Goal: Task Accomplishment & Management: Manage account settings

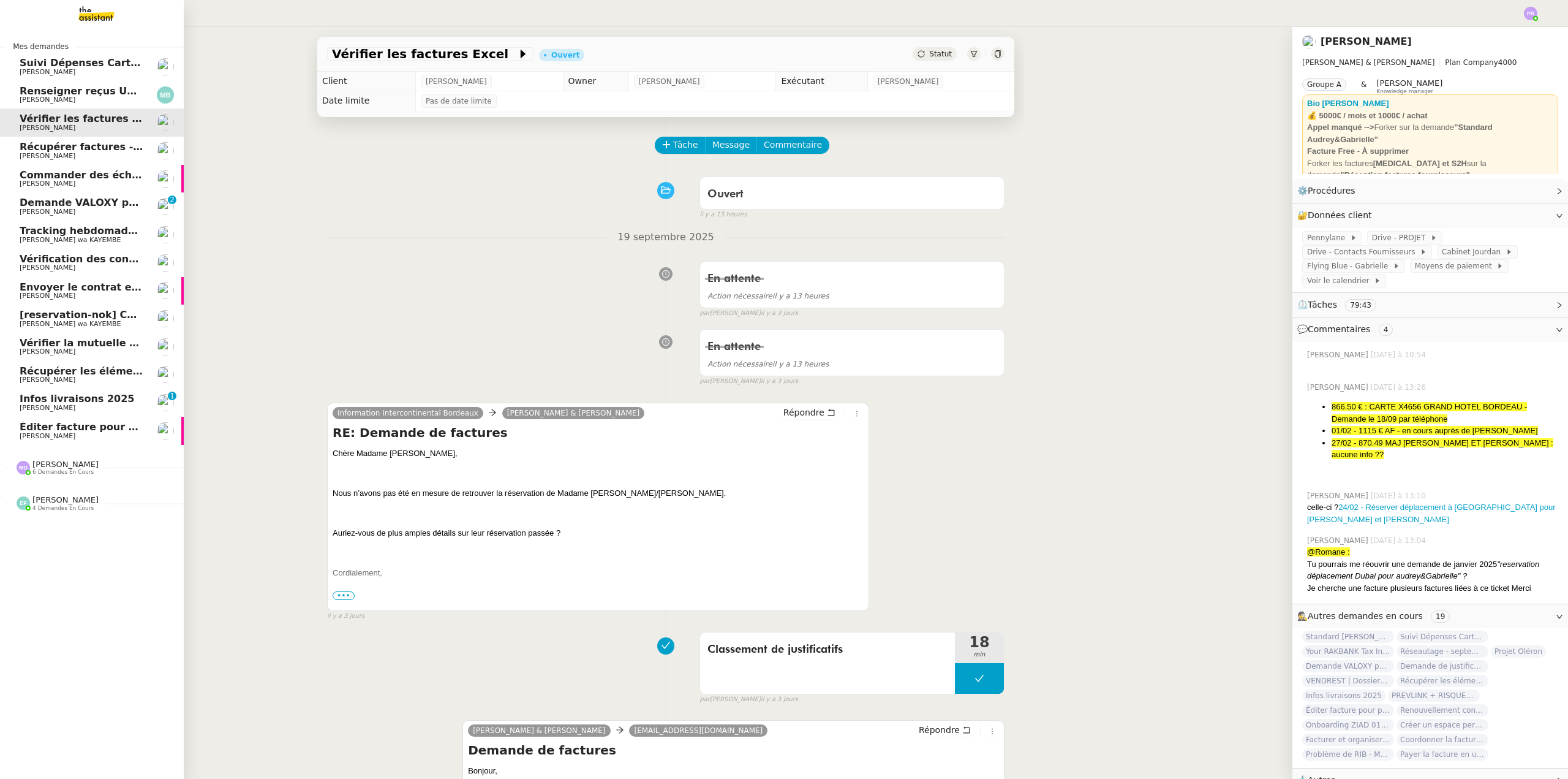
click at [118, 399] on span "Infos livraisons 2025" at bounding box center [81, 399] width 124 height 11
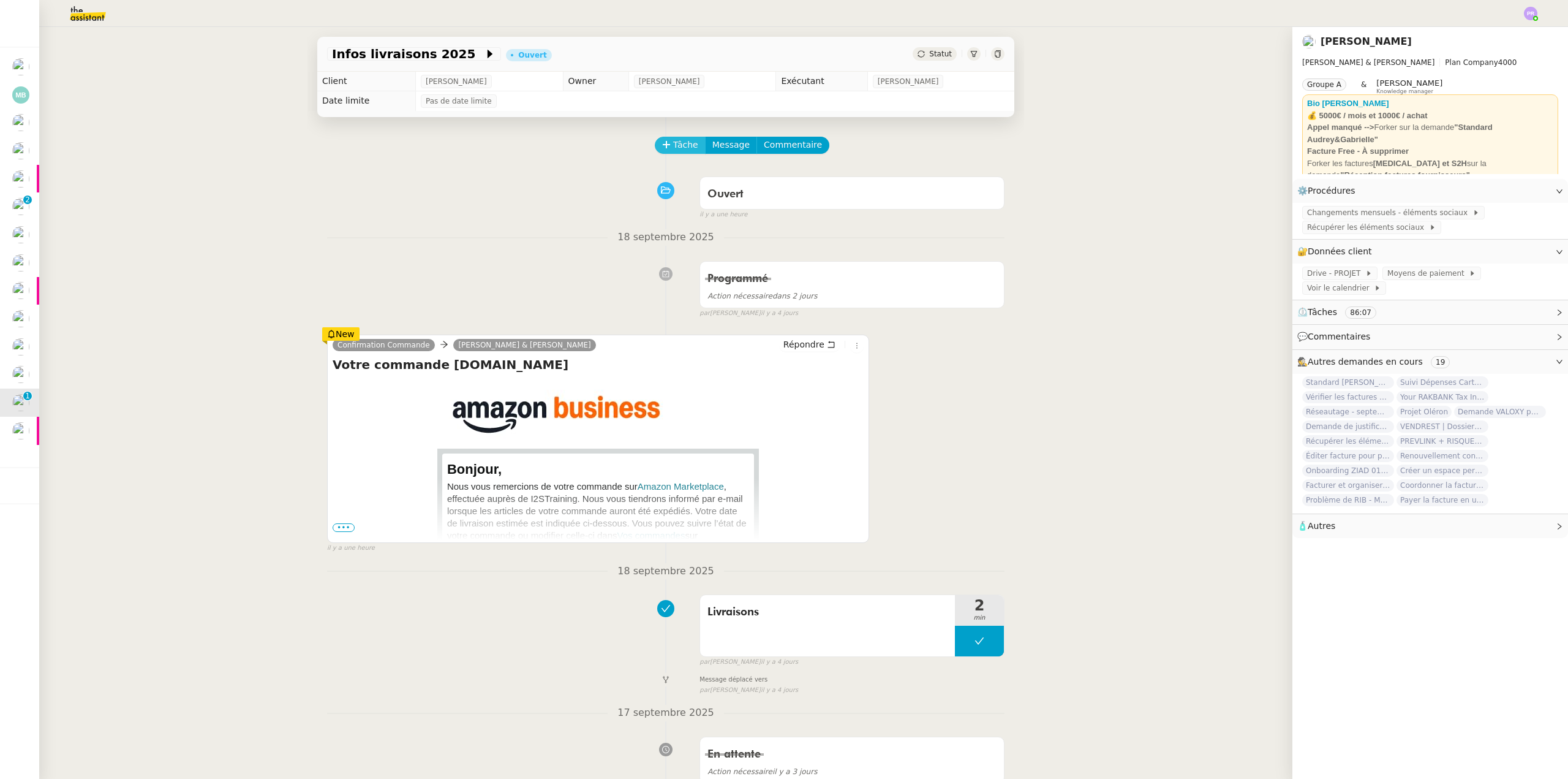
click at [676, 145] on span "Tâche" at bounding box center [685, 145] width 25 height 14
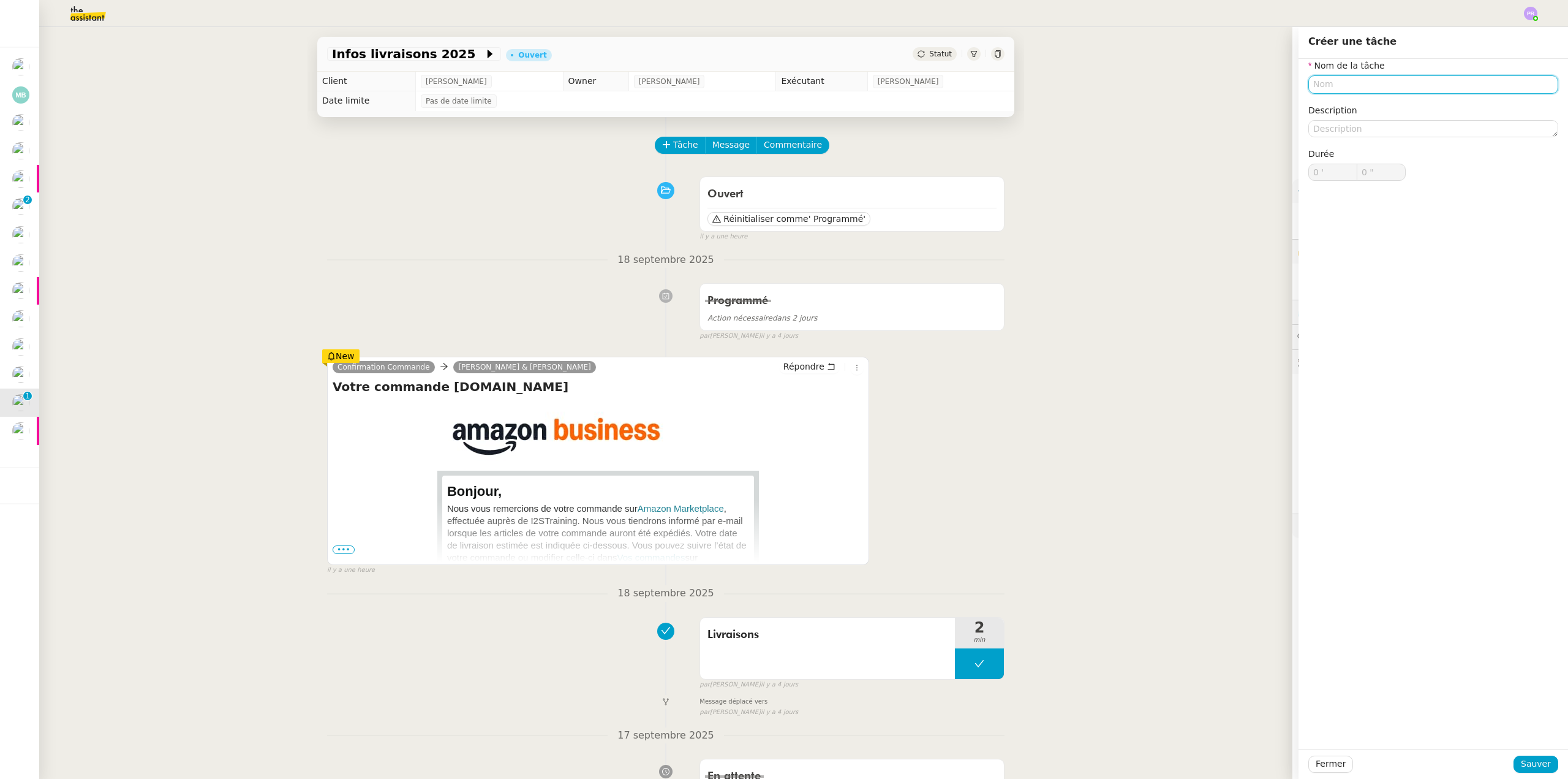
click at [1345, 83] on input "text" at bounding box center [1433, 84] width 250 height 18
click at [1327, 107] on div "Livraisons" at bounding box center [1423, 107] width 240 height 11
type input "Livraisons"
click at [1528, 773] on div "Fermer Sauver" at bounding box center [1433, 764] width 270 height 30
click at [1521, 760] on span "Sauver" at bounding box center [1536, 763] width 30 height 14
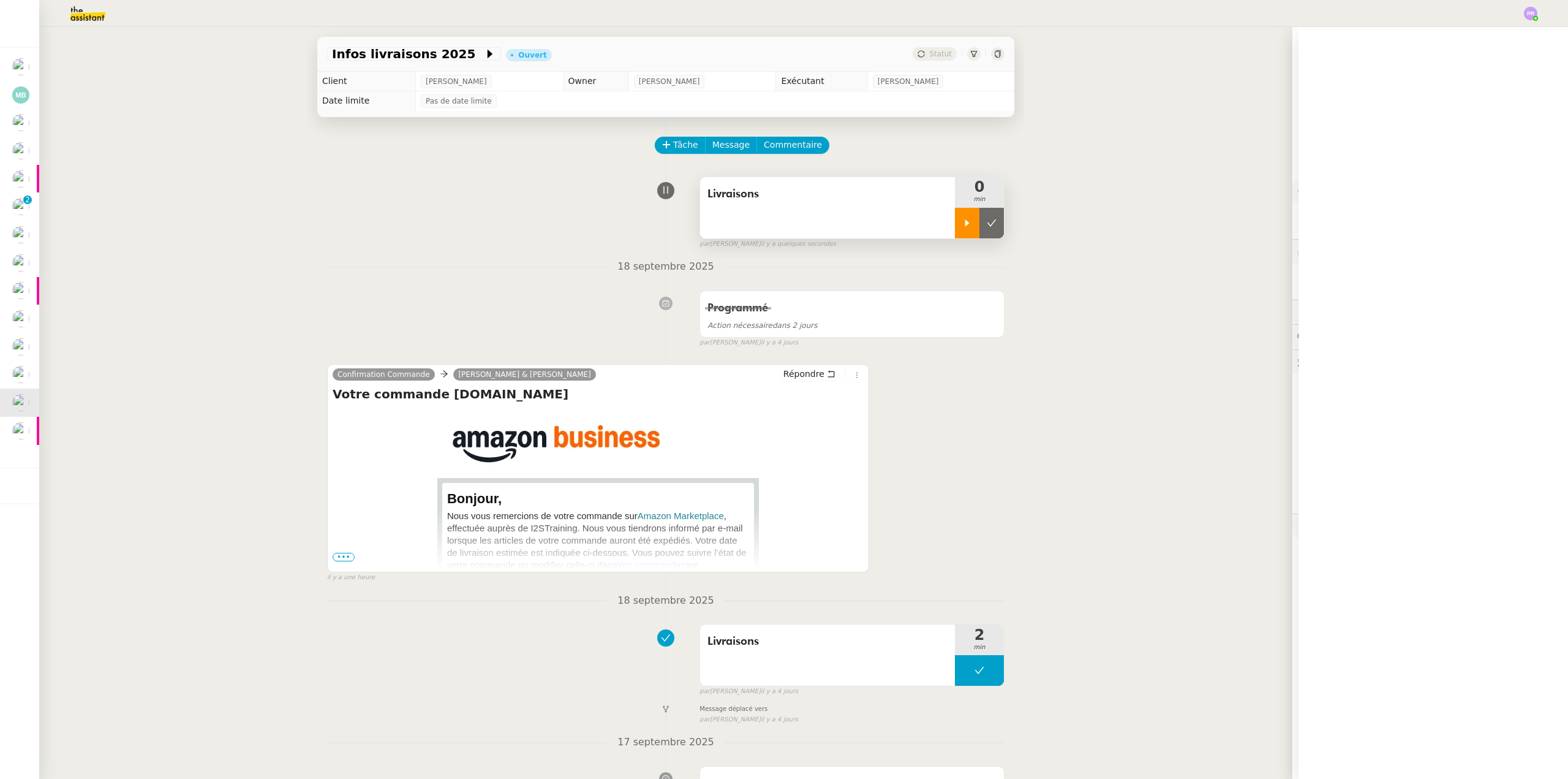
click at [955, 220] on div at bounding box center [967, 223] width 25 height 31
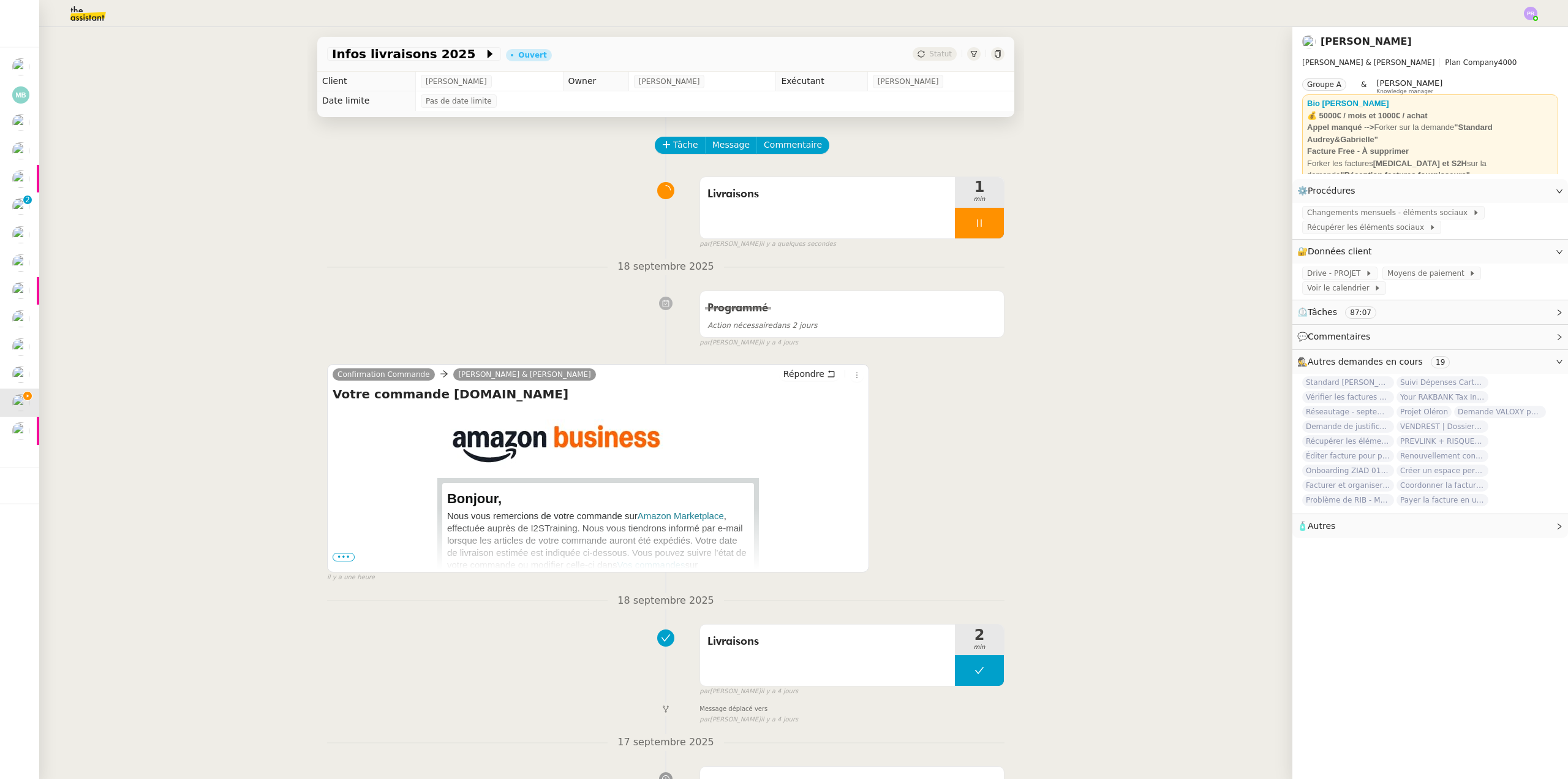
click at [343, 558] on span "•••" at bounding box center [343, 557] width 22 height 8
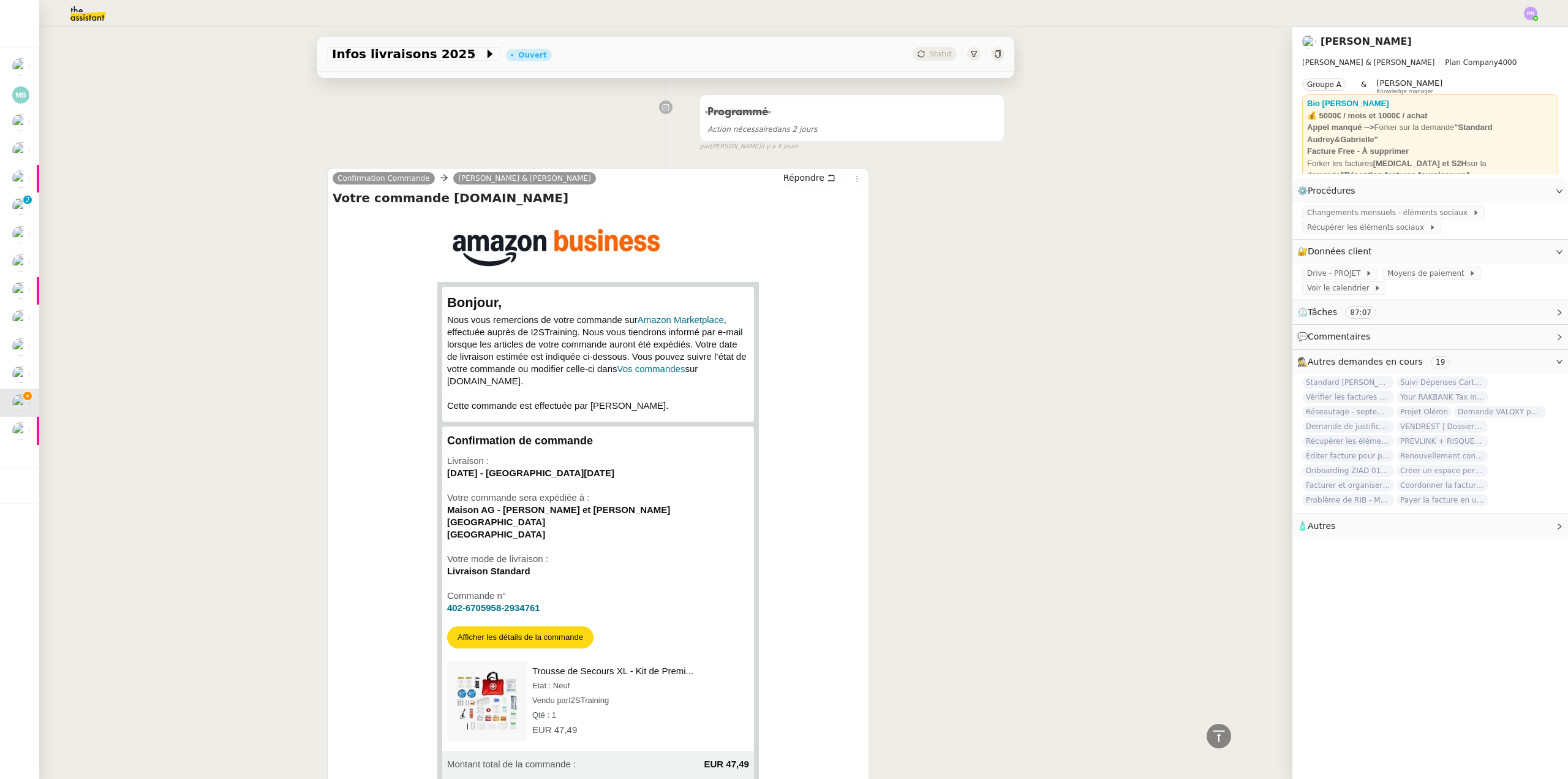
scroll to position [184, 0]
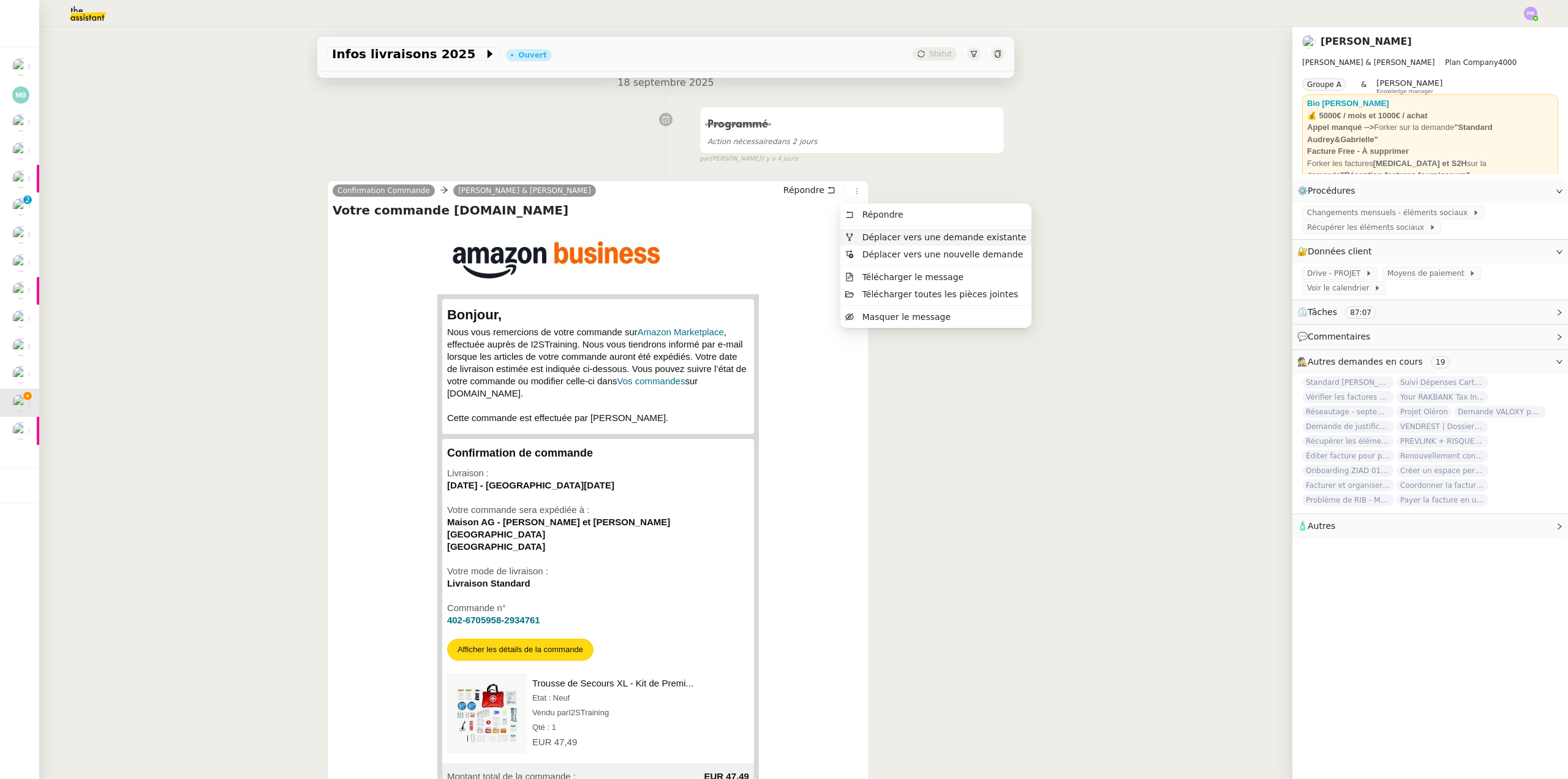
click at [877, 229] on li "Déplacer vers une demande existante" at bounding box center [935, 237] width 191 height 17
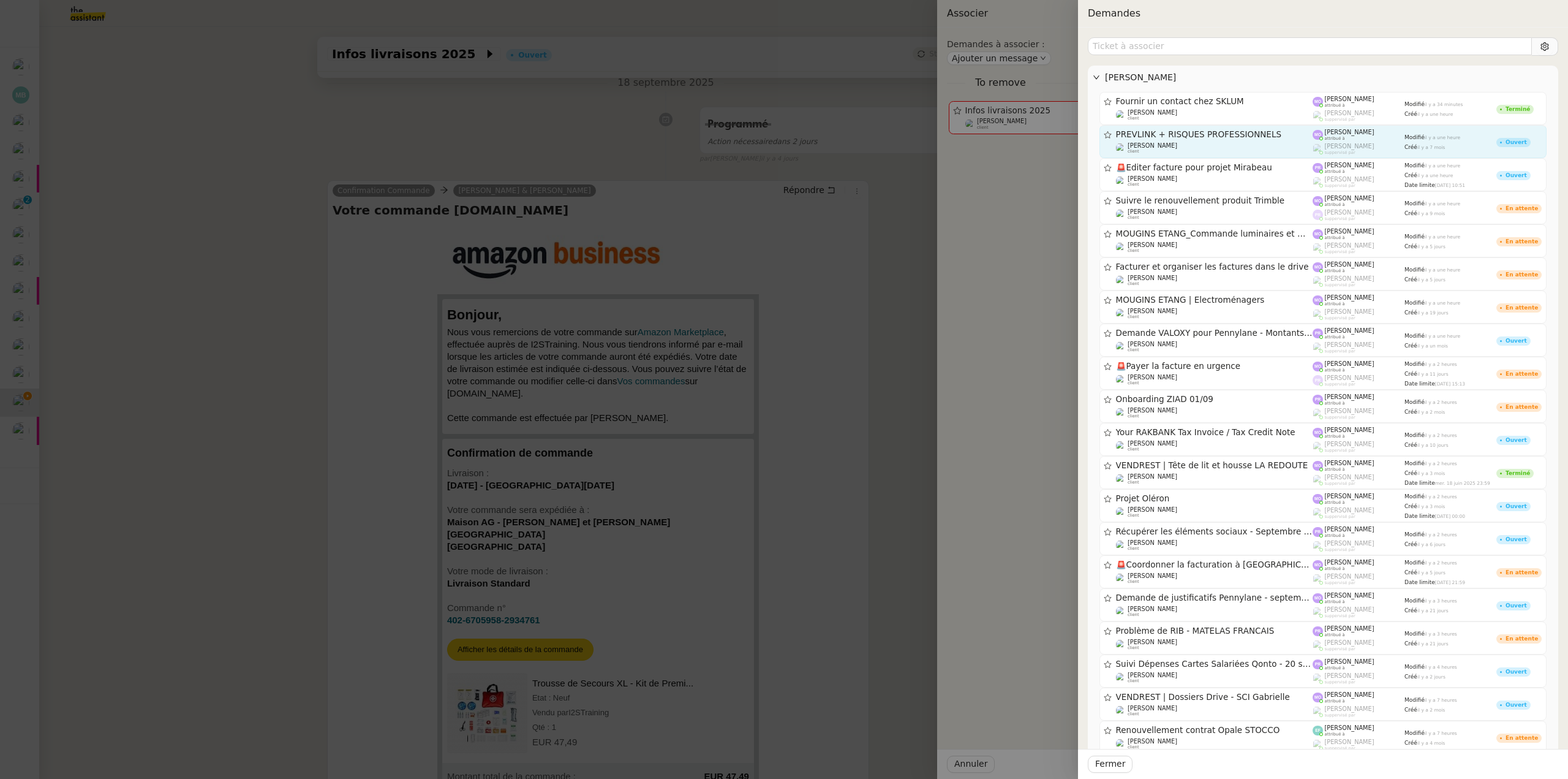
click at [1189, 135] on span "PREVLINK + RISQUES PROFESSIONNELS" at bounding box center [1215, 134] width 197 height 8
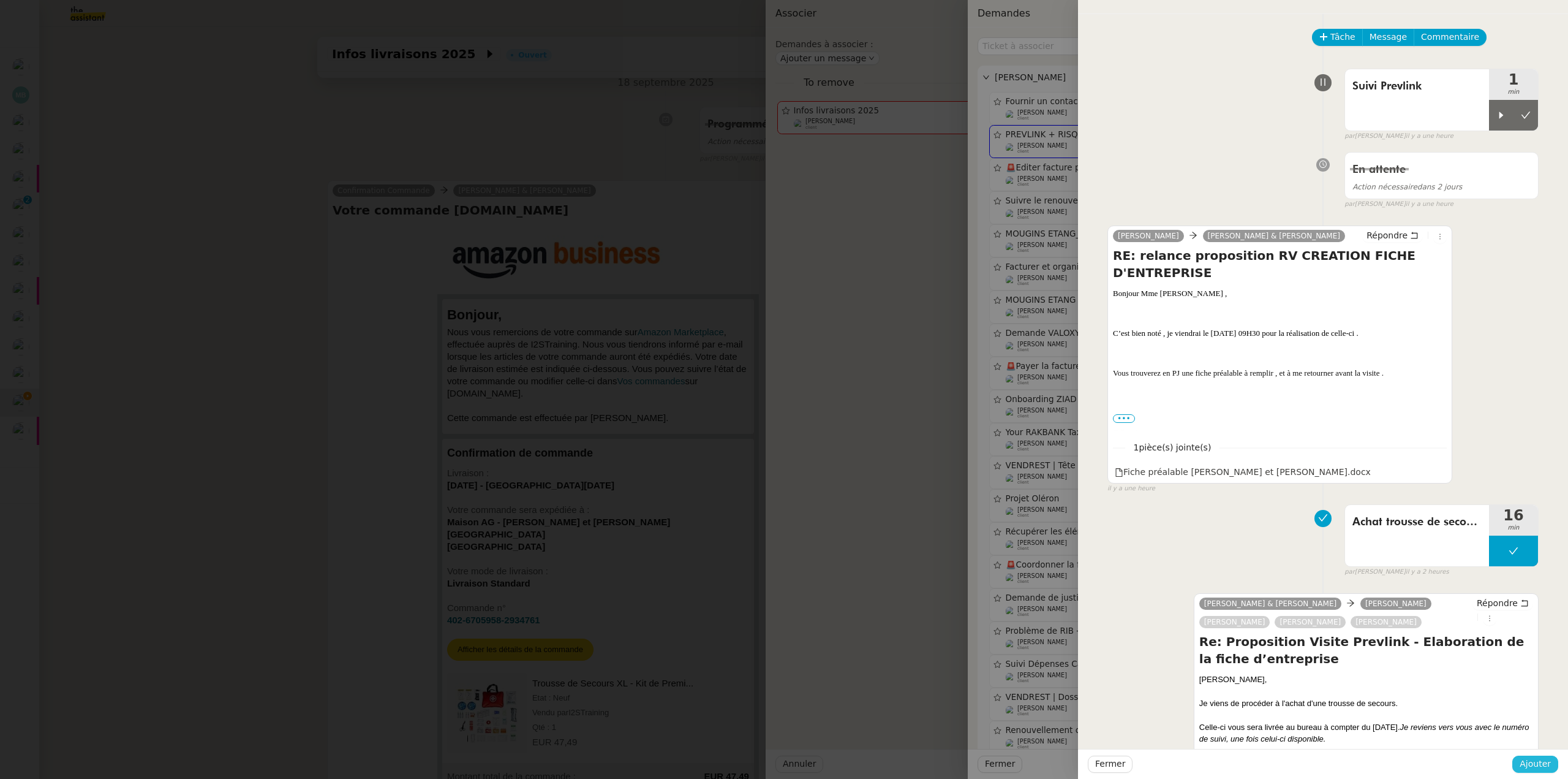
click at [1543, 768] on span "Ajouter" at bounding box center [1535, 763] width 31 height 14
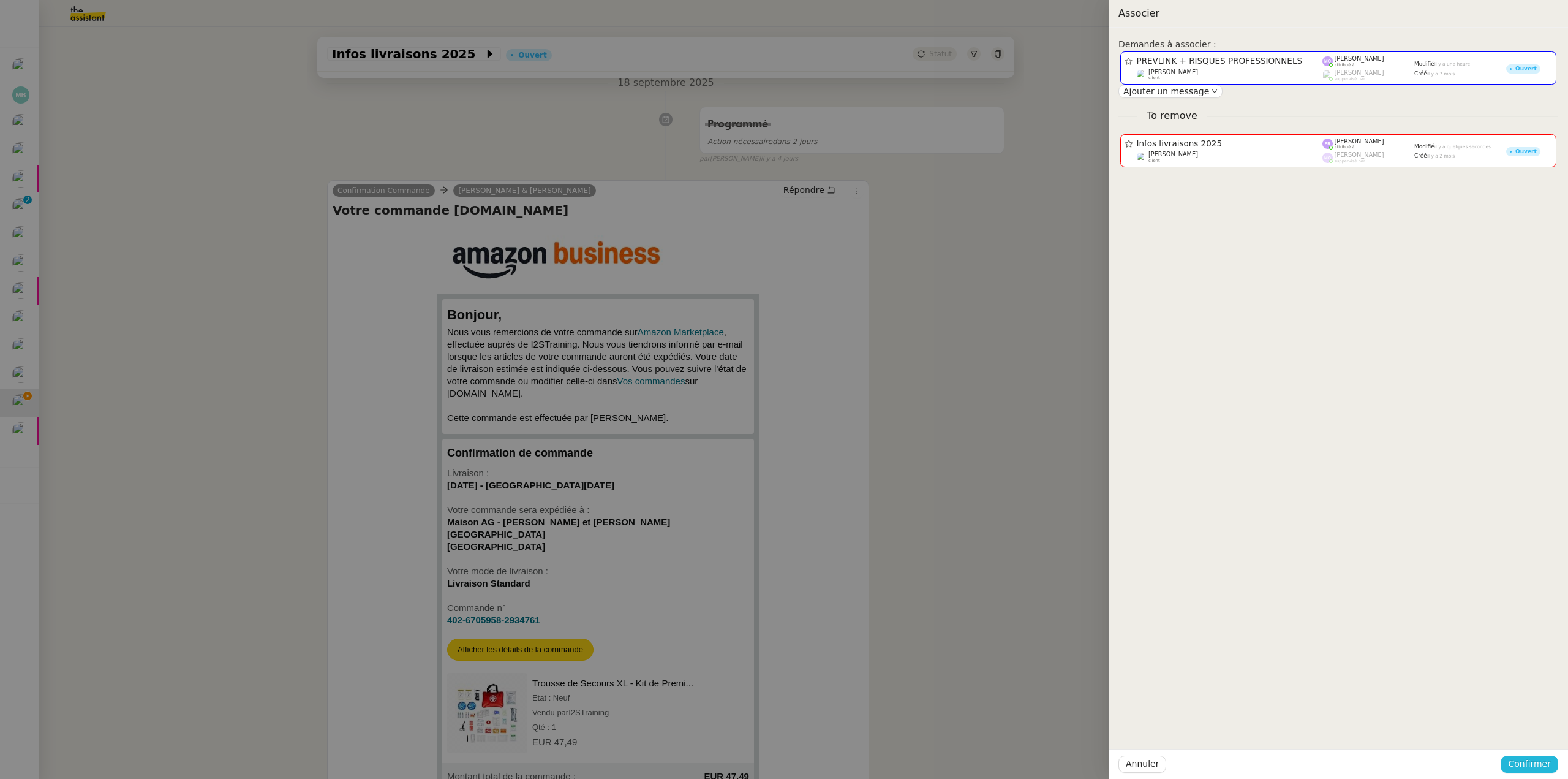
click at [1543, 768] on span "Confirmer" at bounding box center [1529, 763] width 43 height 14
click at [1543, 738] on button "Ajouter" at bounding box center [1530, 731] width 41 height 14
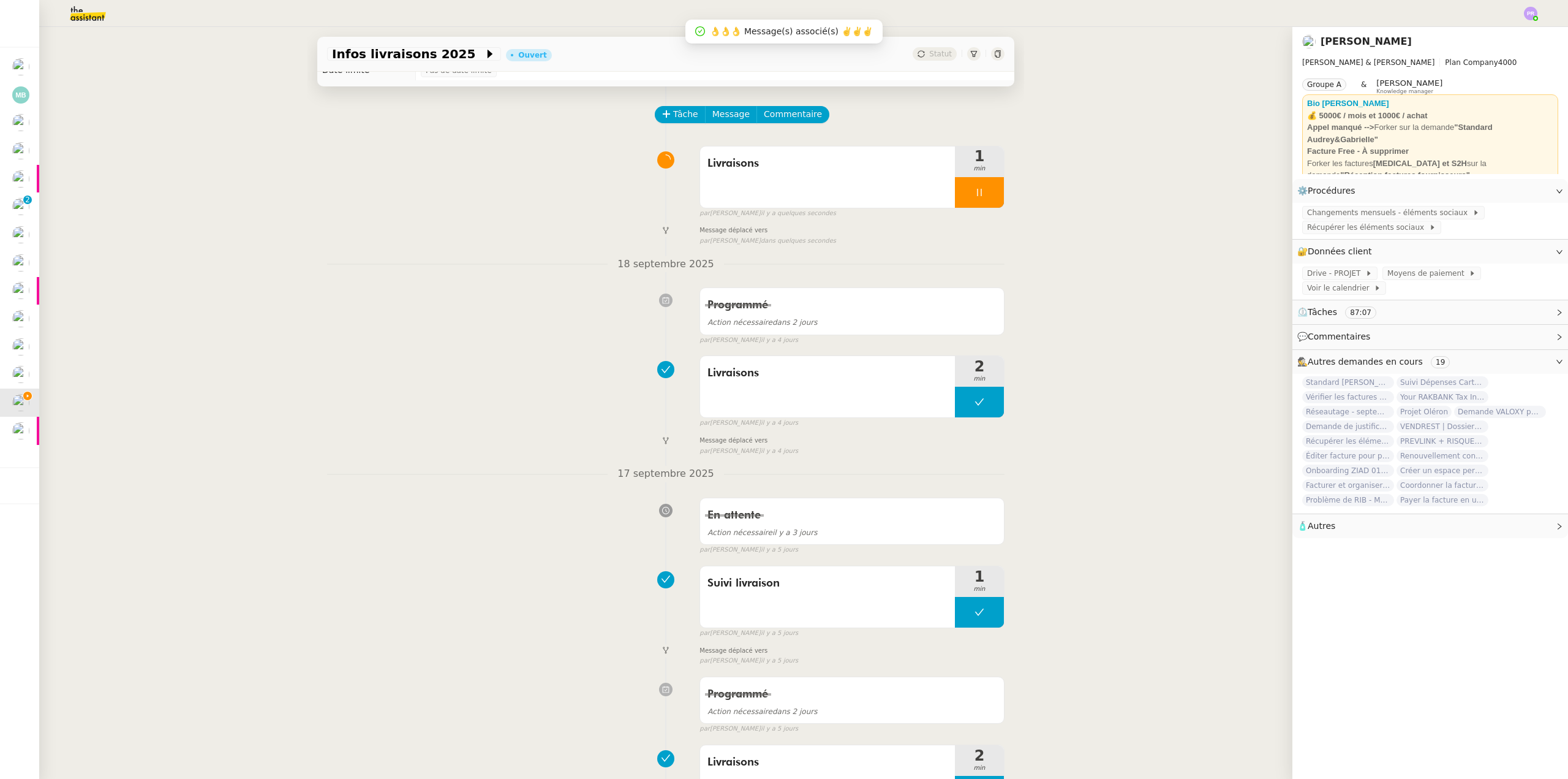
scroll to position [0, 0]
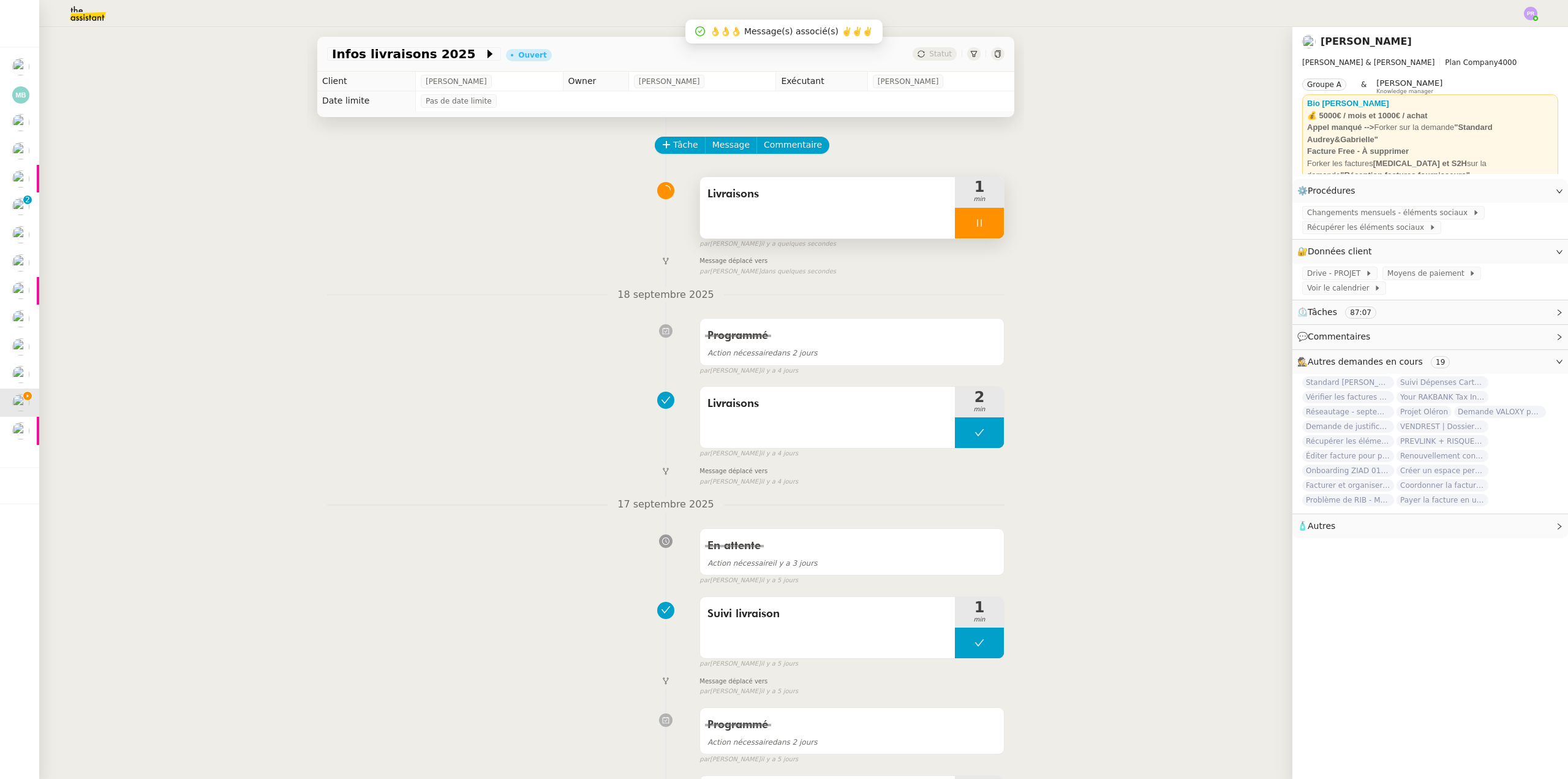
click at [984, 216] on div at bounding box center [979, 223] width 49 height 31
click at [987, 220] on icon at bounding box center [991, 223] width 10 height 10
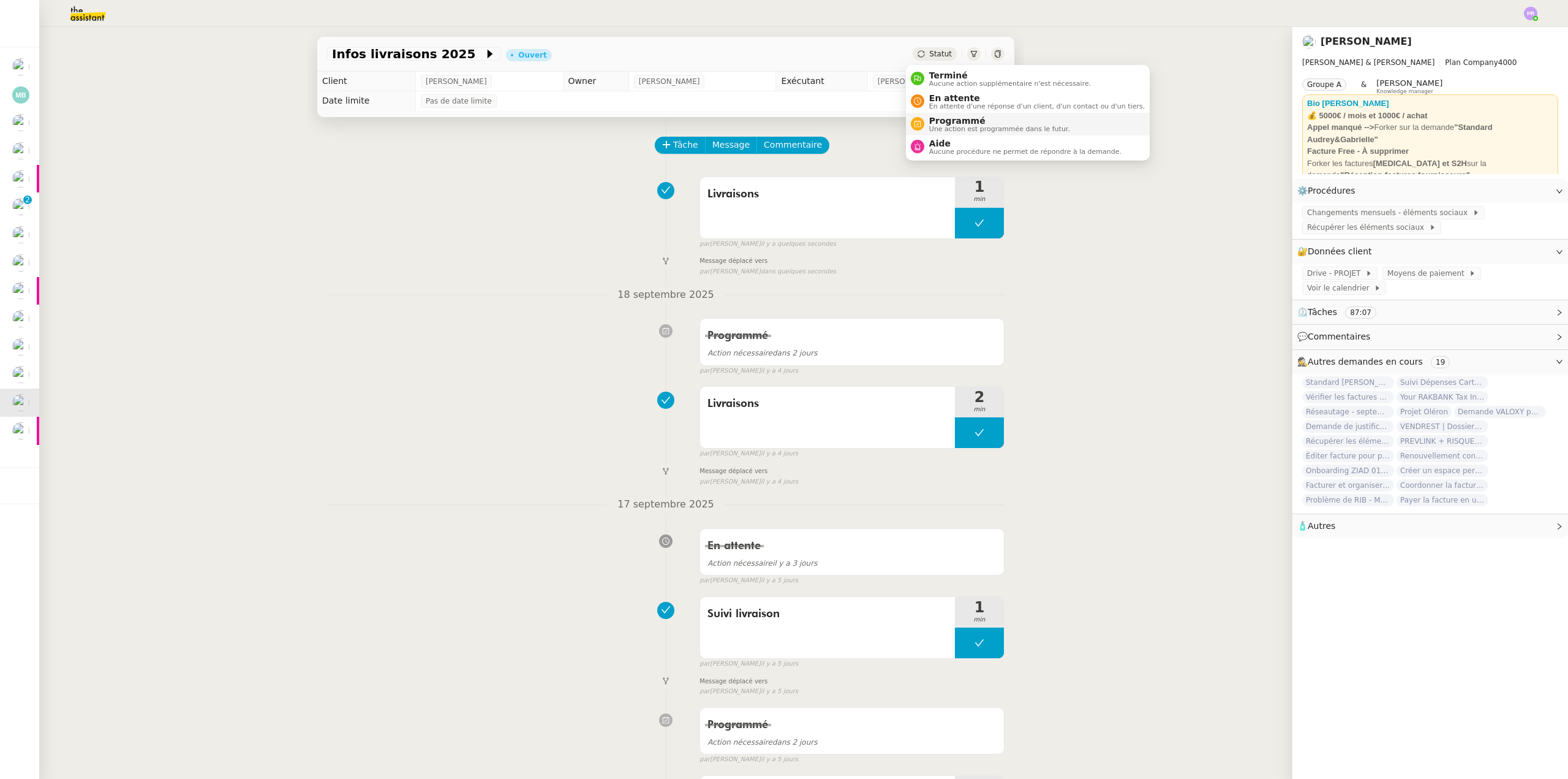
click at [977, 118] on span "Programmé" at bounding box center [999, 121] width 141 height 10
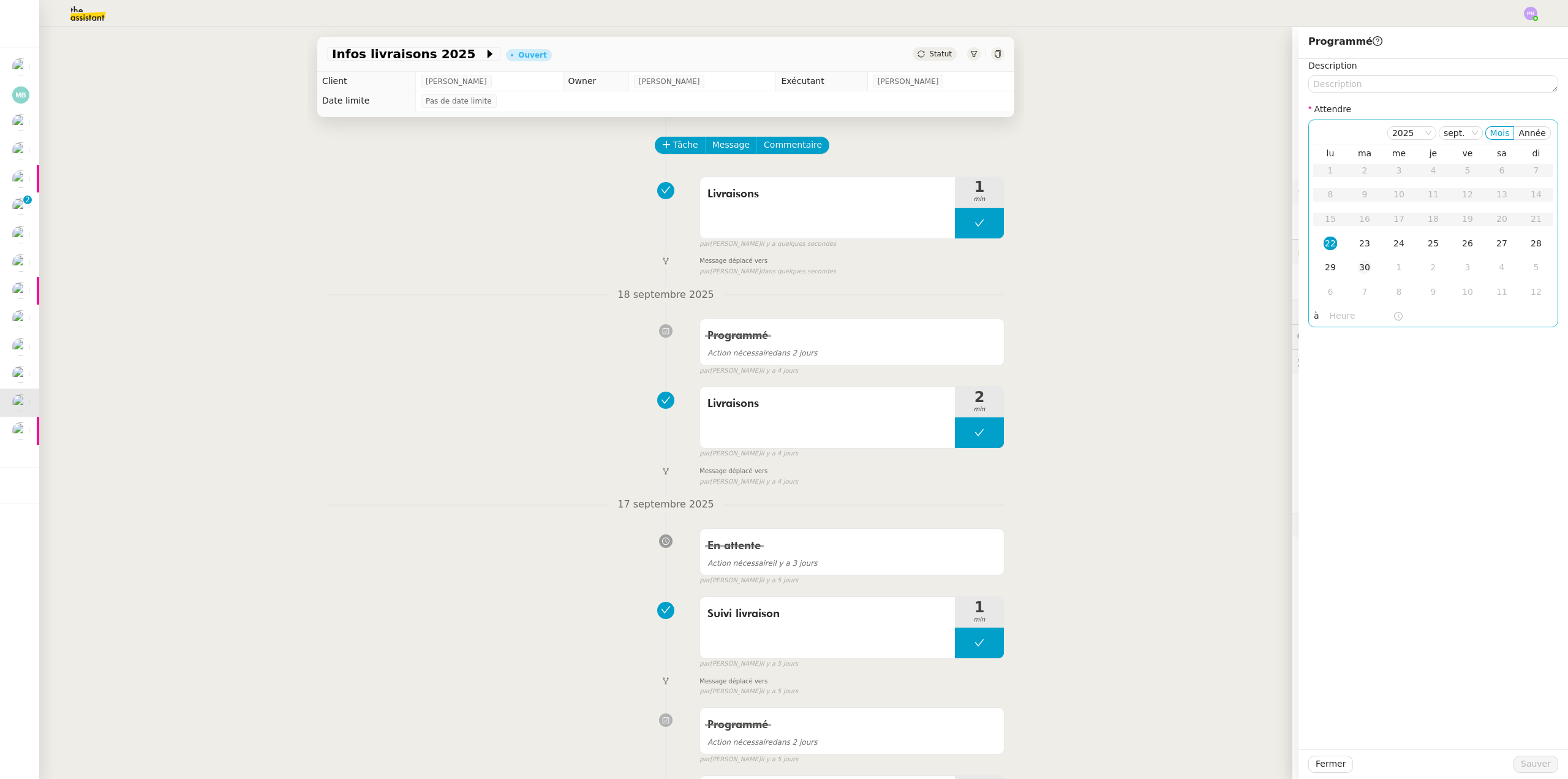
click at [1347, 270] on td "30" at bounding box center [1365, 267] width 35 height 25
click at [1521, 760] on span "Sauver" at bounding box center [1536, 763] width 30 height 14
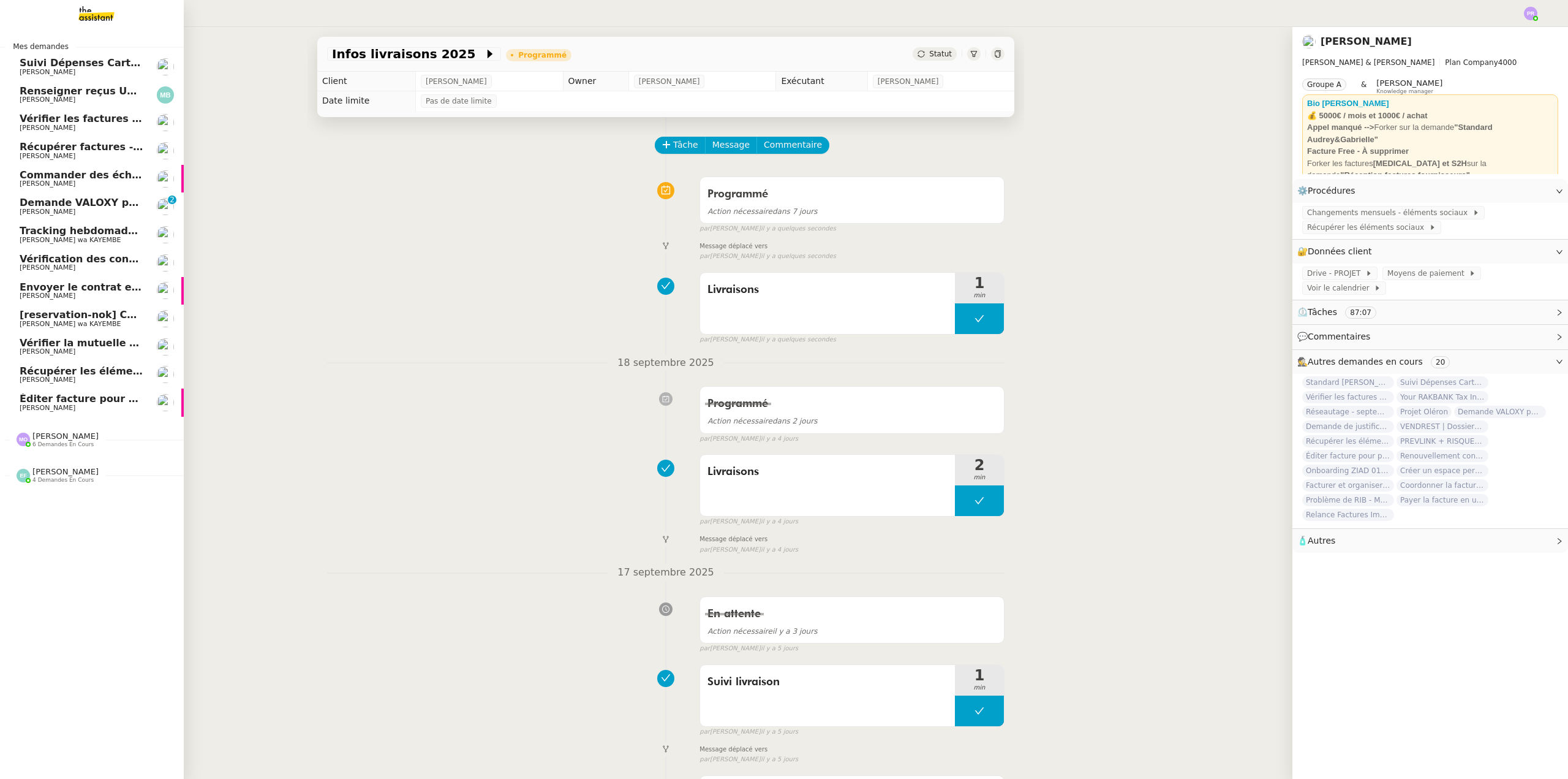
click at [116, 258] on span "Vérification des contrats freelances" at bounding box center [117, 258] width 197 height 11
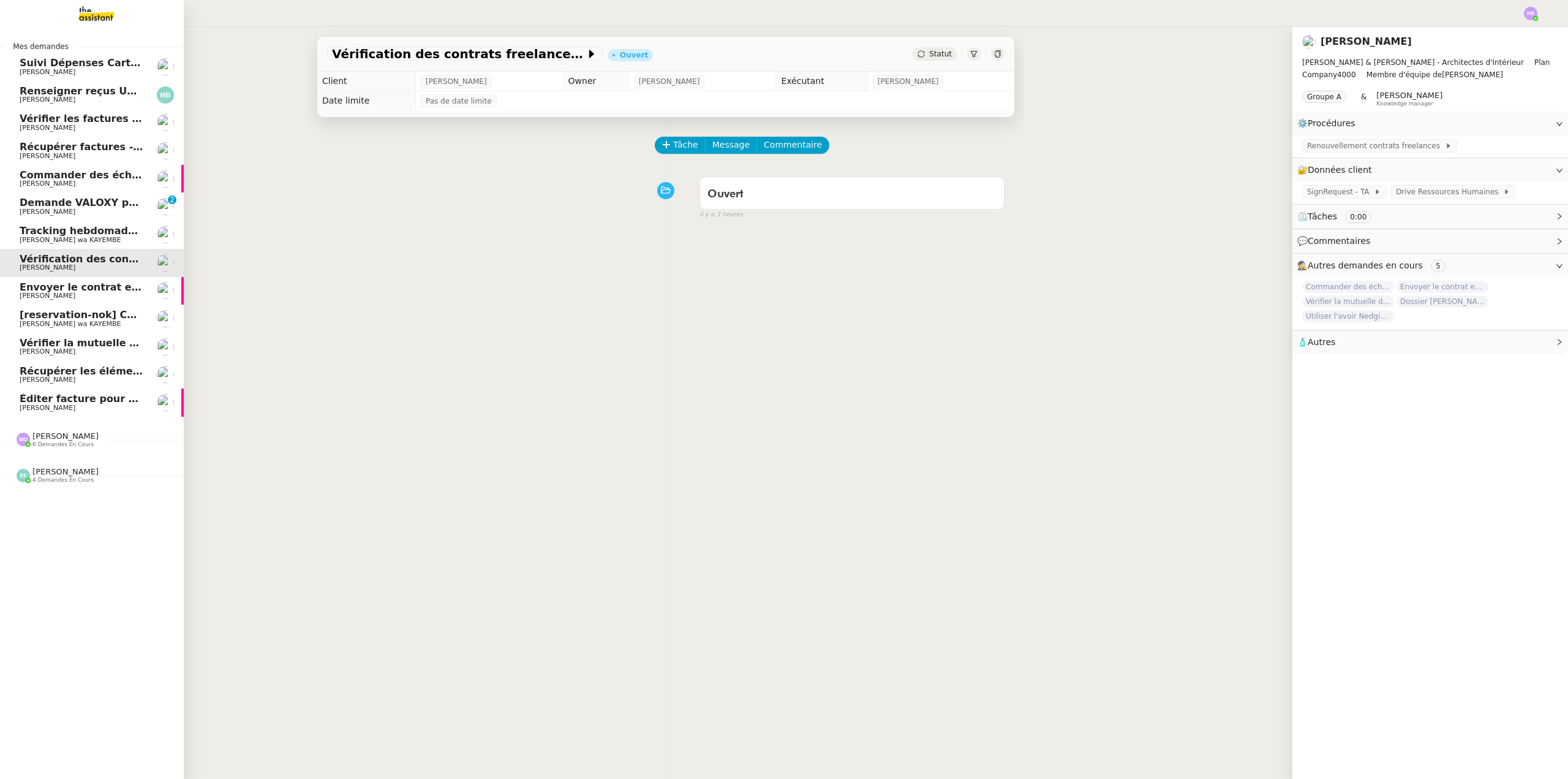
click at [86, 289] on span "Envoyer le contrat en signature électronique" at bounding box center [143, 286] width 248 height 11
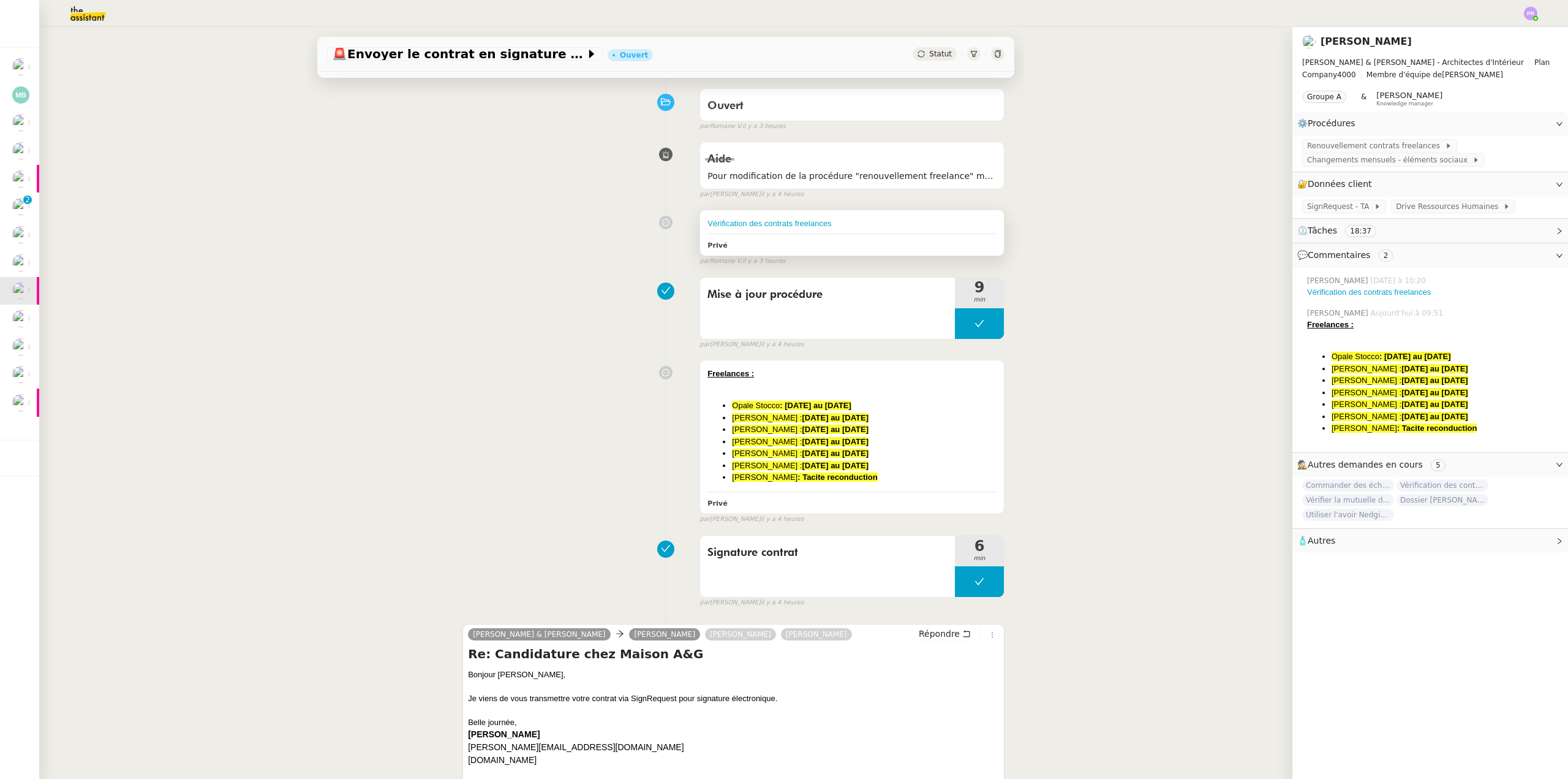
scroll to position [61, 0]
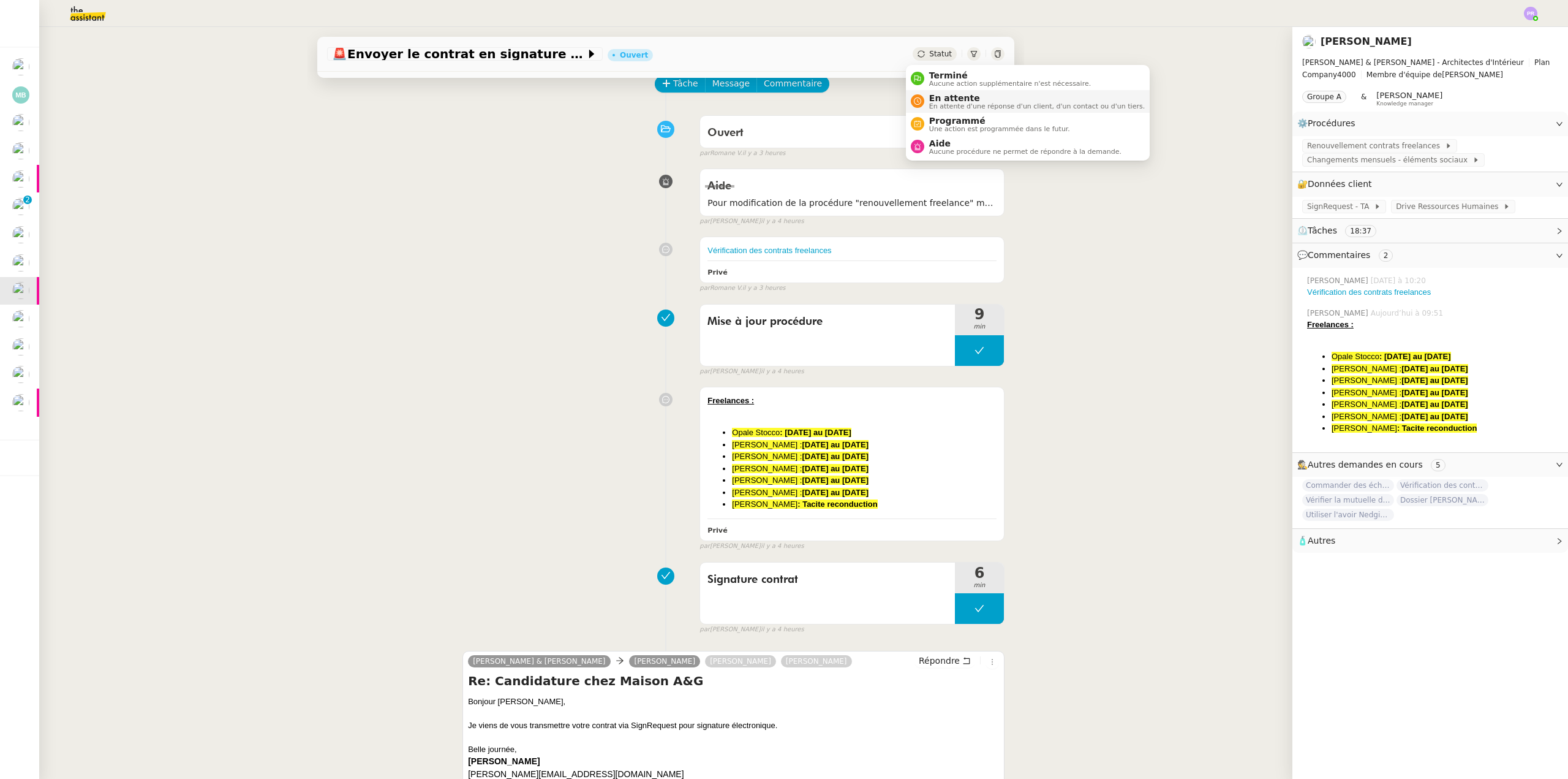
click at [967, 93] on span "En attente" at bounding box center [1037, 98] width 215 height 10
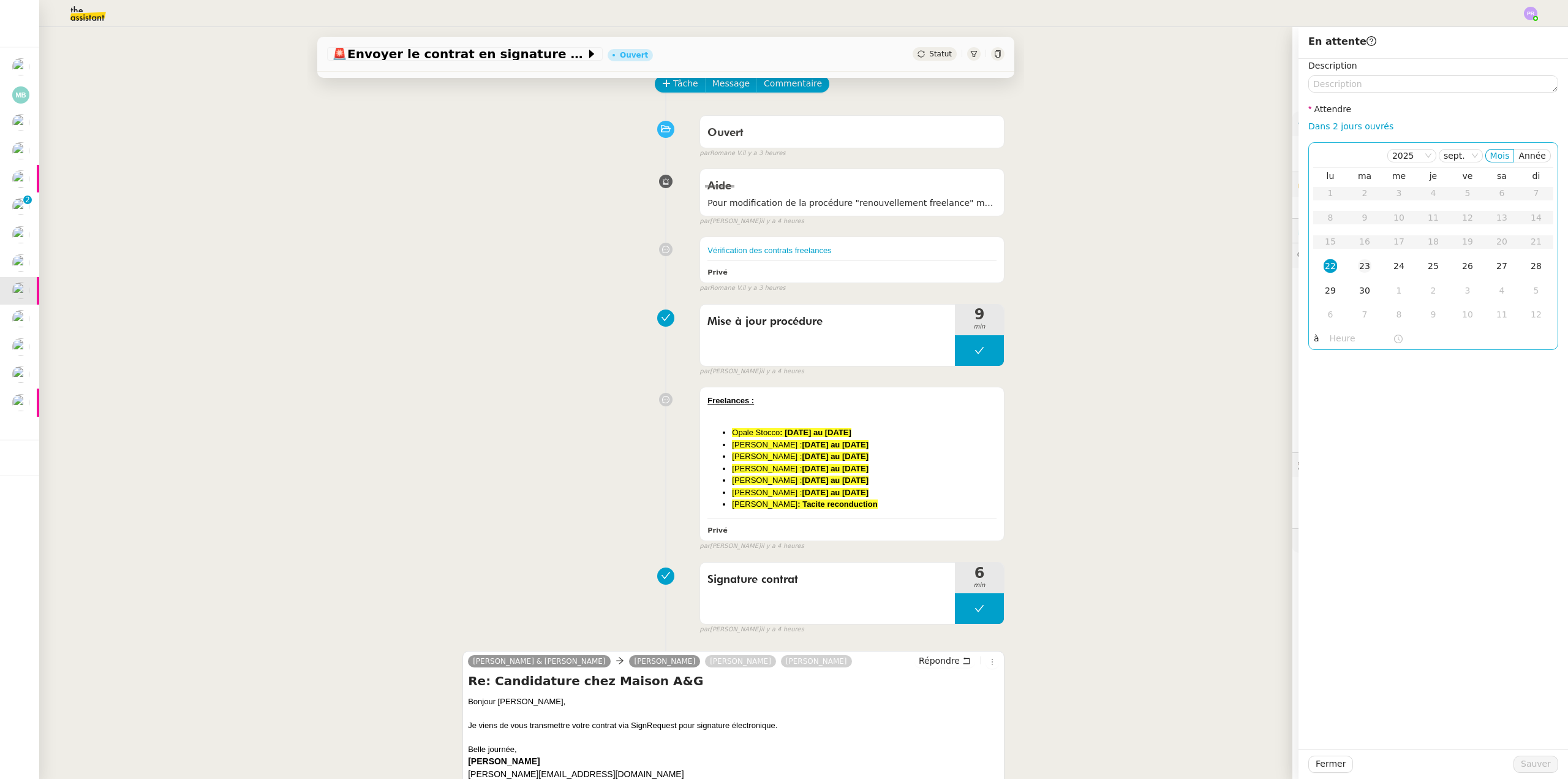
click at [1358, 255] on td "23" at bounding box center [1365, 267] width 35 height 25
click at [1523, 759] on span "Sauver" at bounding box center [1536, 763] width 30 height 14
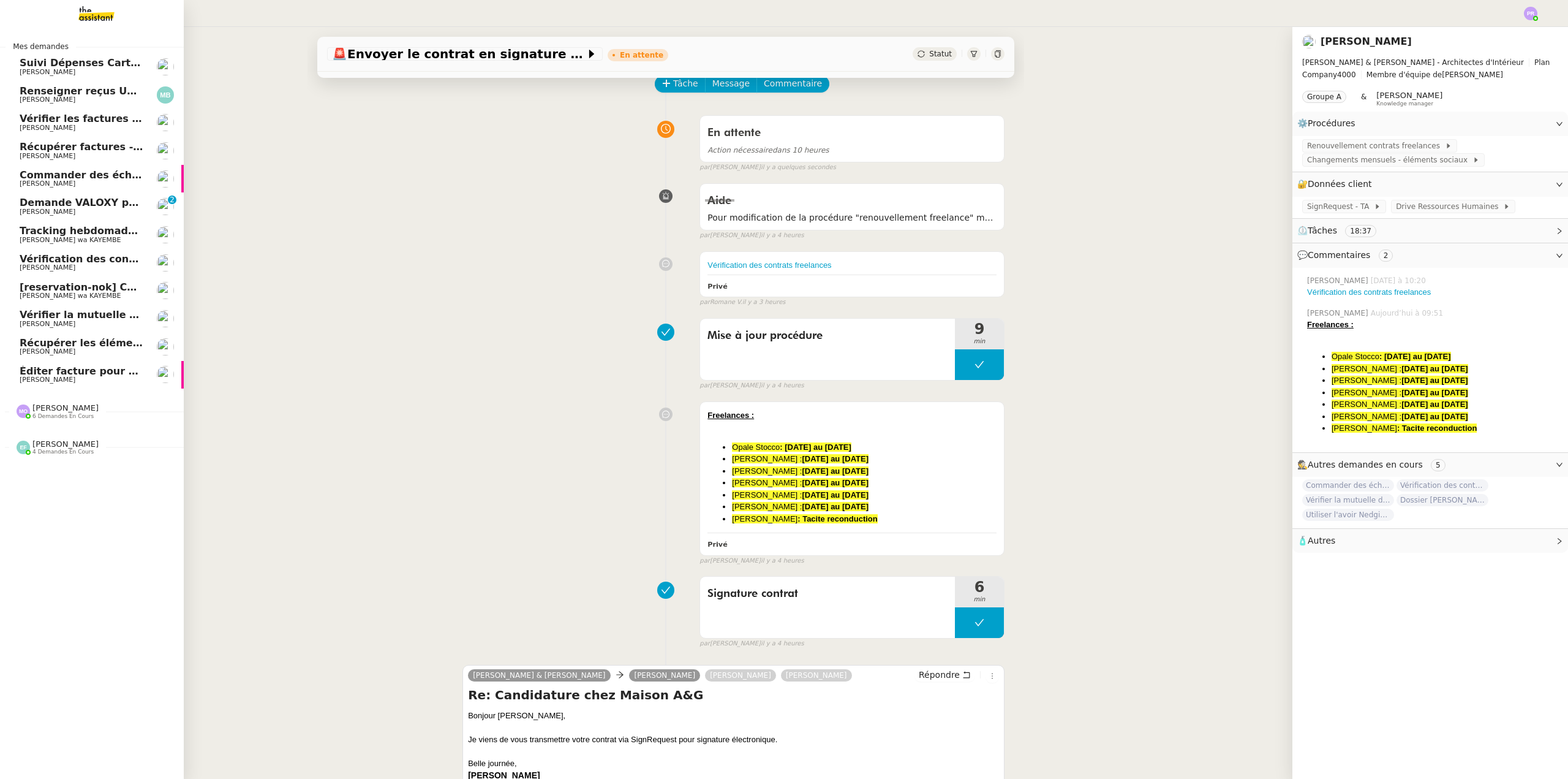
click at [75, 284] on span "[reservation-nok] Confirmation du rendez-vous" at bounding box center [150, 286] width 261 height 11
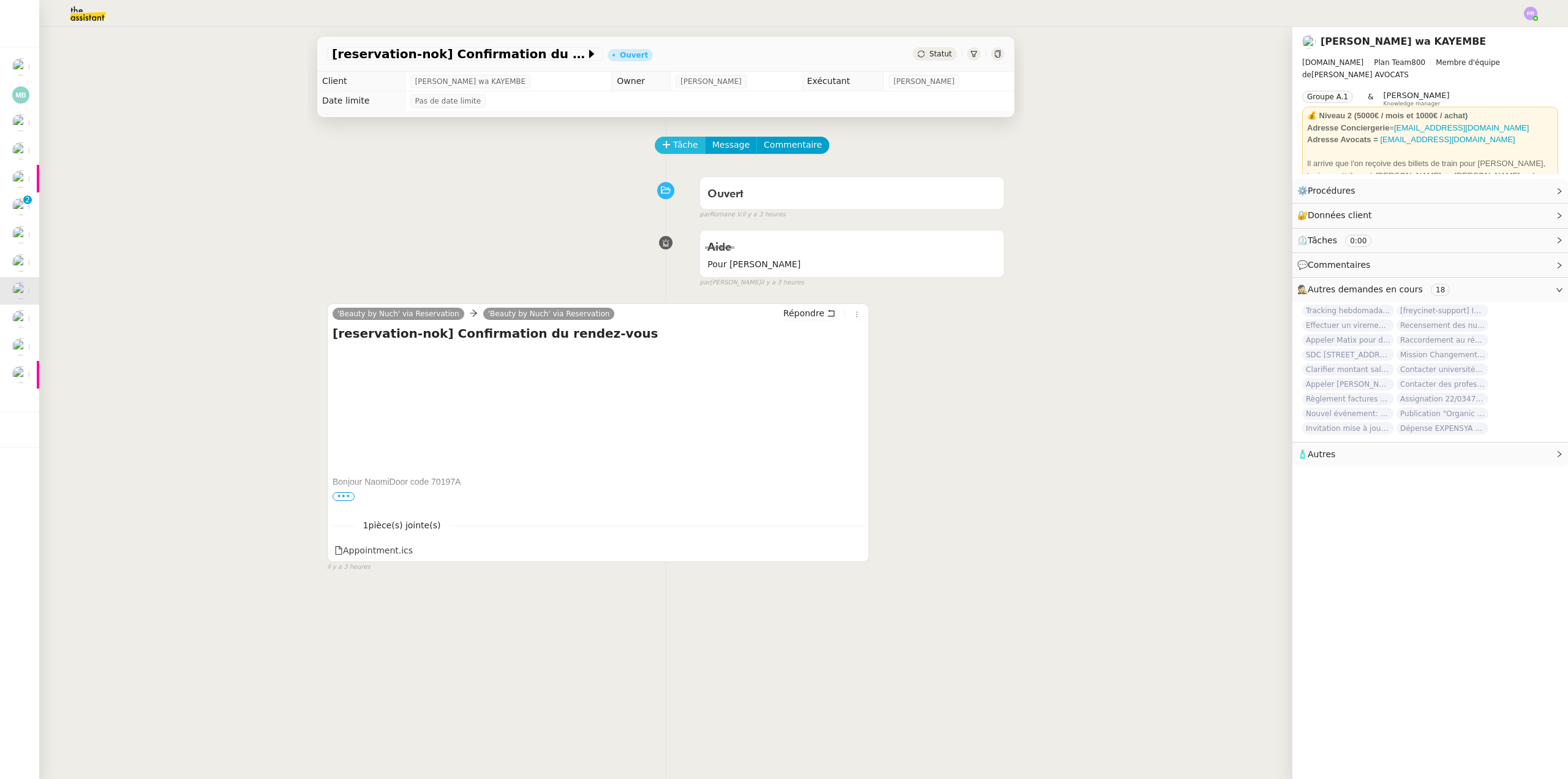
click at [673, 142] on span "Tâche" at bounding box center [685, 145] width 25 height 14
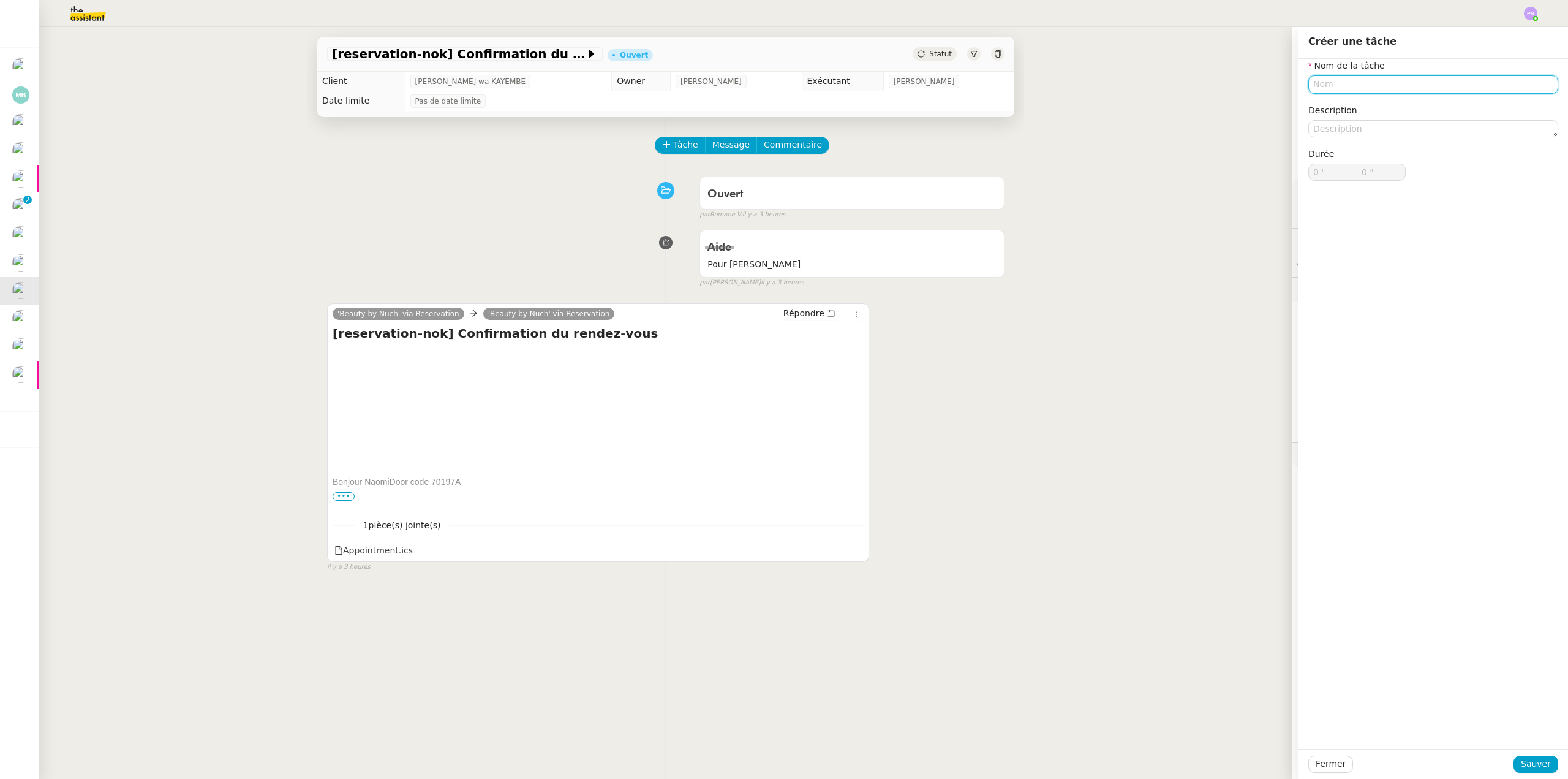
click at [1328, 89] on input "text" at bounding box center [1433, 84] width 250 height 18
click at [1374, 103] on div "Suivi rendez-vous" at bounding box center [1423, 107] width 240 height 11
type input "Suivi rendez-vous"
click at [1537, 761] on span "Sauver" at bounding box center [1536, 763] width 30 height 14
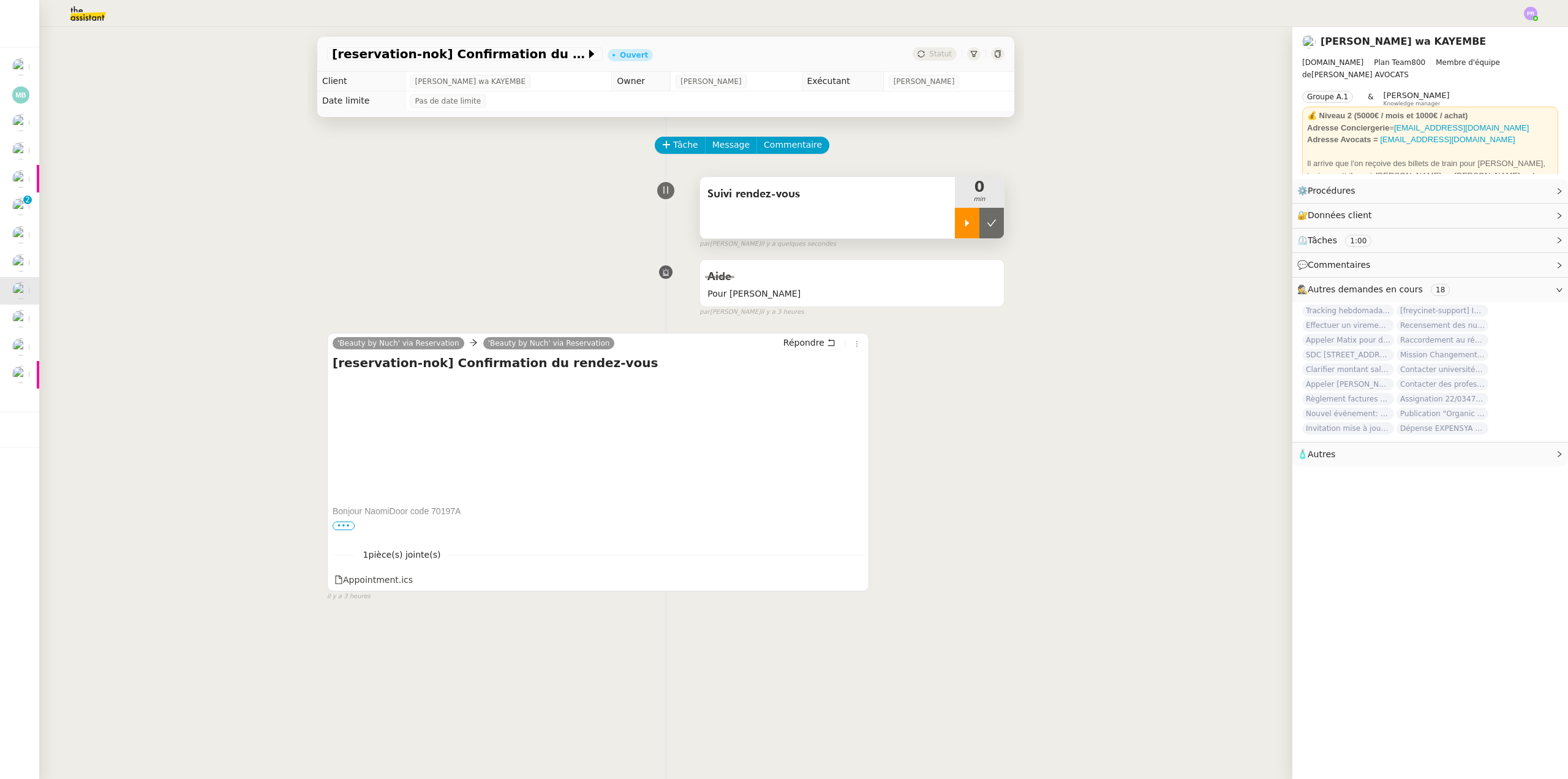
click at [967, 221] on div at bounding box center [967, 223] width 25 height 31
click at [719, 148] on span "Message" at bounding box center [731, 145] width 38 height 14
click at [731, 180] on span "Nouvelle conversation" at bounding box center [773, 180] width 108 height 10
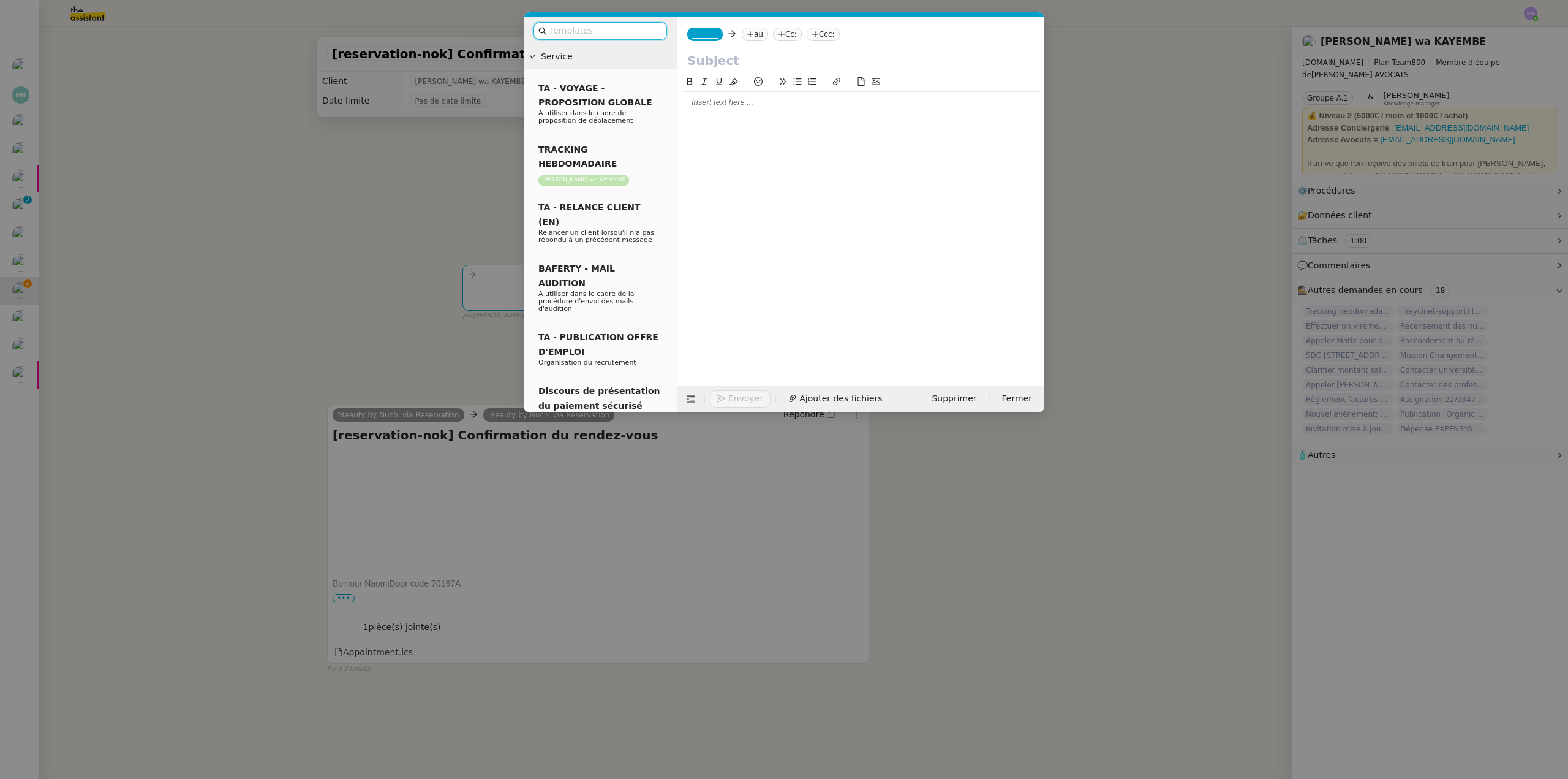
click at [694, 98] on div at bounding box center [861, 102] width 357 height 11
click at [337, 399] on nz-modal-container "Service TA - VOYAGE - PROPOSITION GLOBALE A utiliser dans le cadre de propositi…" at bounding box center [784, 390] width 1568 height 779
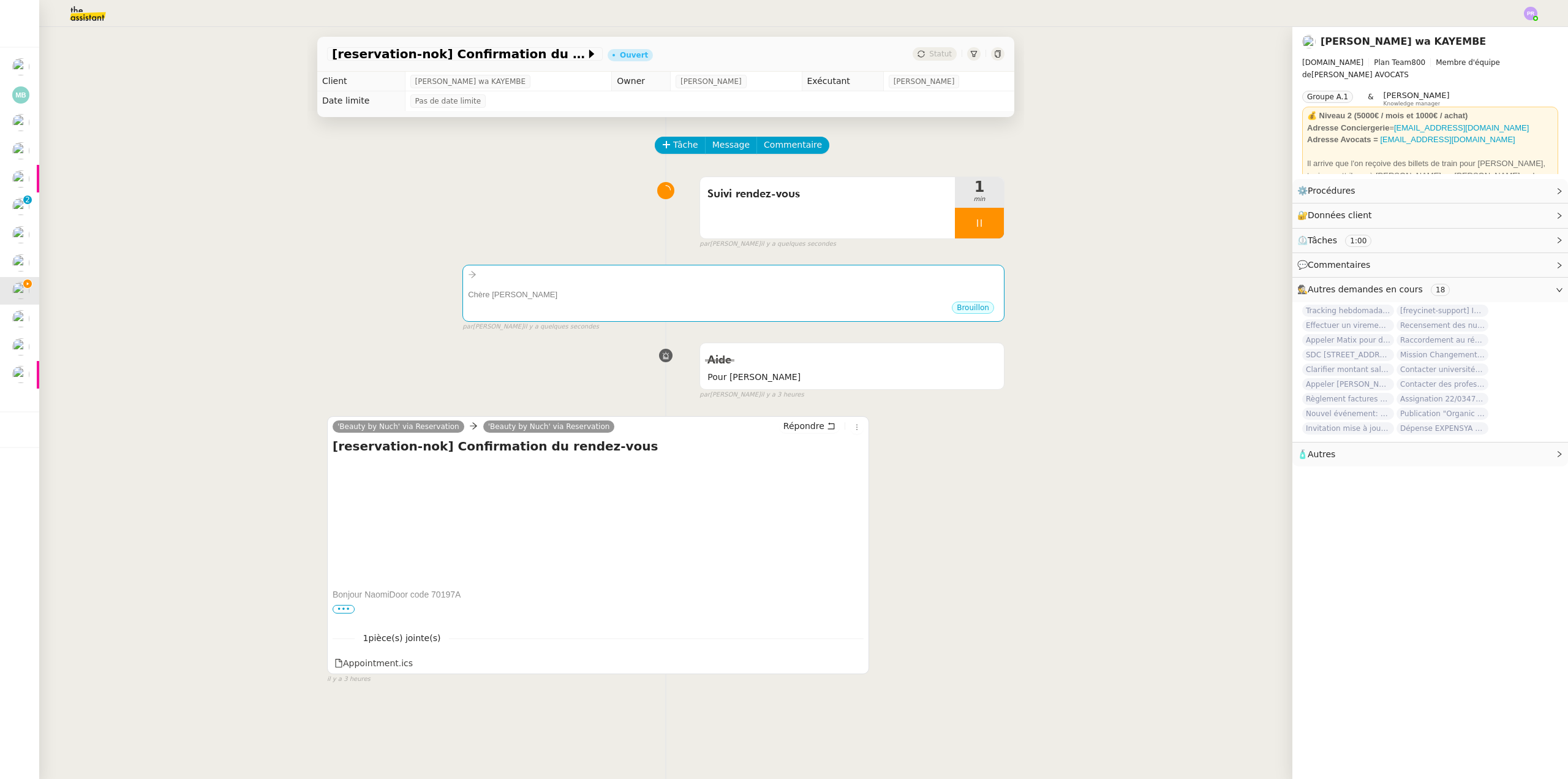
click at [334, 606] on p "Bonjour NaomiDoor code 70197A" at bounding box center [598, 649] width 531 height 121
click at [340, 609] on span "•••" at bounding box center [343, 609] width 22 height 8
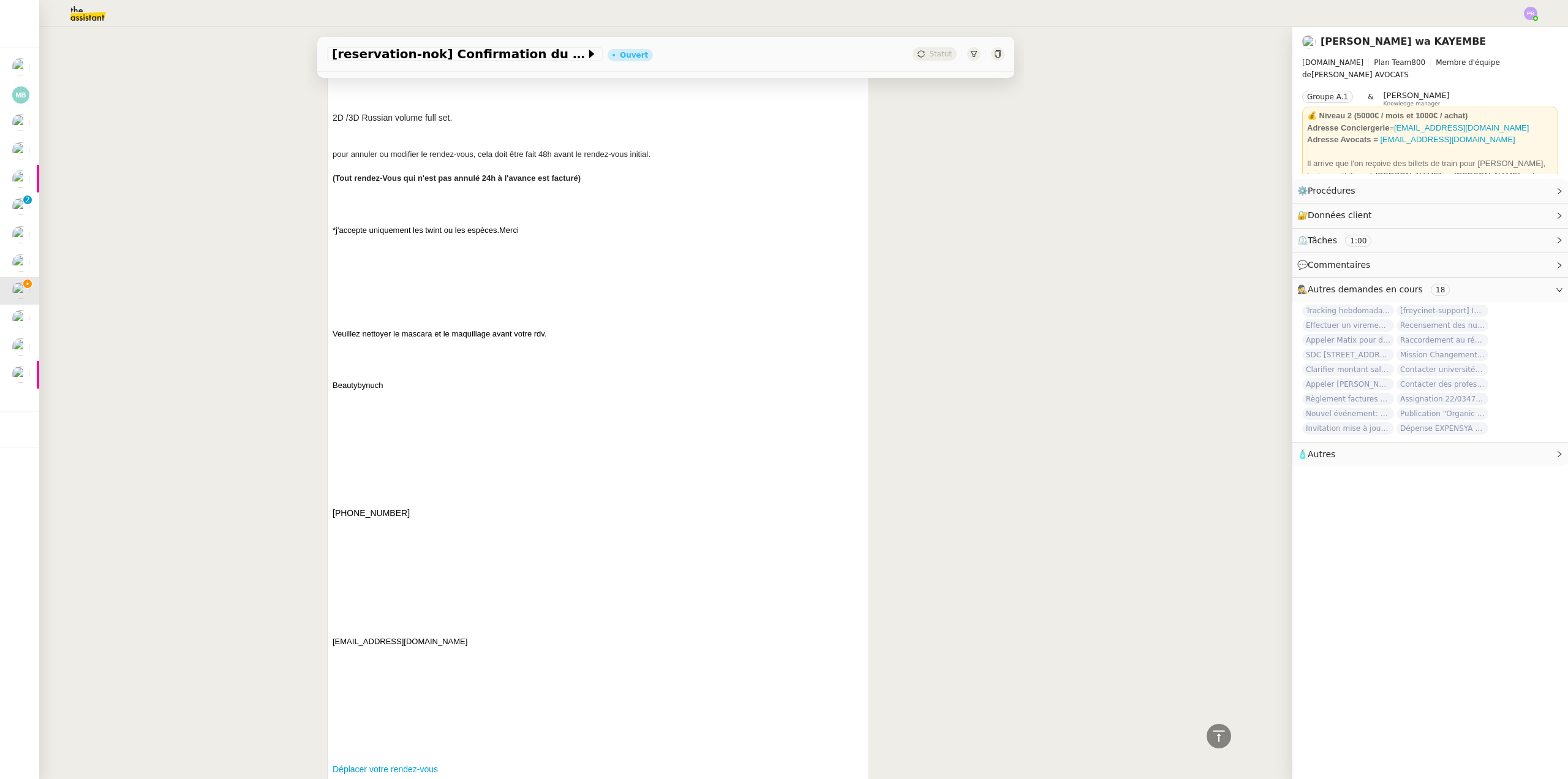
scroll to position [1042, 0]
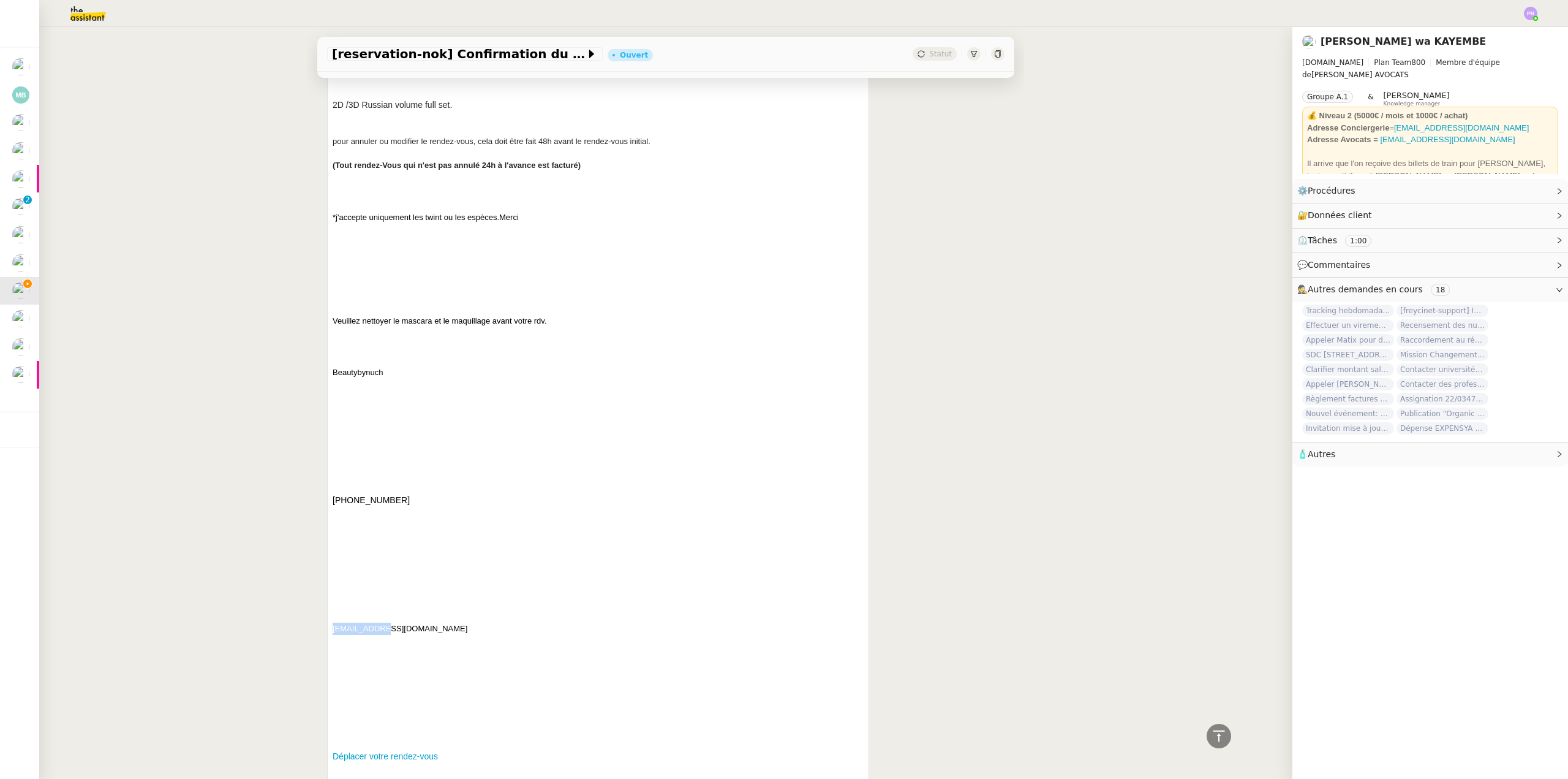
copy p "beautybynuch"
drag, startPoint x: 377, startPoint y: 630, endPoint x: 328, endPoint y: 628, distance: 49.0
click at [333, 628] on p "beautybynuch@outlook.com" at bounding box center [598, 682] width 531 height 120
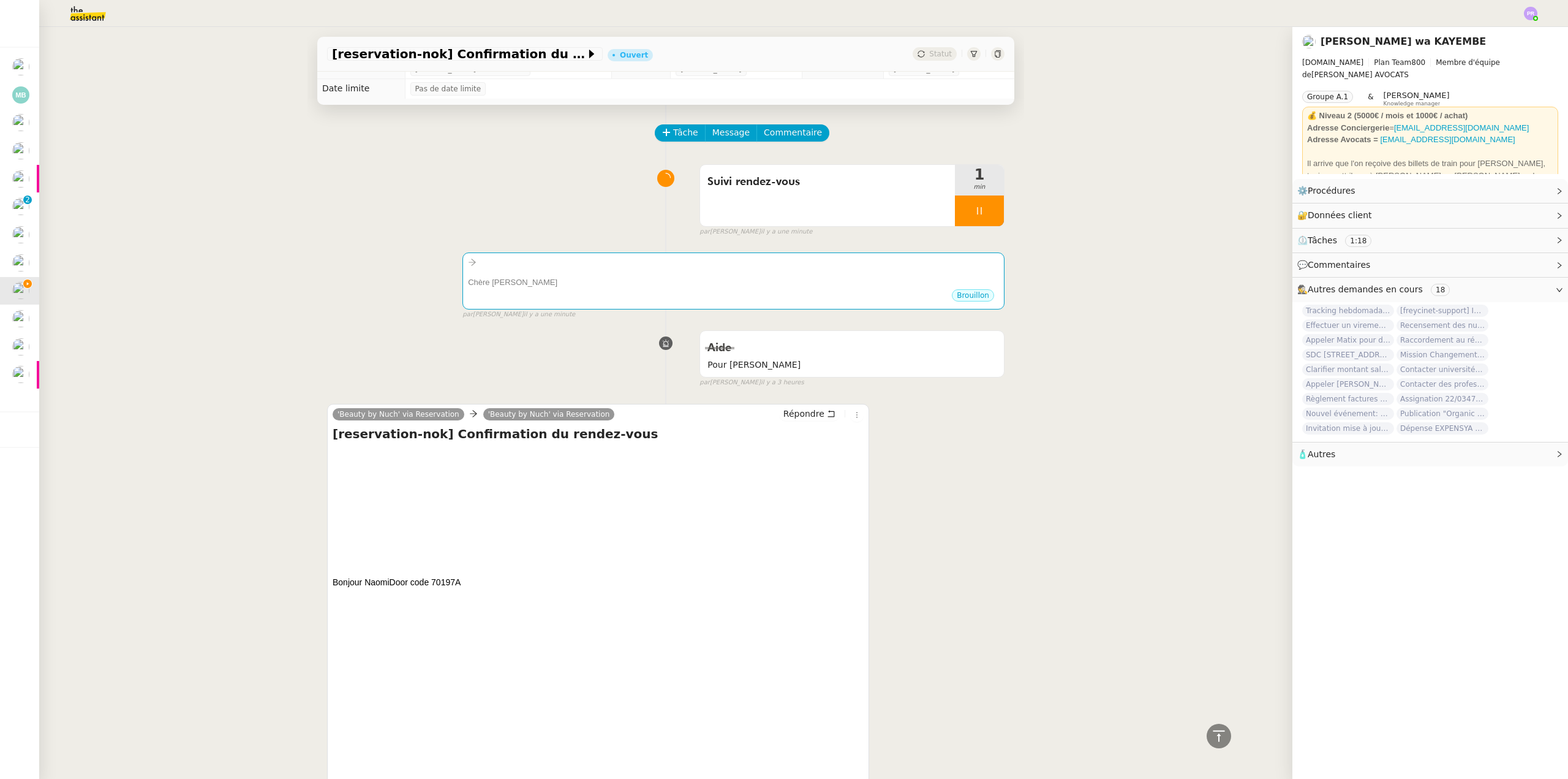
scroll to position [0, 0]
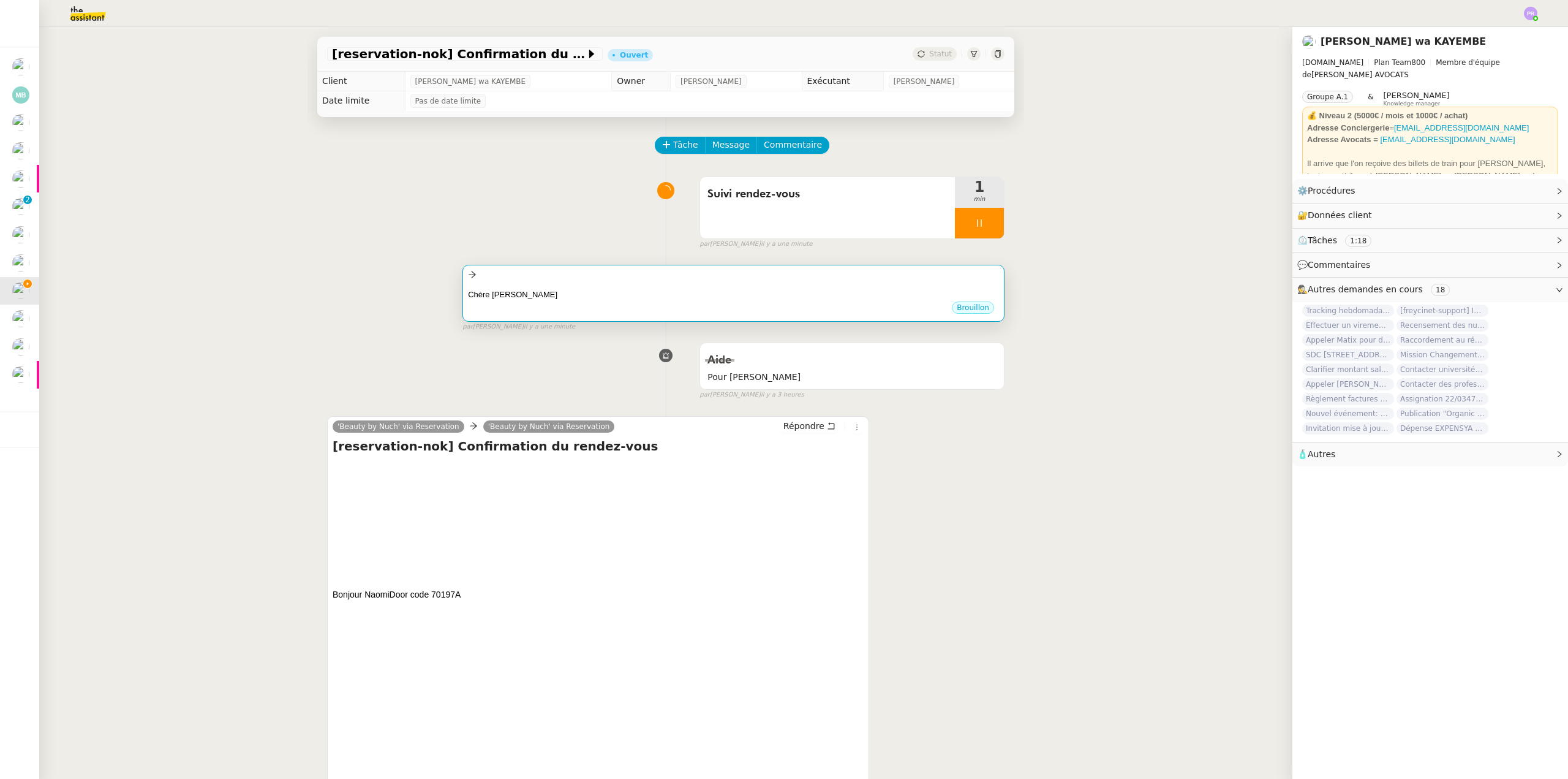
click at [661, 284] on div "Chère Naomi •••" at bounding box center [733, 292] width 531 height 18
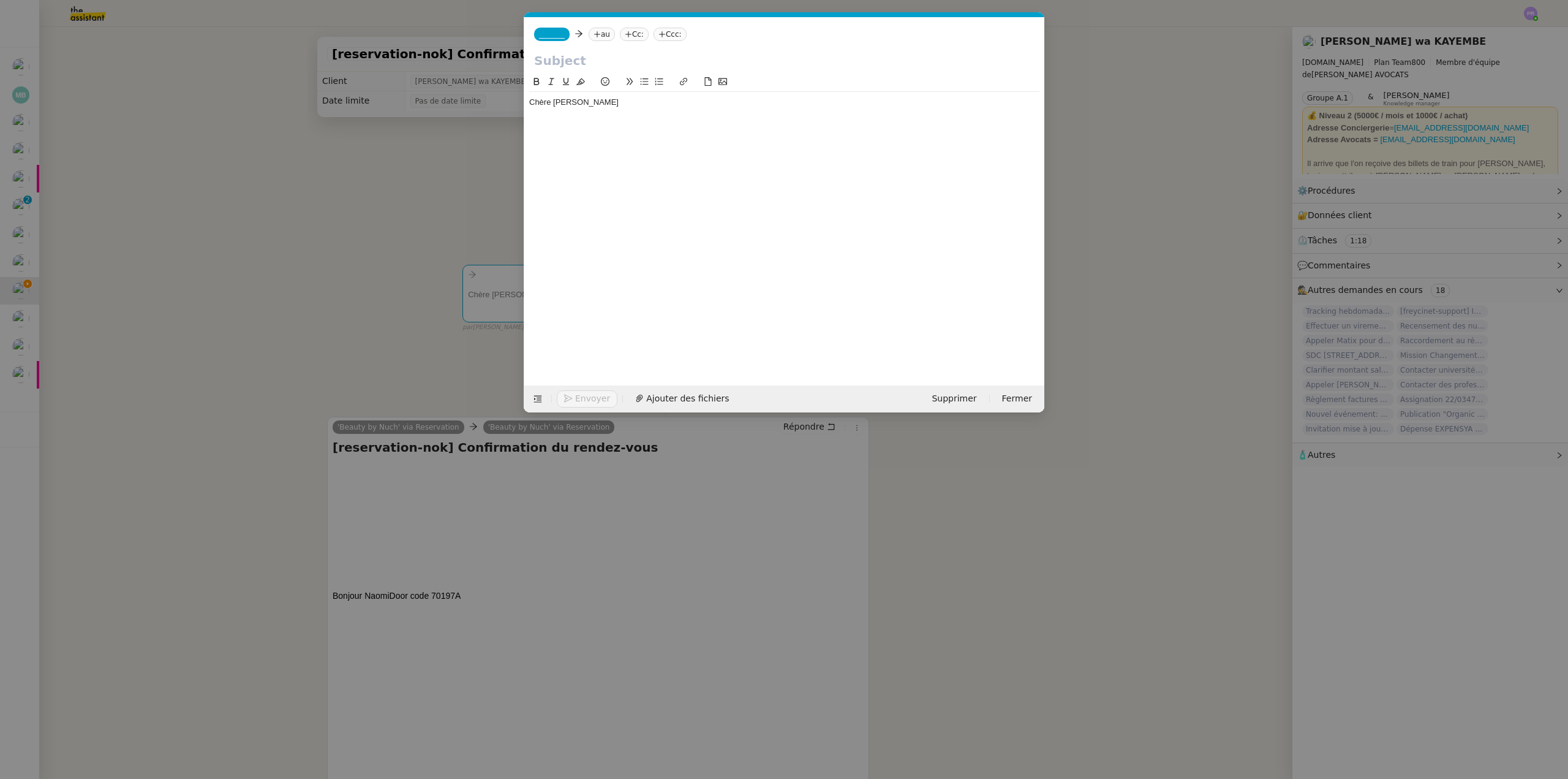
scroll to position [0, 26]
click at [596, 103] on div "Chère Naomi" at bounding box center [784, 102] width 510 height 11
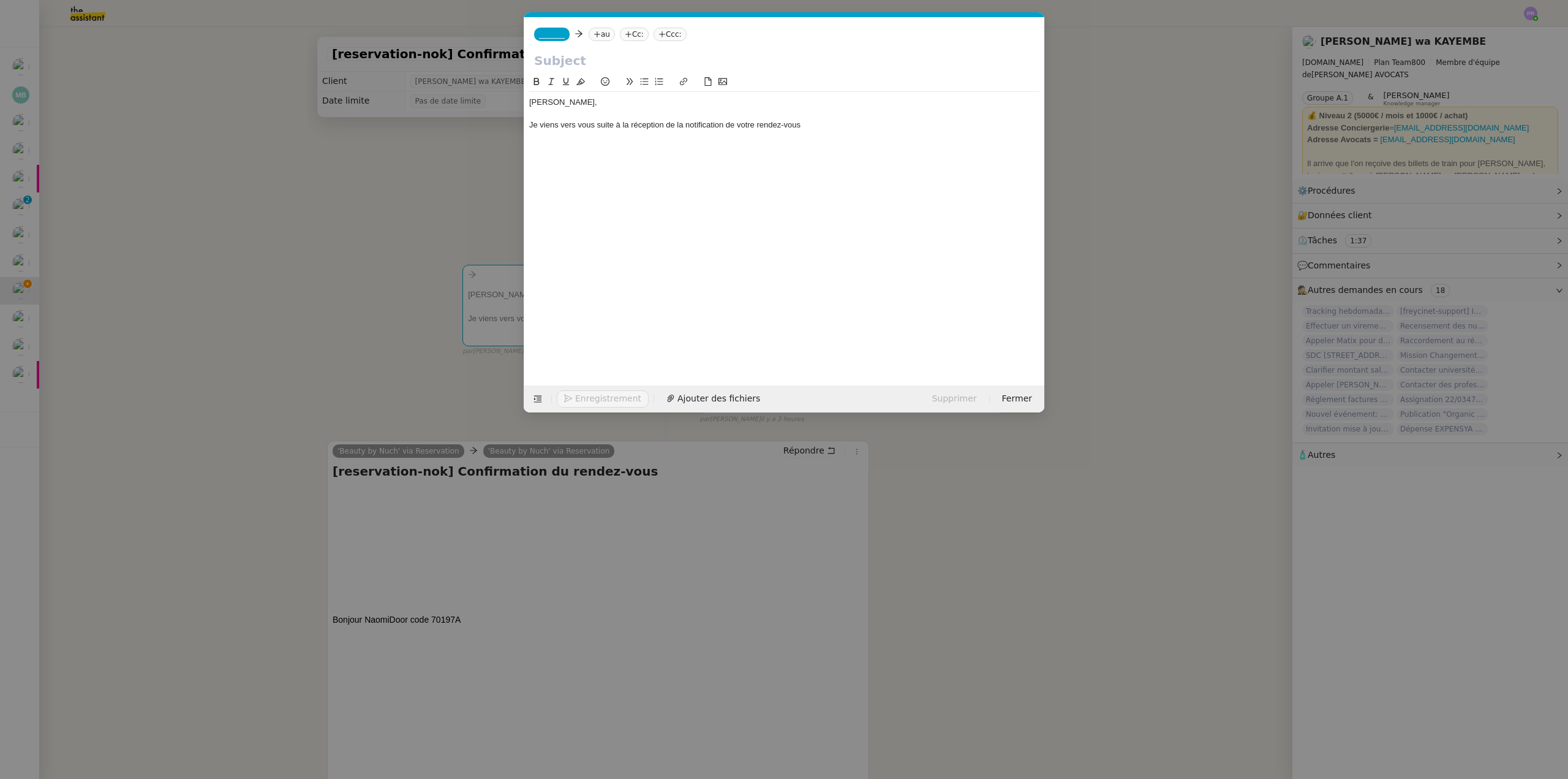
drag, startPoint x: 563, startPoint y: 621, endPoint x: 563, endPoint y: 613, distance: 8.0
click at [563, 616] on nz-modal-container "Service TA - VOYAGE - PROPOSITION GLOBALE A utiliser dans le cadre de propositi…" at bounding box center [784, 390] width 1568 height 779
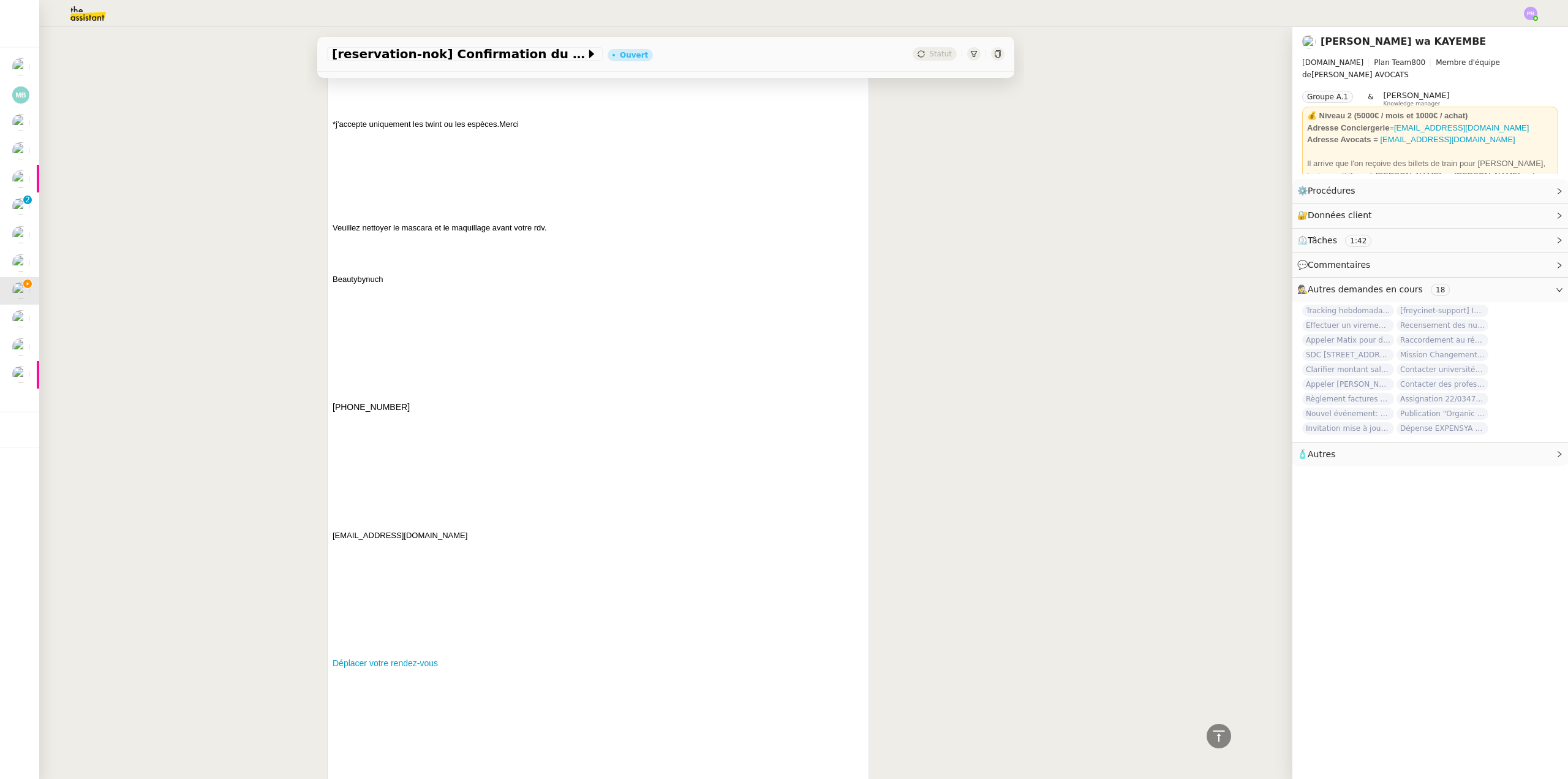
scroll to position [1164, 0]
copy p "beautybynuch"
drag, startPoint x: 360, startPoint y: 533, endPoint x: 329, endPoint y: 533, distance: 31.0
click at [333, 533] on p "beautybynuch@outlook.com" at bounding box center [598, 583] width 531 height 120
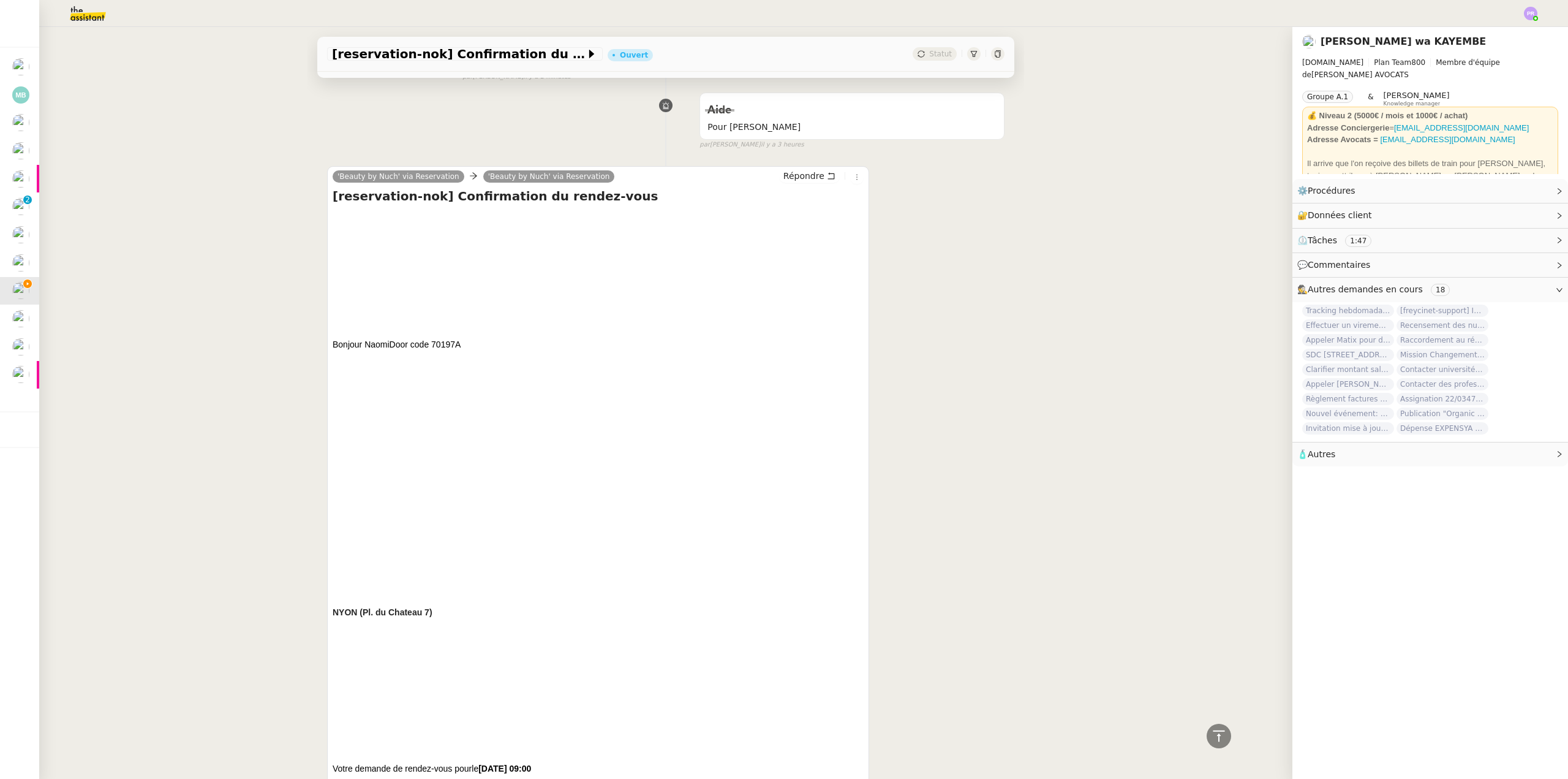
scroll to position [0, 0]
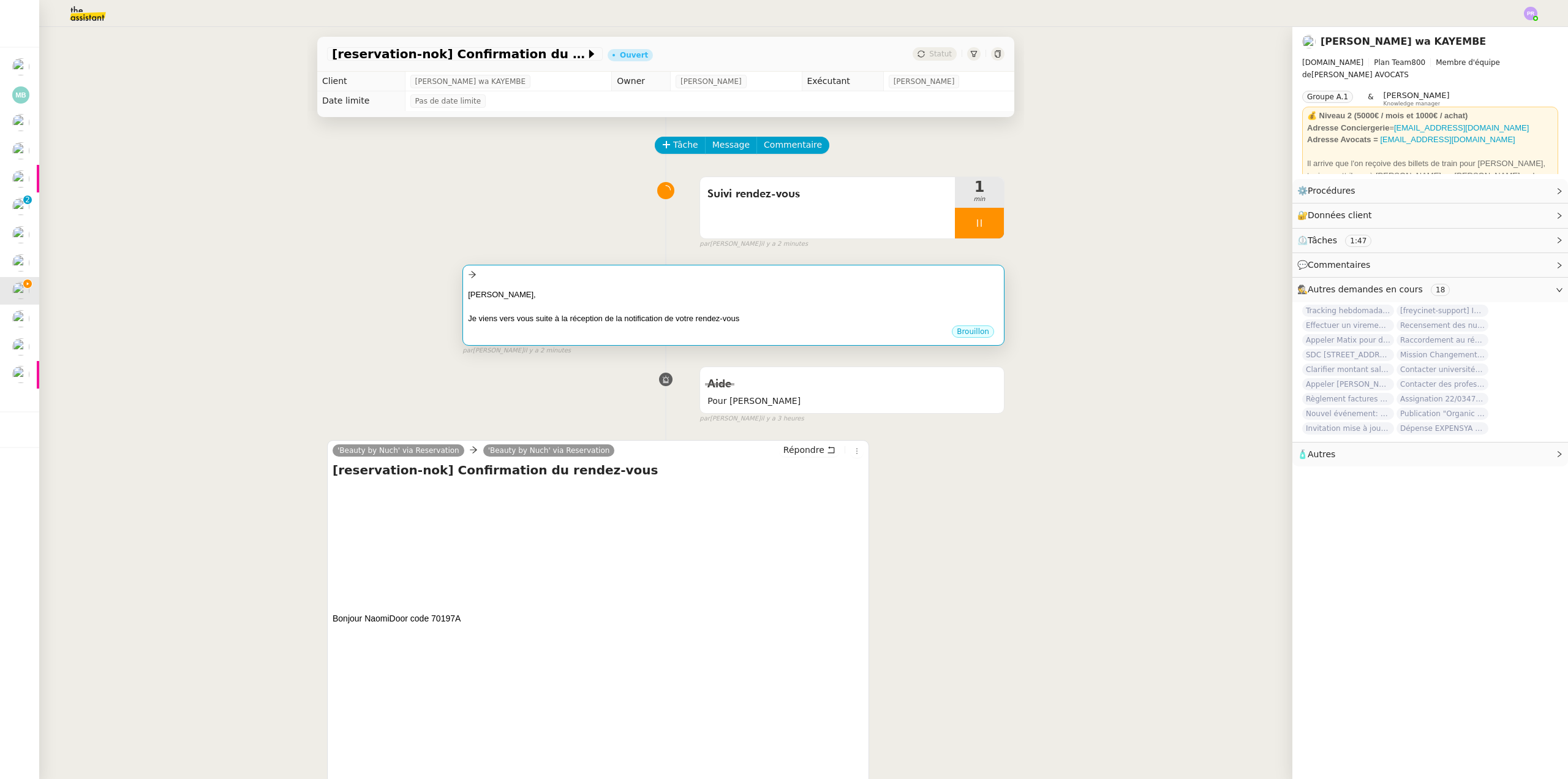
click at [765, 290] on div "Chère Naomi," at bounding box center [733, 295] width 531 height 12
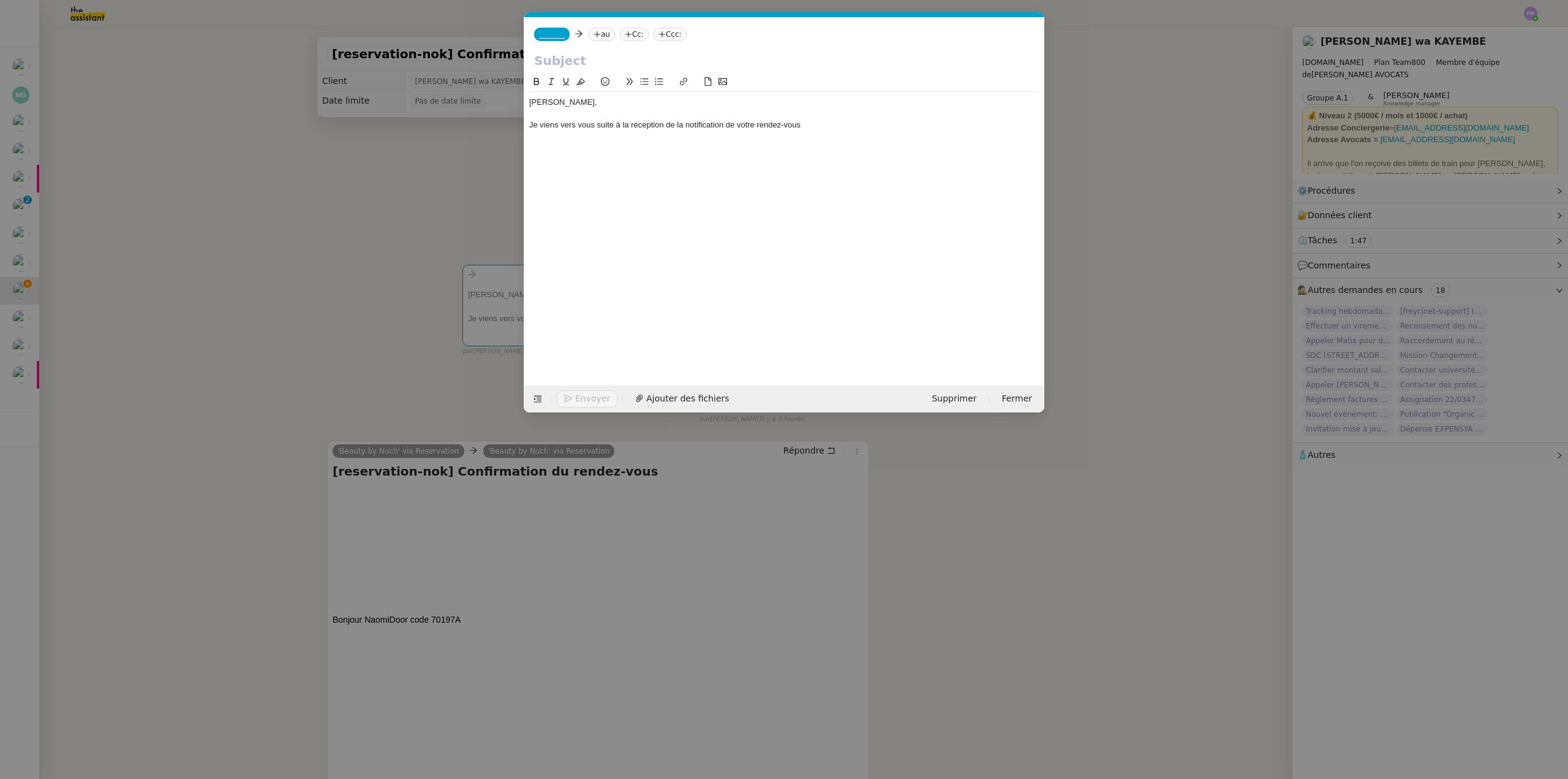
scroll to position [0, 26]
click at [830, 127] on div "Je viens vers vous suite à la réception de la notification de votre rendez-vous" at bounding box center [784, 125] width 510 height 11
click at [803, 122] on div "Je viens vers vous suite à la réception de la notification de votre rendez-vous…" at bounding box center [784, 125] width 510 height 11
click at [829, 124] on div "Je viens vers vous suite à la réception de la notification de votre rendez-vous…" at bounding box center [784, 125] width 510 height 11
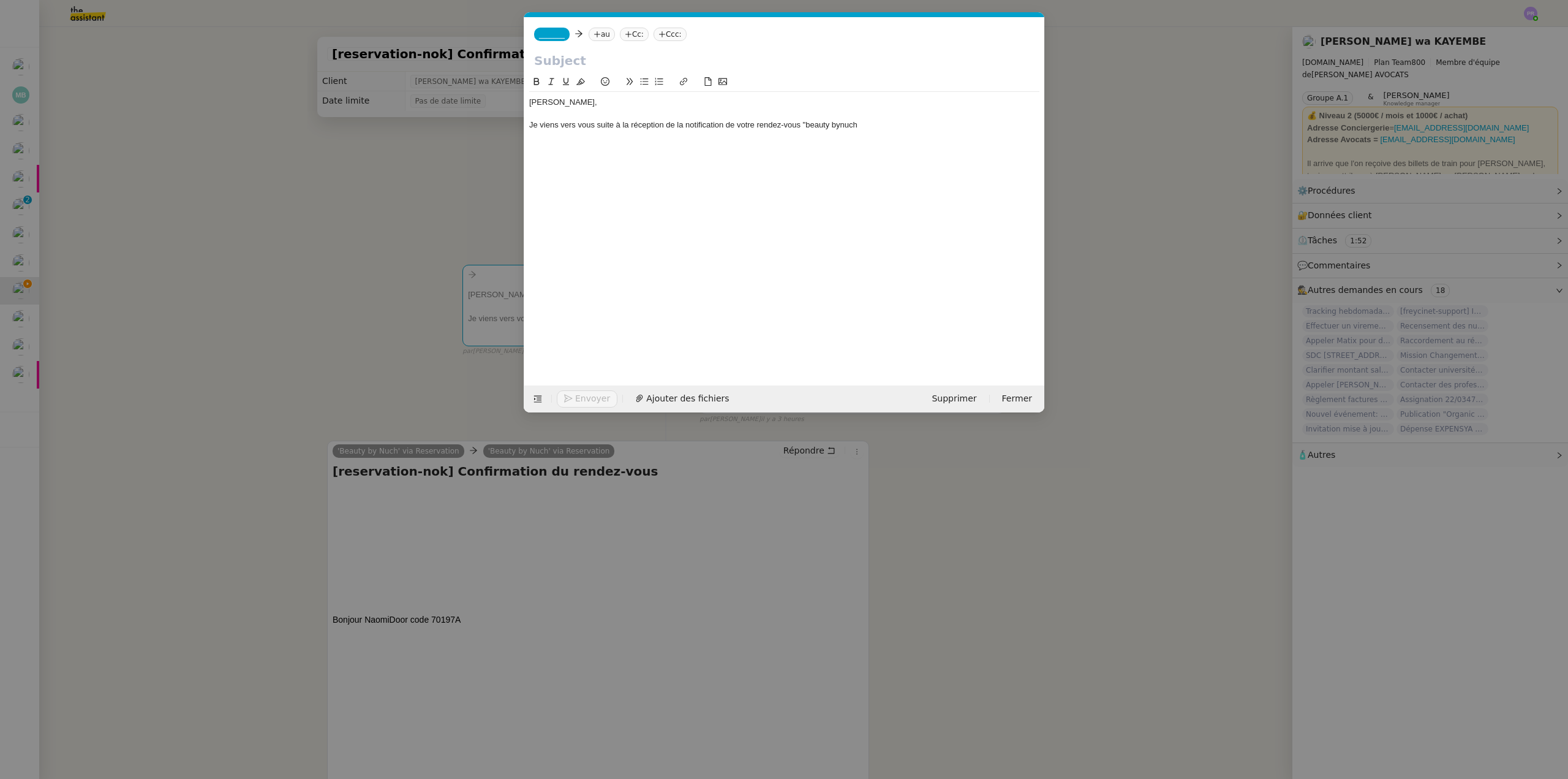
click at [837, 123] on div "Je viens vers vous suite à la réception de la notification de votre rendez-vous…" at bounding box center [784, 125] width 510 height 11
click at [838, 122] on div "Je viens vers vous suite à la réception de la notification de votre rendez-vous…" at bounding box center [784, 125] width 510 height 11
click at [862, 124] on div "Je viens vers vous suite à la réception de la notification de votre rendez-vous…" at bounding box center [784, 125] width 510 height 11
click at [666, 479] on nz-modal-container "Service TA - VOYAGE - PROPOSITION GLOBALE A utiliser dans le cadre de propositi…" at bounding box center [784, 390] width 1568 height 779
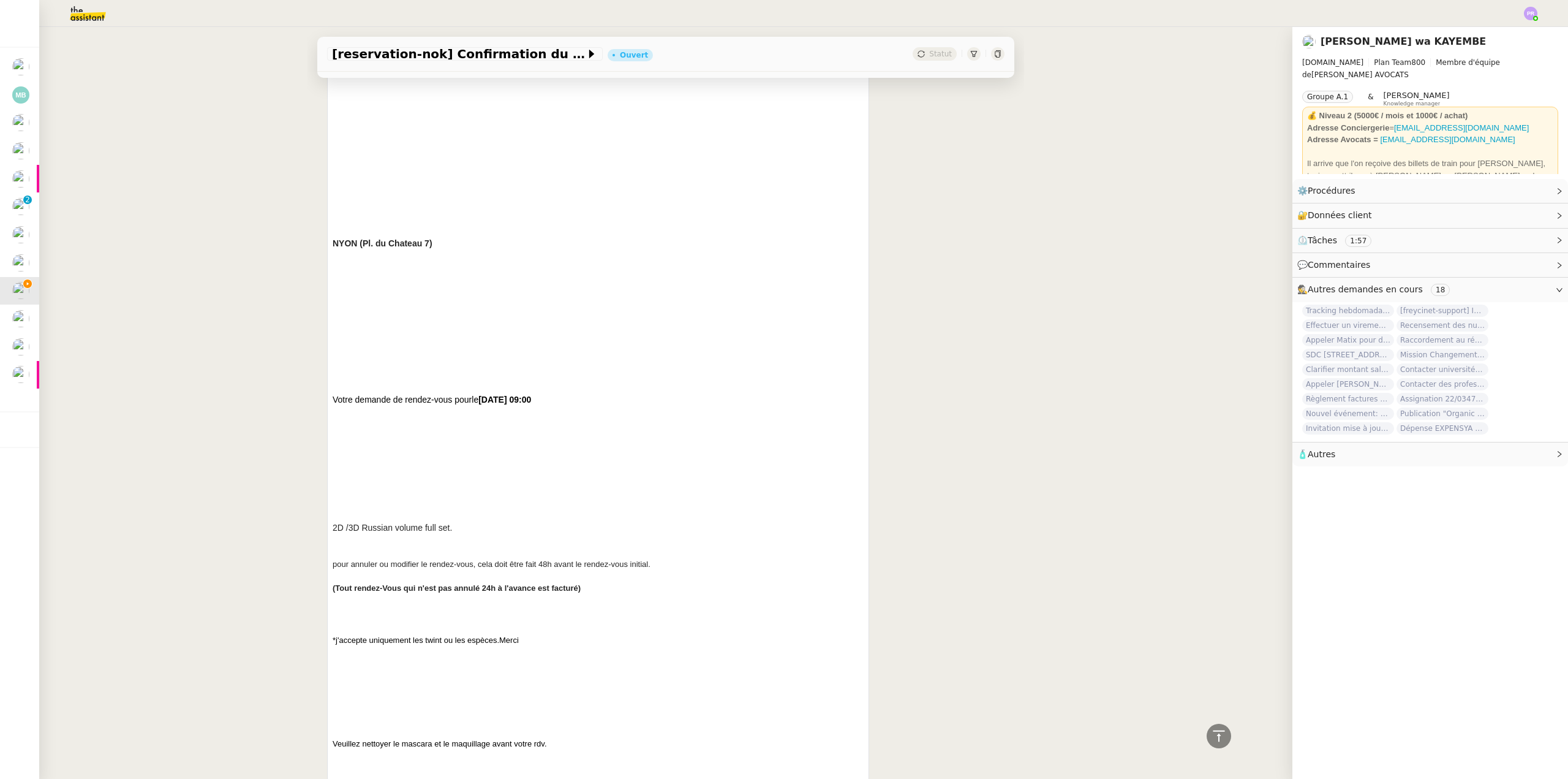
scroll to position [674, 0]
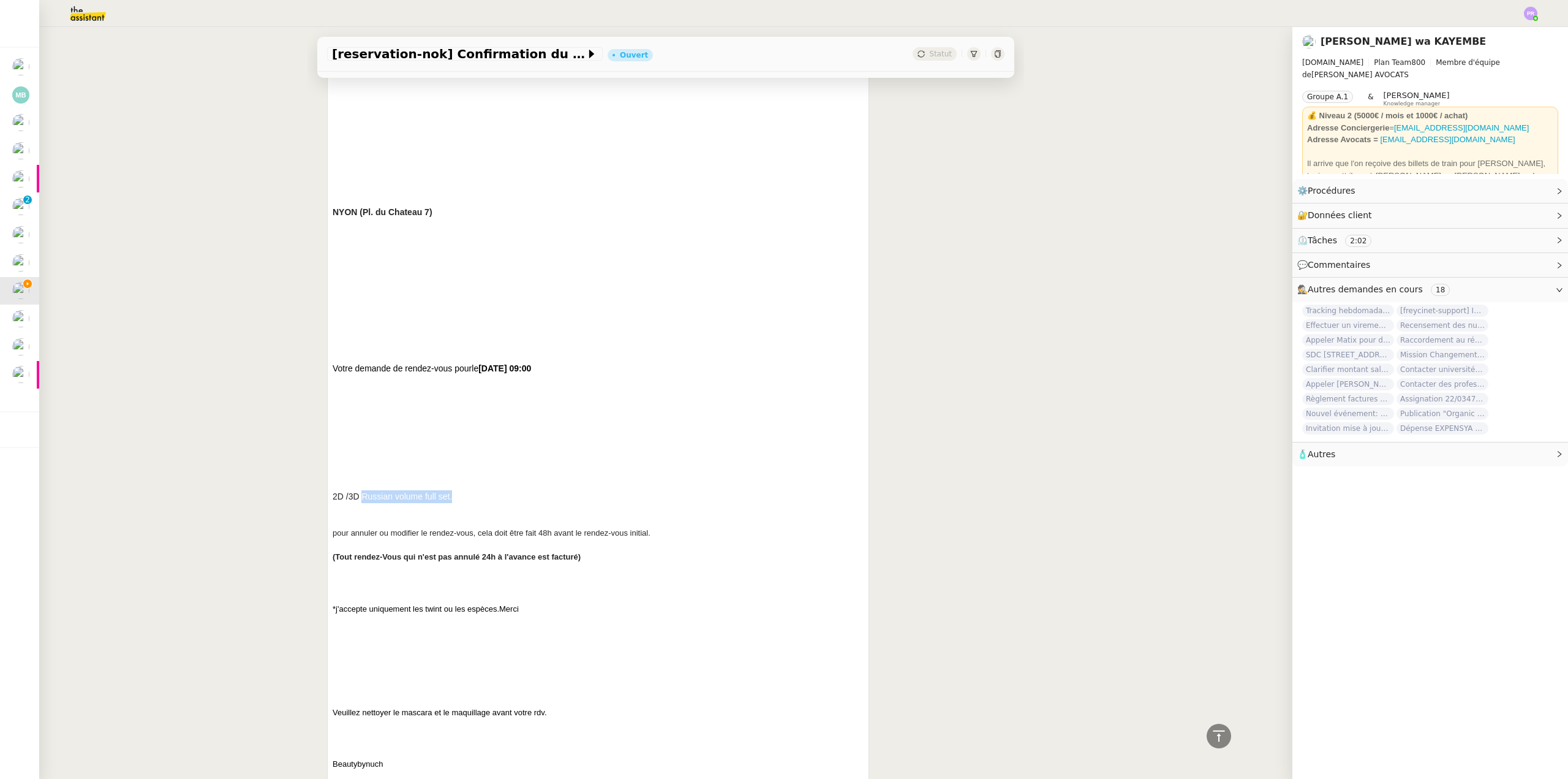
drag, startPoint x: 441, startPoint y: 497, endPoint x: 358, endPoint y: 500, distance: 83.1
click at [358, 500] on h3 "2D /3D Russian volume full set. pour annuler ou modifier le rendez-vous, cela d…" at bounding box center [598, 533] width 531 height 84
copy span "Russian volume full set."
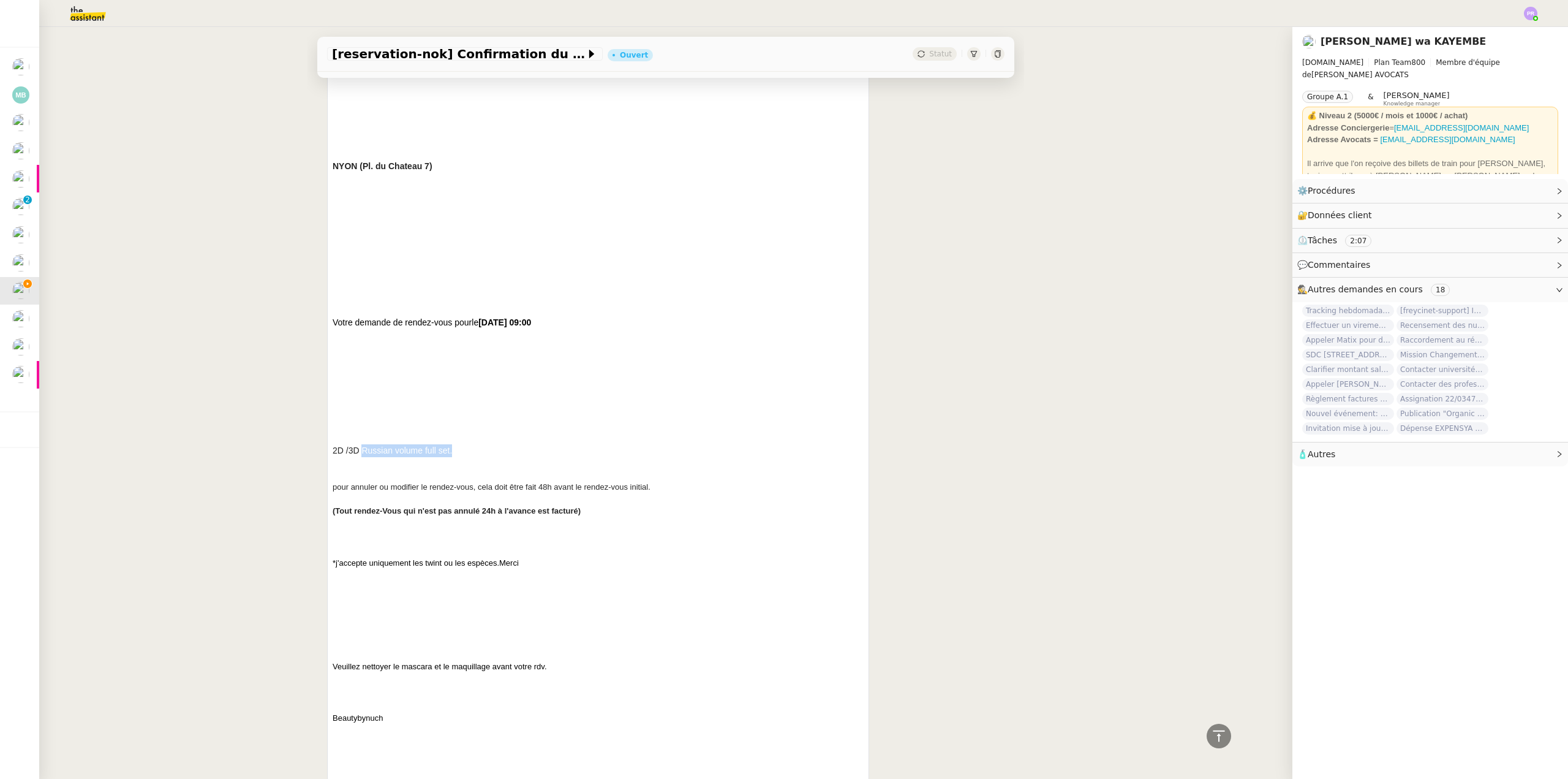
scroll to position [735, 0]
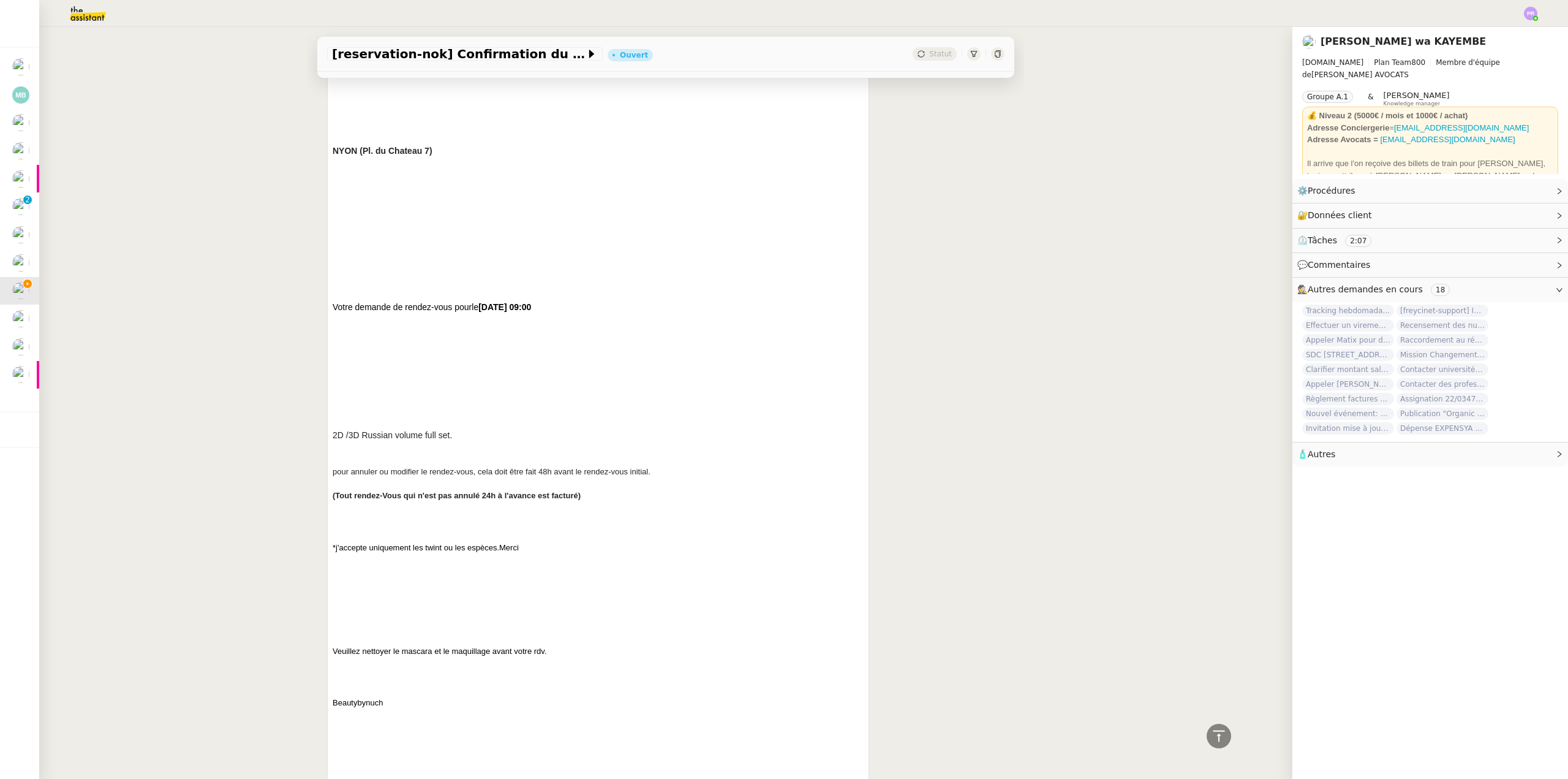
click at [459, 444] on h3 "2D /3D Russian volume full set. pour annuler ou modifier le rendez-vous, cela d…" at bounding box center [598, 471] width 531 height 84
drag, startPoint x: 442, startPoint y: 439, endPoint x: 383, endPoint y: 444, distance: 59.2
click at [392, 444] on h3 "2D /3D Russian volume full set. pour annuler ou modifier le rendez-vous, cela d…" at bounding box center [598, 471] width 531 height 84
copy span "2D /3D Russian volume full set."
drag, startPoint x: 329, startPoint y: 436, endPoint x: 461, endPoint y: 435, distance: 132.0
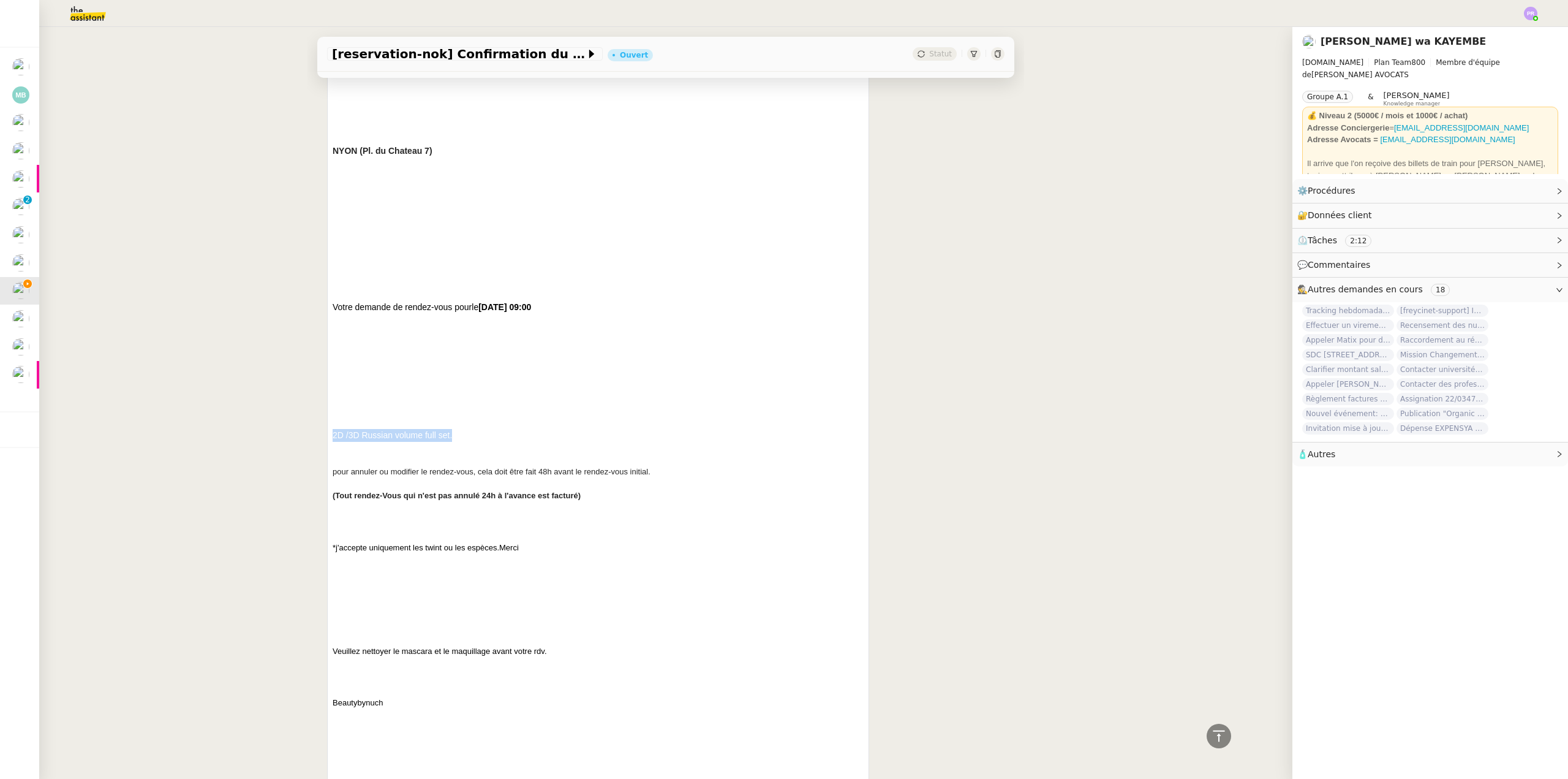
click at [461, 435] on h3 "2D /3D Russian volume full set. pour annuler ou modifier le rendez-vous, cela d…" at bounding box center [598, 471] width 531 height 84
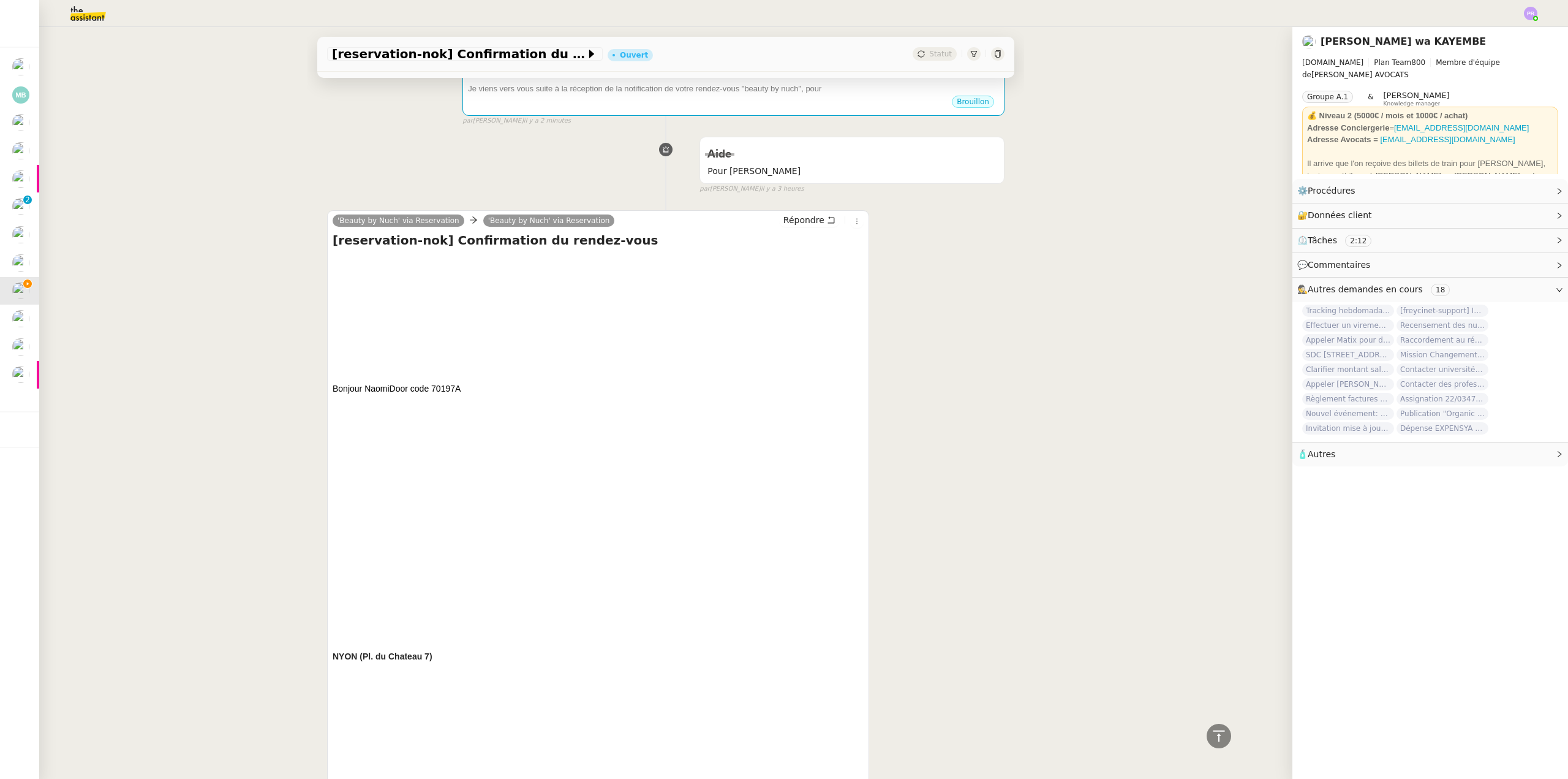
scroll to position [0, 0]
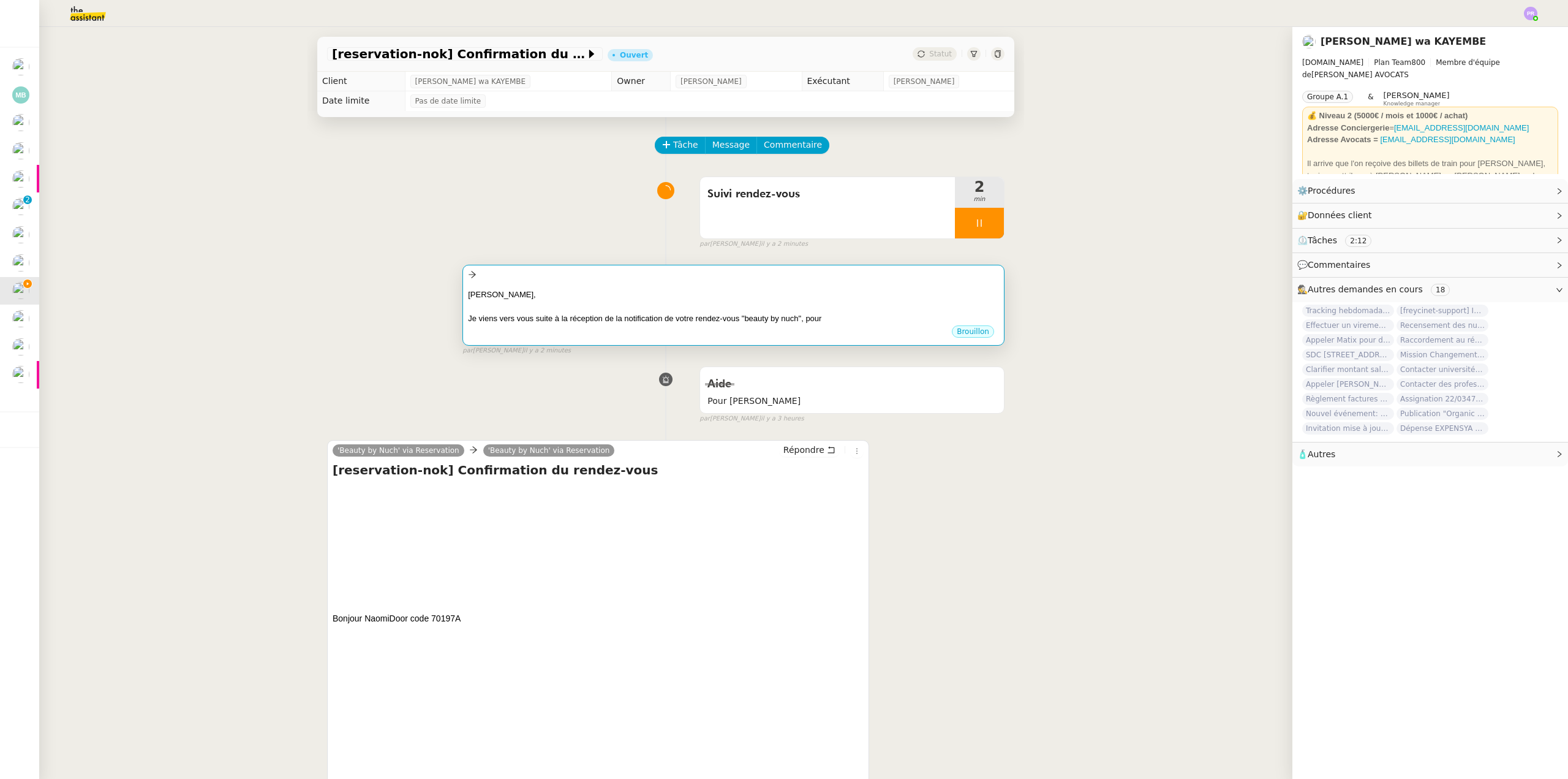
click at [731, 311] on div at bounding box center [733, 306] width 531 height 12
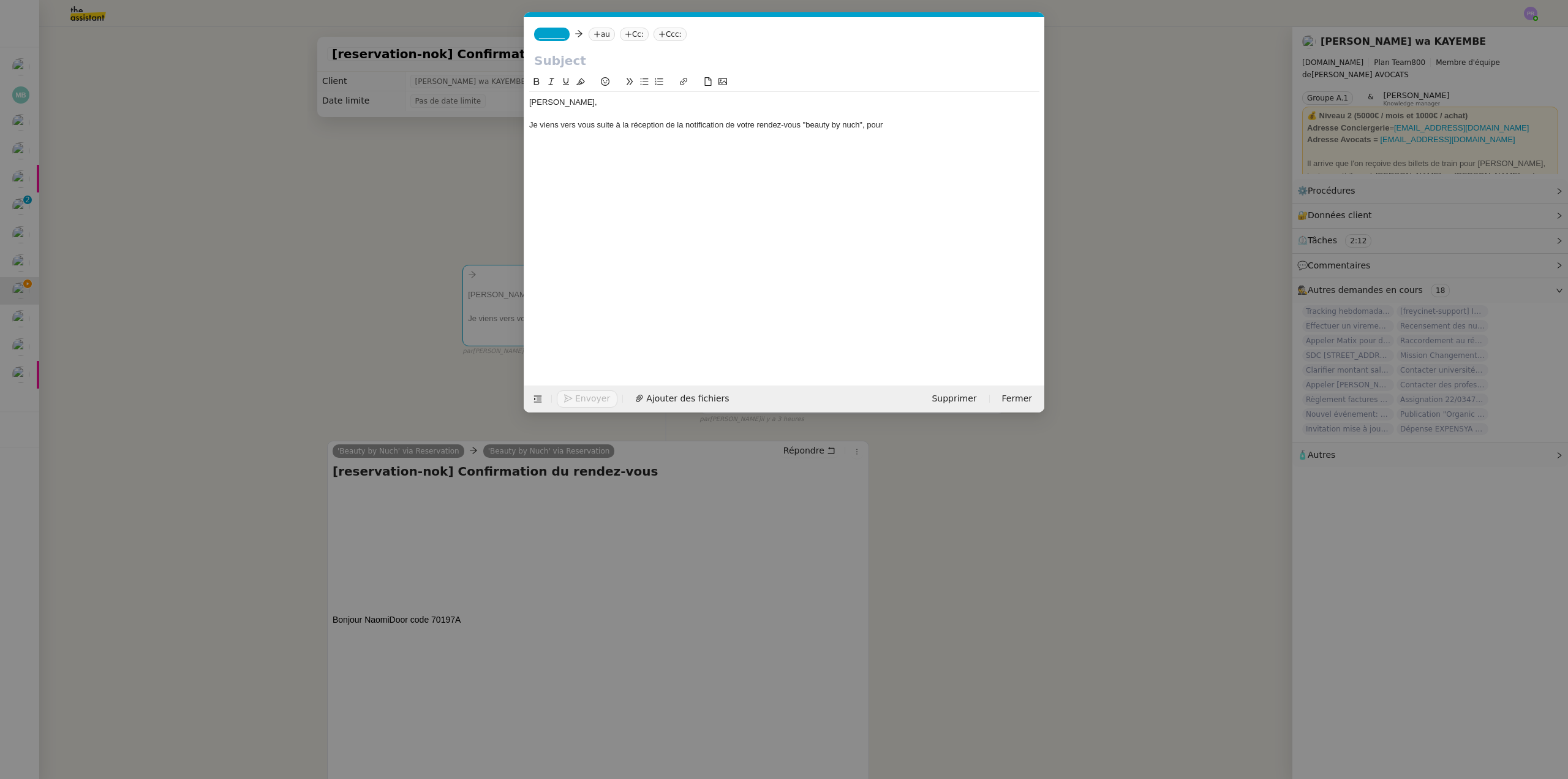
scroll to position [0, 26]
click at [910, 126] on div "Je viens vers vous suite à la réception de la notification de votre rendez-vous…" at bounding box center [784, 125] width 510 height 11
drag, startPoint x: 809, startPoint y: 125, endPoint x: 801, endPoint y: 123, distance: 8.2
click at [802, 123] on div "Je viens vers vous suite à la réception de la notification de votre rendez-vous…" at bounding box center [784, 131] width 510 height 23
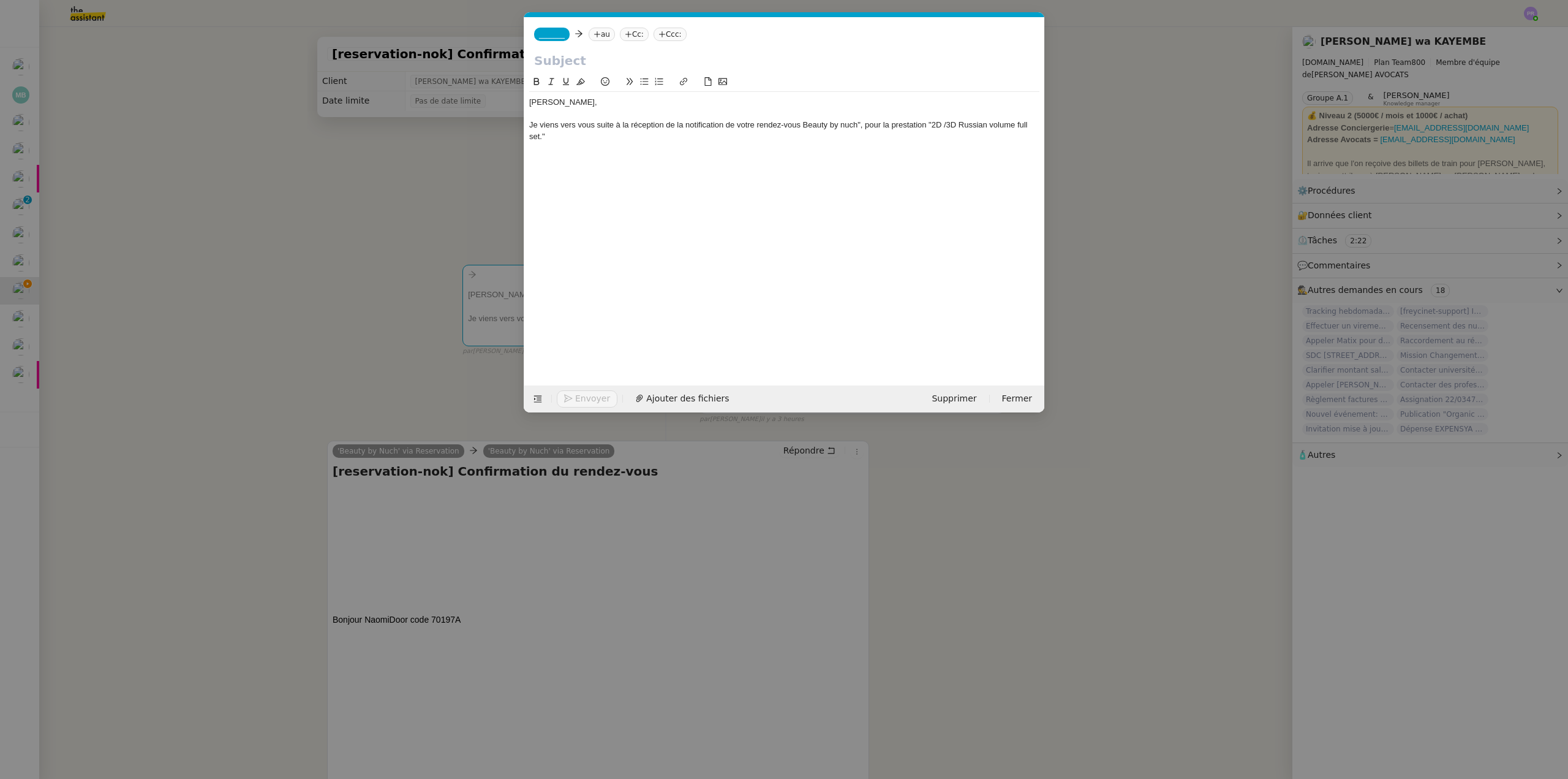
click at [861, 123] on div "Je viens vers vous suite à la réception de la notification de votre rendez-vous…" at bounding box center [784, 131] width 510 height 23
drag, startPoint x: 802, startPoint y: 124, endPoint x: 857, endPoint y: 125, distance: 55.0
click at [857, 125] on div "Je viens vers vous suite à la réception de la notification de votre rendez-vous…" at bounding box center [784, 131] width 510 height 23
click at [550, 79] on icon at bounding box center [551, 81] width 5 height 7
click at [619, 115] on div at bounding box center [784, 114] width 510 height 11
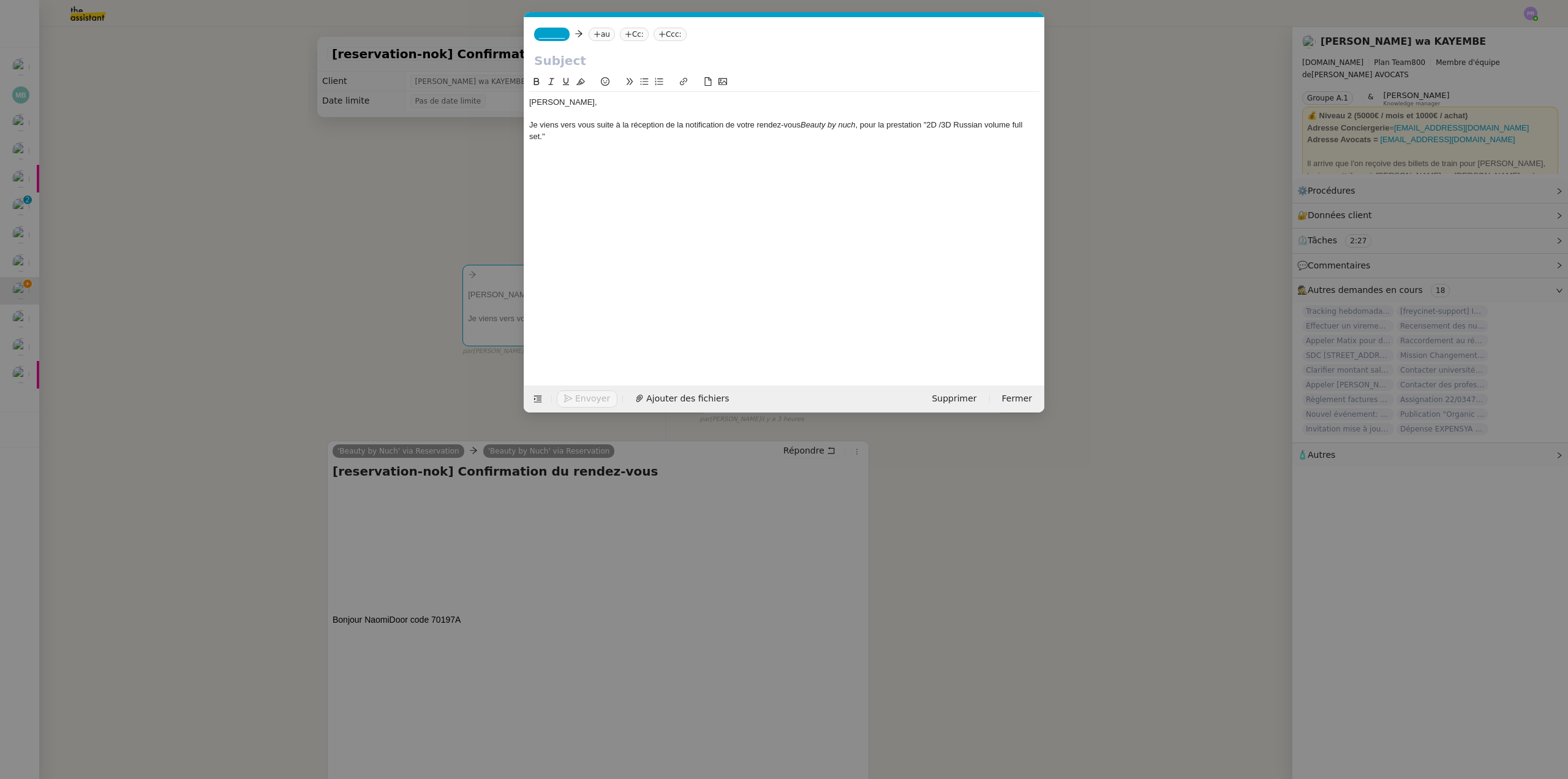
click at [556, 134] on div "Je viens vers vous suite à la réception de la notification de votre rendez-vous…" at bounding box center [784, 131] width 510 height 23
click at [546, 137] on div "Je viens vers vous suite à la réception de la notification de votre rendez-vous…" at bounding box center [784, 131] width 510 height 23
click at [541, 136] on div "Je viens vers vous suite à la réception de la notification de votre rendez-vous…" at bounding box center [784, 131] width 510 height 23
drag, startPoint x: 453, startPoint y: 246, endPoint x: 487, endPoint y: 282, distance: 49.5
click at [453, 247] on nz-modal-container "Service TA - VOYAGE - PROPOSITION GLOBALE A utiliser dans le cadre de propositi…" at bounding box center [784, 390] width 1568 height 779
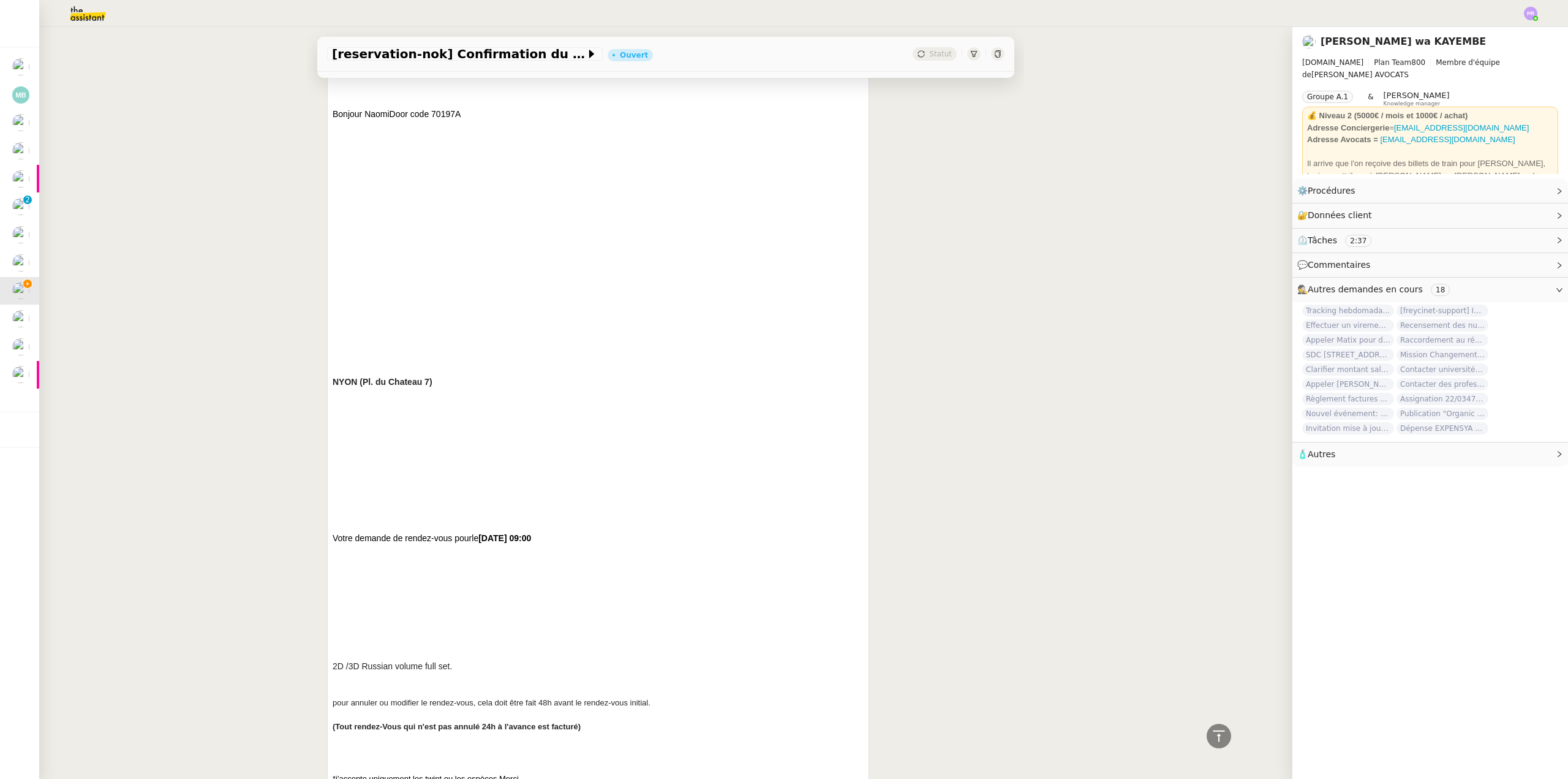
scroll to position [551, 0]
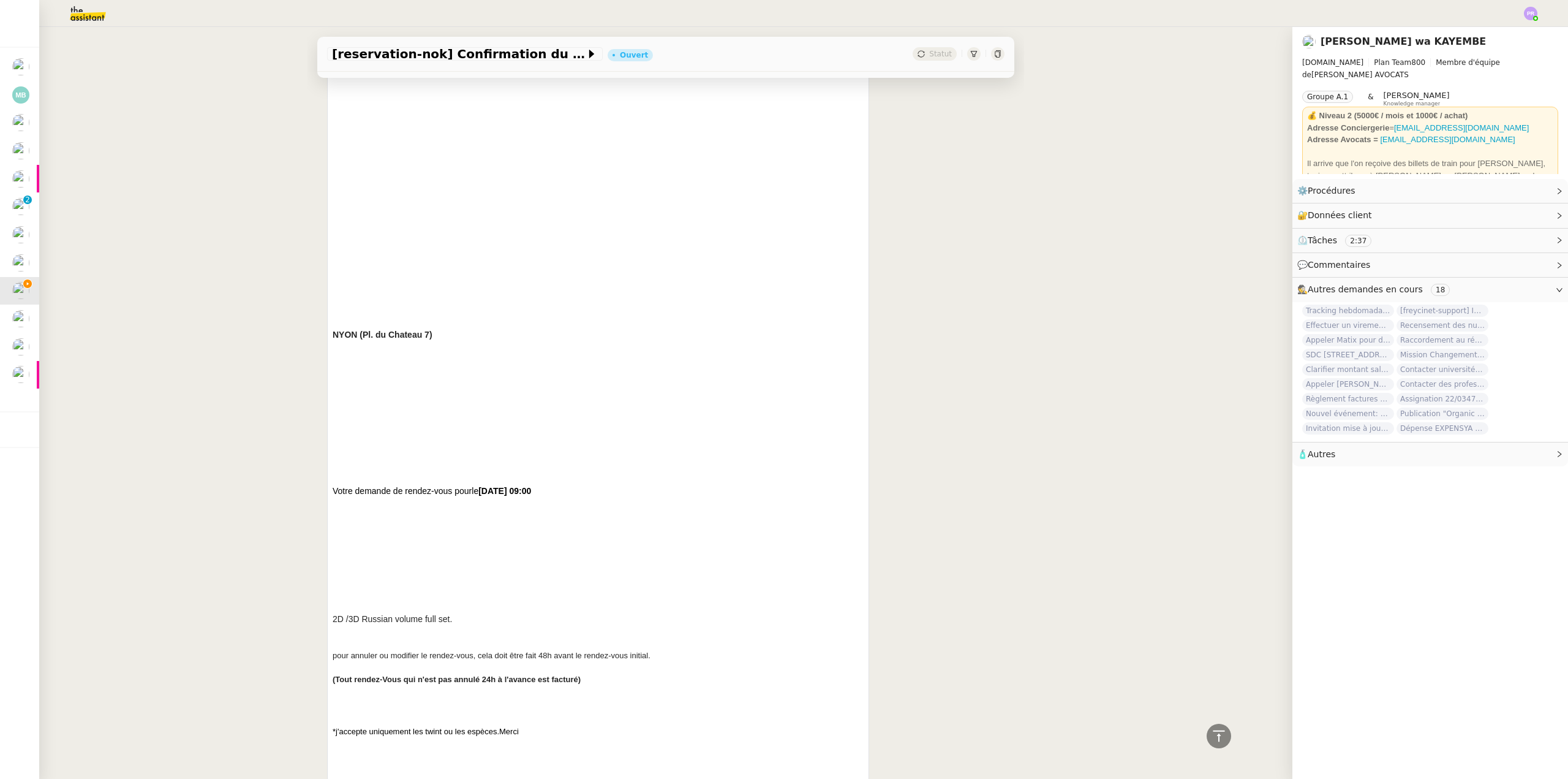
copy span "jeudi 25 septembre à 09:00"
drag, startPoint x: 590, startPoint y: 490, endPoint x: 477, endPoint y: 486, distance: 113.1
click at [477, 486] on p "Votre demande de rendez-vous pour le jeudi 25 septembre à 09:00" at bounding box center [598, 545] width 531 height 121
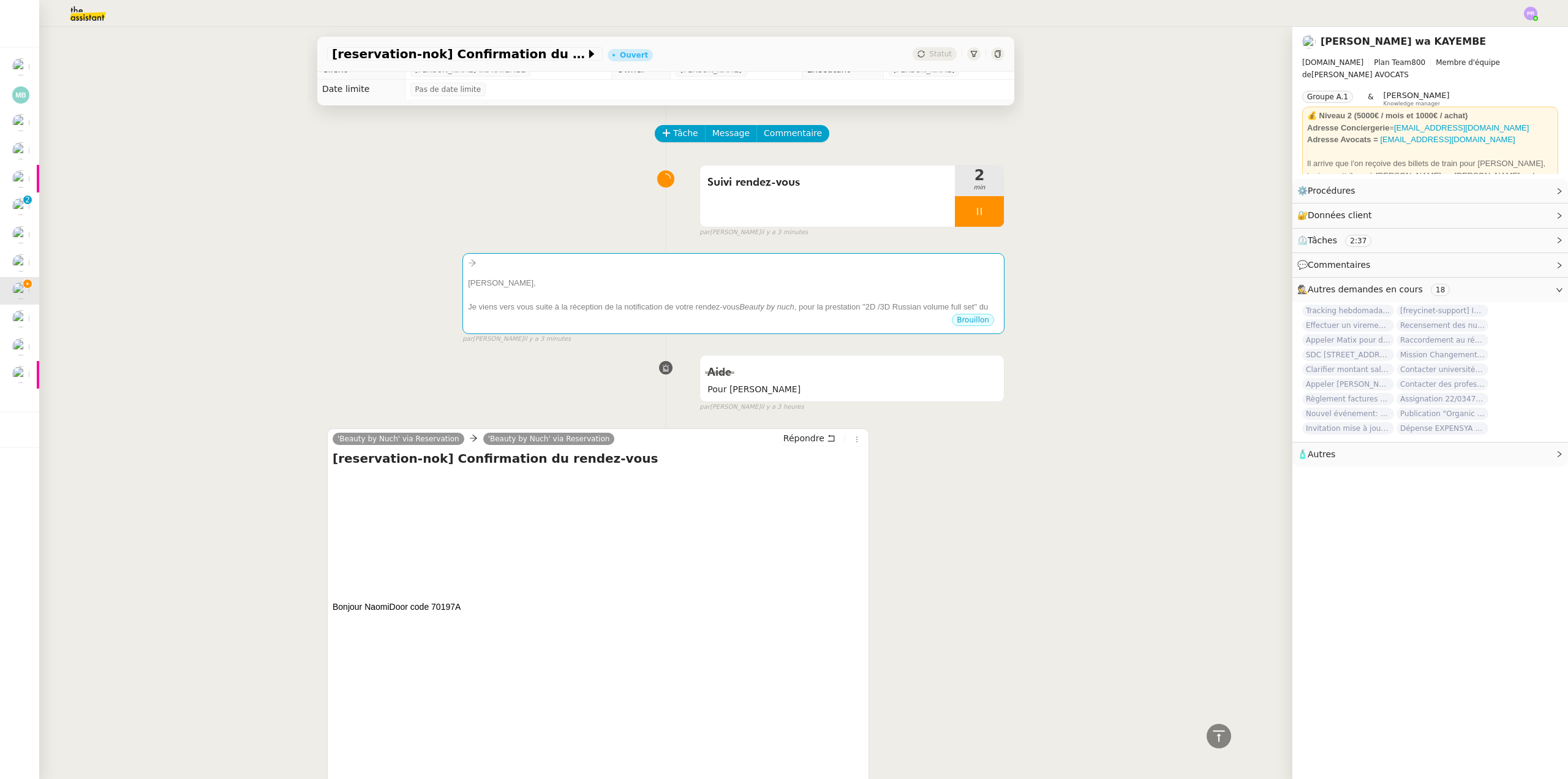
scroll to position [0, 0]
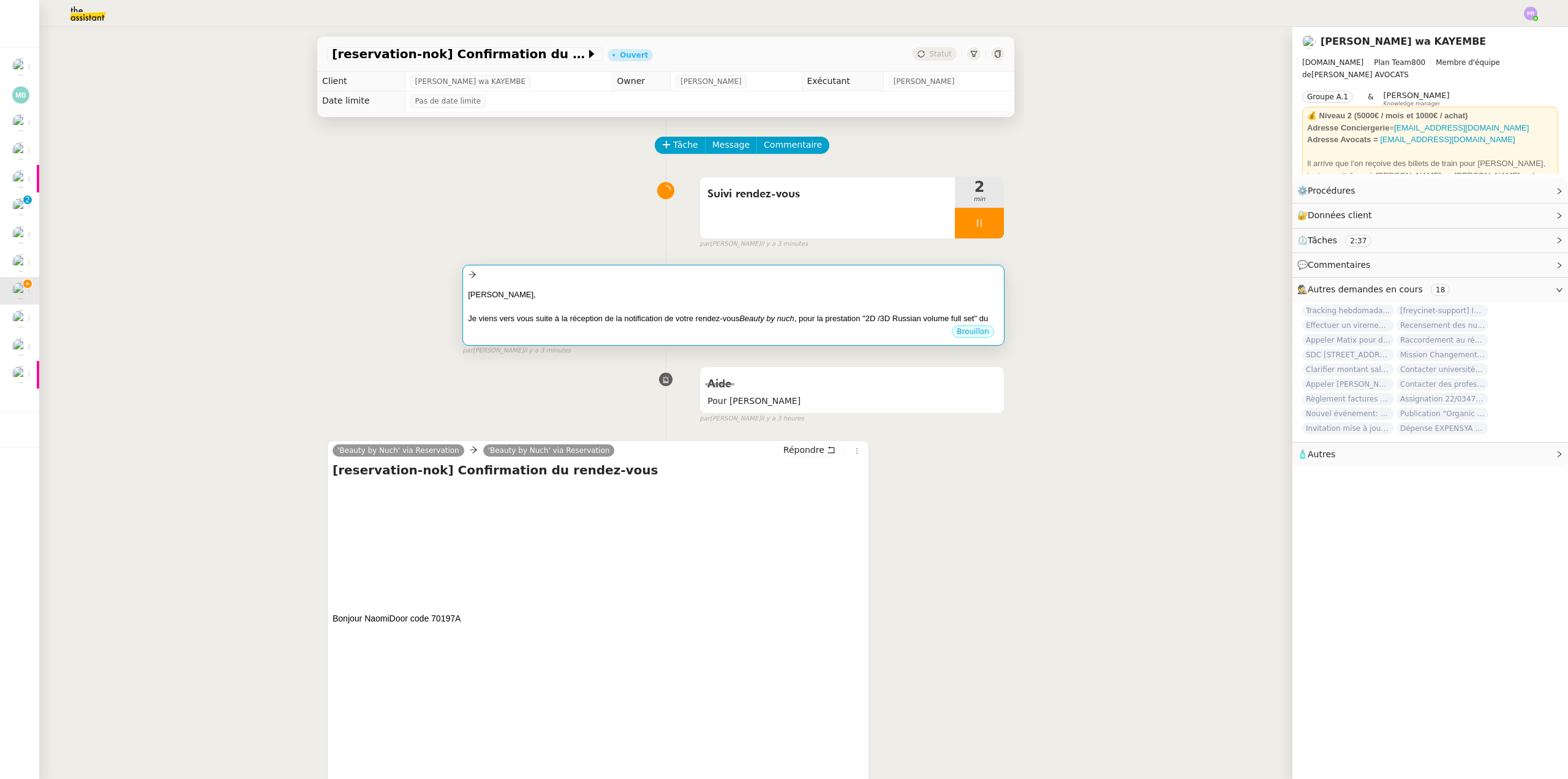
click at [612, 300] on div "Chère Naomi," at bounding box center [733, 295] width 531 height 12
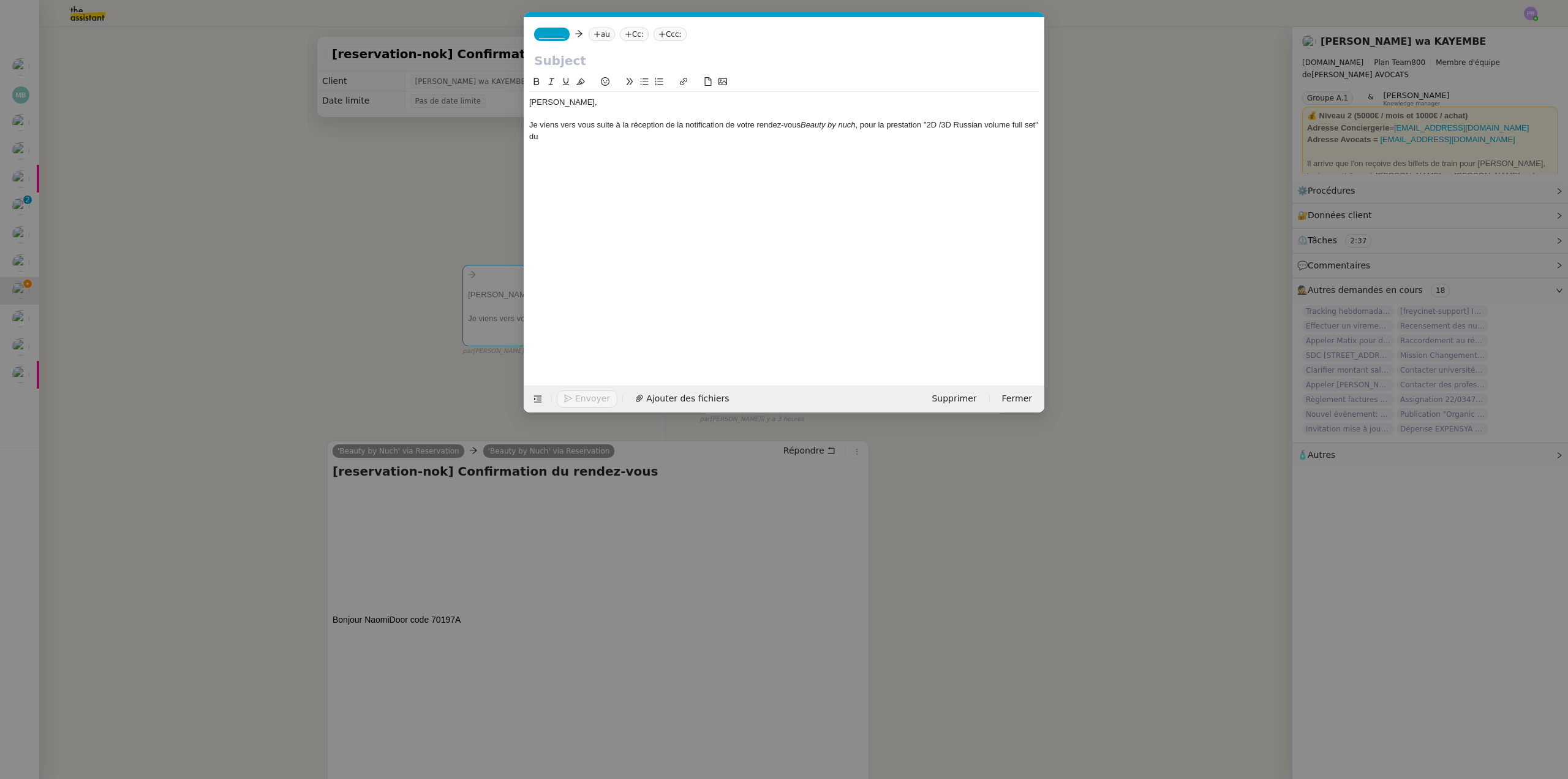
scroll to position [0, 26]
click at [575, 141] on div "Je viens vers vous suite à la réception de la notification de votre rendez-vous…" at bounding box center [784, 131] width 510 height 23
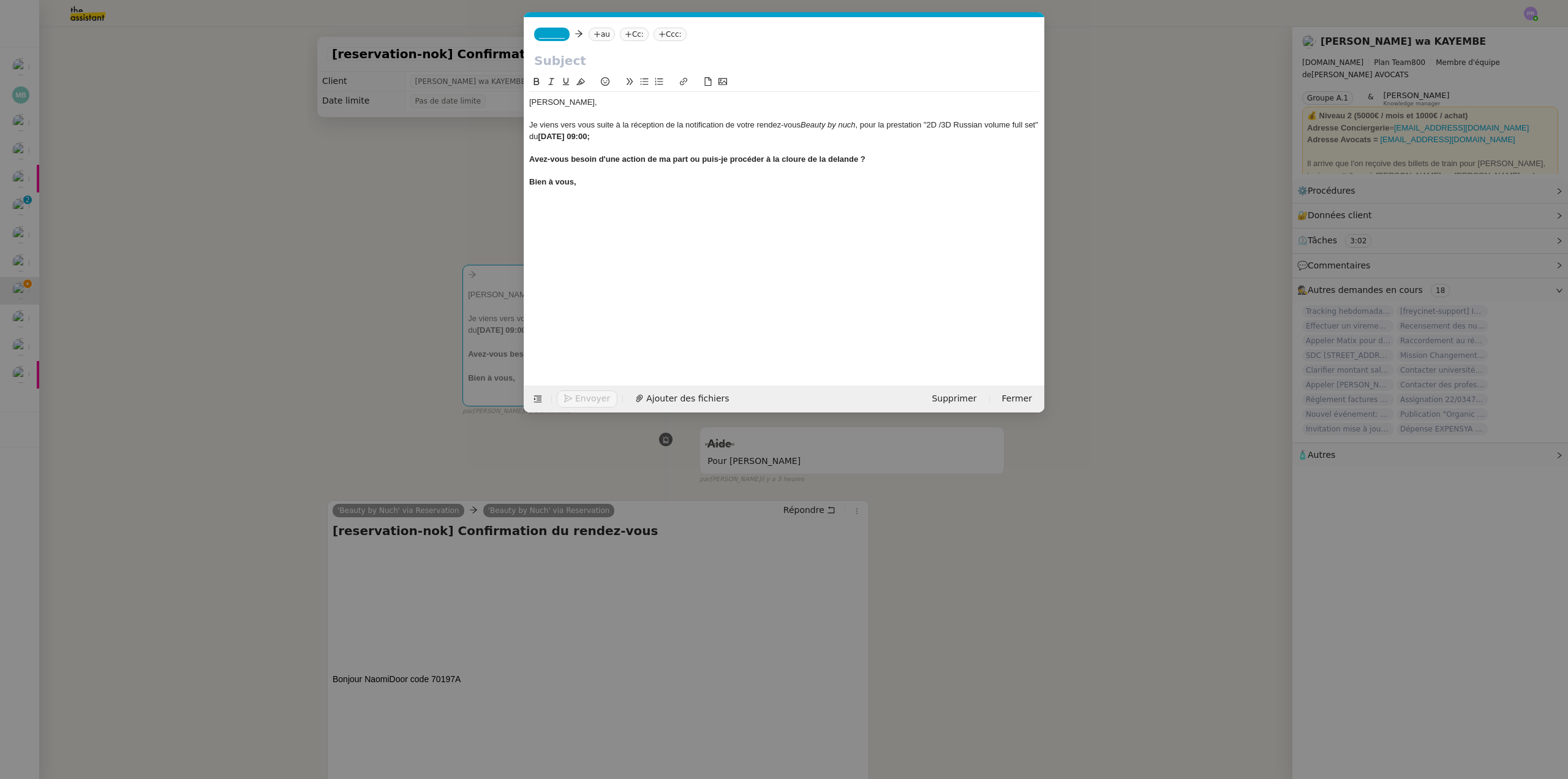
drag, startPoint x: 569, startPoint y: 188, endPoint x: 521, endPoint y: 160, distance: 55.6
click at [521, 161] on nz-modal-container "Service TA - VOYAGE - PROPOSITION GLOBALE A utiliser dans le cadre de propositi…" at bounding box center [784, 390] width 1568 height 779
click at [538, 84] on icon at bounding box center [536, 81] width 8 height 8
click at [670, 176] on div "Bien à vous," at bounding box center [784, 182] width 510 height 11
click at [667, 156] on div "Avez-vous besoin d'une action de ma part ou puis-je procéder à la cloure de la …" at bounding box center [784, 159] width 510 height 11
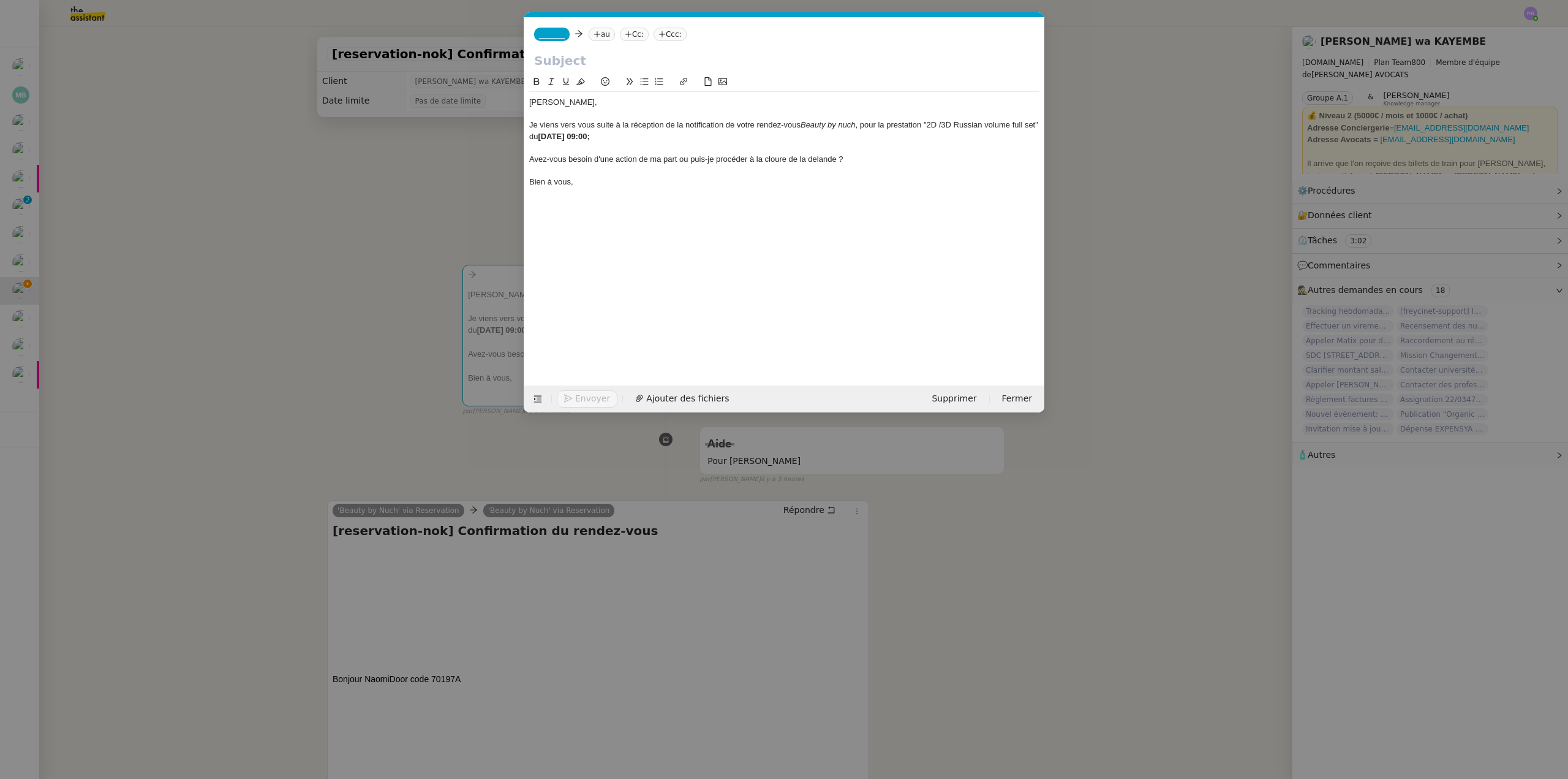
click at [645, 83] on icon at bounding box center [644, 81] width 8 height 8
click at [809, 157] on li "Avez-vous besoin d'une action de ma part ou puis-je procéder à la cloure de la …" at bounding box center [791, 159] width 499 height 11
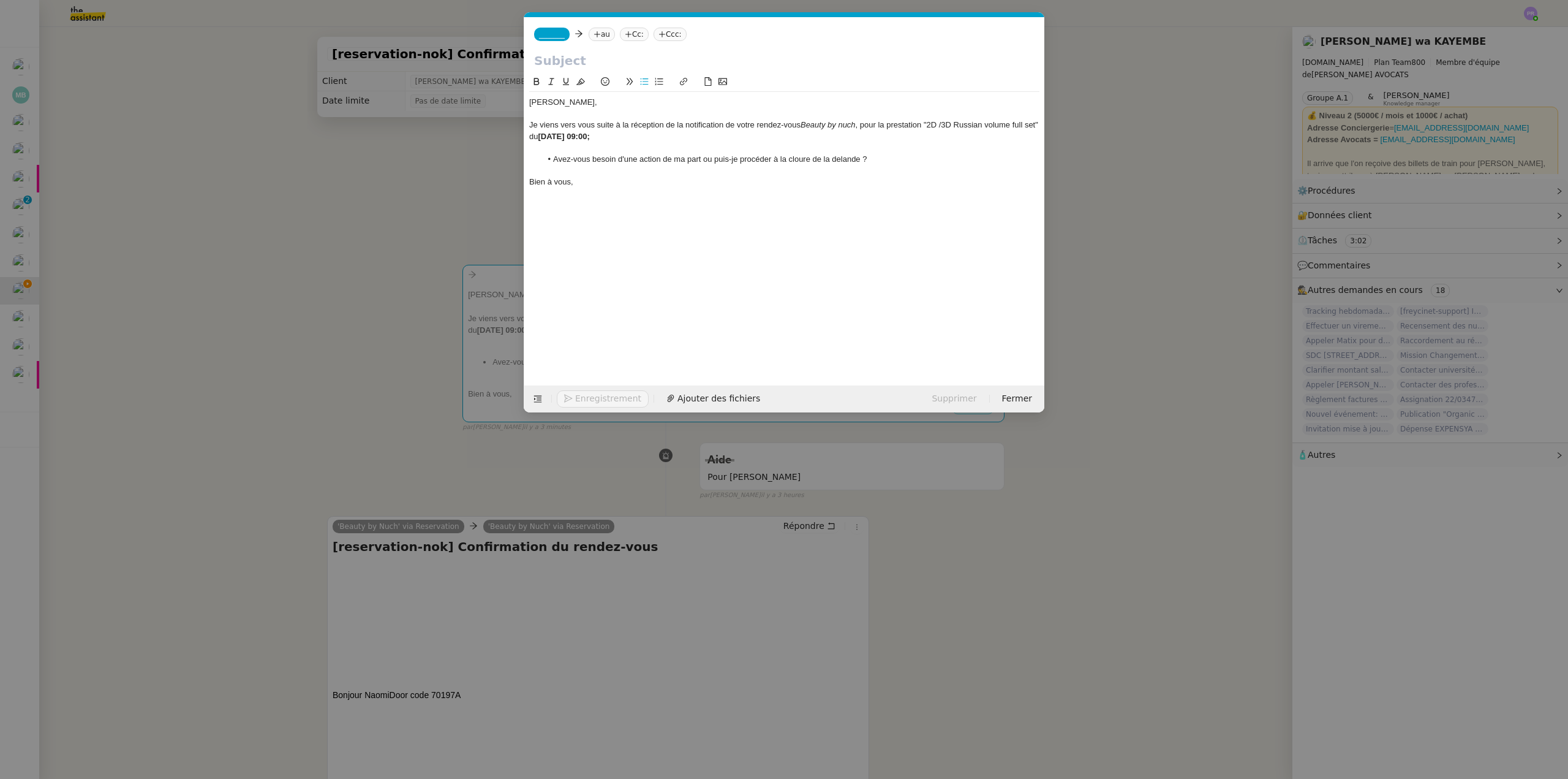
click at [804, 159] on li "Avez-vous besoin d'une action de ma part ou puis-je procéder à la cloure de la …" at bounding box center [791, 159] width 499 height 11
click at [799, 161] on li "Avez-vous besoin d'une action de ma part ou puis-je procéder à la cloure de la …" at bounding box center [791, 159] width 499 height 11
click at [802, 156] on li "Avez-vous besoin d'une action de ma part ou puis-je procéder à la cloure de la …" at bounding box center [791, 159] width 499 height 11
click at [0, 0] on lt-span "clôture" at bounding box center [0, 0] width 0 height 0
click at [844, 159] on li "Avez-vous besoin d'une action de ma part ou puis-je procéder à la clôture de la…" at bounding box center [791, 159] width 499 height 11
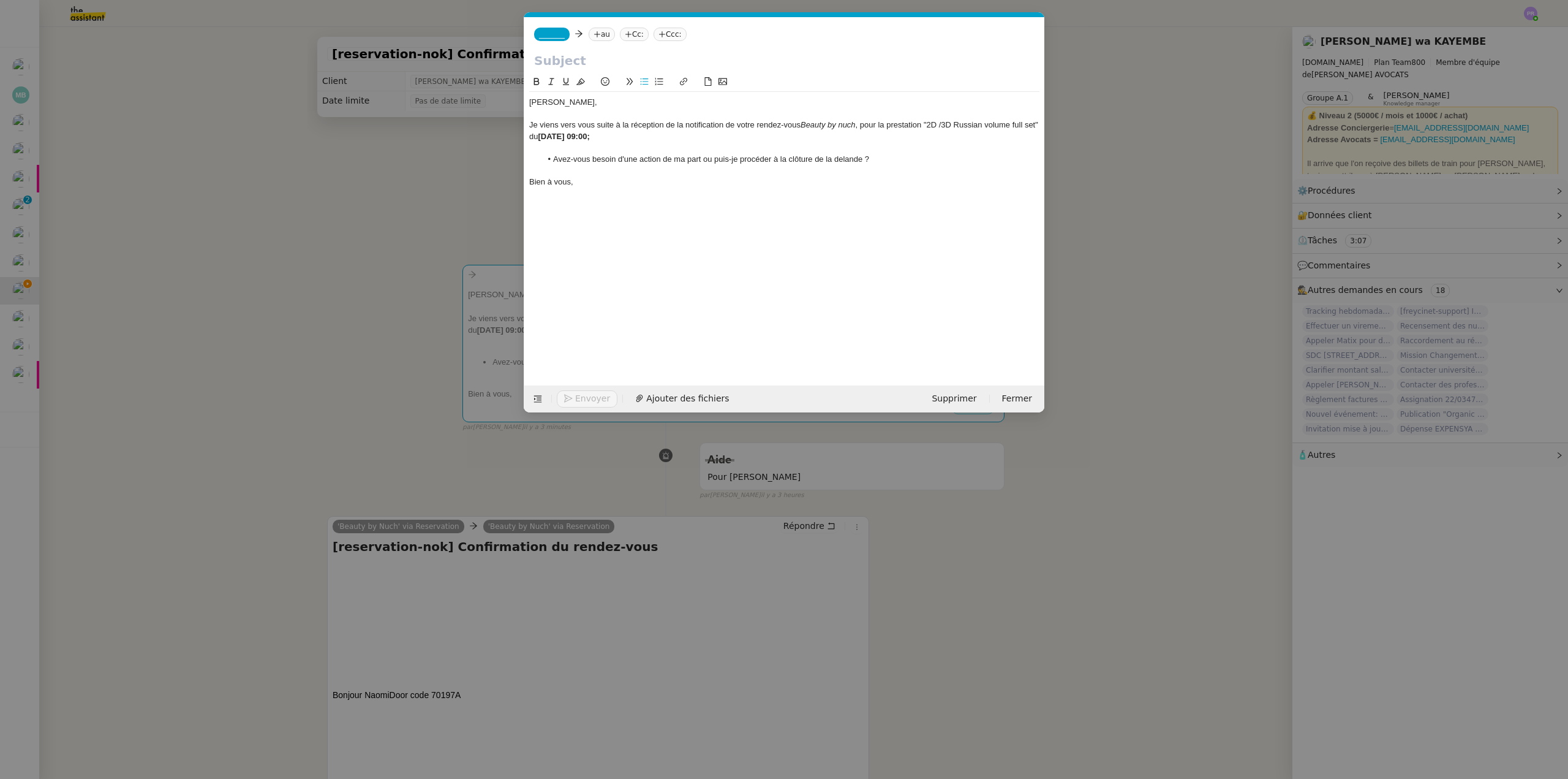
click at [0, 0] on lt-span "demande" at bounding box center [0, 0] width 0 height 0
click at [558, 134] on strong "jeudi 25 septembre à 09:00;" at bounding box center [563, 136] width 51 height 9
drag, startPoint x: 665, startPoint y: 137, endPoint x: 645, endPoint y: 135, distance: 20.1
click at [645, 135] on div "Je viens vers vous suite à la réception de la notification de votre rendez-vous…" at bounding box center [784, 131] width 510 height 23
click at [565, 61] on input "text" at bounding box center [784, 60] width 500 height 18
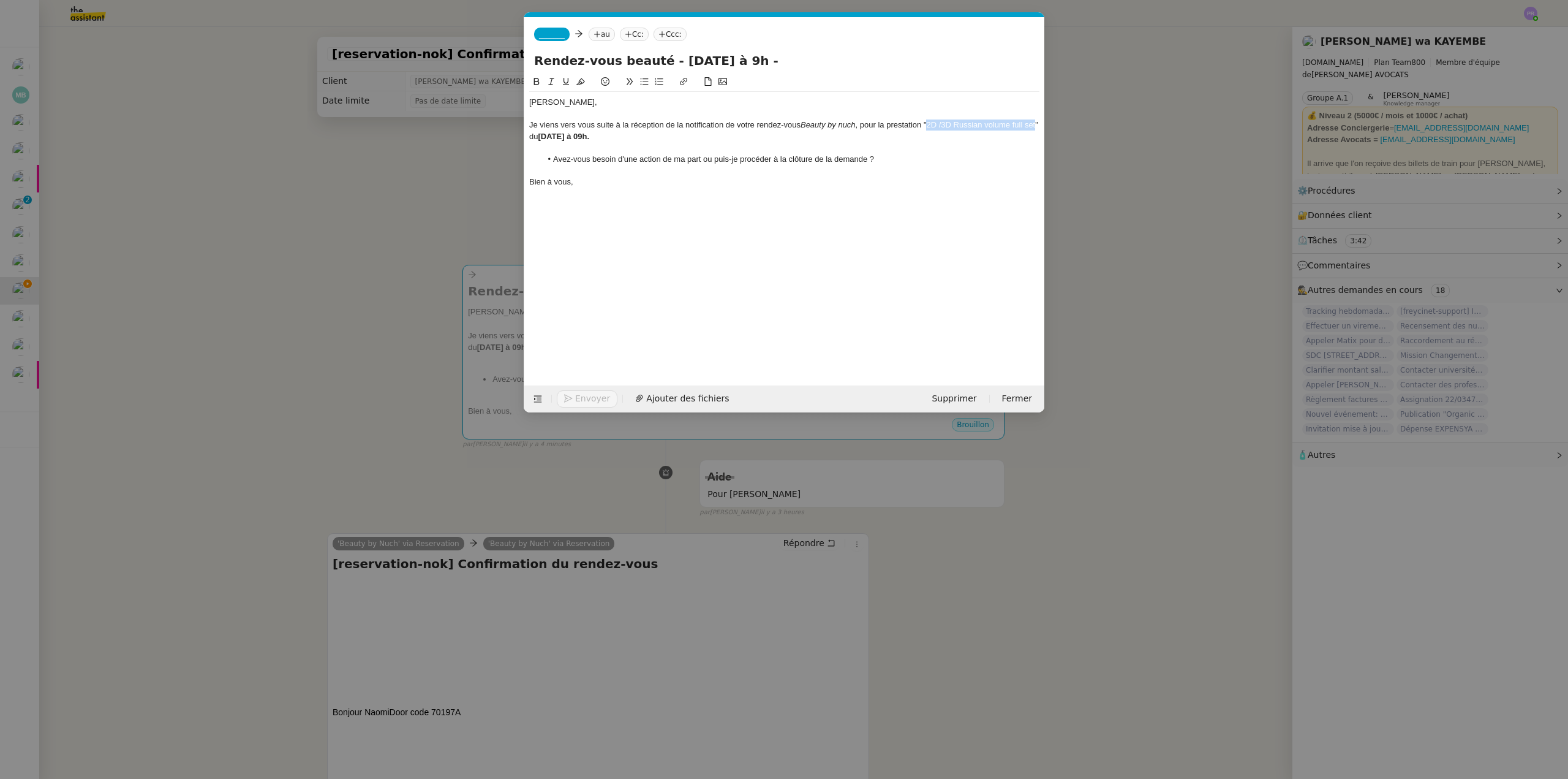
drag, startPoint x: 929, startPoint y: 124, endPoint x: 540, endPoint y: 141, distance: 389.4
click at [540, 141] on div "Je viens vers vous suite à la réception de la notification de votre rendez-vous…" at bounding box center [784, 131] width 510 height 23
copy div "2D /3D Russian volume full set"
click at [756, 66] on input "Rendez-vous beauté - 25.09.25 à 9h -" at bounding box center [784, 60] width 500 height 18
paste input "2D /3D Russian volume full set"
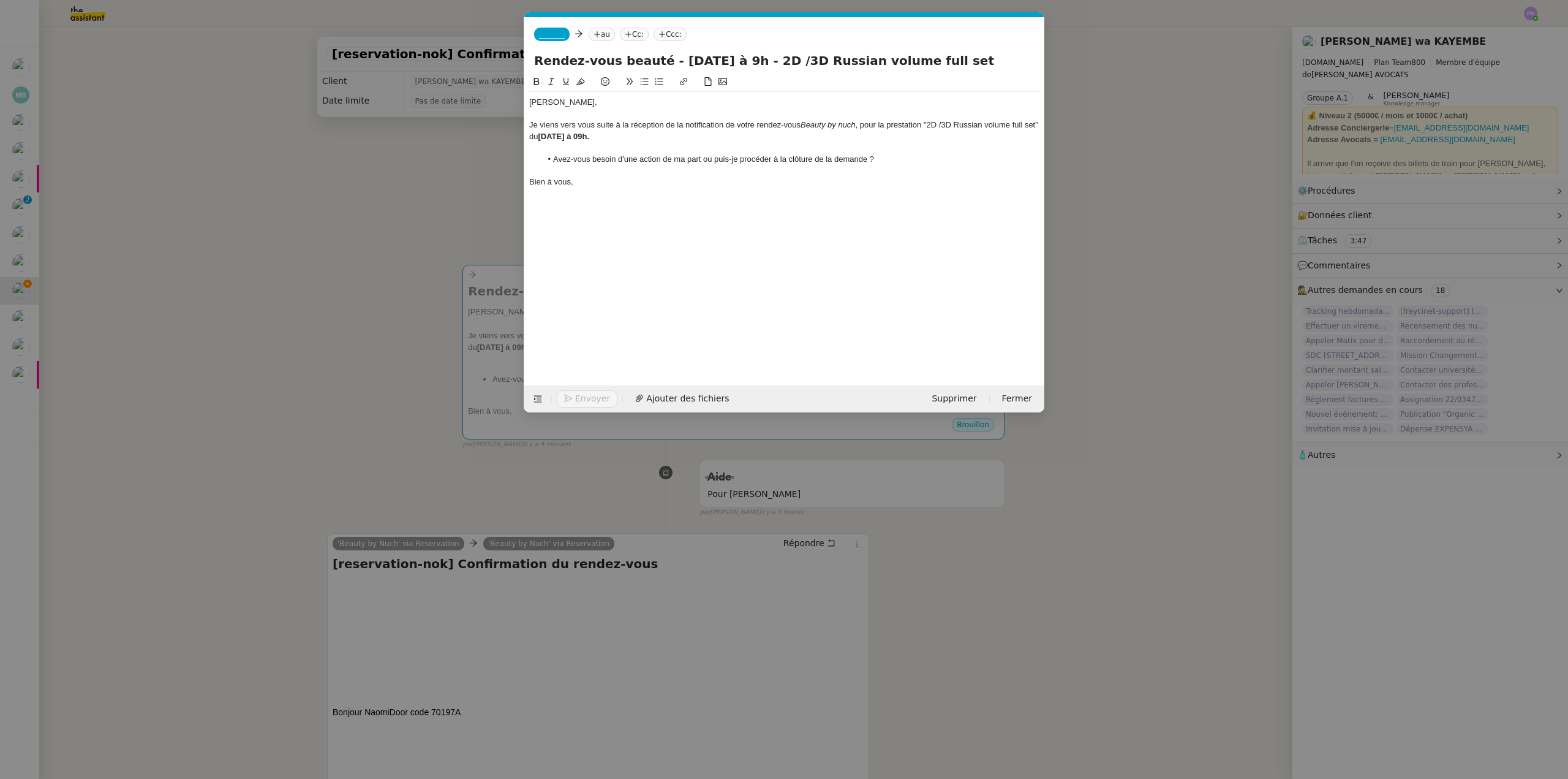
type input "Rendez-vous beauté - 25.09.25 à 9h - 2D /3D Russian volume full set"
click at [550, 36] on span "_______" at bounding box center [552, 34] width 26 height 8
click at [581, 54] on span "Manon Siegel" at bounding box center [598, 53] width 117 height 10
click at [624, 32] on nz-tag "au" at bounding box center [637, 35] width 26 height 14
type input "lavraienao"
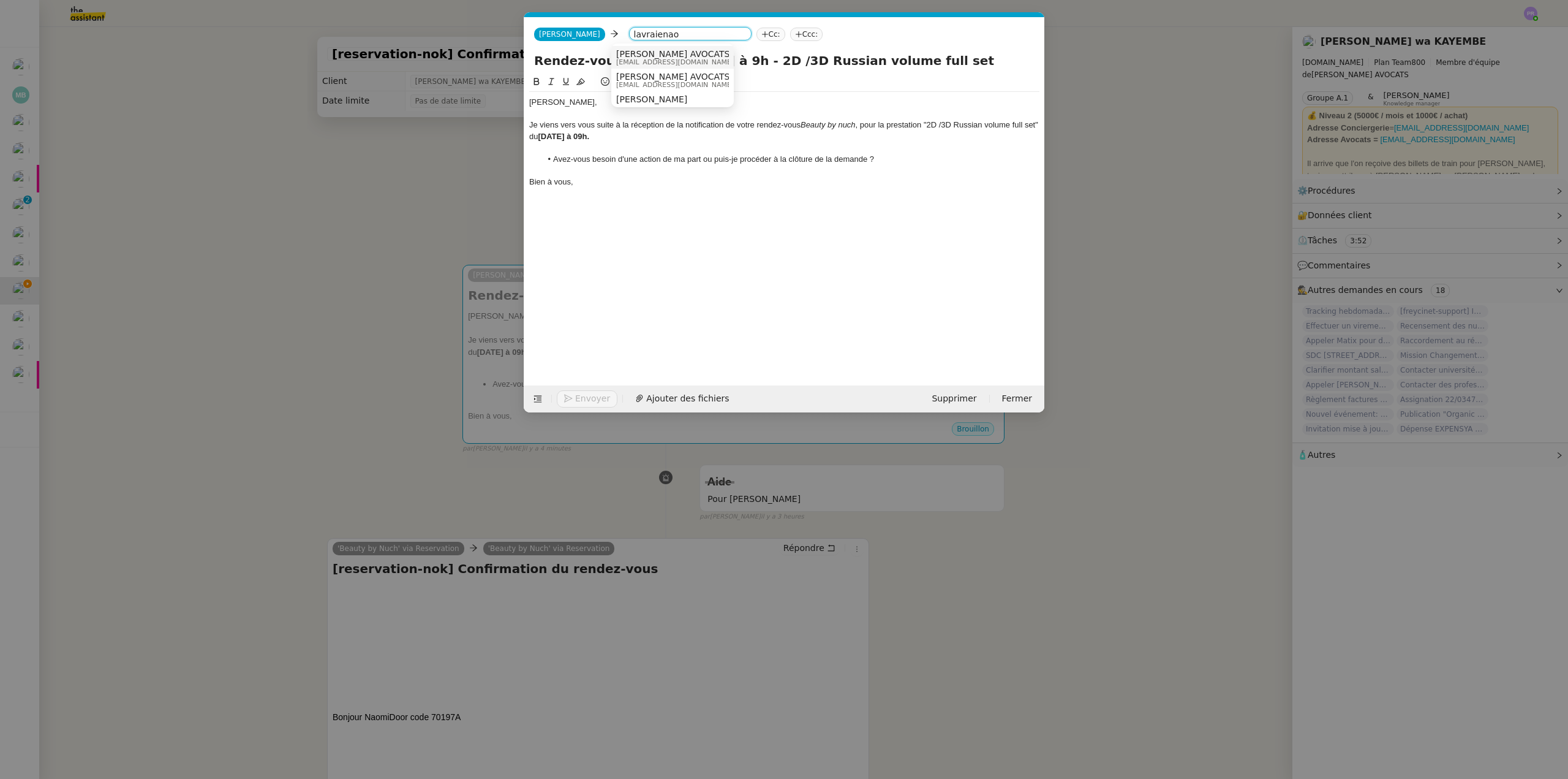
click at [678, 55] on span "Naomi NOK AVOCATS" at bounding box center [675, 53] width 117 height 10
click at [589, 393] on span "Envoyer" at bounding box center [593, 399] width 35 height 14
click at [589, 393] on span "Confirmer l'envoi" at bounding box center [612, 399] width 74 height 14
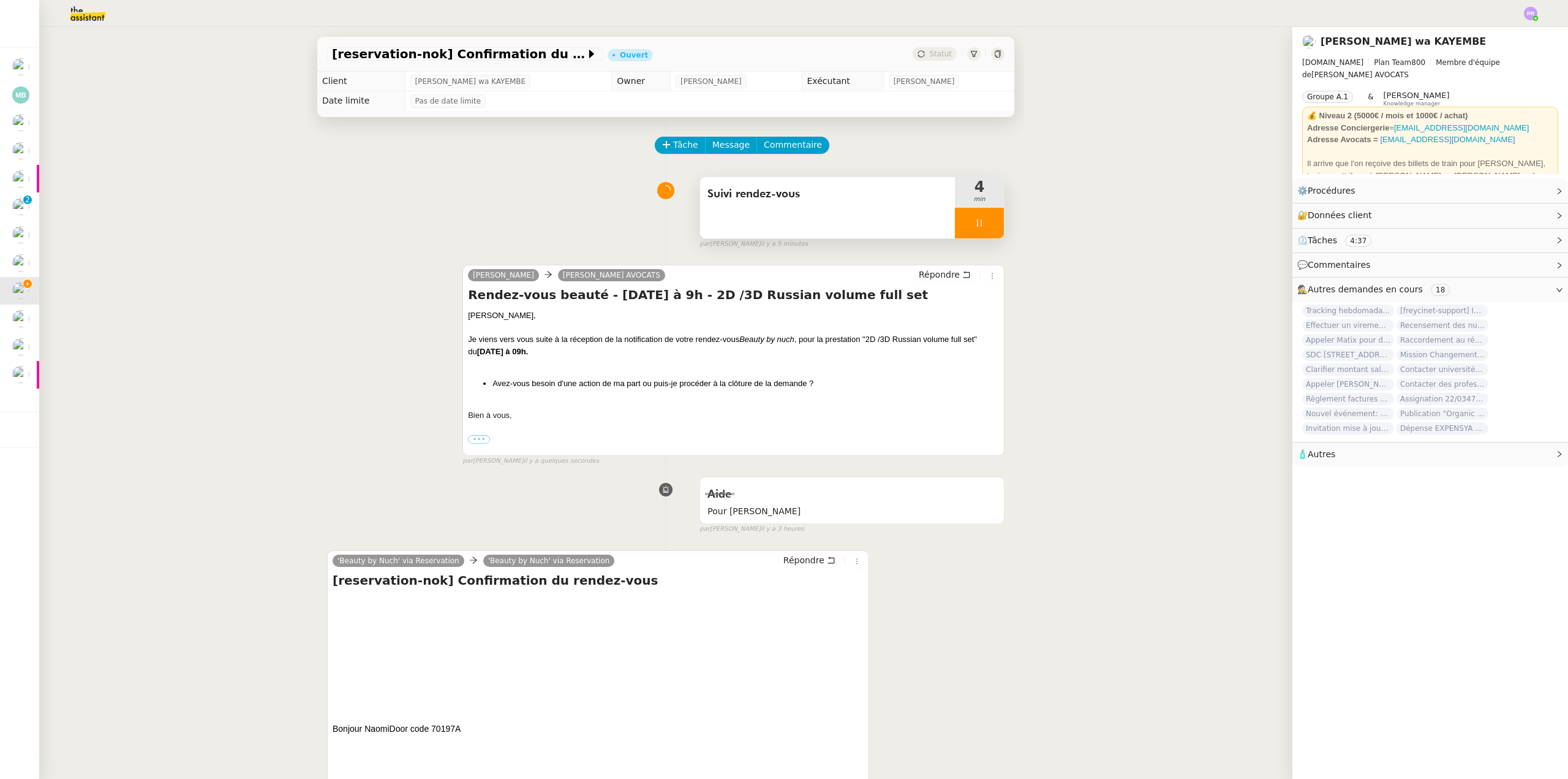
click at [980, 231] on div at bounding box center [979, 223] width 49 height 31
click at [980, 231] on button at bounding box center [991, 223] width 25 height 31
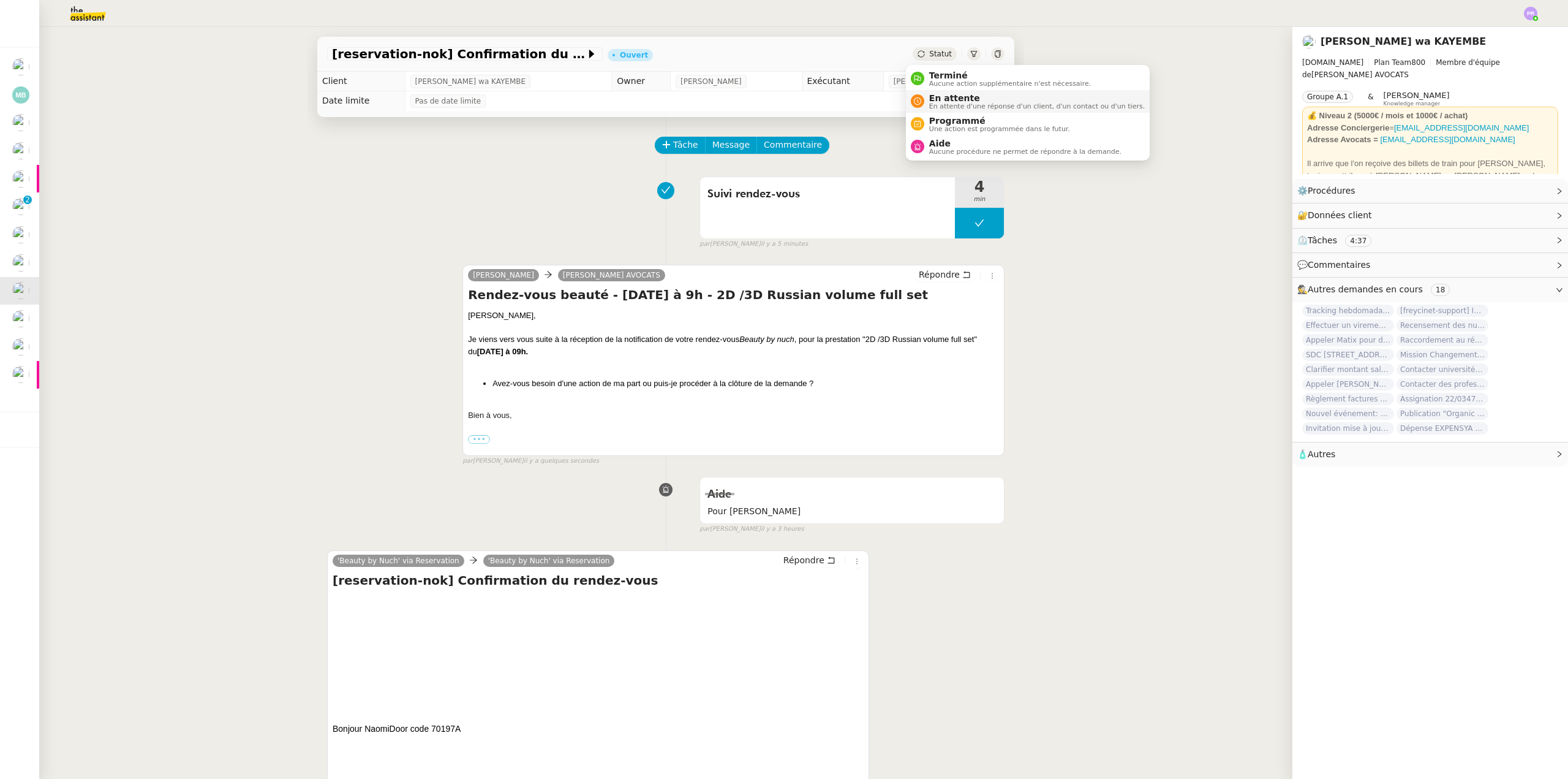
click at [948, 101] on span "En attente" at bounding box center [1037, 98] width 215 height 10
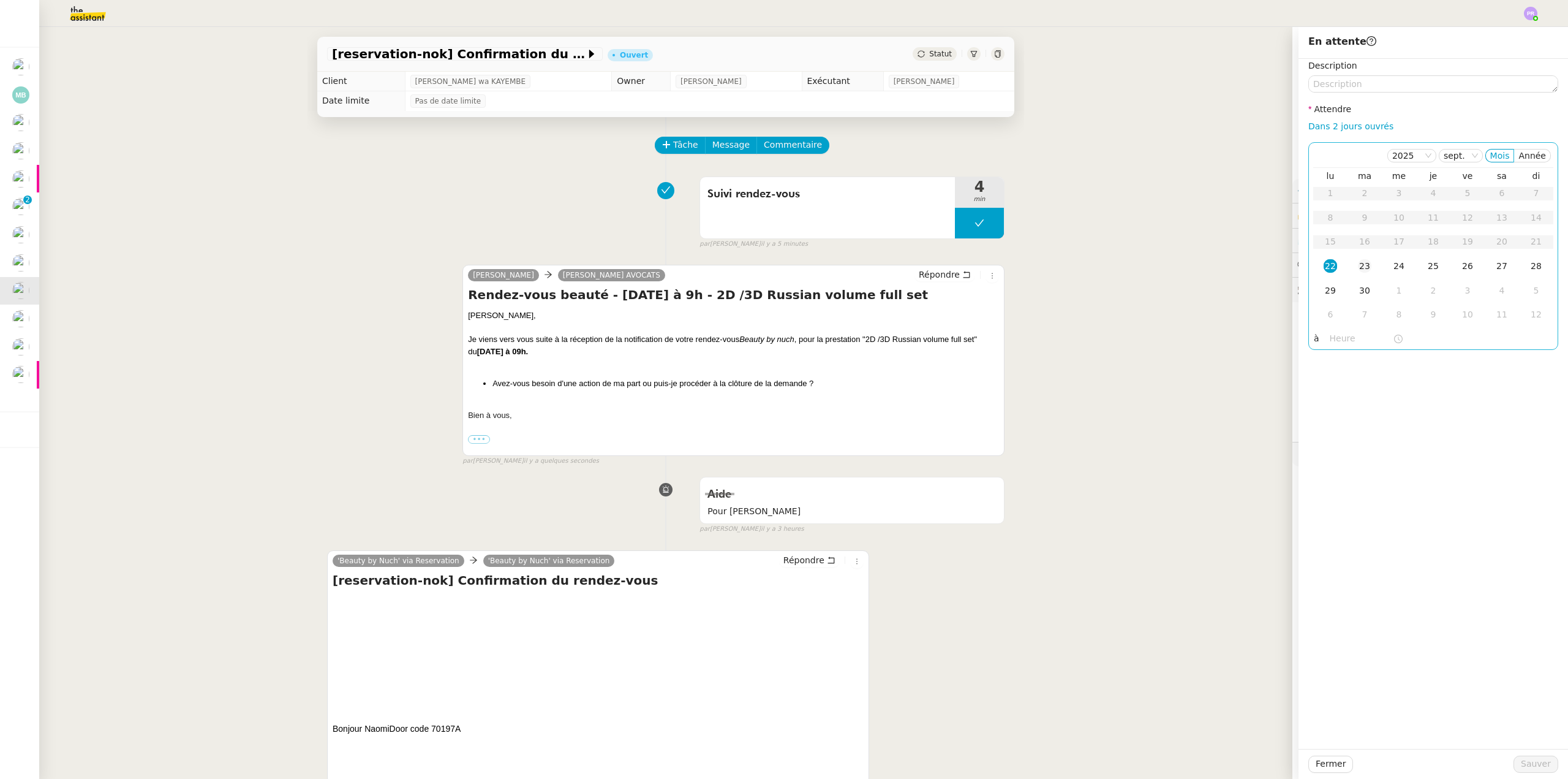
click at [1359, 267] on div "23" at bounding box center [1365, 266] width 14 height 14
click at [1522, 769] on span "Sauver" at bounding box center [1536, 763] width 30 height 14
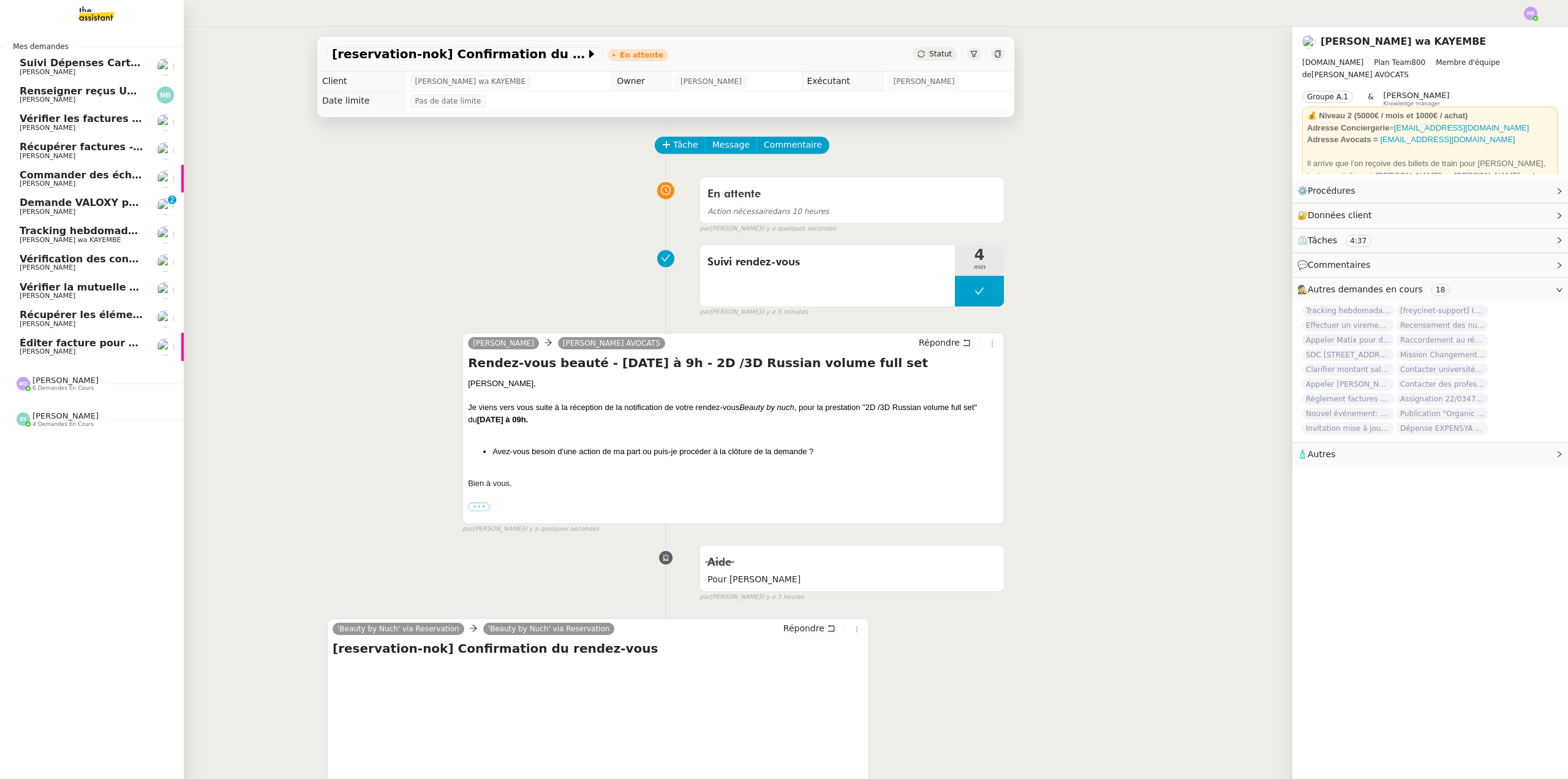
click at [107, 233] on span "Tracking hebdomadaire semaine 22 septembre 2025" at bounding box center [164, 230] width 290 height 11
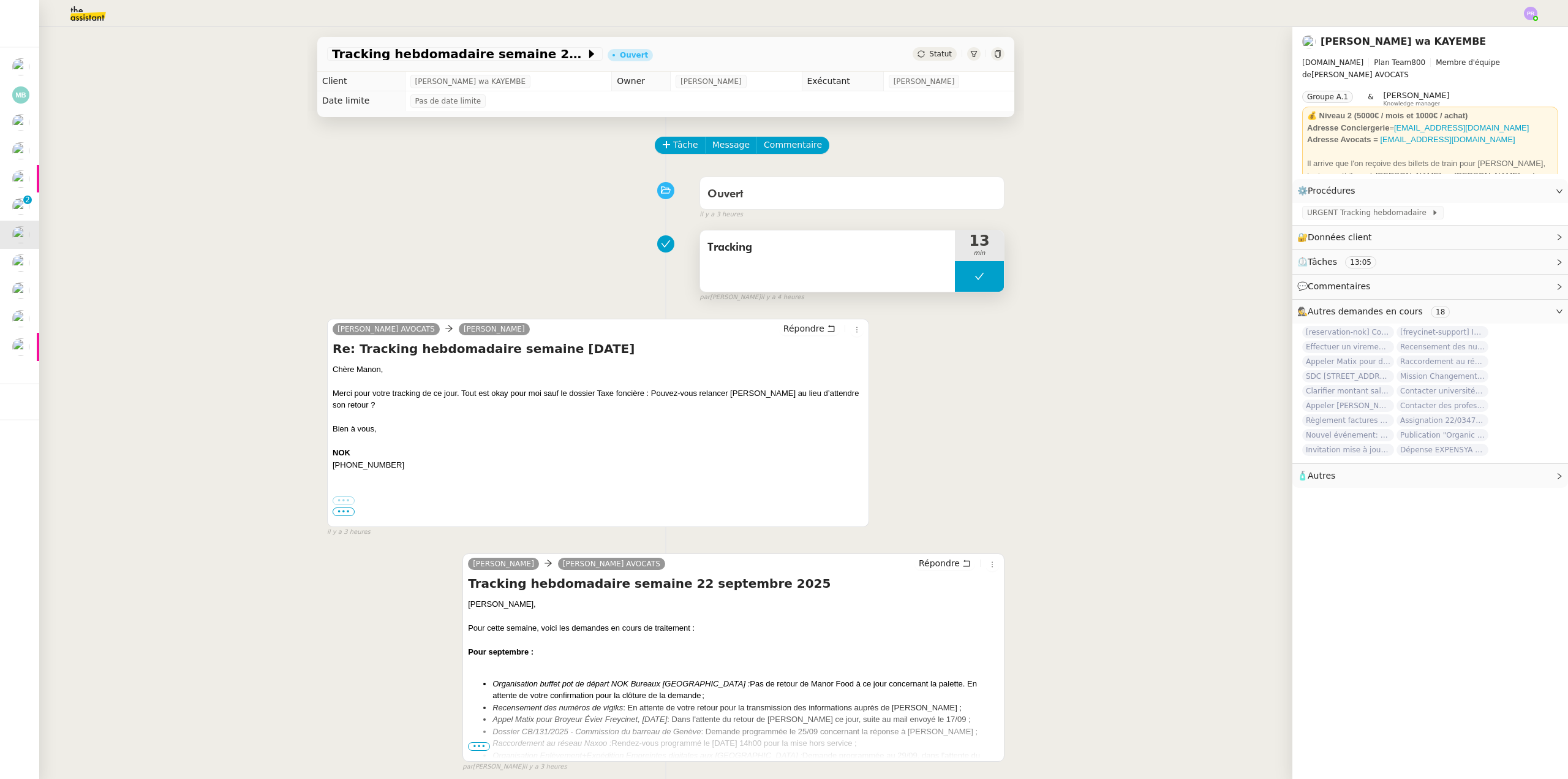
click at [957, 280] on button at bounding box center [979, 276] width 49 height 31
click at [962, 280] on icon at bounding box center [967, 276] width 10 height 10
click at [806, 328] on span "Répondre" at bounding box center [804, 328] width 41 height 12
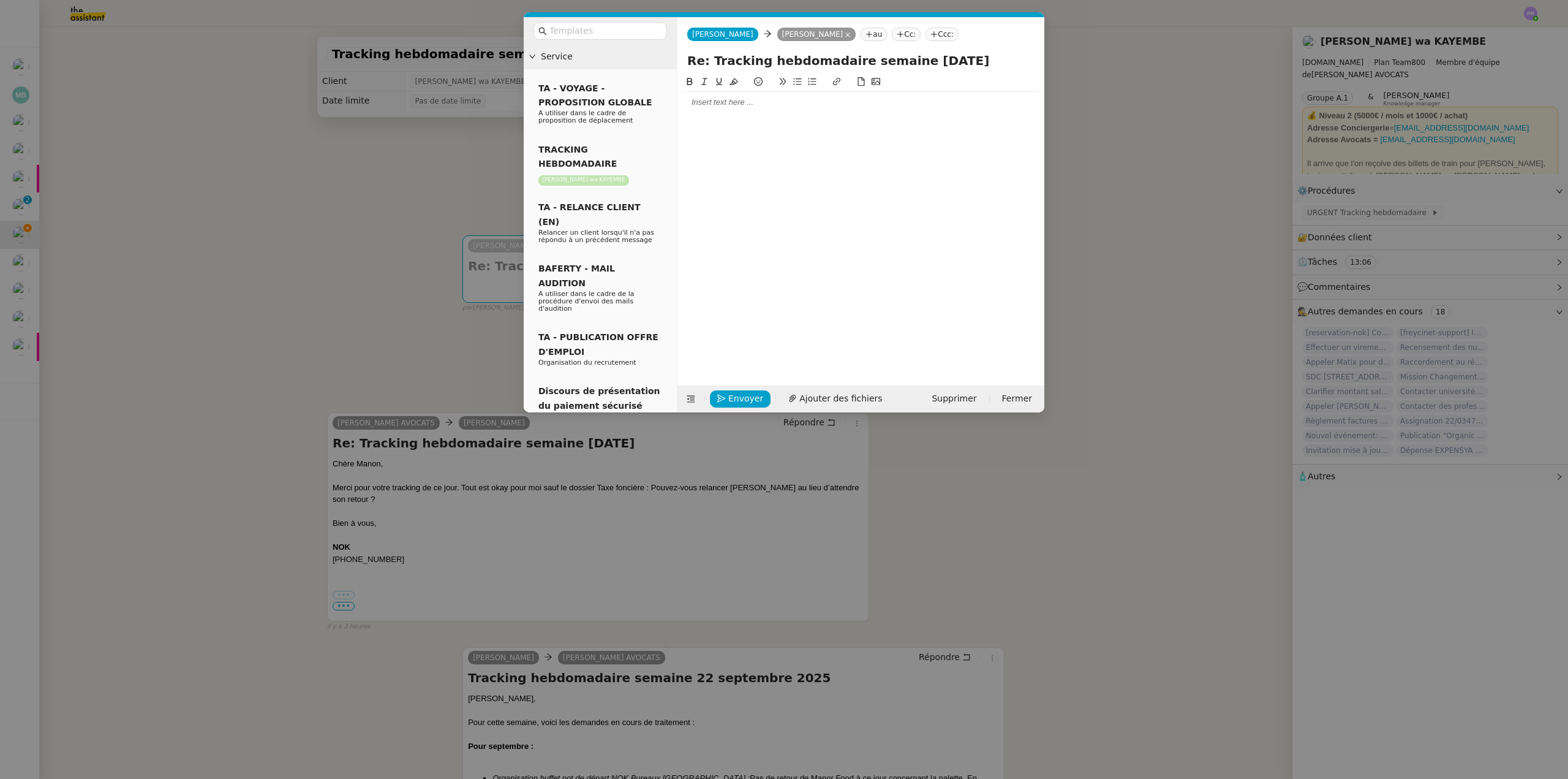
click at [712, 100] on div at bounding box center [861, 102] width 357 height 11
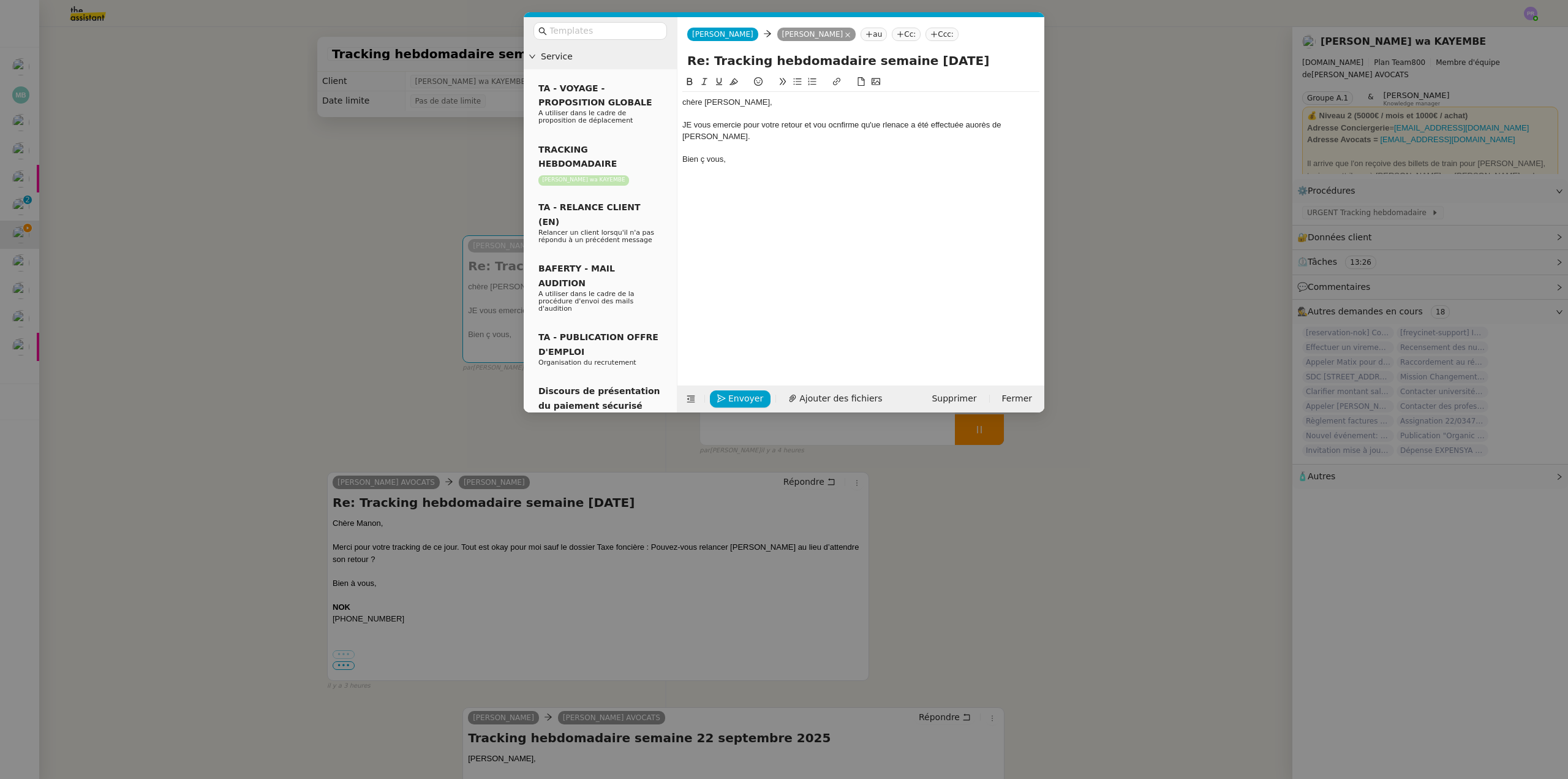
click at [685, 105] on div "chère Naomi," at bounding box center [861, 102] width 357 height 11
click at [691, 126] on div "JE vous emercie pour votre retour et vou ocnfirme qu'ue rlenace a été effectuée…" at bounding box center [861, 131] width 357 height 23
click at [713, 123] on div "Je vous emercie pour votre retour et vou ocnfirme qu'ue rlenace a été effectuée…" at bounding box center [861, 131] width 357 height 23
click at [829, 124] on div "Je vous remercie pour votre retour et vou ocnfirme qu'ue rlenace a été effectué…" at bounding box center [861, 131] width 357 height 23
click at [828, 125] on div "Je vous remercie pour votre retour et vou ocnfirme qu'ue rlenace a été effectué…" at bounding box center [861, 131] width 357 height 23
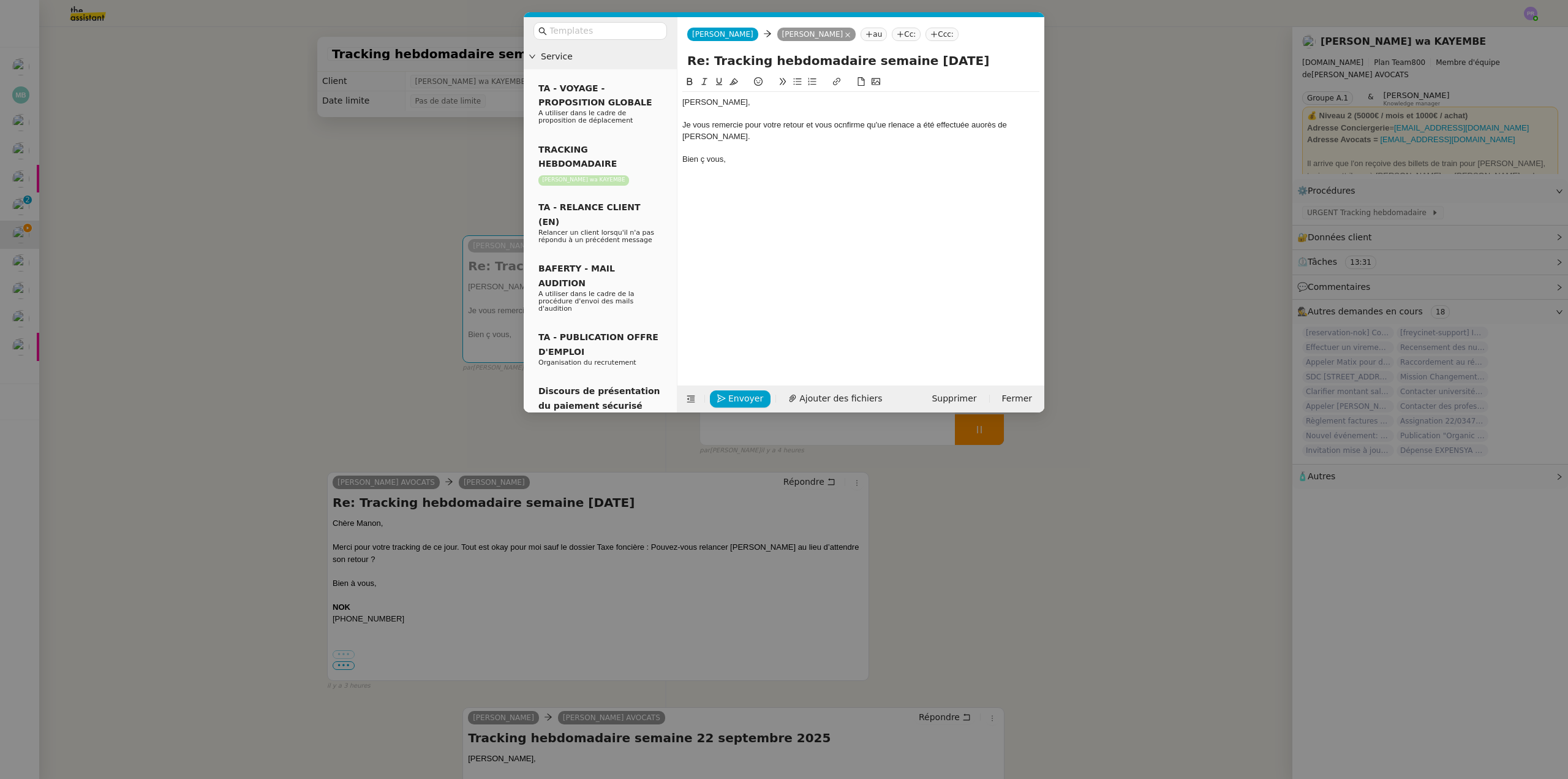
click at [838, 124] on div "Je vous remercie pour votre retour et vous ocnfirme qu'ue rlenace a été effectu…" at bounding box center [861, 131] width 357 height 23
click at [0, 0] on lt-span "co nfirme" at bounding box center [0, 0] width 0 height 0
click at [884, 121] on div "Je vous remercie pour votre retour et vous confirme qu'ue rlenace a été effectu…" at bounding box center [861, 131] width 357 height 23
click at [897, 127] on div "Je vous remercie pour votre retour et vous confirme qu'une rlenace a été effect…" at bounding box center [861, 131] width 357 height 23
click at [0, 0] on lt-span "relance" at bounding box center [0, 0] width 0 height 0
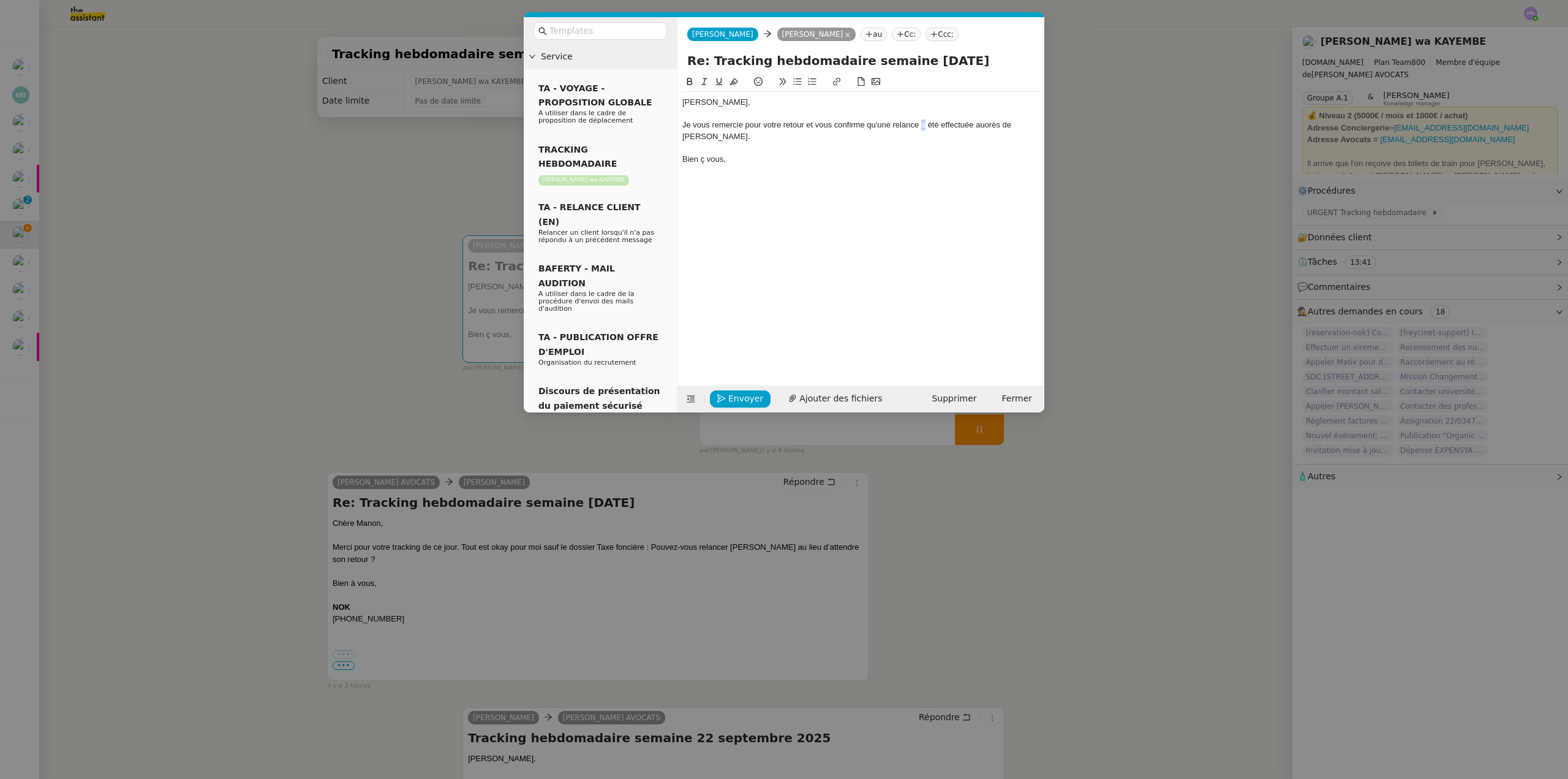
click at [923, 125] on div "Je vous remercie pour votre retour et vous confirme qu'une relance a été effect…" at bounding box center [861, 131] width 357 height 23
drag, startPoint x: 940, startPoint y: 125, endPoint x: 923, endPoint y: 125, distance: 17.0
click at [923, 125] on div "Je vous remercie pour votre retour et vous confirme qu'une relance a été effect…" at bounding box center [861, 131] width 357 height 23
click at [997, 123] on div "Je vous remercie pour votre retour et vous confirme qu'une relance va être effe…" at bounding box center [861, 131] width 357 height 23
click at [0, 0] on lt-span "auprès" at bounding box center [0, 0] width 0 height 0
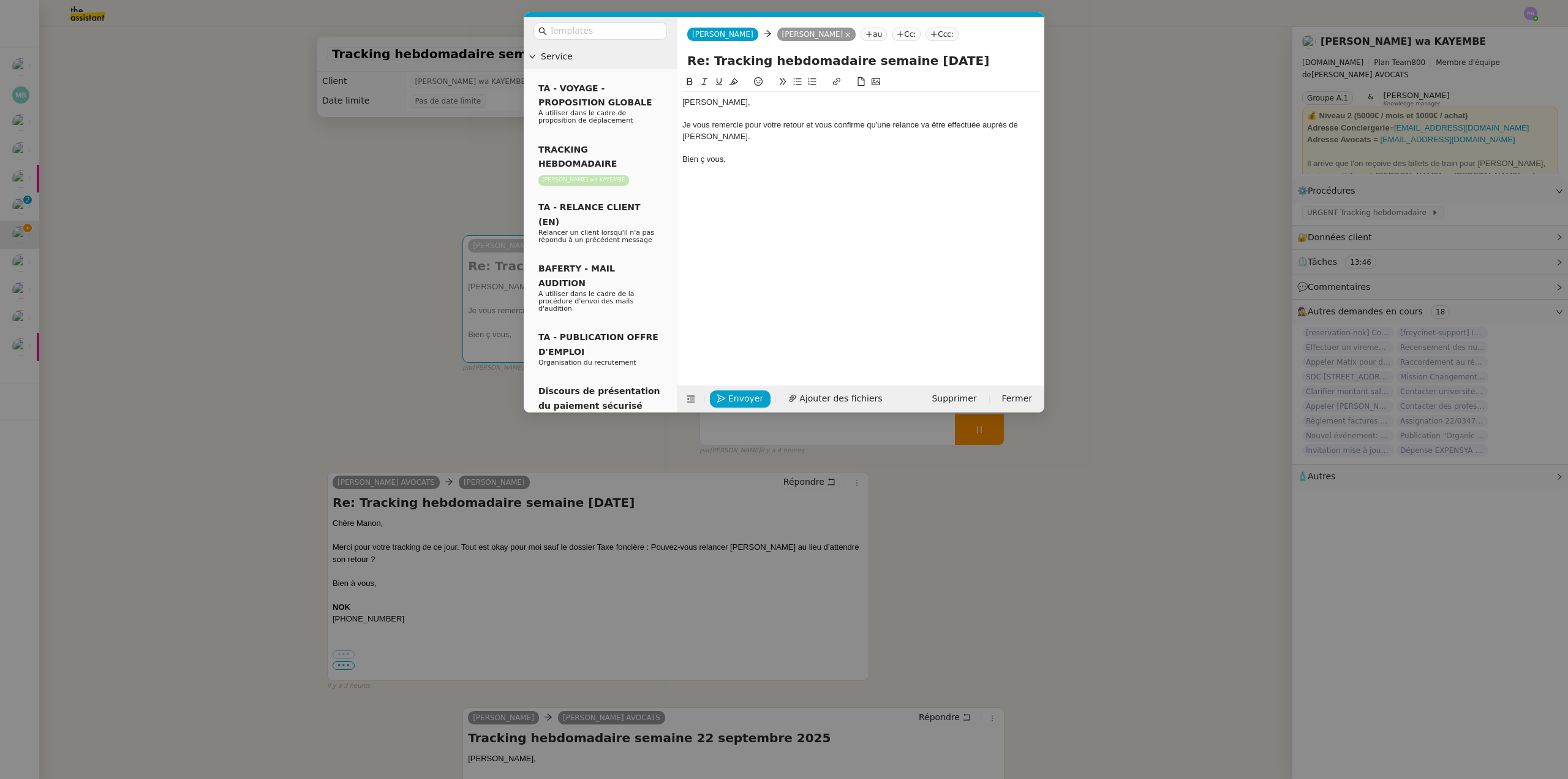
click at [689, 136] on div "Je vous remercie pour votre retour et vous confirme qu'une relance va être effe…" at bounding box center [861, 131] width 357 height 23
click at [703, 159] on div "Bien ç vous," at bounding box center [861, 159] width 357 height 11
click at [805, 123] on div "Je vous remercie pour votre retour et vous confirme qu'une relance va être effe…" at bounding box center [861, 131] width 357 height 23
click at [740, 398] on span "Envoyer" at bounding box center [746, 399] width 35 height 14
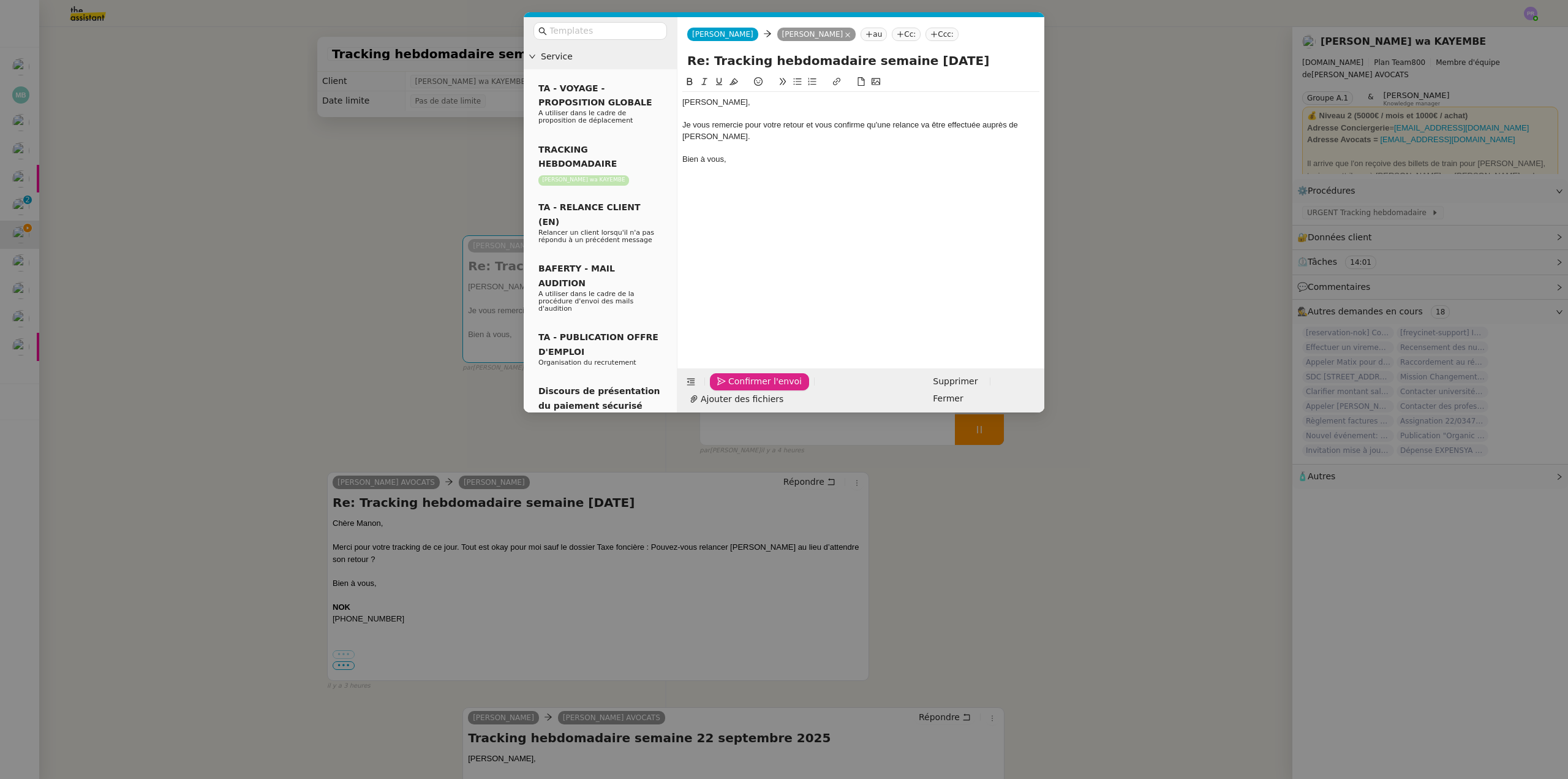
click at [740, 389] on span "Confirmer l'envoi" at bounding box center [765, 381] width 74 height 14
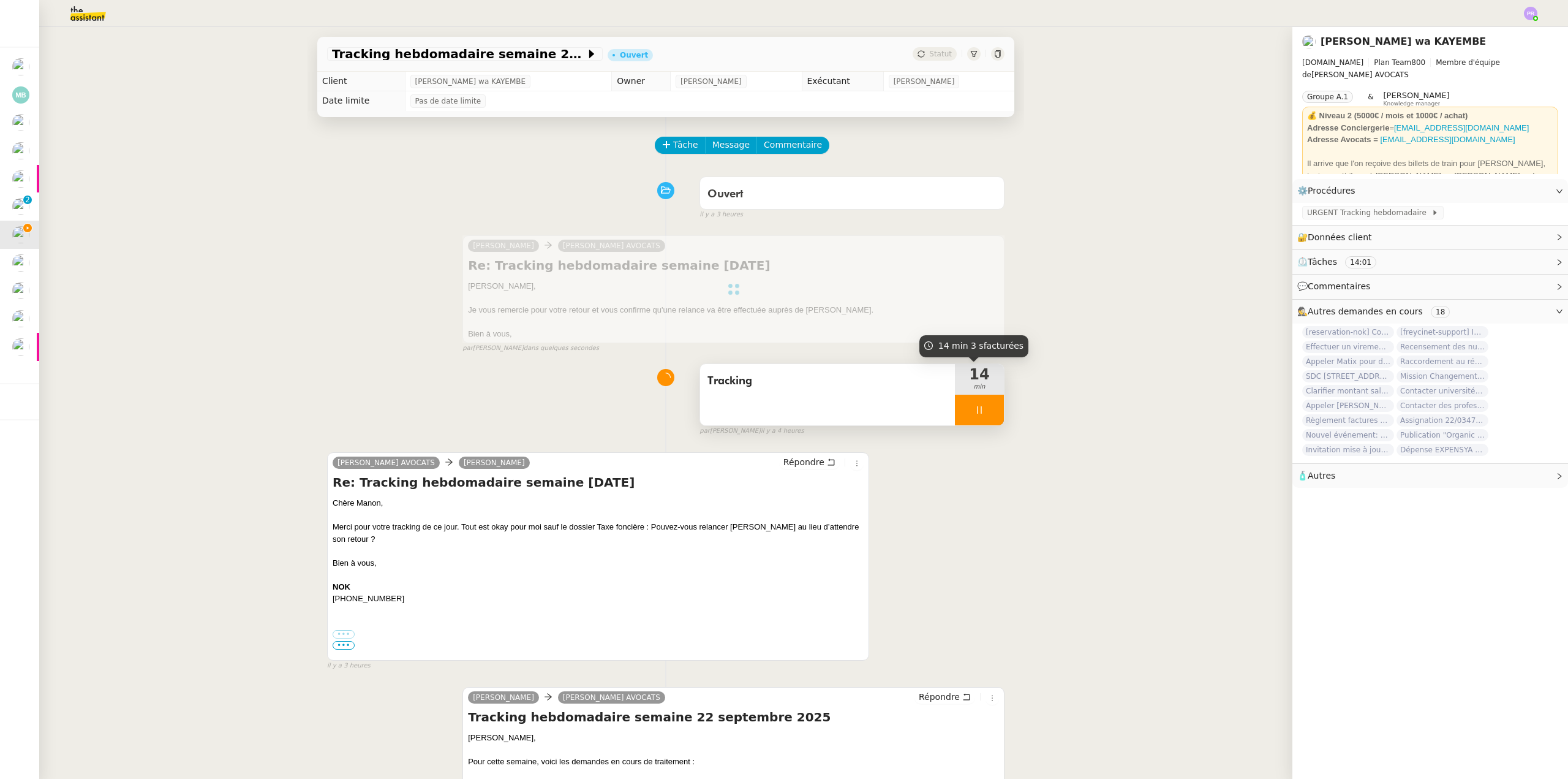
click at [988, 412] on div at bounding box center [979, 410] width 49 height 31
click at [988, 412] on button at bounding box center [991, 410] width 25 height 31
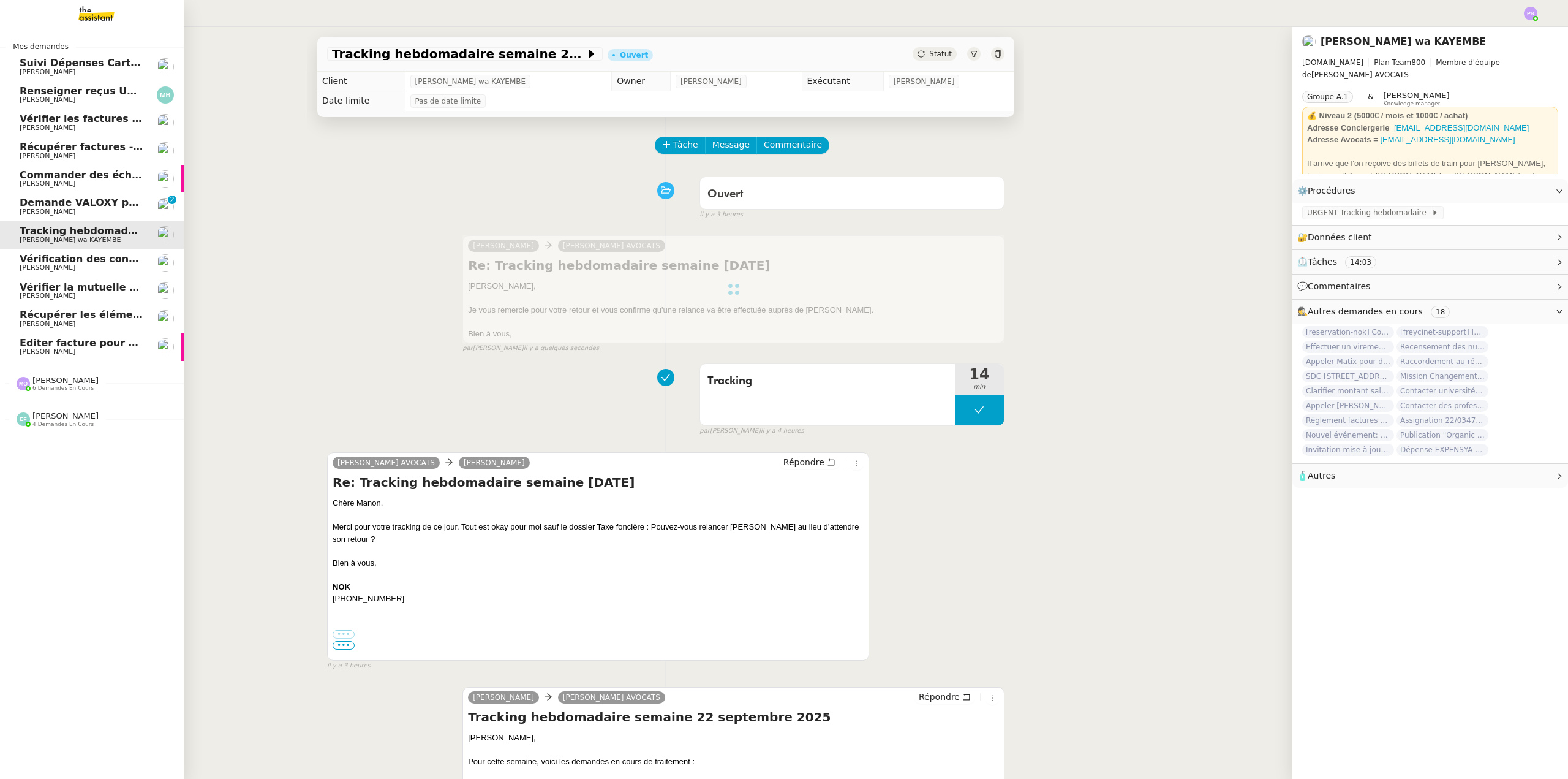
click at [98, 287] on span "Vérifier la mutuelle d'Alyah" at bounding box center [95, 286] width 151 height 11
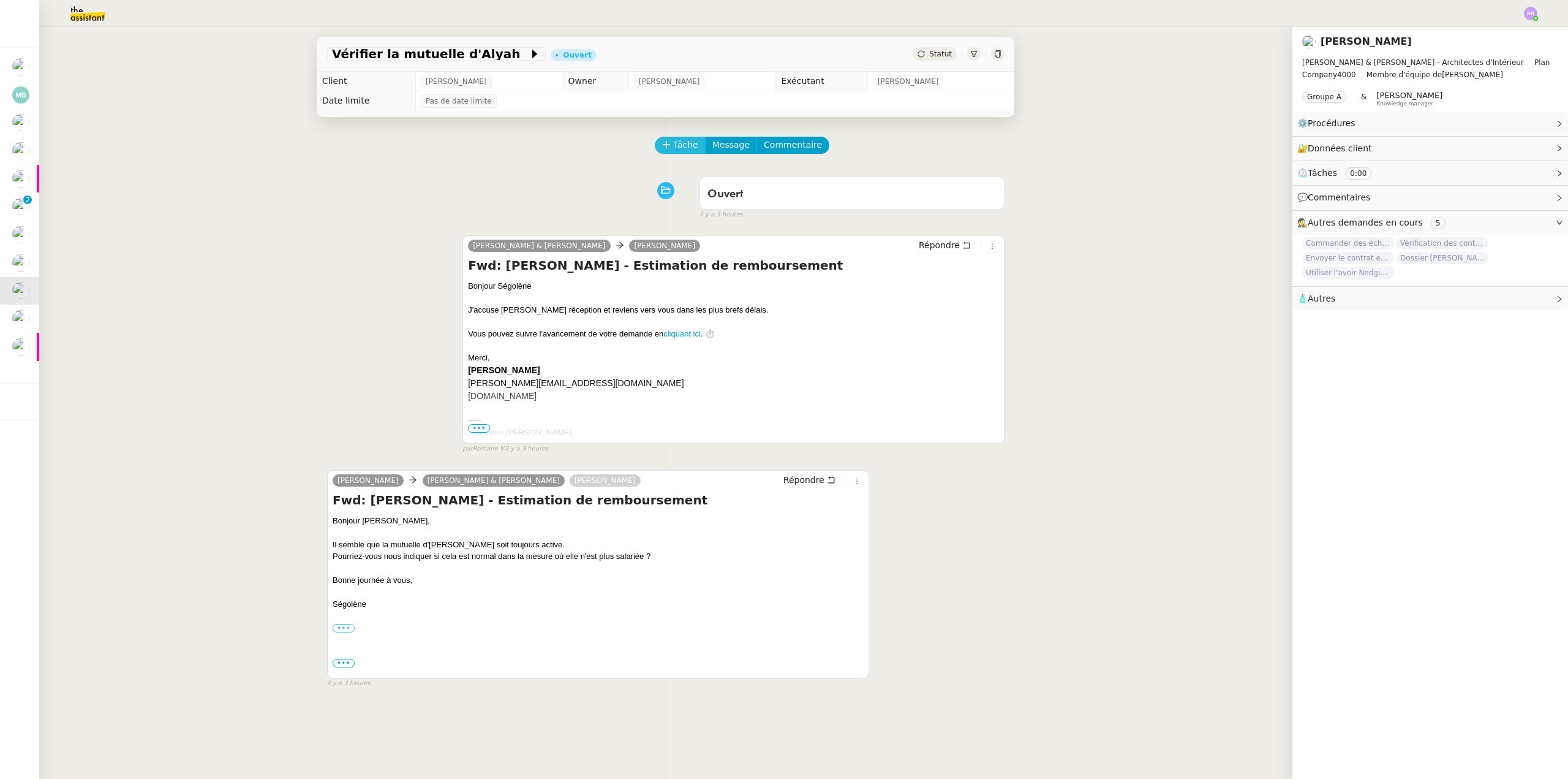
click at [673, 145] on span "Tâche" at bounding box center [685, 145] width 25 height 14
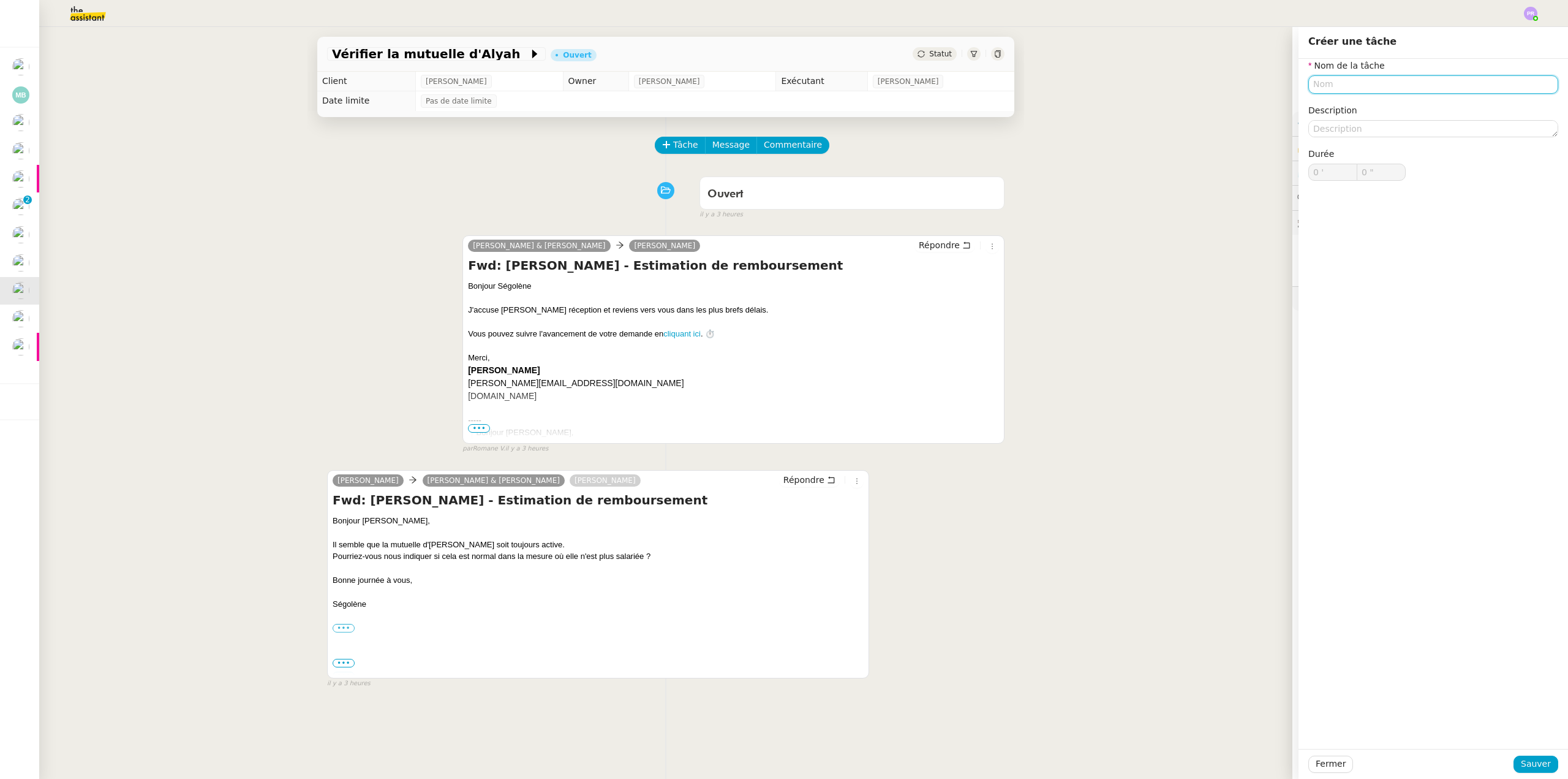
click at [1347, 84] on input "text" at bounding box center [1433, 84] width 250 height 18
click at [1361, 82] on input "Vérification AMLAN" at bounding box center [1433, 84] width 250 height 18
click at [1363, 100] on nz-auto-option "Vérification ALAN" at bounding box center [1424, 107] width 250 height 17
type input "Vérification ALAN"
click at [1536, 764] on span "Sauver" at bounding box center [1536, 763] width 30 height 14
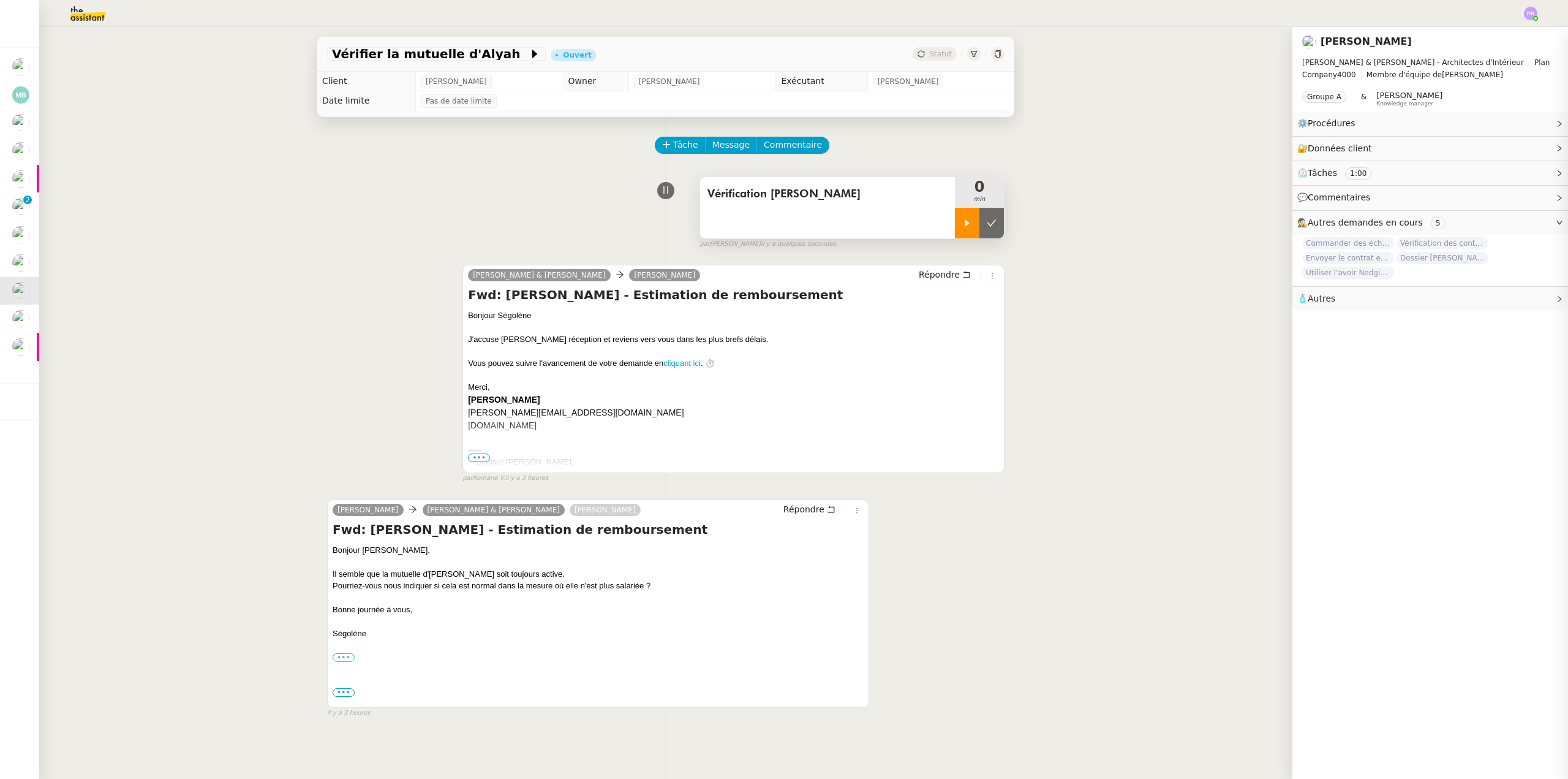
click at [962, 222] on div at bounding box center [967, 223] width 25 height 31
click at [1509, 145] on link "Modifier" at bounding box center [1526, 148] width 35 height 14
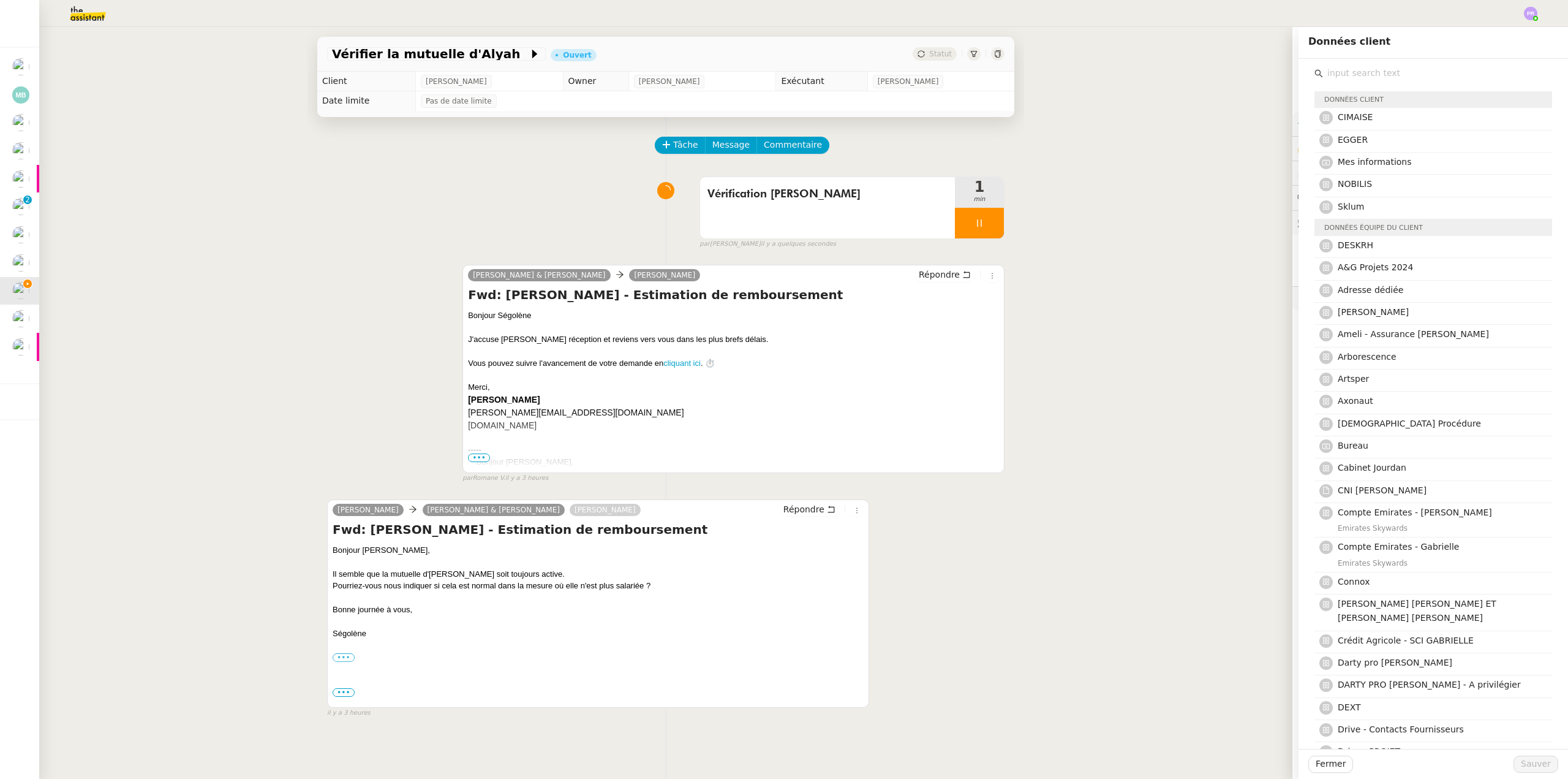
click at [1367, 75] on input "text" at bounding box center [1438, 73] width 229 height 17
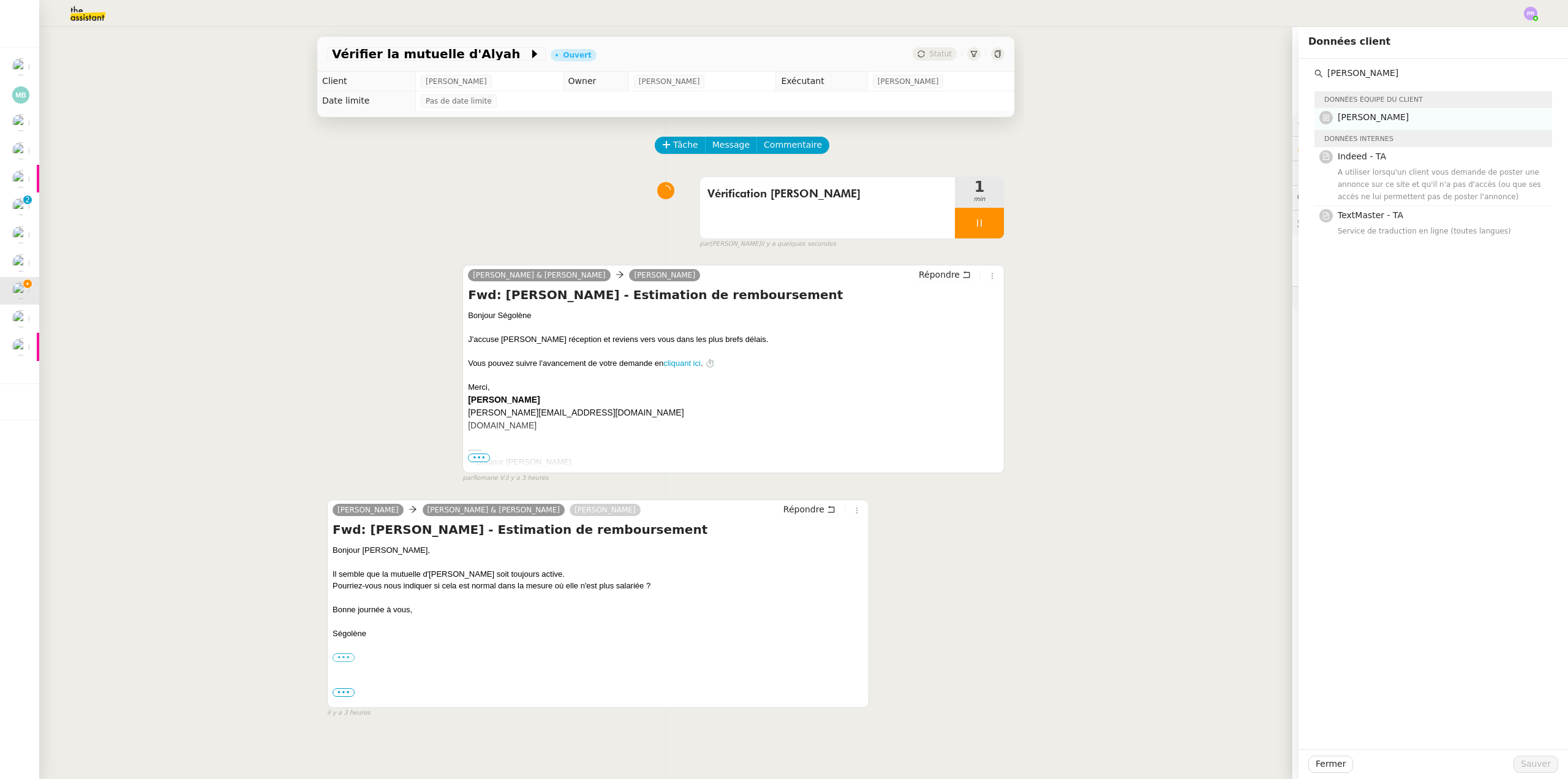
type input "alan"
click at [1368, 117] on h4 "ALAN" at bounding box center [1441, 117] width 207 height 14
click at [1535, 759] on span "Sauver" at bounding box center [1536, 763] width 30 height 14
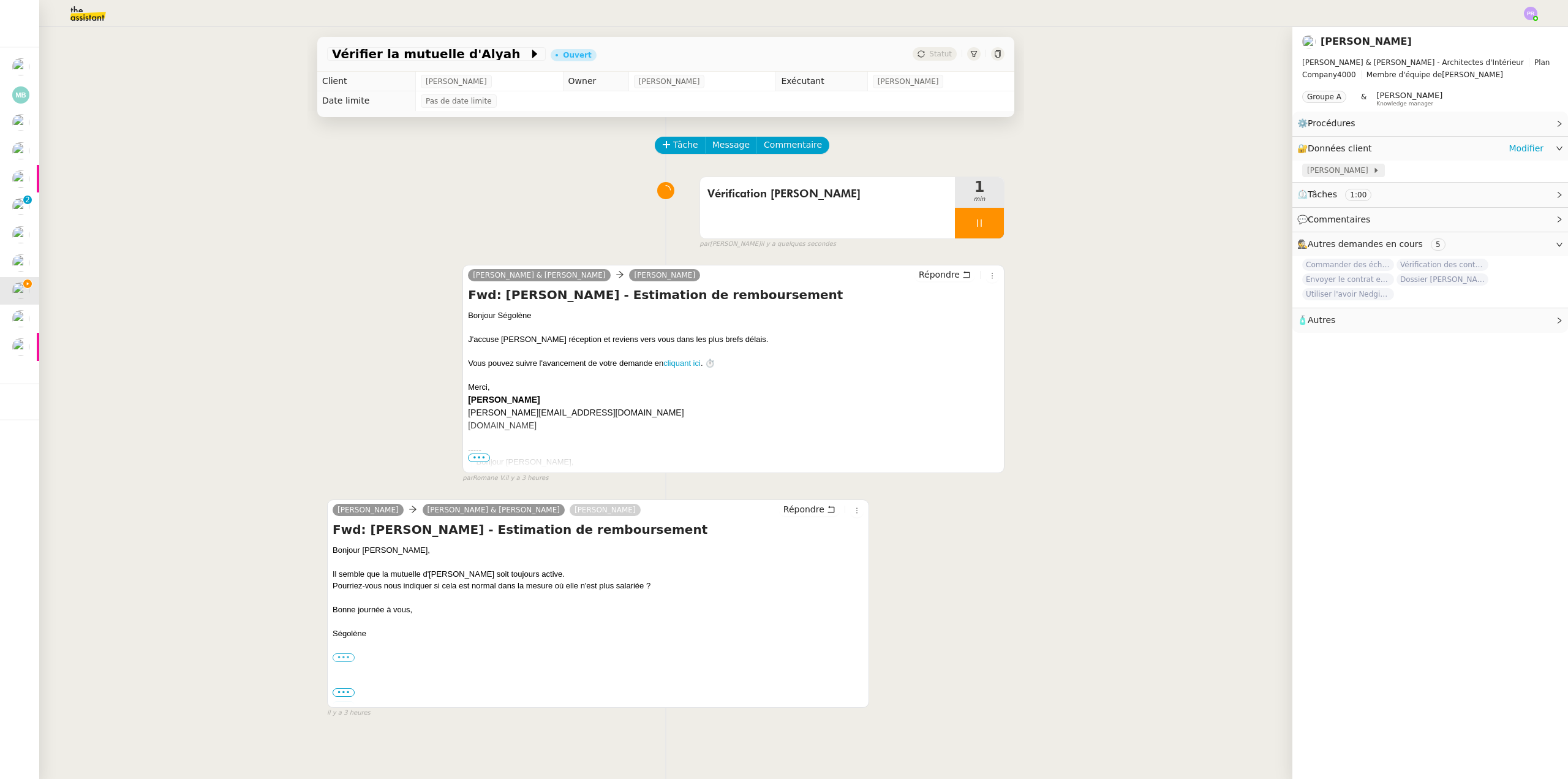
click at [1368, 172] on span at bounding box center [1371, 170] width 5 height 8
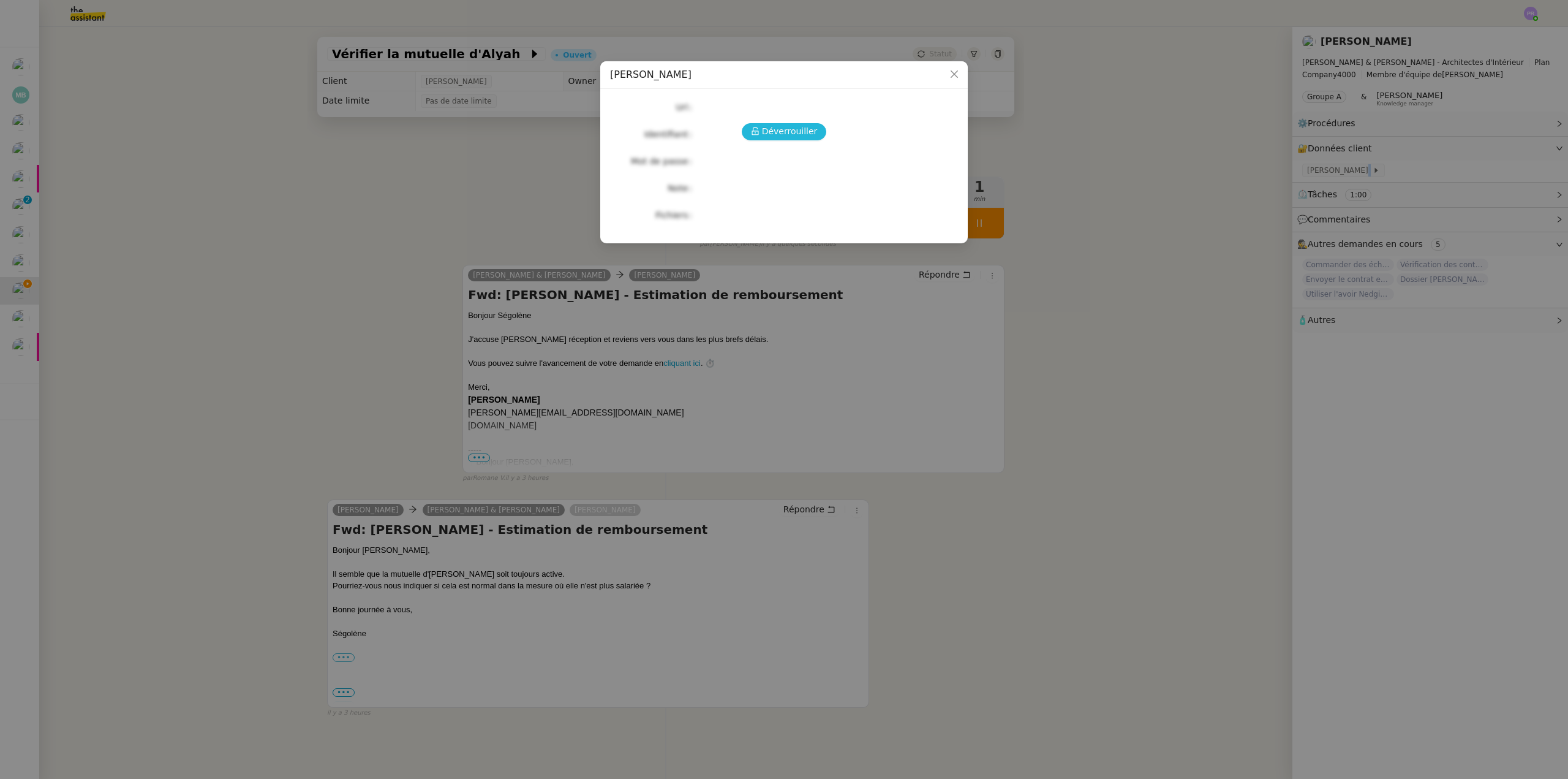
click at [795, 130] on span "Déverrouiller" at bounding box center [790, 131] width 56 height 14
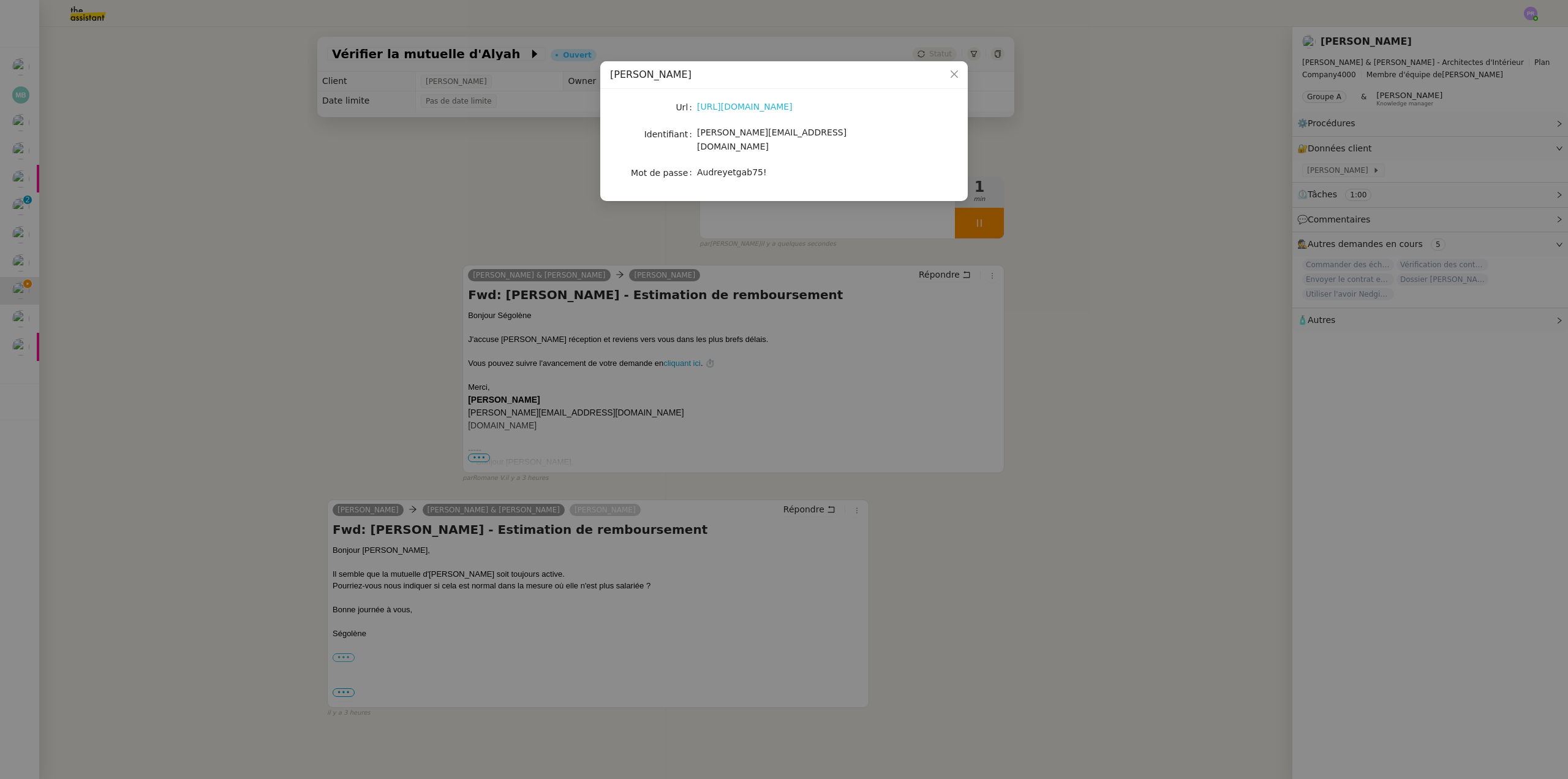
click at [752, 105] on link "https://alan.com/app/dashboard/pro/collaborators" at bounding box center [744, 106] width 96 height 10
drag, startPoint x: 828, startPoint y: 136, endPoint x: 698, endPoint y: 138, distance: 130.0
click at [698, 138] on div "[PERSON_NAME][EMAIL_ADDRESS][DOMAIN_NAME]" at bounding box center [798, 140] width 203 height 29
copy span "[PERSON_NAME][EMAIL_ADDRESS][DOMAIN_NAME]"
copy nz-form-item "Audreyetgab75!"
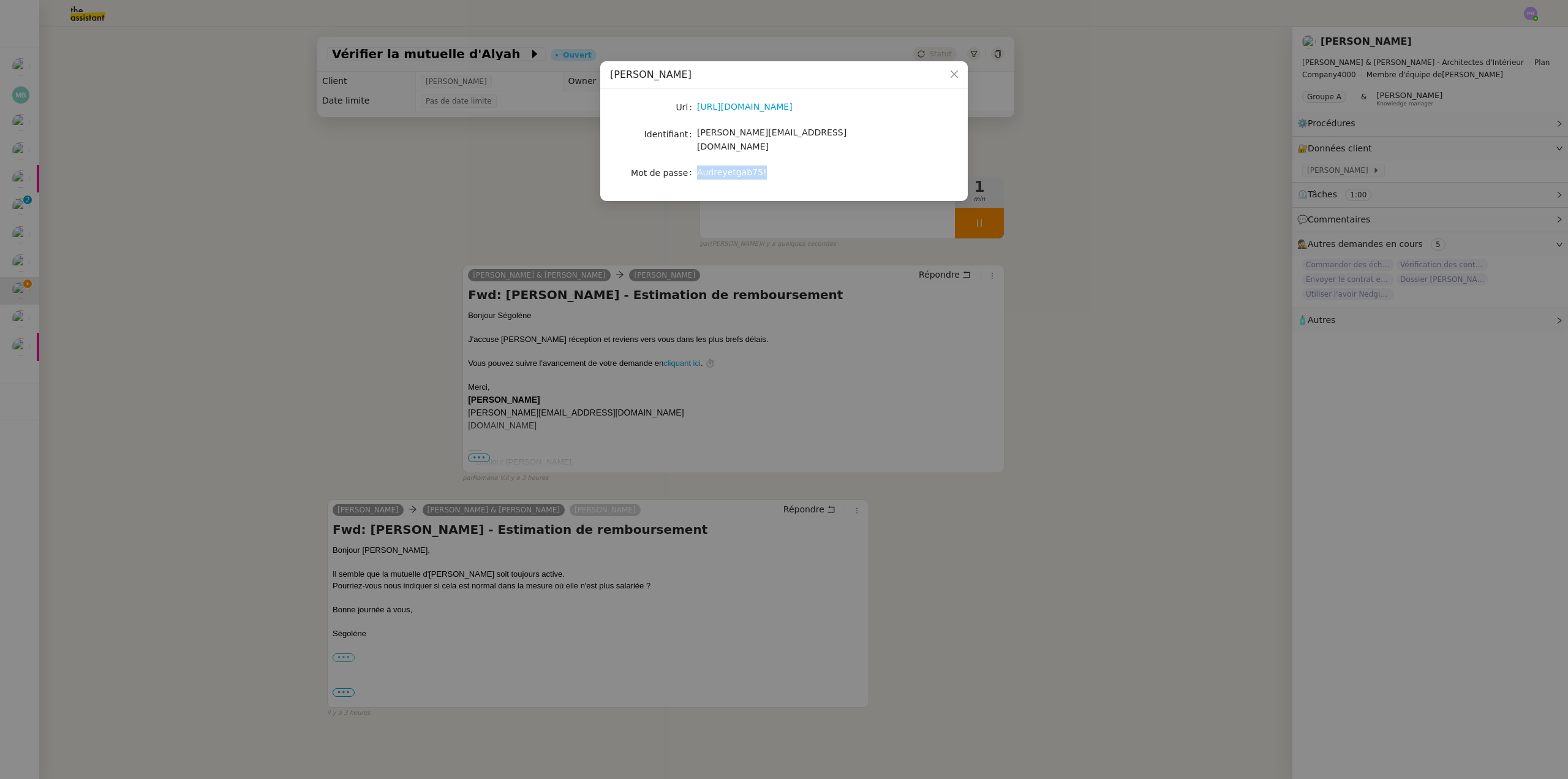
drag, startPoint x: 761, startPoint y: 161, endPoint x: 696, endPoint y: 160, distance: 65.0
click at [696, 164] on nz-form-item "Mot de passe Audreyetgab75!" at bounding box center [784, 173] width 348 height 17
drag, startPoint x: 776, startPoint y: 154, endPoint x: 782, endPoint y: 152, distance: 6.3
click at [777, 166] on div "Audreyetgab75!" at bounding box center [798, 173] width 203 height 14
drag, startPoint x: 820, startPoint y: 134, endPoint x: 698, endPoint y: 135, distance: 122.0
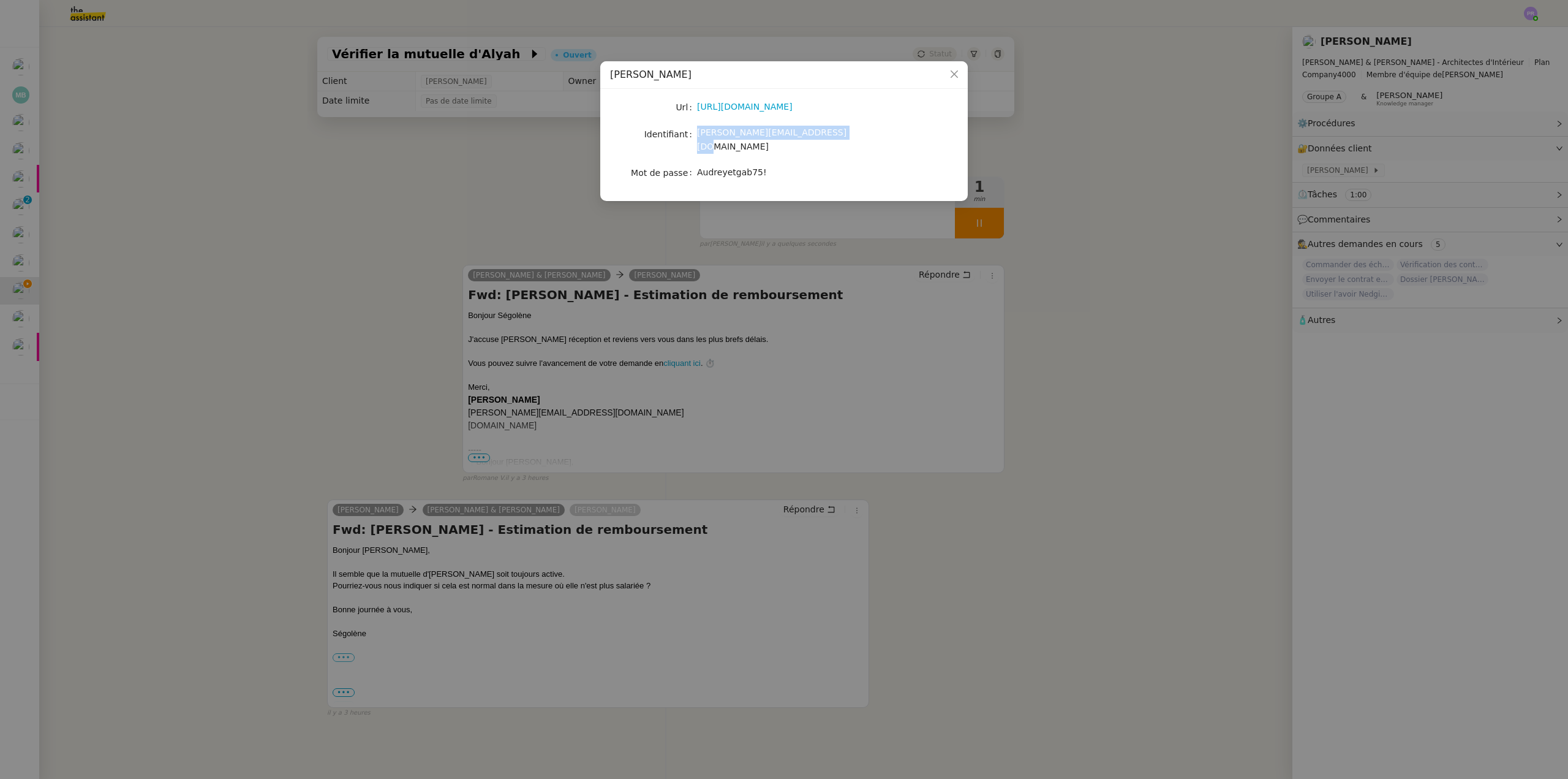
click at [698, 135] on span "[PERSON_NAME][EMAIL_ADDRESS][DOMAIN_NAME]" at bounding box center [771, 139] width 149 height 24
copy span "[PERSON_NAME][EMAIL_ADDRESS][DOMAIN_NAME]"
copy span "Audreyetgab75!"
drag, startPoint x: 757, startPoint y: 162, endPoint x: 697, endPoint y: 162, distance: 60.0
click at [697, 167] on span "Audreyetgab75!" at bounding box center [731, 172] width 70 height 10
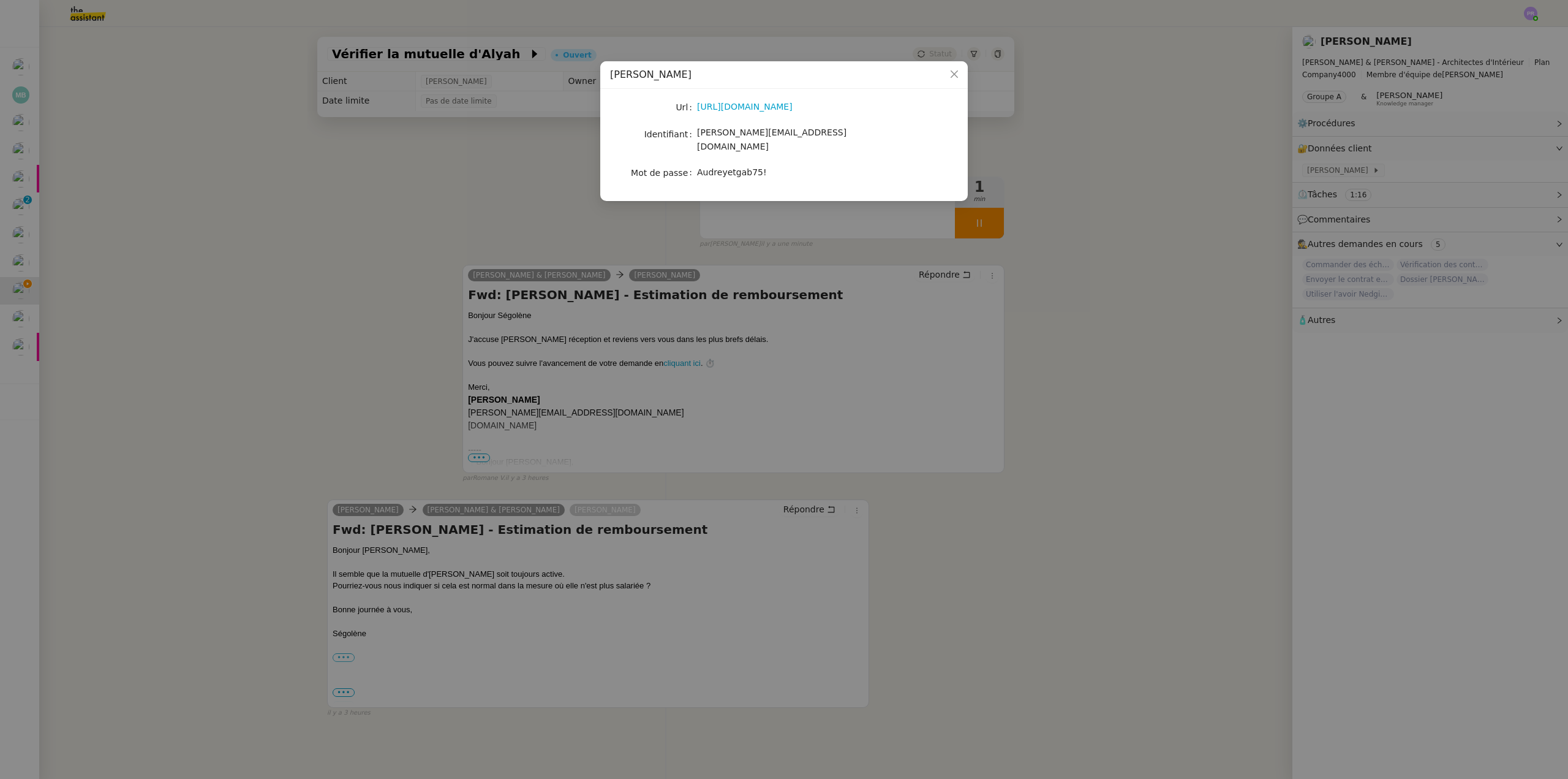
drag, startPoint x: 341, startPoint y: 251, endPoint x: 398, endPoint y: 277, distance: 62.6
click at [341, 252] on nz-modal-container "ALAN Url https://alan.com/app/dashboard/pro/collaborators Identifiant gabrielle…" at bounding box center [784, 390] width 1568 height 779
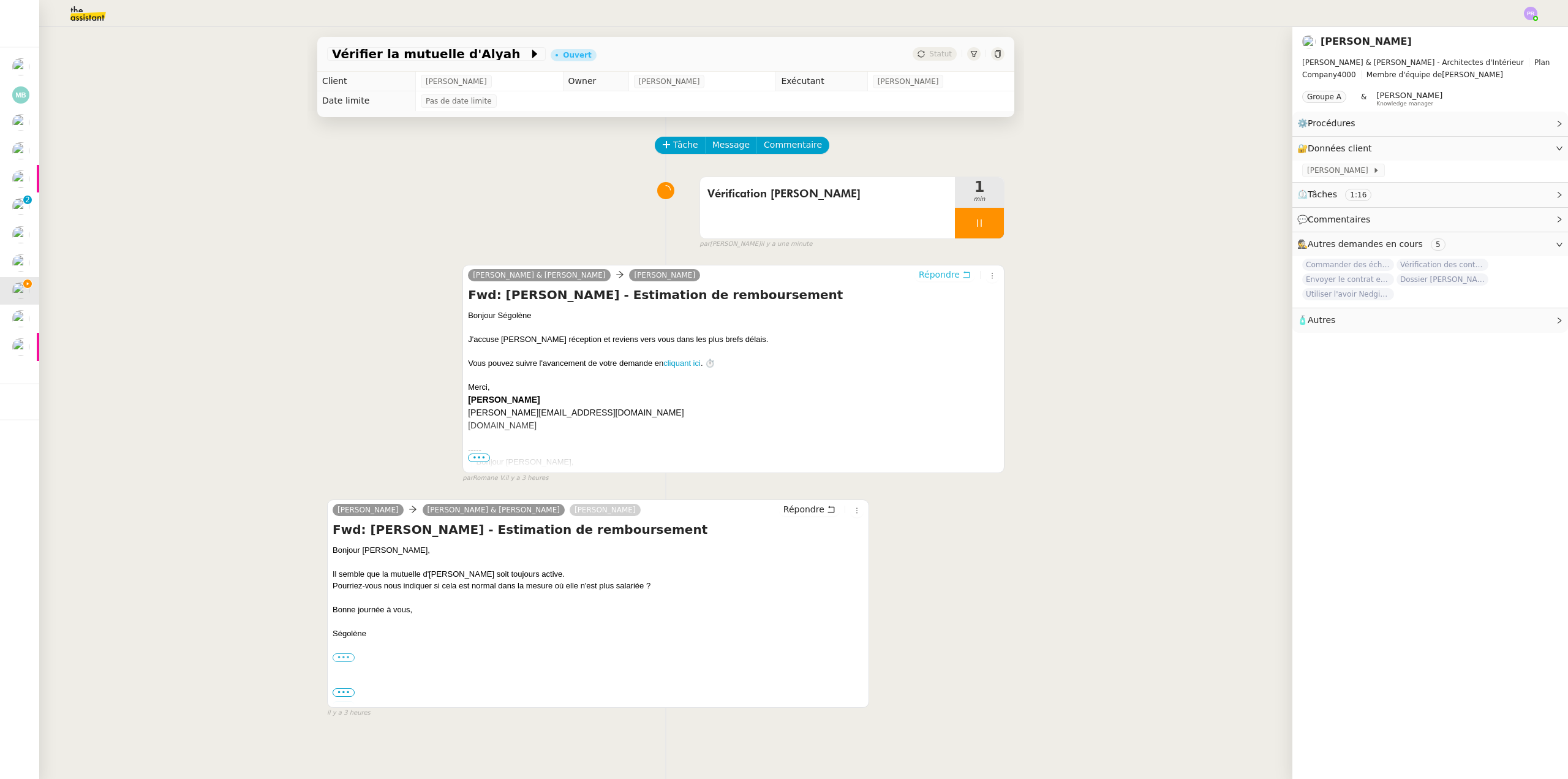
click at [924, 275] on span "Répondre" at bounding box center [939, 274] width 41 height 12
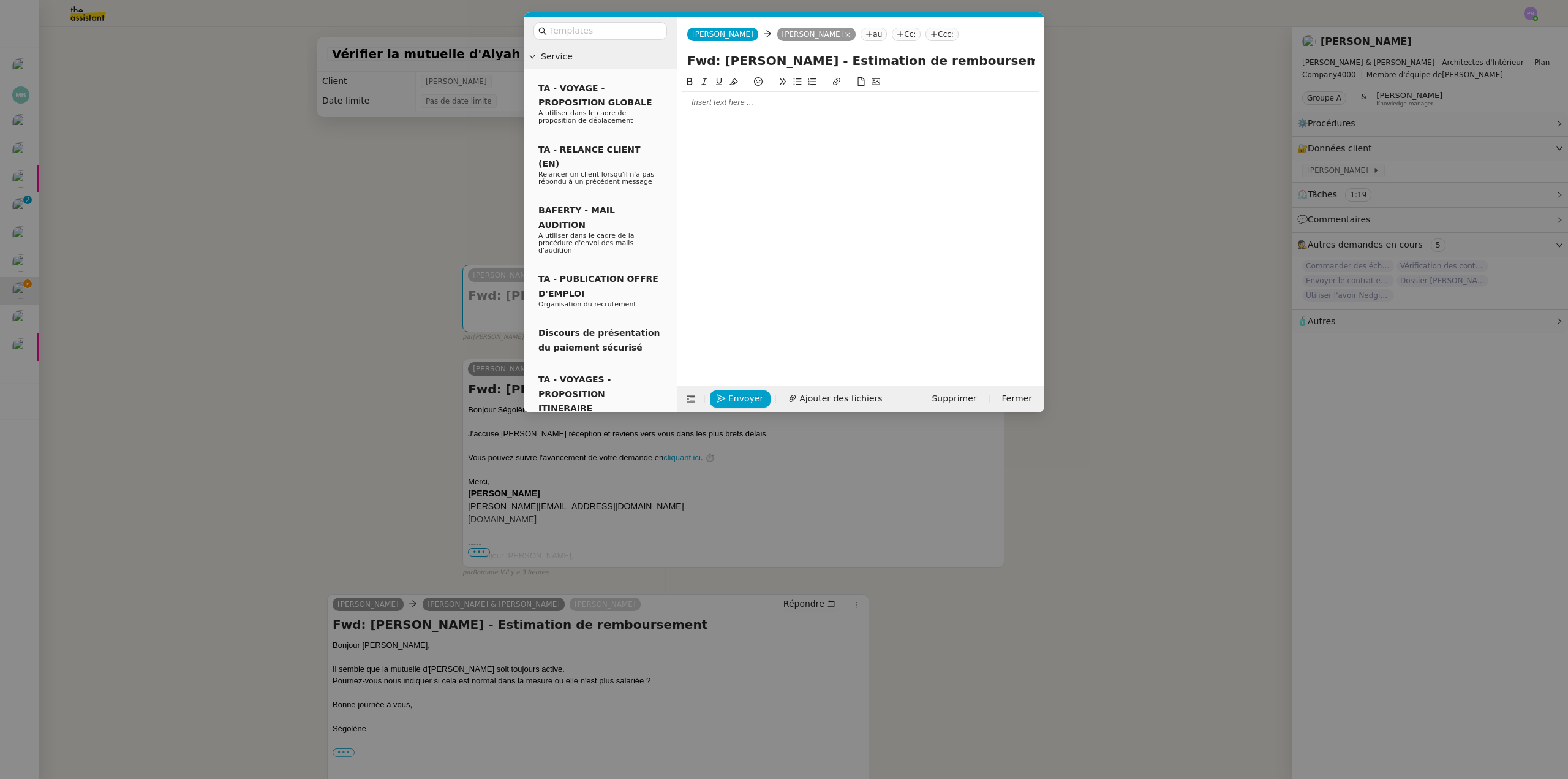
drag, startPoint x: 730, startPoint y: 100, endPoint x: 737, endPoint y: 96, distance: 8.1
click at [730, 99] on div at bounding box center [861, 102] width 357 height 11
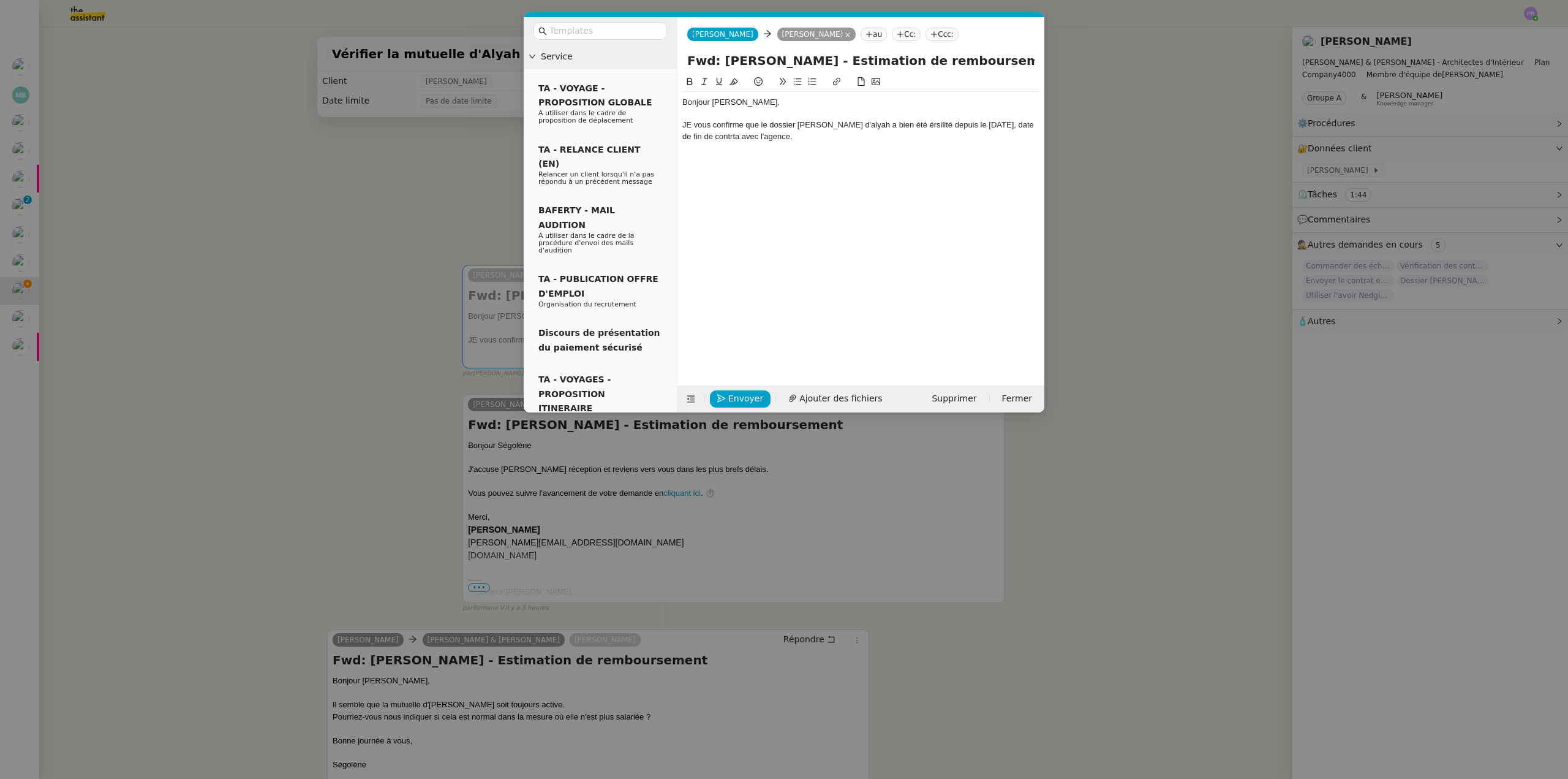
click at [696, 123] on div "JE vous confirme que le dossier ALAN d'alyah a bien été érsilité depuis le 26 j…" at bounding box center [861, 131] width 357 height 23
click at [758, 135] on div "Je vous confirme que le dossier ALAN d'alyah a bien été érsilité depuis le 26 j…" at bounding box center [861, 131] width 357 height 23
click at [892, 123] on div "Je vous confirme que le dossier ALAN d'alyah a bien été érsilité depuis le 26 j…" at bounding box center [861, 131] width 357 height 23
click at [0, 0] on lt-span "résilié" at bounding box center [0, 0] width 0 height 0
click at [966, 126] on div "Je vous confirme que le dossier ALAN d'alyah a bien été résilié depuis le 26 ju…" at bounding box center [861, 131] width 357 height 23
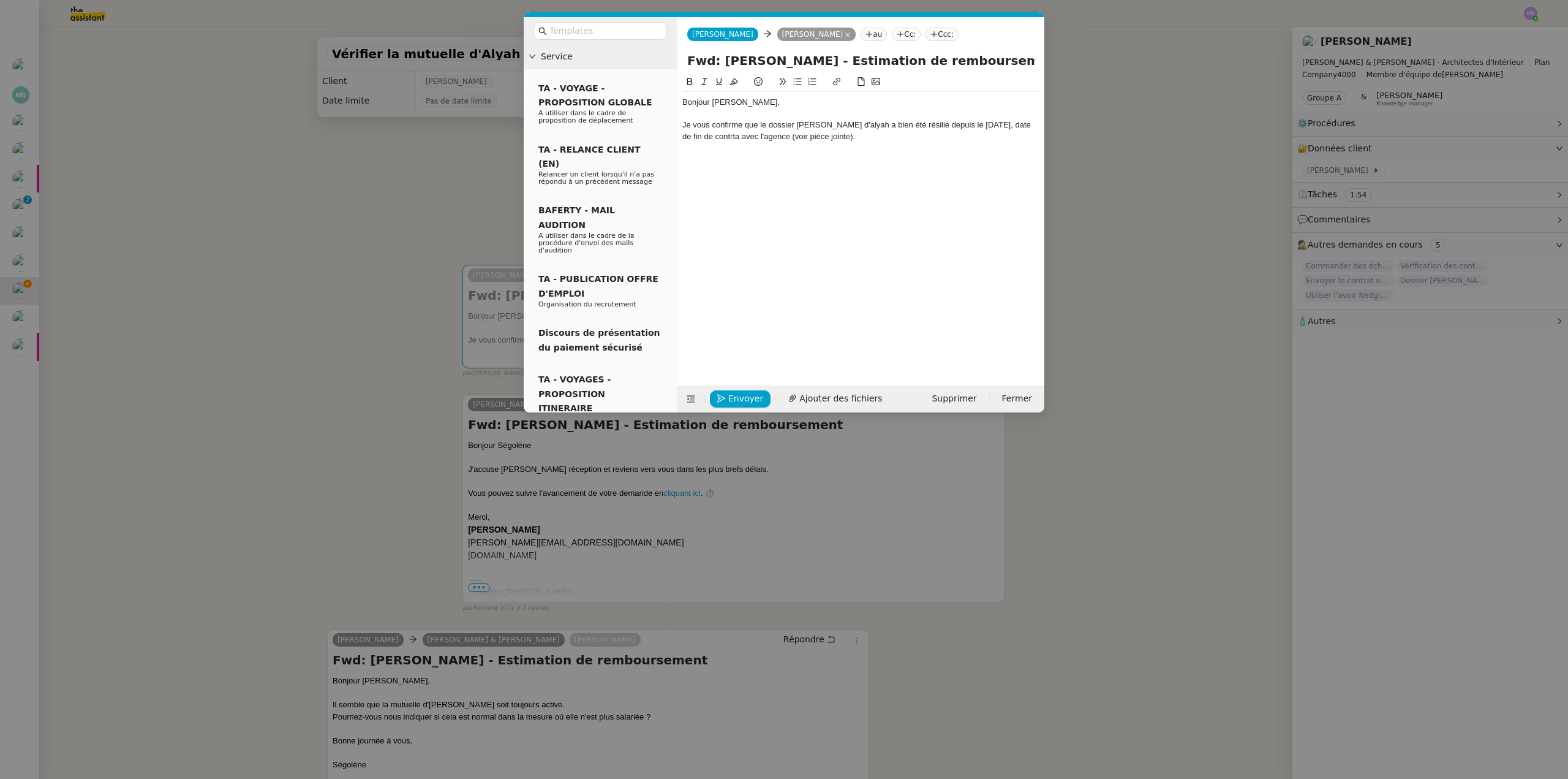
click at [828, 124] on div "Je vous confirme que le dossier ALAN d'alyah a bien été résilié depuis le 26 ju…" at bounding box center [861, 131] width 357 height 23
click at [695, 136] on div "Je vous confirme que le dossier ALAN d'Alyah a bien été résilié depuis le 26 ju…" at bounding box center [861, 131] width 357 height 23
click at [0, 0] on lt-span "contr at" at bounding box center [0, 0] width 0 height 0
click at [865, 143] on div "Bonjour Ségolène, Je vous confirme que le dossier ALAN d'Alyah a bien été résil…" at bounding box center [861, 119] width 357 height 55
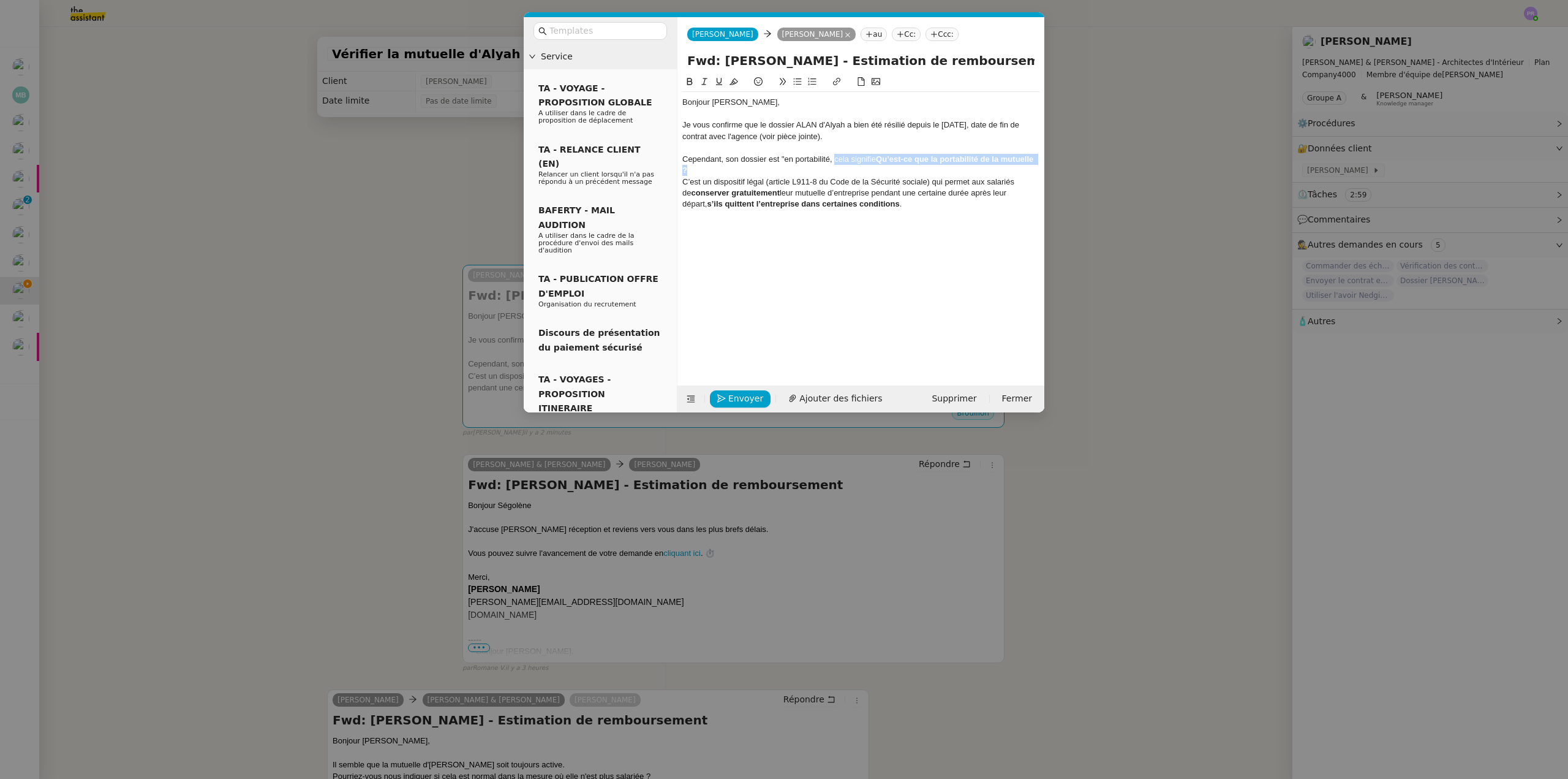
drag, startPoint x: 834, startPoint y: 157, endPoint x: 861, endPoint y: 170, distance: 30.0
click at [861, 170] on div "Cependant, son dossier est "en portabilité, cela signifie Qu’est-ce que la port…" at bounding box center [861, 165] width 357 height 23
drag, startPoint x: 915, startPoint y: 159, endPoint x: 743, endPoint y: 175, distance: 172.7
click at [743, 175] on div "Cependant, son dossier est "en portabilité, c’est un dispositif légal (article …" at bounding box center [861, 170] width 357 height 34
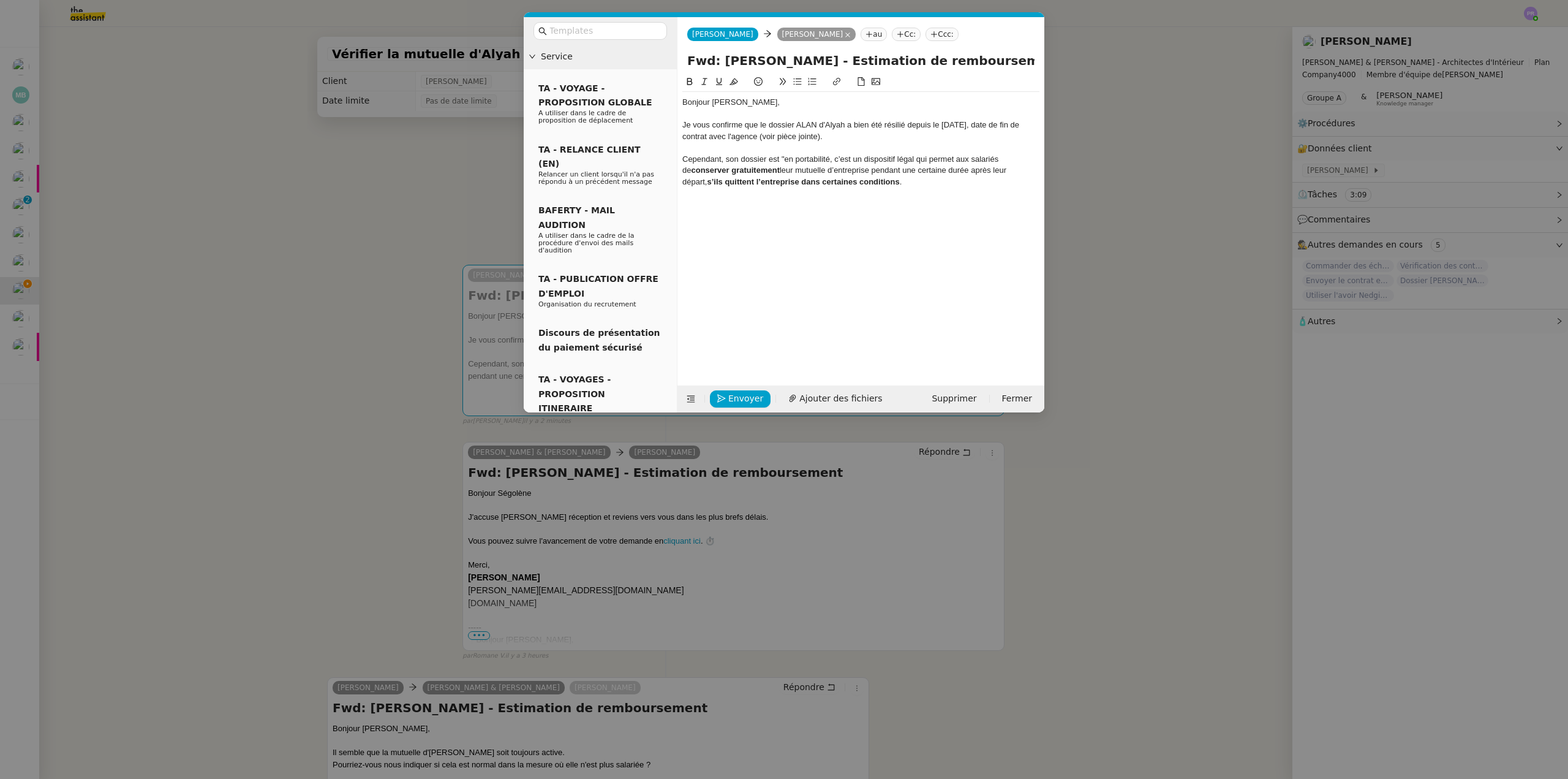
click at [894, 181] on div "Cependant, son dossier est "en portabilité, c’est un dispositif légal qui perme…" at bounding box center [861, 170] width 357 height 34
drag, startPoint x: 802, startPoint y: 179, endPoint x: 676, endPoint y: 179, distance: 126.0
click at [676, 179] on nz-layout "Service TA - VOYAGE - PROPOSITION GLOBALE A utiliser dans le cadre de propositi…" at bounding box center [783, 215] width 520 height 396
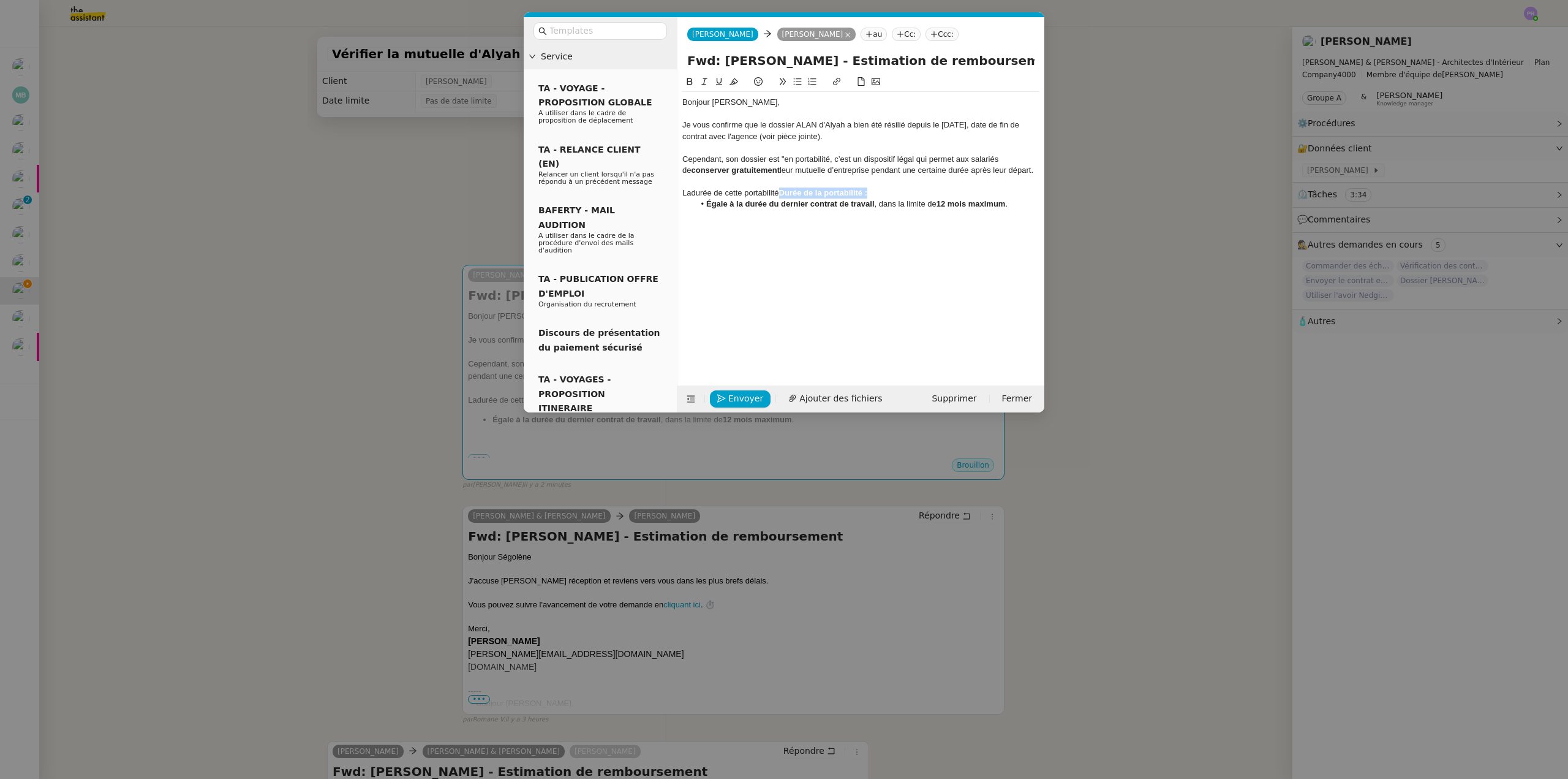
drag, startPoint x: 781, startPoint y: 193, endPoint x: 887, endPoint y: 198, distance: 106.1
click at [887, 198] on div "Ladurée de cette portabilité Durée de la portabilité :" at bounding box center [861, 193] width 357 height 11
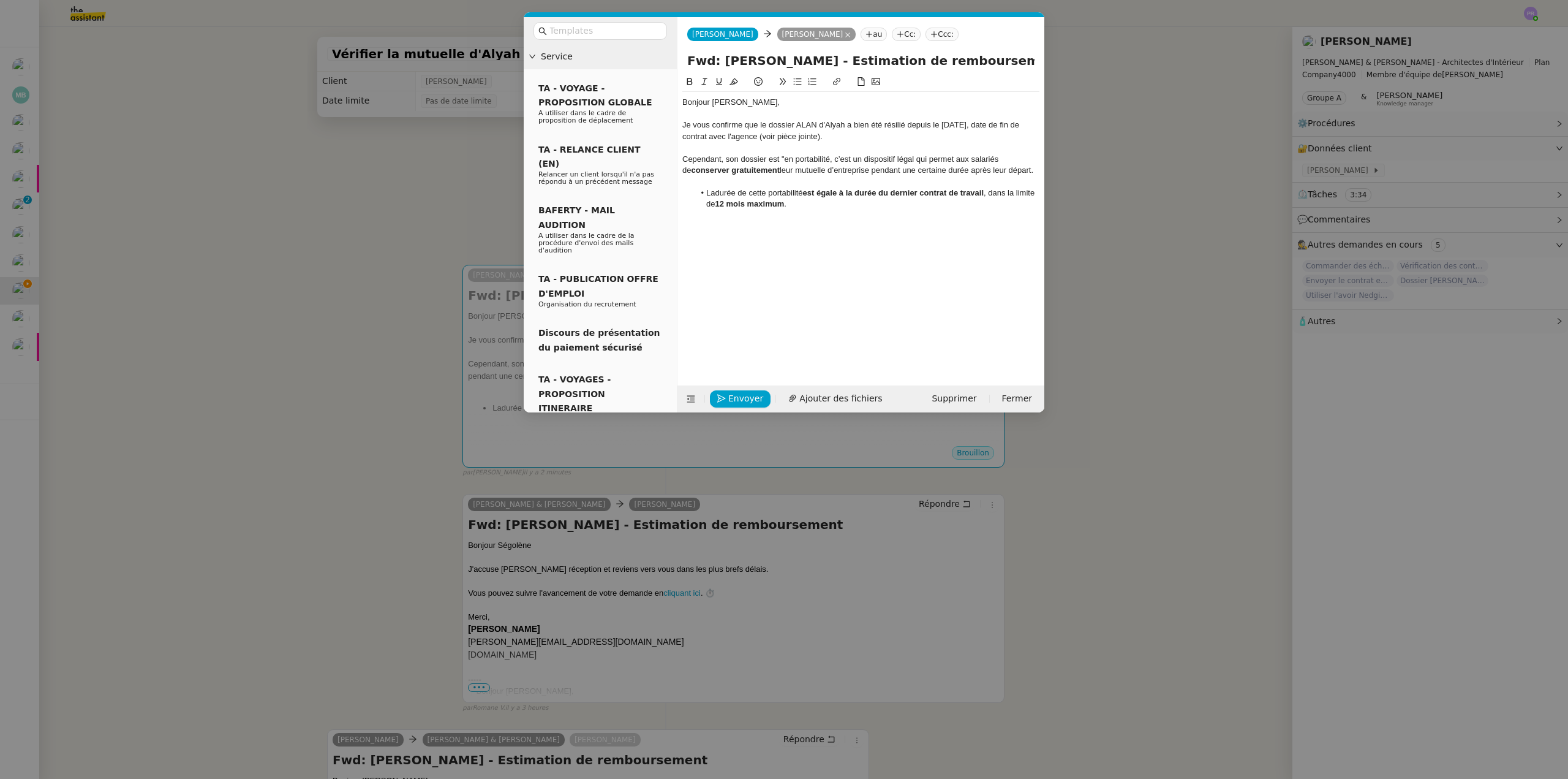
click at [715, 191] on li "Ladurée de cette portabilité est égale à la durée du dernier contrat de travail…" at bounding box center [867, 199] width 346 height 23
click at [708, 191] on li "La durée de cette portabilité est égale à la durée du dernier contrat de travai…" at bounding box center [867, 199] width 346 height 23
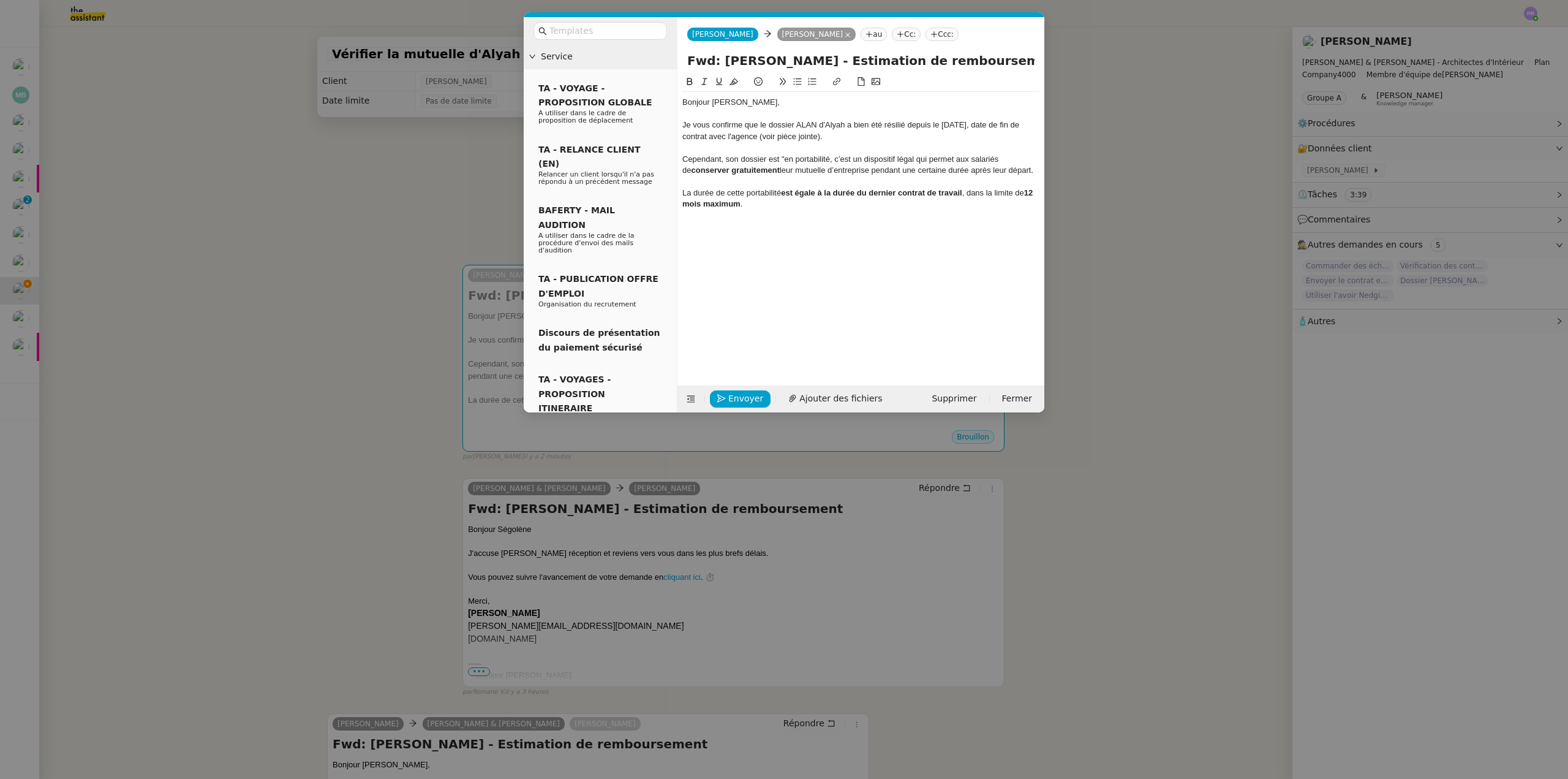
click at [766, 203] on div "La durée de cette portabilité est égale à la durée du dernier contrat de travai…" at bounding box center [861, 199] width 357 height 23
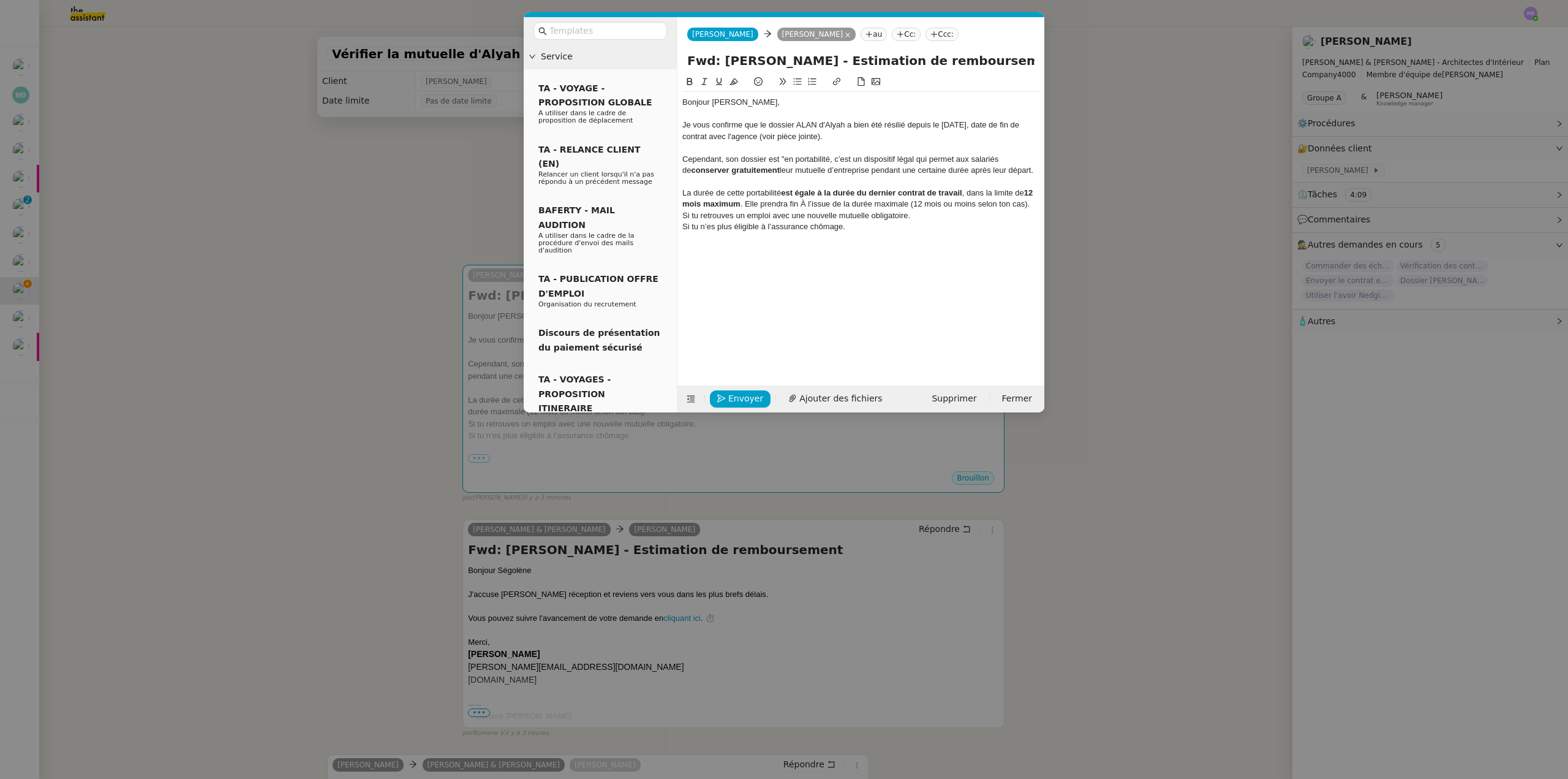
click at [801, 202] on div "La durée de cette portabilité est égale à la durée du dernier contrat de travai…" at bounding box center [861, 199] width 357 height 23
drag, startPoint x: 910, startPoint y: 203, endPoint x: 1035, endPoint y: 208, distance: 125.1
click at [1035, 208] on div "La durée de cette portabilité est égale à la durée du dernier contrat de travai…" at bounding box center [861, 199] width 357 height 23
drag, startPoint x: 699, startPoint y: 215, endPoint x: 657, endPoint y: 215, distance: 42.0
click at [657, 215] on nz-layout "Service TA - VOYAGE - PROPOSITION GLOBALE A utiliser dans le cadre de propositi…" at bounding box center [783, 215] width 520 height 396
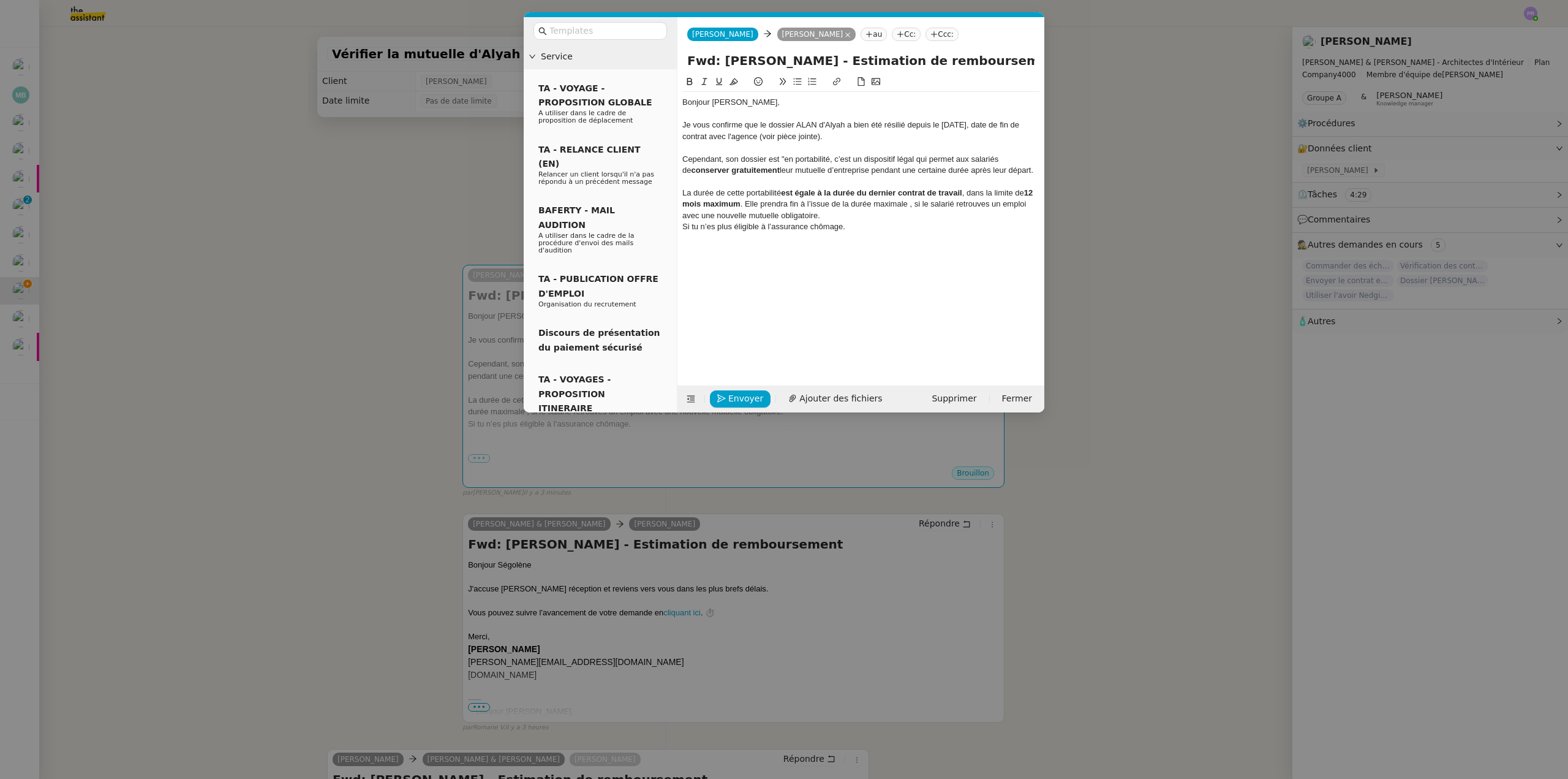
click at [911, 207] on div "La durée de cette portabilité est égale à la durée du dernier contrat de travai…" at bounding box center [861, 204] width 357 height 34
click at [972, 207] on div "La durée de cette portabilité est égale à la durée du dernier contrat de travai…" at bounding box center [861, 204] width 357 height 34
click at [0, 0] on lt-em "retrouve" at bounding box center [0, 0] width 0 height 0
click at [808, 214] on div "La durée de cette portabilité est égale à la durée du dernier contrat de travai…" at bounding box center [861, 204] width 357 height 34
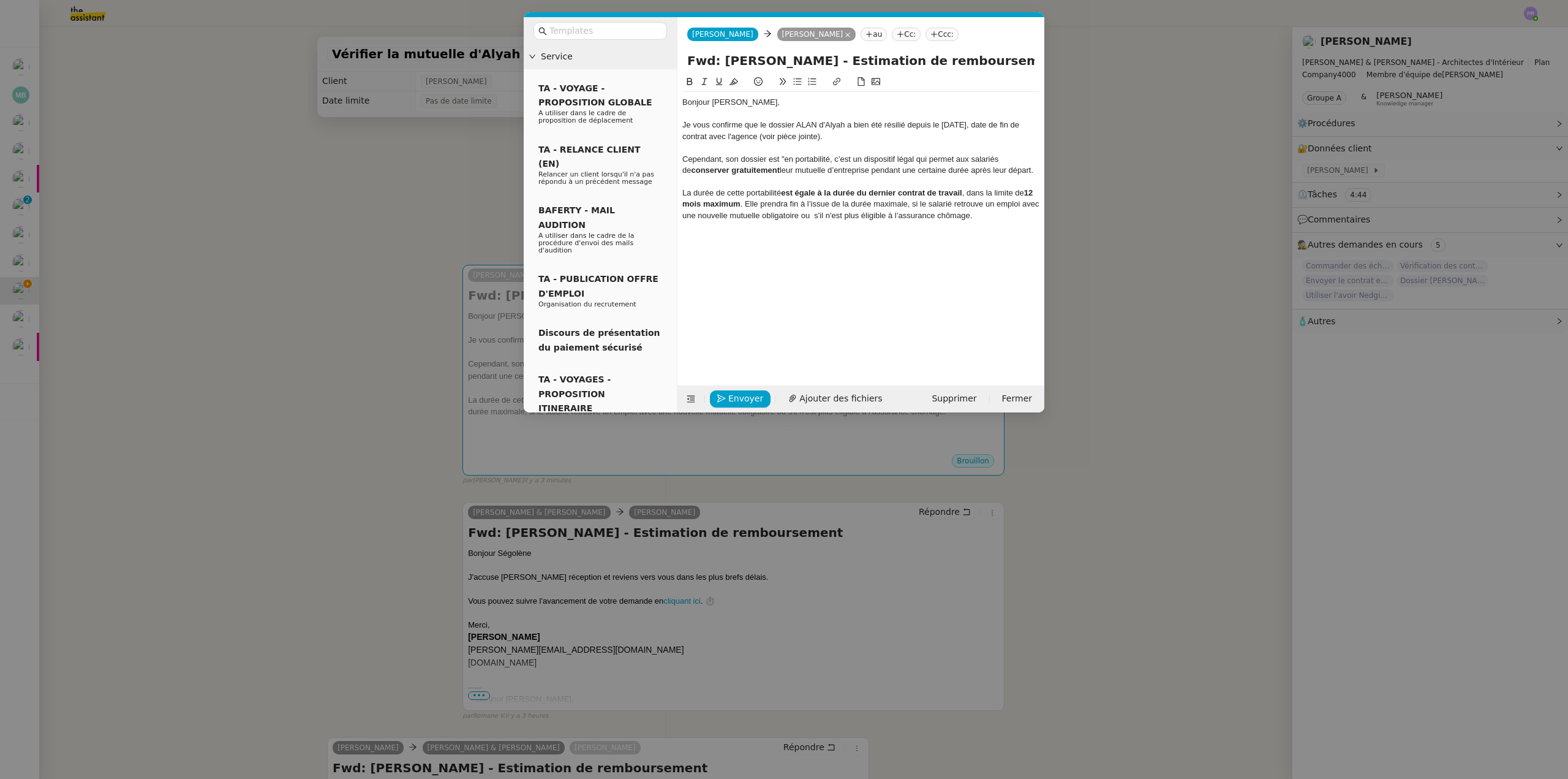
click at [988, 205] on div "La durée de cette portabilité est égale à la durée du dernier contrat de travai…" at bounding box center [861, 204] width 357 height 34
click at [986, 211] on div "La durée de cette portabilité est égale à la durée du dernier contrat de travai…" at bounding box center [861, 204] width 357 height 34
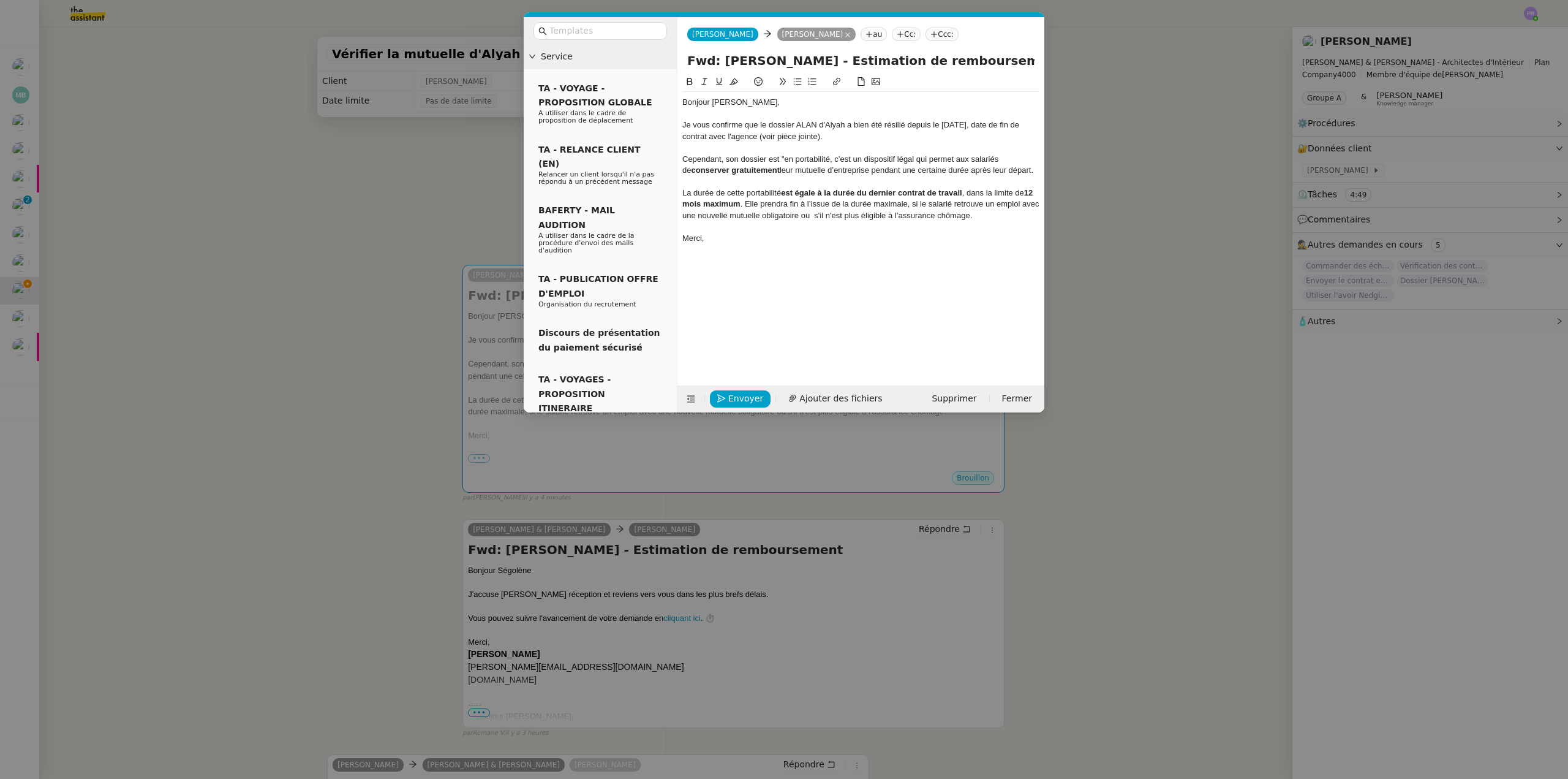
click at [365, 177] on nz-modal-container "Service TA - VOYAGE - PROPOSITION GLOBALE A utiliser dans le cadre de propositi…" at bounding box center [784, 390] width 1568 height 779
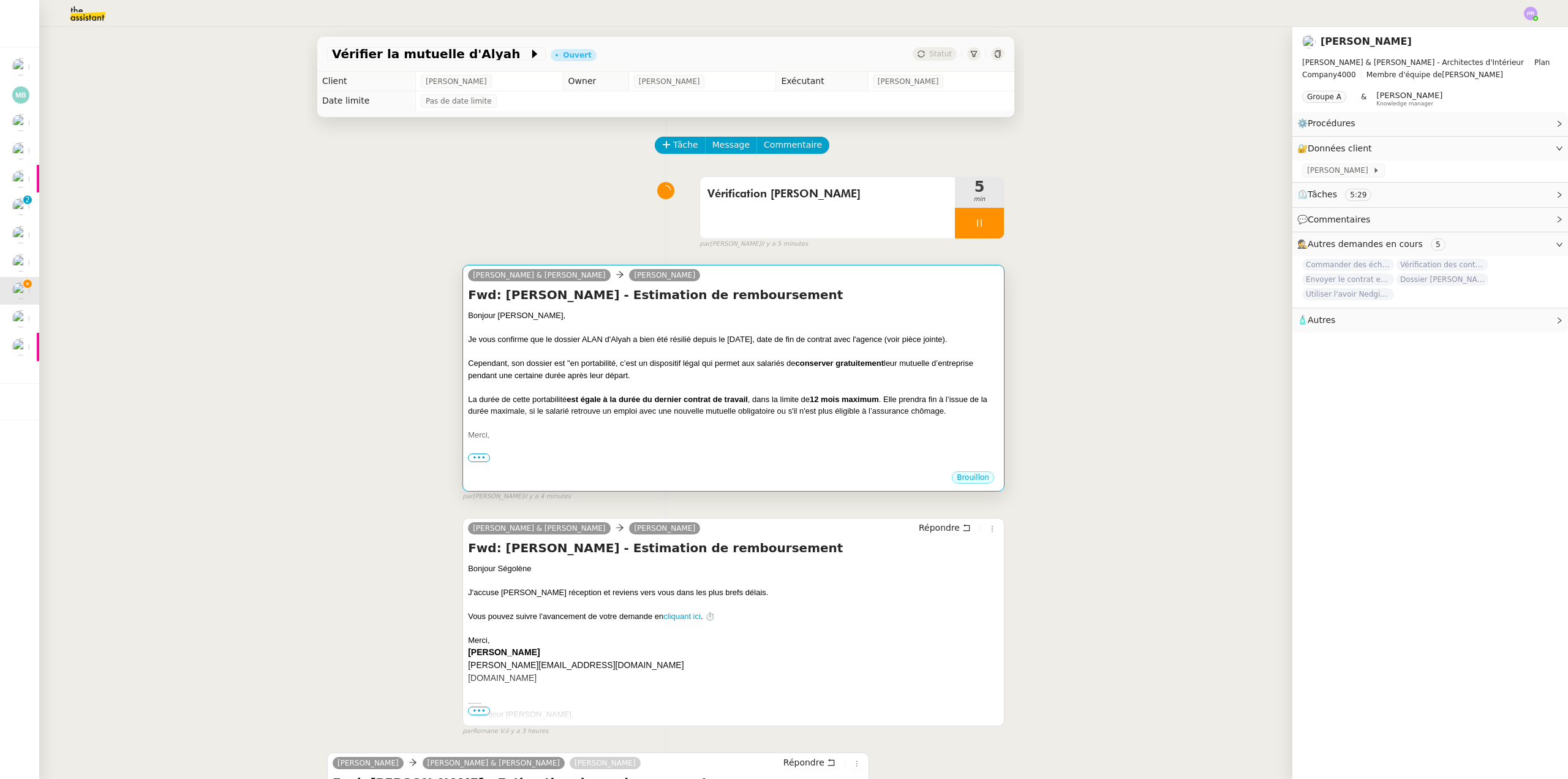
click at [596, 341] on div "Je vous confirme que le dossier ALAN d'Alyah a bien été résilié depuis le 26 ju…" at bounding box center [733, 339] width 531 height 12
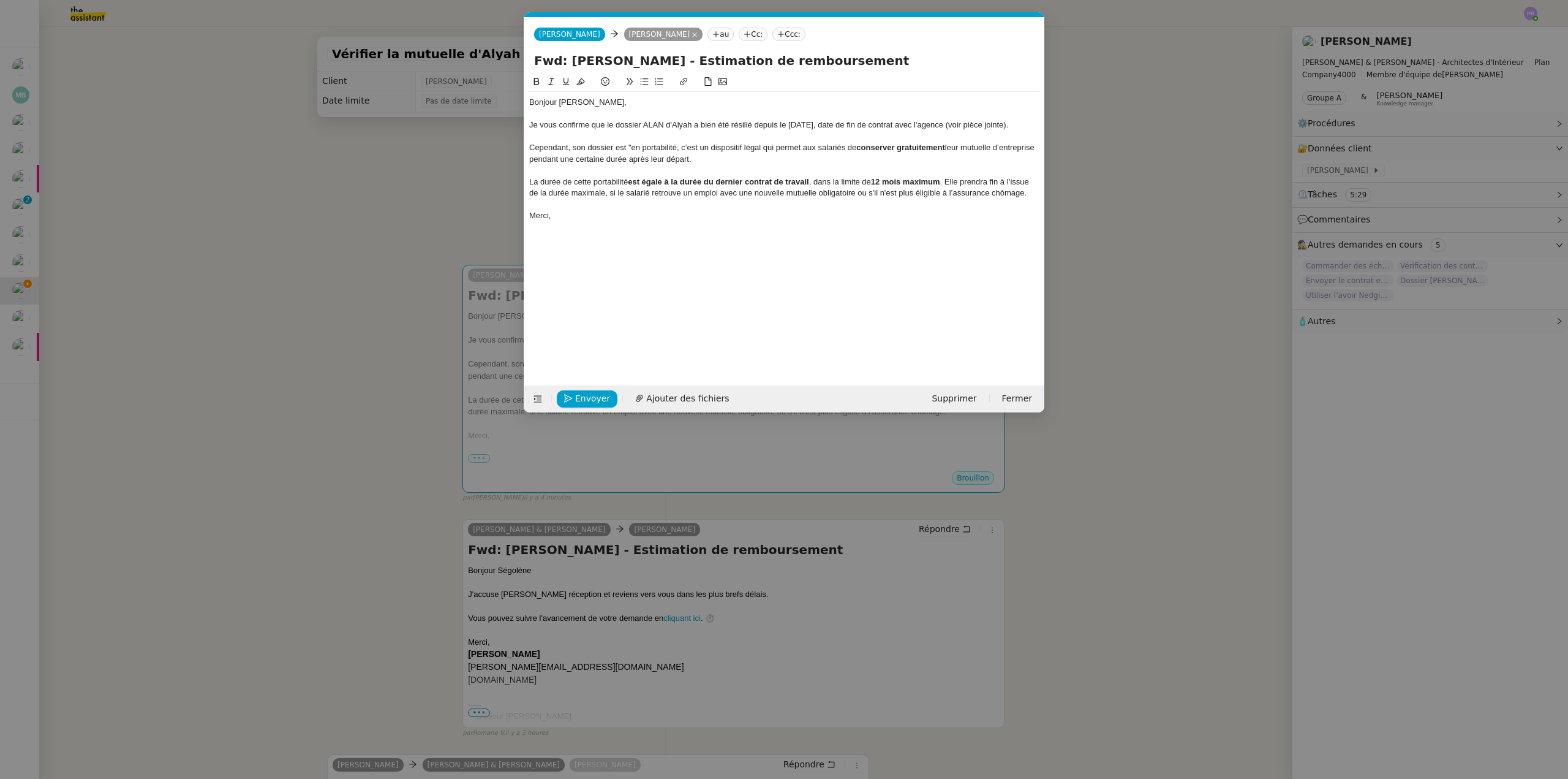
scroll to position [0, 26]
drag, startPoint x: 661, startPoint y: 123, endPoint x: 648, endPoint y: 120, distance: 13.3
click at [648, 120] on div "Je vous confirme que le dossier ALAN d'Alyah a bien été résilié depuis le 26 ju…" at bounding box center [784, 125] width 510 height 11
click at [668, 399] on span "Ajouter des fichiers" at bounding box center [688, 399] width 83 height 14
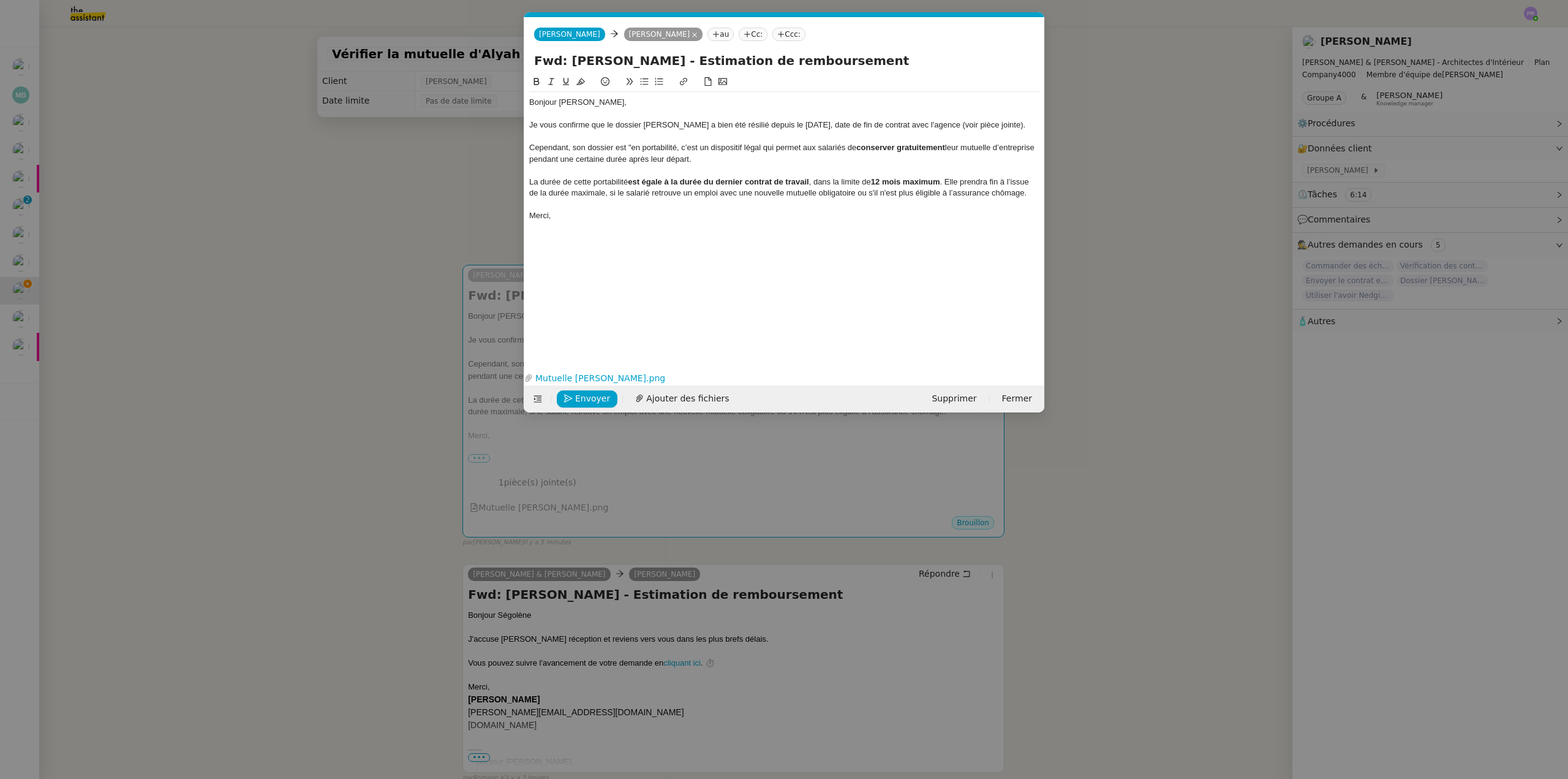
click at [677, 144] on div "Cependant, son dossier est "en portabilité, c’est un dispositif légal qui perme…" at bounding box center [784, 154] width 510 height 23
drag, startPoint x: 769, startPoint y: 147, endPoint x: 755, endPoint y: 142, distance: 14.9
click at [749, 145] on div "Cependant, son dossier est "en portabilité". C’est un dispositif légal qui perm…" at bounding box center [784, 154] width 510 height 23
click at [756, 157] on div "Cependant, son dossier est "en portabilité". C’est un dispositif qui permet aux…" at bounding box center [784, 154] width 510 height 23
drag, startPoint x: 628, startPoint y: 160, endPoint x: 525, endPoint y: 163, distance: 103.0
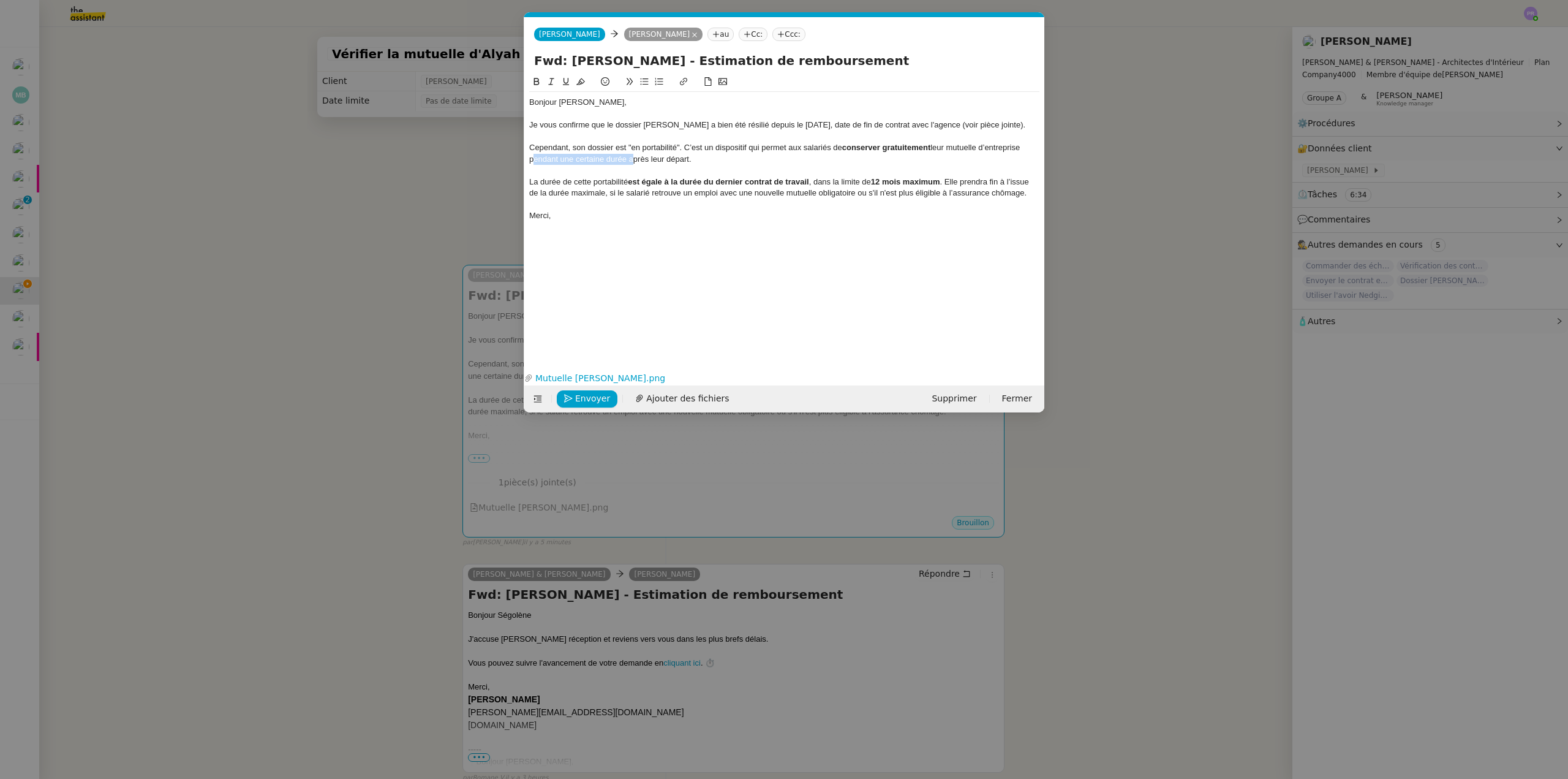
click at [525, 163] on nz-spin "Bonjour Ségolène, Je vous confirme que le dossier Alan d'Alyah a bien été résil…" at bounding box center [784, 214] width 520 height 280
click at [612, 160] on div "Cependant, son dossier est "en portabilité". C’est un dispositif qui permet aux…" at bounding box center [784, 154] width 510 height 23
drag, startPoint x: 647, startPoint y: 181, endPoint x: 866, endPoint y: 183, distance: 219.0
click at [866, 183] on div "La durée de cette portabilité est égale à la durée du dernier contrat de travai…" at bounding box center [784, 188] width 510 height 23
drag, startPoint x: 642, startPoint y: 182, endPoint x: 631, endPoint y: 180, distance: 11.2
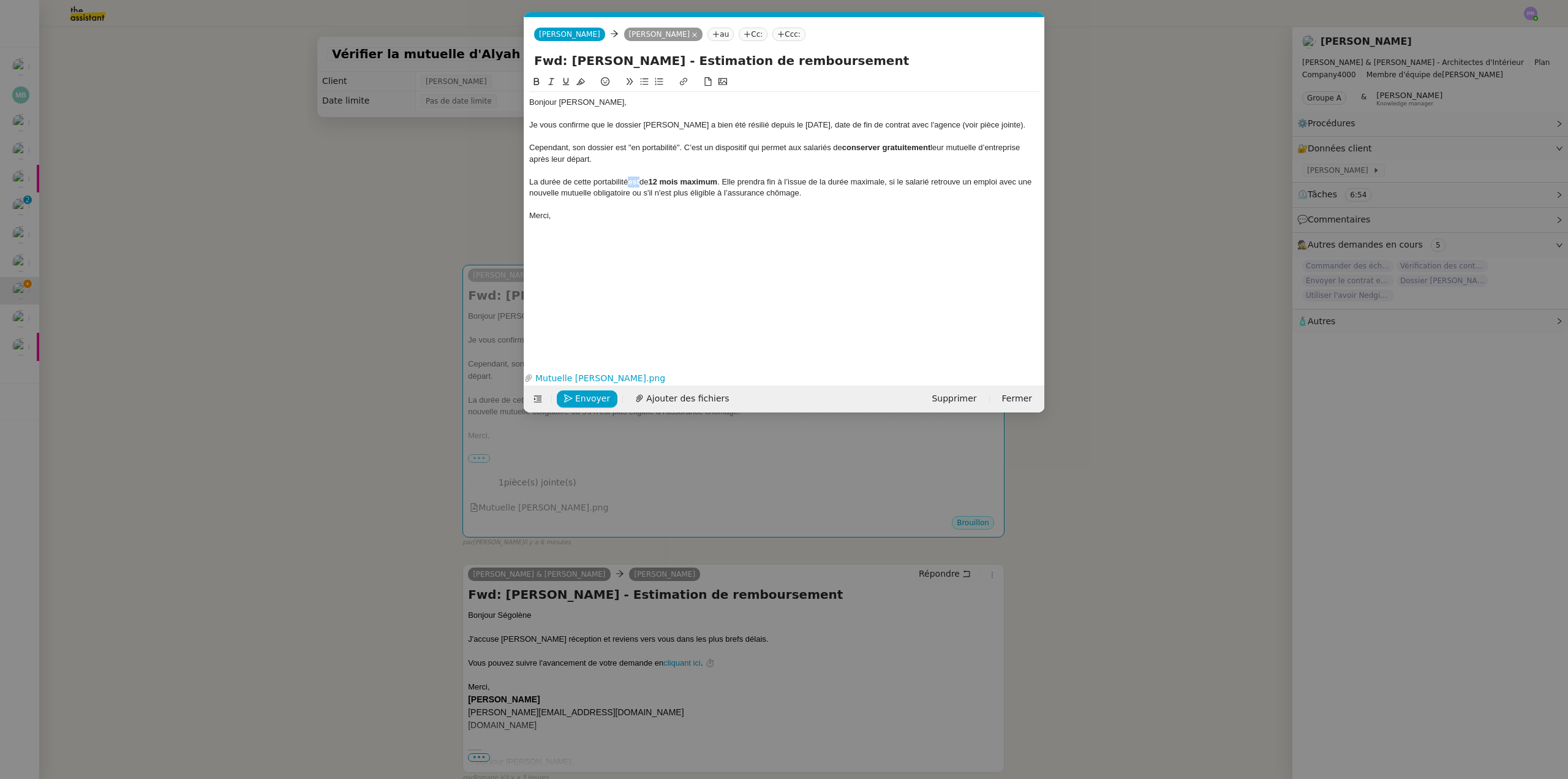
click at [631, 180] on strong "est" at bounding box center [633, 182] width 11 height 9
drag, startPoint x: 538, startPoint y: 79, endPoint x: 675, endPoint y: 133, distance: 147.3
click at [539, 80] on icon at bounding box center [536, 81] width 8 height 8
click at [721, 183] on strong "12 mois maximum" at bounding box center [686, 182] width 69 height 9
click at [789, 187] on div "La durée de cette portabilité est de 12 mois maximum et peut prendre fin avant …" at bounding box center [784, 188] width 510 height 23
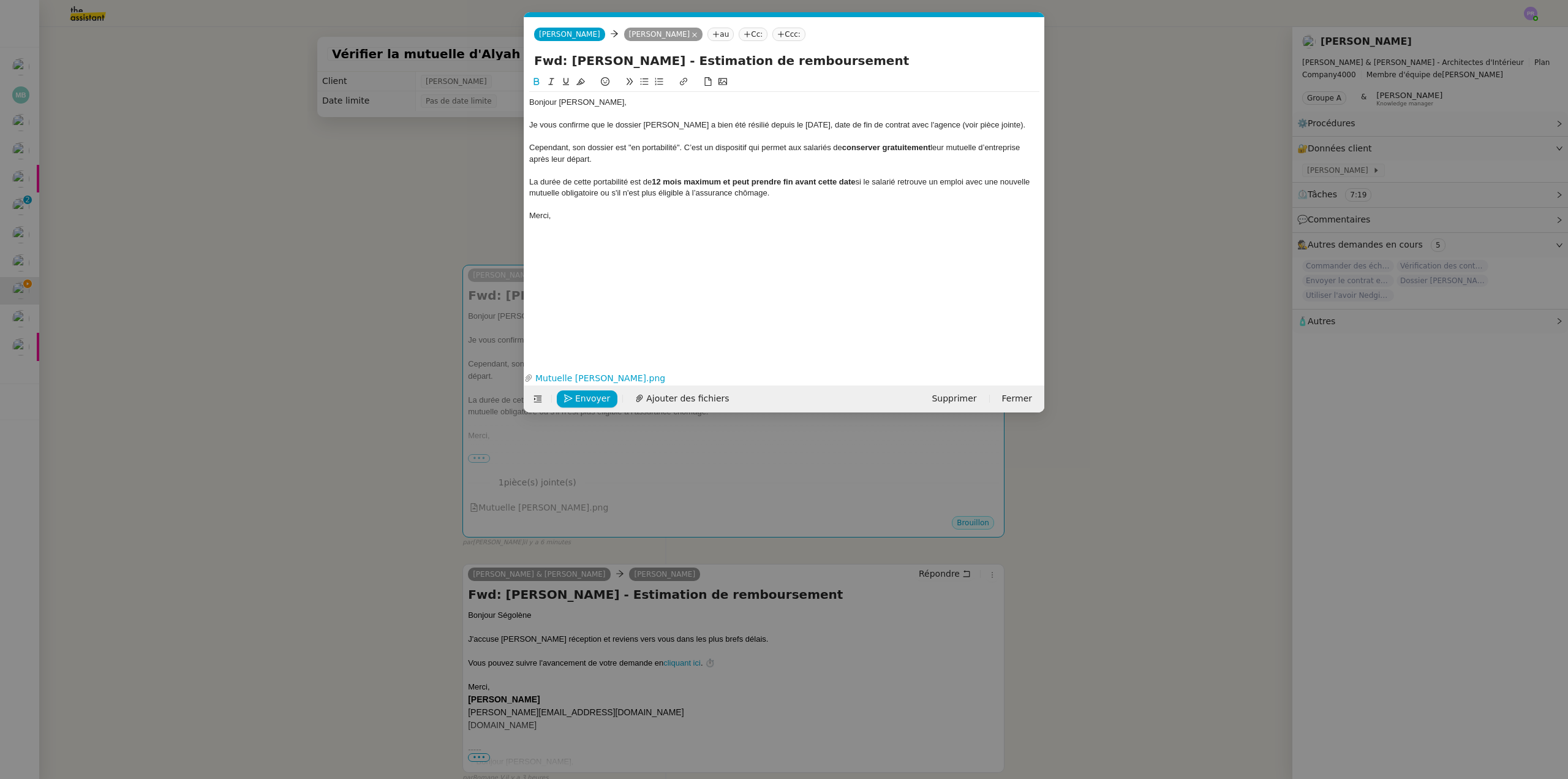
drag, startPoint x: 859, startPoint y: 182, endPoint x: 727, endPoint y: 180, distance: 132.0
click at [727, 180] on strong "12 mois maximum et peut prendre fin avant cette date" at bounding box center [753, 182] width 203 height 9
drag, startPoint x: 543, startPoint y: 79, endPoint x: 566, endPoint y: 87, distance: 24.4
click at [543, 79] on button at bounding box center [537, 81] width 15 height 14
click at [848, 203] on div at bounding box center [784, 203] width 510 height 11
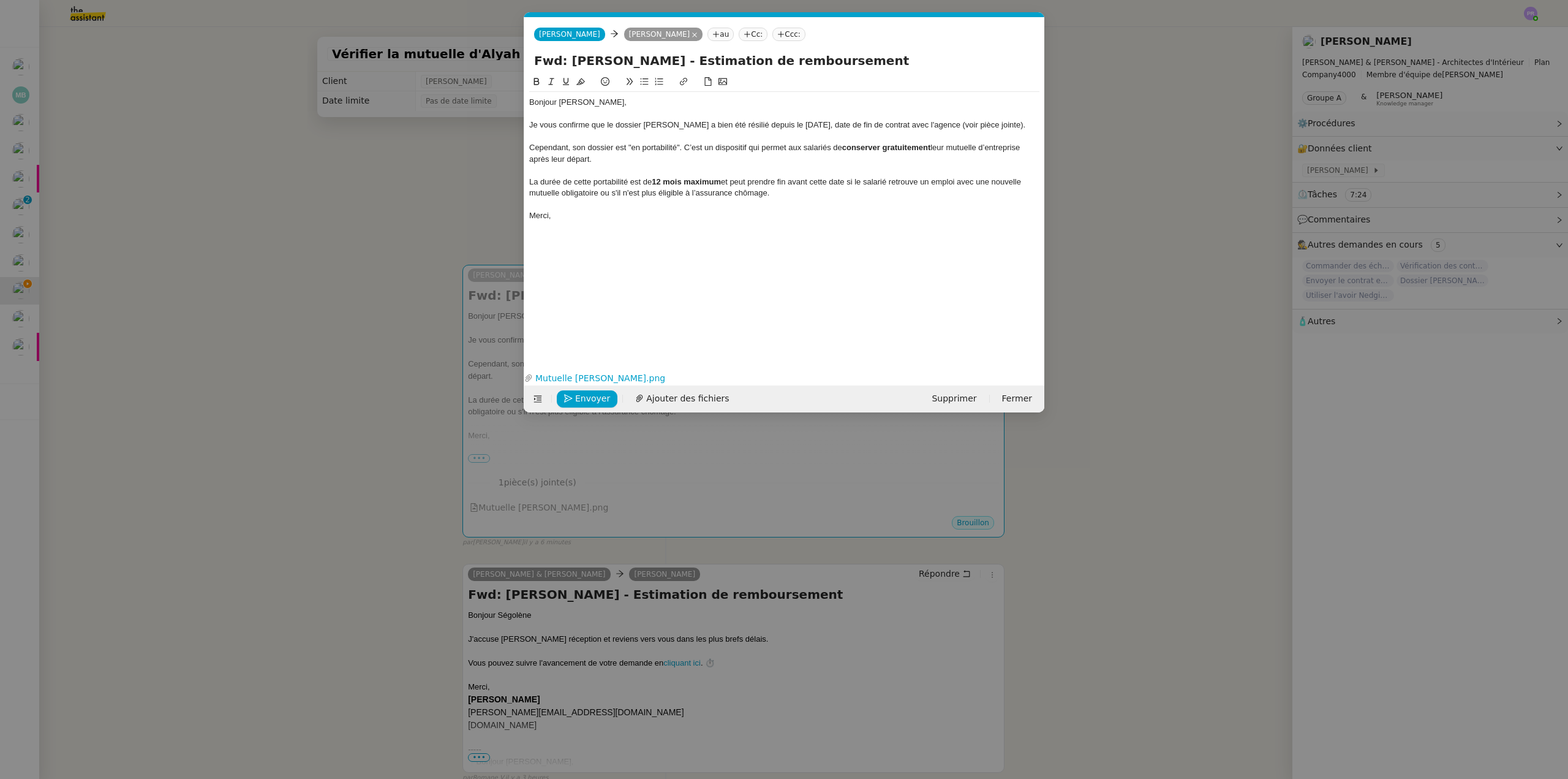
click at [574, 170] on div at bounding box center [784, 170] width 510 height 11
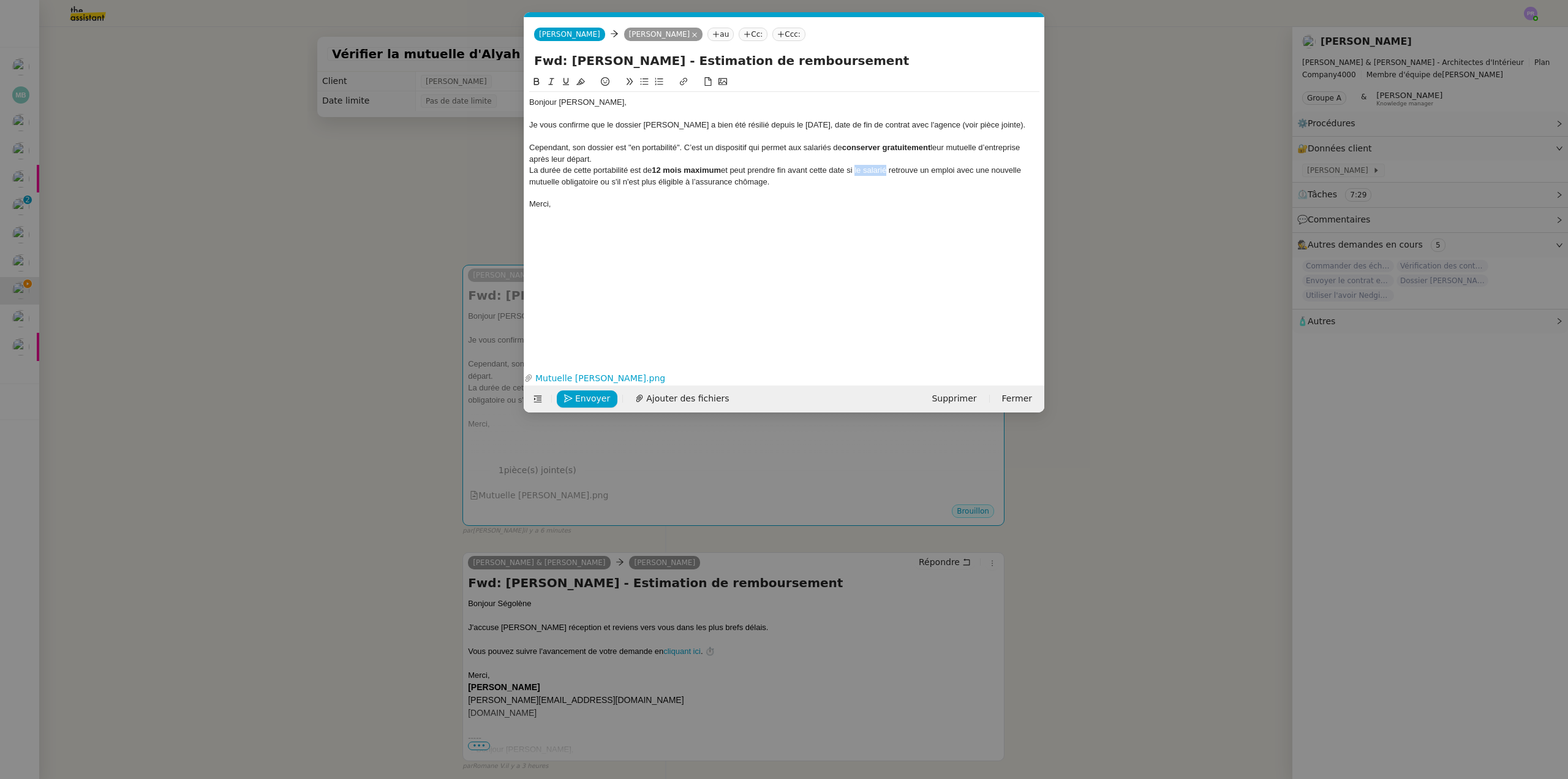
drag, startPoint x: 881, startPoint y: 170, endPoint x: 858, endPoint y: 170, distance: 23.0
click at [858, 170] on div "La durée de cette portabilité est de 12 mois maximum et peut prendre fin avant …" at bounding box center [784, 176] width 510 height 23
click at [831, 182] on div "La durée de cette portabilité est de 12 mois maximum et peut prendre fin avant …" at bounding box center [784, 176] width 510 height 23
click at [615, 179] on div "La durée de cette portabilité est de 12 mois maximum et peut prendre fin avant …" at bounding box center [784, 176] width 510 height 23
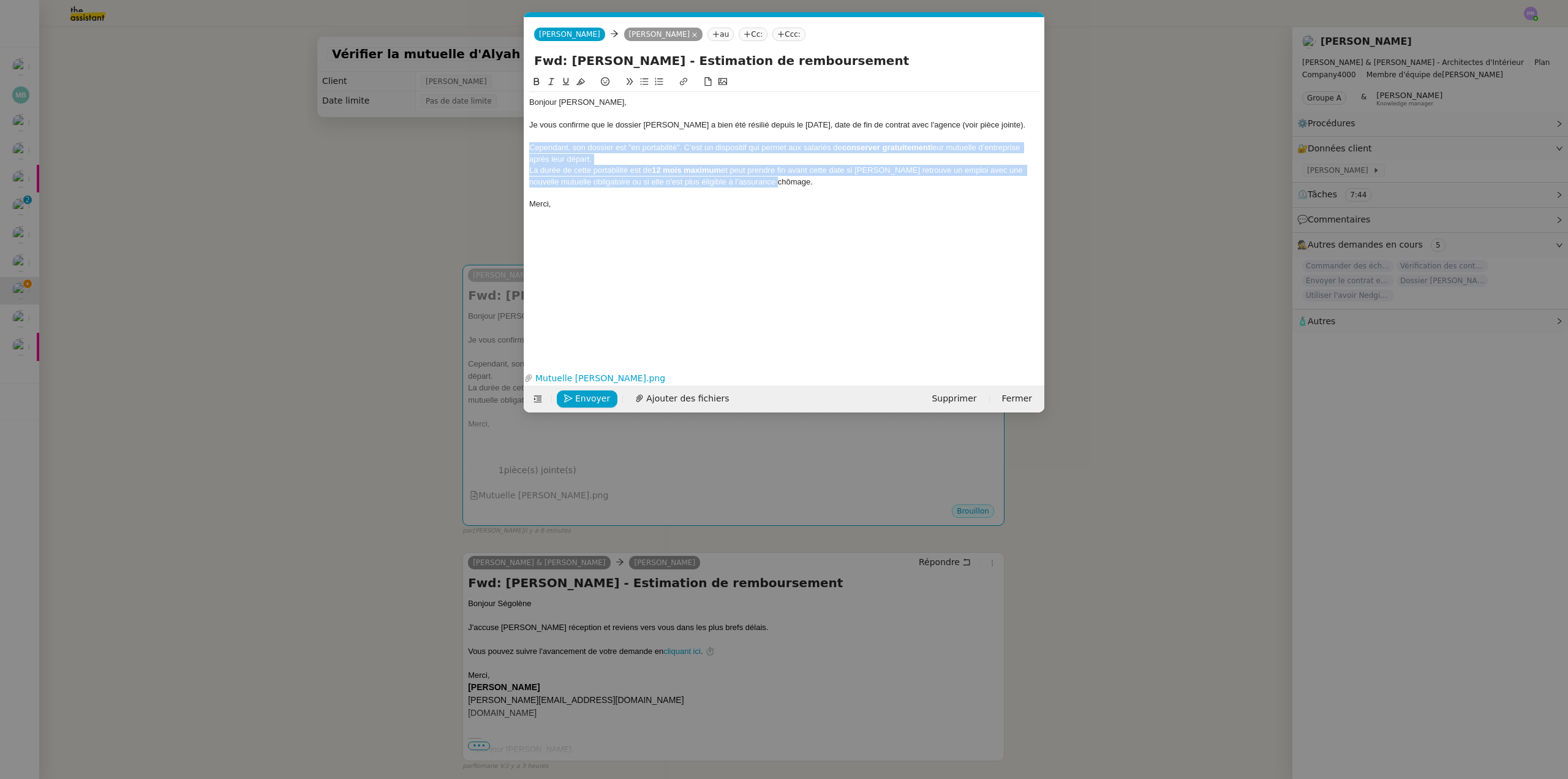
drag, startPoint x: 795, startPoint y: 183, endPoint x: 505, endPoint y: 146, distance: 292.4
click at [505, 146] on nz-modal-container "Service TA - VOYAGE - PROPOSITION GLOBALE A utiliser dans le cadre de propositi…" at bounding box center [784, 390] width 1568 height 779
click at [579, 81] on icon at bounding box center [580, 81] width 8 height 8
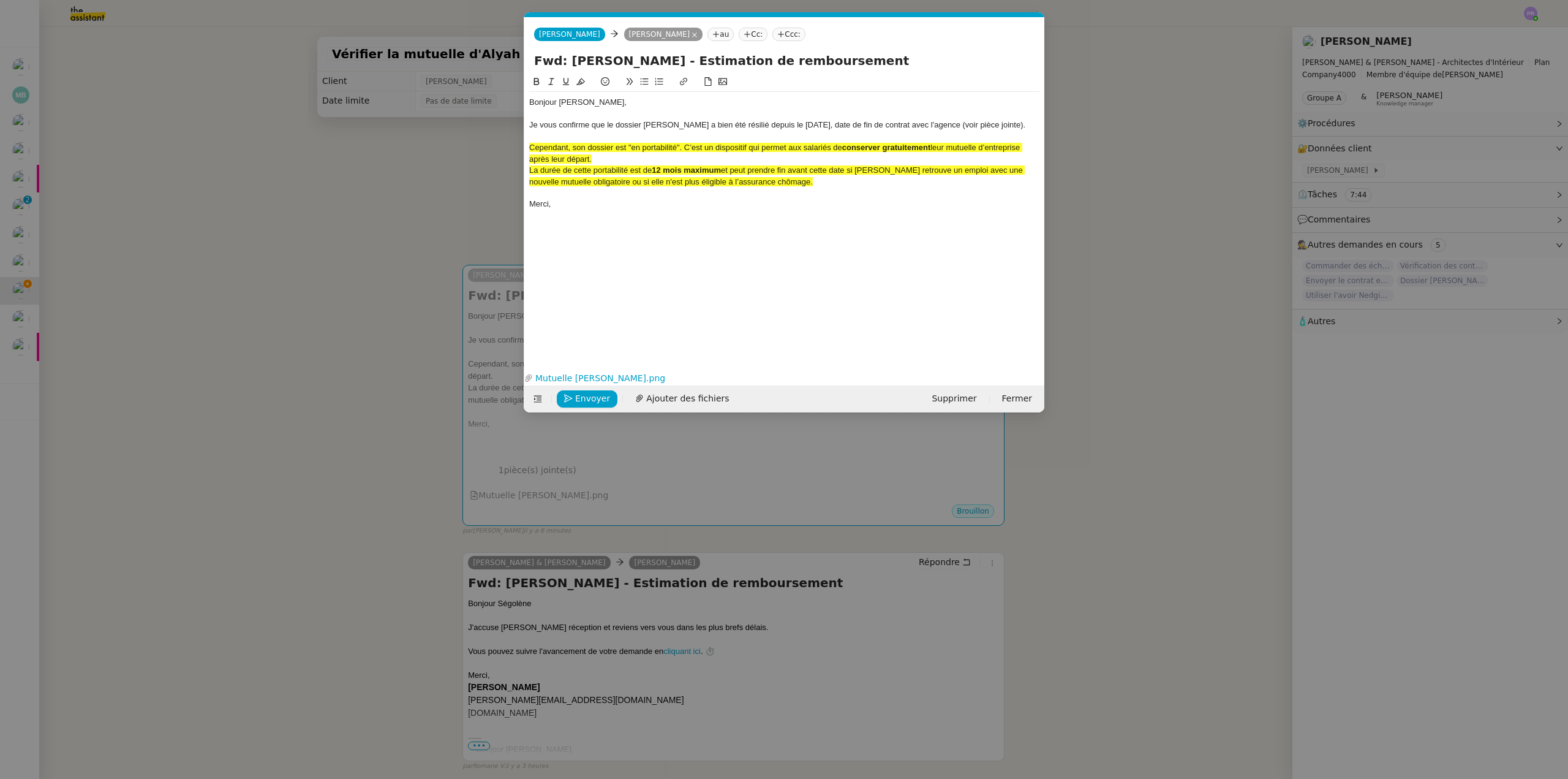
click at [606, 115] on div at bounding box center [784, 114] width 510 height 11
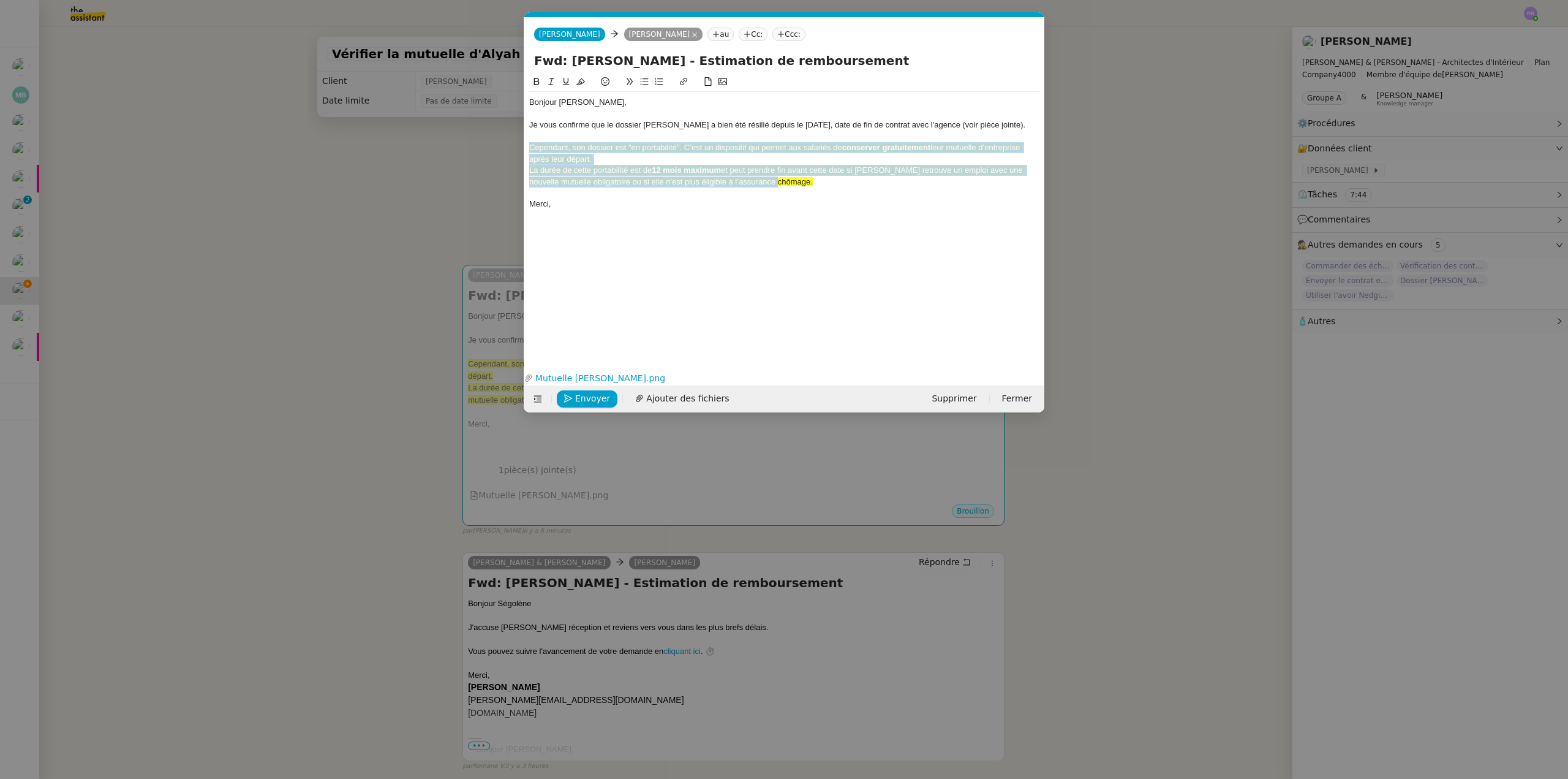
drag, startPoint x: 794, startPoint y: 182, endPoint x: 527, endPoint y: 133, distance: 271.5
click at [517, 144] on nz-modal-container "Service TA - VOYAGE - PROPOSITION GLOBALE A utiliser dans le cadre de propositi…" at bounding box center [784, 390] width 1568 height 779
click at [582, 81] on icon at bounding box center [580, 81] width 8 height 7
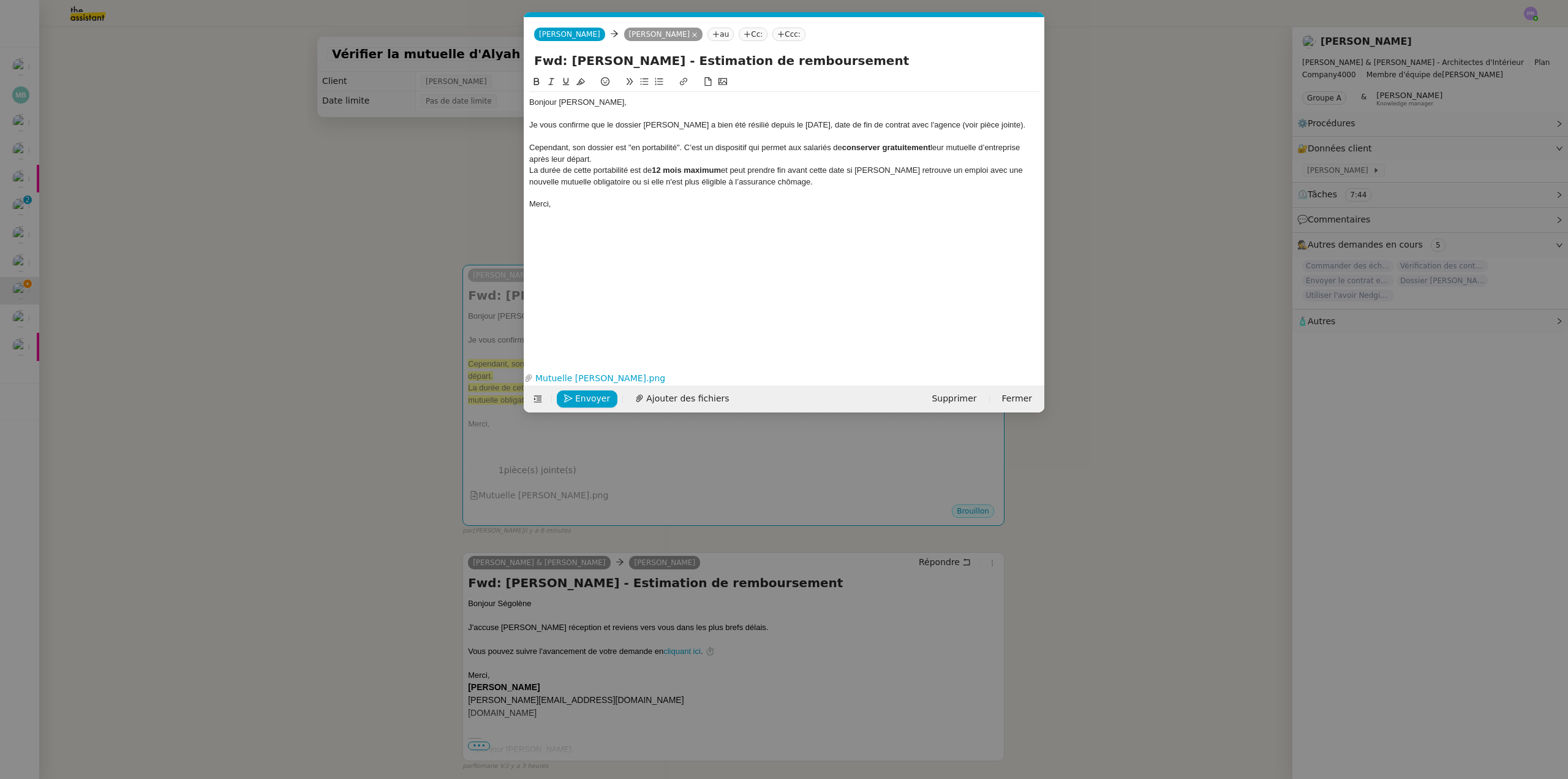
click at [645, 110] on div at bounding box center [784, 114] width 510 height 11
click at [223, 124] on nz-modal-container "Service TA - VOYAGE - PROPOSITION GLOBALE A utiliser dans le cadre de propositi…" at bounding box center [784, 390] width 1568 height 779
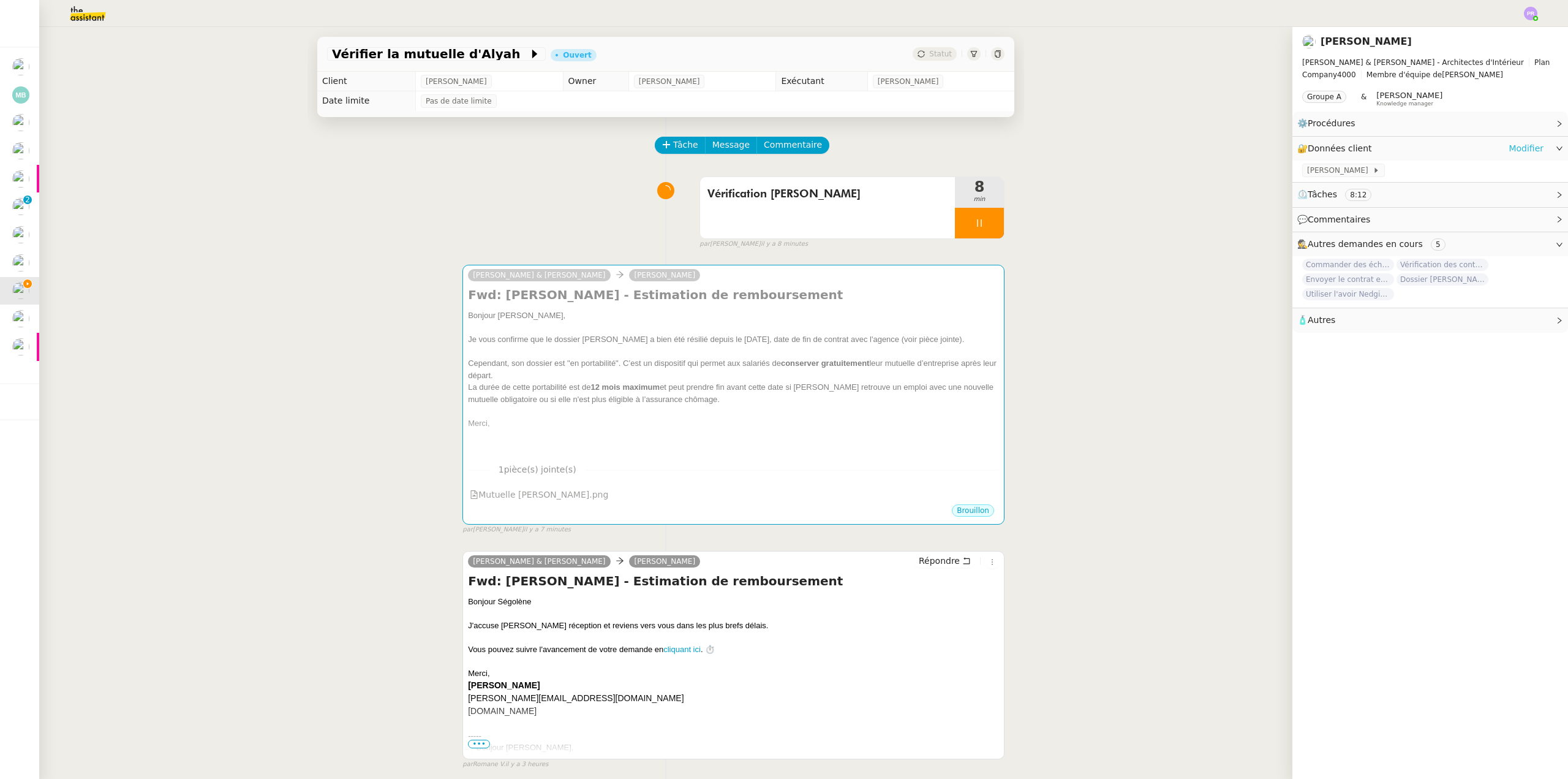
click at [1522, 153] on link "Modifier" at bounding box center [1526, 148] width 35 height 14
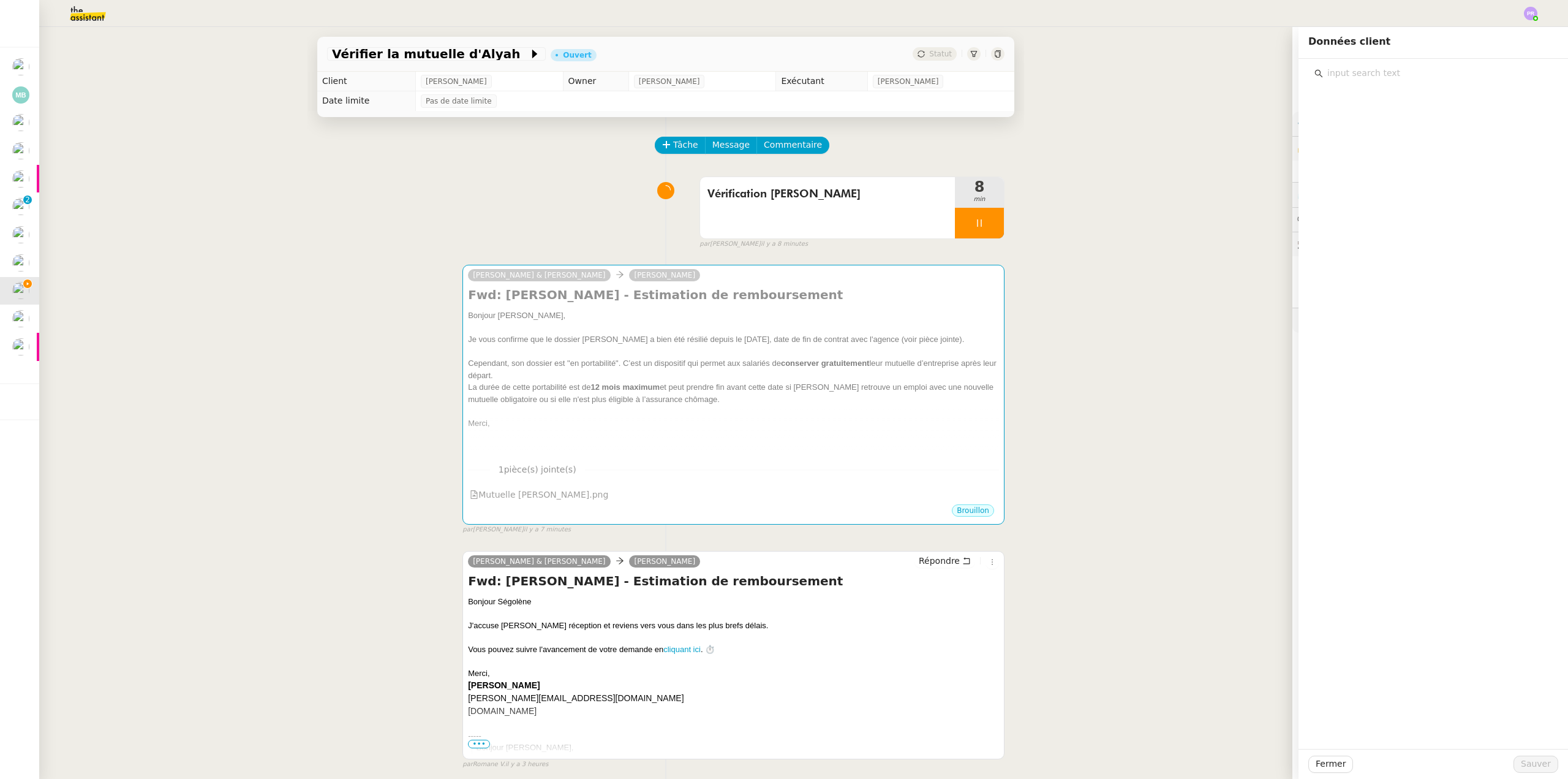
click at [1372, 69] on input "text" at bounding box center [1438, 73] width 229 height 17
type input "adrees"
drag, startPoint x: 1386, startPoint y: 136, endPoint x: 1383, endPoint y: 255, distance: 119.0
click at [1386, 136] on span "Adresse dédiée" at bounding box center [1370, 139] width 66 height 10
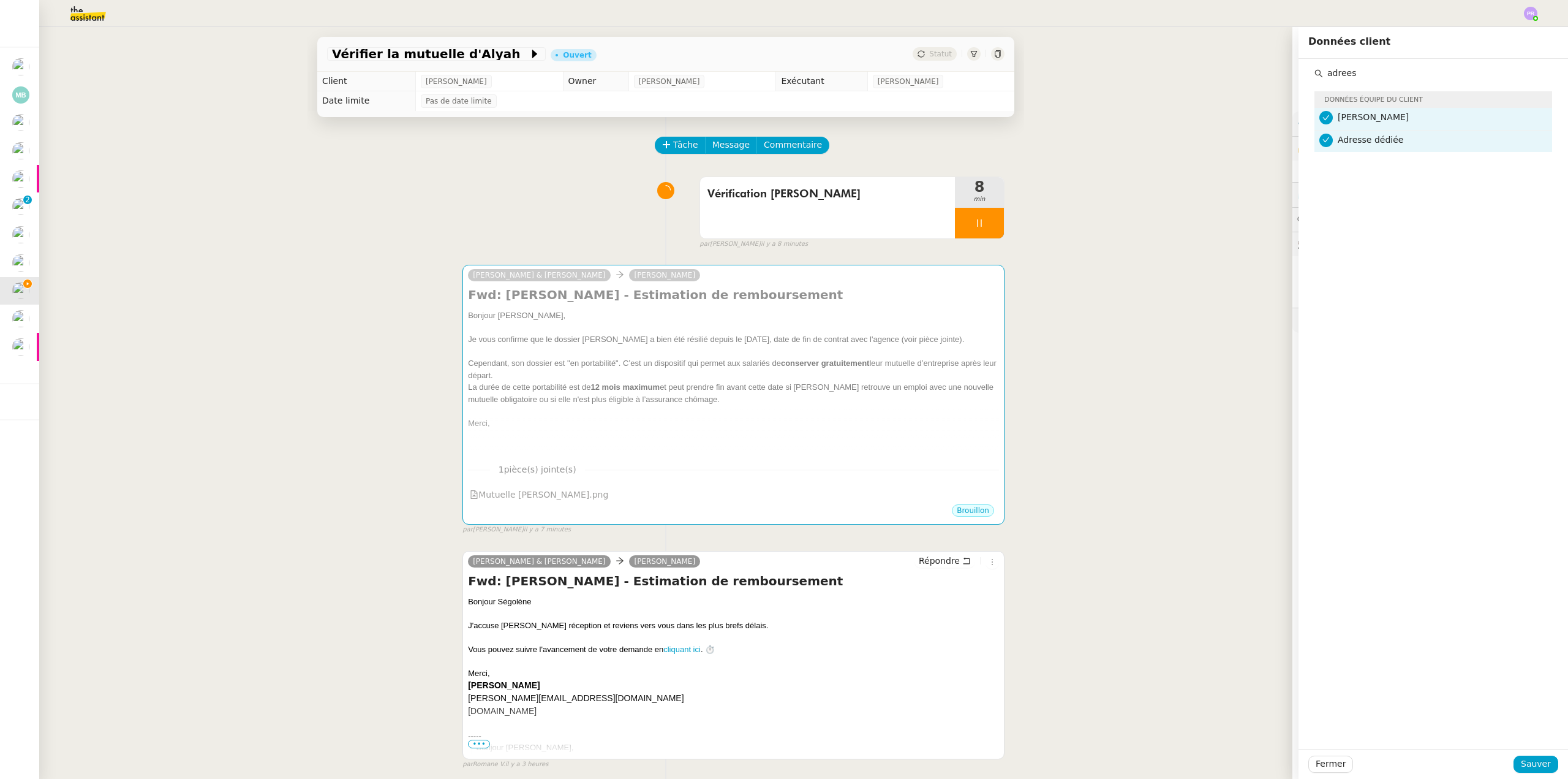
click at [1525, 773] on div "Fermer Sauver" at bounding box center [1433, 764] width 270 height 30
drag, startPoint x: 1518, startPoint y: 764, endPoint x: 1515, endPoint y: 758, distance: 6.7
click at [1521, 764] on span "Sauver" at bounding box center [1536, 763] width 30 height 14
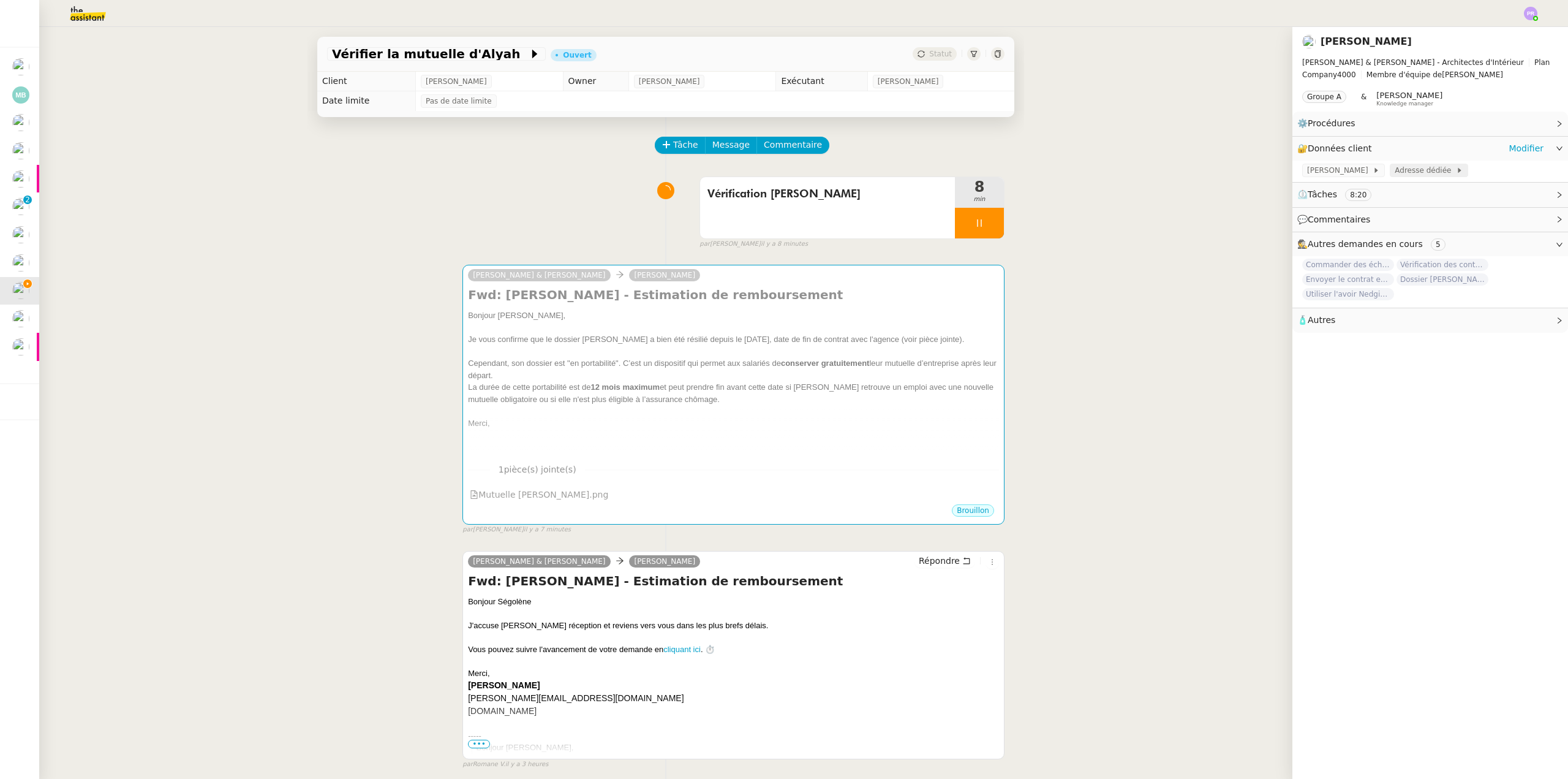
click at [1395, 170] on span "Adresse dédiée" at bounding box center [1425, 170] width 61 height 12
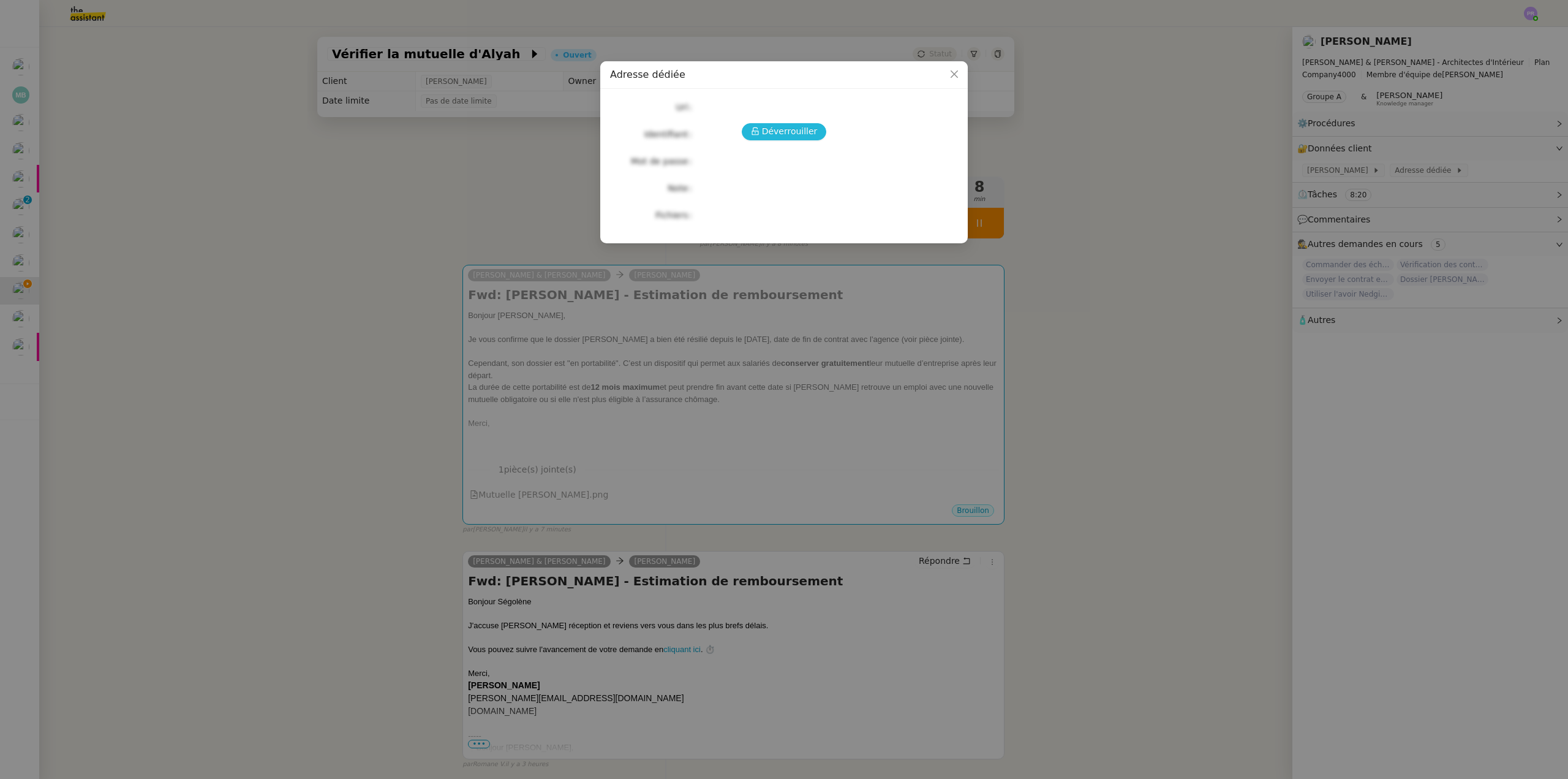
click at [798, 130] on span "Déverrouiller" at bounding box center [790, 131] width 56 height 14
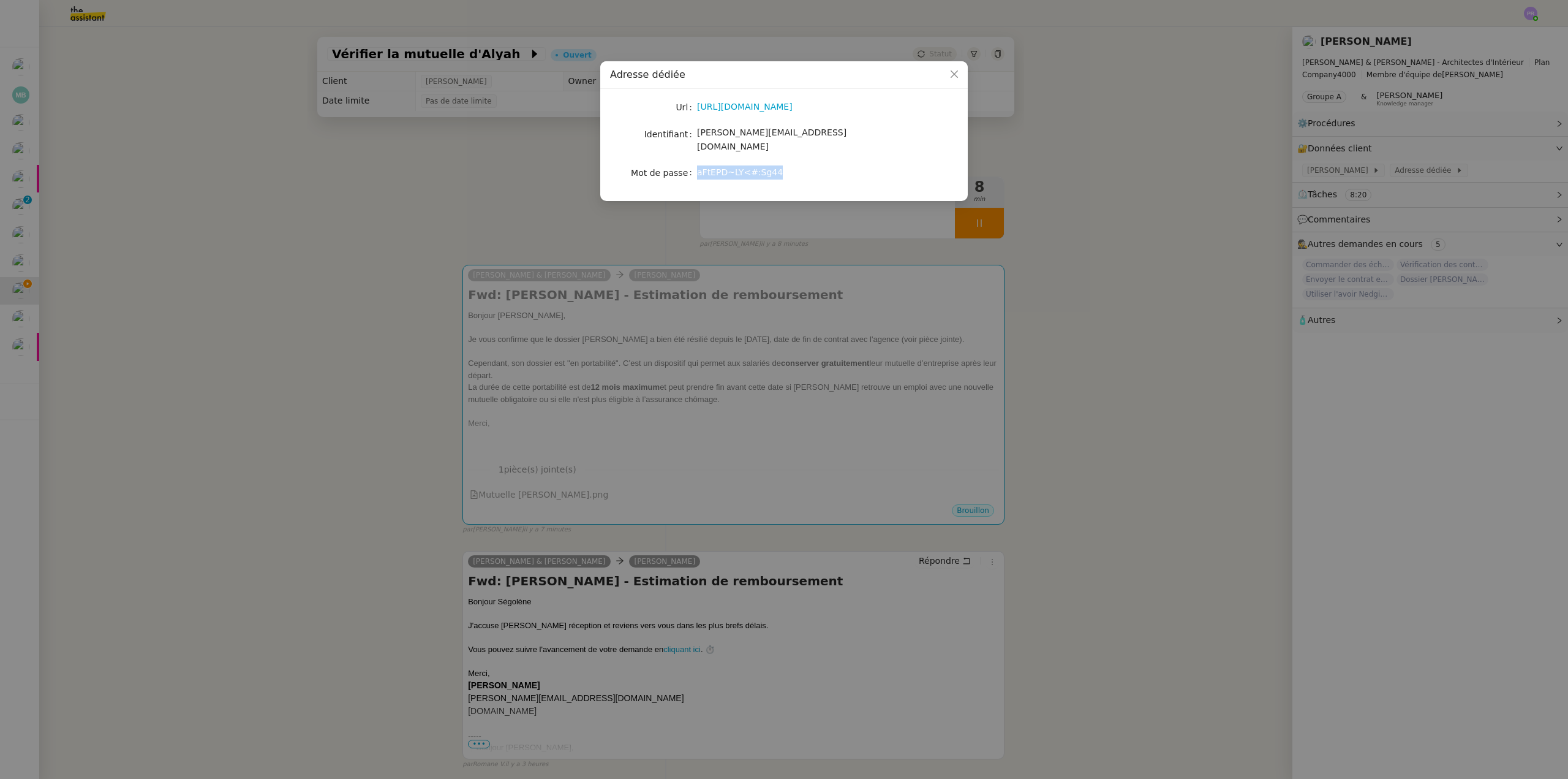
drag, startPoint x: 768, startPoint y: 161, endPoint x: 699, endPoint y: 160, distance: 69.0
click at [699, 167] on span "aFtEPD~LY<#:Sg44" at bounding box center [740, 172] width 86 height 10
click at [452, 153] on nz-modal-container "Adresse dédiée Url https://mail.google.com/mail/u/0/#inbox Identifiant camille@…" at bounding box center [784, 390] width 1568 height 779
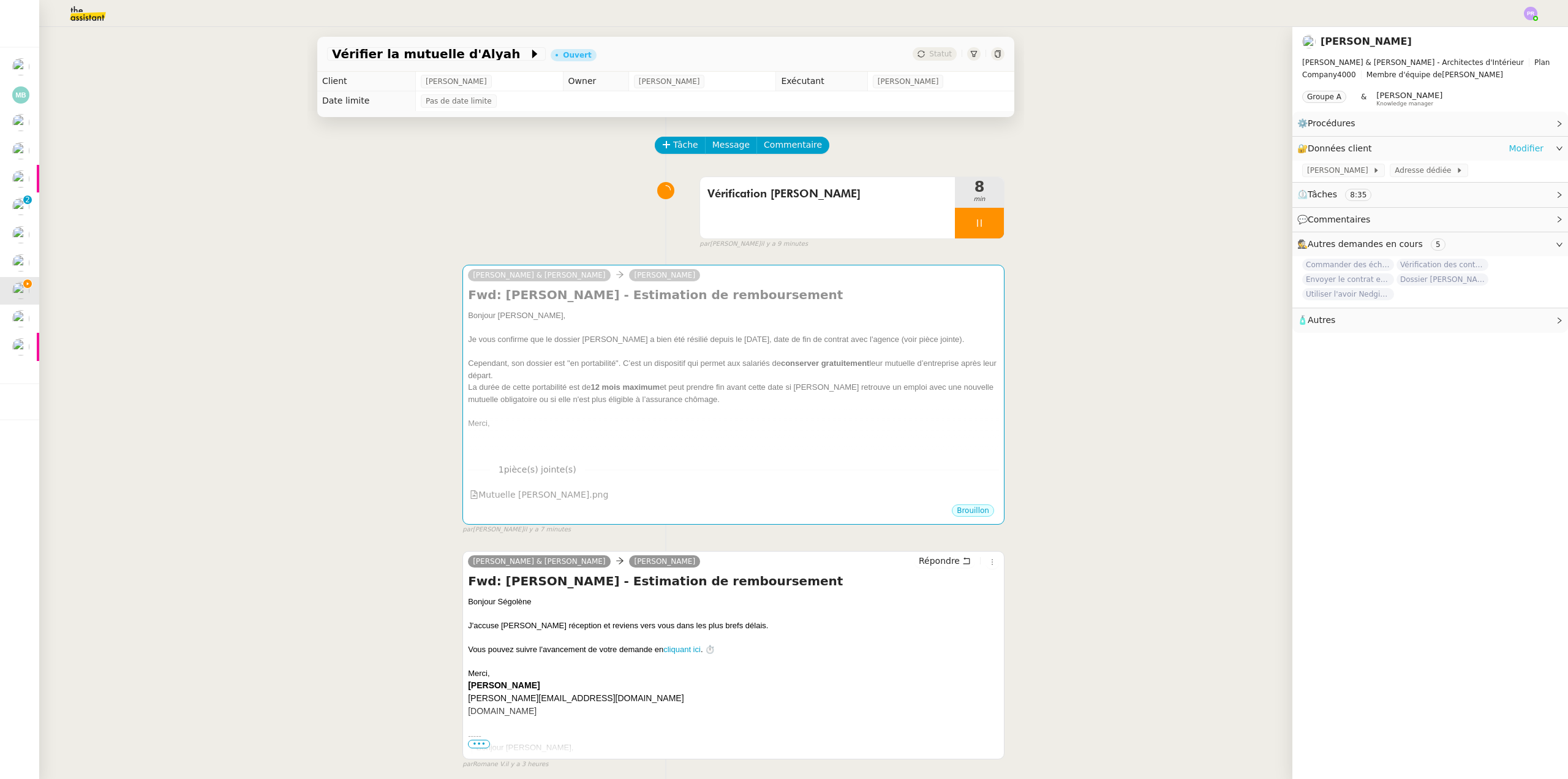
click at [1515, 151] on link "Modifier" at bounding box center [1526, 148] width 35 height 14
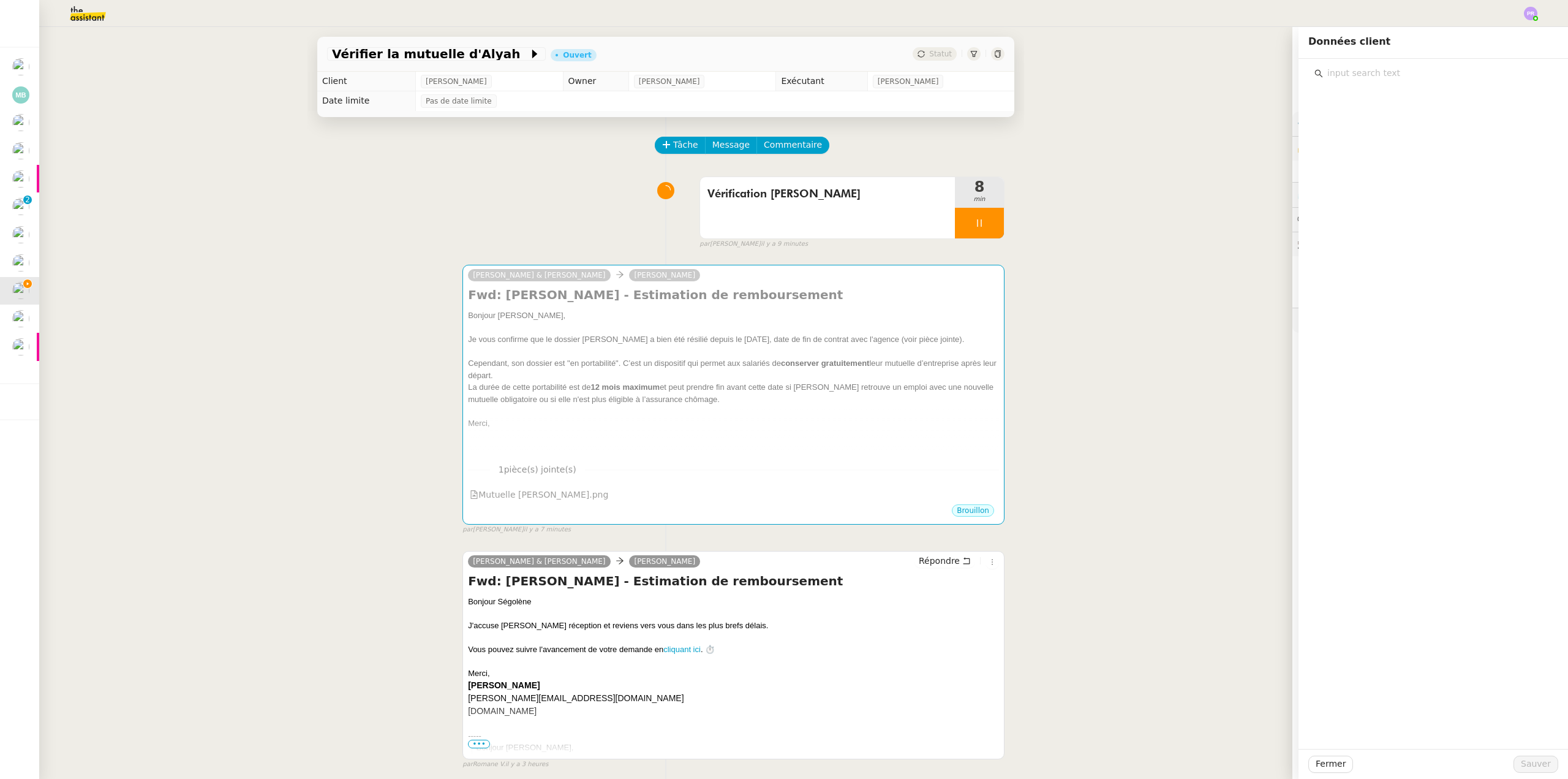
click at [1353, 74] on input "text" at bounding box center [1438, 73] width 229 height 17
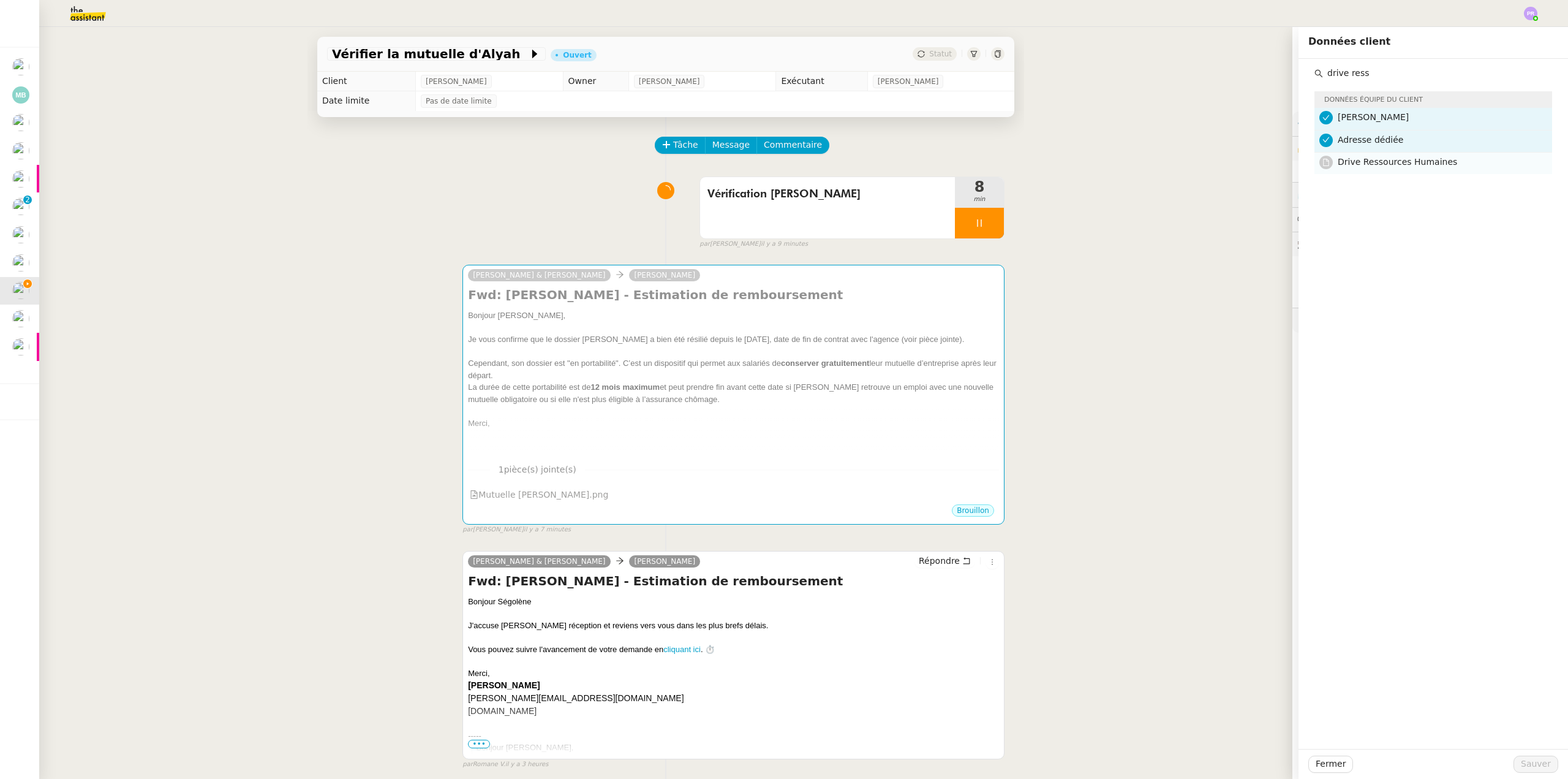
type input "drive ress"
click at [1410, 169] on h4 "Drive Ressources Humaines" at bounding box center [1441, 162] width 207 height 14
click at [1524, 768] on span "Sauver" at bounding box center [1536, 763] width 30 height 14
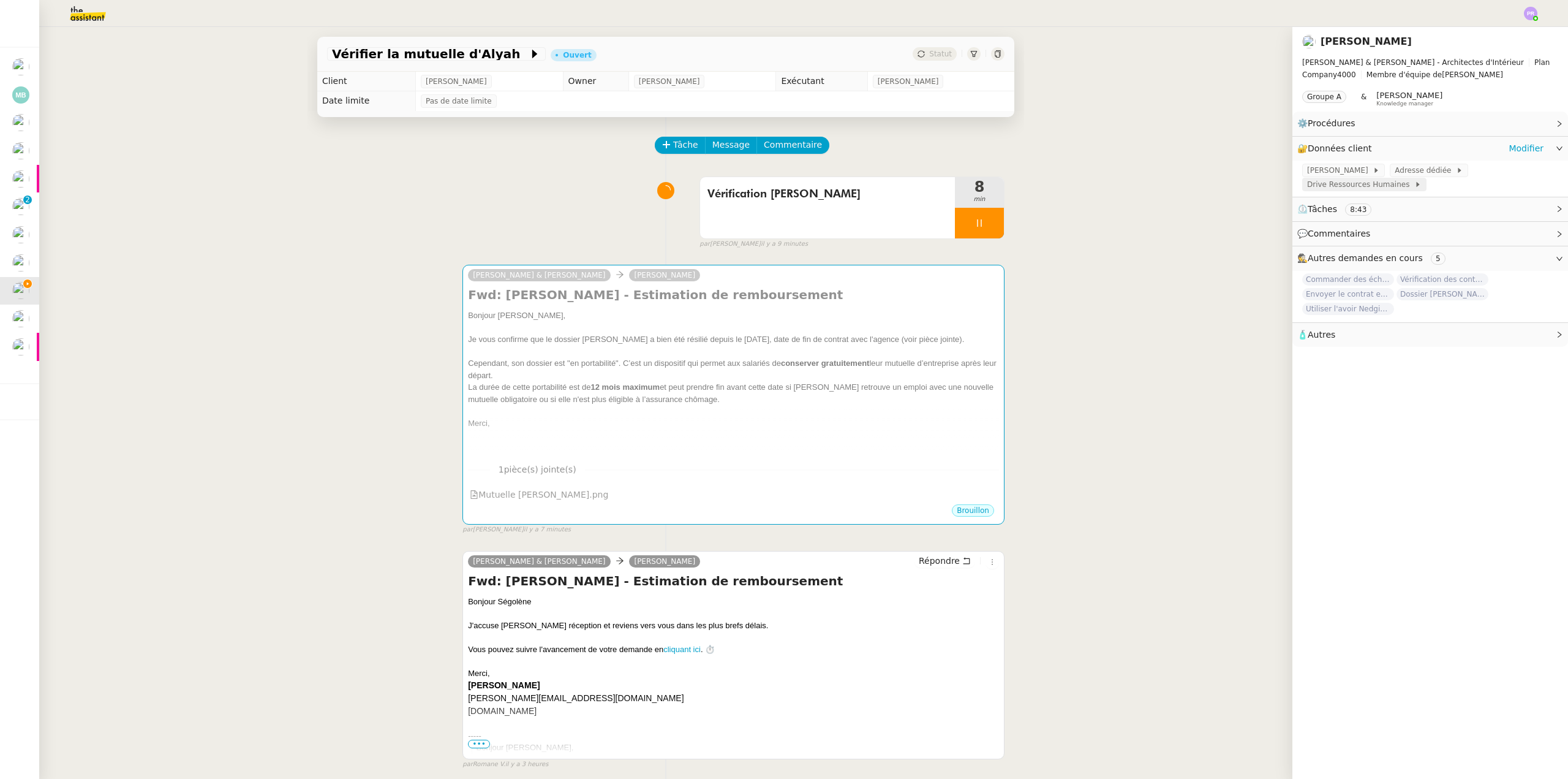
click at [1426, 178] on div "Drive Ressources Humaines" at bounding box center [1364, 185] width 124 height 14
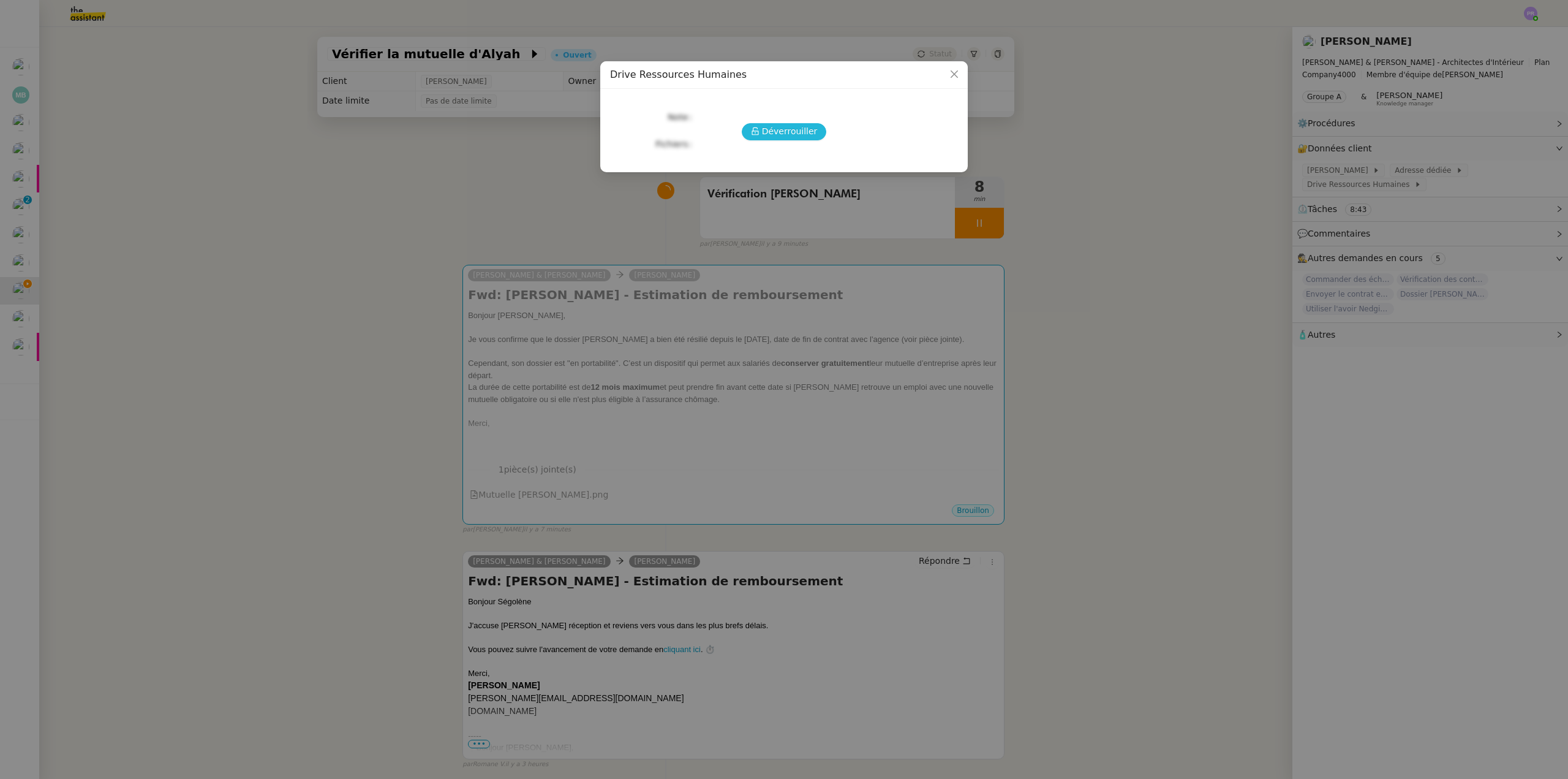
click at [811, 135] on span "Déverrouiller" at bounding box center [790, 131] width 56 height 14
click at [769, 133] on link "https://accounts.google.com/InteractiveLogin/signinchooser?continue=https%3A%2F…" at bounding box center [816, 133] width 239 height 10
click at [651, 333] on nz-modal-container "Drive Ressources Humaines URLs https://accounts.google.com/InteractiveLogin/sig…" at bounding box center [784, 390] width 1568 height 779
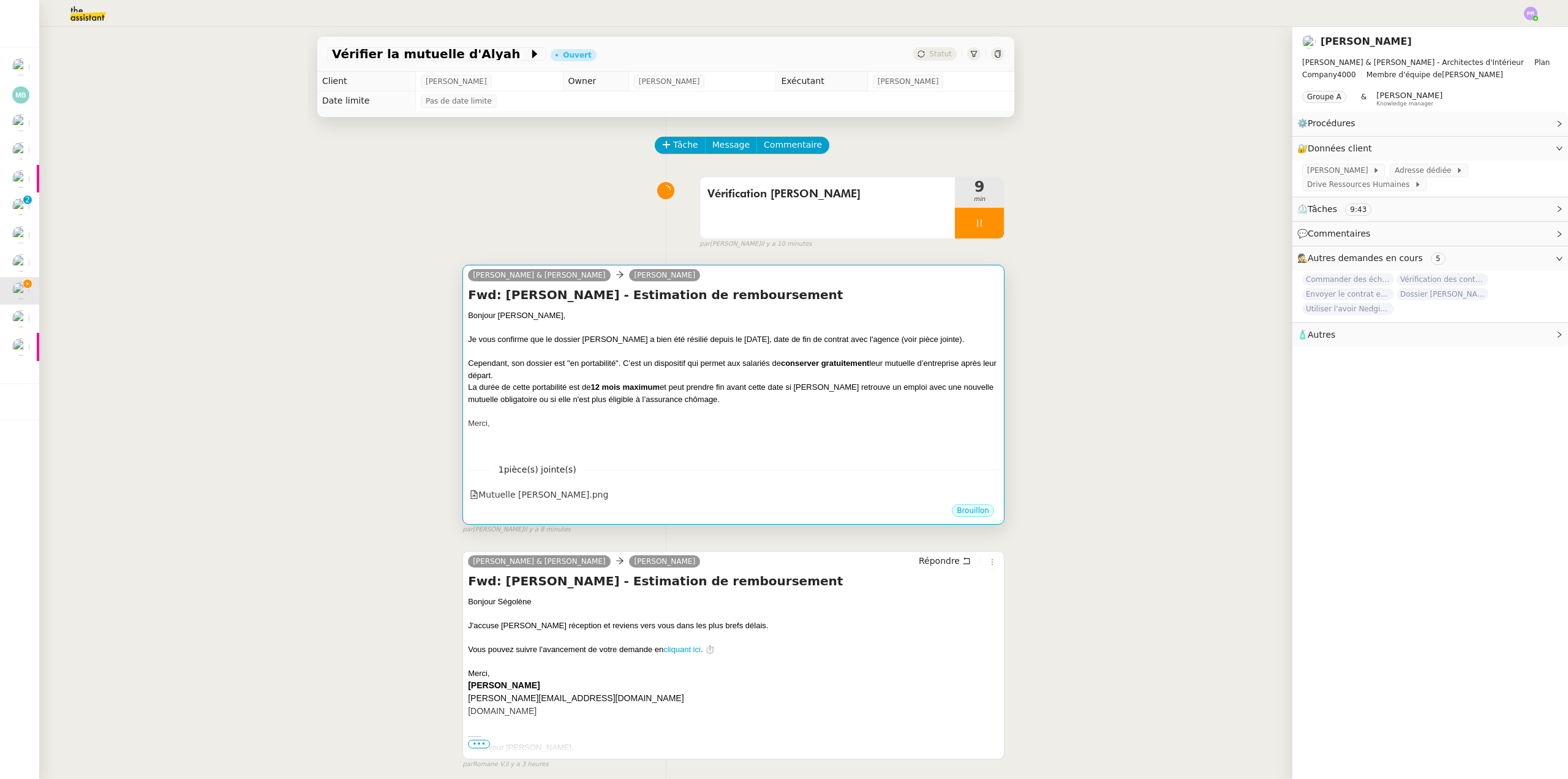
click at [633, 310] on div "Bonjour [PERSON_NAME]," at bounding box center [733, 316] width 531 height 12
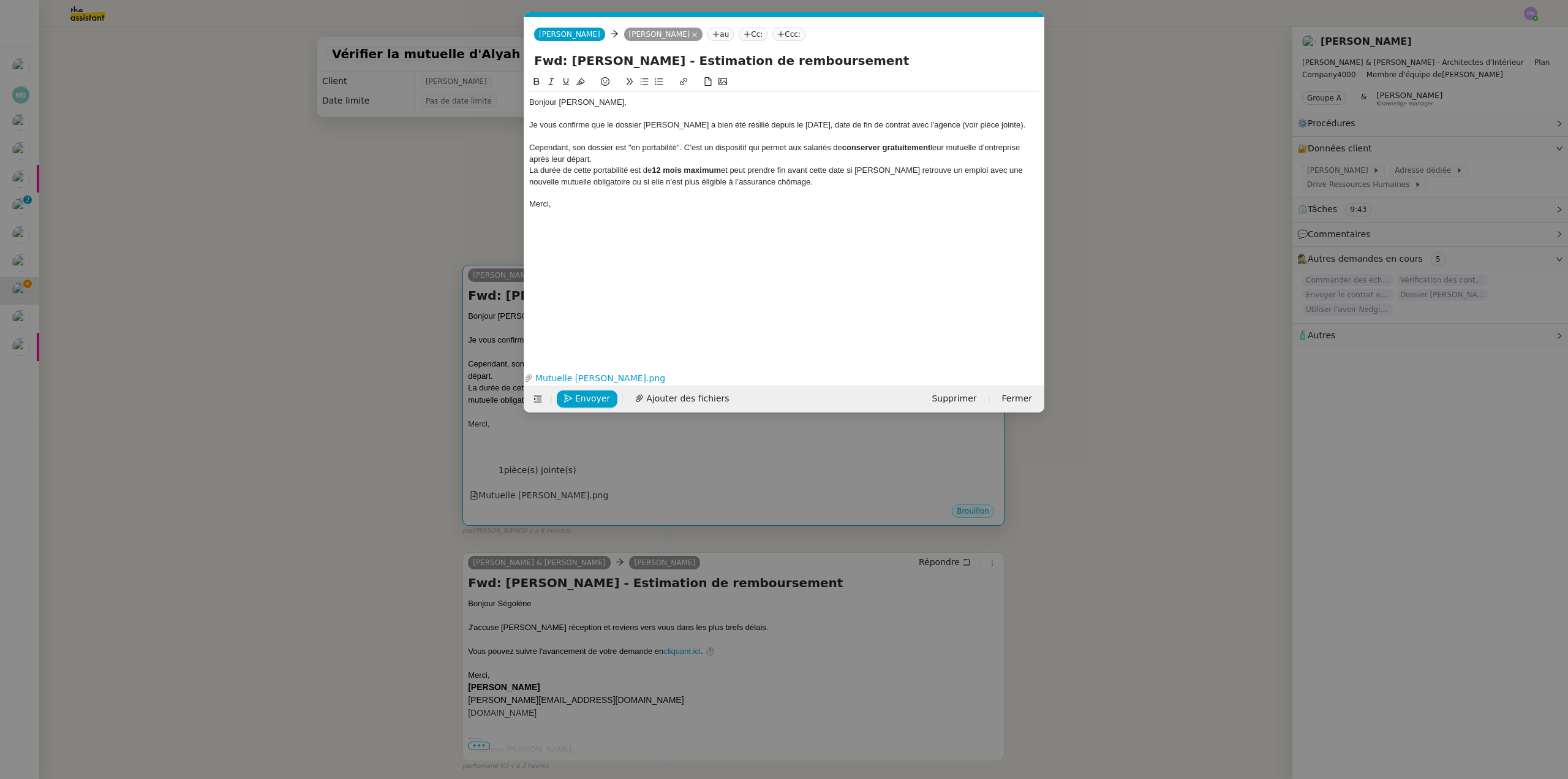
scroll to position [0, 26]
click at [578, 399] on span "Envoyer" at bounding box center [593, 399] width 35 height 14
click at [578, 399] on span "Confirmer l'envoi" at bounding box center [612, 399] width 74 height 14
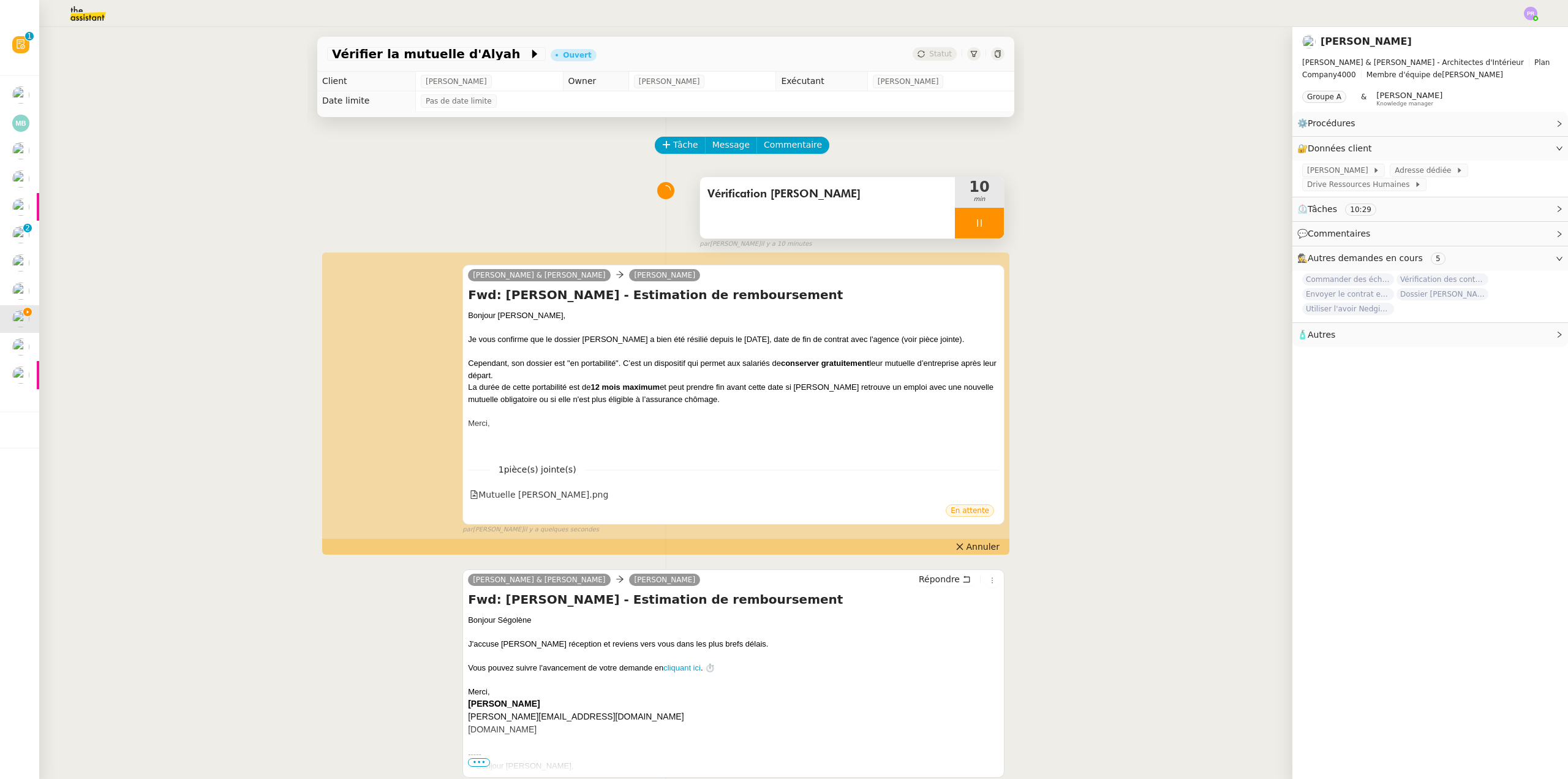
click at [988, 222] on div at bounding box center [979, 223] width 49 height 31
click at [988, 223] on button at bounding box center [991, 223] width 25 height 31
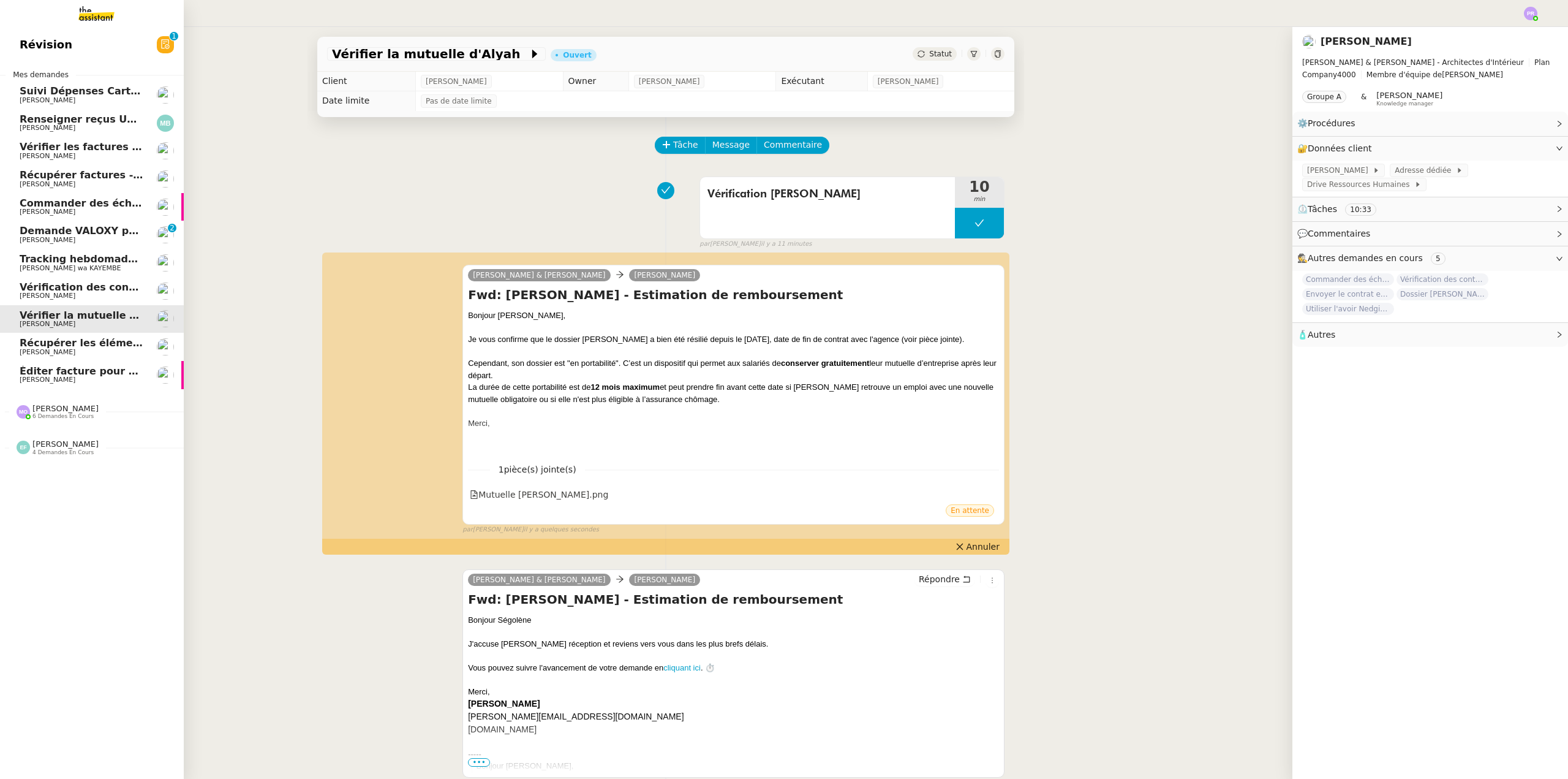
click at [90, 346] on span "Récupérer les éléments sociaux - Septembre 2025" at bounding box center [158, 342] width 278 height 11
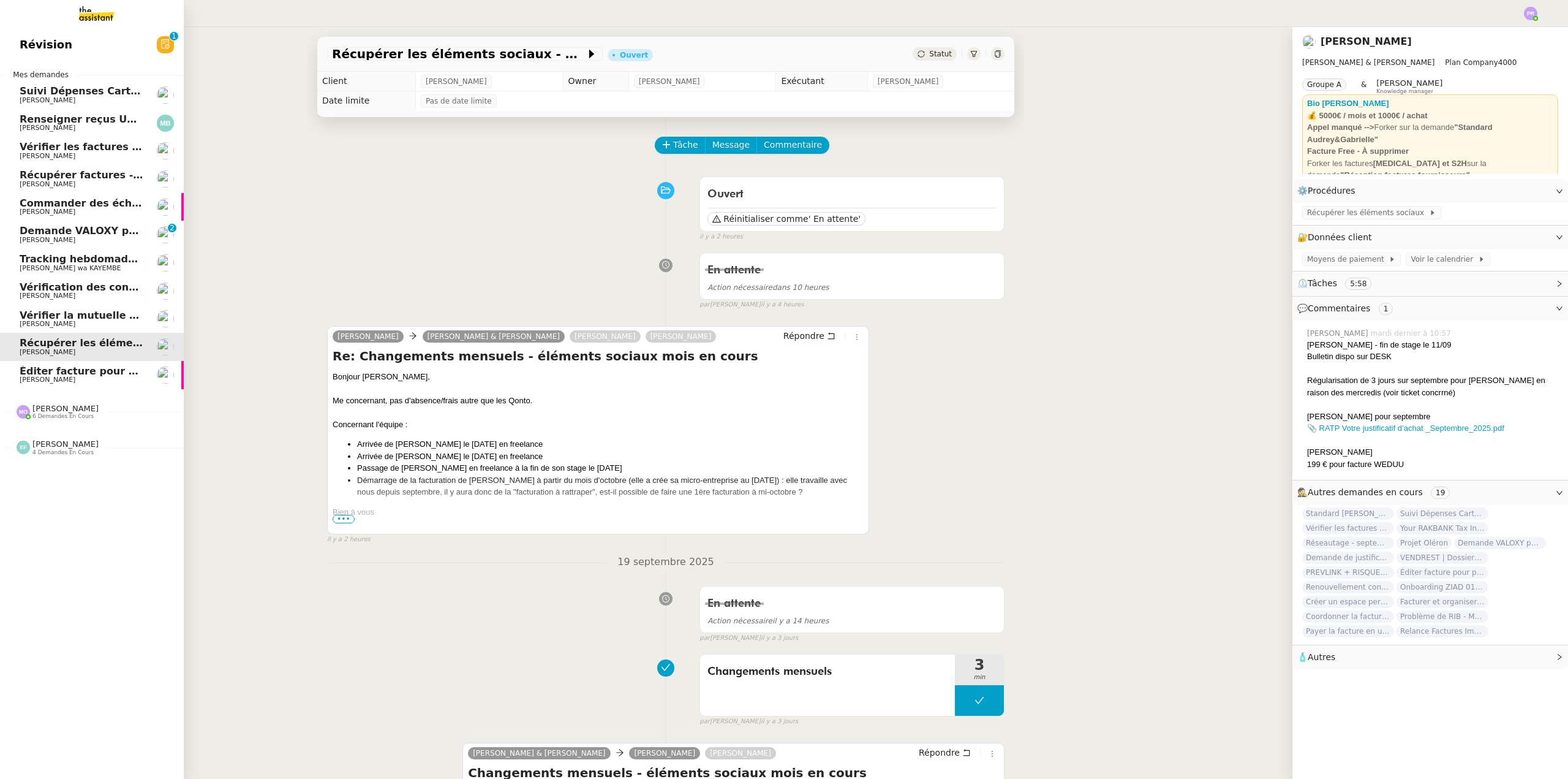
click at [71, 377] on span "[PERSON_NAME]" at bounding box center [81, 380] width 124 height 8
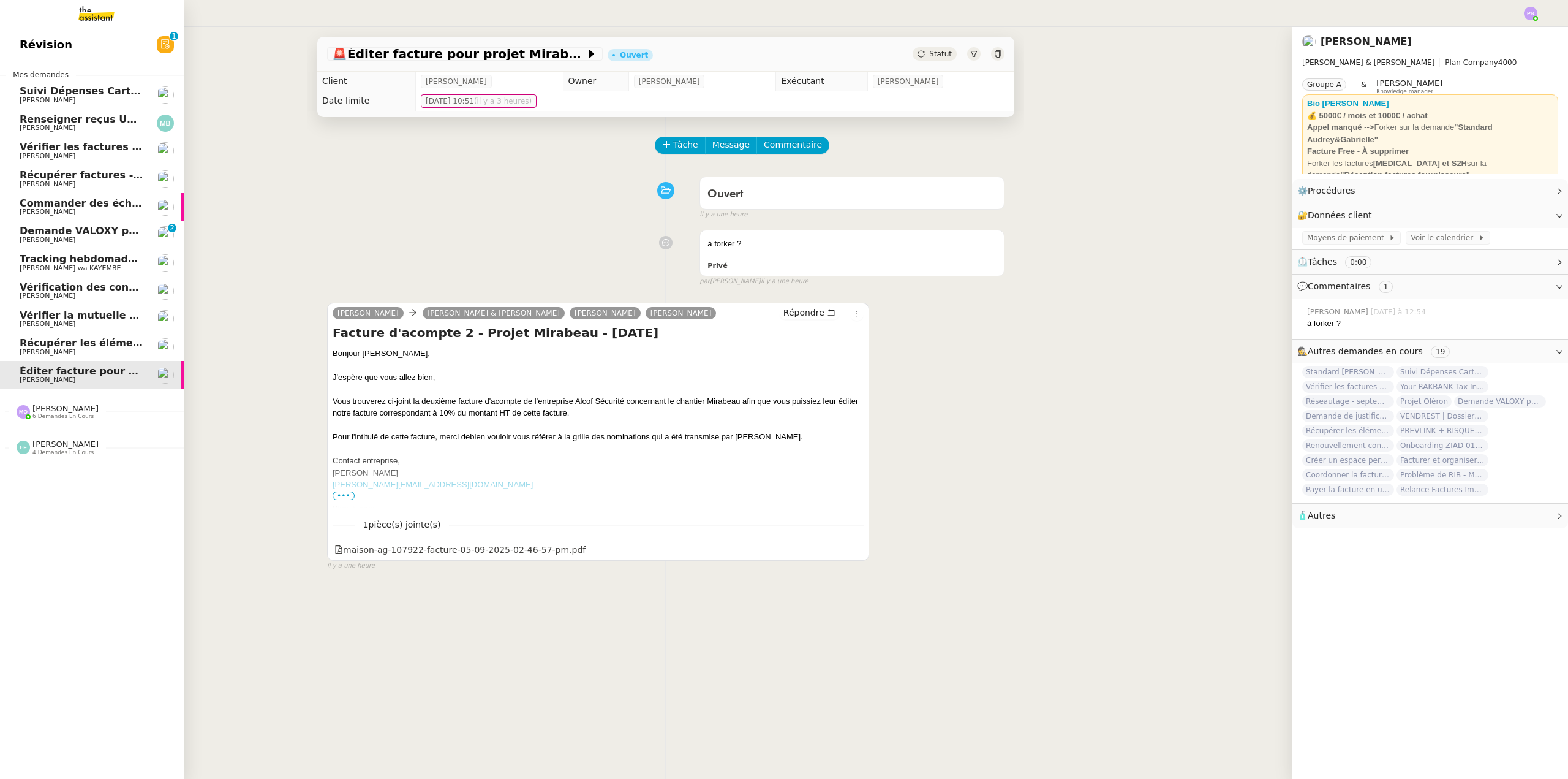
click at [107, 118] on span "Renseigner reçus Uber et Bolt dans Qonto" at bounding box center [176, 118] width 314 height 11
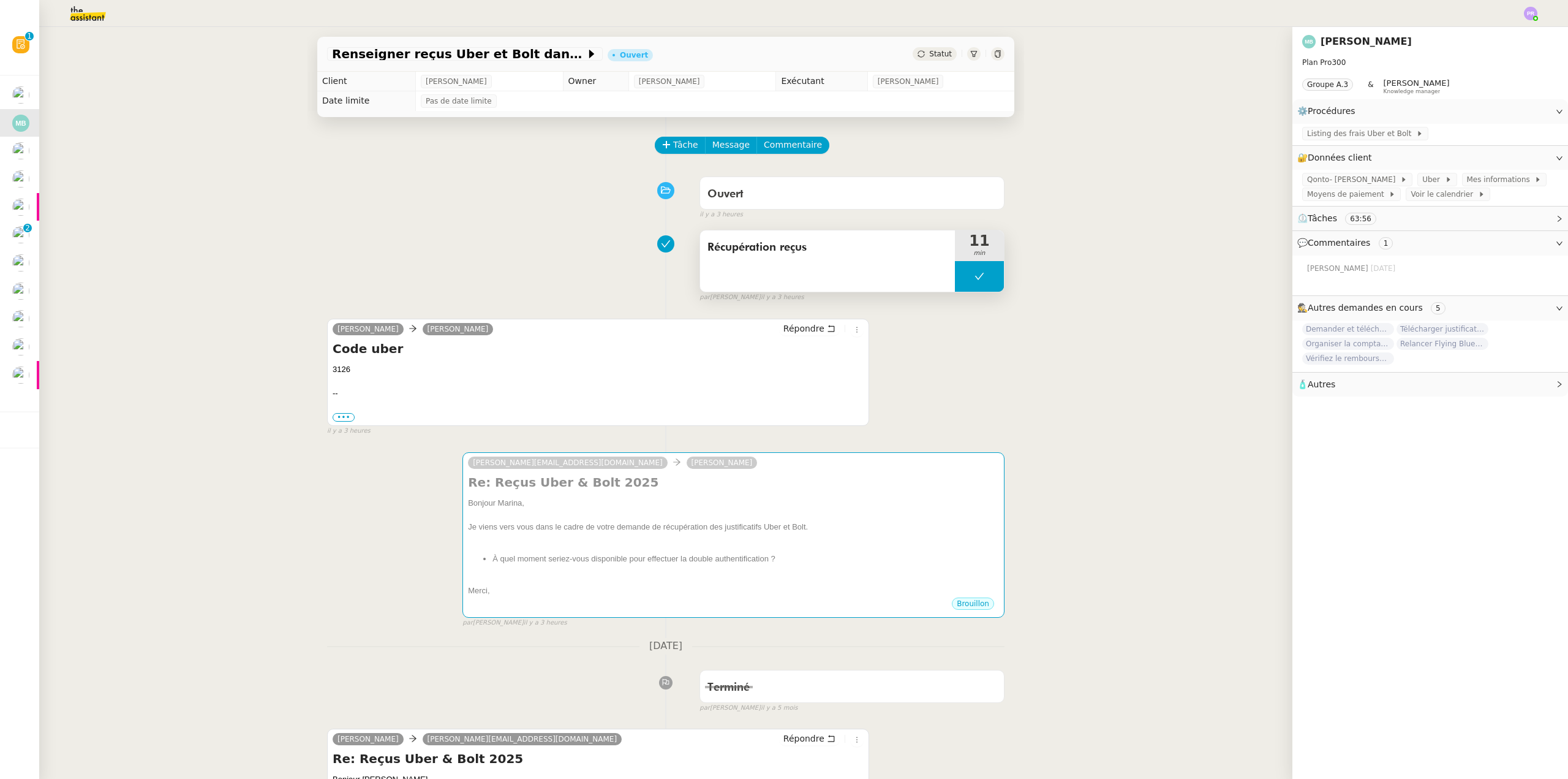
click at [959, 275] on button at bounding box center [979, 276] width 49 height 31
click at [962, 275] on icon at bounding box center [967, 276] width 10 height 10
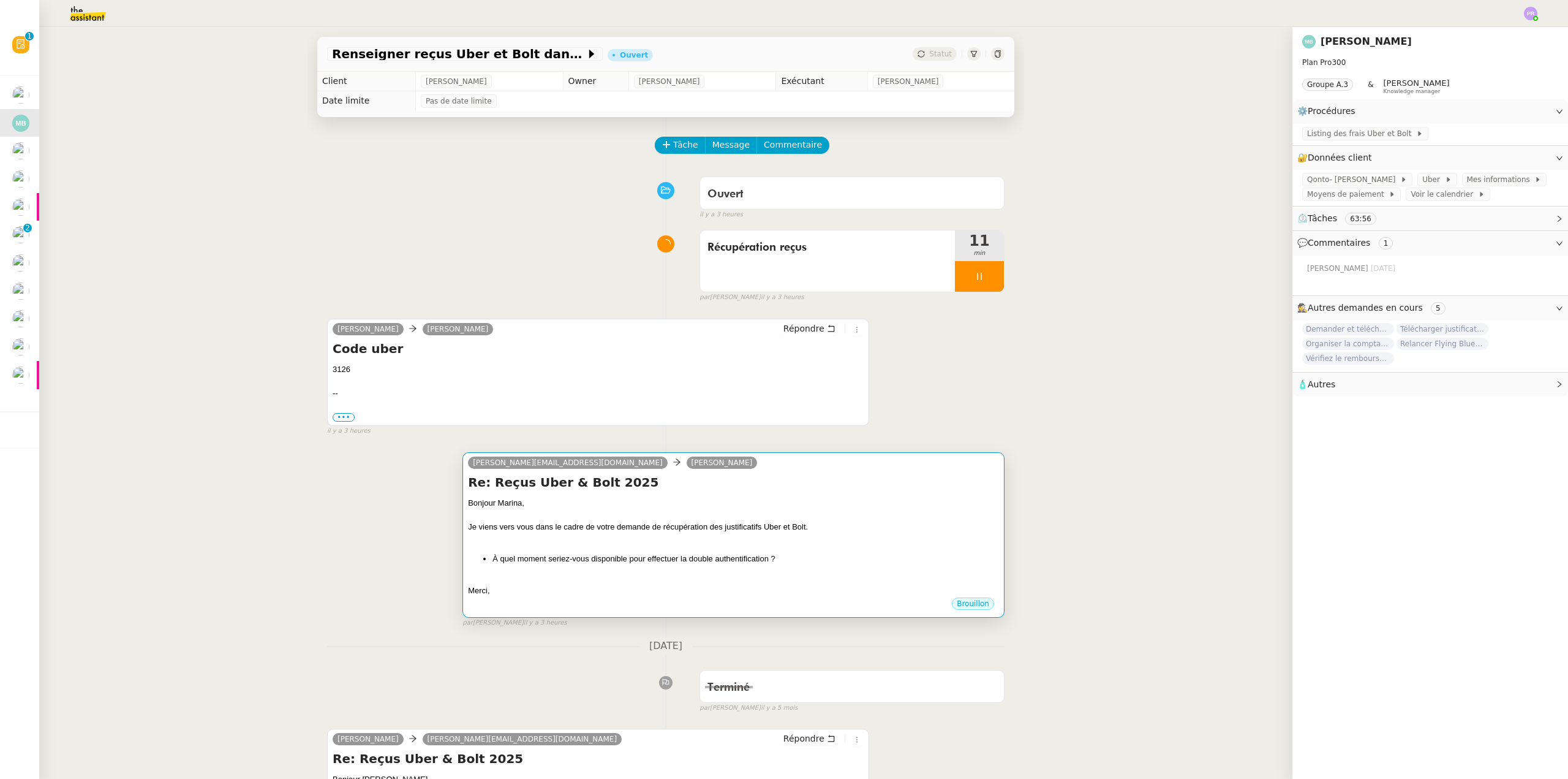
click at [808, 505] on div "Bonjour Marina," at bounding box center [733, 503] width 531 height 12
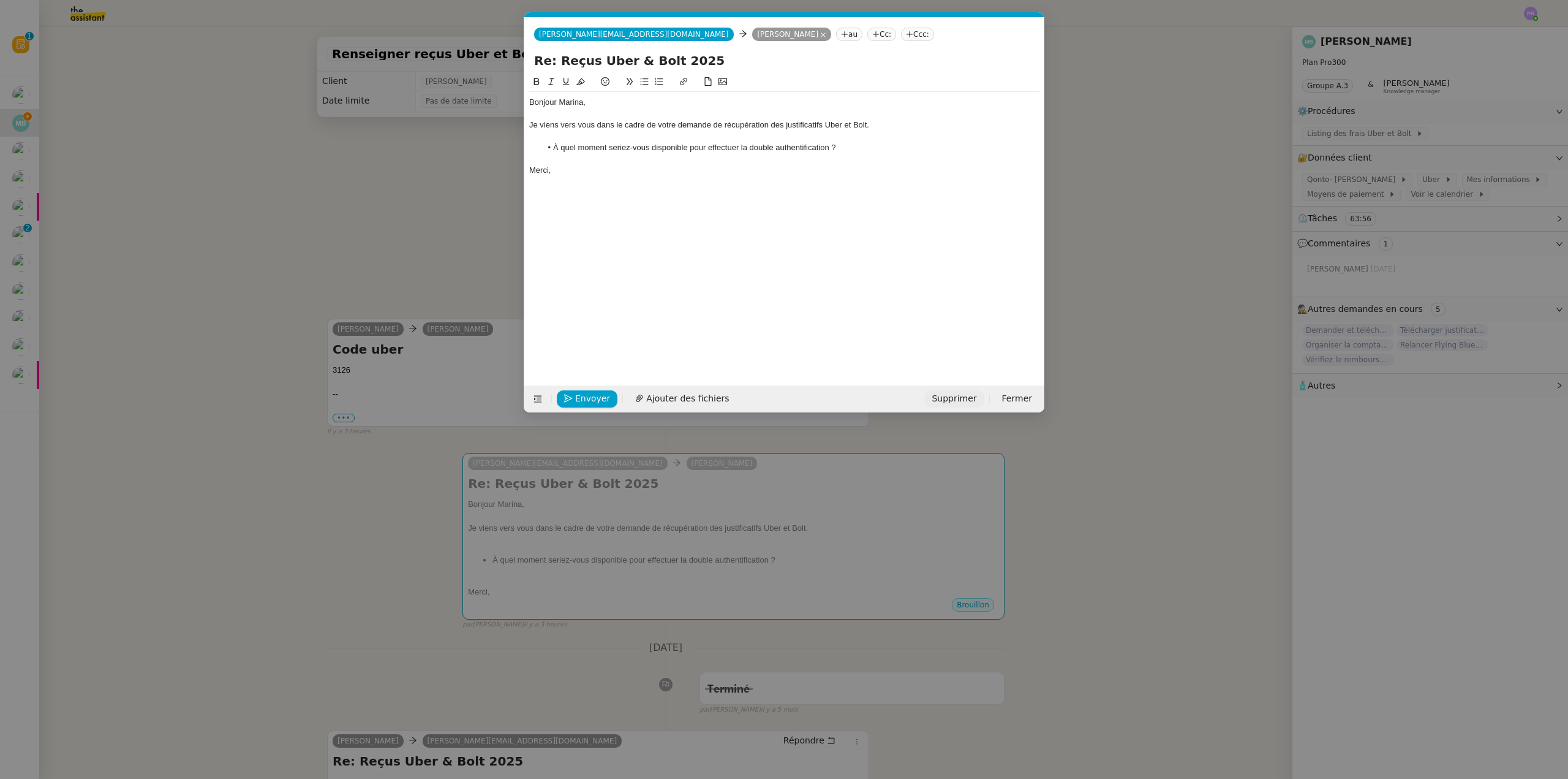
scroll to position [0, 26]
click at [950, 399] on span "Supprimer" at bounding box center [953, 399] width 44 height 14
click at [1069, 364] on span "OK" at bounding box center [1075, 365] width 12 height 12
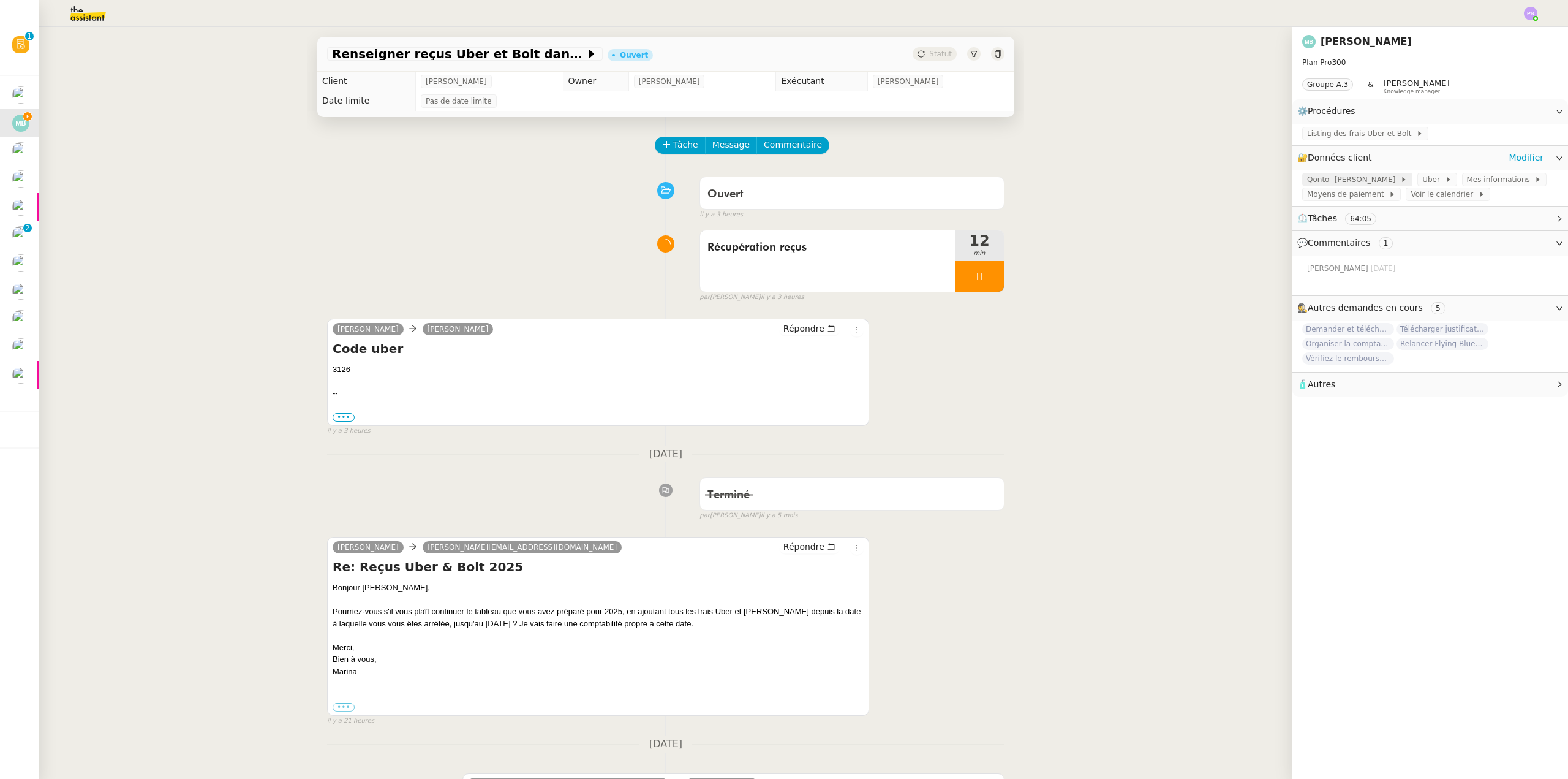
click at [1335, 184] on span "Qonto- Hélène" at bounding box center [1354, 179] width 93 height 12
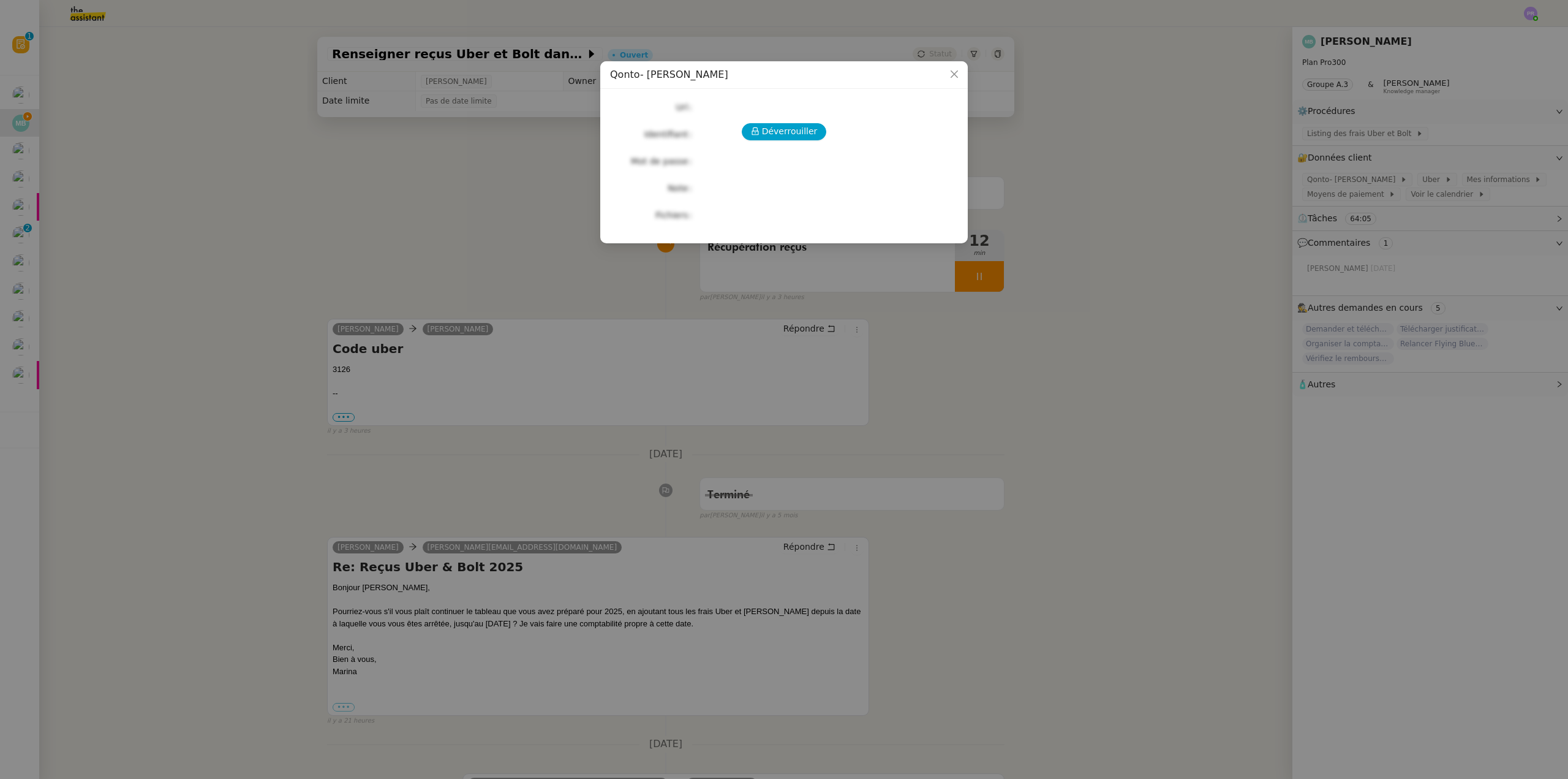
click at [773, 120] on div "Déverrouiller Url Identifiant Mot de passe Note Fichiers Upload" at bounding box center [784, 161] width 348 height 125
click at [774, 130] on span "Déverrouiller" at bounding box center [790, 131] width 56 height 14
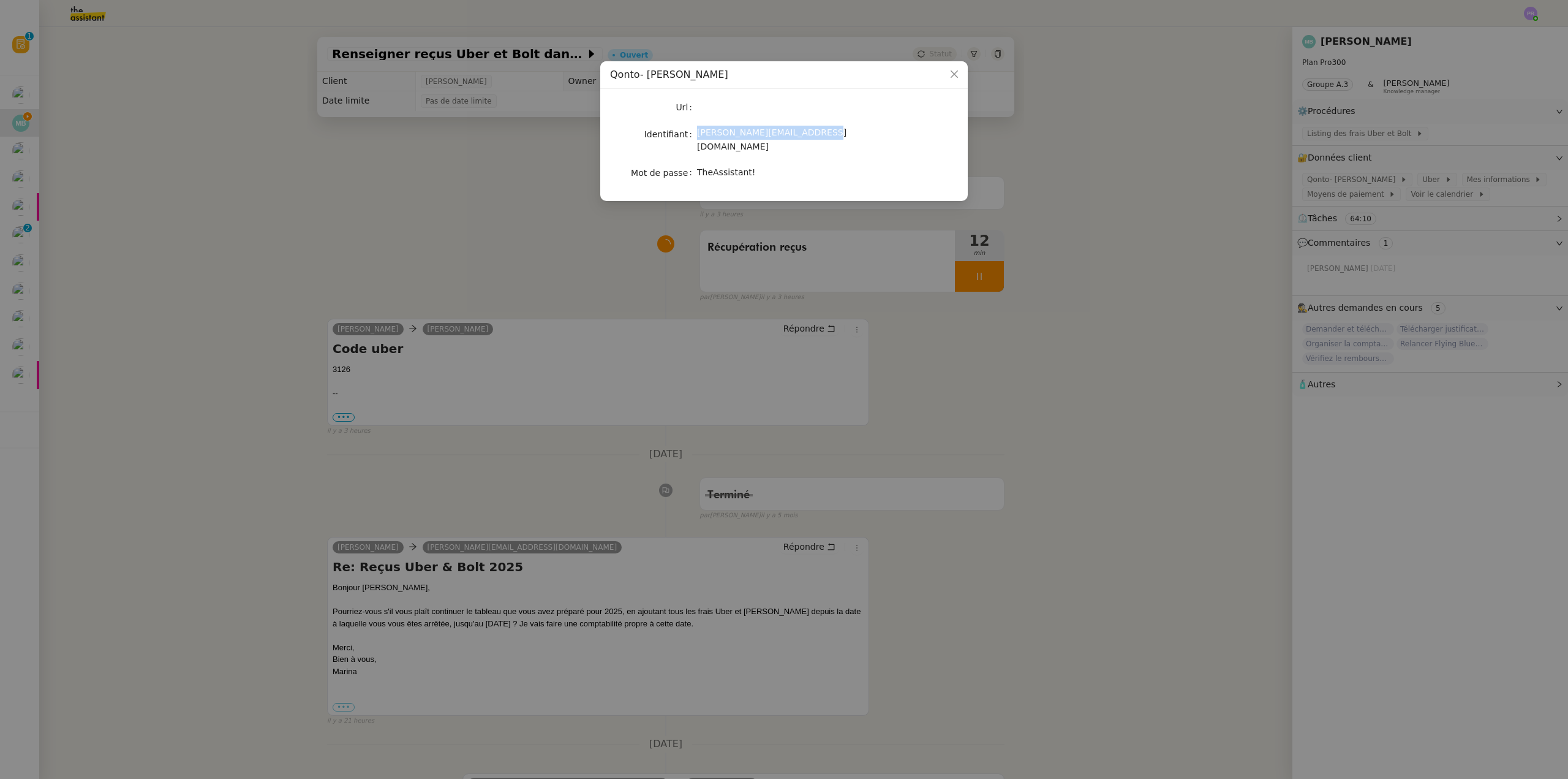
drag, startPoint x: 808, startPoint y: 135, endPoint x: 1264, endPoint y: 173, distance: 457.6
click at [697, 136] on nz-form-item "Identifiant helene.uj9@theassistant.com" at bounding box center [784, 140] width 348 height 29
drag, startPoint x: 746, startPoint y: 164, endPoint x: 699, endPoint y: 159, distance: 47.3
click at [699, 166] on div "TheAssistant!" at bounding box center [798, 173] width 203 height 14
click at [449, 241] on nz-modal-container "Qonto- Hélène Url Identifiant helene.uj9@theassistant.com Mot de passe TheAssis…" at bounding box center [784, 390] width 1568 height 779
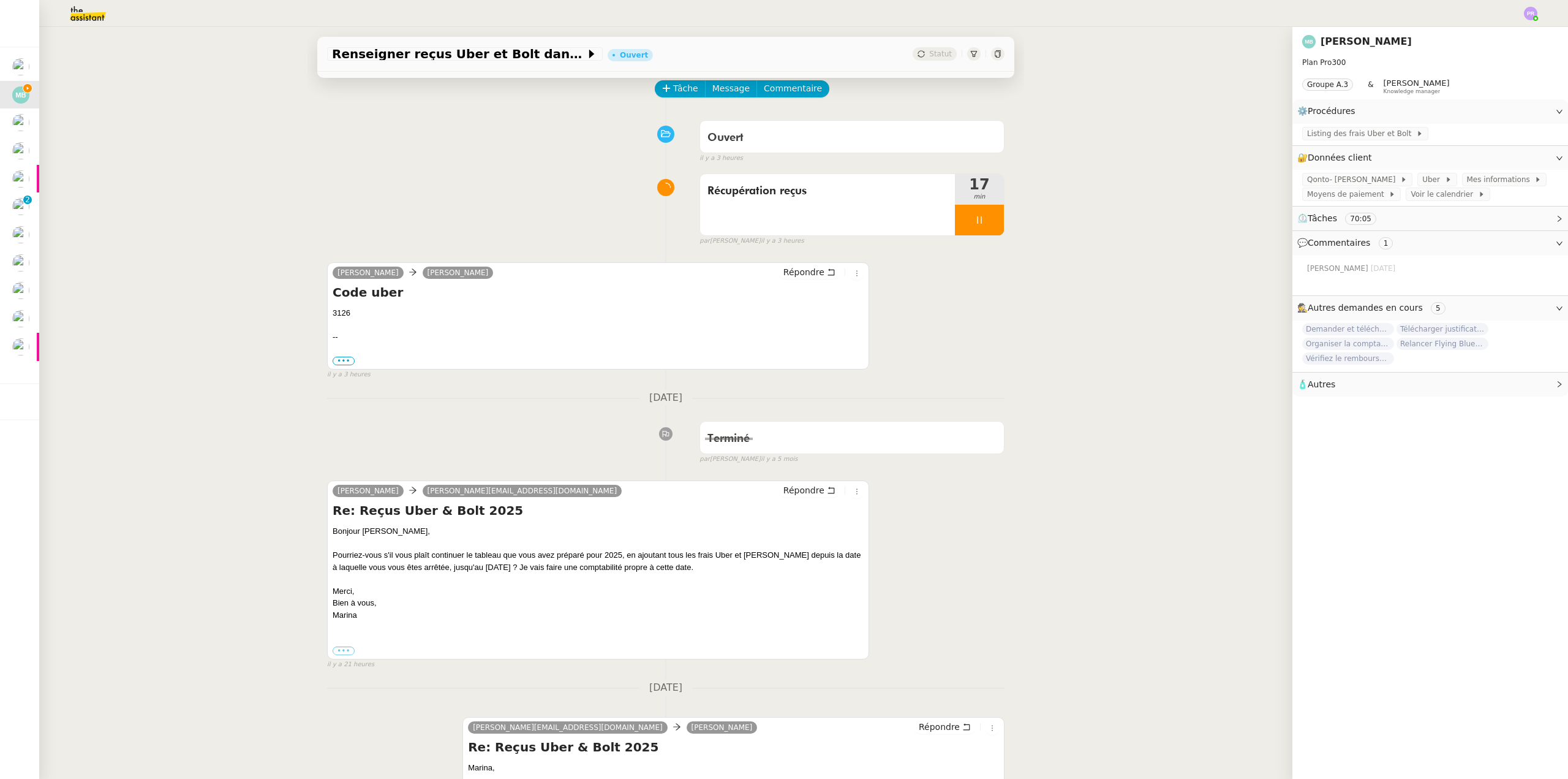
scroll to position [61, 0]
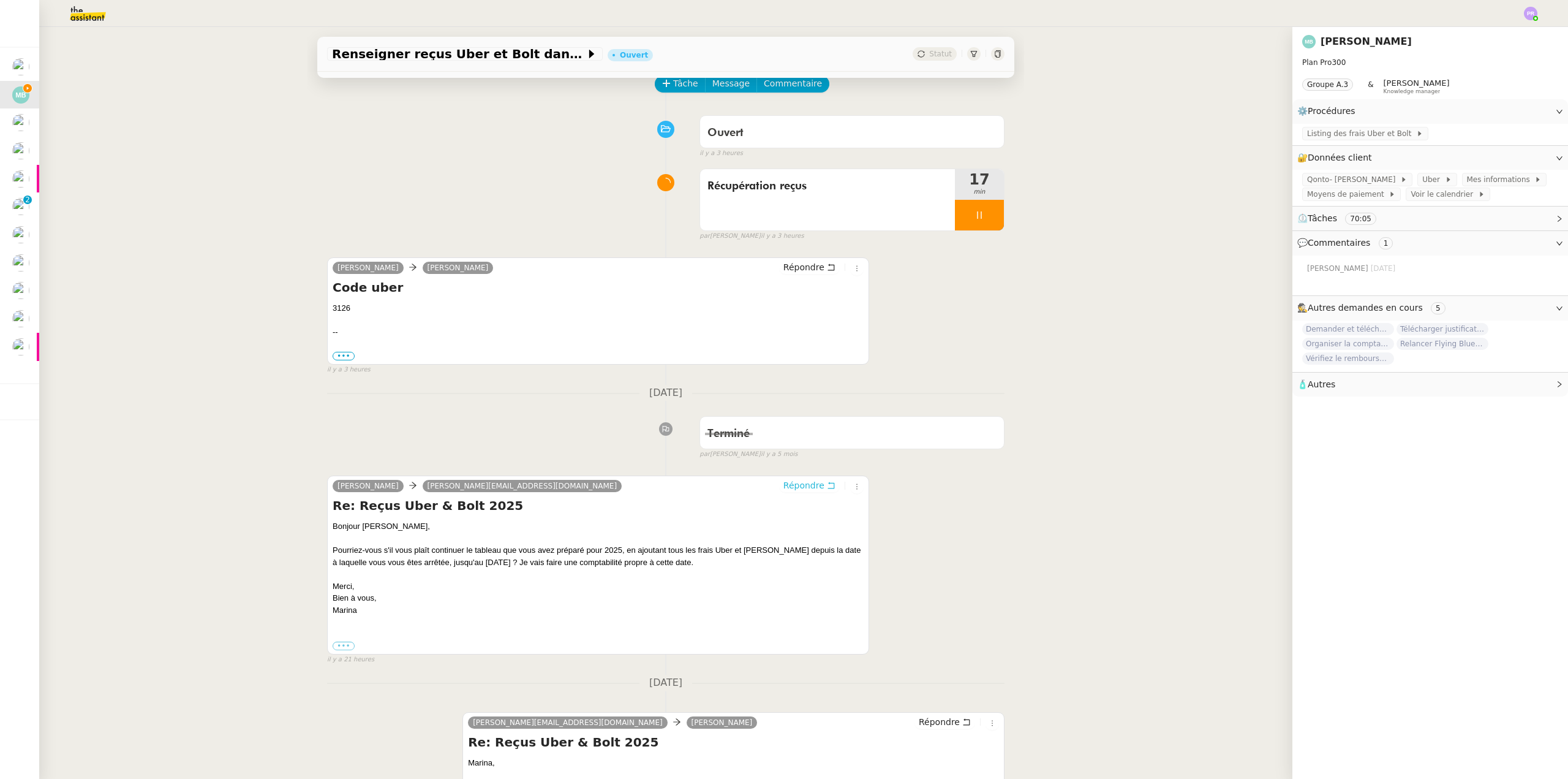
click at [802, 486] on span "Répondre" at bounding box center [804, 485] width 41 height 12
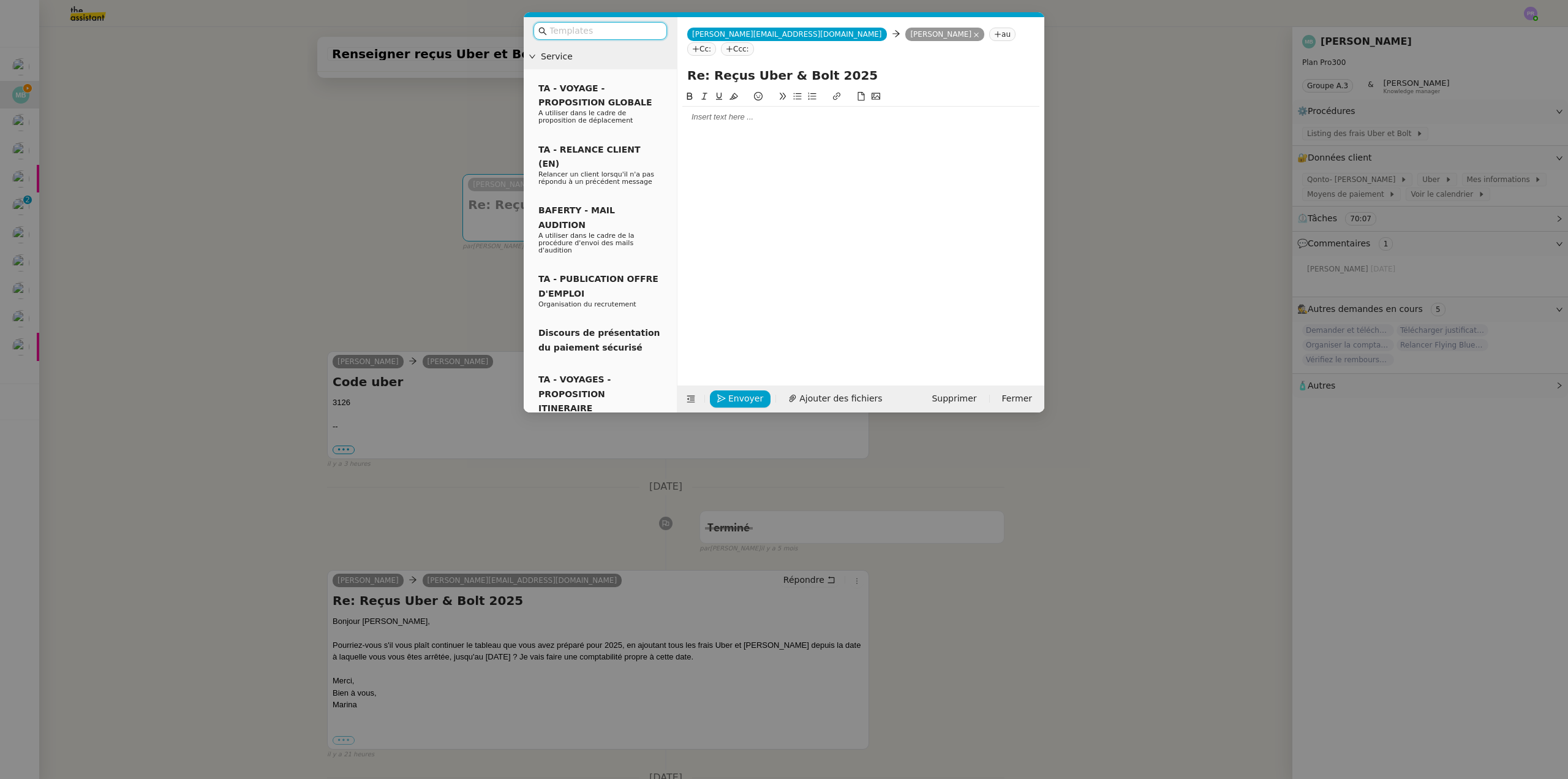
click at [717, 112] on div at bounding box center [861, 117] width 357 height 11
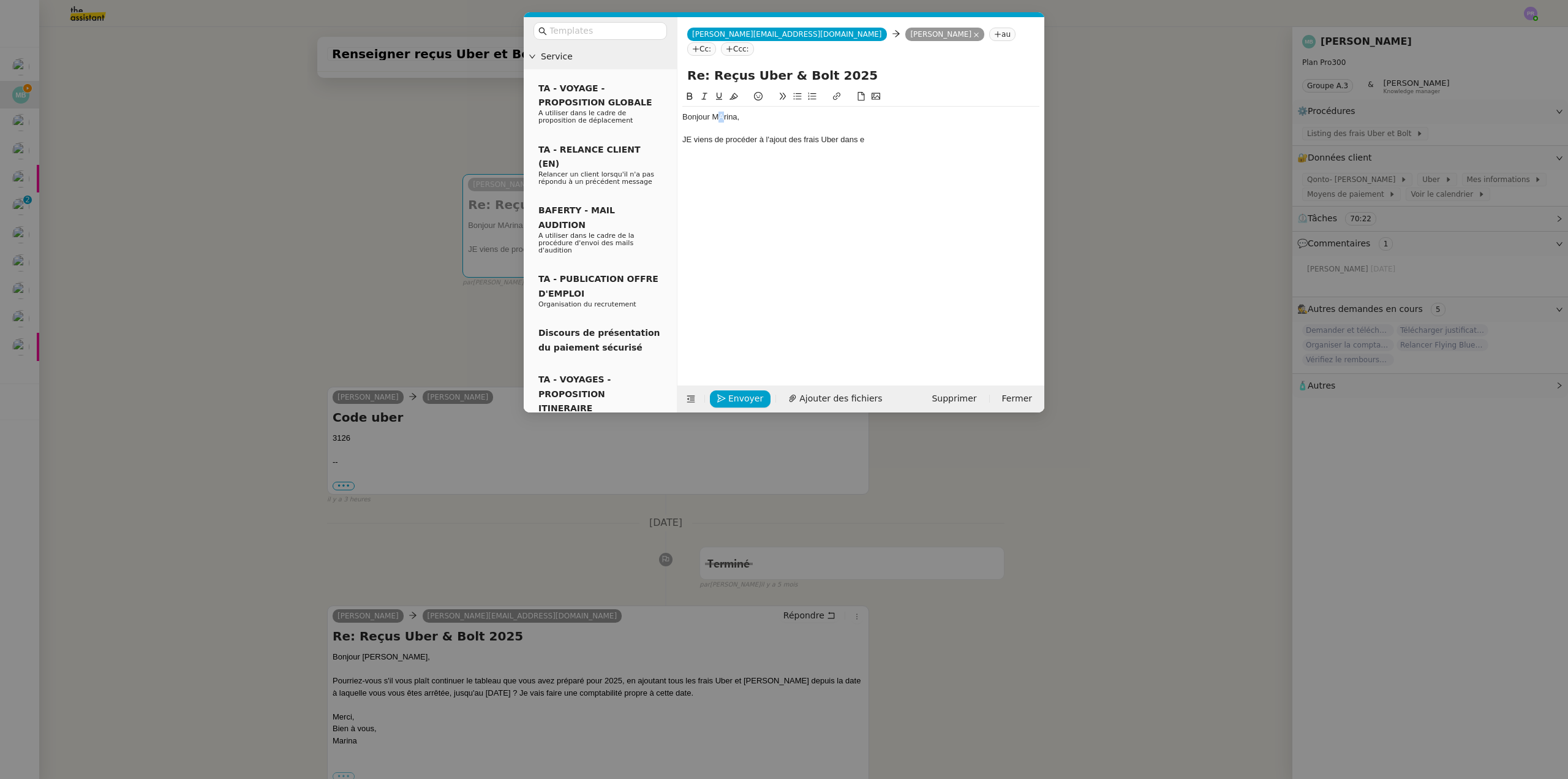
click at [721, 112] on div "Bonjour MArina," at bounding box center [861, 117] width 357 height 11
click at [694, 134] on div "JE viens de procéder à l'ajout des frais Uber dans e" at bounding box center [861, 139] width 357 height 11
click at [840, 134] on div "Je viens de procéder à l'ajout des frais Uber dans e" at bounding box center [861, 139] width 357 height 11
click at [923, 134] on div "Je viens de procéder à l'ajout des frais Uber jusuq'au 30 juin, dans e" at bounding box center [861, 139] width 357 height 11
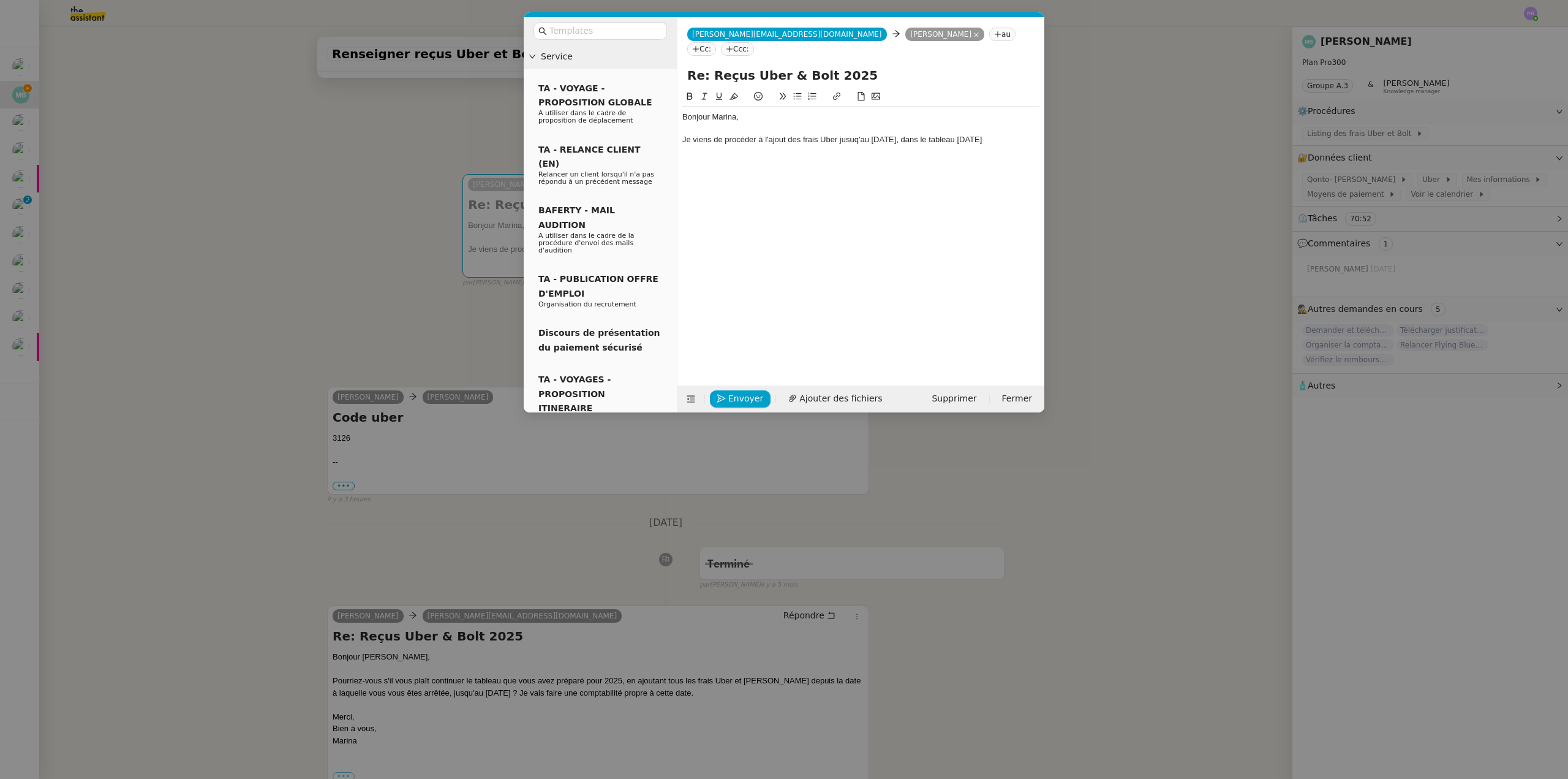
drag, startPoint x: 1002, startPoint y: 120, endPoint x: 956, endPoint y: 121, distance: 46.0
click at [956, 134] on div "Je viens de procéder à l'ajout des frais Uber jusuq'au 30 juin, dans le tableau…" at bounding box center [861, 139] width 357 height 11
drag, startPoint x: 810, startPoint y: 136, endPoint x: 677, endPoint y: 136, distance: 133.0
click at [677, 136] on form "helene@theassistant.com helene@theassistant.com Marina Barthelemy au Cc: Ccc: R…" at bounding box center [861, 215] width 368 height 396
click at [837, 93] on icon at bounding box center [837, 96] width 8 height 8
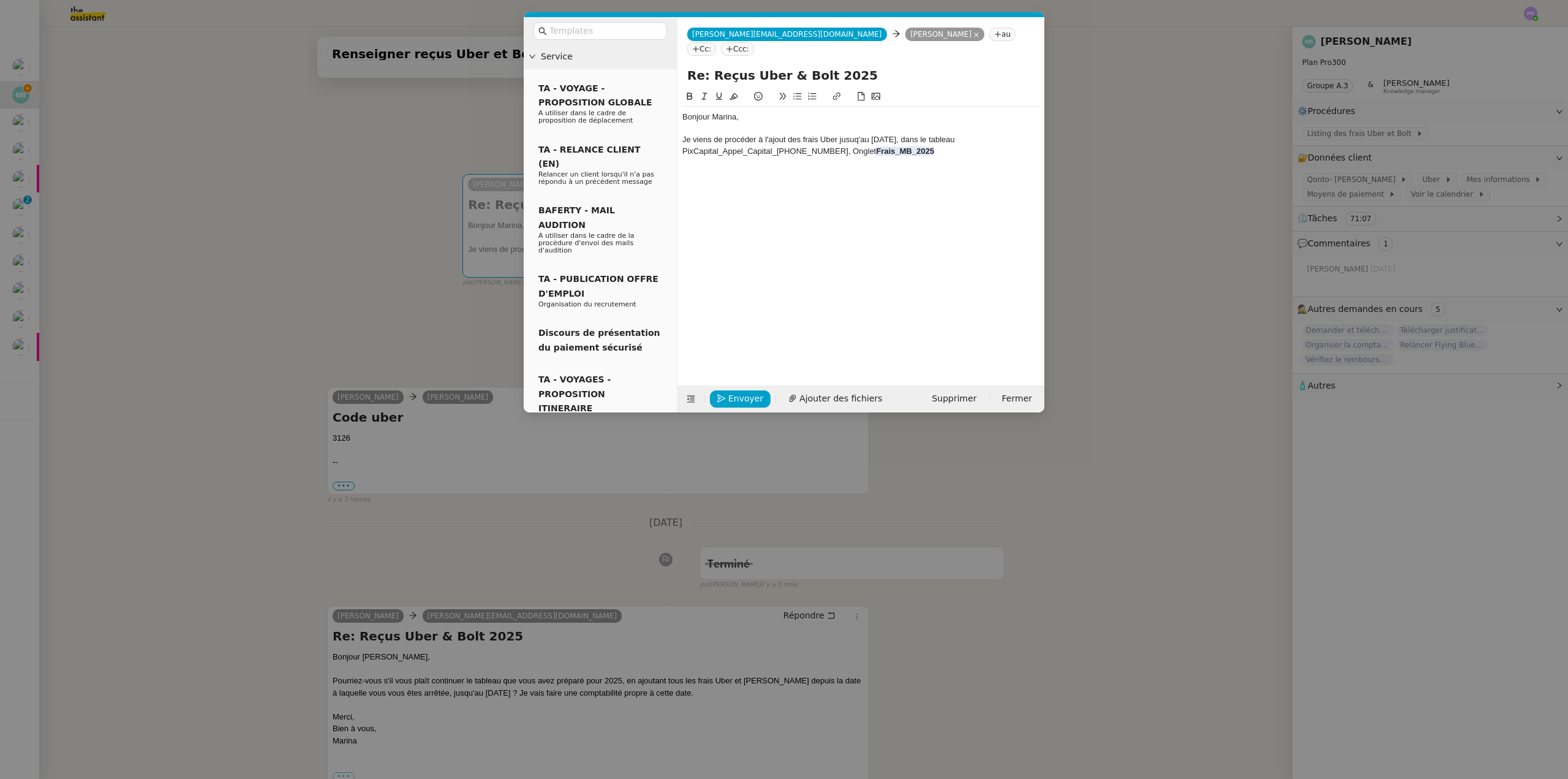
paste input "https://docs.google.com/spreadsheets/d/1SmSkUlgRyv0DKB1njePGMxXiI4k1oq_mOPOgLrN…"
type input "https://docs.google.com/spreadsheets/d/1SmSkUlgRyv0DKB1njePGMxXiI4k1oq_mOPOgLrN…"
click at [825, 169] on link at bounding box center [819, 173] width 28 height 9
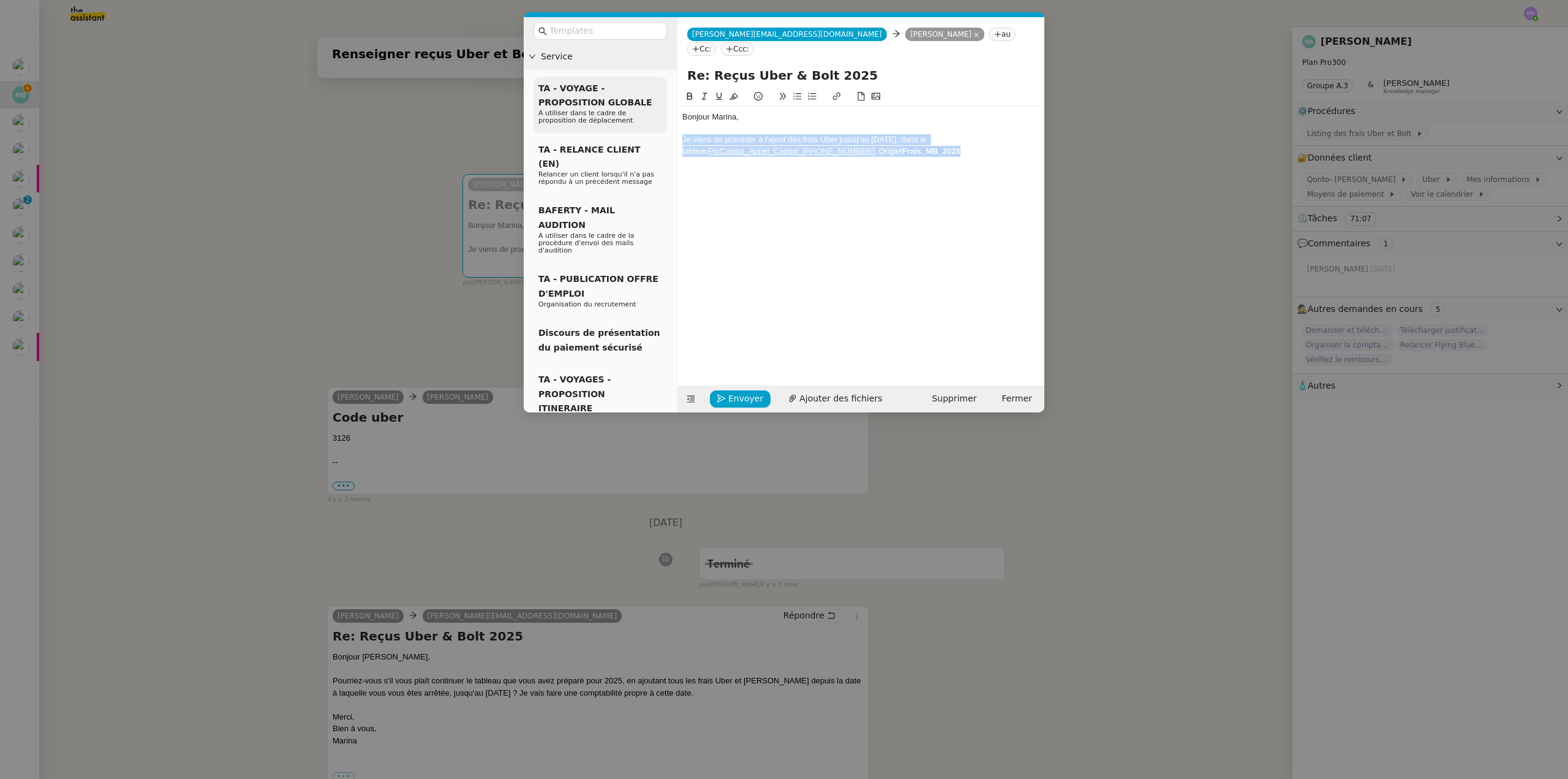
drag, startPoint x: 917, startPoint y: 139, endPoint x: 665, endPoint y: 123, distance: 252.5
click at [665, 123] on nz-layout "Service TA - VOYAGE - PROPOSITION GLOBALE A utiliser dans le cadre de propositi…" at bounding box center [783, 215] width 520 height 396
click at [737, 92] on icon at bounding box center [734, 96] width 8 height 8
click at [767, 112] on div "Bonjour Marina," at bounding box center [861, 117] width 357 height 11
drag, startPoint x: 819, startPoint y: 137, endPoint x: 718, endPoint y: 107, distance: 105.4
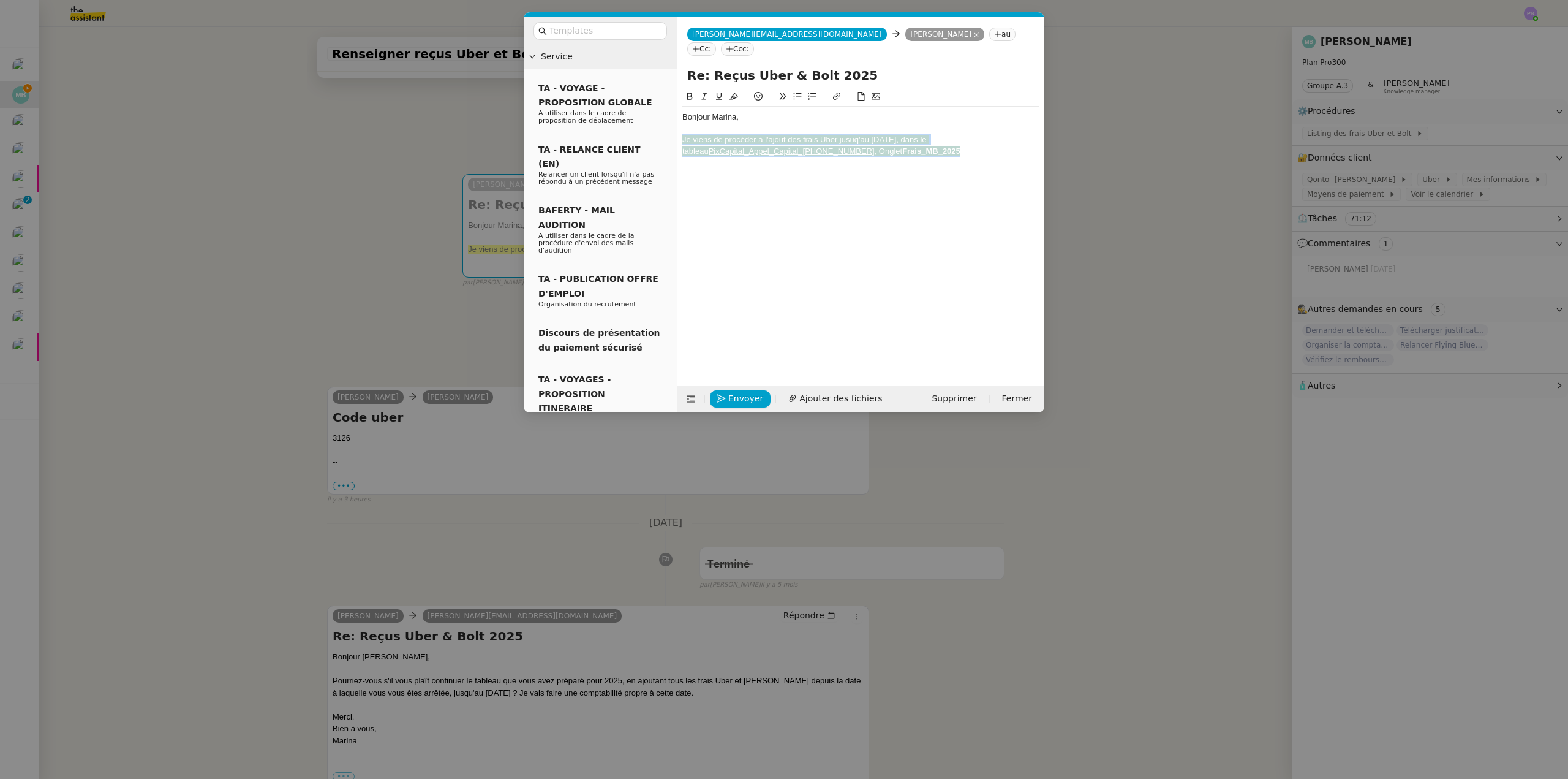
click at [676, 124] on nz-layout "Service TA - VOYAGE - PROPOSITION GLOBALE A utiliser dans le cadre de propositi…" at bounding box center [783, 215] width 520 height 396
click at [737, 93] on icon at bounding box center [734, 96] width 8 height 7
click at [800, 112] on div "Bonjour Marina," at bounding box center [861, 117] width 357 height 11
click at [865, 134] on div "Je viens de procéder à l'ajout des frais Uber jusuq'au 30 juin, dans le tableau…" at bounding box center [861, 145] width 357 height 23
click at [0, 0] on lt-span "jus qu 'au" at bounding box center [0, 0] width 0 height 0
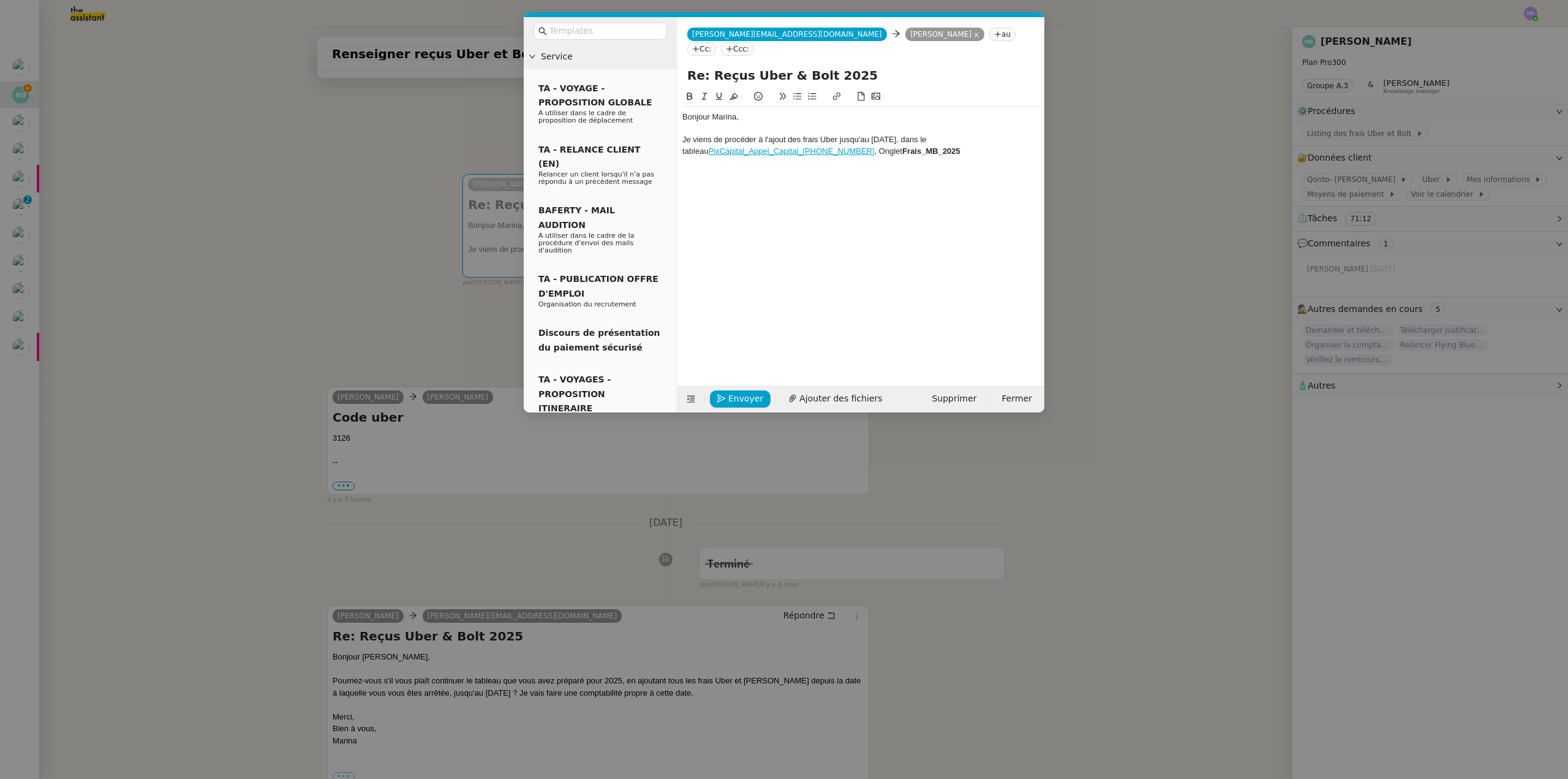
click at [910, 136] on div "Je viens de procéder à l'ajout des frais Uber jusqu'au 30 juin, dans le tableau…" at bounding box center [861, 145] width 357 height 23
click at [902, 146] on strong "Frais_MB_2025." at bounding box center [932, 151] width 60 height 9
click at [845, 134] on div "Je viens de procéder à l'ajout des frais Uber jusqu'au 30 juin, dans le tableau…" at bounding box center [861, 145] width 357 height 23
click at [902, 146] on strong "Frais_MB_2025." at bounding box center [932, 151] width 60 height 9
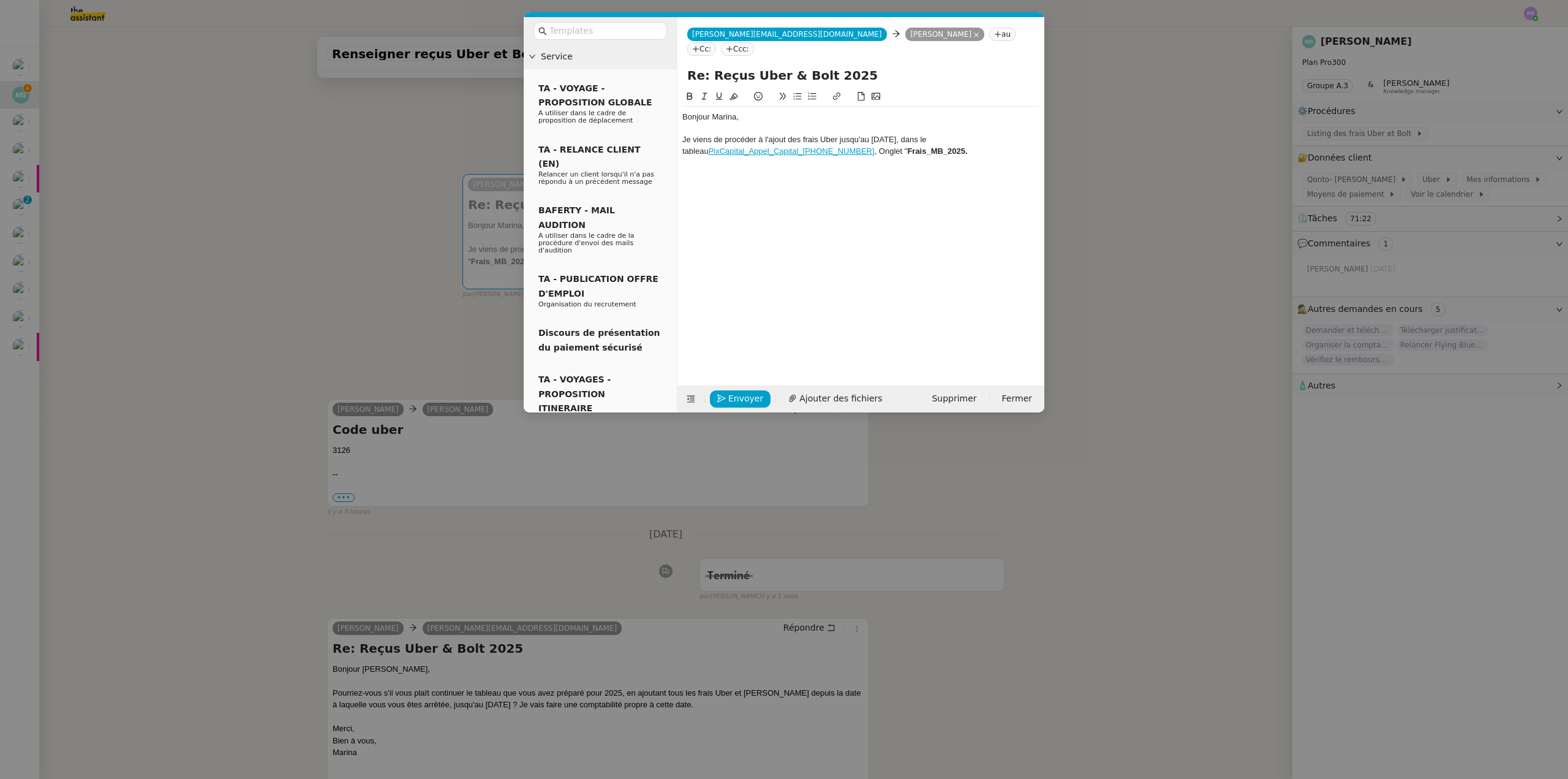
click at [907, 146] on strong "Frais_MB_2025." at bounding box center [937, 151] width 60 height 9
drag, startPoint x: 876, startPoint y: 137, endPoint x: 841, endPoint y: 138, distance: 35.0
click at [841, 138] on div "Je viens de procéder à l'ajout des frais Uber jusqu'au 30 juin, dans le tableau…" at bounding box center [861, 145] width 357 height 23
drag, startPoint x: 692, startPoint y: 81, endPoint x: 897, endPoint y: 112, distance: 207.3
click at [694, 90] on button at bounding box center [690, 96] width 15 height 14
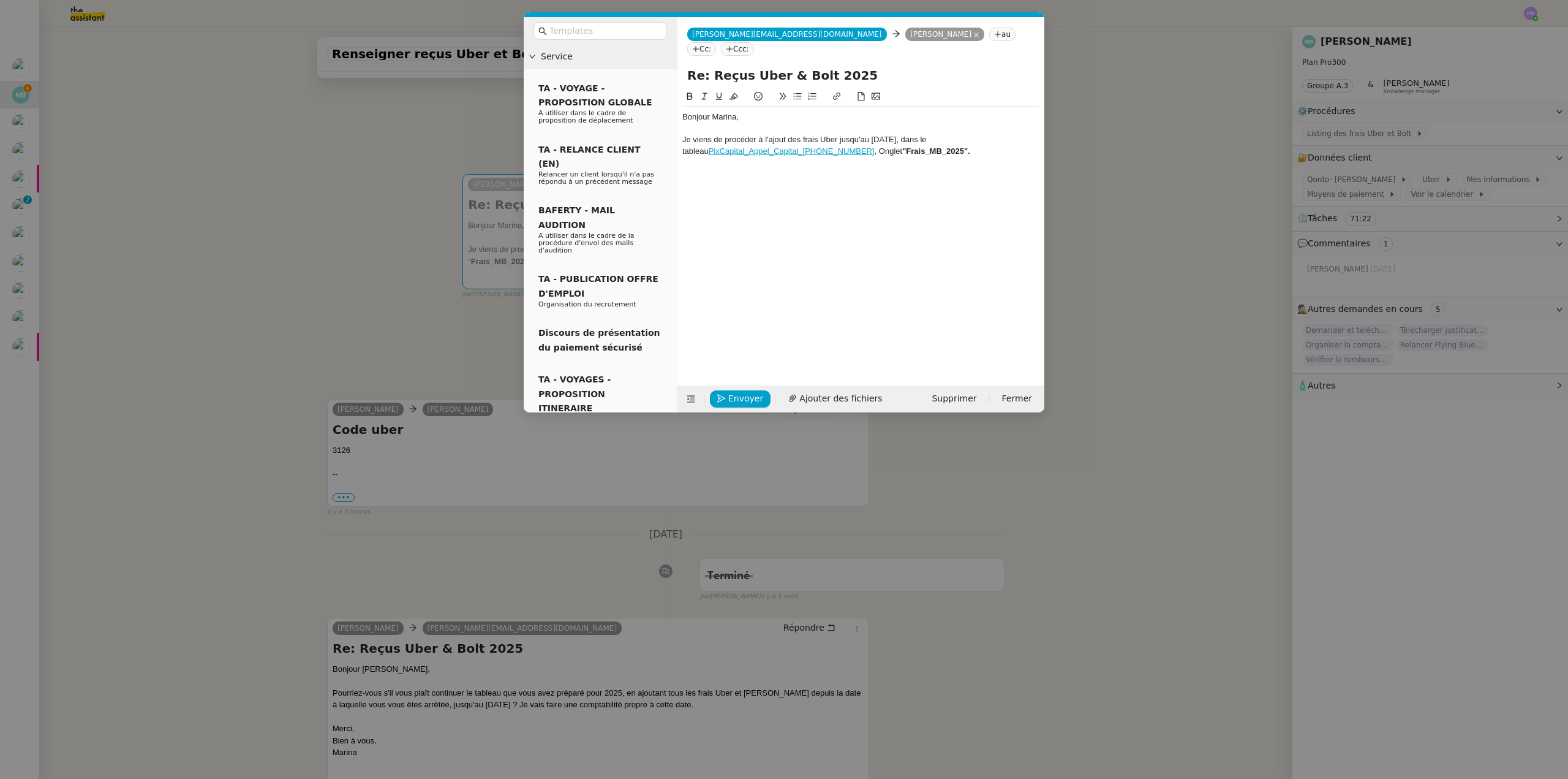
click at [933, 123] on div at bounding box center [861, 128] width 357 height 11
drag, startPoint x: 920, startPoint y: 135, endPoint x: 843, endPoint y: 138, distance: 77.1
click at [843, 138] on div "Je viens de procéder à l'ajout des frais Uber jusqu'au 30 juin, dans le tableau…" at bounding box center [861, 145] width 357 height 23
click at [691, 92] on icon at bounding box center [689, 96] width 8 height 8
click at [918, 136] on div "Je viens de procéder à l'ajout des frais Uber jusqu'au 30 juin, dans le tableau…" at bounding box center [861, 145] width 357 height 23
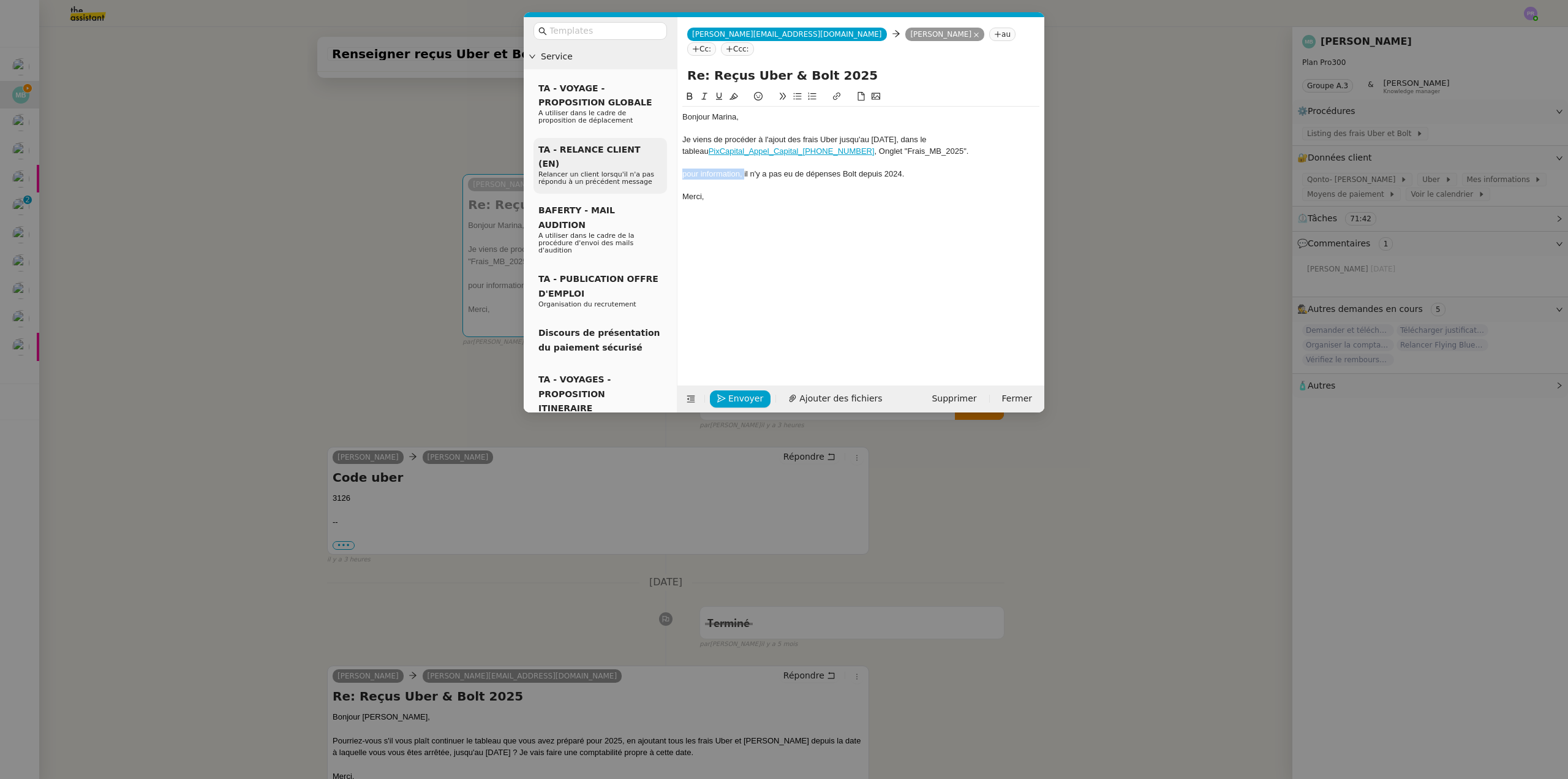
drag, startPoint x: 745, startPoint y: 159, endPoint x: 657, endPoint y: 159, distance: 88.0
click at [657, 159] on nz-layout "Service TA - VOYAGE - PROPOSITION GLOBALE A utiliser dans le cadre de propositi…" at bounding box center [783, 215] width 520 height 396
drag, startPoint x: 859, startPoint y: 159, endPoint x: 841, endPoint y: 159, distance: 18.0
click at [841, 169] on div "Concernant Bolt, il n'y a pas eu de dépenses Bolt depuis 2024." at bounding box center [861, 174] width 357 height 11
drag, startPoint x: 837, startPoint y: 124, endPoint x: 820, endPoint y: 123, distance: 17.0
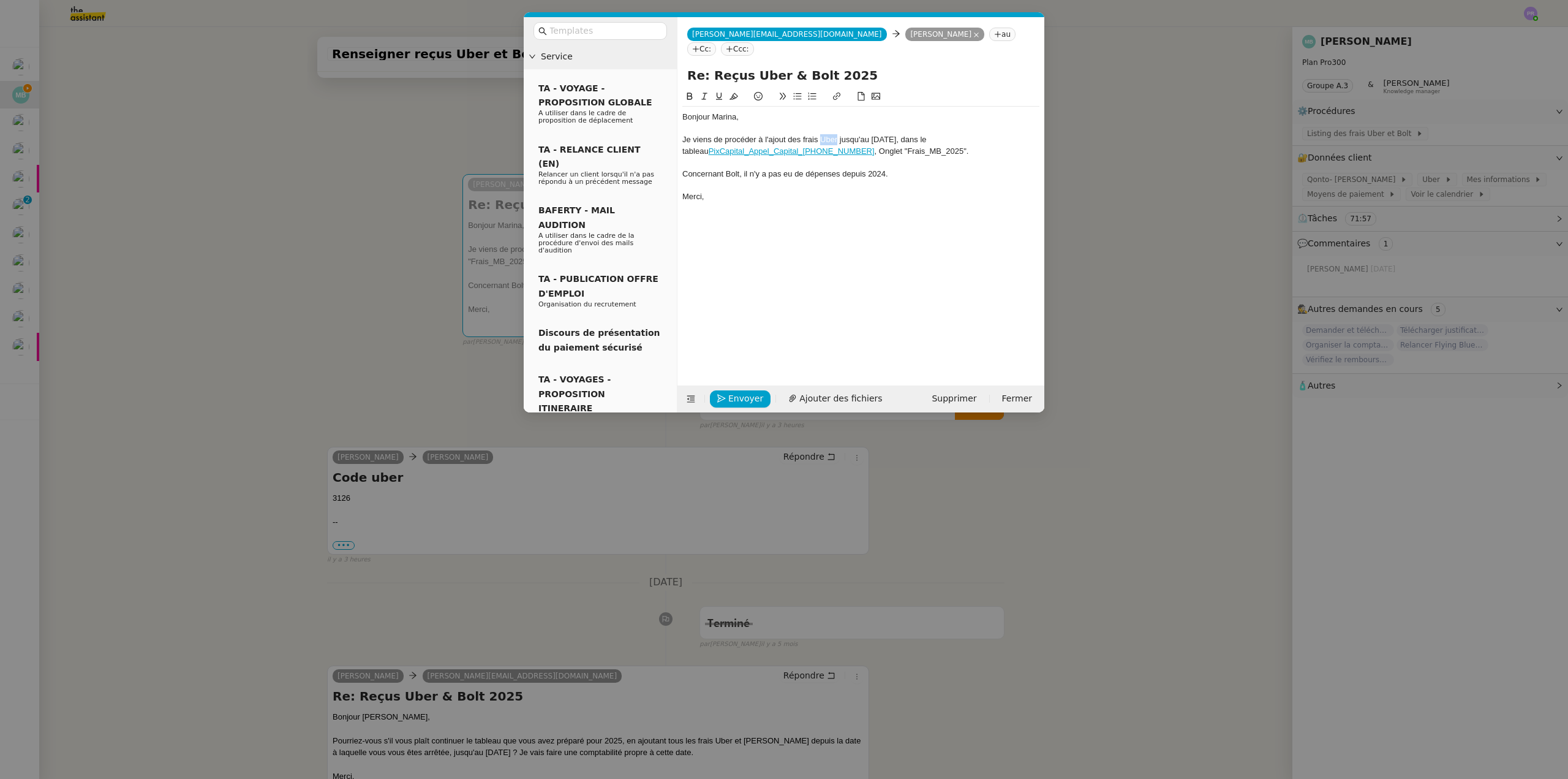
click at [820, 134] on div "Je viens de procéder à l'ajout des frais Uber jusqu'au 30 juin, dans le tableau…" at bounding box center [861, 145] width 357 height 23
click at [688, 93] on icon at bounding box center [689, 96] width 5 height 8
click at [933, 157] on div at bounding box center [861, 162] width 357 height 11
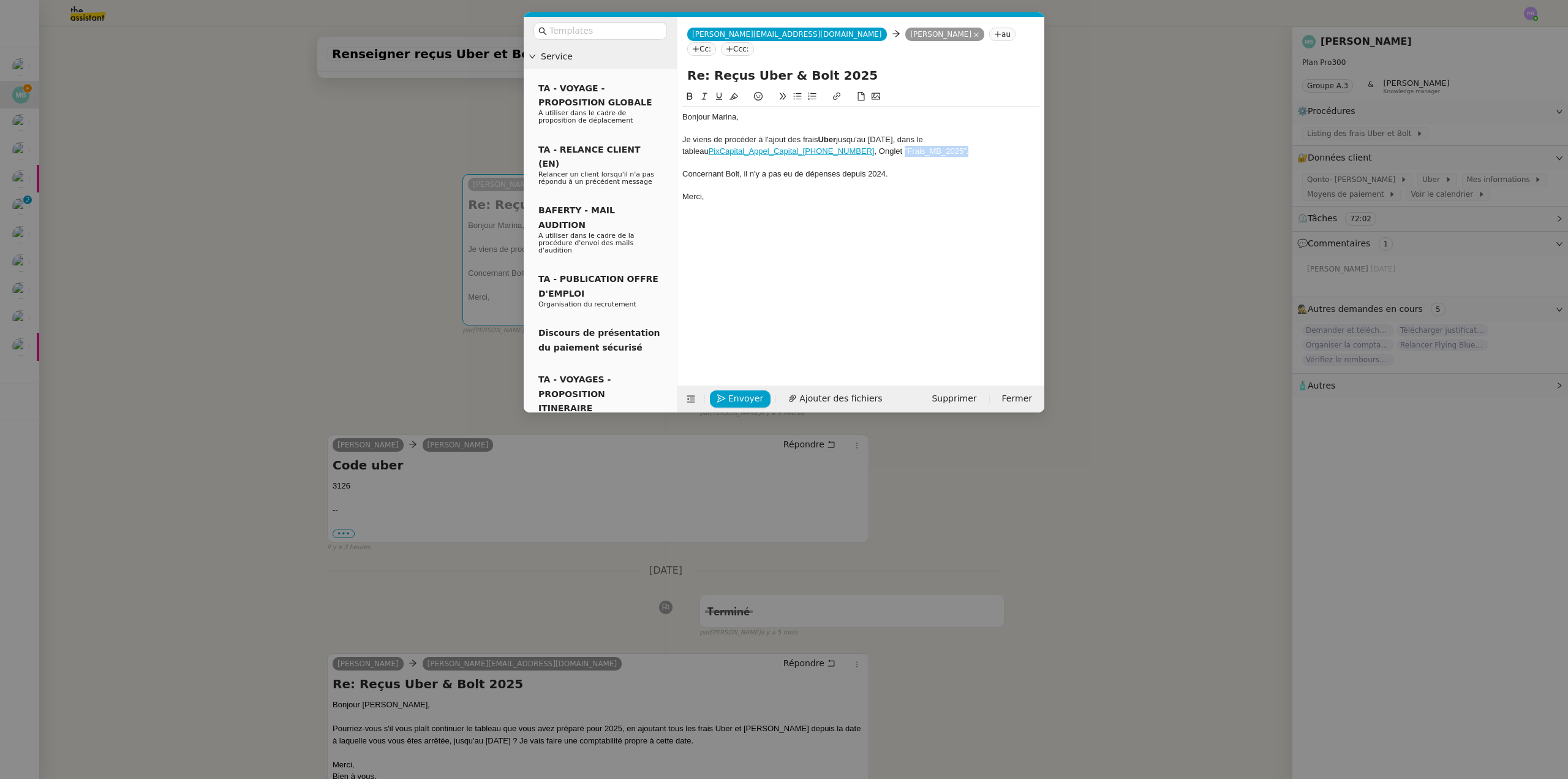
drag, startPoint x: 906, startPoint y: 135, endPoint x: 842, endPoint y: 133, distance: 64.0
click at [842, 134] on div "Je viens de procéder à l'ajout des frais Uber jusqu'au 30 juin, dans le tableau…" at bounding box center [861, 145] width 357 height 23
drag, startPoint x: 705, startPoint y: 82, endPoint x: 725, endPoint y: 85, distance: 20.2
click at [707, 92] on icon at bounding box center [704, 96] width 8 height 8
click at [937, 142] on div "Je viens de procéder à l'ajout des frais Uber jusqu'au 30 juin, dans le tableau…" at bounding box center [861, 145] width 357 height 23
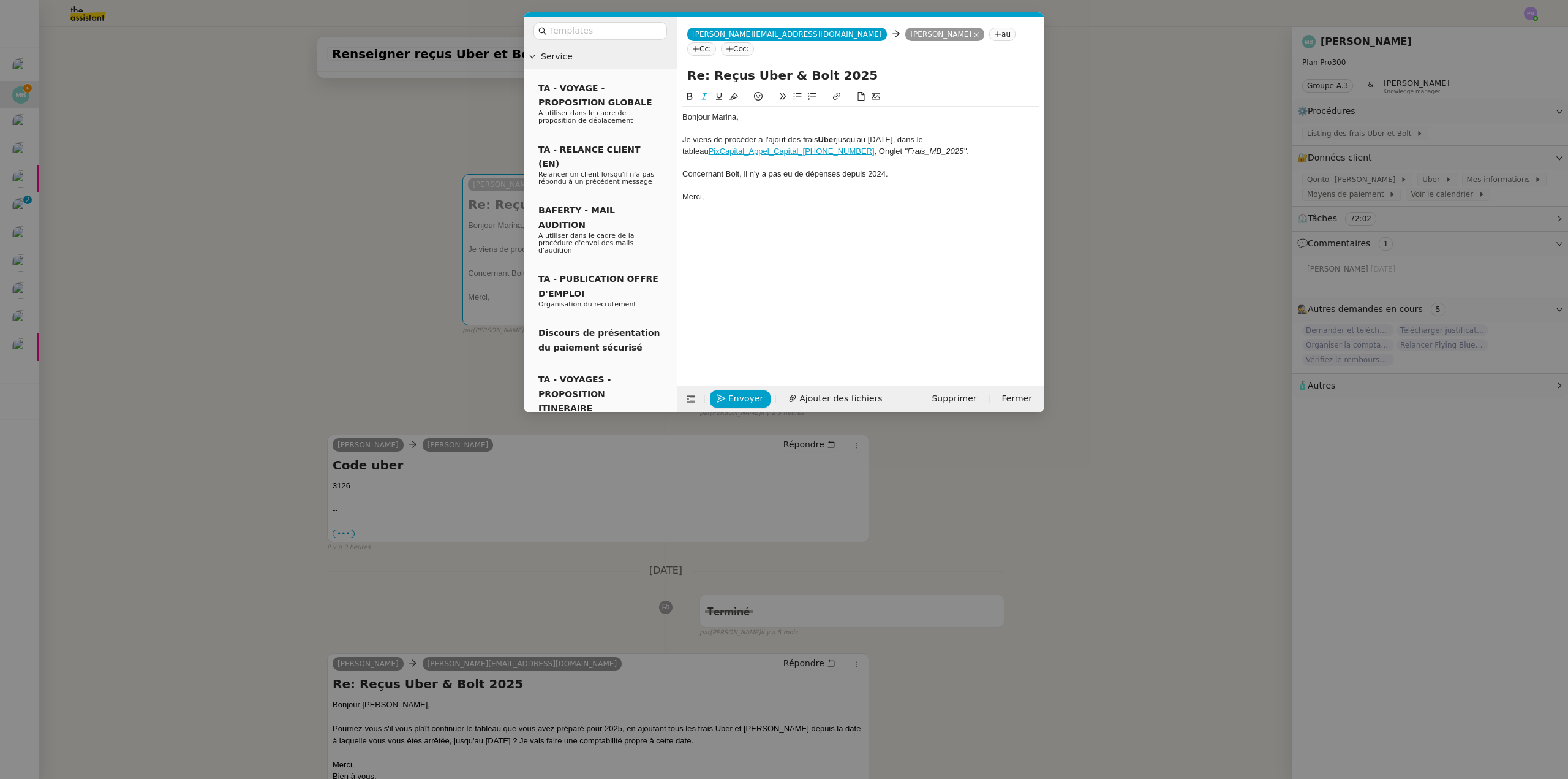
click at [926, 169] on div "Concernant Bolt, il n'y a pas eu de dépenses depuis 2024." at bounding box center [861, 174] width 357 height 11
click at [740, 393] on span "Envoyer" at bounding box center [746, 399] width 35 height 14
click at [740, 389] on span "Confirmer l'envoi" at bounding box center [765, 381] width 74 height 14
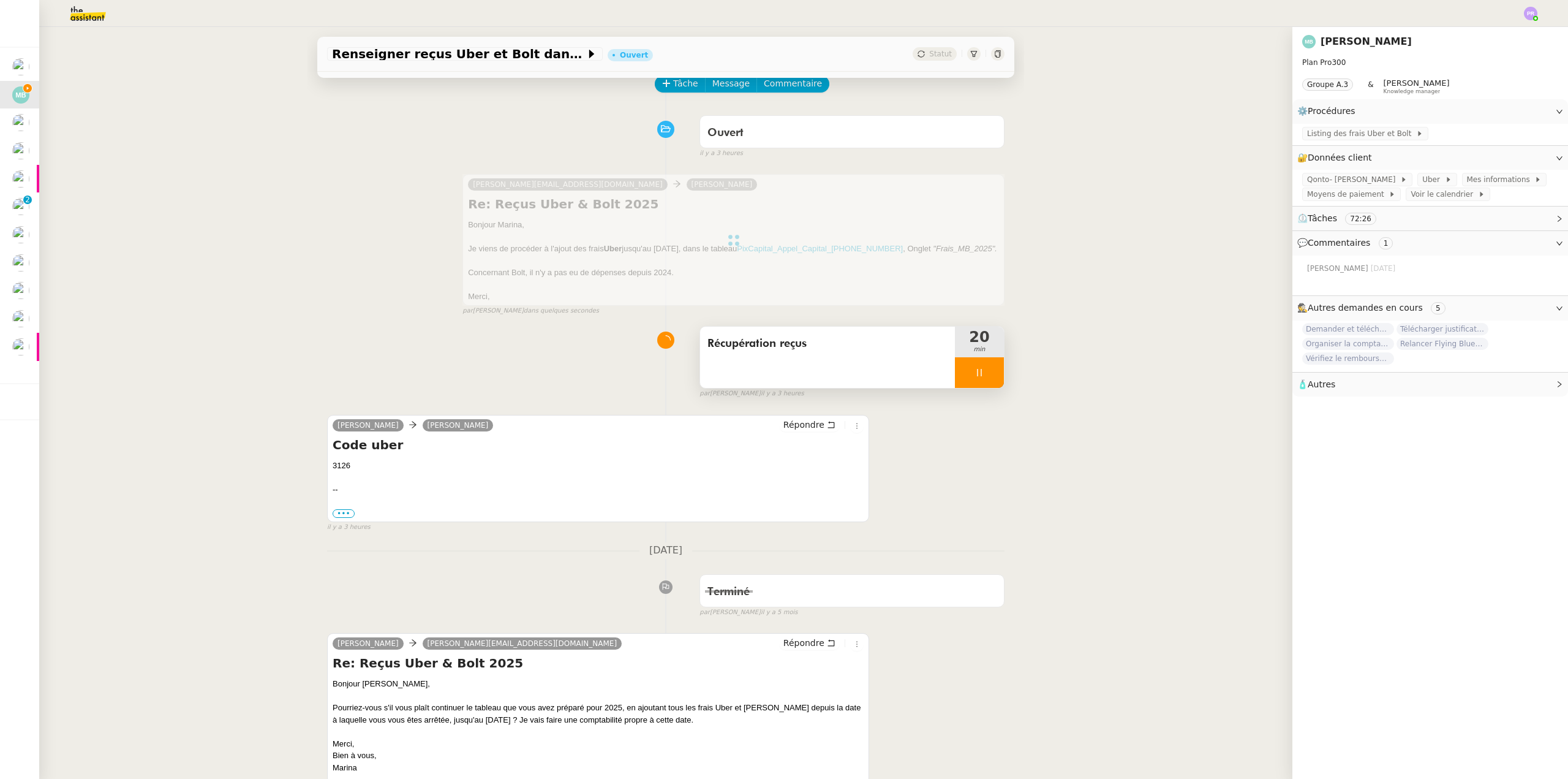
click at [749, 351] on span "Récupération reçus" at bounding box center [827, 344] width 240 height 18
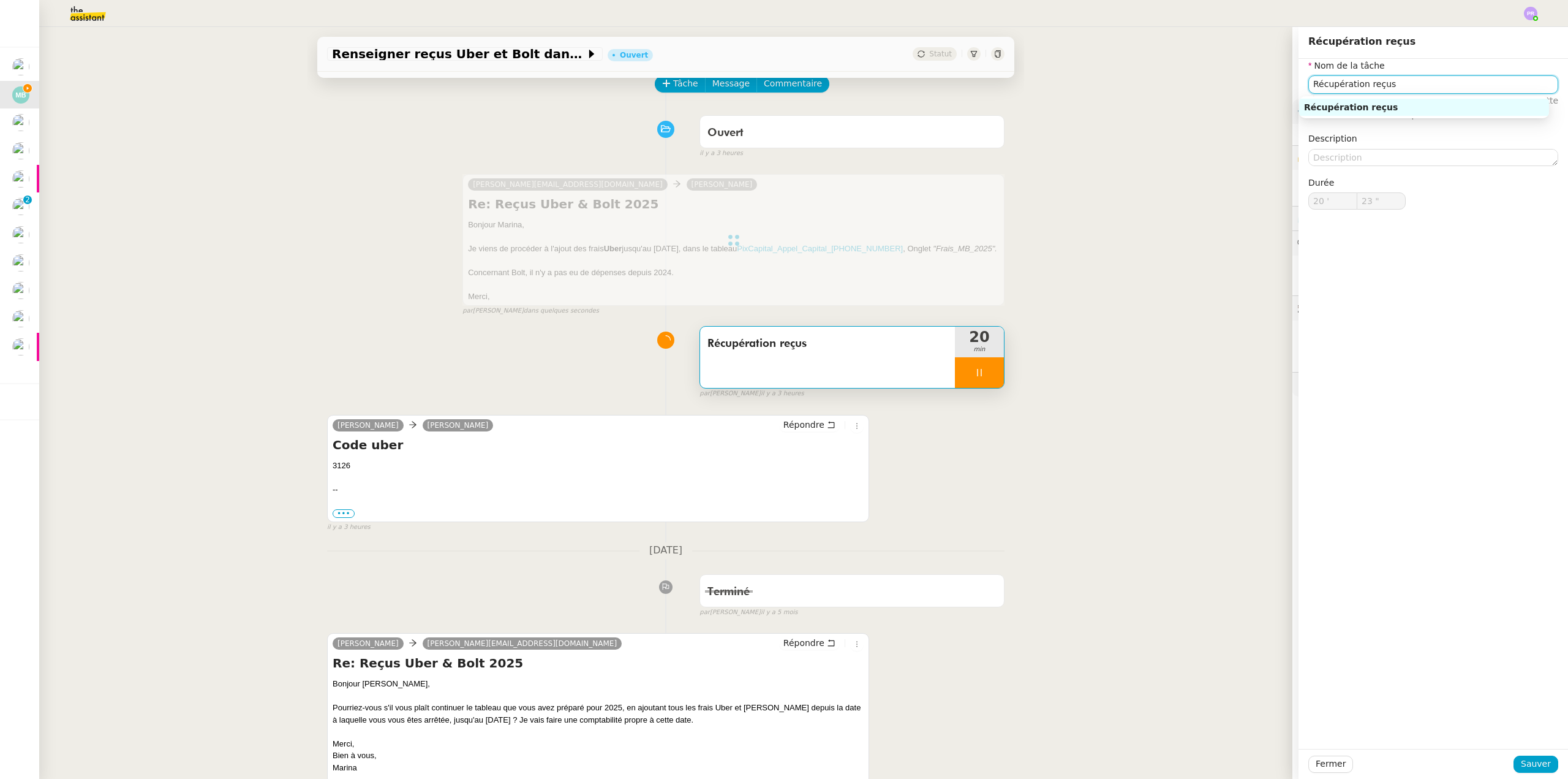
type input "24 ""
type input "Récupération reçus"
type input "20 '"
drag, startPoint x: 1355, startPoint y: 84, endPoint x: 1281, endPoint y: 86, distance: 74.0
click at [1281, 86] on app-ticket "Renseigner reçus Uber et Bolt dans Qonto Ouvert Statut Client Marina Barthelemy…" at bounding box center [804, 403] width 1529 height 752
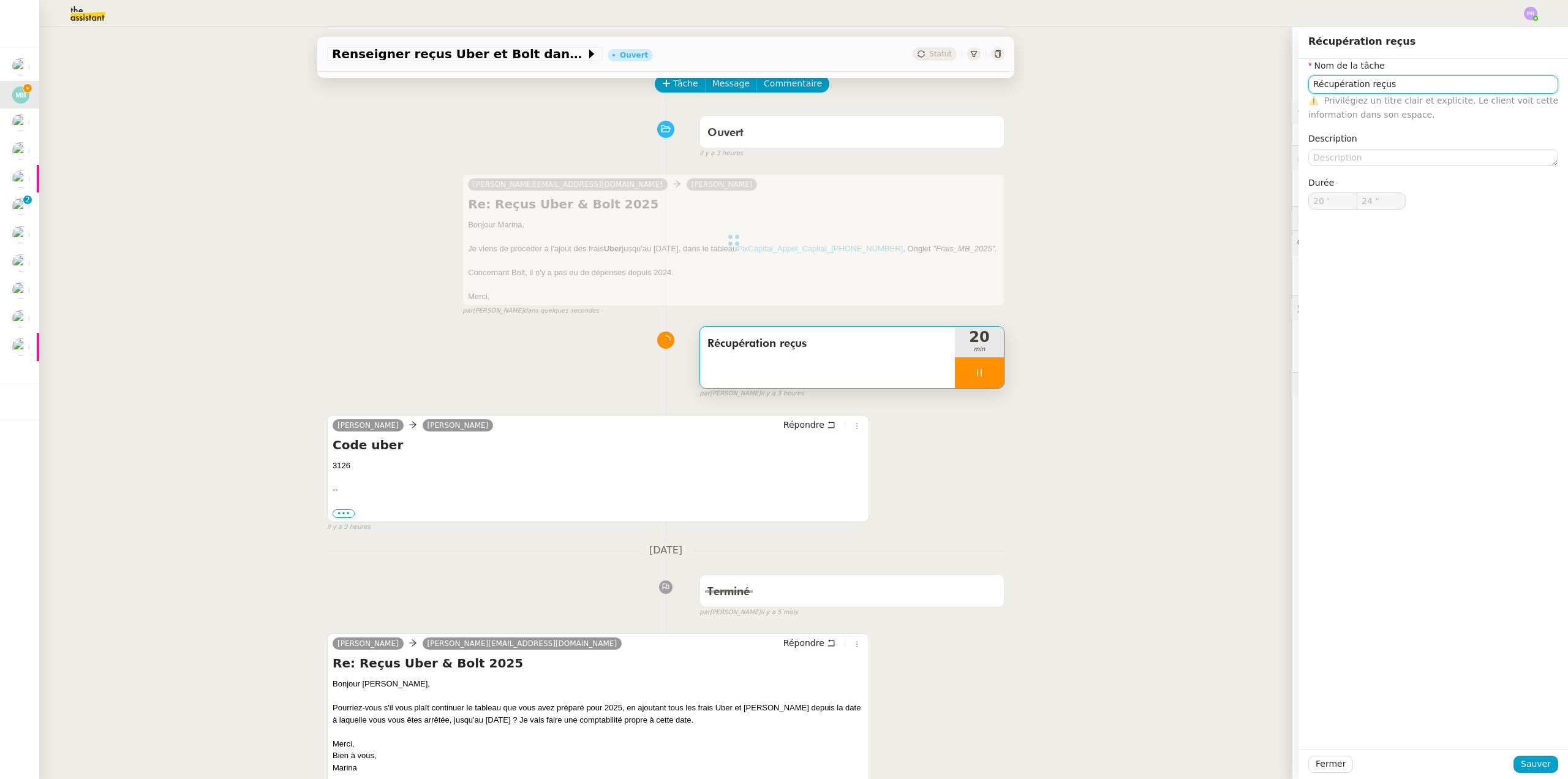
type input "25 ""
type input "Récupération reçusEnregsi"
type input "26 ""
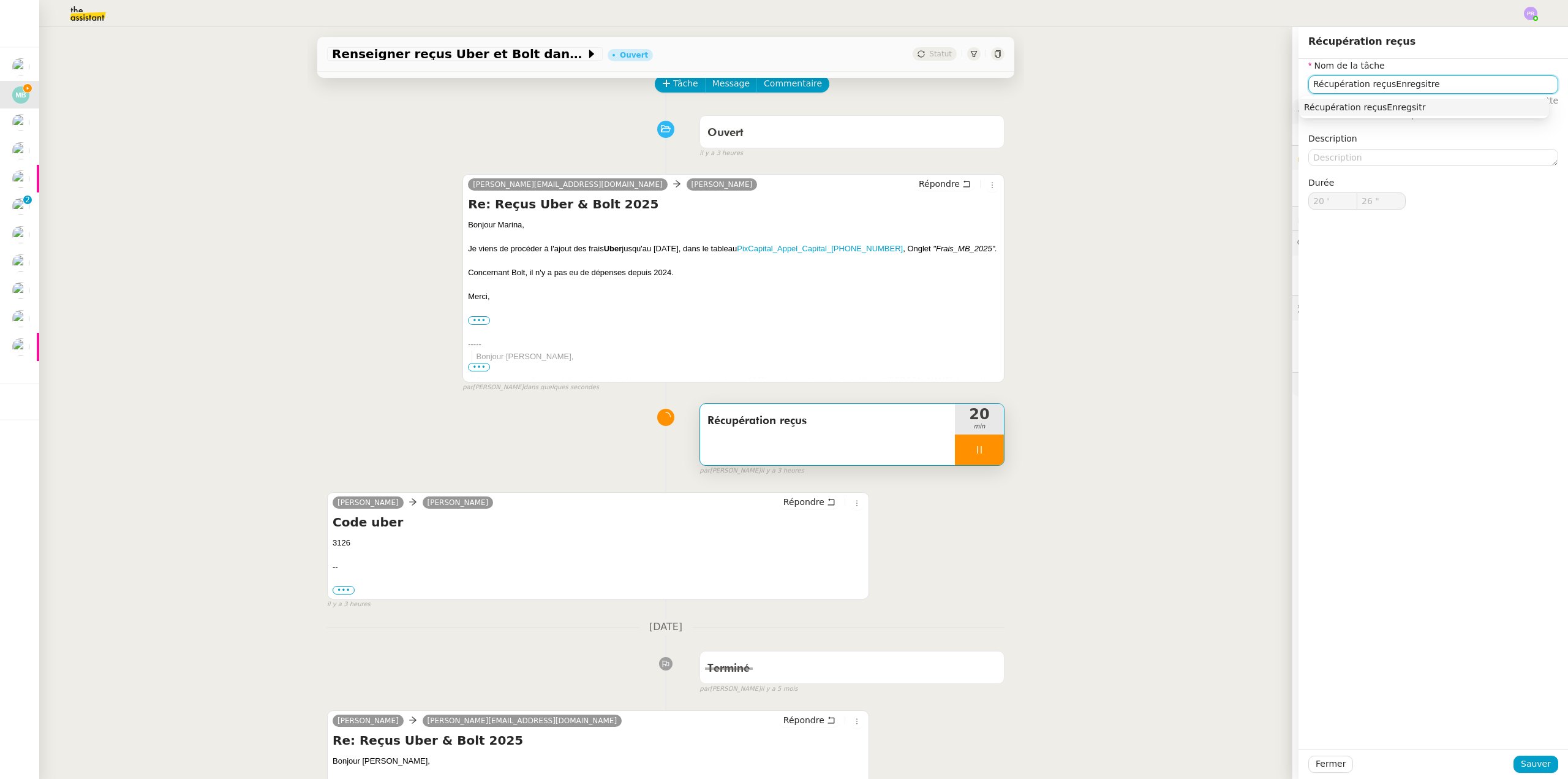
type input "Récupération reçus"
type input "20 '"
type input "26 ""
type input "Récupération reçus"
type input "20 '"
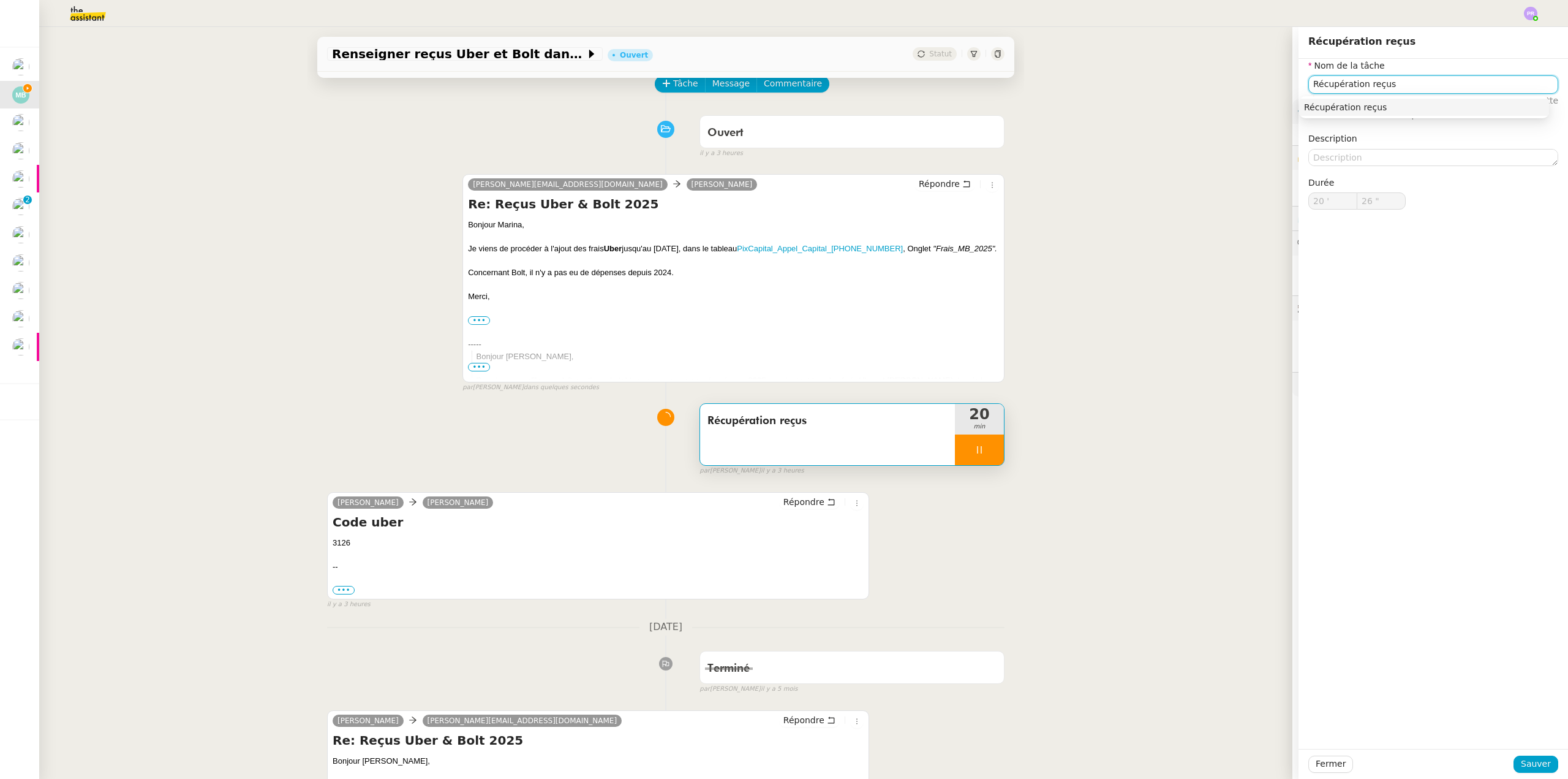
type input "27 ""
type input "Récupération reçus"
type input "20 '"
drag, startPoint x: 1368, startPoint y: 81, endPoint x: 1280, endPoint y: 84, distance: 88.1
click at [1280, 84] on app-ticket "Renseigner reçus Uber et Bolt dans Qonto Ouvert Statut Client Marina Barthelemy…" at bounding box center [804, 403] width 1529 height 752
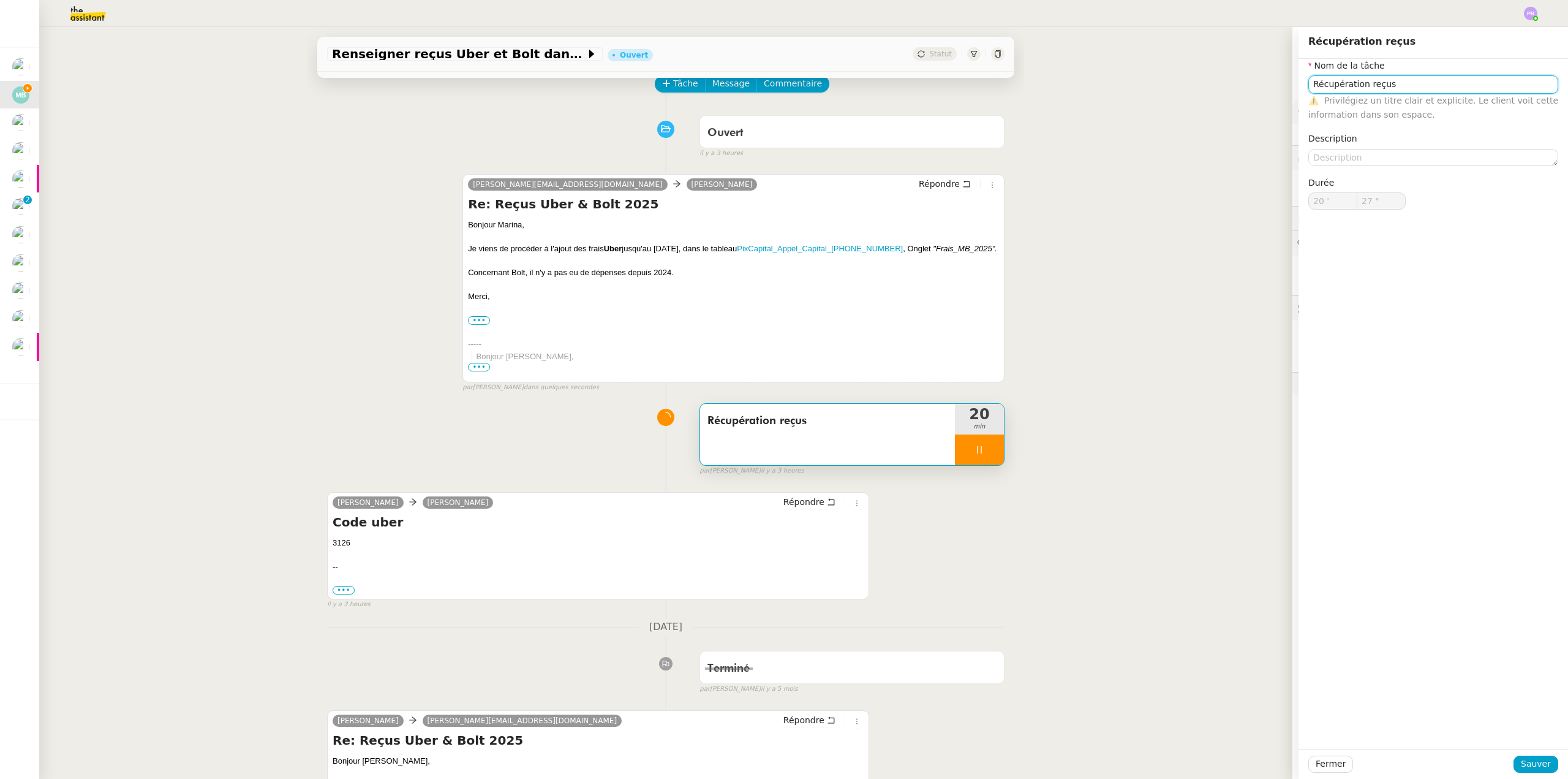
type input "28 ""
type input "Enregsi"
type input "29 ""
type input "Enregsirtement d"
type input "30 ""
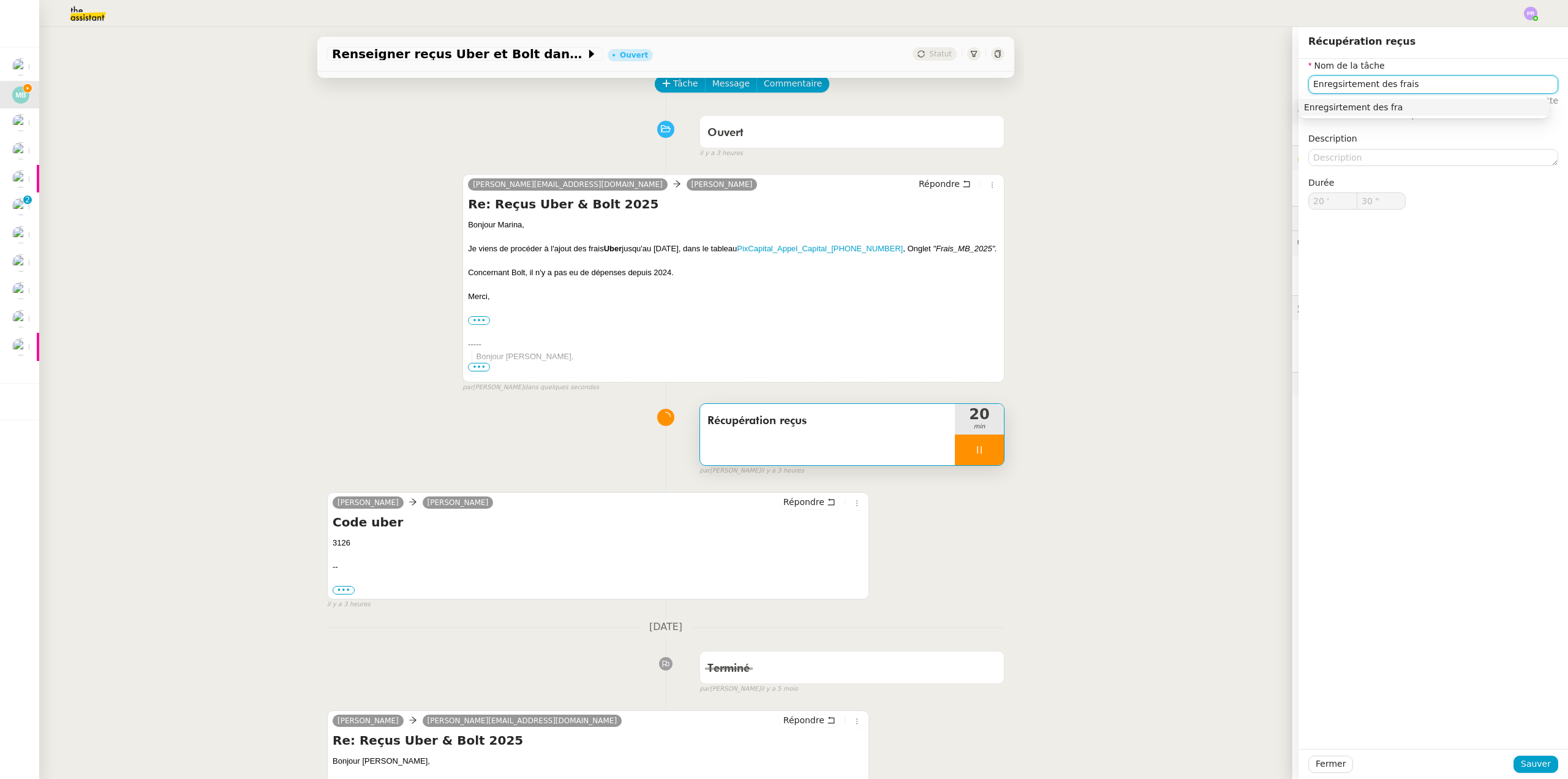
type input "Enregsirtement des frais"
type input "31 ""
type input "Enregsirtement des frais UBer"
type input "33 ""
click at [1333, 85] on input "Enregsirtement des frais UBer" at bounding box center [1433, 84] width 250 height 18
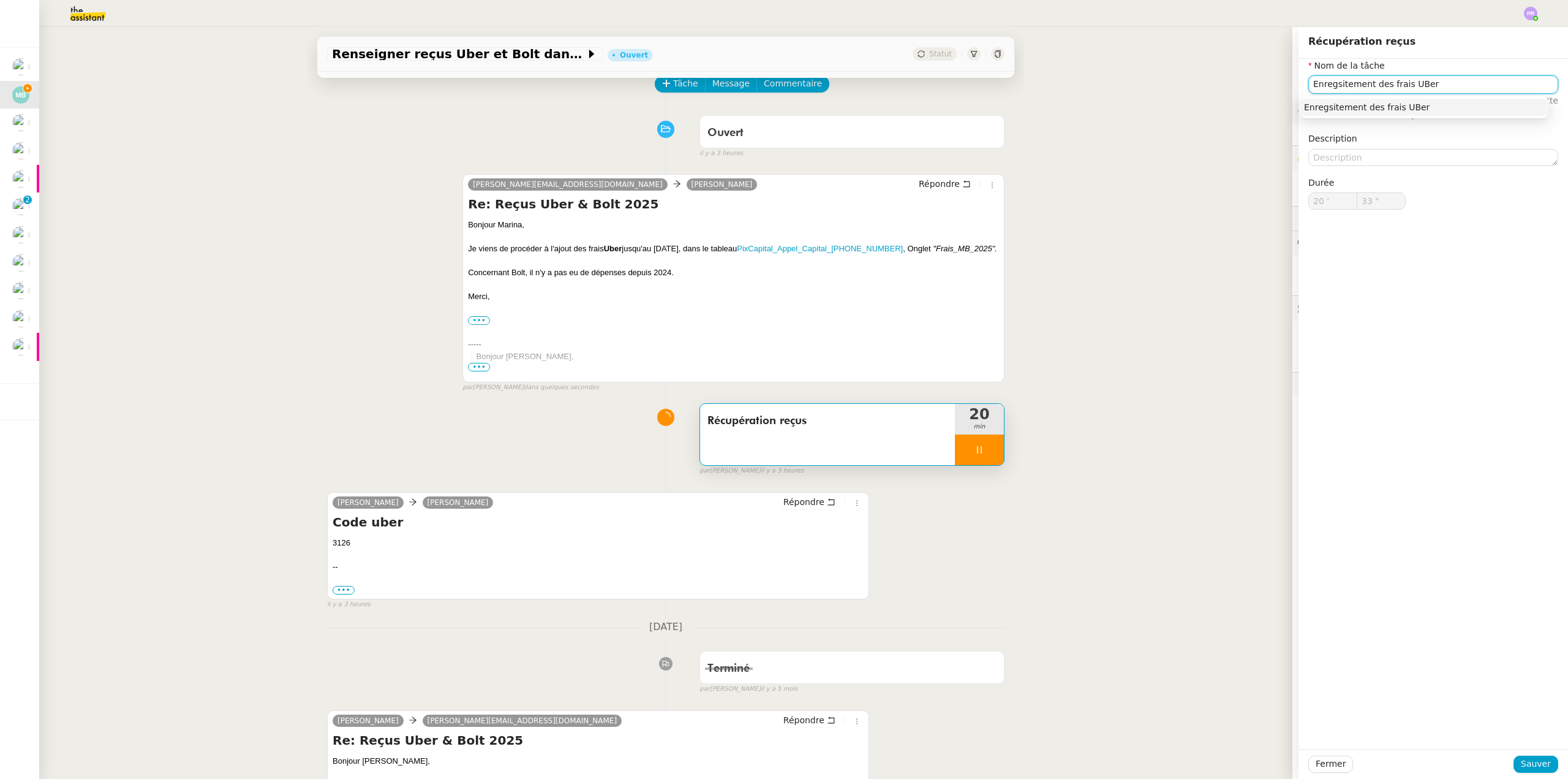
type input "Enregstement des frais UBer"
type input "34 ""
type input "Enregtement des frais UBer"
type input "35 ""
type input "Enregistement des frais UBer"
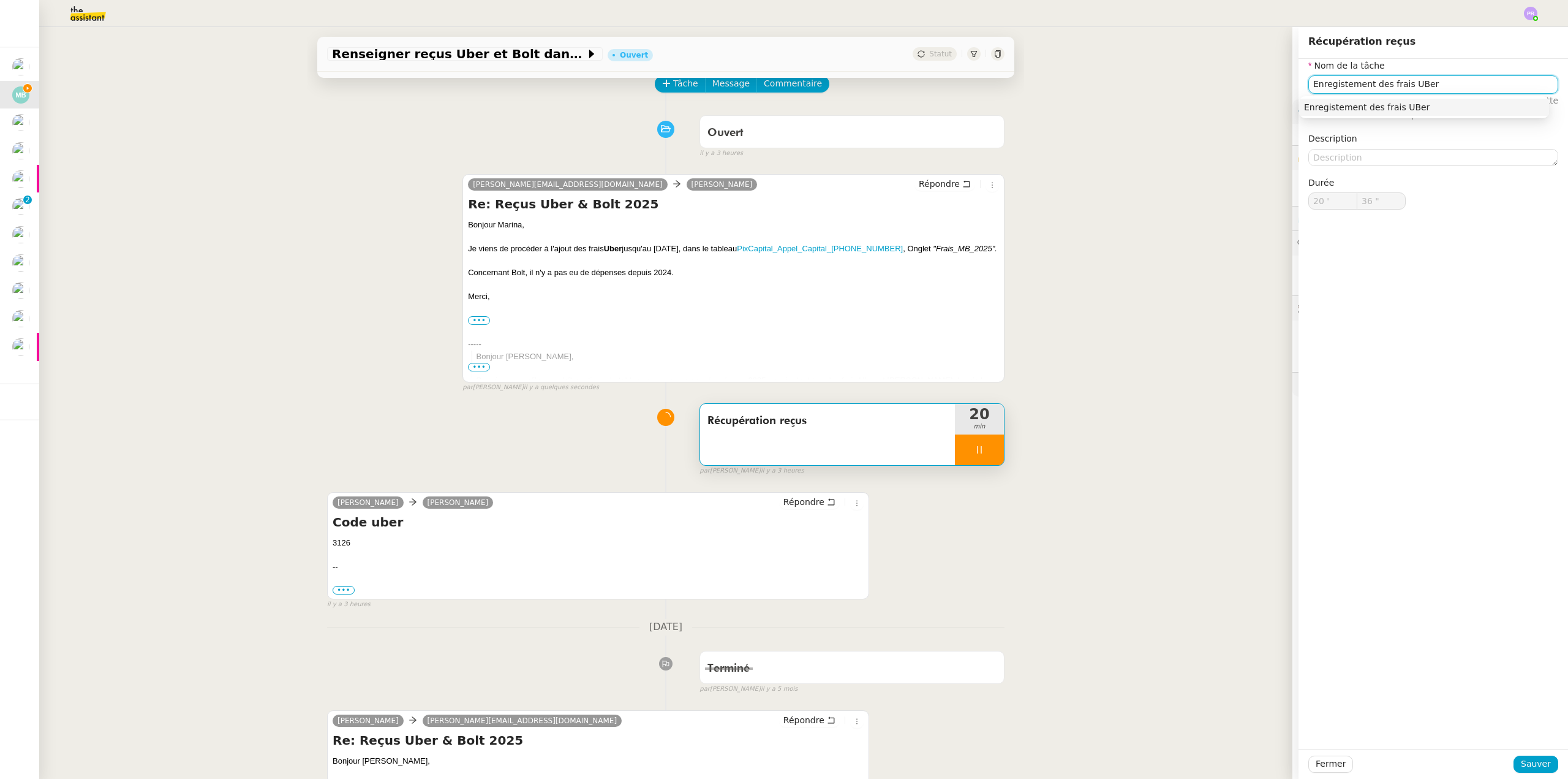
click at [1402, 82] on input "Enregistement des frais UBer" at bounding box center [1433, 84] width 250 height 18
type input "37 ""
click at [1405, 82] on input "Enregistement des frais UBer" at bounding box center [1433, 84] width 250 height 18
type input "Enregistement des frais Uer"
type input "38 ""
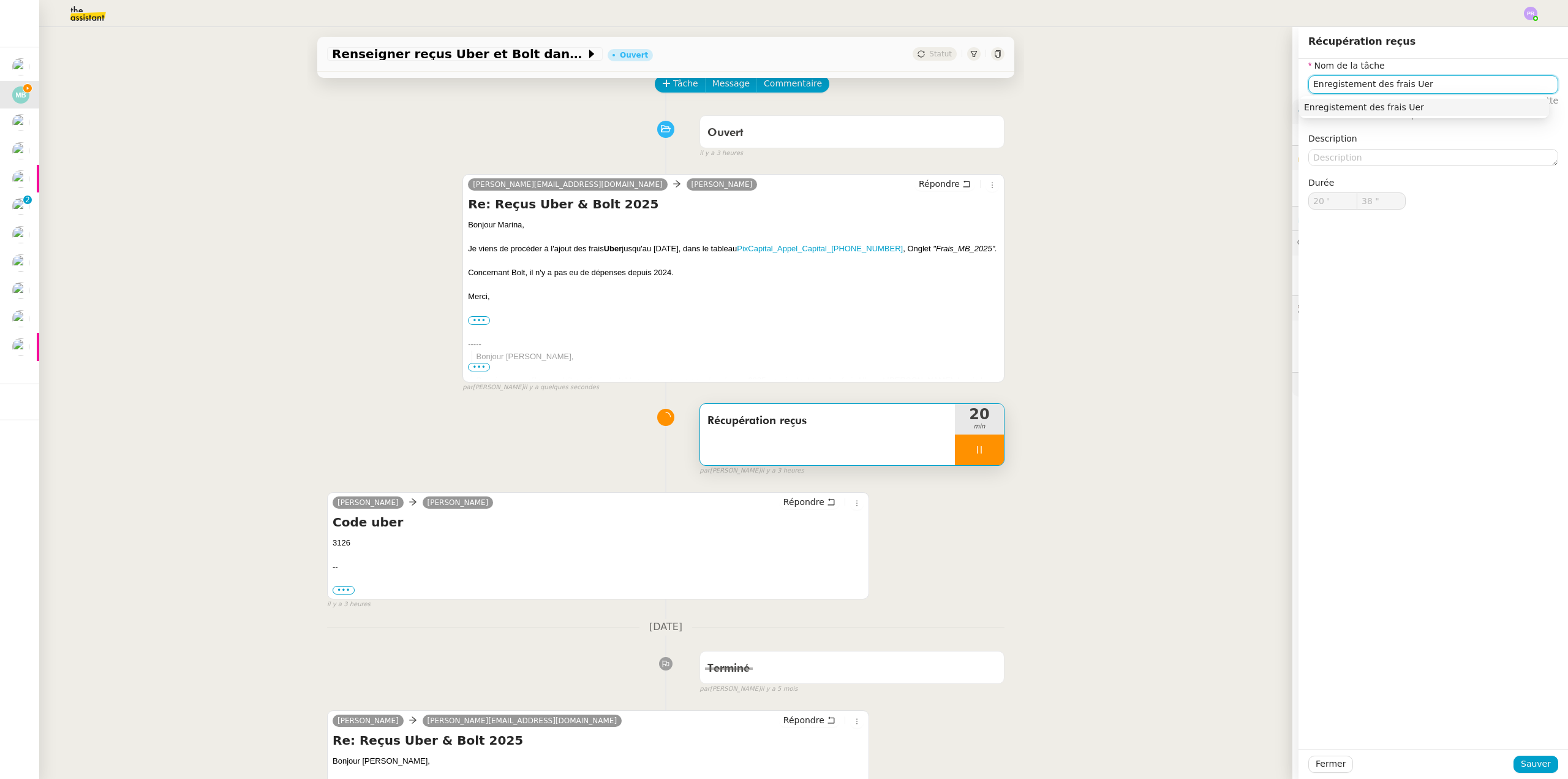
type input "Enregistement des frais Uber"
click at [1332, 85] on input "Enregistement des frais Uber" at bounding box center [1433, 84] width 250 height 18
click at [1335, 84] on input "Enregistement des frais Uber" at bounding box center [1433, 84] width 250 height 18
type input "40 ""
type input "Enregistrement des frais Uber"
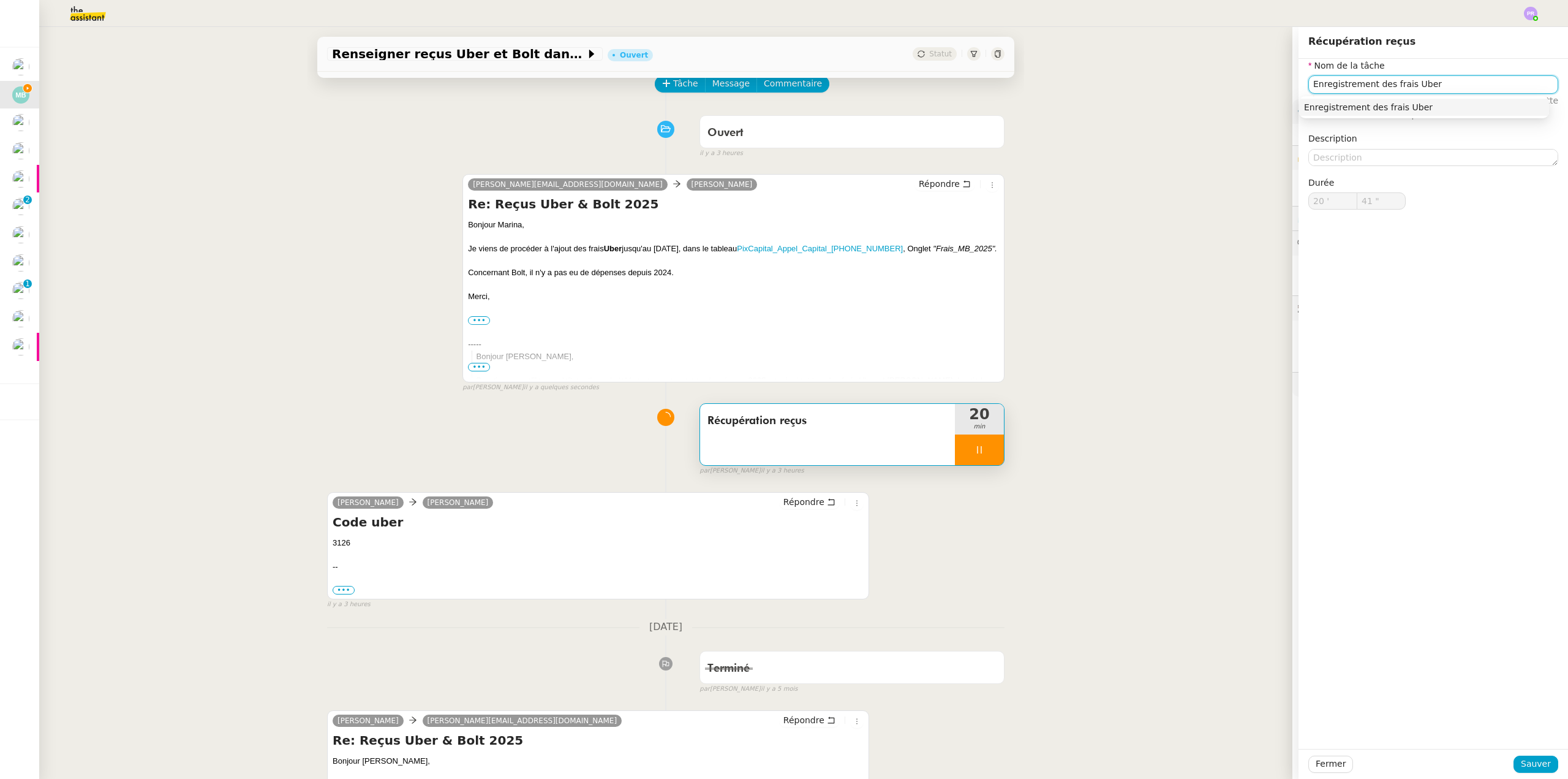
click at [1441, 84] on input "Enregistrement des frais Uber" at bounding box center [1433, 84] width 250 height 18
type input "42 ""
type input "Enregistrement des frais Uber"
click at [1538, 772] on button "Sauver" at bounding box center [1536, 764] width 44 height 17
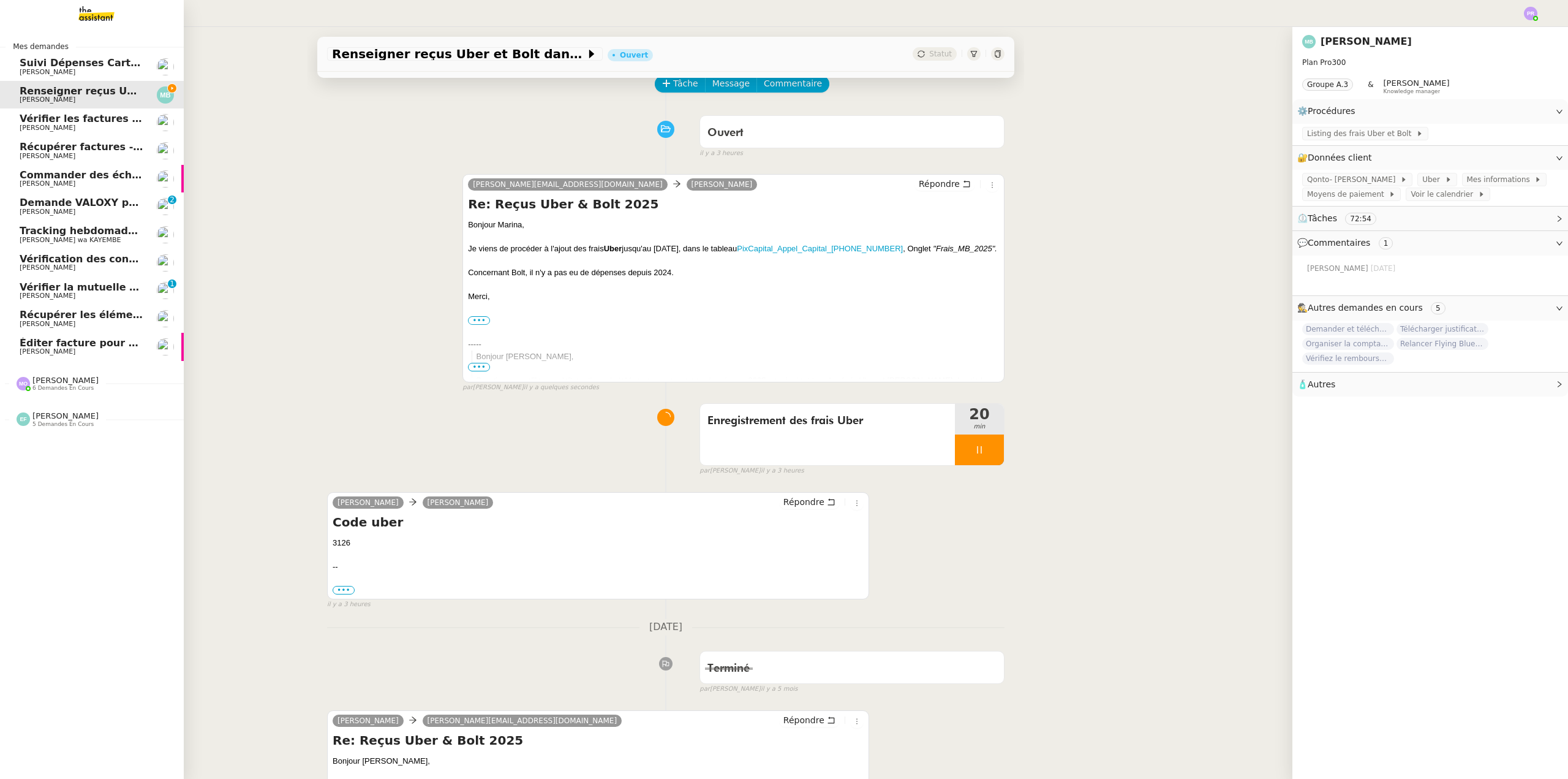
click at [121, 202] on span "Demande VALOXY pour Pennylane - Montants importants sans justificatifs" at bounding box center [224, 202] width 410 height 11
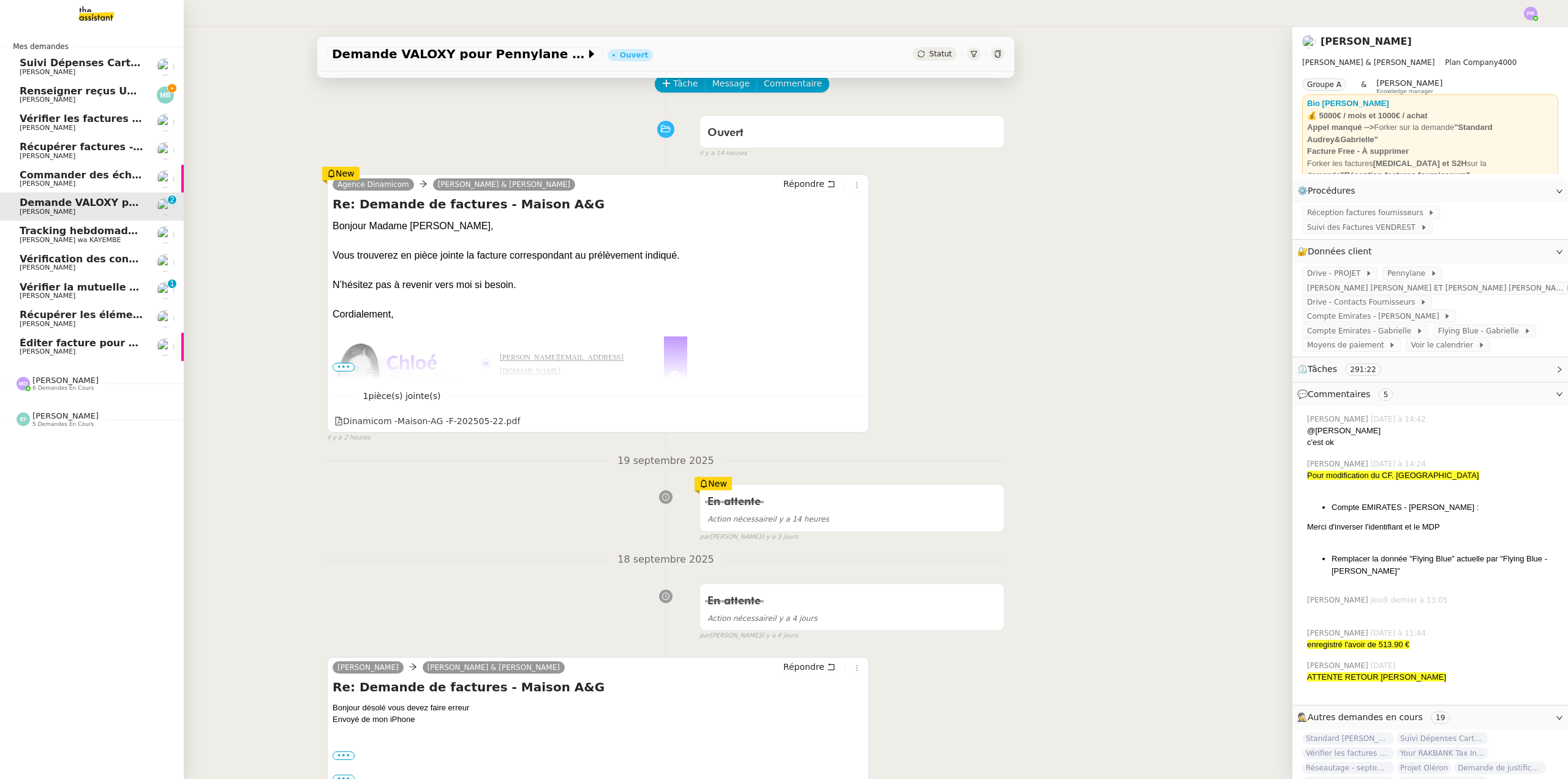
click at [120, 235] on span "Tracking hebdomadaire semaine 22 septembre 2025" at bounding box center [164, 230] width 290 height 11
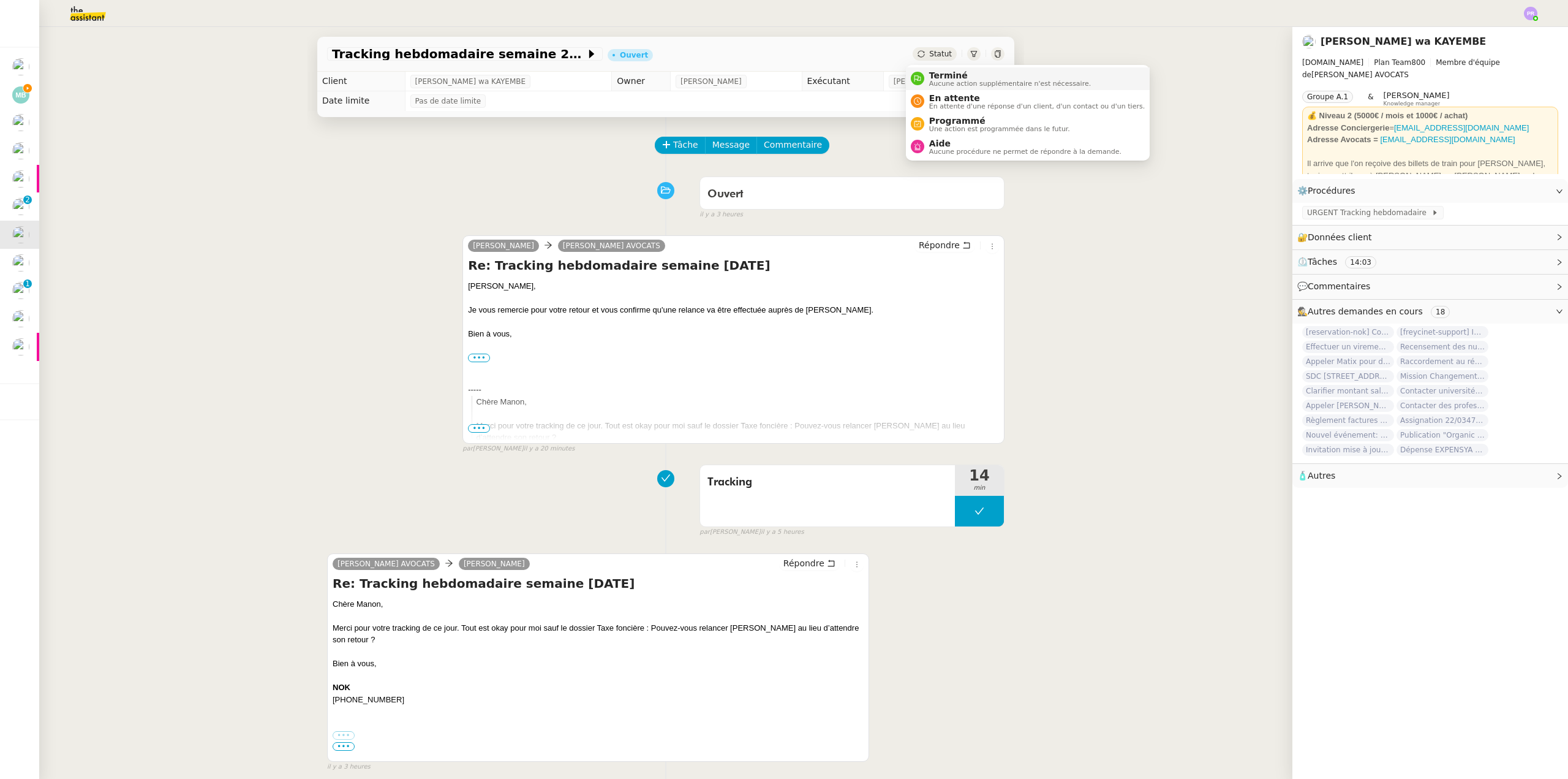
click at [953, 78] on span "Terminé" at bounding box center [1010, 75] width 162 height 10
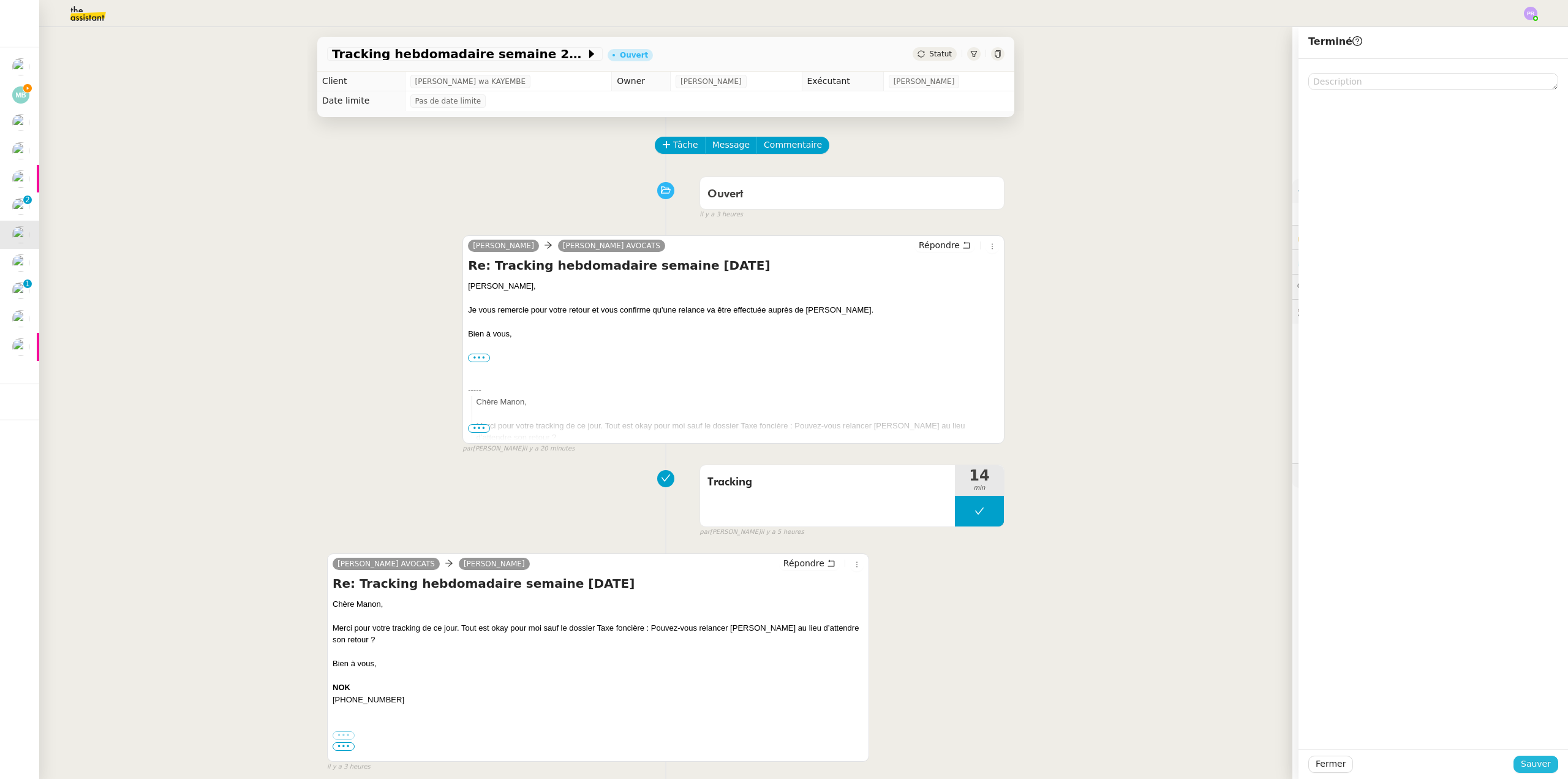
click at [1530, 759] on span "Sauver" at bounding box center [1536, 763] width 30 height 14
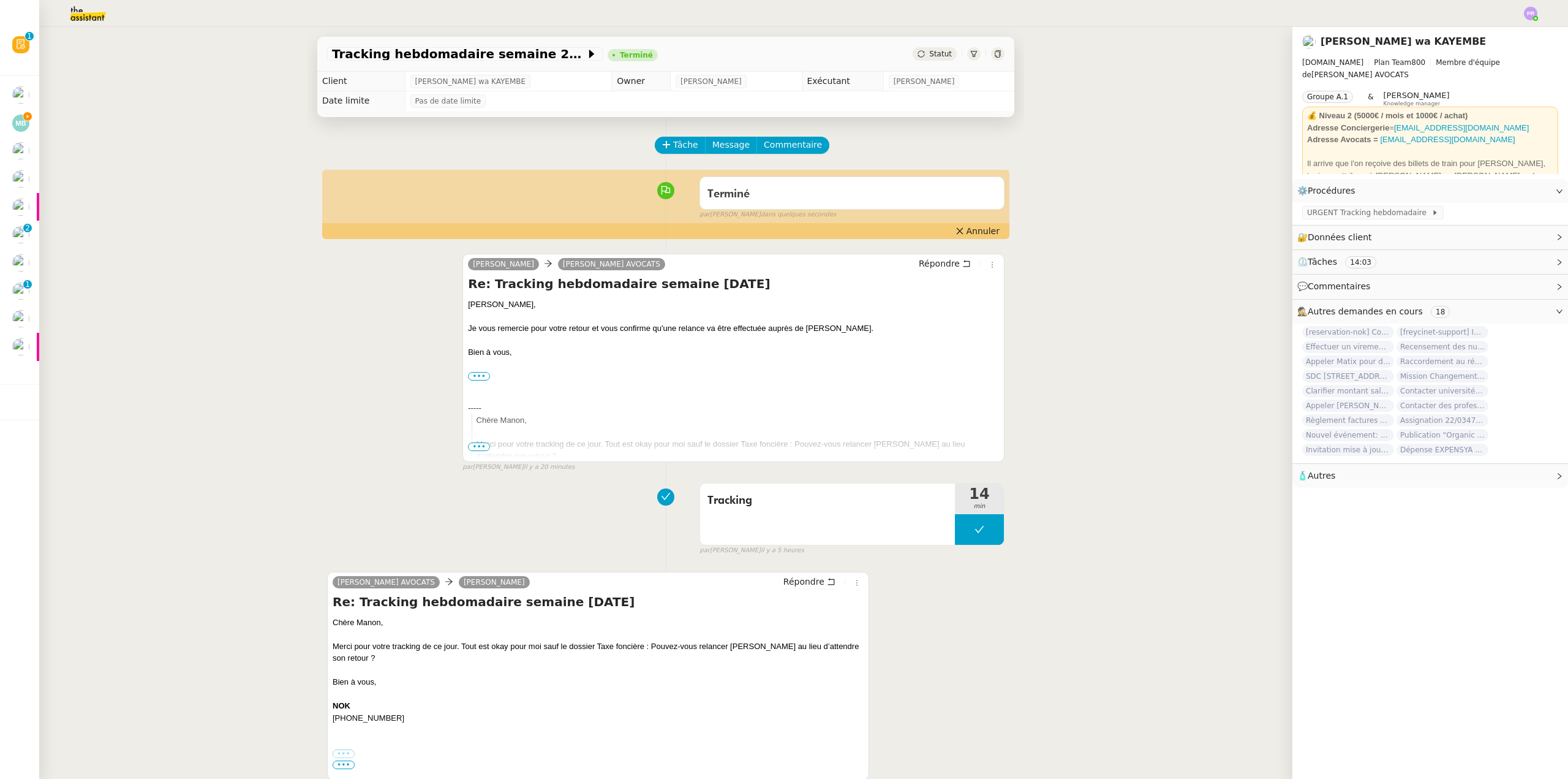
click at [80, 11] on img at bounding box center [78, 14] width 95 height 27
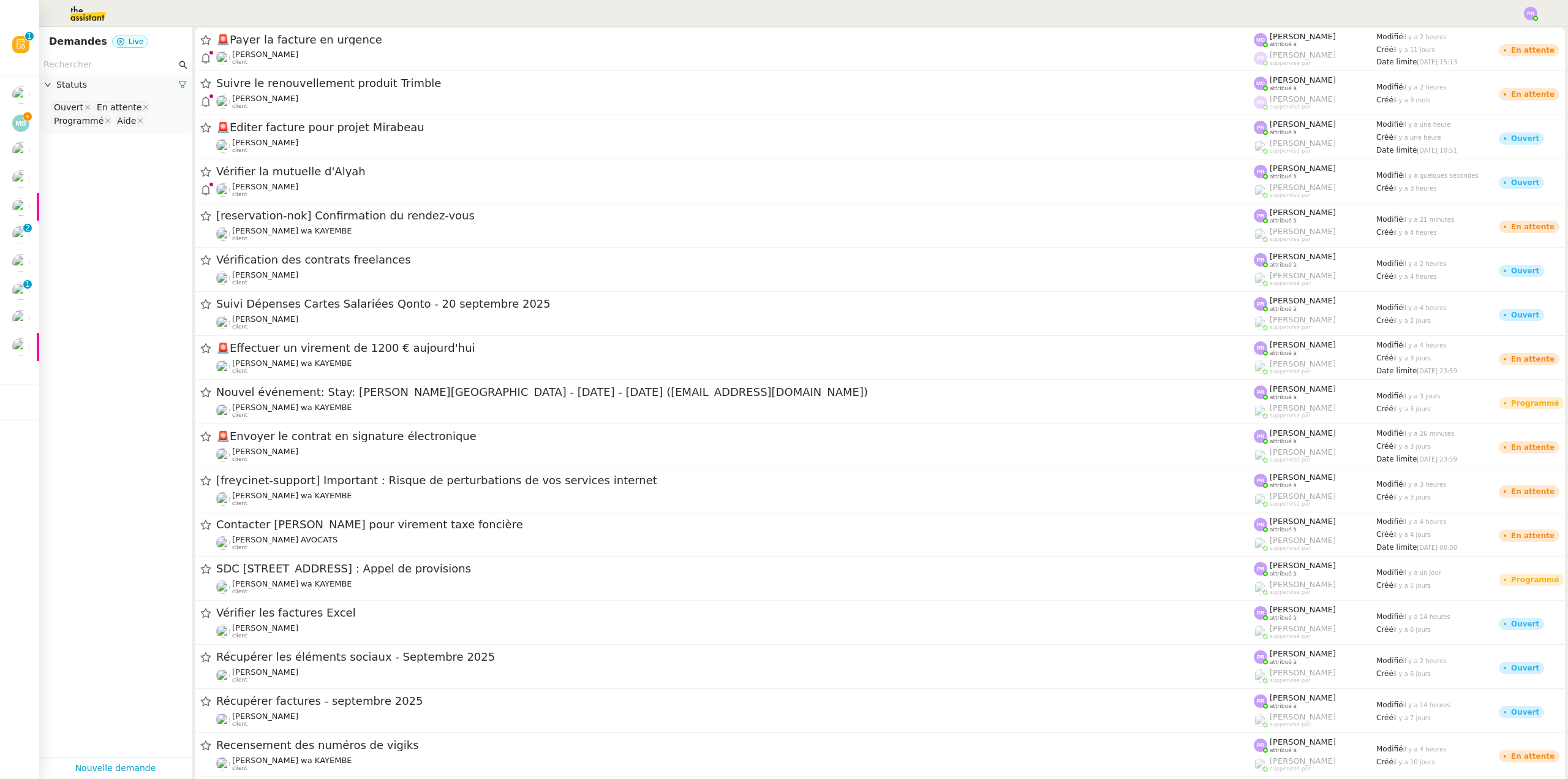
click at [84, 65] on input "text" at bounding box center [110, 64] width 133 height 14
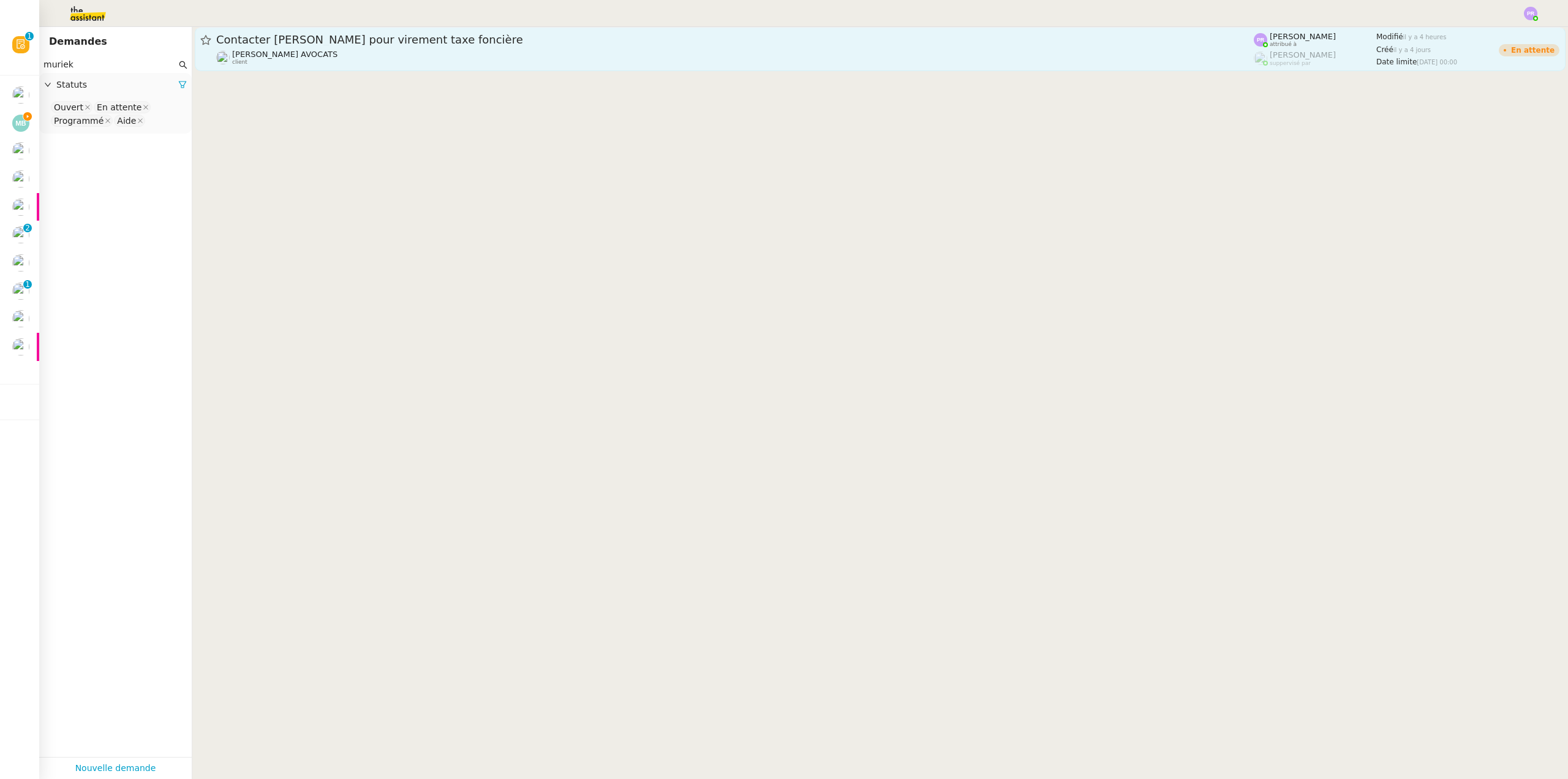
type input "muriek"
click at [371, 50] on div "Naomi NOK AVOCATS client" at bounding box center [735, 57] width 1038 height 16
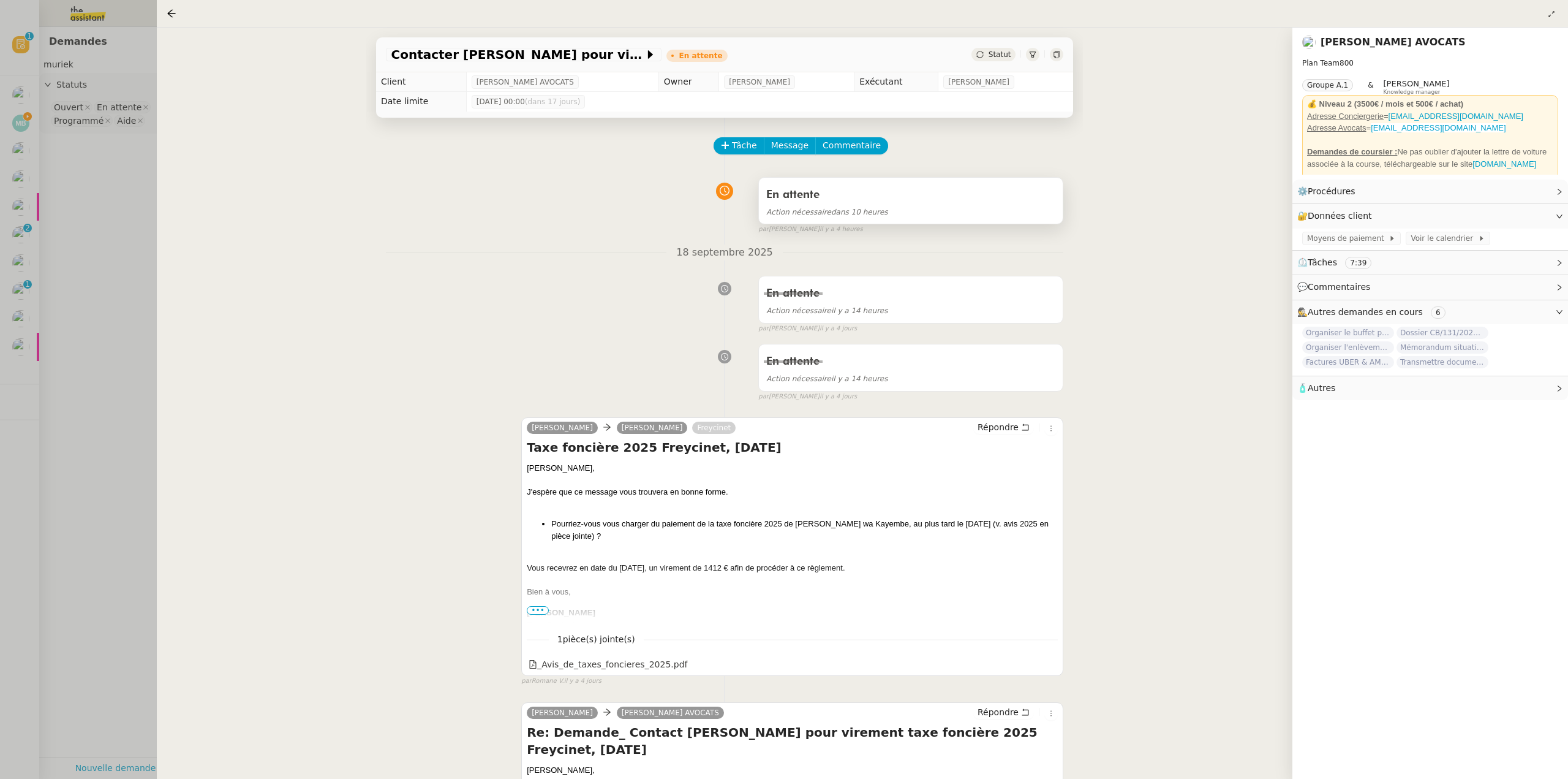
click at [882, 200] on div "En attente" at bounding box center [911, 195] width 289 height 20
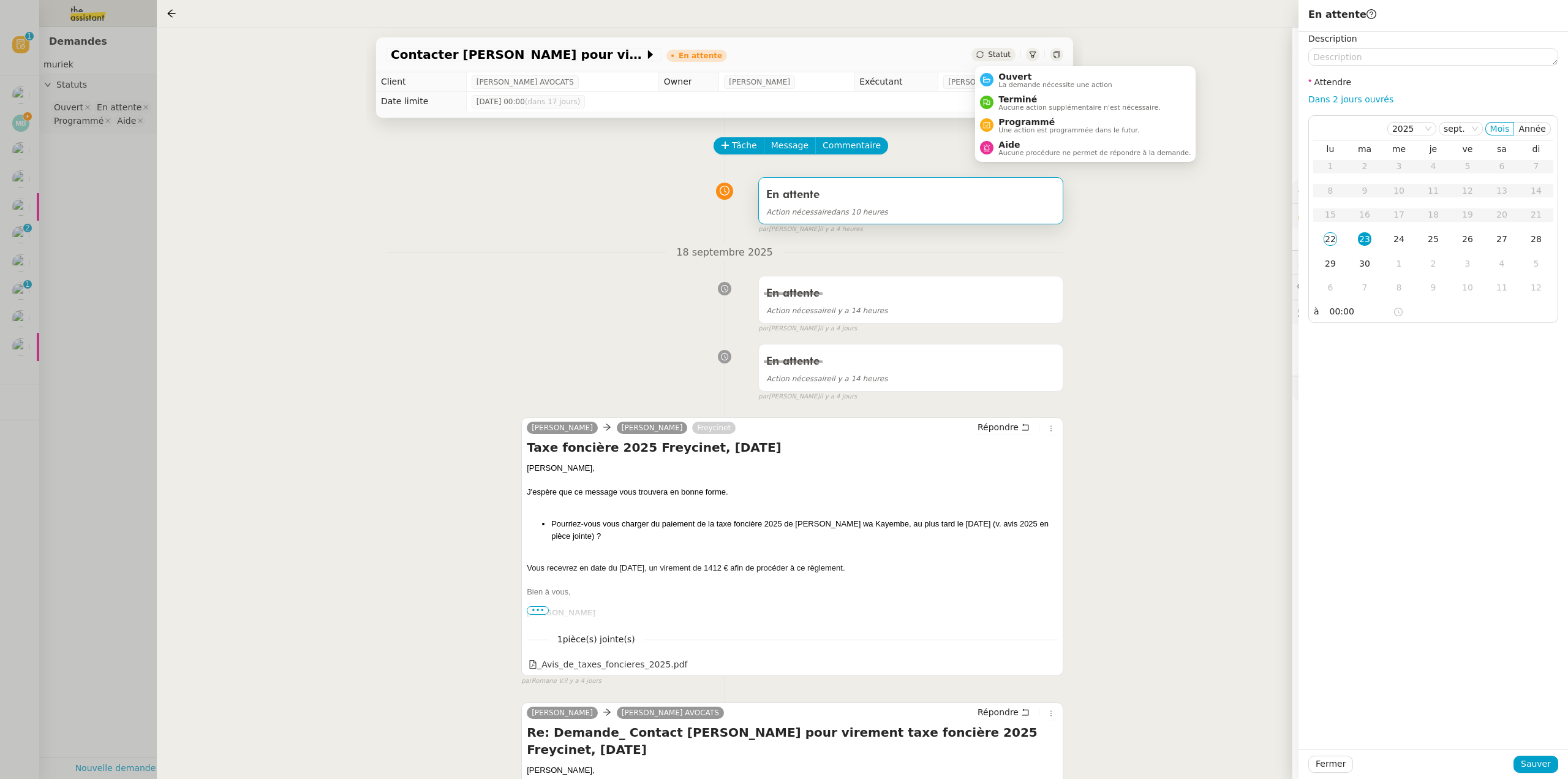
click at [1027, 67] on ul "Ouvert La demande nécessite une action Terminé Aucune action supplémentaire n'e…" at bounding box center [1085, 114] width 221 height 96
click at [1027, 75] on span "Ouvert" at bounding box center [1055, 76] width 114 height 10
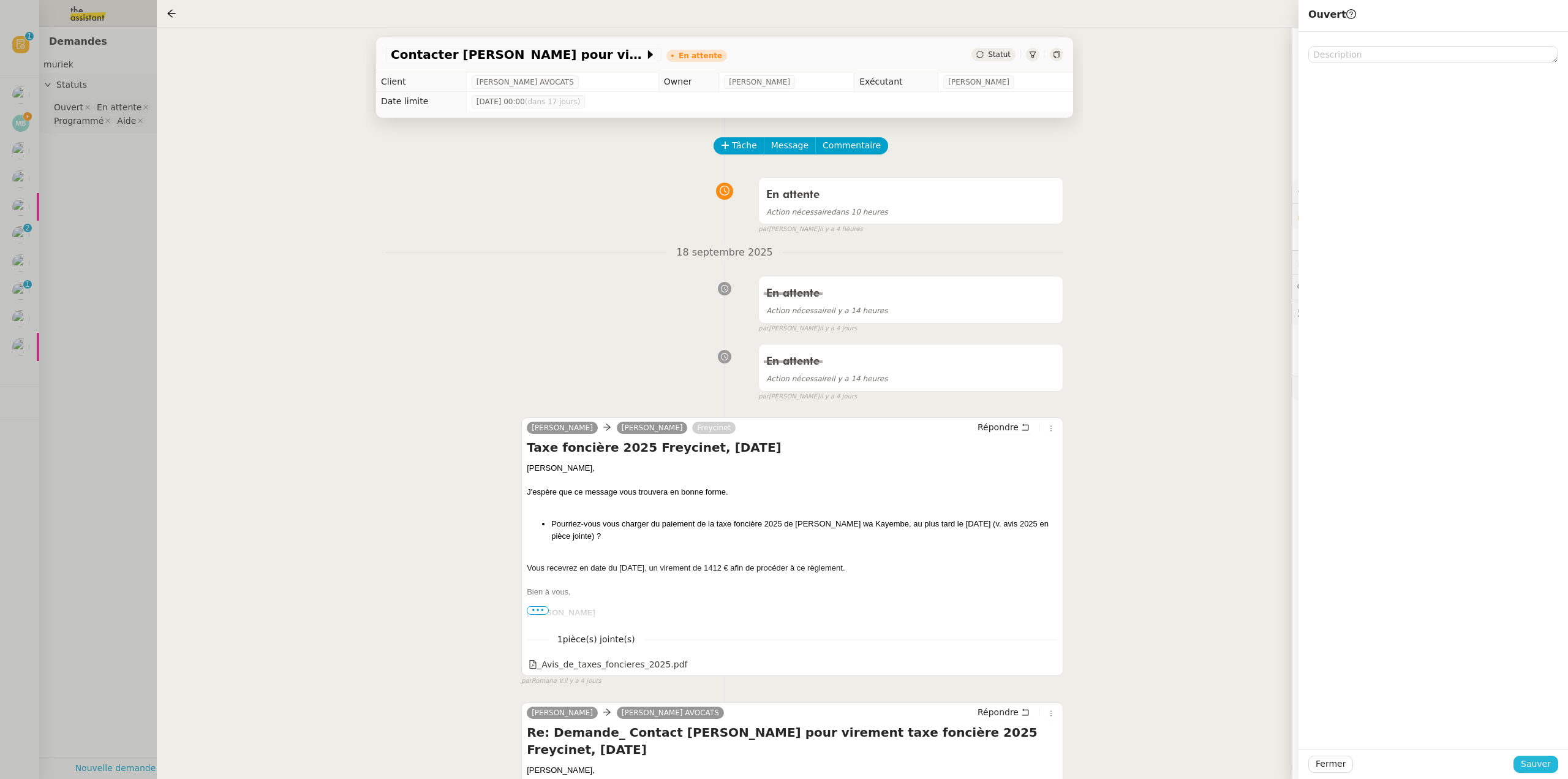
click at [1538, 756] on span "Sauver" at bounding box center [1536, 763] width 30 height 14
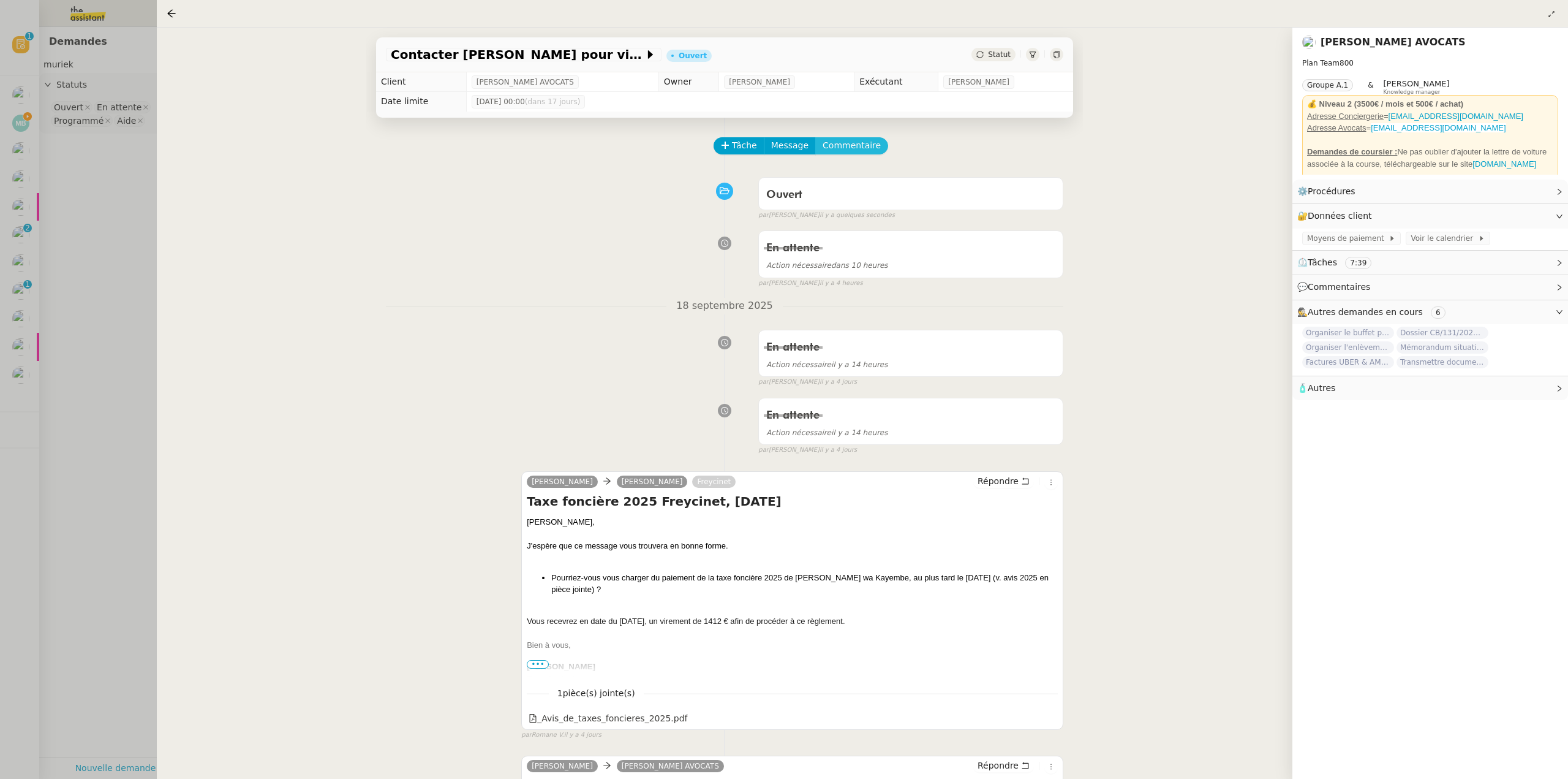
click at [835, 142] on span "Commentaire" at bounding box center [851, 145] width 58 height 14
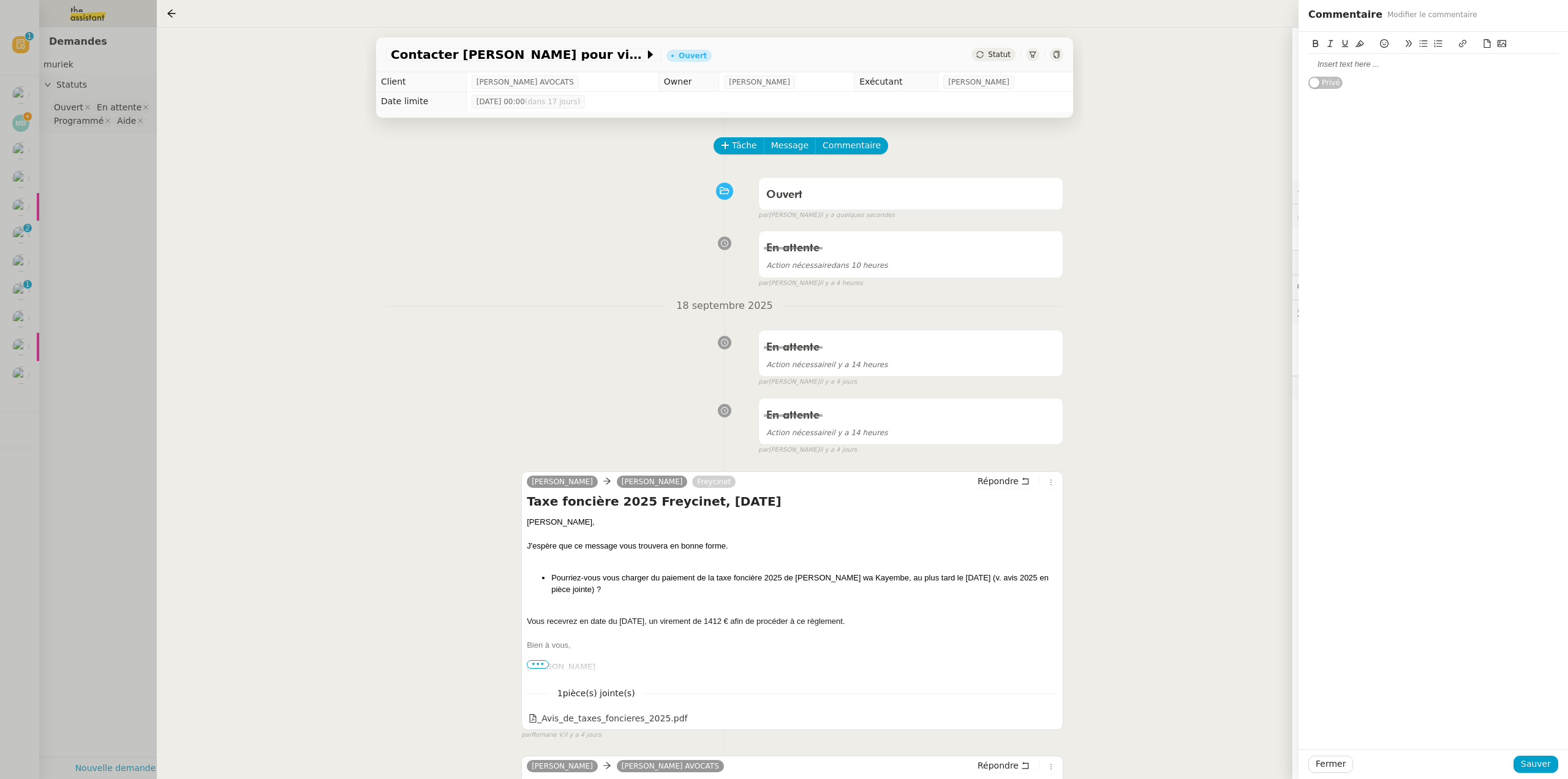
click at [1344, 66] on div at bounding box center [1433, 64] width 250 height 11
drag, startPoint x: 1411, startPoint y: 63, endPoint x: 1292, endPoint y: 68, distance: 119.1
click at [1282, 69] on app-ticket "Contacter Muriel pour virement taxe foncière Ouvert Statut Client Naomi NOK AVO…" at bounding box center [862, 403] width 1411 height 751
click at [1359, 44] on icon at bounding box center [1359, 43] width 8 height 8
click at [1423, 63] on div "Retour tracking du 22/09" at bounding box center [1433, 64] width 250 height 11
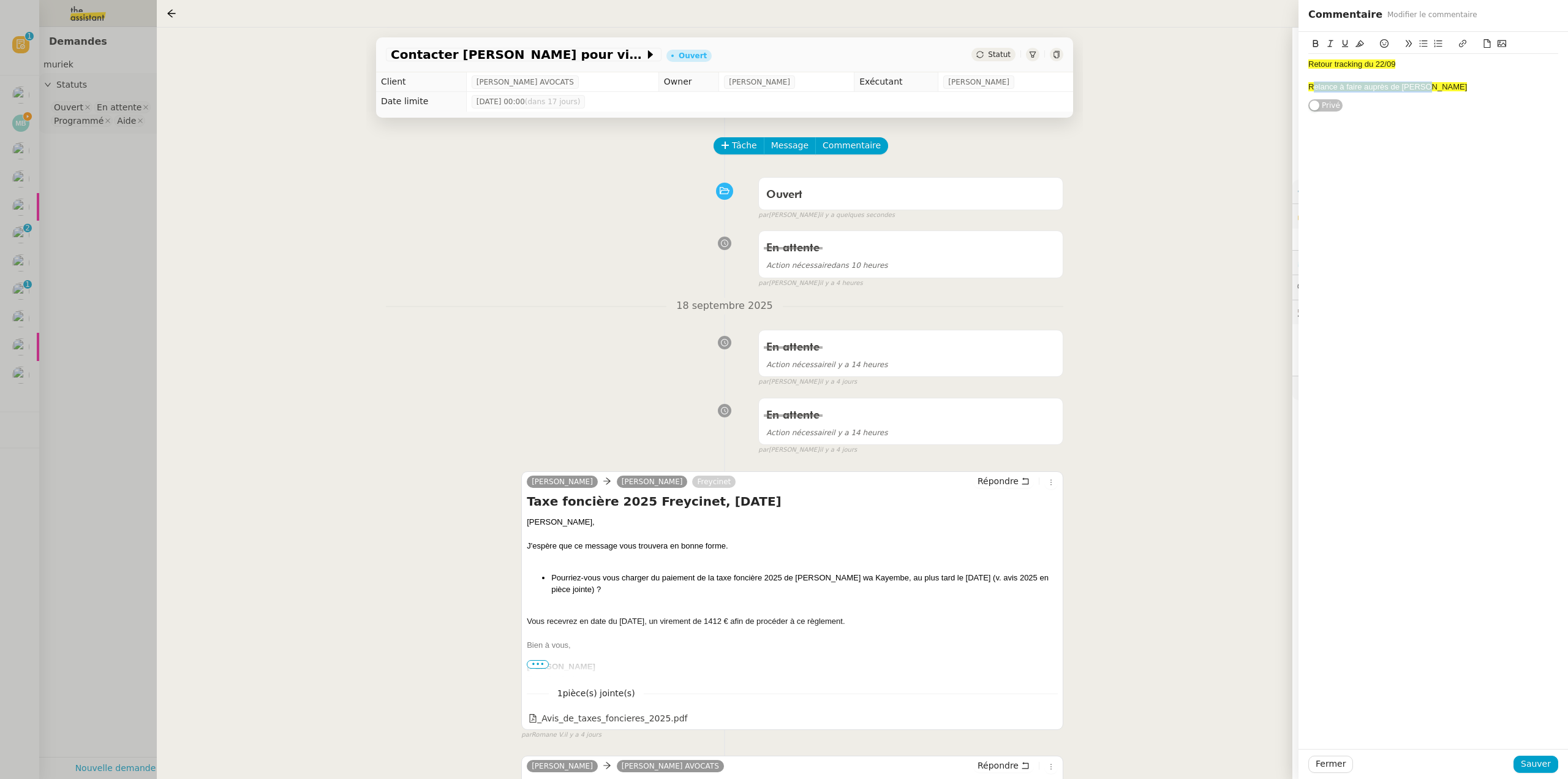
drag, startPoint x: 1429, startPoint y: 87, endPoint x: 1313, endPoint y: 84, distance: 116.0
click at [1313, 84] on div "Relance à faire auprès de Muriel" at bounding box center [1433, 87] width 250 height 11
click at [1451, 87] on div "Relance à faire auprès de Muriel" at bounding box center [1433, 87] width 250 height 11
drag, startPoint x: 1360, startPoint y: 91, endPoint x: 1293, endPoint y: 91, distance: 67.0
click at [1293, 91] on app-ticket "Contacter Muriel pour virement taxe foncière Ouvert Statut Client Naomi NOK AVO…" at bounding box center [862, 403] width 1411 height 751
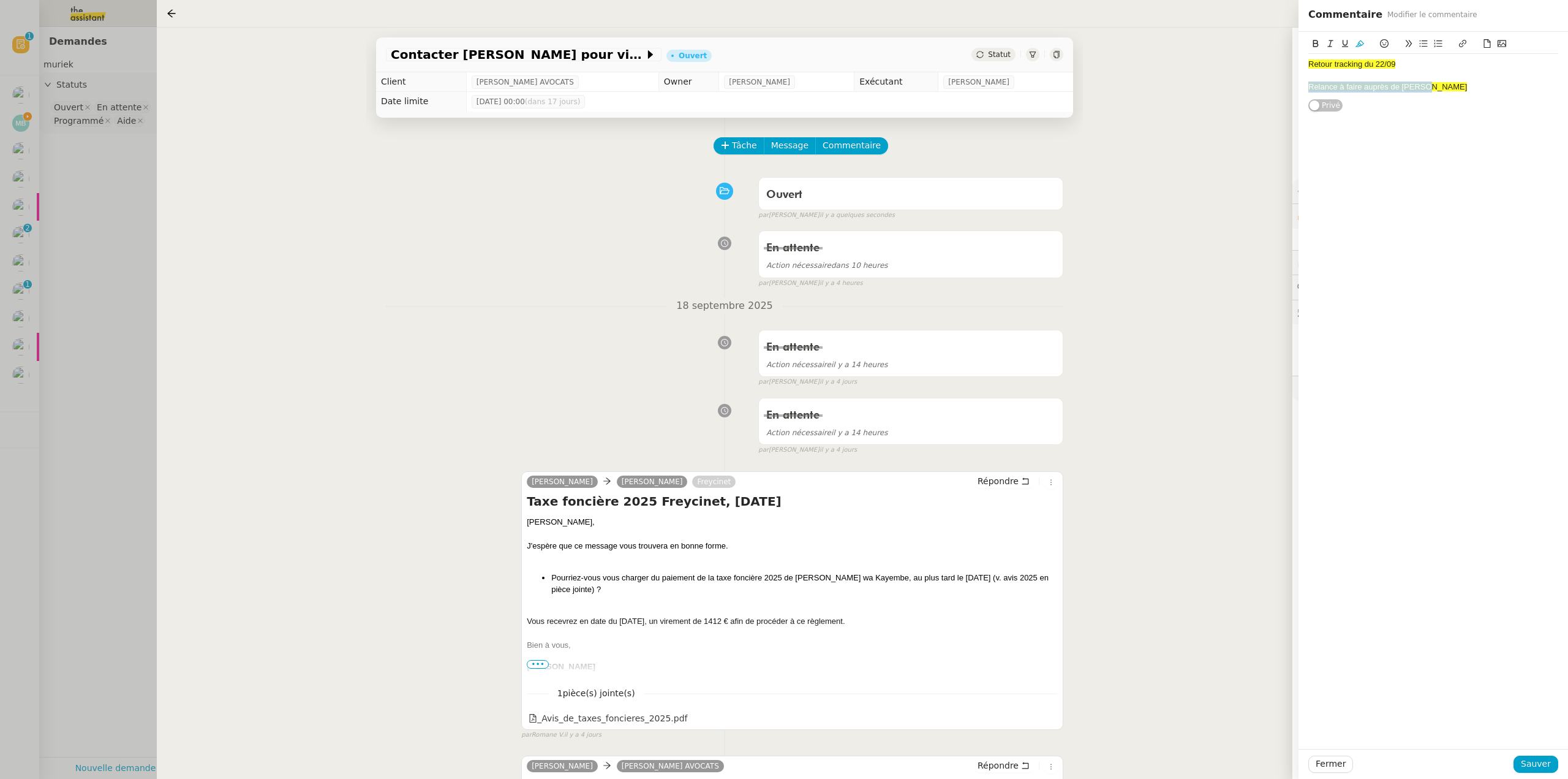
click at [1359, 42] on icon at bounding box center [1359, 44] width 8 height 7
click at [1412, 67] on div "Retour tracking du 22/09" at bounding box center [1433, 64] width 250 height 11
drag, startPoint x: 1529, startPoint y: 753, endPoint x: 1548, endPoint y: 765, distance: 22.5
click at [1530, 753] on div "Fermer Sauver" at bounding box center [1433, 764] width 270 height 30
click at [1549, 766] on span "Sauver" at bounding box center [1536, 763] width 30 height 14
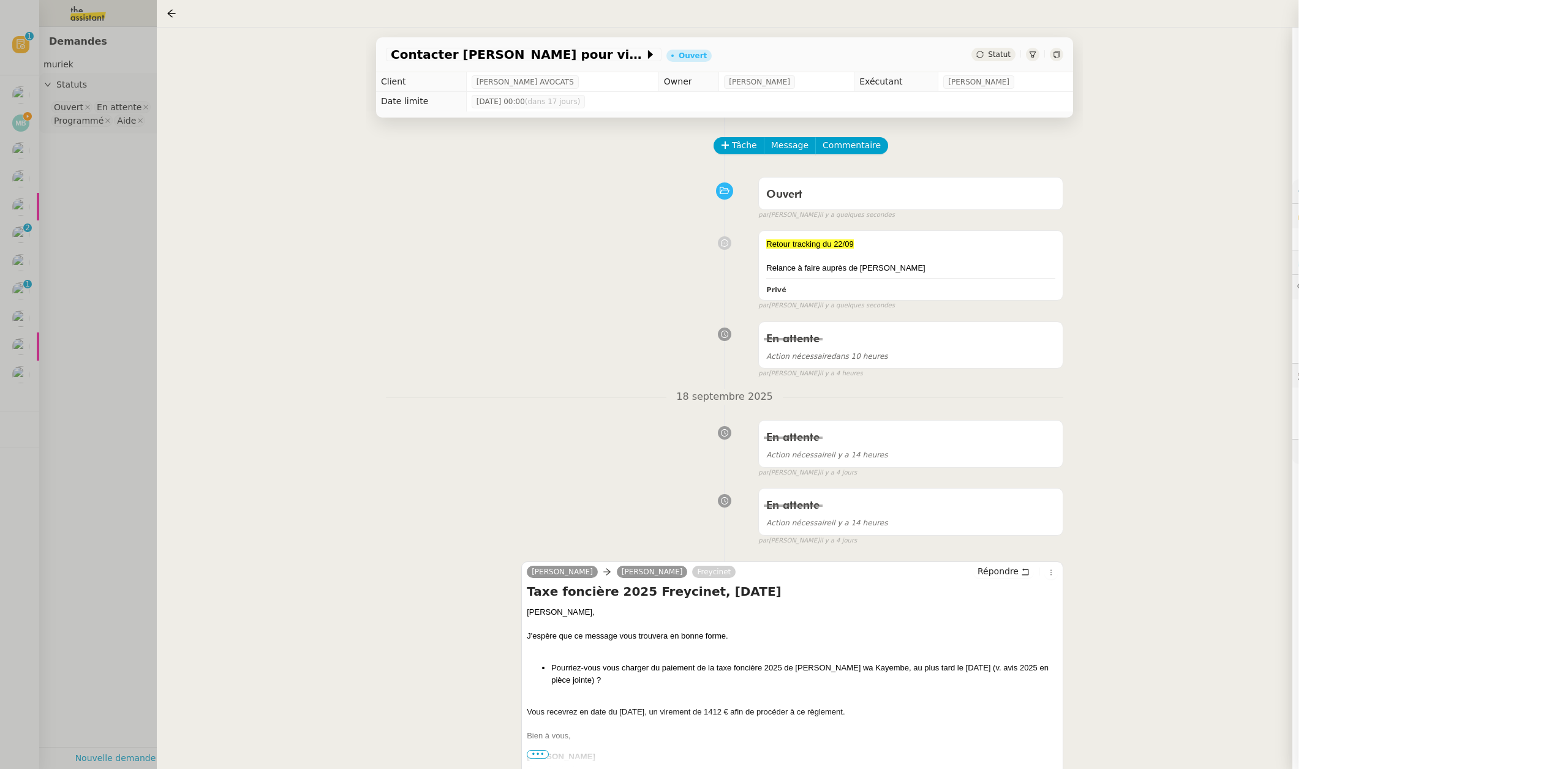
click at [81, 259] on div at bounding box center [784, 384] width 1568 height 769
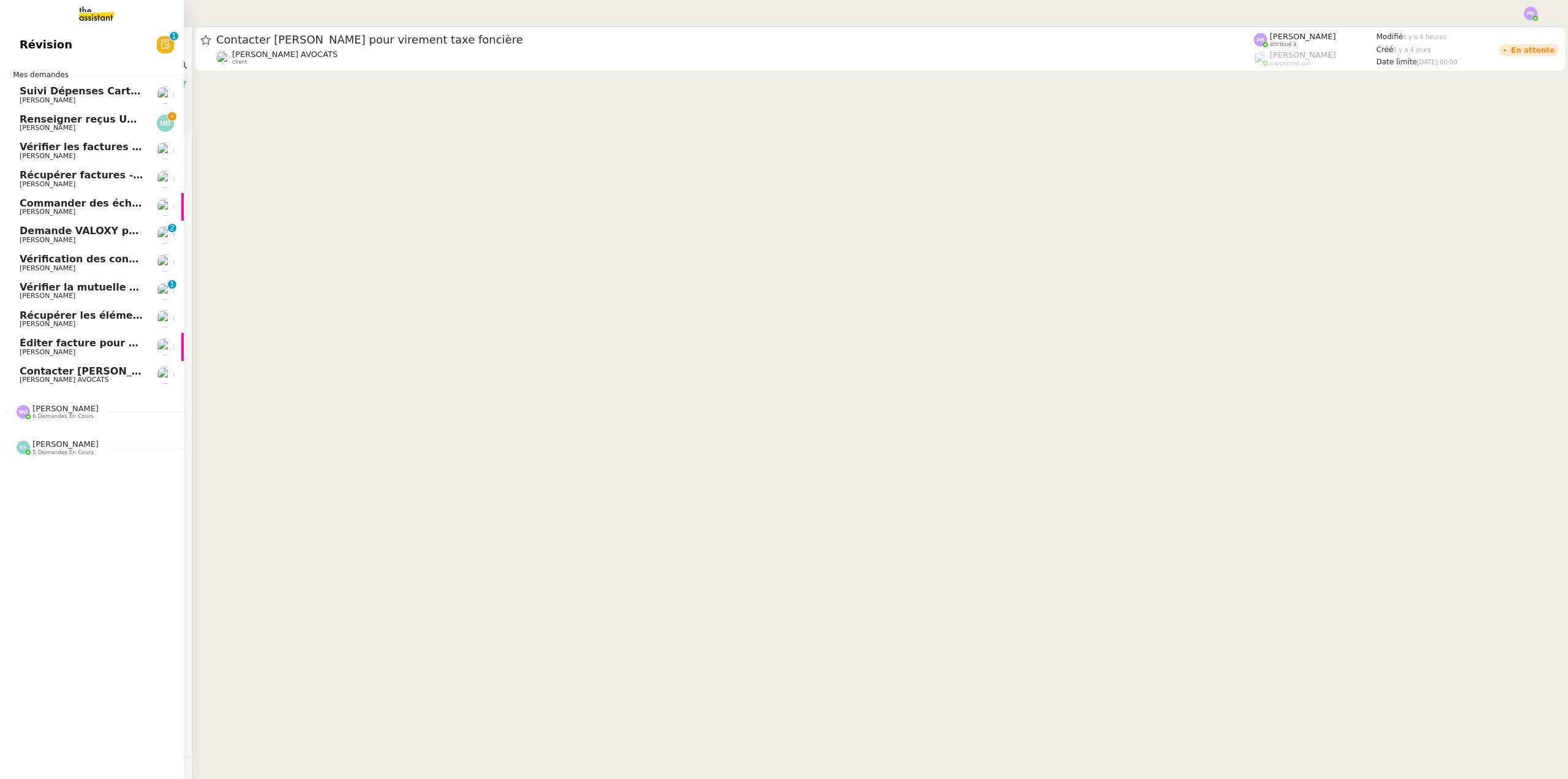
click at [90, 120] on span "Renseigner reçus Uber et Bolt dans Qonto" at bounding box center [176, 118] width 314 height 11
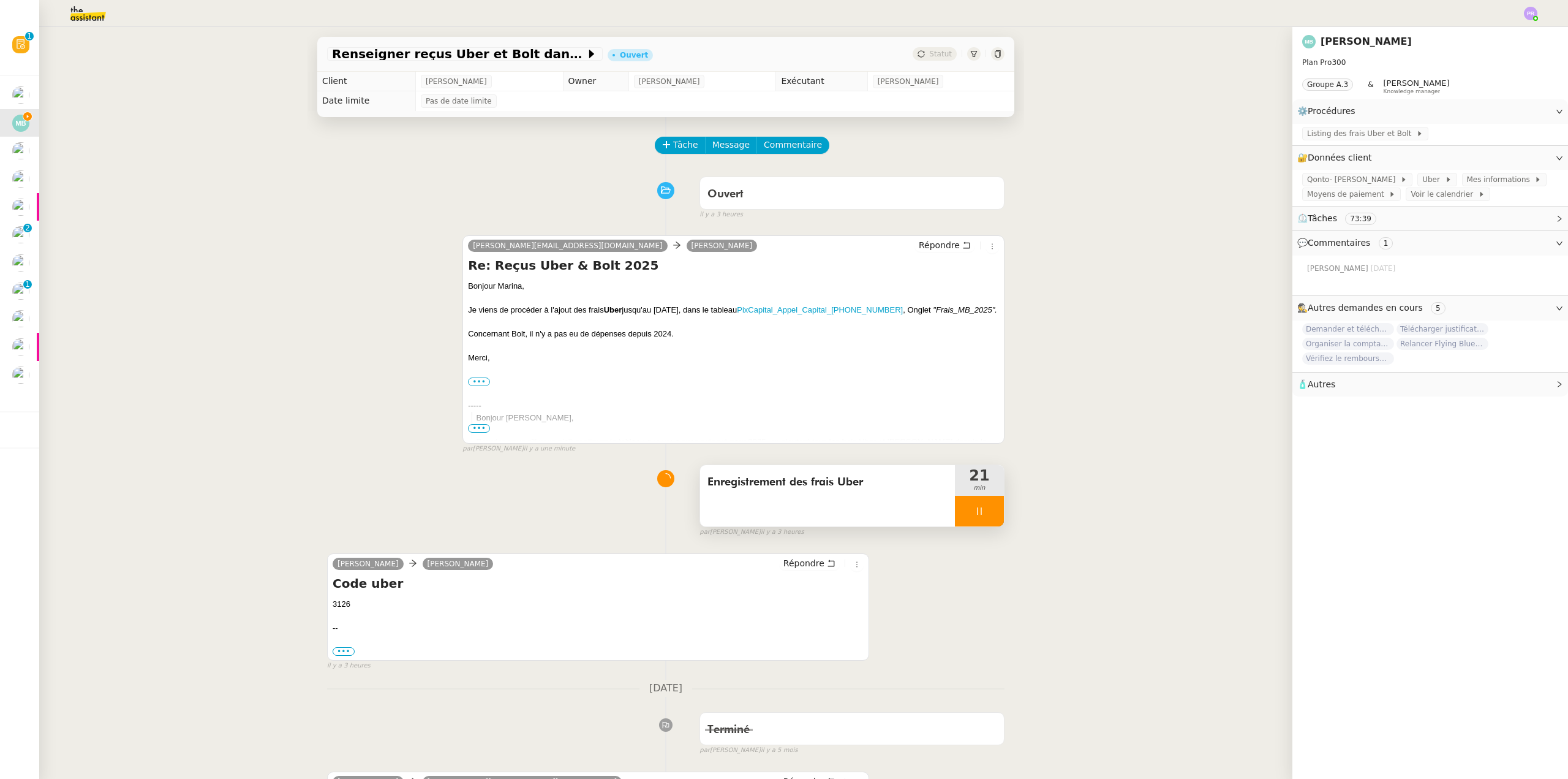
click at [989, 506] on div at bounding box center [979, 511] width 49 height 31
click at [992, 509] on button at bounding box center [991, 511] width 25 height 31
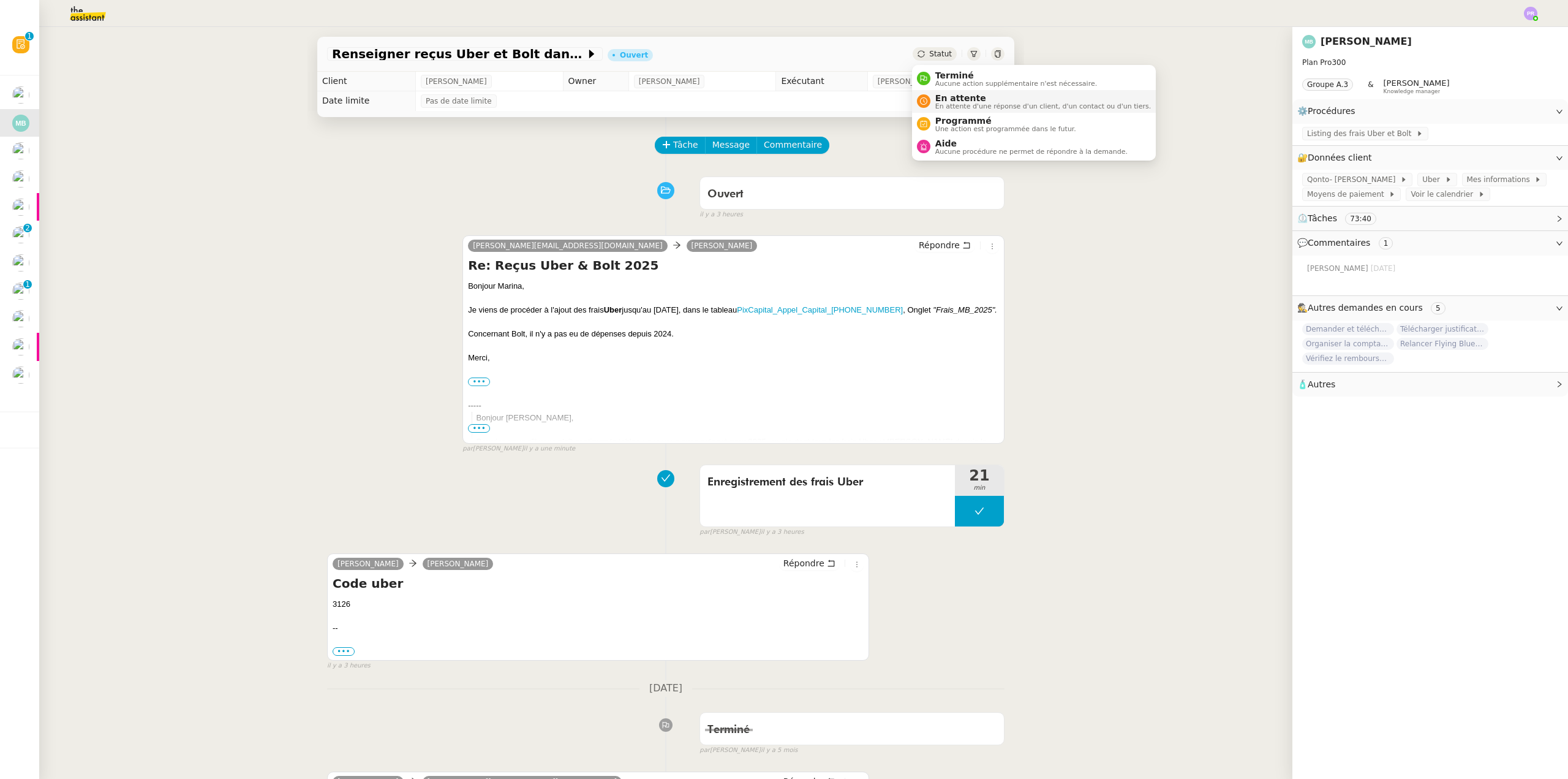
click at [959, 96] on span "En attente" at bounding box center [1043, 98] width 215 height 10
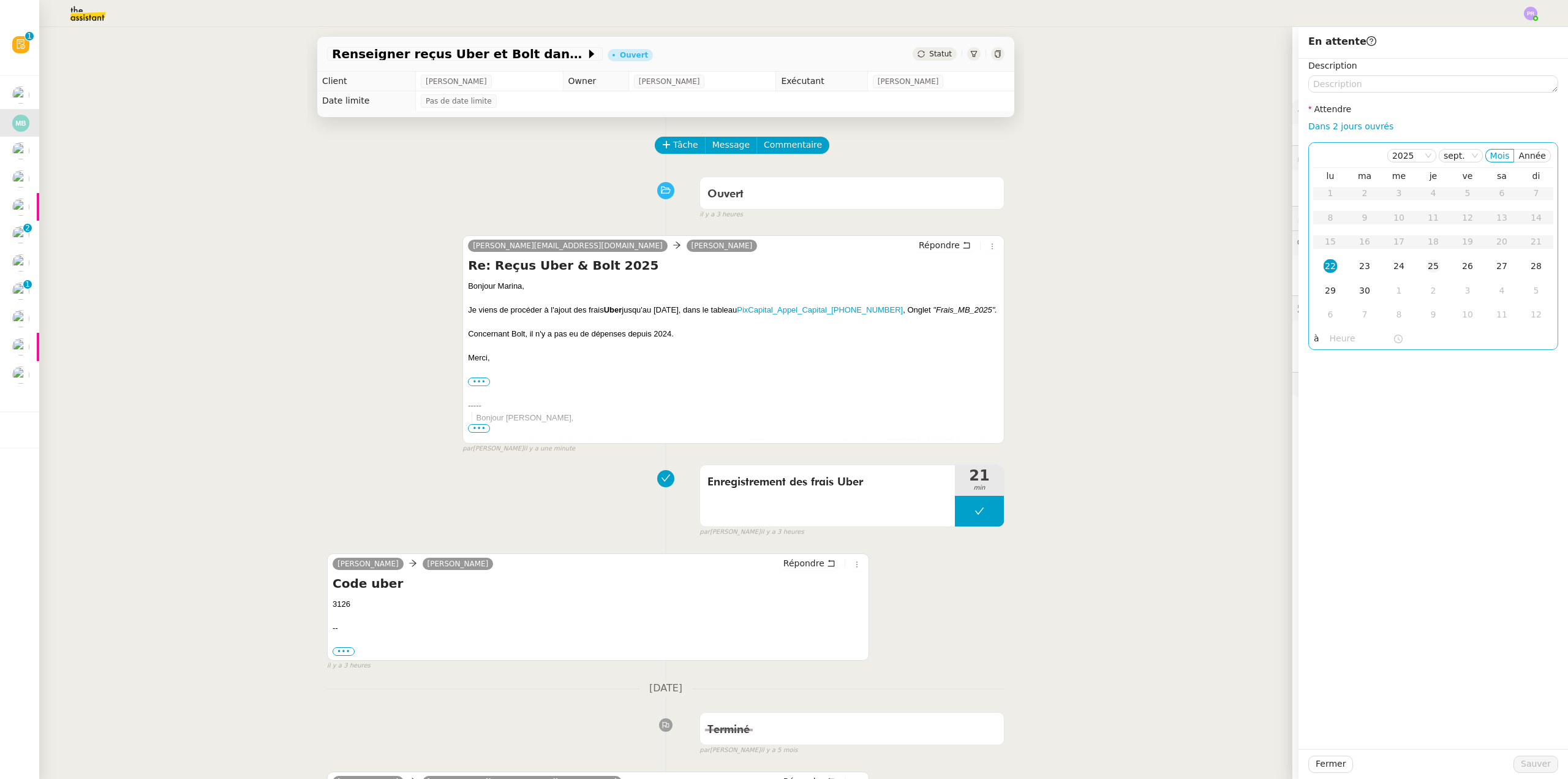
click at [1426, 267] on div "25" at bounding box center [1433, 266] width 14 height 14
drag, startPoint x: 1537, startPoint y: 763, endPoint x: 1451, endPoint y: 744, distance: 88.1
click at [1536, 763] on span "Sauver" at bounding box center [1536, 763] width 30 height 14
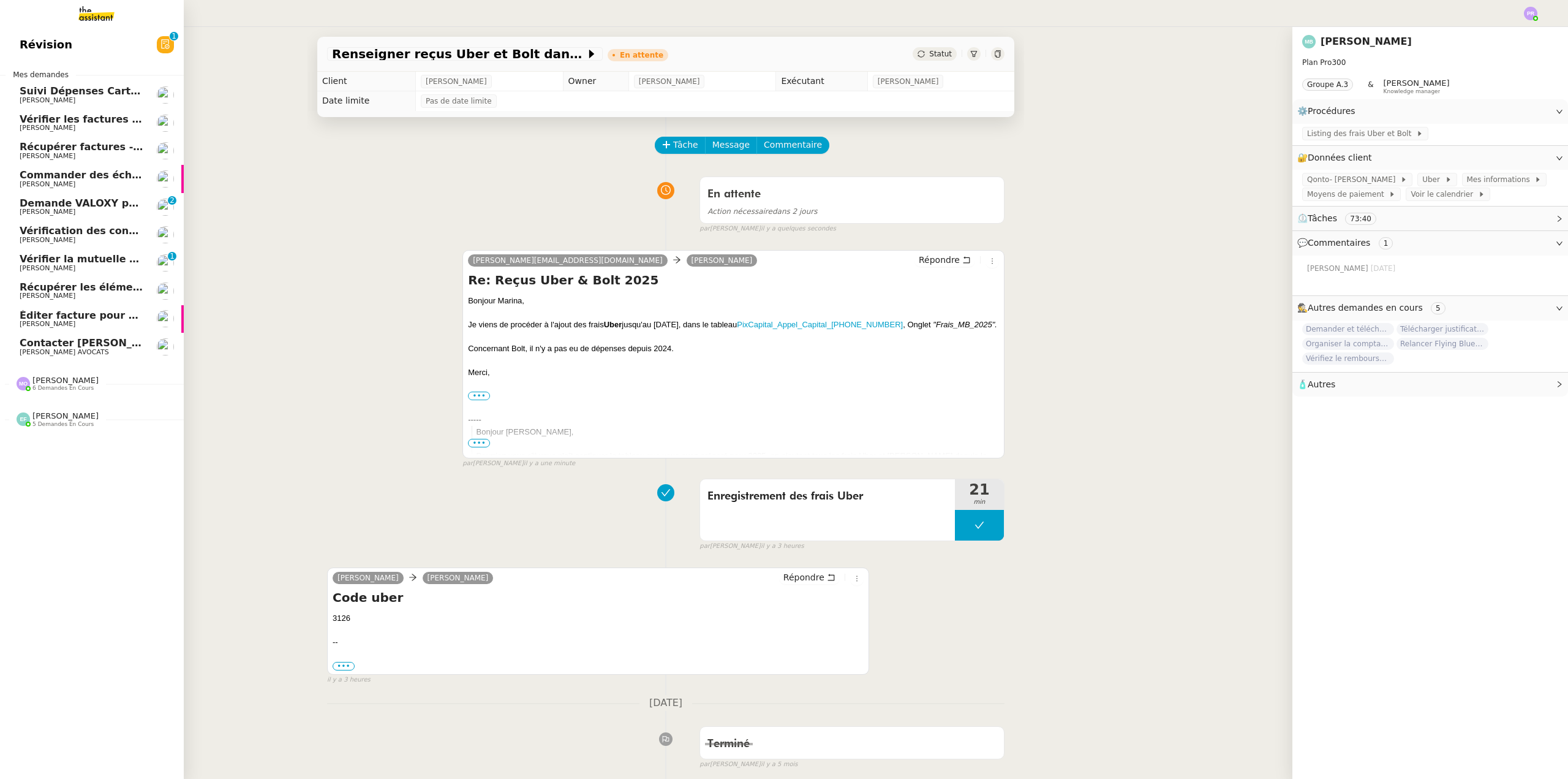
click at [67, 203] on span "Demande VALOXY pour Pennylane - Montants importants sans justificatifs" at bounding box center [224, 203] width 410 height 11
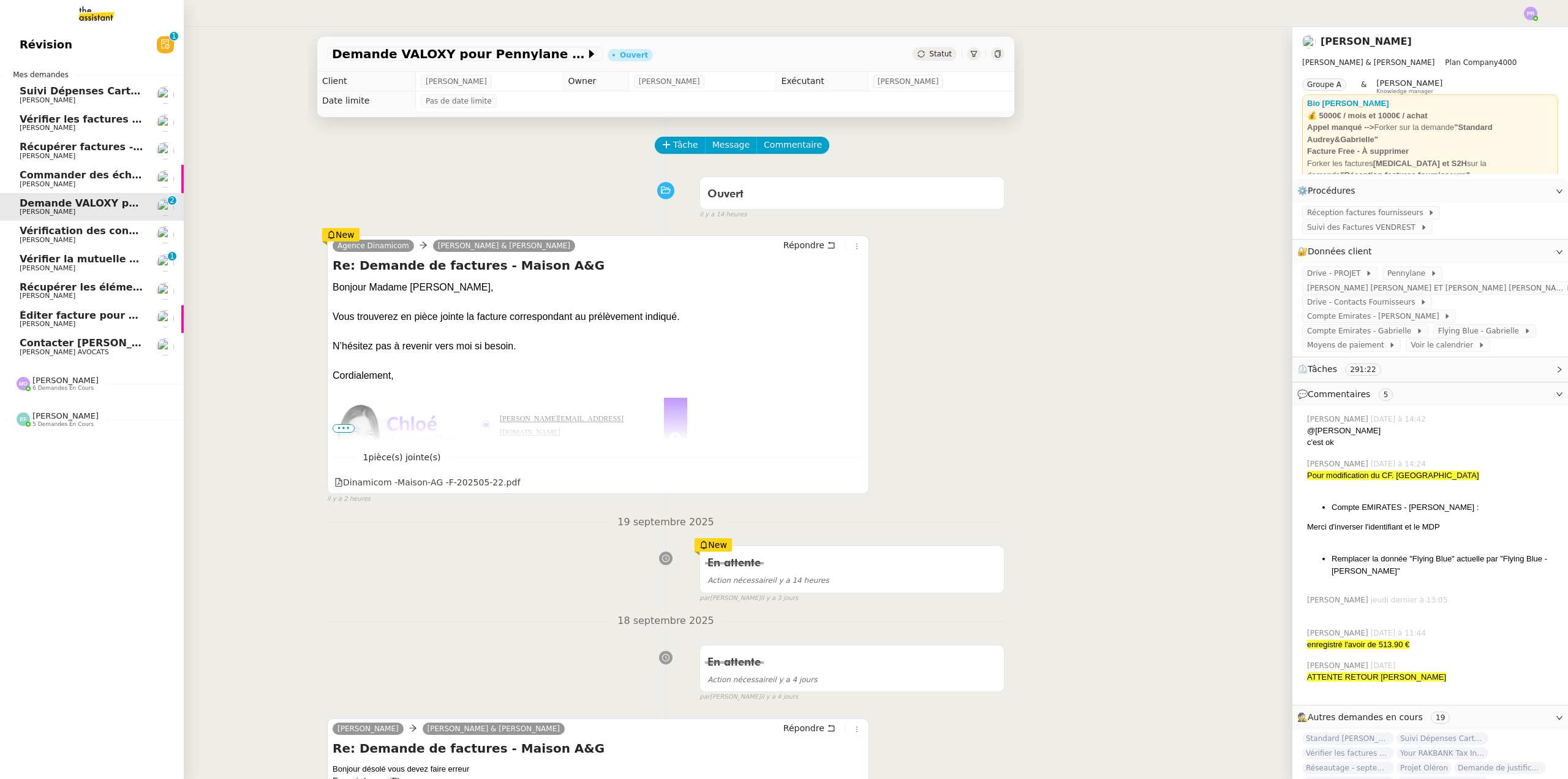
click at [87, 179] on span "Commander des échantillons en urgence" at bounding box center [132, 174] width 225 height 11
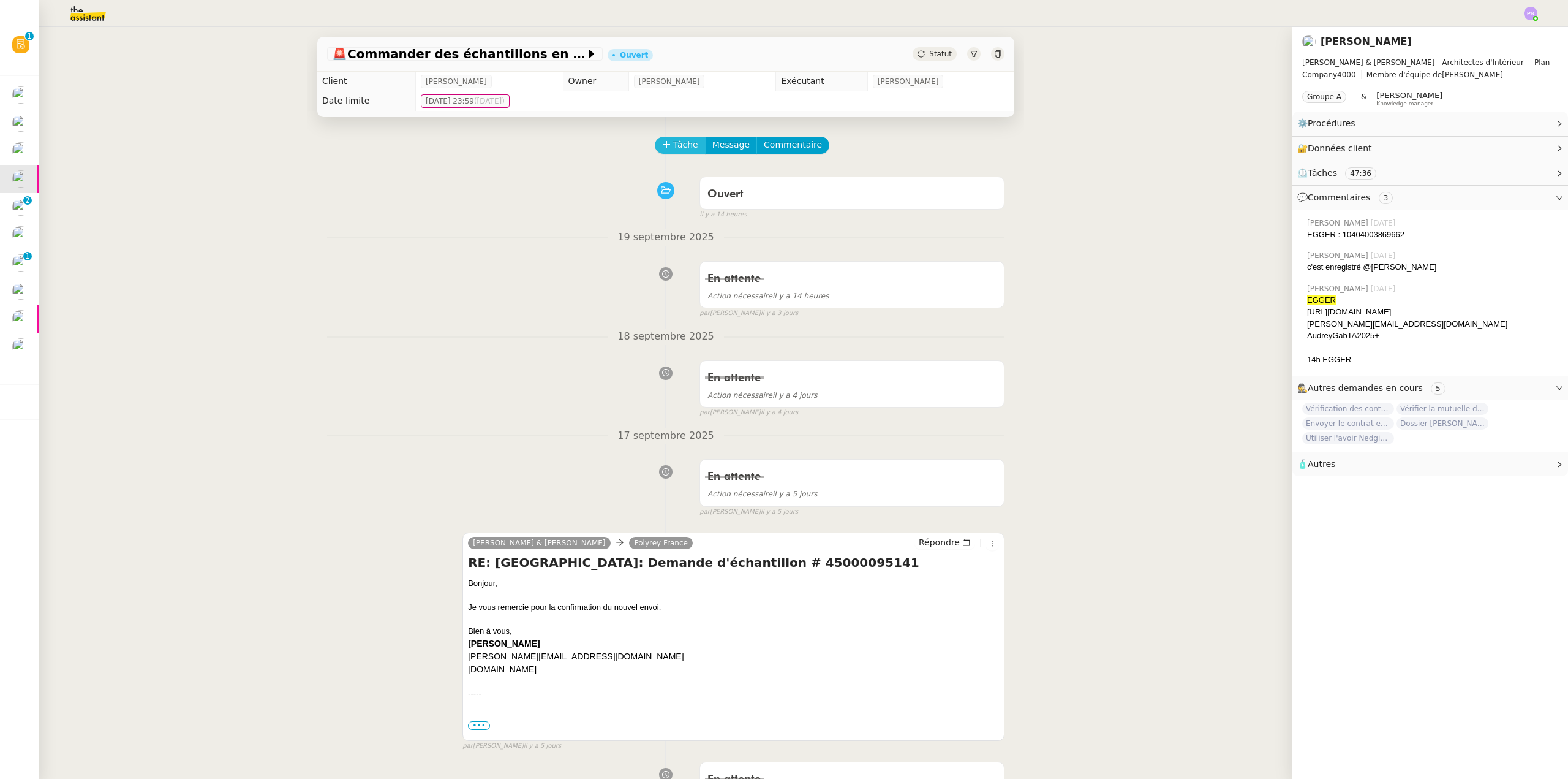
click at [687, 147] on span "Tâche" at bounding box center [685, 145] width 25 height 14
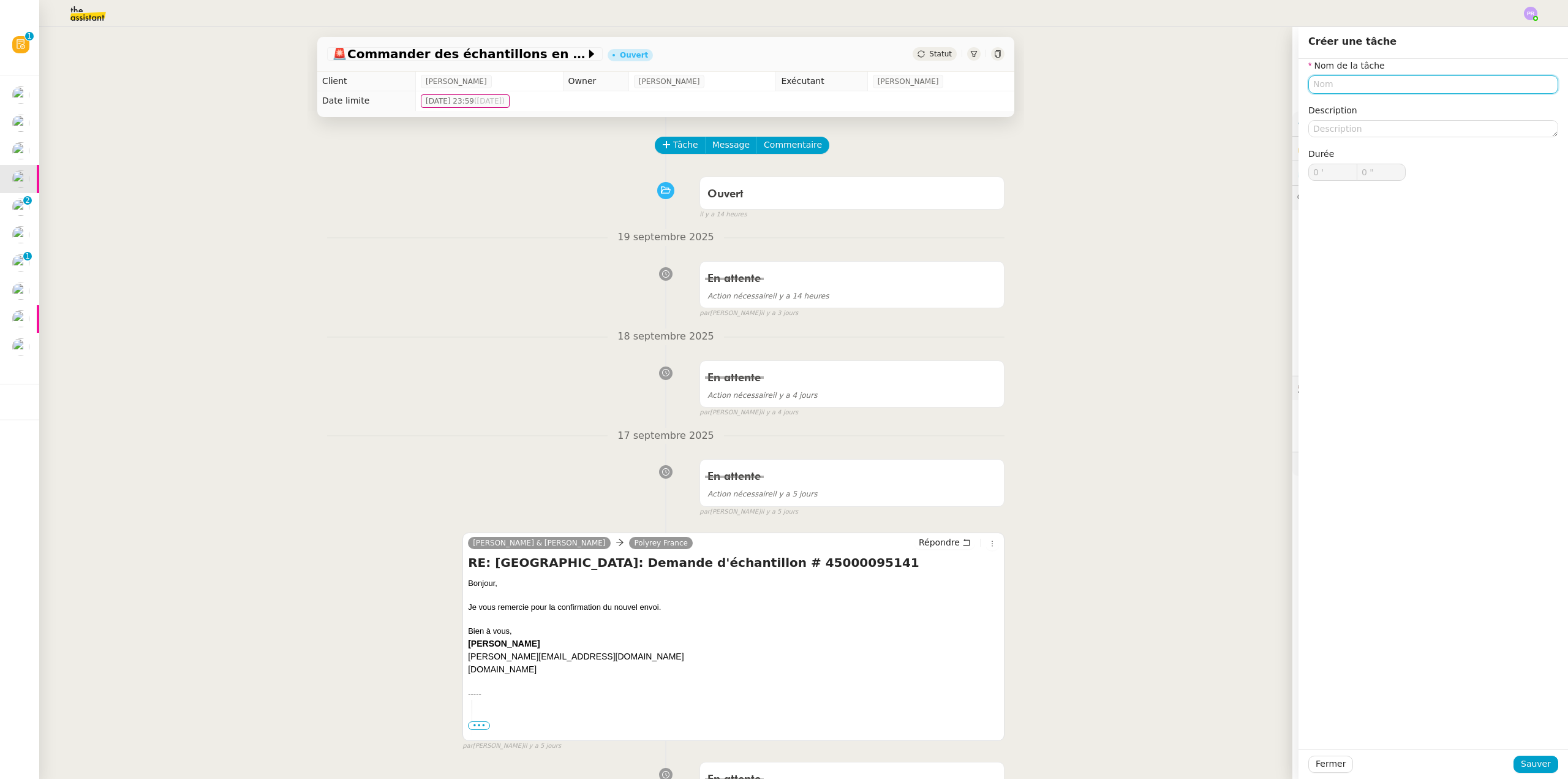
click at [1330, 83] on input "text" at bounding box center [1433, 84] width 250 height 18
click at [1364, 87] on input "Réception échnatillons" at bounding box center [1433, 84] width 250 height 18
click at [1372, 105] on div "Réception échantillons" at bounding box center [1423, 107] width 240 height 11
type input "Réception échantillons"
click at [1521, 759] on span "Sauver" at bounding box center [1536, 763] width 30 height 14
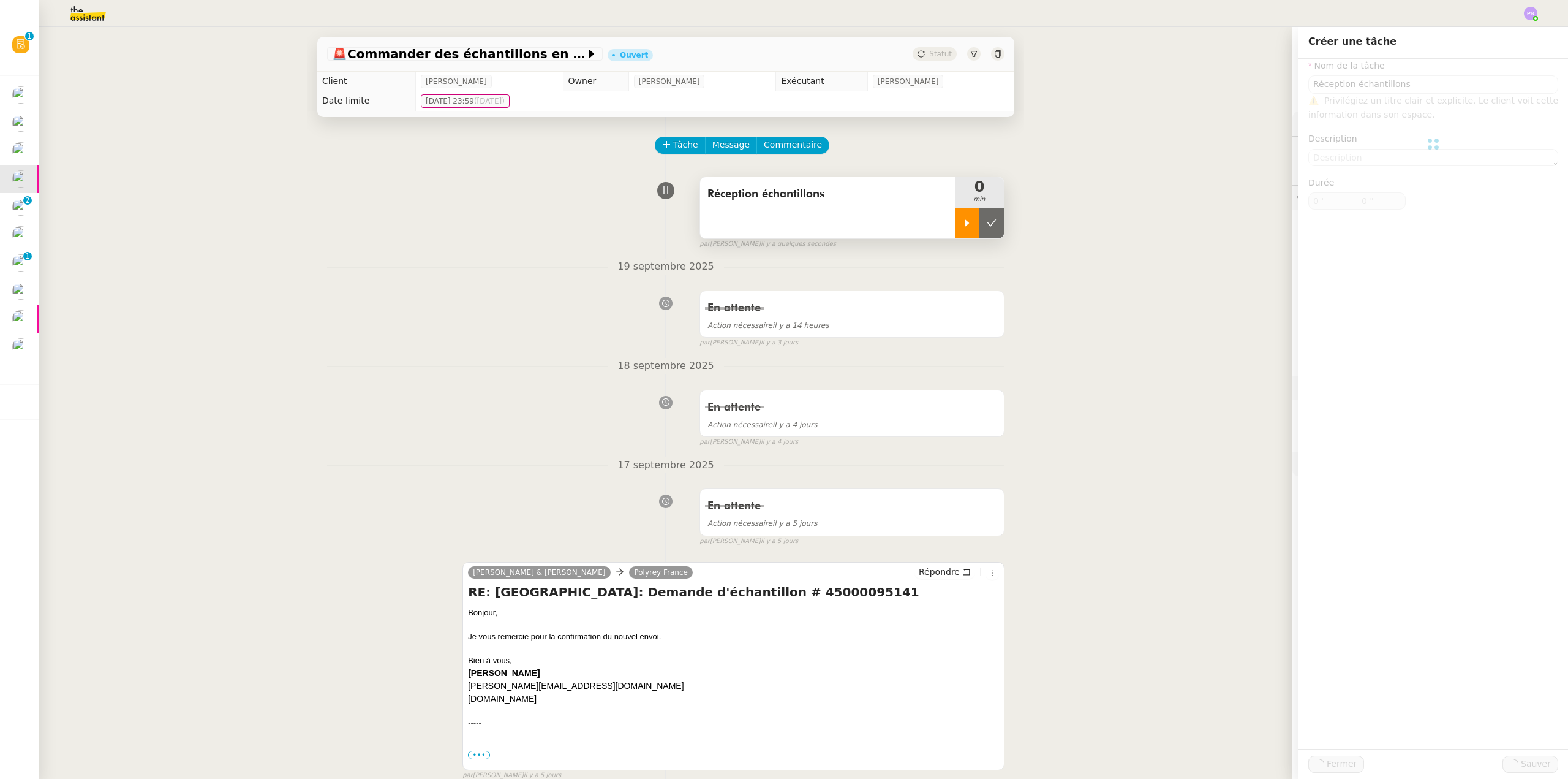
click at [969, 216] on div at bounding box center [967, 223] width 25 height 31
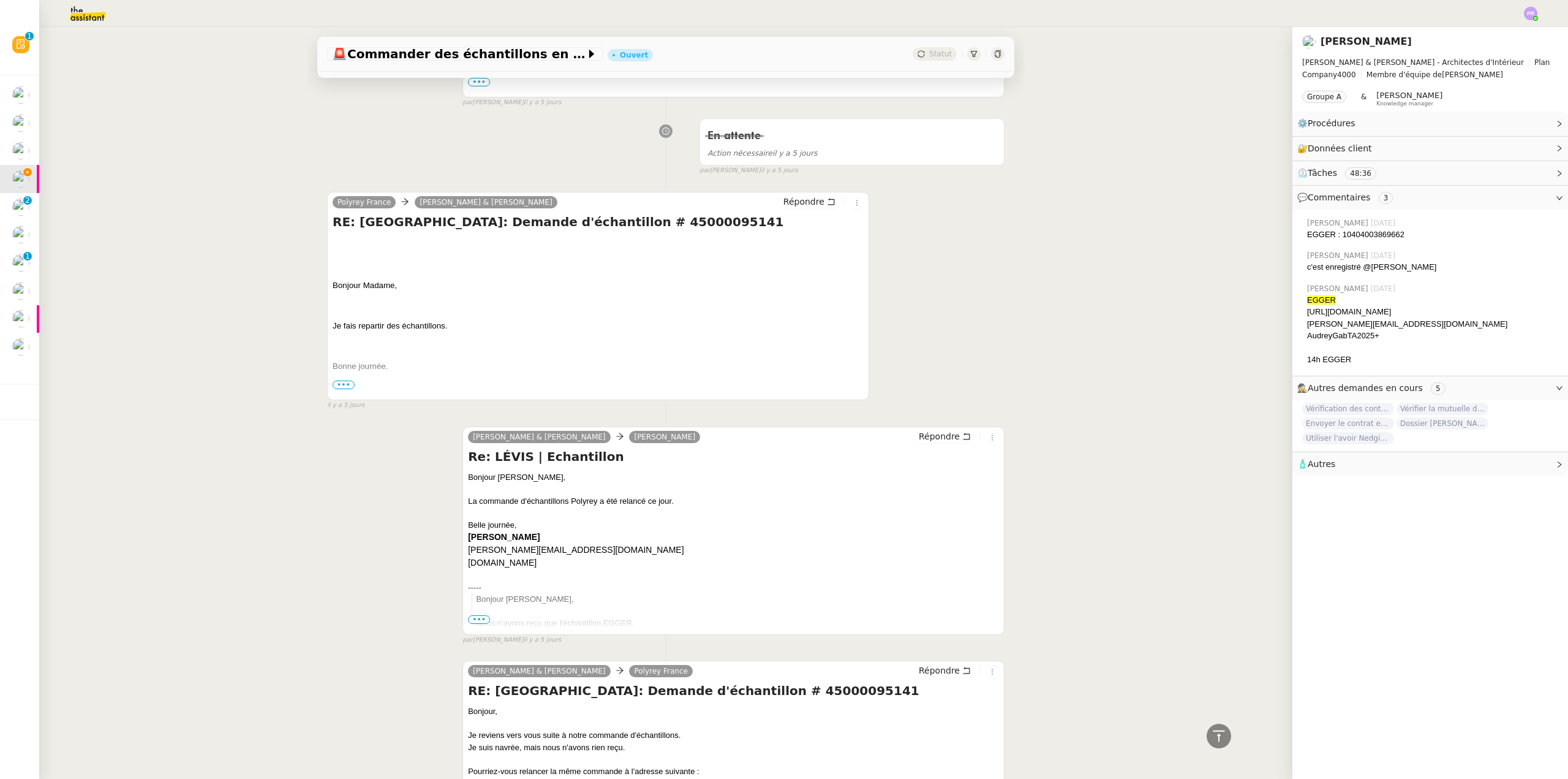
scroll to position [674, 0]
click at [938, 435] on span "Répondre" at bounding box center [939, 435] width 41 height 12
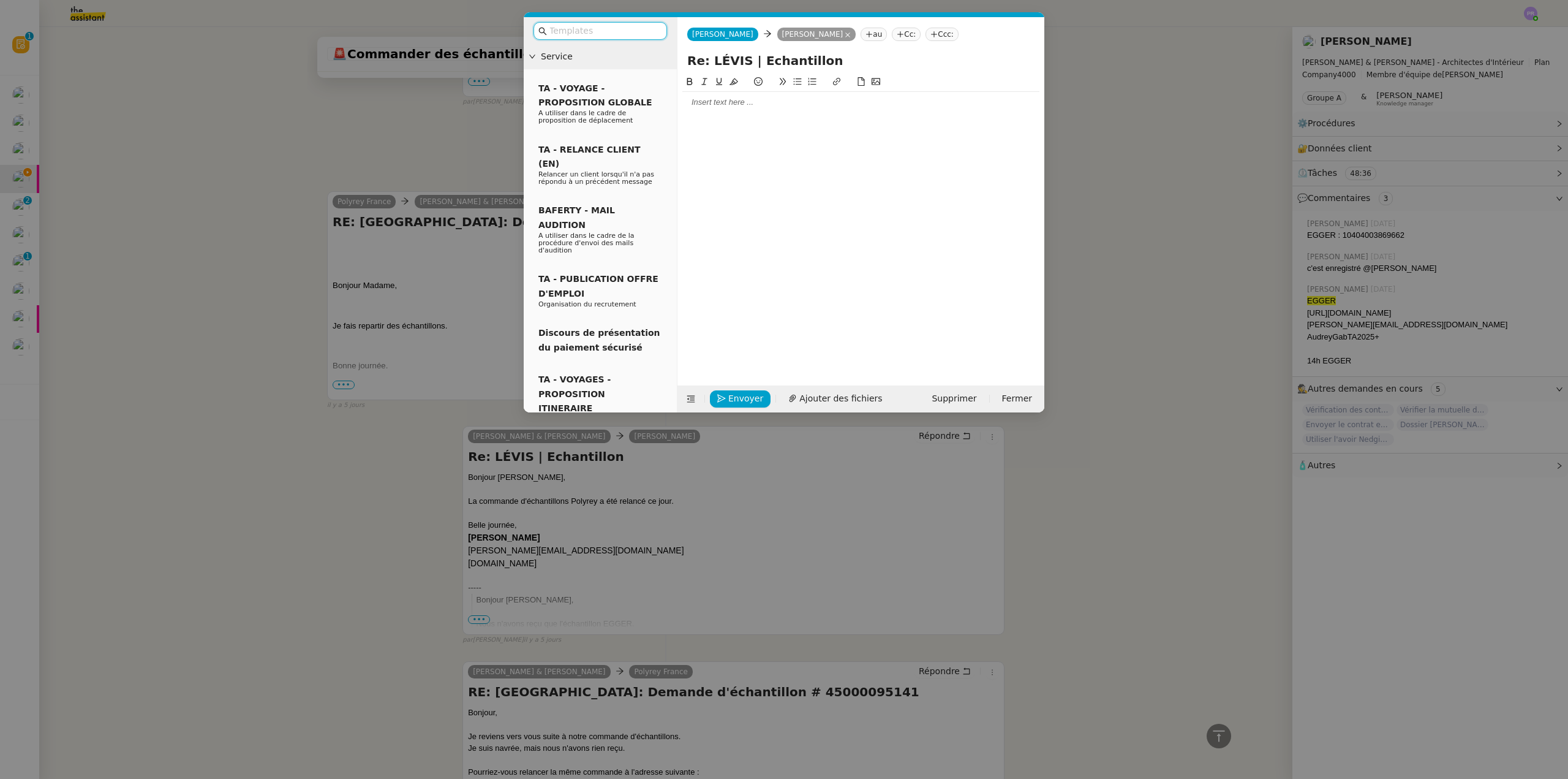
scroll to position [768, 0]
click at [728, 103] on div at bounding box center [861, 102] width 357 height 11
click at [752, 126] on div "Avez-vous reçu les commande" at bounding box center [861, 125] width 357 height 11
click at [782, 128] on div "Avez-vous reçu les échnatillons de la nouvelle commande" at bounding box center [861, 125] width 357 height 11
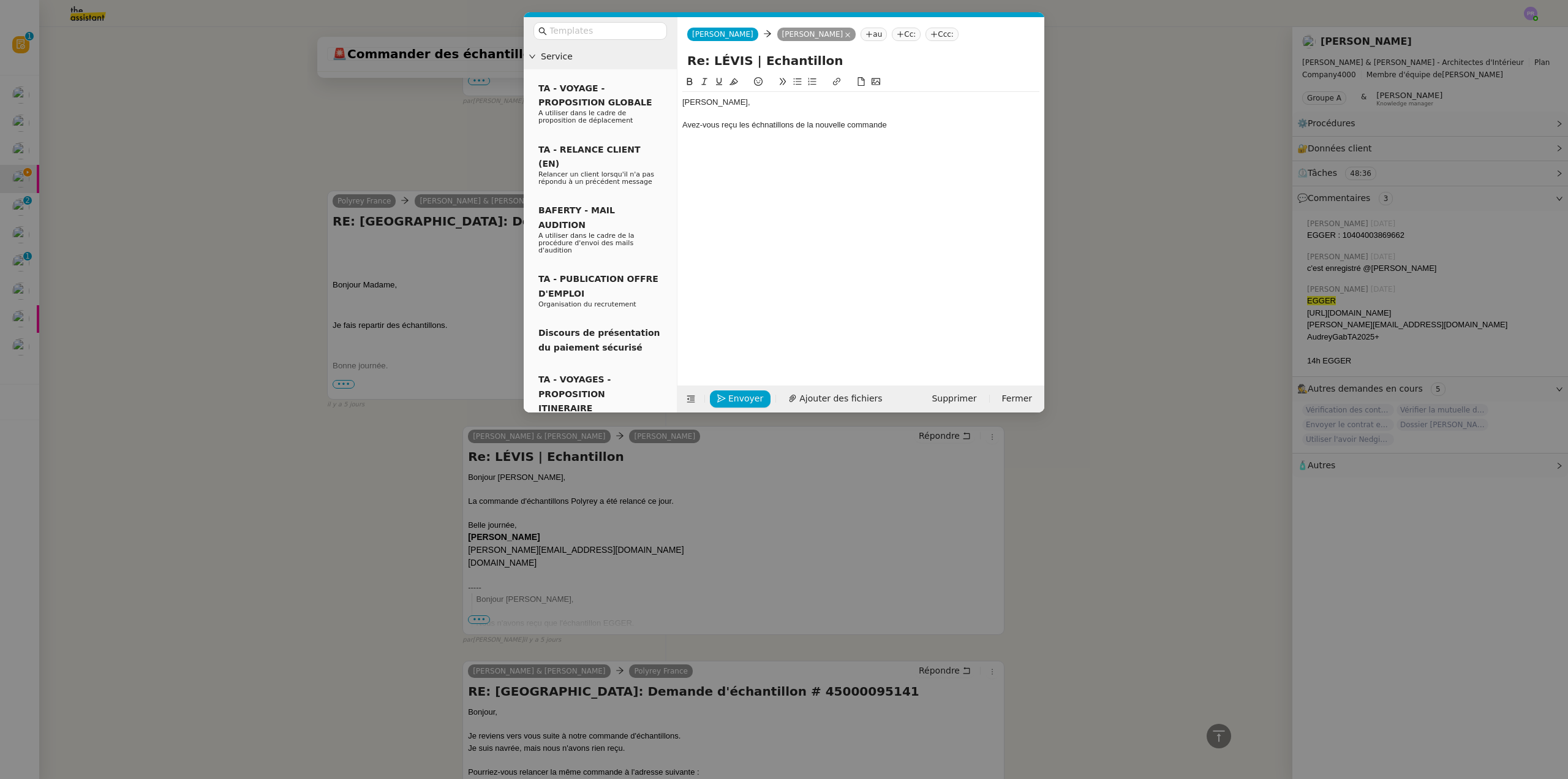
click at [0, 0] on lt-span "éch an tillons" at bounding box center [0, 0] width 0 height 0
click at [895, 127] on div "Avez-vous reçu les échantillons de la nouvelle commande" at bounding box center [861, 125] width 357 height 11
click at [743, 121] on div "Avez-vous reçu les échantillons de la nouvelle commande Polyre du 17 septembre ?" at bounding box center [861, 125] width 357 height 11
click at [792, 81] on button at bounding box center [798, 81] width 15 height 14
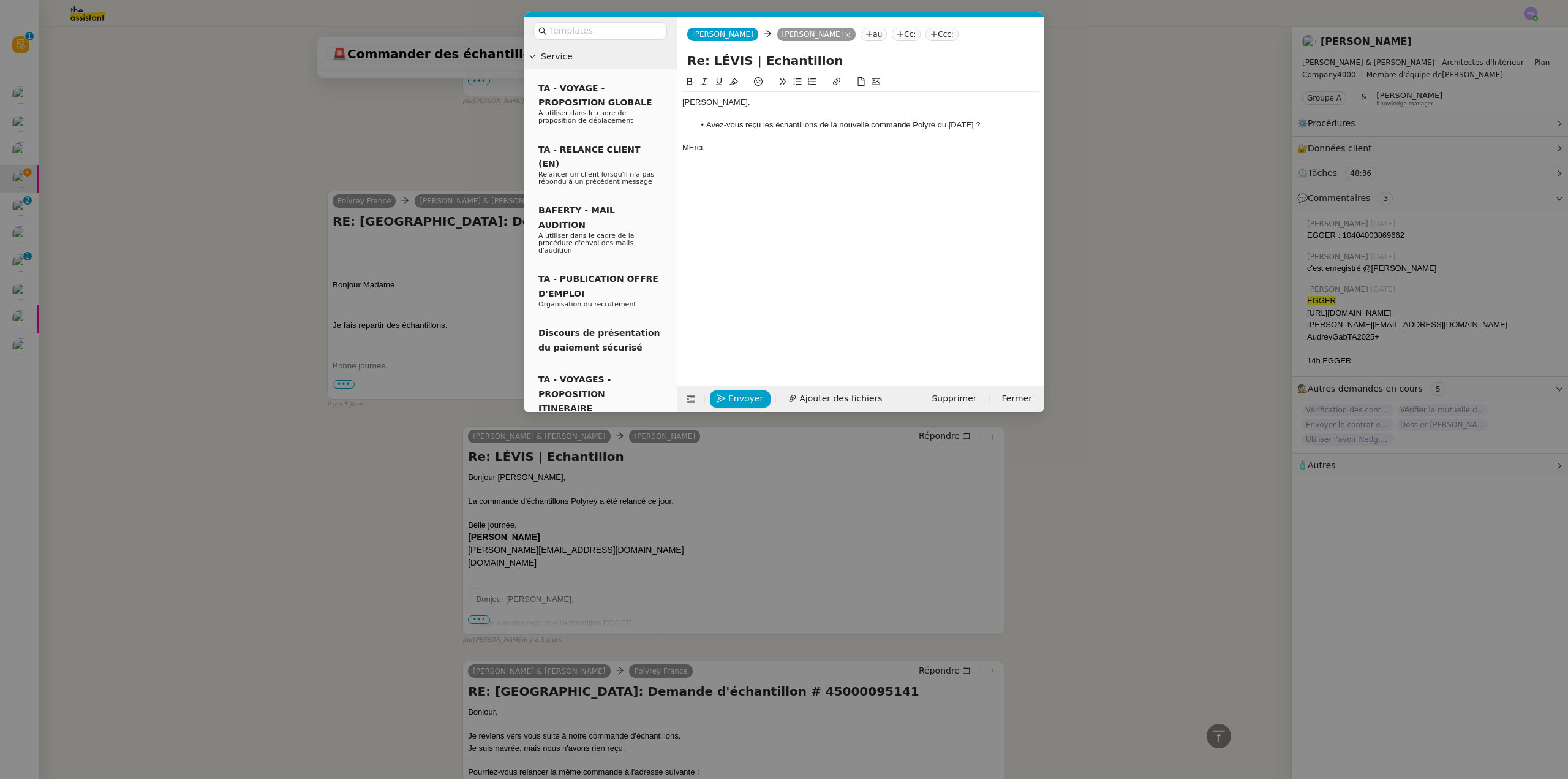
scroll to position [844, 0]
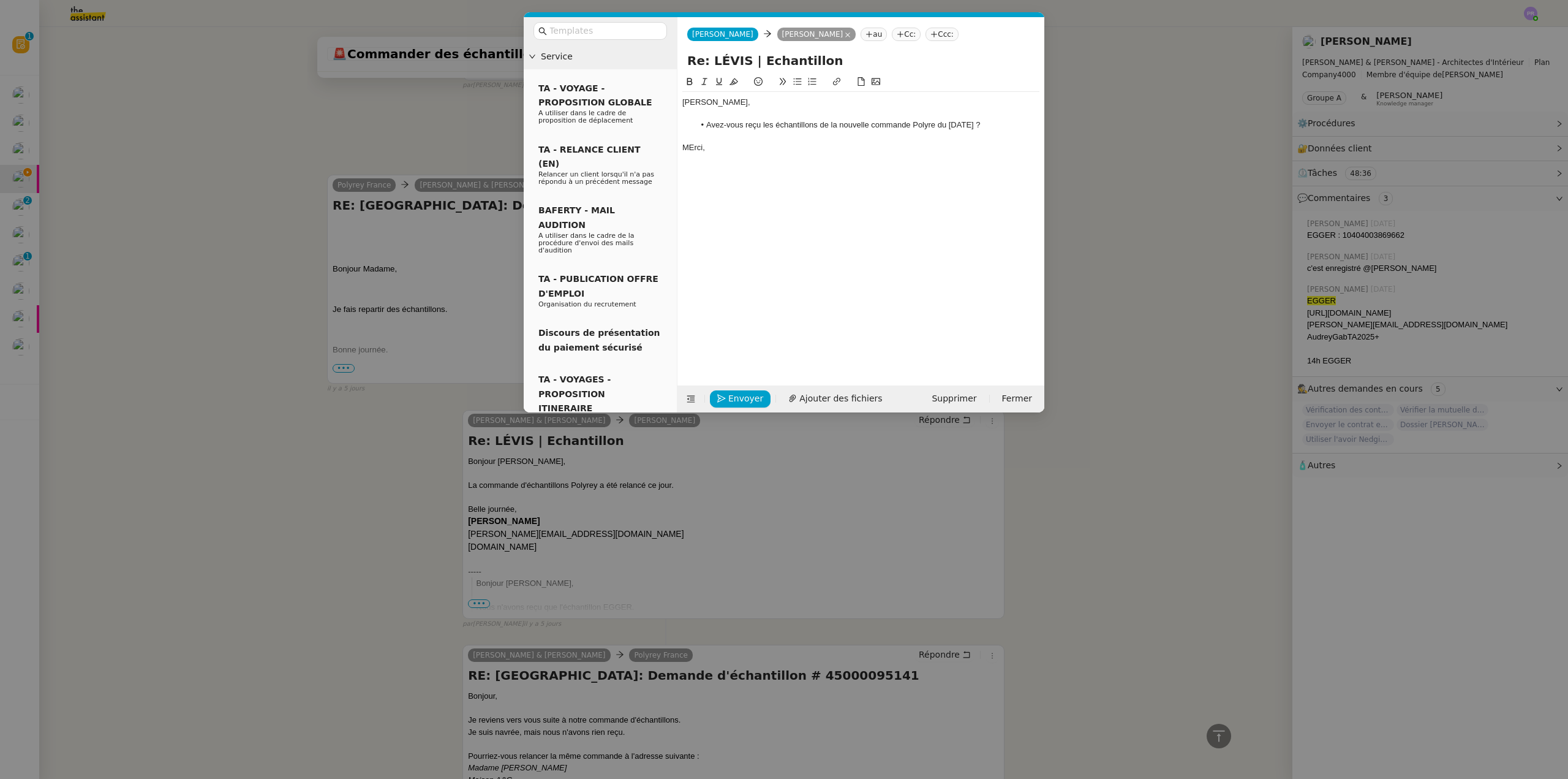
click at [692, 146] on div "MErci," at bounding box center [861, 148] width 357 height 11
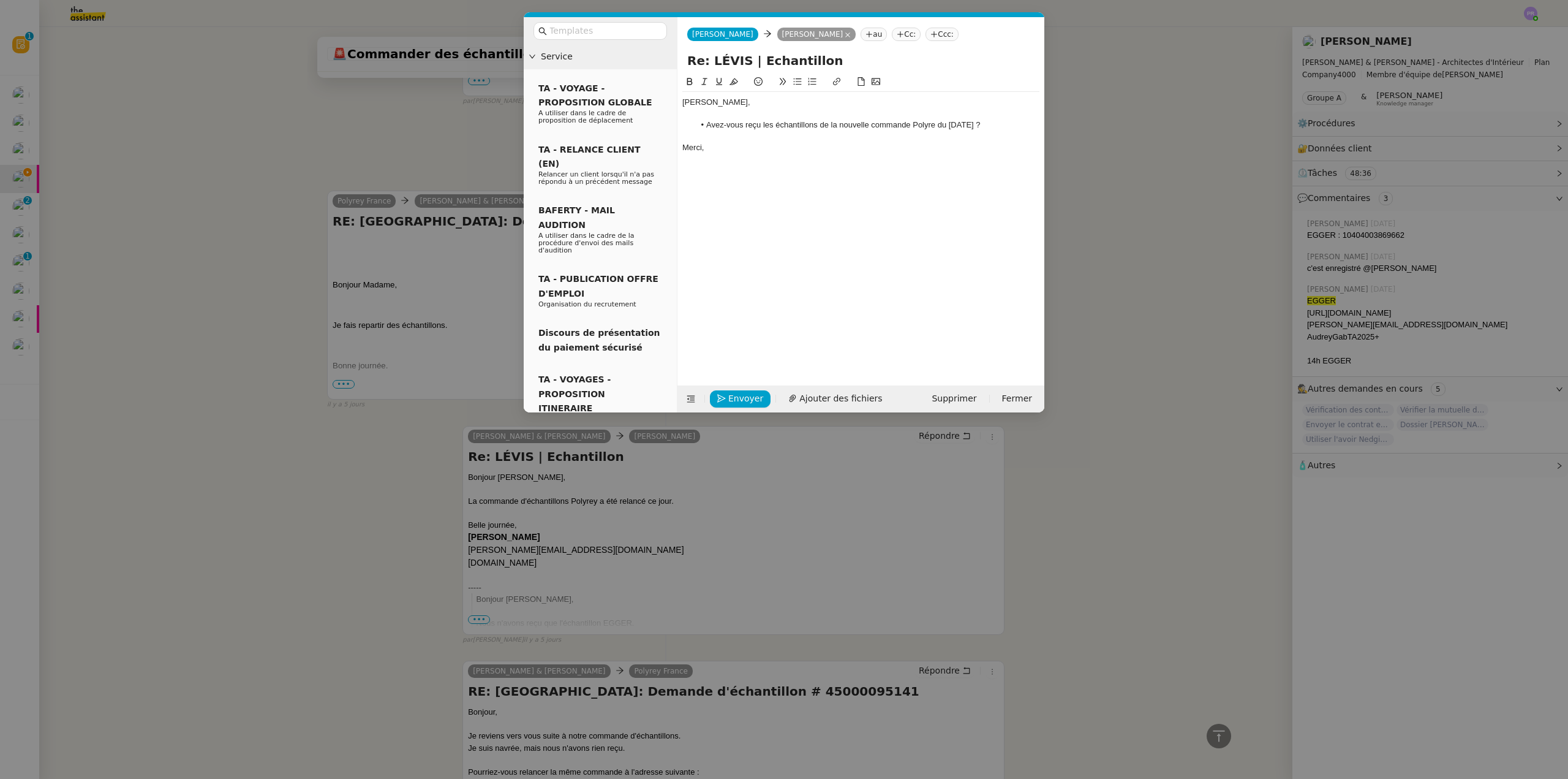
click at [934, 125] on li "Avez-vous reçu les échantillons de la nouvelle commande Polyre du 17 septembre ?" at bounding box center [867, 125] width 346 height 11
click at [348, 402] on nz-modal-container "Service TA - VOYAGE - PROPOSITION GLOBALE A utiliser dans le cadre de propositi…" at bounding box center [784, 390] width 1568 height 779
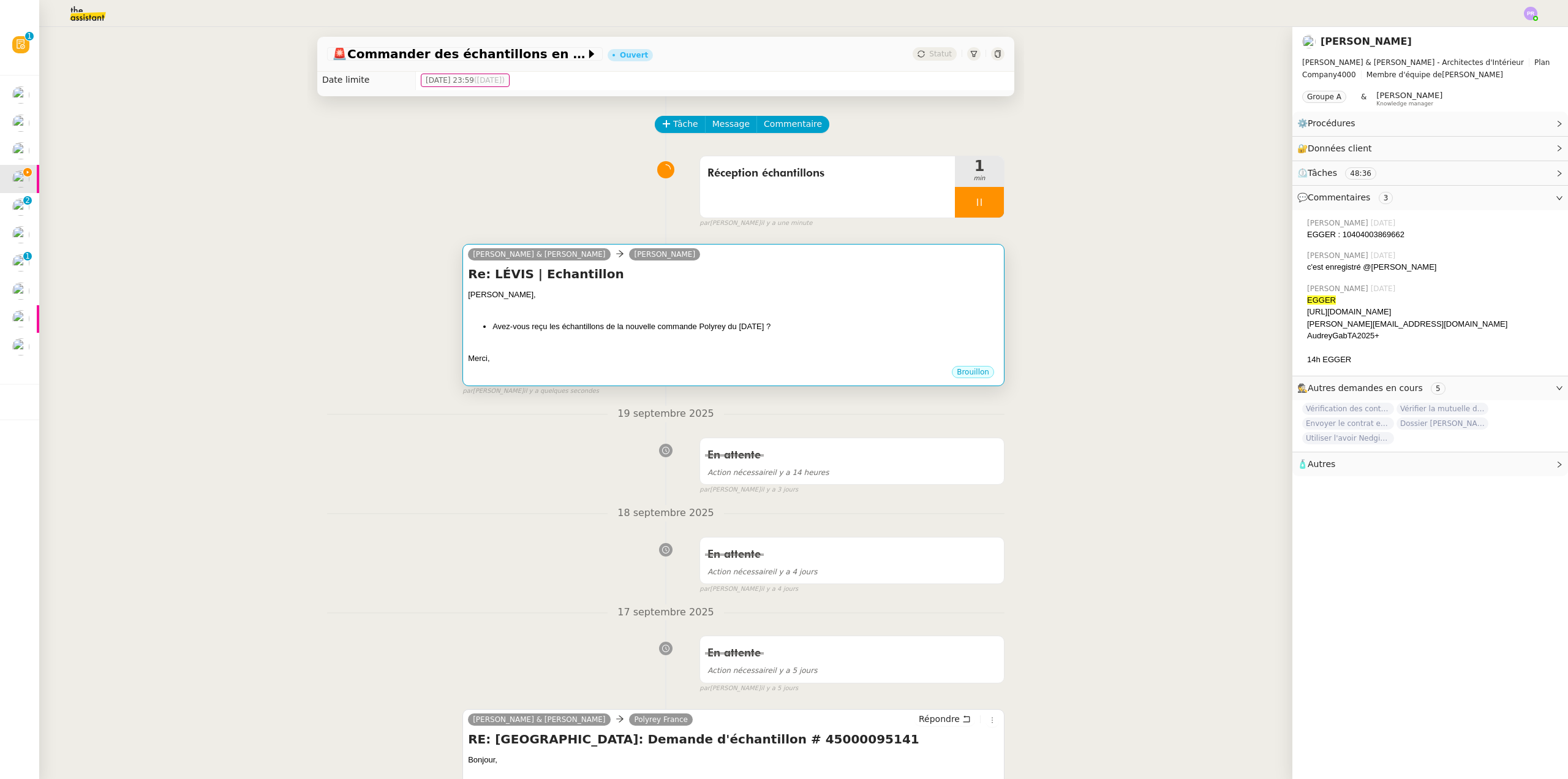
scroll to position [0, 0]
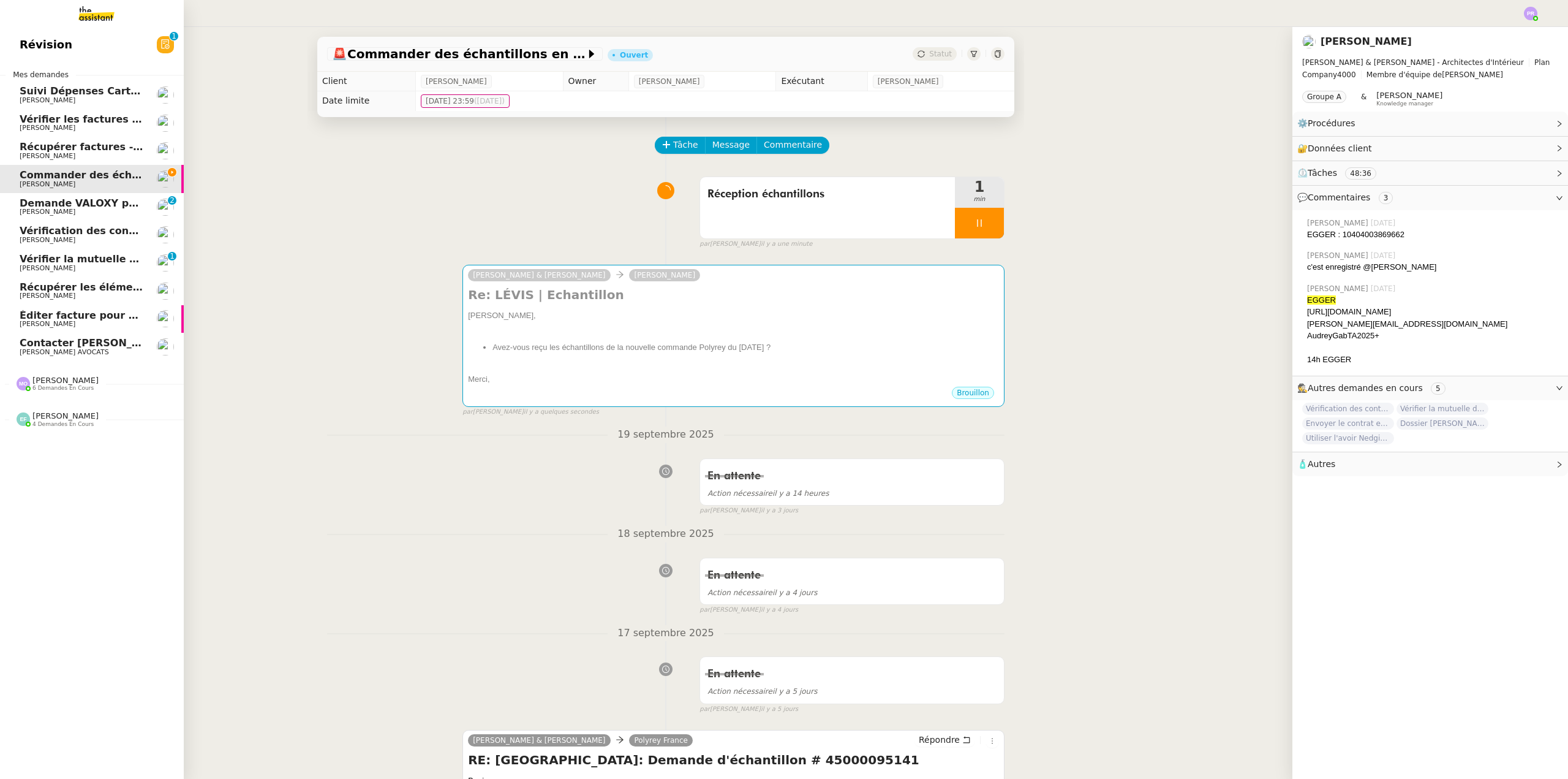
click at [68, 267] on span "[PERSON_NAME]" at bounding box center [47, 268] width 56 height 8
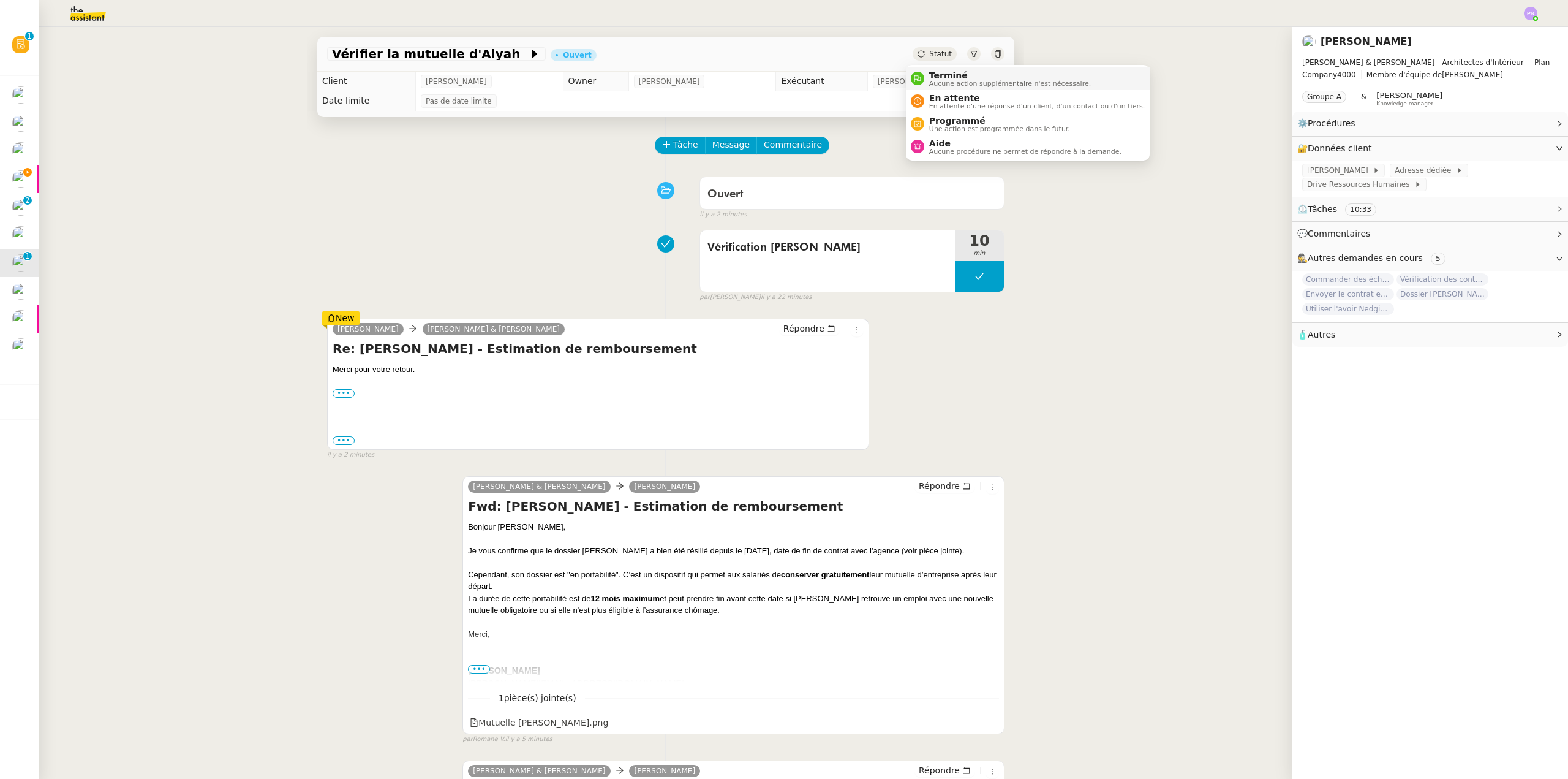
click at [957, 74] on span "Terminé" at bounding box center [1010, 75] width 162 height 10
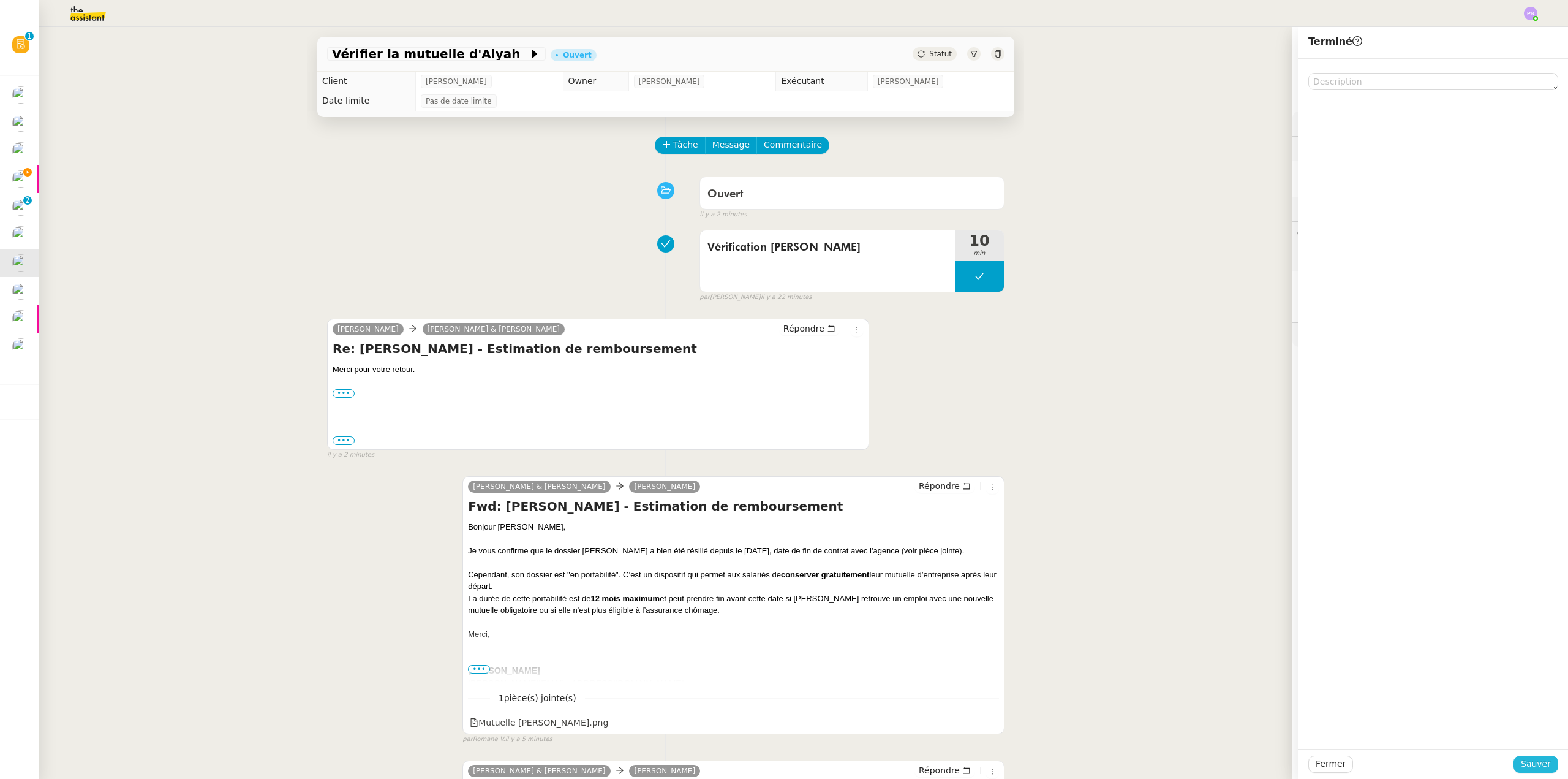
click at [1530, 760] on span "Sauver" at bounding box center [1536, 763] width 30 height 14
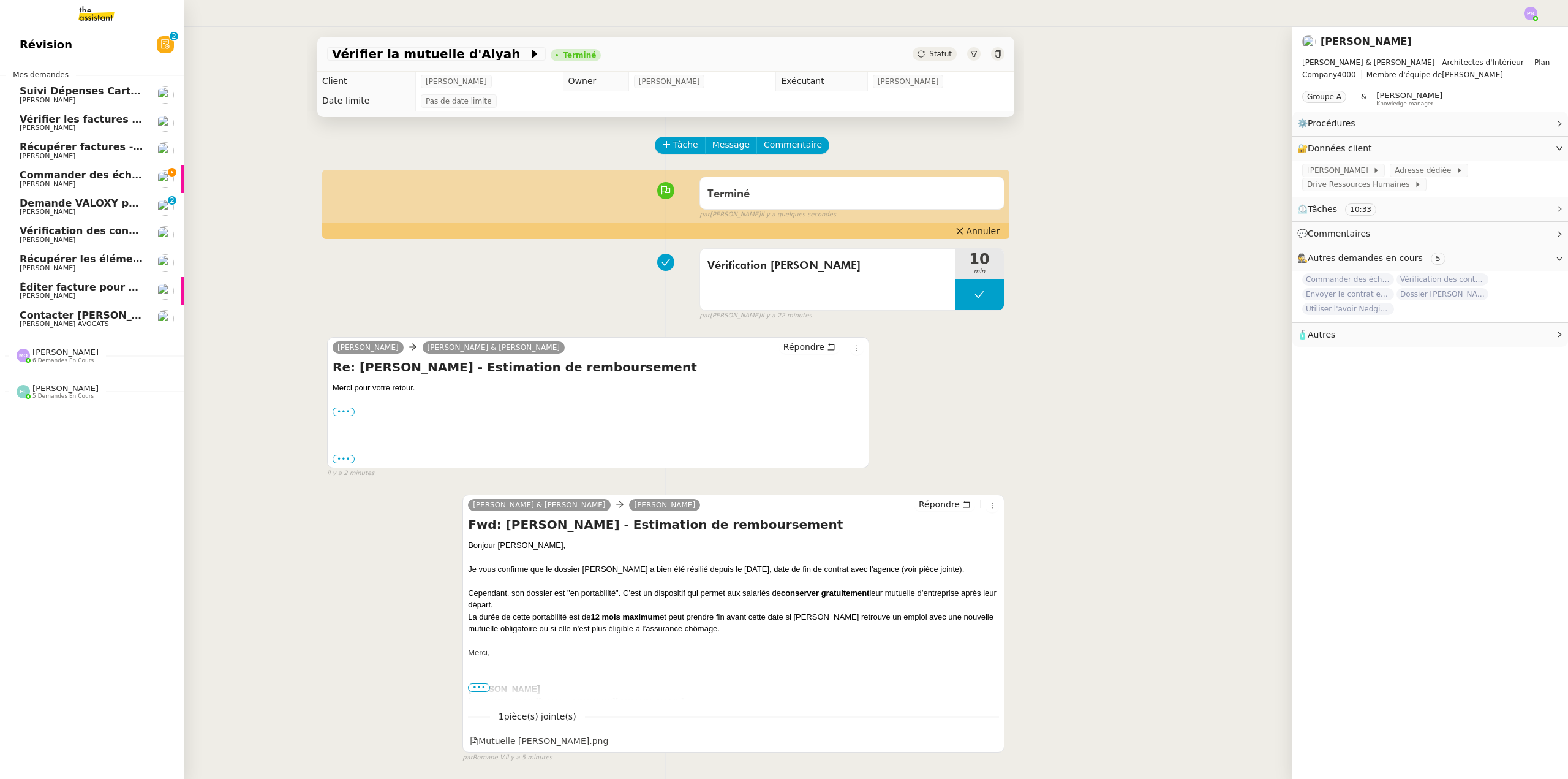
click at [58, 228] on span "Vérification des contrats freelances" at bounding box center [117, 230] width 197 height 11
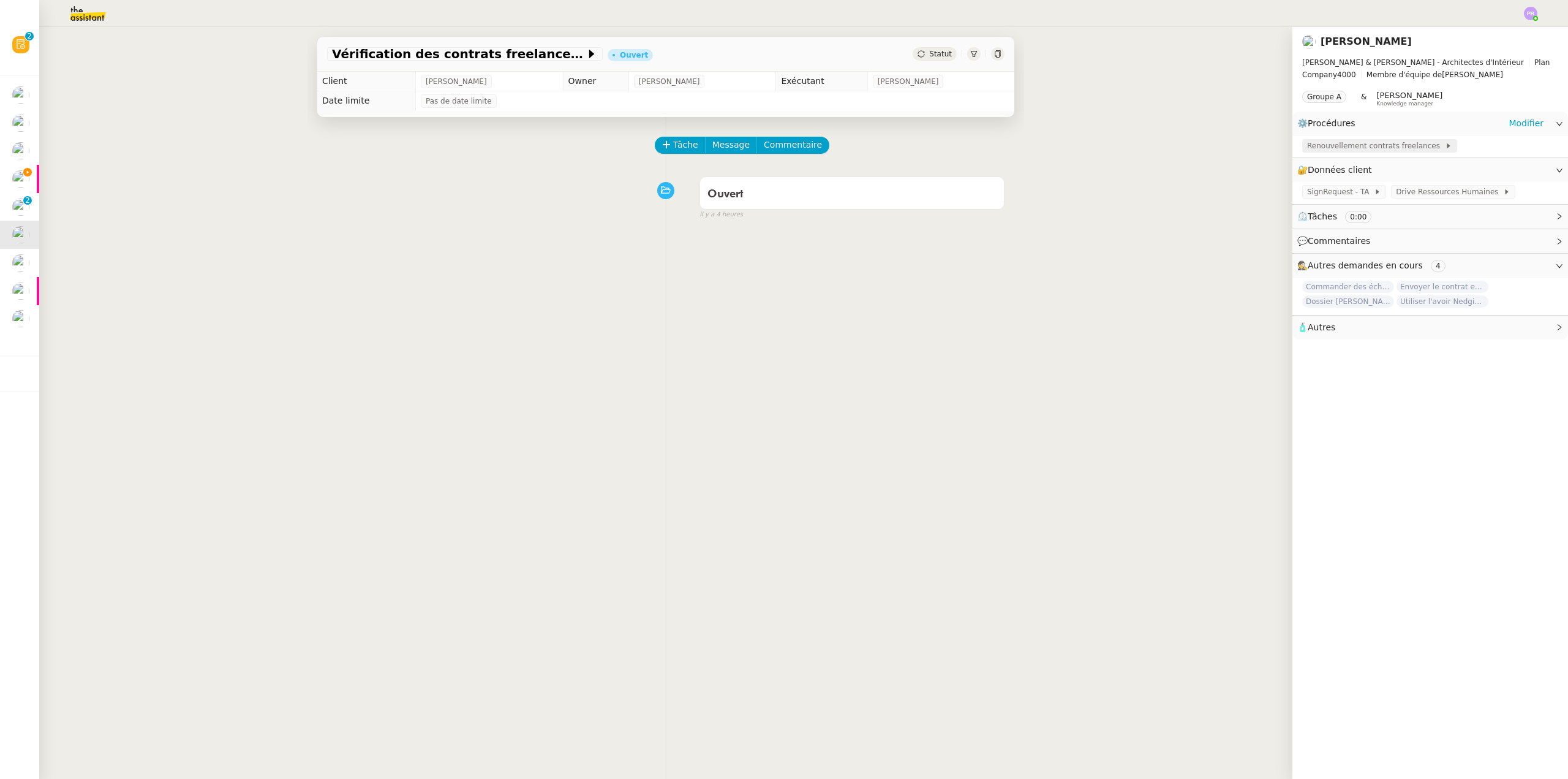
click at [1379, 147] on span "Renouvellement contrats freelances" at bounding box center [1376, 145] width 138 height 12
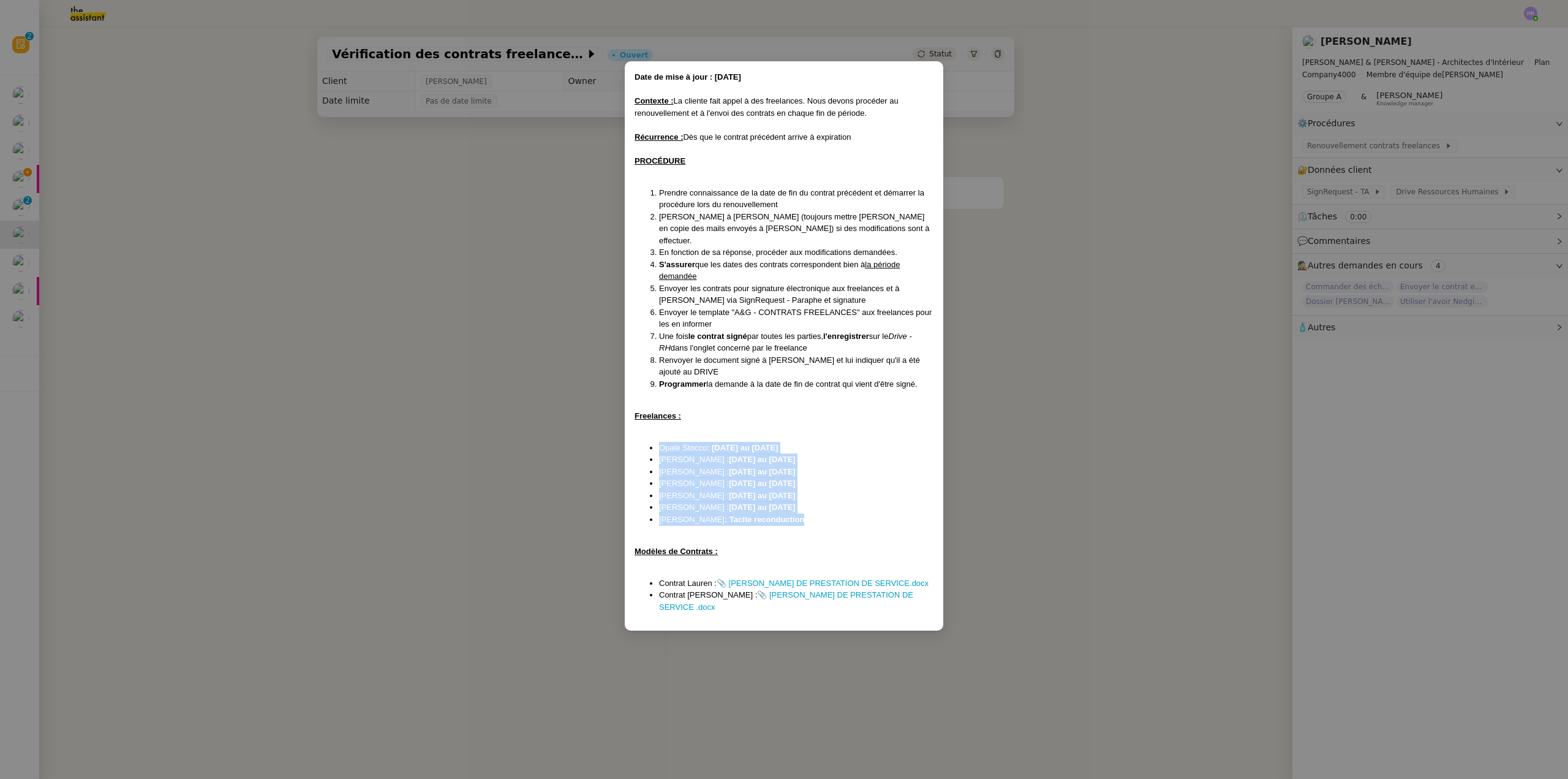
drag, startPoint x: 801, startPoint y: 510, endPoint x: 624, endPoint y: 430, distance: 194.2
click at [624, 430] on nz-modal-container "Date de mise à jour : 22/09/2025 Contexte : La cliente fait appel à des freelan…" at bounding box center [784, 390] width 1568 height 779
click at [550, 332] on nz-modal-container "Date de mise à jour : 22/09/2025 Contexte : La cliente fait appel à des freelan…" at bounding box center [784, 390] width 1568 height 779
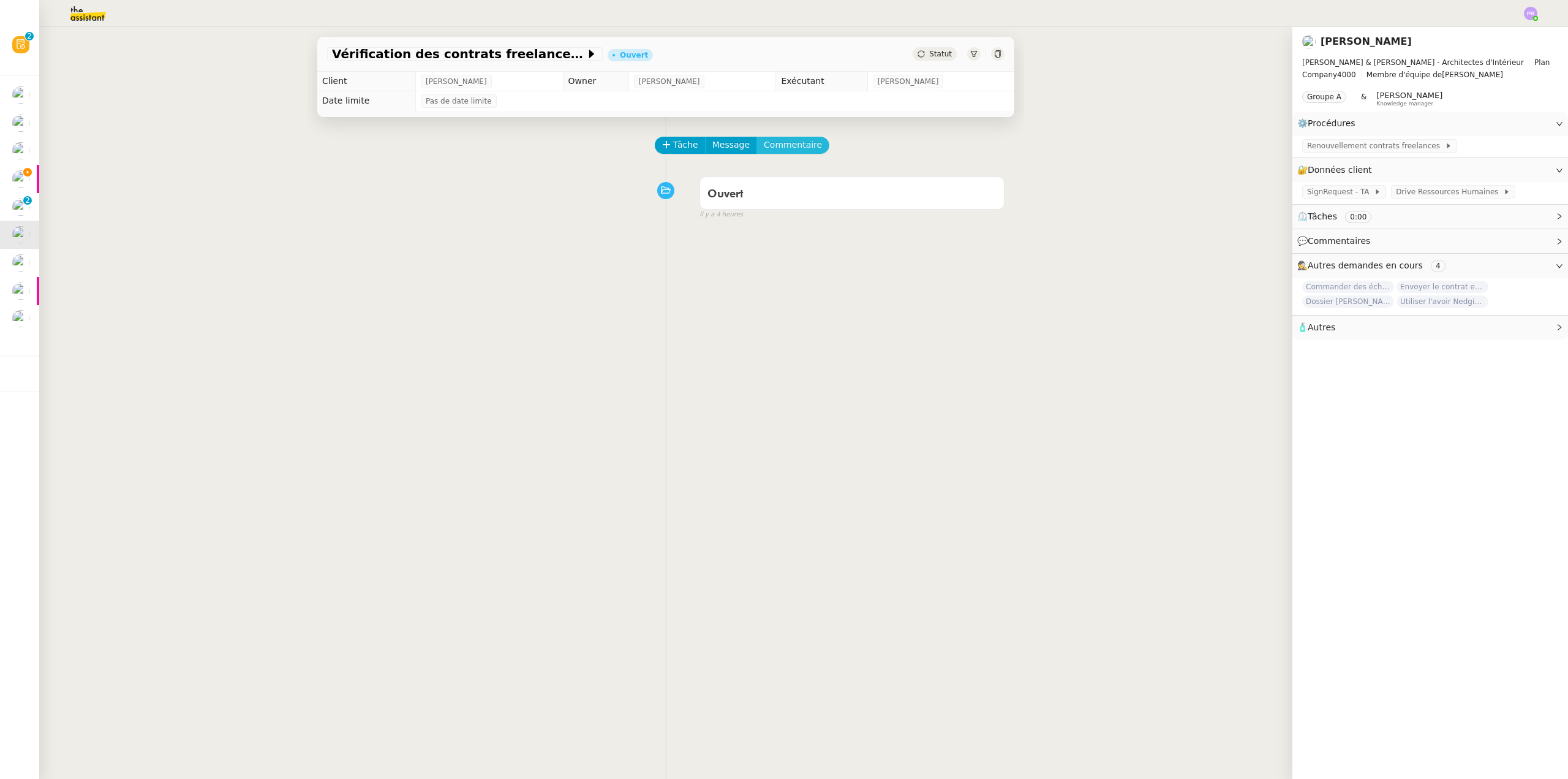
click at [776, 148] on span "Commentaire" at bounding box center [792, 145] width 58 height 14
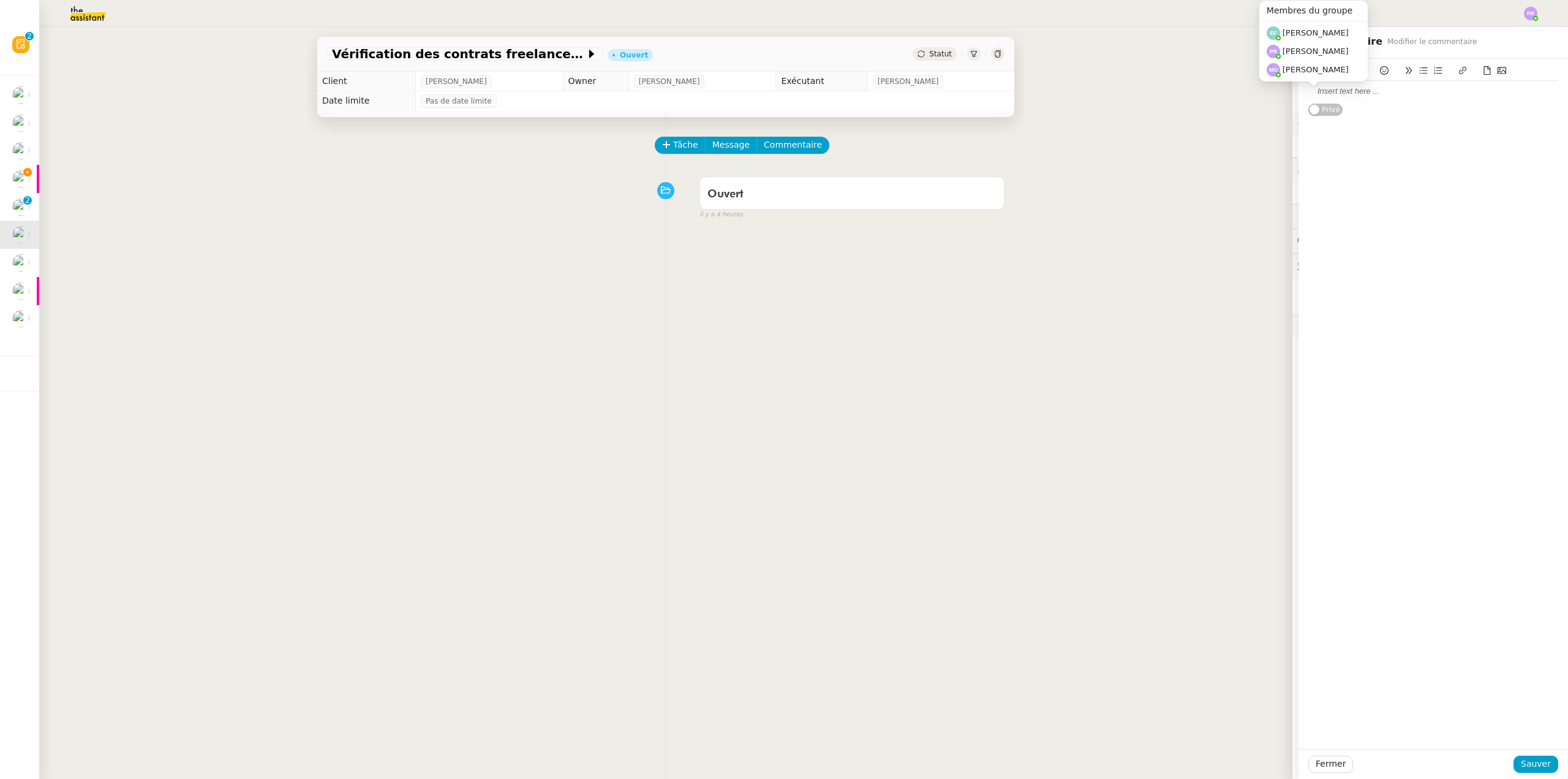
click at [1323, 90] on div "Membres du groupe Emelyne Foussier Pauline Ribas Marie Orsoni" at bounding box center [1313, 46] width 108 height 90
click at [1350, 93] on div at bounding box center [1433, 91] width 250 height 11
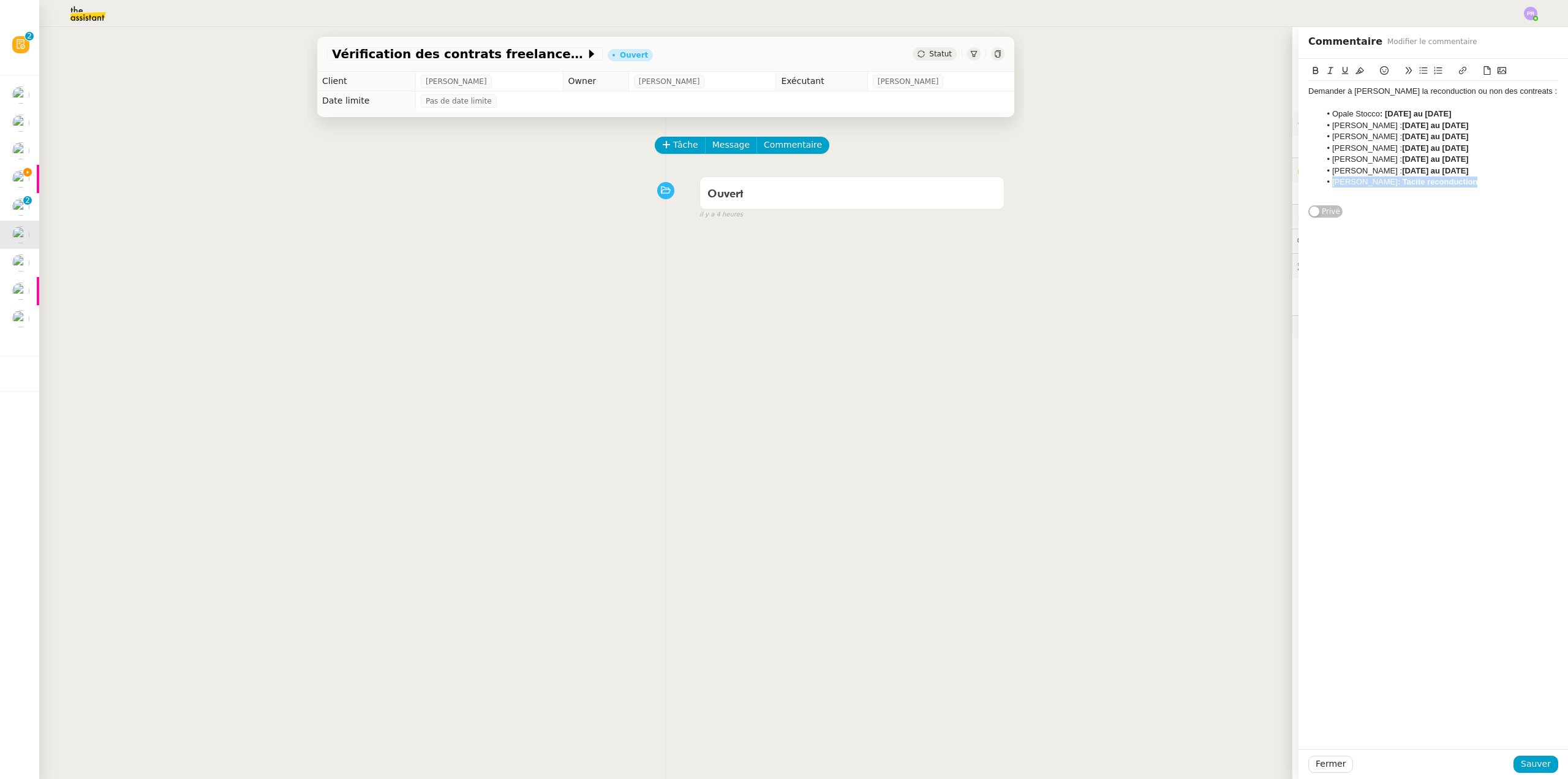
drag, startPoint x: 1475, startPoint y: 183, endPoint x: 1313, endPoint y: 186, distance: 162.0
click at [1320, 186] on li "Astrid Macarez : Tacite reconduction" at bounding box center [1439, 182] width 238 height 11
click at [1500, 94] on div "Demander à Ségolène la reconduction ou non des contreats :" at bounding box center [1433, 91] width 250 height 11
click at [1524, 90] on div "Demander à Ségolène la reconduction ou non des contrats :" at bounding box center [1433, 91] width 250 height 11
click at [1319, 114] on div "OCOTBRE :" at bounding box center [1433, 114] width 250 height 11
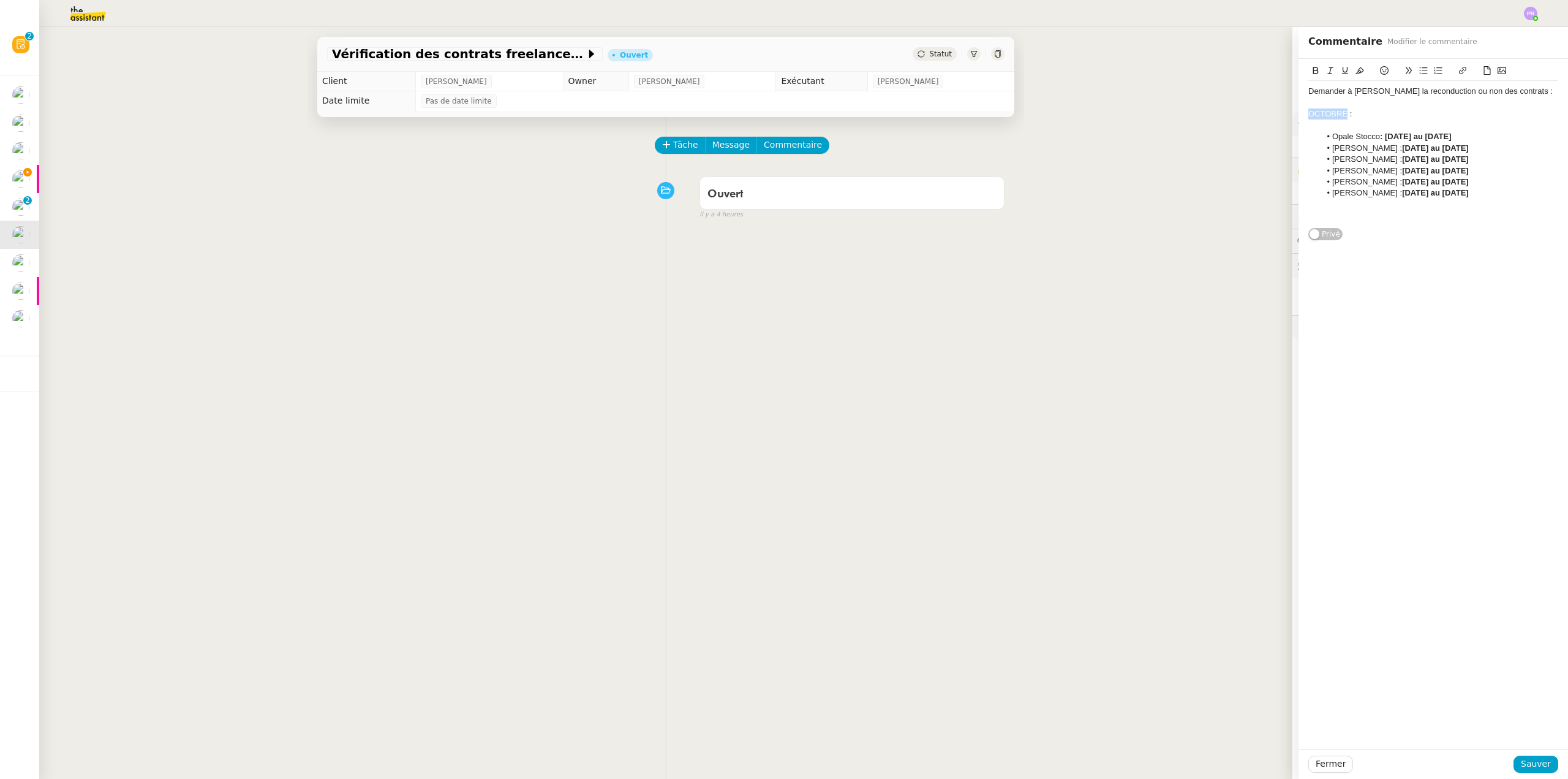
drag, startPoint x: 1338, startPoint y: 112, endPoint x: 1293, endPoint y: 112, distance: 45.0
click at [1298, 112] on div "Demander à Ségolène la reconduction ou non des contrats : OCTOBRE : Opale Stocc…" at bounding box center [1433, 150] width 270 height 182
click at [1511, 91] on div "Demander à Ségolène la reconduction ou non des contrats :" at bounding box center [1433, 91] width 250 height 11
click at [1515, 90] on div "Demander à Ségolène la reconduction ou non des contrats :" at bounding box center [1433, 91] width 250 height 11
drag, startPoint x: 1487, startPoint y: 156, endPoint x: 1293, endPoint y: 154, distance: 194.0
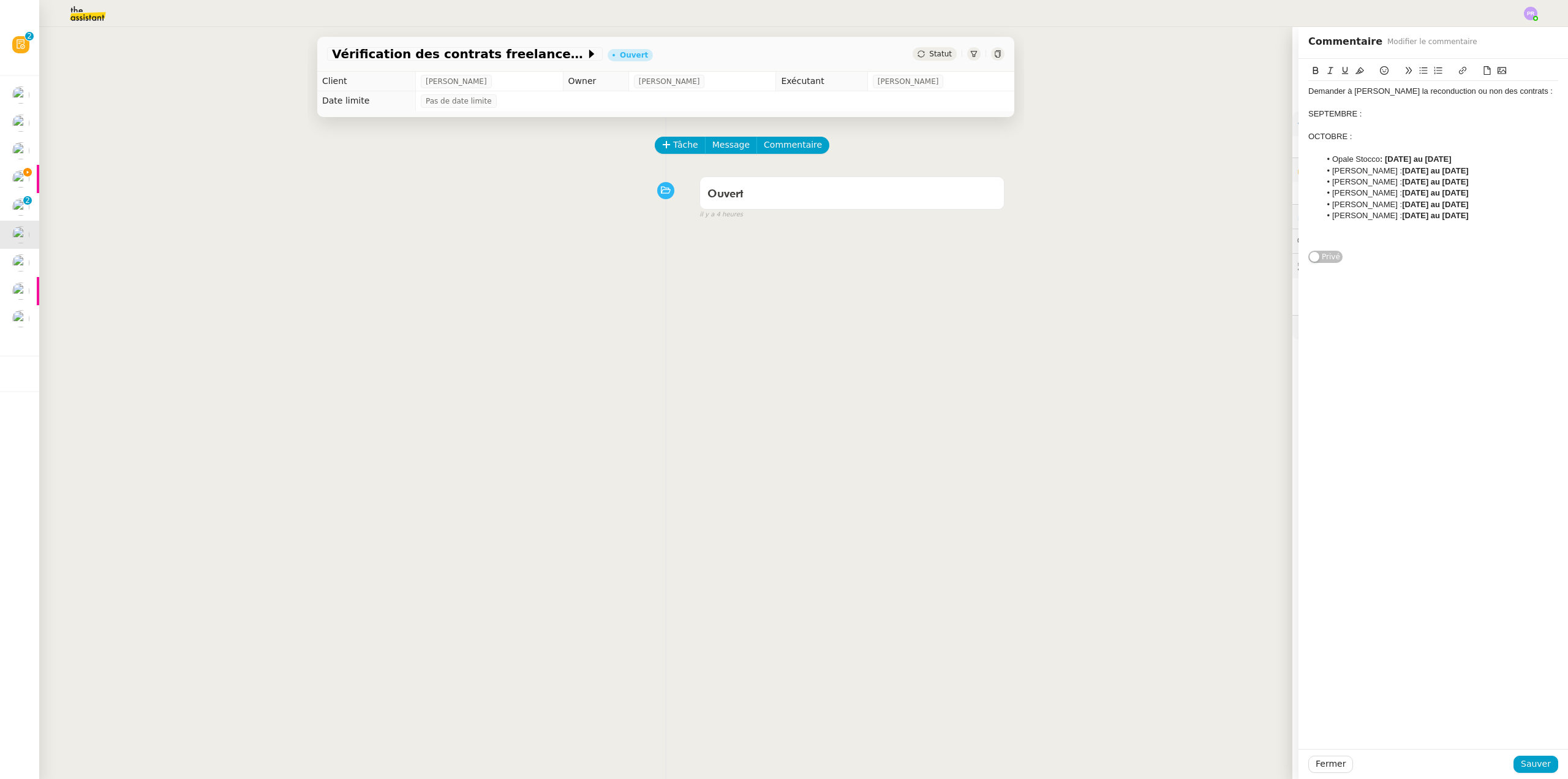
click at [1298, 154] on div "Demander à Ségolène la reconduction ou non des contrats : SEPTEMBRE : OCTOBRE :…" at bounding box center [1433, 161] width 270 height 205
click at [1310, 124] on div at bounding box center [1433, 125] width 250 height 11
click at [1361, 170] on li at bounding box center [1439, 171] width 238 height 11
drag, startPoint x: 1475, startPoint y: 207, endPoint x: 1291, endPoint y: 207, distance: 184.0
click at [1298, 207] on div "Demander à Ségolène la reconduction ou non des contrats : SEPTEMBRE : Opale Sto…" at bounding box center [1433, 166] width 270 height 215
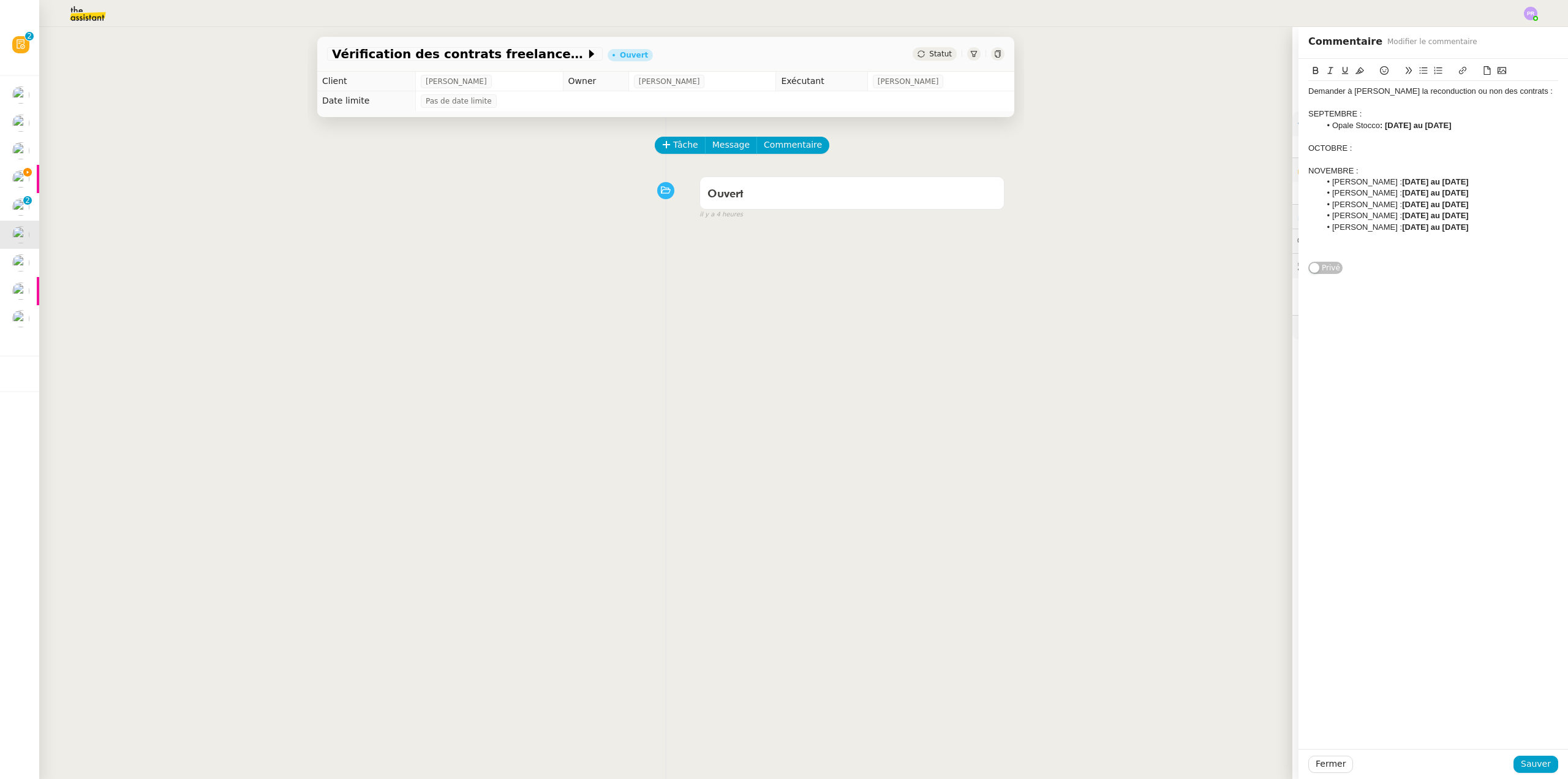
click at [1298, 207] on div "Demander à Ségolène la reconduction ou non des contrats : SEPTEMBRE : Opale Sto…" at bounding box center [1433, 166] width 270 height 215
click at [1343, 139] on div at bounding box center [1433, 136] width 250 height 11
drag, startPoint x: 1482, startPoint y: 218, endPoint x: 1272, endPoint y: 211, distance: 210.1
click at [1272, 211] on app-ticket "Vérification des contrats freelances Ouvert Statut Client Segolène Labinsky Own…" at bounding box center [804, 403] width 1529 height 752
drag, startPoint x: 1481, startPoint y: 207, endPoint x: 1305, endPoint y: 206, distance: 176.0
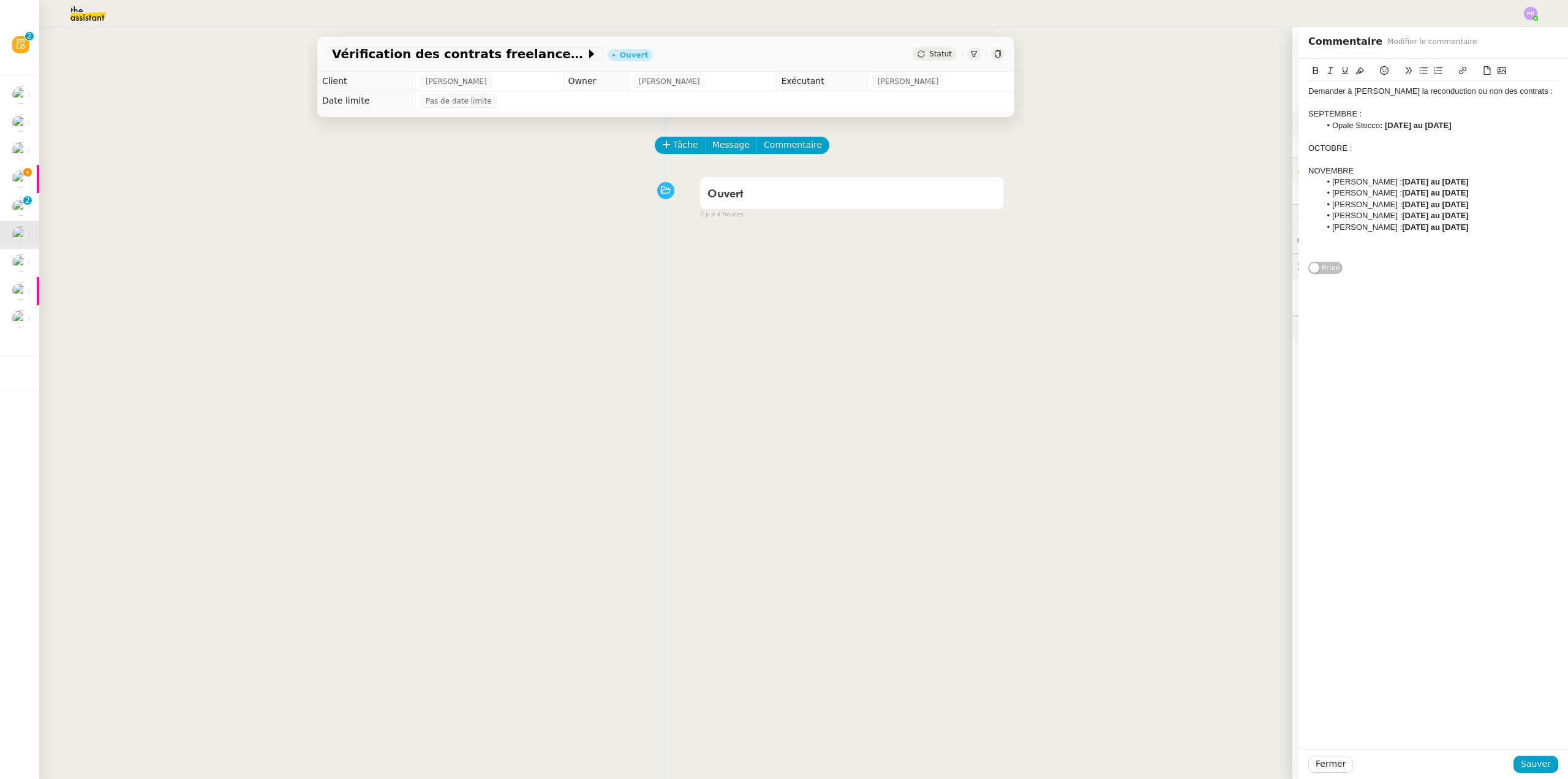
click at [1308, 206] on ul "Anais Abes : 29/08/2025 au 29/11/2025 Bérangère Bourillon : 25/08/2025 au 28/11…" at bounding box center [1433, 204] width 250 height 57
click at [1340, 134] on div at bounding box center [1433, 136] width 250 height 11
drag, startPoint x: 1505, startPoint y: 228, endPoint x: 1294, endPoint y: 225, distance: 211.0
click at [1298, 225] on div "Demander à Ségolène la reconduction ou non des contrats : SEPTEMBRE : Opale Sto…" at bounding box center [1433, 173] width 270 height 228
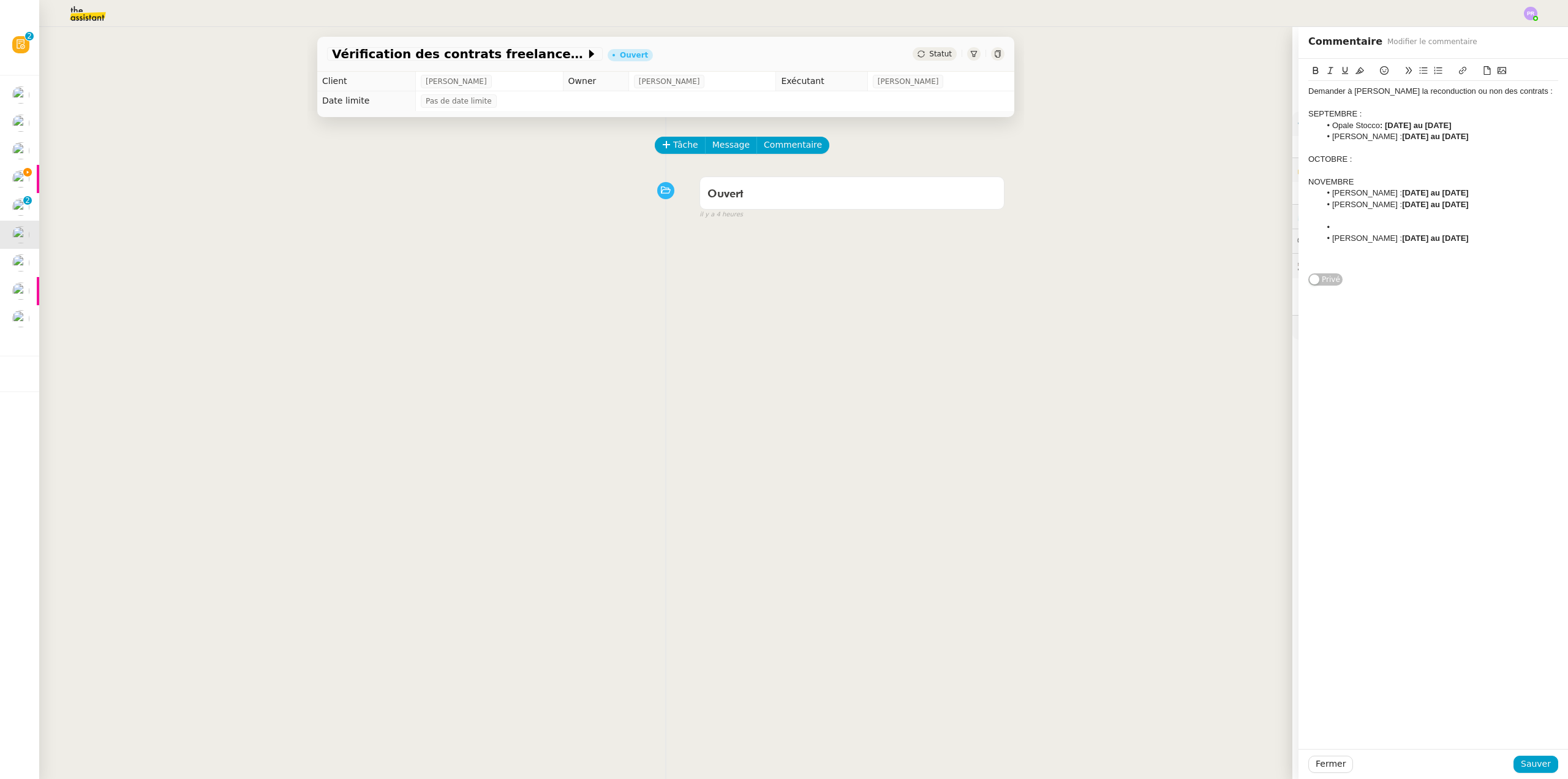
click at [1327, 167] on div at bounding box center [1433, 171] width 250 height 11
click at [1338, 235] on li at bounding box center [1439, 238] width 238 height 11
drag, startPoint x: 1521, startPoint y: 90, endPoint x: 1292, endPoint y: 92, distance: 229.0
click at [1258, 93] on app-ticket "Vérification des contrats freelances Ouvert Statut Client Segolène Labinsky Own…" at bounding box center [804, 403] width 1529 height 752
drag, startPoint x: 1356, startPoint y: 69, endPoint x: 1373, endPoint y: 85, distance: 23.3
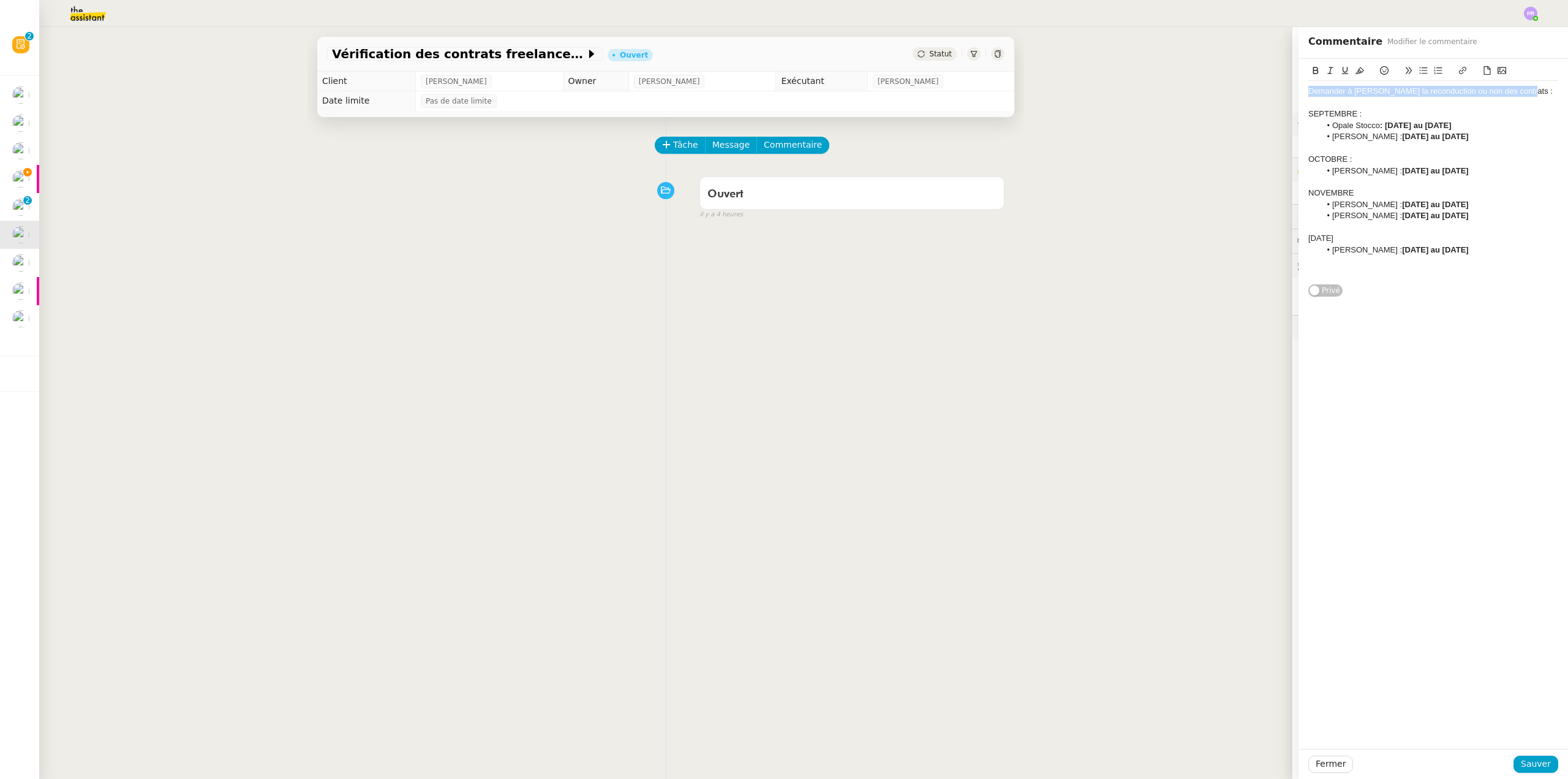
click at [1356, 69] on button at bounding box center [1360, 71] width 15 height 14
click at [1383, 106] on div at bounding box center [1433, 102] width 250 height 11
click at [1531, 756] on button "Sauver" at bounding box center [1536, 764] width 44 height 17
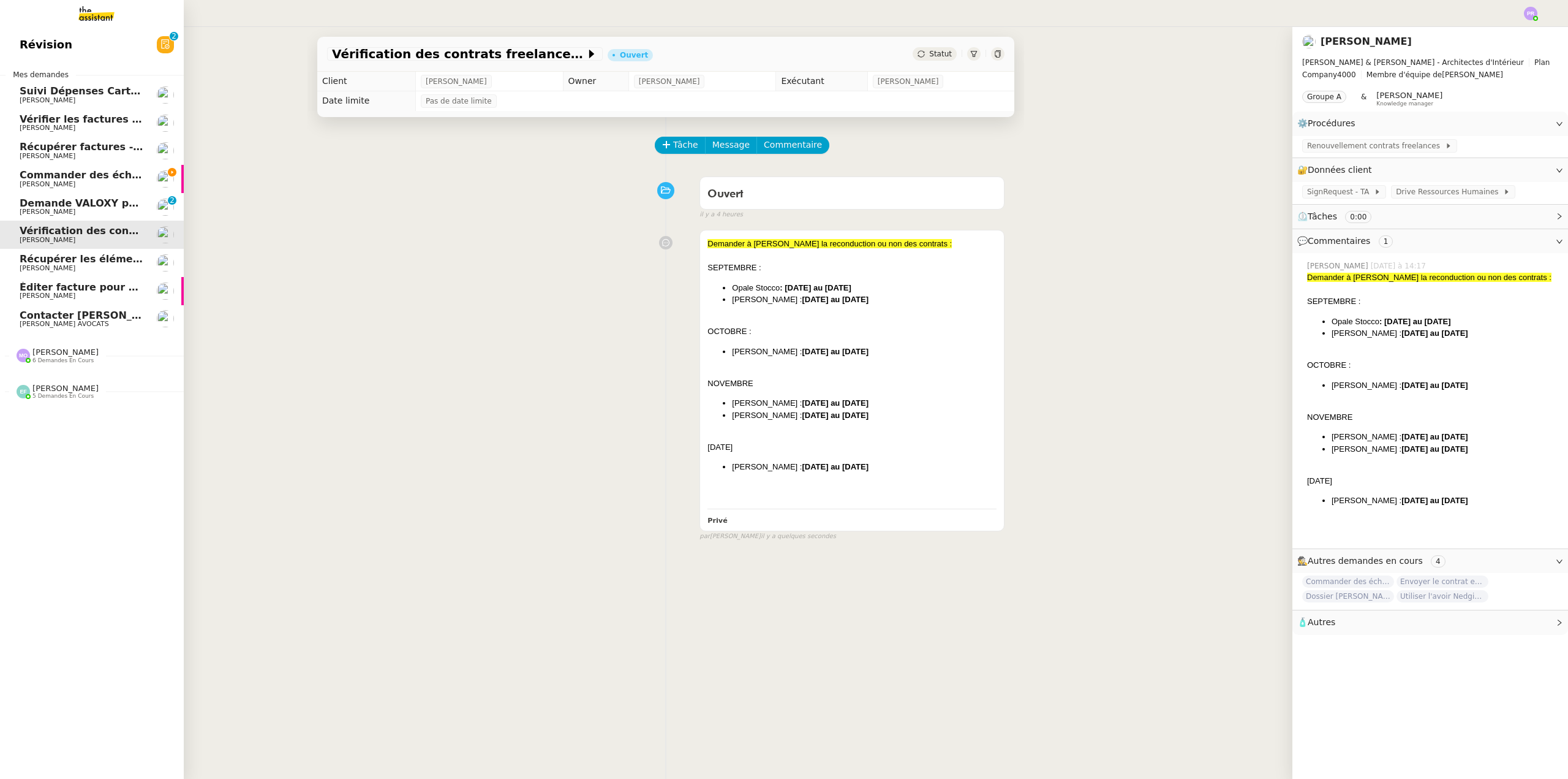
click at [96, 173] on span "Commander des échantillons en urgence" at bounding box center [132, 174] width 225 height 11
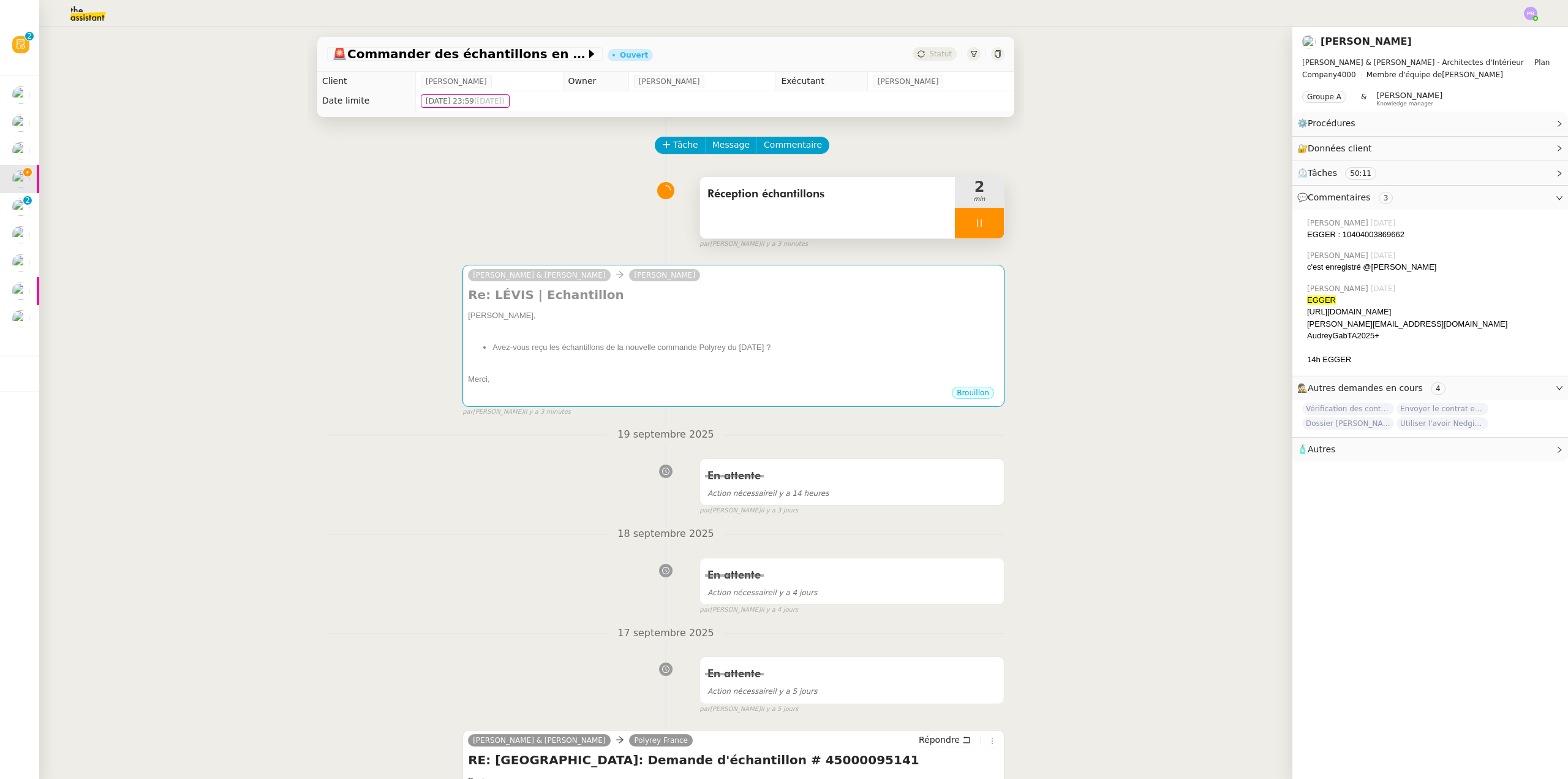
click at [983, 218] on div at bounding box center [979, 223] width 49 height 31
click at [987, 219] on icon at bounding box center [991, 223] width 10 height 10
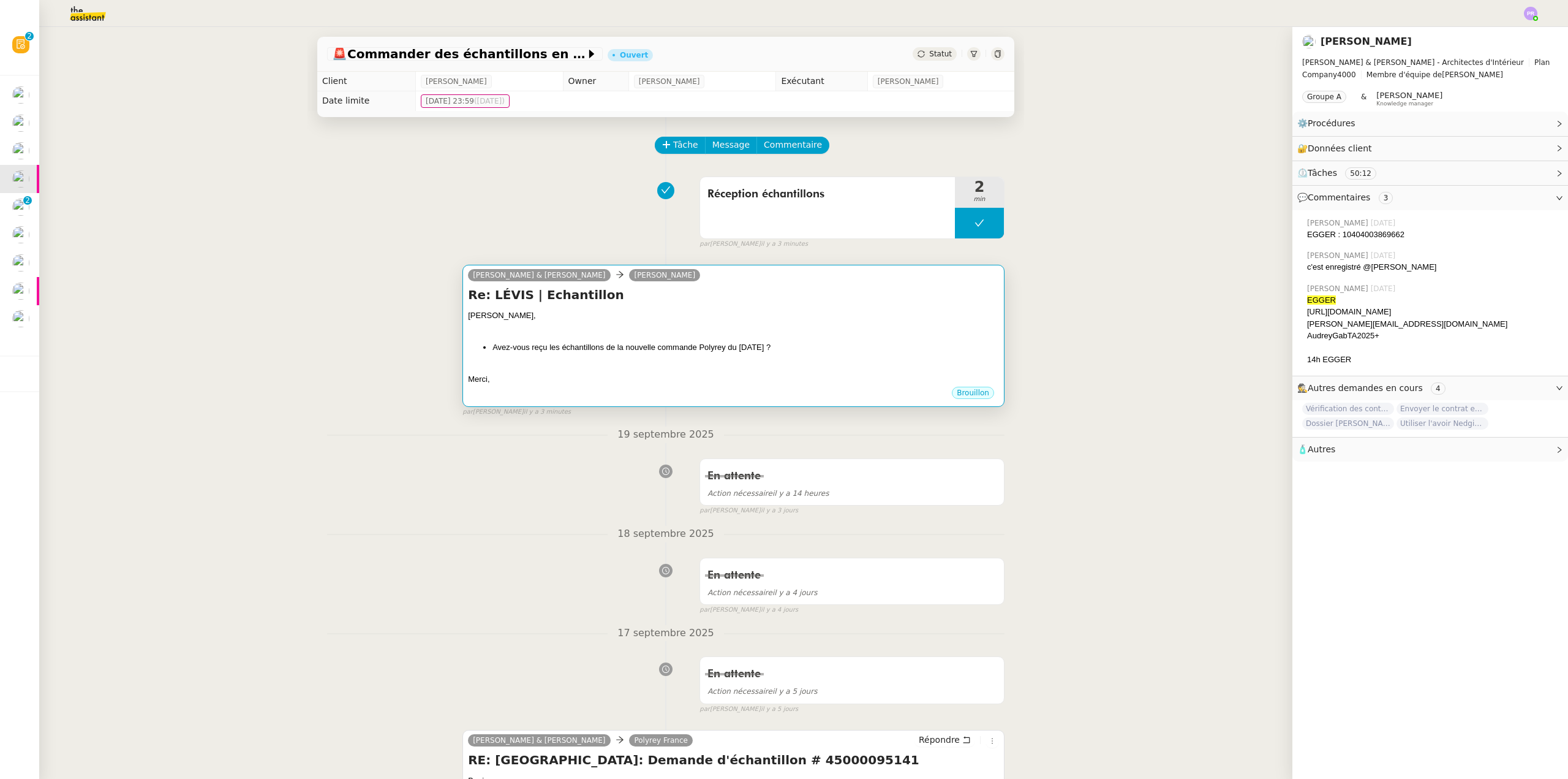
click at [724, 293] on h4 "Re: LÉVIS | Echantillon" at bounding box center [733, 295] width 531 height 17
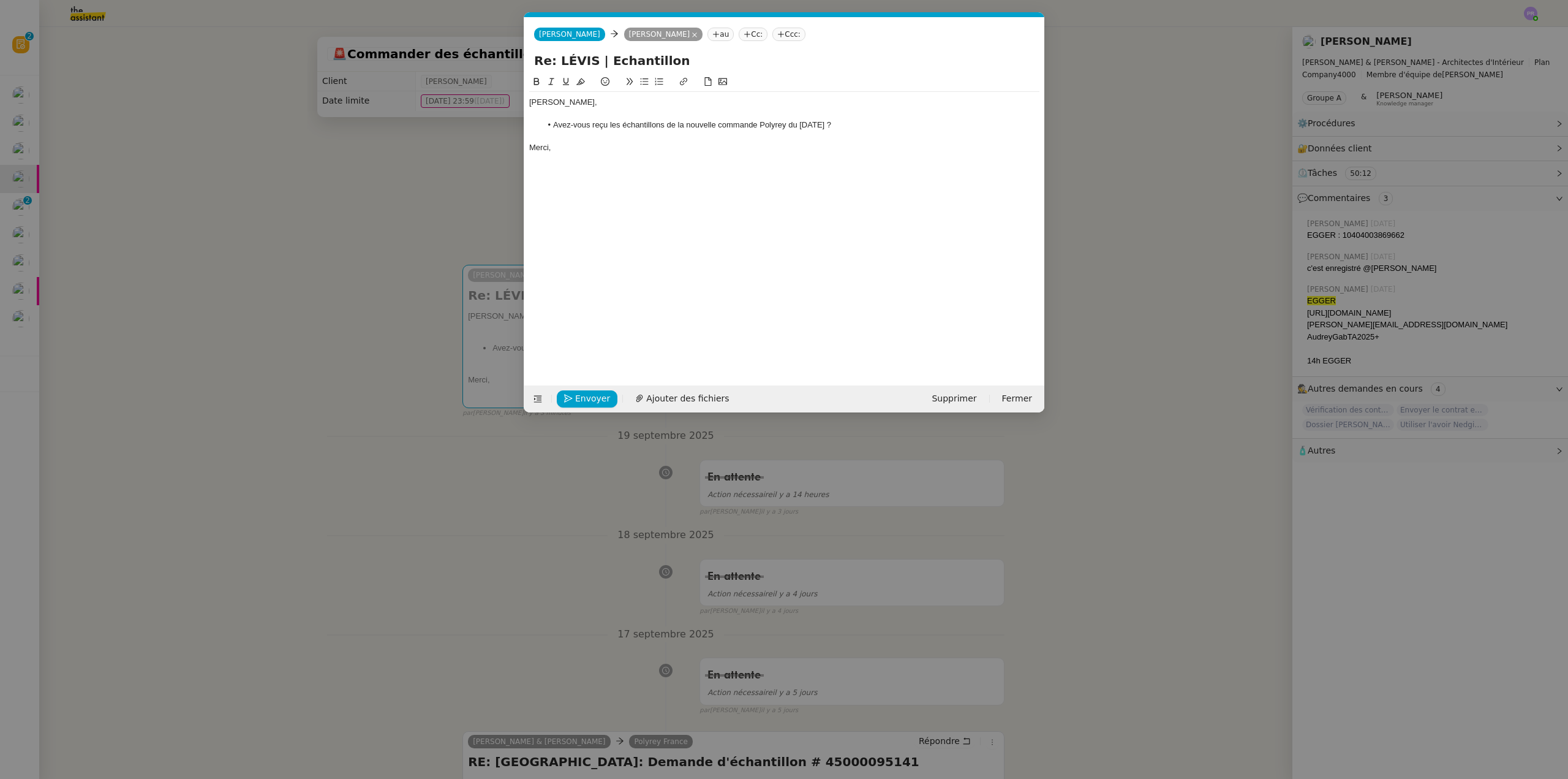
scroll to position [0, 26]
click at [582, 393] on span "Envoyer" at bounding box center [593, 399] width 35 height 14
click at [582, 394] on span "Confirmer l'envoi" at bounding box center [612, 399] width 74 height 14
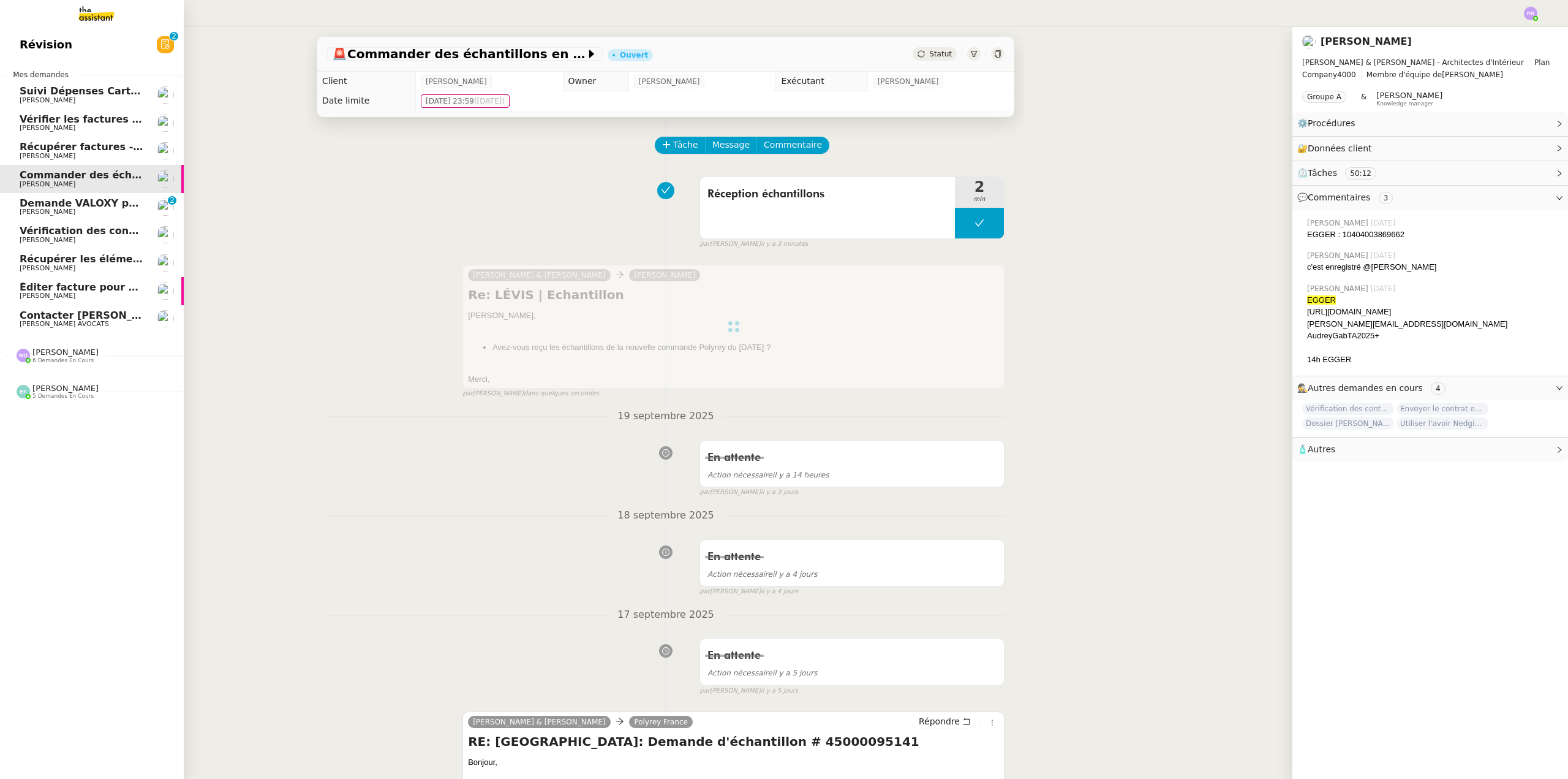
click at [75, 362] on span "6 demandes en cours" at bounding box center [63, 360] width 61 height 7
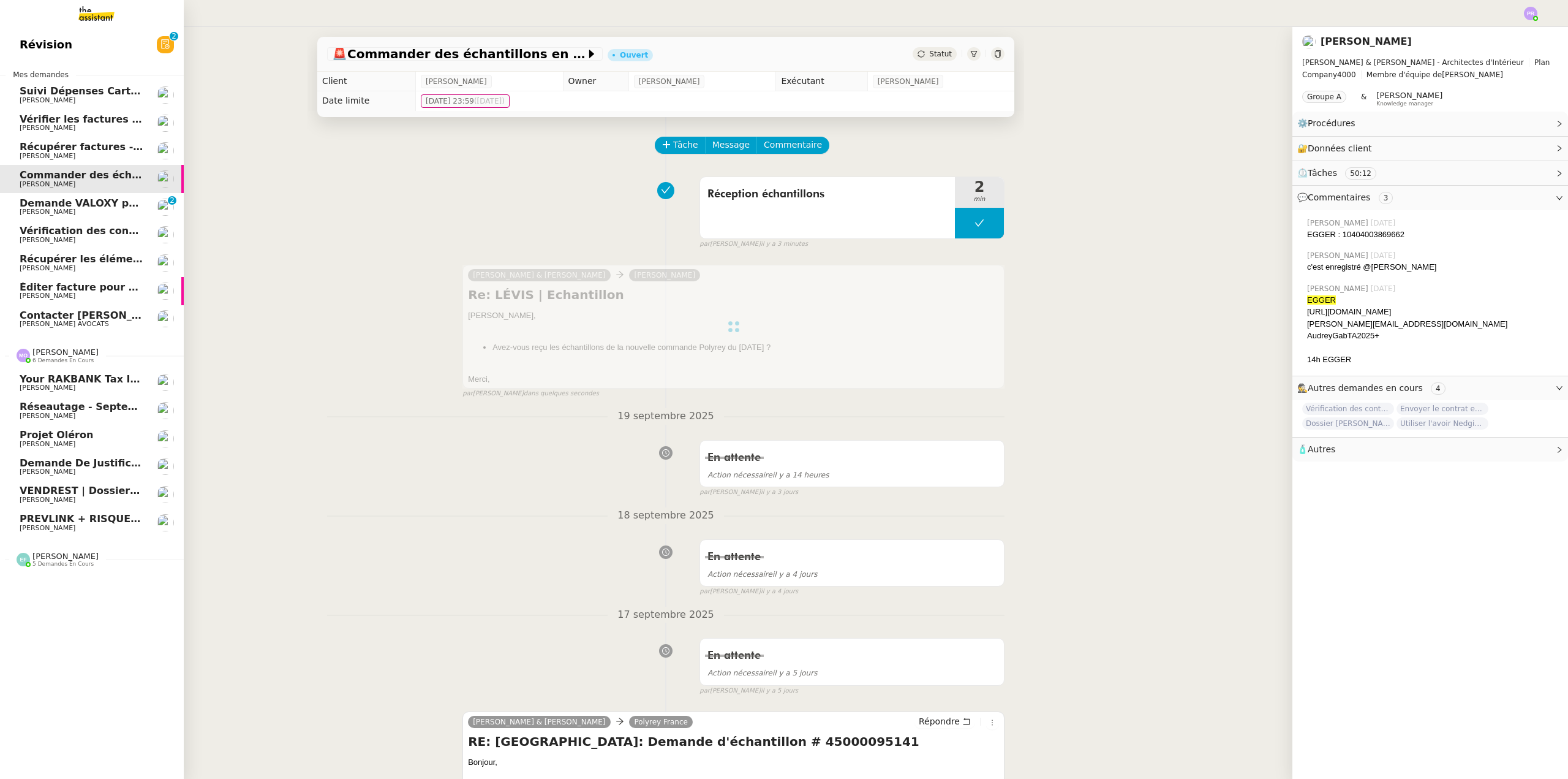
click at [102, 513] on link "PREVLINK + RISQUES PROFESSIONNELS Gabrielle Tavernier" at bounding box center [92, 522] width 184 height 28
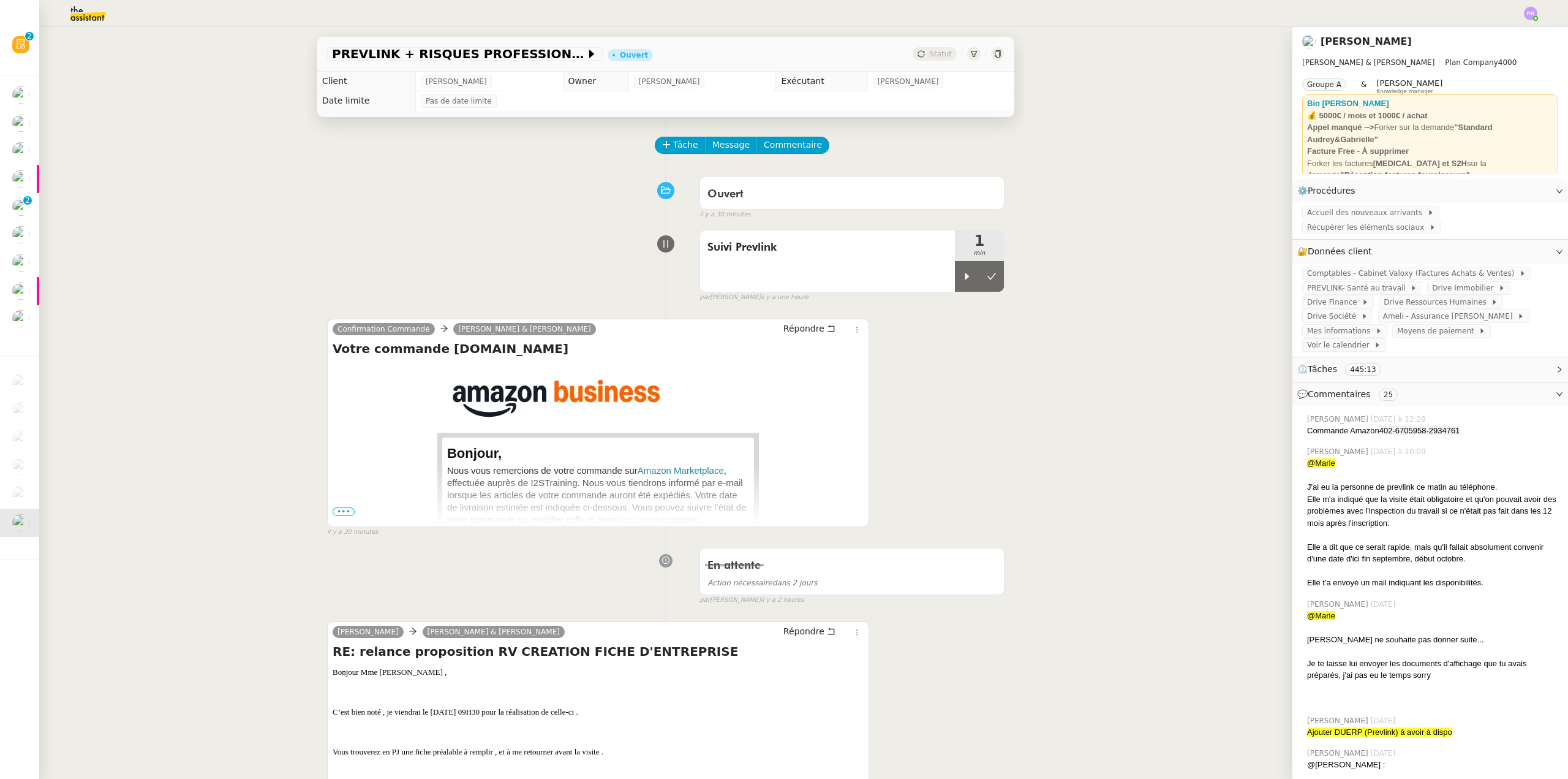
click at [337, 512] on span "•••" at bounding box center [343, 511] width 22 height 8
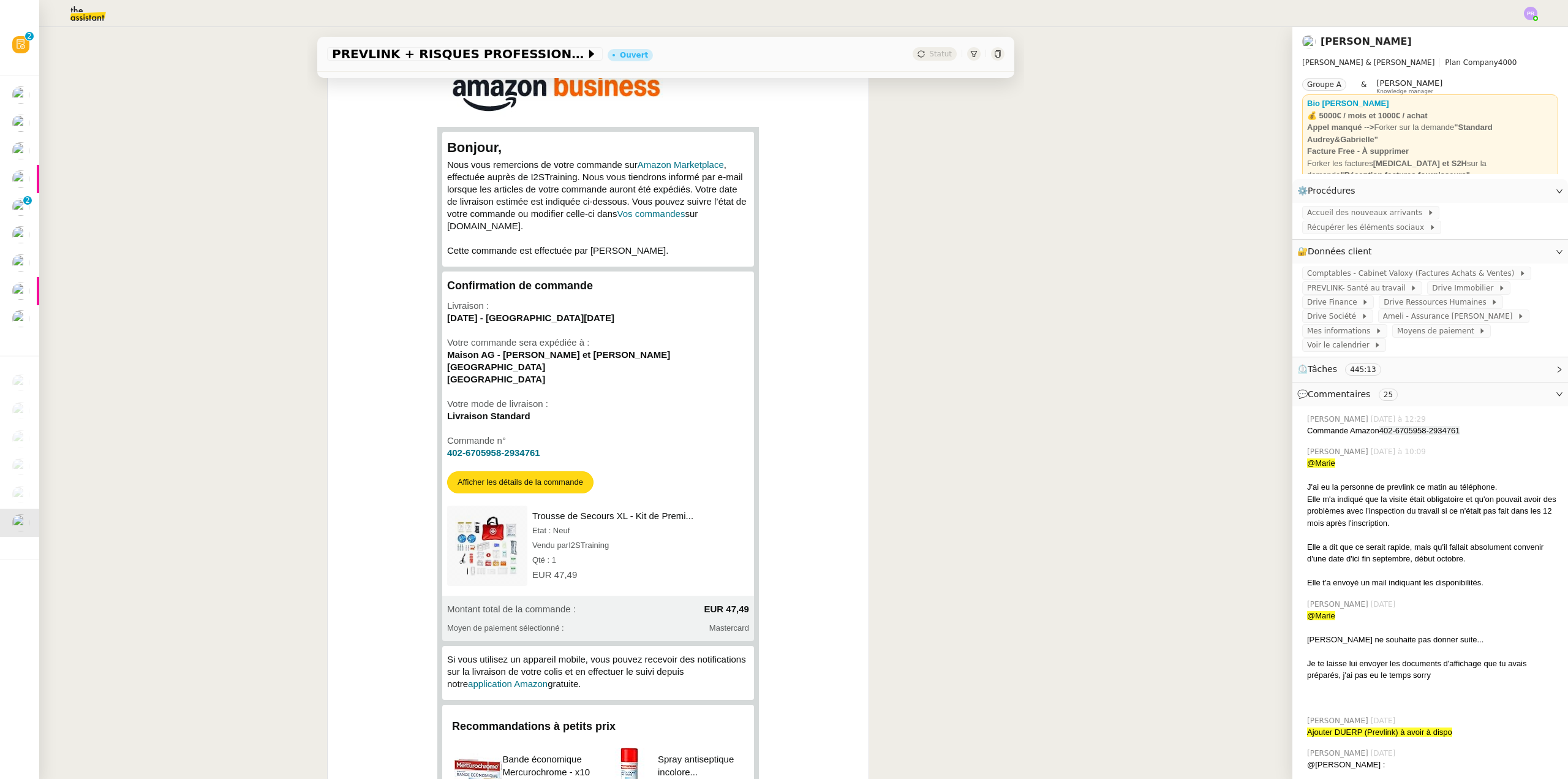
scroll to position [307, 0]
click at [523, 477] on span "Afficher les détails de la commande" at bounding box center [520, 481] width 145 height 21
click at [590, 510] on span "Trousse de Secours XL - Kit de Premi..." at bounding box center [613, 515] width 161 height 11
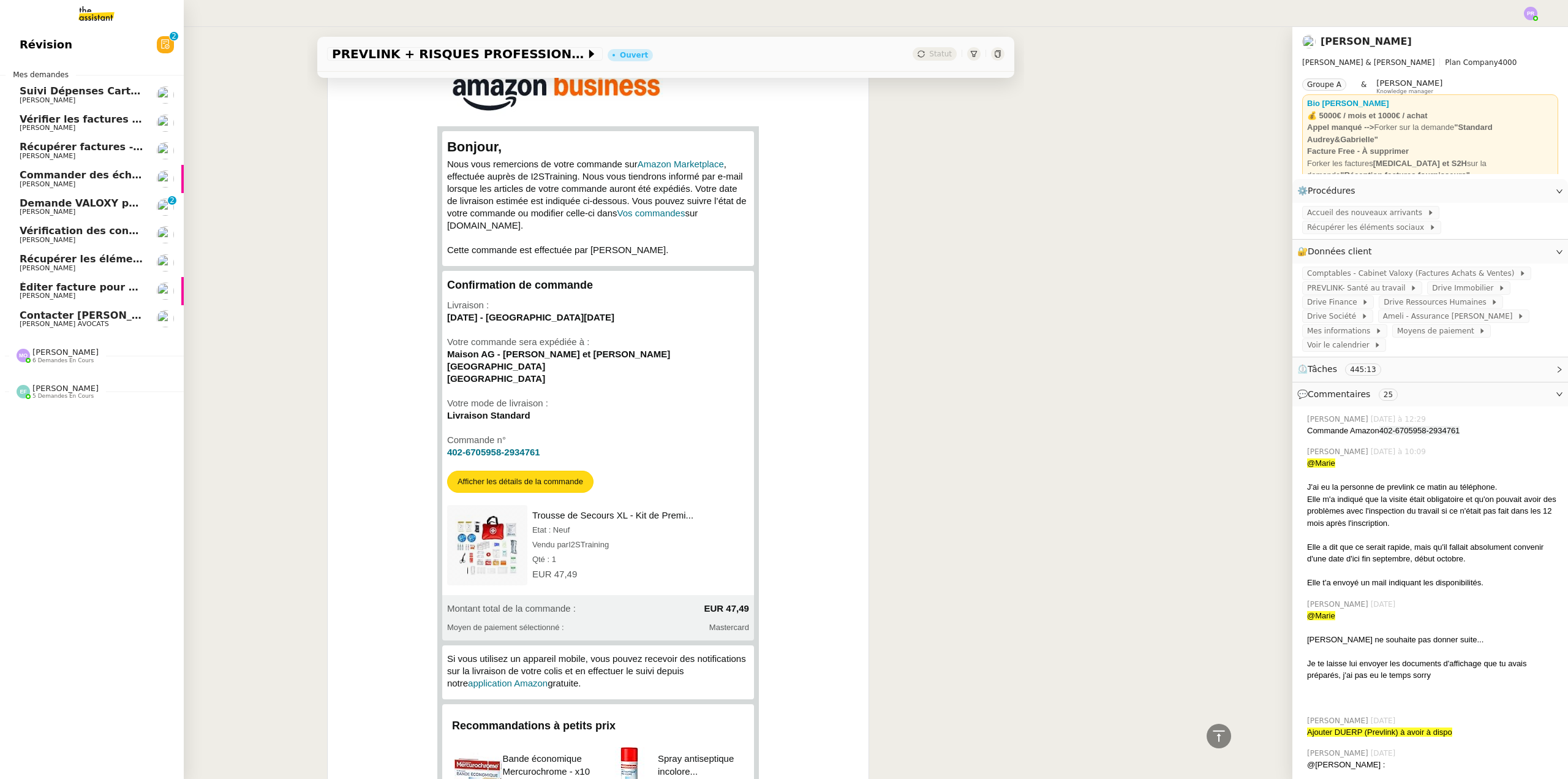
click at [96, 182] on span "[PERSON_NAME]" at bounding box center [81, 185] width 124 height 8
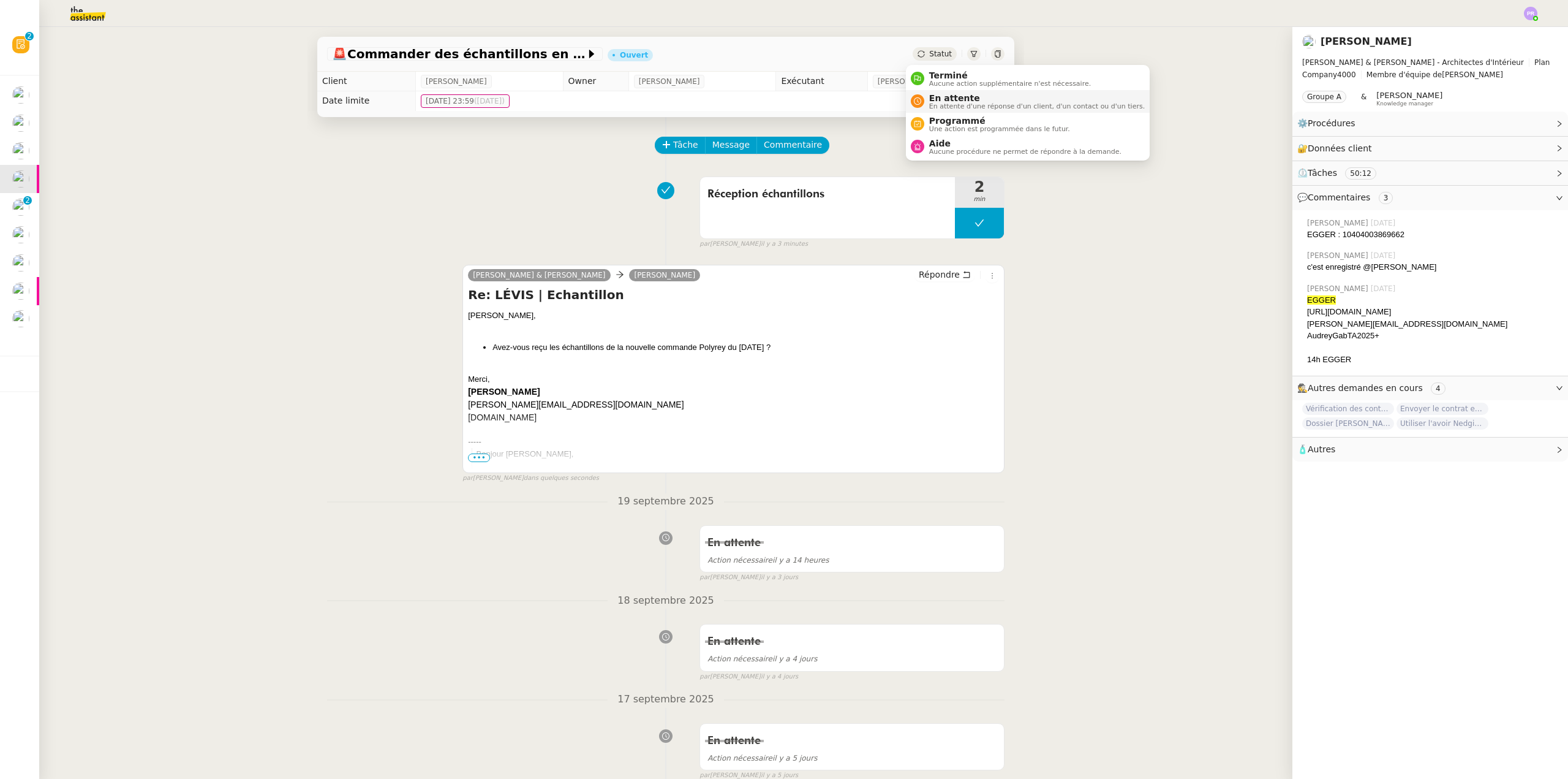
click at [953, 101] on span "En attente" at bounding box center [1037, 98] width 215 height 10
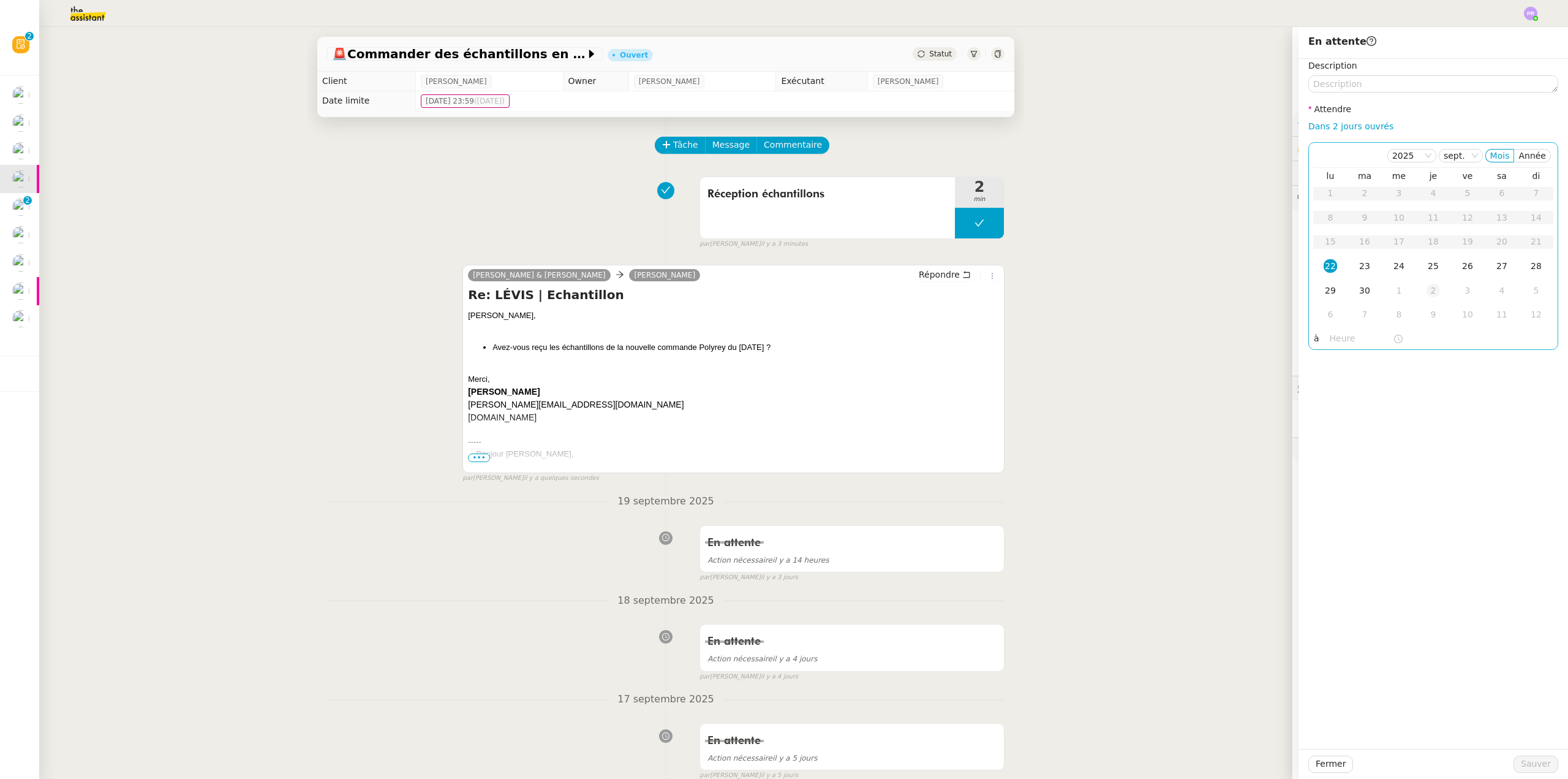
drag, startPoint x: 1432, startPoint y: 262, endPoint x: 1426, endPoint y: 288, distance: 26.7
click at [1432, 263] on td "25" at bounding box center [1433, 267] width 35 height 25
click at [1521, 759] on span "Sauver" at bounding box center [1536, 763] width 30 height 14
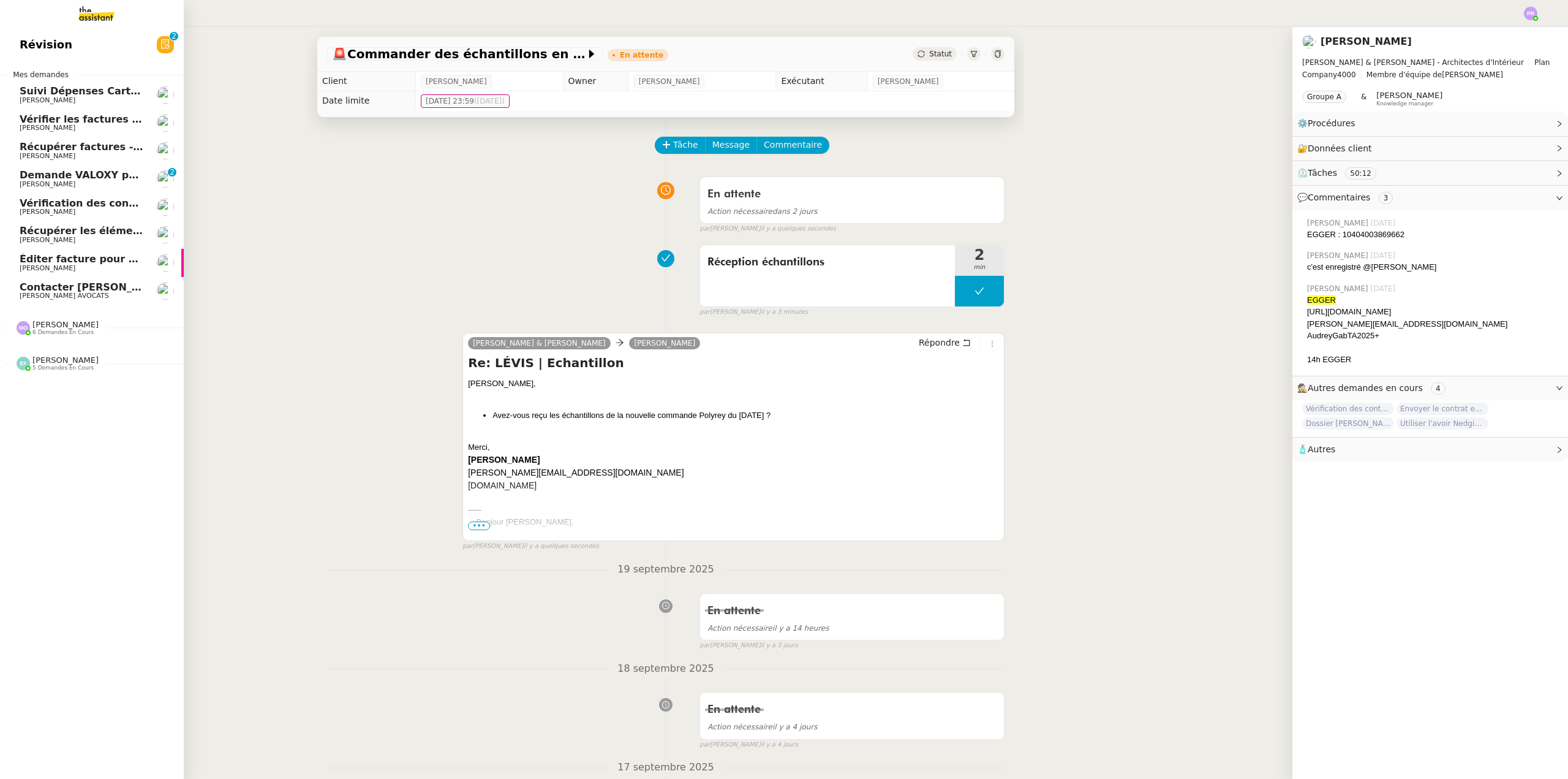
click at [102, 209] on span "[PERSON_NAME]" at bounding box center [81, 212] width 124 height 8
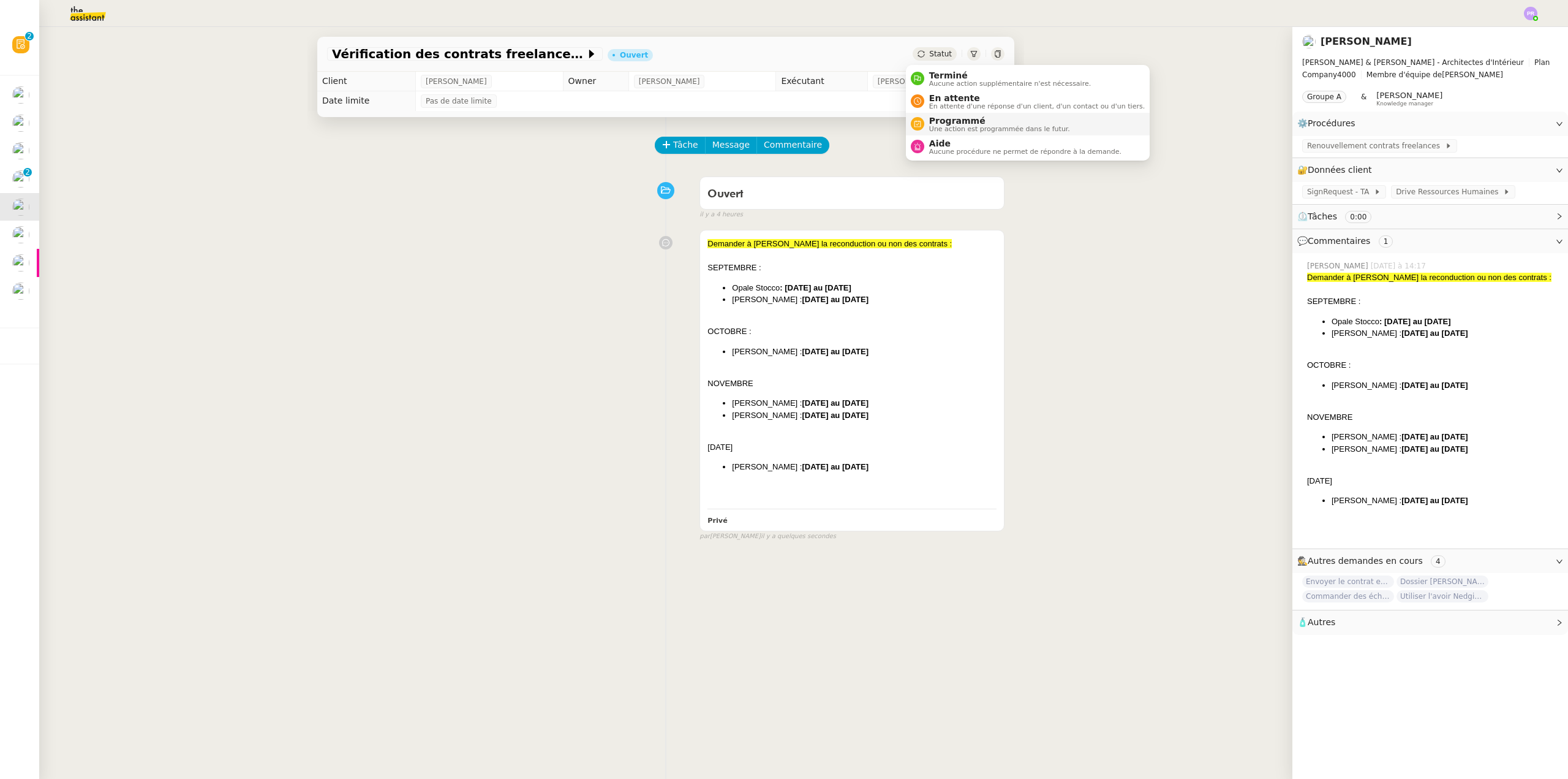
click at [977, 118] on span "Programmé" at bounding box center [999, 121] width 141 height 10
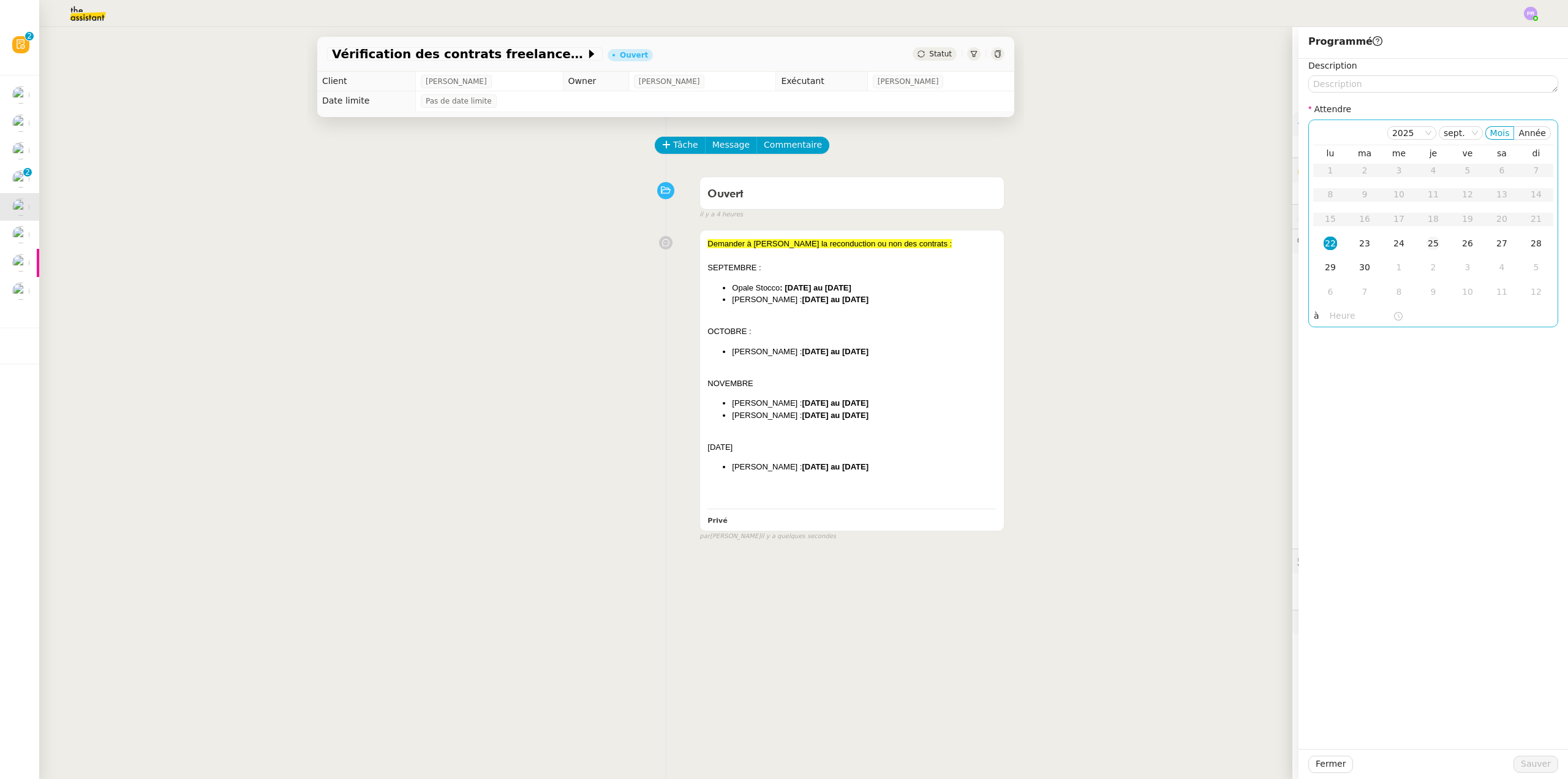
click at [1426, 242] on div "25" at bounding box center [1433, 243] width 14 height 14
click at [1532, 760] on span "Sauver" at bounding box center [1536, 763] width 30 height 14
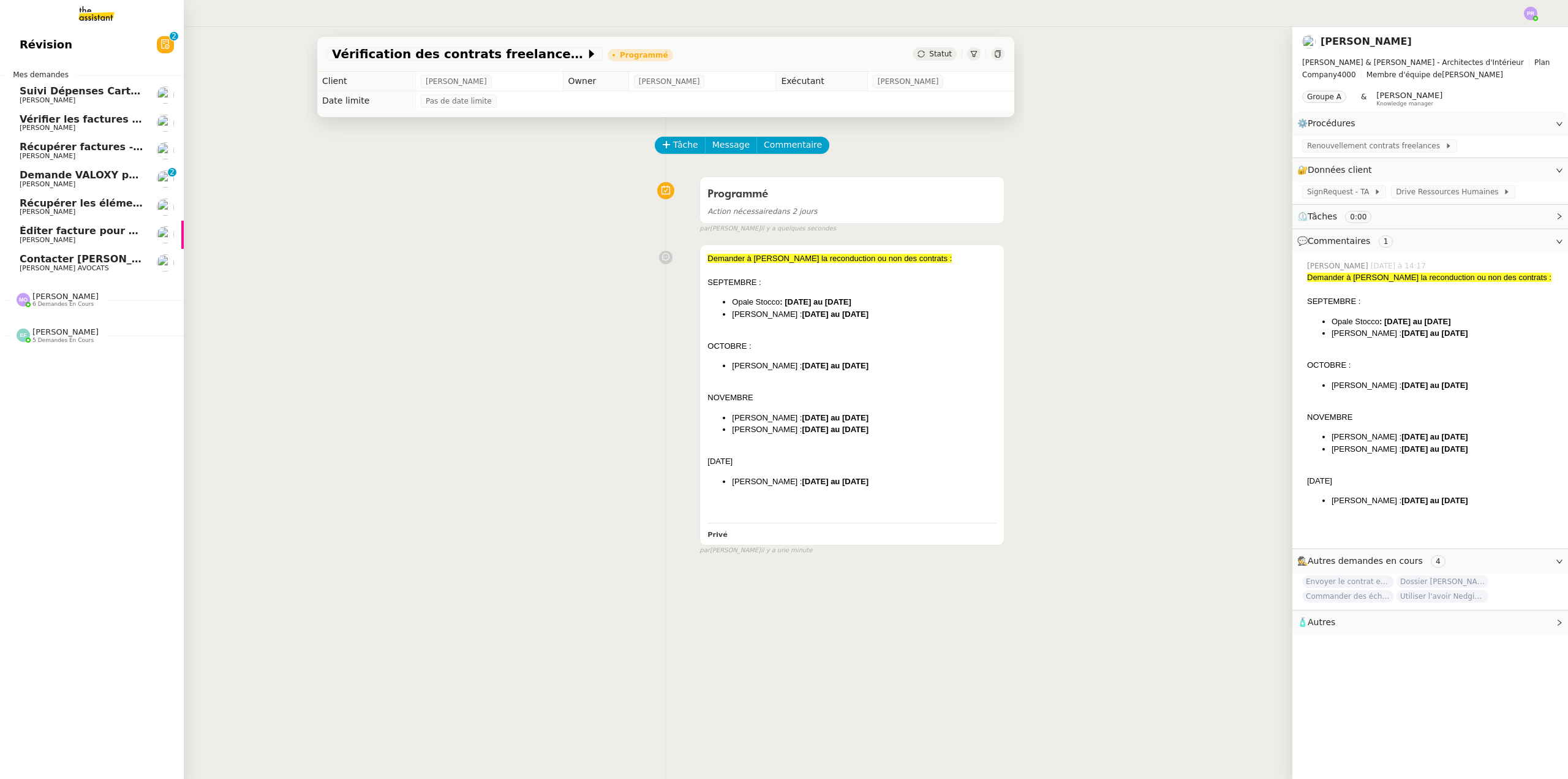
click at [70, 182] on span "[PERSON_NAME]" at bounding box center [81, 185] width 124 height 8
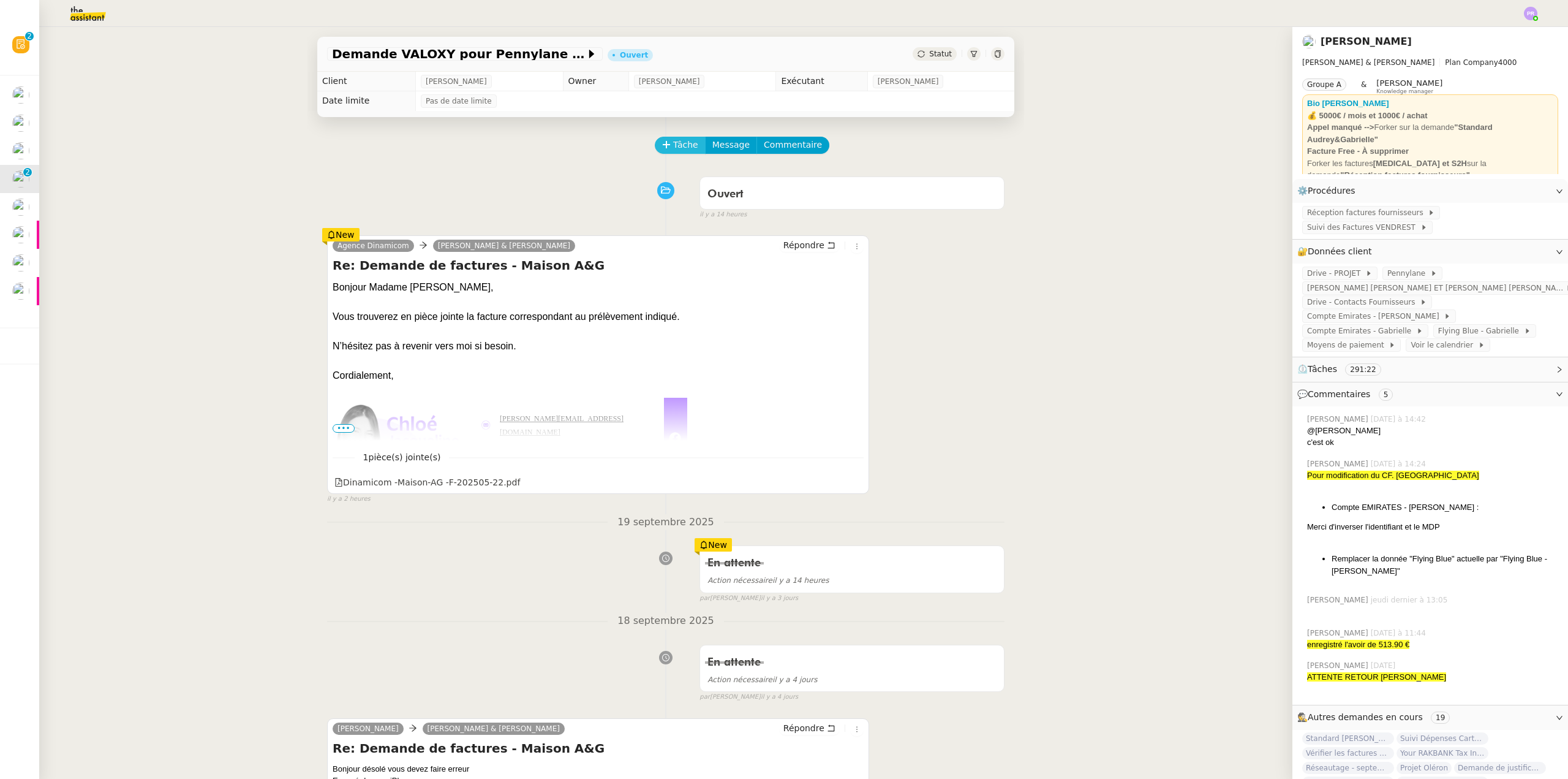
click at [673, 149] on span "Tâche" at bounding box center [685, 145] width 25 height 14
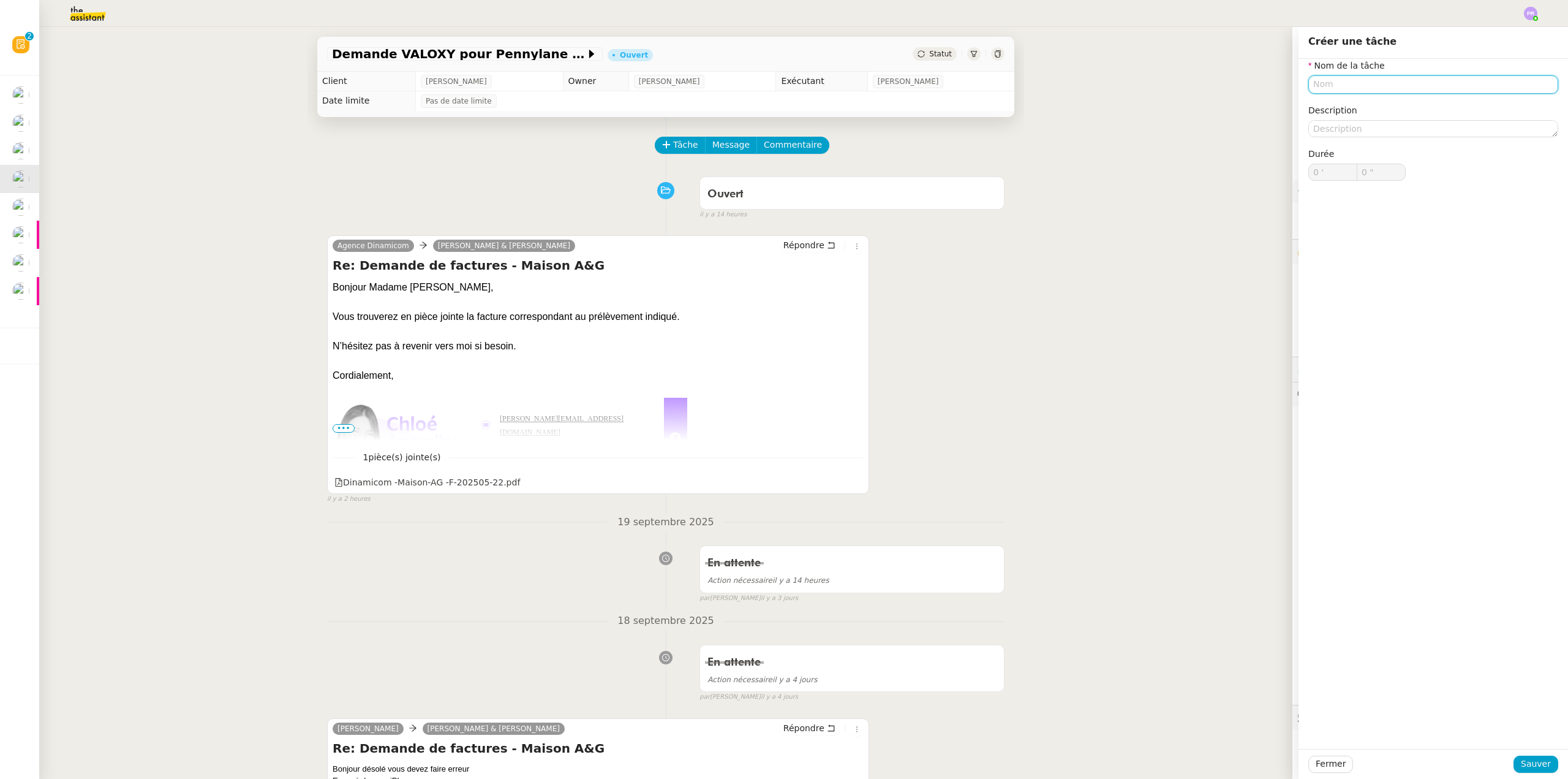
click at [1323, 87] on input "text" at bounding box center [1433, 84] width 250 height 18
click at [1356, 110] on div "Classement facture" at bounding box center [1423, 107] width 240 height 11
type input "Classement facture"
click at [1527, 762] on span "Sauver" at bounding box center [1536, 763] width 30 height 14
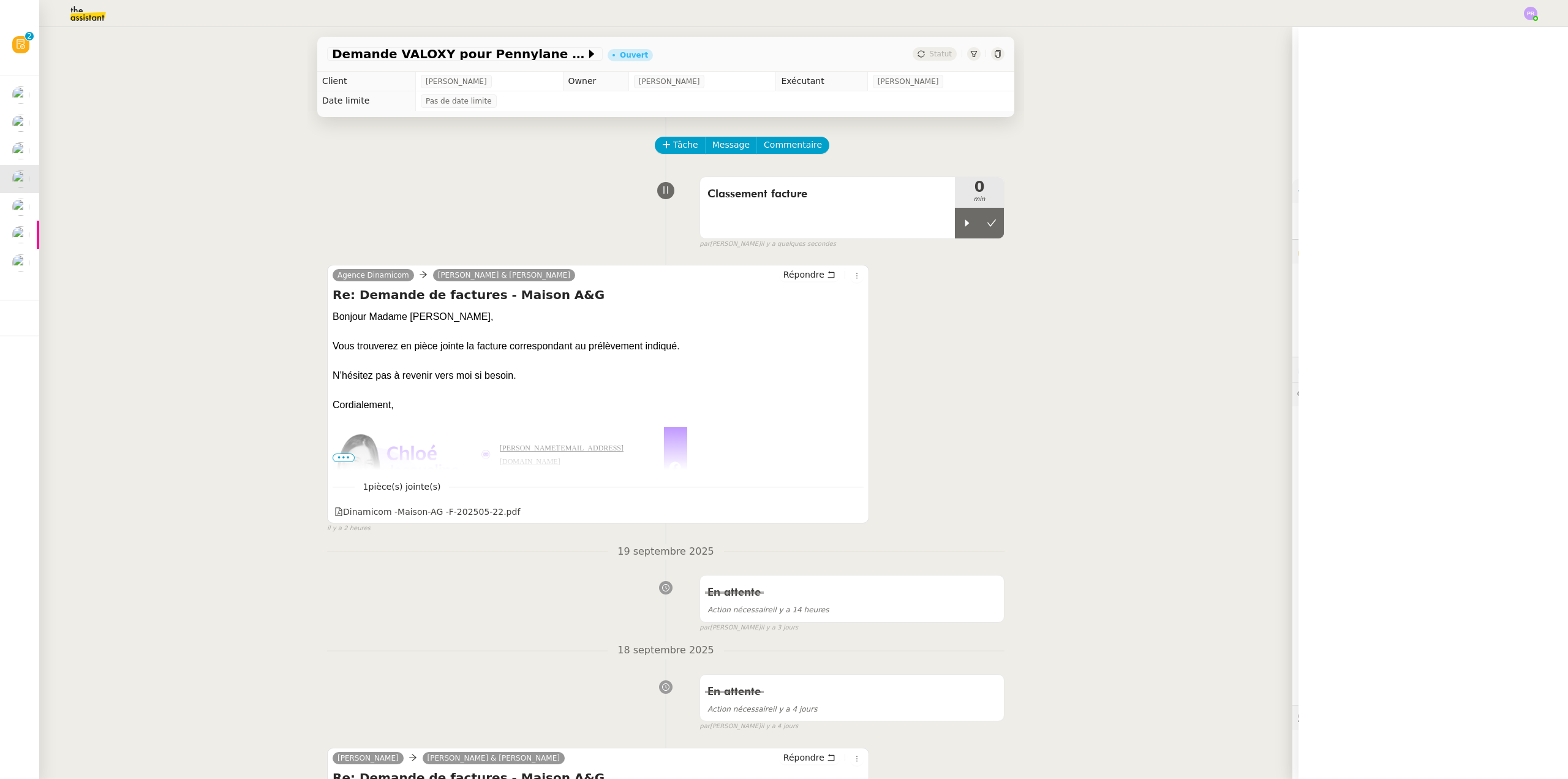
click at [955, 231] on div at bounding box center [967, 223] width 25 height 31
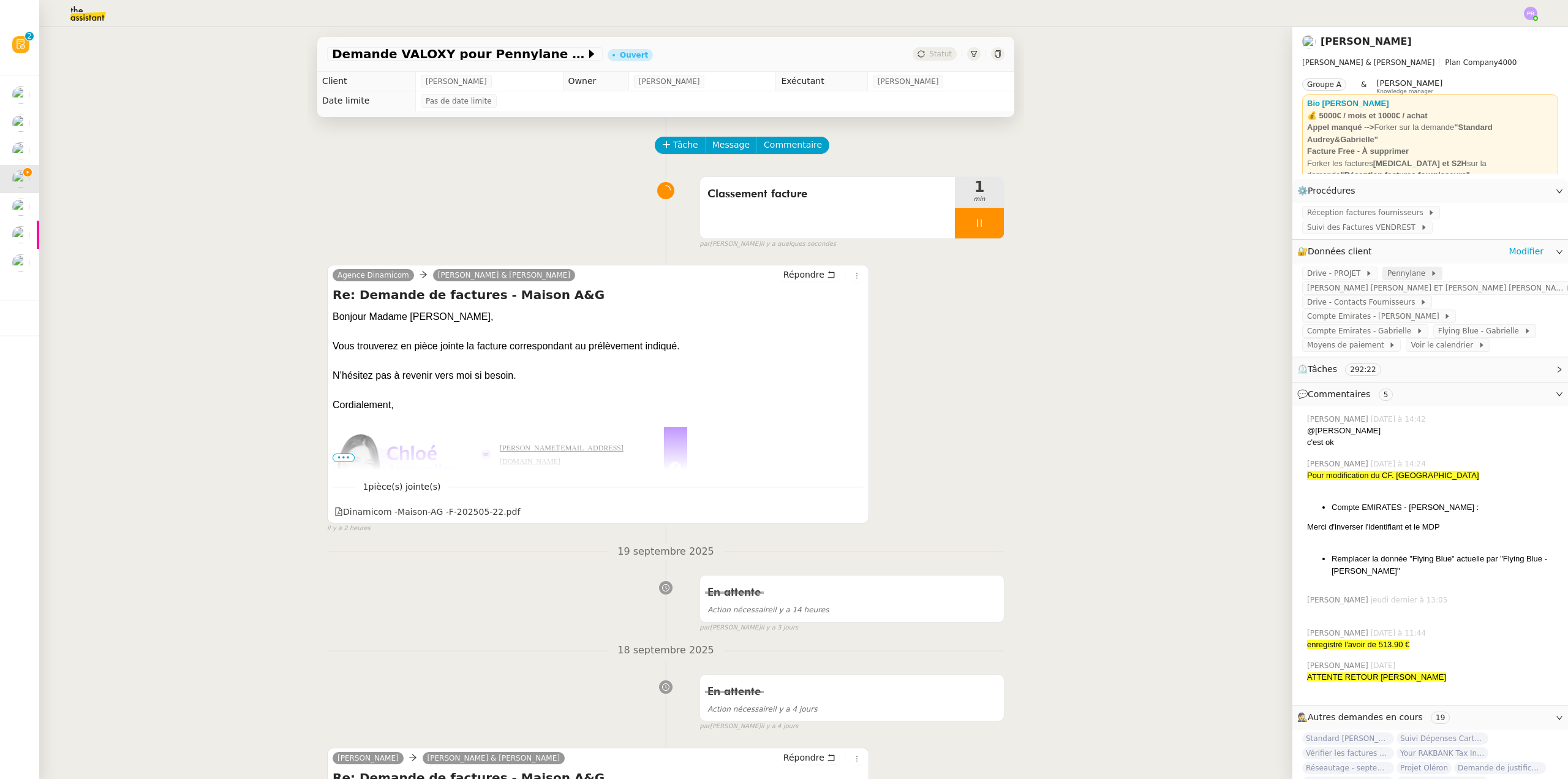
click at [1387, 267] on span "Pennylane" at bounding box center [1408, 273] width 43 height 12
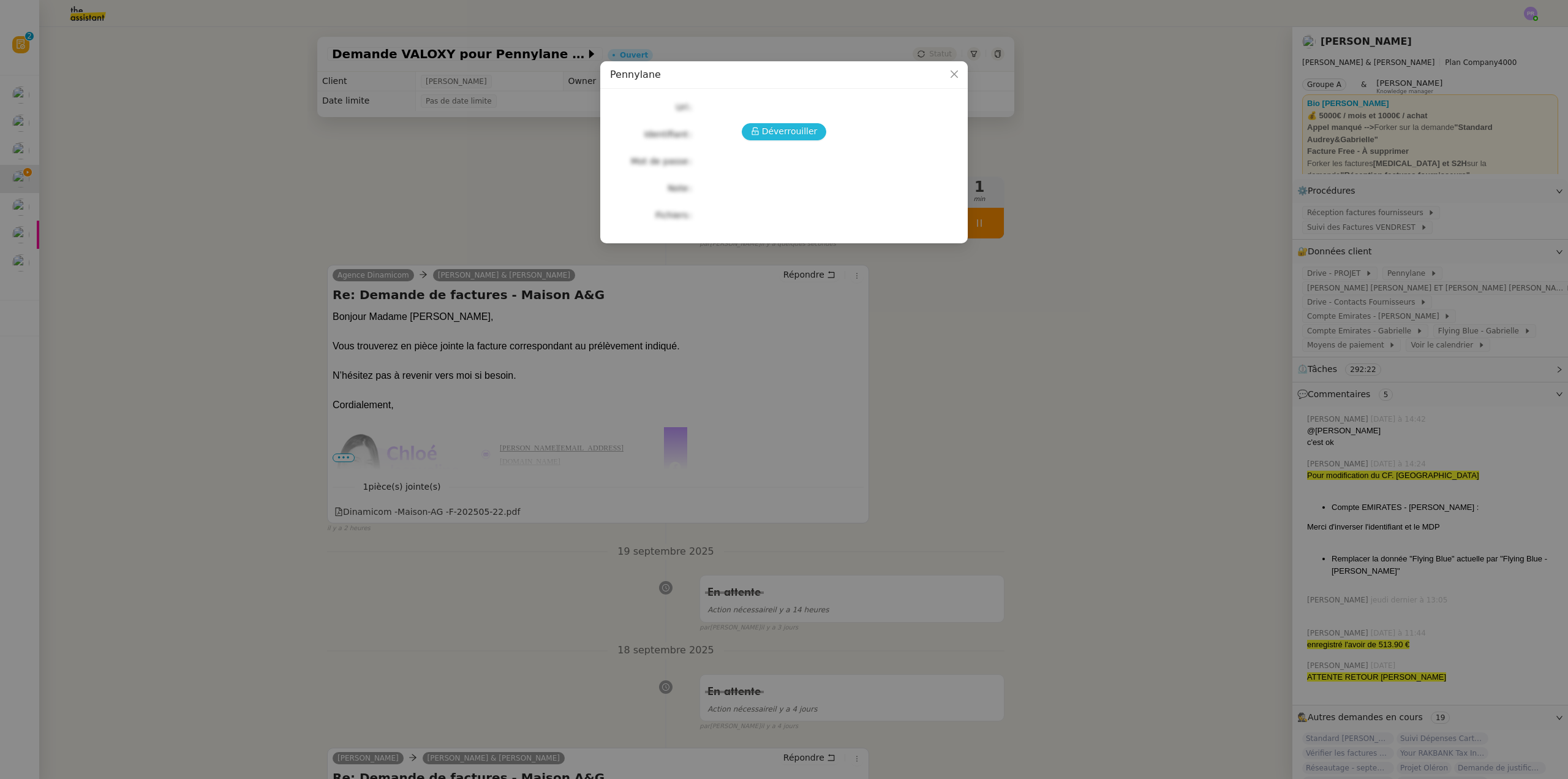
click at [795, 133] on span "Déverrouiller" at bounding box center [790, 131] width 56 height 14
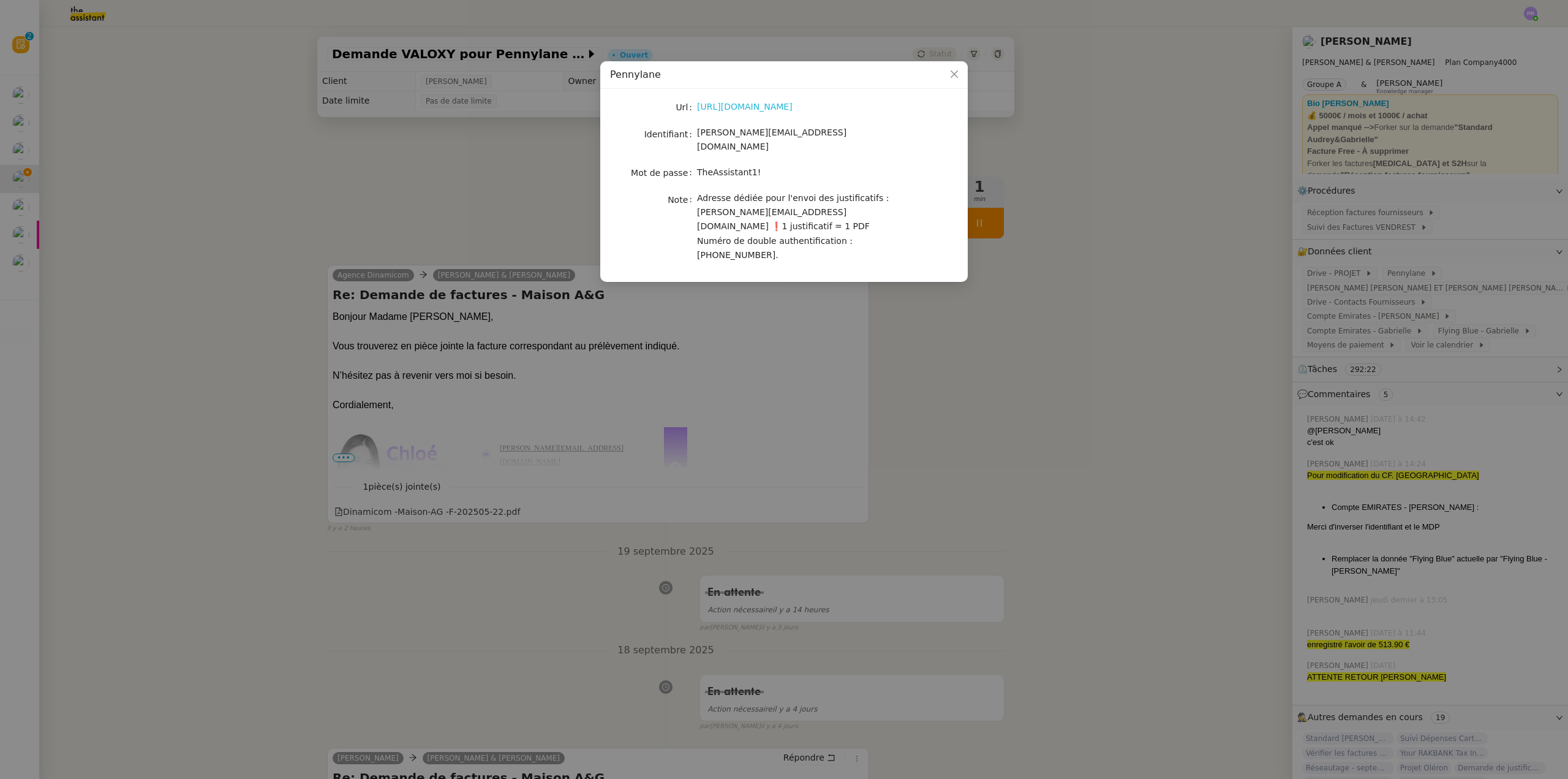
click at [755, 108] on link "https://app.pennylane.com" at bounding box center [744, 106] width 96 height 10
drag, startPoint x: 751, startPoint y: 162, endPoint x: 1222, endPoint y: 197, distance: 472.3
click at [698, 166] on div "TheAssistant1!" at bounding box center [798, 173] width 203 height 14
click at [422, 515] on nz-modal-container "Pennylane Url https://app.pennylane.com Identifiant camille@audreyetgabrielle.c…" at bounding box center [784, 390] width 1568 height 779
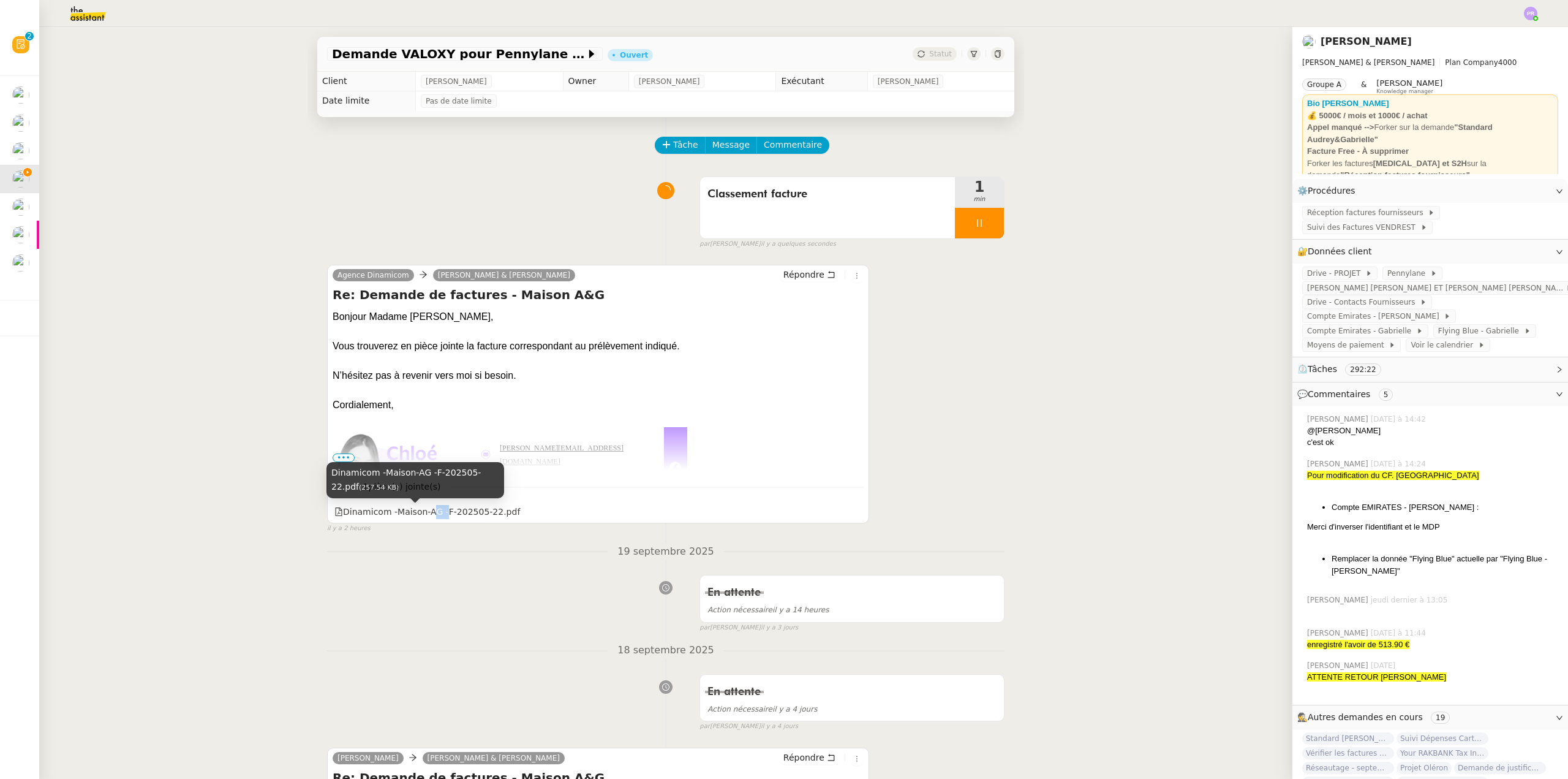
click at [423, 515] on div "Dinamicom -Maison-AG -F-202505-22.pdf" at bounding box center [427, 512] width 185 height 14
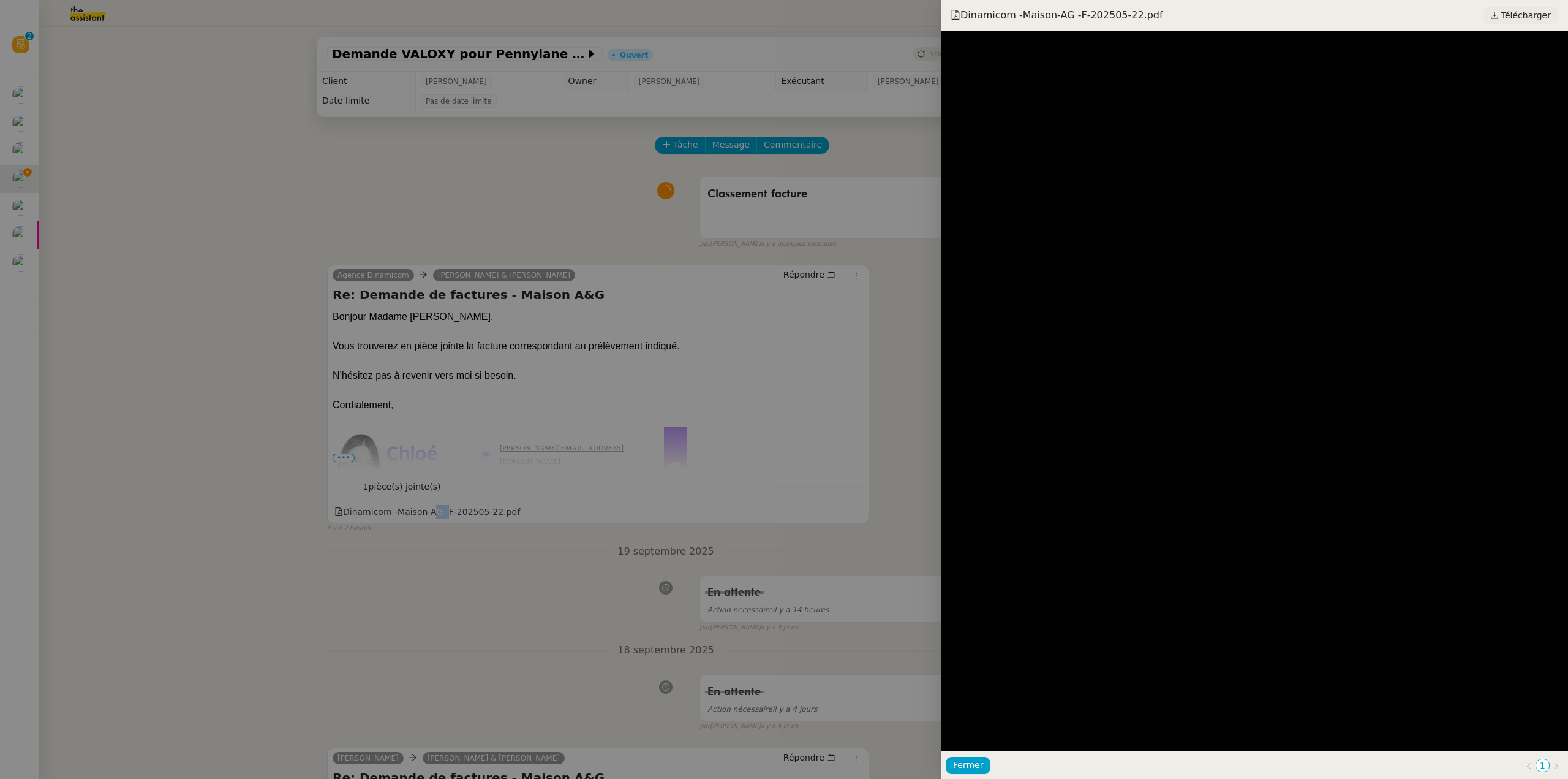
click at [1517, 18] on span "Télécharger" at bounding box center [1526, 15] width 50 height 16
click at [337, 315] on div at bounding box center [784, 390] width 1568 height 779
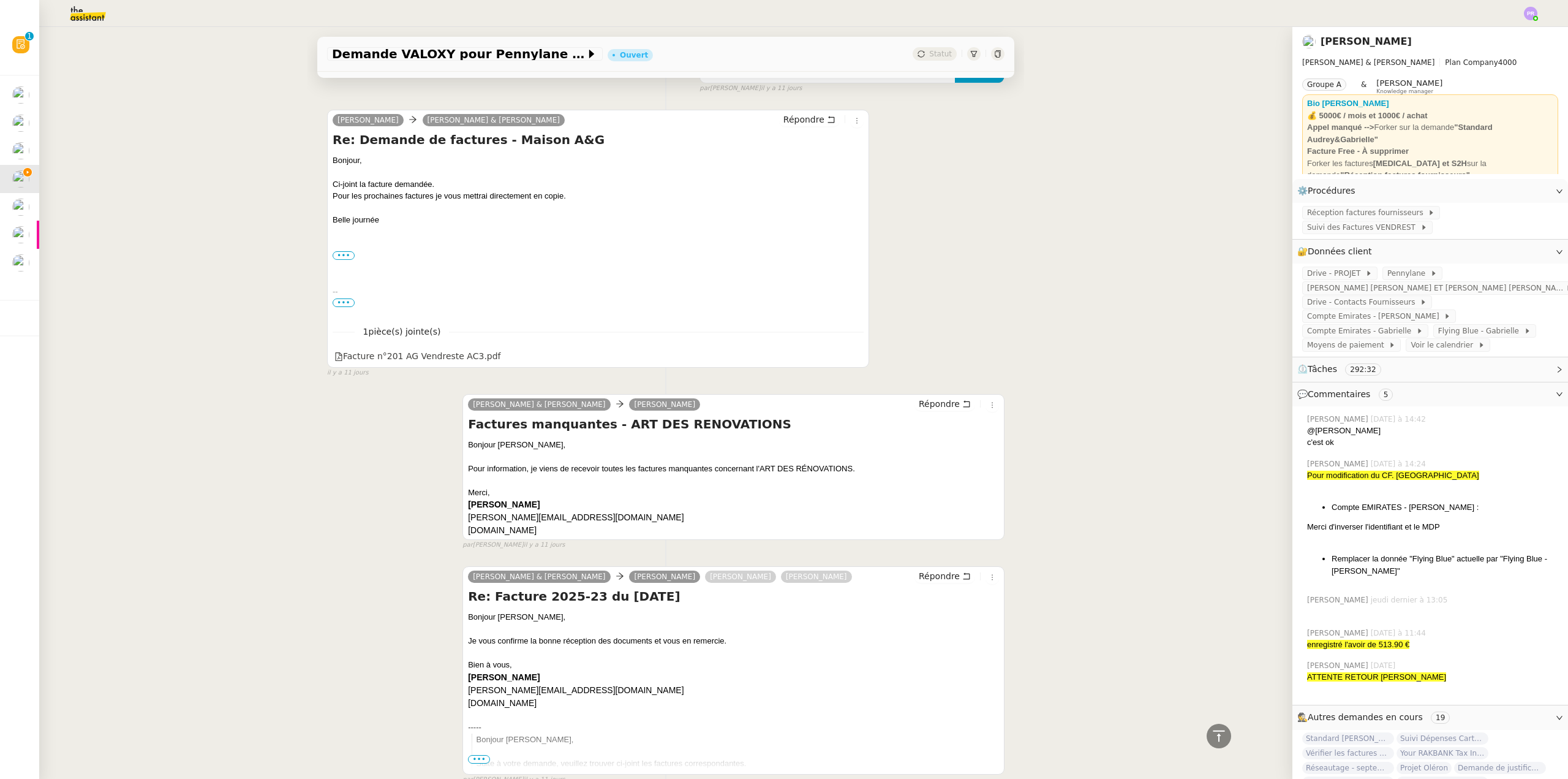
scroll to position [11151, 0]
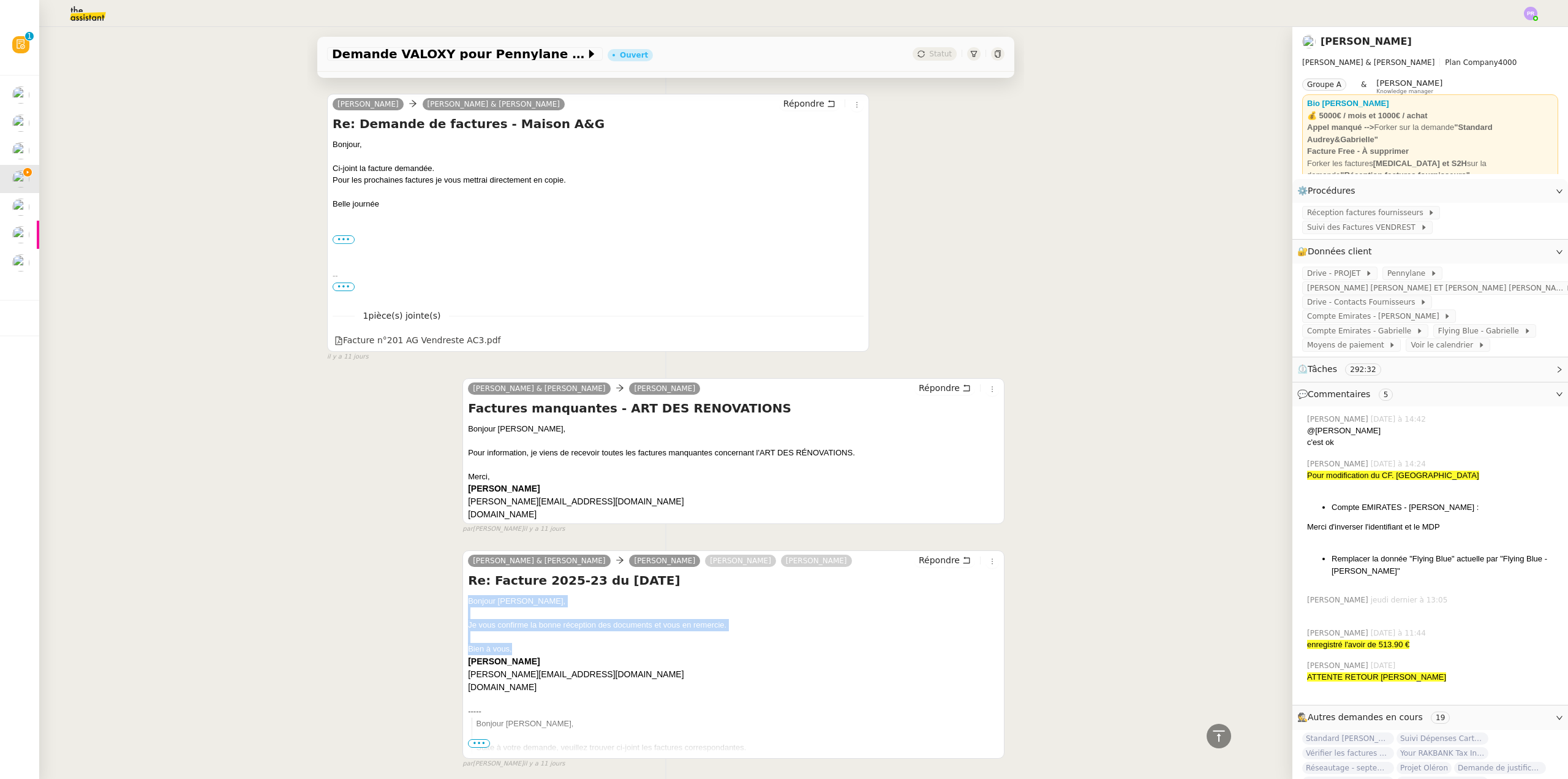
drag, startPoint x: 510, startPoint y: 570, endPoint x: 441, endPoint y: 522, distance: 84.1
click at [441, 539] on div "Camille Audrey & Gabrielle Jason Castagnet Nelly Coeva Vioto Goeh Répondre Re: …" at bounding box center [665, 654] width 677 height 230
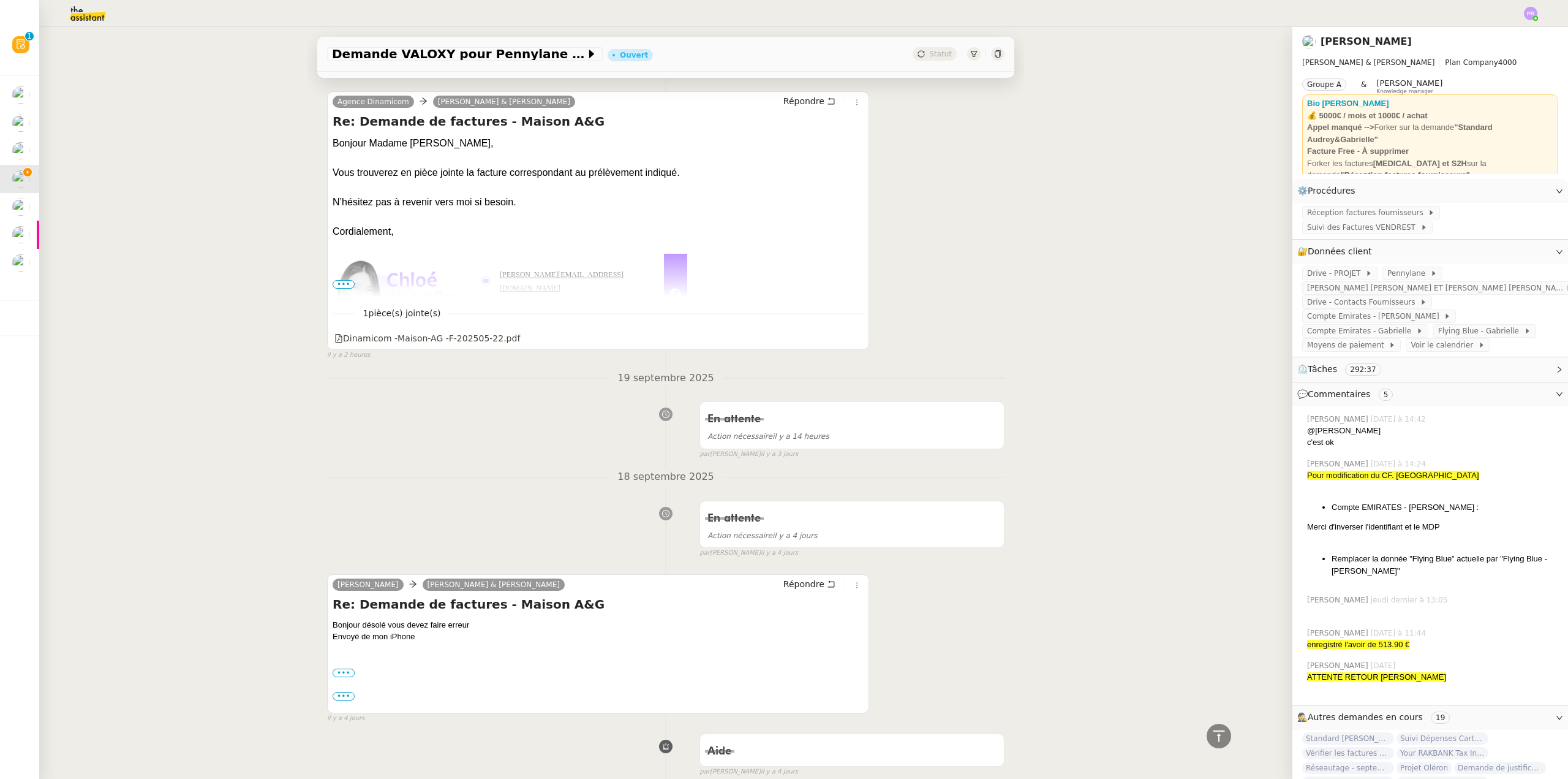
scroll to position [0, 0]
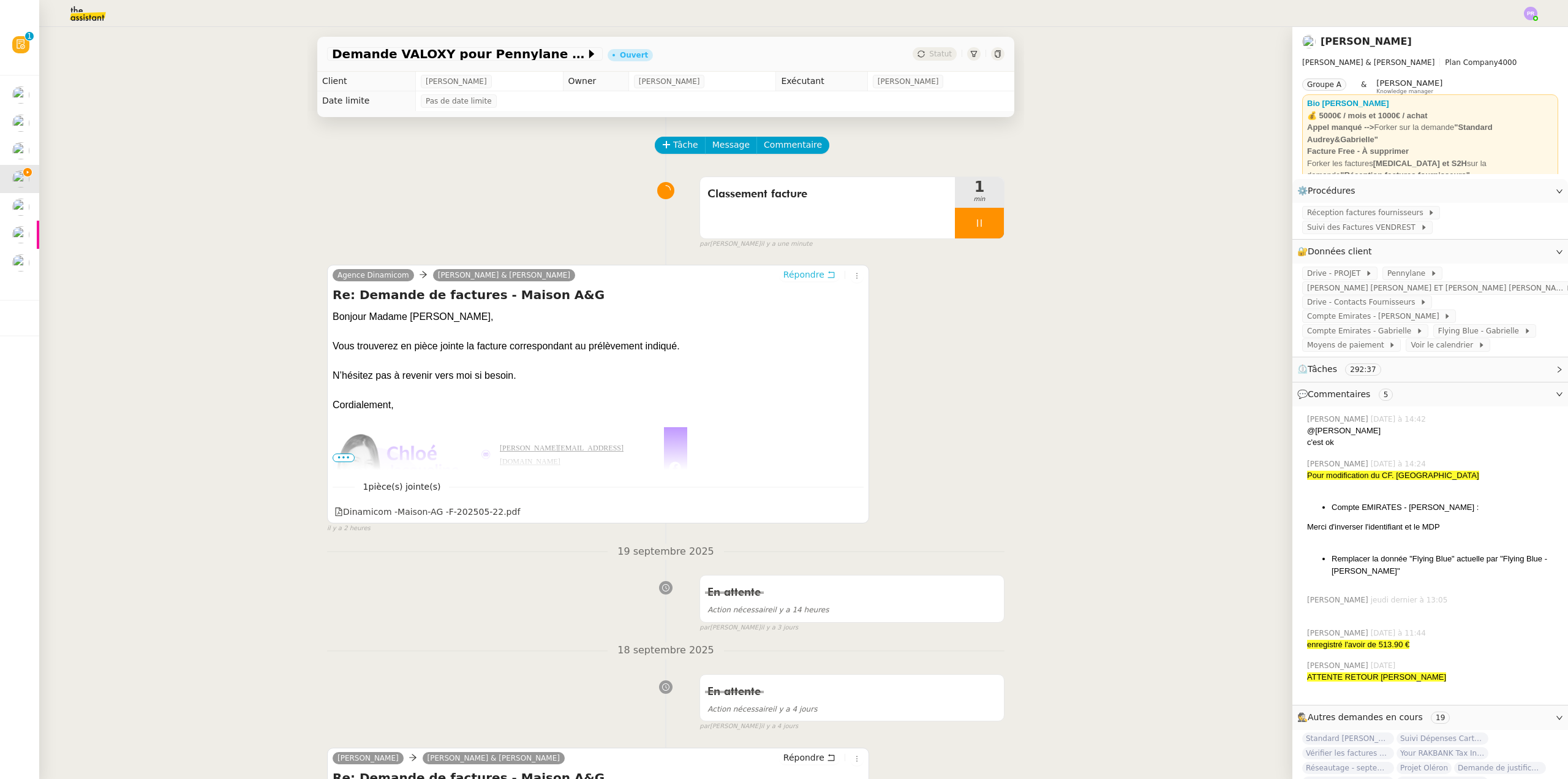
click at [798, 277] on span "Répondre" at bounding box center [804, 274] width 41 height 12
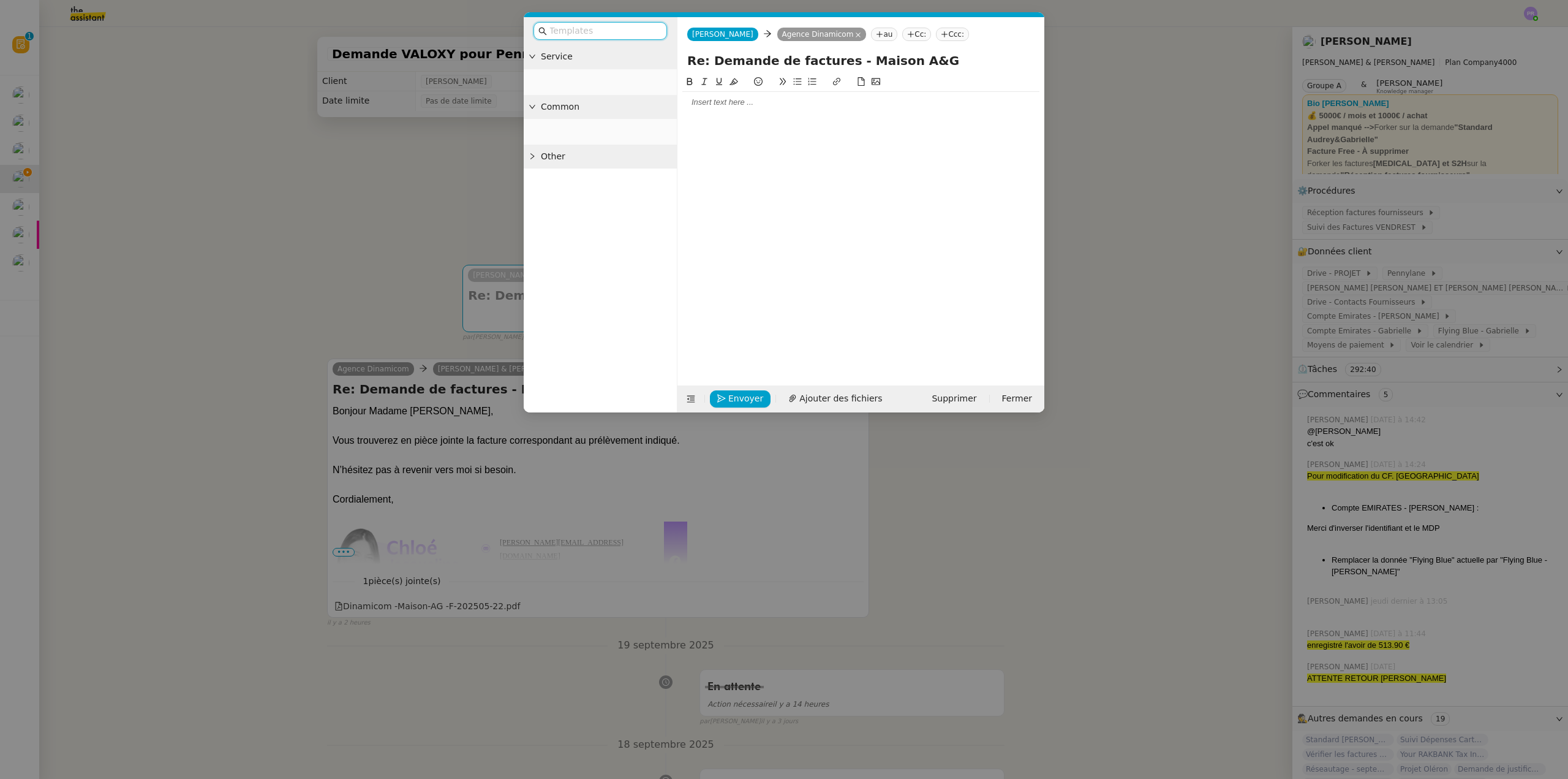
click at [740, 100] on div at bounding box center [861, 102] width 357 height 11
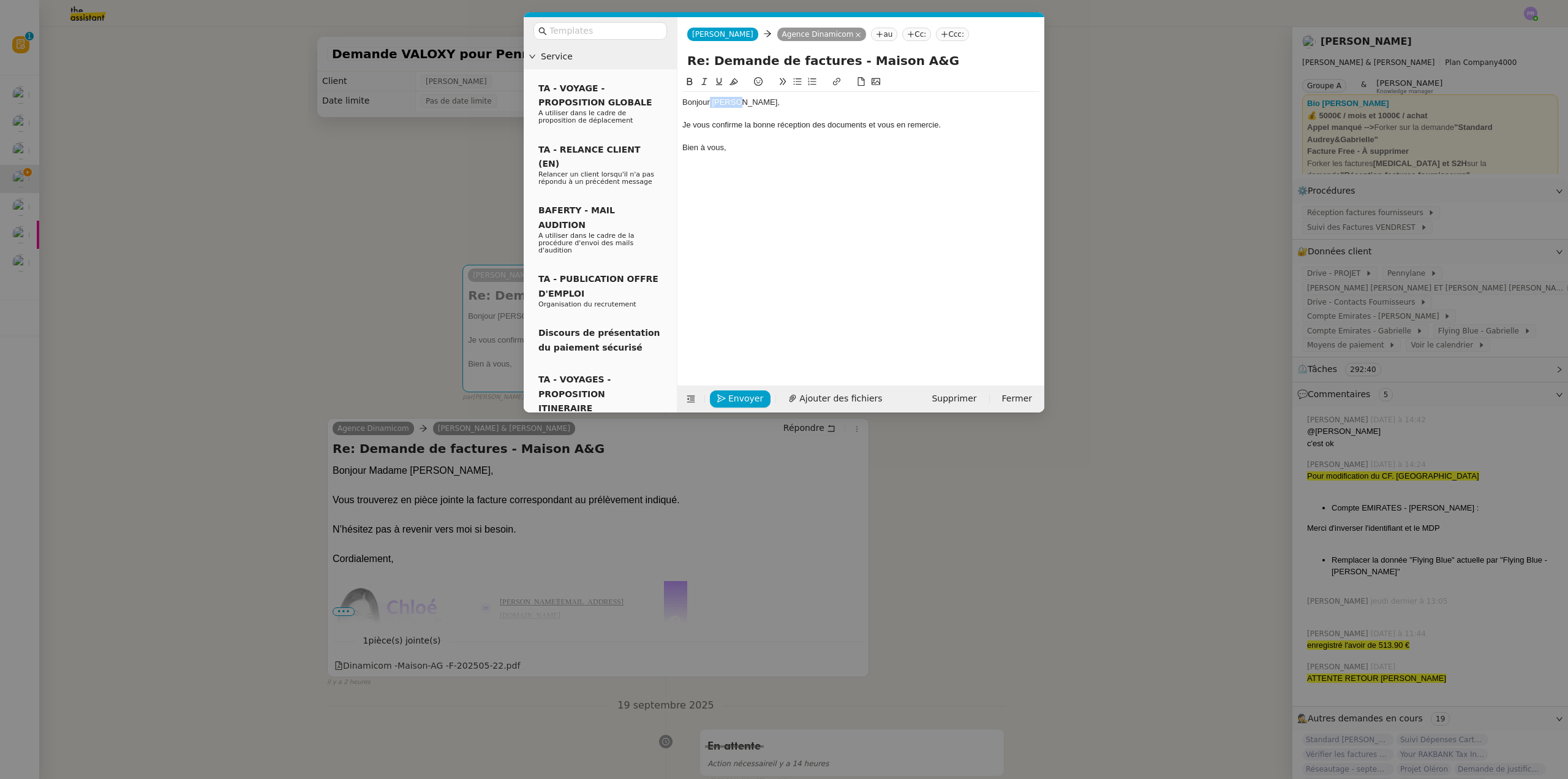
drag, startPoint x: 734, startPoint y: 99, endPoint x: 710, endPoint y: 100, distance: 24.0
click at [710, 100] on div "Bonjour [PERSON_NAME]," at bounding box center [861, 102] width 357 height 11
drag, startPoint x: 867, startPoint y: 123, endPoint x: 819, endPoint y: 123, distance: 48.0
click at [819, 123] on div "Je vous confirme la bonne réception des documents et vous en remercie." at bounding box center [861, 125] width 357 height 11
click at [786, 144] on div "Bien à vous," at bounding box center [861, 148] width 357 height 11
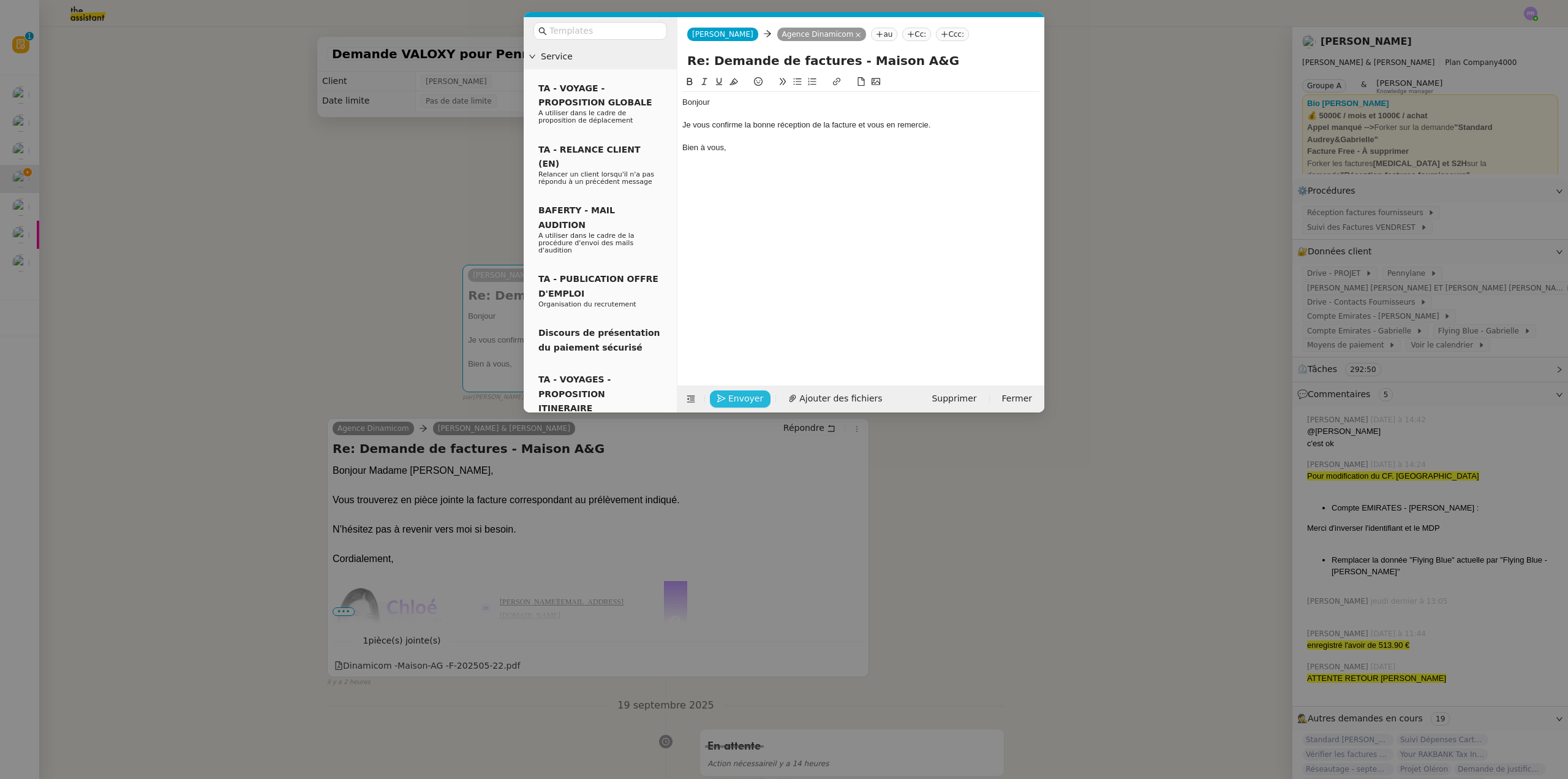
click at [731, 398] on span "Envoyer" at bounding box center [746, 399] width 35 height 14
click at [731, 389] on span "Confirmer l'envoi" at bounding box center [765, 381] width 74 height 14
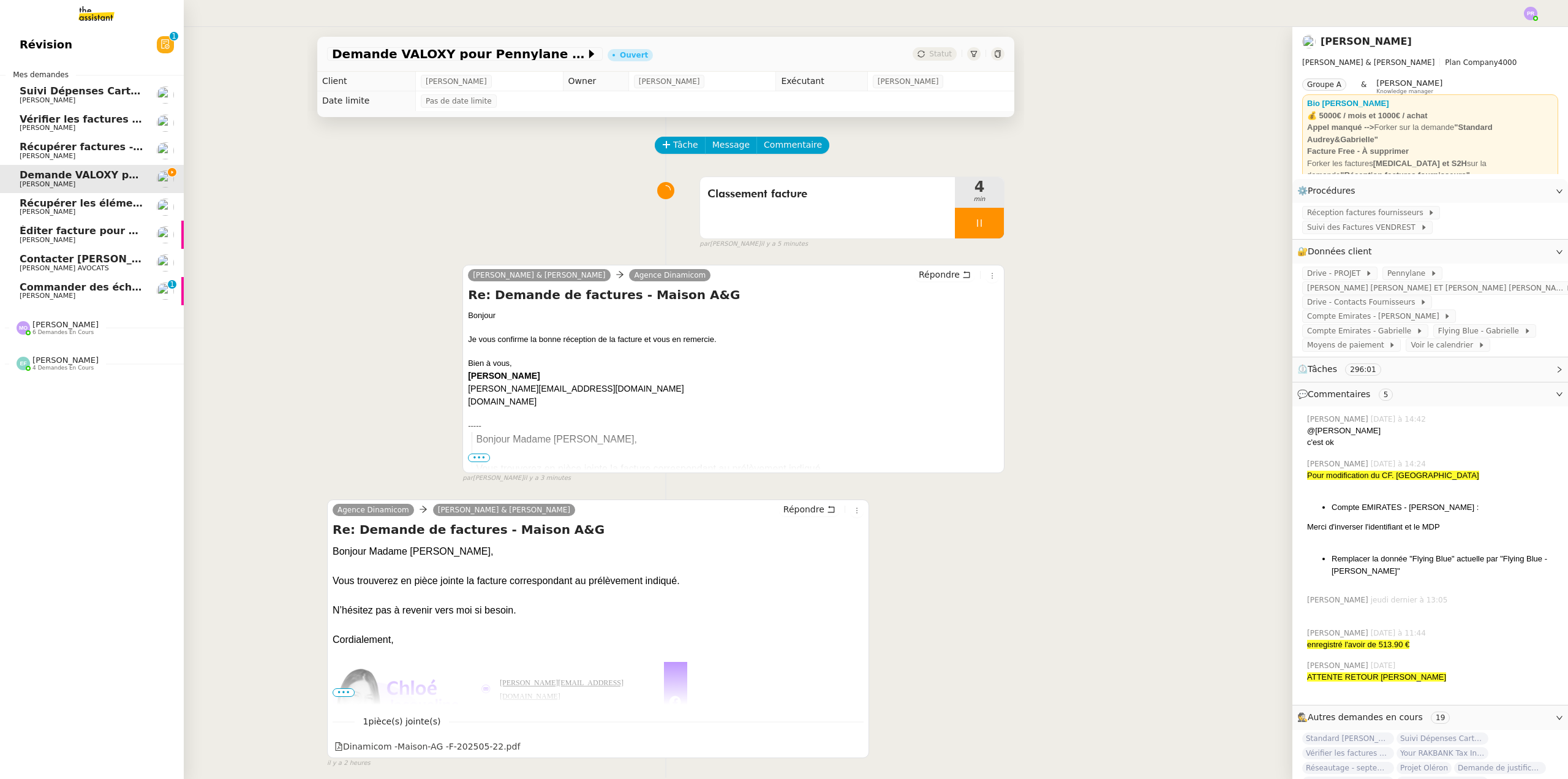
click at [76, 290] on span "Commander des échantillons en urgence" at bounding box center [132, 286] width 225 height 11
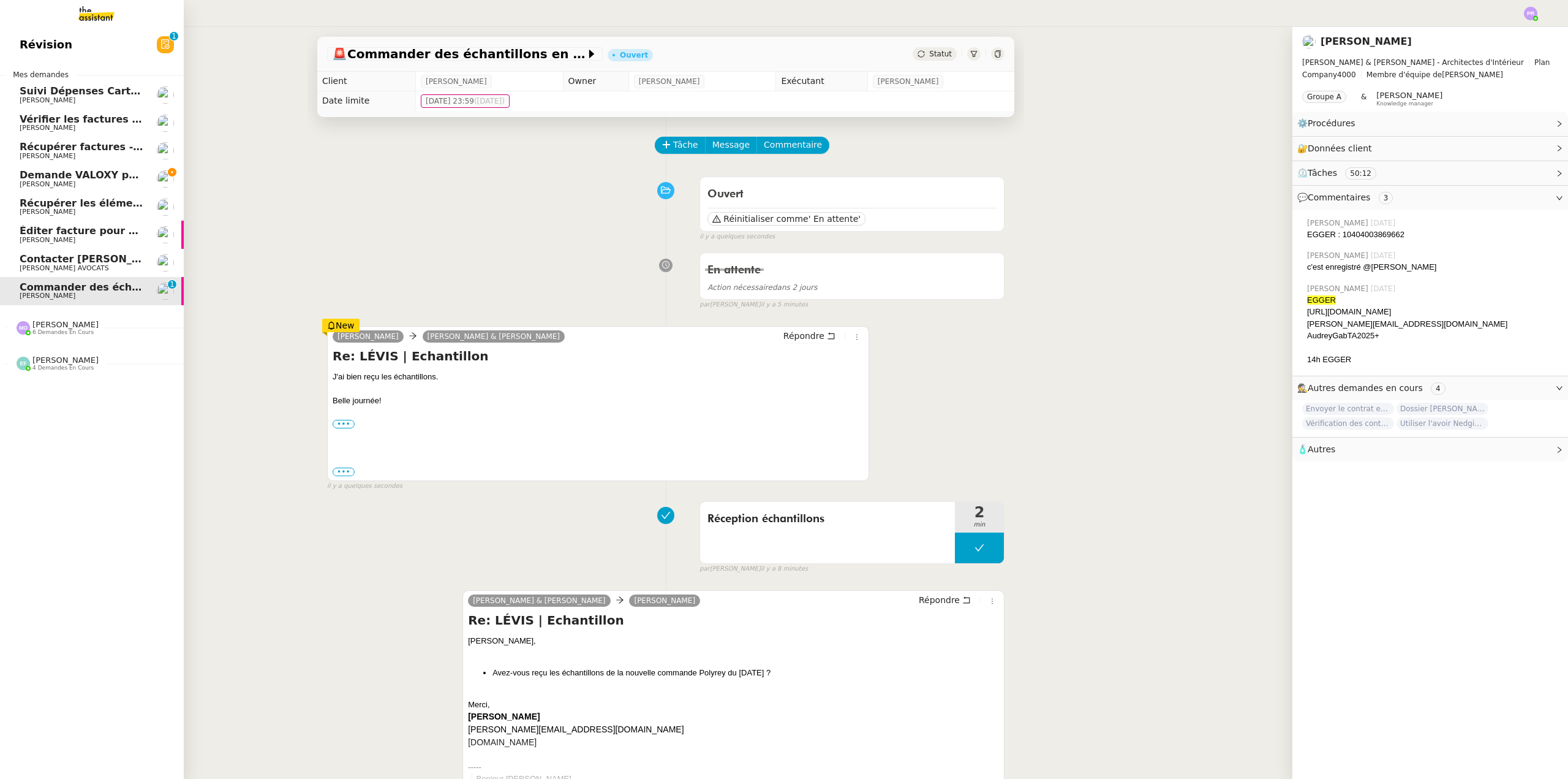
click at [87, 181] on span "[PERSON_NAME]" at bounding box center [81, 185] width 124 height 8
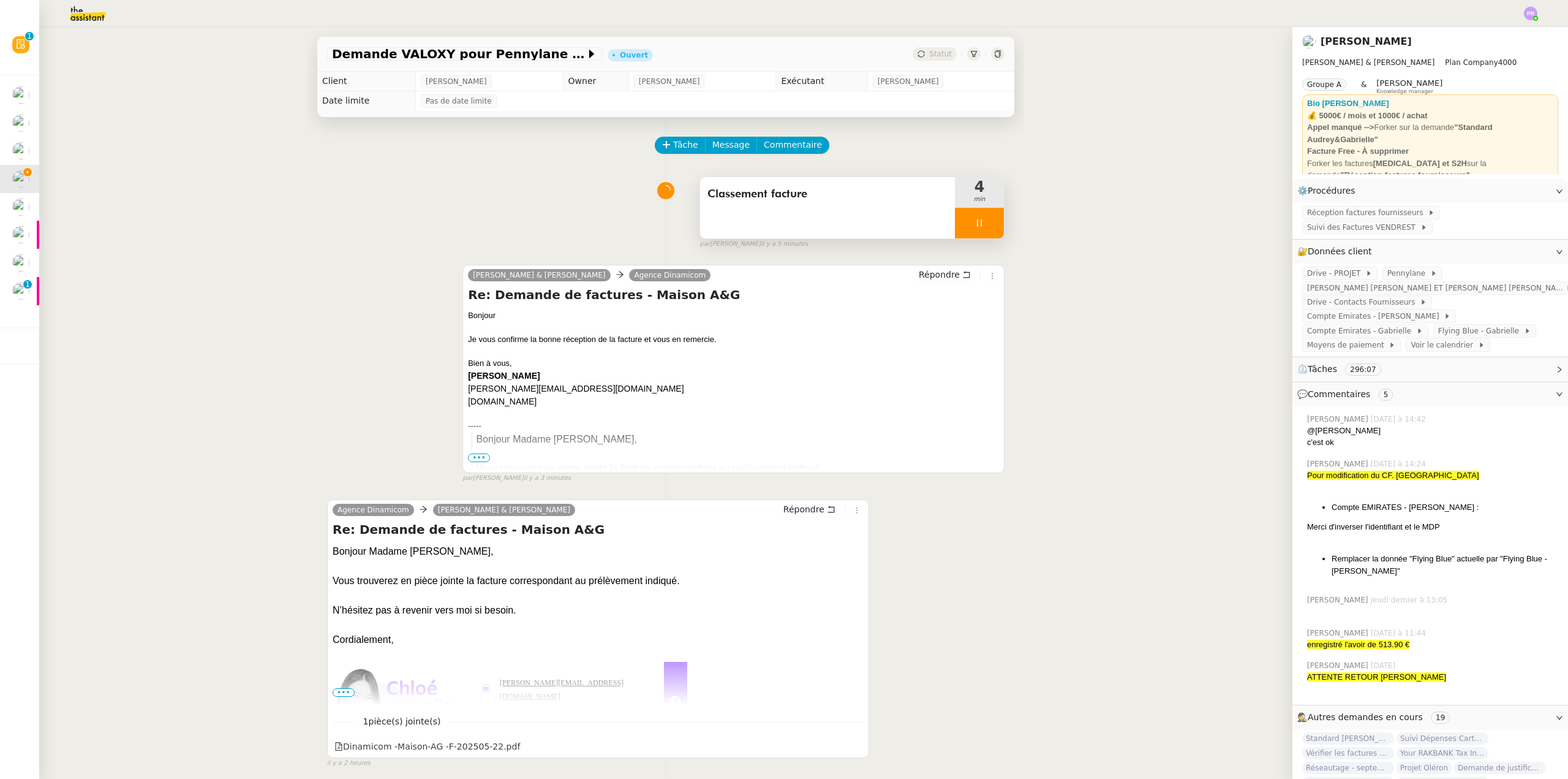
click at [986, 229] on div at bounding box center [979, 223] width 49 height 31
click at [986, 229] on button at bounding box center [991, 223] width 25 height 31
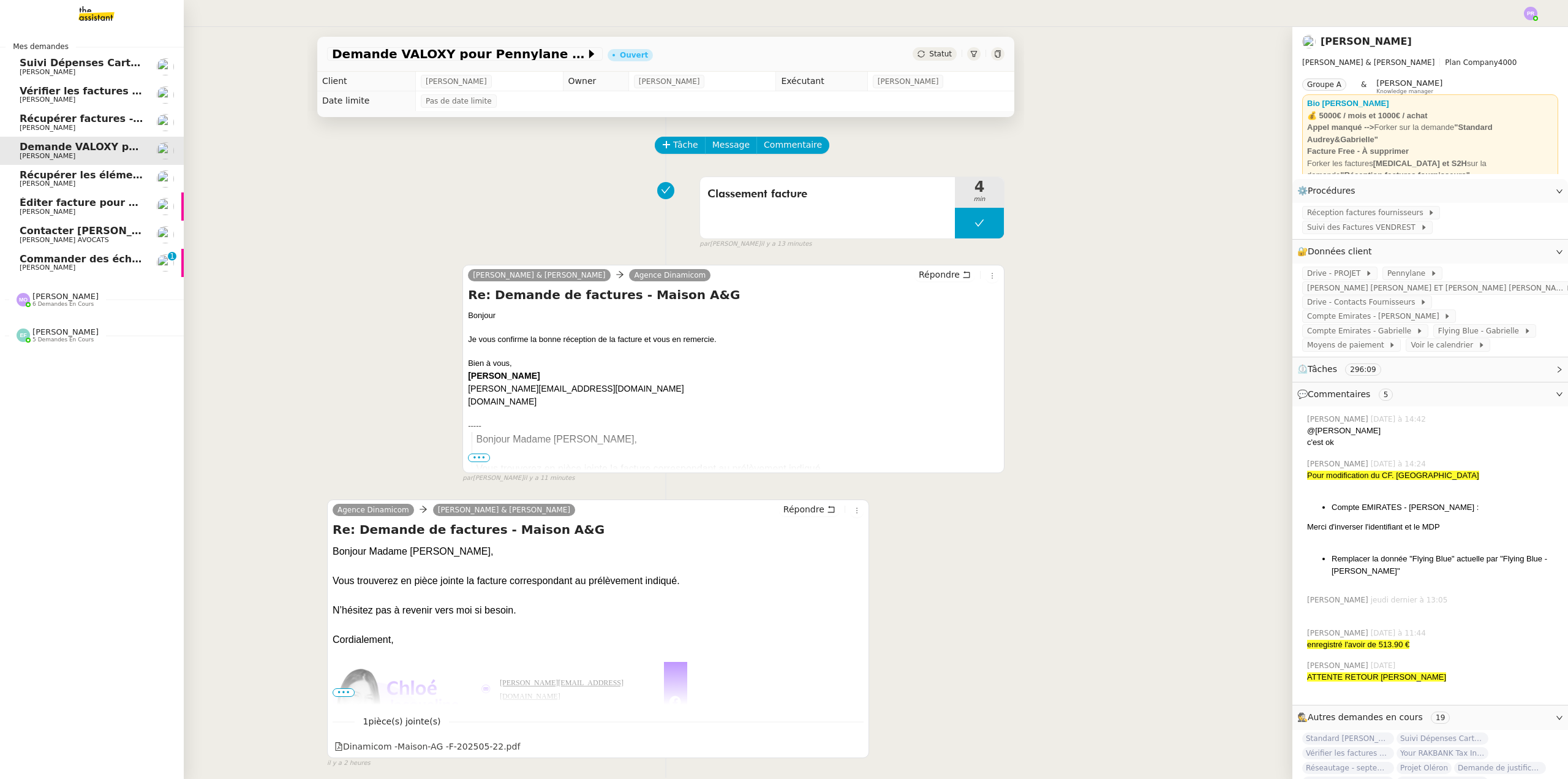
click at [75, 255] on span "Commander des échantillons en urgence" at bounding box center [132, 258] width 225 height 11
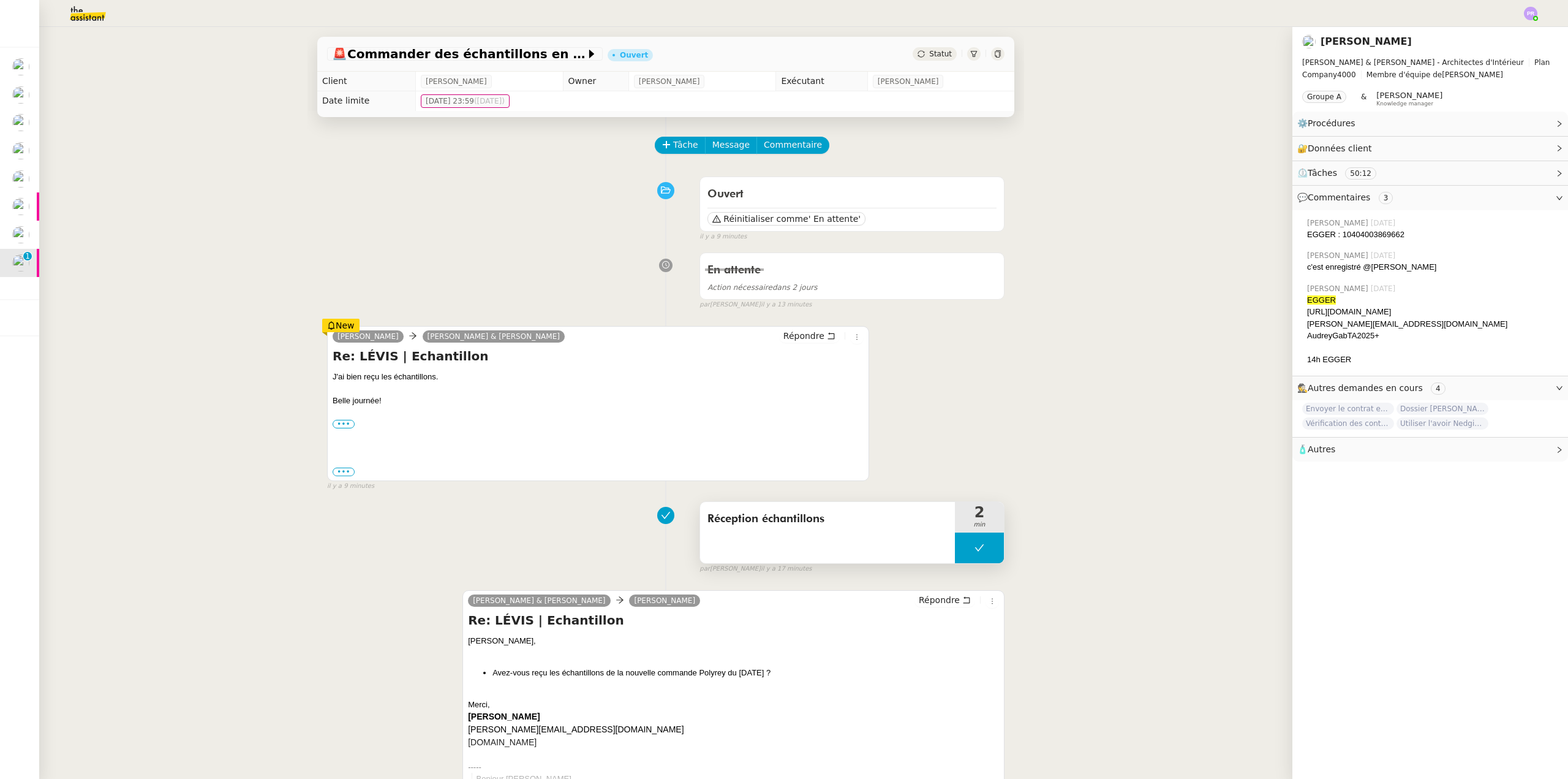
click at [956, 547] on button at bounding box center [979, 548] width 49 height 31
click at [962, 547] on icon at bounding box center [967, 548] width 10 height 10
click at [799, 340] on span "Répondre" at bounding box center [804, 336] width 41 height 12
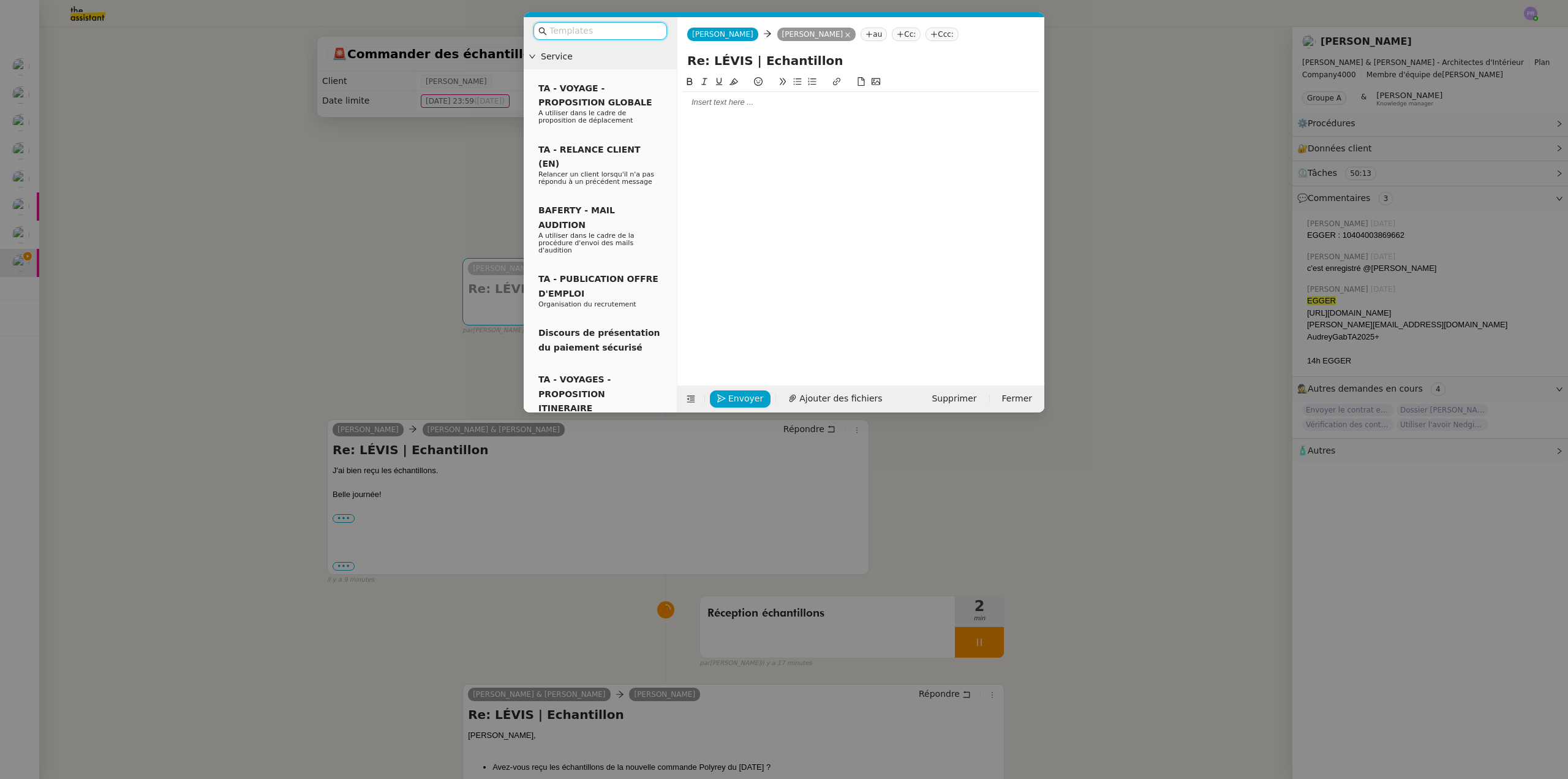
click at [587, 34] on input "text" at bounding box center [604, 31] width 110 height 14
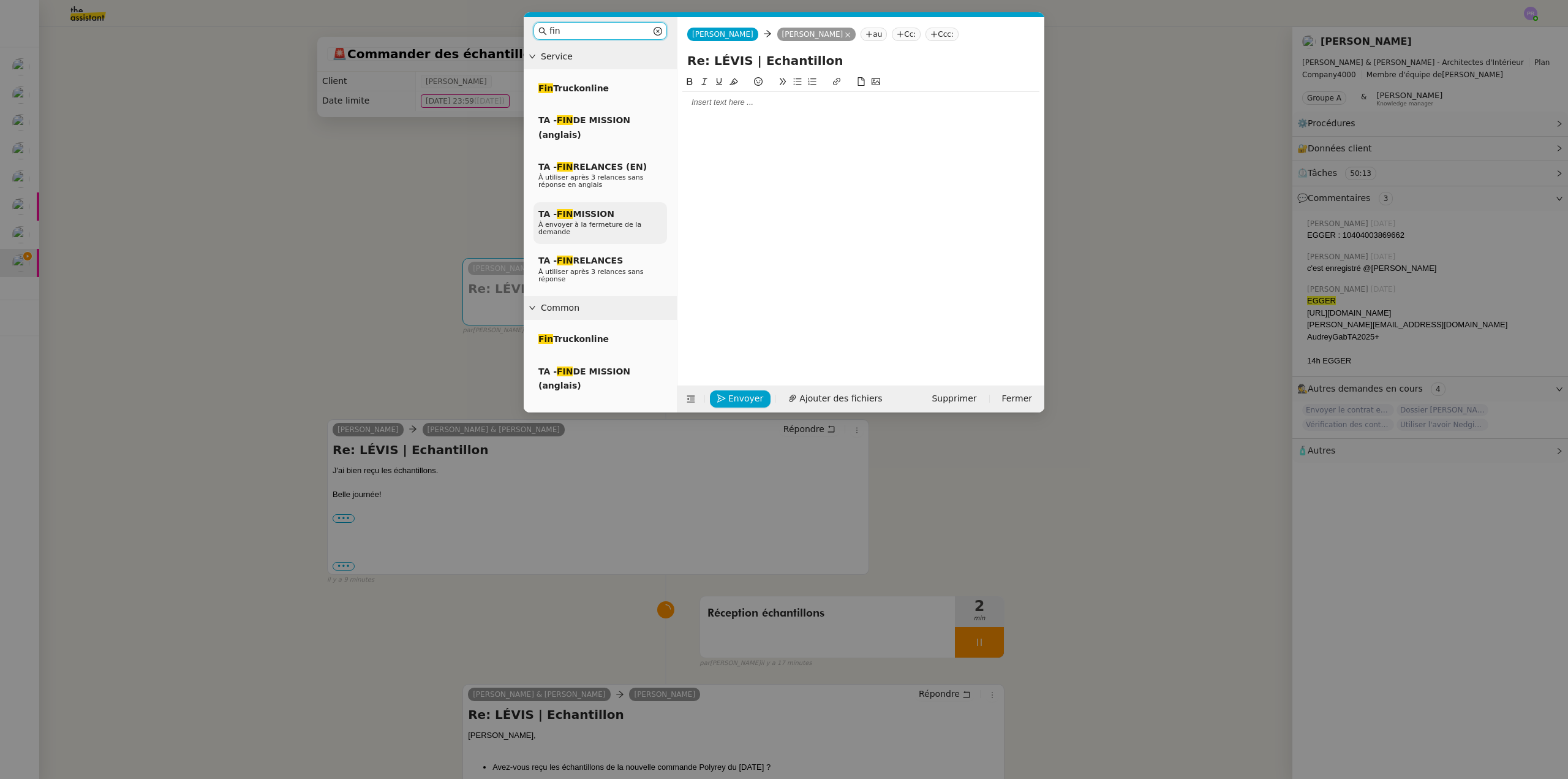
type input "fin"
click at [592, 225] on span "À envoyer à la fermeture de la demande" at bounding box center [590, 228] width 103 height 15
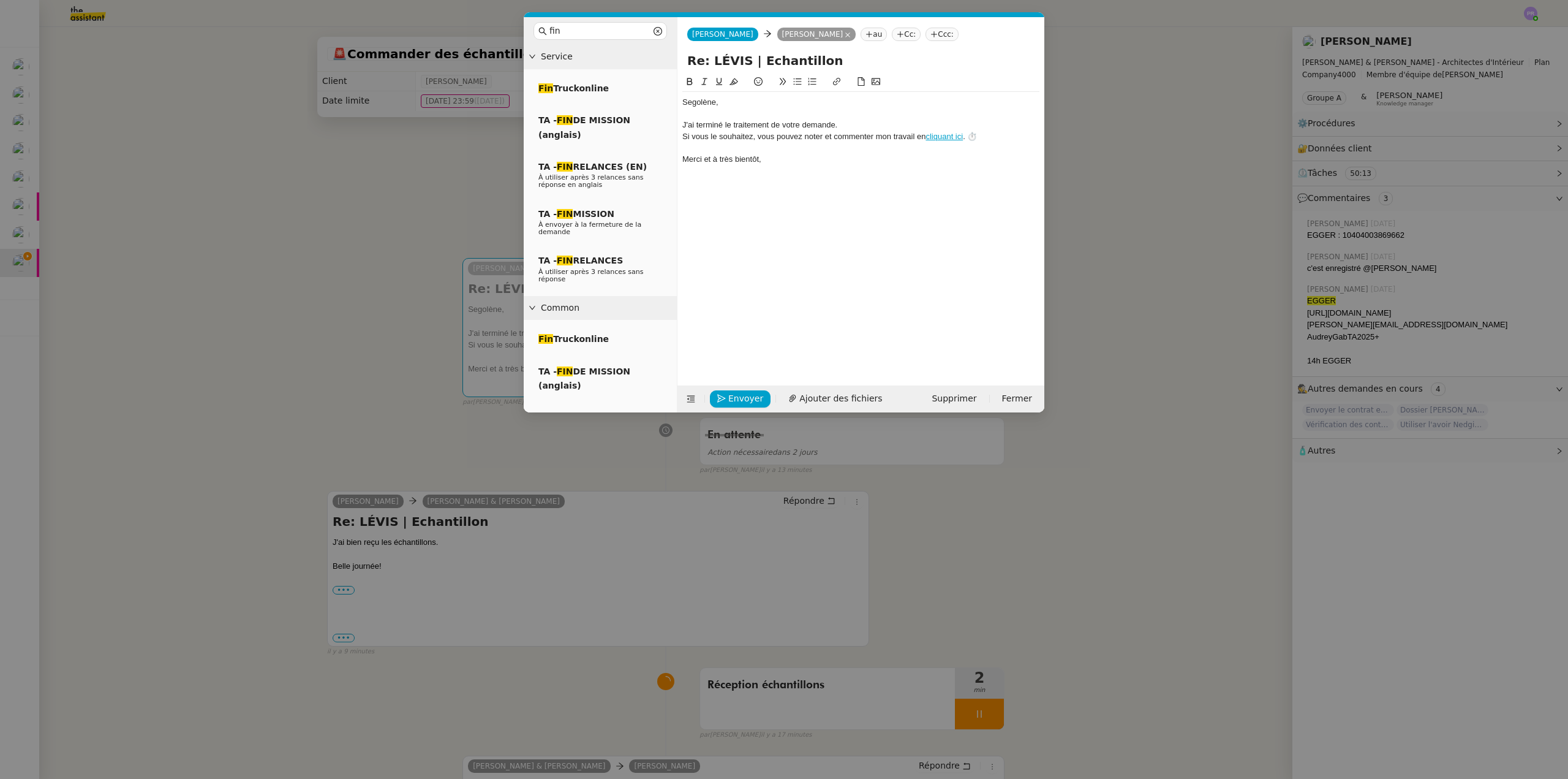
click at [740, 104] on div "﻿Segolène﻿," at bounding box center [861, 102] width 357 height 11
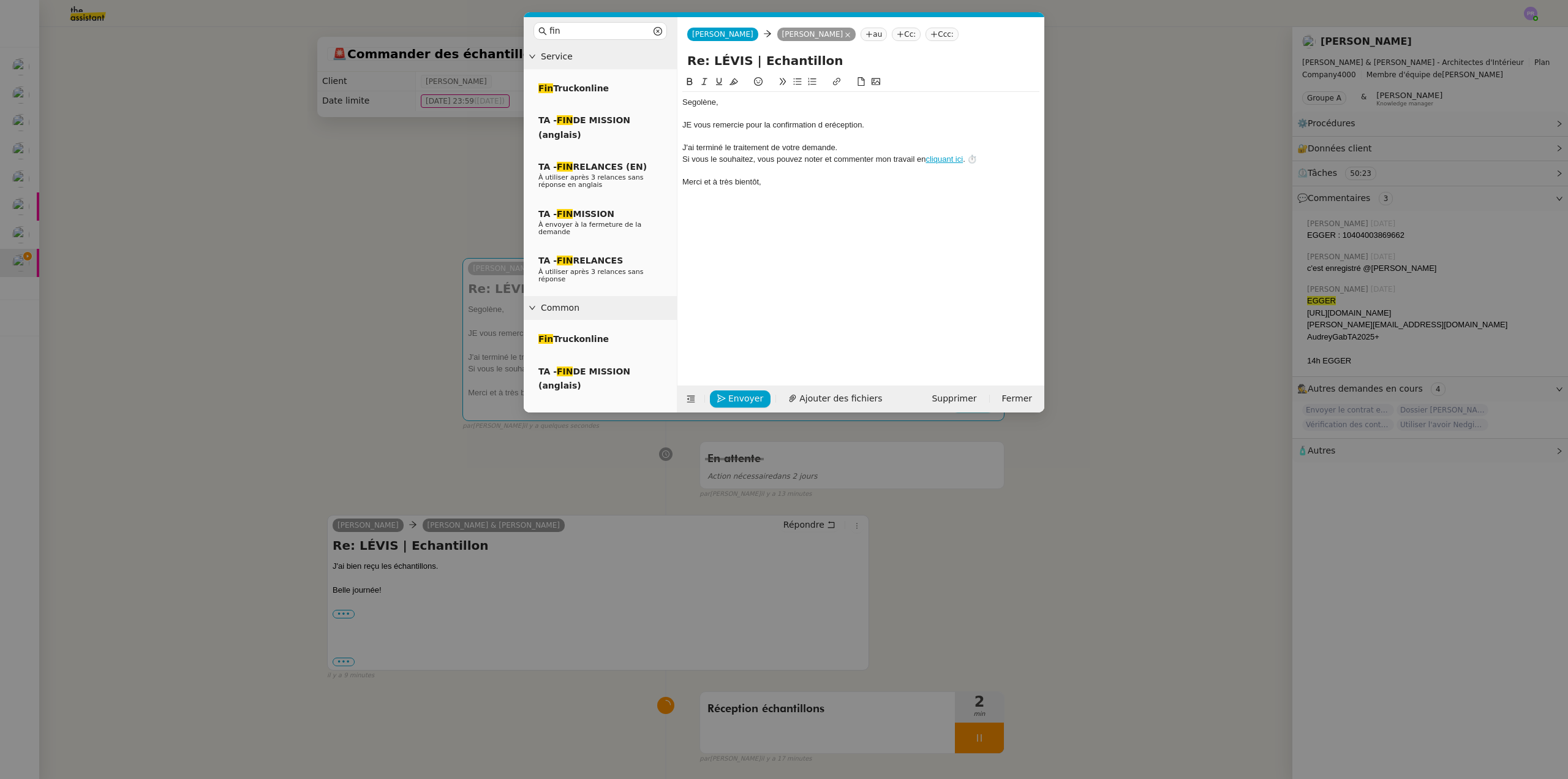
click at [694, 126] on div "JE vous remercie pour la confirmation d eréception." at bounding box center [861, 125] width 357 height 11
click at [703, 102] on div "﻿Segolène﻿," at bounding box center [861, 102] width 357 height 11
click at [0, 0] on lt-span "S é golène" at bounding box center [0, 0] width 0 height 0
click at [829, 124] on div "Je vous remercie pour la confirmation d eréception." at bounding box center [861, 125] width 357 height 11
drag, startPoint x: 852, startPoint y: 124, endPoint x: 673, endPoint y: 128, distance: 179.0
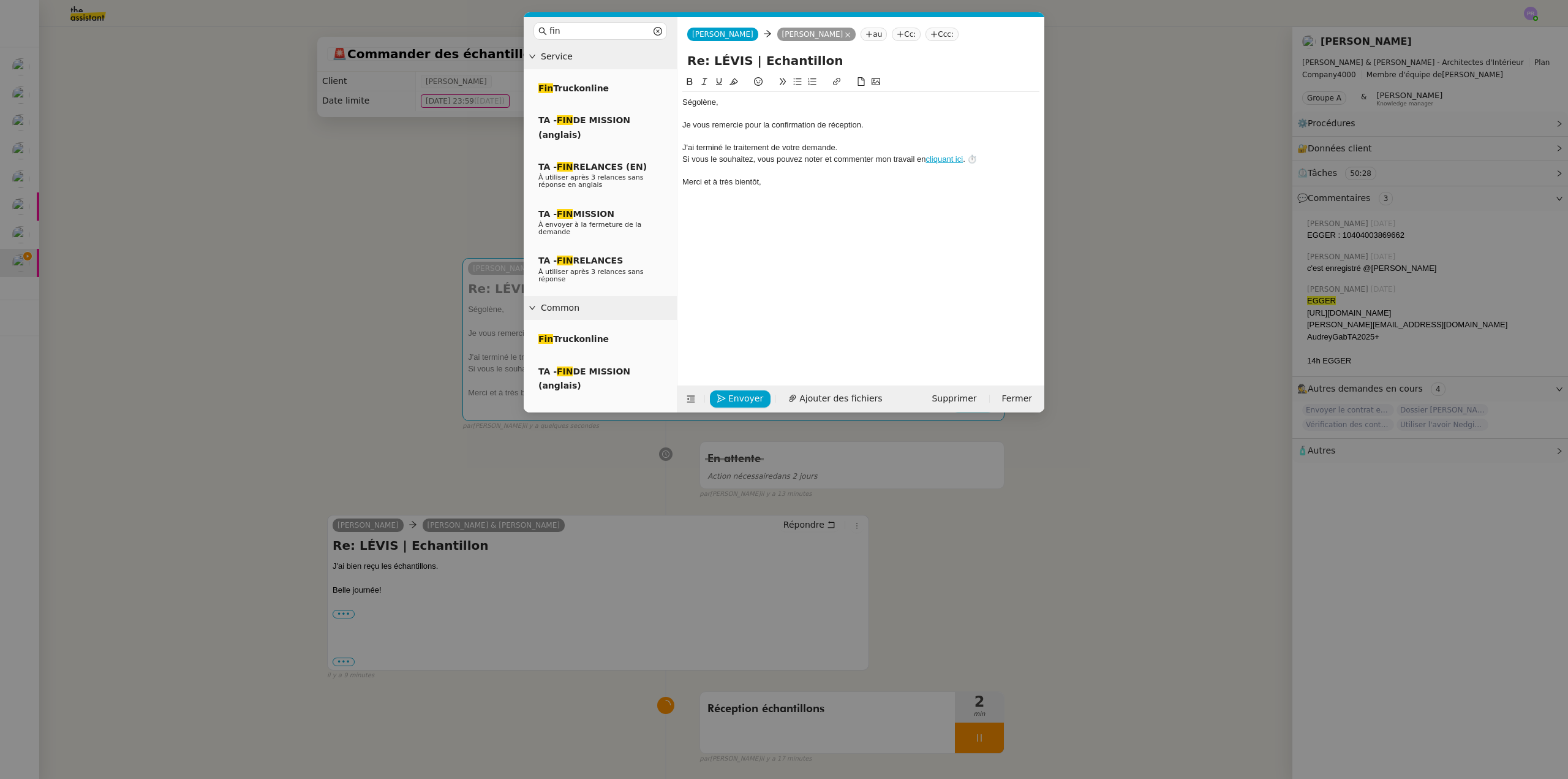
click at [673, 128] on nz-layout "fin Service Fin Truckonline TA - FIN DE MISSION (anglais) TA - FIN RELANCES (EN…" at bounding box center [783, 215] width 520 height 396
click at [673, 128] on div "Fin Truckonline TA - FIN DE MISSION (anglais) TA - FIN RELANCES (EN) À utiliser…" at bounding box center [599, 182] width 153 height 227
click at [703, 82] on icon at bounding box center [704, 81] width 8 height 8
click at [752, 106] on div "﻿Ségolène﻿," at bounding box center [861, 102] width 357 height 11
click at [737, 398] on span "Envoyer" at bounding box center [746, 399] width 35 height 14
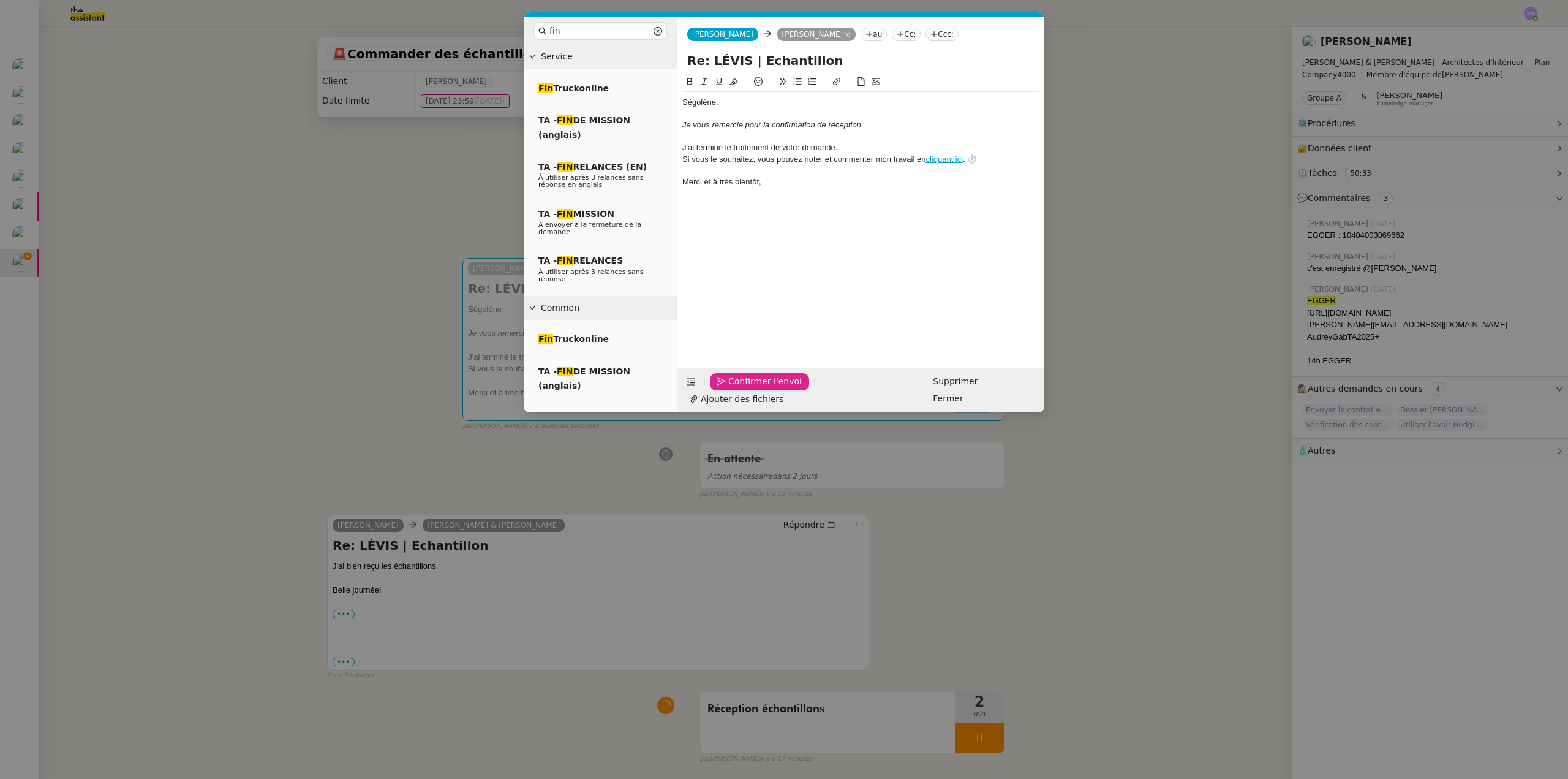
click at [737, 389] on span "Confirmer l'envoi" at bounding box center [765, 381] width 74 height 14
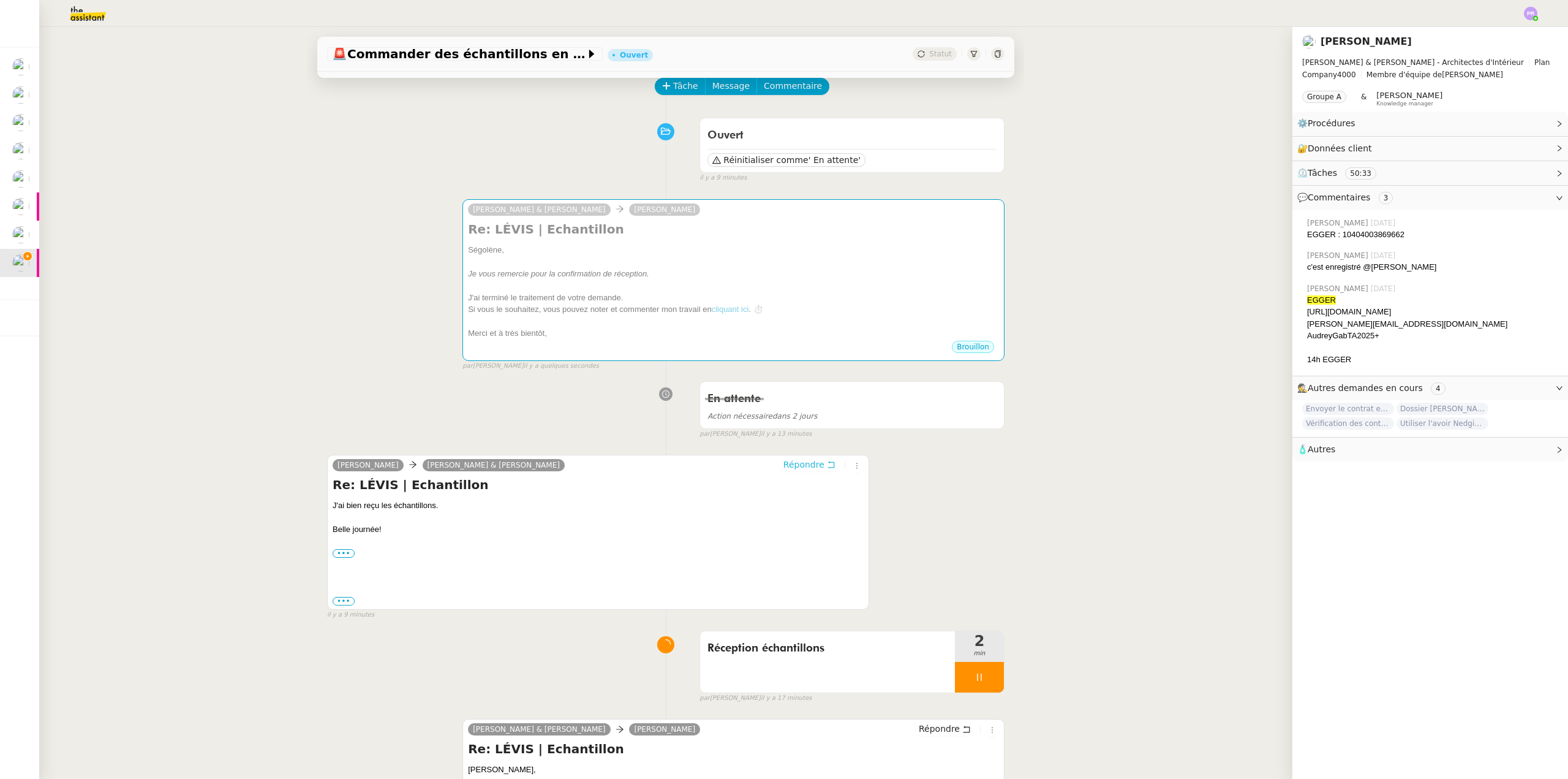
scroll to position [61, 0]
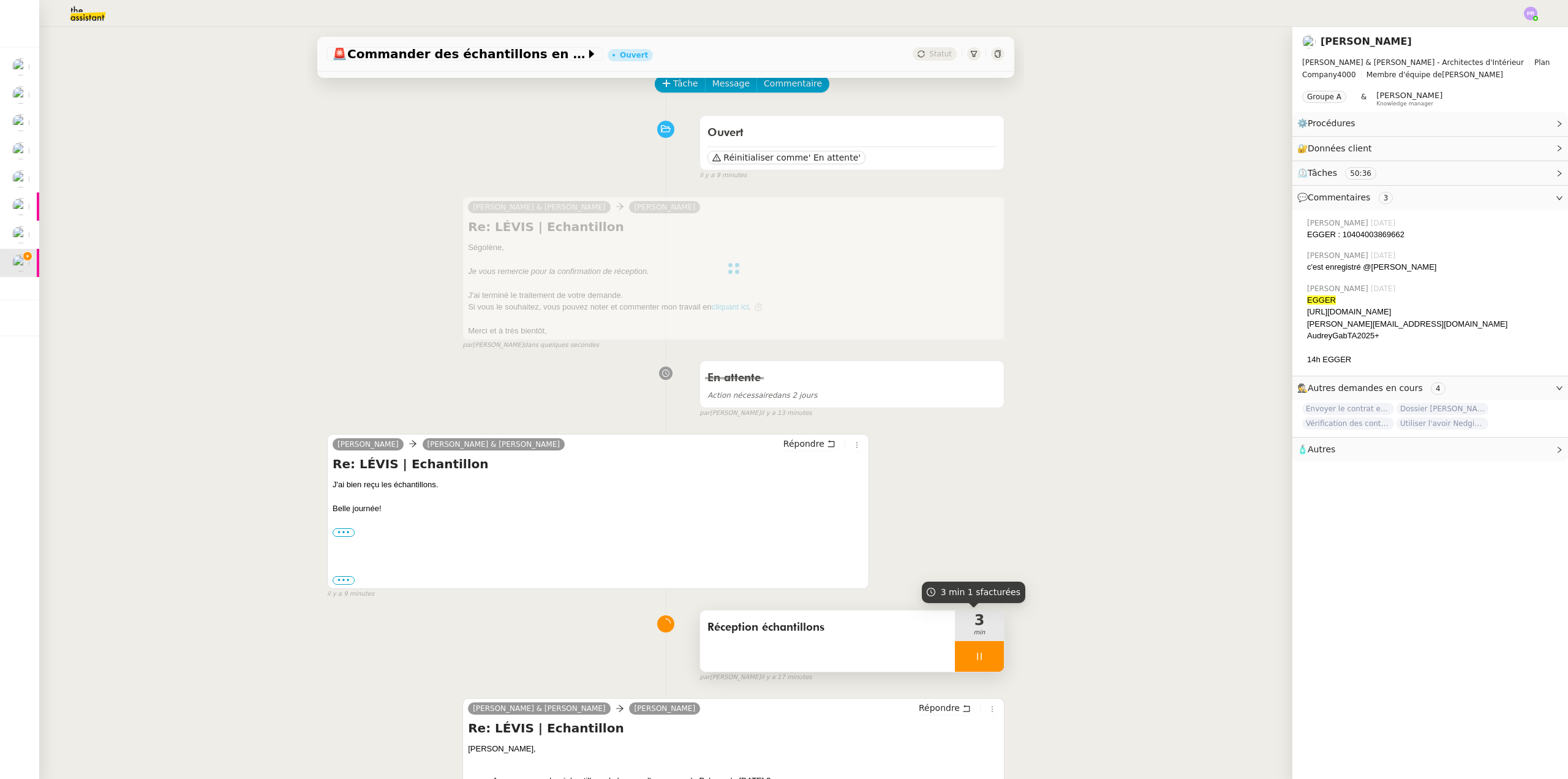
click at [987, 655] on div at bounding box center [979, 656] width 49 height 31
click at [987, 655] on button at bounding box center [991, 656] width 25 height 31
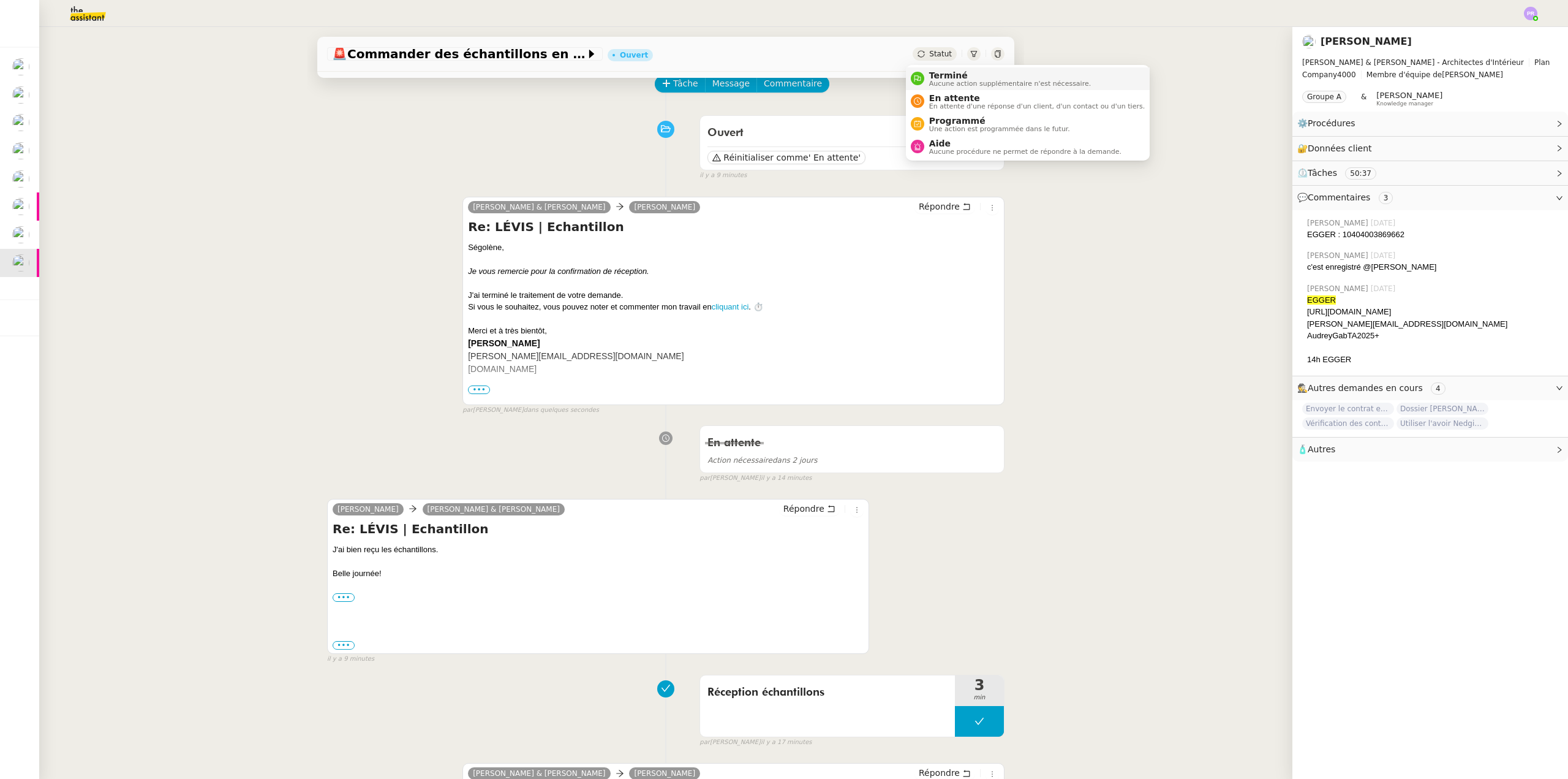
click at [962, 87] on span "Aucune action supplémentaire n'est nécessaire." at bounding box center [1010, 84] width 162 height 7
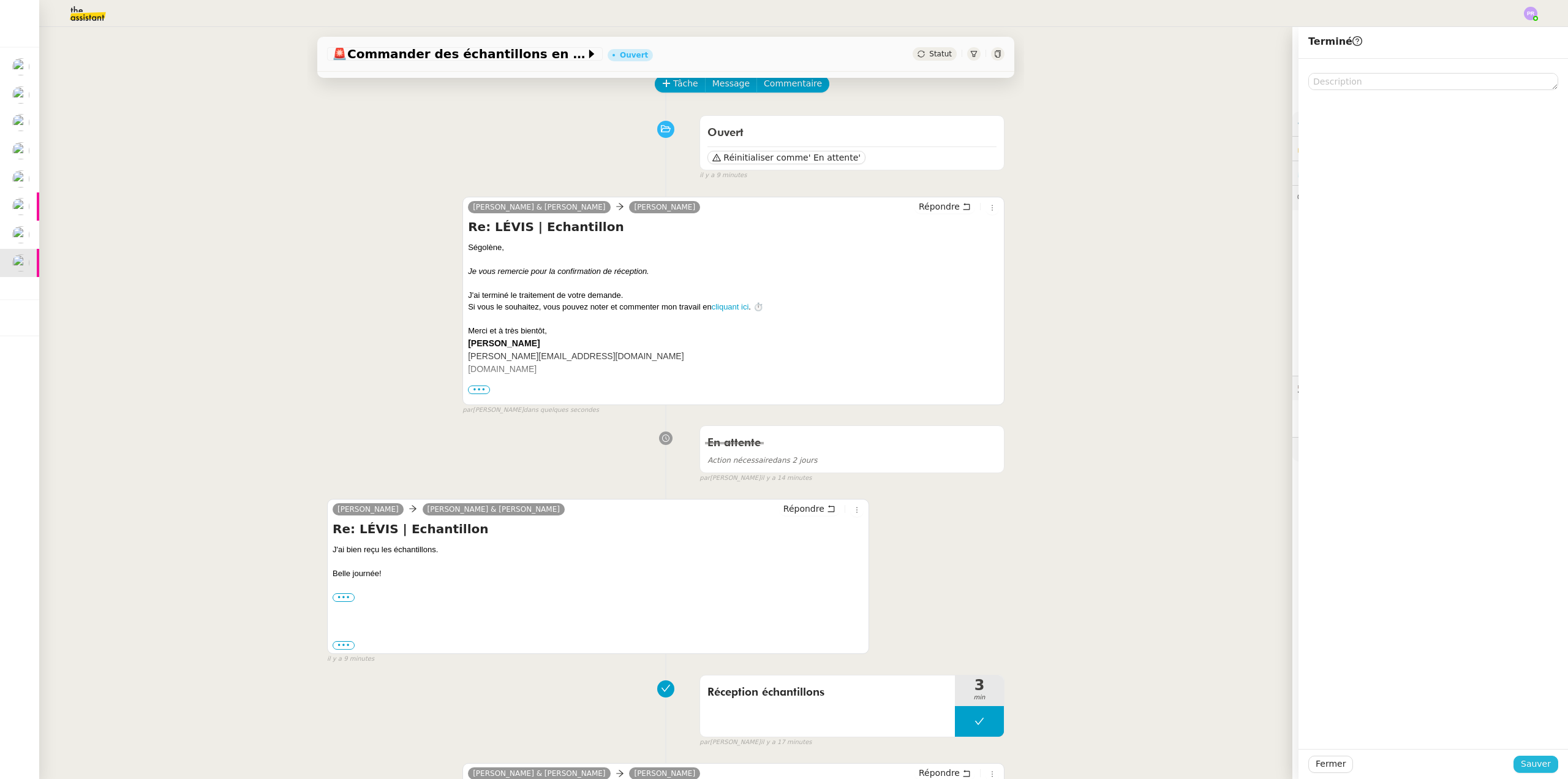
click at [1527, 763] on span "Sauver" at bounding box center [1536, 763] width 30 height 14
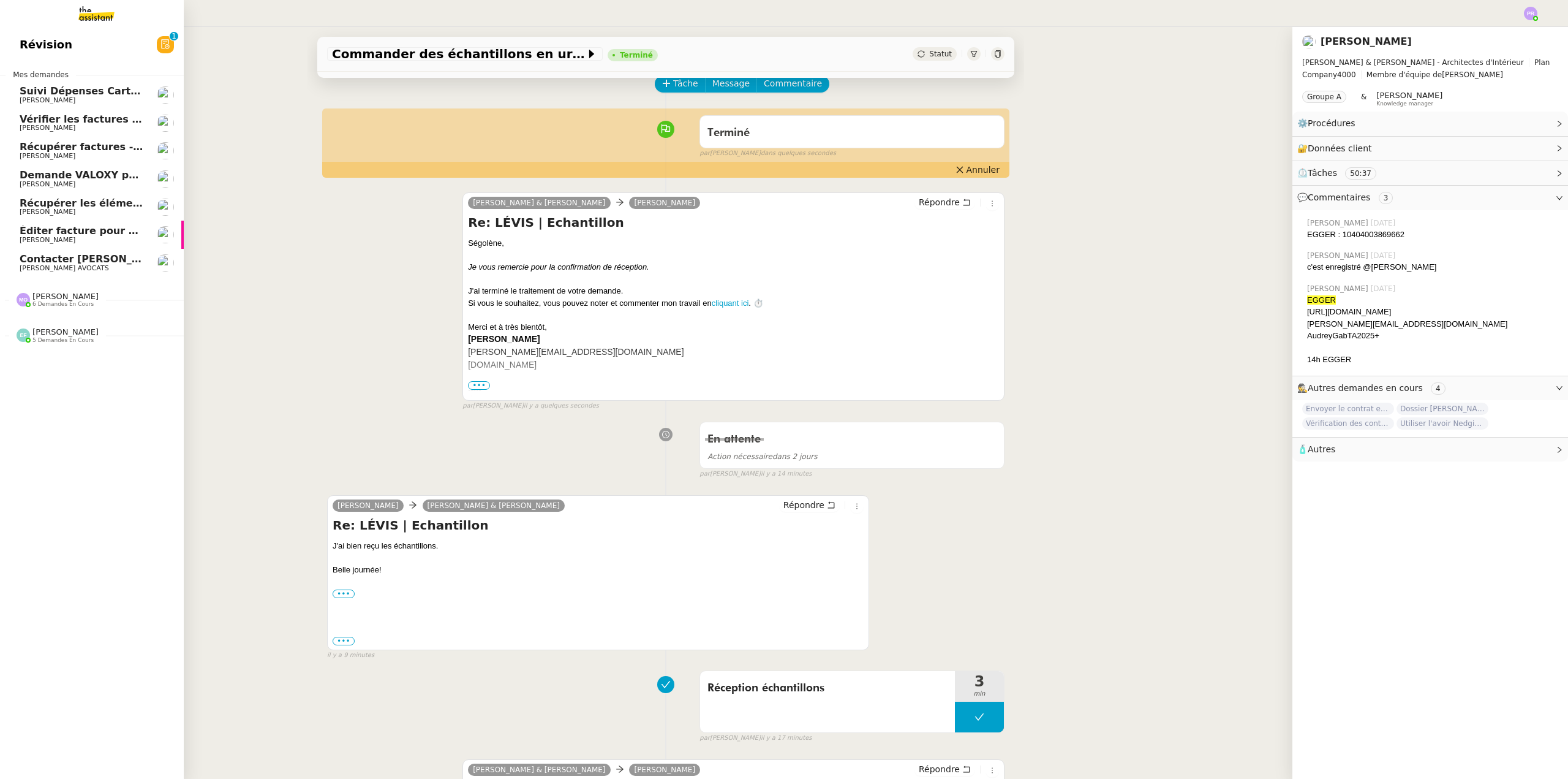
click at [110, 94] on span "Suivi Dépenses Cartes Salariées Qonto - 20 septembre 2025" at bounding box center [186, 90] width 333 height 11
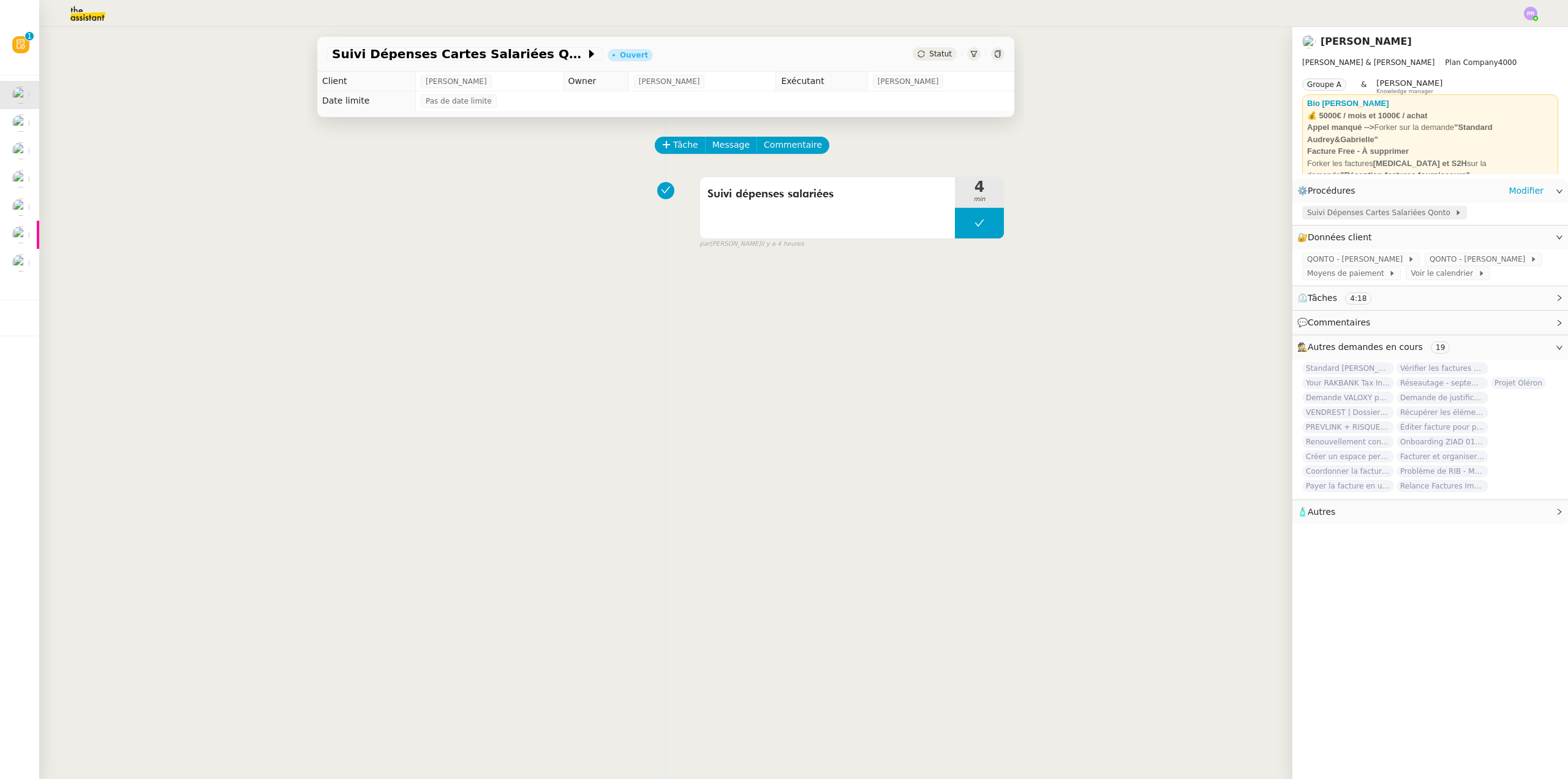
click at [1361, 216] on span "Suivi Dépenses Cartes Salariées Qonto" at bounding box center [1381, 212] width 148 height 12
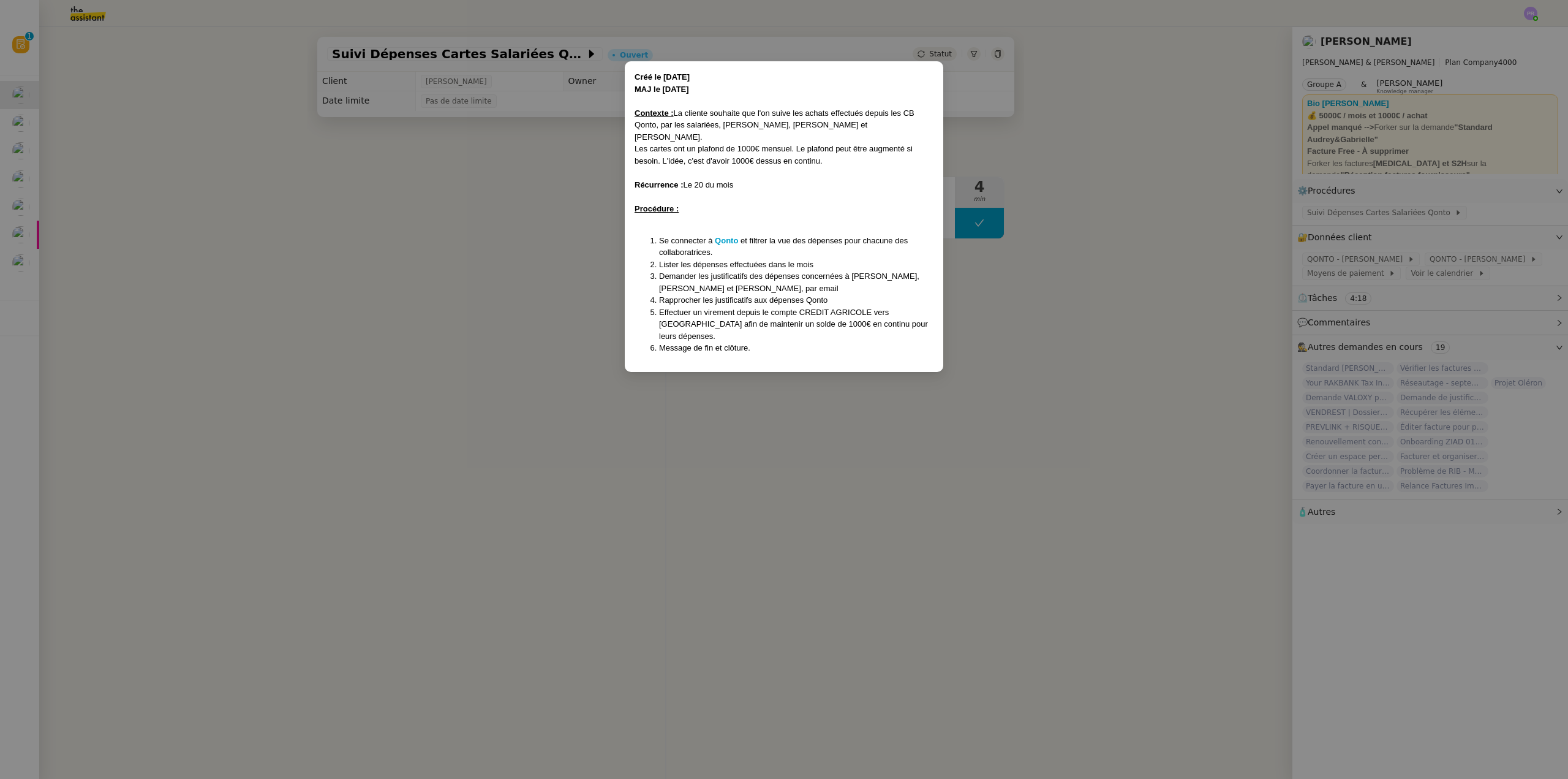
click at [806, 420] on nz-modal-container "Créé le 05/08/24 MAJ le 03/02/2025 Contexte : La cliente souhaite que l'on suiv…" at bounding box center [784, 390] width 1568 height 779
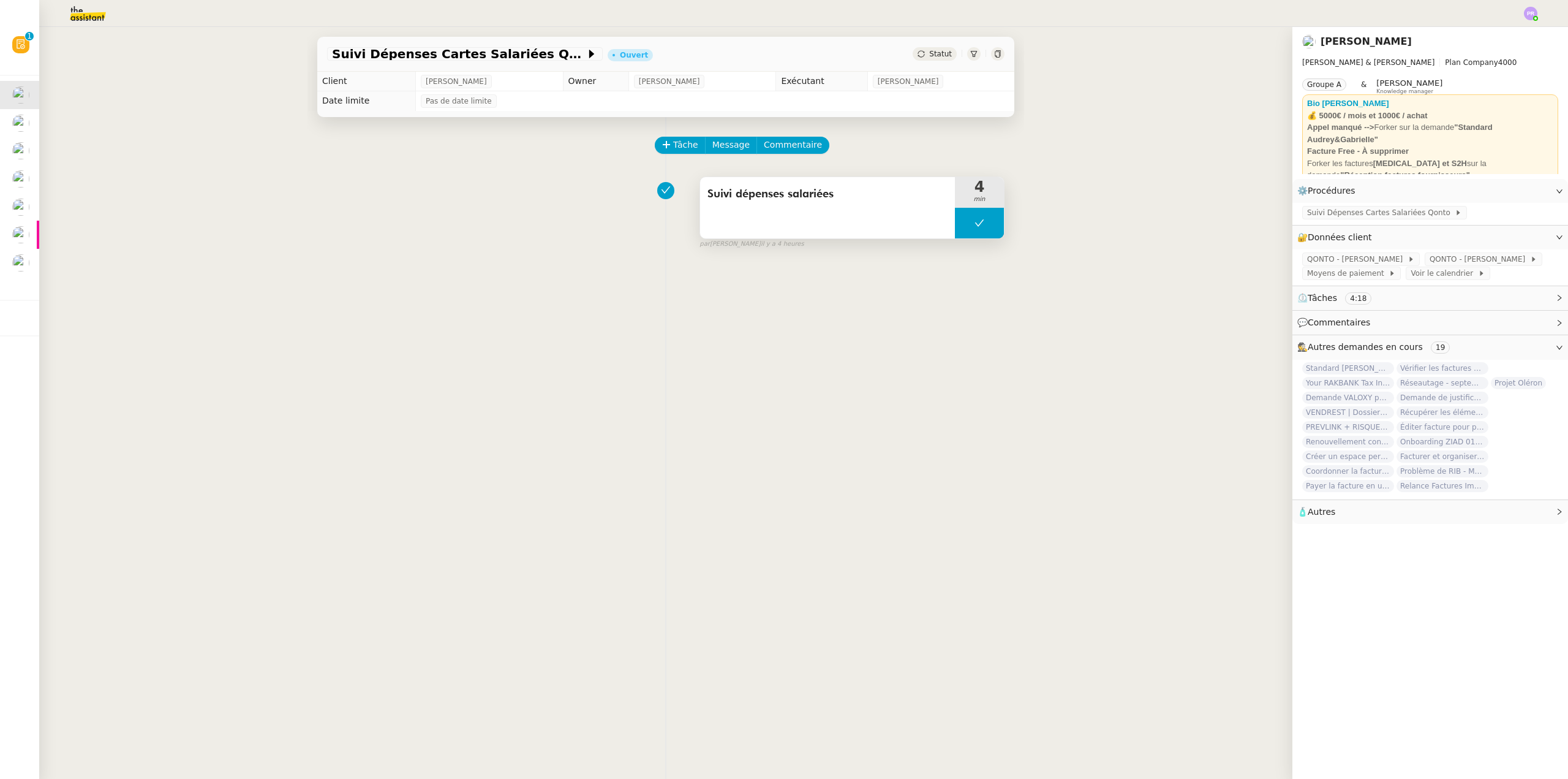
click at [960, 219] on button at bounding box center [979, 223] width 49 height 31
click at [962, 219] on icon at bounding box center [967, 223] width 10 height 10
click at [80, 16] on img at bounding box center [78, 14] width 95 height 27
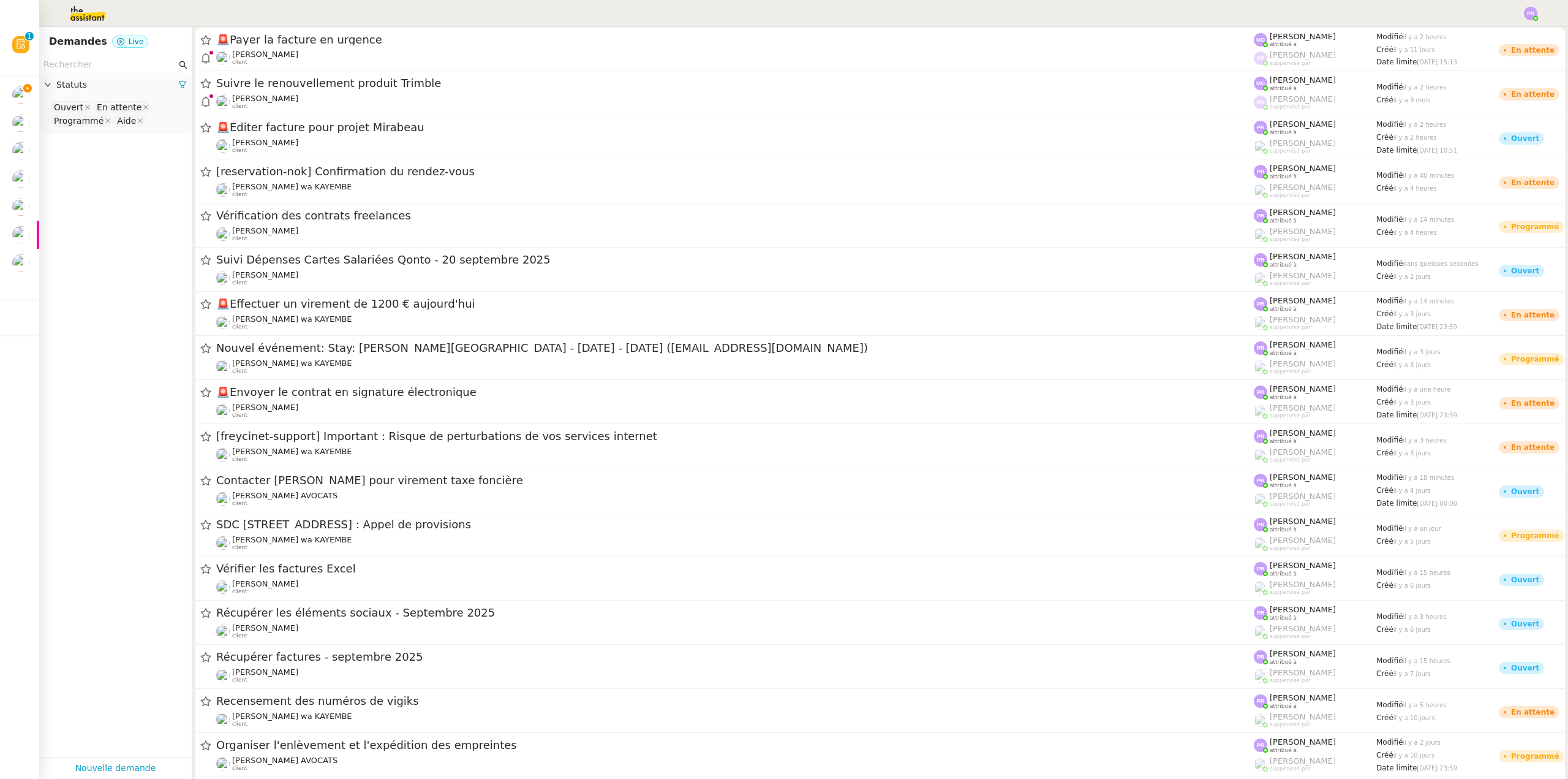
click at [87, 70] on input "text" at bounding box center [110, 64] width 133 height 14
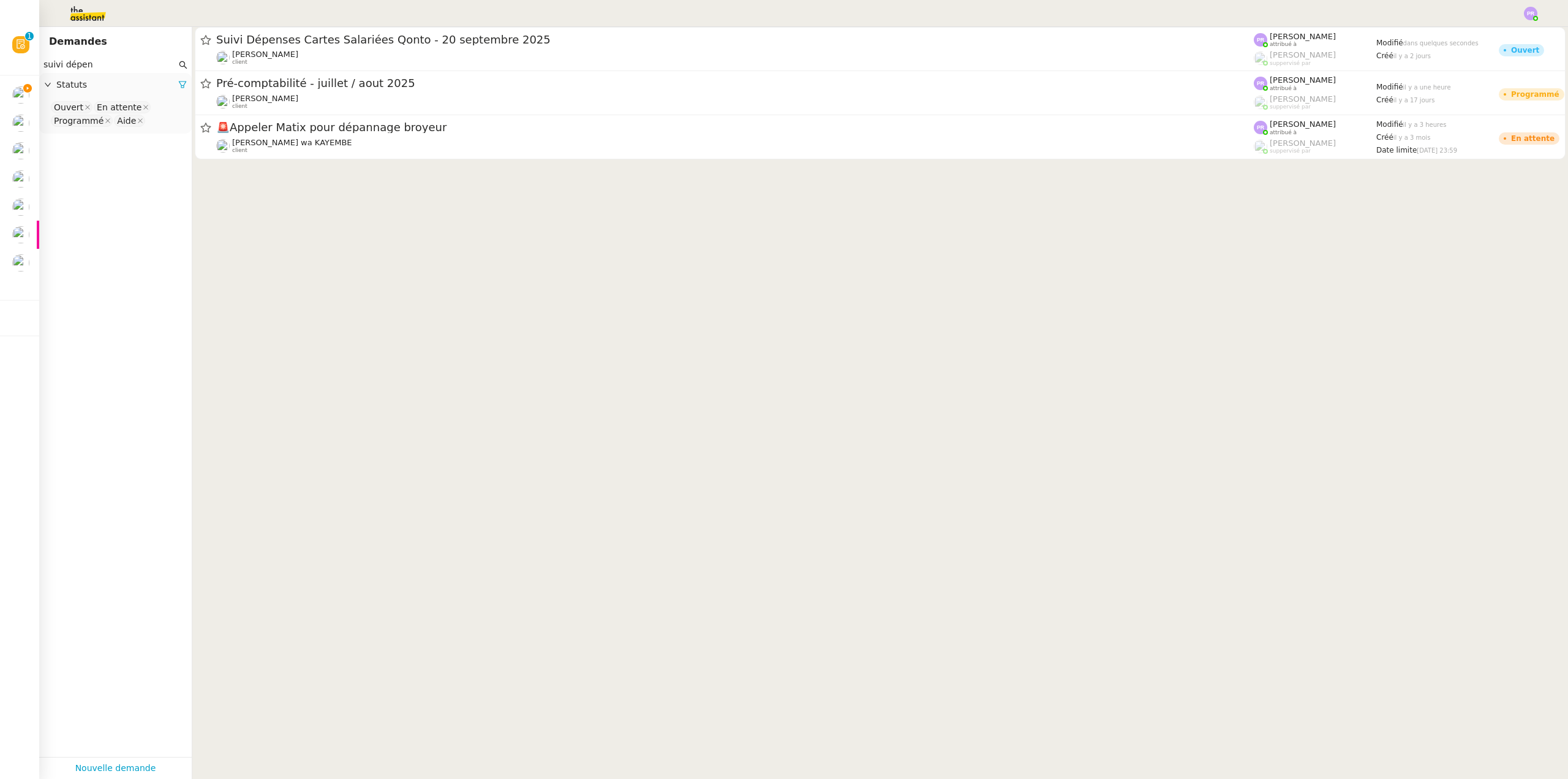
type input "suivi dépens"
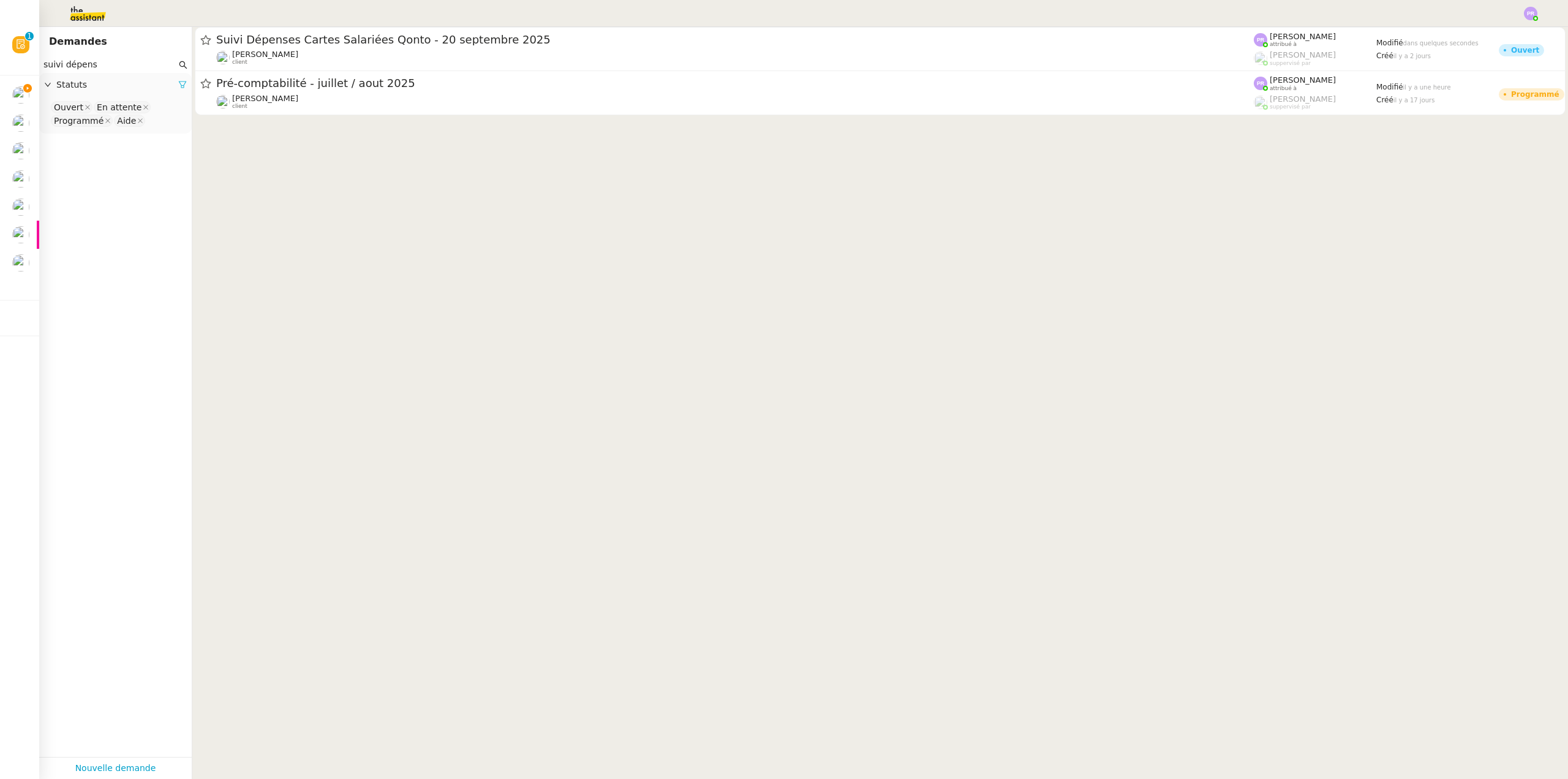
type input "suivi dépens"
click at [178, 84] on icon at bounding box center [182, 84] width 8 height 8
click at [172, 84] on span "Statuts" at bounding box center [121, 84] width 130 height 14
click at [96, 105] on nz-select-top-control "Please select" at bounding box center [115, 108] width 133 height 15
click at [88, 235] on div "Terminé" at bounding box center [111, 231] width 114 height 11
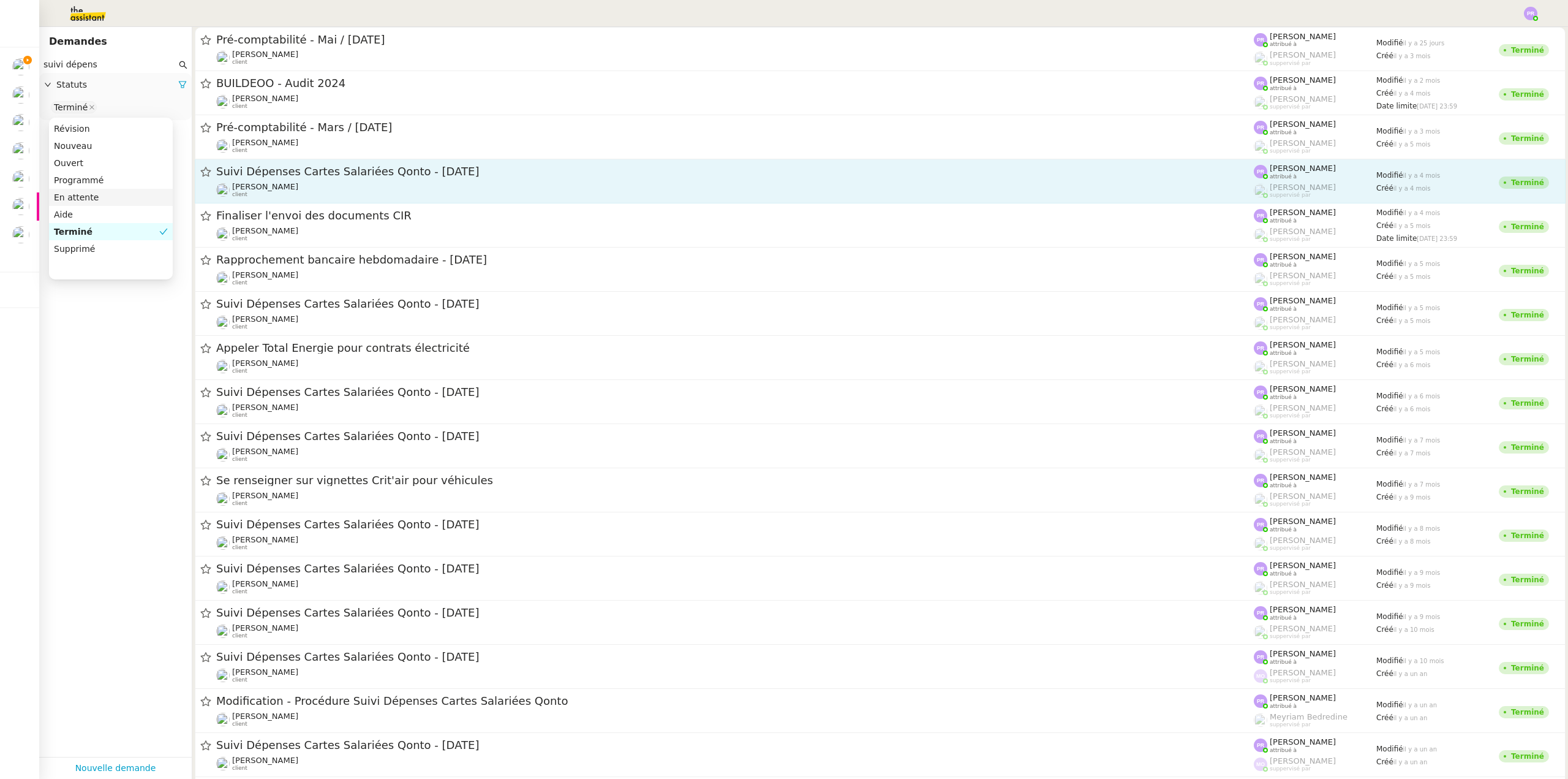
click at [428, 181] on div "Suivi Dépenses Cartes Salariées Qonto - 20 mai 2025 Gabrielle Tavernier client" at bounding box center [735, 181] width 1038 height 34
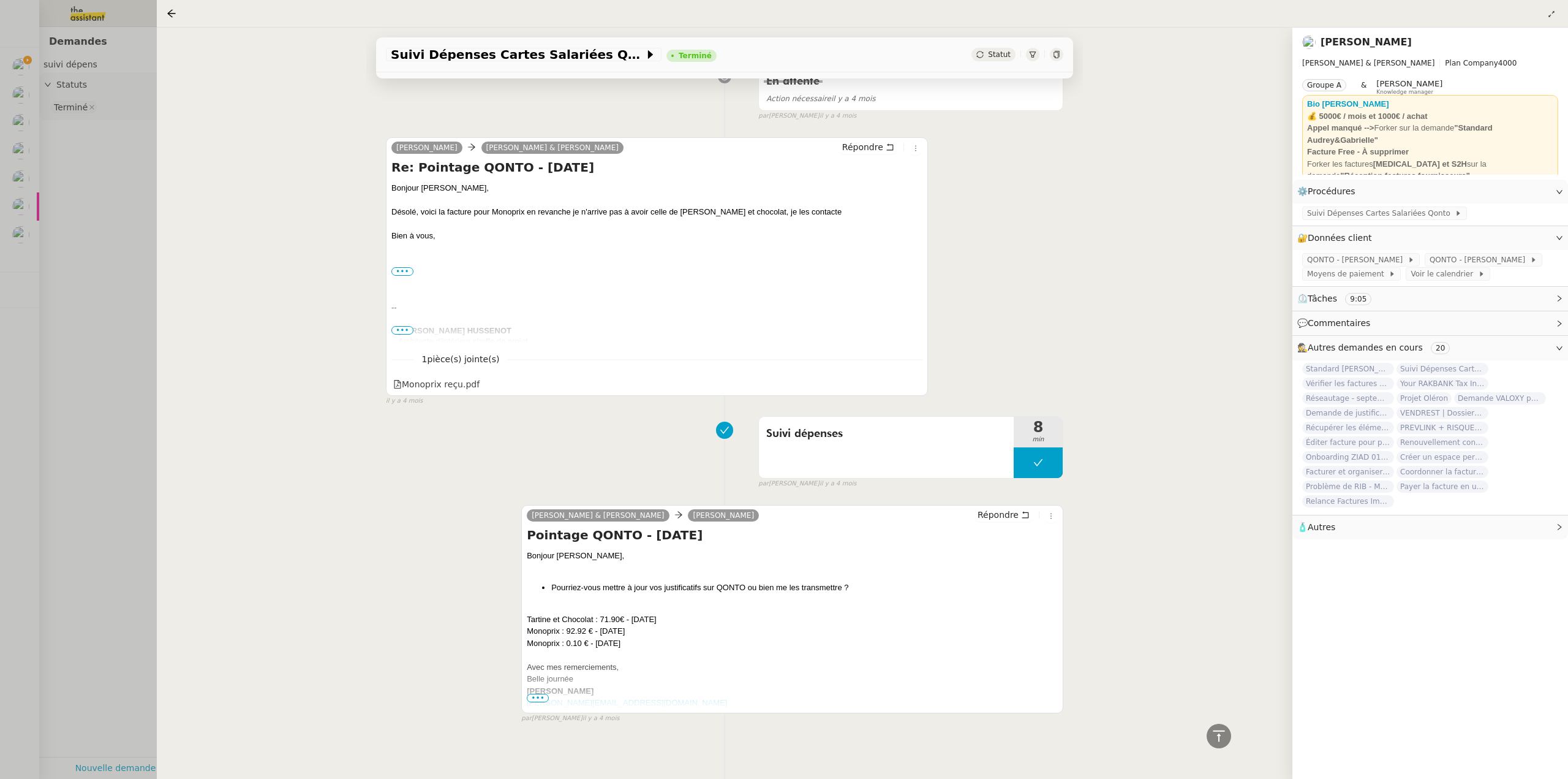
scroll to position [817, 0]
click at [538, 690] on span "•••" at bounding box center [537, 694] width 22 height 8
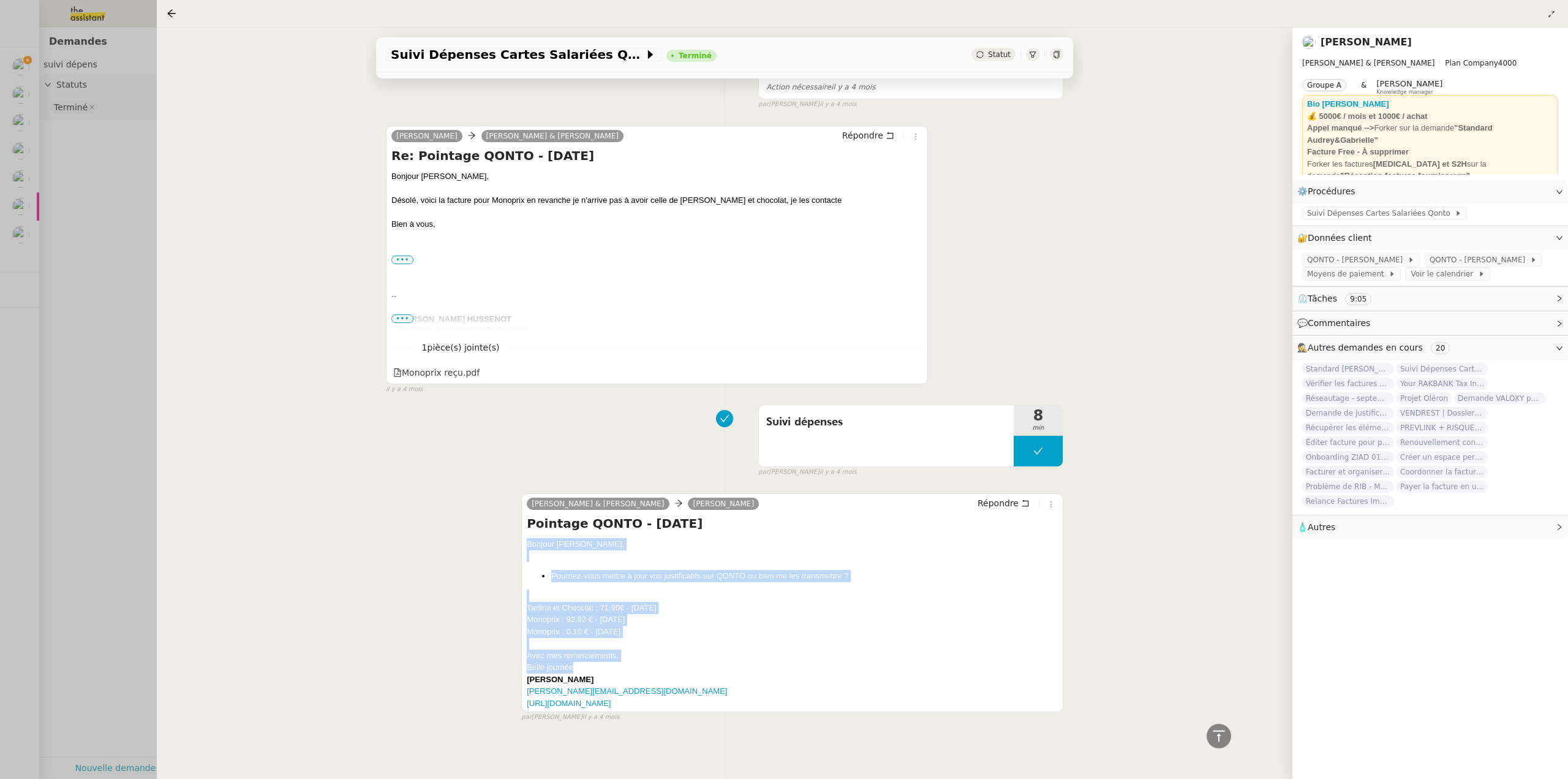
drag, startPoint x: 580, startPoint y: 667, endPoint x: 518, endPoint y: 542, distance: 139.5
click at [518, 542] on div "Camille Audrey & Gabrielle Elise Hussenot Répondre Pointage QONTO - Mai 2025 Bo…" at bounding box center [724, 602] width 677 height 240
copy div "Bonjour Elise, Pourriez-vous mettre à jour vos justificatifs sur QONTO ou bien …"
drag, startPoint x: 104, startPoint y: 338, endPoint x: 100, endPoint y: 328, distance: 10.8
click at [104, 333] on div at bounding box center [784, 390] width 1568 height 779
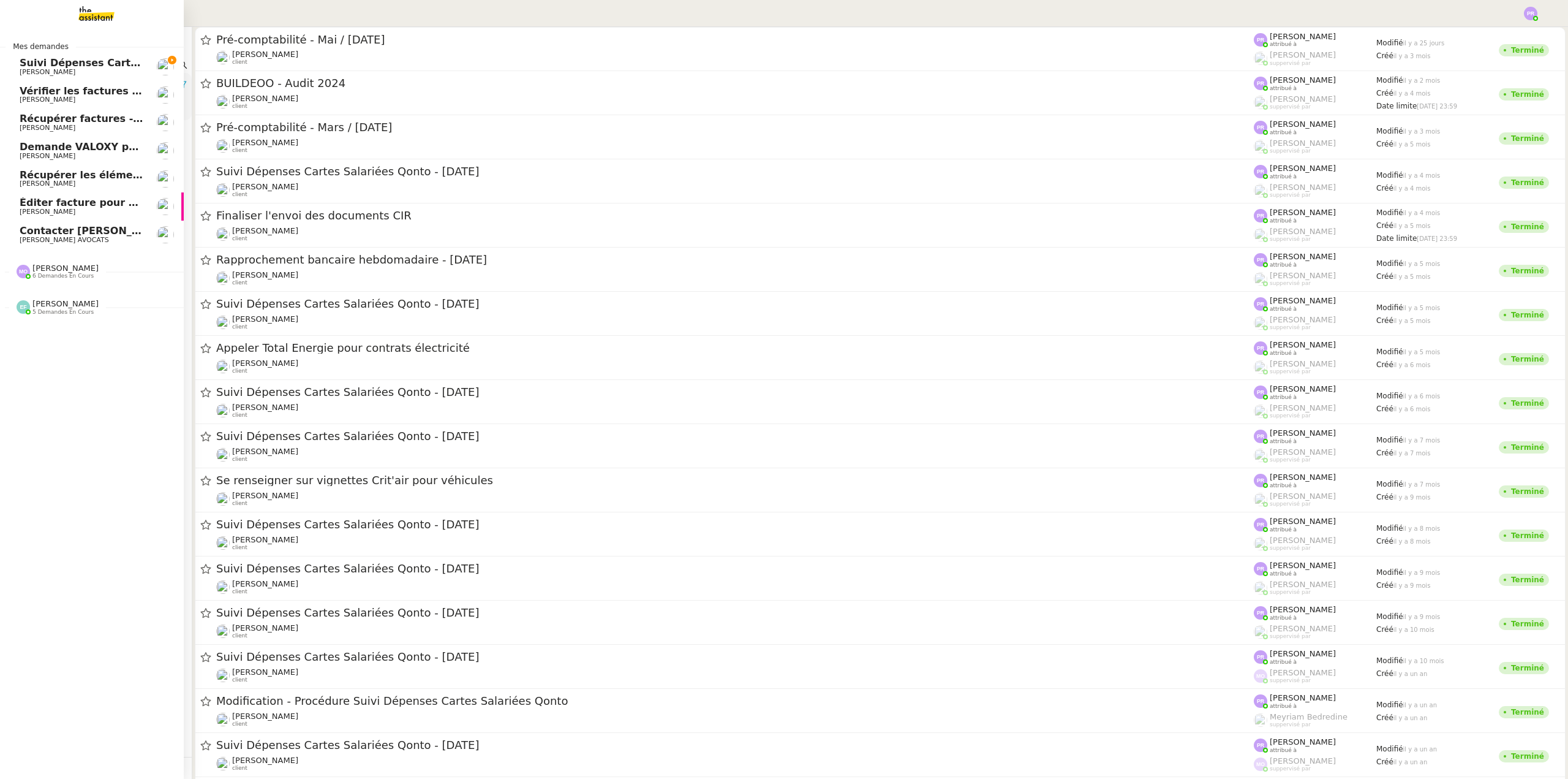
drag, startPoint x: 69, startPoint y: 63, endPoint x: 179, endPoint y: 87, distance: 112.6
click at [70, 63] on span "Suivi Dépenses Cartes Salariées Qonto - 20 septembre 2025" at bounding box center [186, 63] width 333 height 11
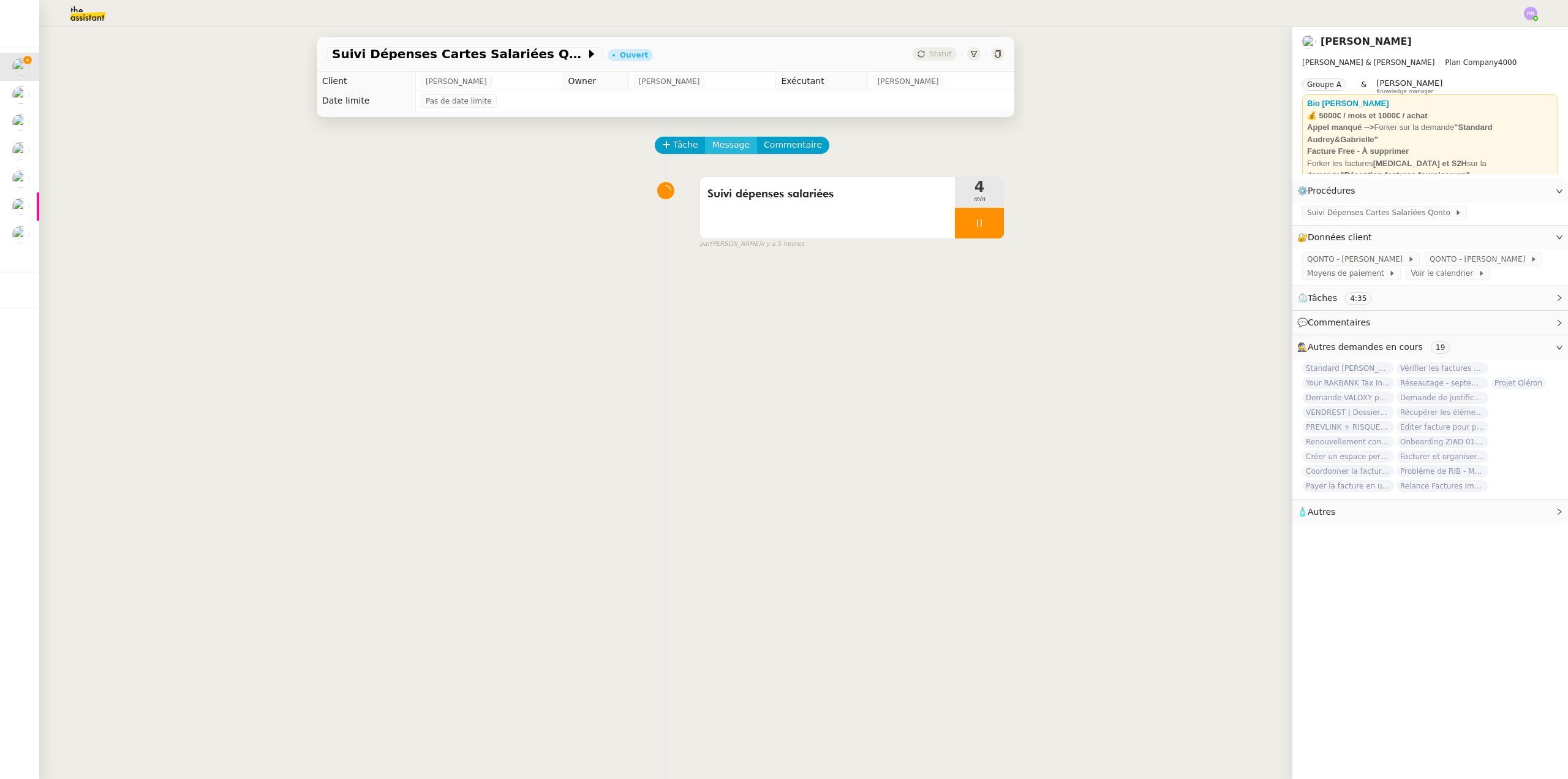
click at [733, 144] on span "Message" at bounding box center [731, 145] width 38 height 14
click at [756, 179] on span "Nouvelle conversation" at bounding box center [776, 180] width 108 height 10
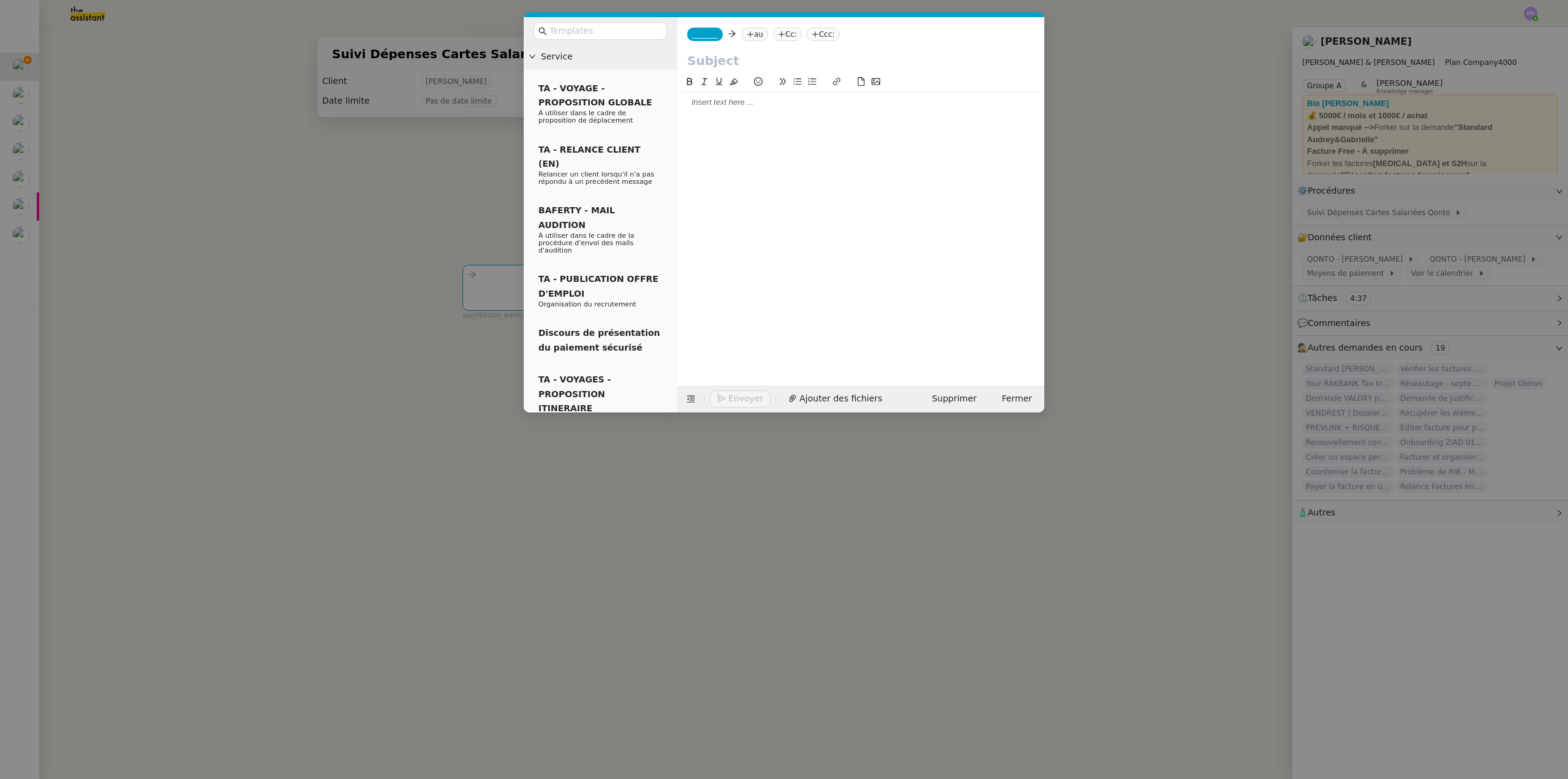
click at [740, 103] on div at bounding box center [861, 102] width 357 height 11
click at [382, 234] on nz-modal-container "Service TA - VOYAGE - PROPOSITION GLOBALE A utiliser dans le cadre de propositi…" at bounding box center [784, 390] width 1568 height 779
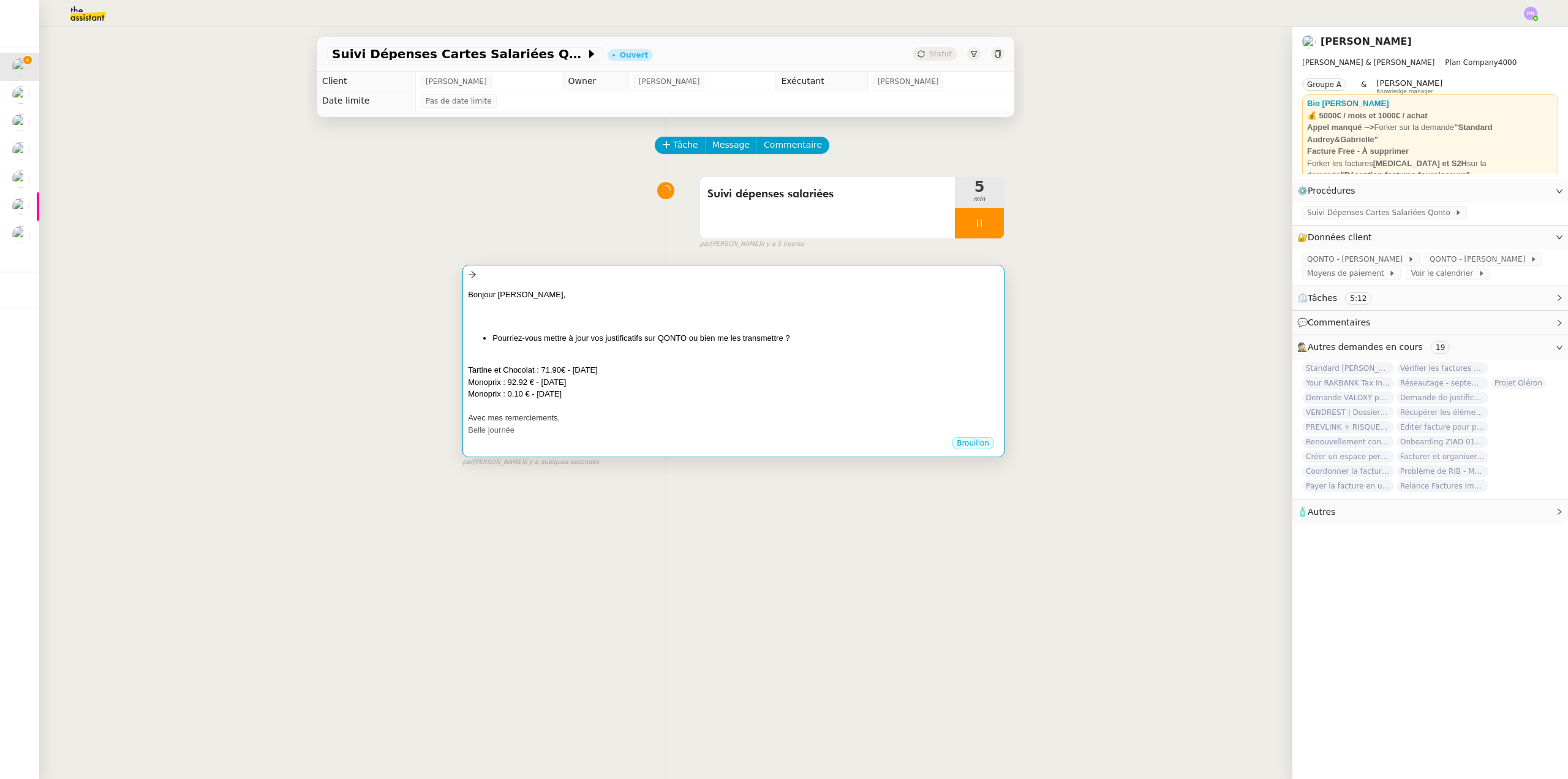
click at [599, 301] on div at bounding box center [733, 306] width 531 height 12
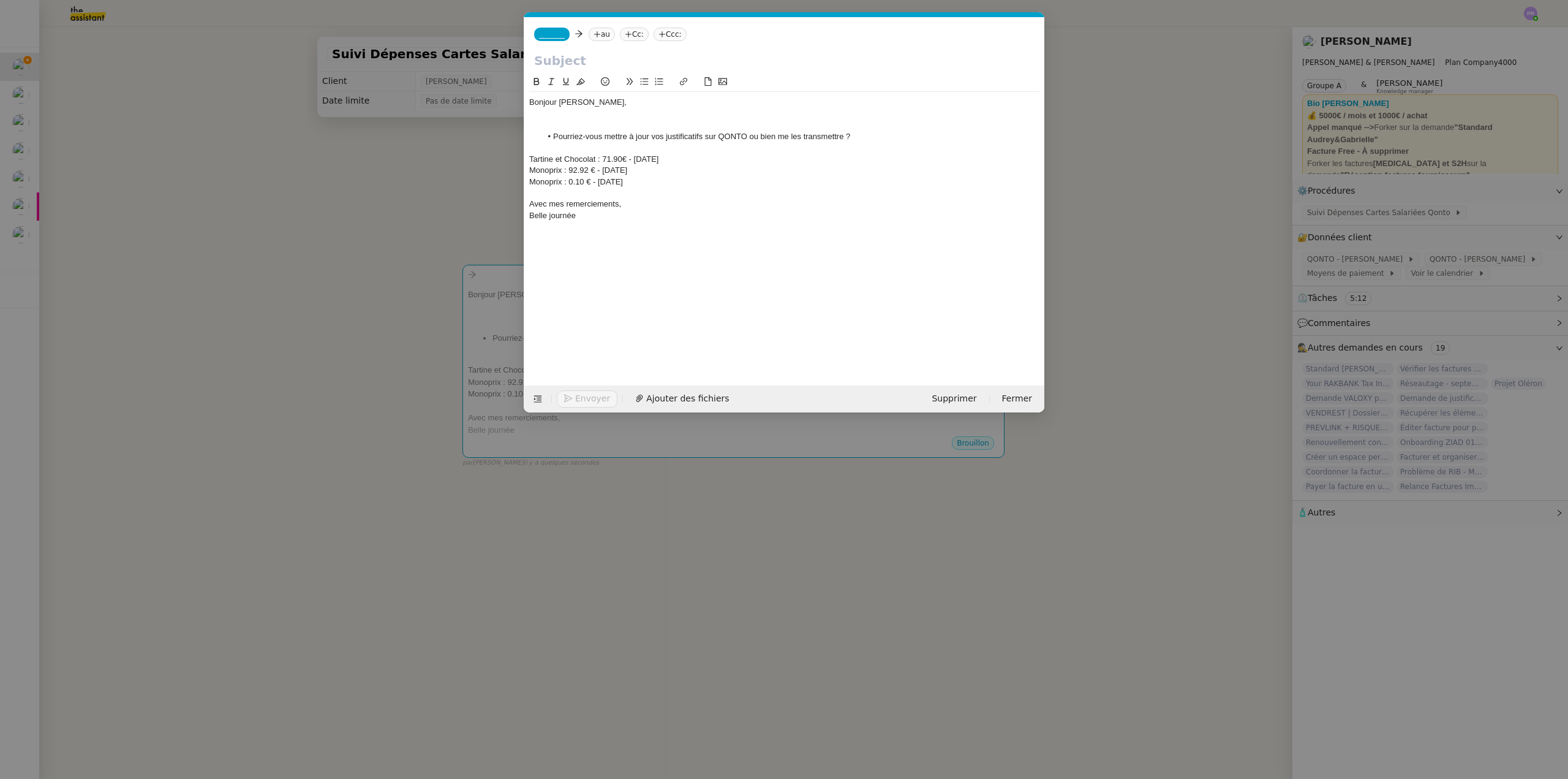
scroll to position [0, 26]
drag, startPoint x: 575, startPoint y: 105, endPoint x: 508, endPoint y: 103, distance: 67.0
click at [508, 104] on nz-modal-container "Service TA - VOYAGE - PROPOSITION GLOBALE A utiliser dans le cadre de propositi…" at bounding box center [784, 390] width 1568 height 779
click at [554, 123] on div at bounding box center [784, 125] width 510 height 11
drag, startPoint x: 595, startPoint y: 146, endPoint x: 527, endPoint y: 147, distance: 68.0
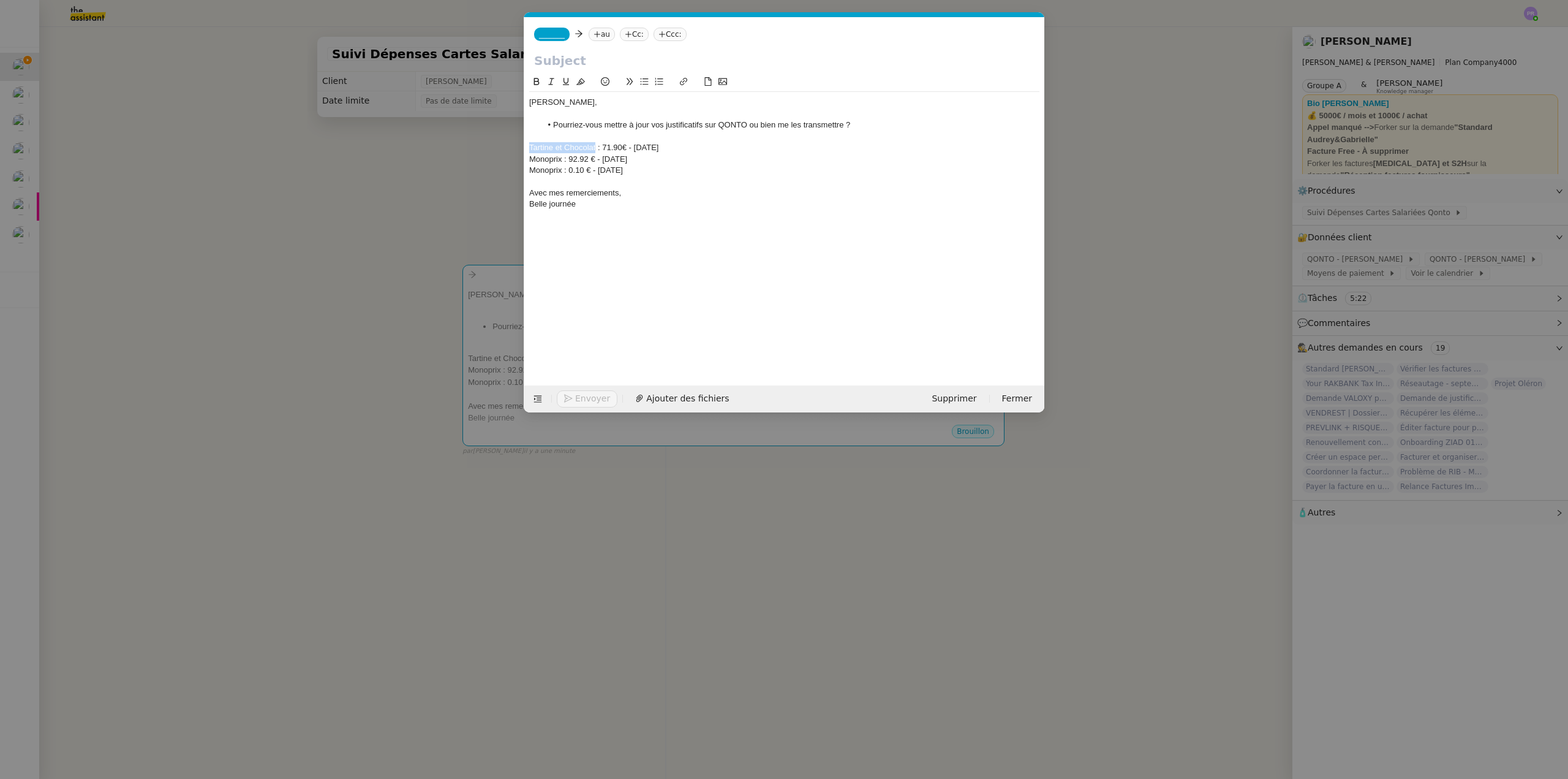
click at [527, 147] on nz-spin "Ségolène, Pourriez-vous mettre à jour vos justificatifs sur QONTO ou bien me le…" at bounding box center [784, 223] width 520 height 297
drag, startPoint x: 590, startPoint y: 146, endPoint x: 580, endPoint y: 145, distance: 10.0
click at [580, 145] on div "Mr Bricolage : 71.90€ - 14.05.25" at bounding box center [784, 148] width 510 height 11
drag, startPoint x: 642, startPoint y: 146, endPoint x: 609, endPoint y: 146, distance: 33.0
click at [609, 146] on div "Mr Bricolage : 9.90€ - 14.05.25" at bounding box center [784, 148] width 510 height 11
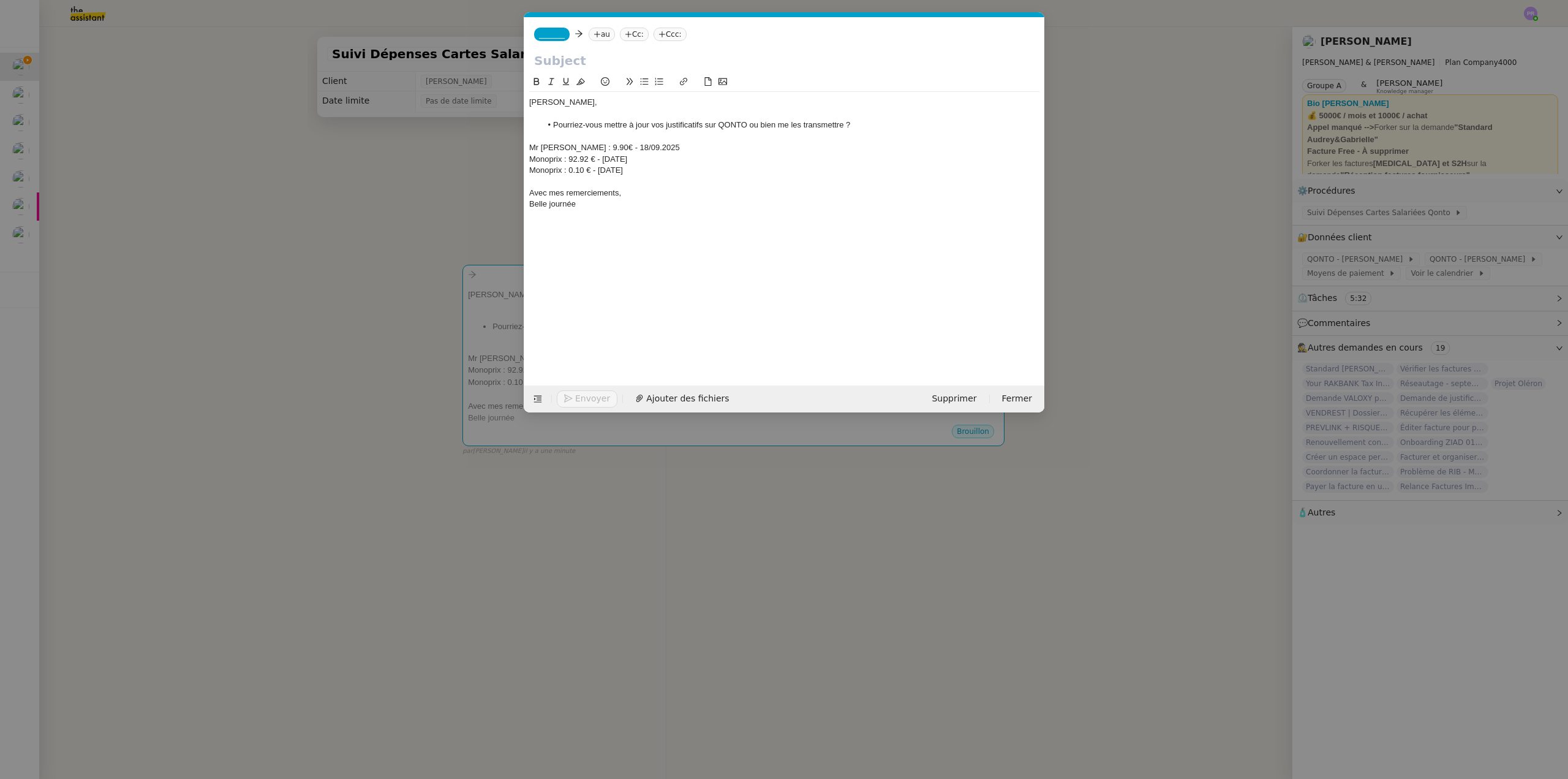
click at [620, 146] on div "Mr Bricolage : 9.90€ - 18/09.2025" at bounding box center [784, 148] width 510 height 11
drag, startPoint x: 563, startPoint y: 159, endPoint x: 519, endPoint y: 157, distance: 44.0
click at [519, 157] on nz-modal-container "Service TA - VOYAGE - PROPOSITION GLOBALE A utiliser dans le cadre de propositi…" at bounding box center [784, 390] width 1568 height 779
drag, startPoint x: 603, startPoint y: 157, endPoint x: 584, endPoint y: 158, distance: 19.0
click at [584, 158] on div "Gerogia Paris : 92.92 € - 14.05.2025" at bounding box center [784, 159] width 510 height 11
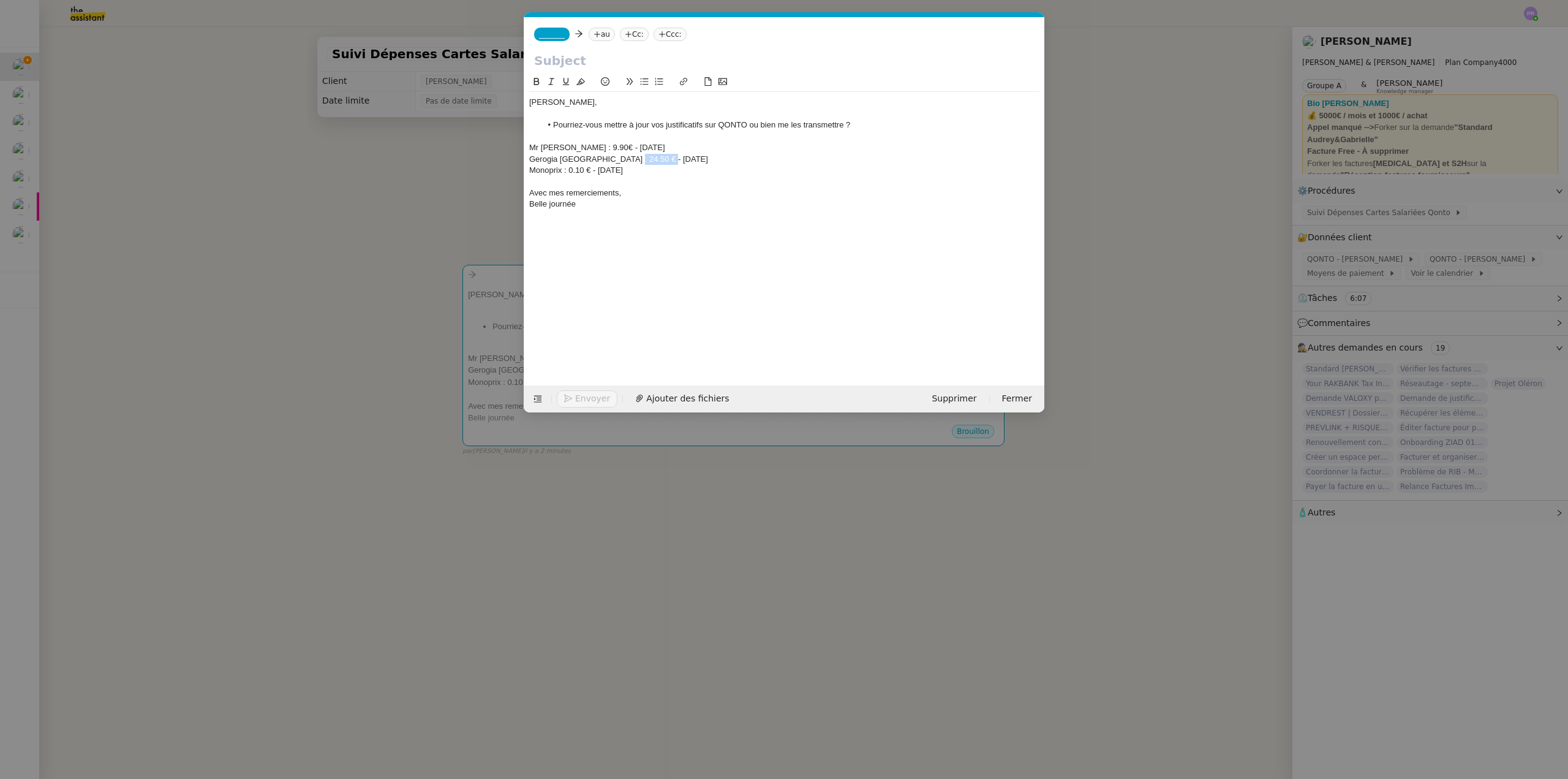
drag, startPoint x: 662, startPoint y: 160, endPoint x: 620, endPoint y: 157, distance: 42.1
click at [620, 157] on div "Gerogia Paris : 24.50 € - 14.05.2025" at bounding box center [784, 159] width 510 height 11
drag, startPoint x: 647, startPoint y: 172, endPoint x: 524, endPoint y: 173, distance: 123.0
click at [524, 173] on nz-spin "Ségolène, Pourriez-vous mettre à jour vos justificatifs sur QONTO ou bien me le…" at bounding box center [784, 223] width 520 height 297
click at [546, 159] on div "Gerogia Paris : 24.50 € - 09.07.2025" at bounding box center [784, 159] width 510 height 11
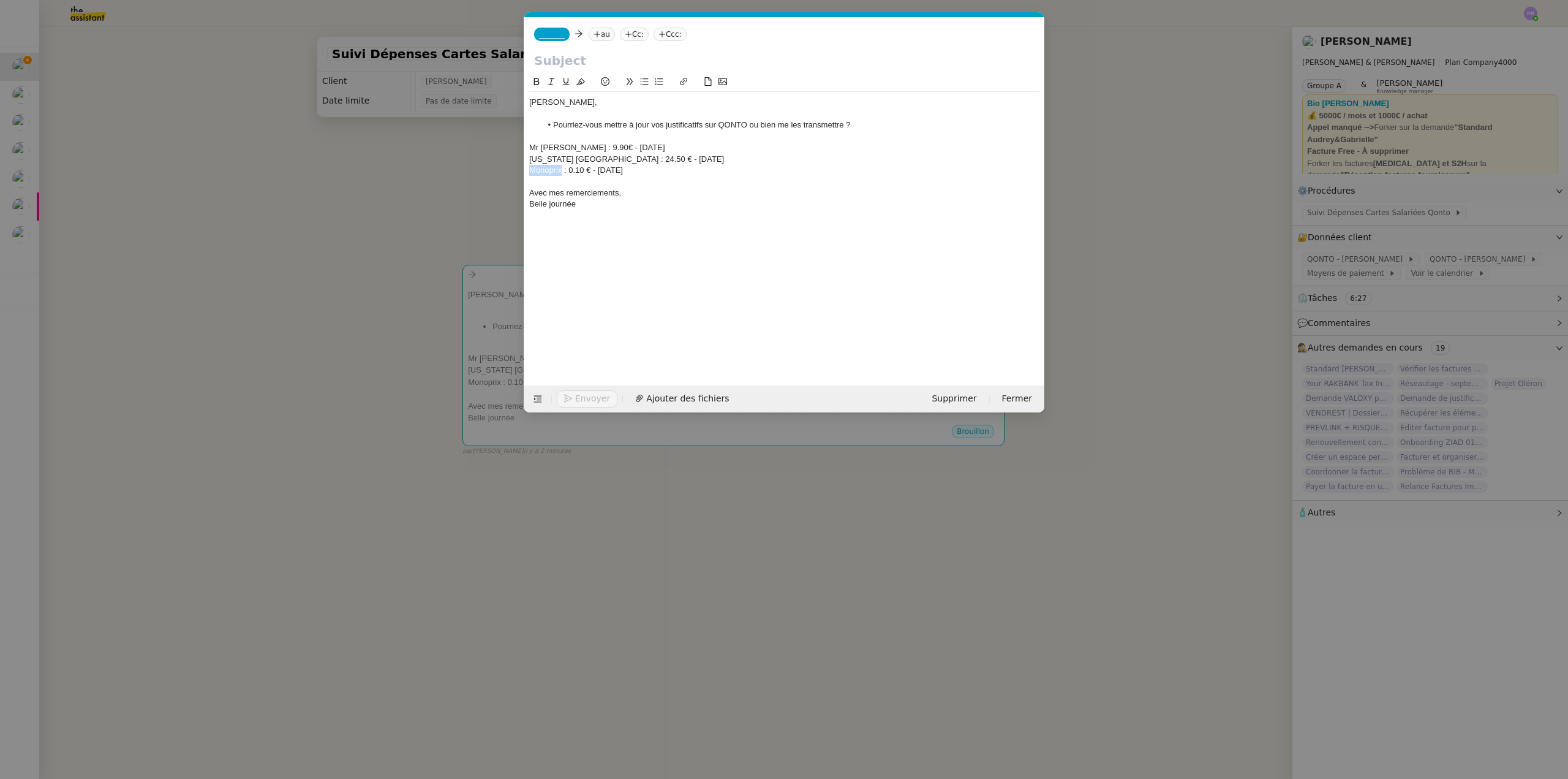
drag, startPoint x: 561, startPoint y: 172, endPoint x: 528, endPoint y: 170, distance: 33.1
click at [528, 170] on nz-spin "Ségolène, Pourriez-vous mettre à jour vos justificatifs sur QONTO ou bien me le…" at bounding box center [784, 223] width 520 height 297
drag, startPoint x: 589, startPoint y: 169, endPoint x: 575, endPoint y: 169, distance: 14.0
click at [575, 169] on div "Oz Garden : 0.10 € - 14.05.2025" at bounding box center [784, 170] width 510 height 11
drag, startPoint x: 627, startPoint y: 170, endPoint x: 610, endPoint y: 166, distance: 17.5
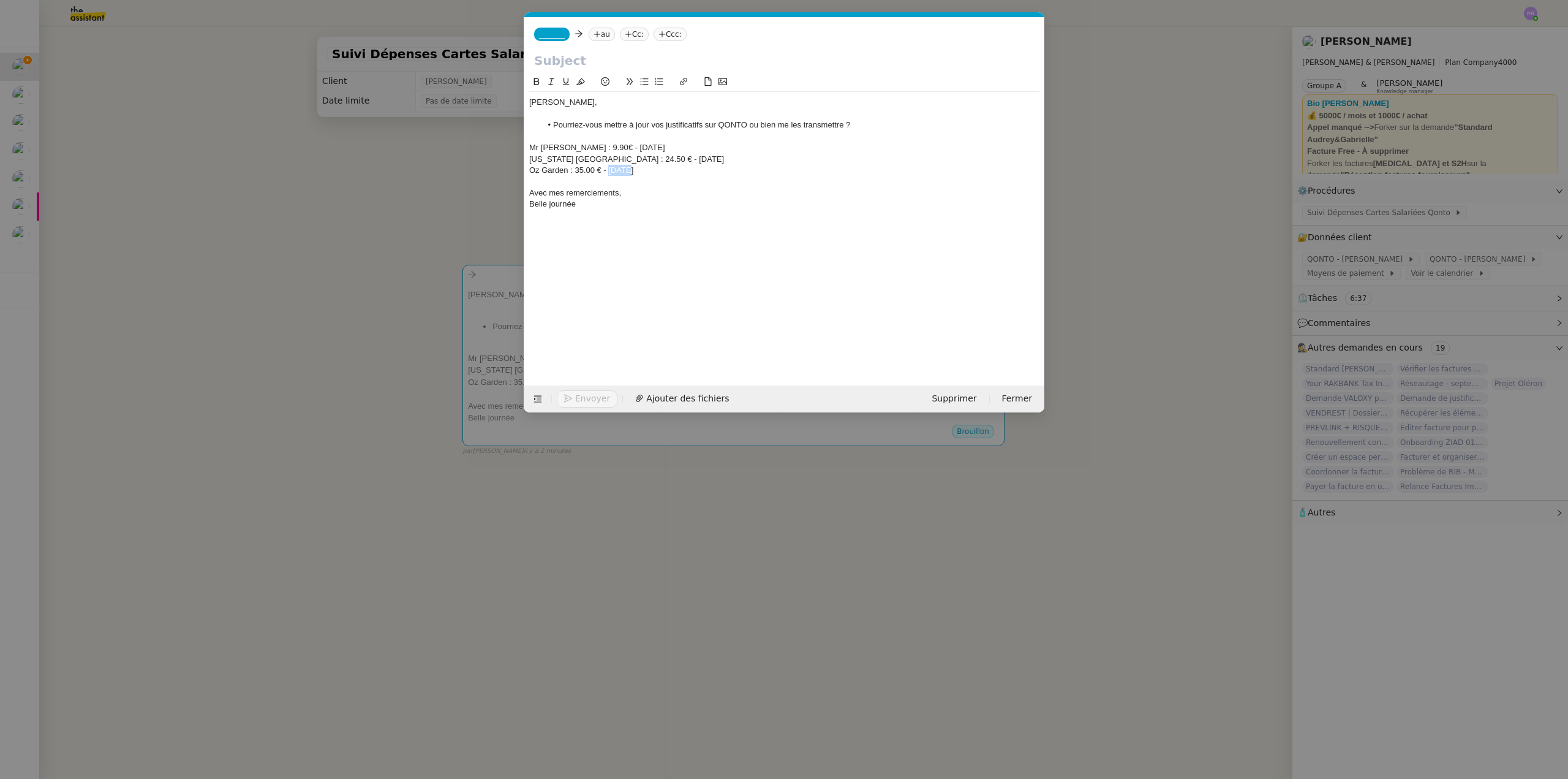
click at [610, 166] on div "Oz Garden : 35.00 € - 14.05.2025" at bounding box center [784, 170] width 510 height 11
click at [599, 62] on input "text" at bounding box center [784, 60] width 500 height 18
click at [590, 64] on input "JUstificatifs Qonto manquants" at bounding box center [784, 60] width 500 height 18
click at [566, 59] on input "JUstificatifs Qonto manquants" at bounding box center [784, 60] width 500 height 18
click at [549, 59] on input "JUstificatifs Qonto manquants" at bounding box center [784, 60] width 500 height 18
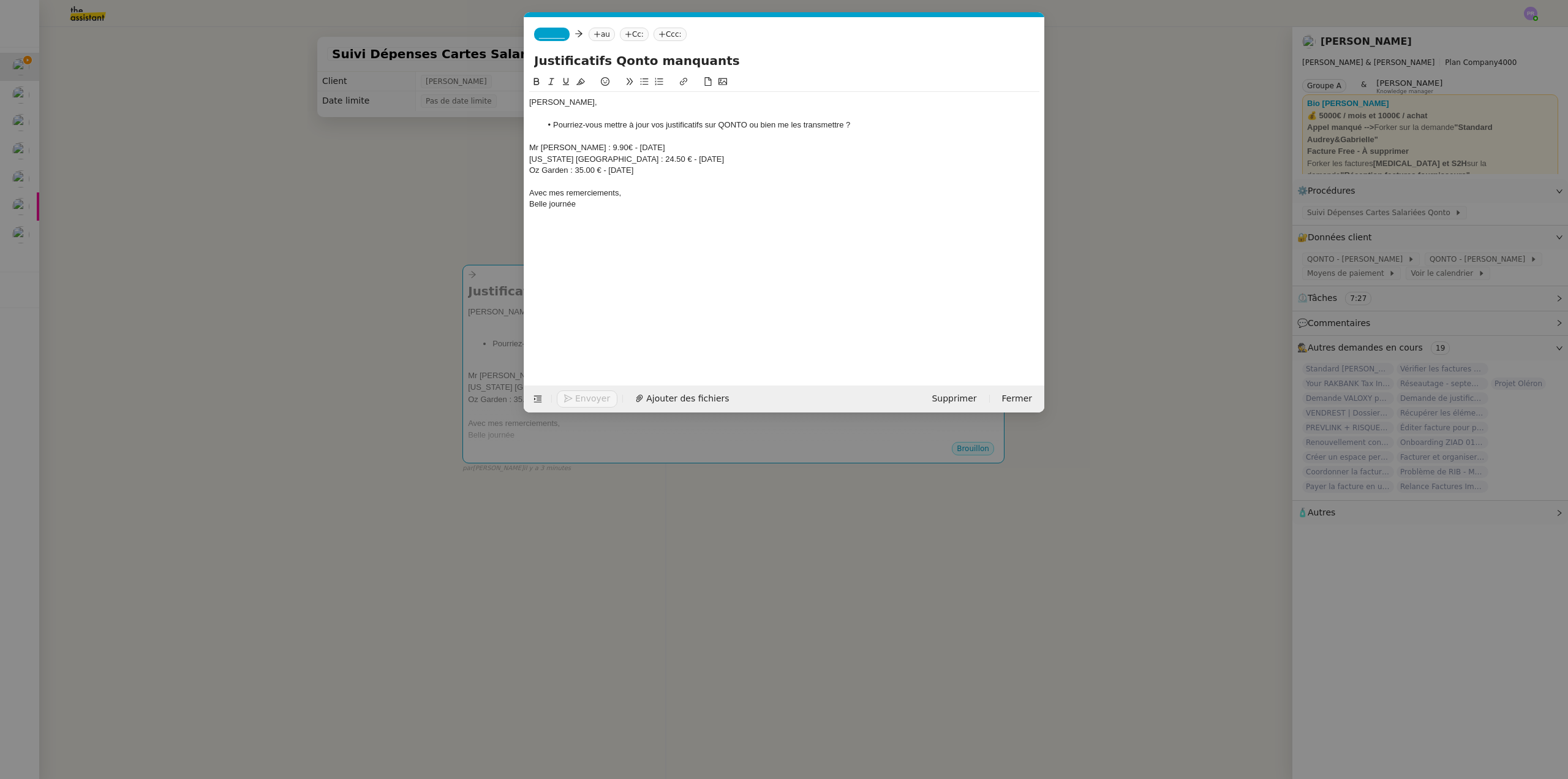
type input "Justificatifs Qonto manquants"
click at [560, 35] on span "_______" at bounding box center [552, 34] width 26 height 8
drag, startPoint x: 590, startPoint y: 57, endPoint x: 607, endPoint y: 44, distance: 21.4
click at [590, 57] on span "Camille" at bounding box center [626, 53] width 174 height 10
click at [624, 35] on nz-tag "au" at bounding box center [637, 35] width 26 height 14
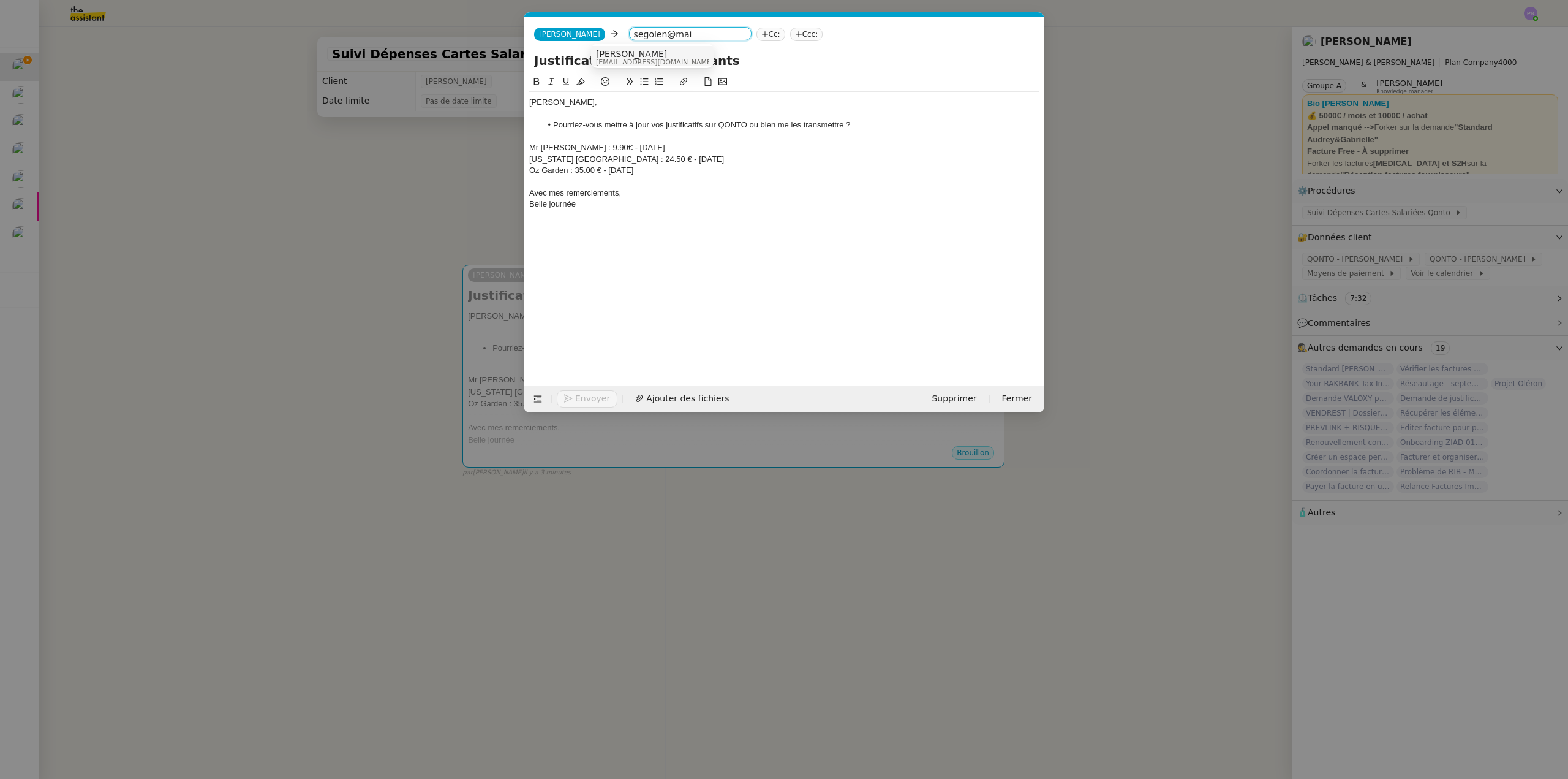
type input "segolen@mai"
click at [630, 59] on span "[EMAIL_ADDRESS][DOMAIN_NAME]" at bounding box center [654, 62] width 117 height 7
click at [687, 169] on div "Oz Garden : 35.00 € - 02.07.2025" at bounding box center [784, 170] width 510 height 11
drag, startPoint x: 667, startPoint y: 181, endPoint x: 526, endPoint y: 149, distance: 144.6
click at [526, 149] on nz-spin "Ségolène, Pourriez-vous mettre à jour vos justificatifs sur QONTO ou bien me le…" at bounding box center [784, 223] width 520 height 297
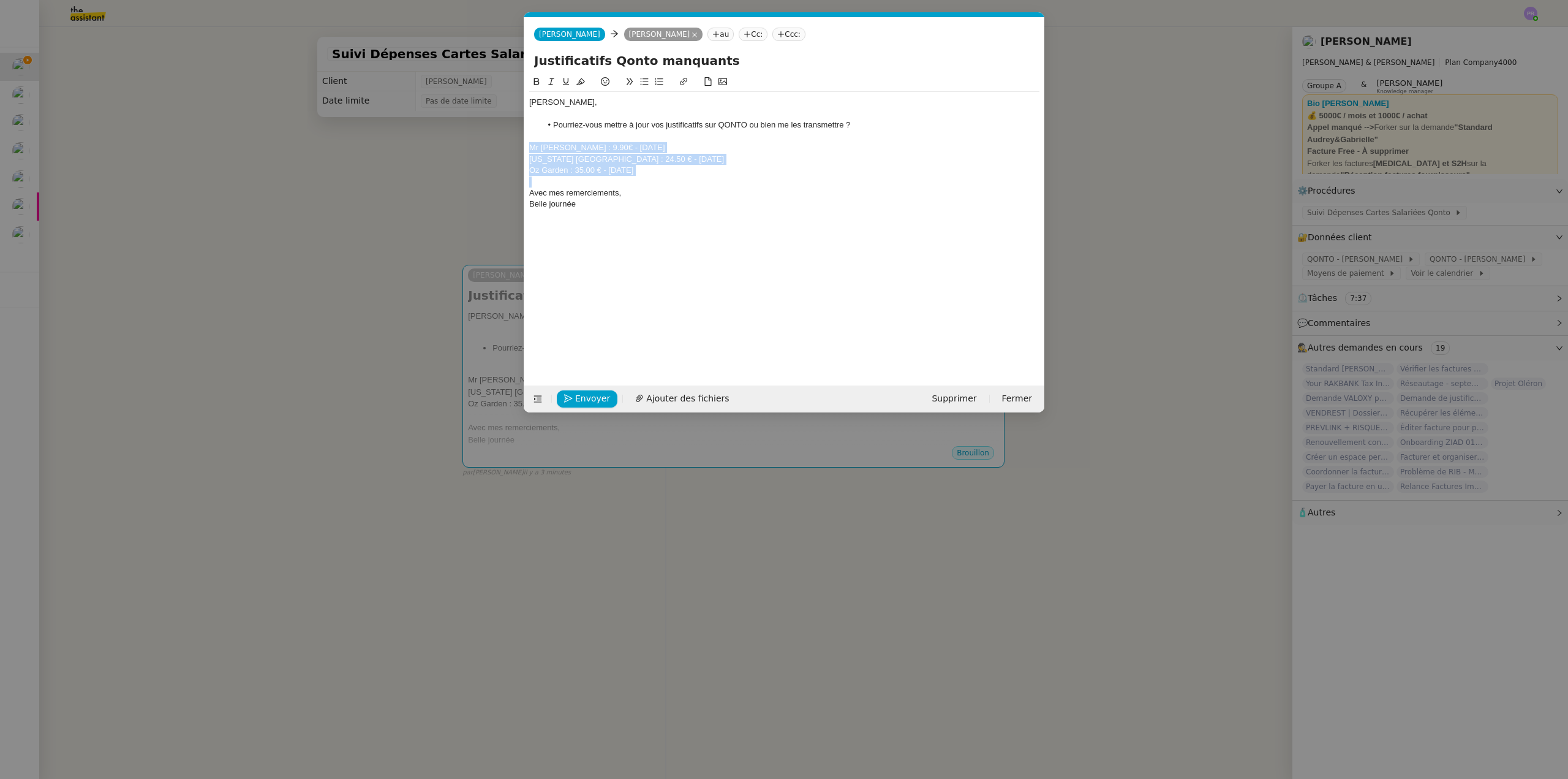
click at [549, 79] on icon at bounding box center [551, 81] width 8 height 8
click at [529, 102] on div "[PERSON_NAME]," at bounding box center [784, 102] width 510 height 11
click at [532, 102] on div "bonjour Ségolène," at bounding box center [784, 102] width 510 height 11
drag, startPoint x: 593, startPoint y: 202, endPoint x: 514, endPoint y: 205, distance: 79.1
click at [514, 205] on nz-modal-container "Service TA - VOYAGE - PROPOSITION GLOBALE A utiliser dans le cadre de propositi…" at bounding box center [784, 390] width 1568 height 779
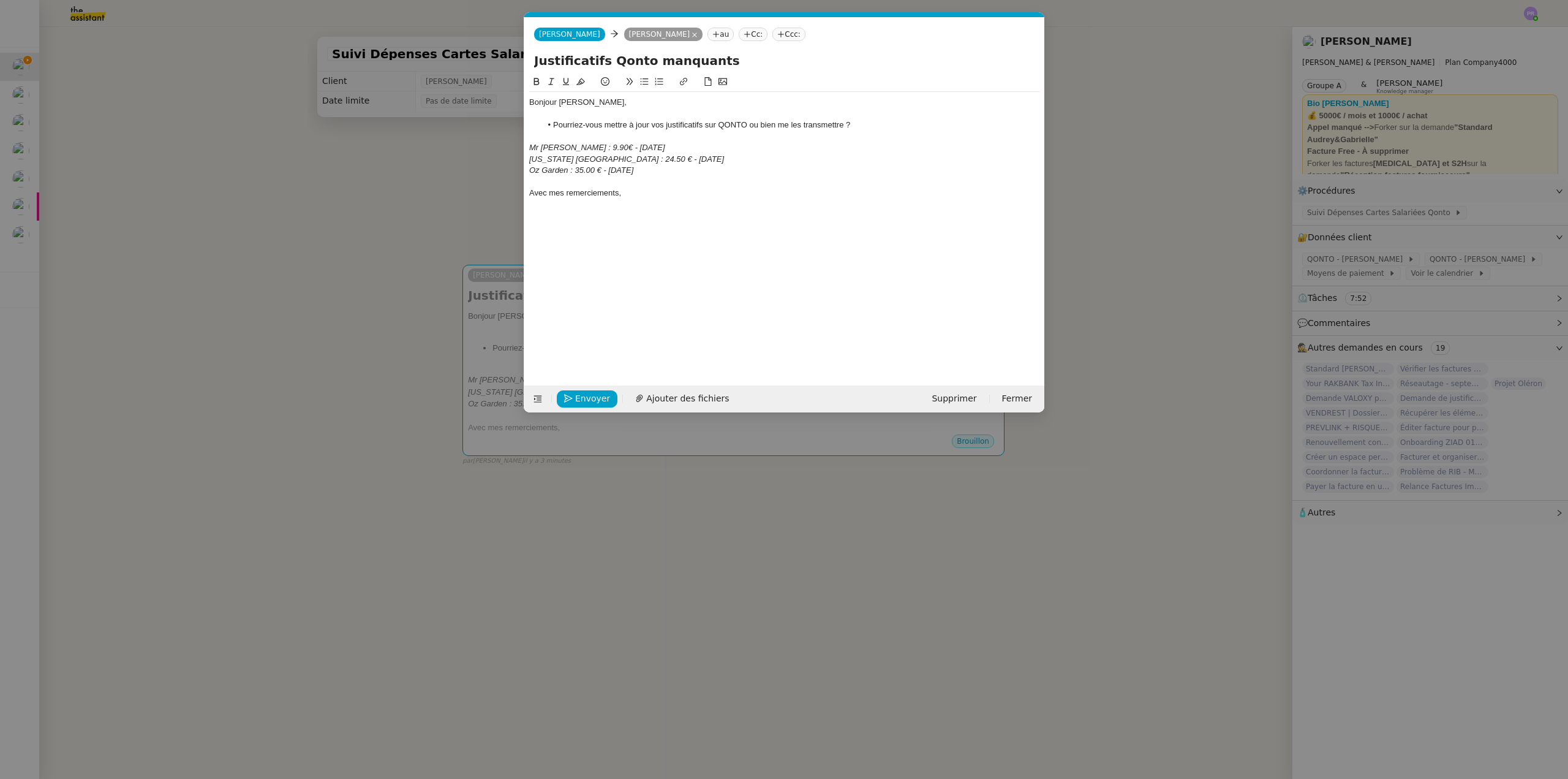
click at [434, 343] on nz-modal-container "Service TA - VOYAGE - PROPOSITION GLOBALE A utiliser dans le cadre de propositi…" at bounding box center [784, 390] width 1568 height 779
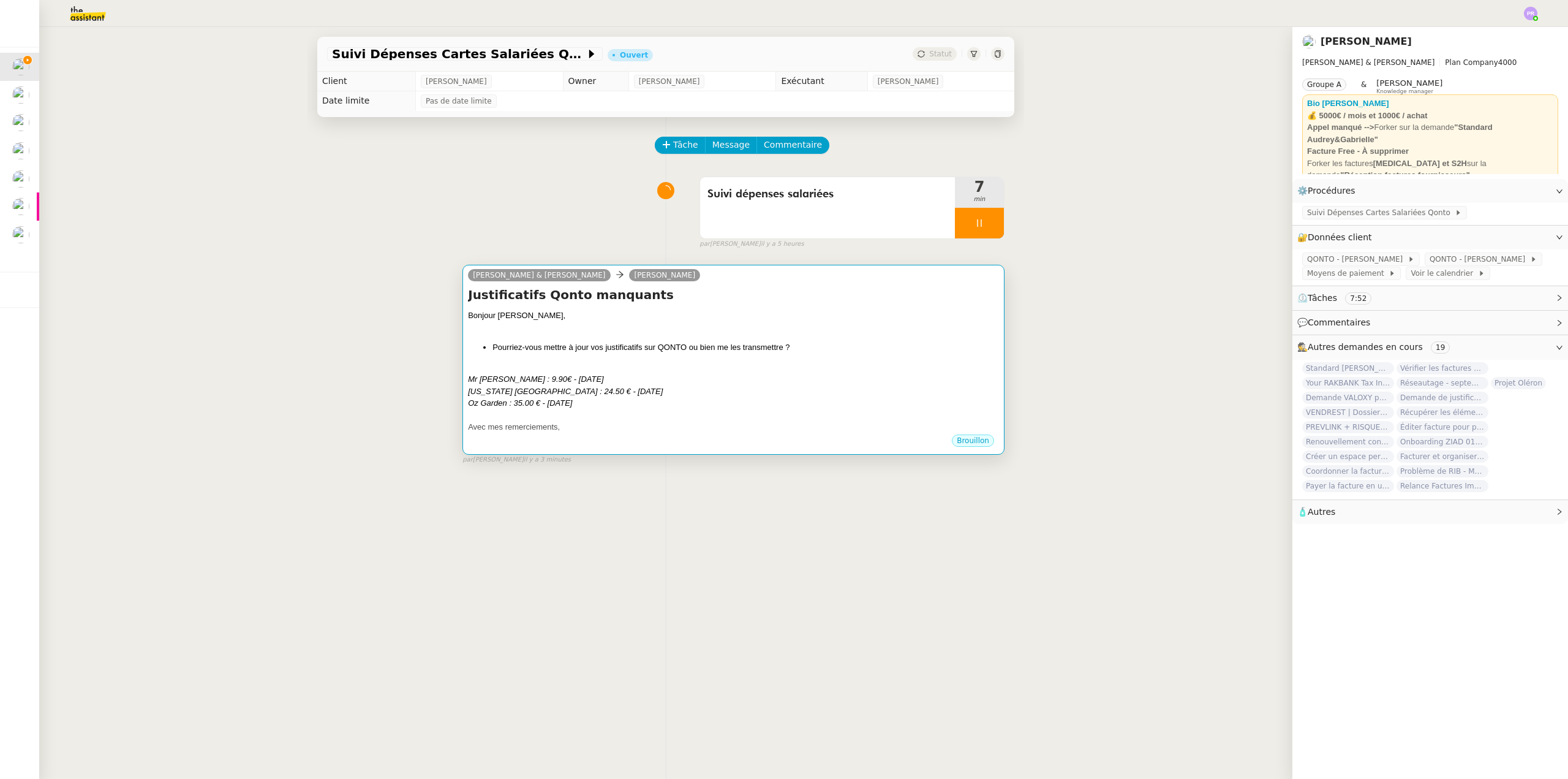
click at [593, 316] on div "Bonjour [PERSON_NAME]," at bounding box center [733, 316] width 531 height 12
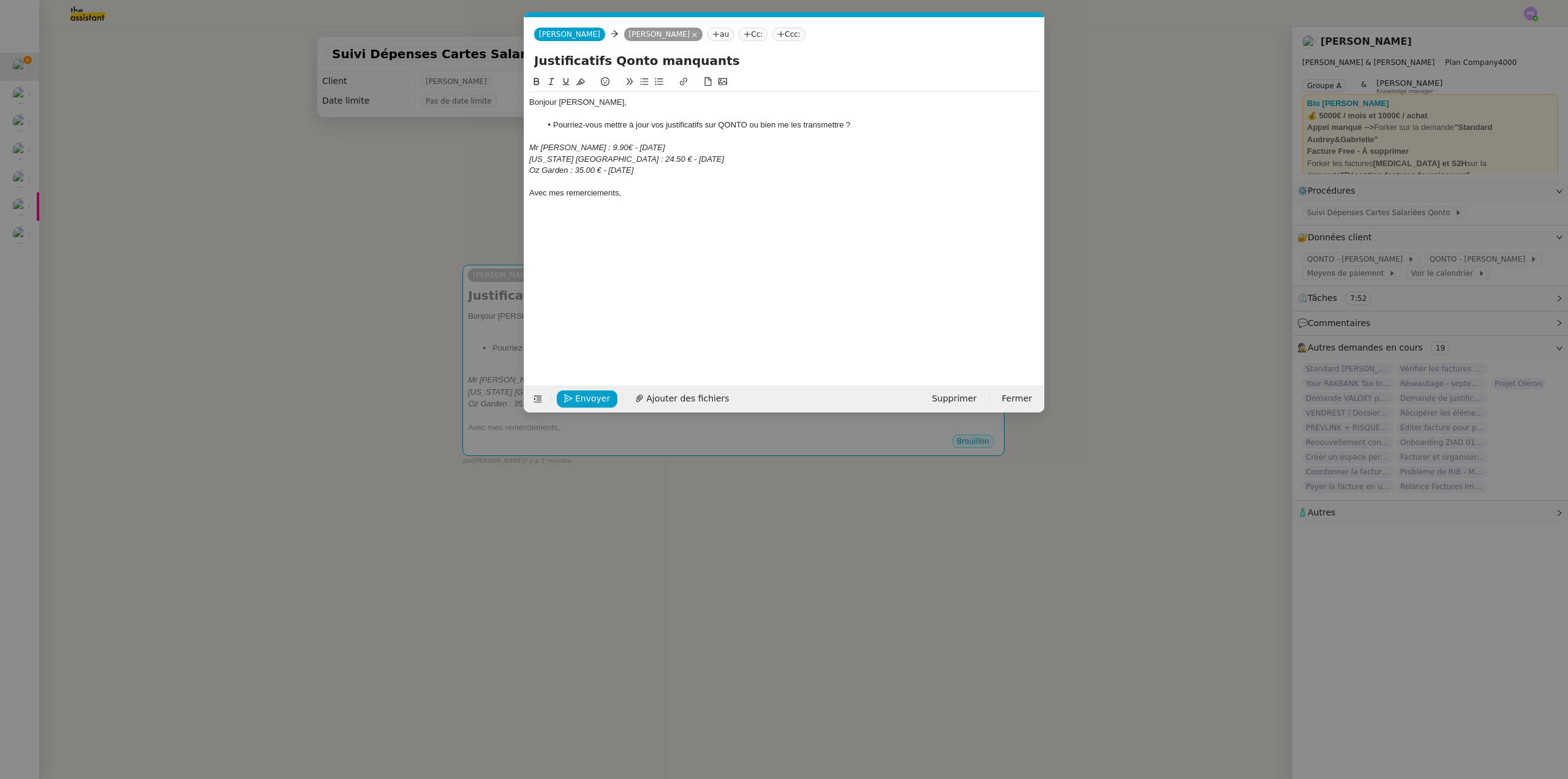
drag, startPoint x: 376, startPoint y: 231, endPoint x: 772, endPoint y: 208, distance: 396.7
click at [383, 230] on nz-modal-container "Service TA - VOYAGE - PROPOSITION GLOBALE A utiliser dans le cadre de propositi…" at bounding box center [784, 390] width 1568 height 779
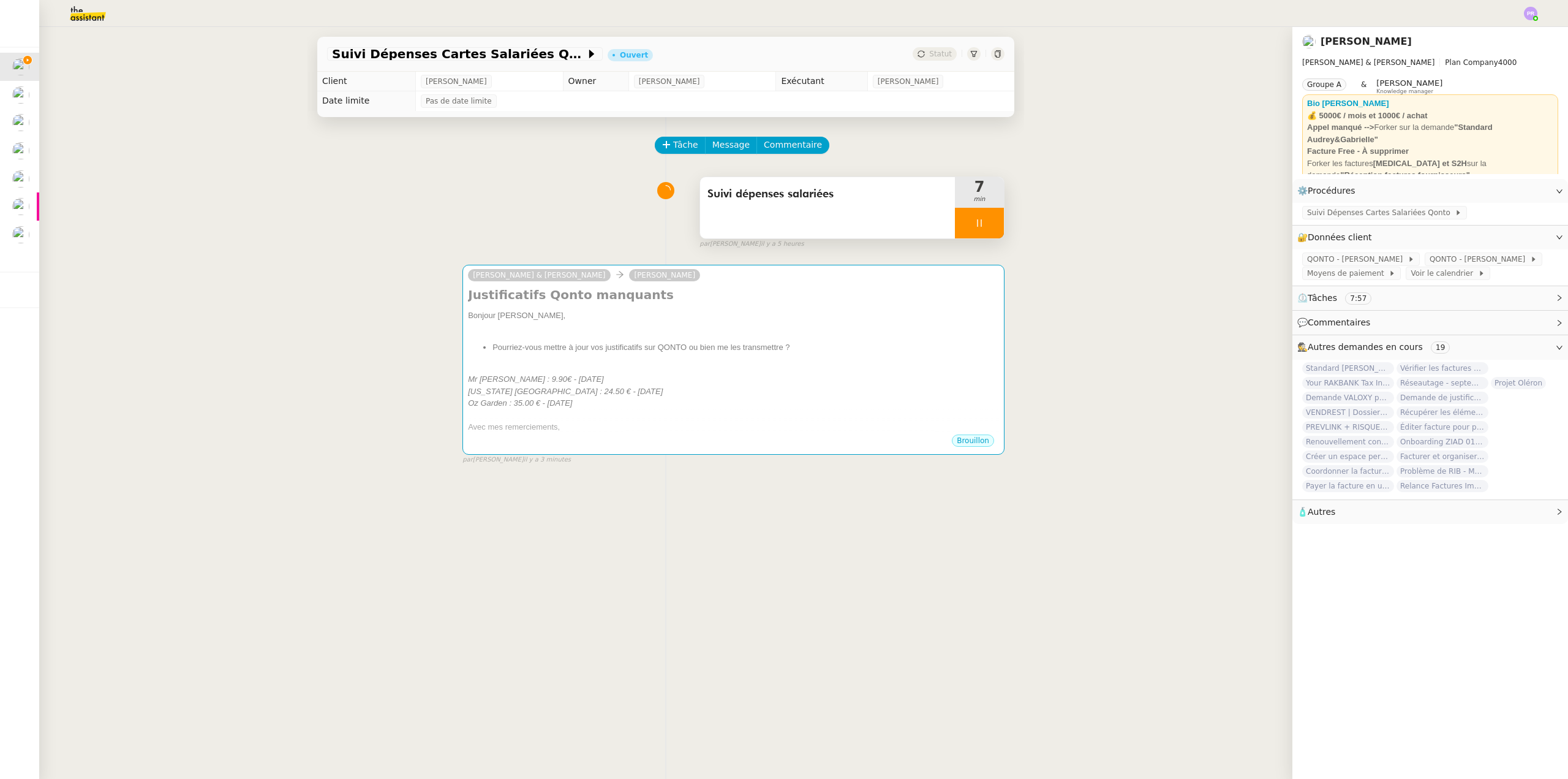
click at [813, 193] on span "Suivi dépenses salariées" at bounding box center [827, 194] width 240 height 18
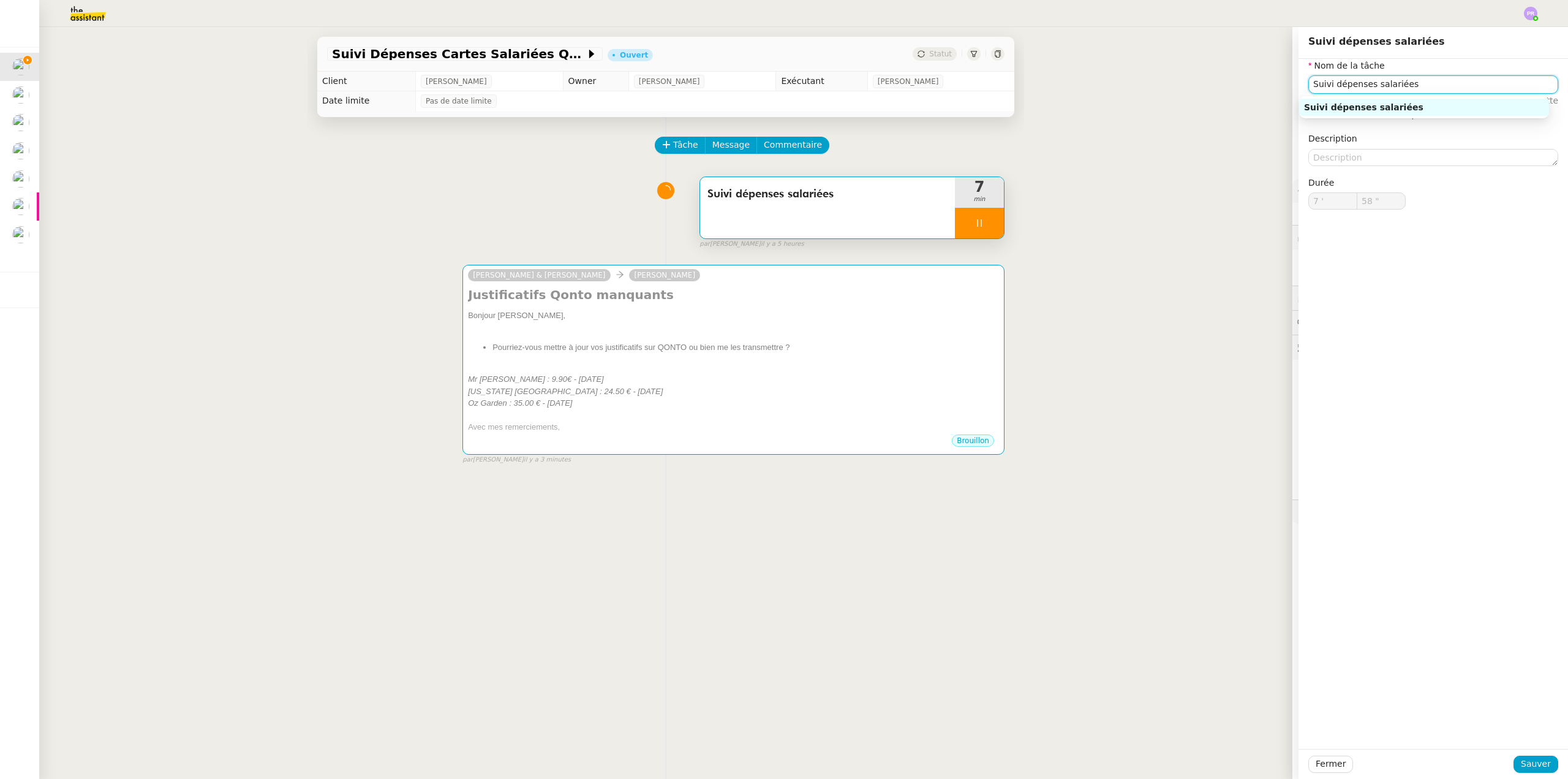
drag, startPoint x: 1363, startPoint y: 83, endPoint x: 1466, endPoint y: 93, distance: 103.5
click at [1458, 91] on input "Suivi dépenses salariées" at bounding box center [1433, 84] width 250 height 18
type input "59 ""
type input "Suivi dépenses Qo"
type input "8 '"
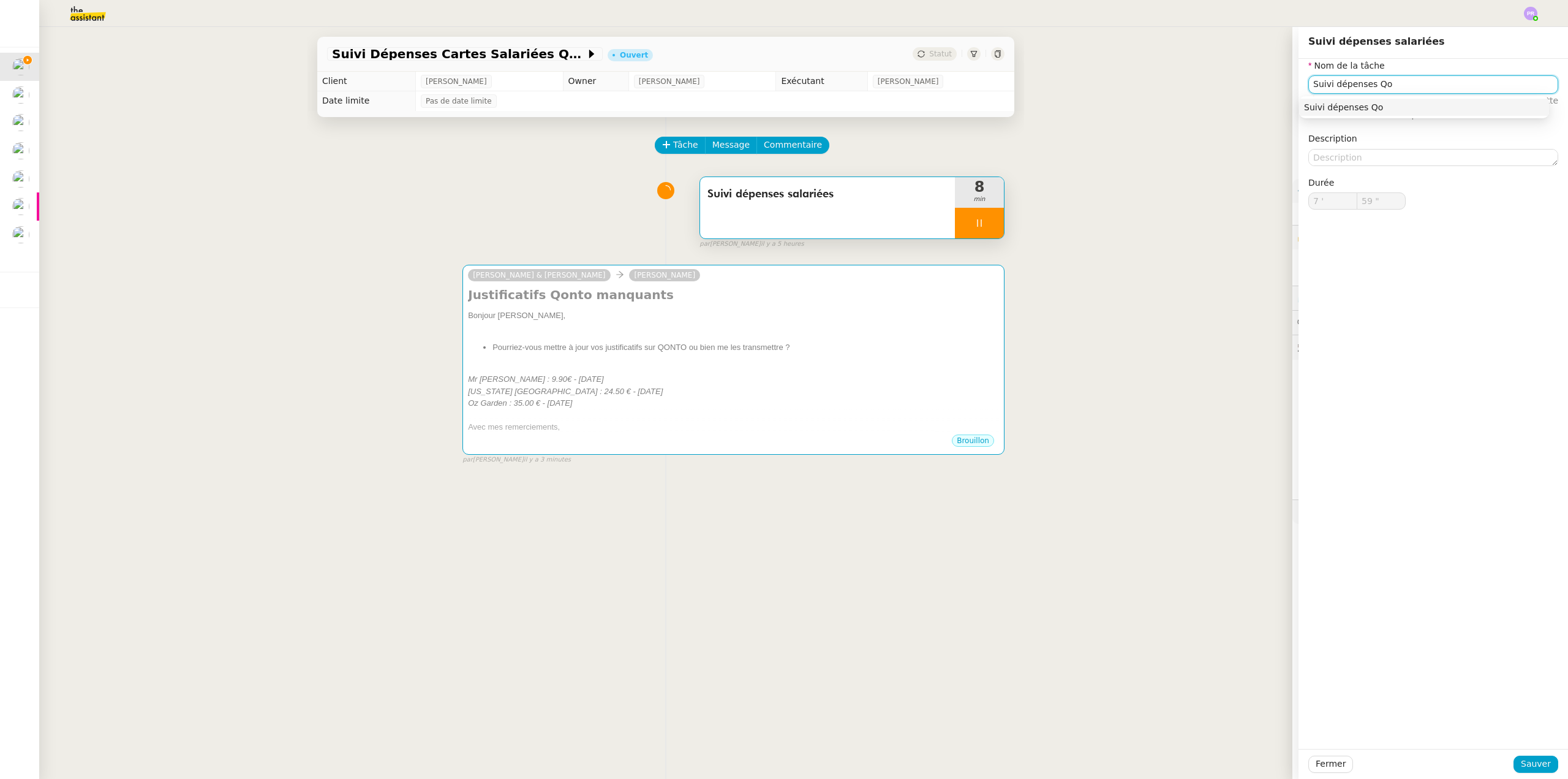
type input "0 ""
type input "Suivi dépenses Qonto"
type input "1 ""
click at [1432, 103] on div "Suivi dépenses Qonto" at bounding box center [1423, 107] width 240 height 11
type input "Suivi dépenses Qonto"
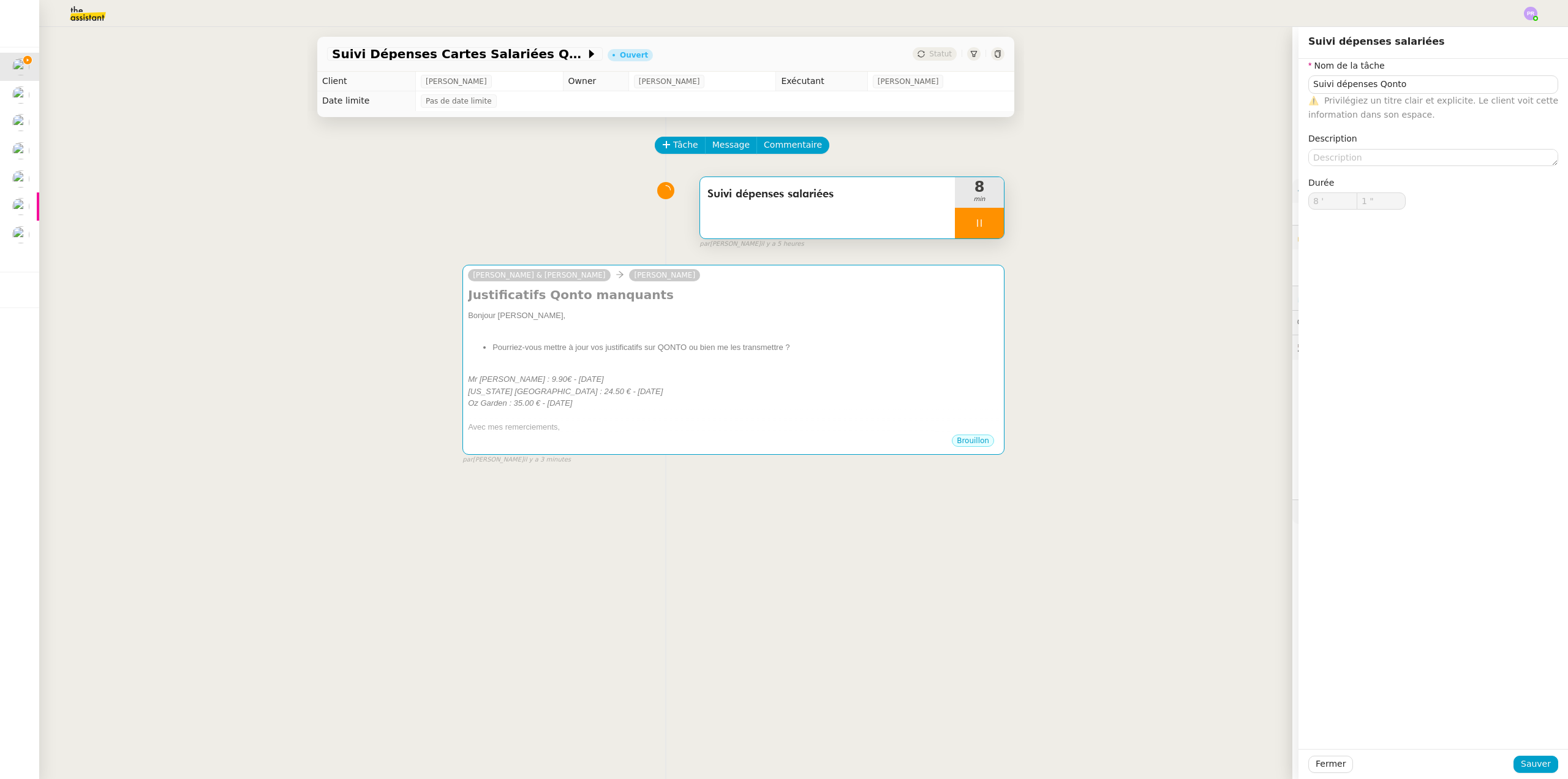
click at [1535, 774] on div "Fermer Sauver" at bounding box center [1433, 764] width 270 height 30
click at [1533, 761] on span "Sauver" at bounding box center [1536, 763] width 30 height 14
type input "3 ""
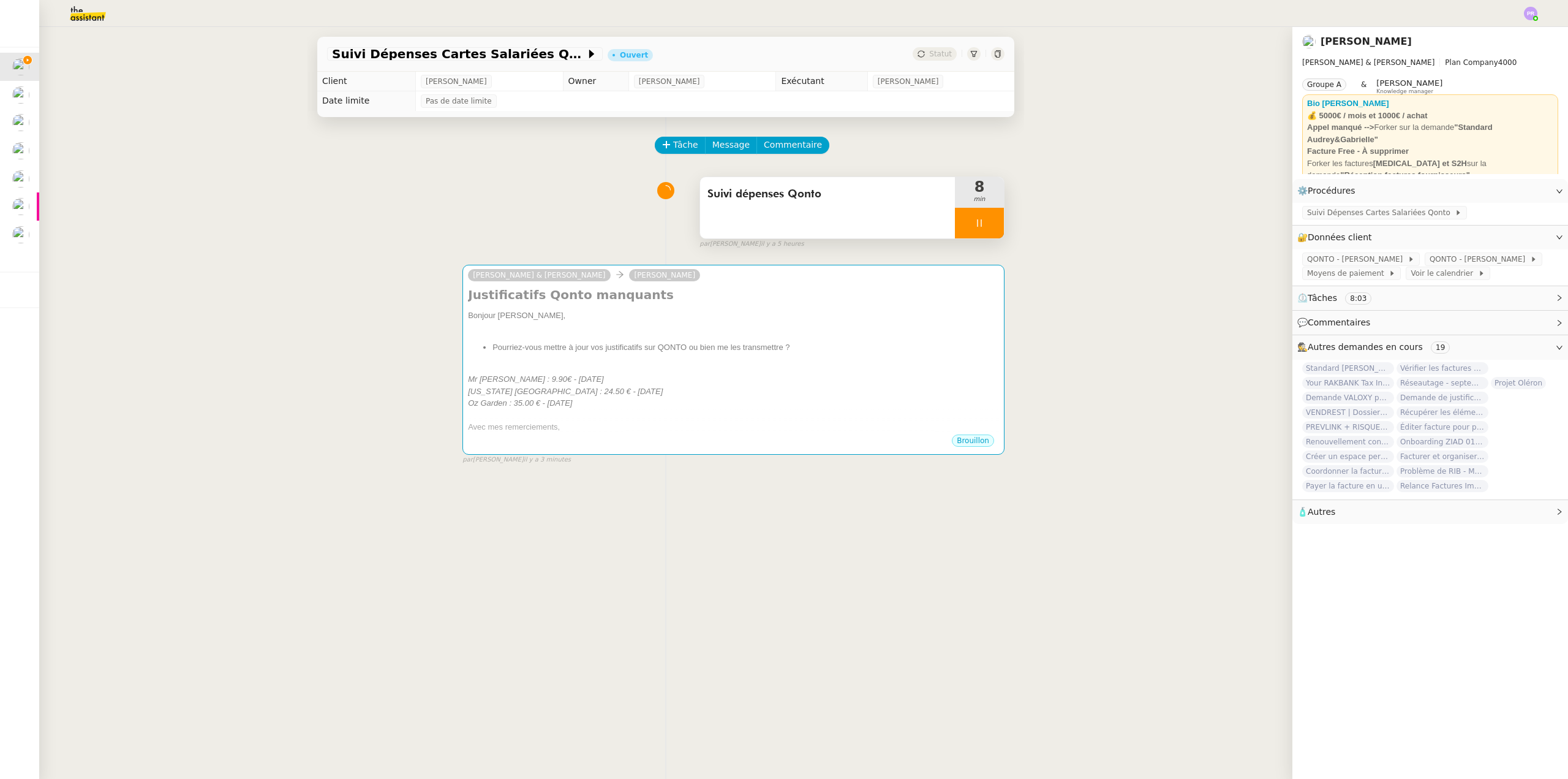
click at [984, 209] on div at bounding box center [979, 223] width 49 height 31
click at [990, 225] on icon at bounding box center [991, 223] width 10 height 10
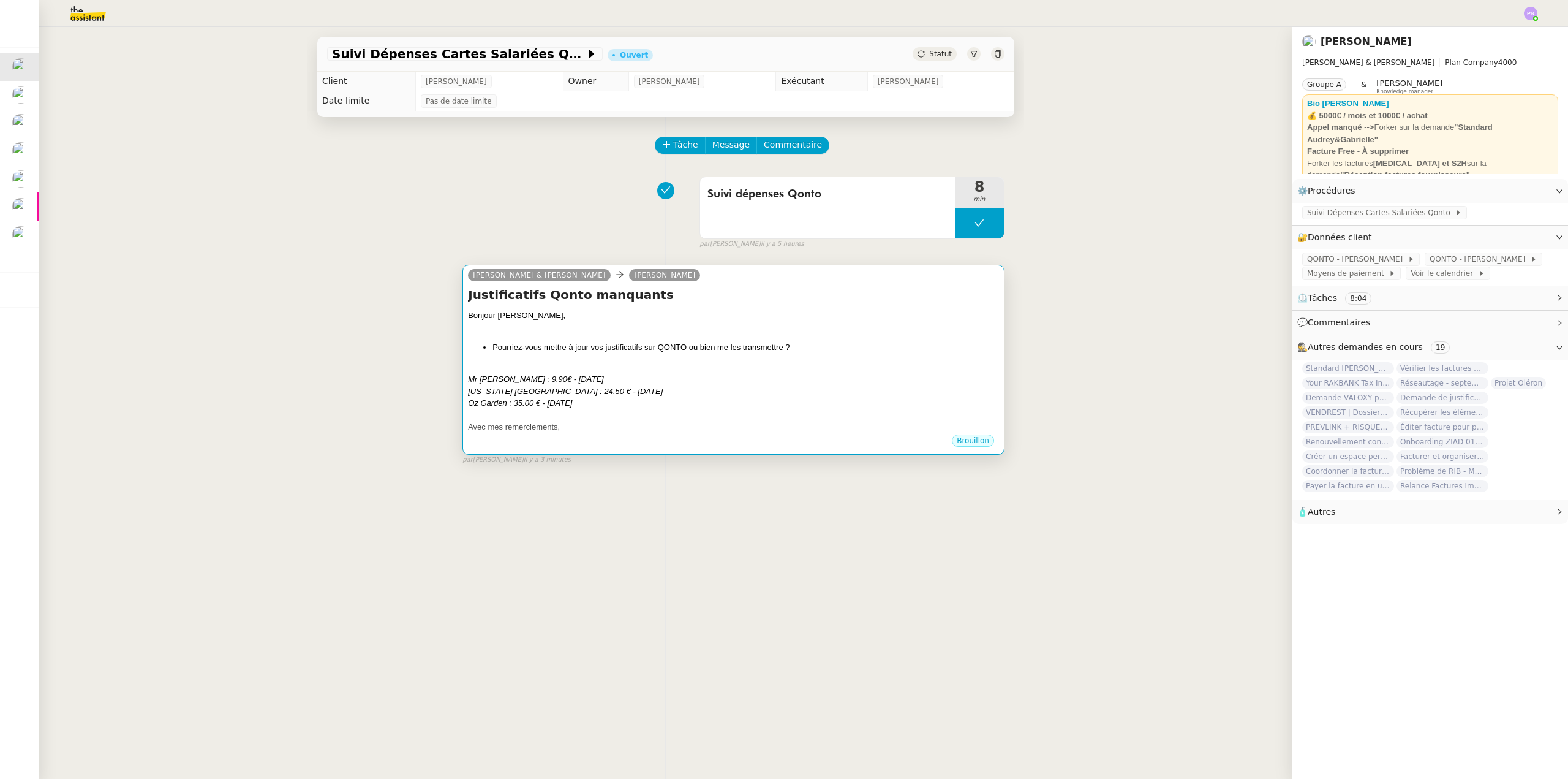
click at [856, 284] on div "Camille Audrey & Gabrielle Ségolène Labinsky" at bounding box center [733, 276] width 531 height 18
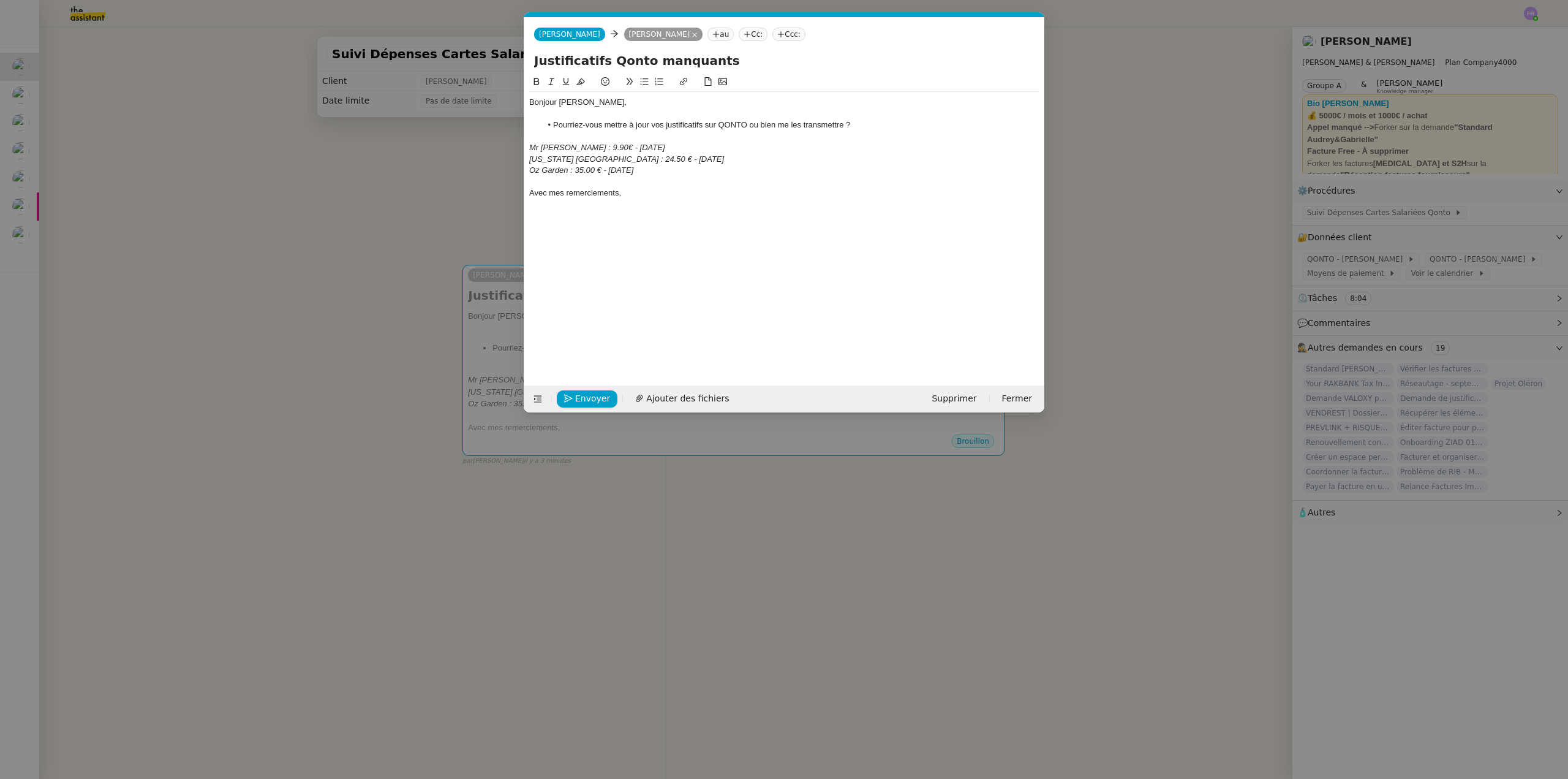
scroll to position [0, 26]
click at [599, 393] on span "Envoyer" at bounding box center [593, 399] width 35 height 14
click at [599, 393] on span "Confirmer l'envoi" at bounding box center [612, 399] width 74 height 14
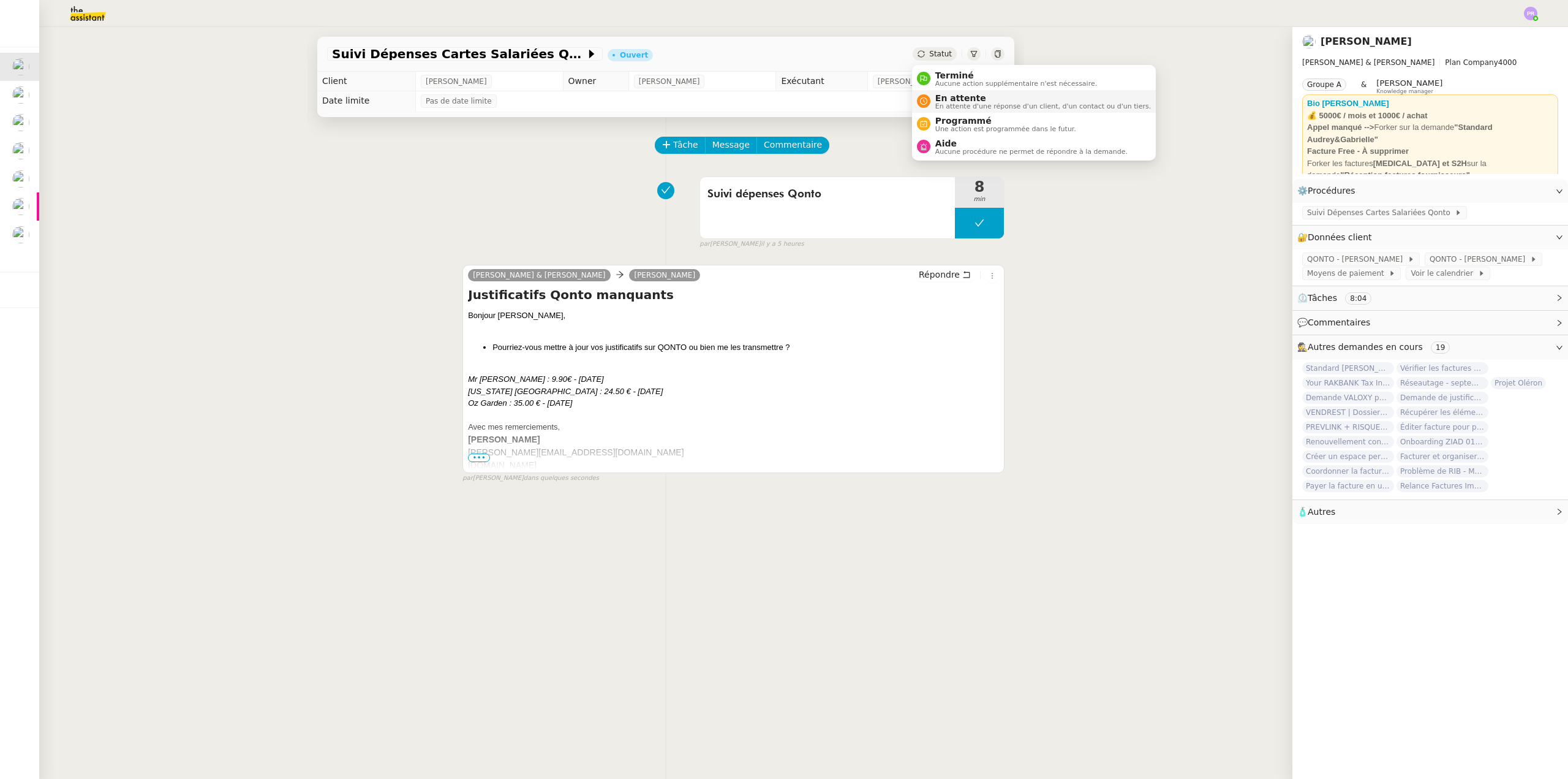
click at [956, 95] on span "En attente" at bounding box center [1043, 98] width 215 height 10
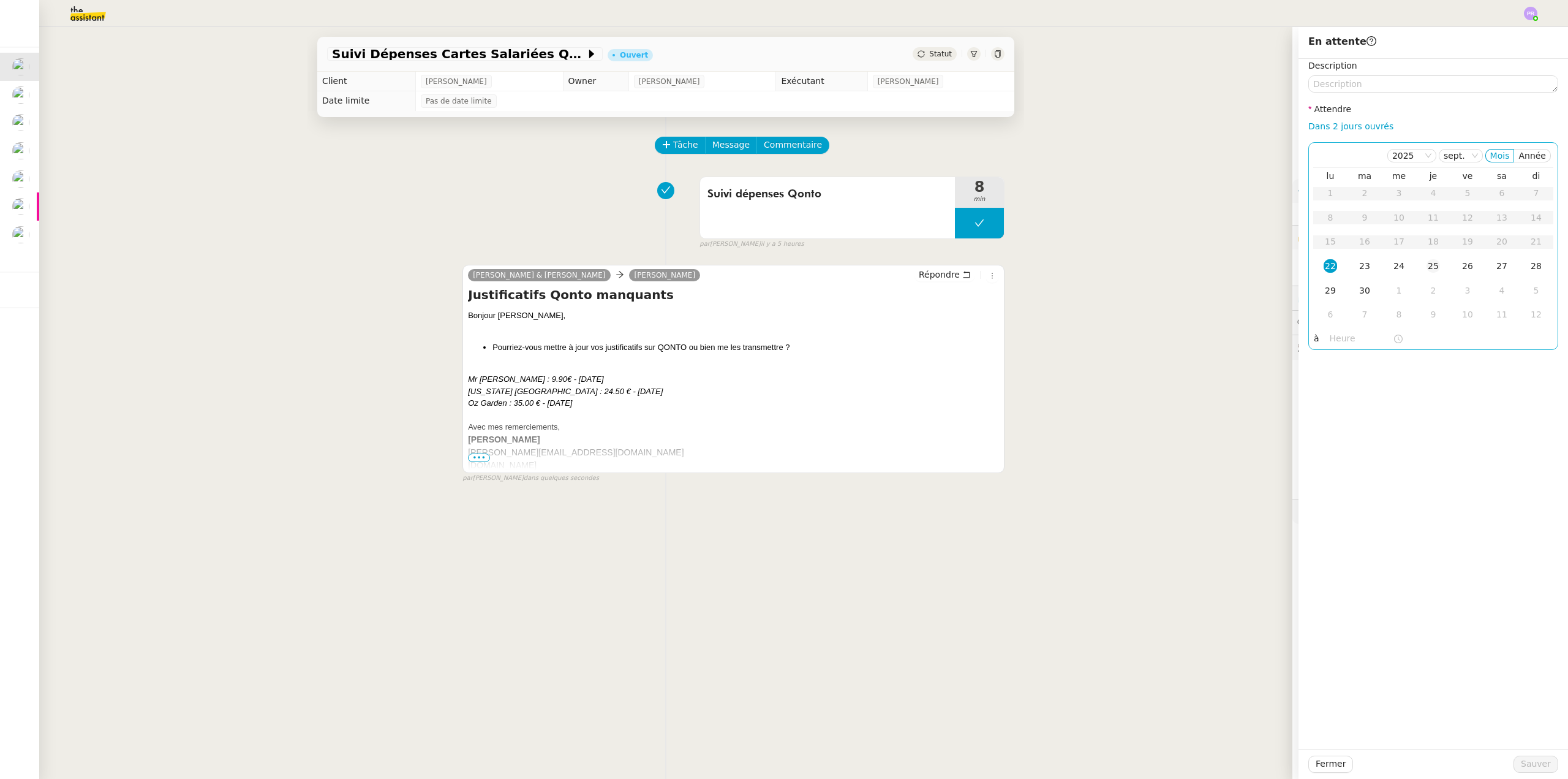
click at [1426, 267] on div "25" at bounding box center [1433, 266] width 14 height 14
click at [1533, 755] on div "Fermer Sauver" at bounding box center [1433, 764] width 270 height 30
click at [1531, 764] on span "Sauver" at bounding box center [1536, 763] width 30 height 14
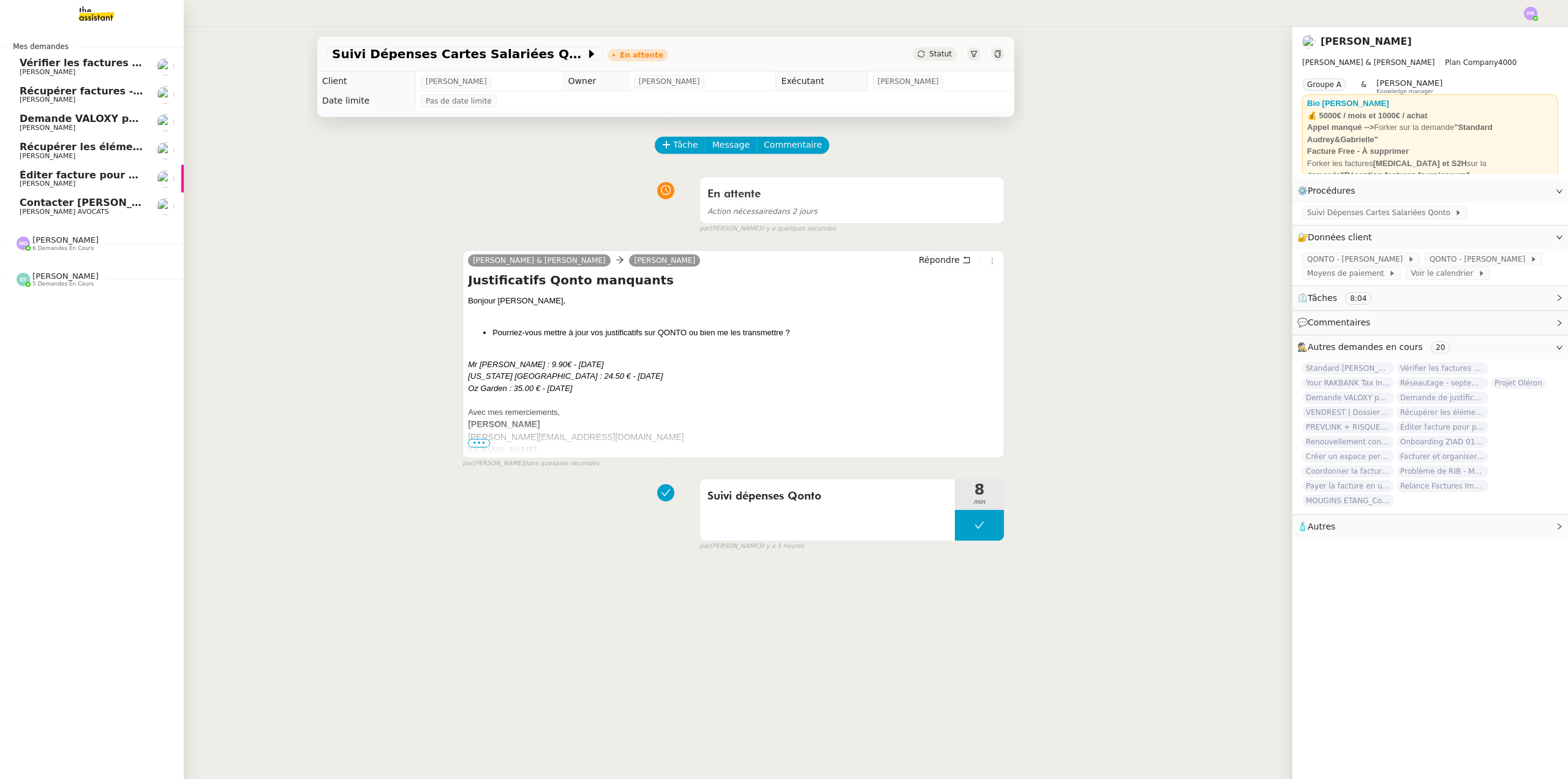
click at [96, 179] on span "Éditer facture pour projet Mirabeau" at bounding box center [118, 174] width 197 height 11
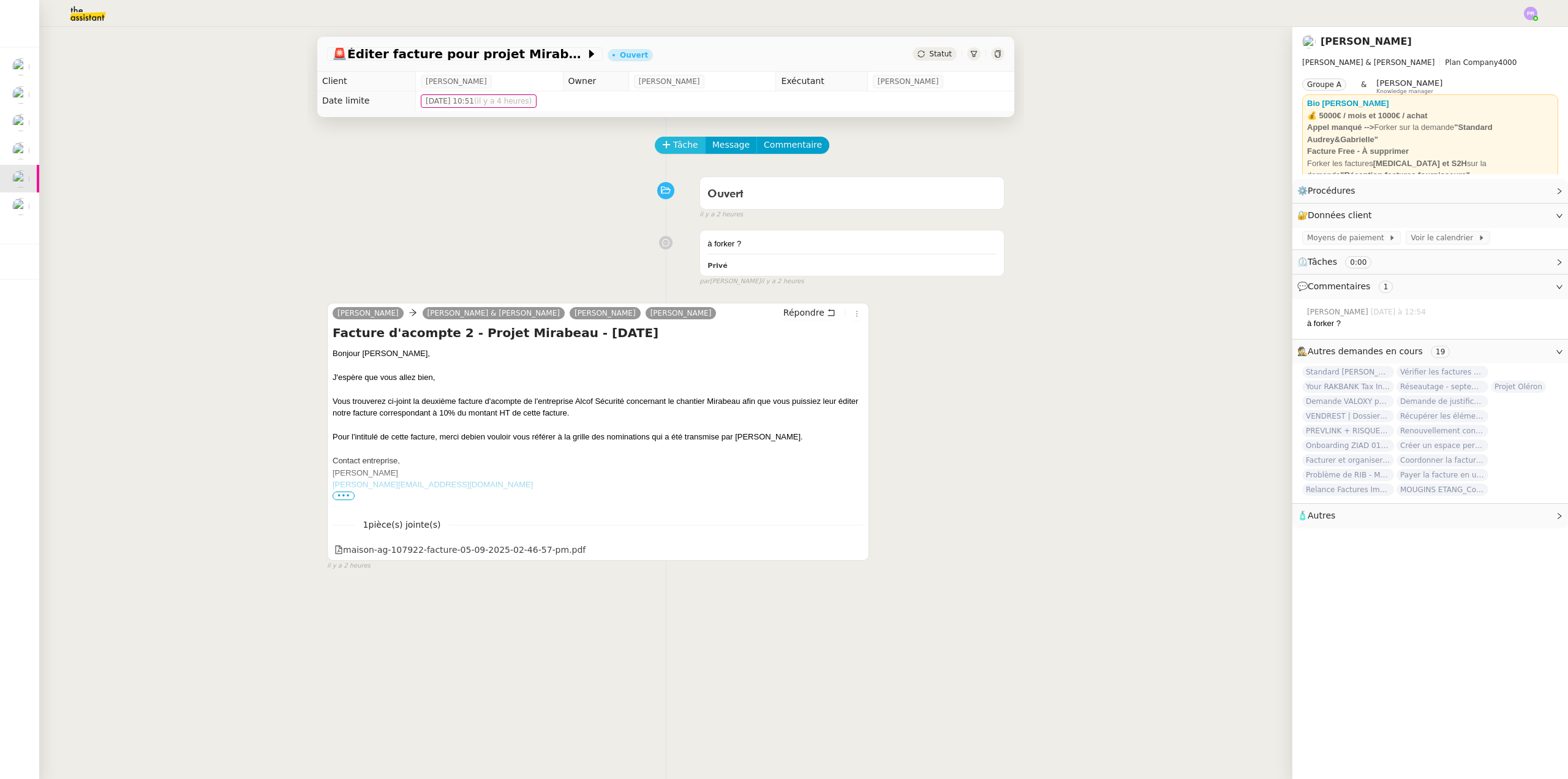
click at [673, 142] on span "Tâche" at bounding box center [685, 145] width 25 height 14
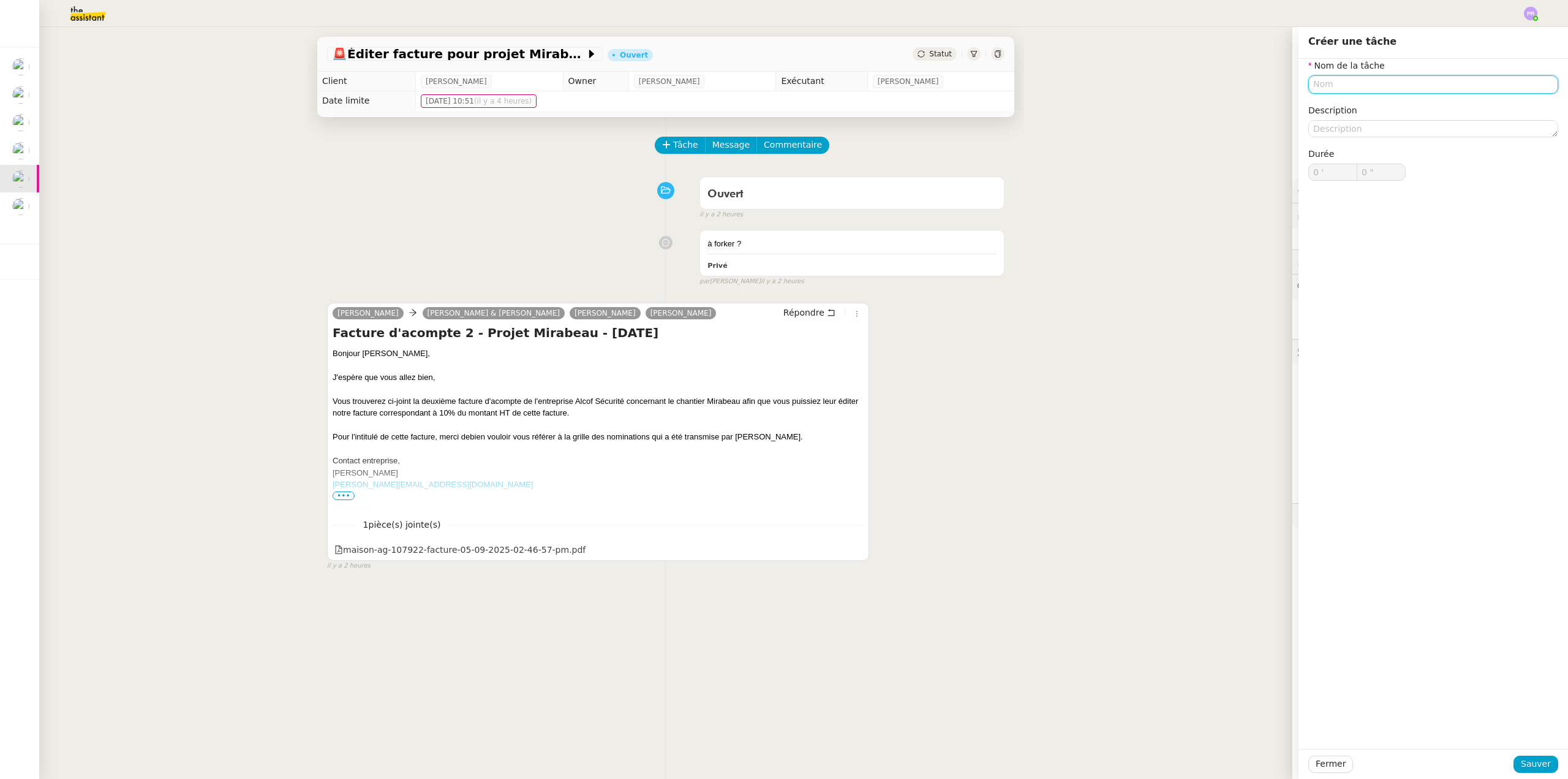
click at [1319, 86] on input "text" at bounding box center [1433, 84] width 250 height 18
click at [1332, 105] on div "Edition facture" at bounding box center [1423, 107] width 240 height 11
type input "Edition facture"
click at [1526, 766] on span "Sauver" at bounding box center [1536, 763] width 30 height 14
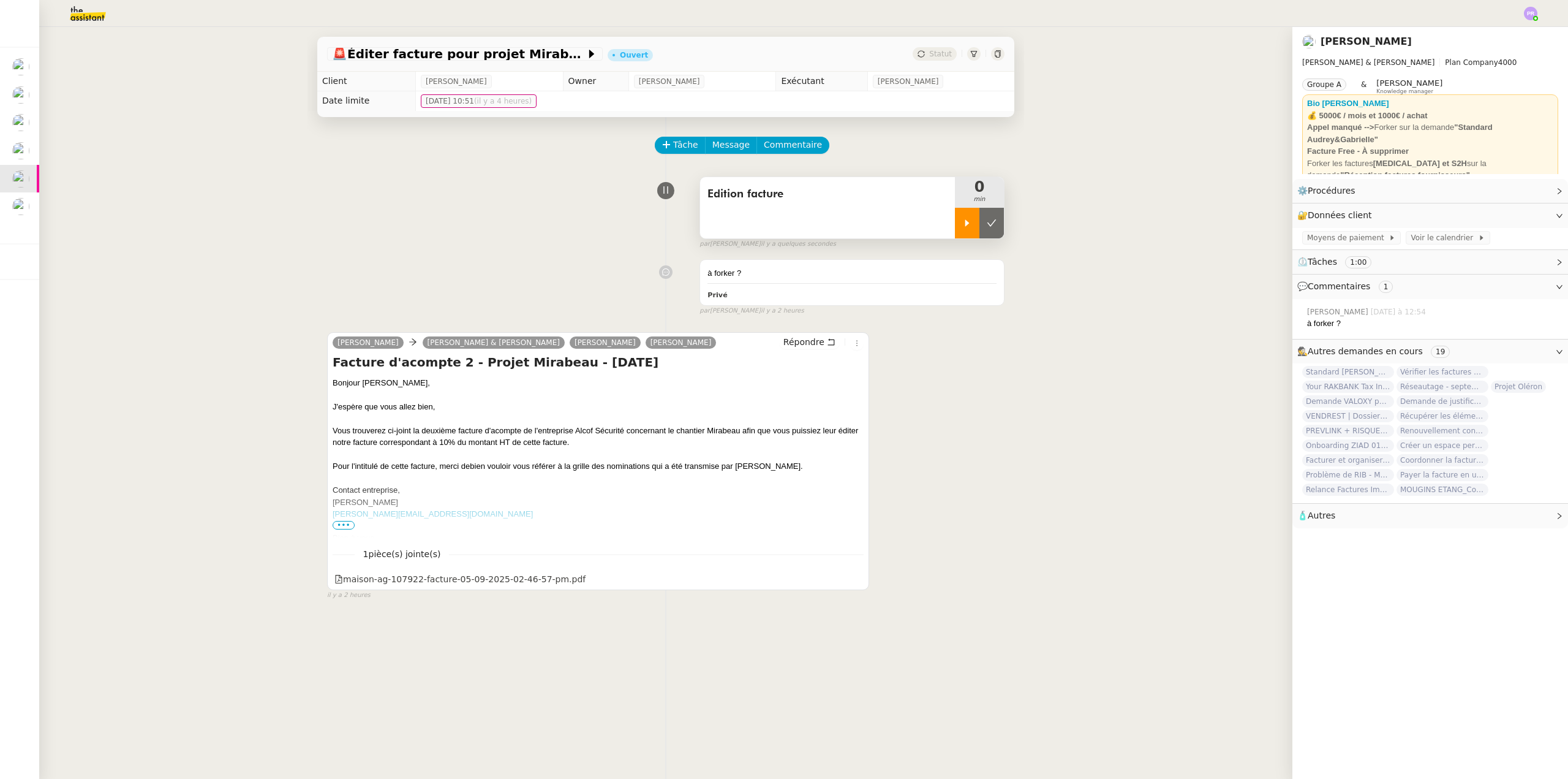
click at [962, 221] on icon at bounding box center [967, 223] width 10 height 10
click at [500, 585] on div "maison-ag-107922-facture-05-09-2025-02-46-57-pm.pdf" at bounding box center [459, 579] width 251 height 14
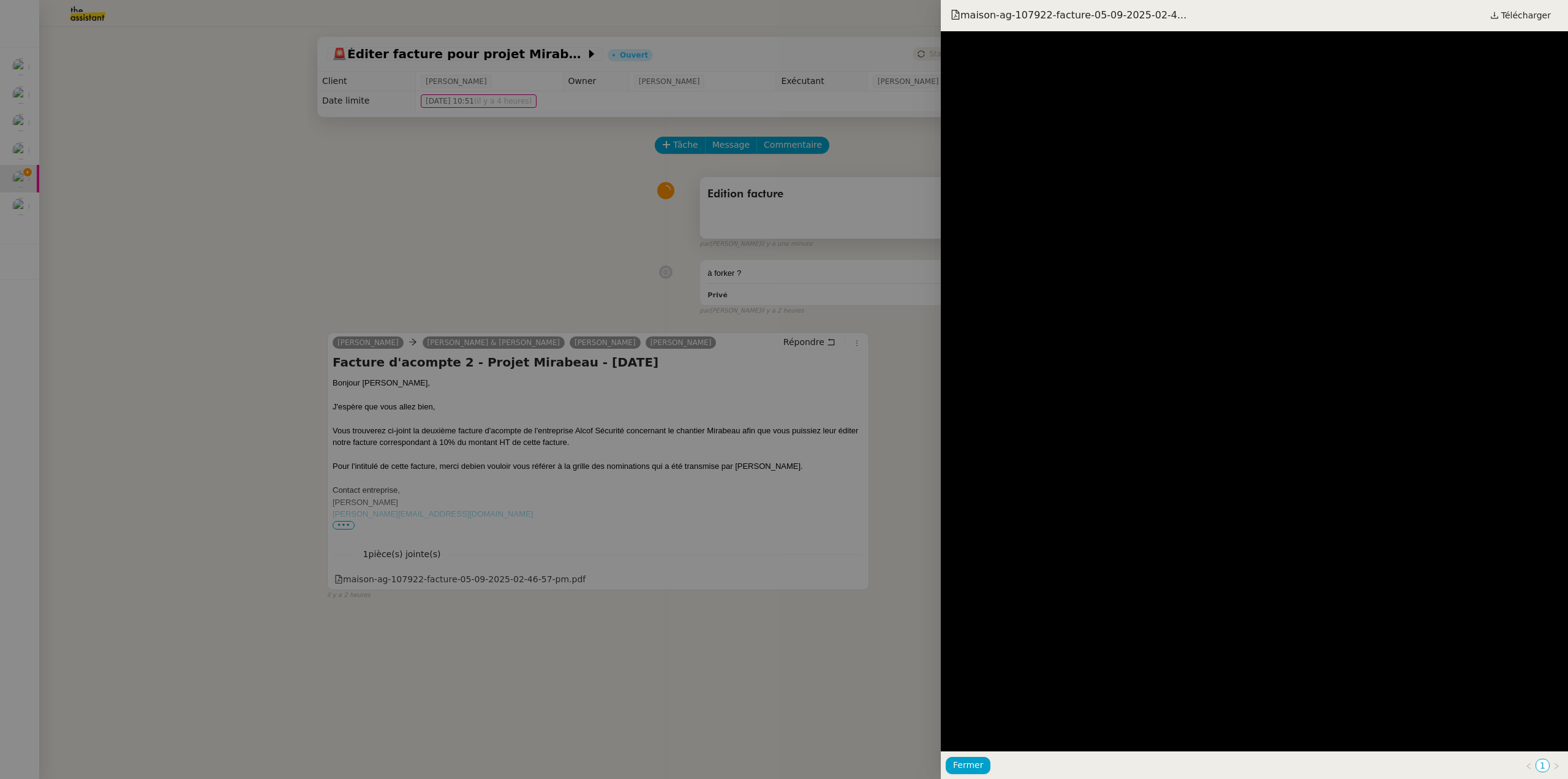
click at [451, 579] on div at bounding box center [784, 390] width 1568 height 779
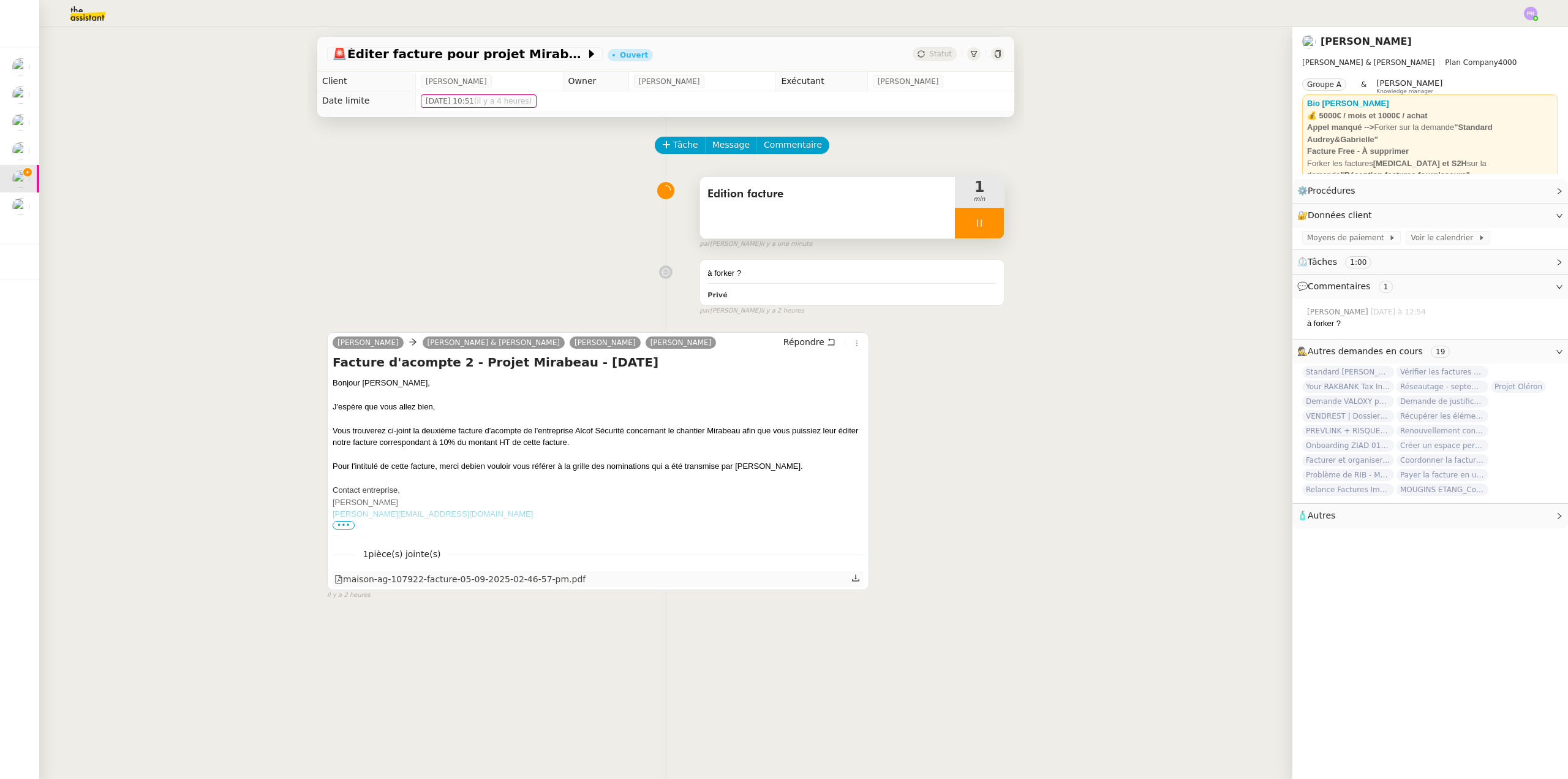
click at [508, 576] on div "maison-ag-107922-facture-05-09-2025-02-46-57-pm.pdf" at bounding box center [459, 579] width 251 height 14
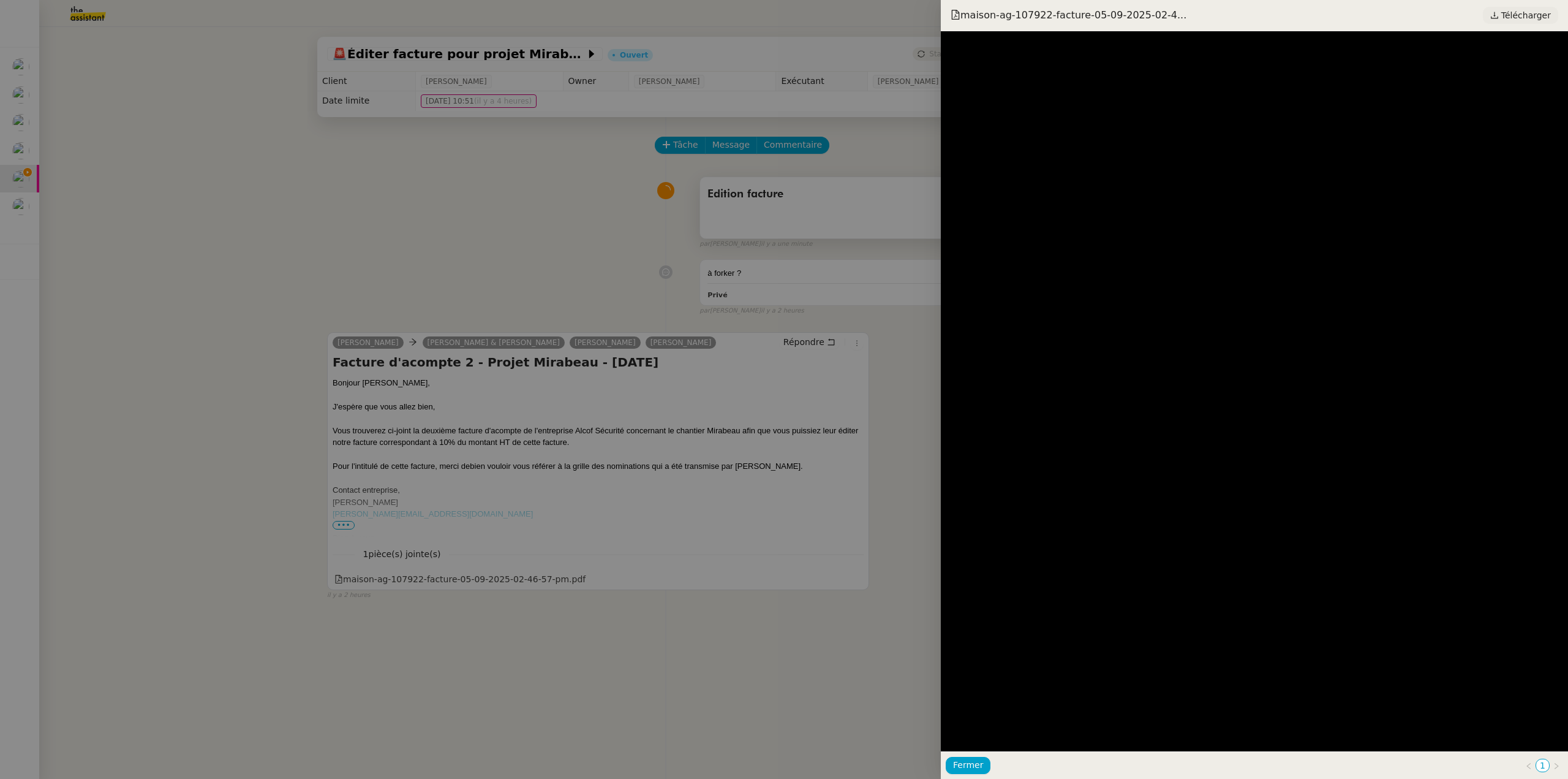
click at [1530, 14] on span "Télécharger" at bounding box center [1526, 15] width 50 height 16
drag, startPoint x: 338, startPoint y: 228, endPoint x: 507, endPoint y: 302, distance: 184.5
click at [343, 231] on div at bounding box center [784, 390] width 1568 height 779
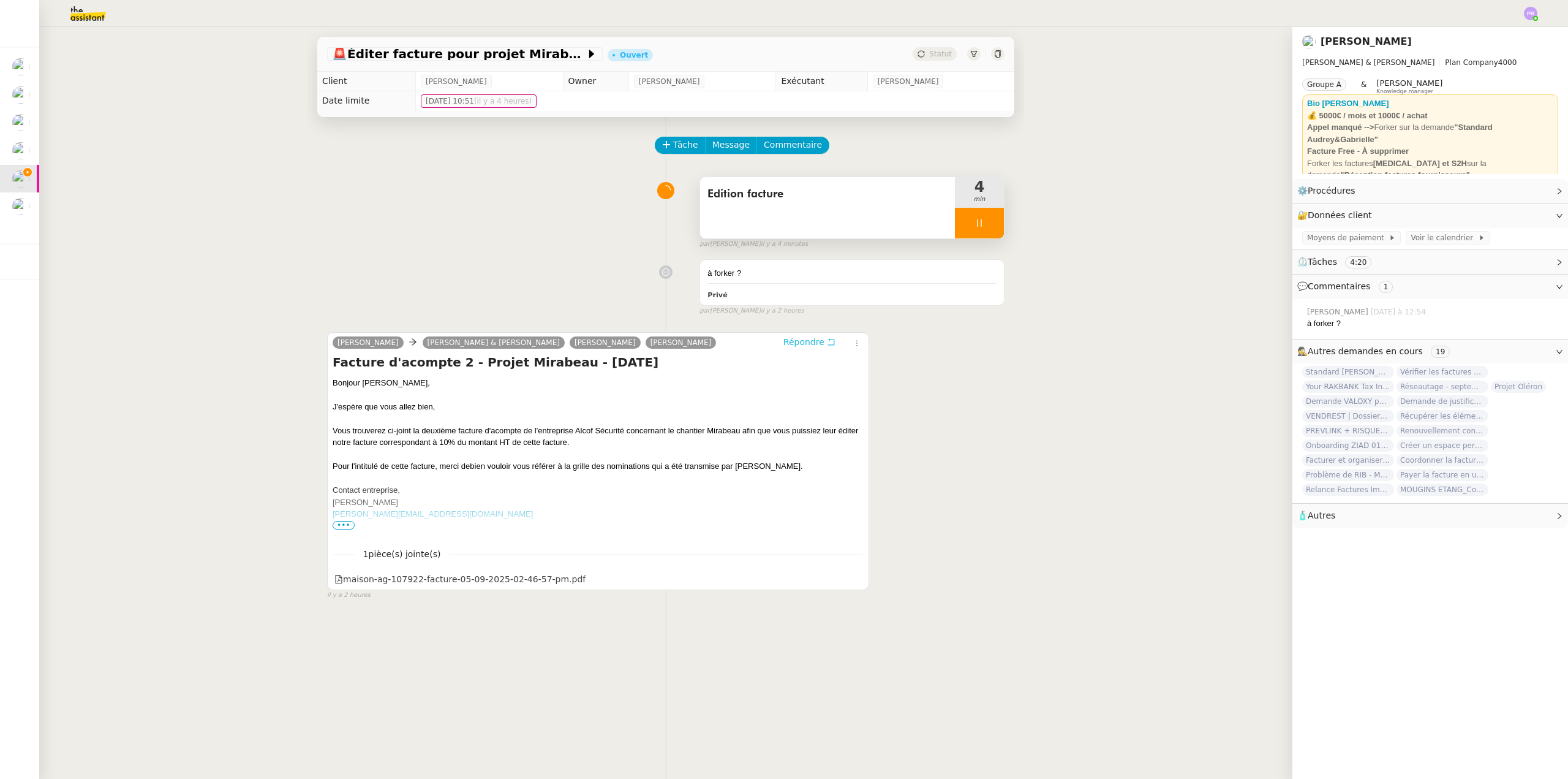
click at [802, 345] on span "Répondre" at bounding box center [804, 342] width 41 height 12
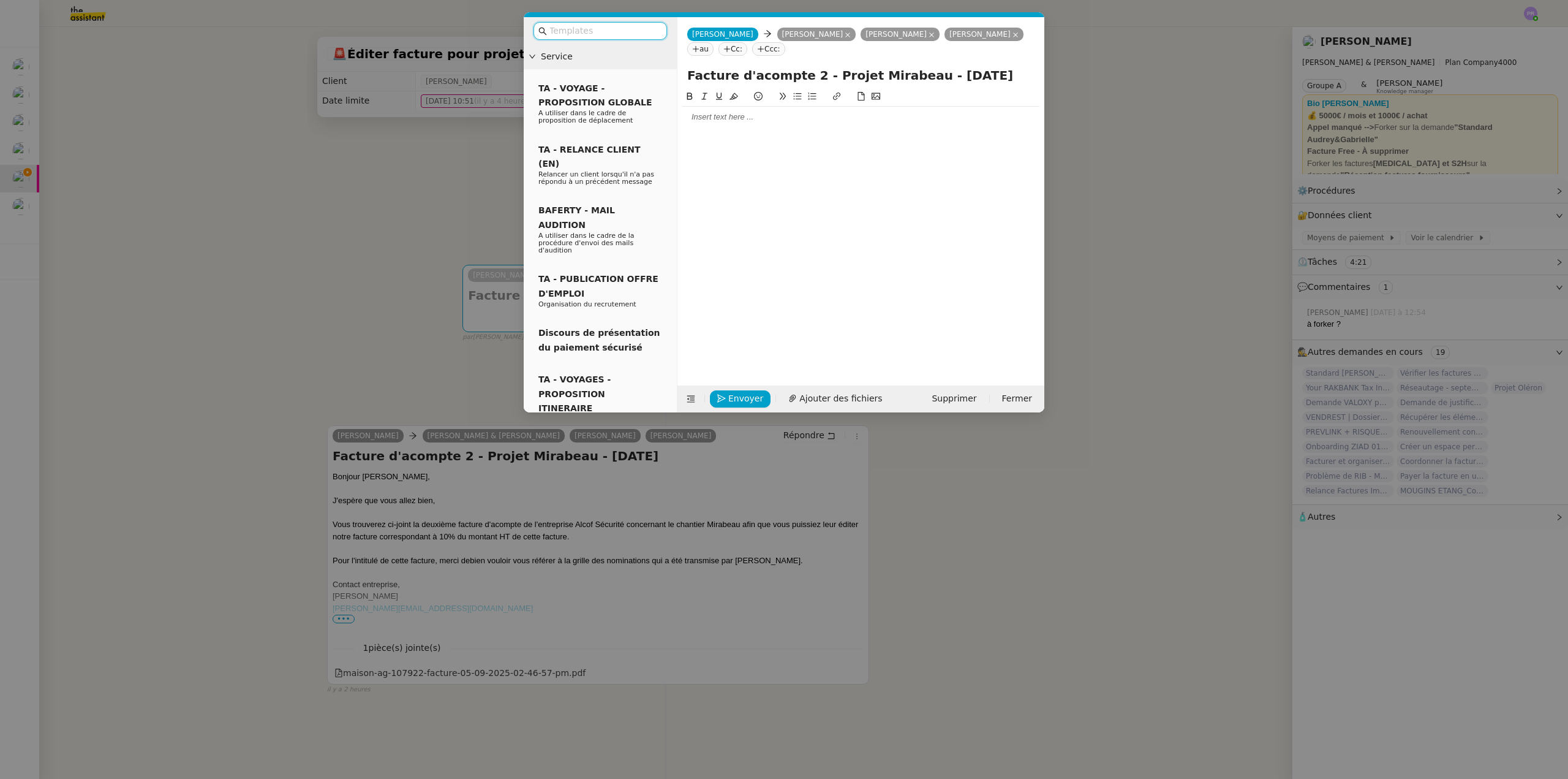
click at [711, 116] on div at bounding box center [861, 117] width 357 height 11
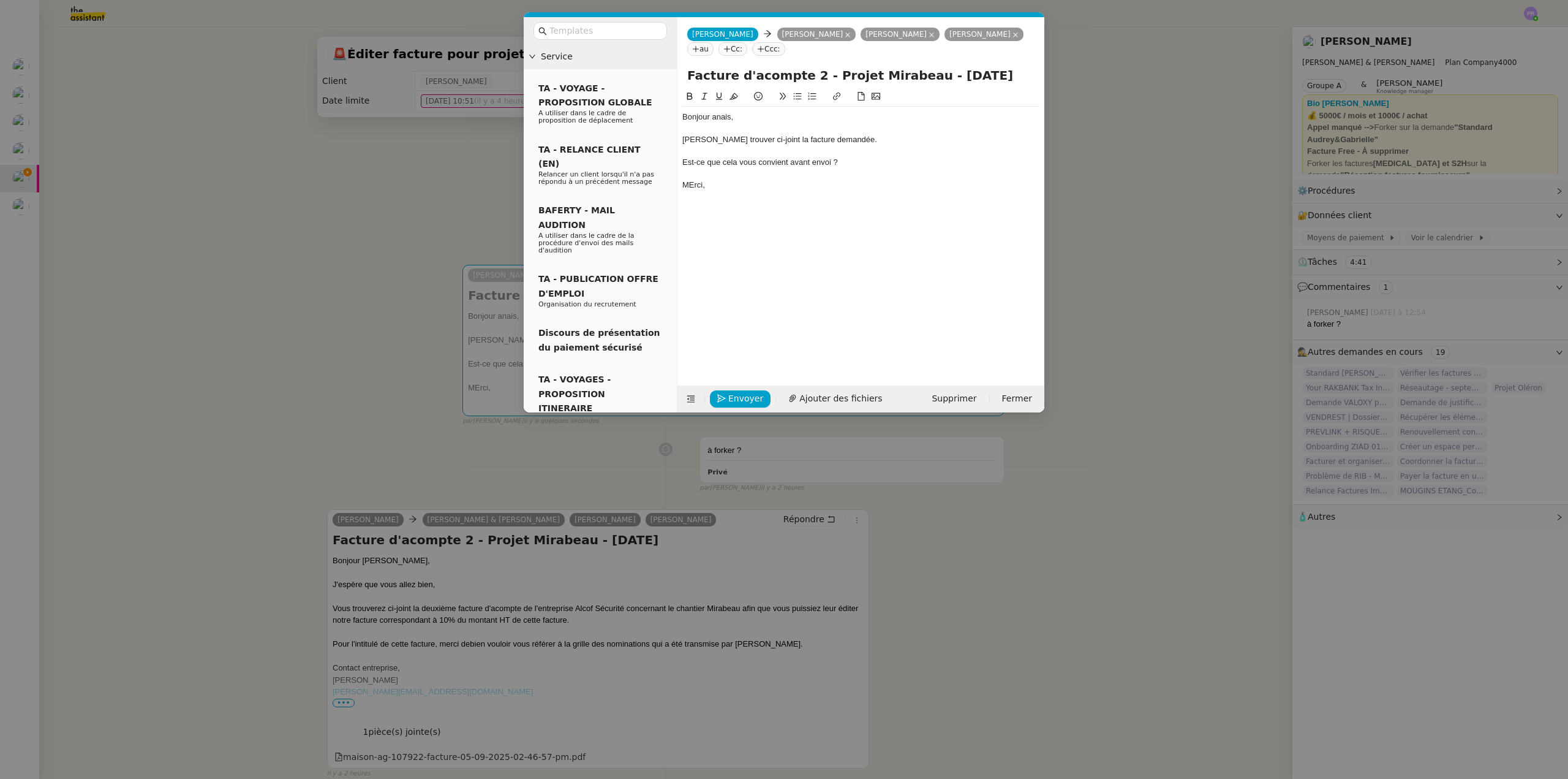
click at [813, 162] on div "Est-ce que cela vous convient avant envoi ?" at bounding box center [861, 162] width 357 height 11
click at [695, 182] on div "MErci," at bounding box center [861, 185] width 357 height 11
click at [721, 114] on div "Bonjour anais," at bounding box center [861, 117] width 357 height 11
click at [0, 0] on lt-span "Anaïs" at bounding box center [0, 0] width 0 height 0
click at [724, 159] on div "Est-ce que cela vous convient avant l'envoi ?" at bounding box center [861, 162] width 357 height 11
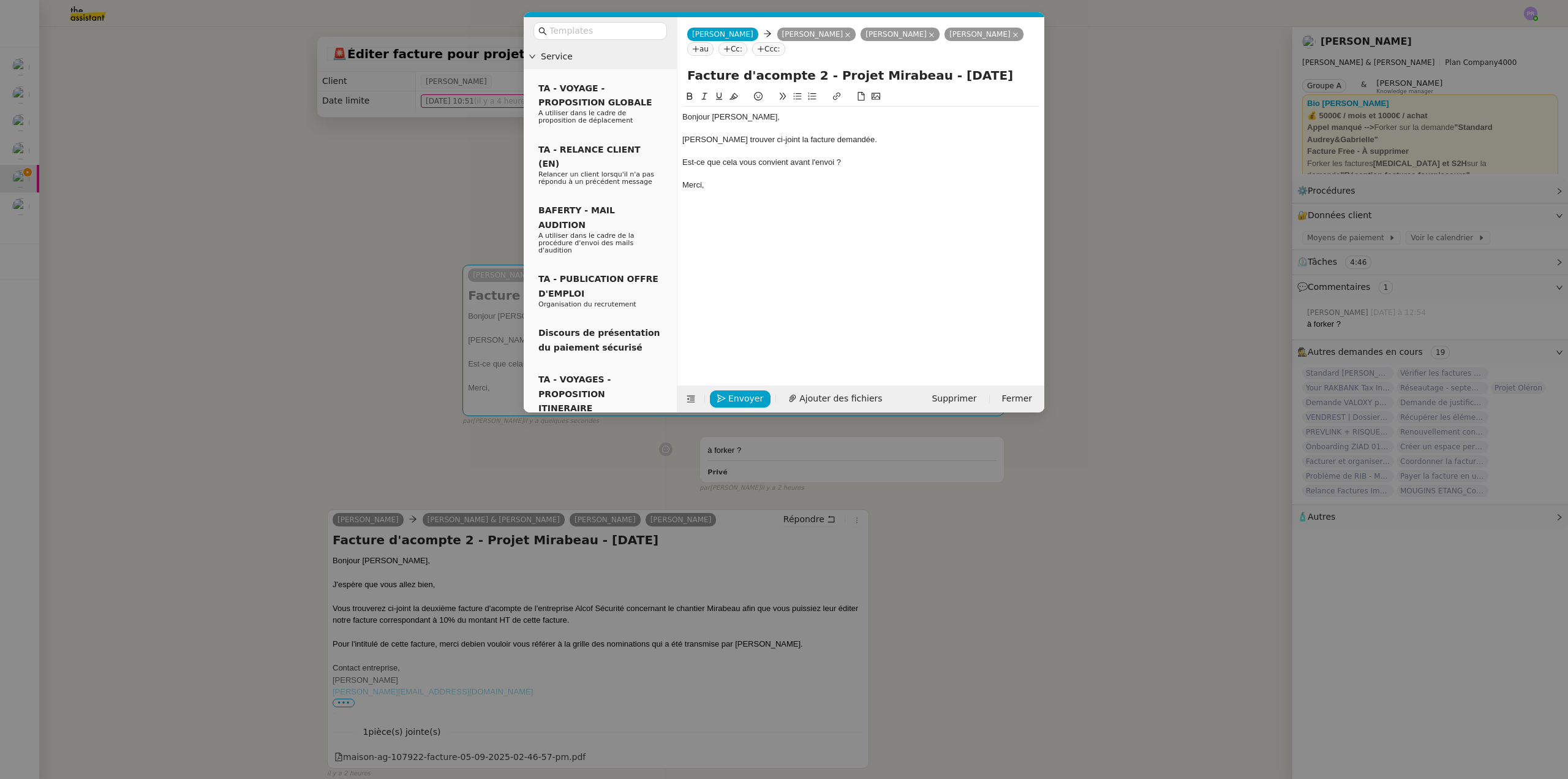
click at [790, 96] on button at bounding box center [798, 96] width 15 height 14
click at [858, 133] on div at bounding box center [861, 128] width 357 height 11
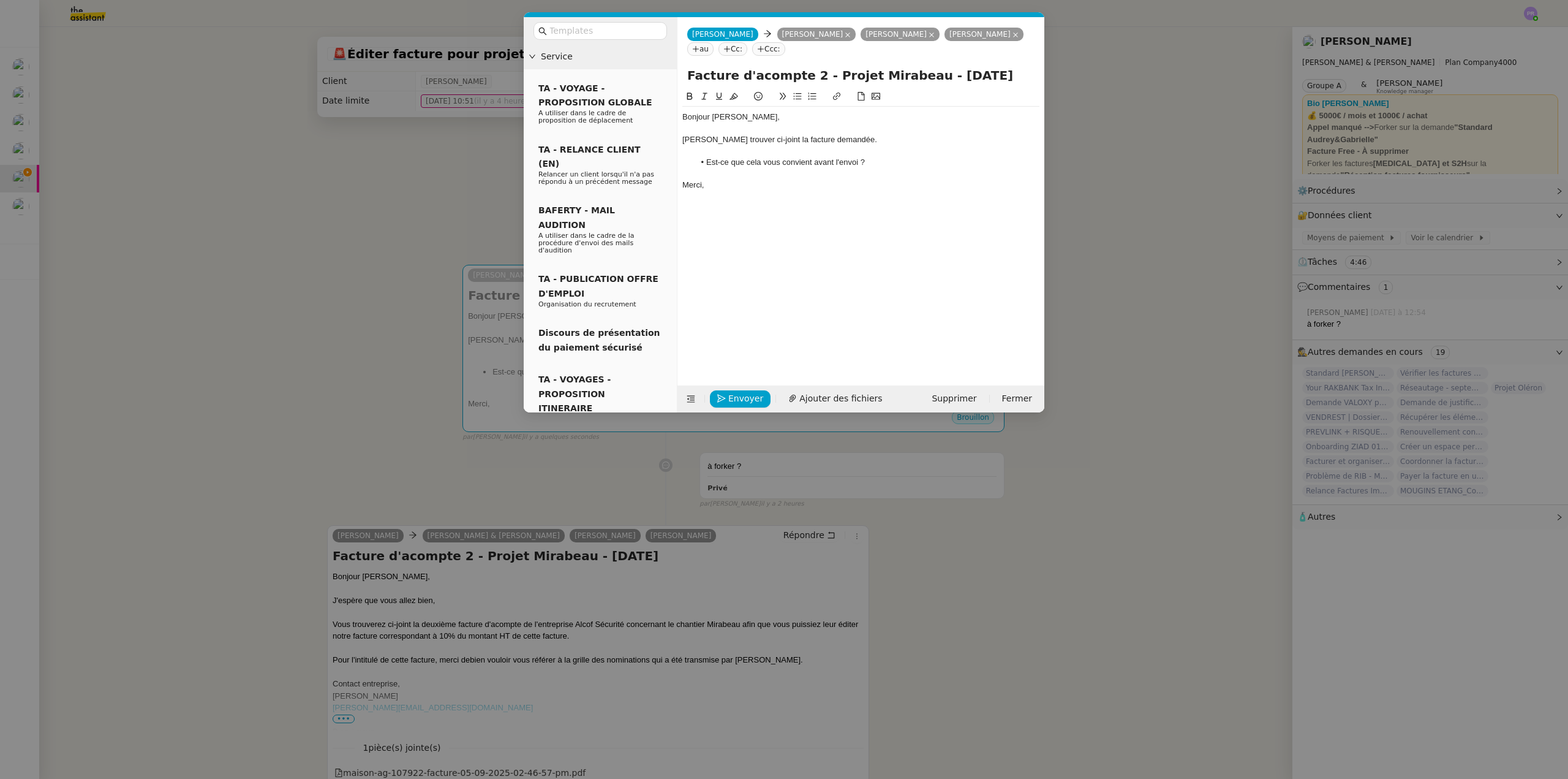
click at [858, 136] on div "Veuillez trouver ci-joint la facture demandée." at bounding box center [861, 139] width 357 height 11
click at [851, 139] on div "Veuillez trouver ci-joint la facture demandée. J4ai bien pris en compte la dédu…" at bounding box center [861, 145] width 357 height 23
click at [739, 153] on div "Veuillez trouver ci-joint la facture demandée. J'ai bien pris en compte la dédu…" at bounding box center [861, 145] width 357 height 23
drag, startPoint x: 978, startPoint y: 139, endPoint x: 1048, endPoint y: 153, distance: 71.4
click at [1048, 153] on nz-modal-container "Service TA - VOYAGE - PROPOSITION GLOBALE A utiliser dans le cadre de propositi…" at bounding box center [784, 390] width 1568 height 779
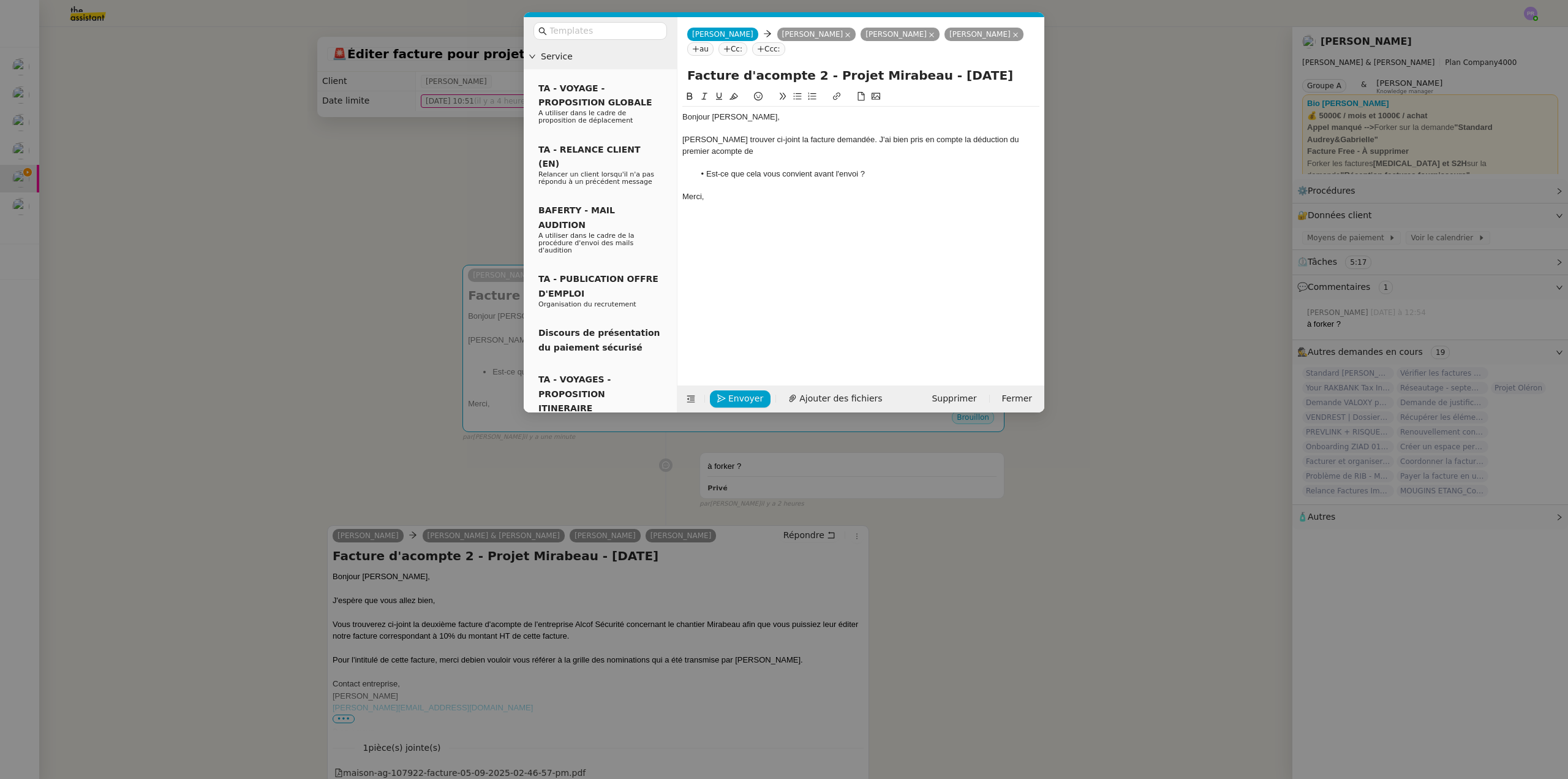
click at [727, 148] on div "Veuillez trouver ci-joint la facture demandée. J'ai bien pris en compte la dédu…" at bounding box center [861, 145] width 357 height 23
click at [828, 398] on span "Ajouter des fichiers" at bounding box center [840, 399] width 83 height 14
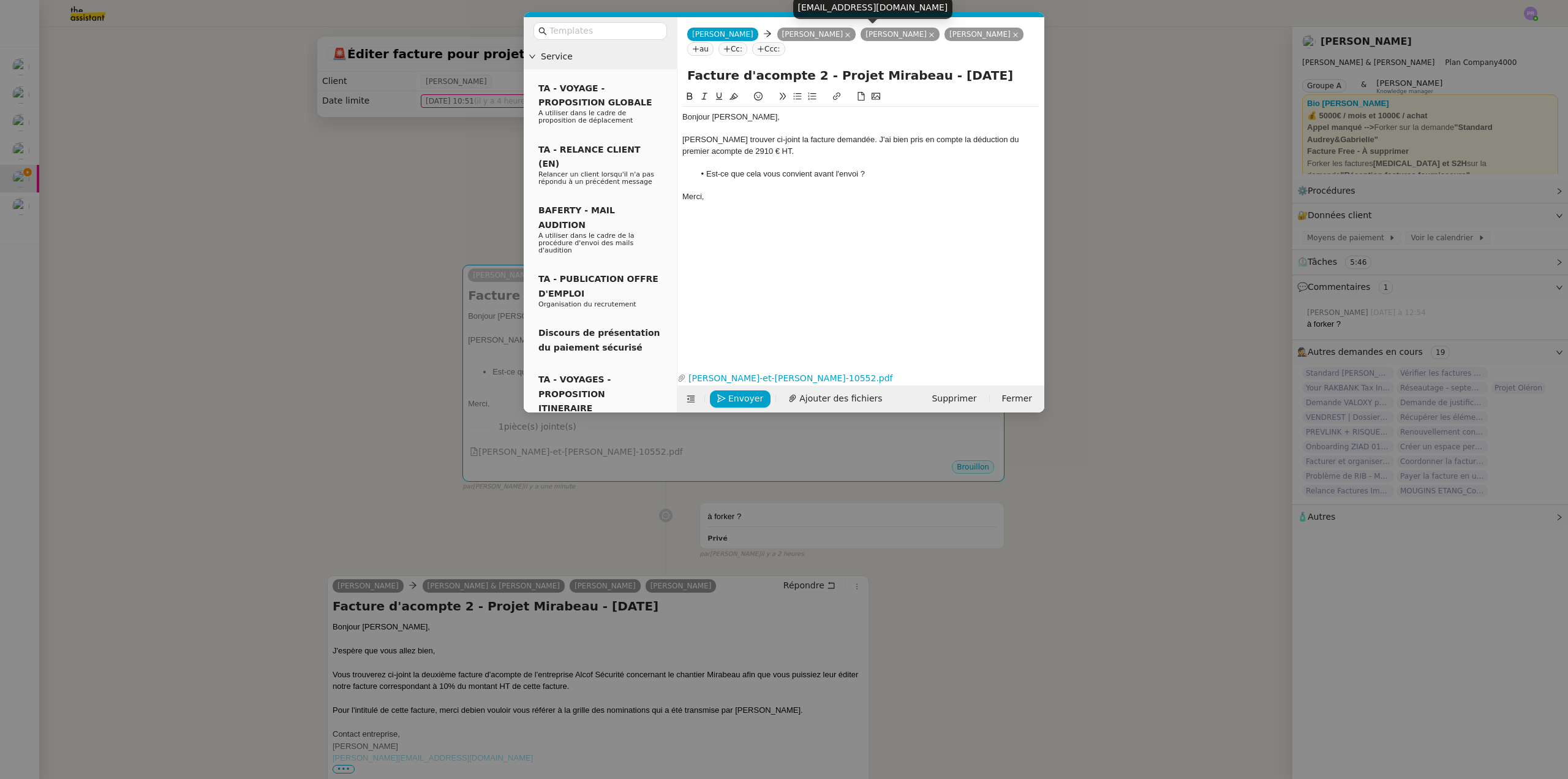
click at [929, 35] on icon at bounding box center [932, 35] width 6 height 6
click at [929, 35] on icon at bounding box center [932, 35] width 5 height 5
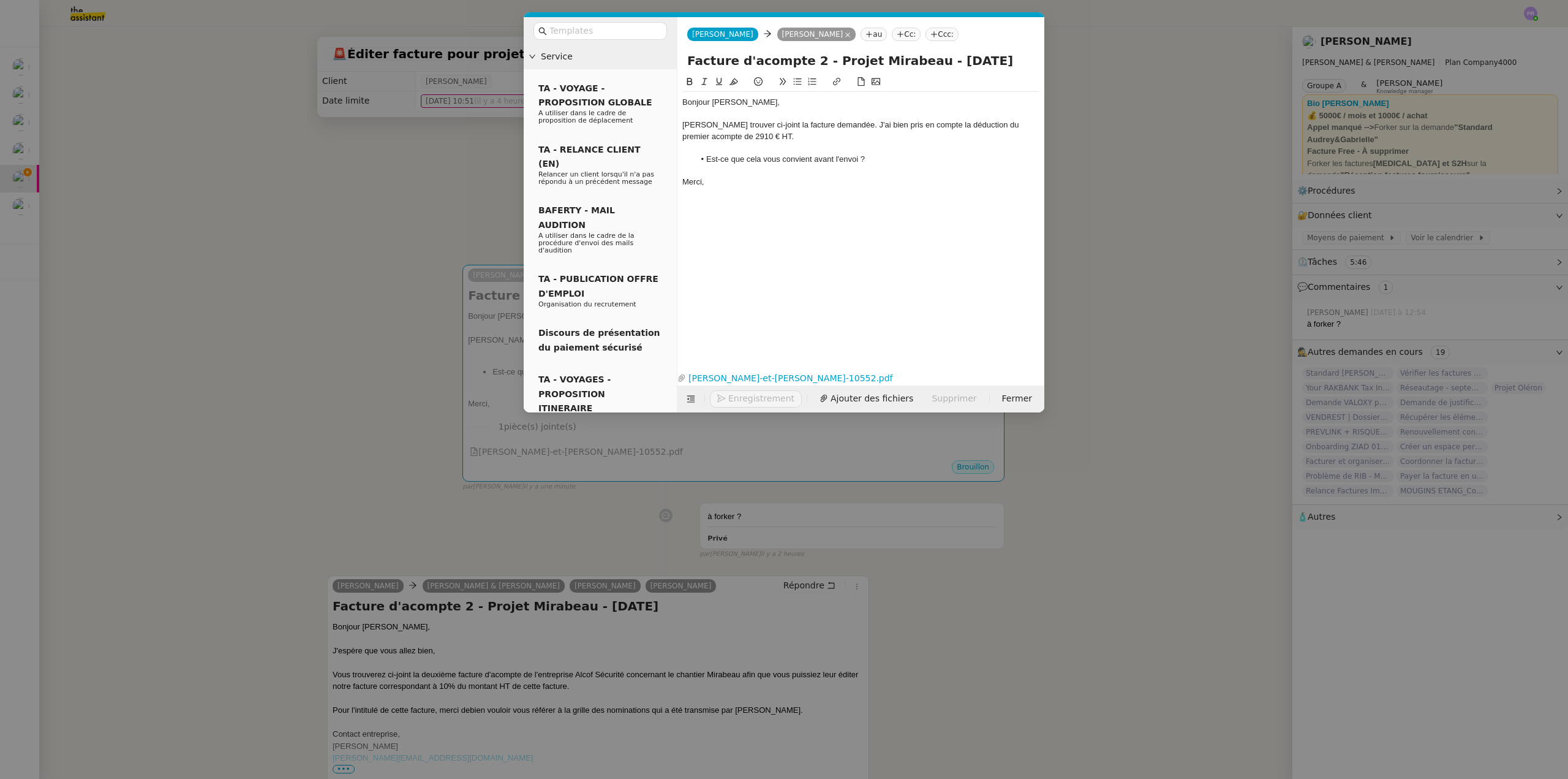
click at [892, 32] on nz-tag "Cc:" at bounding box center [906, 35] width 29 height 14
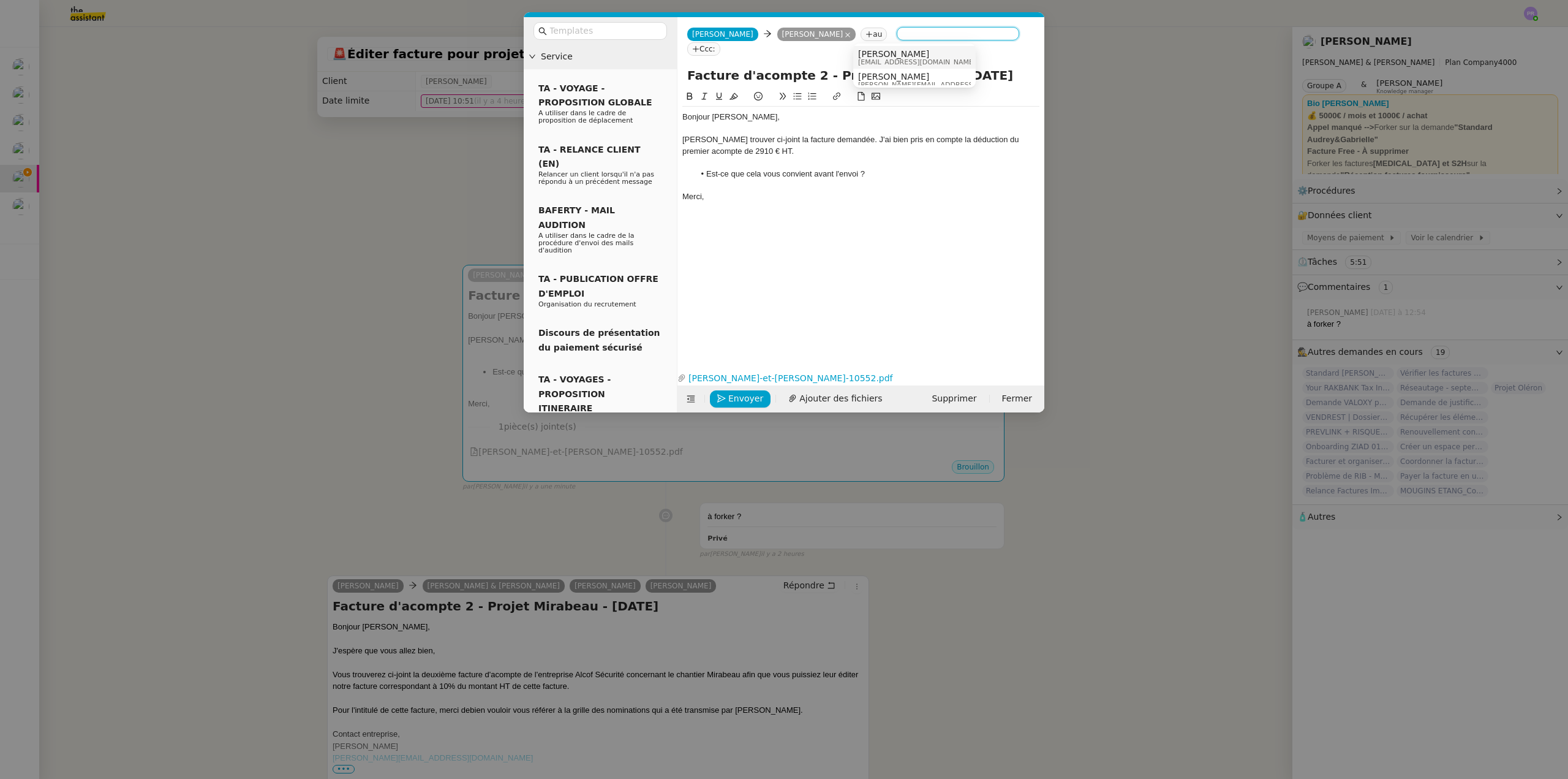
click at [907, 59] on span "[EMAIL_ADDRESS][DOMAIN_NAME]" at bounding box center [917, 62] width 117 height 7
click at [990, 33] on nz-tag "Cc:" at bounding box center [1005, 35] width 29 height 14
click at [763, 68] on span "[PERSON_NAME]" at bounding box center [783, 69] width 174 height 10
click at [737, 395] on span "Envoyer" at bounding box center [746, 399] width 35 height 14
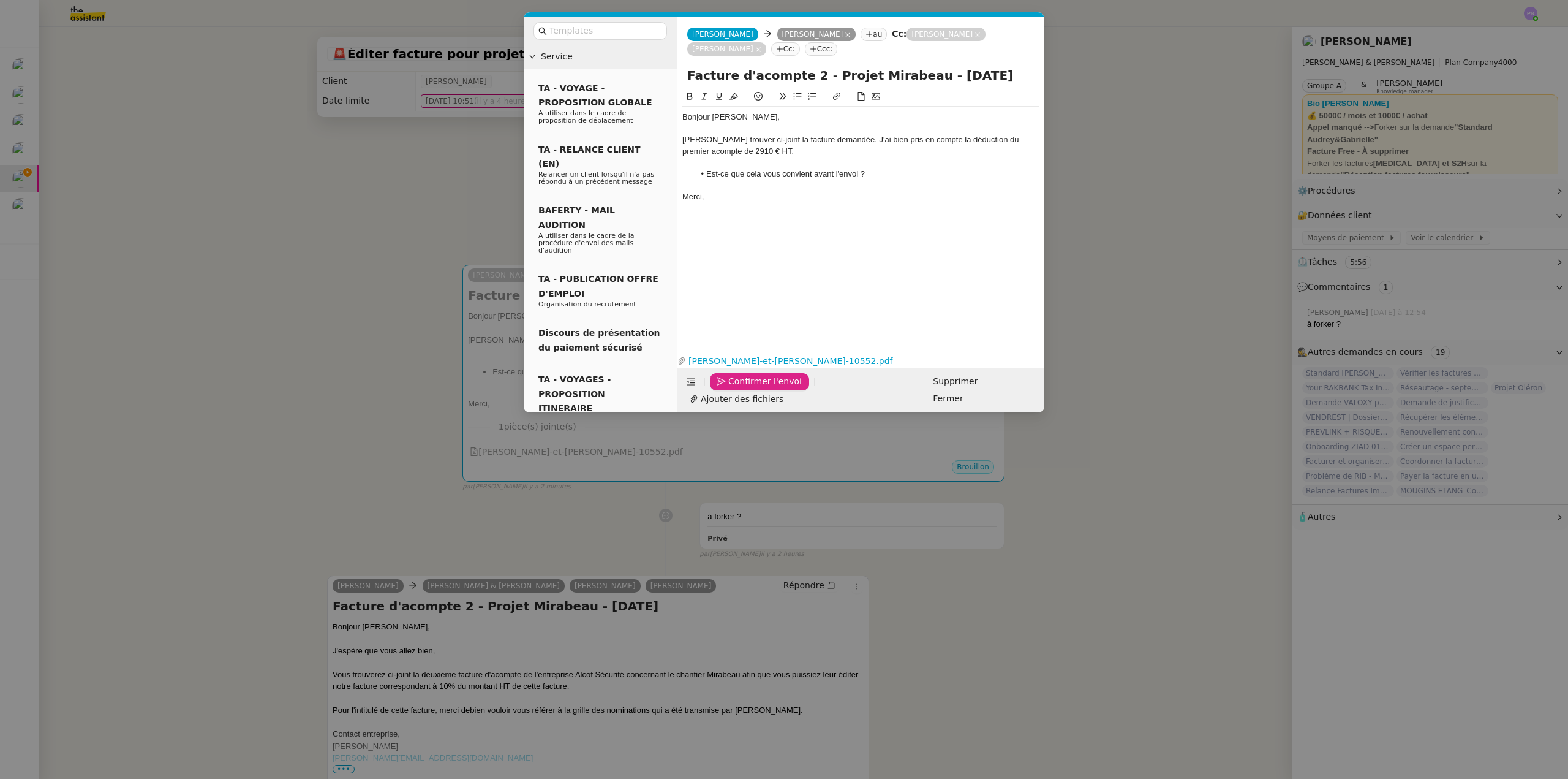
click at [737, 389] on span "Confirmer l'envoi" at bounding box center [765, 381] width 74 height 14
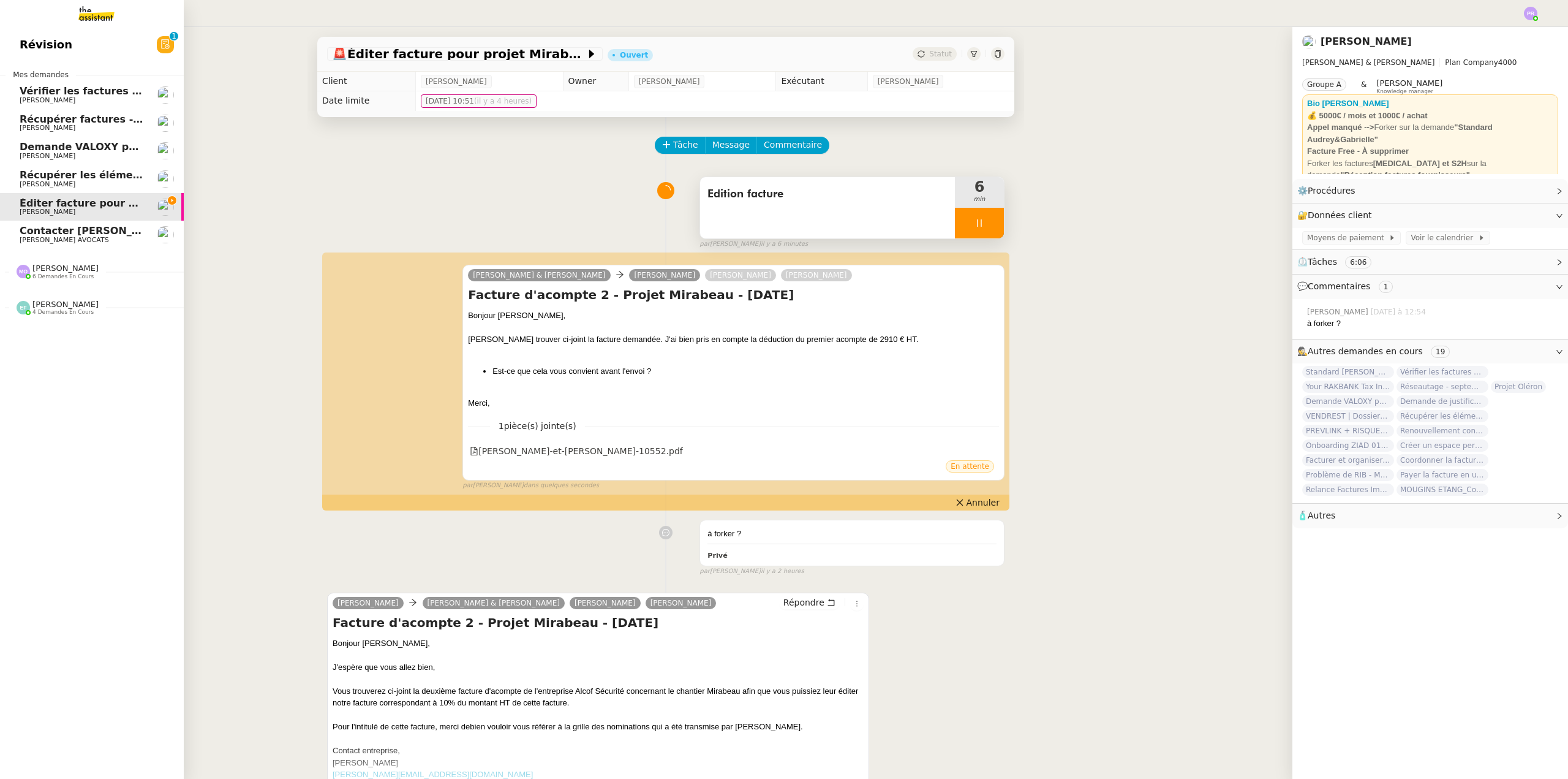
click at [74, 239] on span "Naomi NOK AVOCATS" at bounding box center [64, 240] width 90 height 8
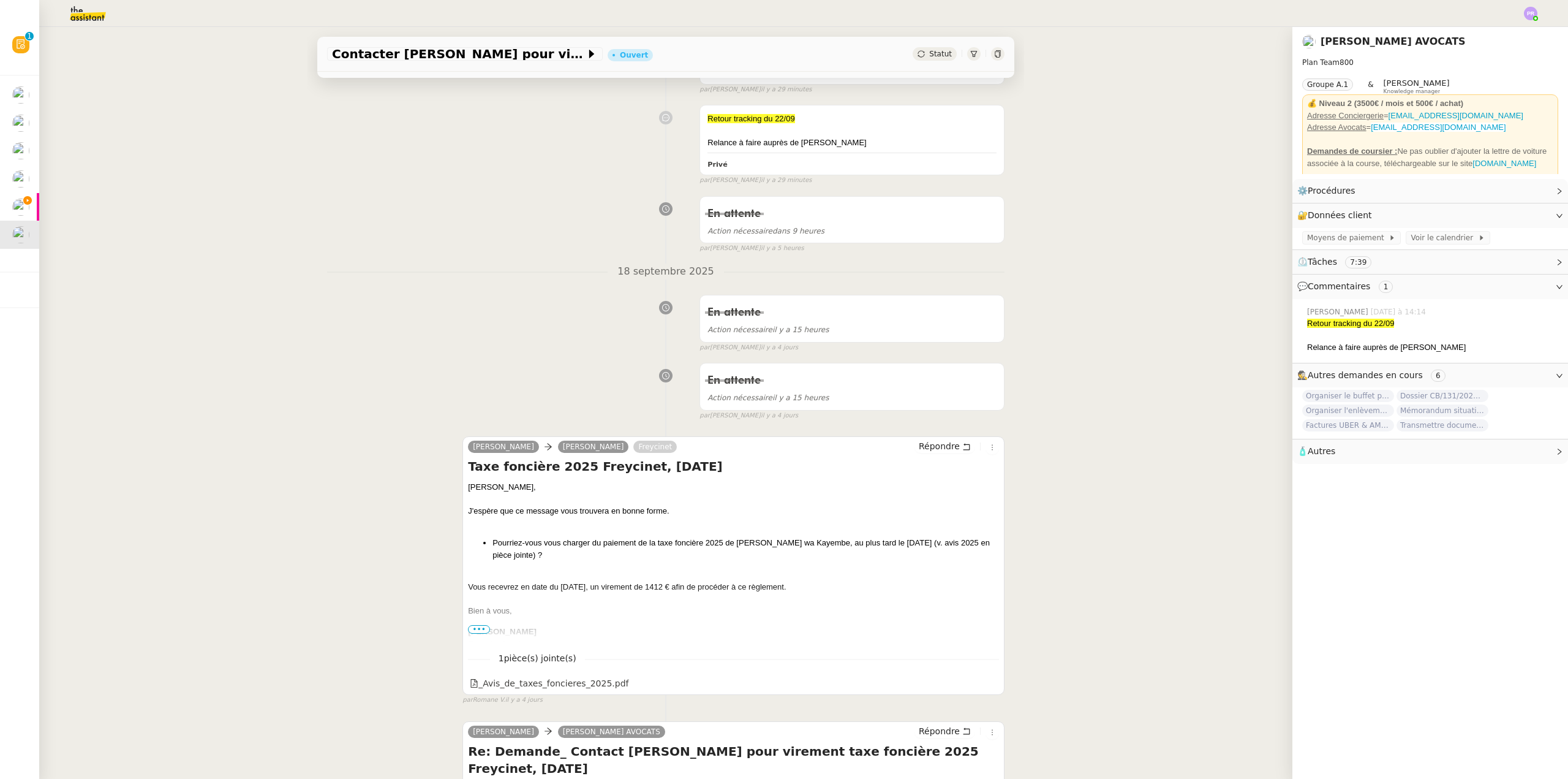
scroll to position [184, 0]
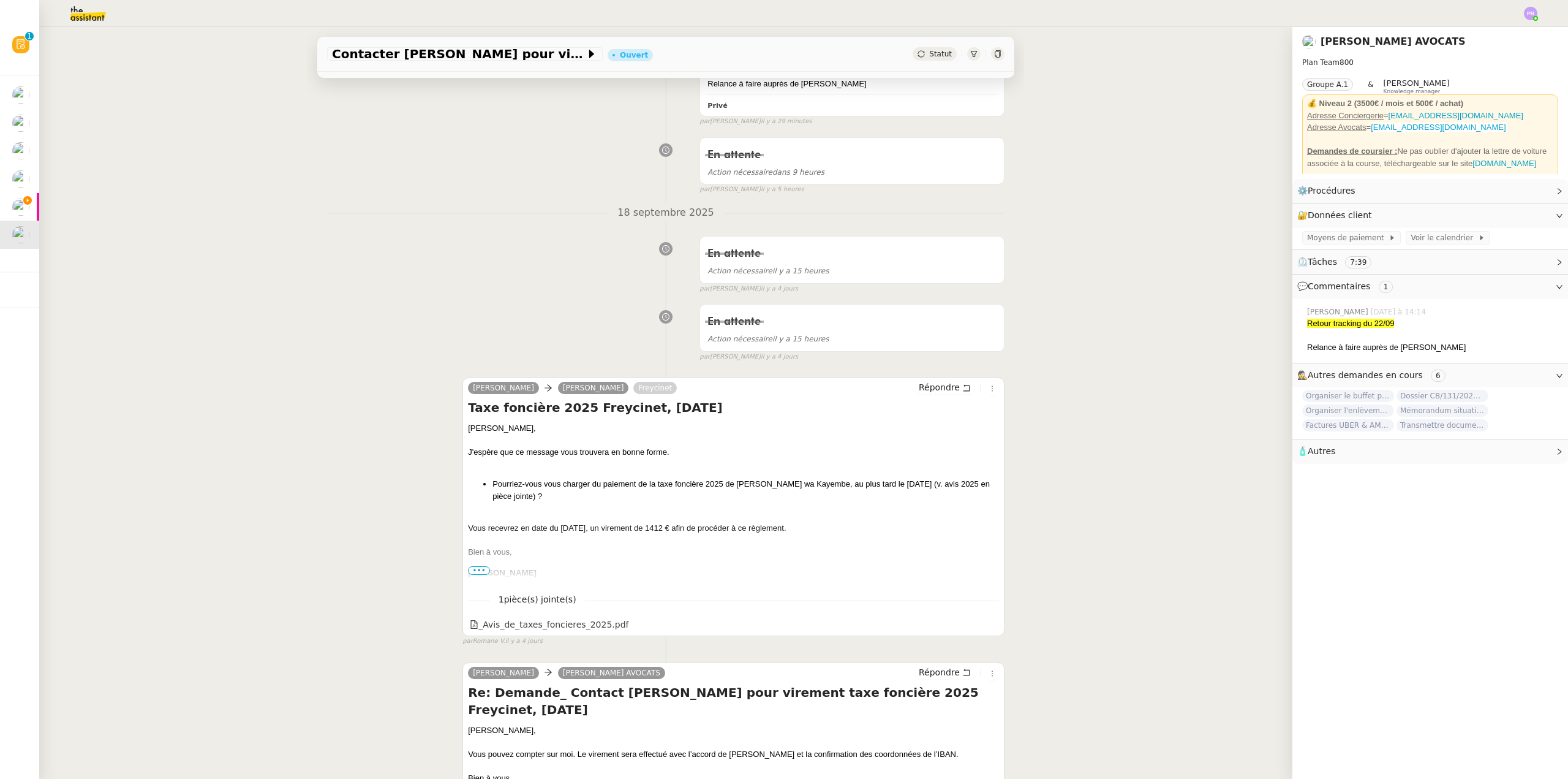
click at [471, 572] on span "•••" at bounding box center [478, 570] width 22 height 8
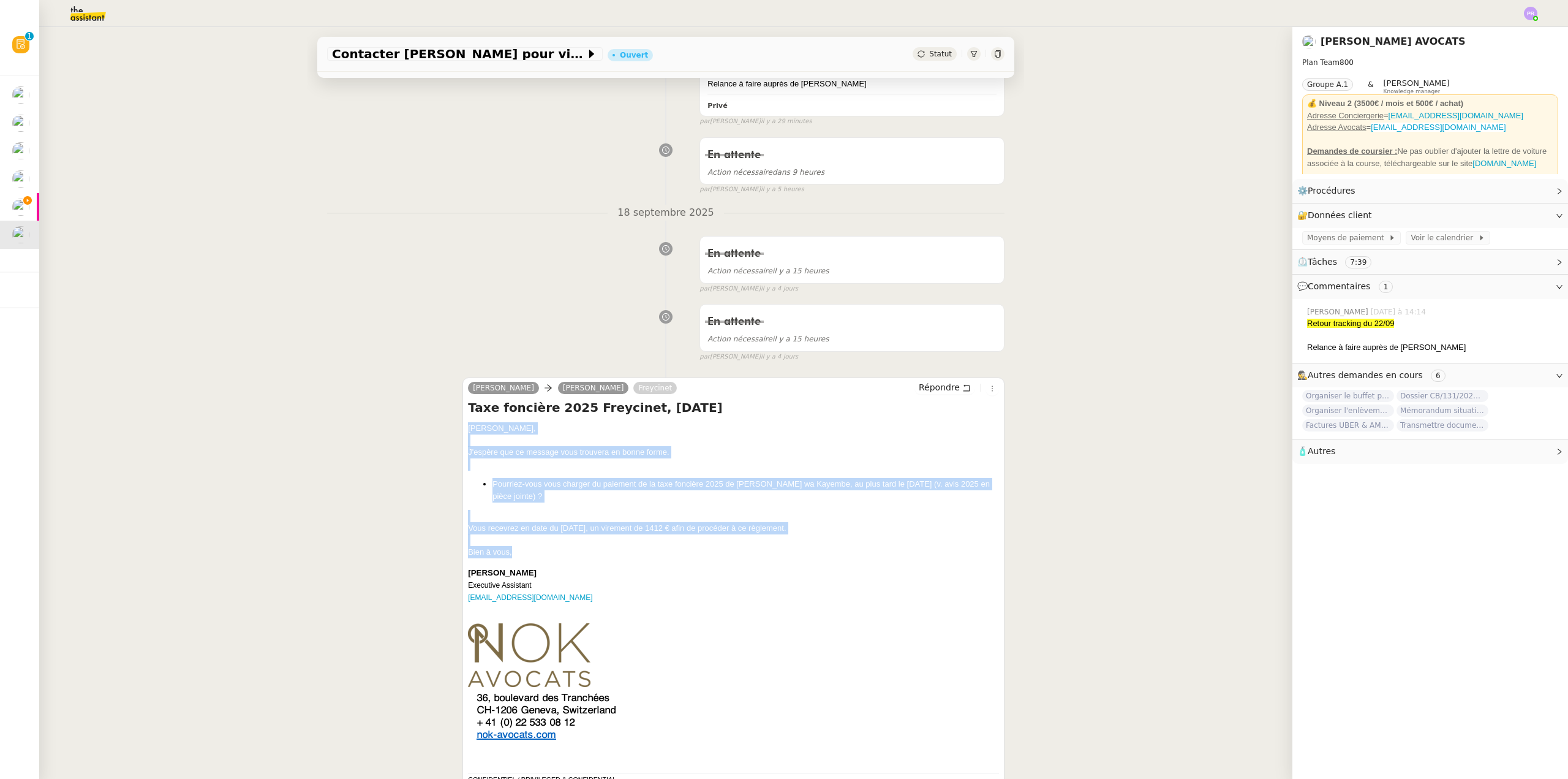
drag, startPoint x: 508, startPoint y: 551, endPoint x: 456, endPoint y: 430, distance: 131.7
click at [462, 430] on div "Manon Siegel Muriel DELERY Freycinet Répondre Taxe foncière 2025 Freycinet, oct…" at bounding box center [734, 636] width 542 height 517
copy div "Chère Muriel, J'espère que ce message vous trouvera en bonne forme. Pourriez-vo…"
click at [938, 390] on span "Répondre" at bounding box center [939, 387] width 41 height 12
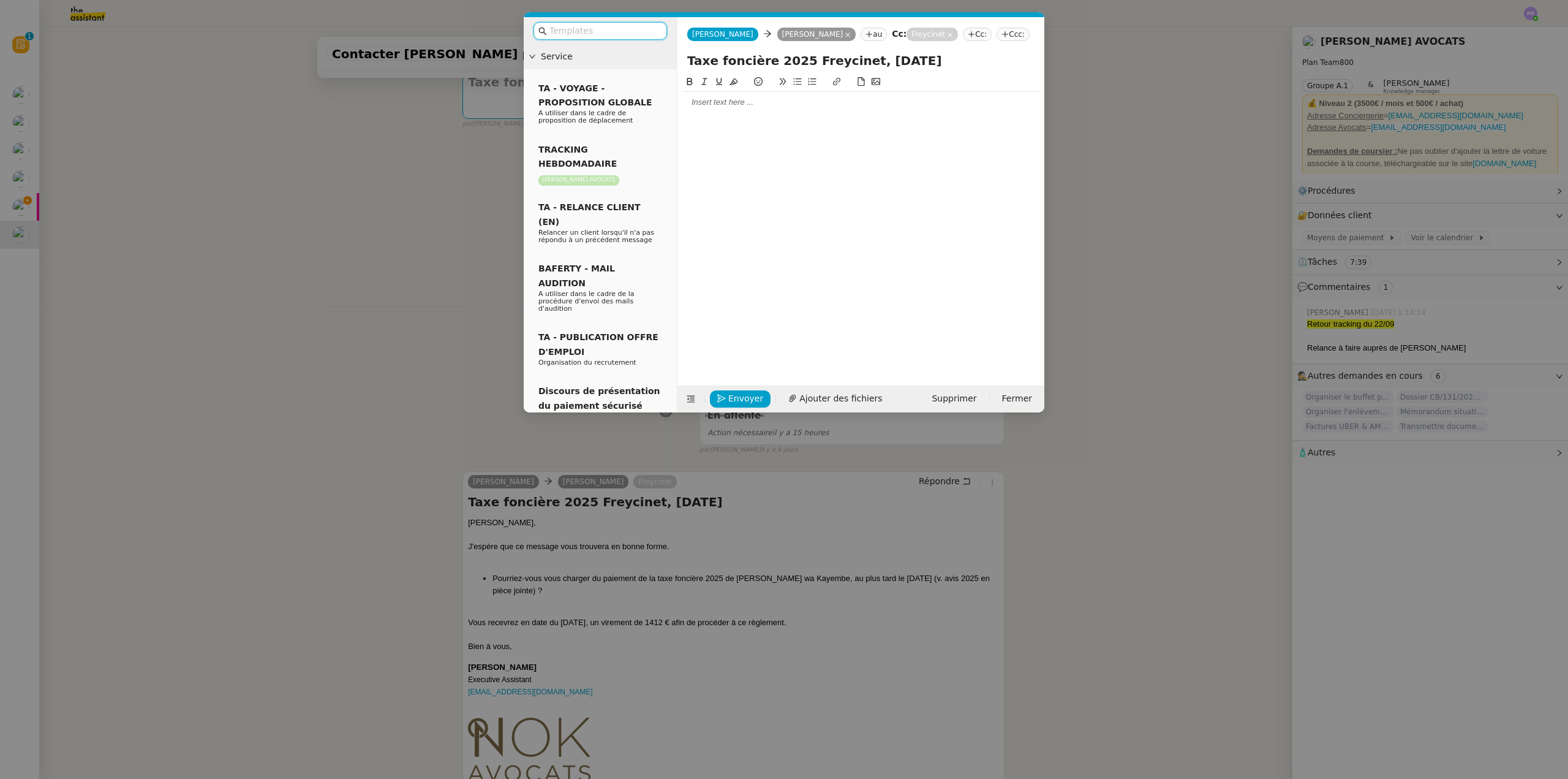
click at [721, 103] on div at bounding box center [861, 102] width 357 height 11
paste div
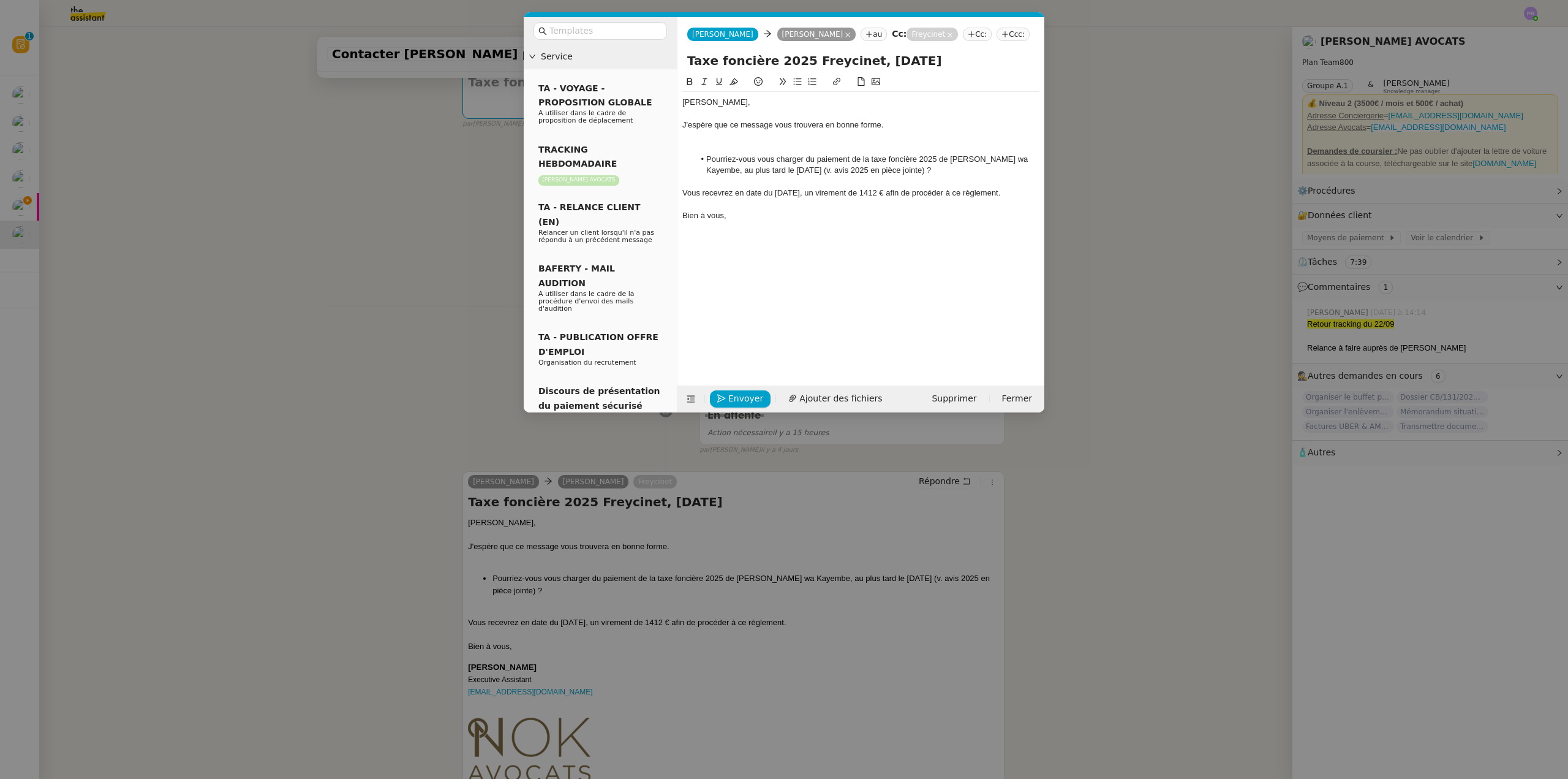
click at [758, 103] on div "Chère Muriel," at bounding box center [861, 102] width 357 height 11
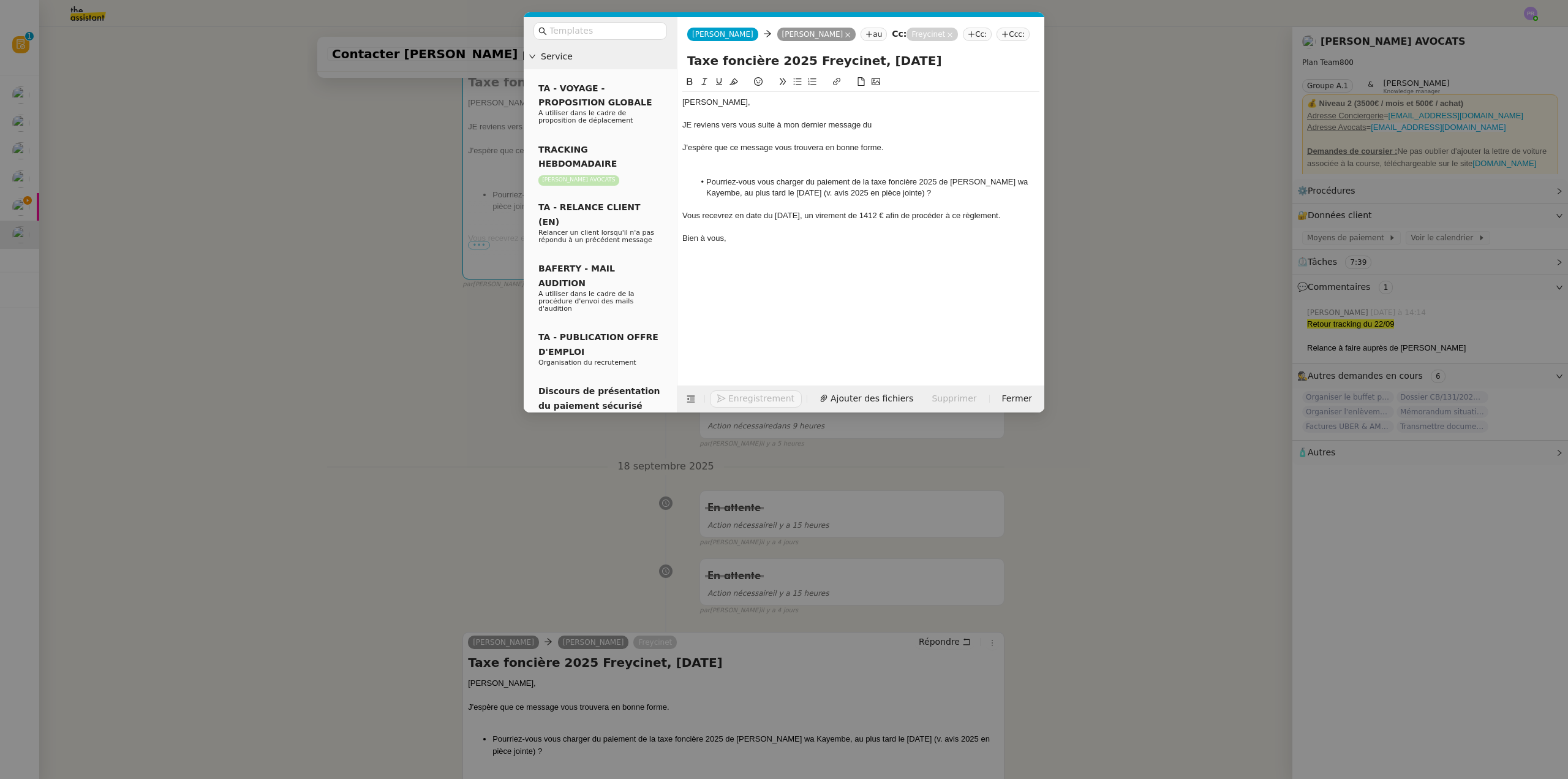
click at [299, 353] on nz-modal-container "Service TA - VOYAGE - PROPOSITION GLOBALE A utiliser dans le cadre de propositi…" at bounding box center [784, 390] width 1568 height 779
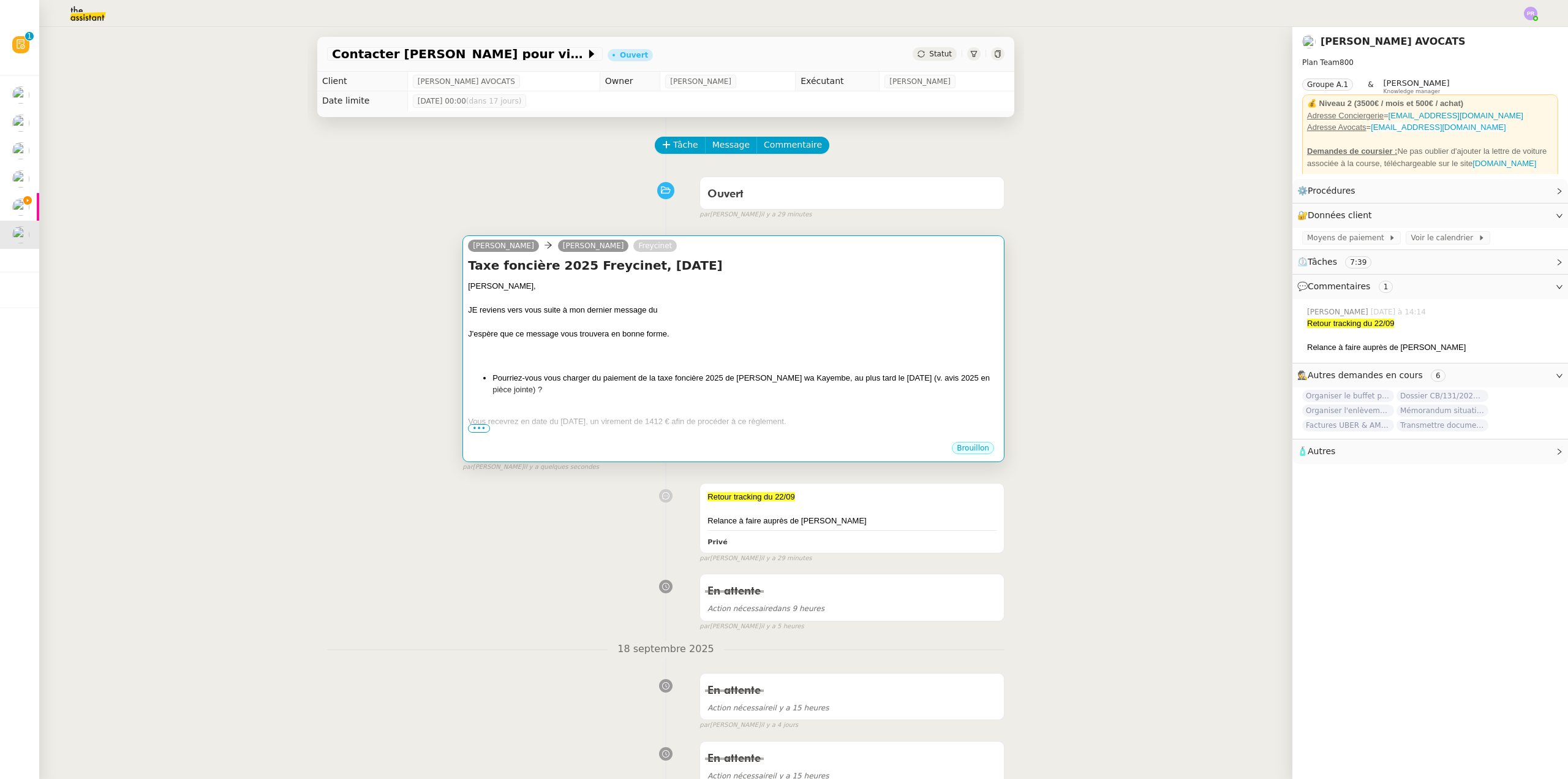
click at [711, 315] on div "JE reviens vers vous suite à mon dernier message du" at bounding box center [733, 310] width 531 height 12
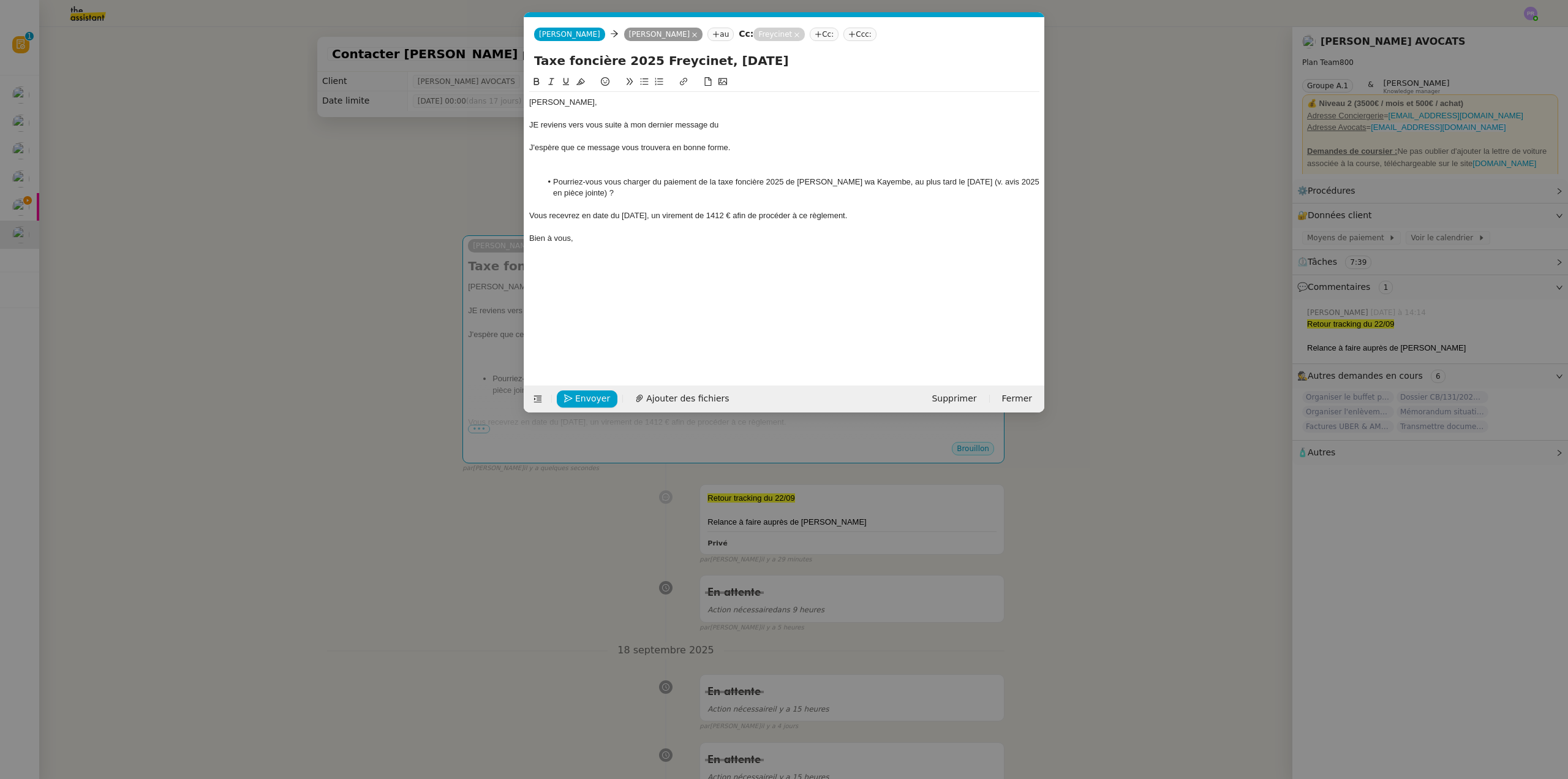
scroll to position [0, 26]
click at [740, 121] on div "JE reviens vers vous suite à mon dernier message du" at bounding box center [784, 125] width 510 height 11
click at [541, 123] on div "JE reviens vers vous suite à mon dernier message du 18/09." at bounding box center [784, 125] width 510 height 11
drag, startPoint x: 758, startPoint y: 146, endPoint x: 514, endPoint y: 154, distance: 244.1
click at [514, 154] on nz-modal-container "Service TA - VOYAGE - PROPOSITION GLOBALE A utiliser dans le cadre de propositi…" at bounding box center [784, 390] width 1568 height 779
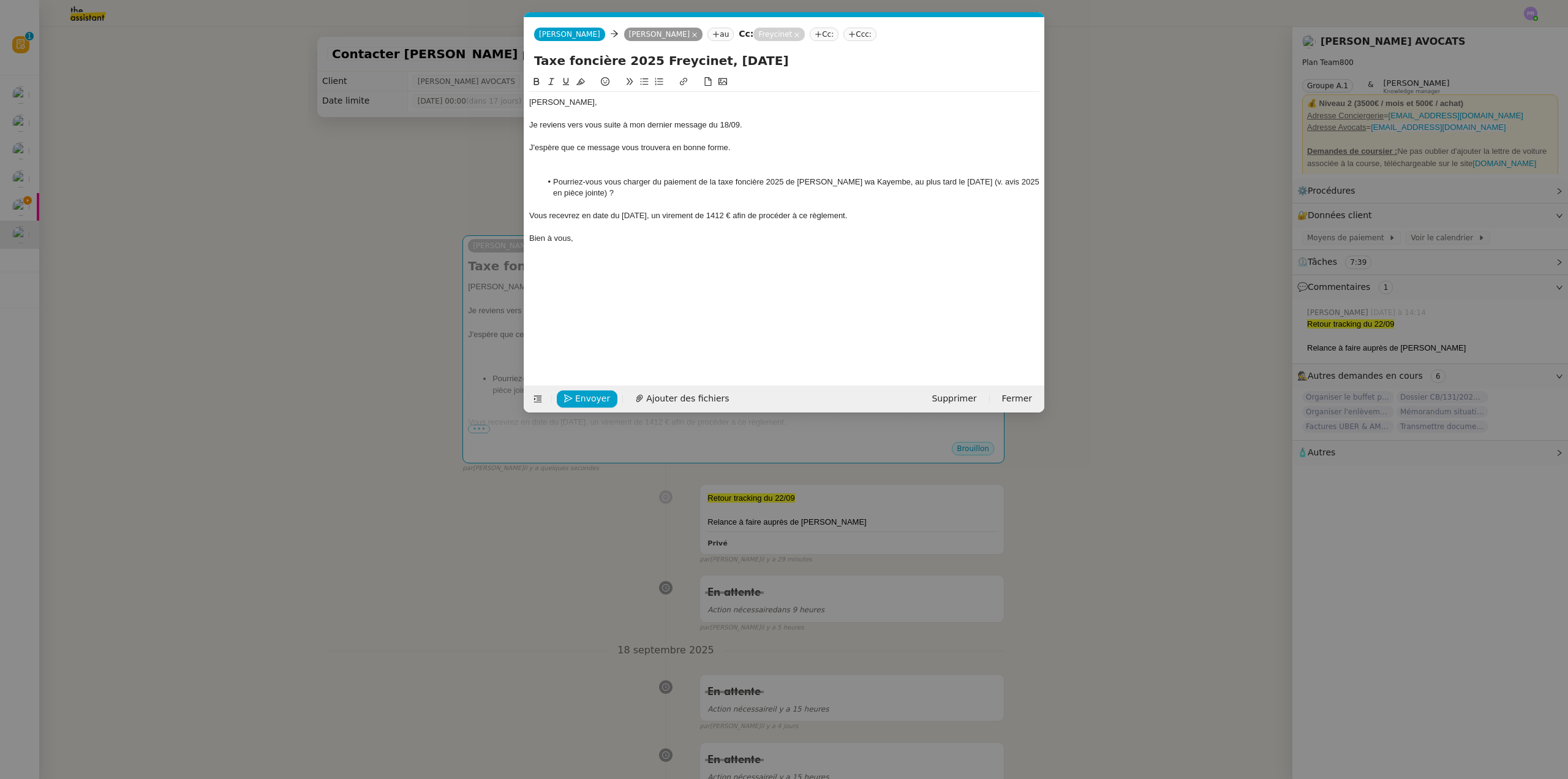
click at [514, 154] on nz-modal-container "Service TA - VOYAGE - PROPOSITION GLOBALE A utiliser dans le cadre de propositi…" at bounding box center [784, 390] width 1568 height 779
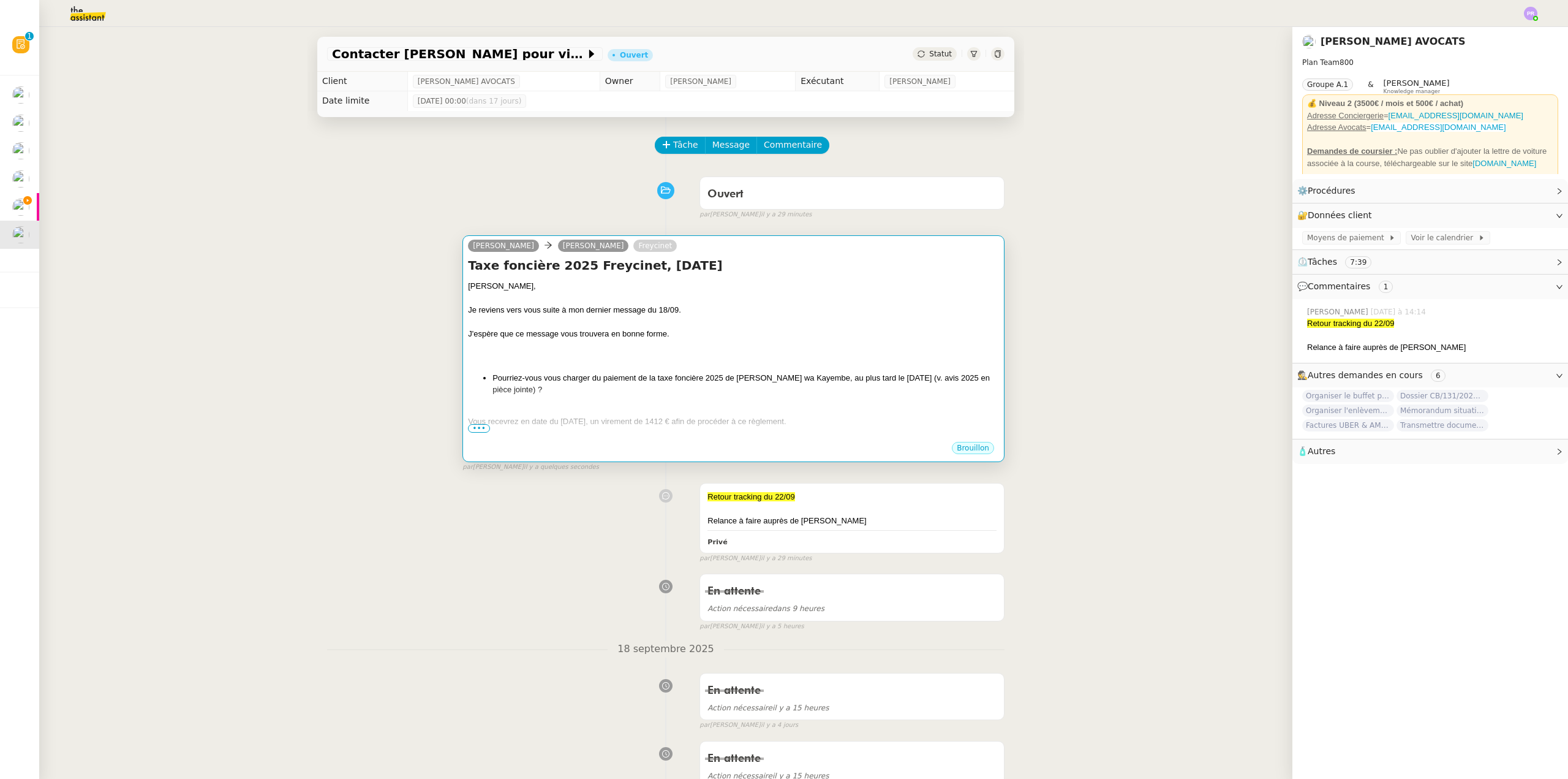
click at [647, 279] on div "Taxe foncière 2025 Freycinet, octobre 2025 Chère Muriel, Je reviens vers vous s…" at bounding box center [733, 349] width 531 height 184
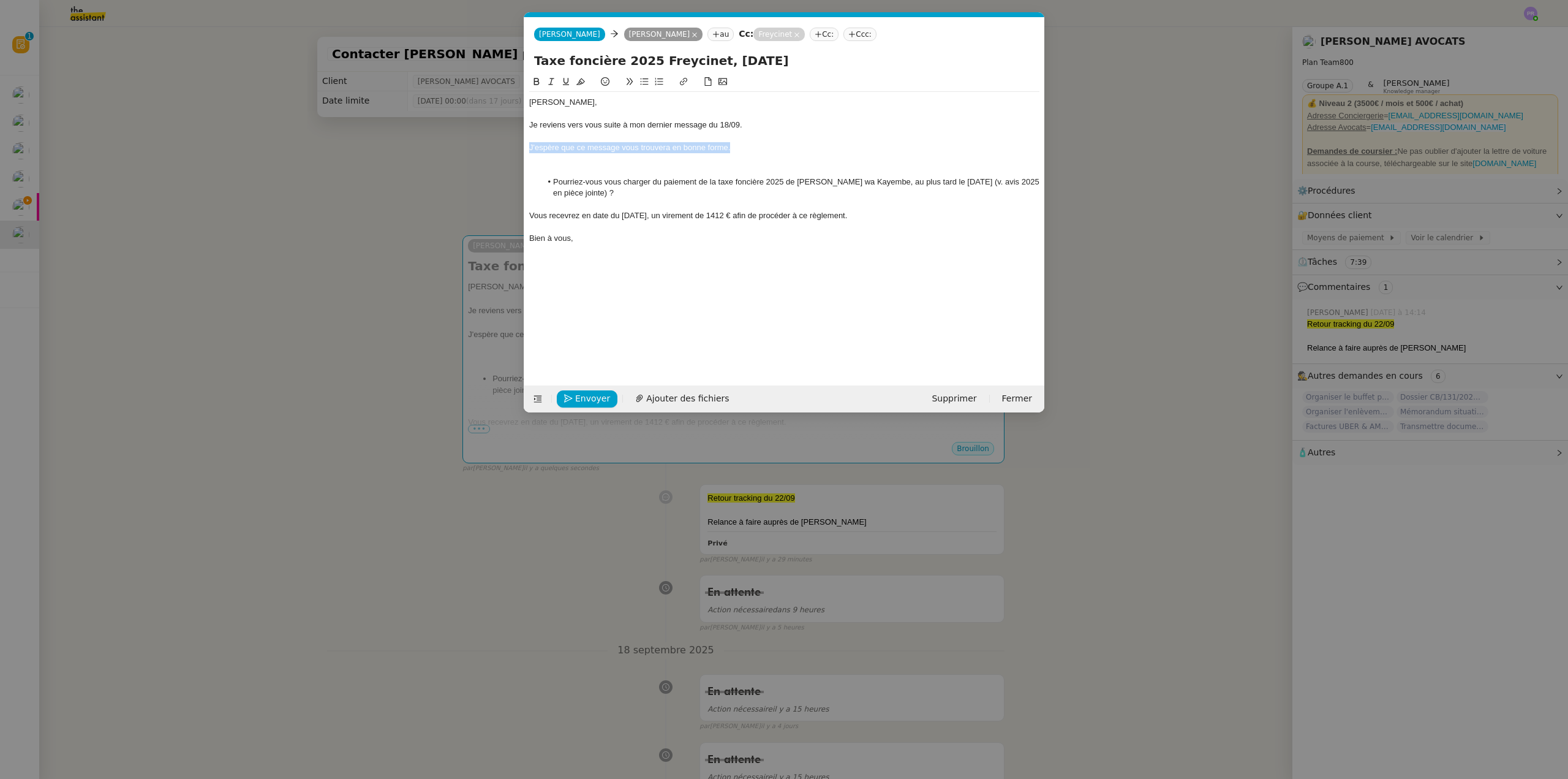
drag, startPoint x: 737, startPoint y: 148, endPoint x: 523, endPoint y: 148, distance: 214.0
click at [525, 148] on nz-spin "Chère Muriel, Je reviens vers vous suite à mon dernier message du 18/09. J'espè…" at bounding box center [784, 223] width 520 height 297
drag, startPoint x: 523, startPoint y: 148, endPoint x: 530, endPoint y: 142, distance: 9.2
click at [530, 142] on nz-spin "Chère Muriel, Je reviens vers vous suite à mon dernier message du 18/09. J'espè…" at bounding box center [784, 223] width 520 height 297
drag, startPoint x: 536, startPoint y: 146, endPoint x: 726, endPoint y: 157, distance: 190.3
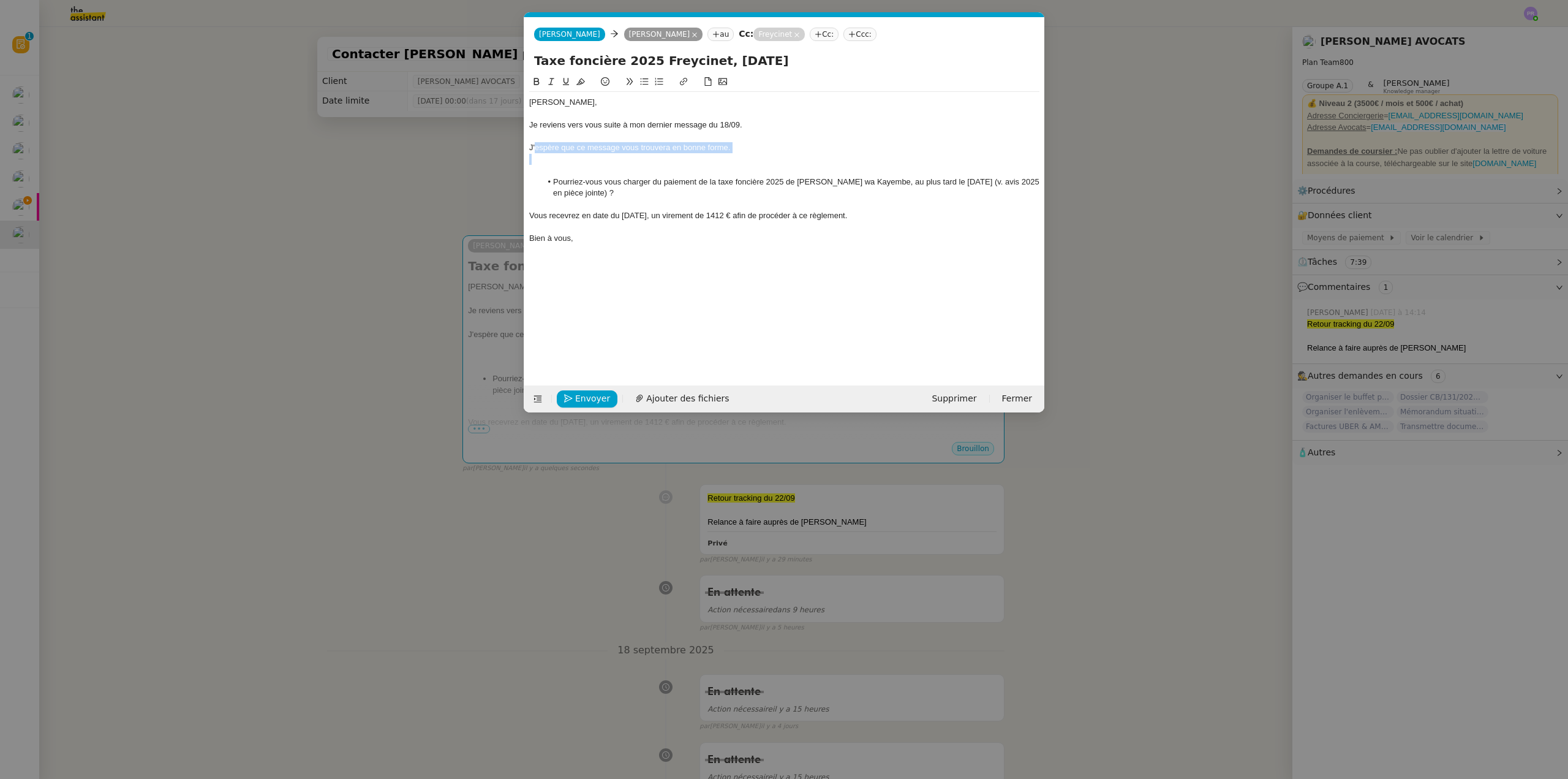
click at [726, 157] on div "Chère Muriel, Je reviens vers vous suite à mon dernier message du 18/09. J'espè…" at bounding box center [784, 170] width 510 height 157
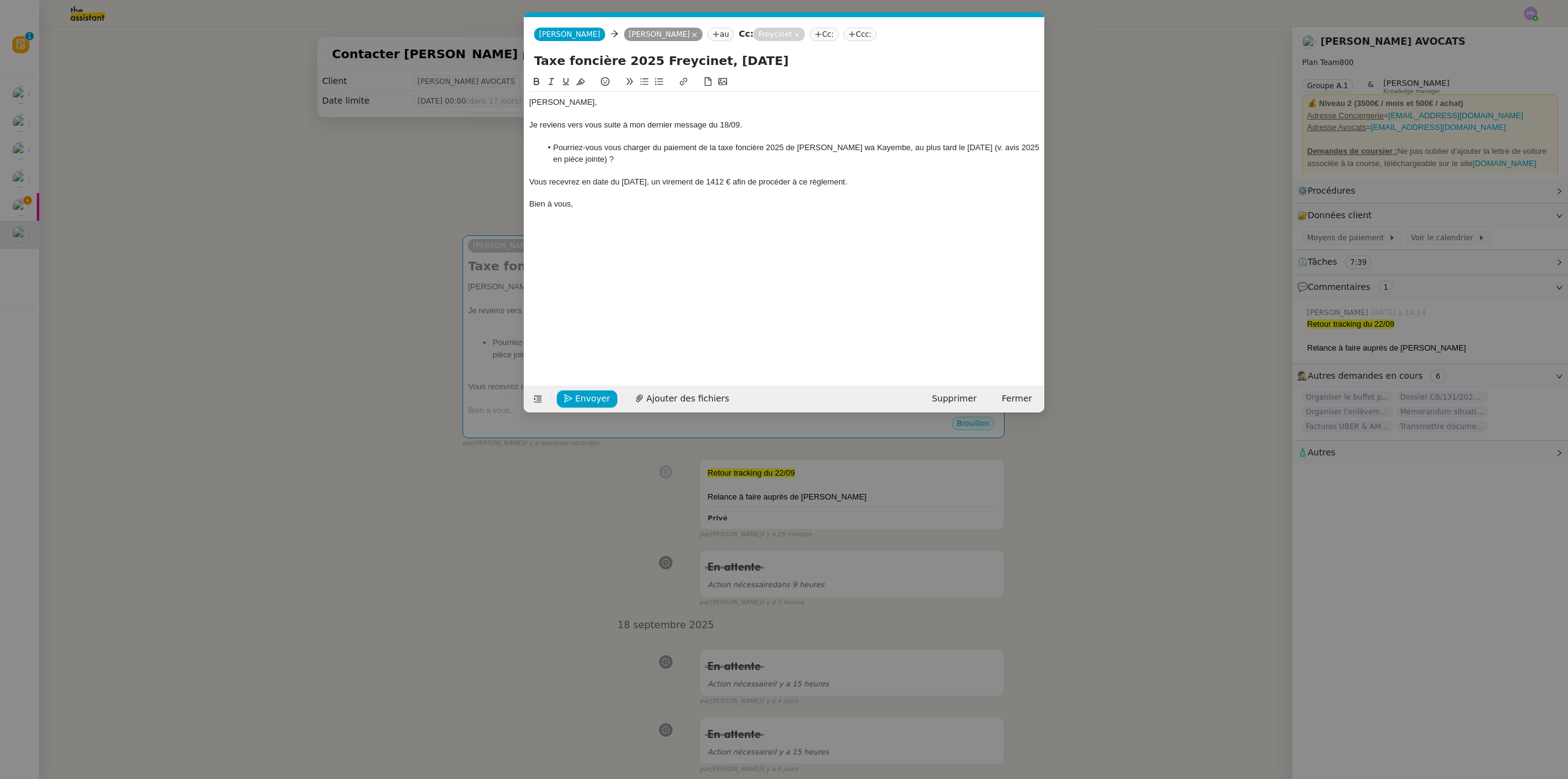
drag, startPoint x: 834, startPoint y: 178, endPoint x: 511, endPoint y: 180, distance: 323.0
click at [514, 180] on nz-modal-container "Service TA - VOYAGE - PROPOSITION GLOBALE A utiliser dans le cadre de propositi…" at bounding box center [784, 390] width 1568 height 779
click at [511, 179] on nz-modal-container "Service TA - VOYAGE - PROPOSITION GLOBALE A utiliser dans le cadre de propositi…" at bounding box center [784, 390] width 1568 height 779
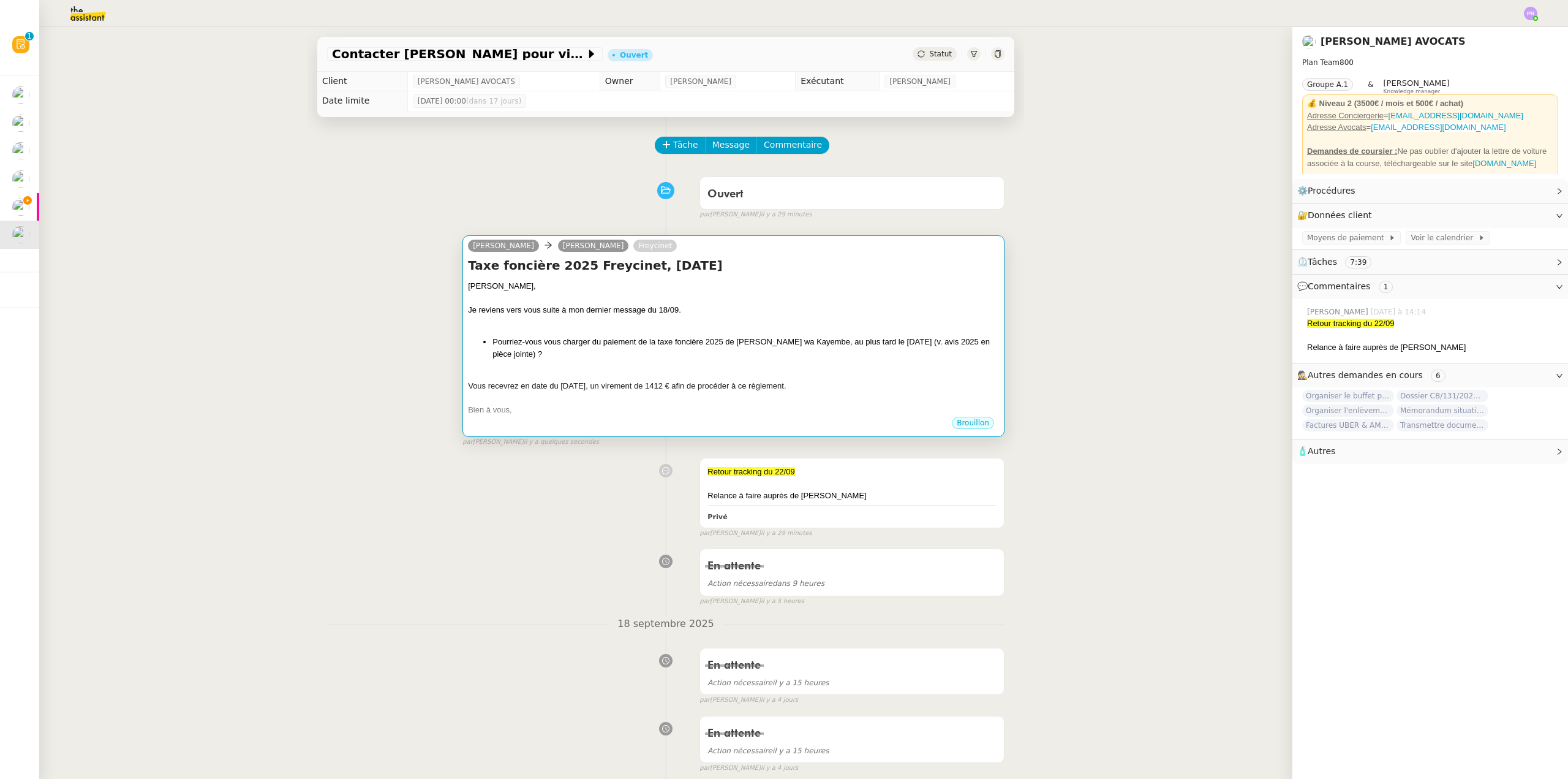
click at [663, 289] on div "Chère Muriel," at bounding box center [733, 286] width 531 height 12
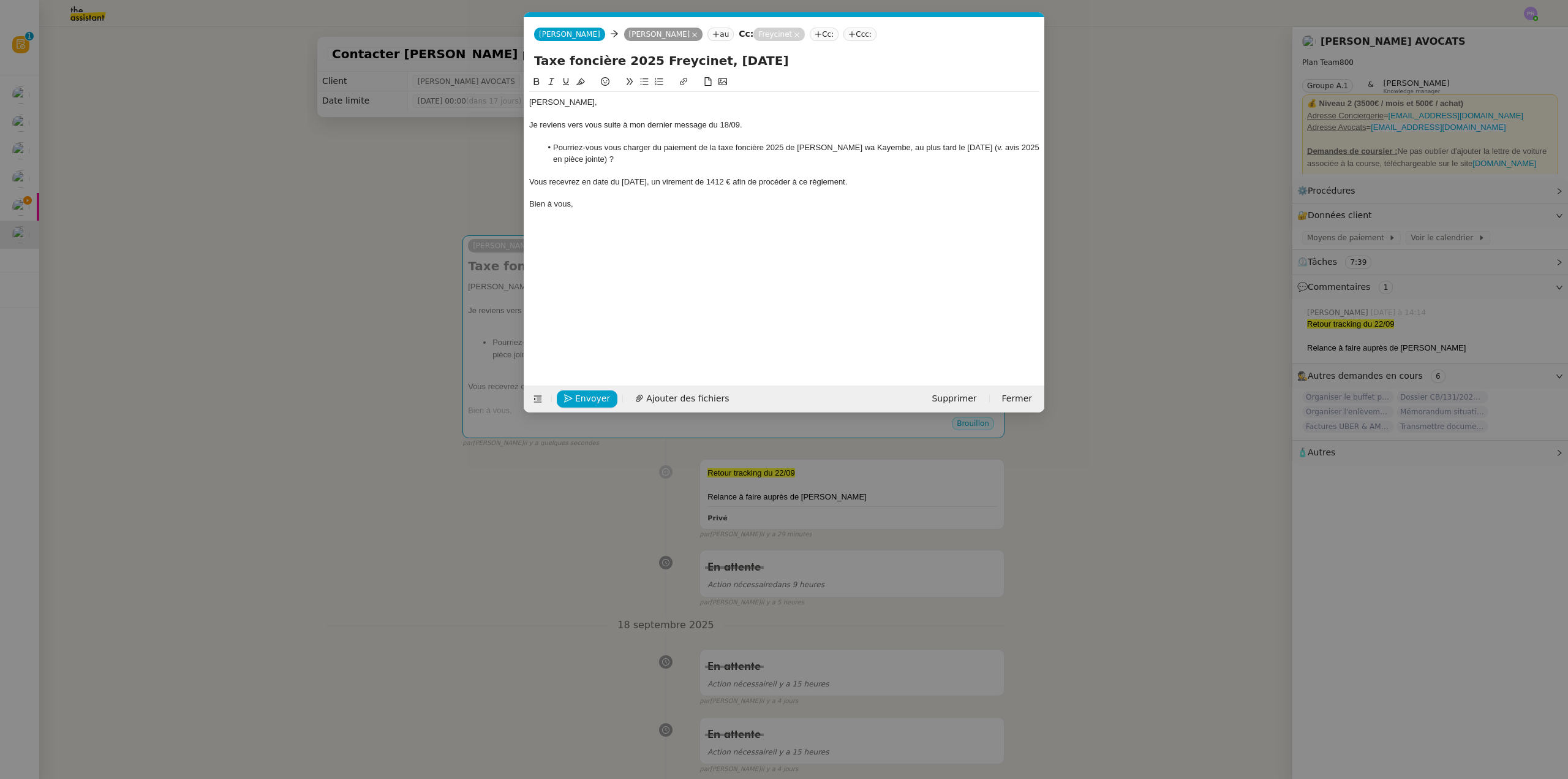
drag, startPoint x: 848, startPoint y: 184, endPoint x: 543, endPoint y: 126, distance: 310.5
click at [516, 183] on nz-modal-container "Service TA - VOYAGE - PROPOSITION GLOBALE A utiliser dans le cadre de propositi…" at bounding box center [784, 390] width 1568 height 779
click at [549, 79] on icon at bounding box center [551, 81] width 8 height 8
click at [660, 160] on li "Pourriez-vous vous charger du paiement de la taxe foncière 2025 de Madame Omeon…" at bounding box center [791, 154] width 499 height 23
click at [368, 164] on nz-modal-container "Service TA - VOYAGE - PROPOSITION GLOBALE A utiliser dans le cadre de propositi…" at bounding box center [784, 390] width 1568 height 779
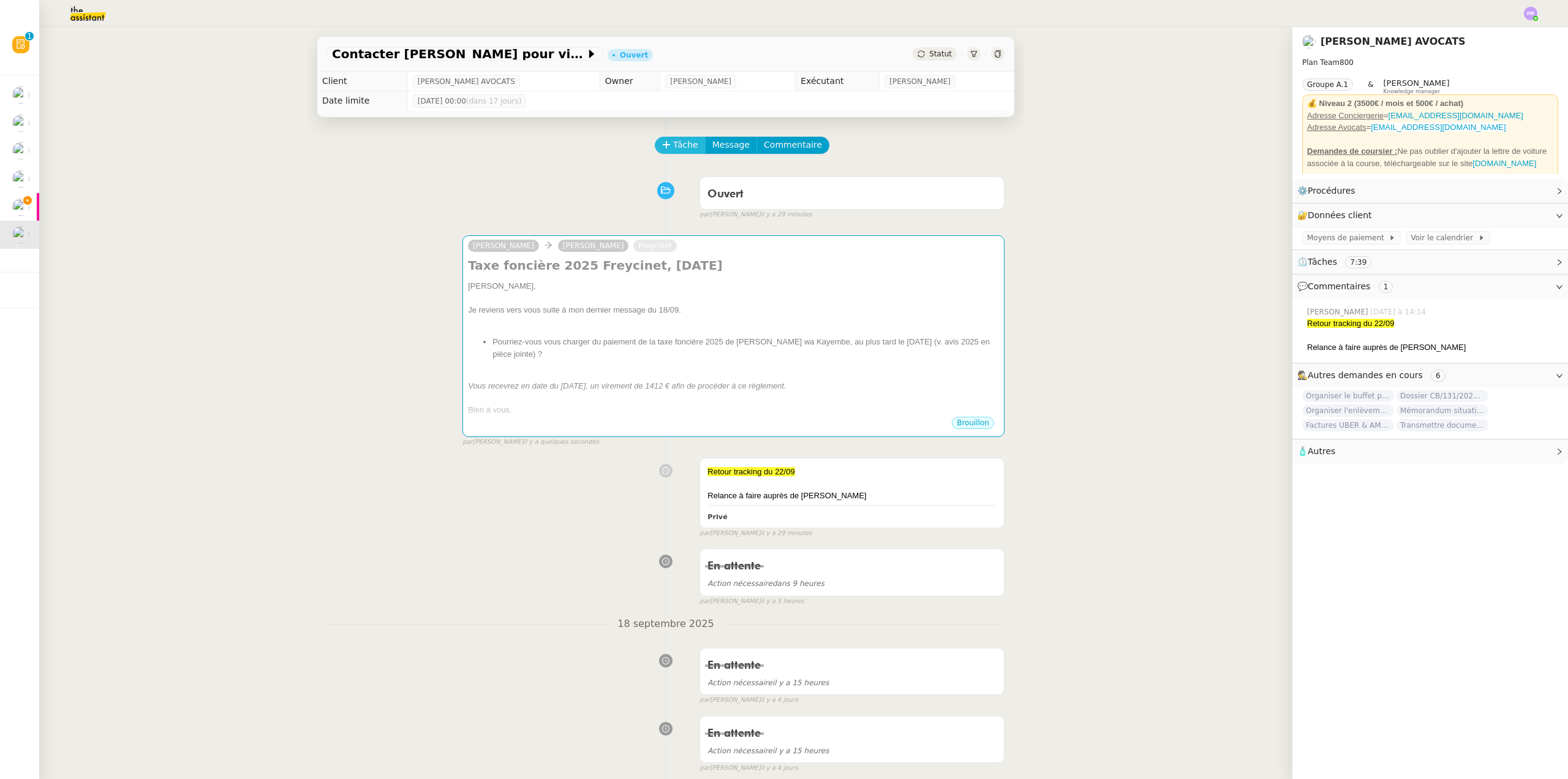
click at [675, 143] on span "Tâche" at bounding box center [685, 145] width 25 height 14
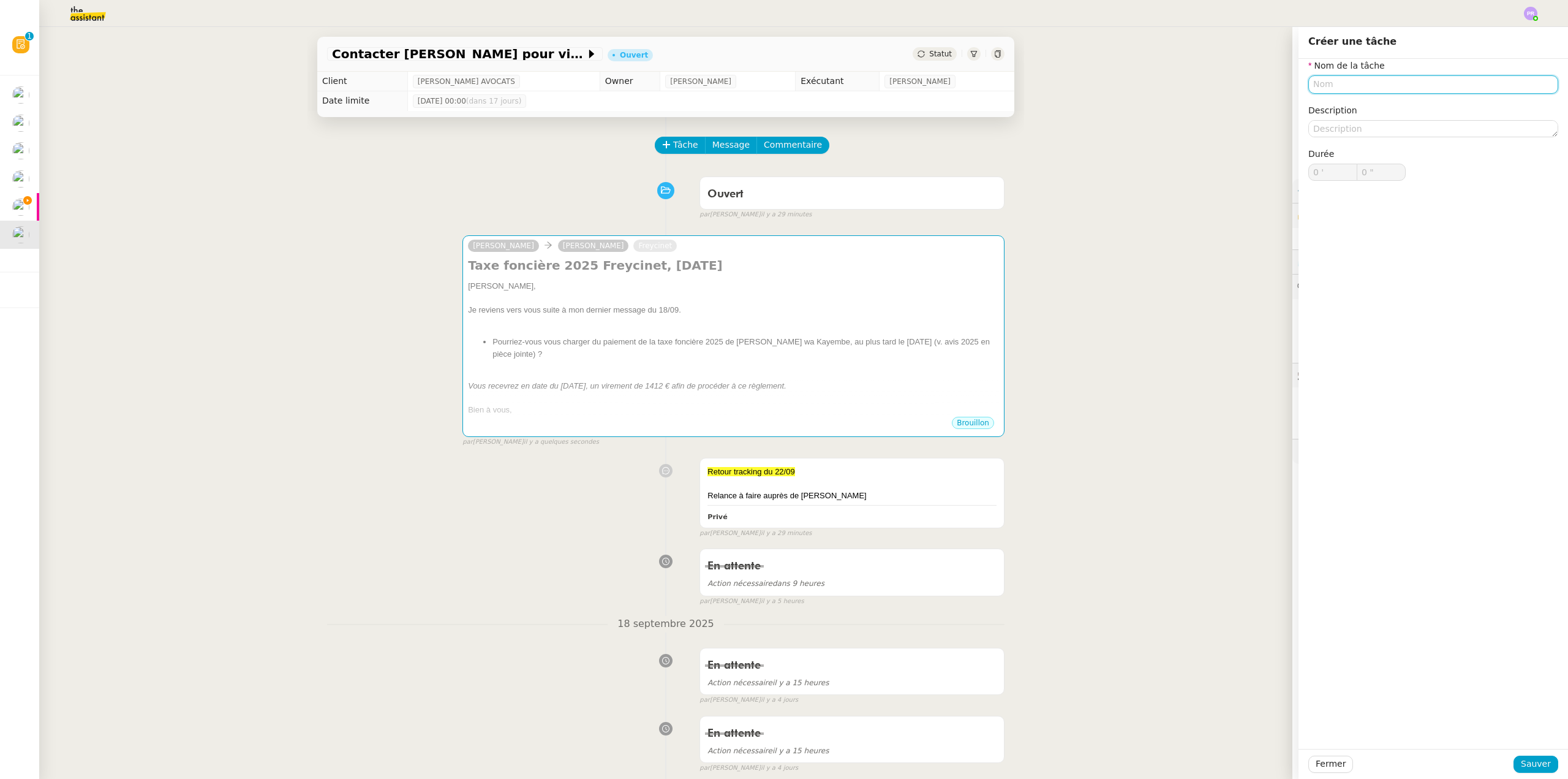
click at [1338, 87] on input "text" at bounding box center [1433, 84] width 250 height 18
click at [1335, 106] on div "Relance Muriel" at bounding box center [1423, 107] width 240 height 11
type input "Relance Muriel"
click at [1524, 753] on div "Fermer Sauver" at bounding box center [1433, 764] width 270 height 30
click at [1525, 759] on span "Sauver" at bounding box center [1536, 763] width 30 height 14
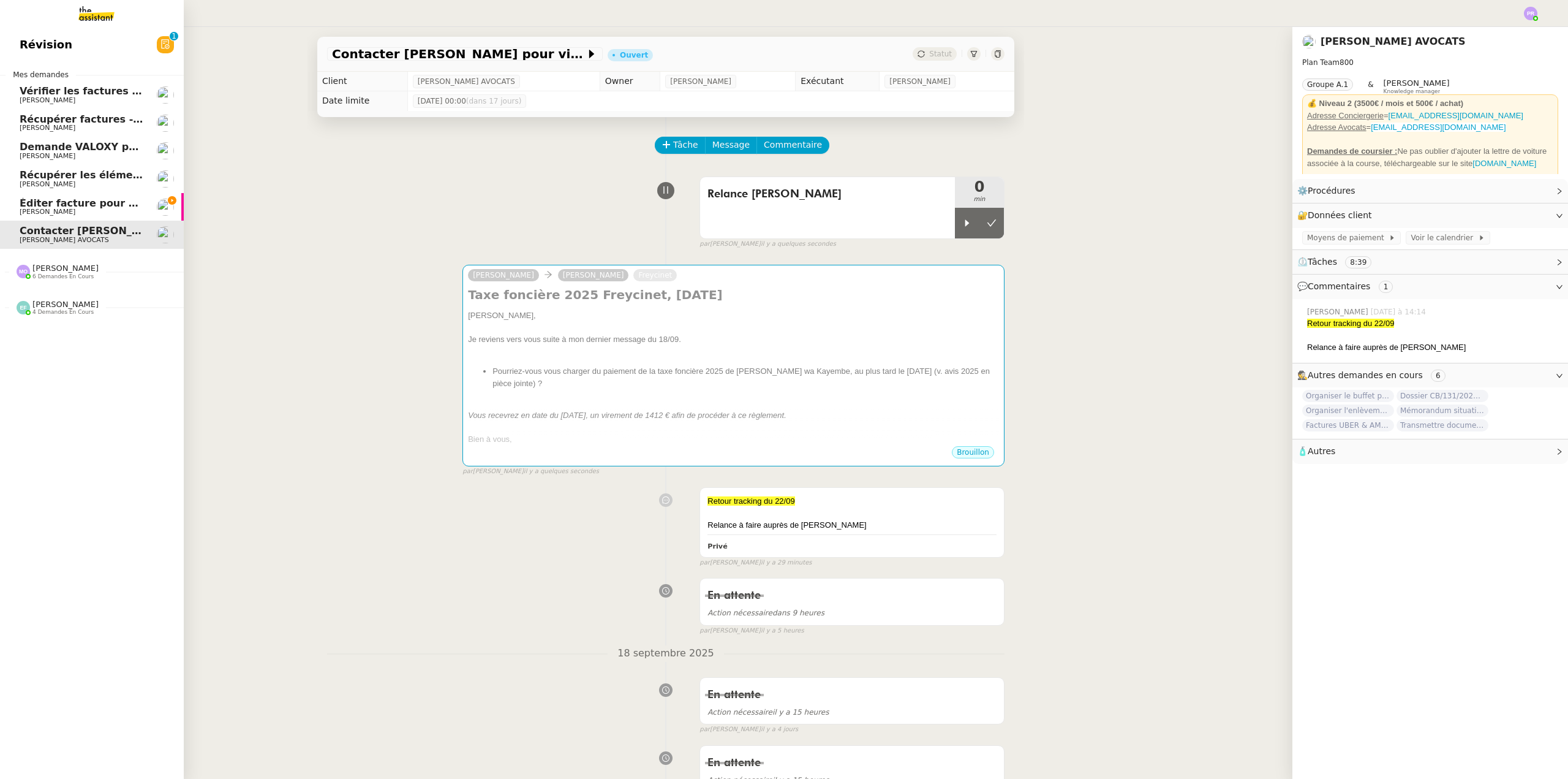
click at [38, 213] on span "[PERSON_NAME]" at bounding box center [47, 212] width 56 height 8
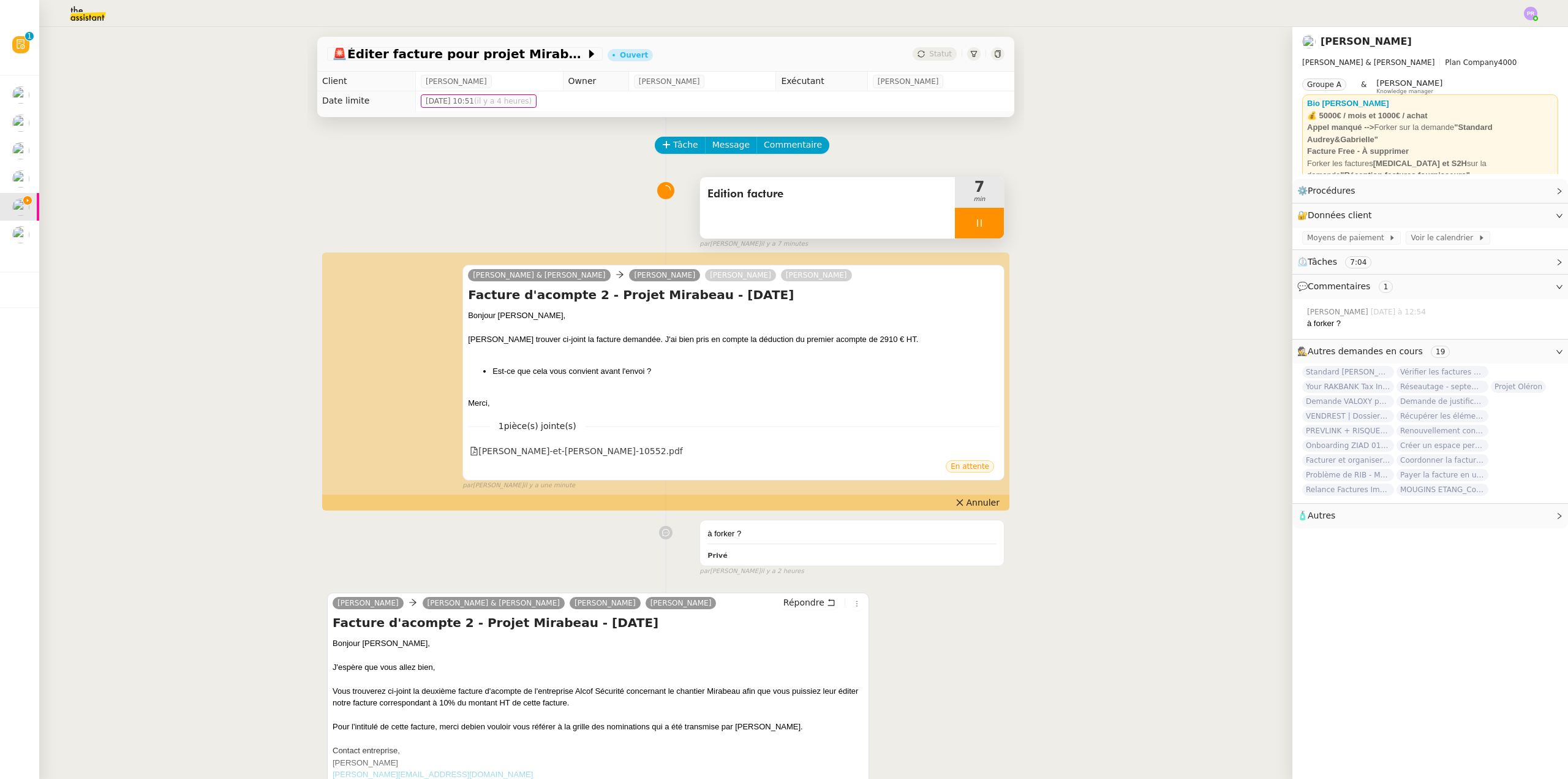
click at [984, 224] on div at bounding box center [979, 223] width 49 height 31
click at [987, 224] on icon at bounding box center [991, 223] width 10 height 10
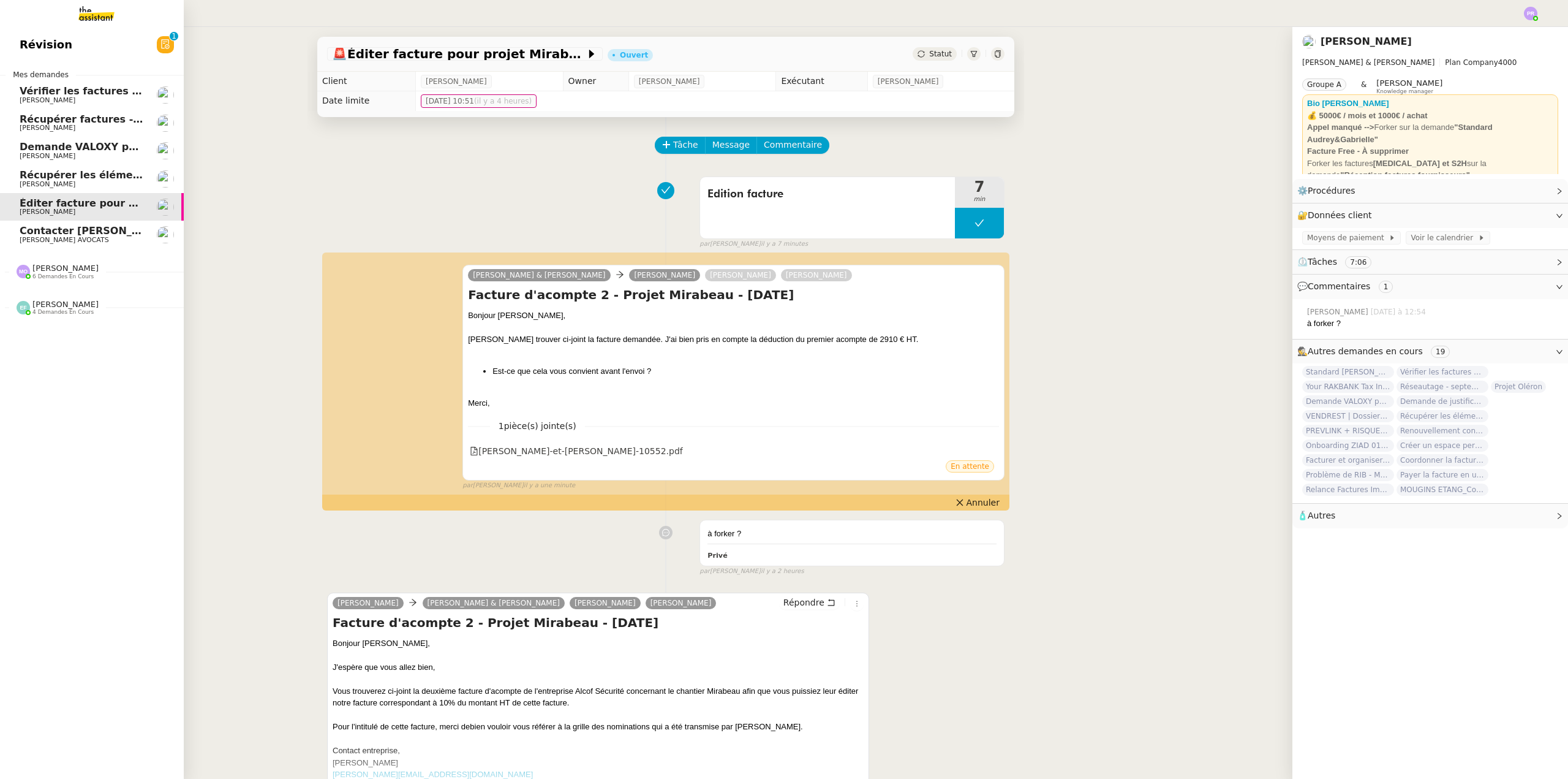
click at [89, 231] on span "Contacter Muriel pour virement taxe foncière" at bounding box center [173, 230] width 307 height 11
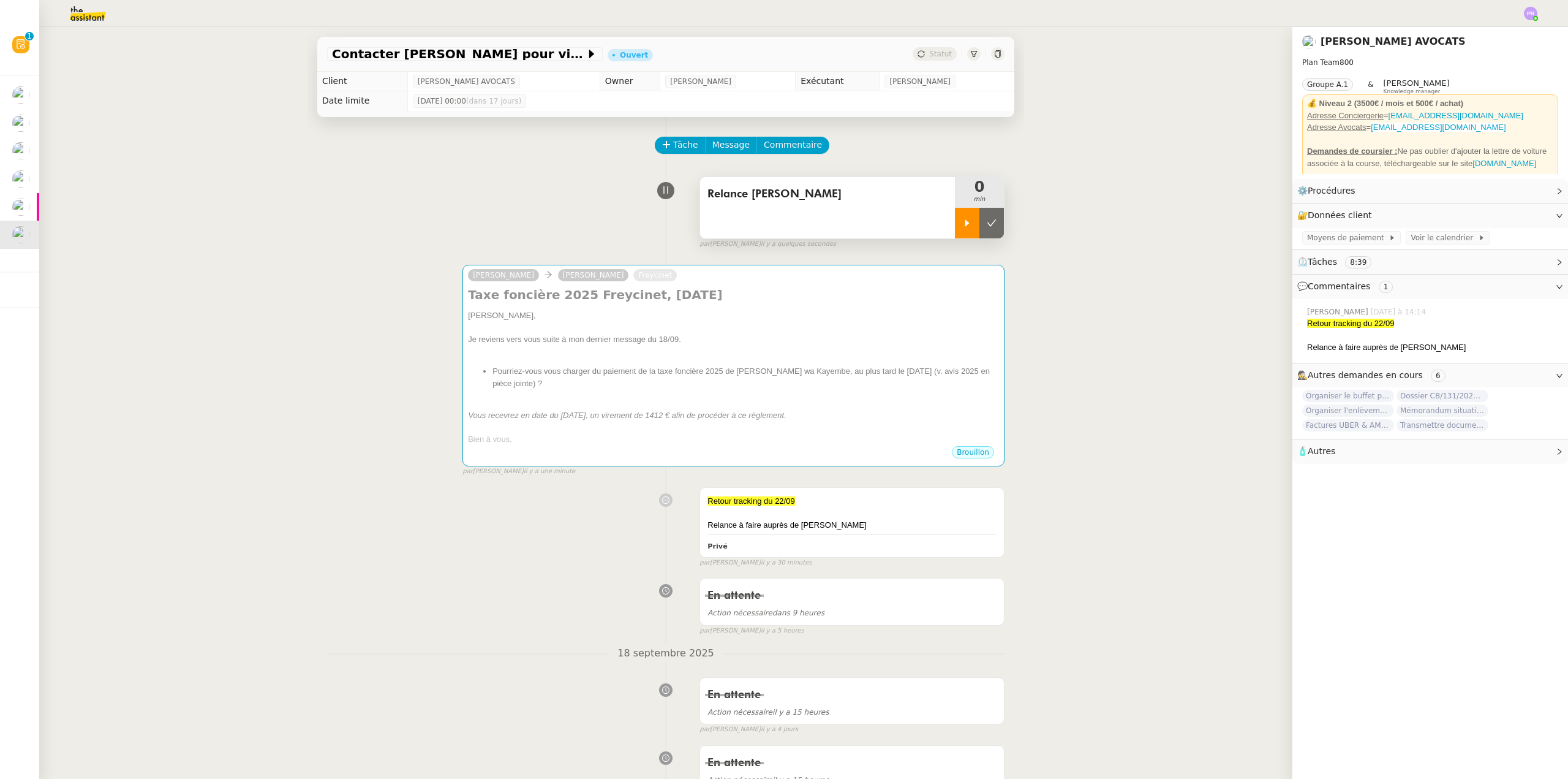
click at [955, 228] on div at bounding box center [967, 223] width 25 height 31
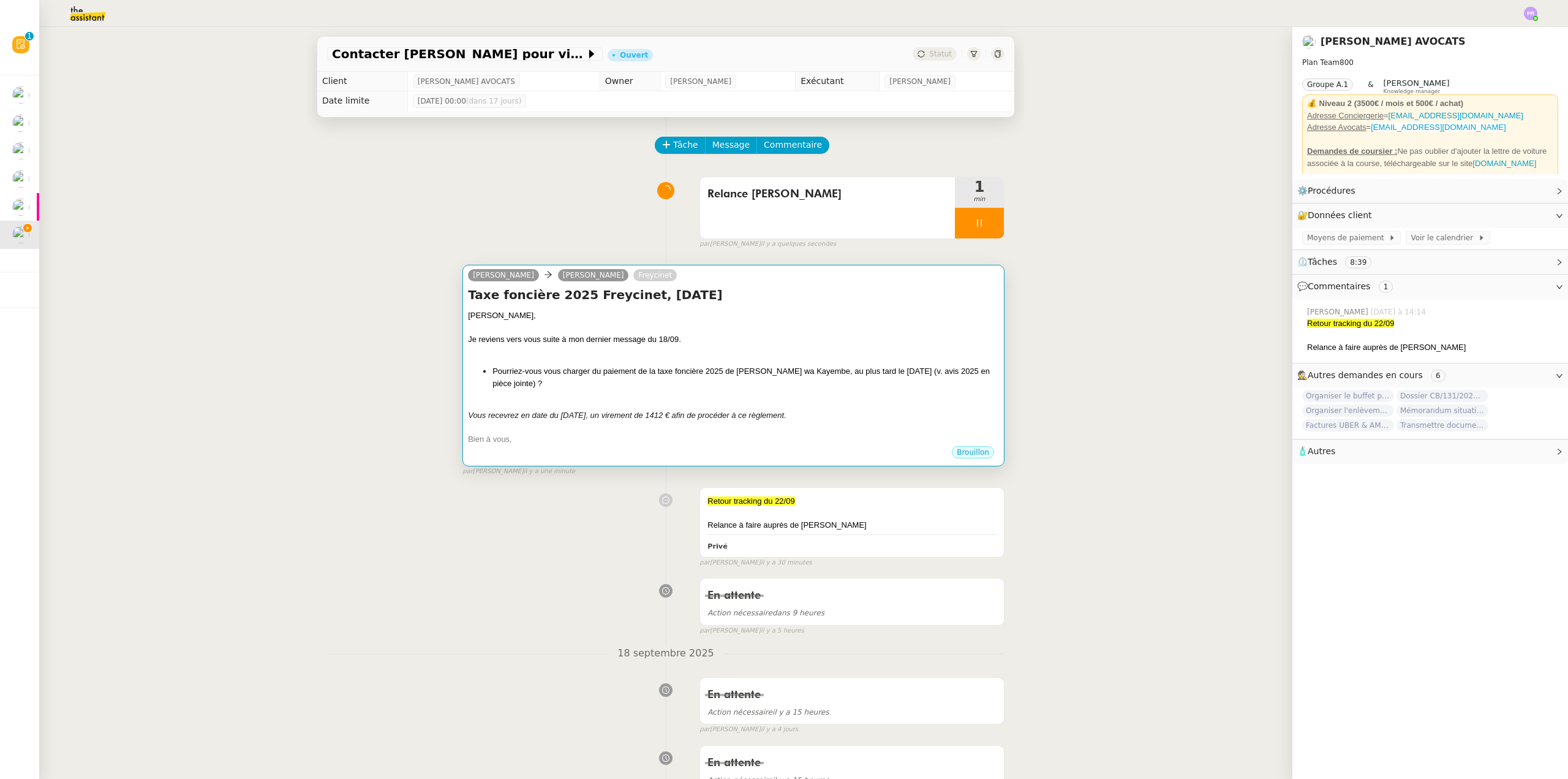
click at [626, 354] on div at bounding box center [733, 352] width 531 height 12
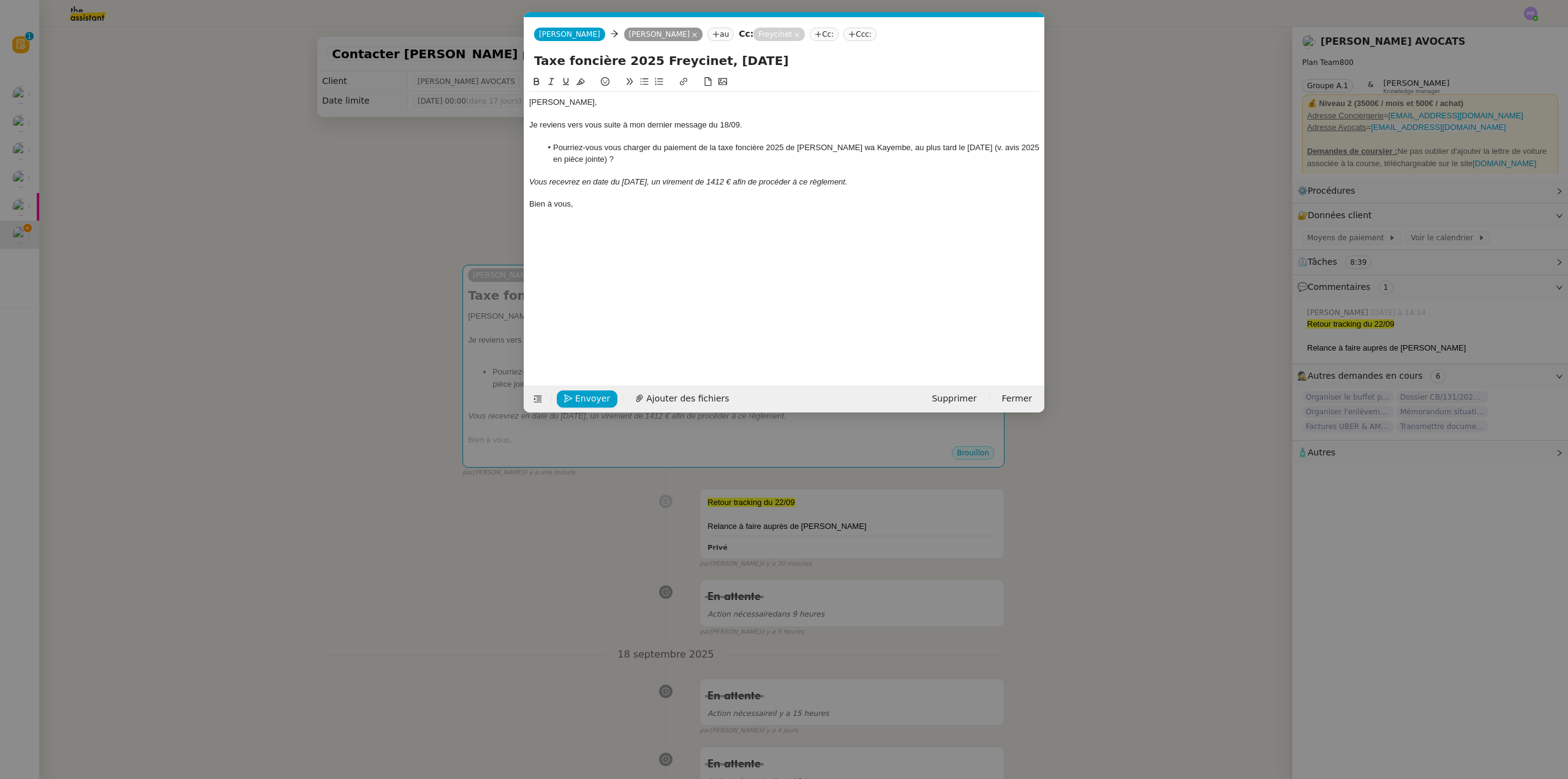
scroll to position [0, 26]
click at [664, 395] on span "Ajouter des fichiers" at bounding box center [688, 399] width 83 height 14
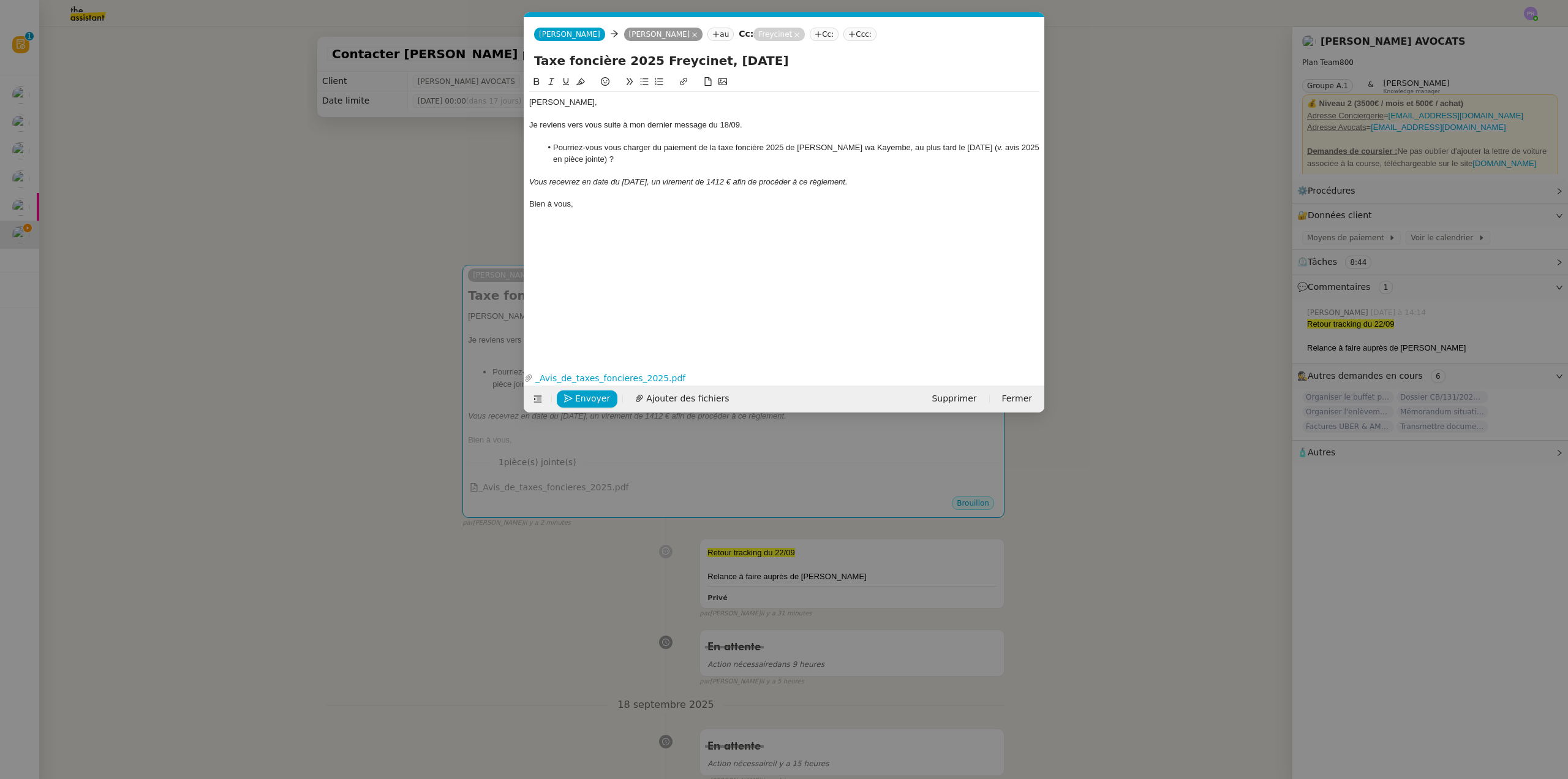
click at [188, 112] on nz-modal-container "Service TA - VOYAGE - PROPOSITION GLOBALE A utiliser dans le cadre de propositi…" at bounding box center [784, 390] width 1568 height 779
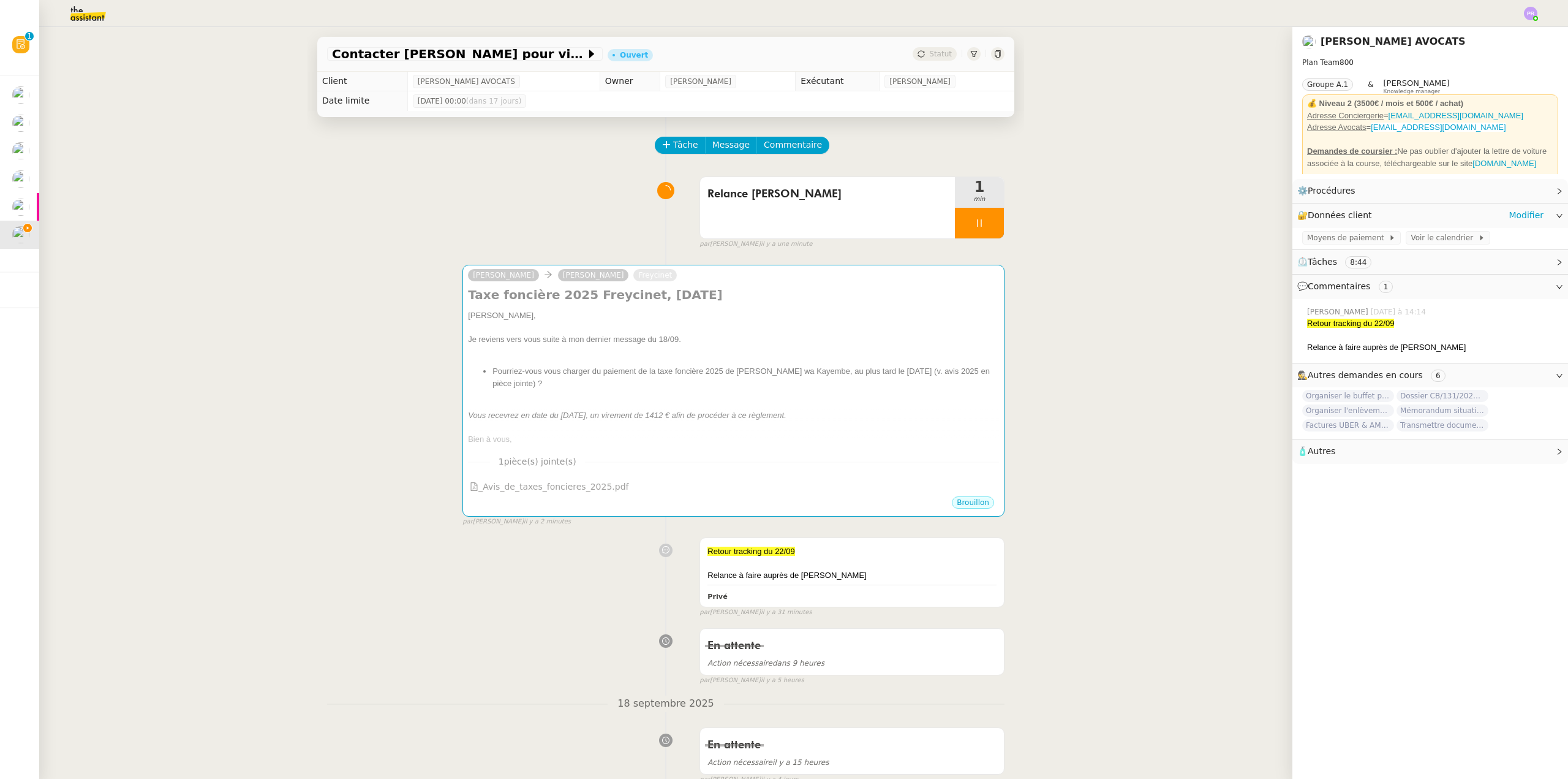
drag, startPoint x: 1509, startPoint y: 215, endPoint x: 1496, endPoint y: 213, distance: 13.2
click at [1509, 216] on link "Modifier" at bounding box center [1526, 215] width 35 height 14
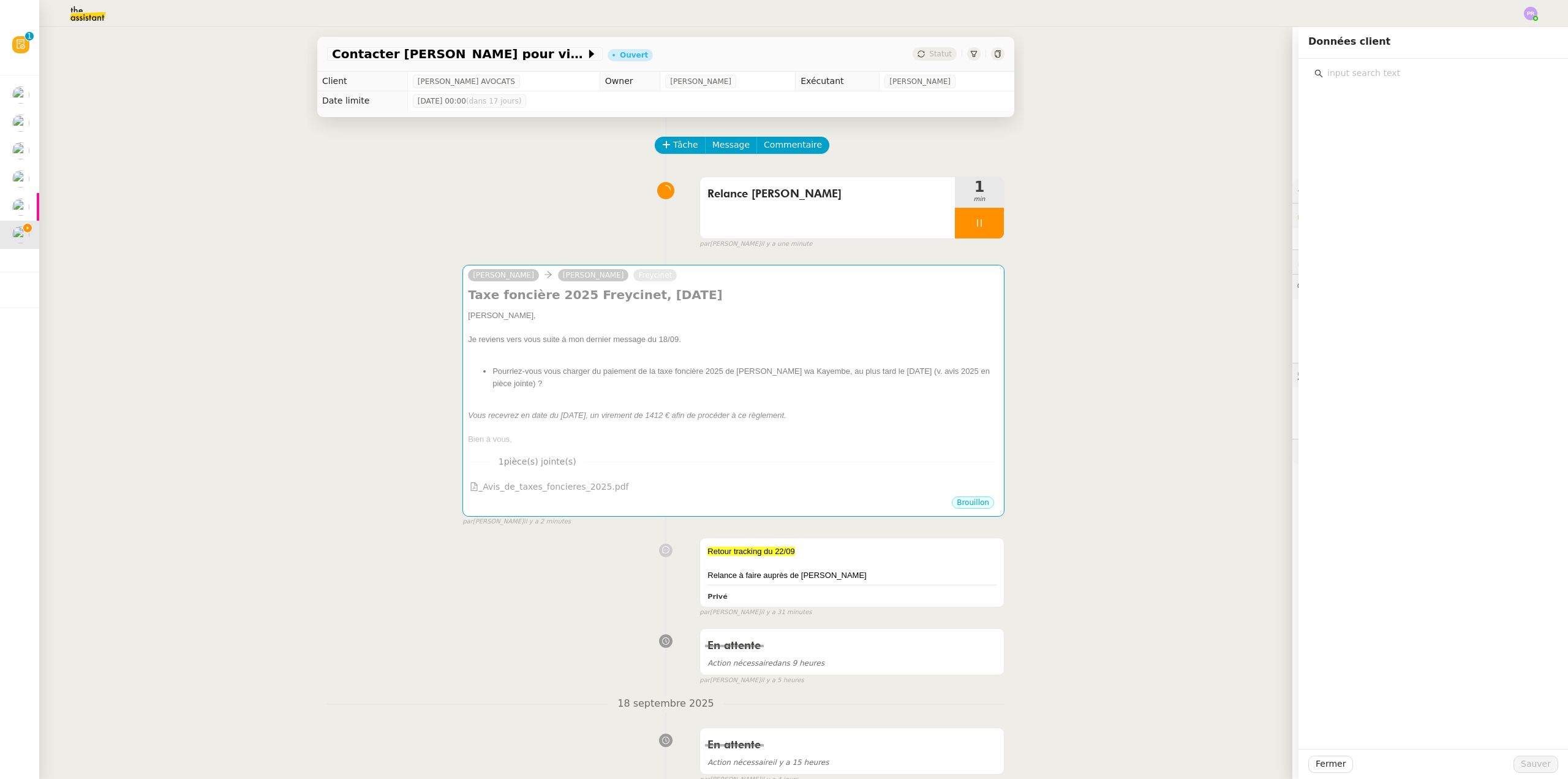
click at [1355, 74] on input "text" at bounding box center [1438, 73] width 229 height 17
type input "rib deler"
click at [979, 226] on div at bounding box center [979, 223] width 49 height 31
click at [987, 226] on icon at bounding box center [991, 223] width 10 height 10
click at [1335, 771] on button "Fermer" at bounding box center [1330, 764] width 44 height 17
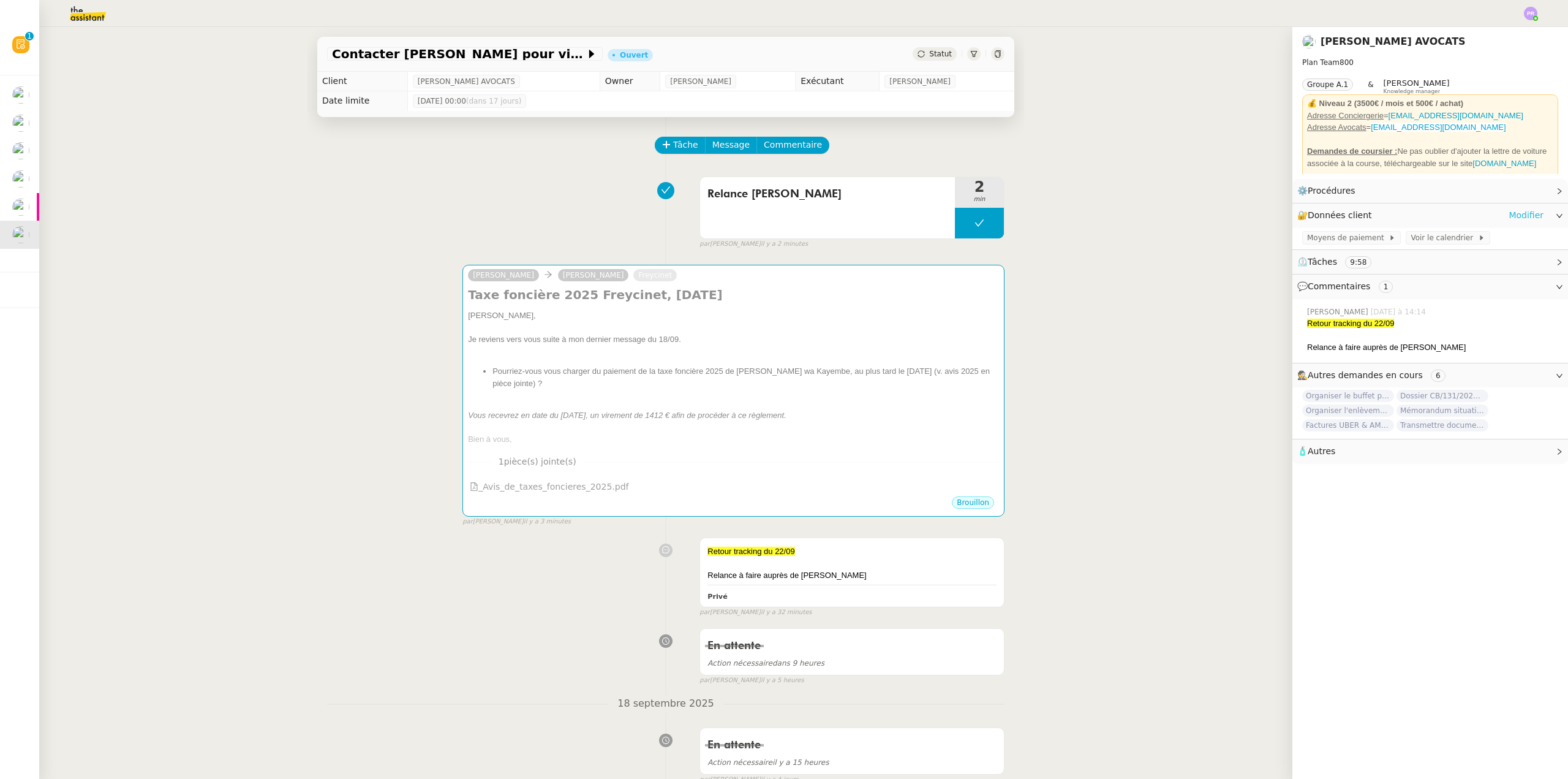
click at [1525, 210] on link "Modifier" at bounding box center [1526, 215] width 35 height 14
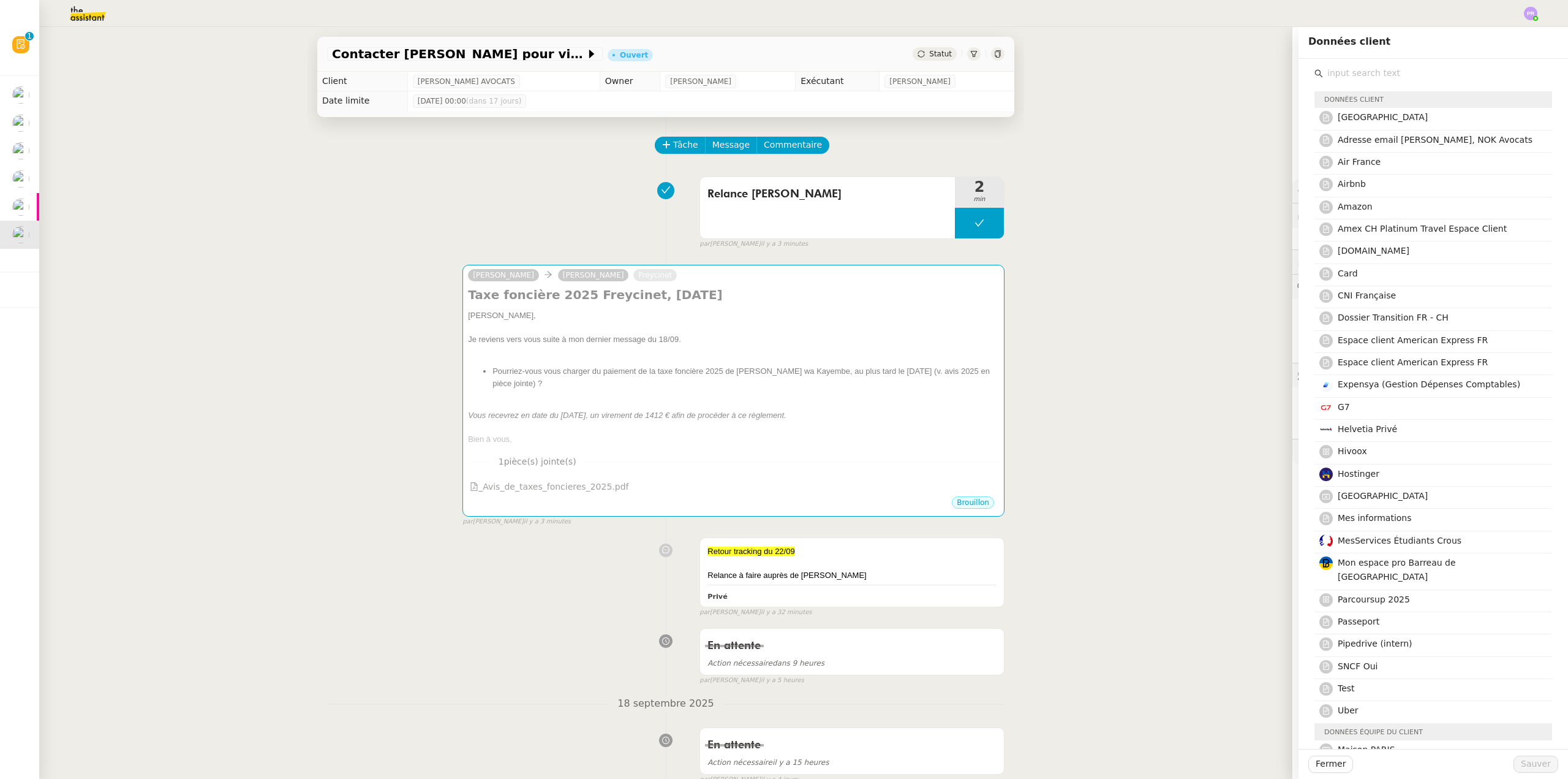
click at [93, 11] on img at bounding box center [78, 14] width 95 height 27
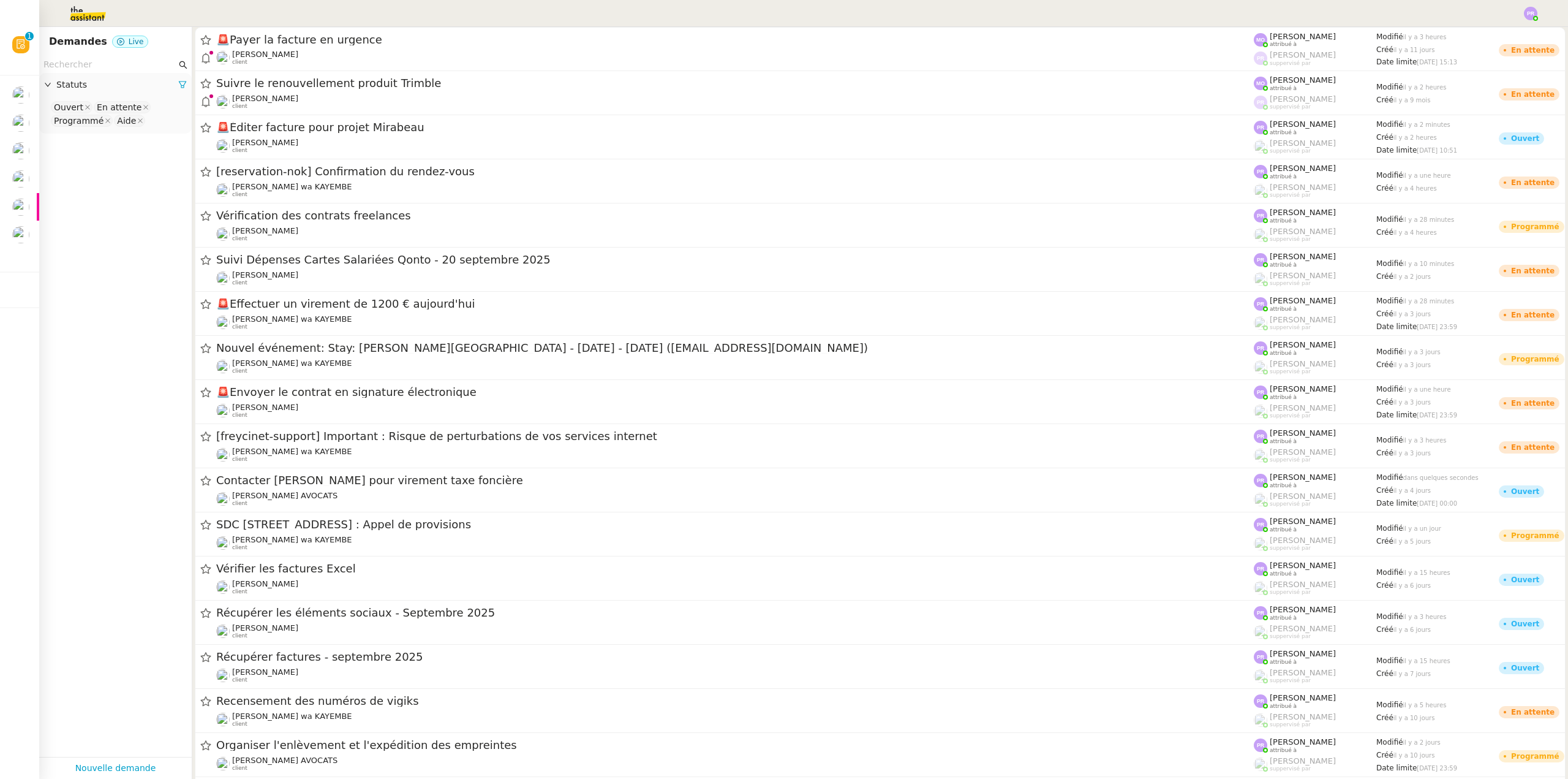
click at [72, 63] on input "text" at bounding box center [110, 64] width 133 height 14
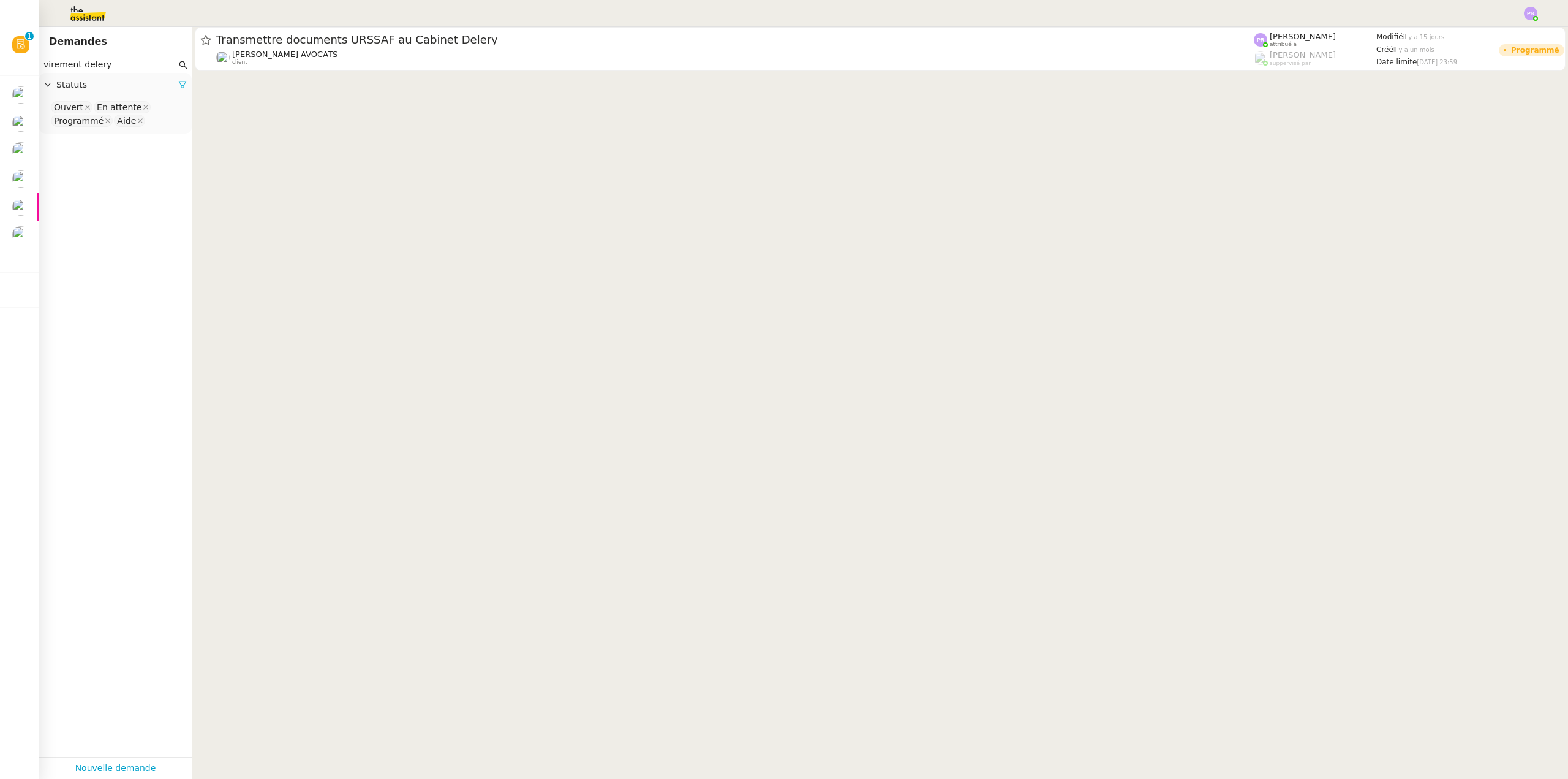
type input "virement delery"
click at [178, 85] on icon at bounding box center [182, 84] width 8 height 7
click at [172, 85] on span "Statuts" at bounding box center [121, 84] width 130 height 14
click at [109, 105] on nz-select-top-control "Please select" at bounding box center [115, 108] width 133 height 15
click at [88, 229] on div "Terminé" at bounding box center [111, 231] width 114 height 11
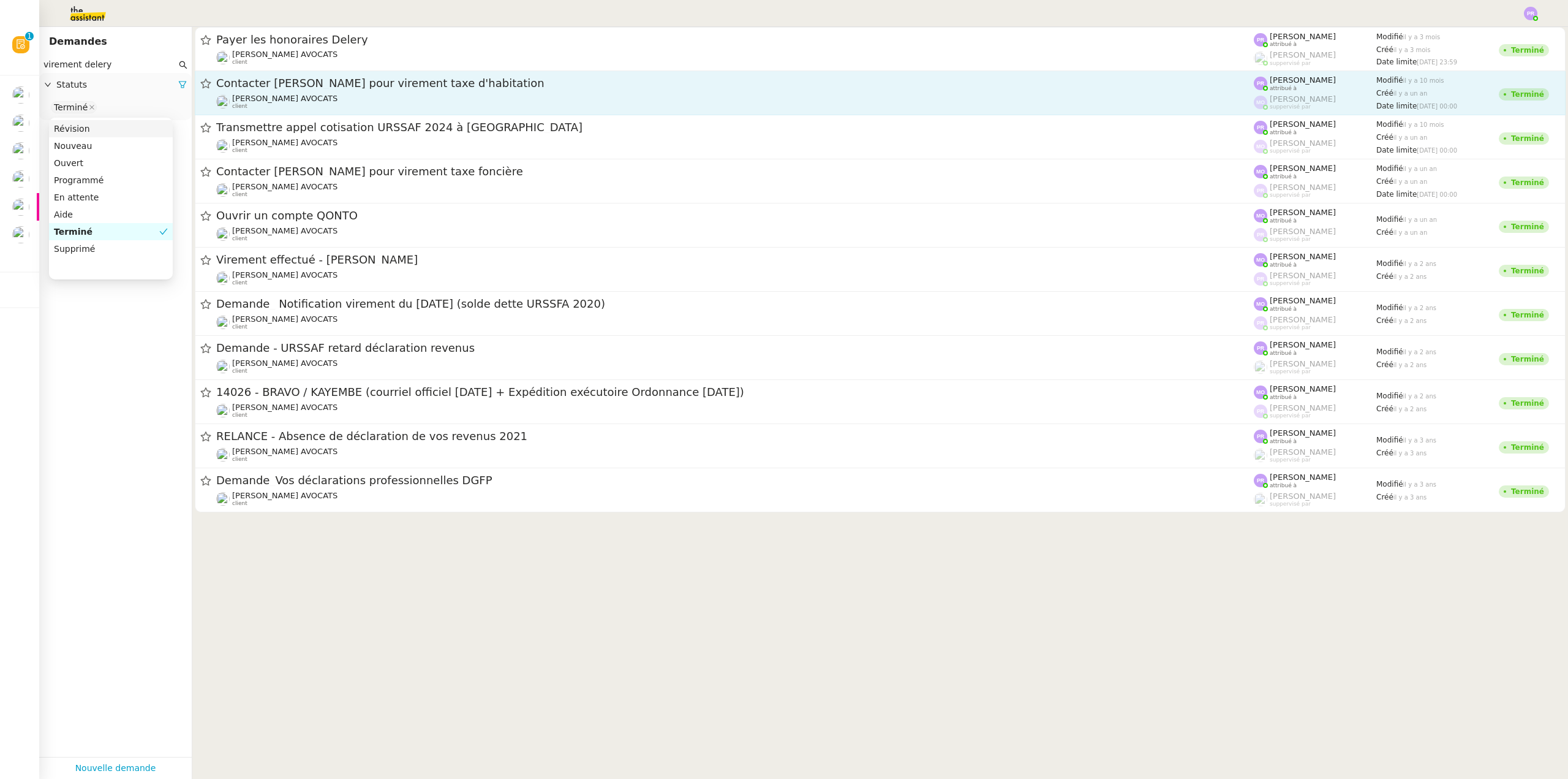
click at [379, 84] on span "Contacter Muriel pour virement taxe d'habitation" at bounding box center [735, 83] width 1038 height 11
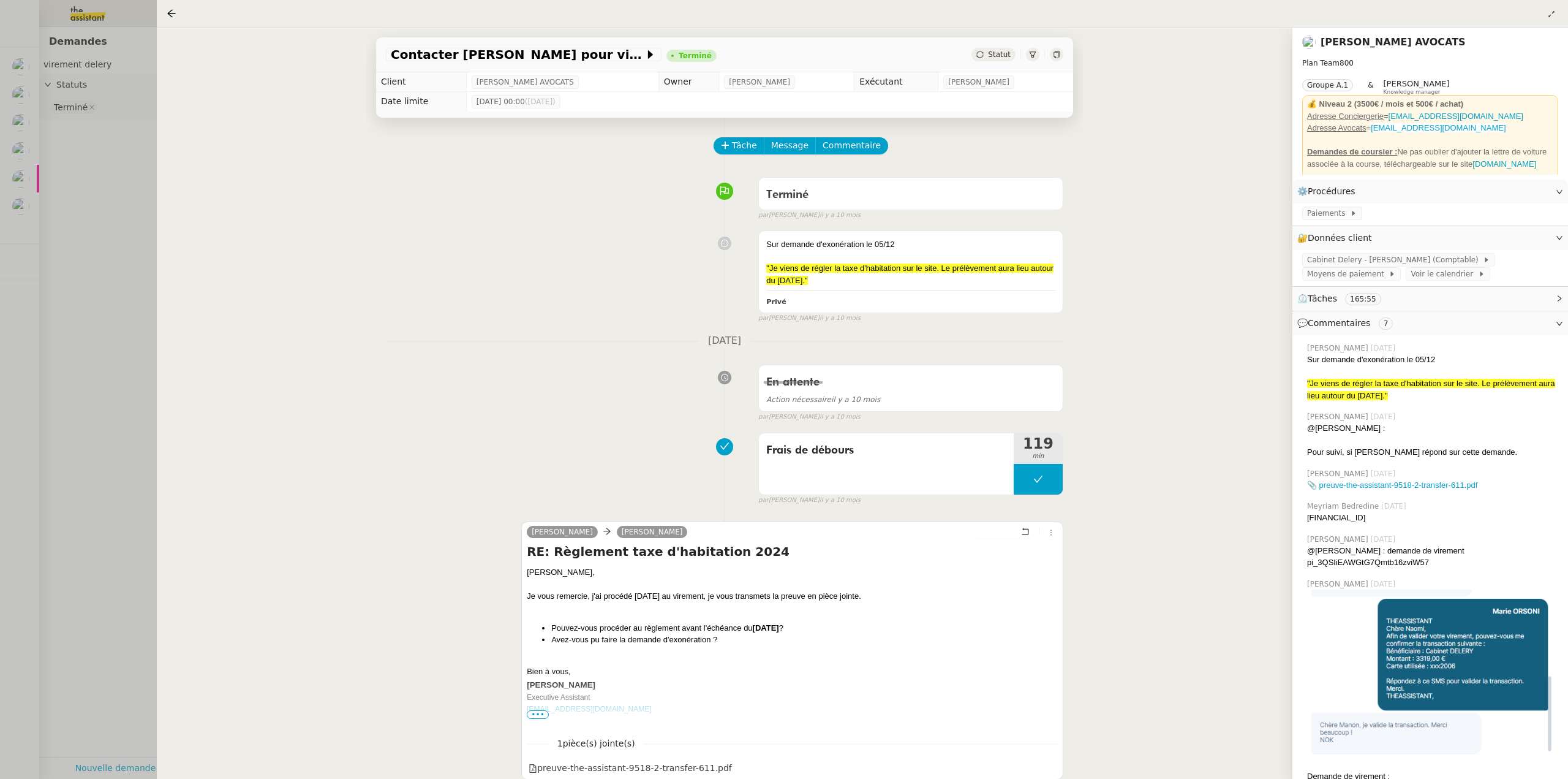
click at [93, 163] on div at bounding box center [784, 390] width 1568 height 779
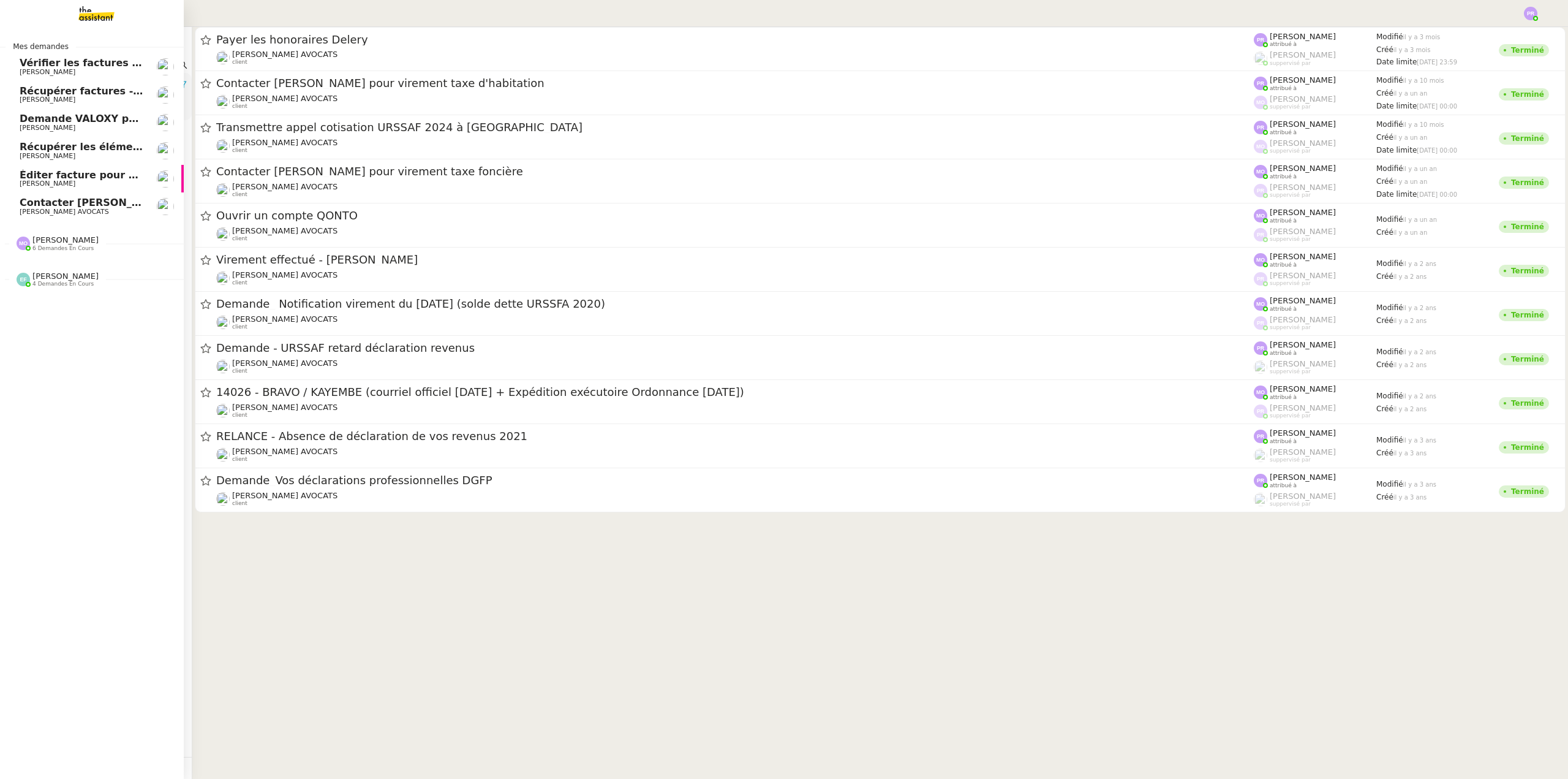
click at [44, 206] on span "Contacter Muriel pour virement taxe foncière" at bounding box center [173, 202] width 307 height 11
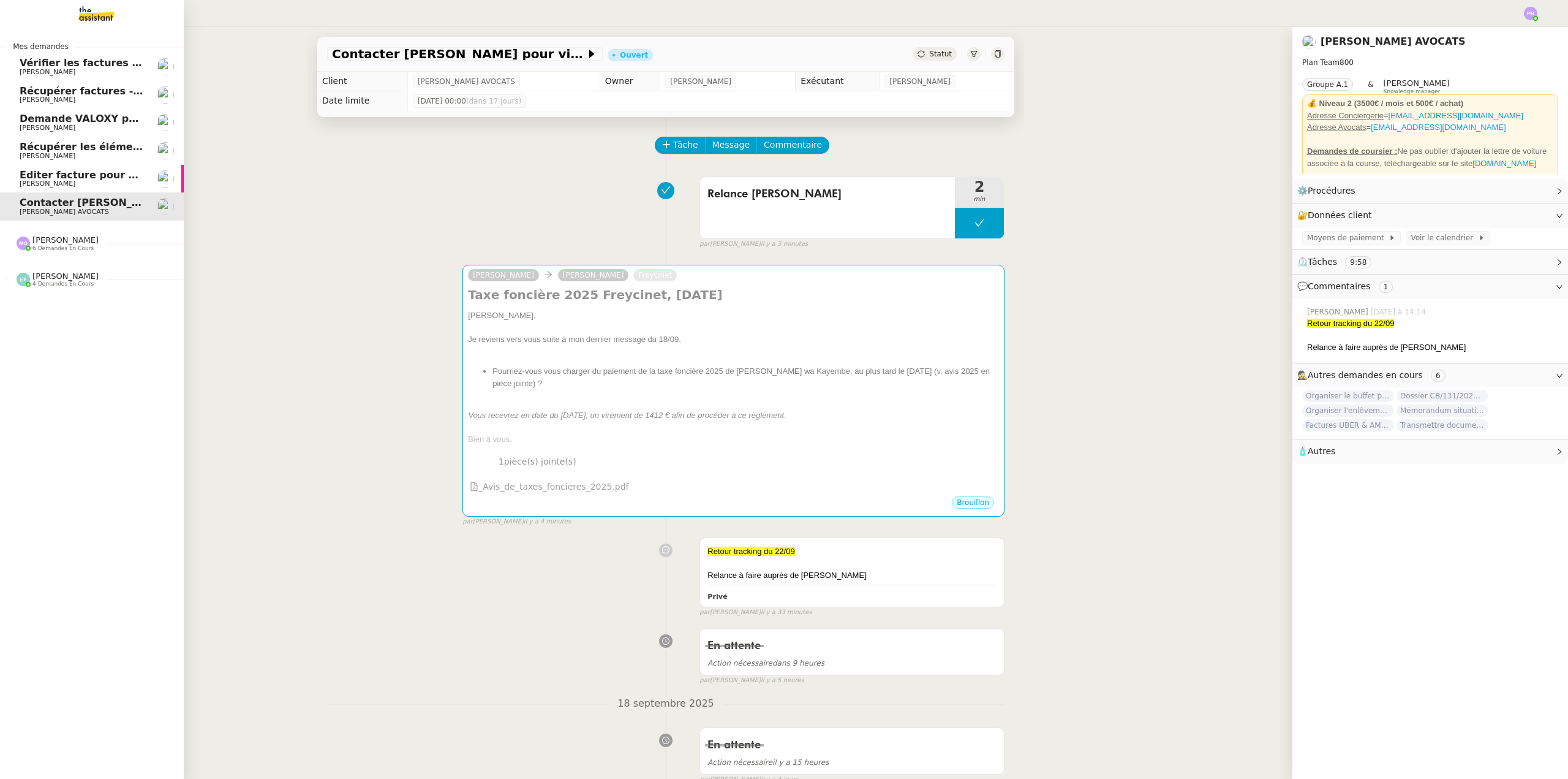
click at [63, 246] on span "6 demandes en cours" at bounding box center [63, 248] width 61 height 7
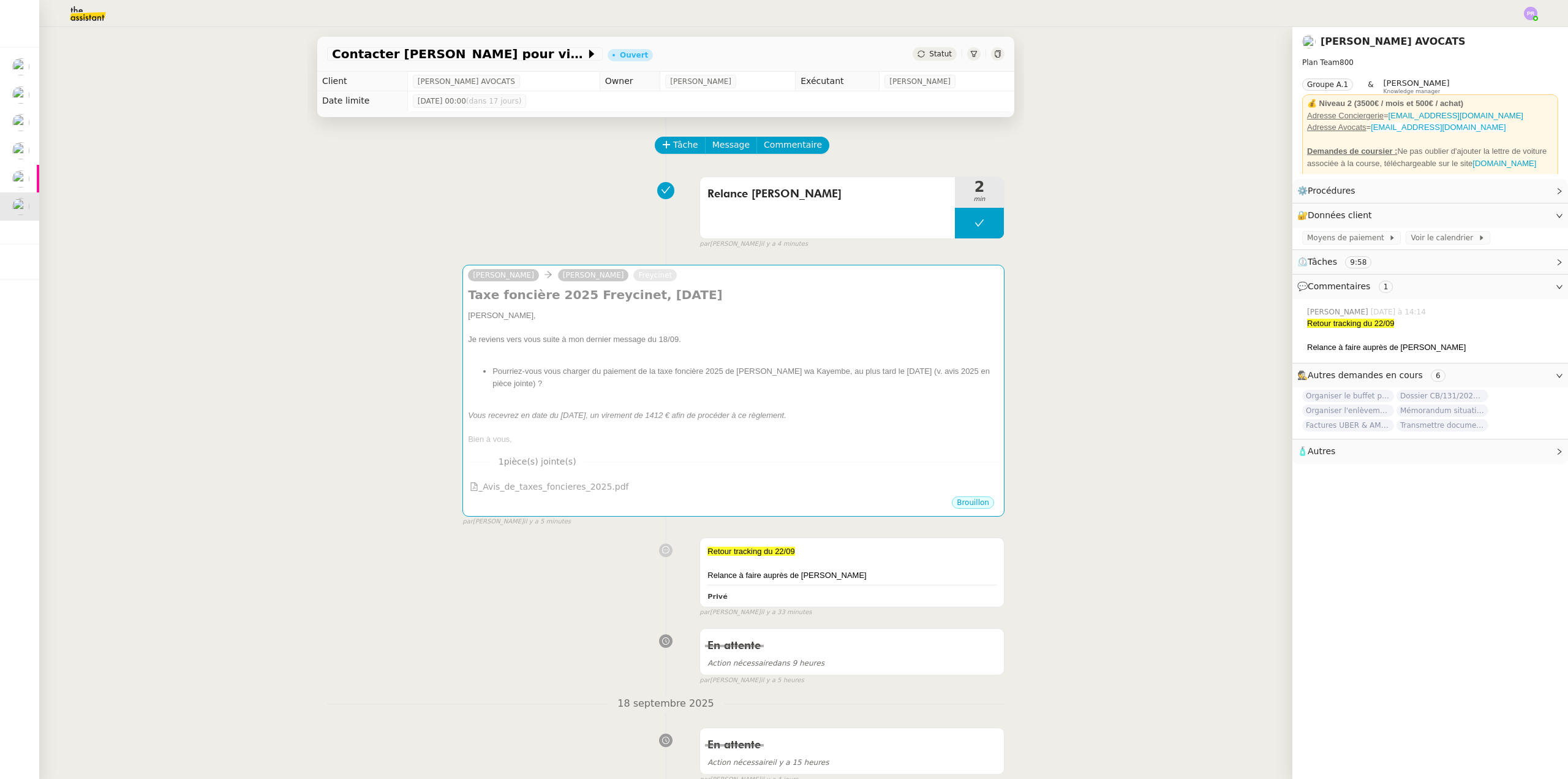
click at [363, 200] on div "Relance Muriel 2 min false par Pauline R. il y a 4 minutes" at bounding box center [665, 210] width 677 height 78
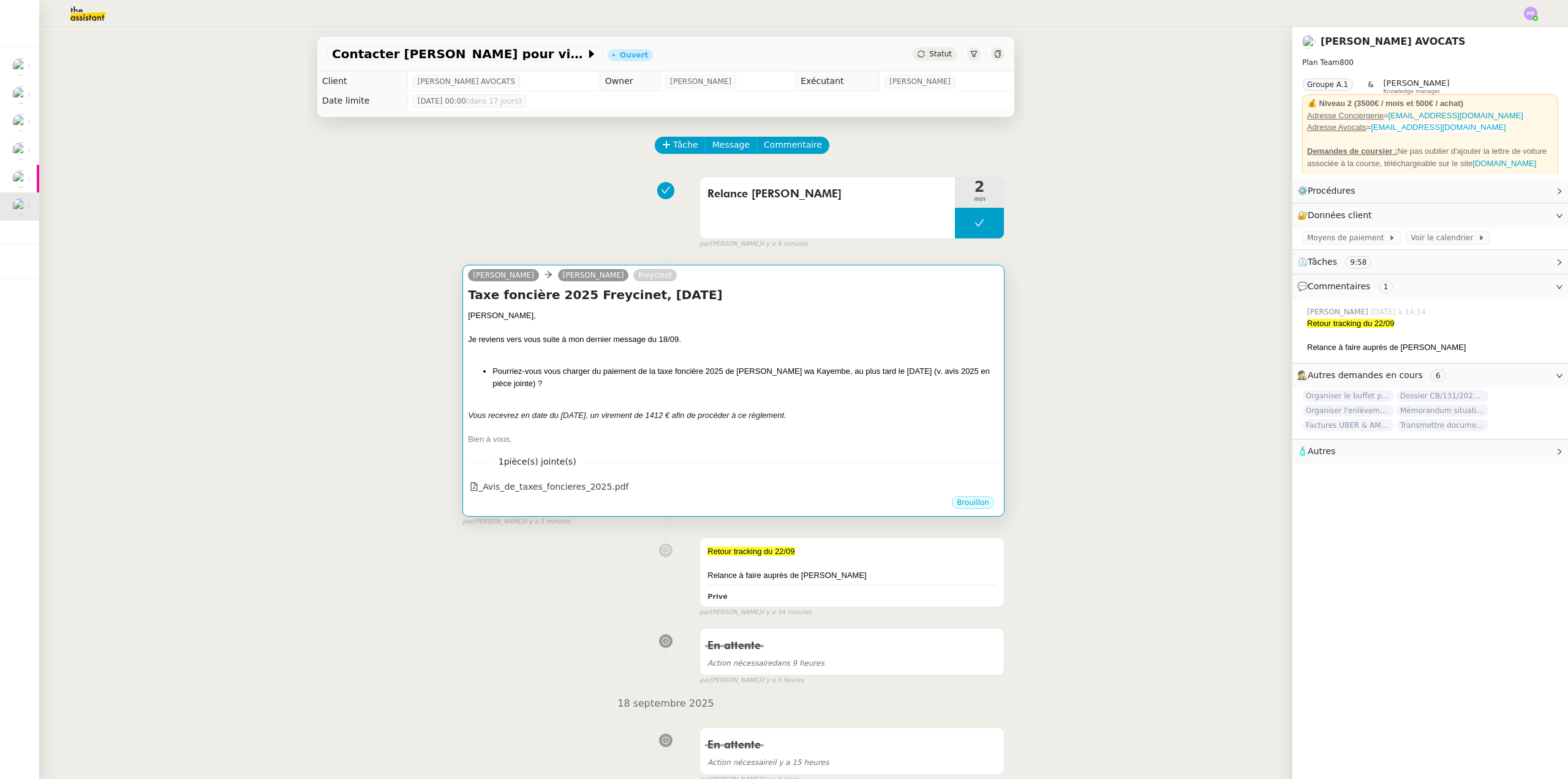
click at [640, 310] on div "Chère Muriel," at bounding box center [733, 316] width 531 height 12
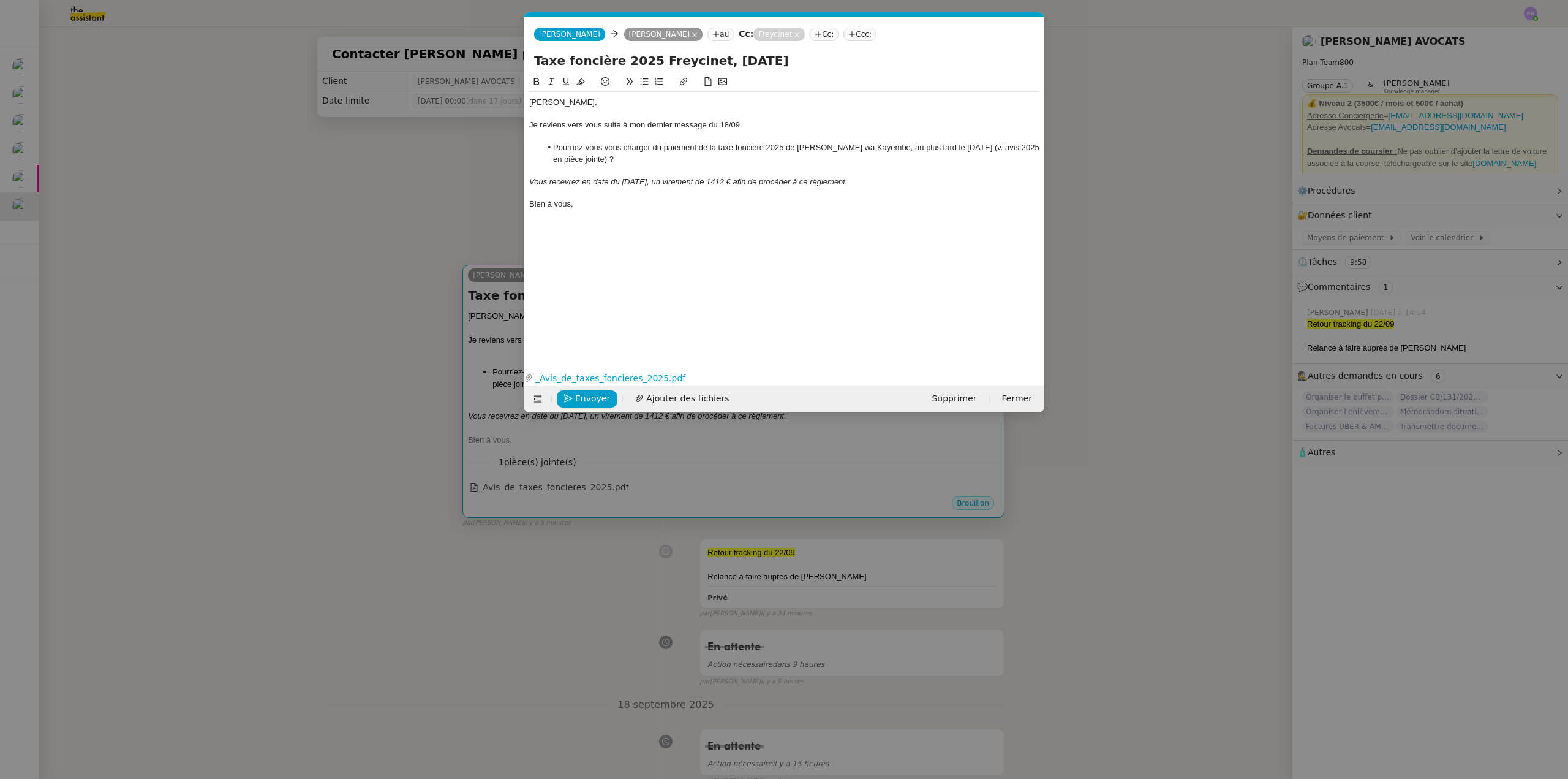
scroll to position [0, 26]
click at [415, 178] on nz-modal-container "Service TA - VOYAGE - PROPOSITION GLOBALE A utiliser dans le cadre de propositi…" at bounding box center [784, 390] width 1568 height 779
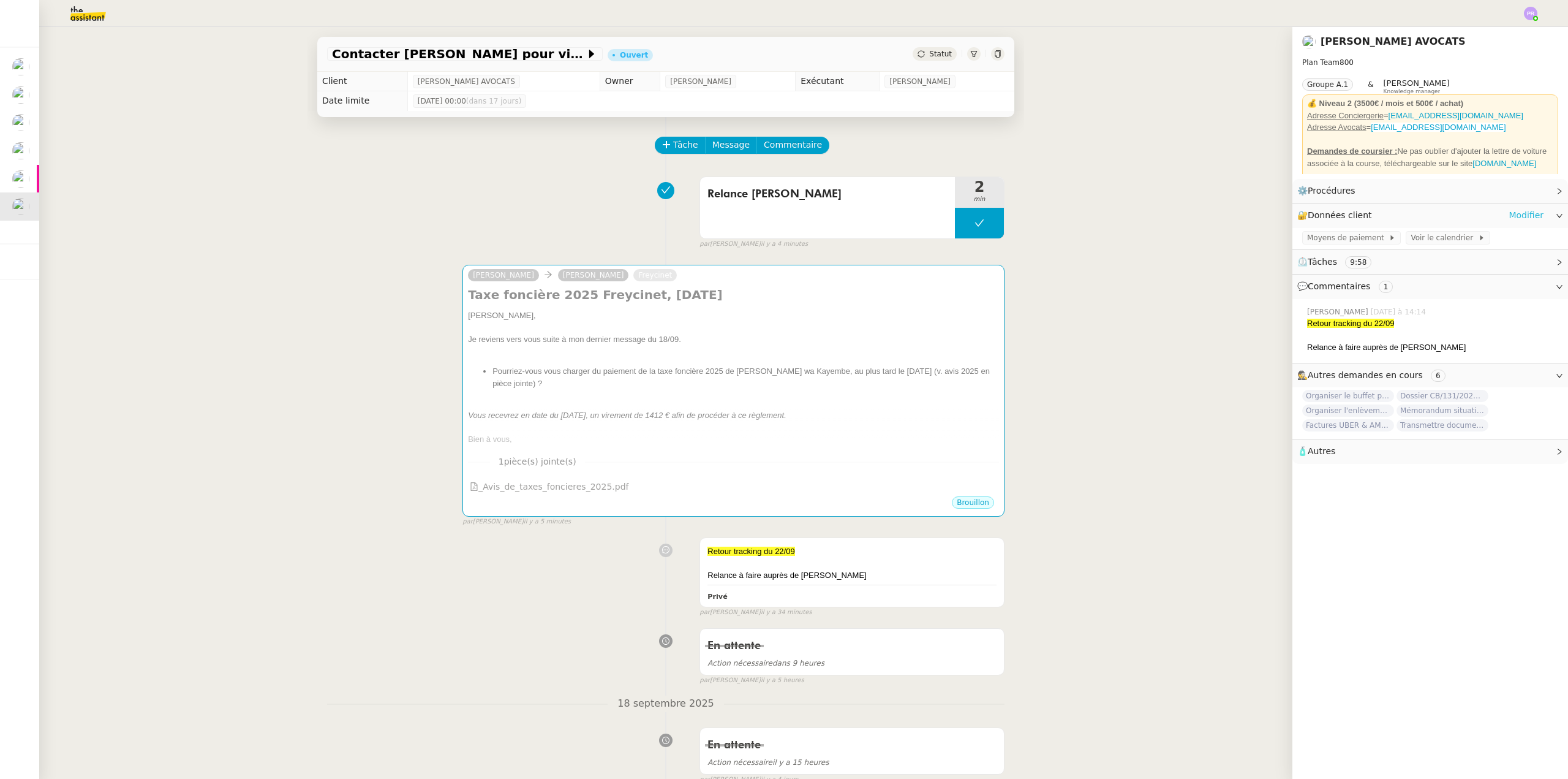
click at [1521, 215] on link "Modifier" at bounding box center [1526, 215] width 35 height 14
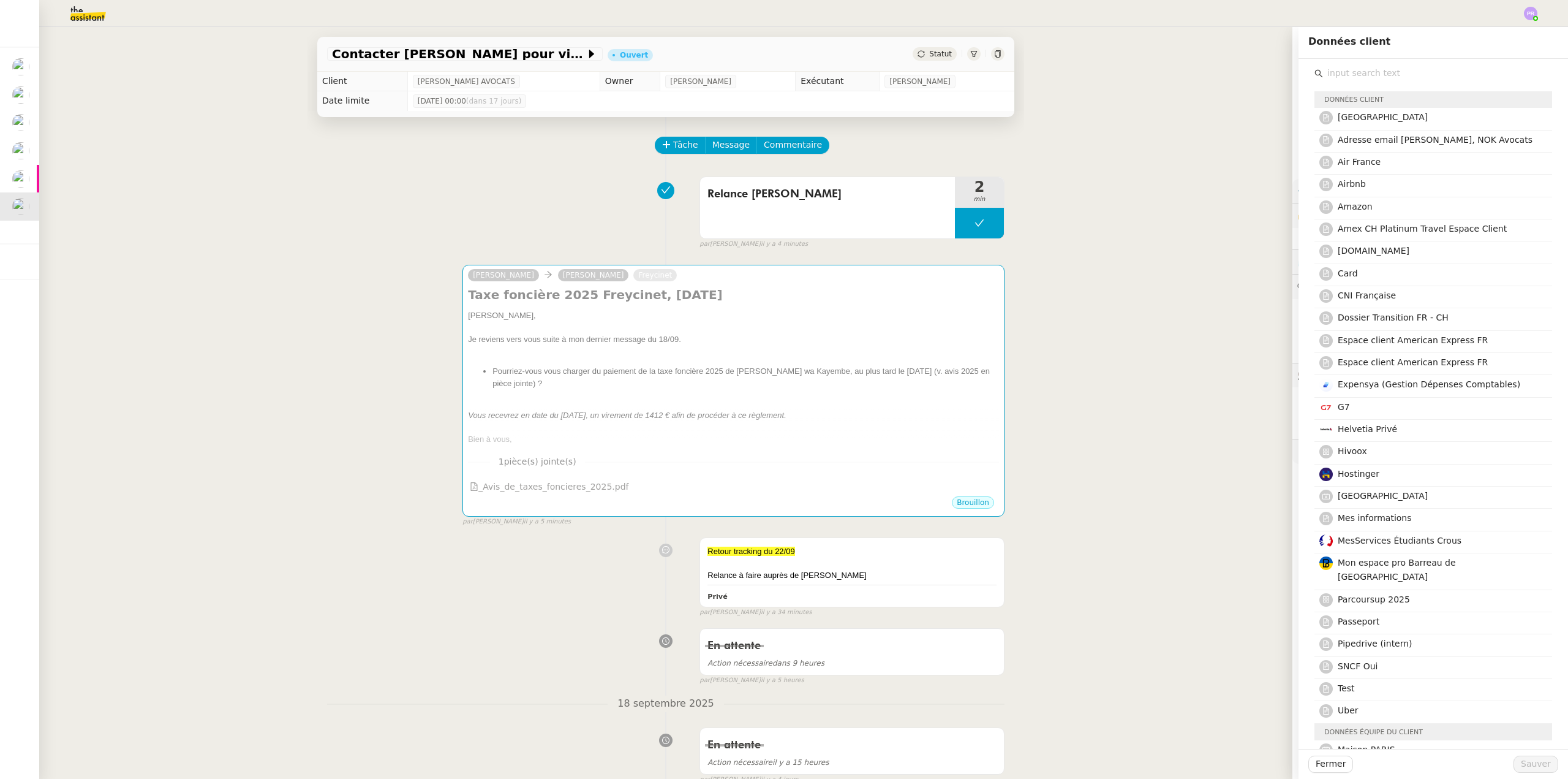
click at [1355, 77] on input "text" at bounding box center [1438, 73] width 229 height 17
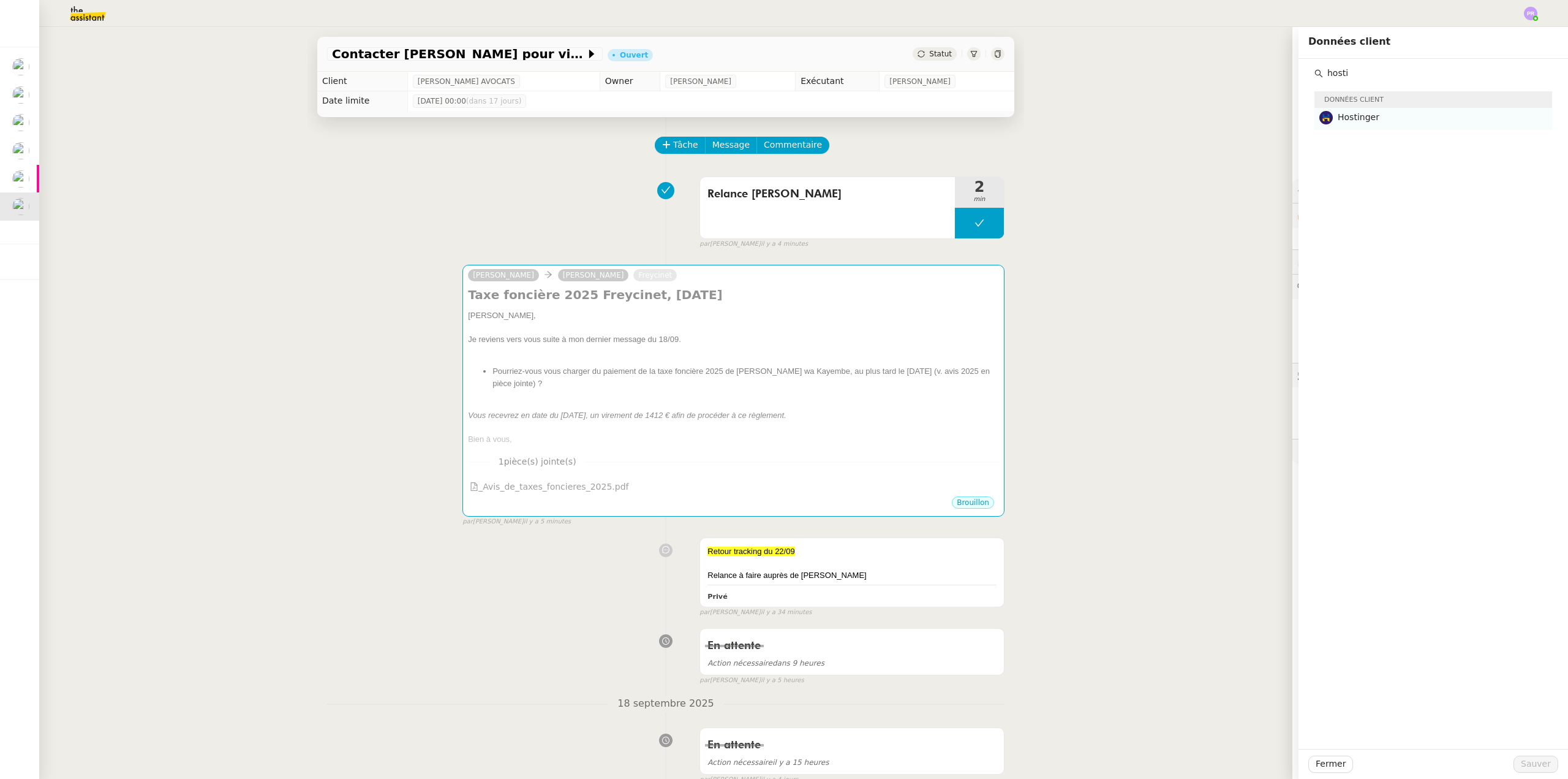
type input "hosti"
click at [1360, 121] on span "Hostinger" at bounding box center [1358, 117] width 41 height 10
click at [1523, 756] on button "Sauver" at bounding box center [1536, 764] width 44 height 17
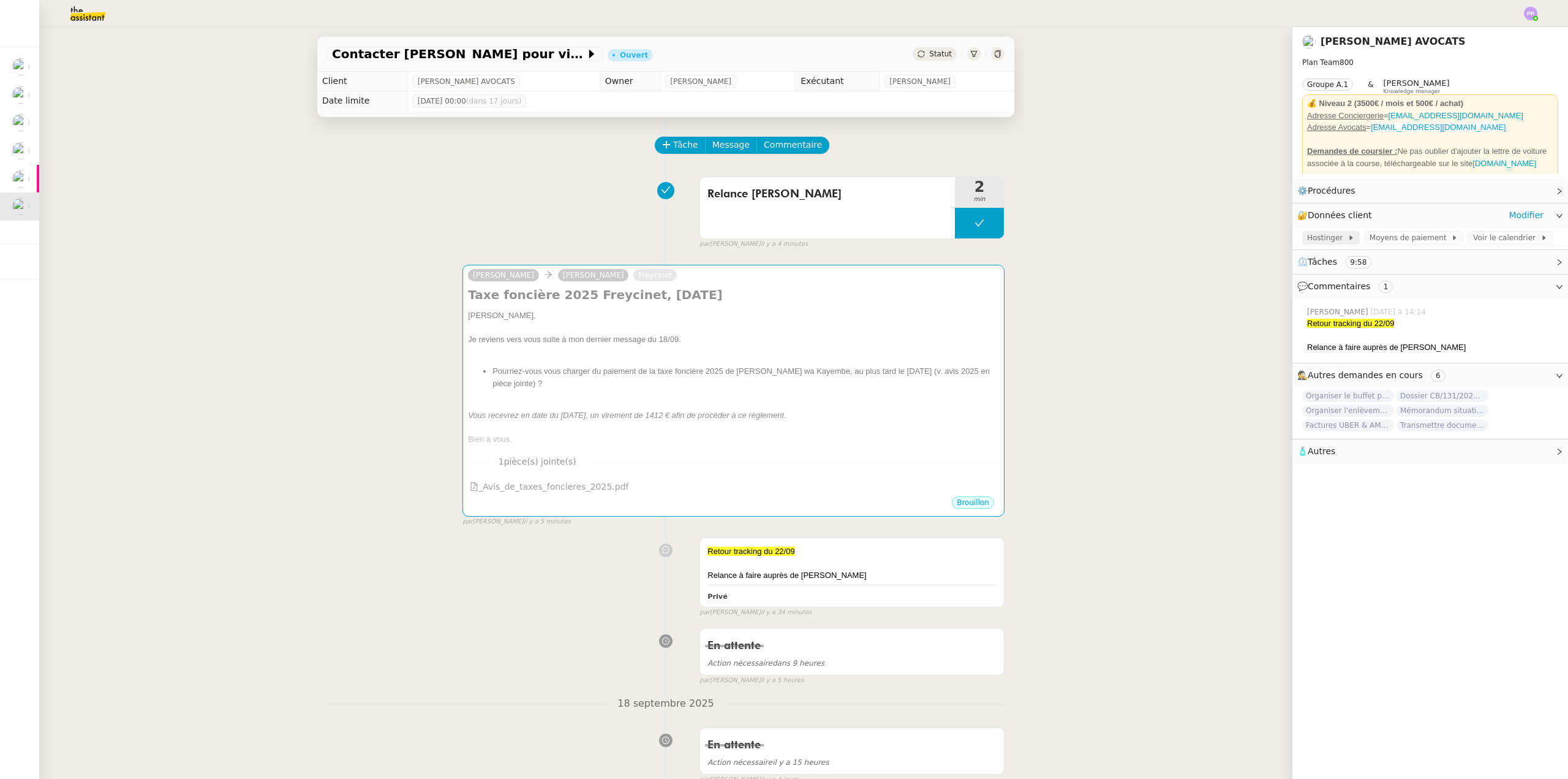
click at [1320, 241] on span "Hostinger" at bounding box center [1328, 237] width 41 height 12
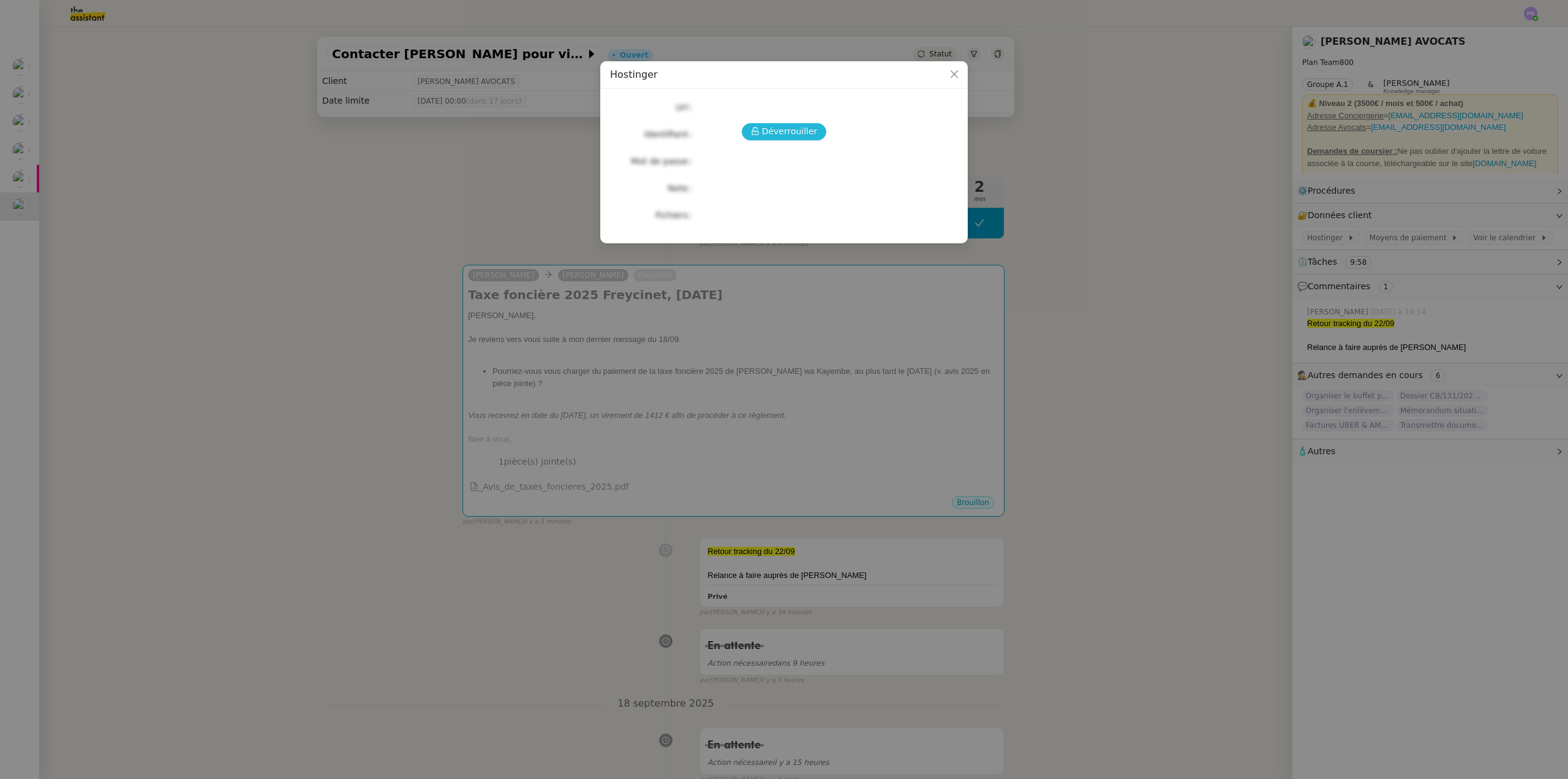
click at [779, 136] on span "Déverrouiller" at bounding box center [790, 131] width 56 height 14
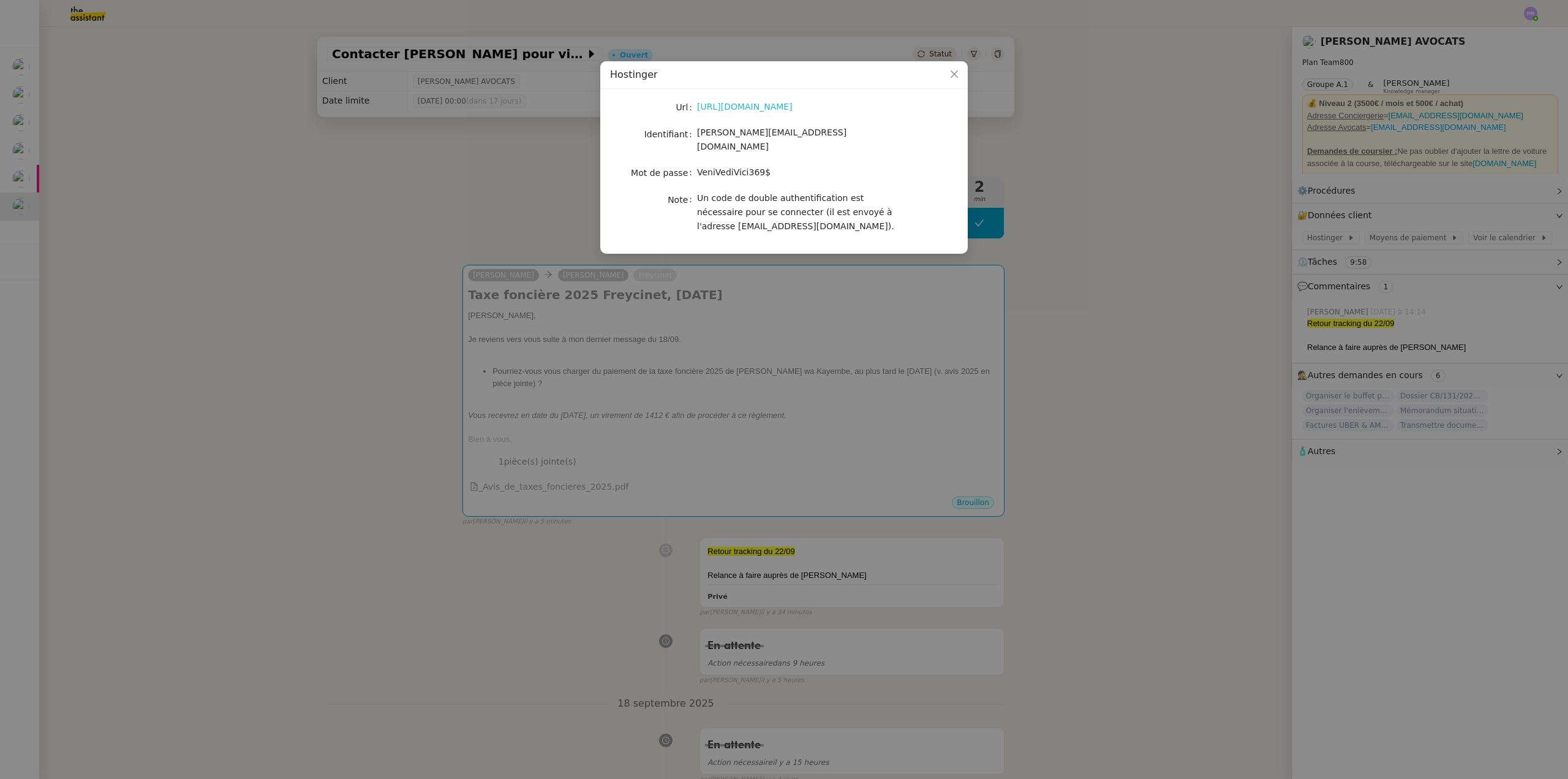
click at [755, 109] on link "https://www.hostinger.fr/cpanel-login" at bounding box center [744, 106] width 96 height 10
drag, startPoint x: 793, startPoint y: 136, endPoint x: 697, endPoint y: 133, distance: 96.0
click at [697, 133] on div "naomi_ka@hotmail.fr" at bounding box center [798, 140] width 203 height 29
copy span "naomi_ka@hotmail.fr"
drag, startPoint x: 763, startPoint y: 163, endPoint x: 699, endPoint y: 159, distance: 64.1
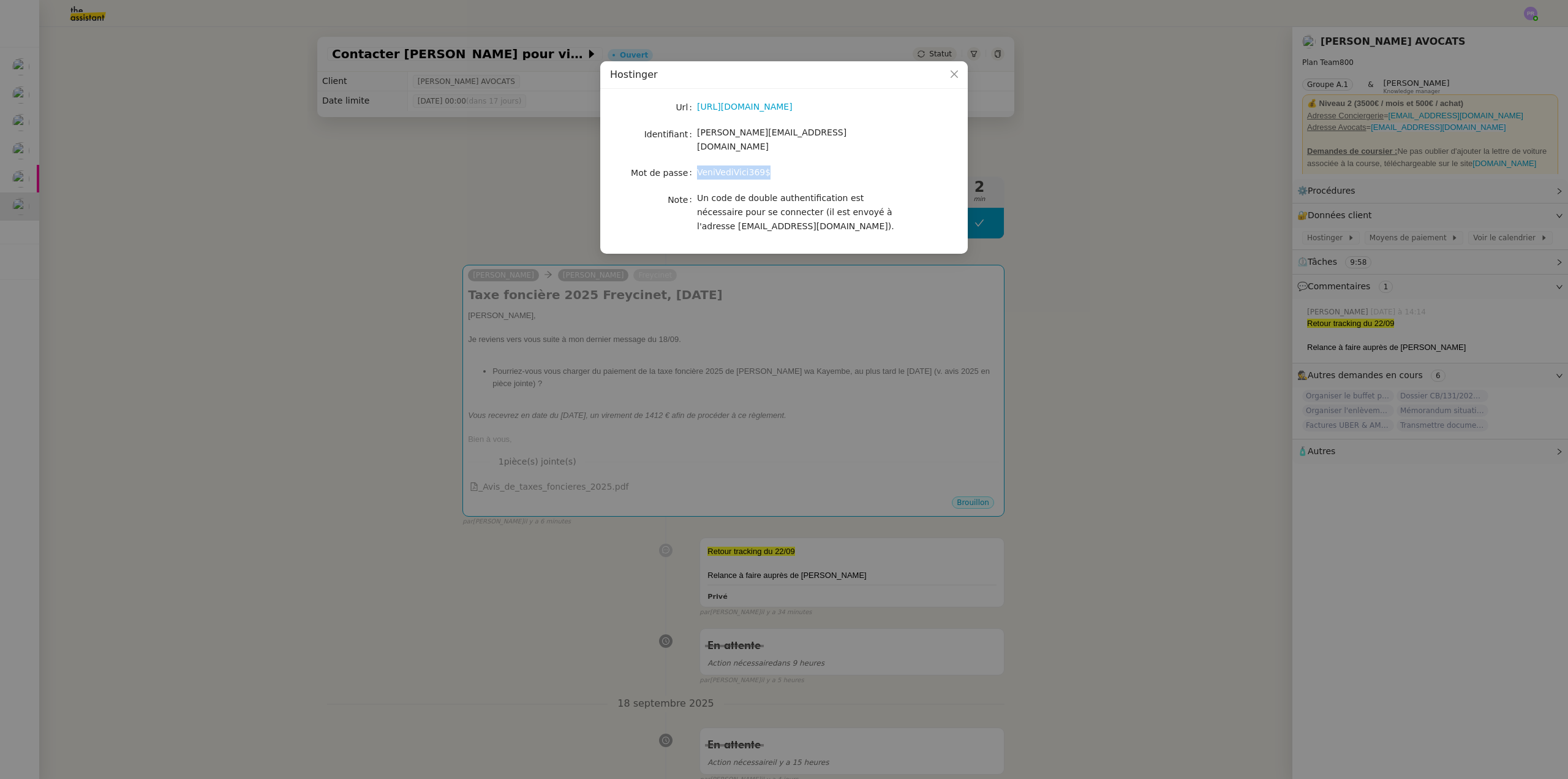
click at [699, 166] on div "VeniVediVici369$" at bounding box center [798, 173] width 203 height 14
copy span "VeniVediVici369$"
click at [163, 123] on nz-modal-container "Hostinger Url https://www.hostinger.fr/cpanel-login Identifiant naomi_ka@hotmai…" at bounding box center [784, 390] width 1568 height 779
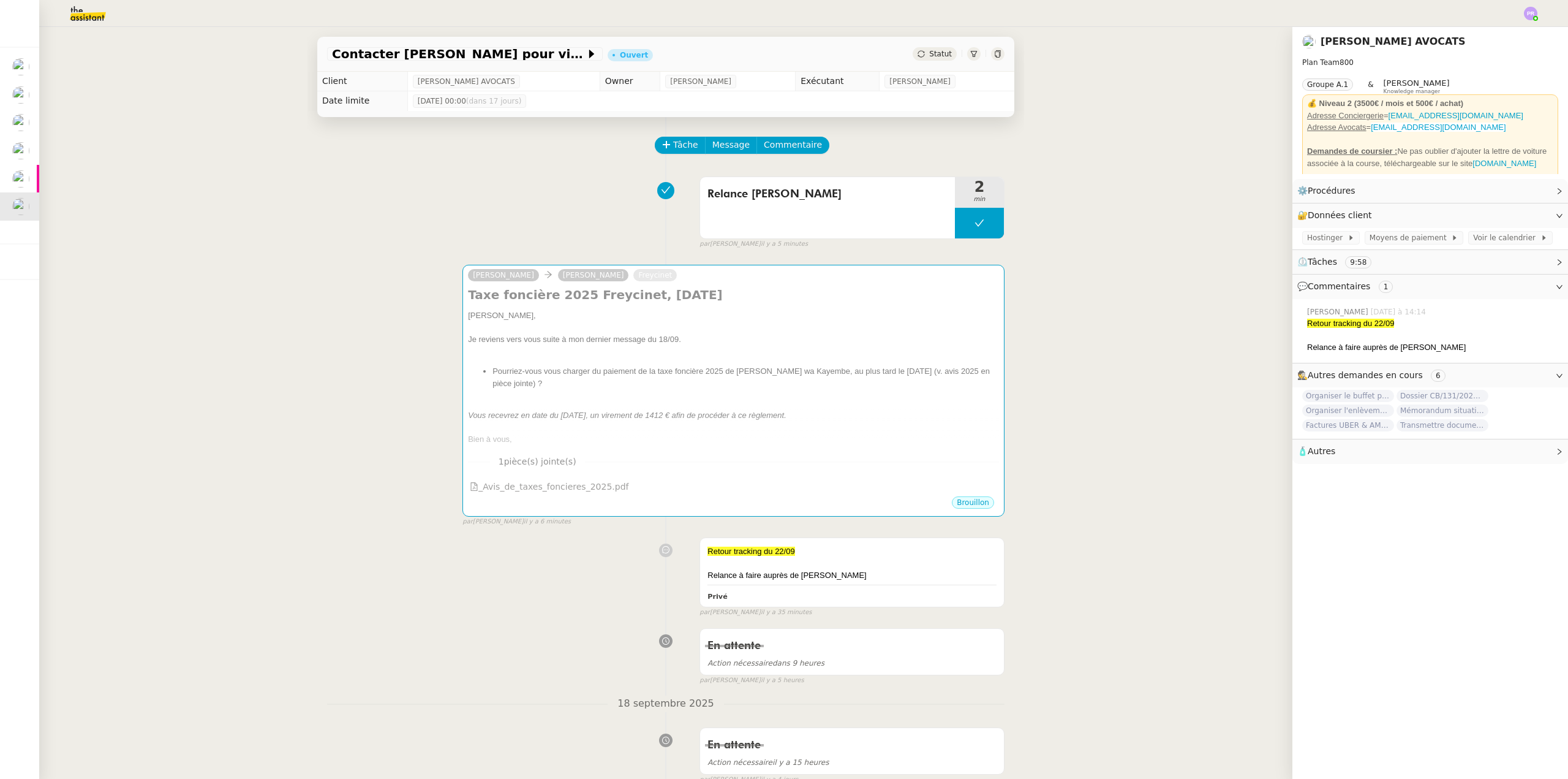
drag, startPoint x: 71, startPoint y: 8, endPoint x: 89, endPoint y: 19, distance: 21.1
click at [72, 9] on img at bounding box center [78, 14] width 95 height 27
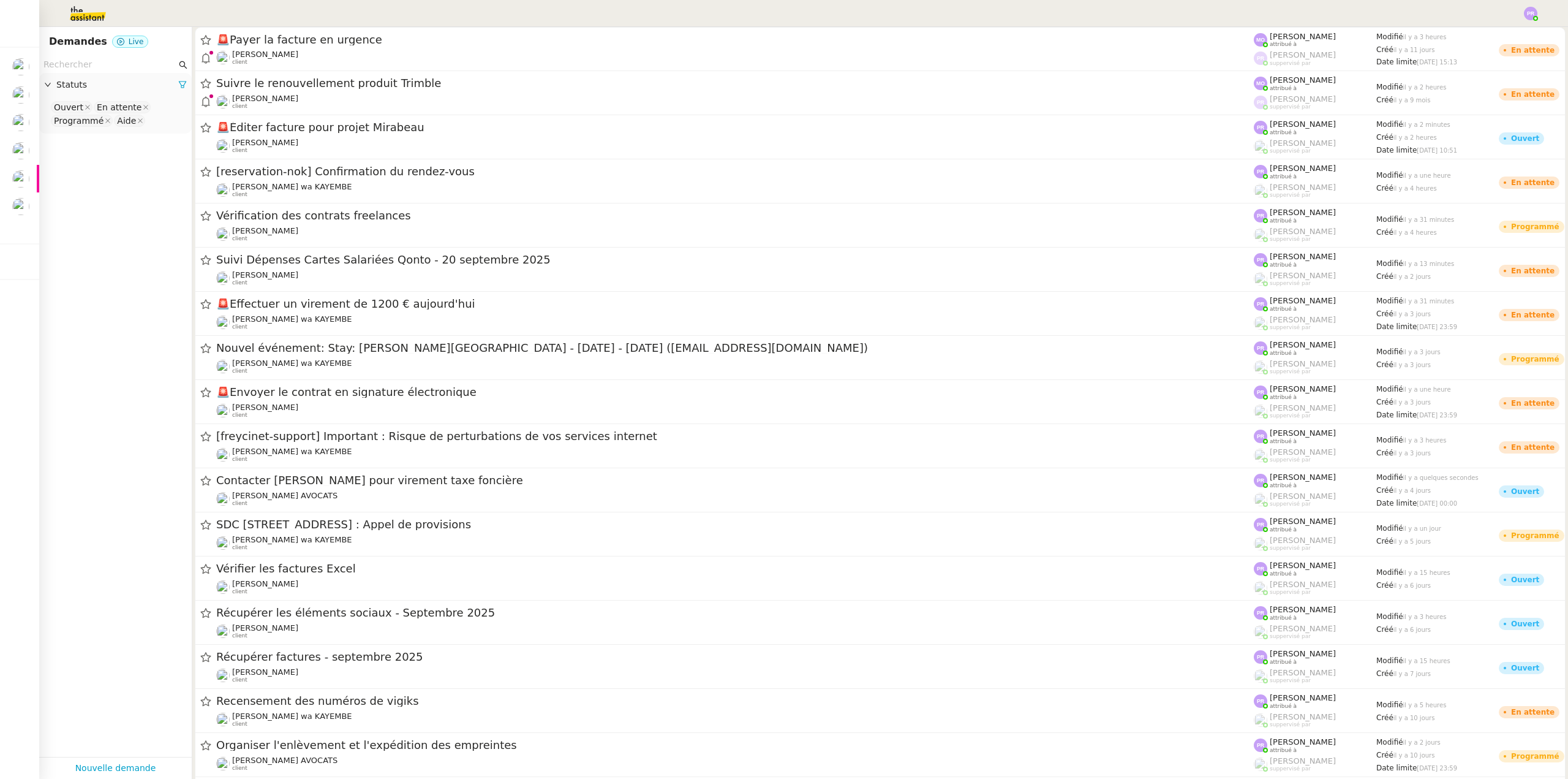
click at [99, 61] on input "text" at bounding box center [110, 64] width 133 height 14
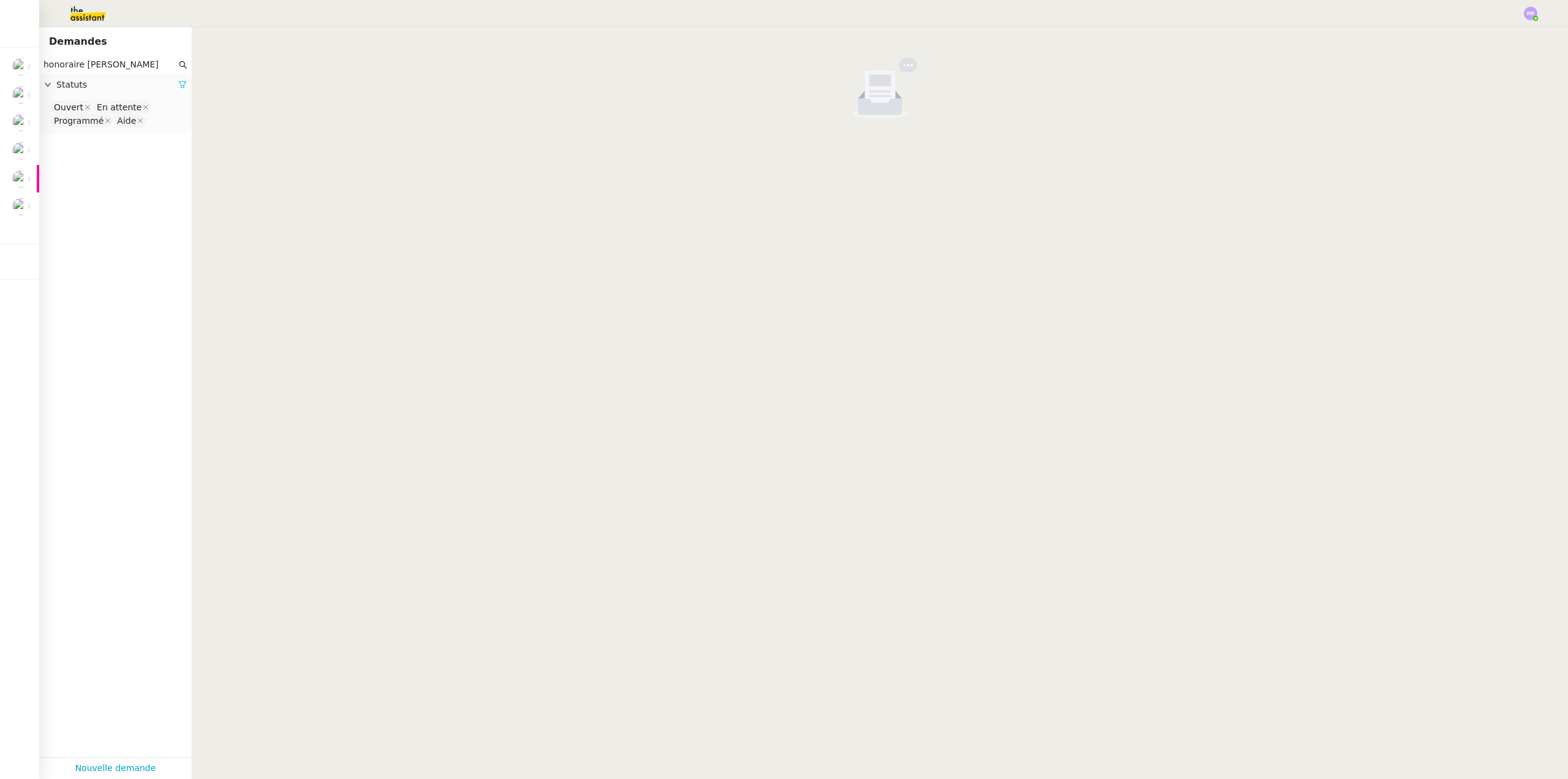
type input "honoraire delery"
click at [178, 82] on icon at bounding box center [182, 84] width 8 height 8
click at [174, 86] on span "Statuts" at bounding box center [121, 84] width 130 height 14
click at [88, 107] on nz-select-top-control "Please select" at bounding box center [115, 108] width 133 height 15
click at [90, 233] on div "Terminé" at bounding box center [111, 231] width 114 height 11
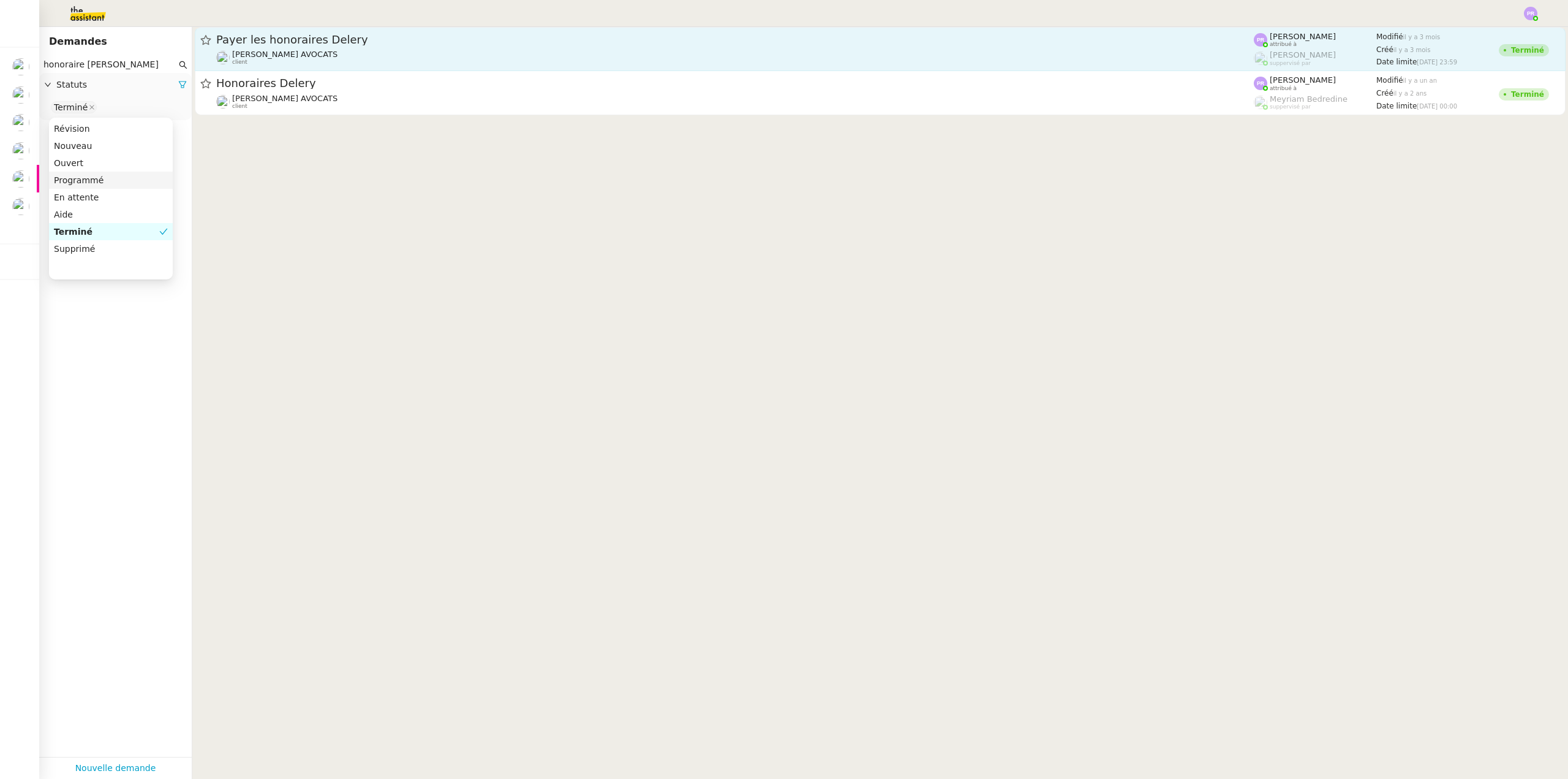
click at [410, 50] on div "Naomi NOK AVOCATS client" at bounding box center [735, 57] width 1038 height 16
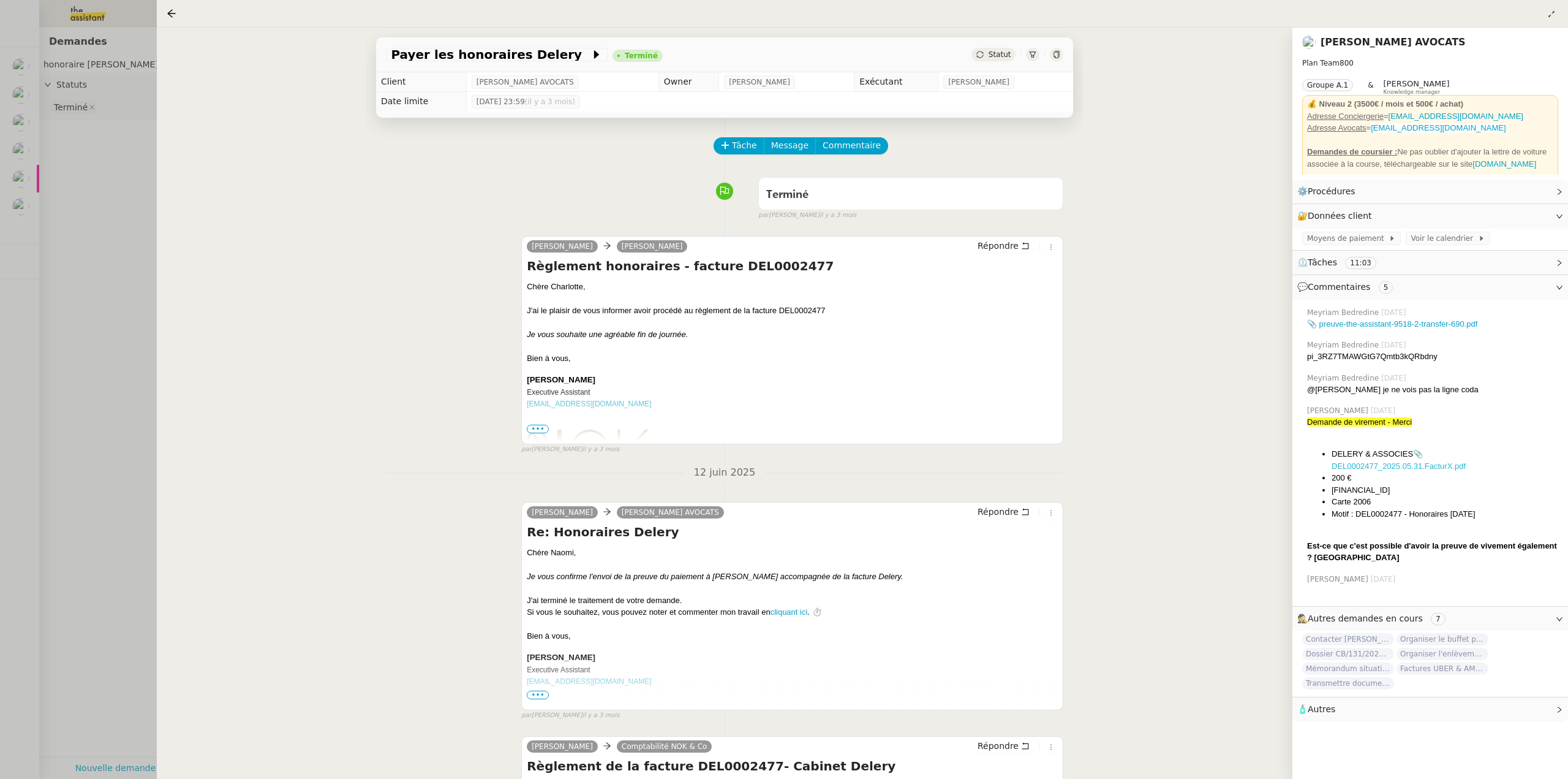
click at [1381, 466] on link "📎 DEL0002477_2025.05.31.FacturX.pdf" at bounding box center [1399, 460] width 134 height 21
click at [108, 118] on div at bounding box center [784, 390] width 1568 height 779
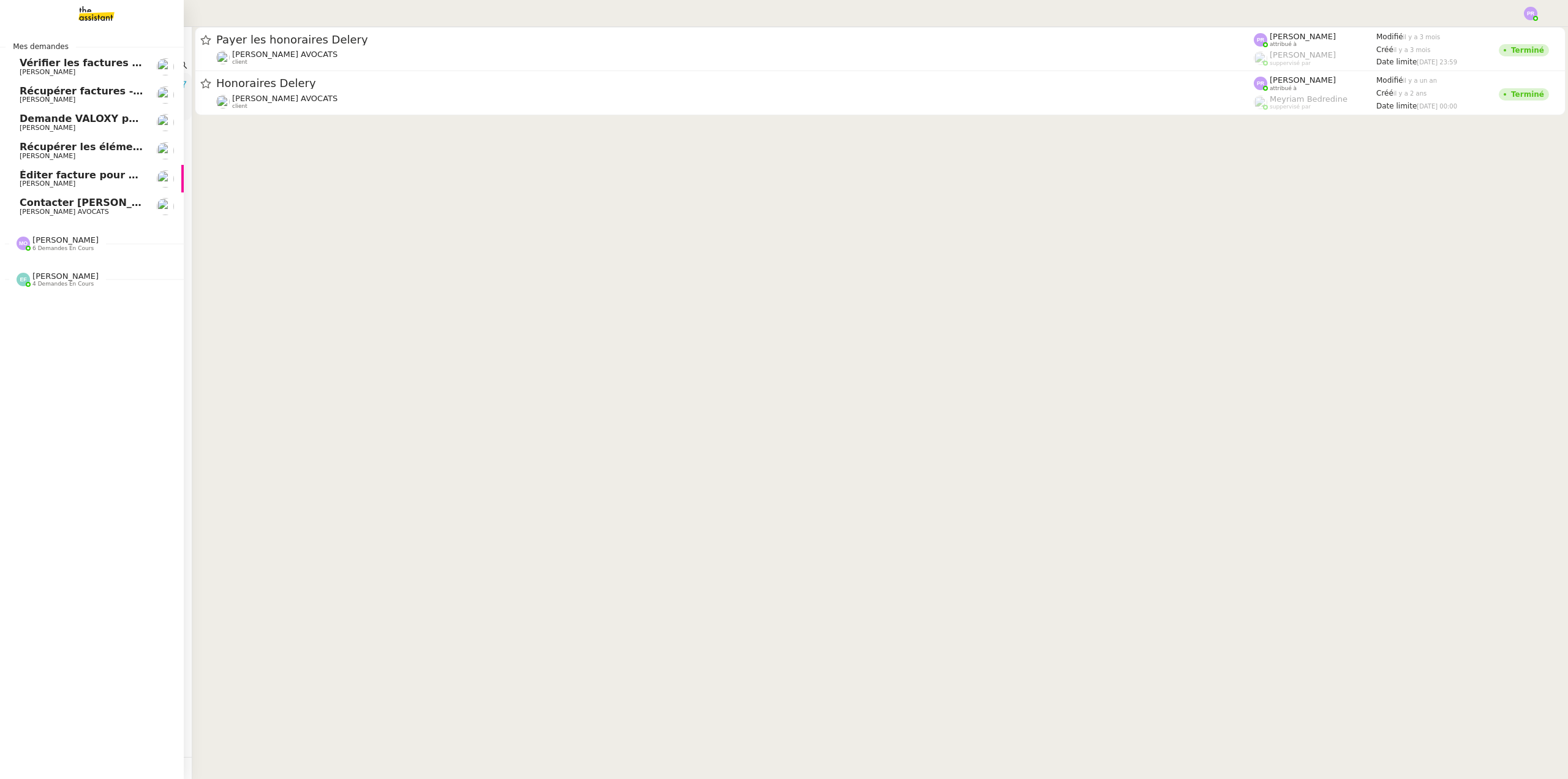
click at [63, 203] on span "Contacter Muriel pour virement taxe foncière" at bounding box center [173, 202] width 307 height 11
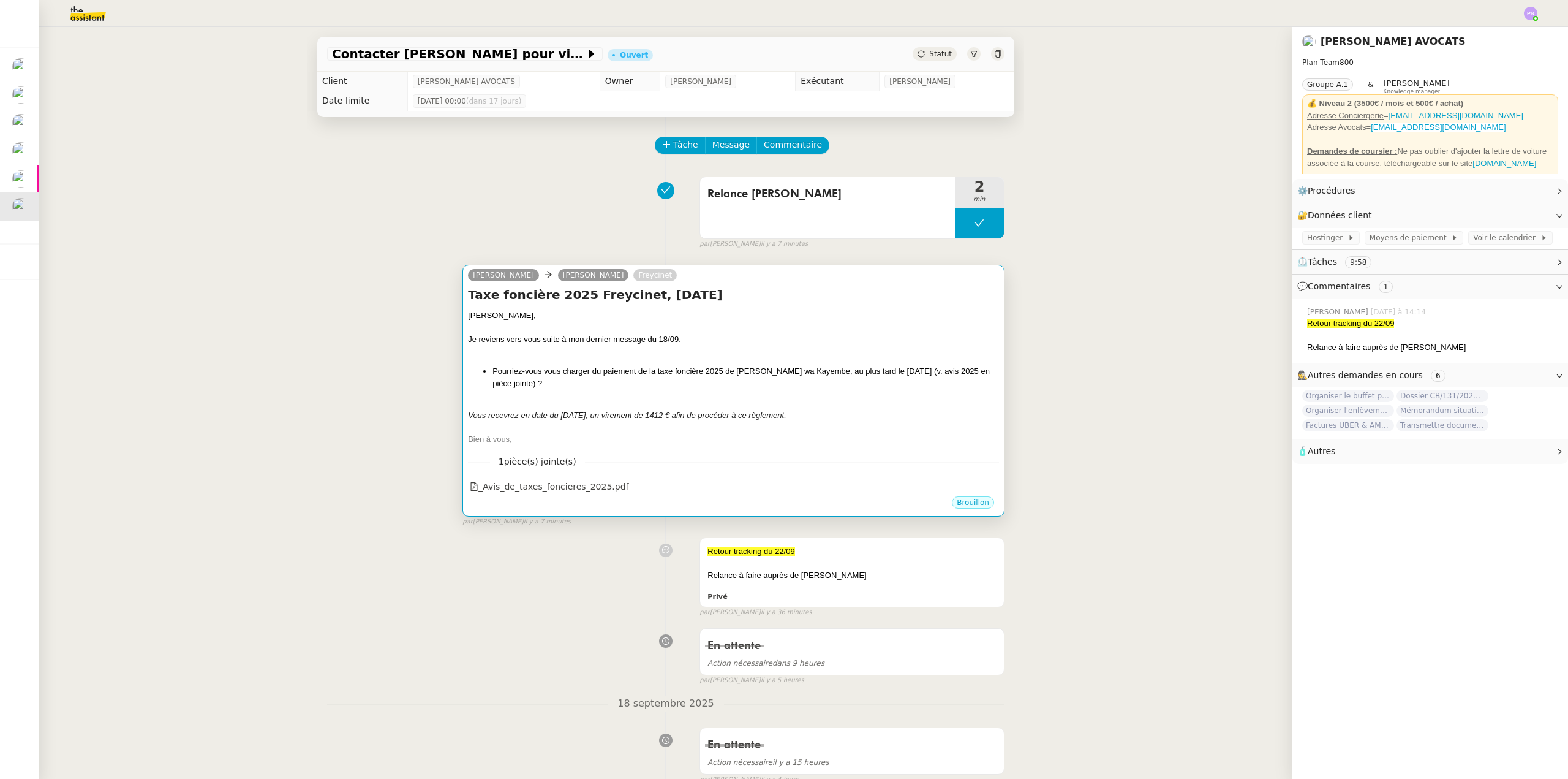
click at [685, 335] on div "Je reviens vers vous suite à mon dernier message du 18/09." at bounding box center [733, 339] width 531 height 12
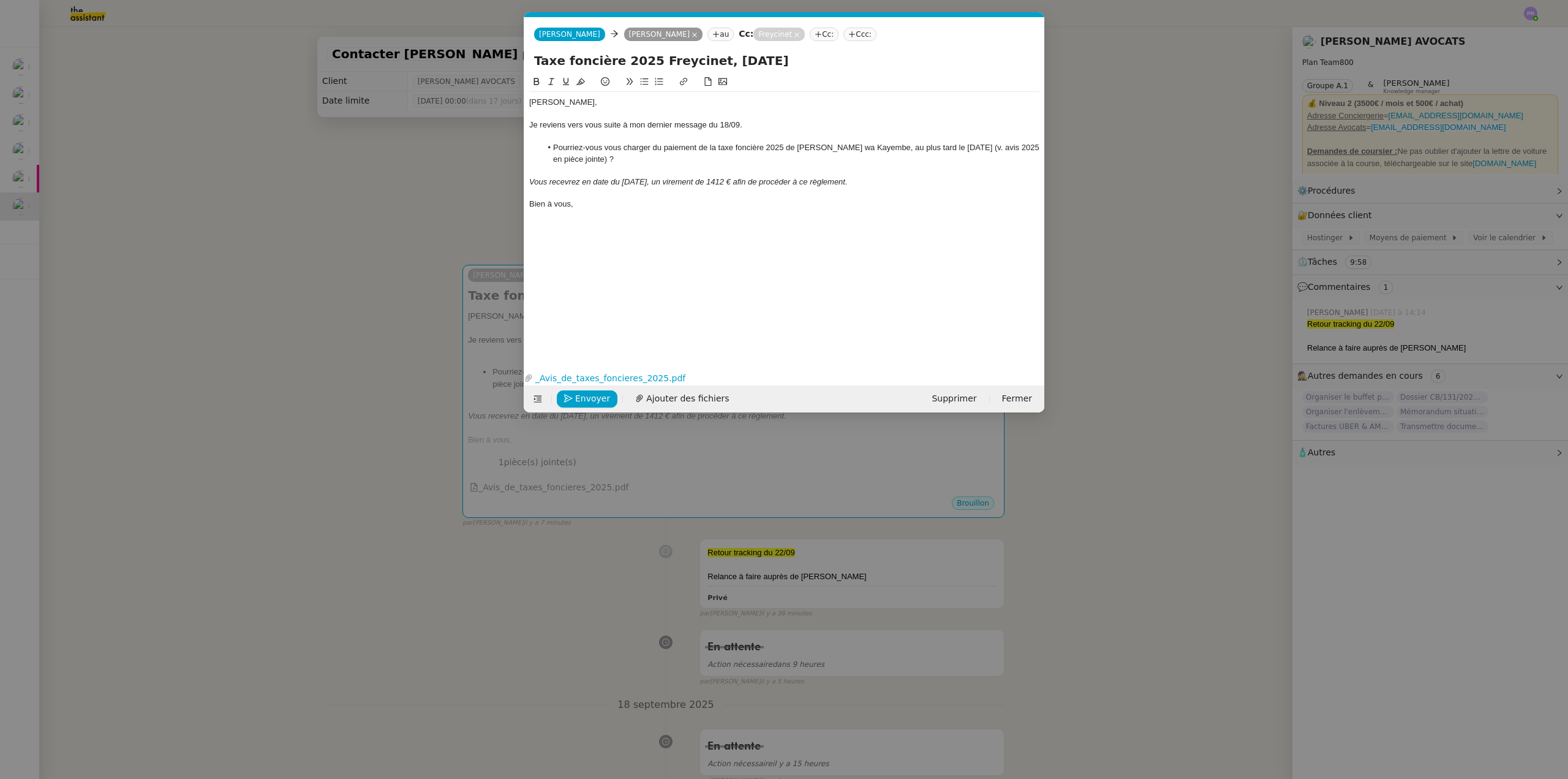
scroll to position [0, 26]
click at [880, 183] on div "Vous recevrez en date du 10/10/2025, un virement de 1412 € afin de procéder à c…" at bounding box center [784, 182] width 510 height 11
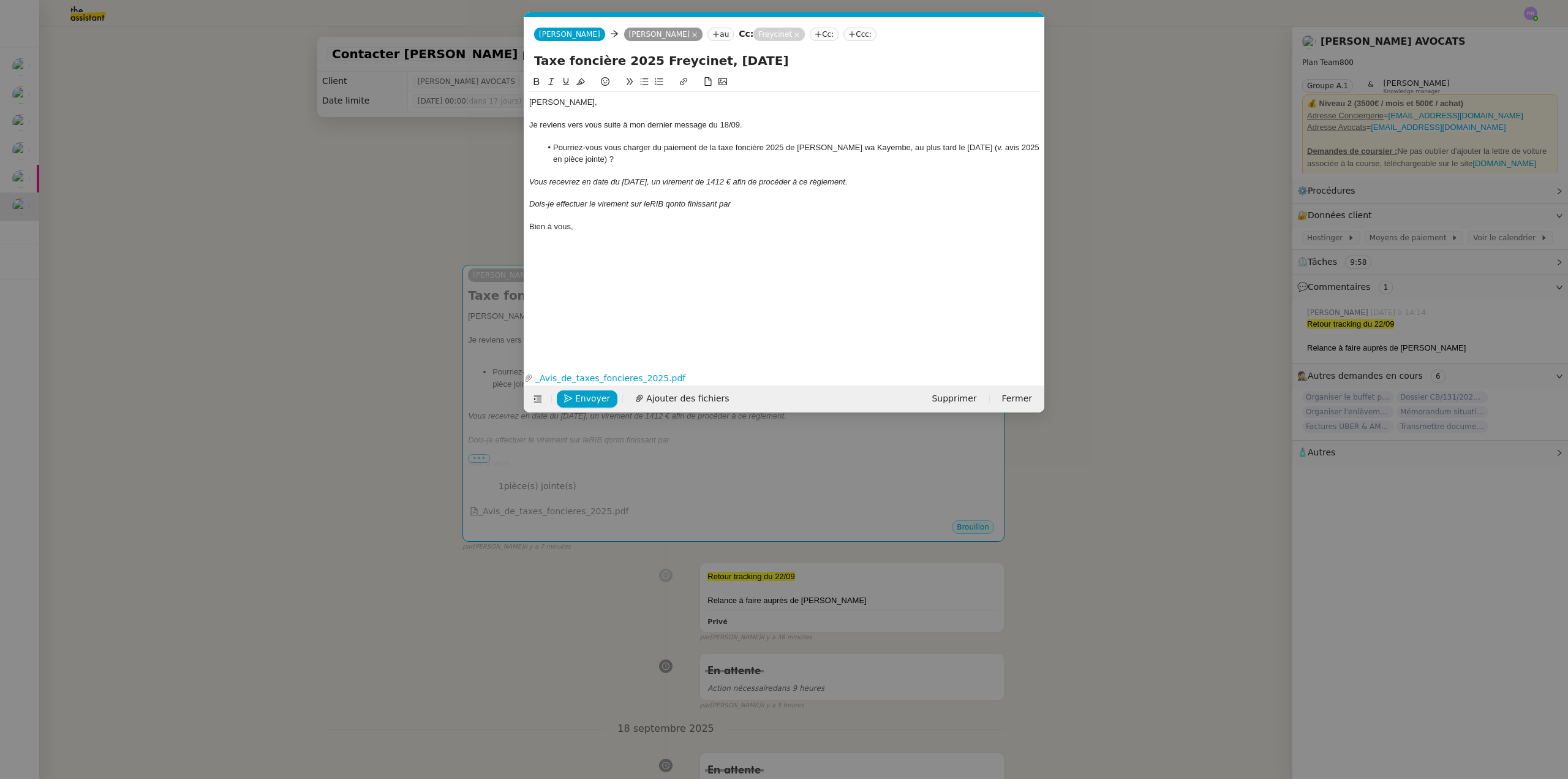
click at [606, 202] on em "Dois-je effectuer le virement sur leRIB qonto finissant par" at bounding box center [630, 203] width 202 height 9
click at [646, 81] on icon at bounding box center [644, 81] width 8 height 8
click at [674, 202] on em "Dois-je effectuer le virement sur leRIB qonto finissant par" at bounding box center [654, 203] width 202 height 9
drag, startPoint x: 671, startPoint y: 206, endPoint x: 544, endPoint y: 207, distance: 127.0
click at [544, 207] on li "Dois-je effectuer le virement sur le RIB qonto finissant par" at bounding box center [791, 203] width 499 height 11
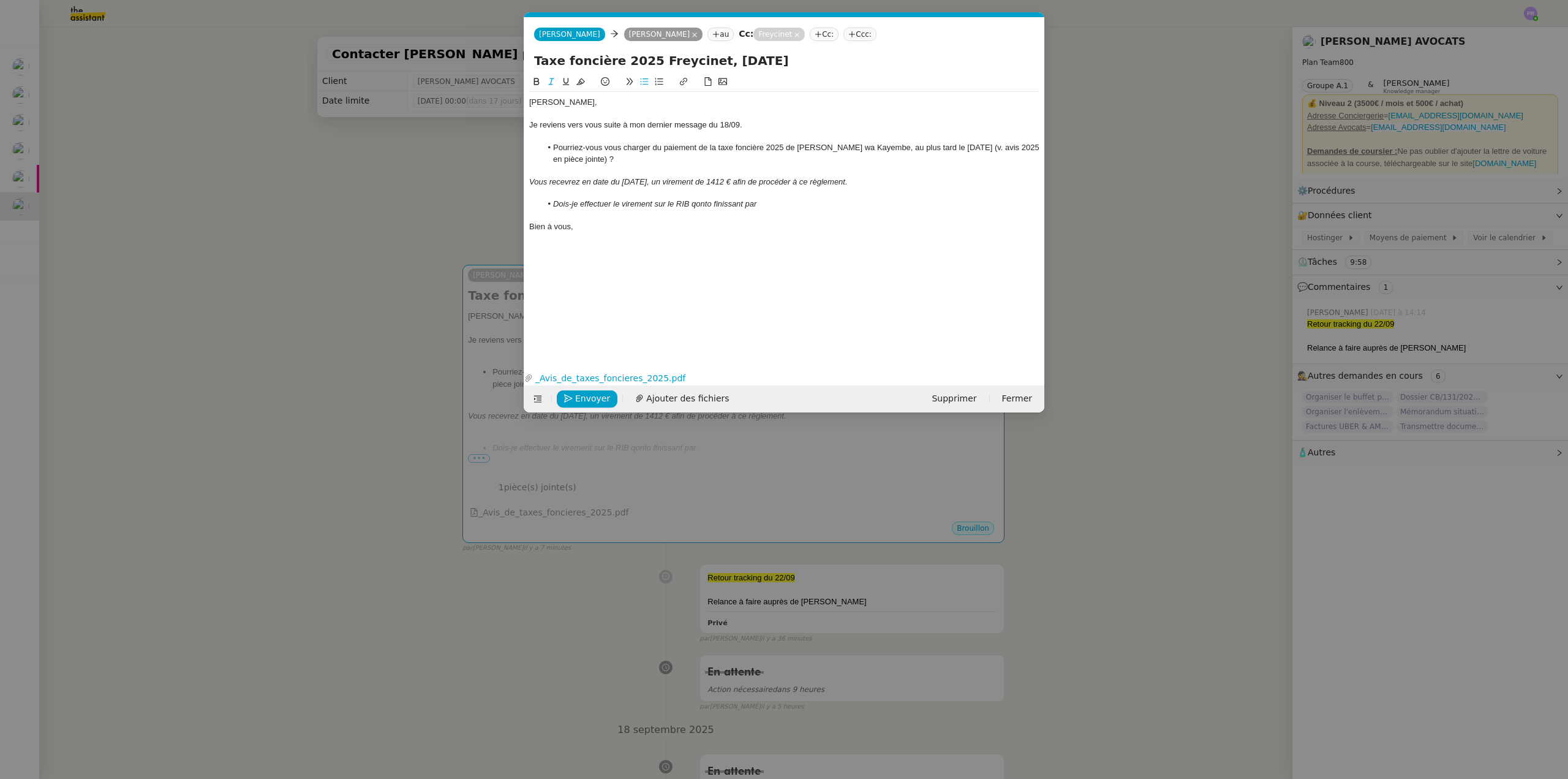
click at [549, 79] on icon at bounding box center [551, 81] width 8 height 8
click at [795, 203] on li "Dois-je effectuer le virement sur le RIB qonto finissant par" at bounding box center [791, 203] width 499 height 11
click at [569, 178] on em "Vous recevrez en date du 10/10/2025, un virement de 1412 € afin de procéder à c…" at bounding box center [688, 182] width 319 height 9
click at [72, 231] on nz-modal-container "Service TA - VOYAGE - PROPOSITION GLOBALE A utiliser dans le cadre de propositi…" at bounding box center [784, 390] width 1568 height 779
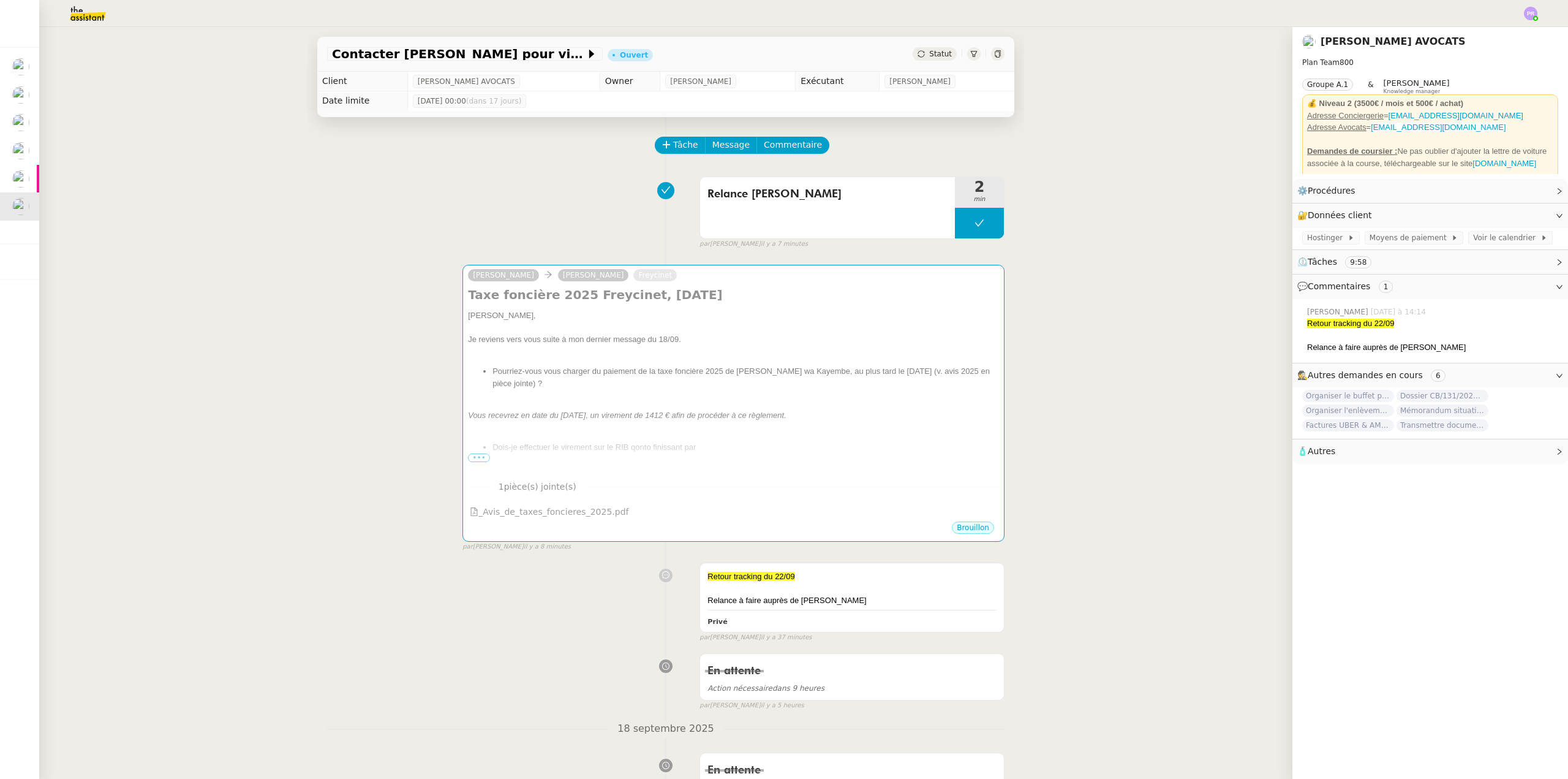
click at [87, 12] on img at bounding box center [78, 14] width 95 height 27
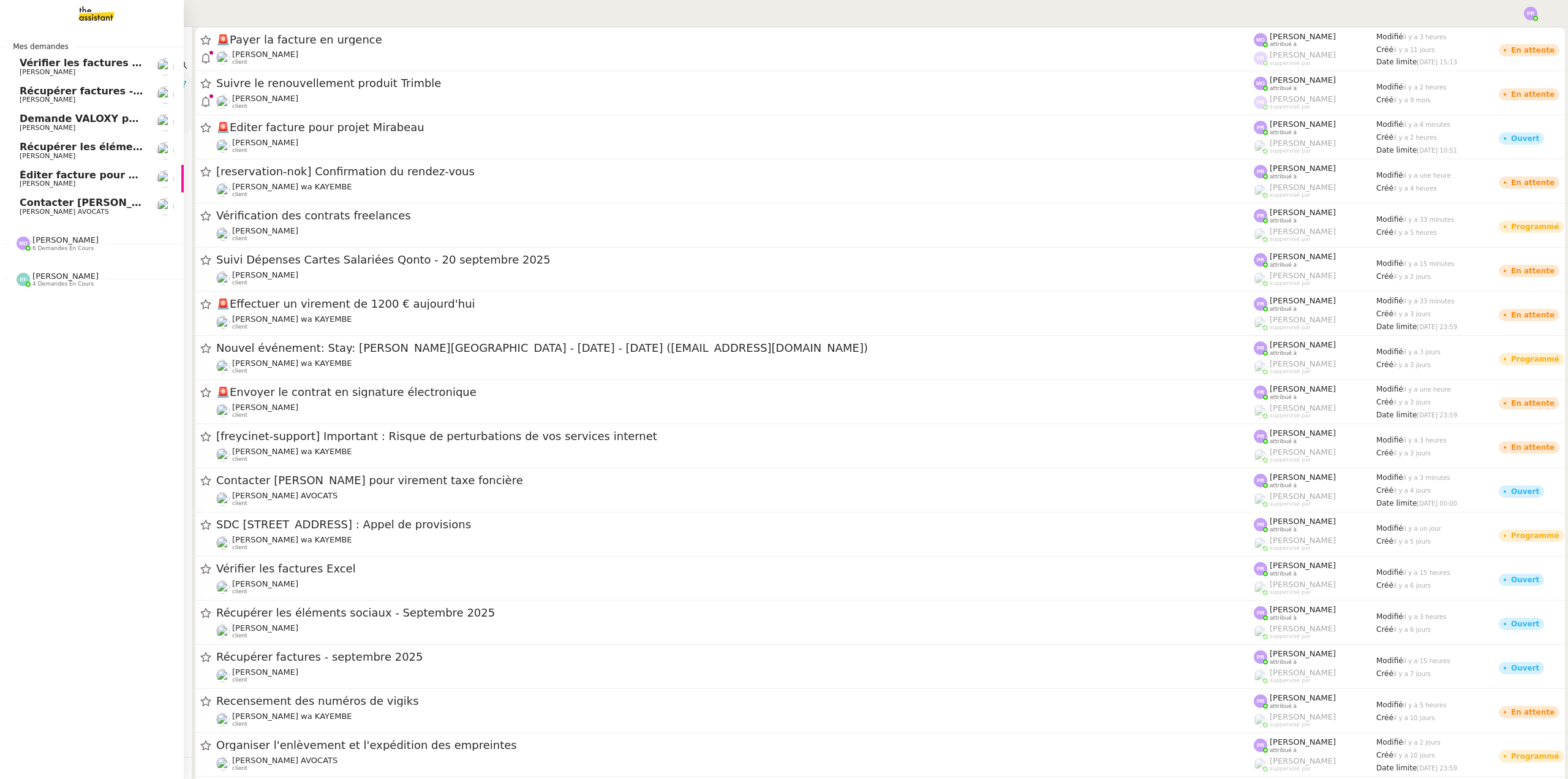
click at [51, 195] on link "Contacter Muriel pour virement taxe foncière Naomi NOK AVOCATS" at bounding box center [92, 206] width 184 height 28
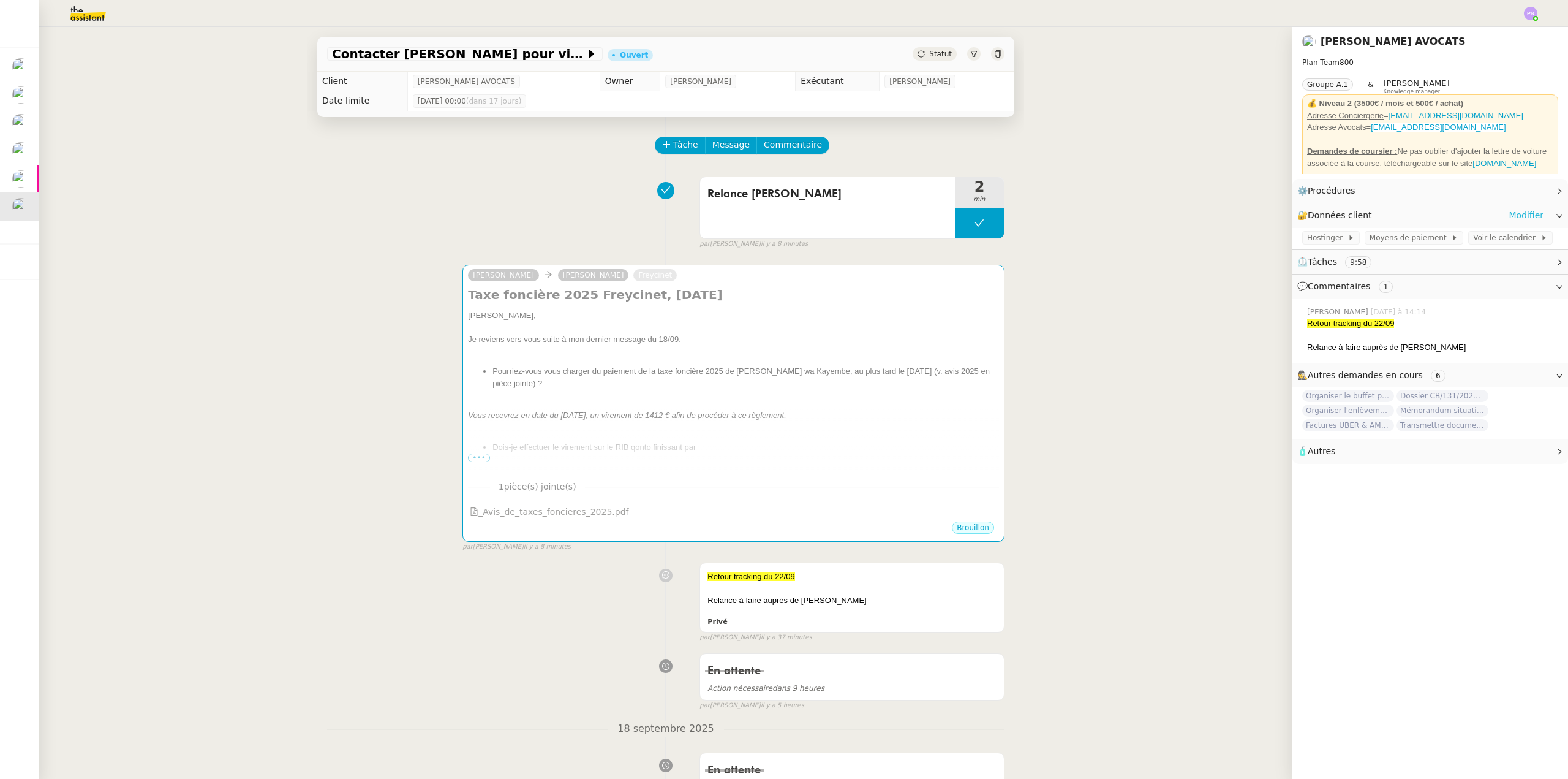
click at [1515, 216] on link "Modifier" at bounding box center [1526, 215] width 35 height 14
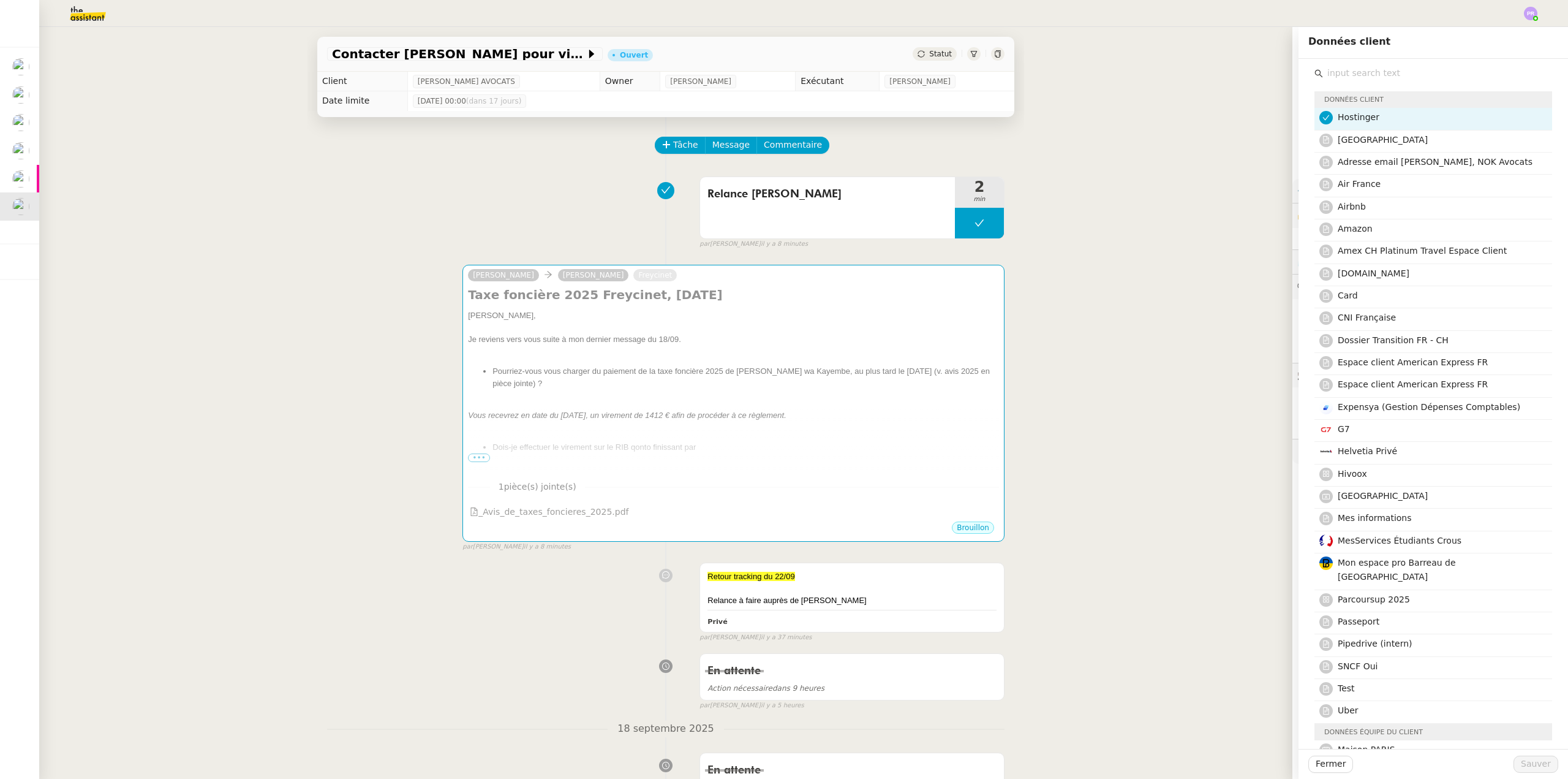
click at [1341, 76] on input "text" at bounding box center [1438, 73] width 229 height 17
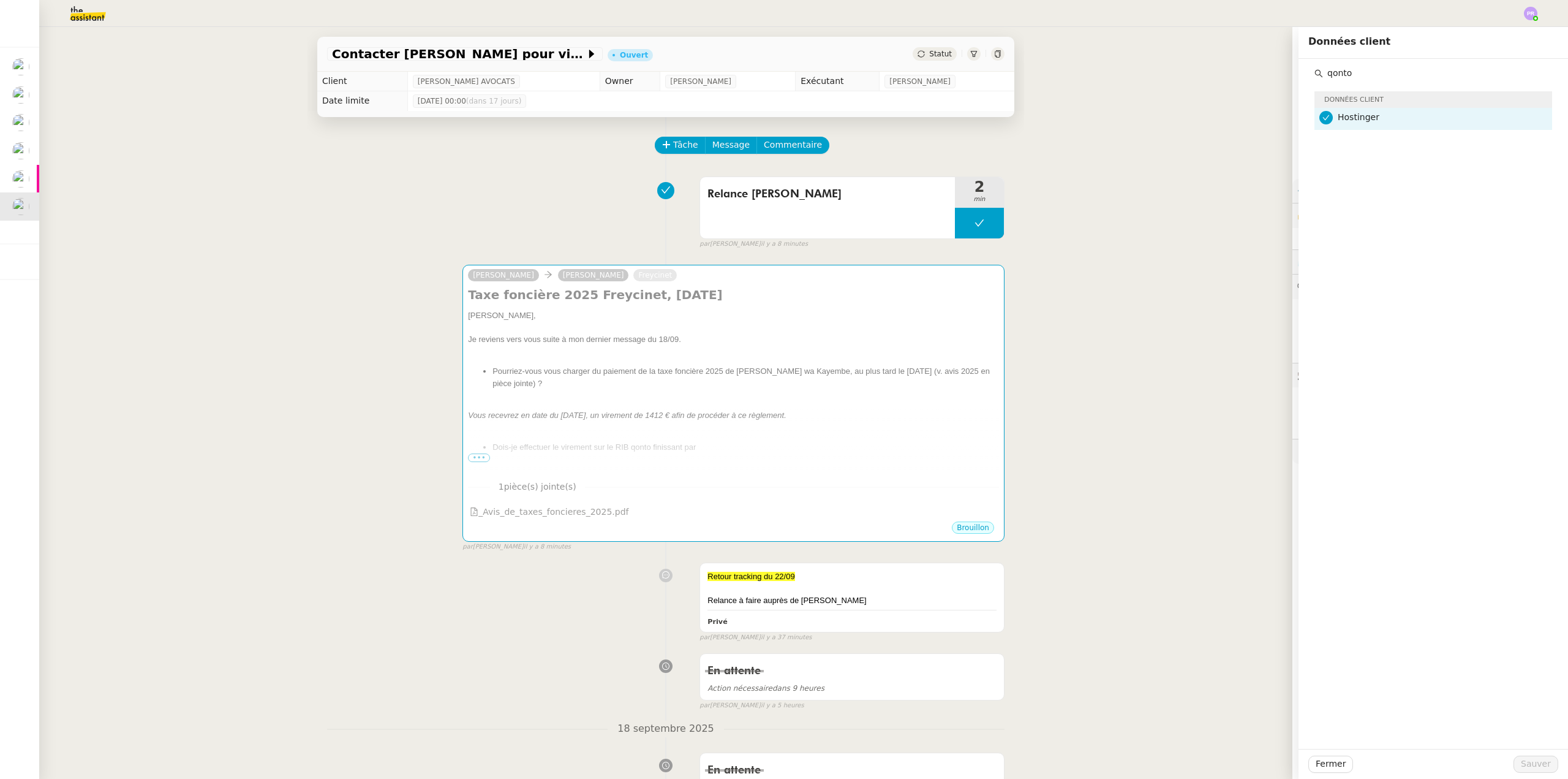
type input "qonto"
drag, startPoint x: 103, startPoint y: 29, endPoint x: 96, endPoint y: 18, distance: 13.0
click at [103, 28] on div "Contacter Muriel pour virement taxe foncière Ouvert Statut Client Naomi NOK AVO…" at bounding box center [666, 403] width 1253 height 752
click at [90, 12] on img at bounding box center [78, 14] width 95 height 27
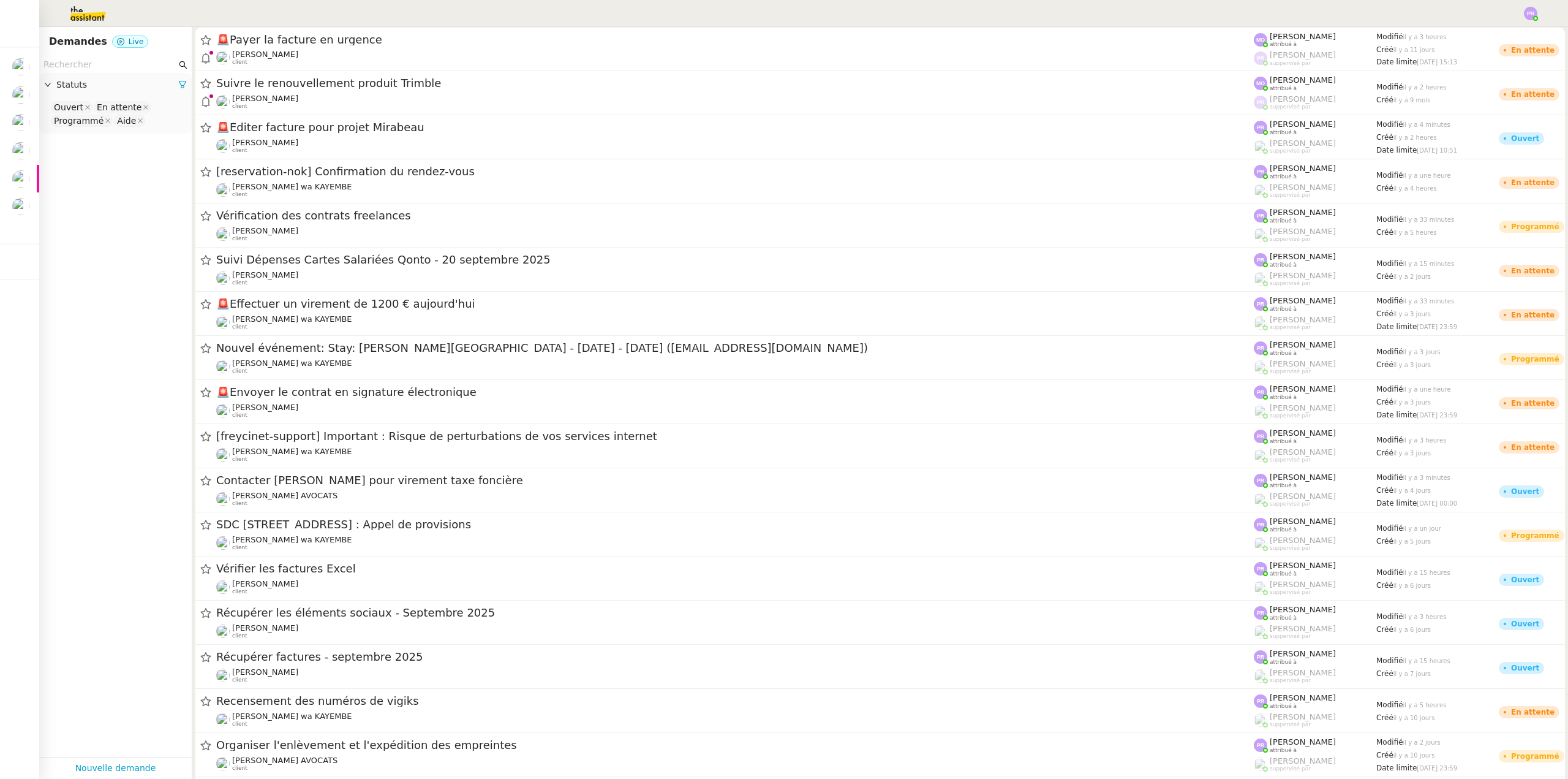
click at [97, 64] on input "text" at bounding box center [110, 64] width 133 height 14
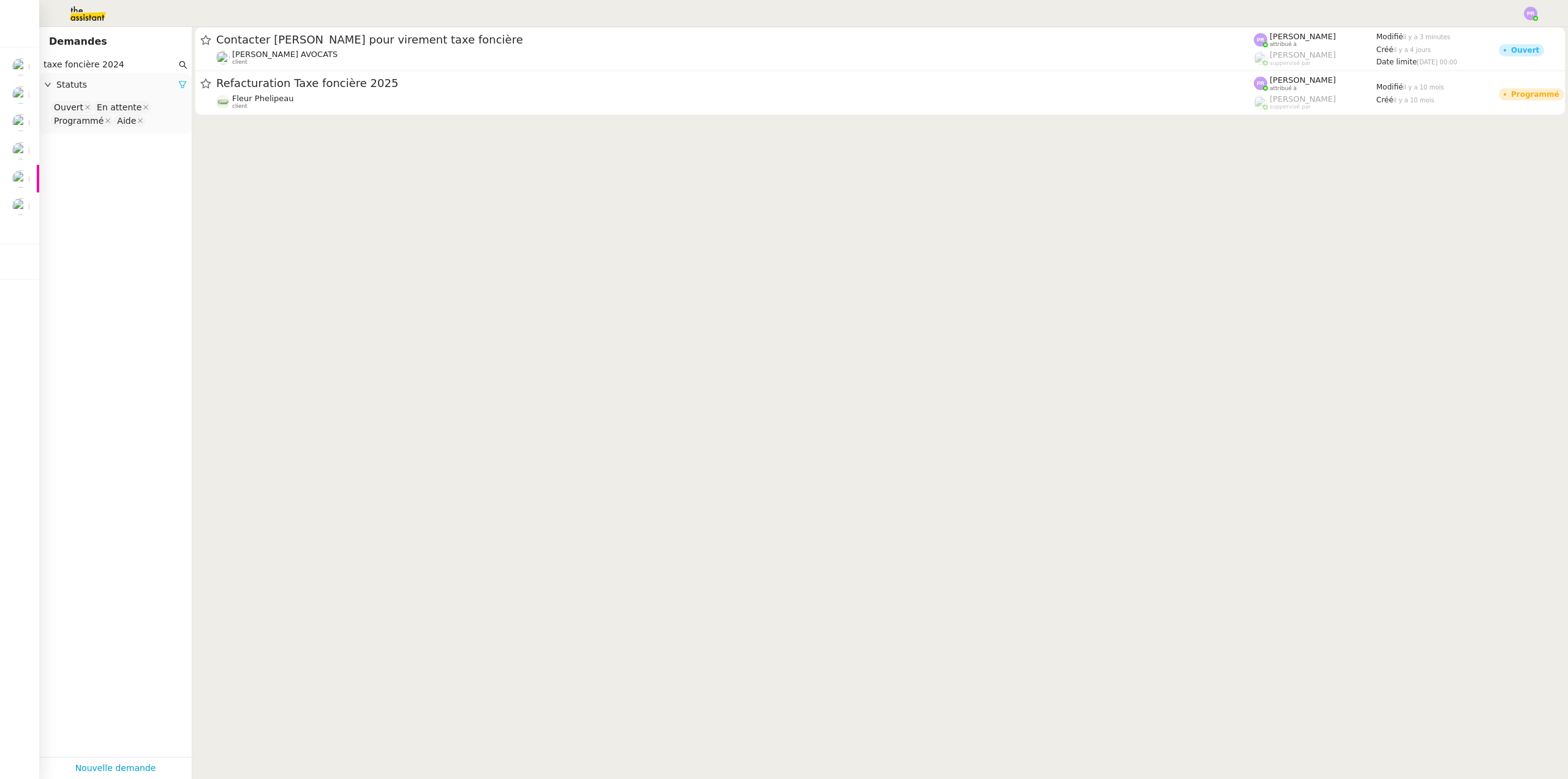
type input "taxe foncière 2024"
click at [178, 83] on icon at bounding box center [182, 84] width 8 height 8
click at [175, 83] on span "Statuts" at bounding box center [121, 84] width 130 height 14
click at [121, 109] on nz-select-top-control "Please select" at bounding box center [115, 108] width 133 height 15
click at [98, 234] on div "Terminé" at bounding box center [111, 231] width 114 height 11
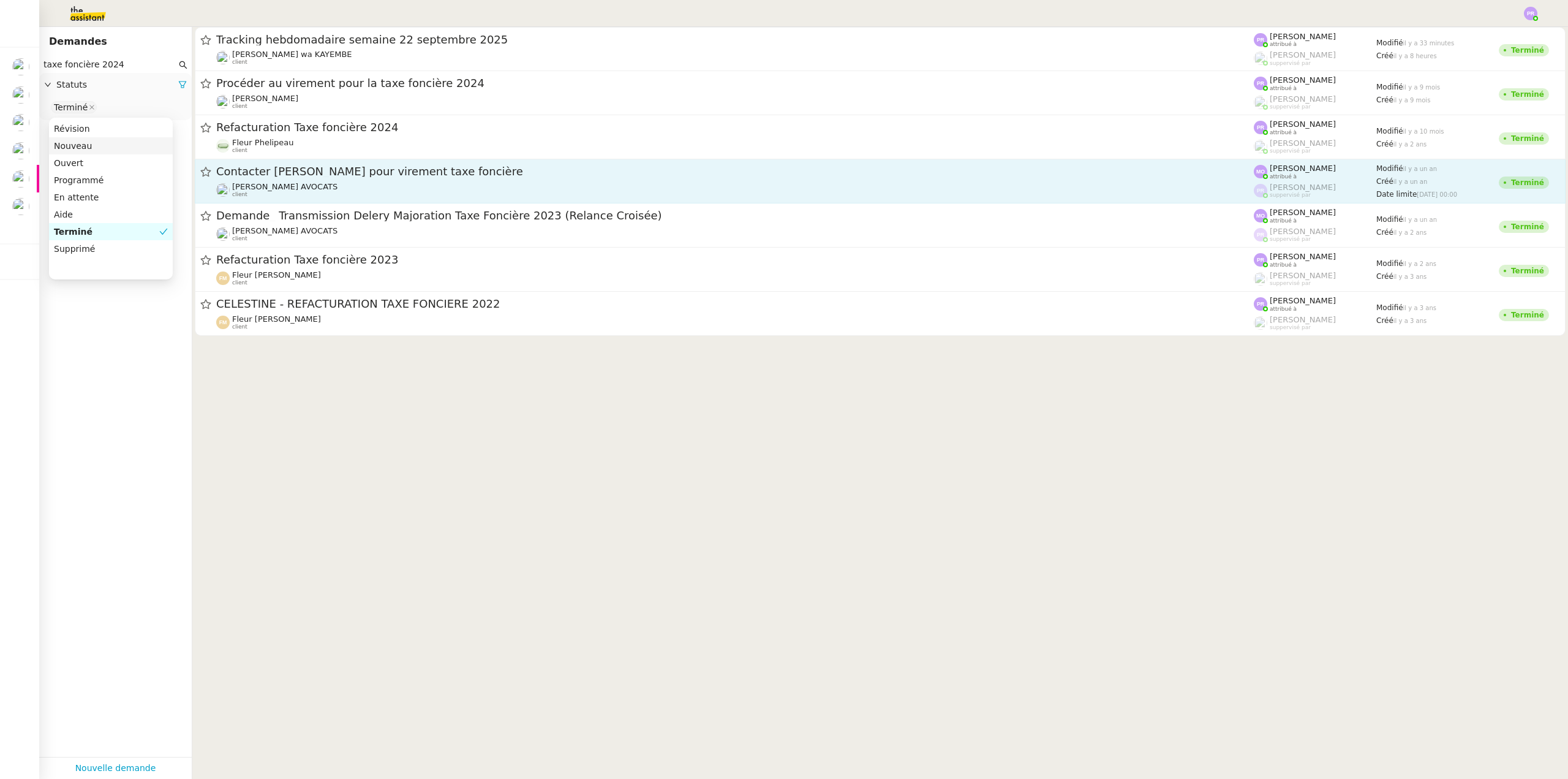
click at [443, 172] on span "Contacter Muriel pour virement taxe foncière" at bounding box center [735, 171] width 1038 height 11
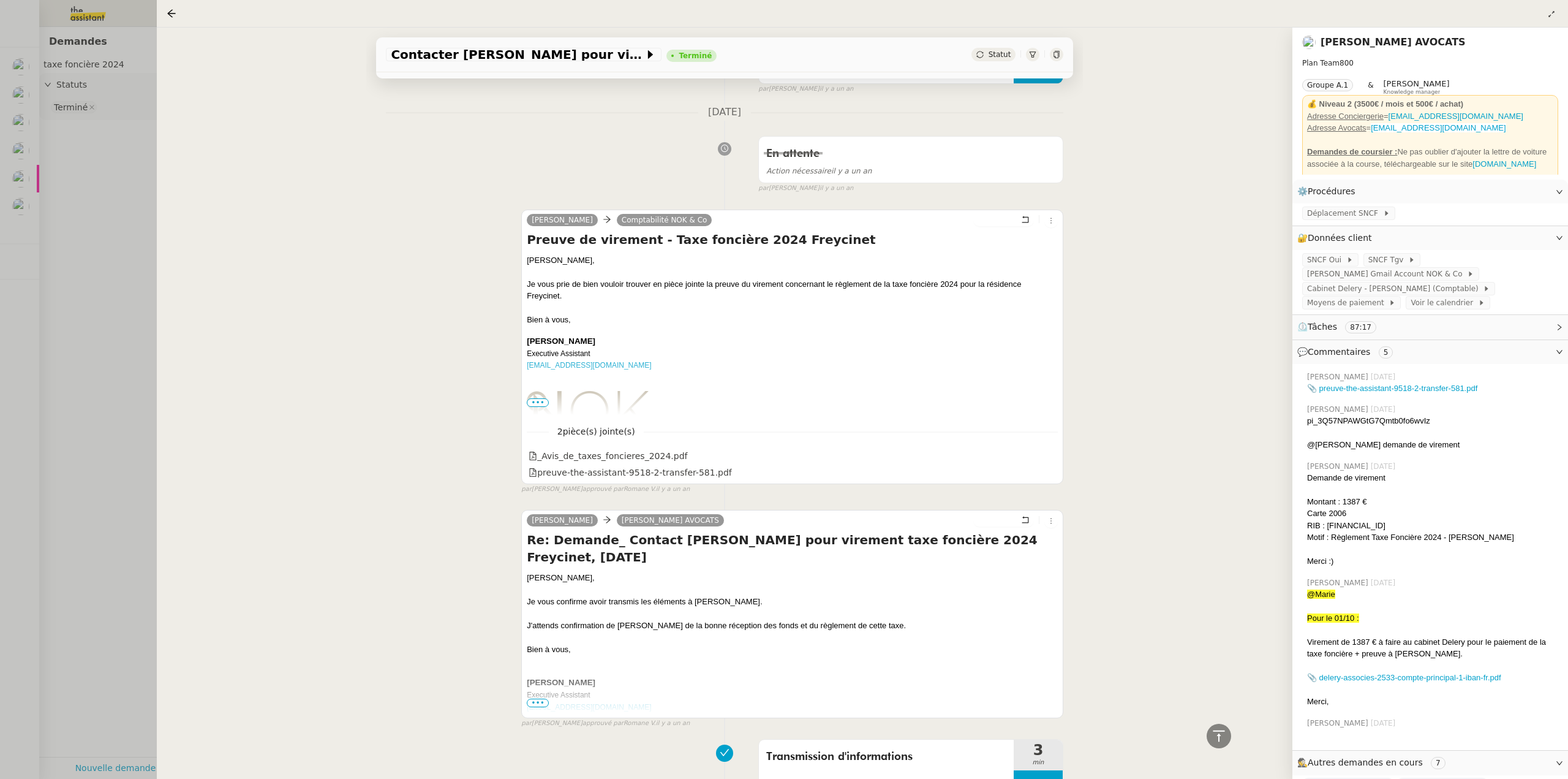
scroll to position [3799, 0]
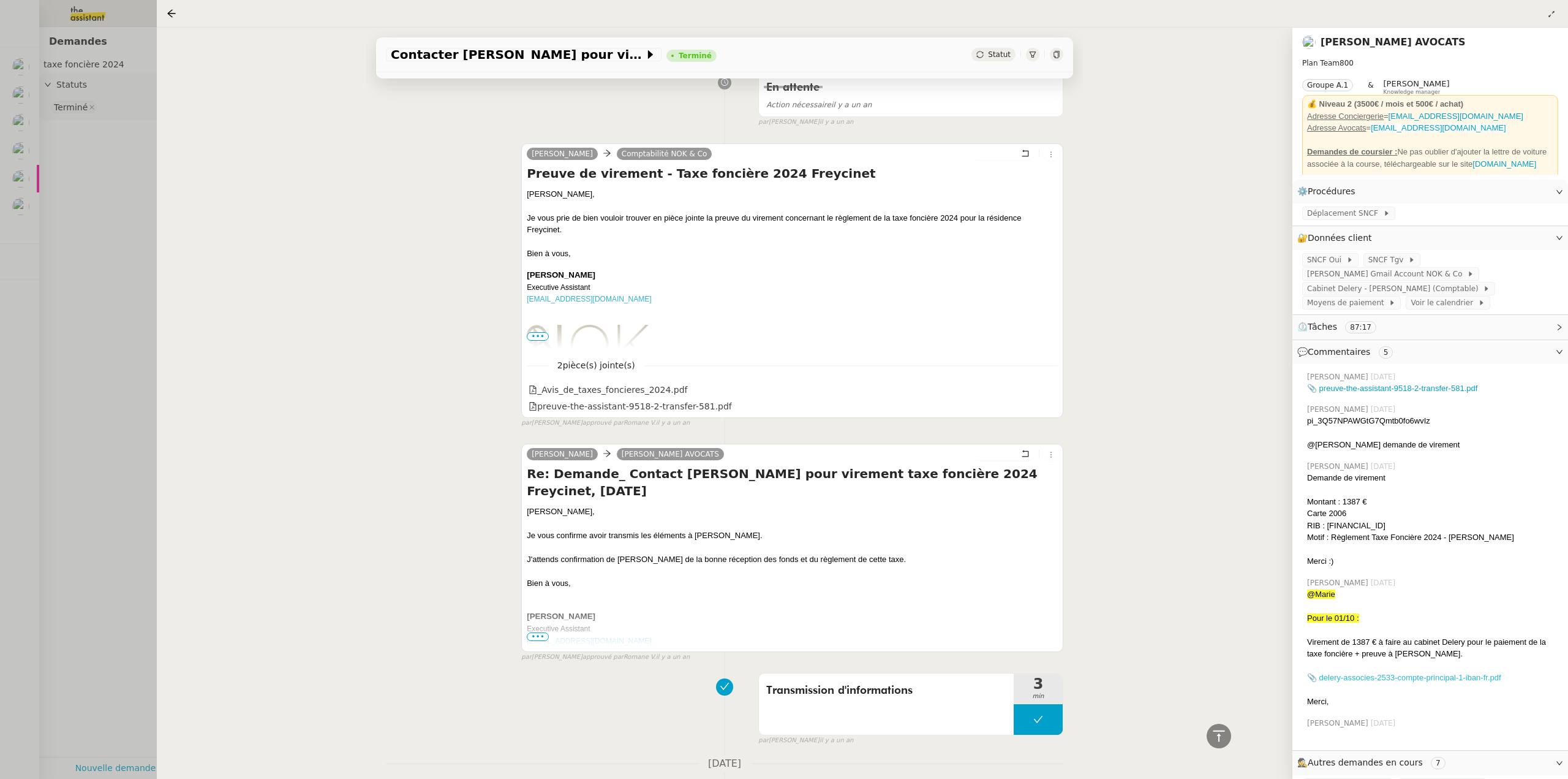
click at [1417, 681] on link "📎 delery-associes-2533-compte-principal-1-iban-fr.pdf" at bounding box center [1405, 677] width 194 height 9
click at [90, 181] on div at bounding box center [784, 390] width 1568 height 779
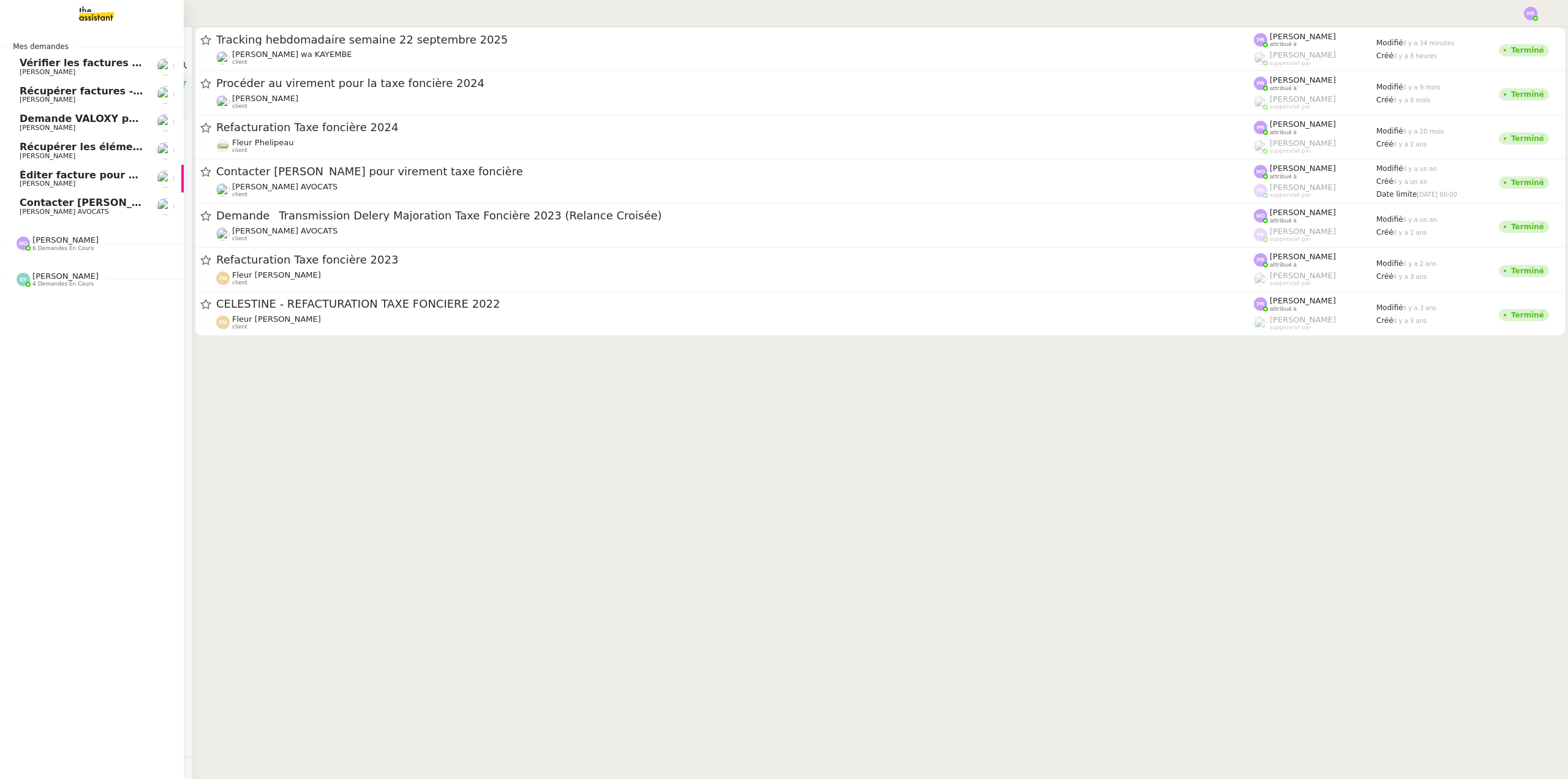
click at [53, 251] on span "6 demandes en cours" at bounding box center [63, 248] width 61 height 7
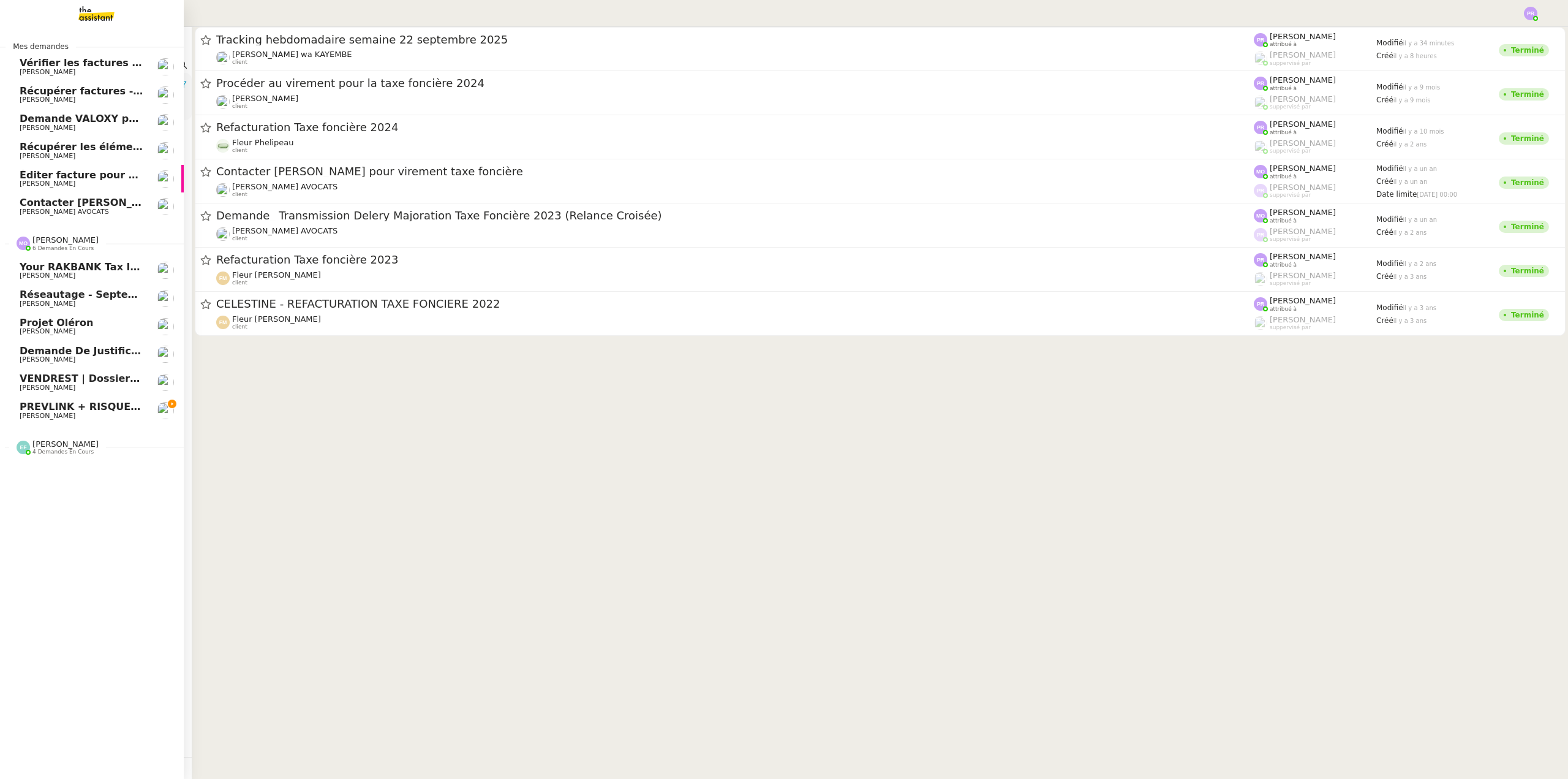
click at [119, 412] on span "[PERSON_NAME]" at bounding box center [81, 416] width 124 height 8
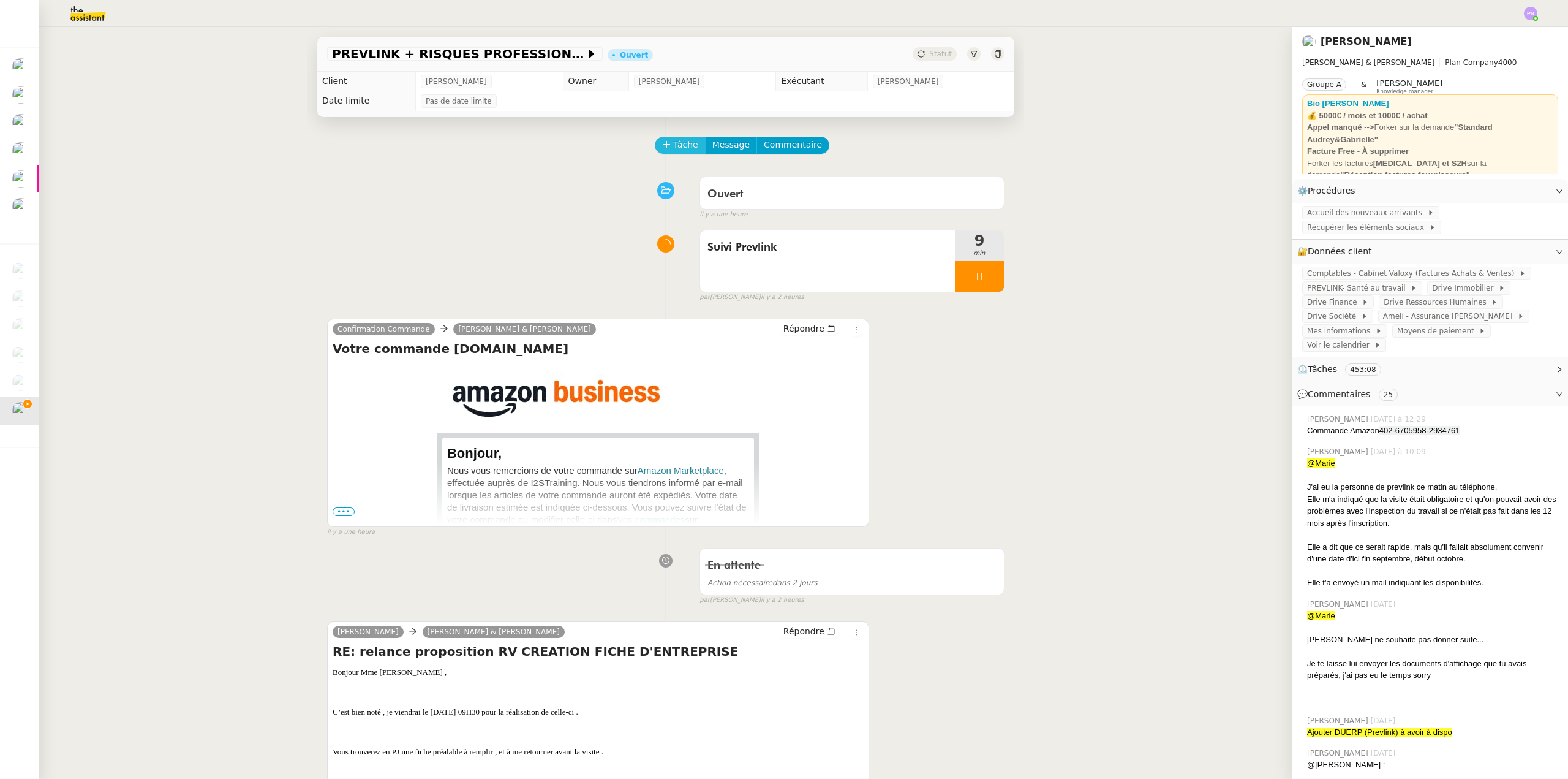
click at [676, 142] on span "Tâche" at bounding box center [685, 145] width 25 height 14
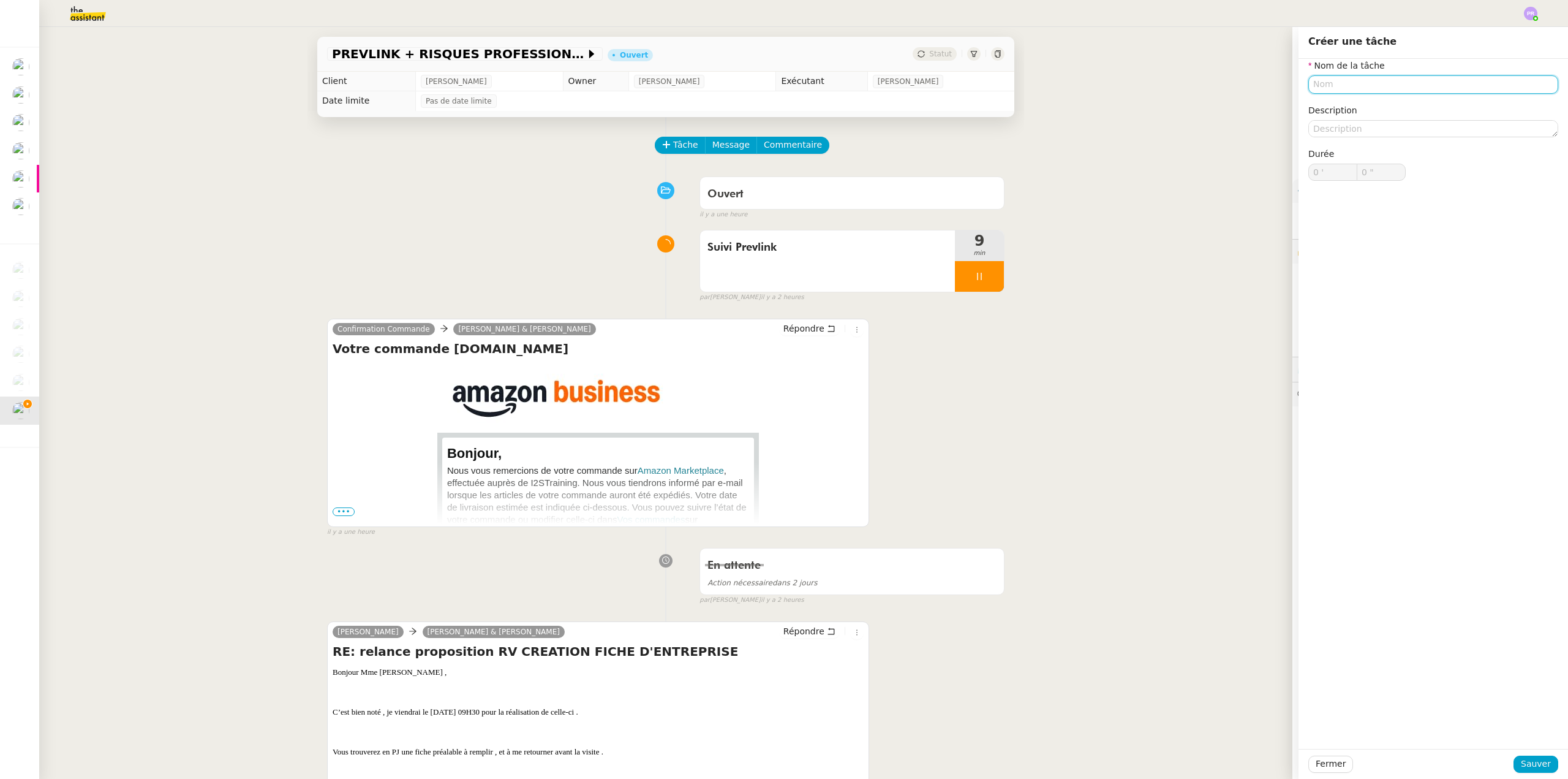
click at [1356, 90] on input "text" at bounding box center [1433, 84] width 250 height 18
drag, startPoint x: 1292, startPoint y: 84, endPoint x: 1280, endPoint y: 87, distance: 12.4
click at [1282, 87] on app-ticket "PREVLINK + RISQUES PROFESSIONNELS Ouvert Statut Client Gabrielle Tavernier Owne…" at bounding box center [804, 403] width 1529 height 752
click at [1337, 109] on div "Préparation fiche entreprise" at bounding box center [1423, 107] width 240 height 11
type input "Préparation fiche entreprise"
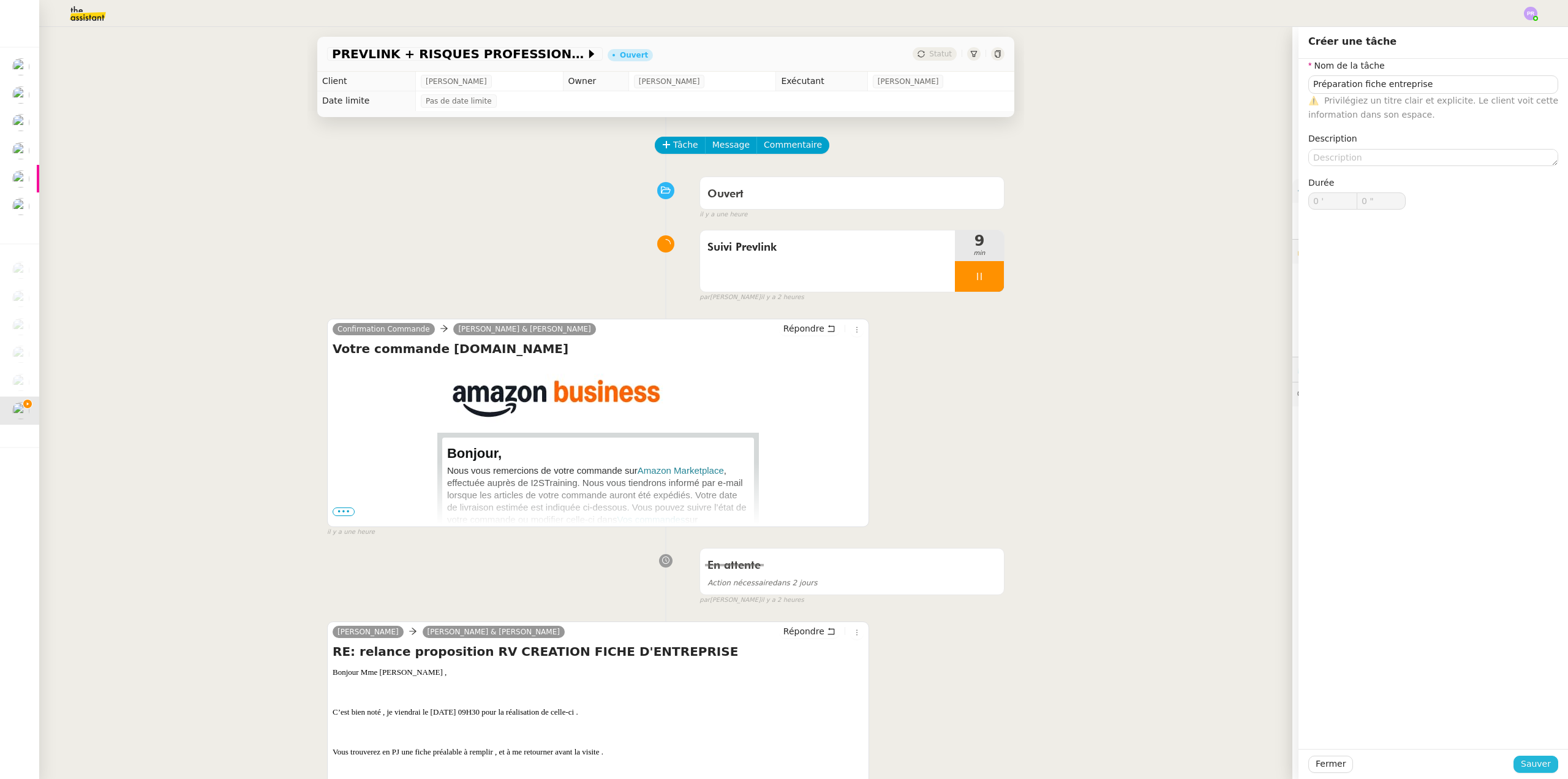
click at [1535, 766] on span "Sauver" at bounding box center [1536, 763] width 30 height 14
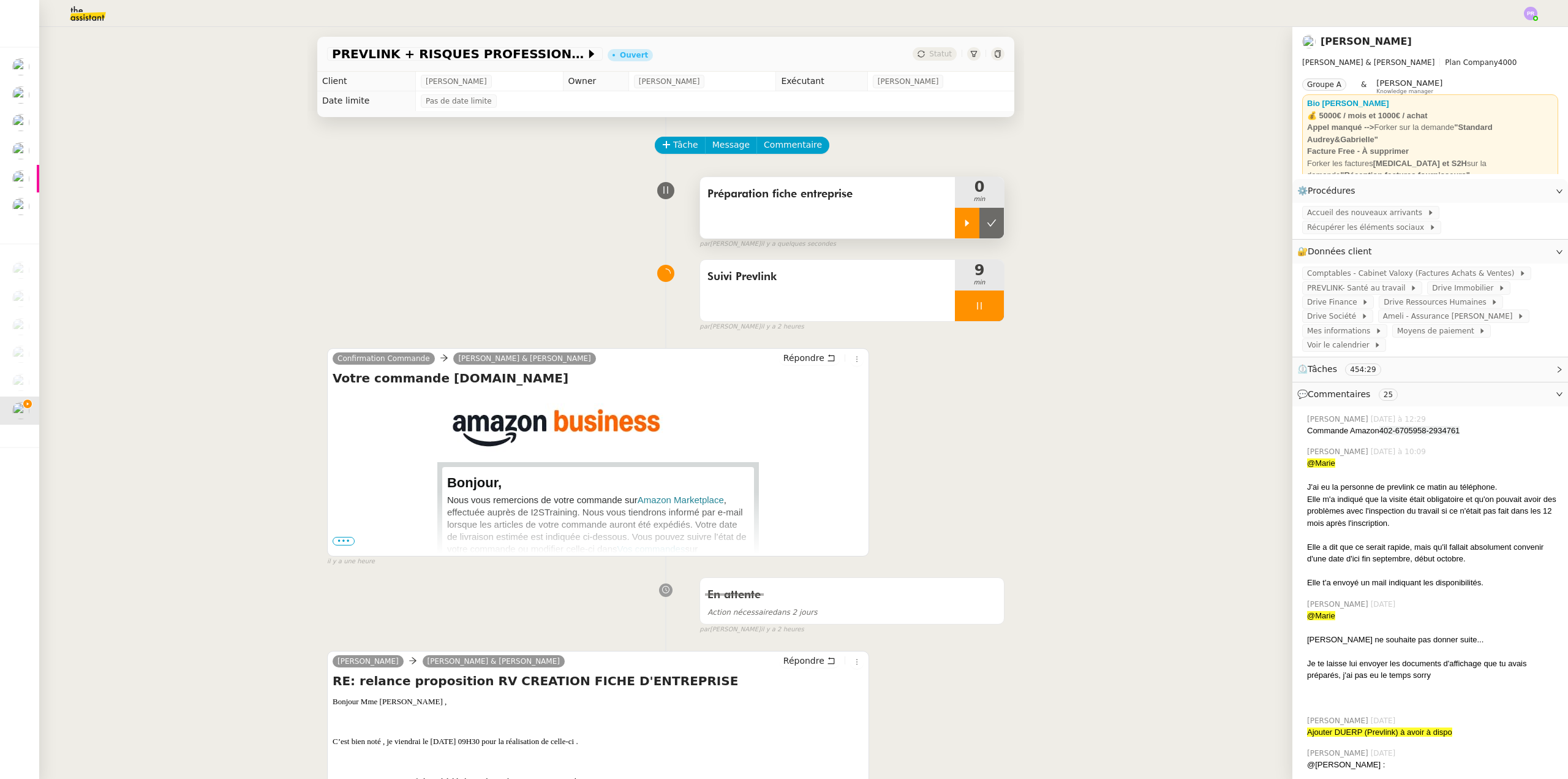
click at [960, 216] on div at bounding box center [967, 223] width 25 height 31
click at [78, 258] on div "PREVLINK + RISQUES PROFESSIONNELS Ouvert Statut Client Gabrielle Tavernier Owne…" at bounding box center [666, 403] width 1253 height 752
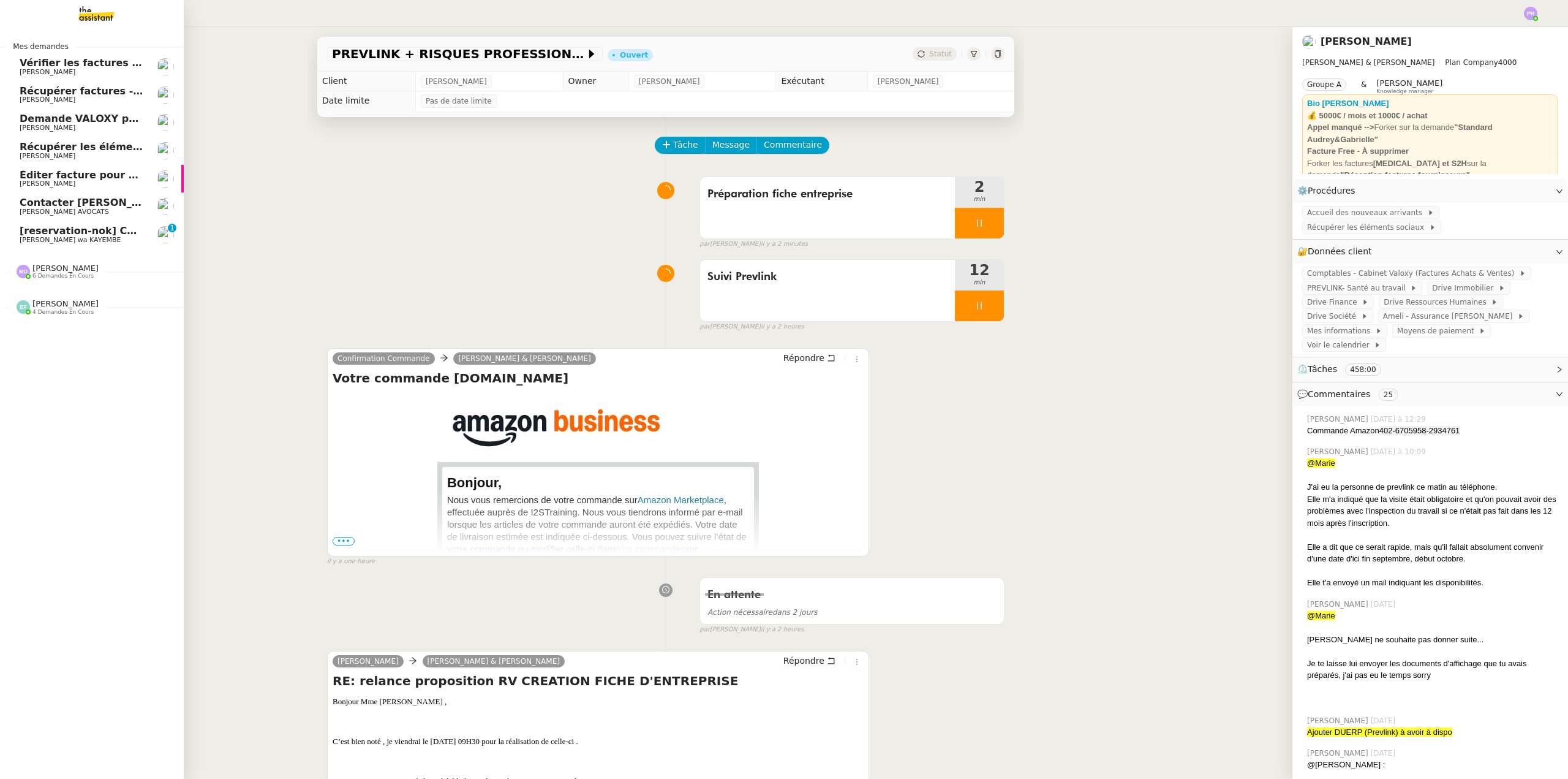
click at [103, 234] on span "[reservation-nok] Confirmation du rendez-vous" at bounding box center [150, 230] width 261 height 11
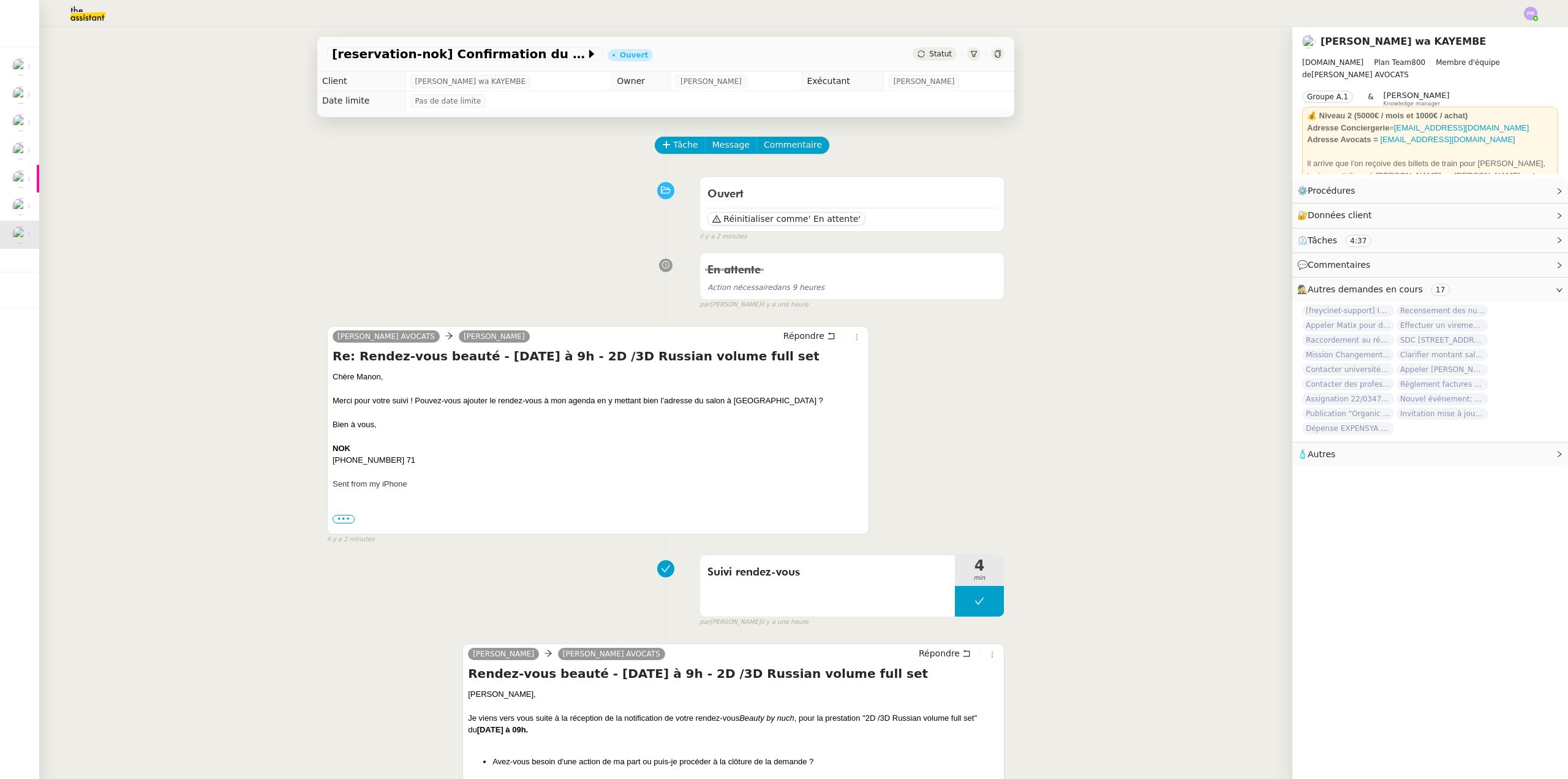
drag, startPoint x: 96, startPoint y: 89, endPoint x: 67, endPoint y: 102, distance: 31.8
click at [93, 90] on div "[reservation-nok] Confirmation du rendez-vous Ouvert Statut Client Naomi OMEONG…" at bounding box center [666, 403] width 1253 height 752
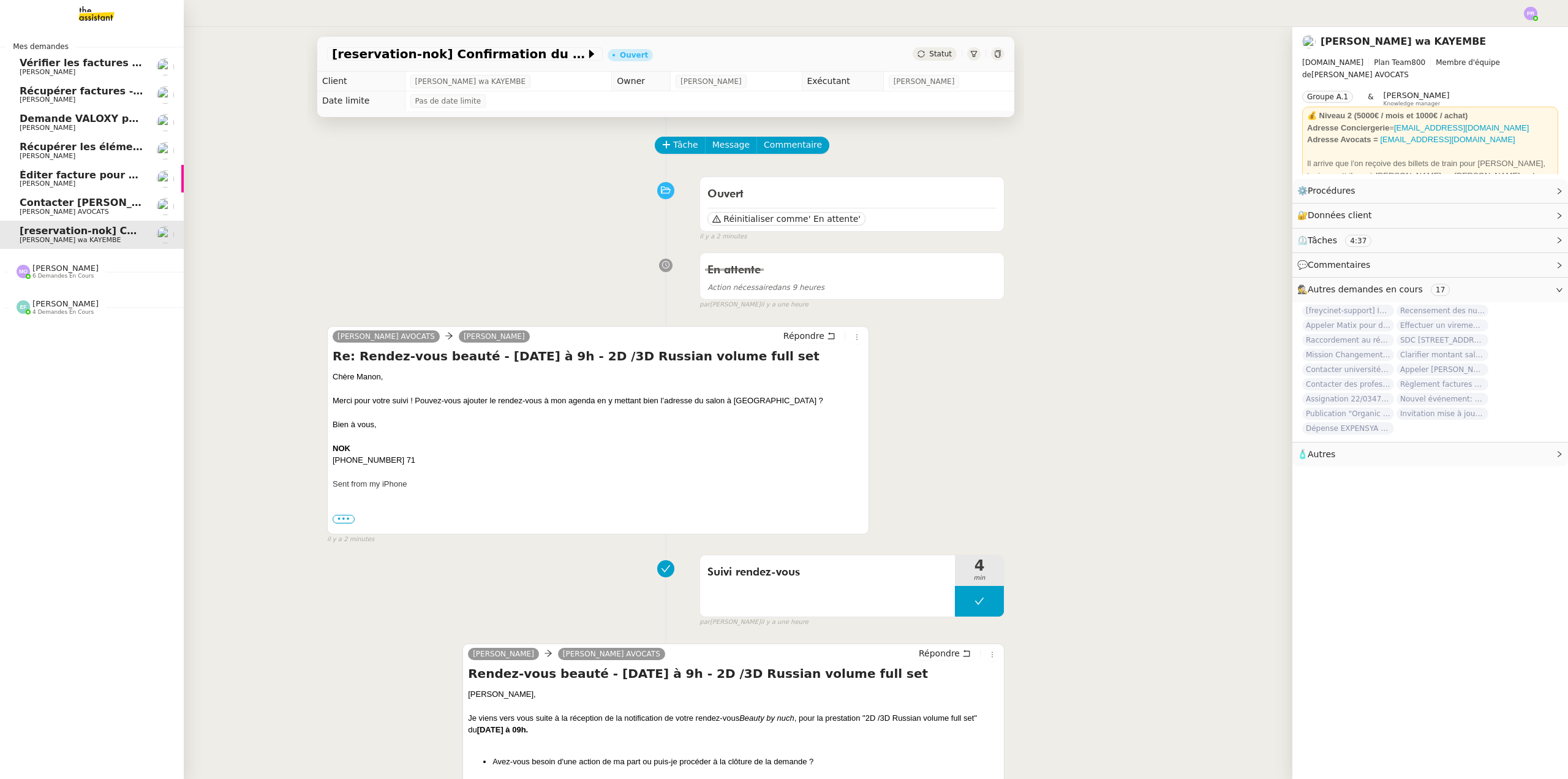
click at [57, 272] on span "[PERSON_NAME]" at bounding box center [66, 268] width 66 height 9
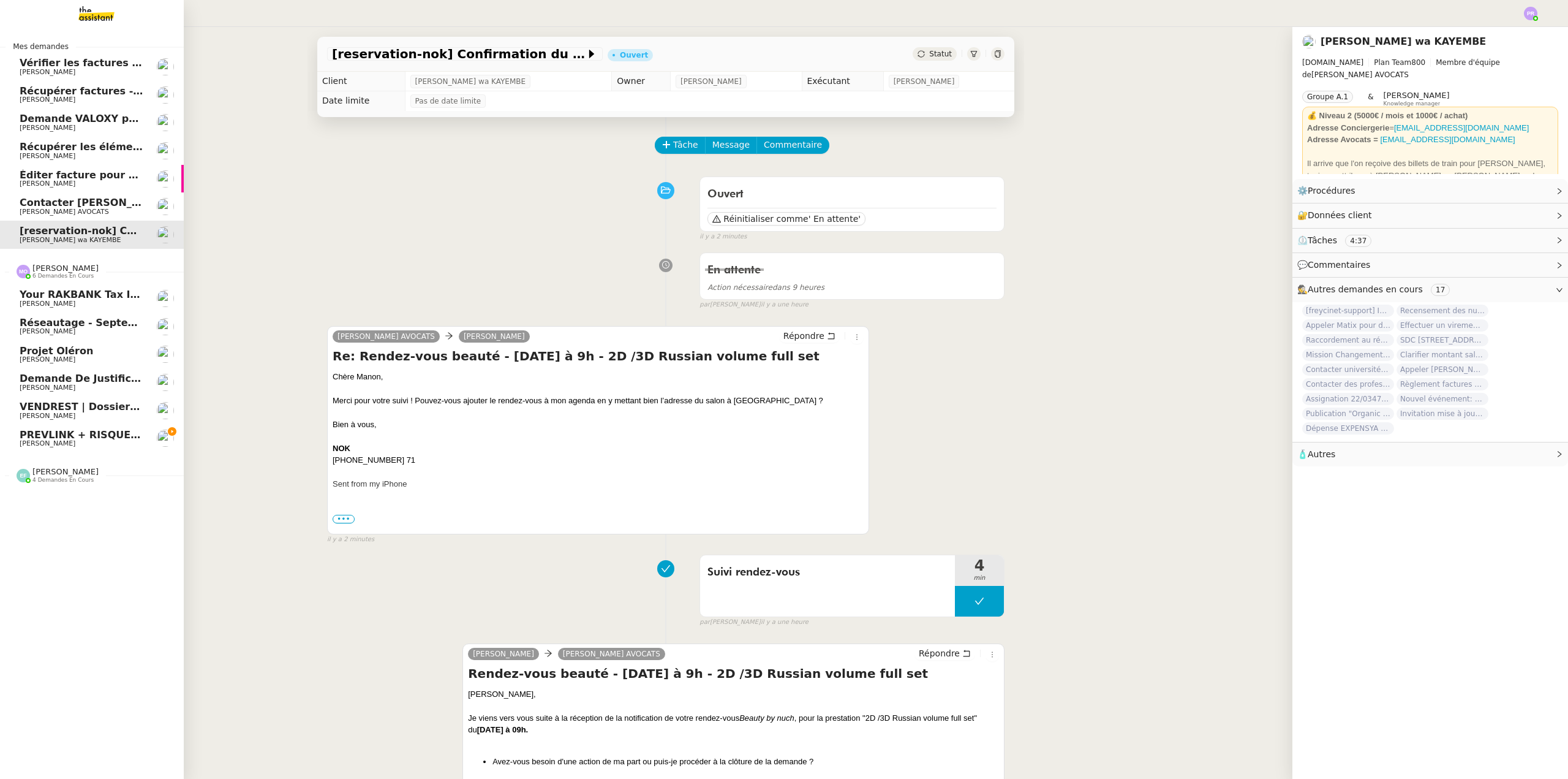
click at [87, 434] on span "PREVLINK + RISQUES PROFESSIONNELS" at bounding box center [130, 434] width 220 height 11
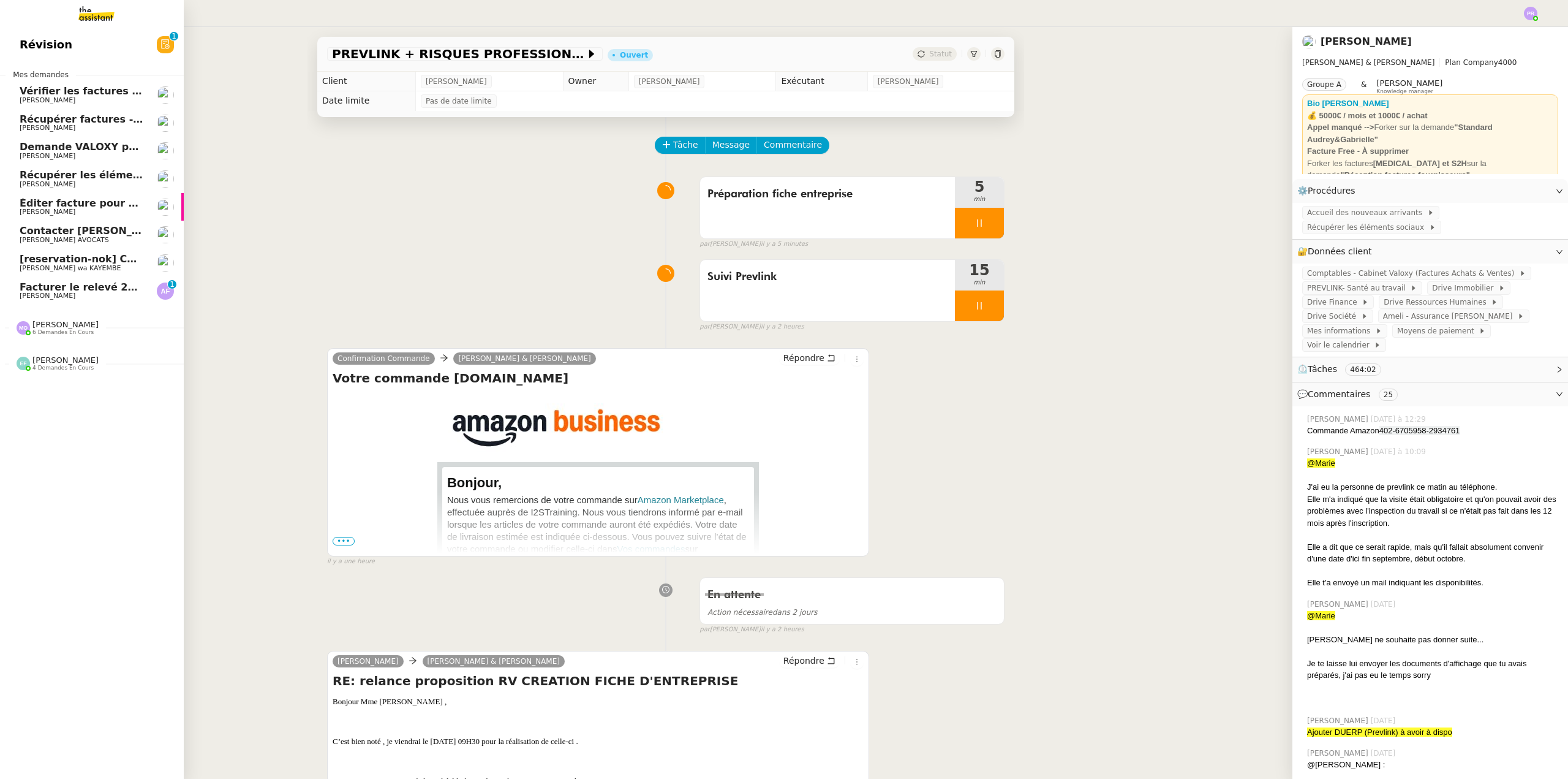
click at [90, 290] on span "Facturer le relevé 250922-VTF-01-62693" at bounding box center [130, 286] width 222 height 11
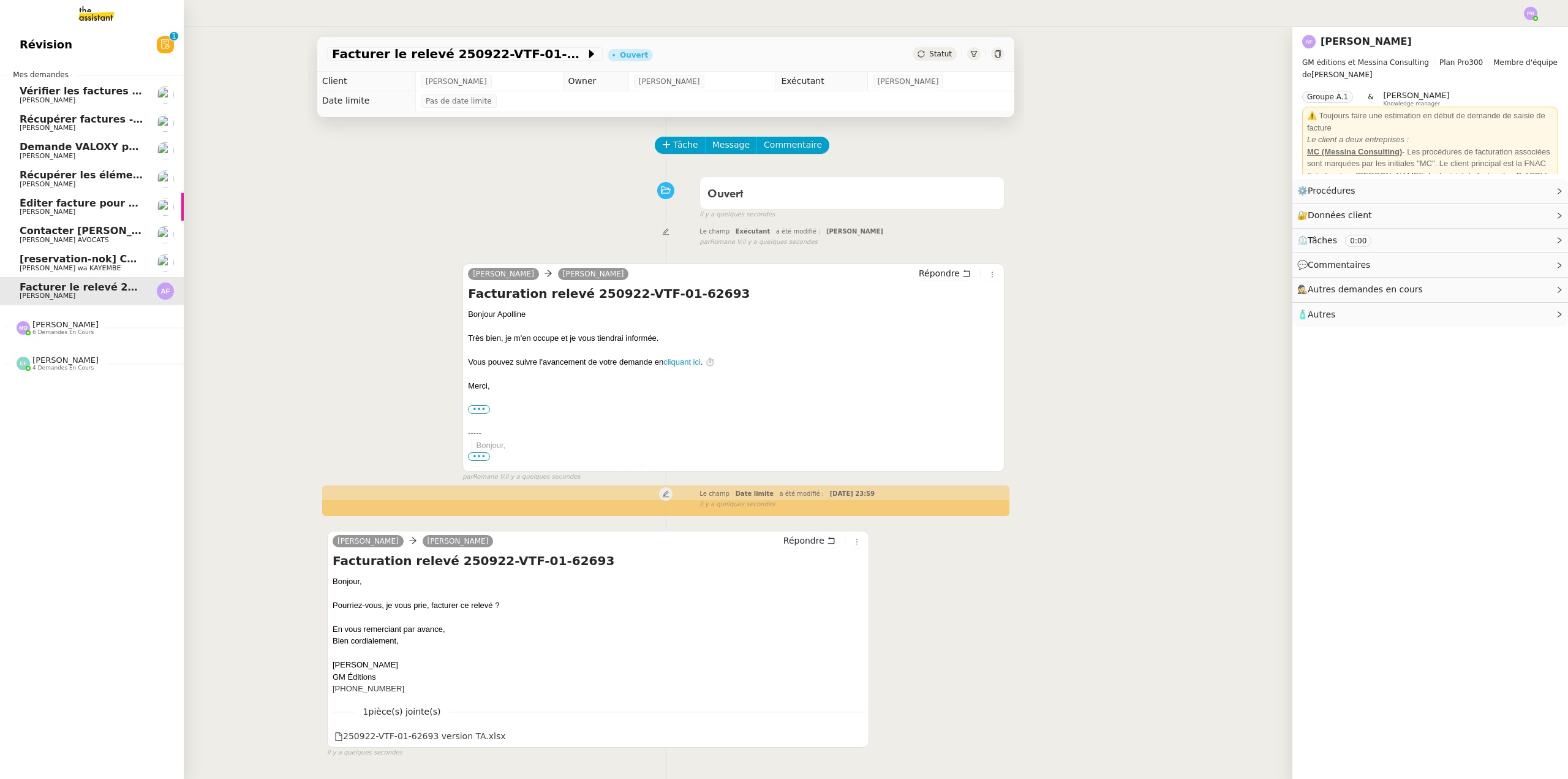
click at [93, 263] on span "[reservation-nok] Confirmation du rendez-vous" at bounding box center [150, 258] width 261 height 11
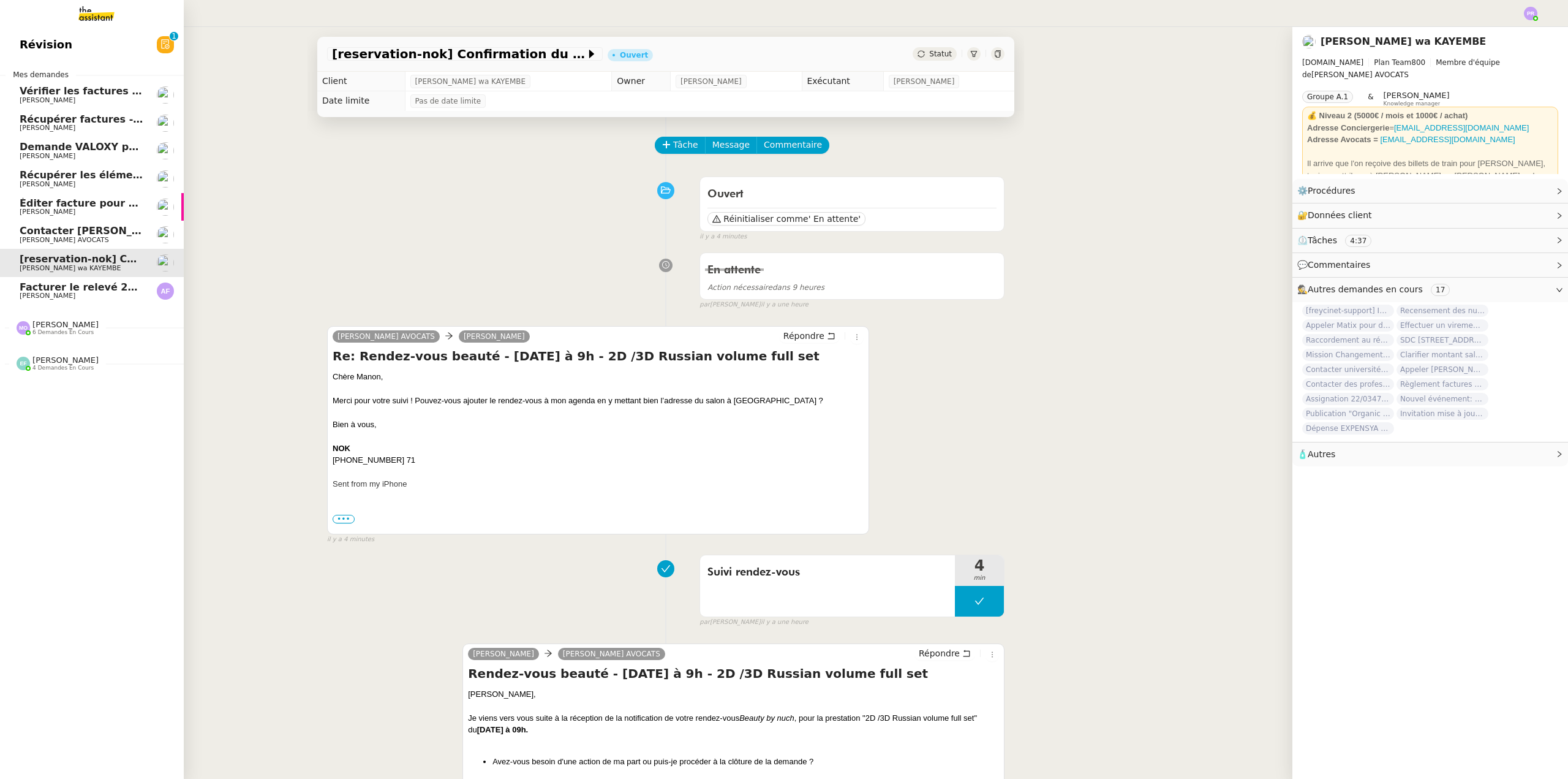
click at [69, 359] on span "[PERSON_NAME]" at bounding box center [66, 360] width 66 height 9
click at [78, 474] on span "Télécharger justificatif dans Qonto" at bounding box center [115, 469] width 192 height 11
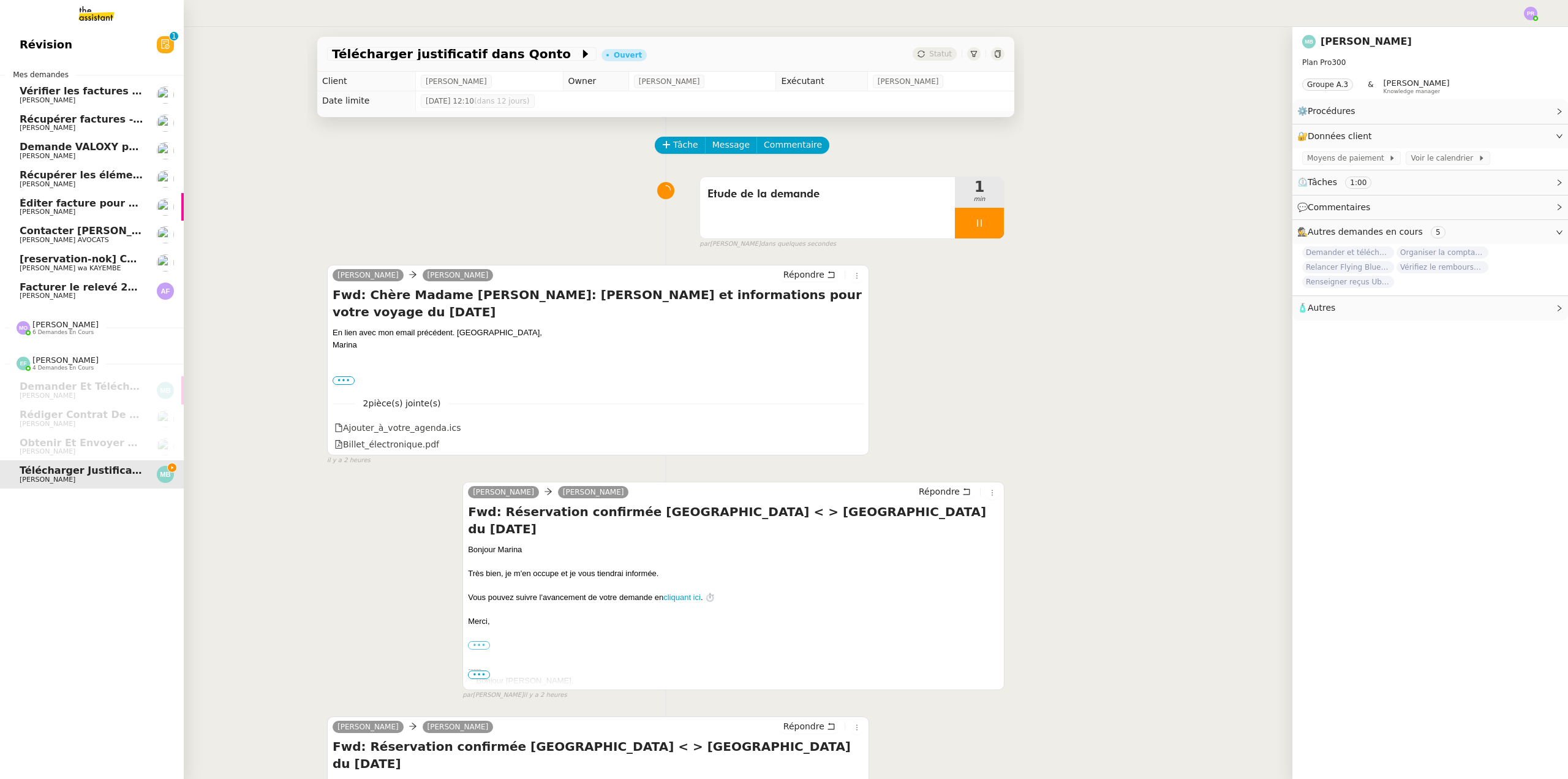
click at [80, 336] on div "Marie Orsoni 6 demandes en cours" at bounding box center [92, 322] width 184 height 35
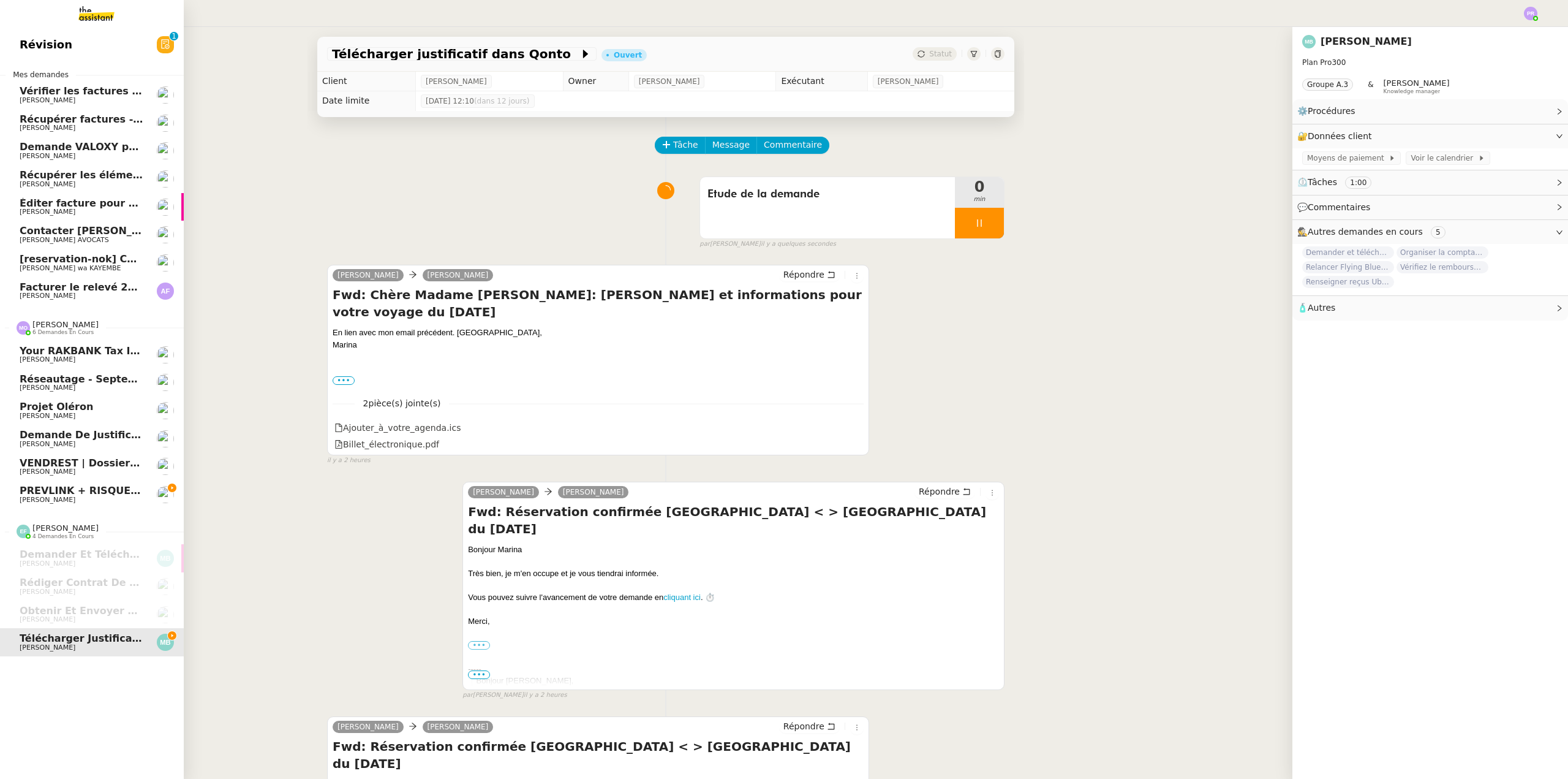
click at [91, 497] on span "[PERSON_NAME]" at bounding box center [81, 500] width 124 height 8
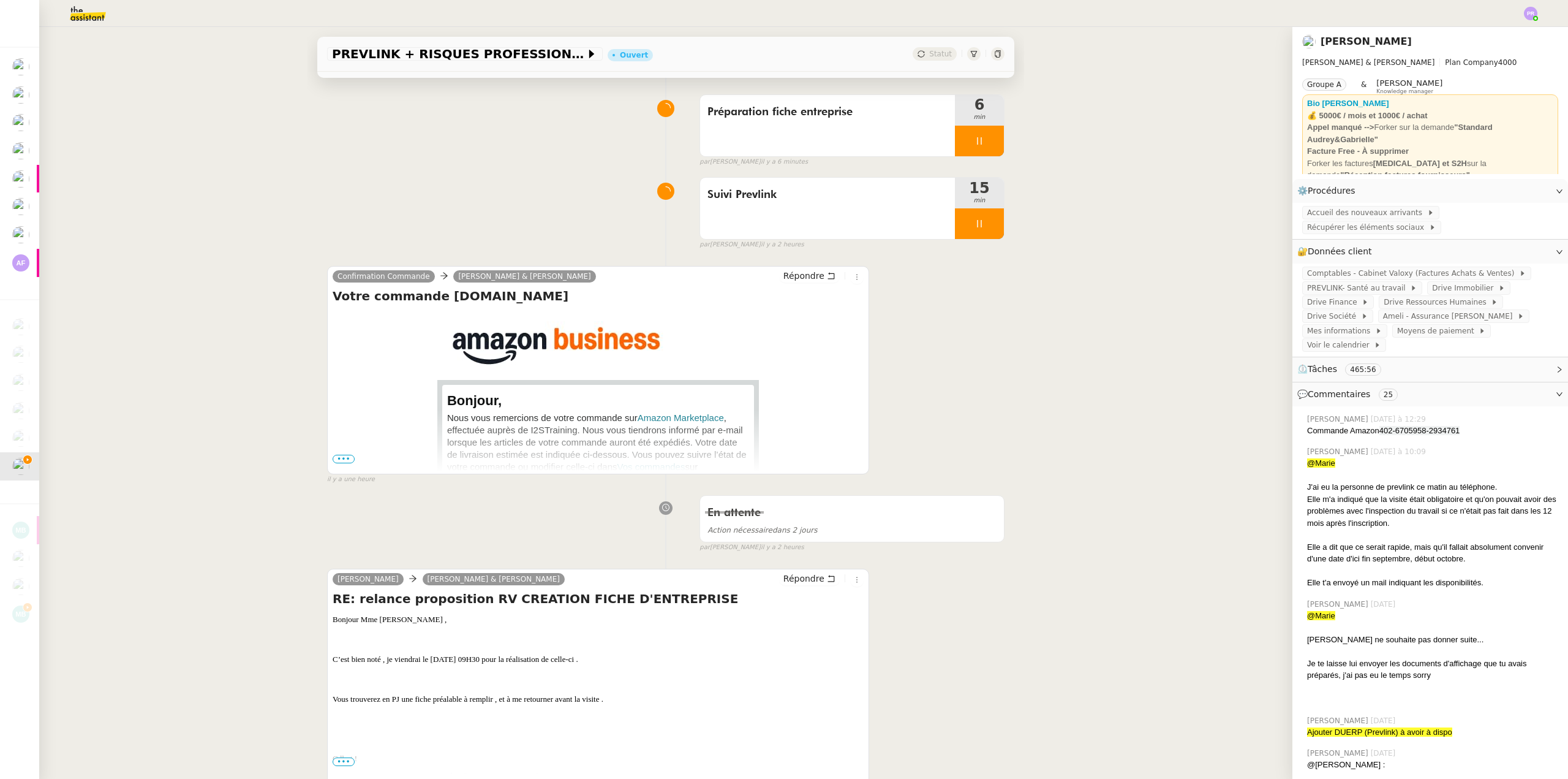
scroll to position [123, 0]
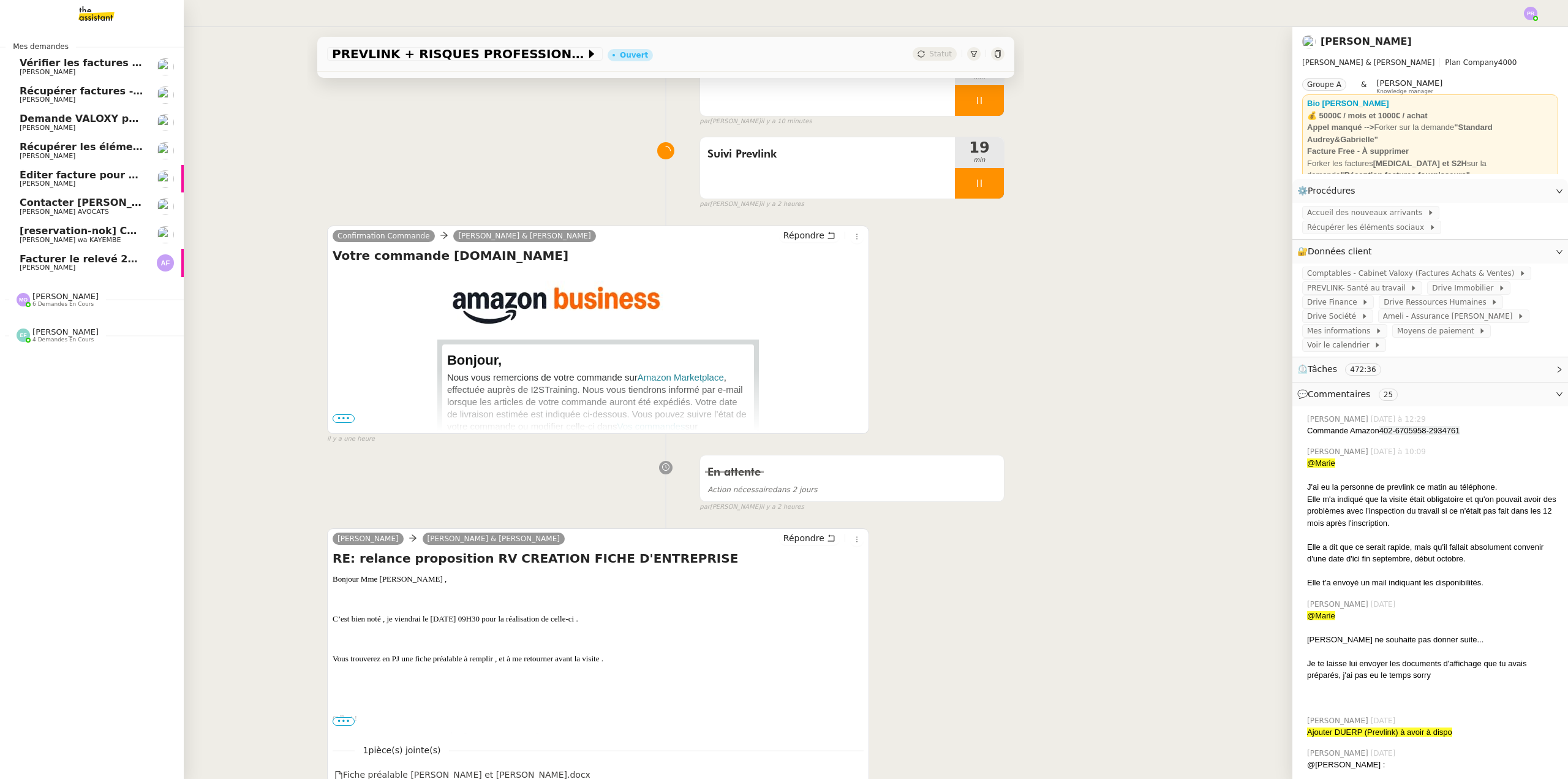
click at [90, 180] on span "[PERSON_NAME]" at bounding box center [81, 184] width 124 height 8
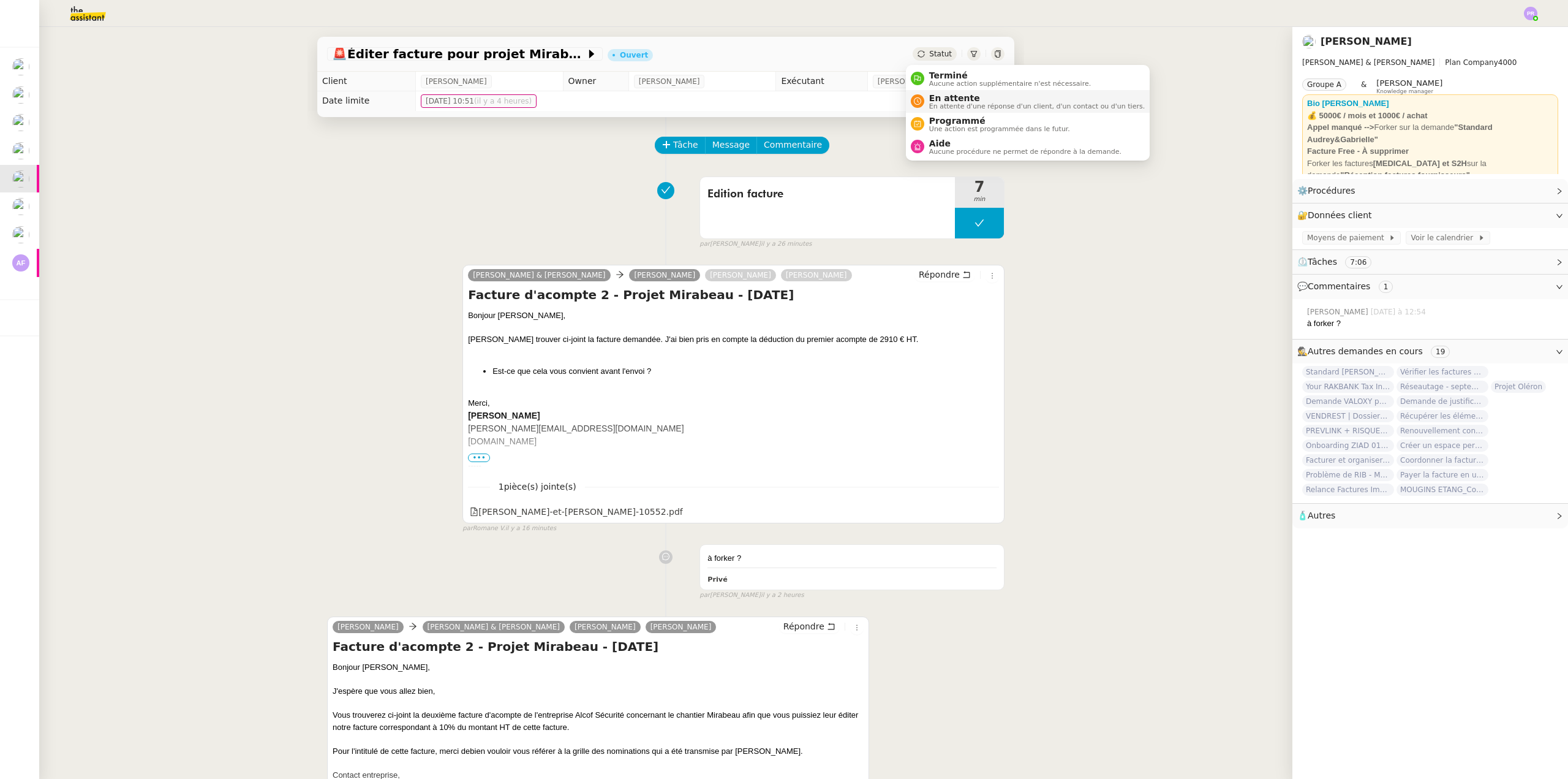
click at [952, 100] on span "En attente" at bounding box center [1037, 98] width 215 height 10
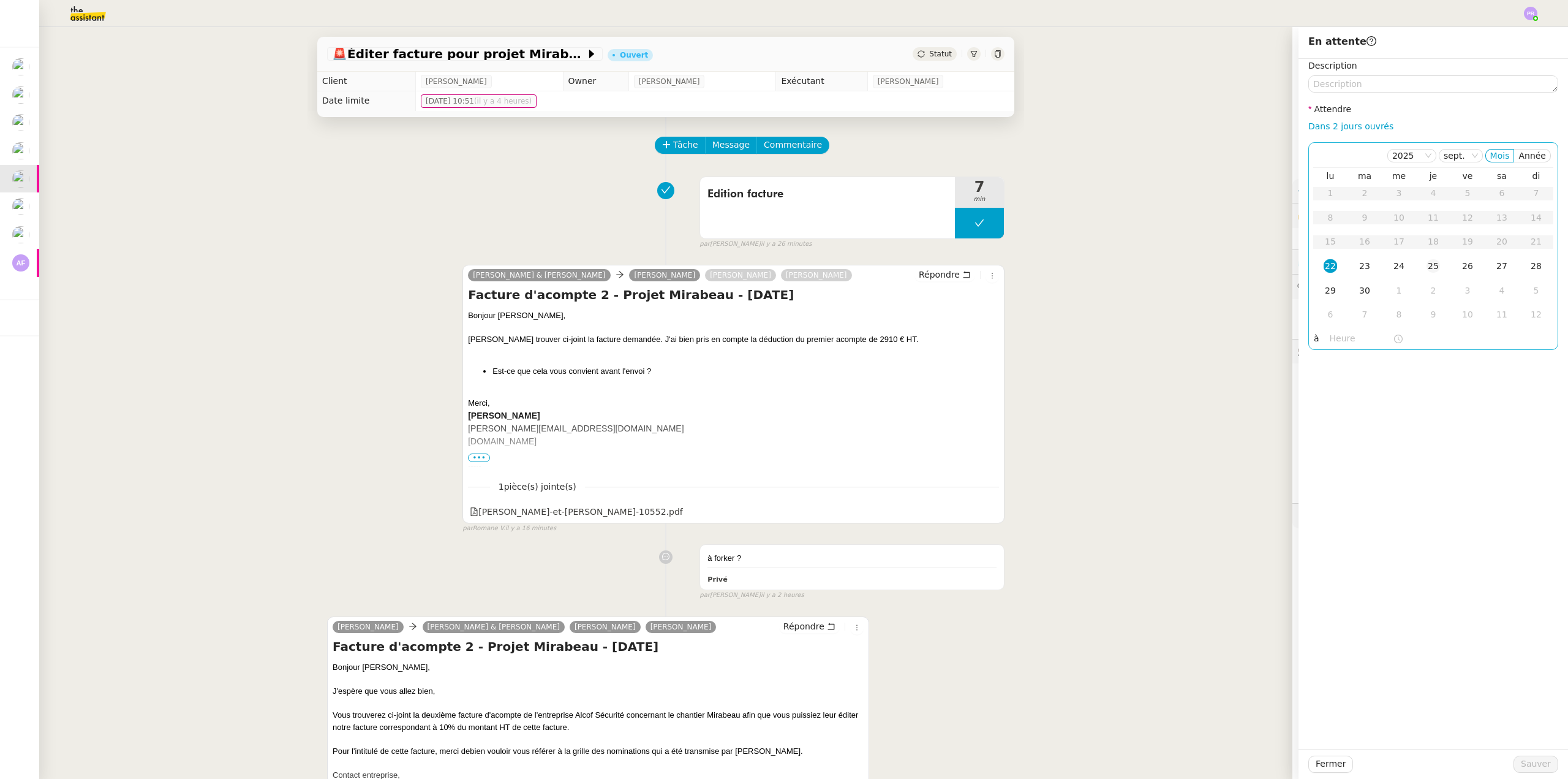
click at [1426, 271] on div "25" at bounding box center [1433, 266] width 14 height 14
click at [1533, 759] on span "Sauver" at bounding box center [1536, 763] width 30 height 14
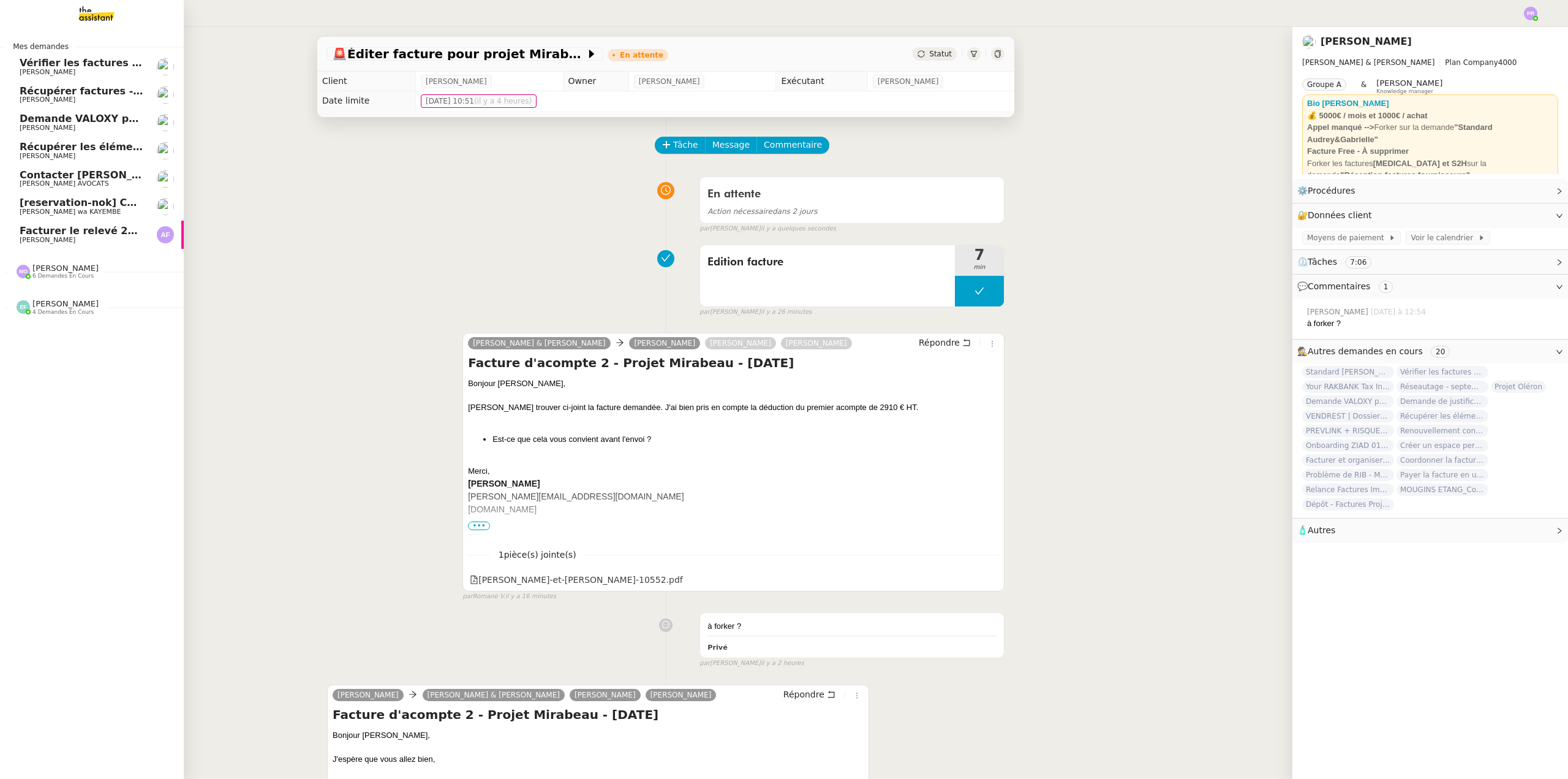
click at [71, 145] on span "Récupérer les éléments sociaux - Septembre 2025" at bounding box center [158, 146] width 278 height 11
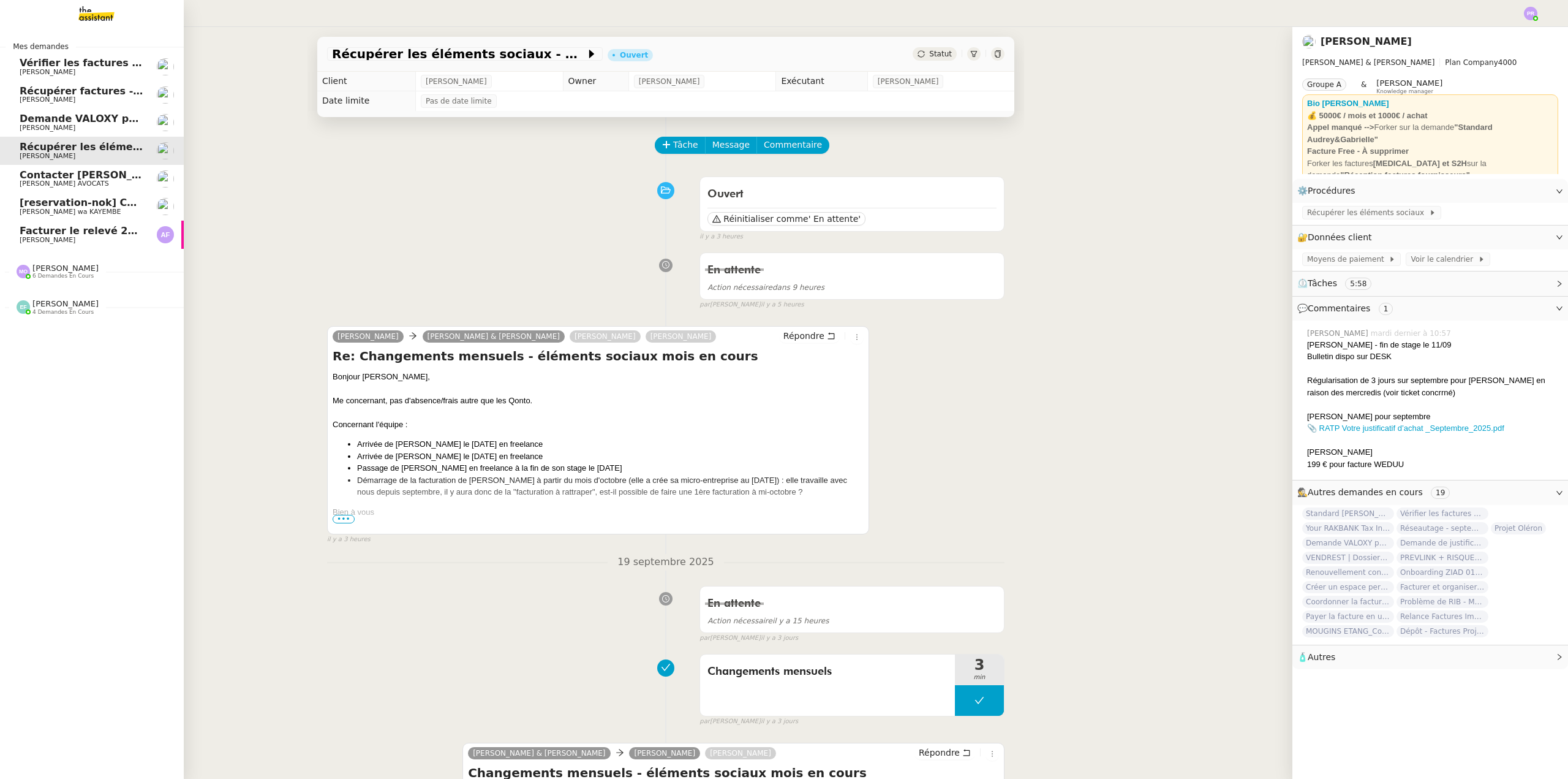
click at [90, 91] on span "Récupérer factures - septembre 2025" at bounding box center [123, 90] width 207 height 11
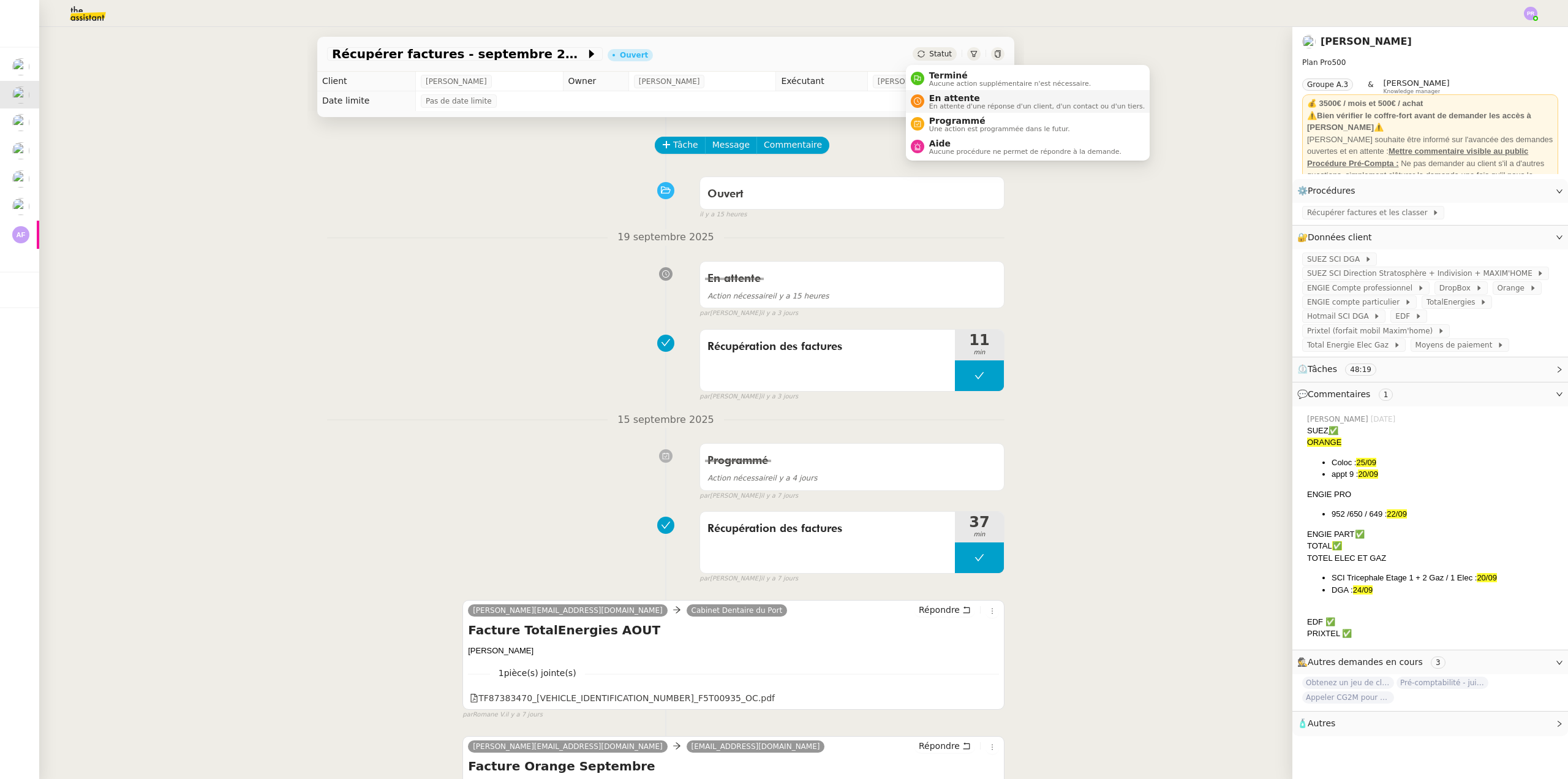
click at [963, 96] on span "En attente" at bounding box center [1037, 98] width 215 height 10
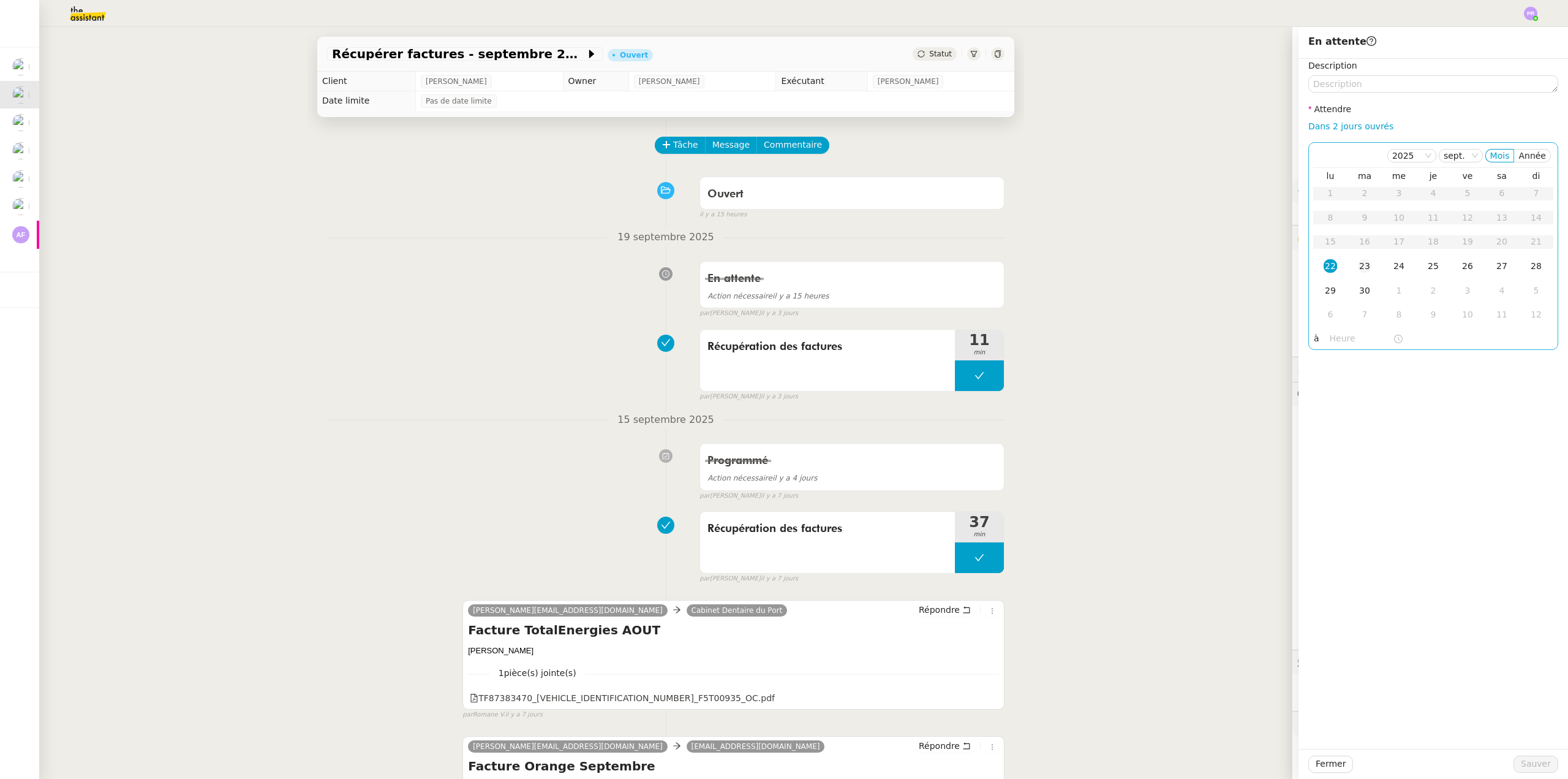
click at [1359, 265] on div "23" at bounding box center [1365, 266] width 14 height 14
click at [1526, 759] on span "Sauver" at bounding box center [1536, 763] width 30 height 14
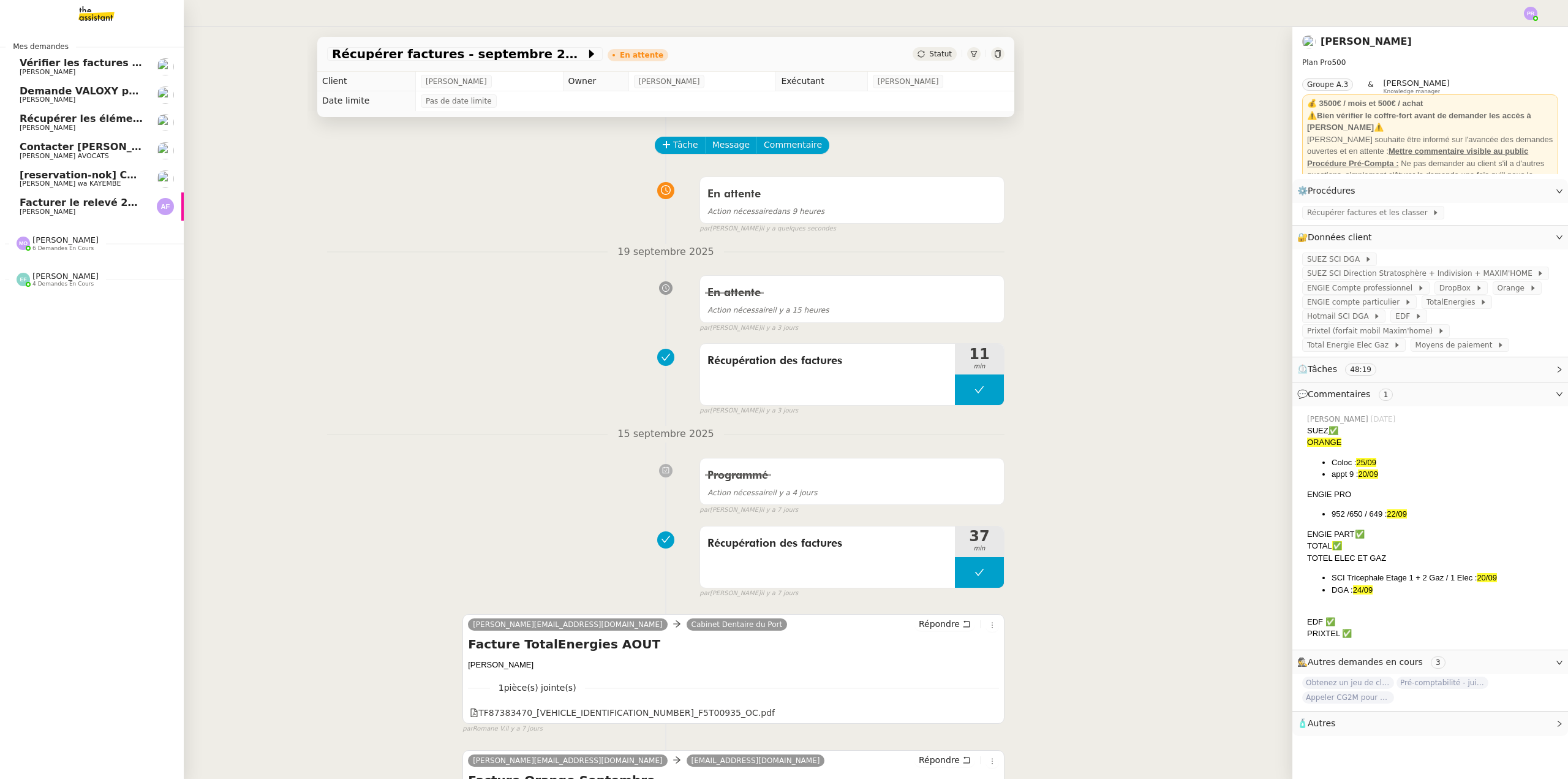
click at [84, 175] on span "[reservation-nok] Confirmation du rendez-vous" at bounding box center [150, 174] width 261 height 11
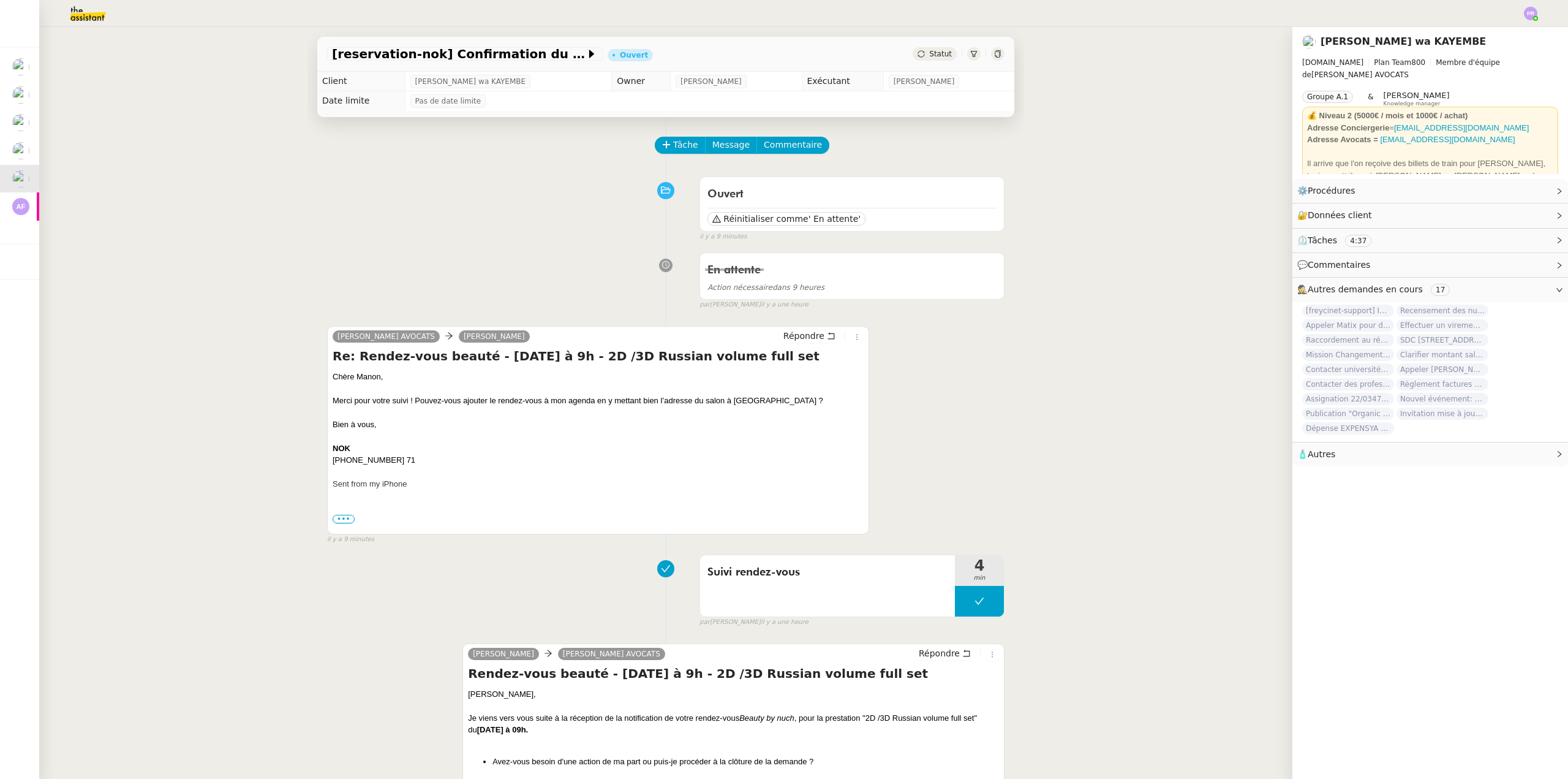
drag, startPoint x: 169, startPoint y: 292, endPoint x: 169, endPoint y: 284, distance: 8.0
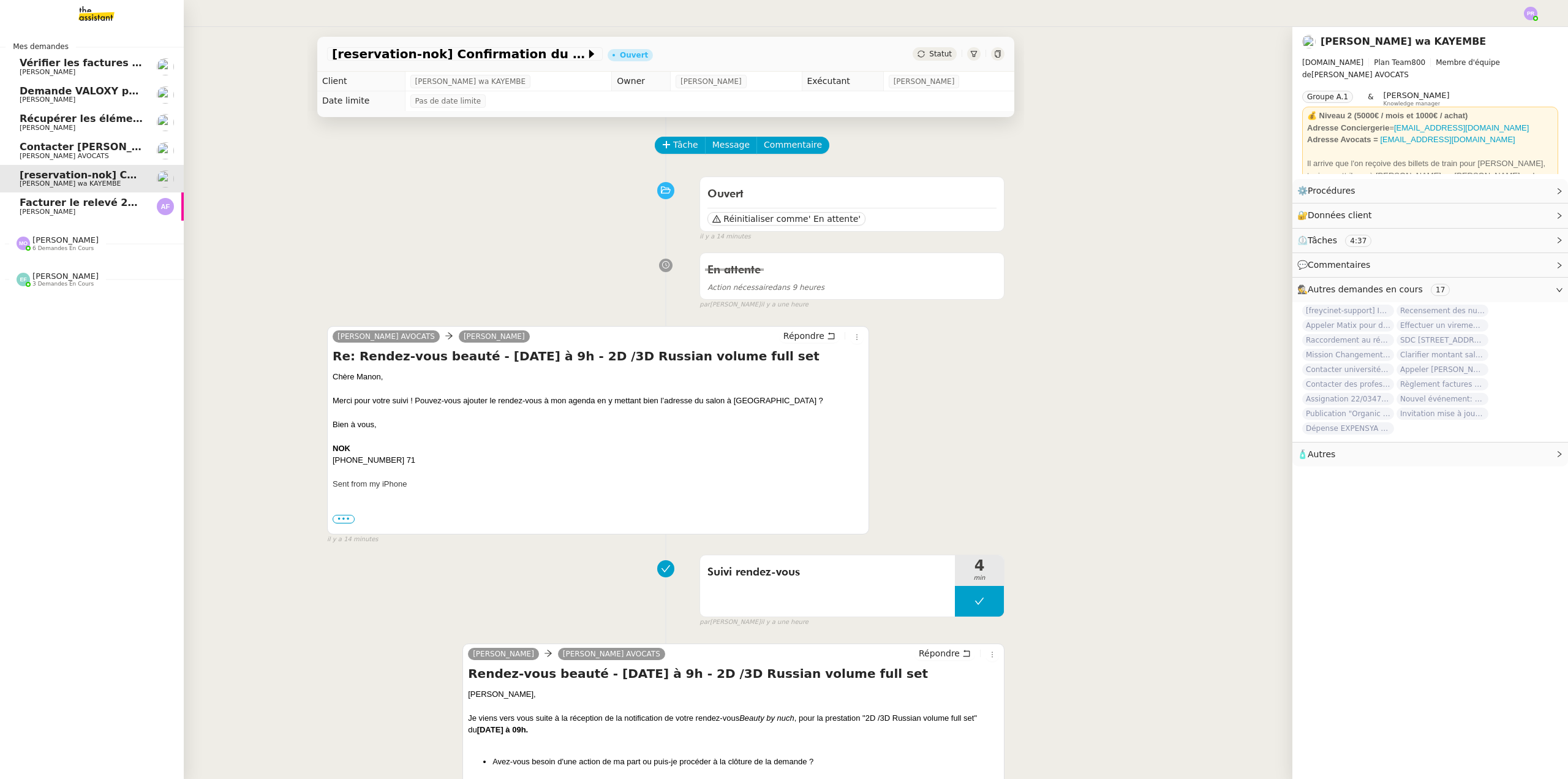
click at [80, 249] on span "6 demandes en cours" at bounding box center [63, 248] width 61 height 7
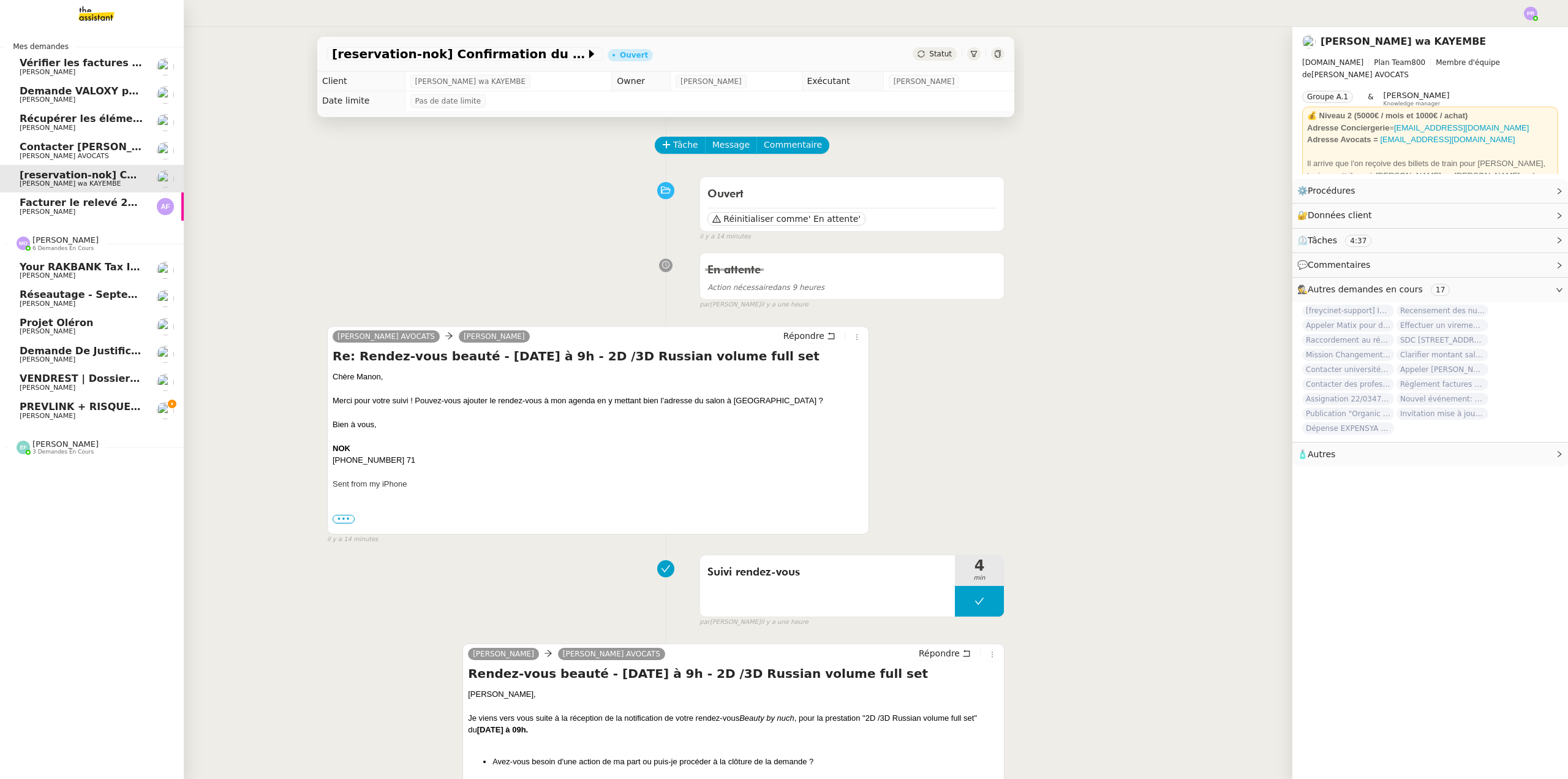
click at [102, 408] on span "PREVLINK + RISQUES PROFESSIONNELS" at bounding box center [130, 406] width 220 height 11
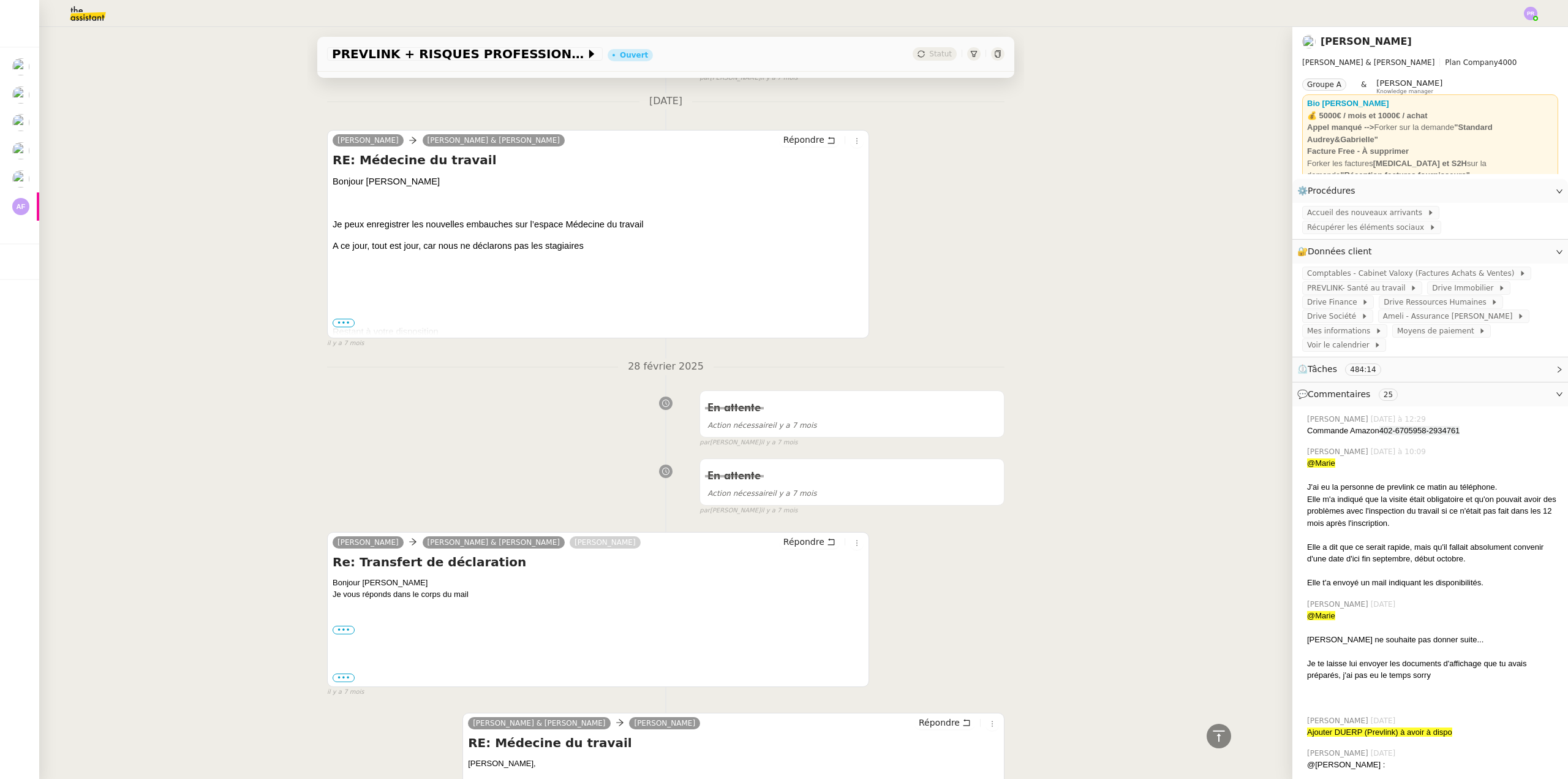
scroll to position [16244, 0]
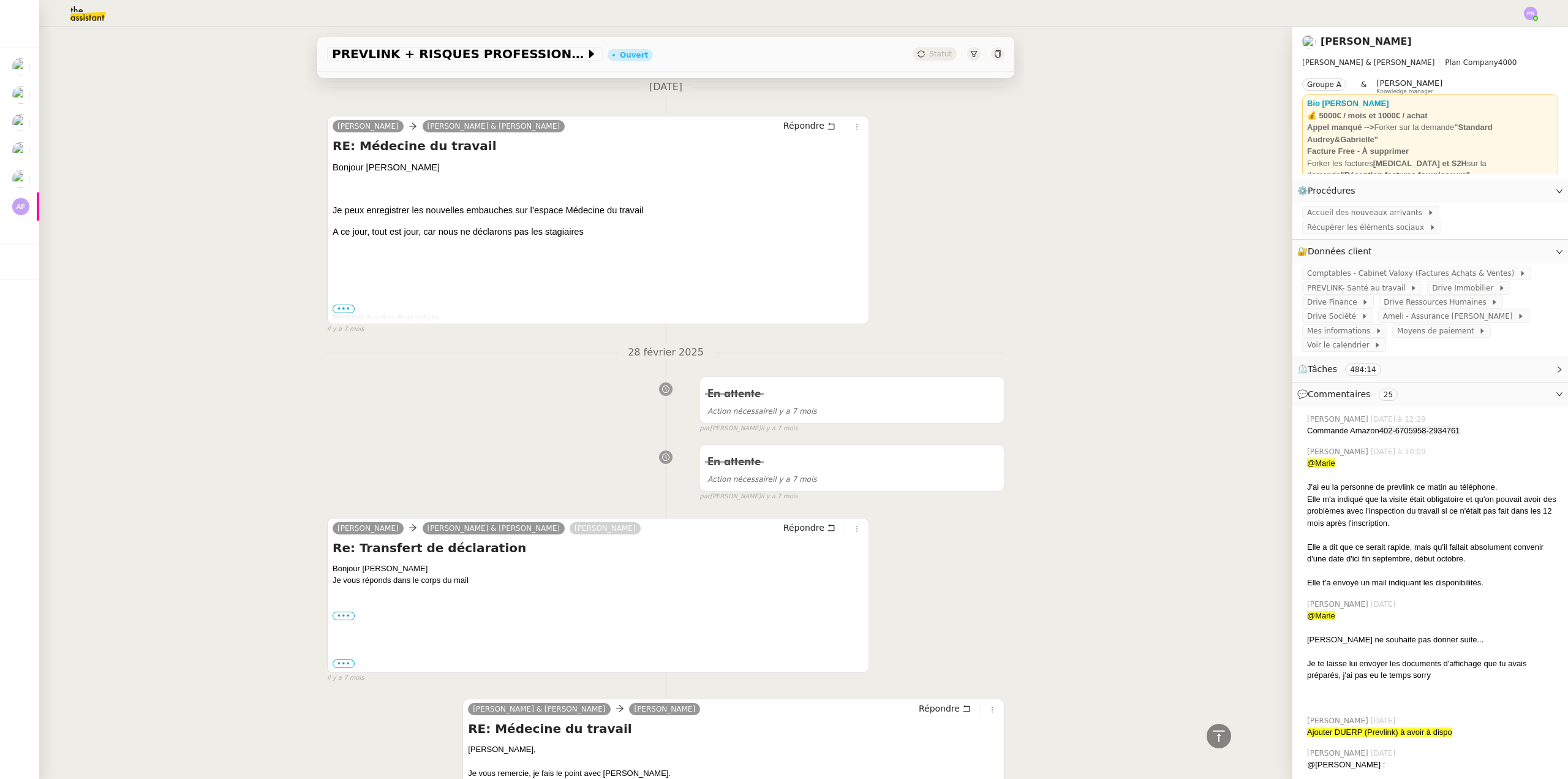
click at [340, 304] on span "•••" at bounding box center [343, 308] width 22 height 8
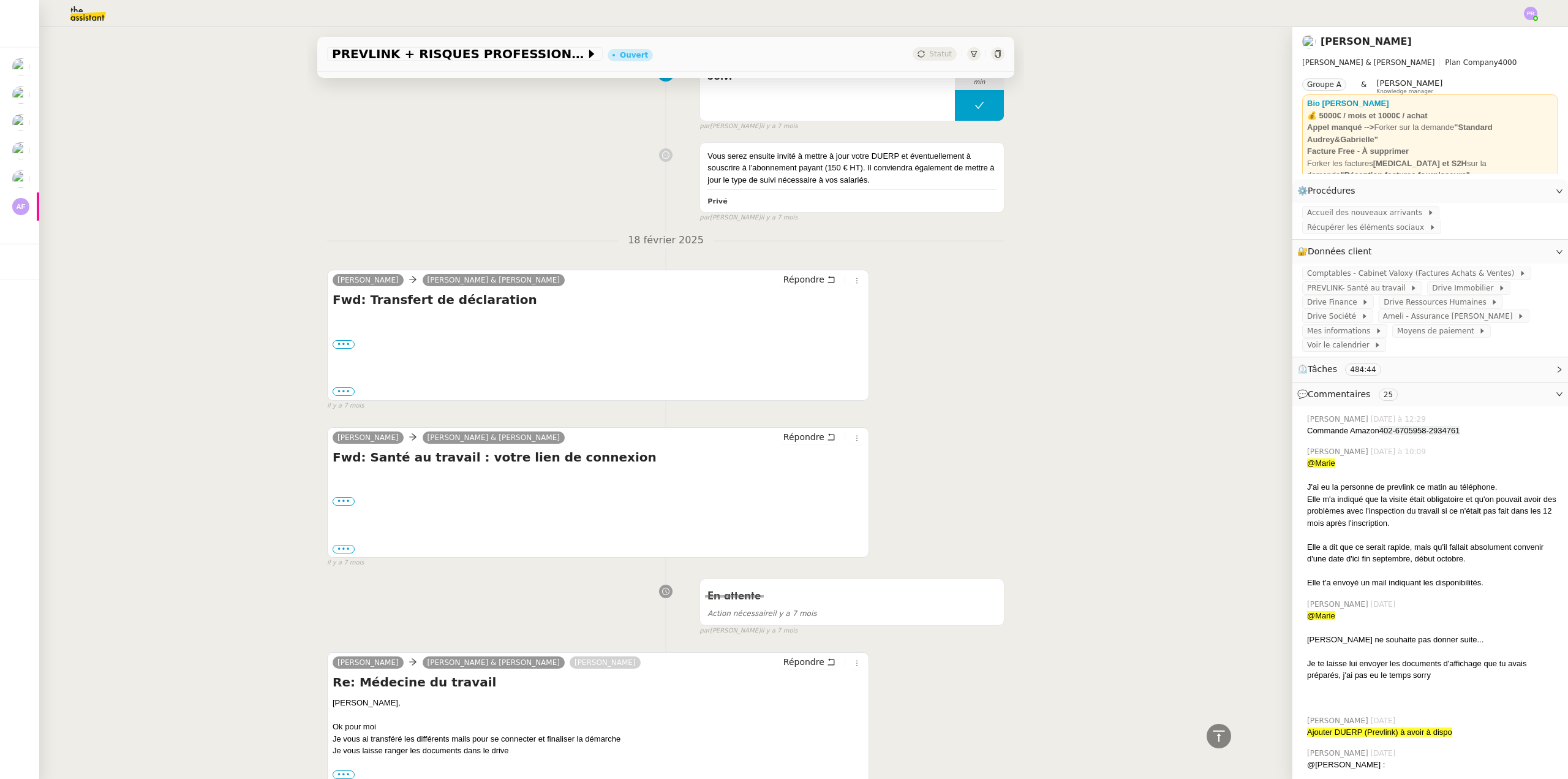
scroll to position [22493, 0]
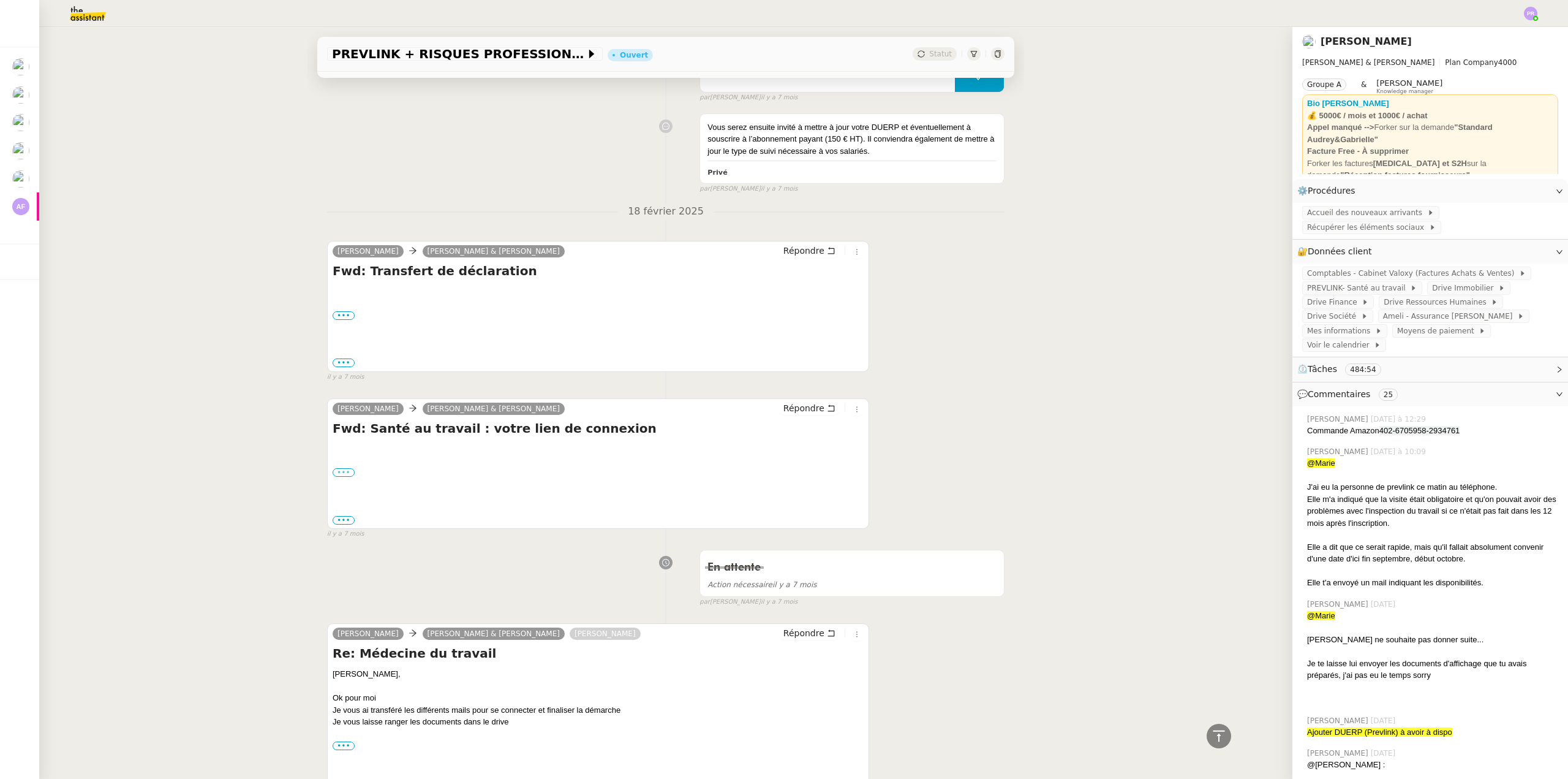
click at [343, 468] on label "•••" at bounding box center [343, 472] width 22 height 8
click at [0, 0] on input "•••" at bounding box center [0, 0] width 0 height 0
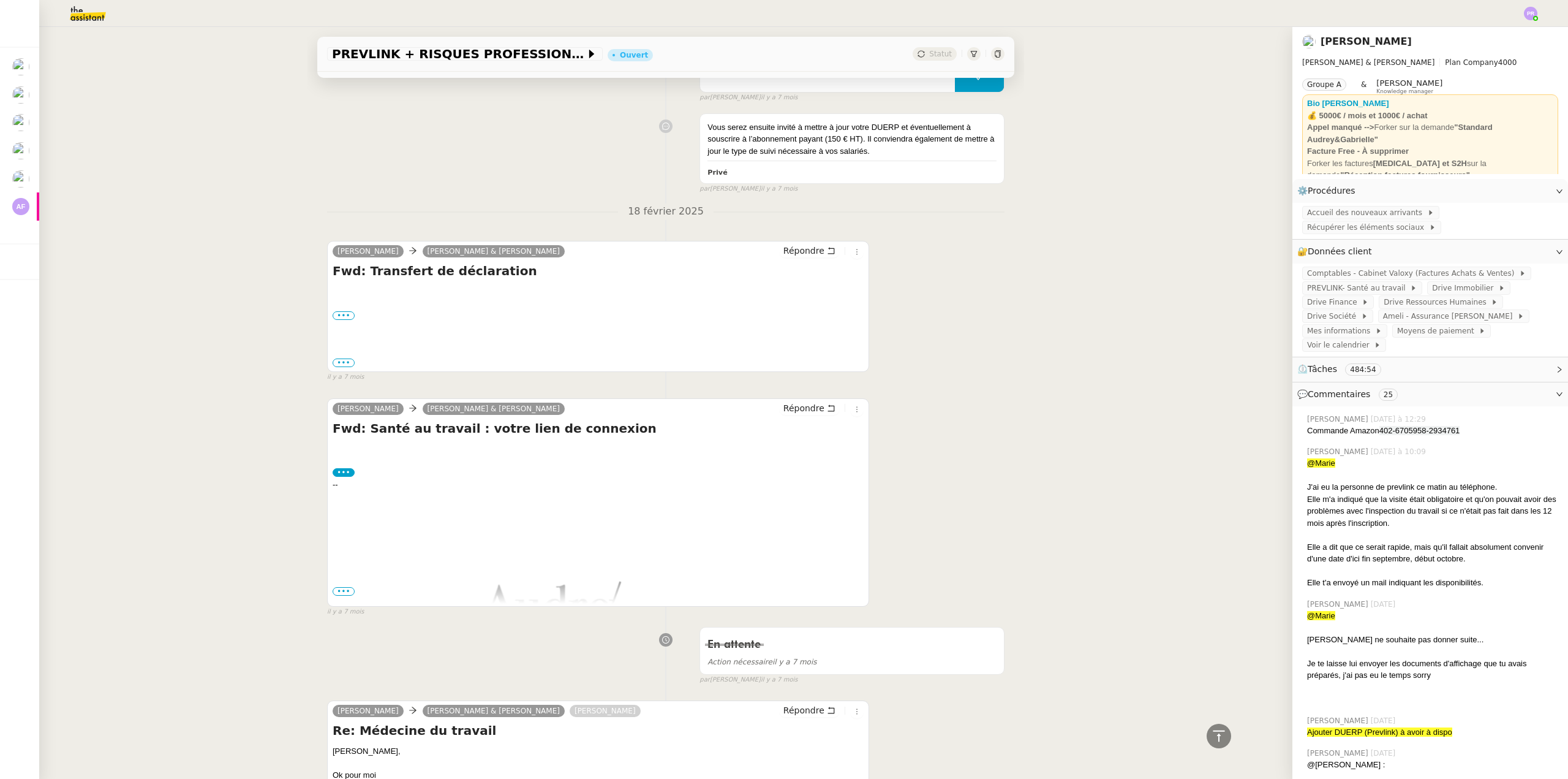
drag, startPoint x: 336, startPoint y: 454, endPoint x: 316, endPoint y: 465, distance: 22.8
click at [335, 587] on span "•••" at bounding box center [343, 591] width 22 height 8
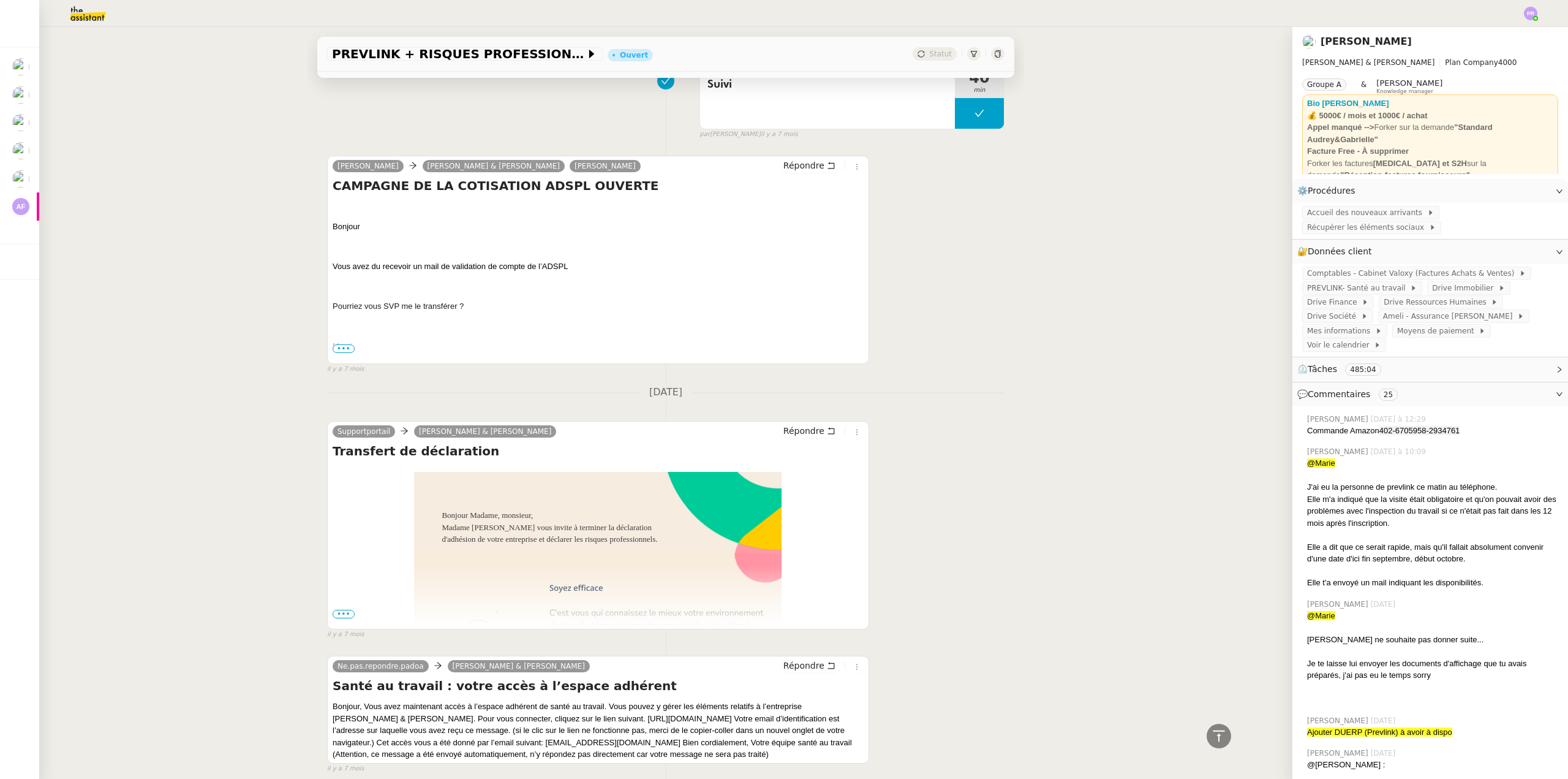
scroll to position [24270, 0]
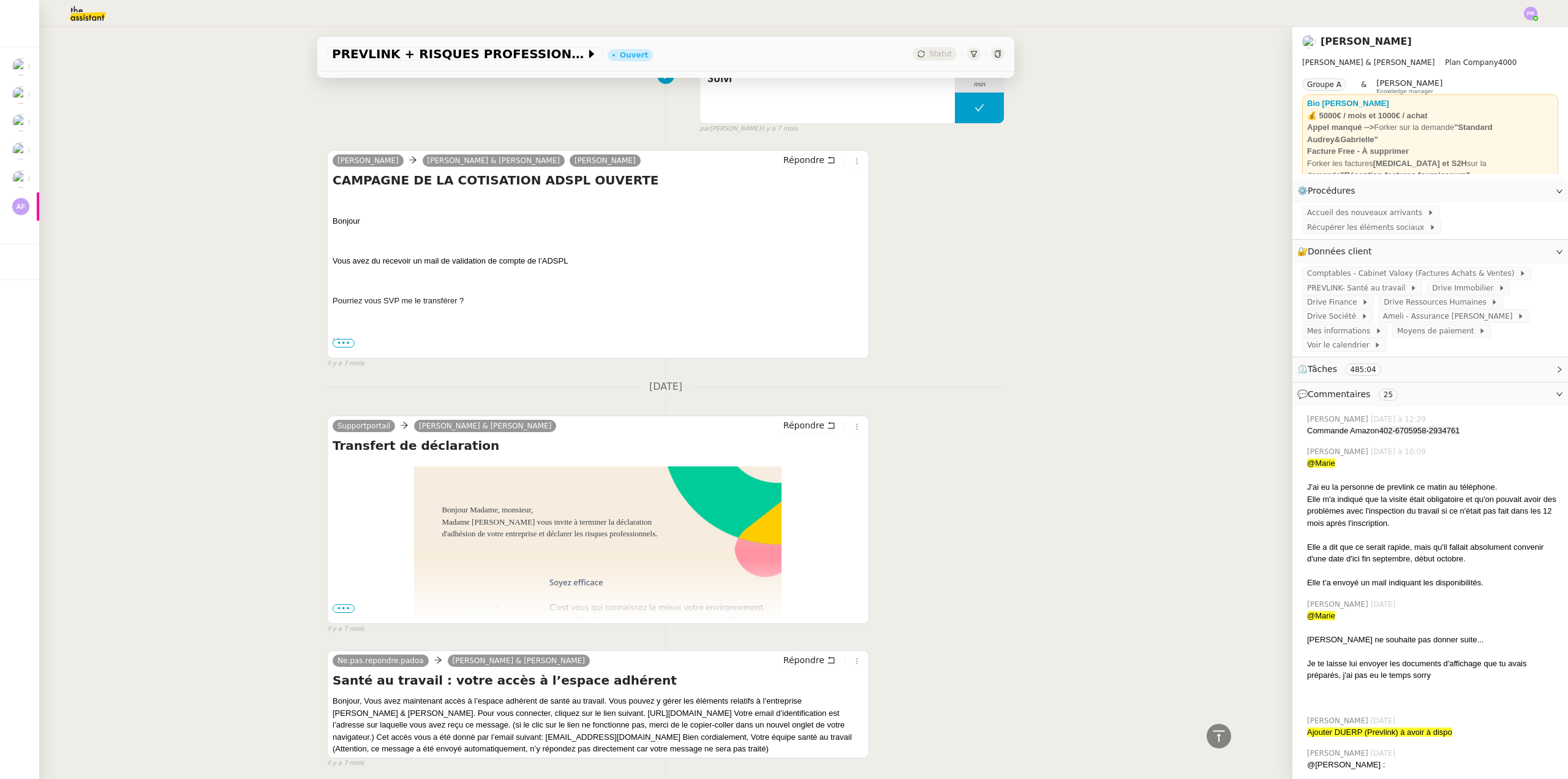
click at [340, 604] on span "•••" at bounding box center [343, 608] width 22 height 8
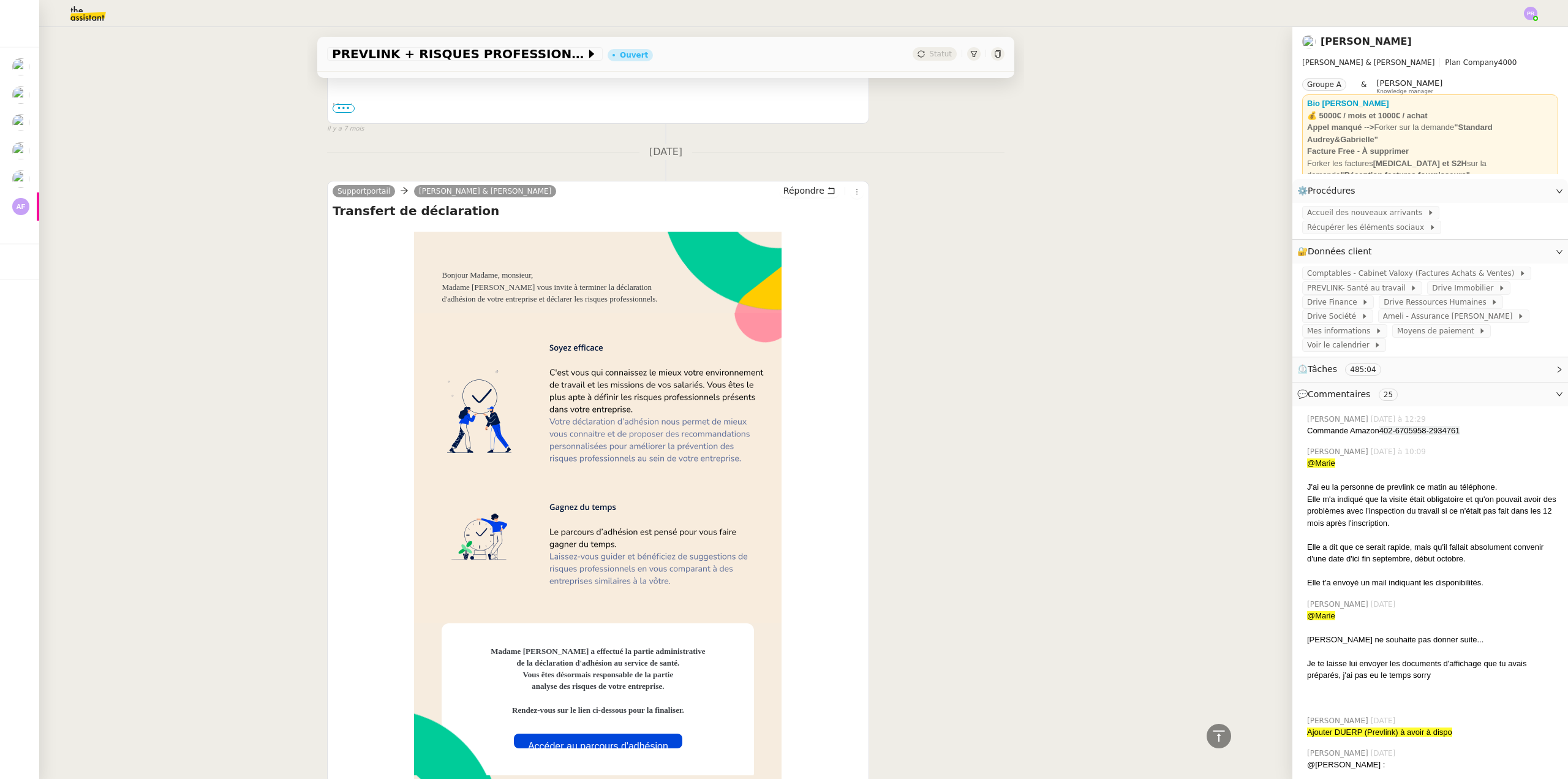
scroll to position [24699, 0]
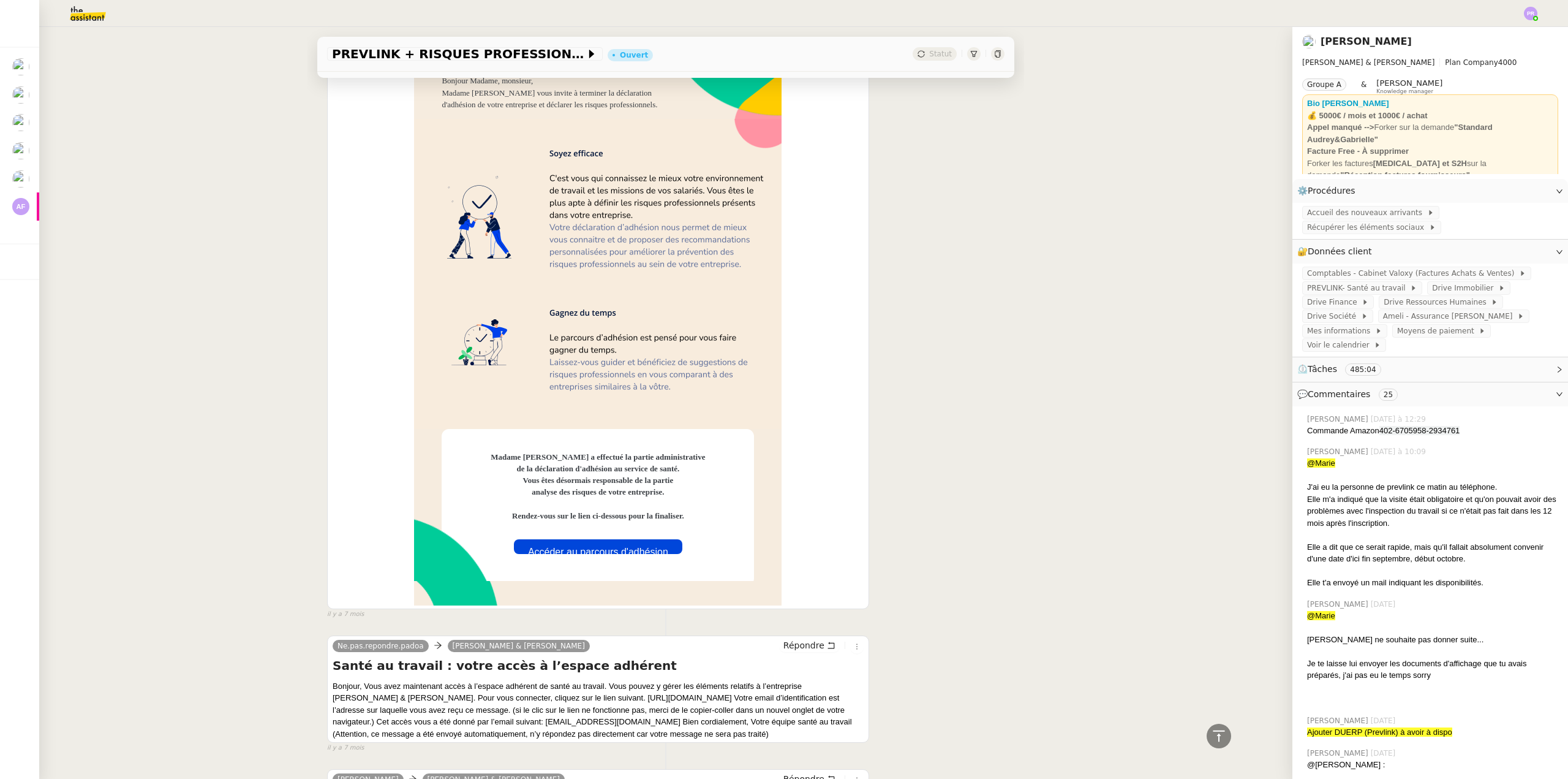
click at [559, 539] on link "Accéder au parcours d'adhésion" at bounding box center [598, 547] width 169 height 15
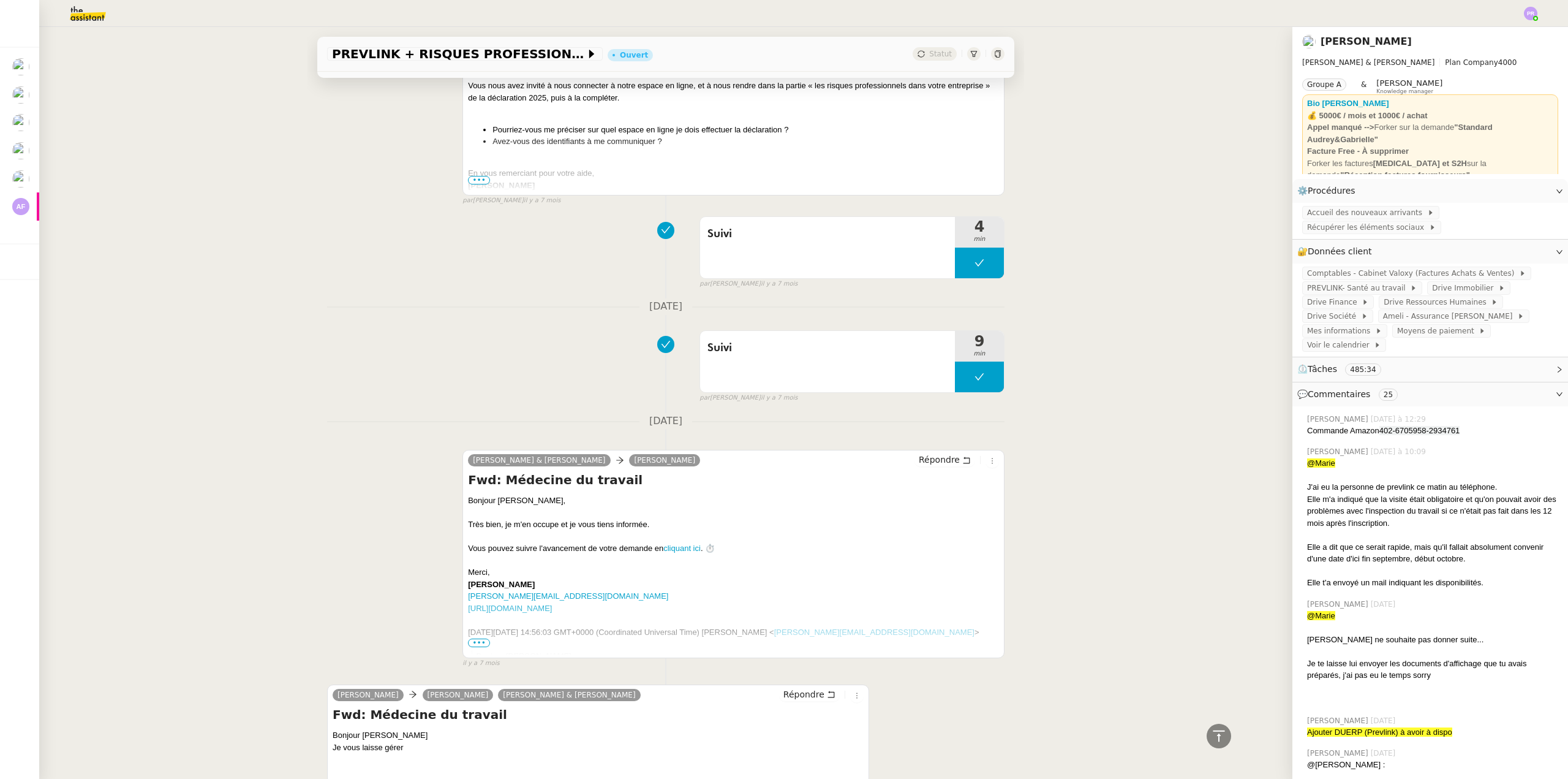
scroll to position [25815, 0]
click at [77, 15] on img at bounding box center [78, 14] width 95 height 27
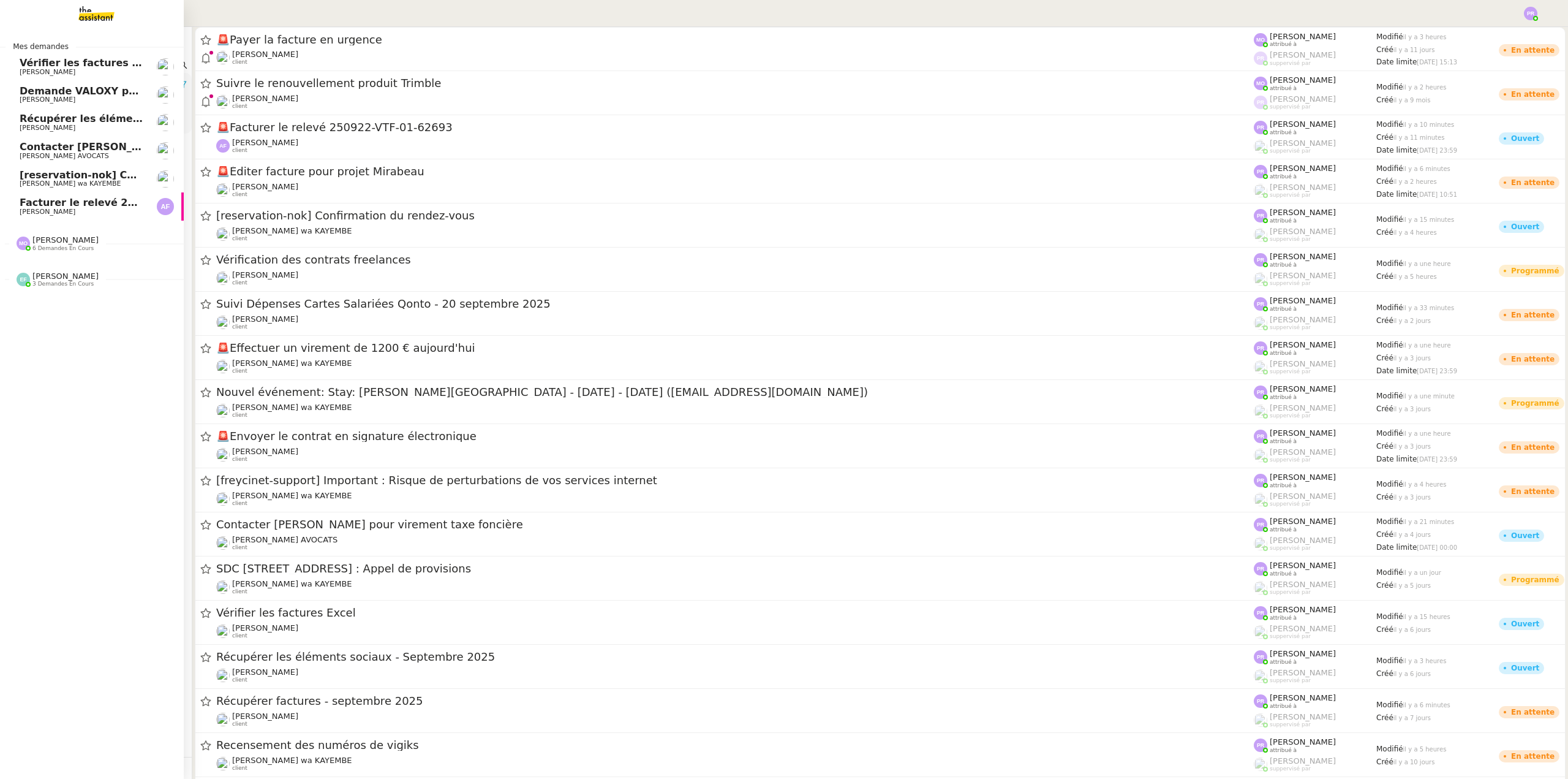
click at [87, 147] on span "Contacter Muriel pour virement taxe foncière" at bounding box center [173, 146] width 307 height 11
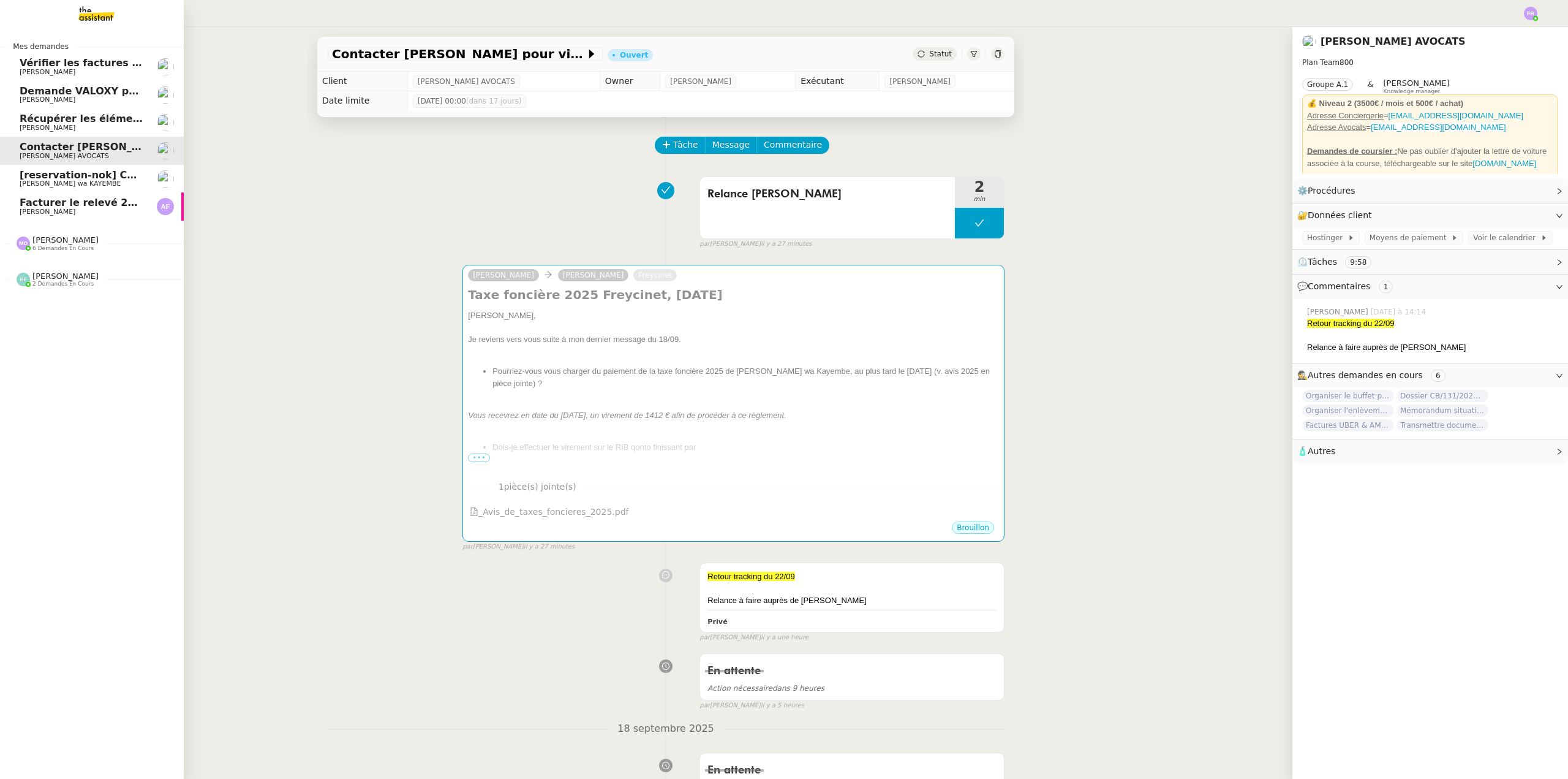
click at [64, 242] on span "[PERSON_NAME]" at bounding box center [66, 240] width 66 height 9
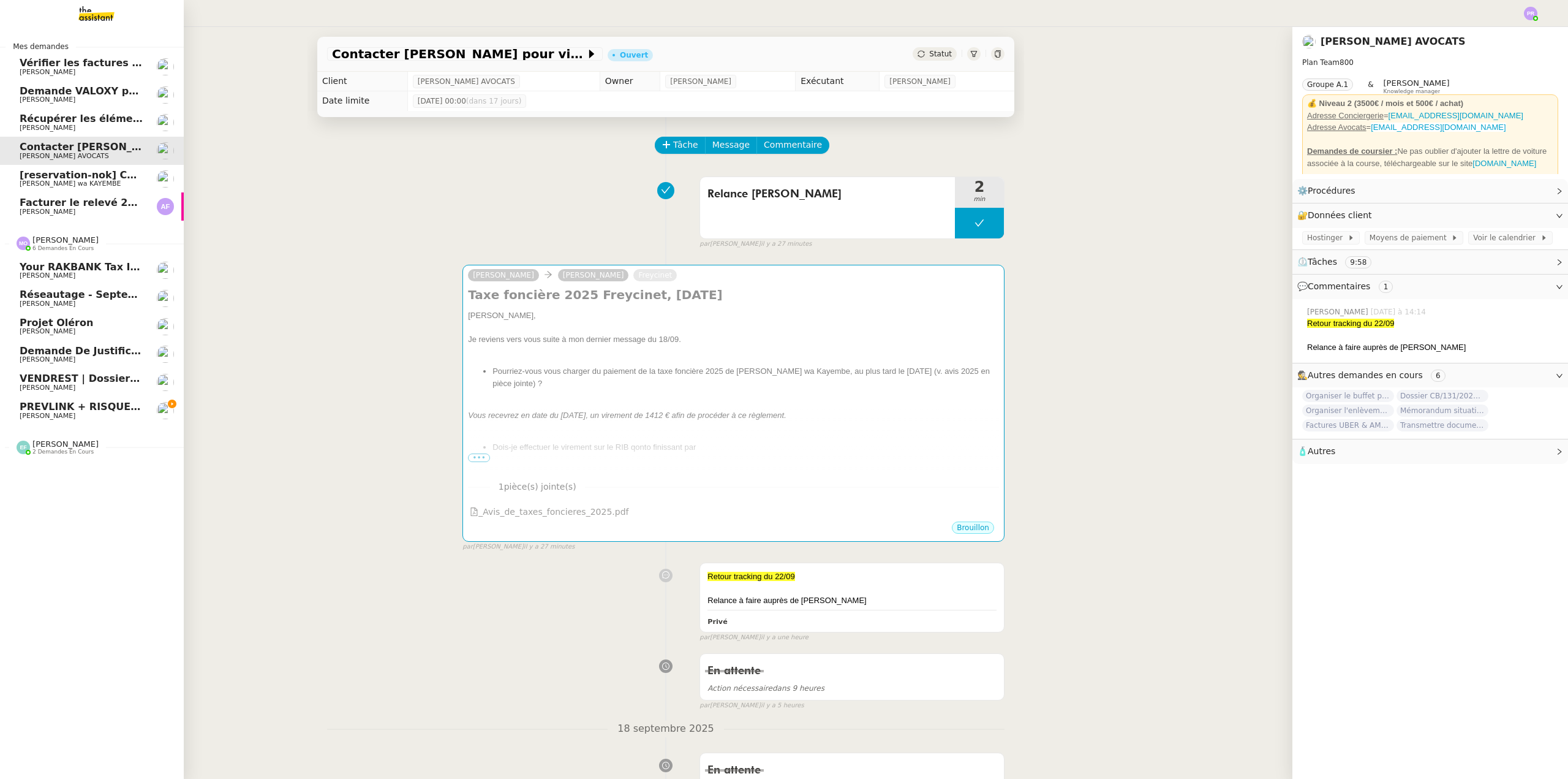
click at [46, 412] on span "[PERSON_NAME]" at bounding box center [47, 416] width 56 height 8
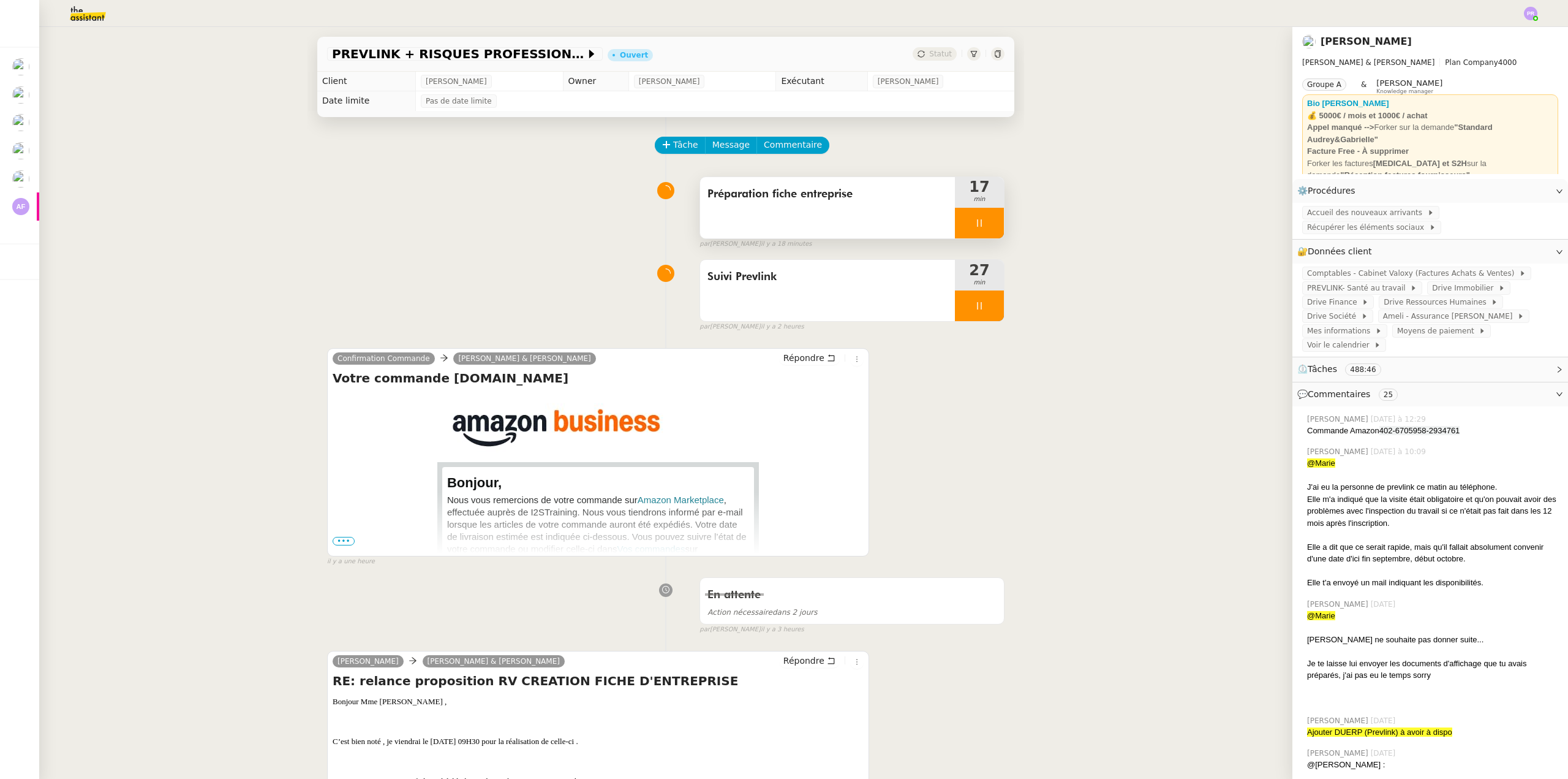
click at [987, 231] on div at bounding box center [979, 223] width 49 height 31
click at [990, 228] on icon at bounding box center [991, 223] width 10 height 10
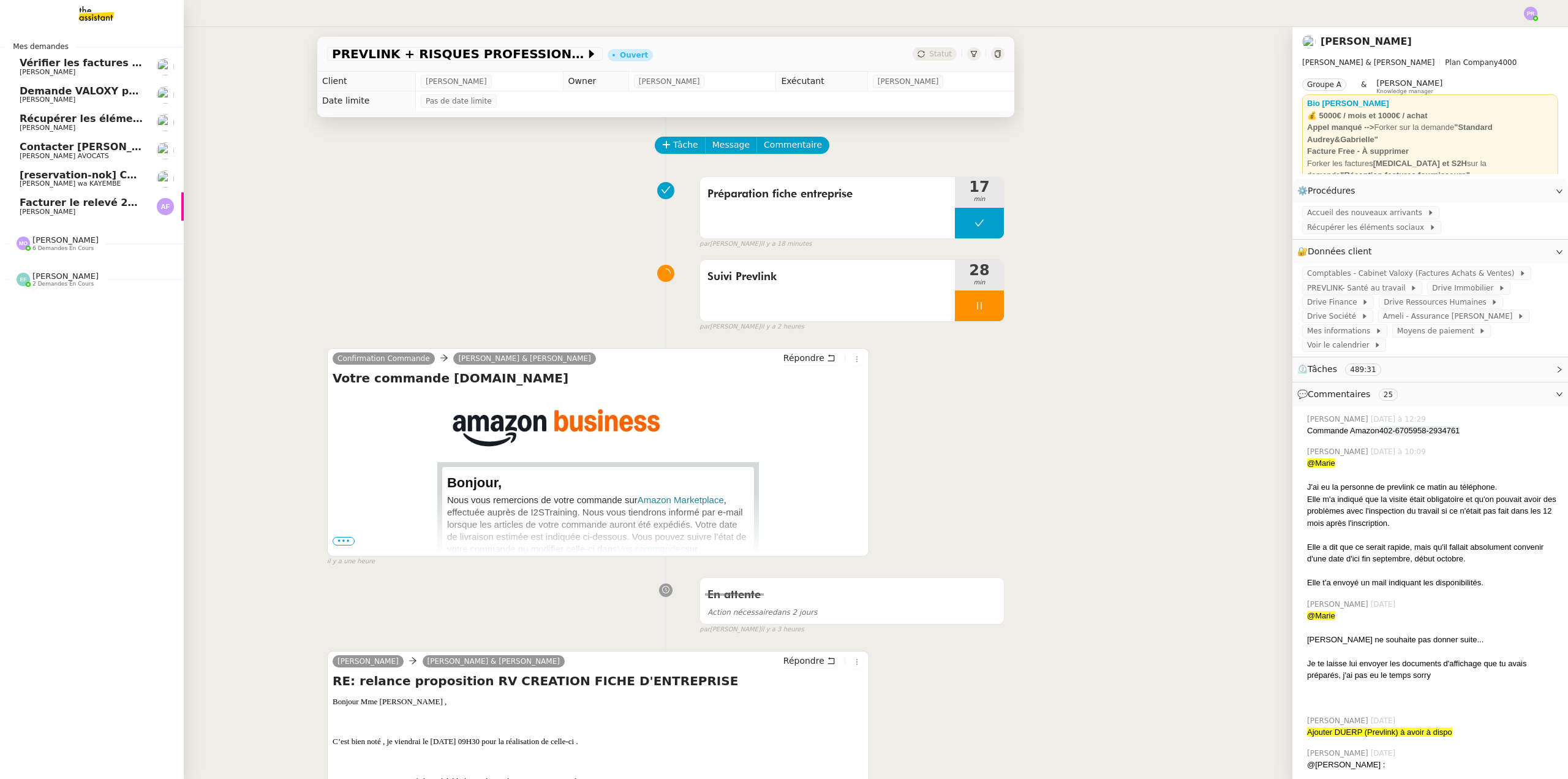
click at [92, 179] on span "[reservation-nok] Confirmation du rendez-vous" at bounding box center [150, 174] width 261 height 11
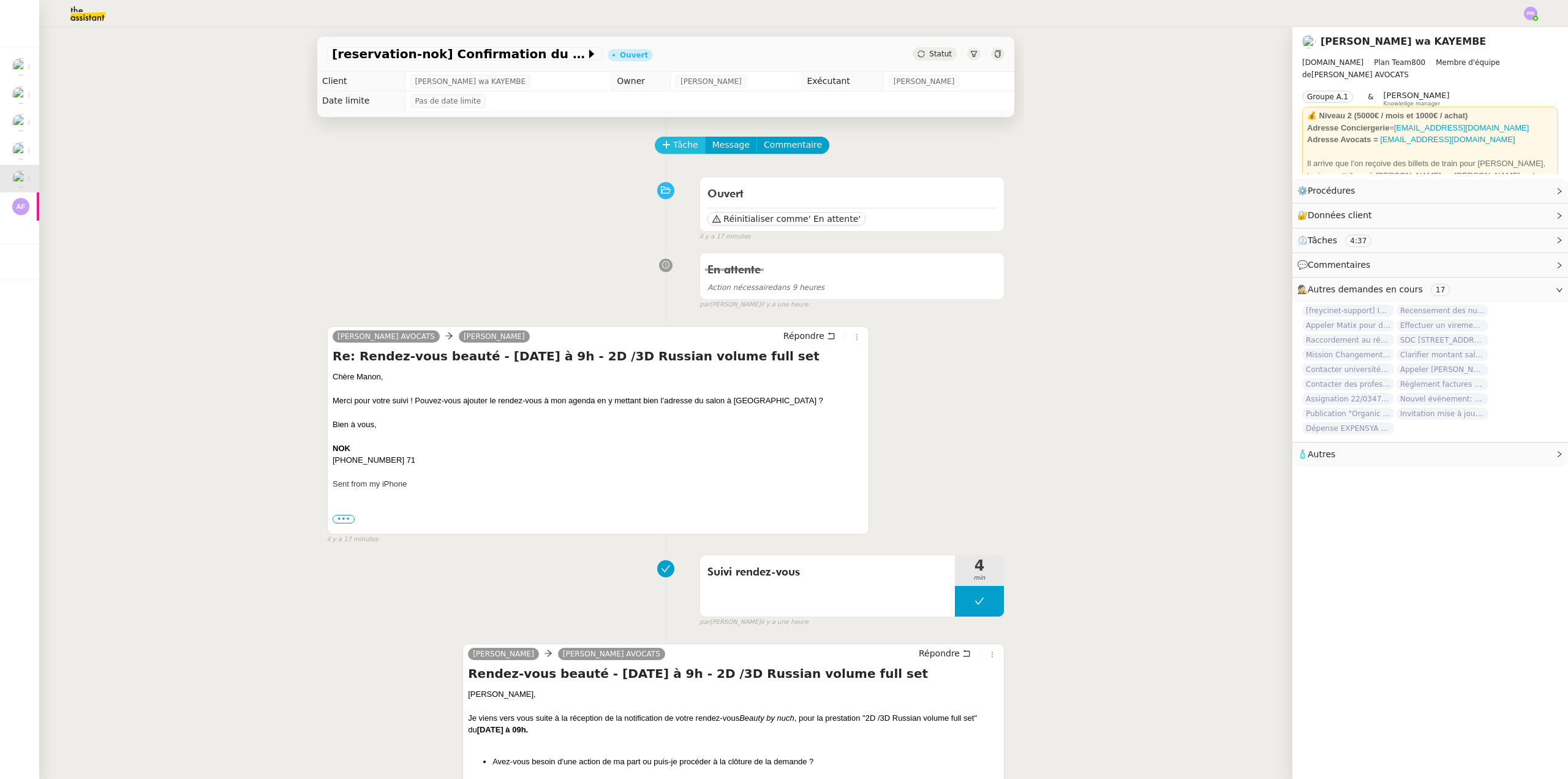
click at [686, 146] on span "Tâche" at bounding box center [685, 145] width 25 height 14
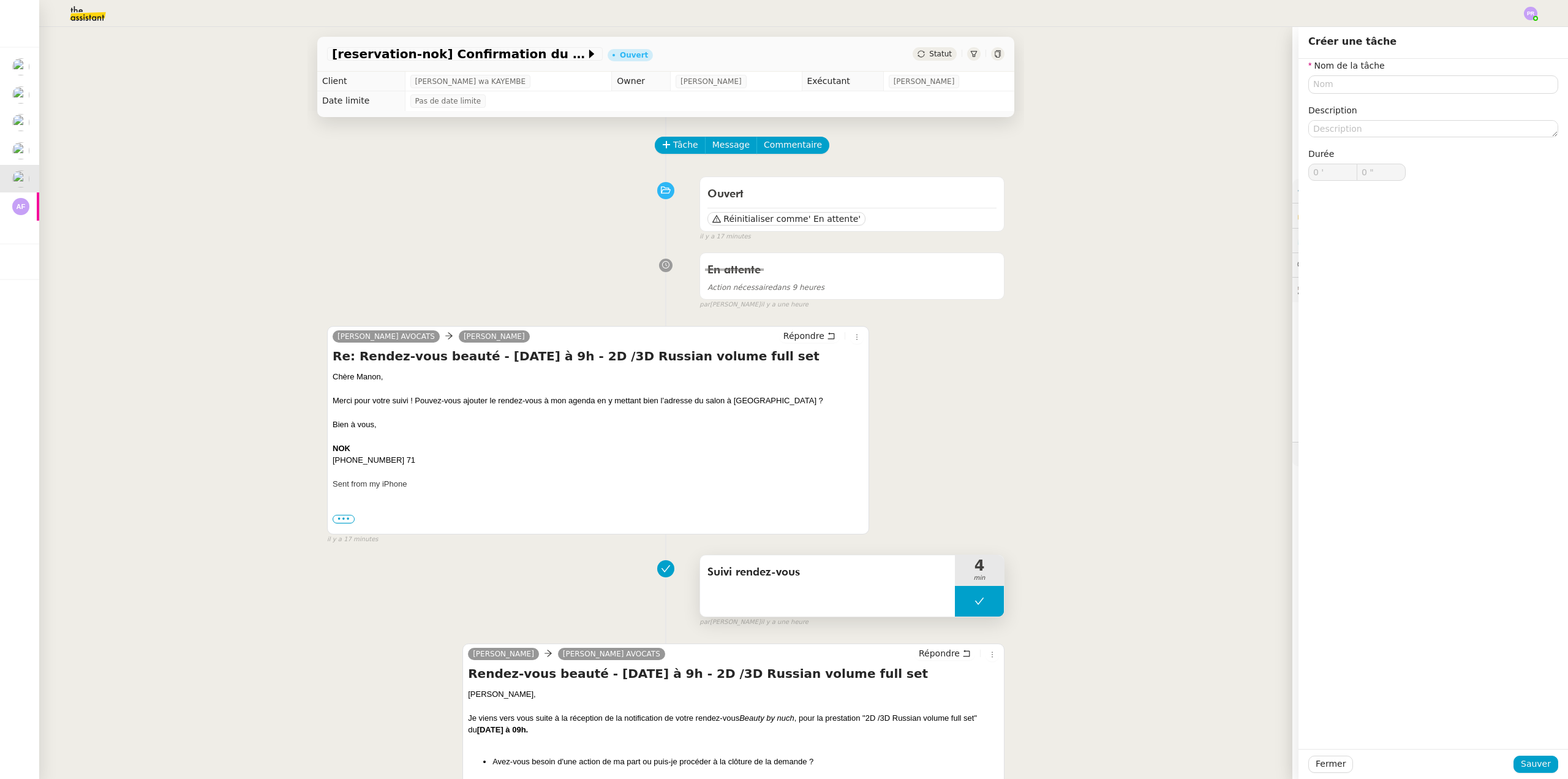
click at [960, 608] on button at bounding box center [979, 600] width 49 height 31
click at [961, 608] on div at bounding box center [967, 600] width 25 height 31
click at [1319, 766] on span "Fermer" at bounding box center [1331, 763] width 30 height 14
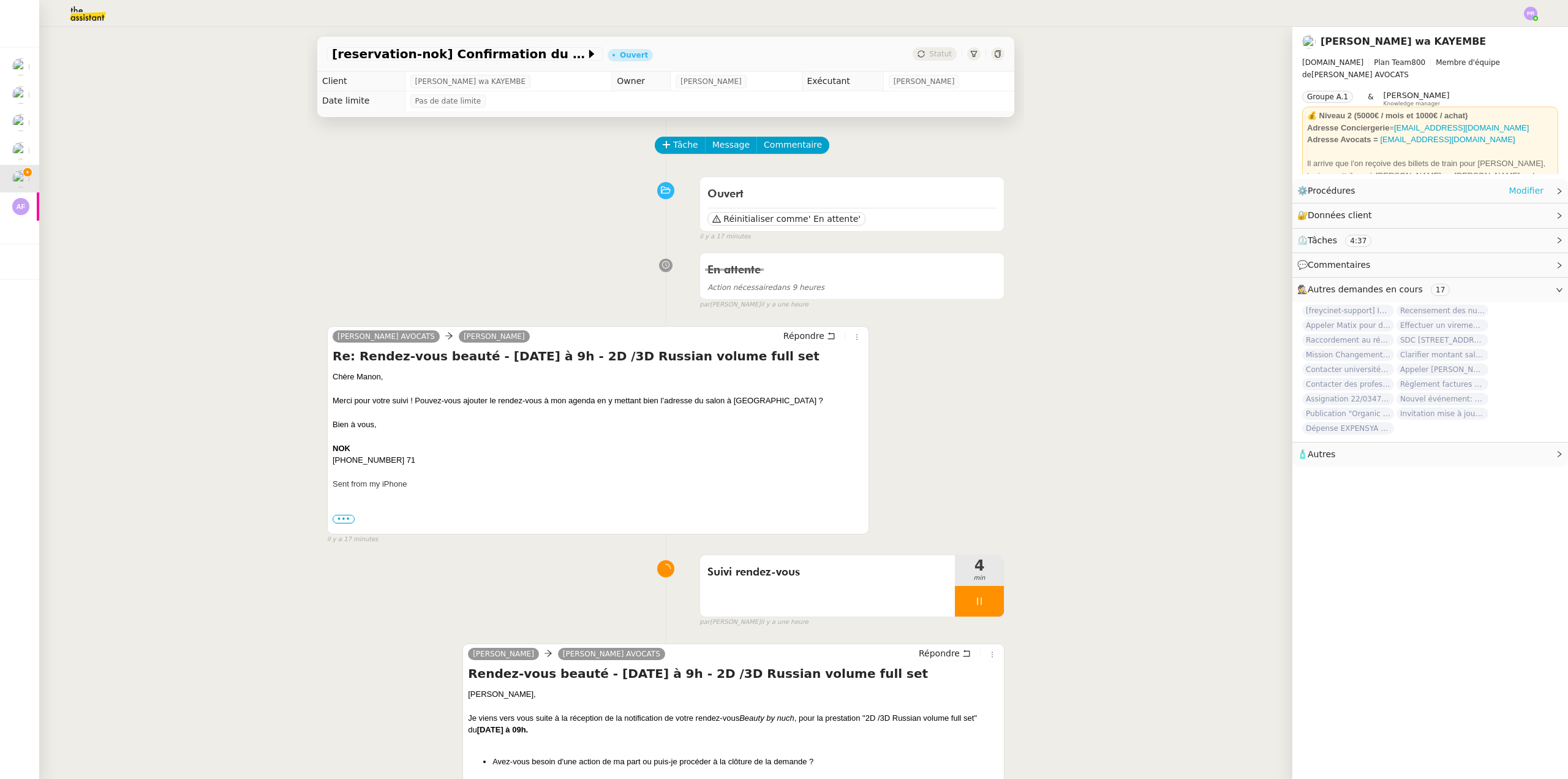
click at [1521, 185] on link "Modifier" at bounding box center [1526, 191] width 35 height 14
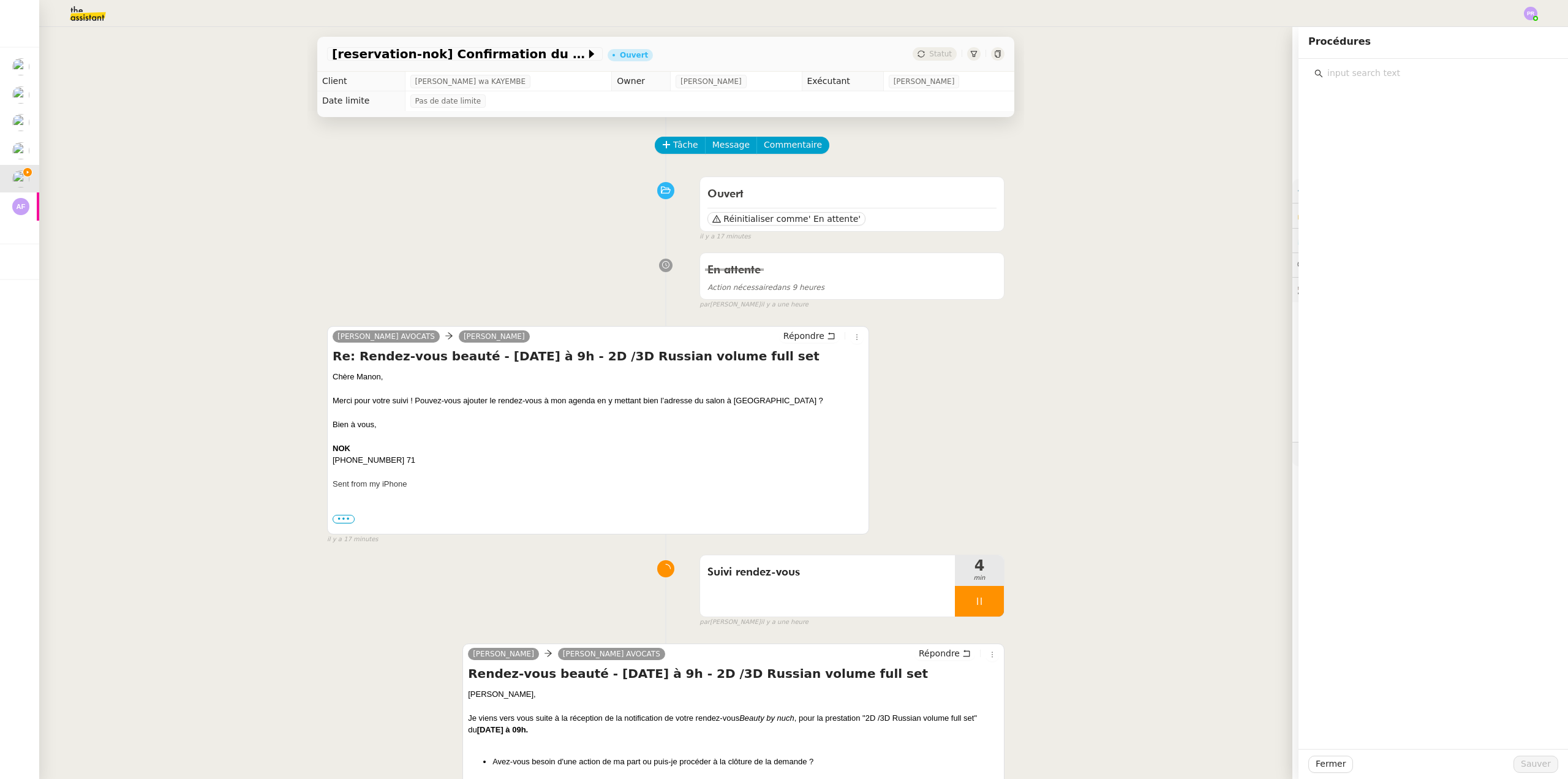
click at [1349, 76] on input "text" at bounding box center [1438, 73] width 229 height 17
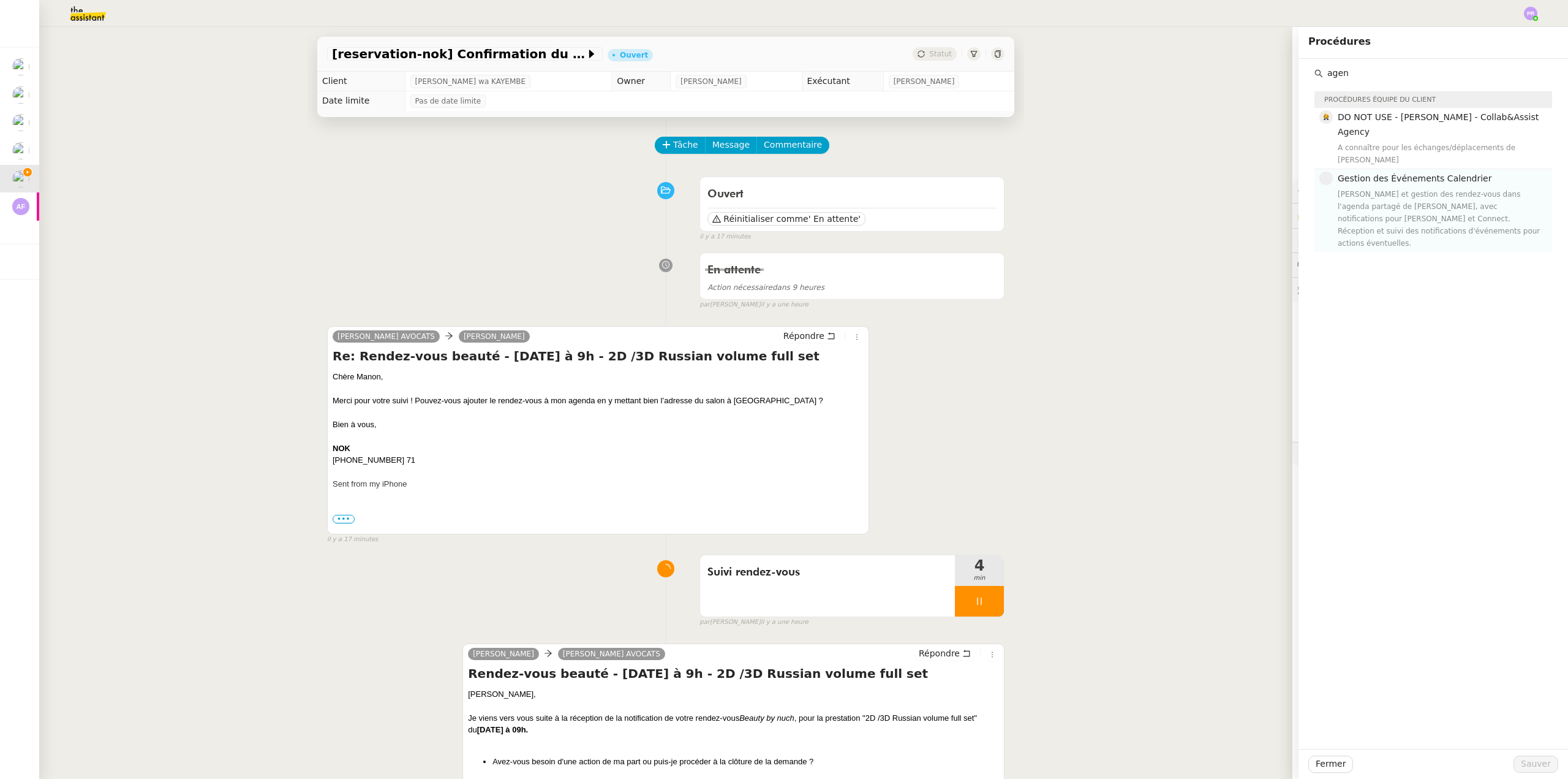
type input "agen"
click at [1412, 188] on div "Saisie et gestion des rendez-vous dans l'agenda partagé de Manon, avec notifica…" at bounding box center [1441, 218] width 207 height 61
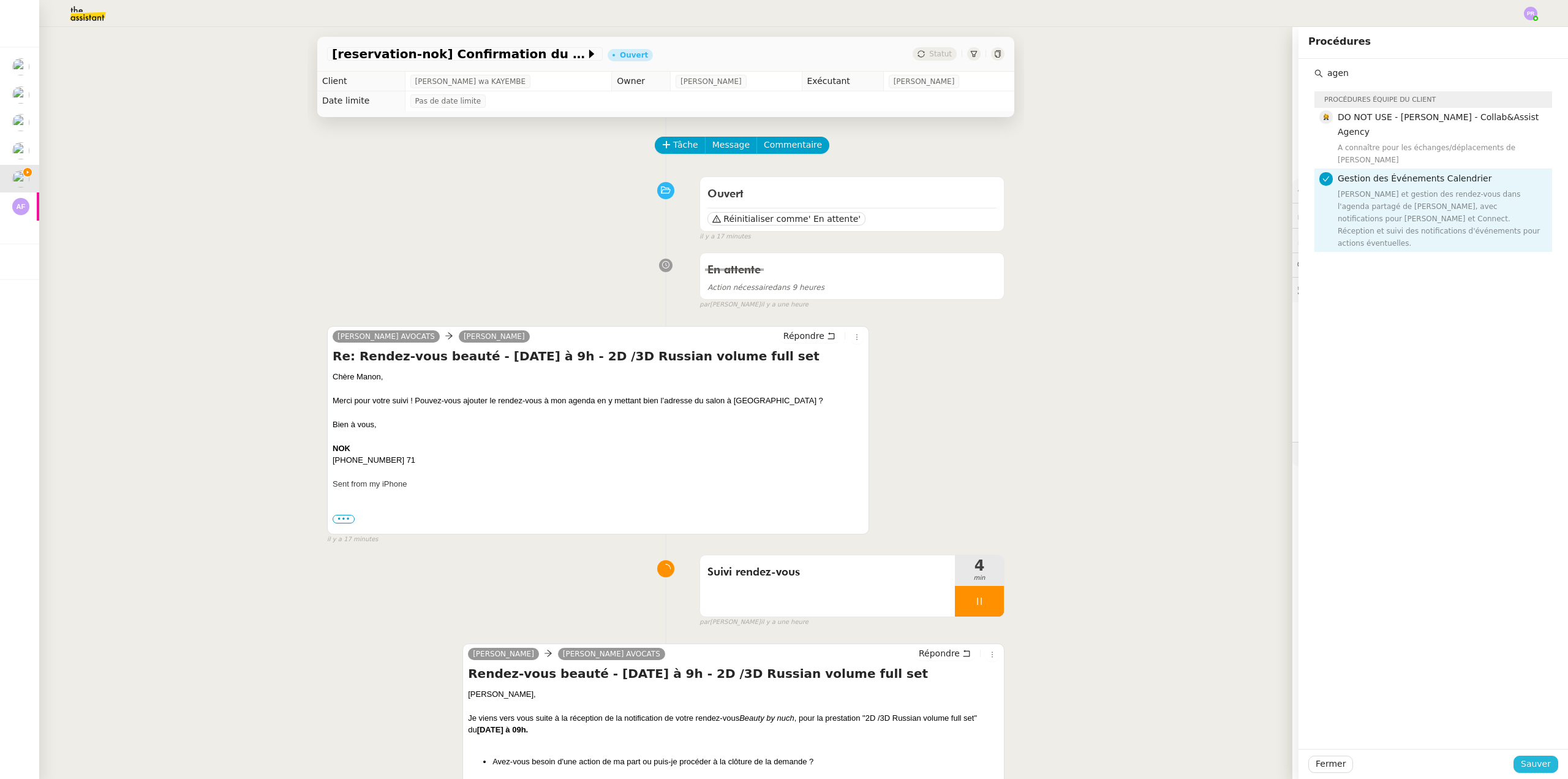
click at [1521, 766] on span "Sauver" at bounding box center [1536, 763] width 30 height 14
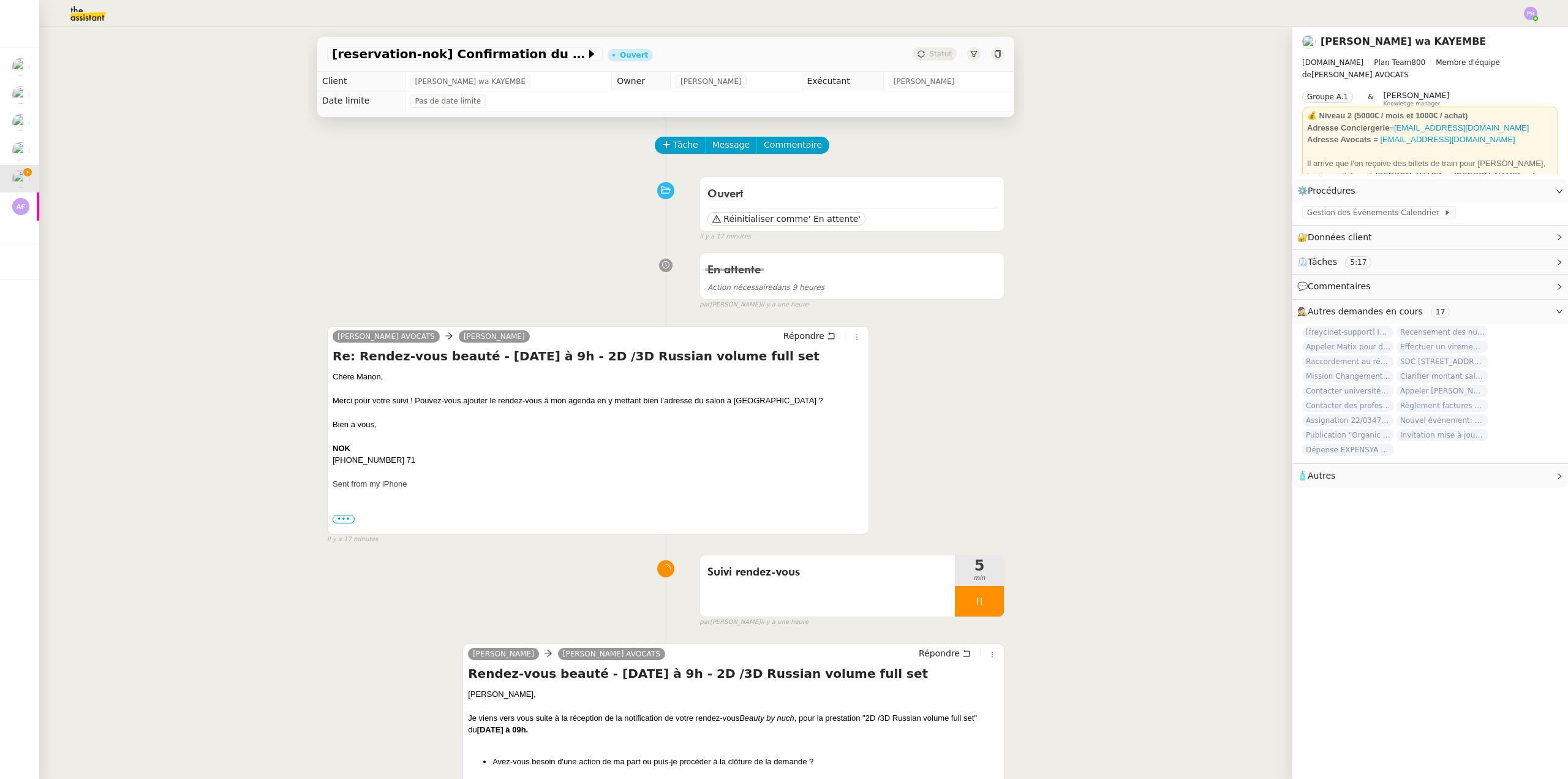
click at [77, 18] on img at bounding box center [78, 14] width 95 height 27
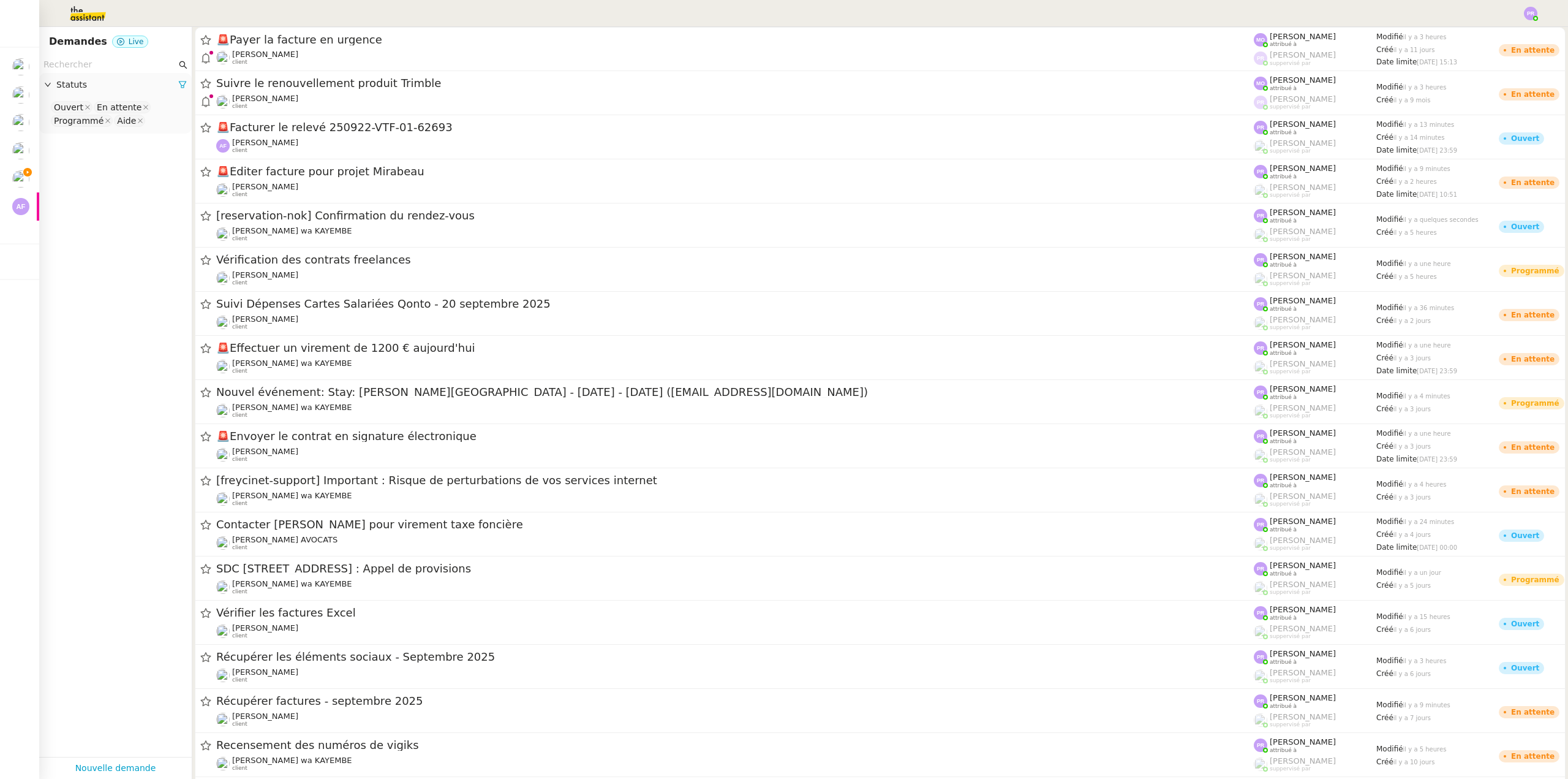
click at [85, 67] on input "text" at bounding box center [110, 64] width 133 height 14
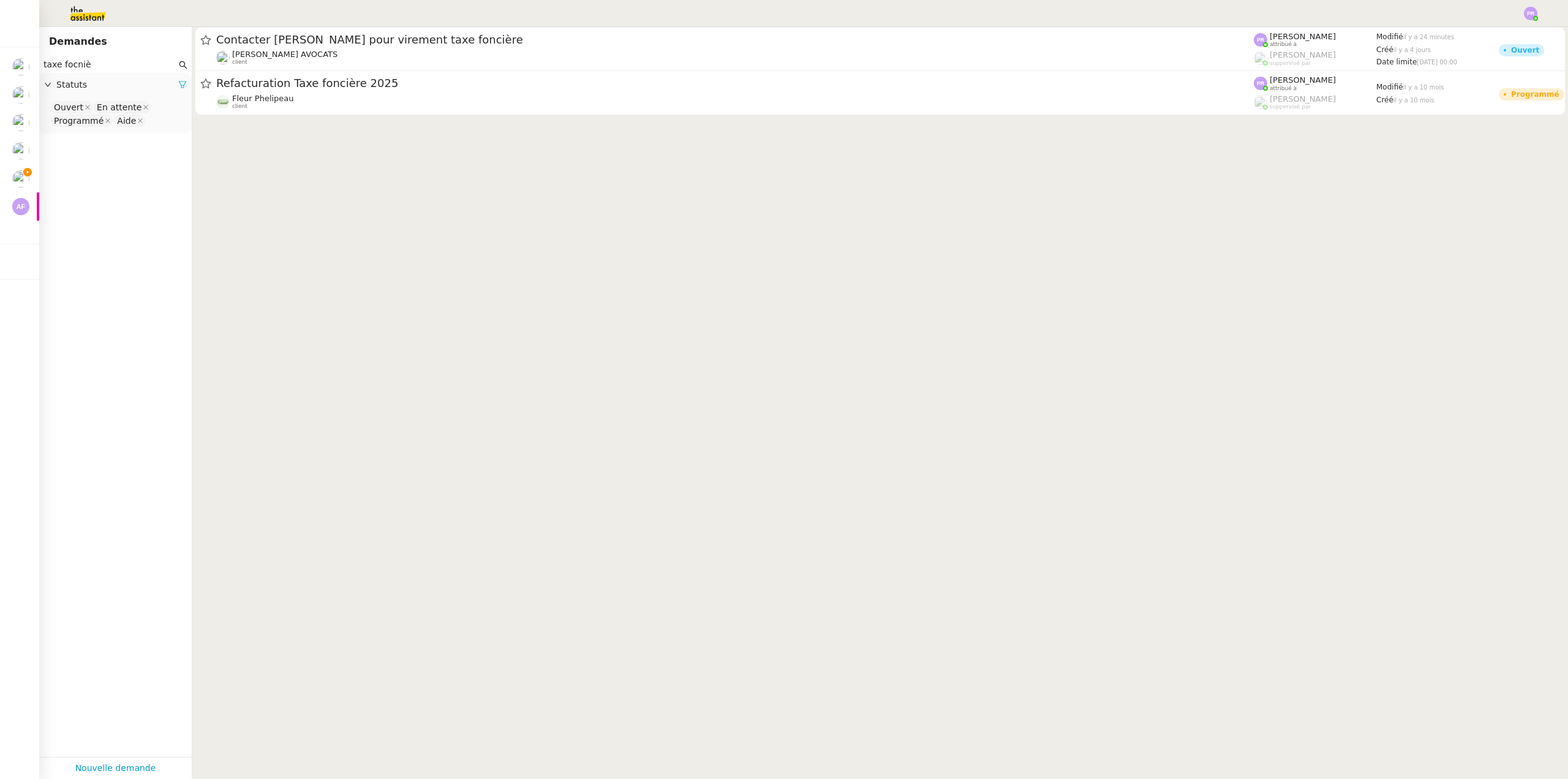
type input "taxe focniè"
click at [178, 85] on icon at bounding box center [182, 84] width 8 height 7
drag, startPoint x: 175, startPoint y: 86, endPoint x: 115, endPoint y: 101, distance: 61.8
click at [174, 86] on span "Statuts" at bounding box center [121, 84] width 130 height 14
click at [107, 102] on nz-select-top-control "Please select" at bounding box center [115, 108] width 133 height 15
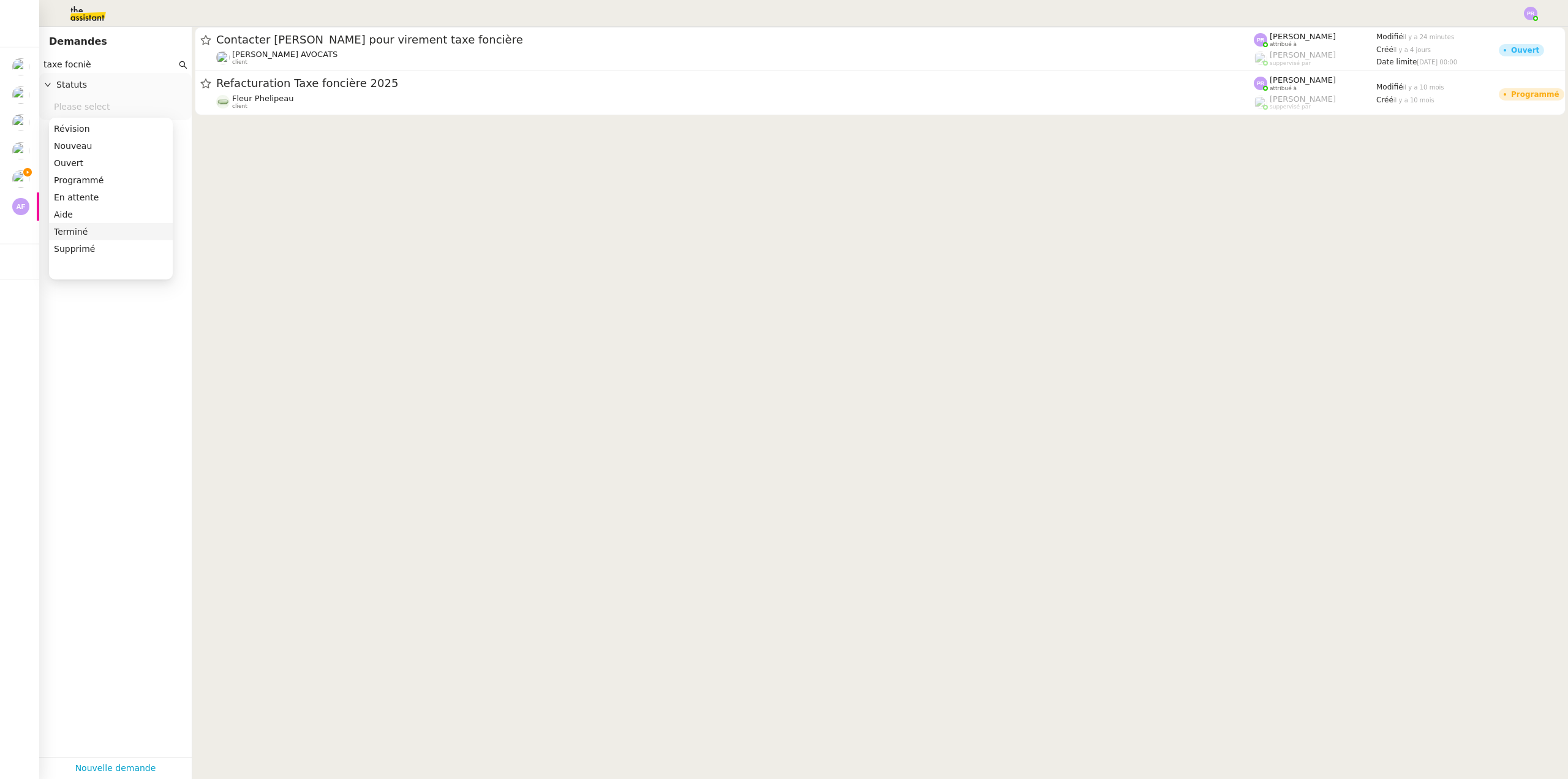
click at [90, 231] on div "Terminé" at bounding box center [111, 231] width 114 height 11
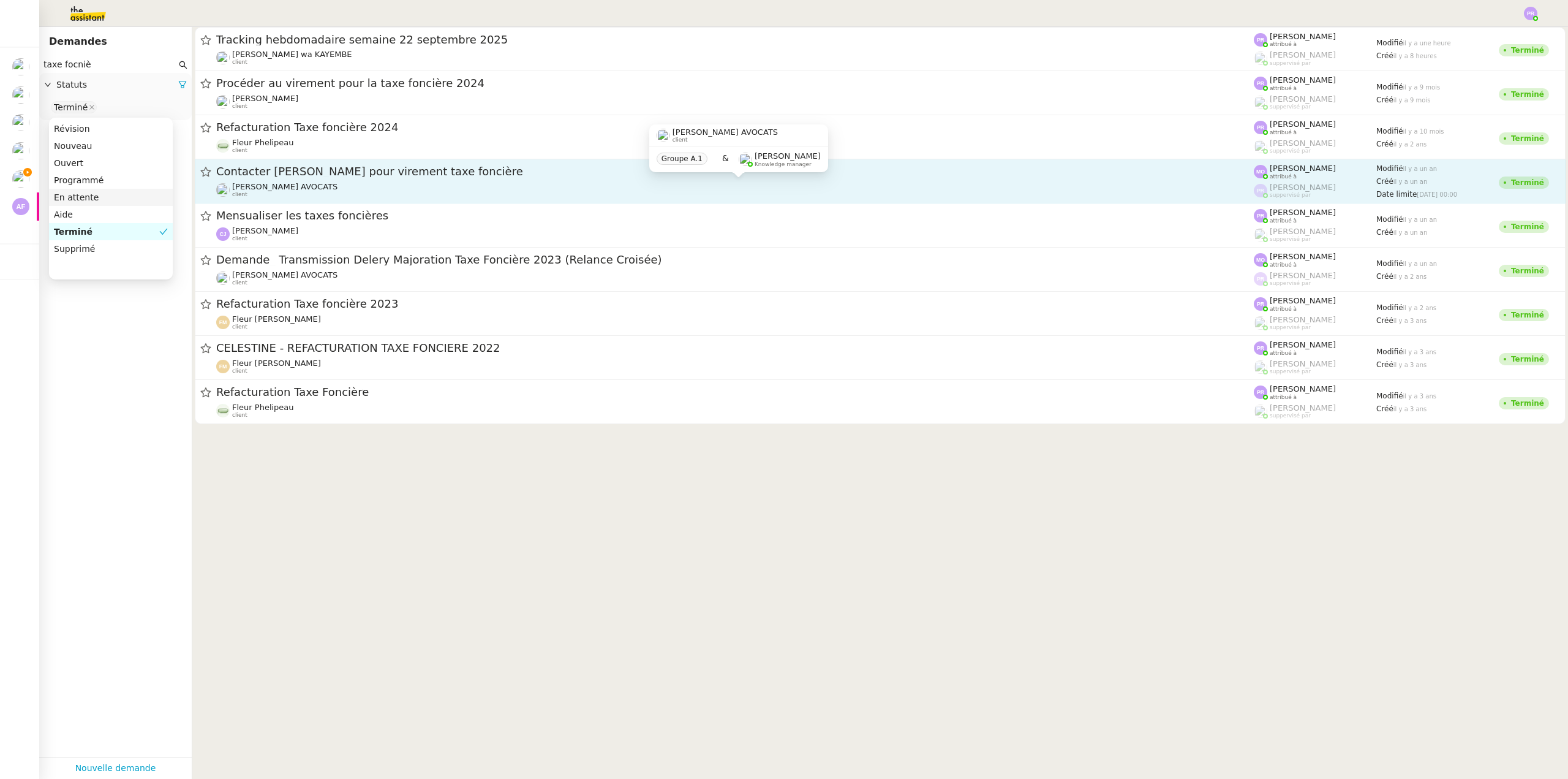
click at [431, 183] on div "Naomi NOK AVOCATS client" at bounding box center [735, 190] width 1038 height 16
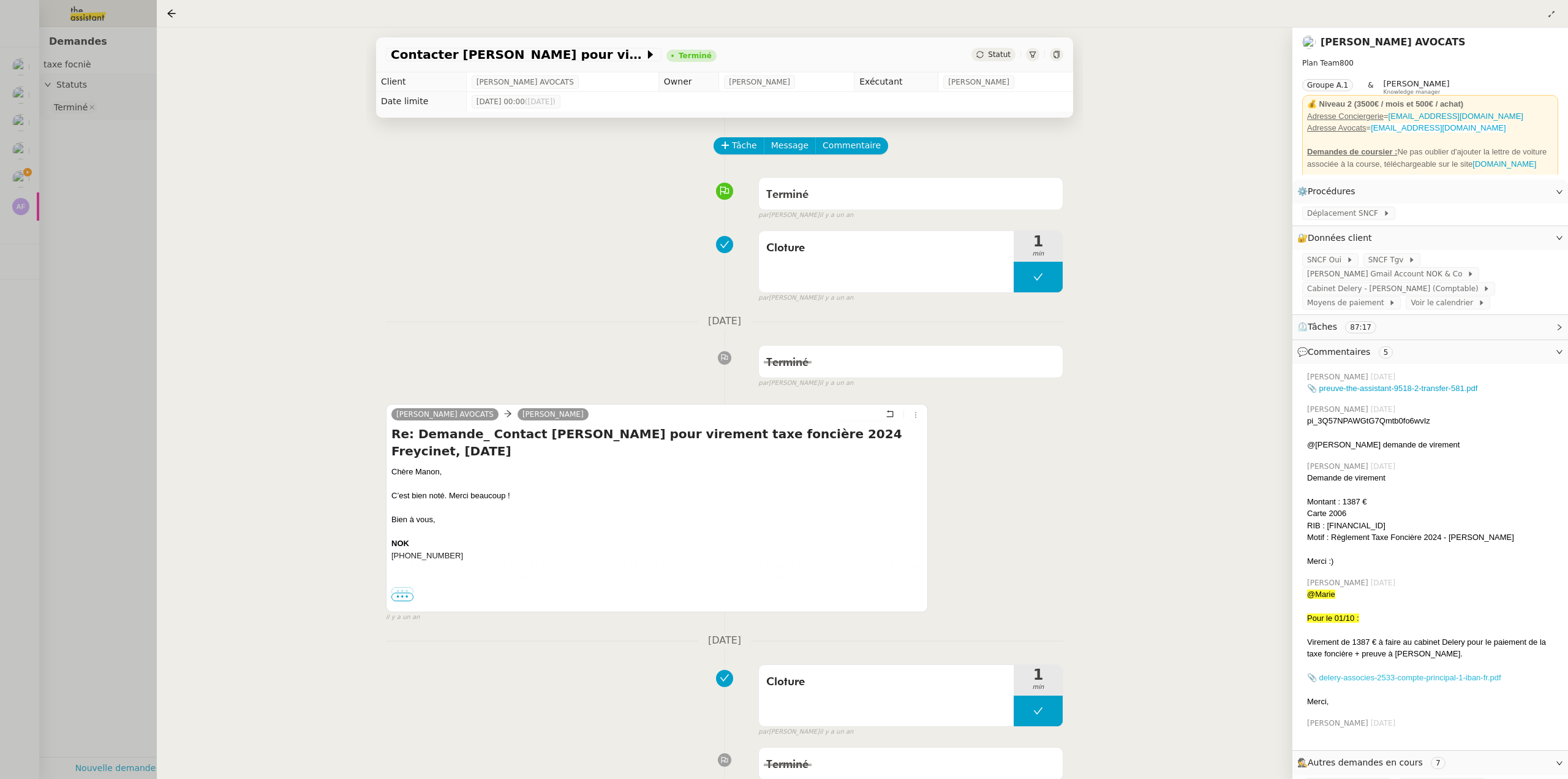
click at [1415, 678] on link "📎 delery-associes-2533-compte-principal-1-iban-fr.pdf" at bounding box center [1405, 677] width 194 height 9
click at [74, 192] on div at bounding box center [784, 390] width 1568 height 779
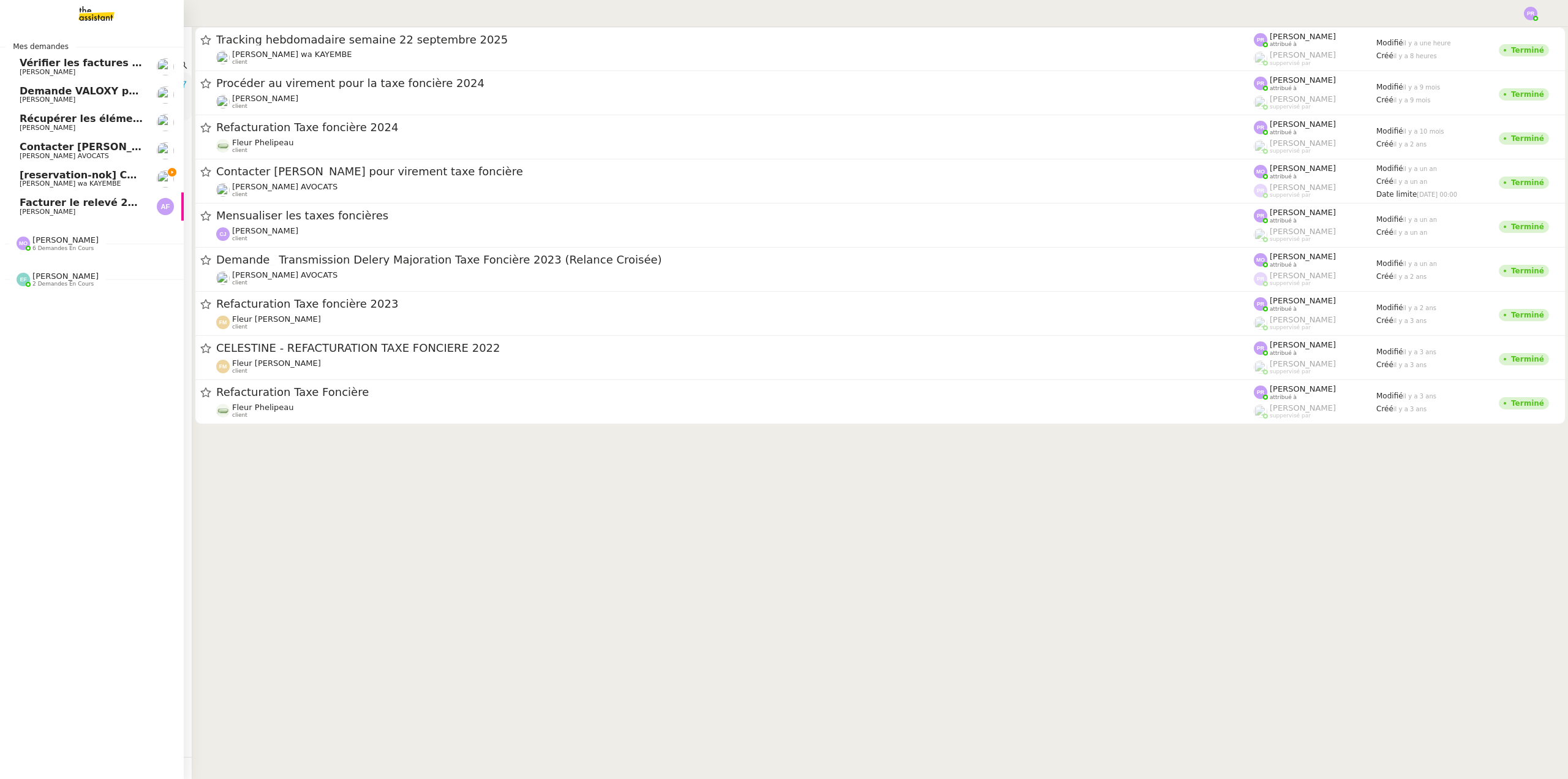
click at [28, 176] on span "[reservation-nok] Confirmation du rendez-vous" at bounding box center [150, 174] width 261 height 11
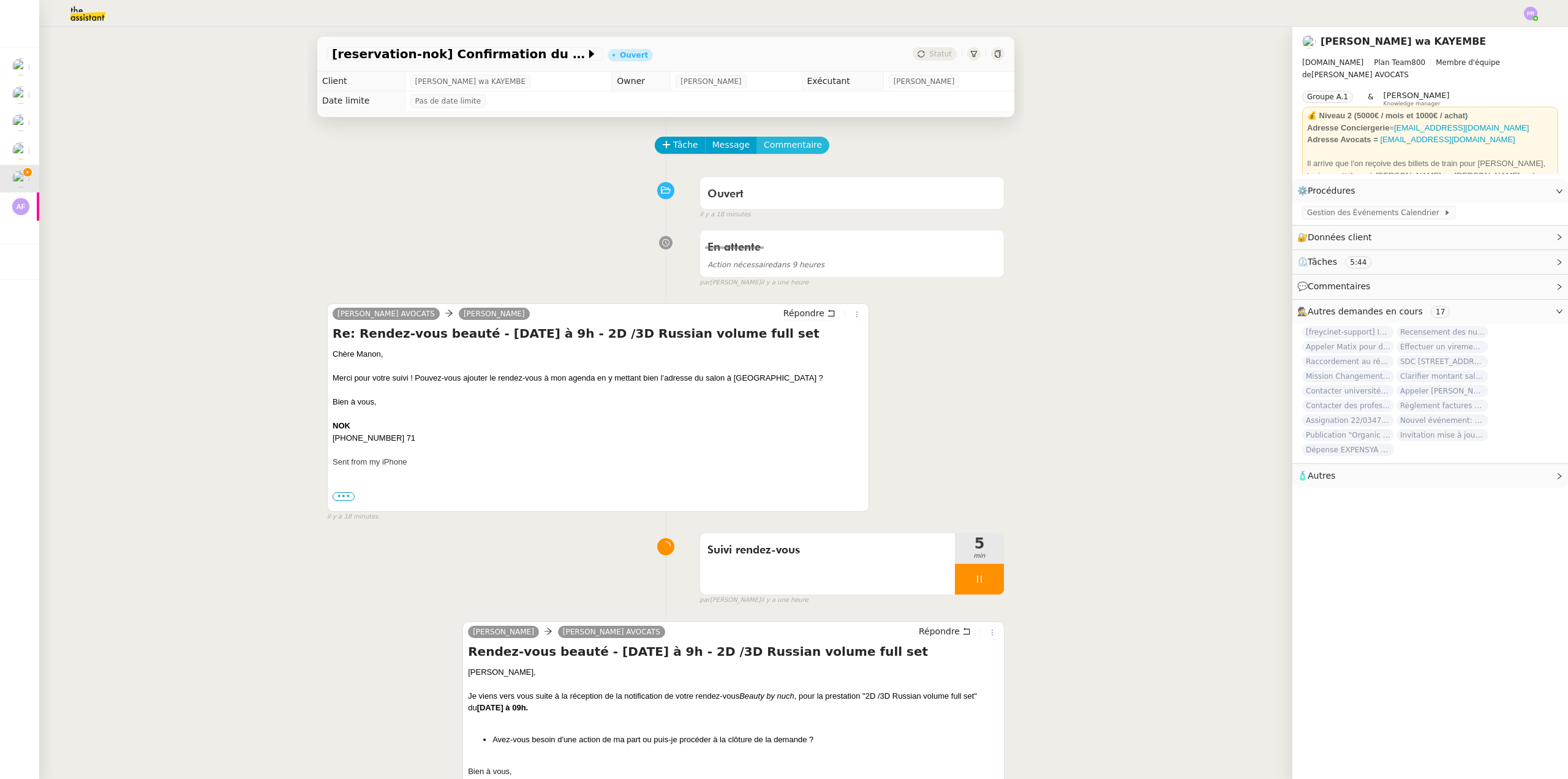
click at [787, 149] on span "Commentaire" at bounding box center [792, 145] width 58 height 14
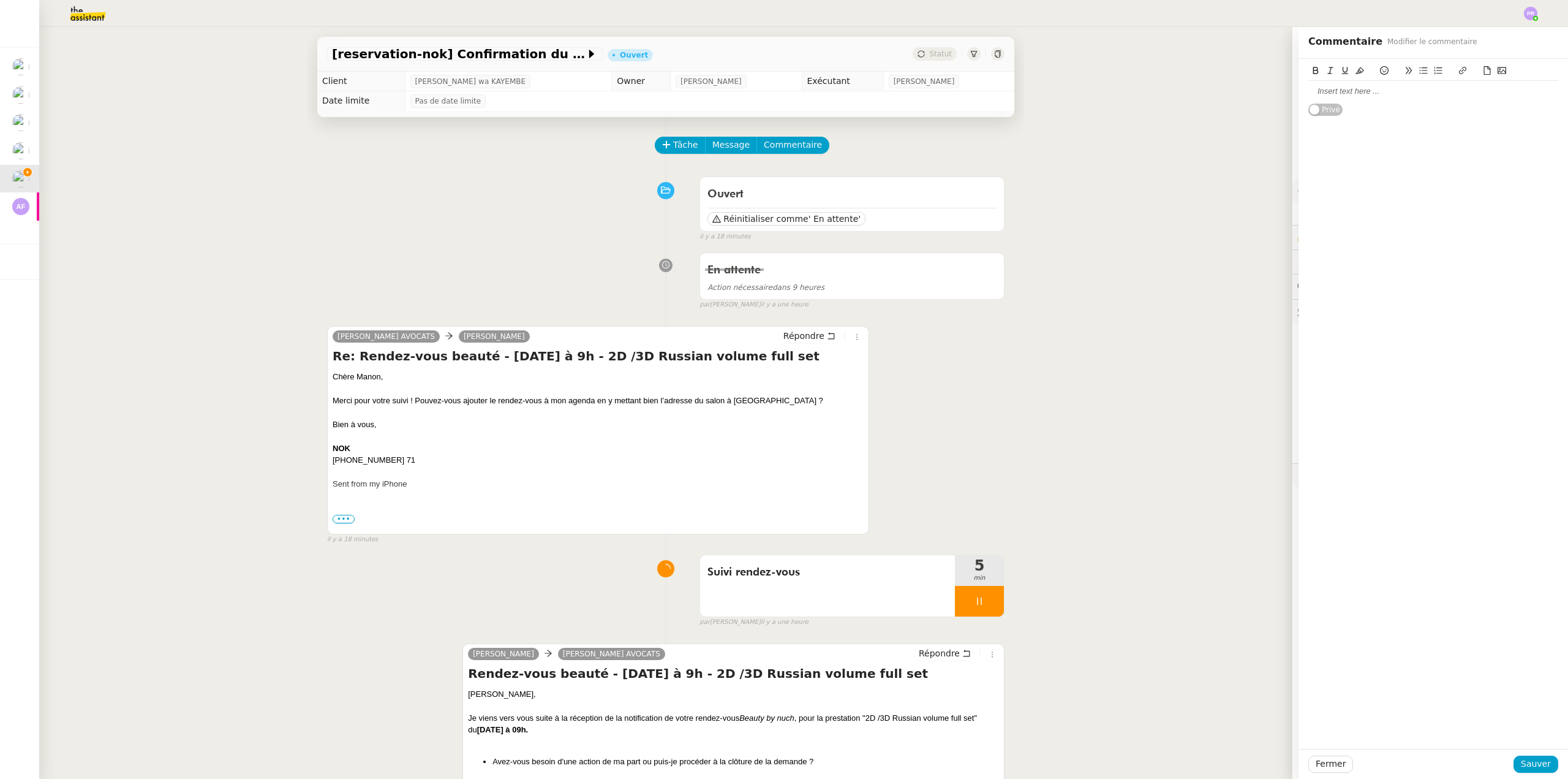
click at [1483, 69] on icon at bounding box center [1487, 70] width 8 height 8
click at [1369, 103] on div "Merci d'enregsistrer ce doc dans le cf en tant que "RIB QONTO - Cabinet DELERY"" at bounding box center [1433, 108] width 250 height 23
click at [0, 0] on lt-strong "gi" at bounding box center [0, 0] width 0 height 0
click at [1393, 121] on div at bounding box center [1433, 125] width 250 height 11
click at [1427, 102] on div "Merci d'enregistrer ce doc dans le cf en tant que "RIB QONTO - Cabinet DELERY"" at bounding box center [1433, 108] width 250 height 23
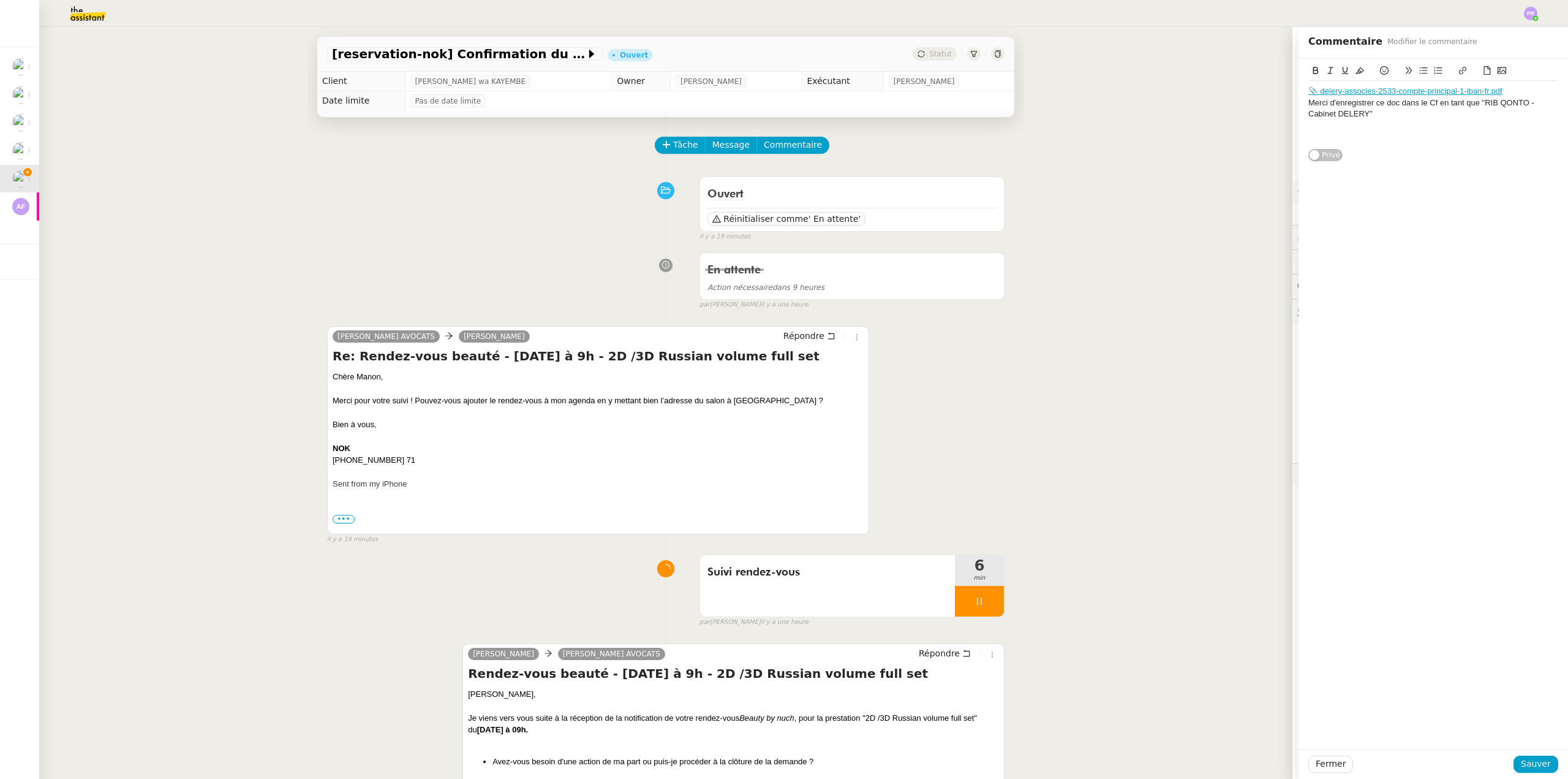
drag, startPoint x: 1411, startPoint y: 122, endPoint x: 1385, endPoint y: 259, distance: 139.4
click at [1410, 124] on div at bounding box center [1433, 125] width 250 height 11
click at [1534, 764] on span "Sauver" at bounding box center [1536, 763] width 30 height 14
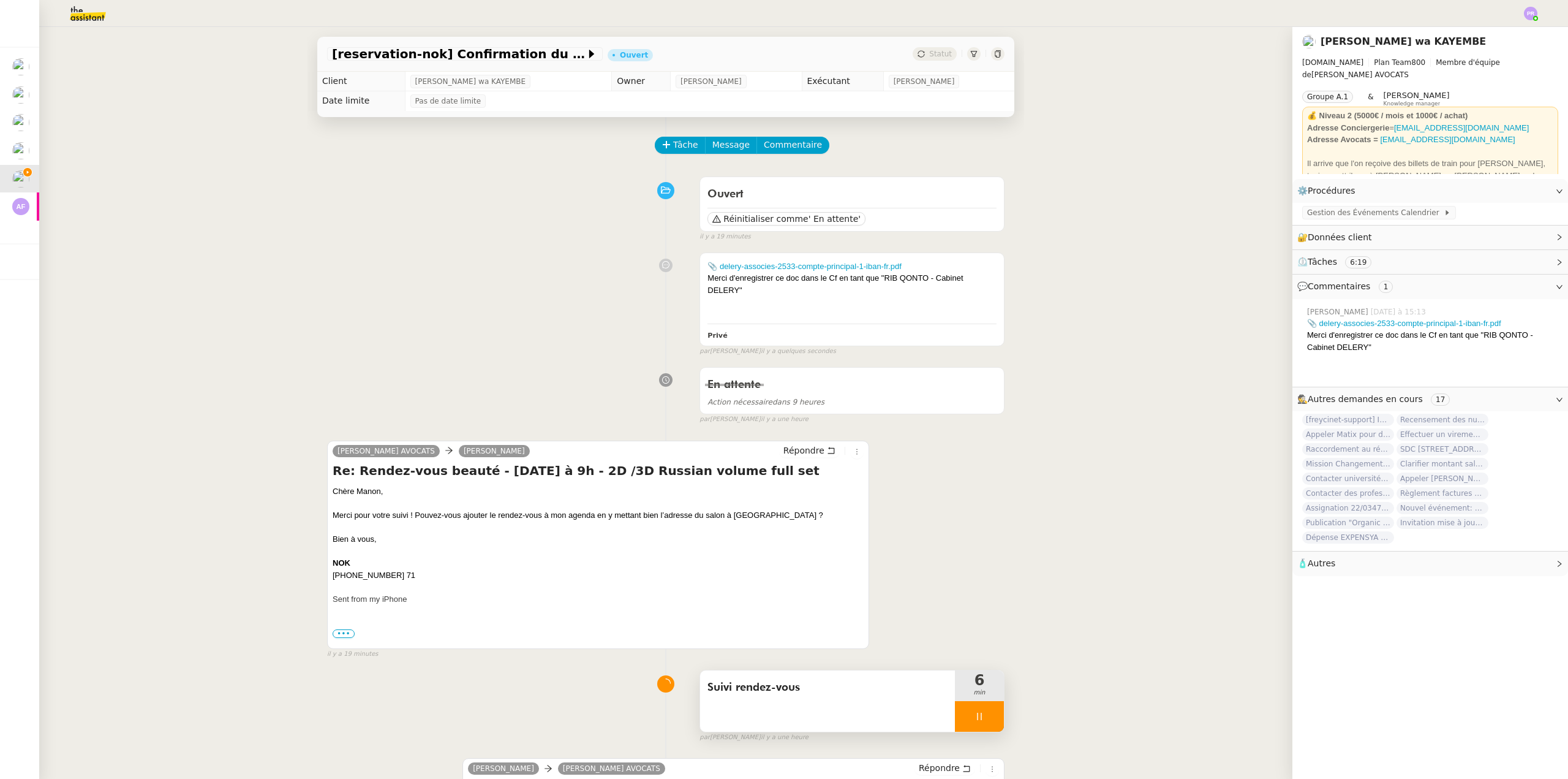
click at [985, 716] on div at bounding box center [979, 716] width 49 height 31
drag, startPoint x: 989, startPoint y: 716, endPoint x: 995, endPoint y: 560, distance: 156.1
click at [989, 716] on icon at bounding box center [991, 716] width 10 height 10
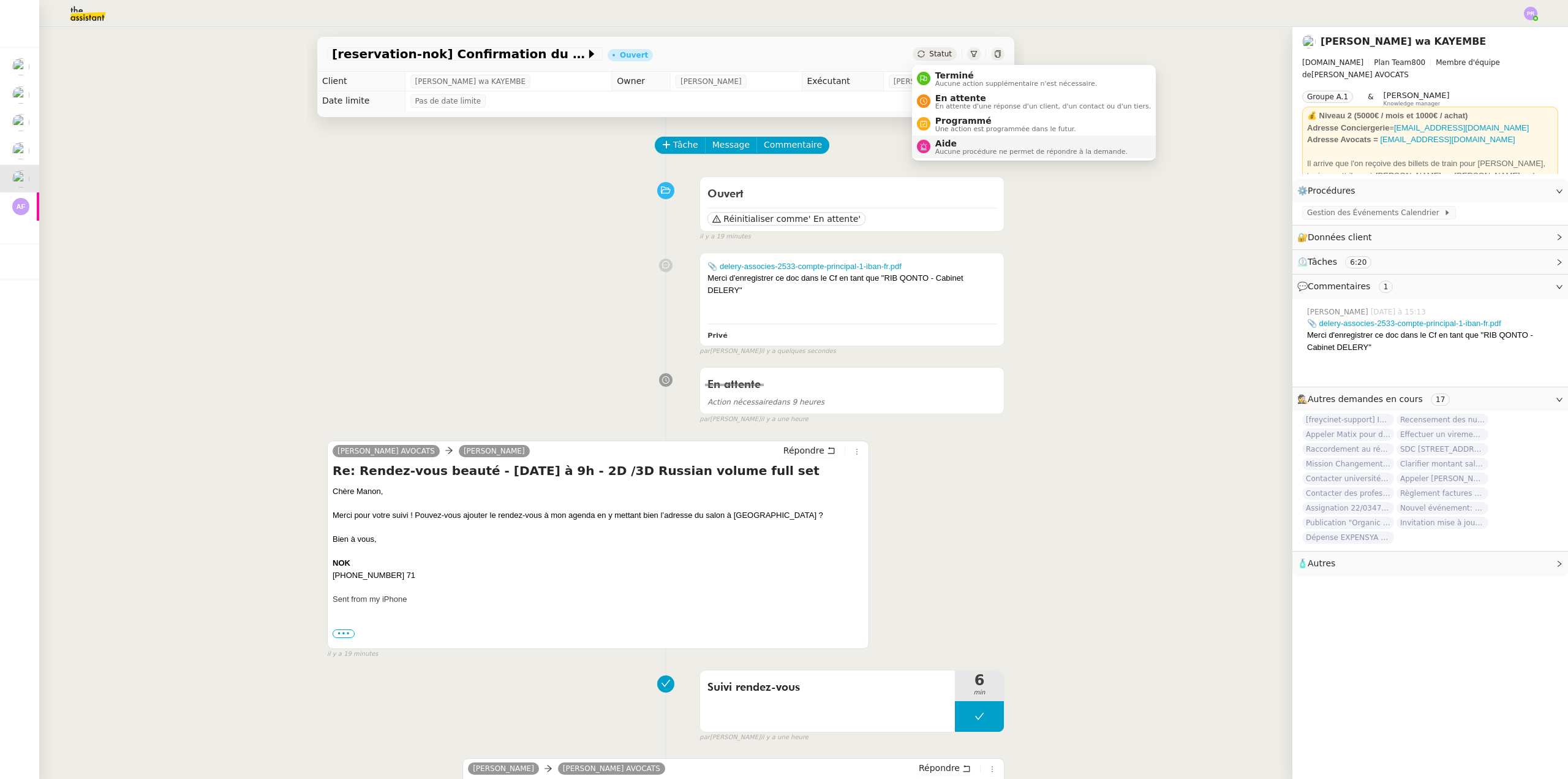
click at [962, 141] on span "Aide" at bounding box center [1031, 143] width 192 height 10
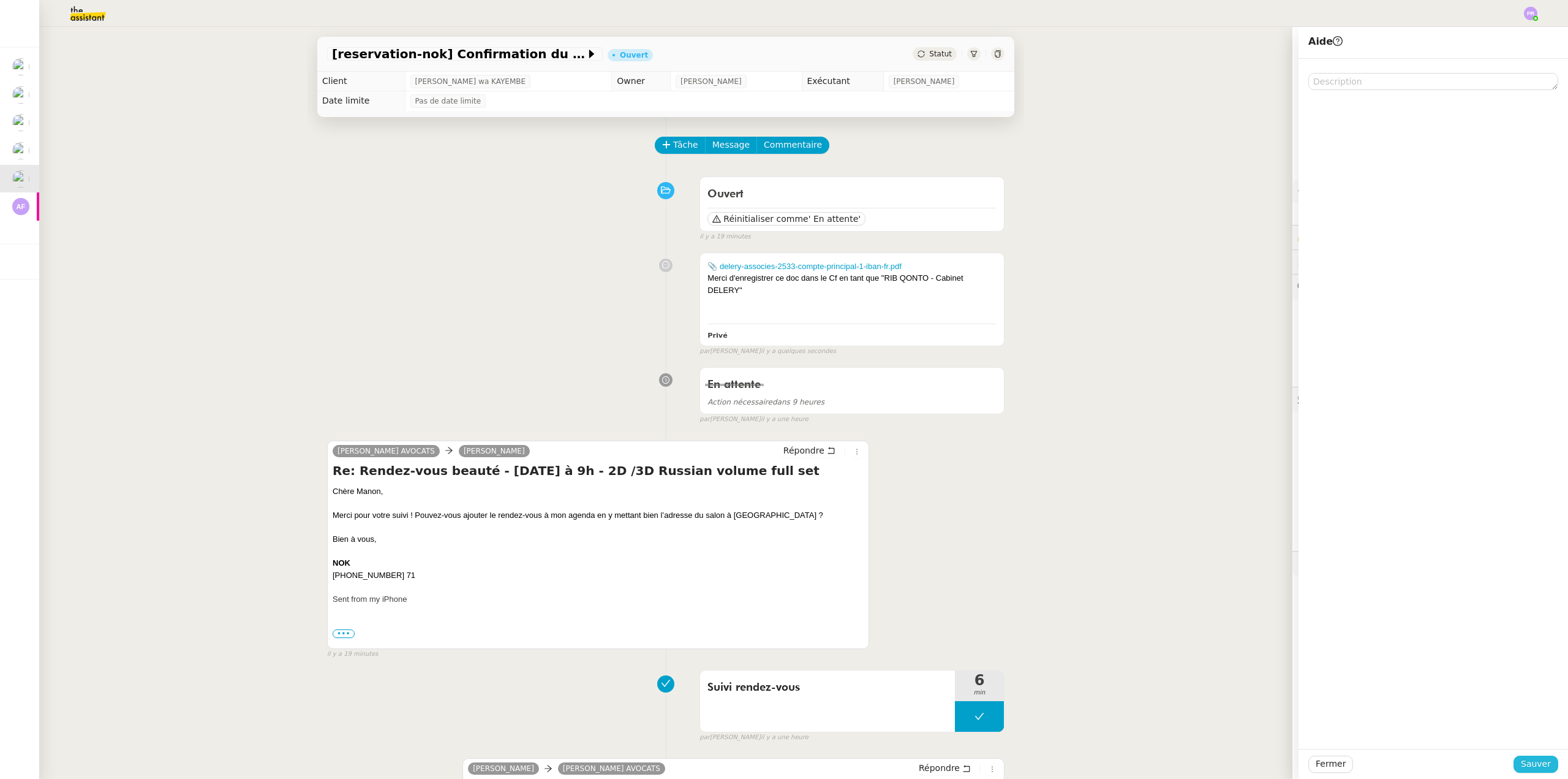
click at [1534, 759] on span "Sauver" at bounding box center [1536, 763] width 30 height 14
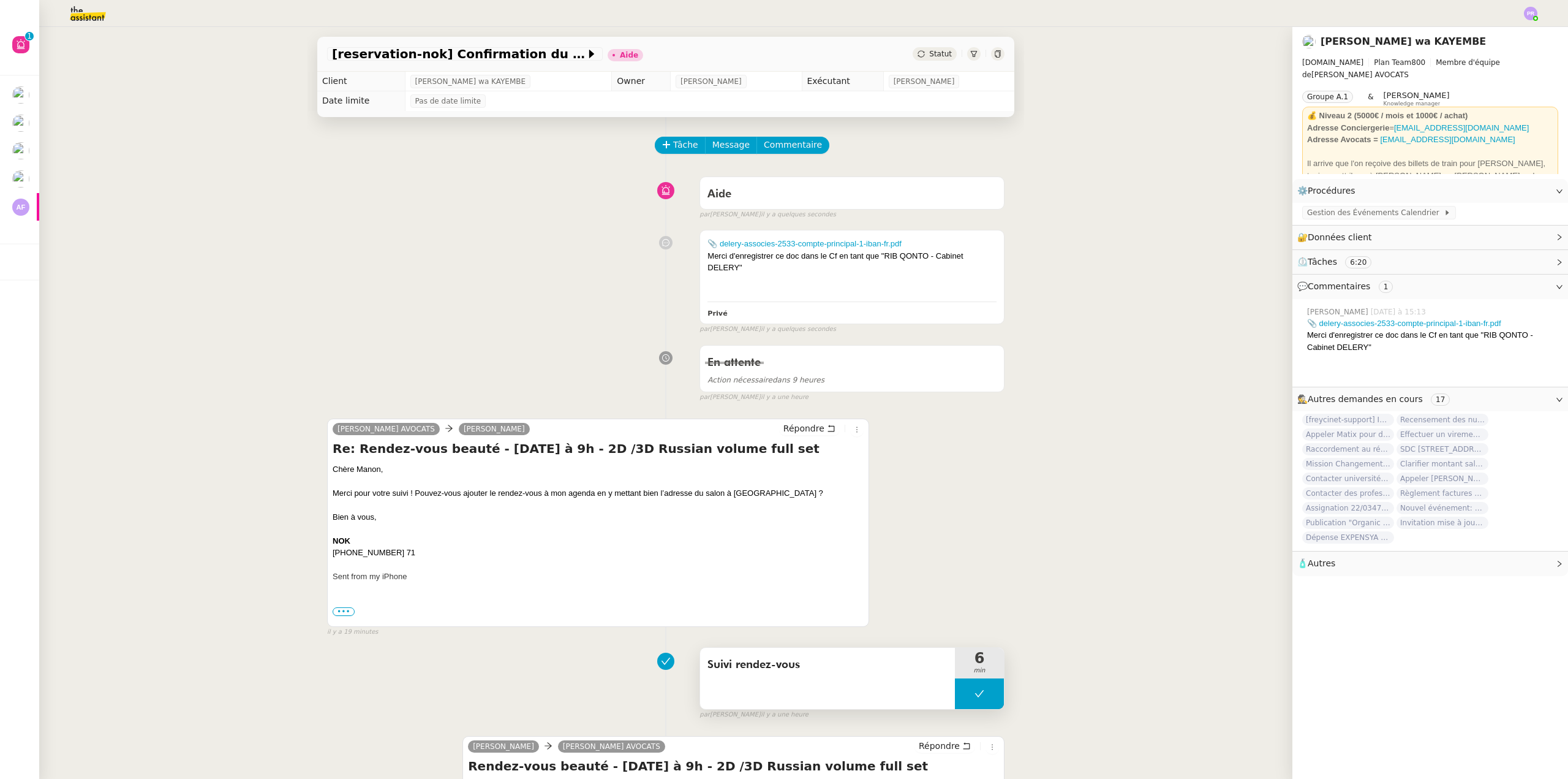
click at [955, 694] on button at bounding box center [979, 693] width 49 height 31
click at [956, 694] on div at bounding box center [967, 693] width 25 height 31
click at [1354, 214] on span "Gestion des Événements Calendrier" at bounding box center [1375, 212] width 136 height 12
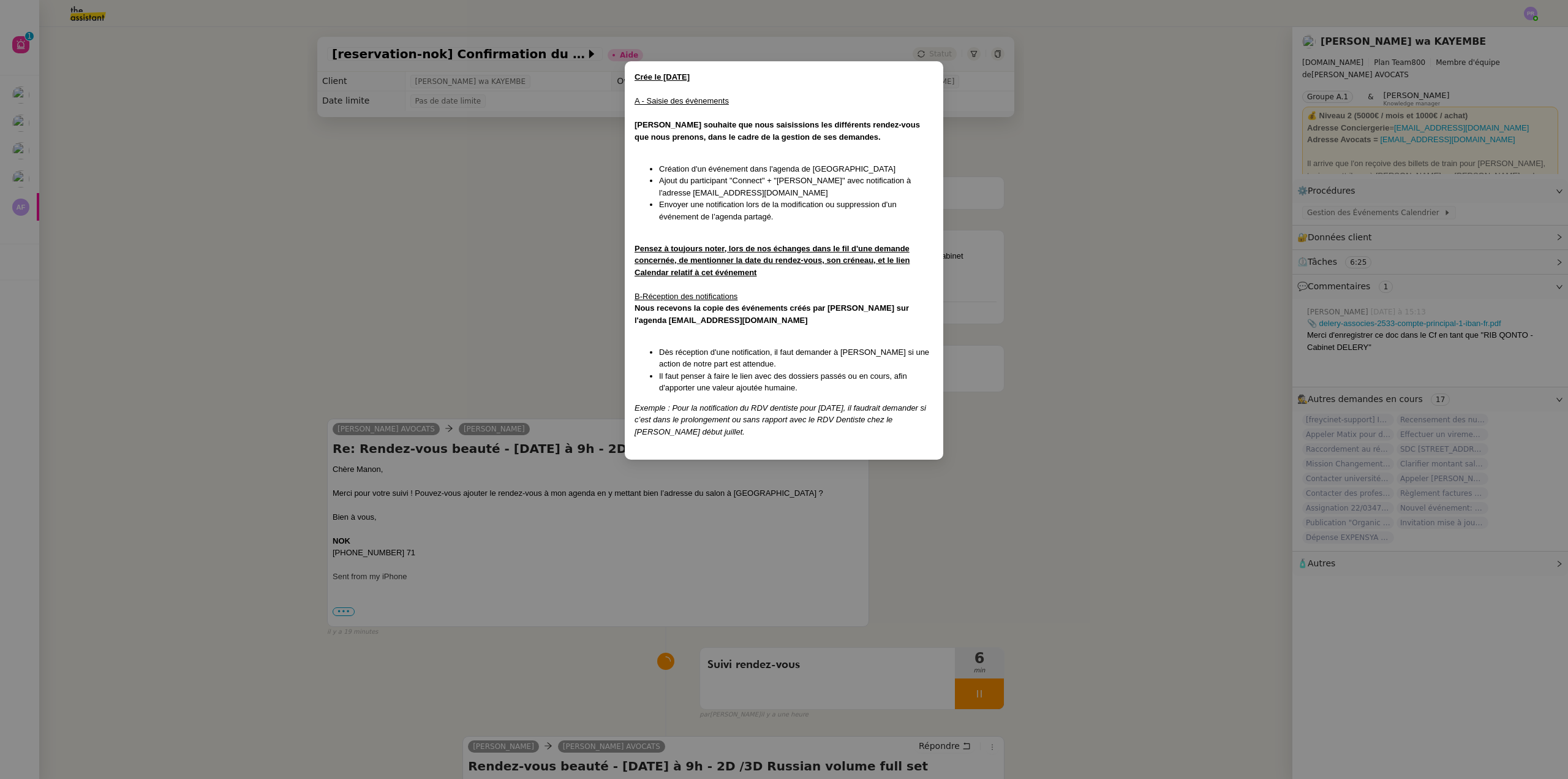
click at [579, 336] on nz-modal-container "Crée le 22/08/2025 A - Saisie des évènements Naomi souhaite que nous saisission…" at bounding box center [784, 390] width 1568 height 779
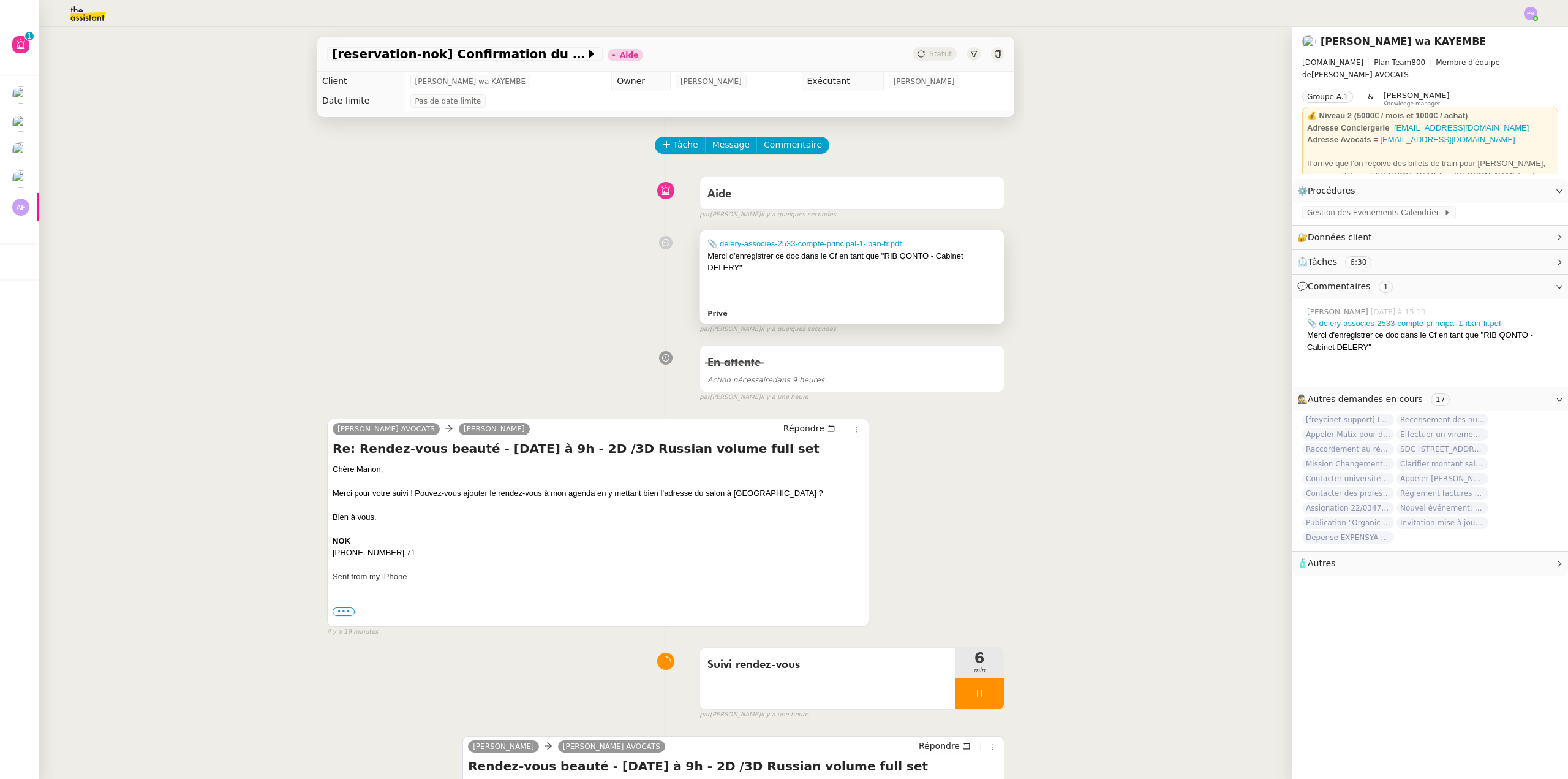
click at [849, 285] on div at bounding box center [852, 280] width 289 height 12
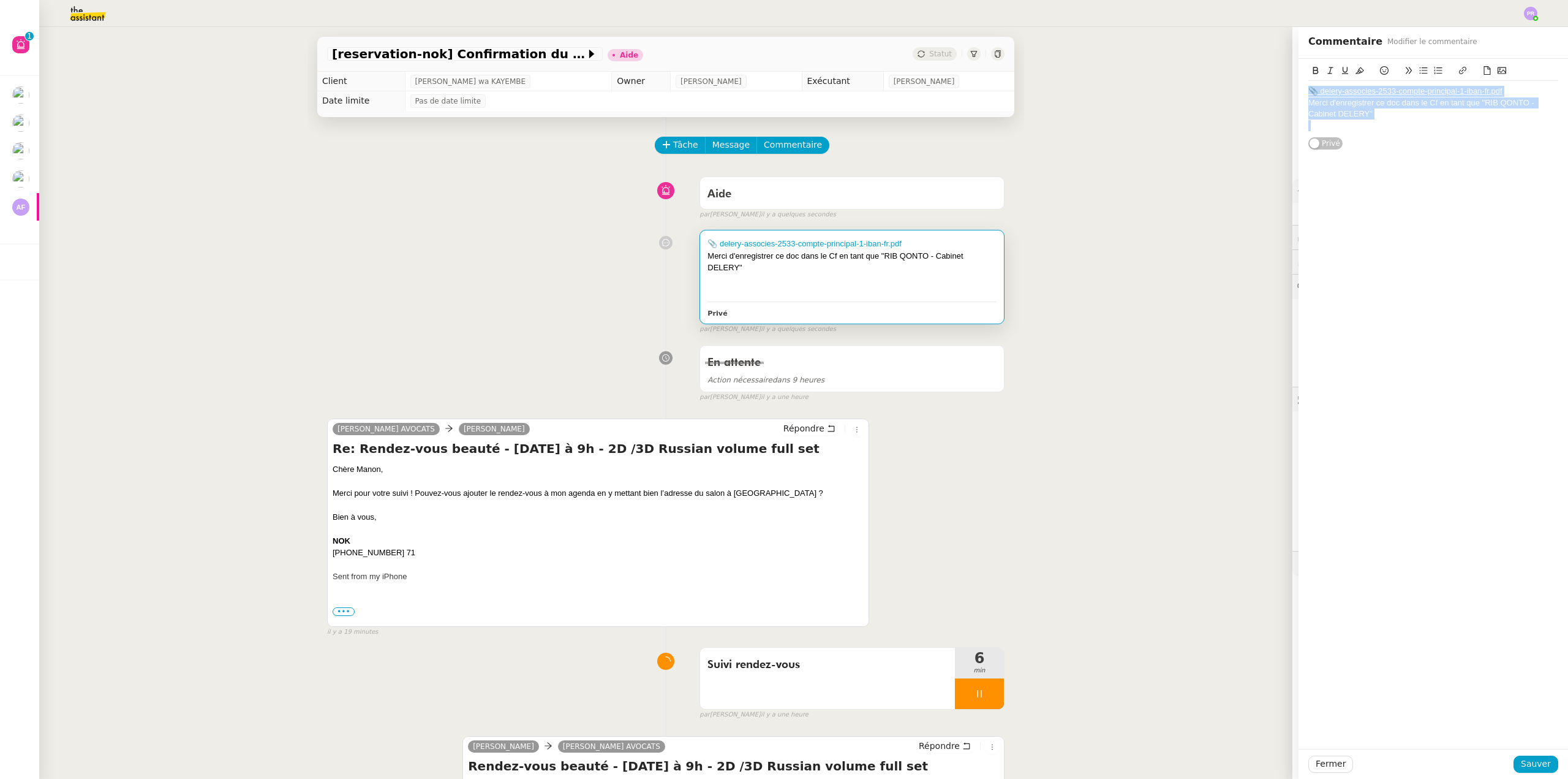
drag, startPoint x: 1373, startPoint y: 118, endPoint x: 1264, endPoint y: 90, distance: 112.5
click at [1264, 91] on app-ticket "[reservation-nok] Confirmation du rendez-vous Aide Statut Client Naomi OMEONGA …" at bounding box center [804, 403] width 1529 height 752
click at [1528, 764] on span "Sauver" at bounding box center [1536, 763] width 30 height 14
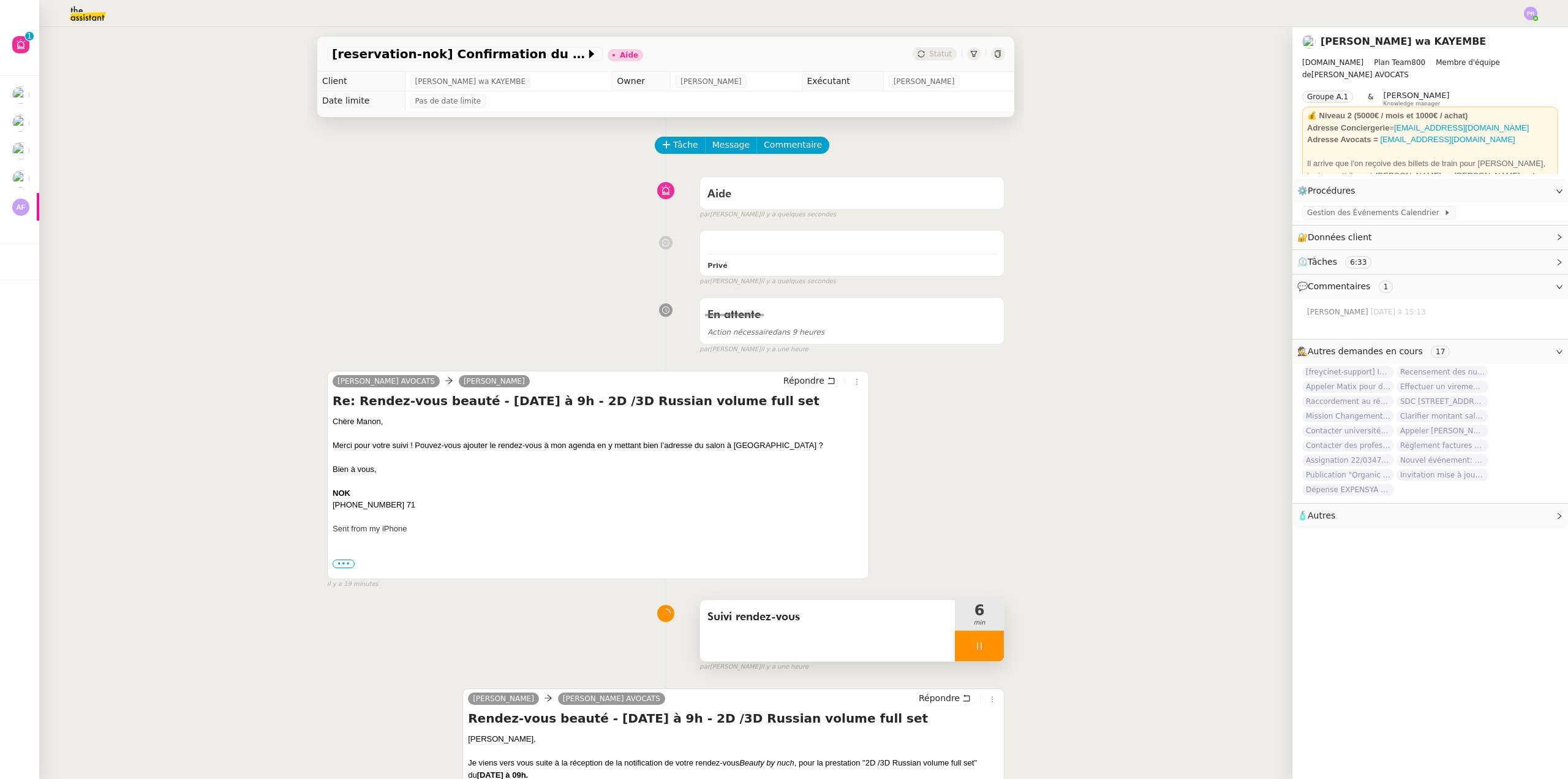
click at [988, 644] on div at bounding box center [979, 646] width 49 height 31
click at [989, 646] on icon at bounding box center [992, 646] width 9 height 7
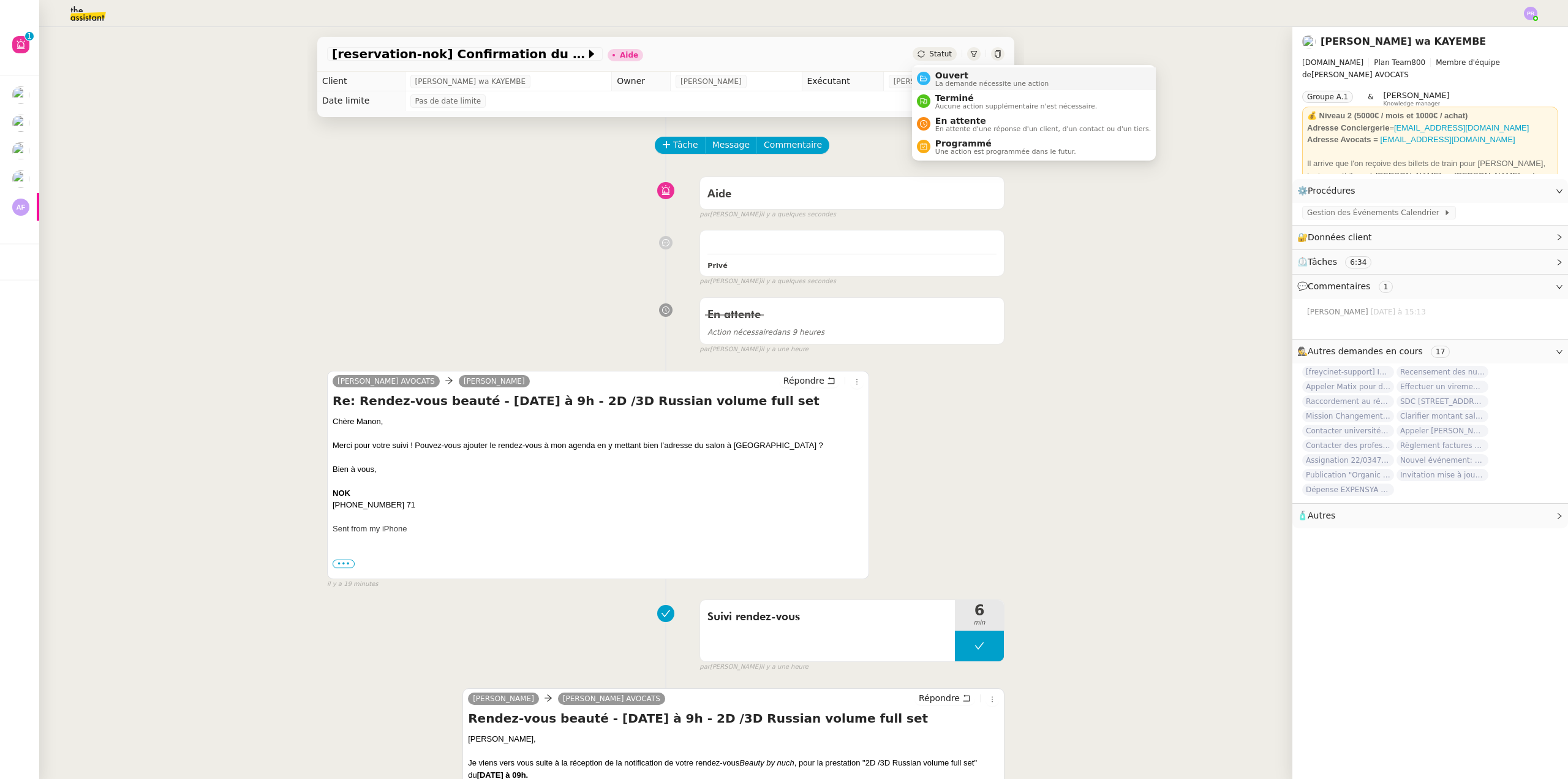
drag, startPoint x: 954, startPoint y: 74, endPoint x: 953, endPoint y: 109, distance: 35.0
click at [954, 74] on span "Ouvert" at bounding box center [992, 75] width 114 height 10
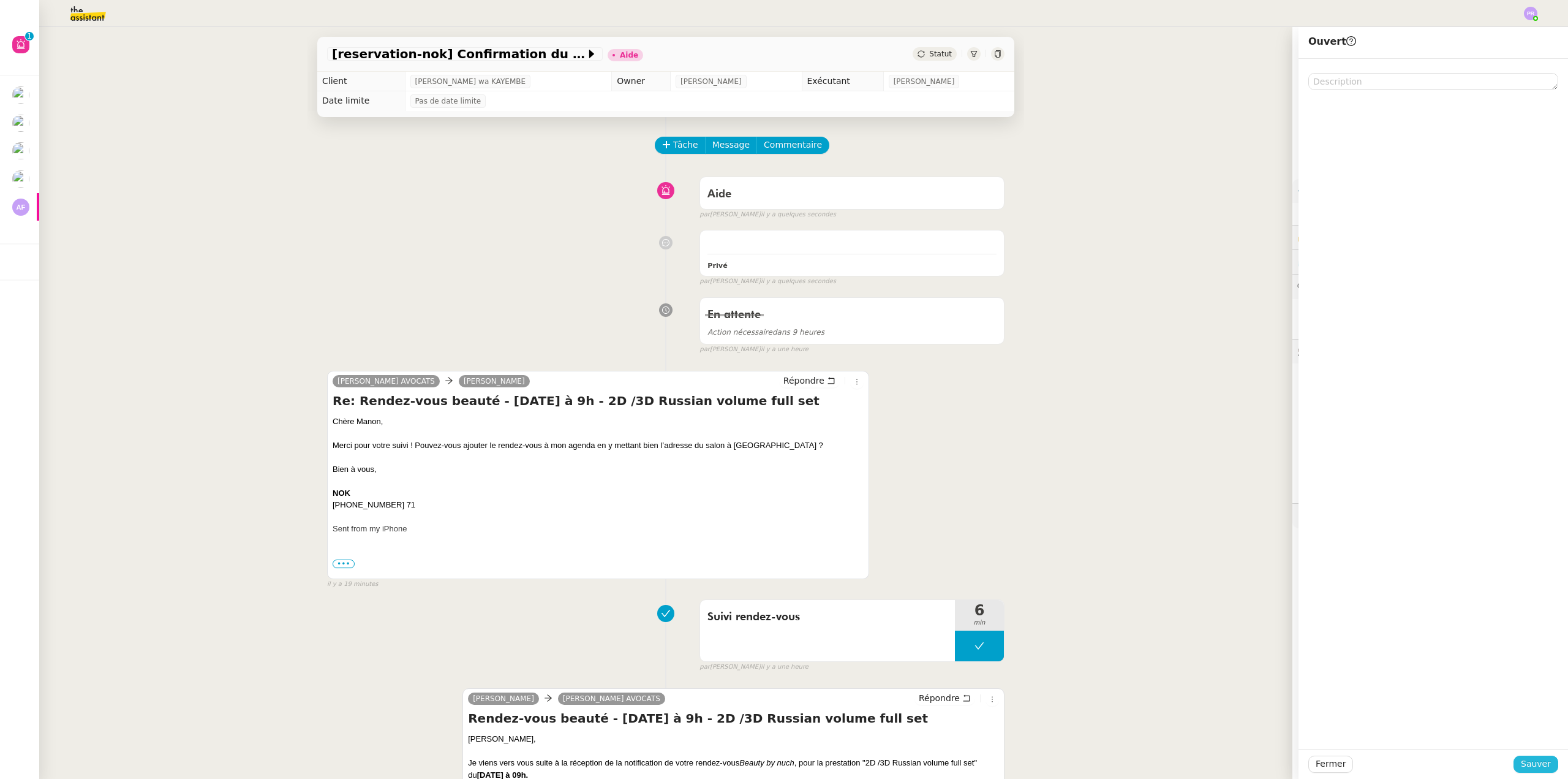
click at [1525, 760] on span "Sauver" at bounding box center [1536, 763] width 30 height 14
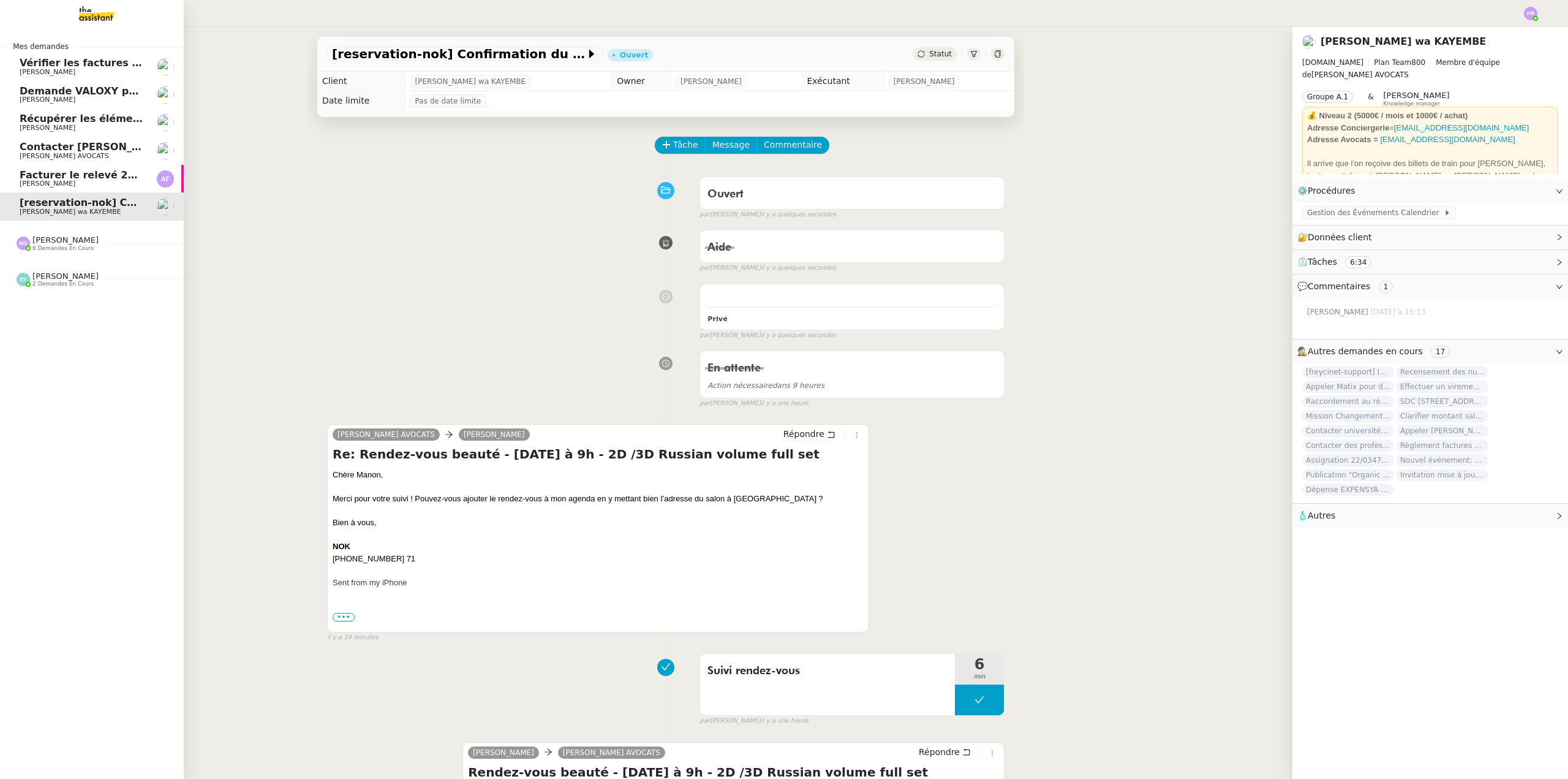
click at [84, 142] on span "Contacter Muriel pour virement taxe foncière" at bounding box center [173, 146] width 307 height 11
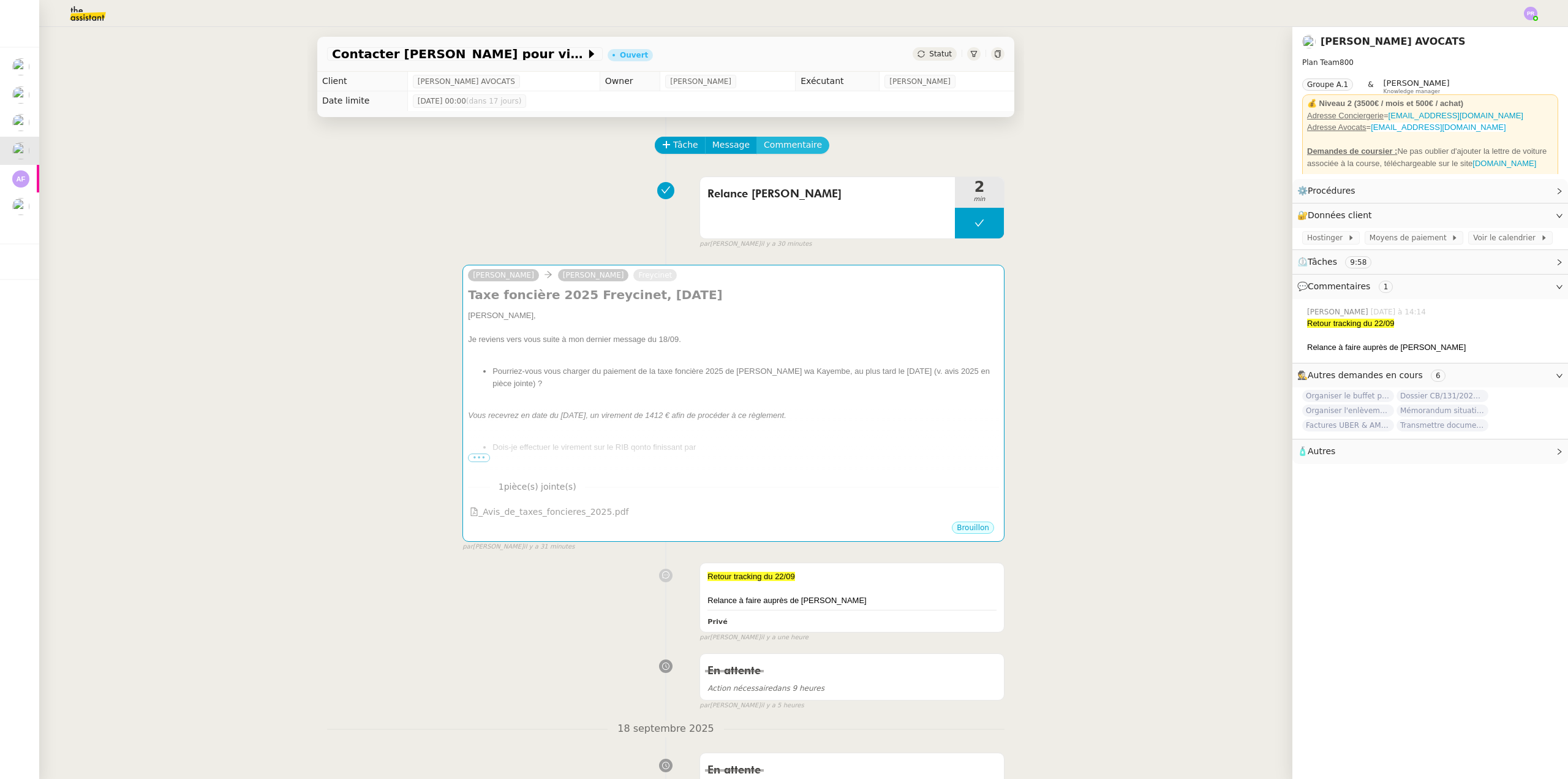
click at [782, 148] on span "Commentaire" at bounding box center [792, 145] width 58 height 14
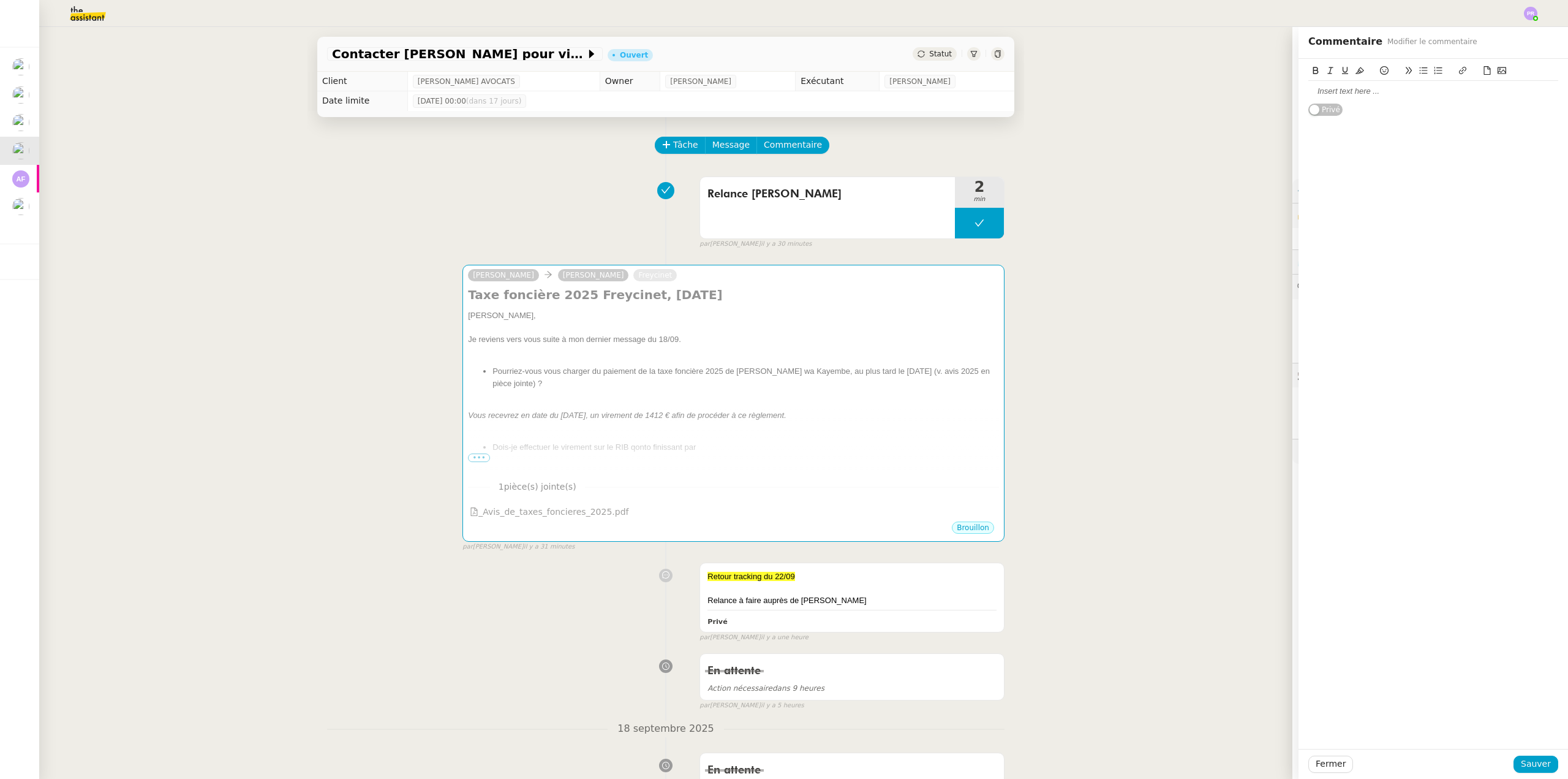
click at [1342, 90] on div at bounding box center [1433, 91] width 250 height 11
click at [1528, 768] on span "Sauver" at bounding box center [1536, 763] width 30 height 14
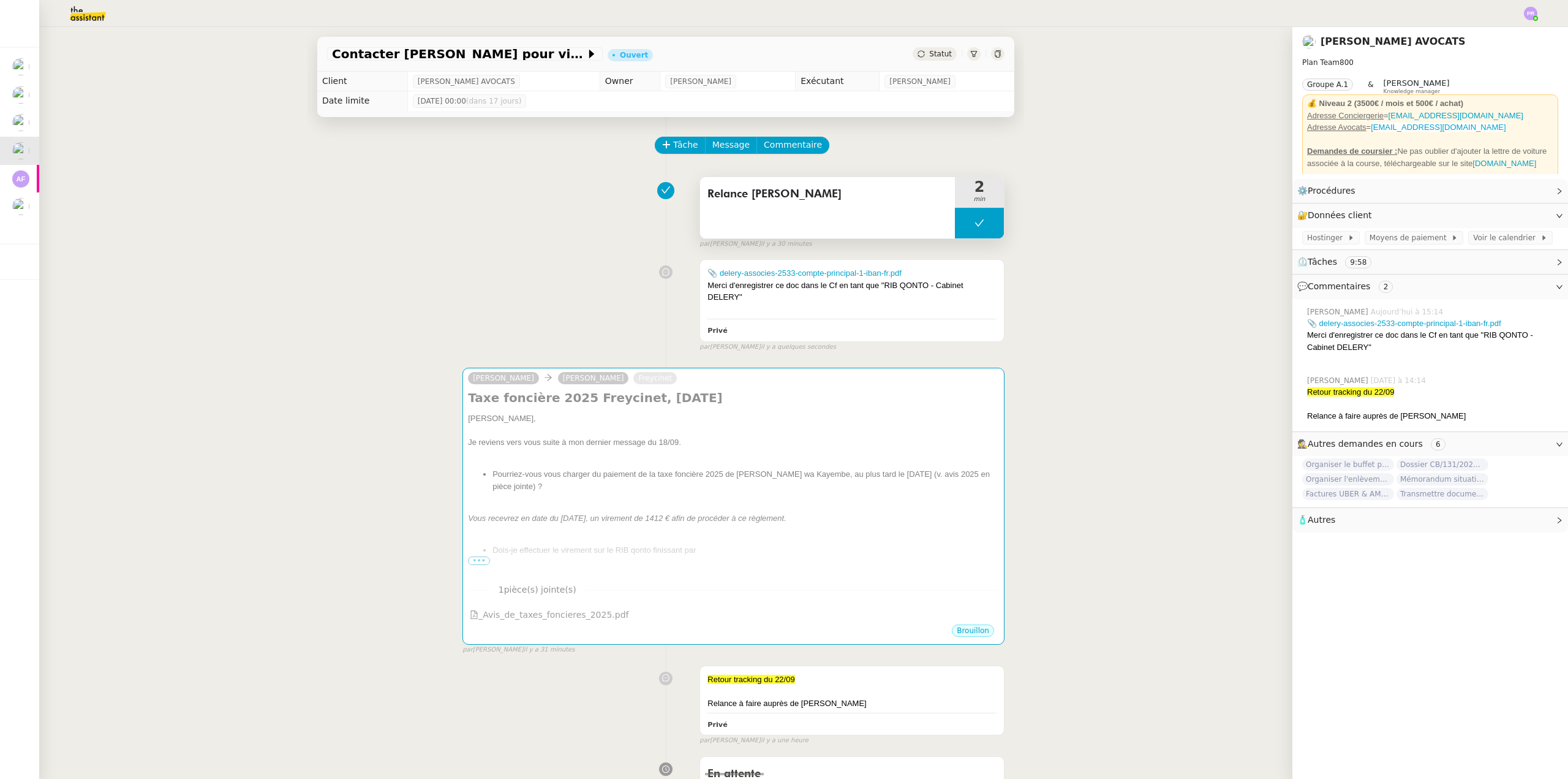
click at [964, 228] on button at bounding box center [979, 223] width 49 height 31
click at [963, 227] on icon at bounding box center [967, 223] width 10 height 10
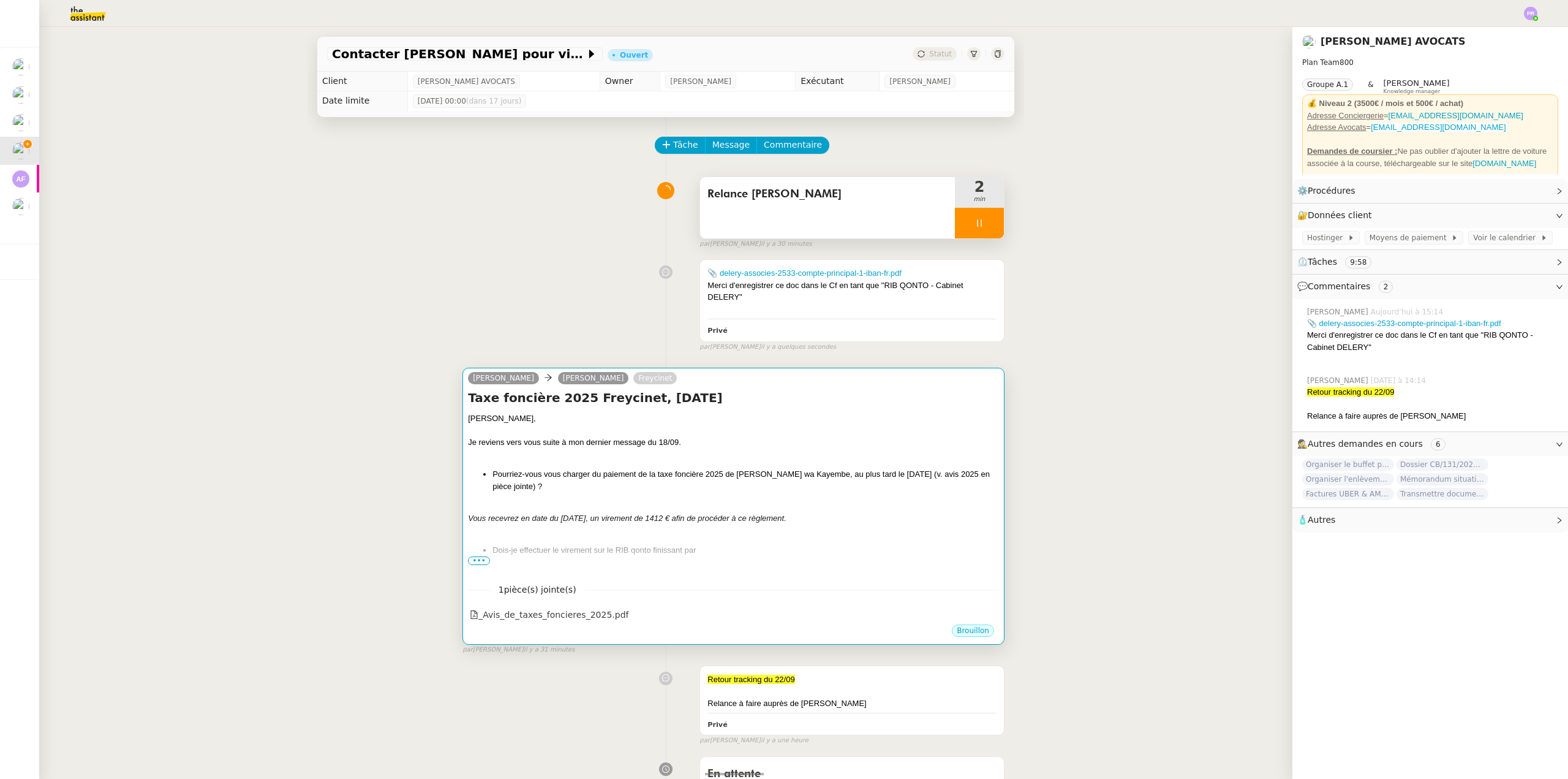
click at [751, 445] on div "Je reviens vers vous suite à mon dernier message du 18/09." at bounding box center [733, 442] width 531 height 12
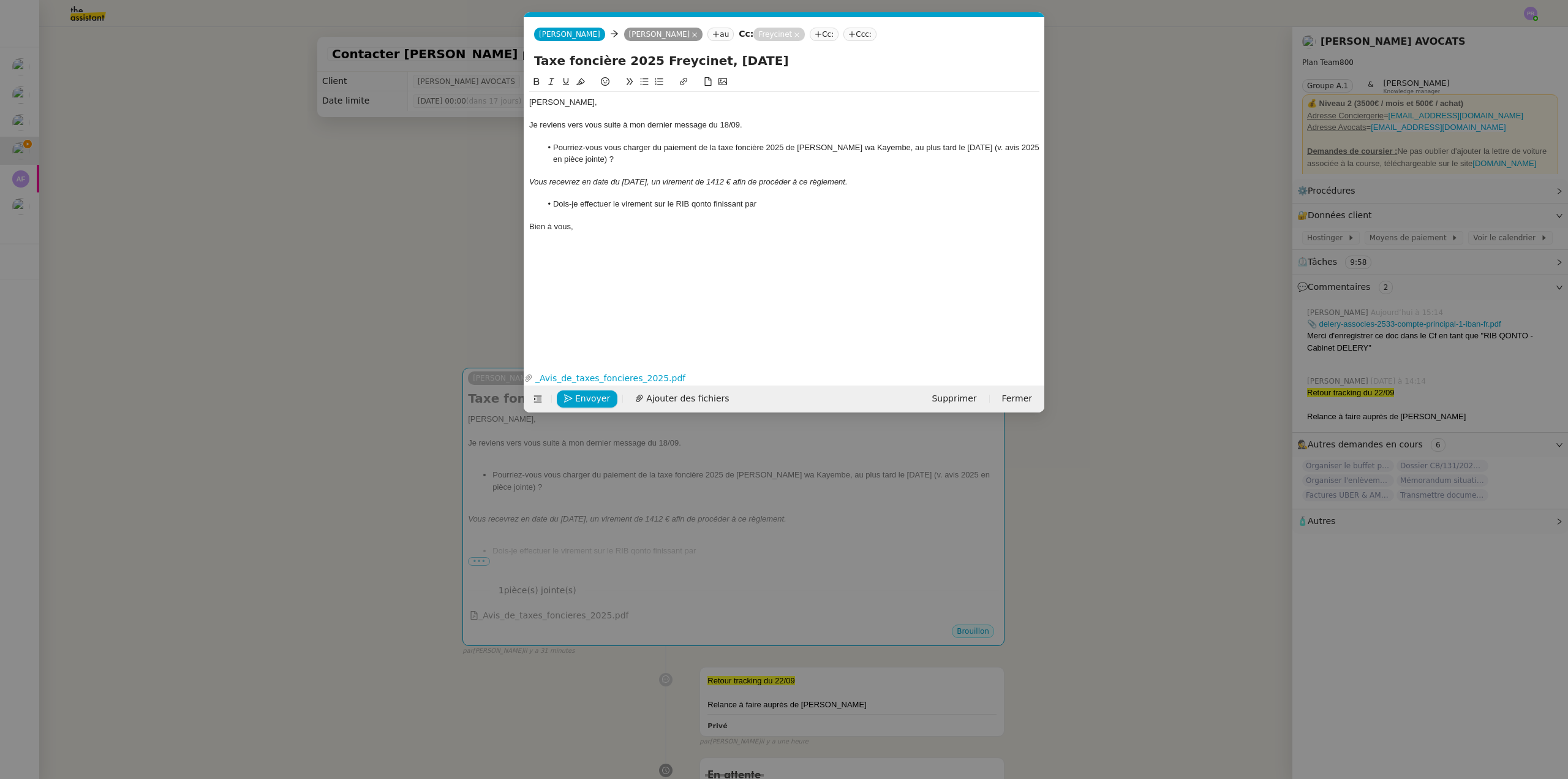
scroll to position [0, 26]
click at [749, 182] on em "Vous recevrez en date du 10/10/2025, un virement de 1412 € afin de procéder à c…" at bounding box center [688, 182] width 319 height 9
click at [691, 398] on span "Ajouter des fichiers" at bounding box center [688, 399] width 83 height 14
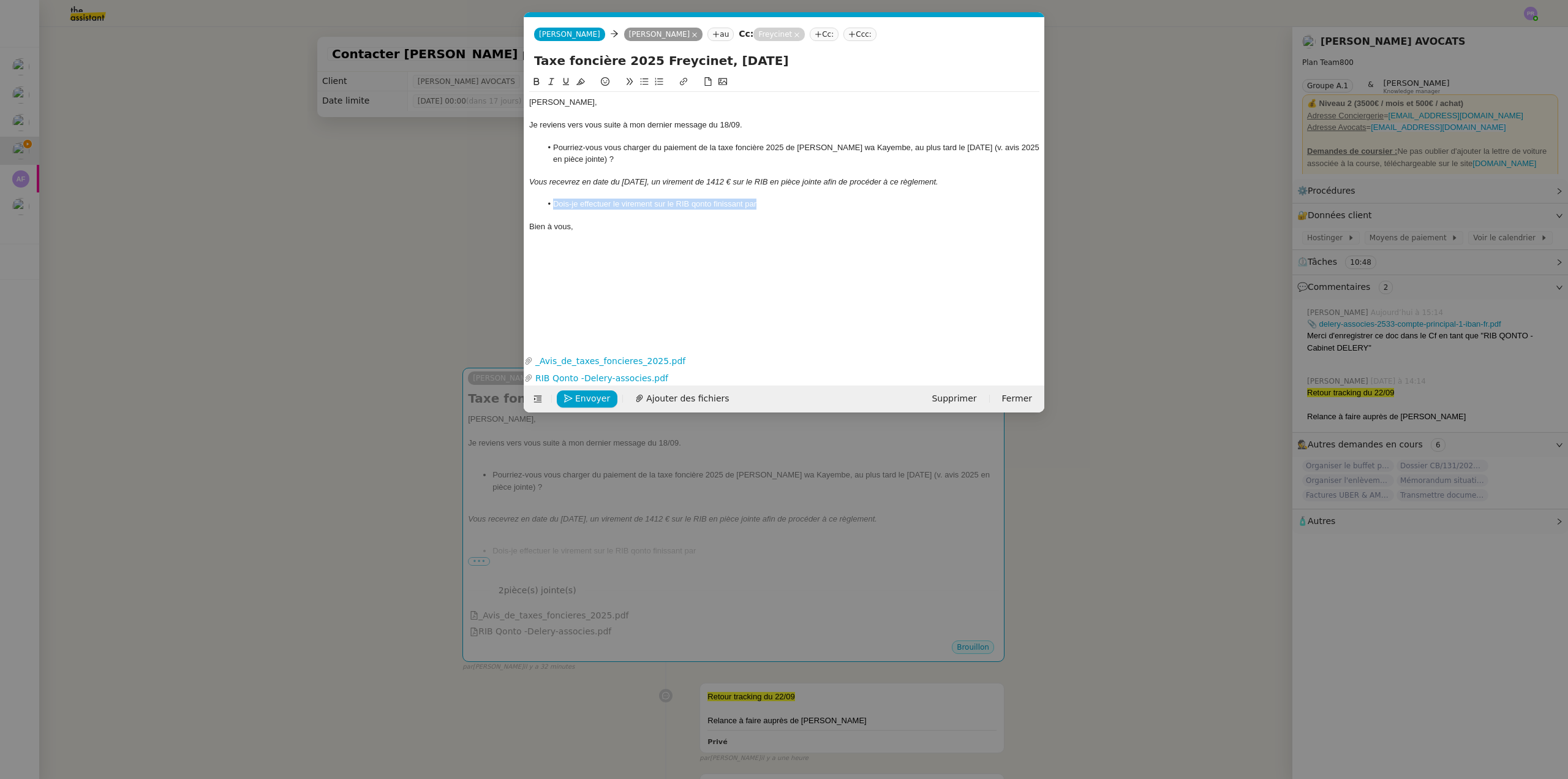
drag, startPoint x: 779, startPoint y: 205, endPoint x: 493, endPoint y: 202, distance: 286.0
click at [493, 202] on nz-modal-container "Service TA - VOYAGE - PROPOSITION GLOBALE A utiliser dans le cadre de propositi…" at bounding box center [784, 390] width 1568 height 779
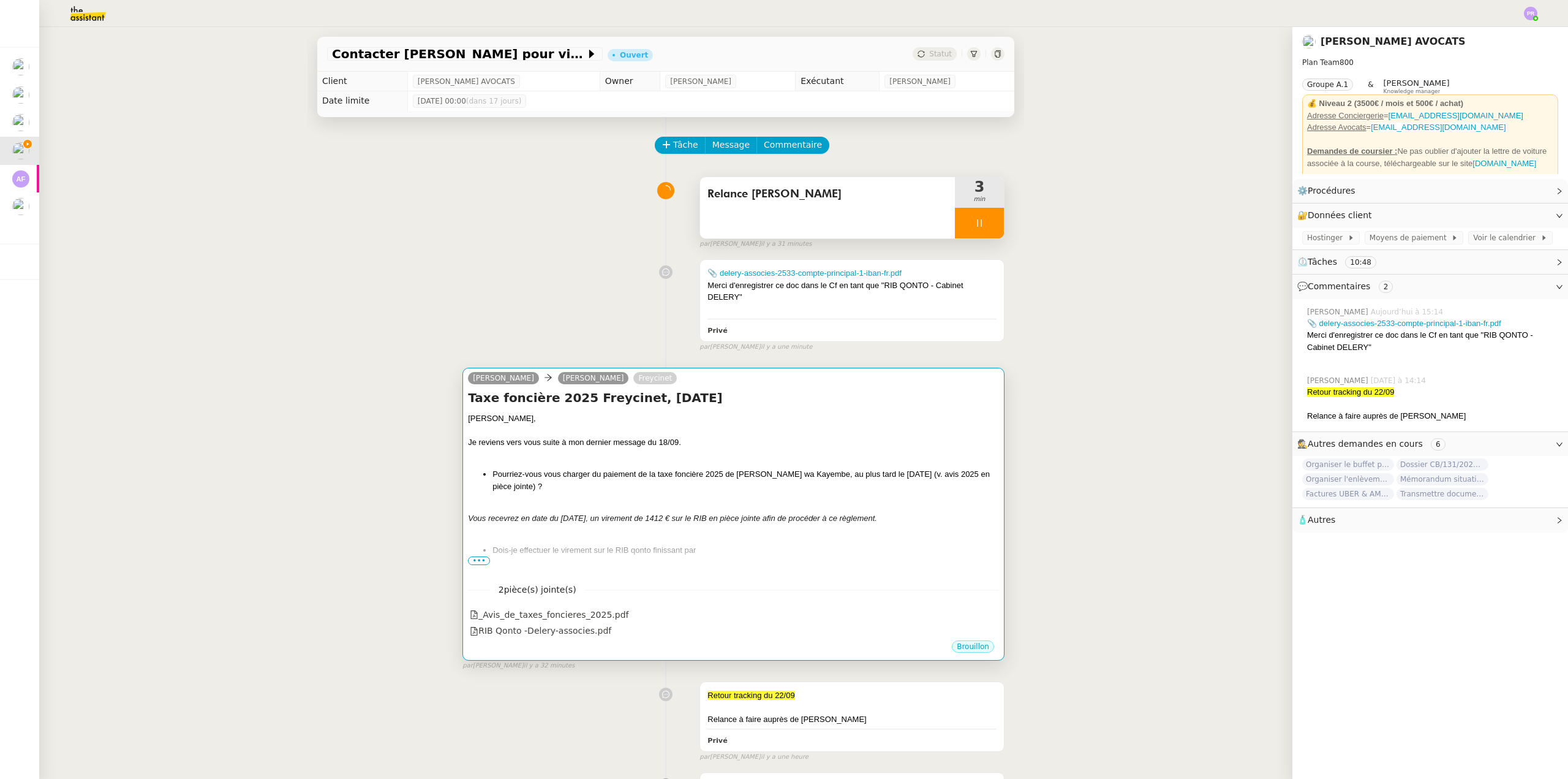
click at [651, 421] on div "Chère Muriel," at bounding box center [733, 418] width 531 height 12
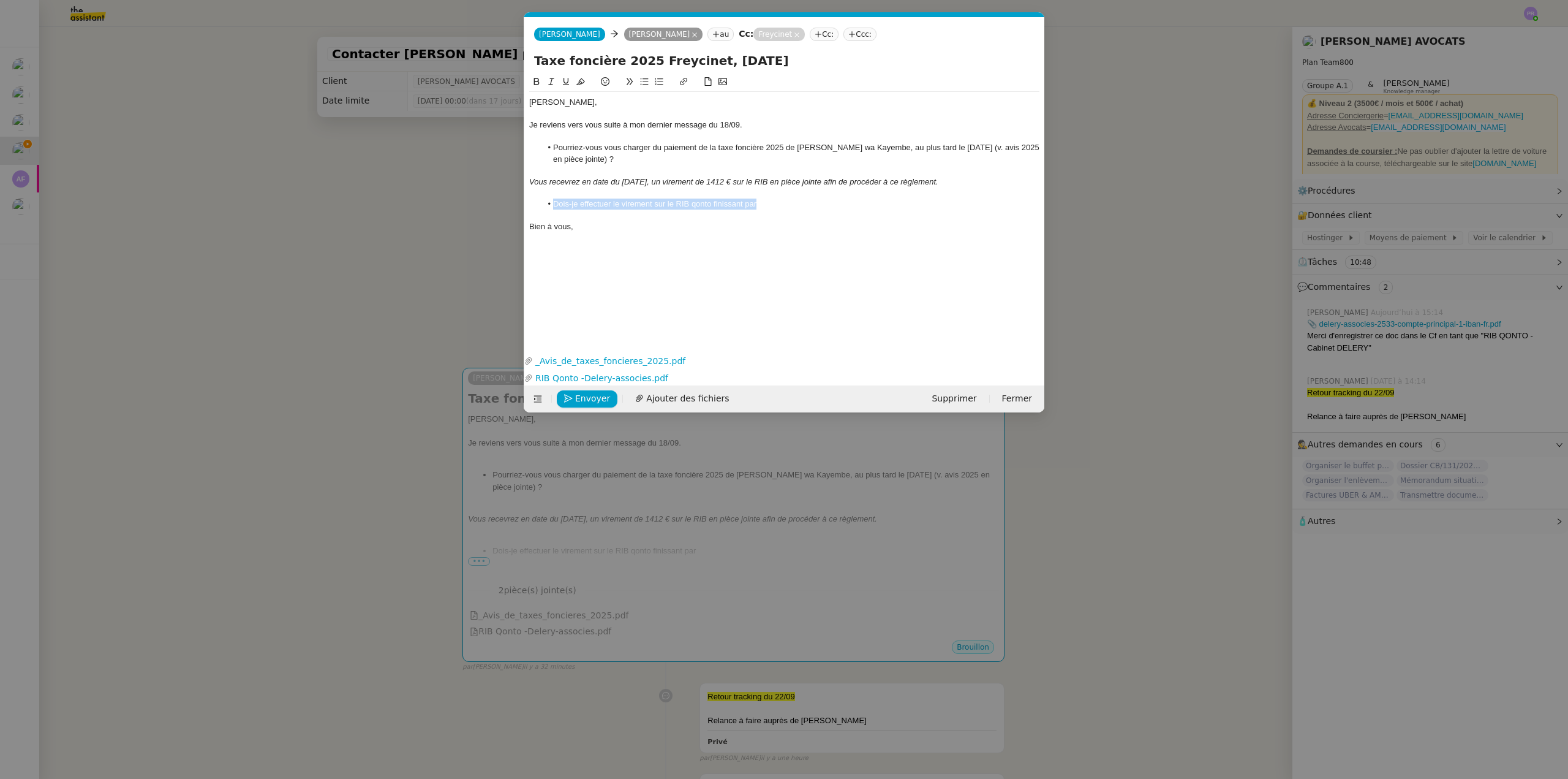
drag, startPoint x: 750, startPoint y: 203, endPoint x: 538, endPoint y: 208, distance: 212.1
click at [538, 208] on ul "Dois-je effectuer le virement sur le RIB qonto finissant par" at bounding box center [784, 203] width 510 height 11
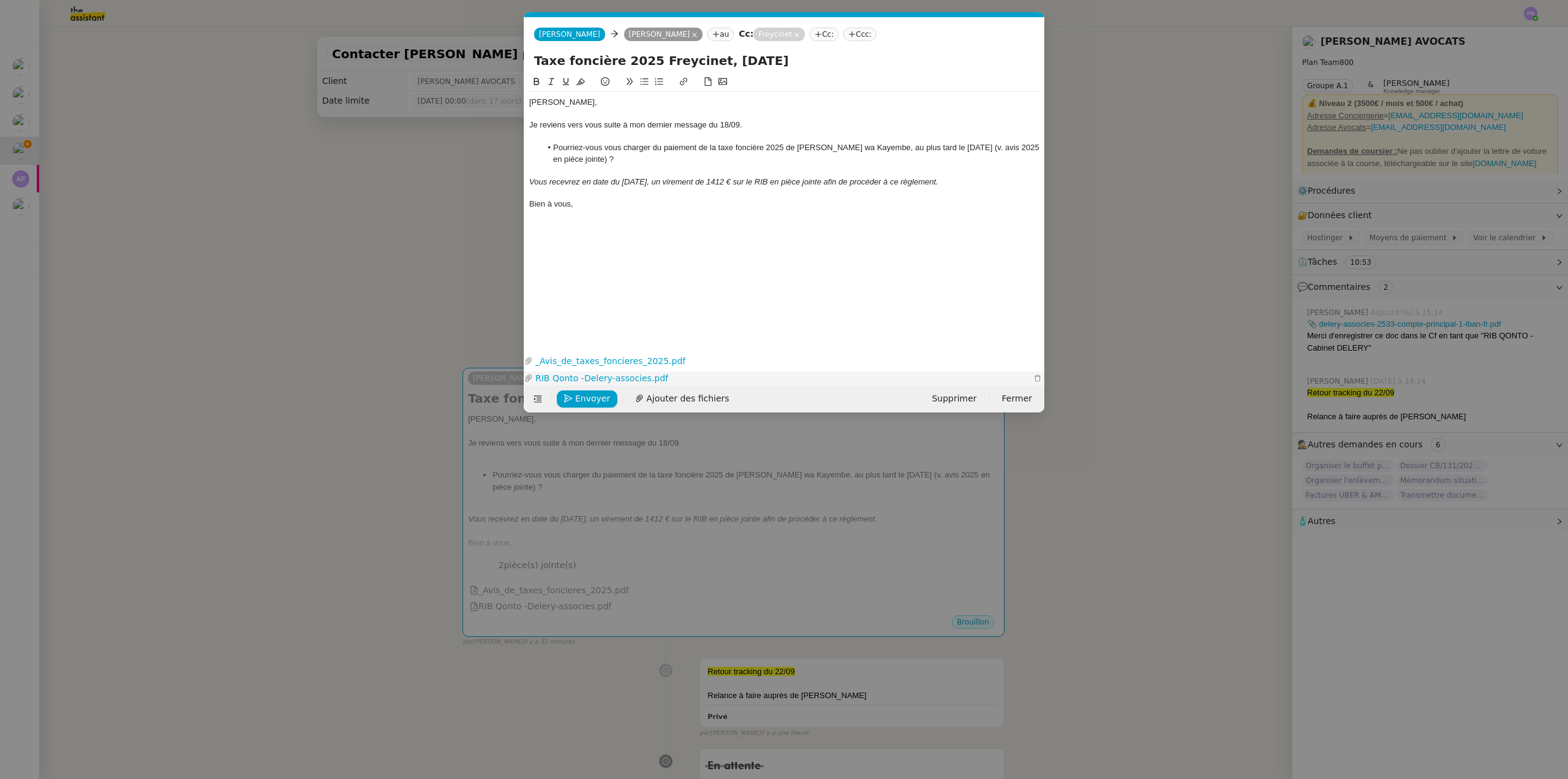
click at [617, 380] on link "RIB Qonto -Delery-associes.pdf" at bounding box center [782, 378] width 498 height 14
click at [612, 201] on div "Bien à vous," at bounding box center [784, 203] width 510 height 11
click at [586, 399] on span "Envoyer" at bounding box center [593, 399] width 35 height 14
click at [586, 399] on span "Confirmer l'envoi" at bounding box center [612, 399] width 74 height 14
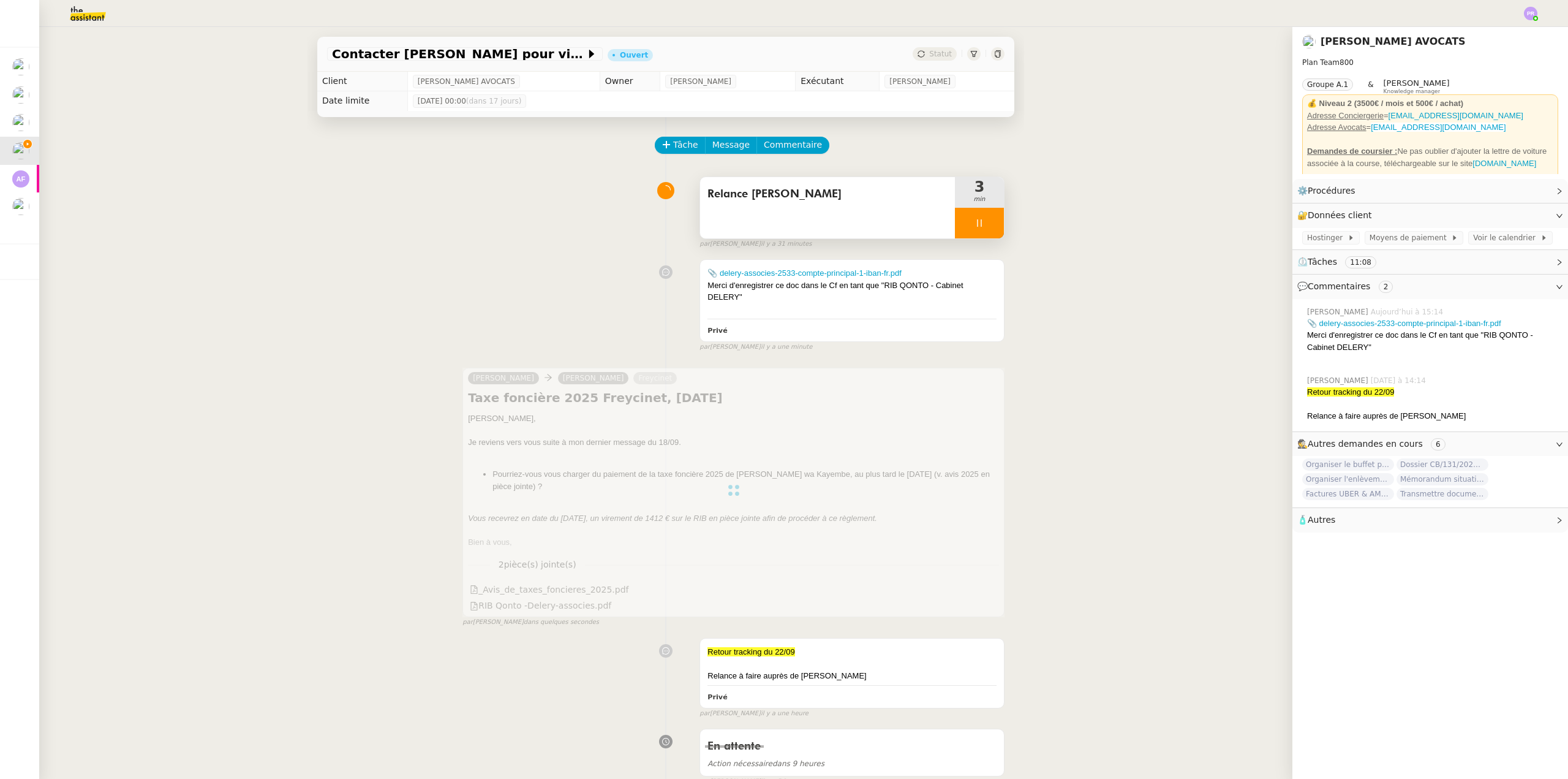
click at [987, 231] on div at bounding box center [979, 223] width 49 height 31
click at [987, 231] on button at bounding box center [991, 223] width 25 height 31
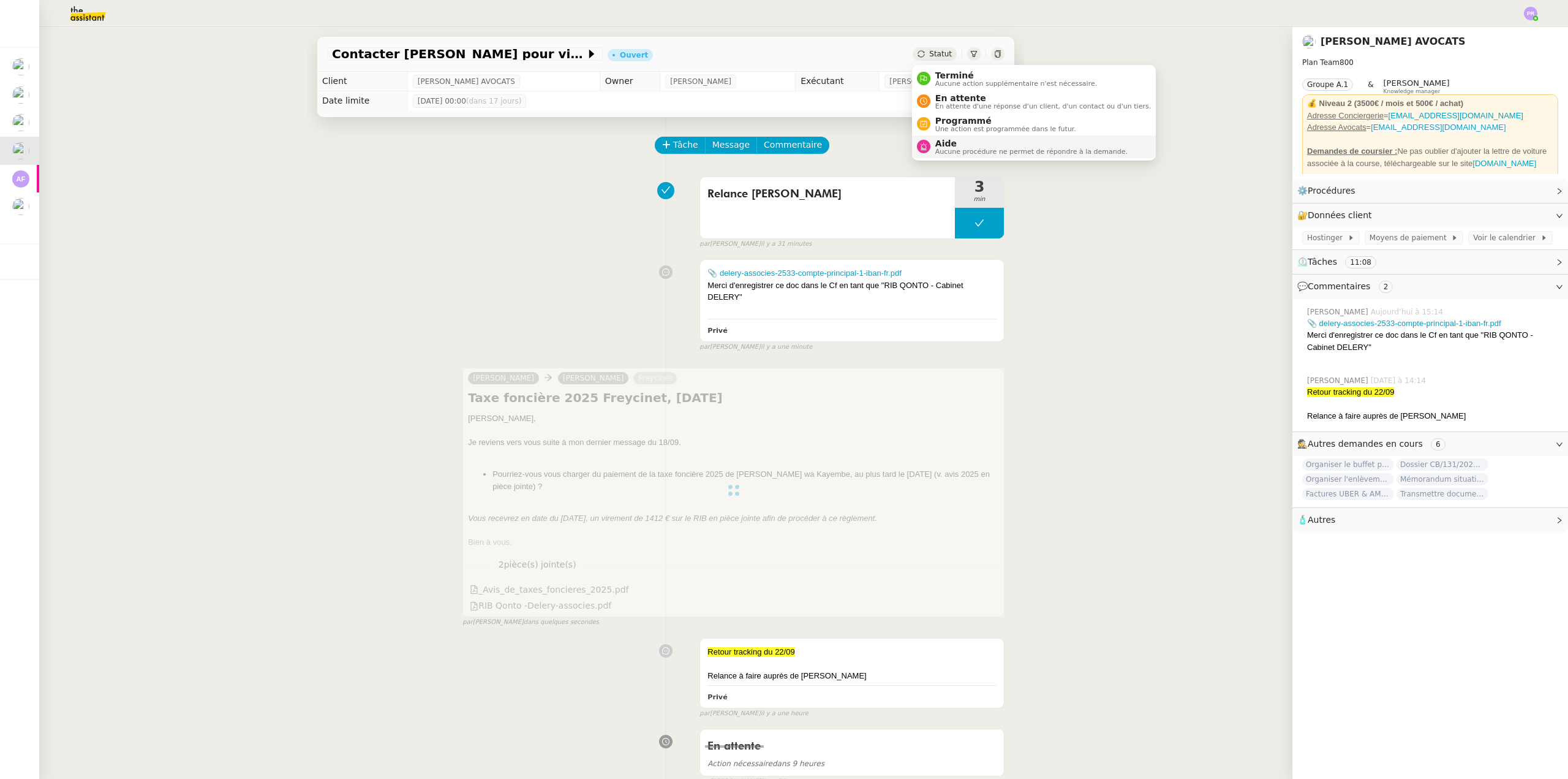
click at [959, 146] on span "Aide" at bounding box center [1031, 143] width 192 height 10
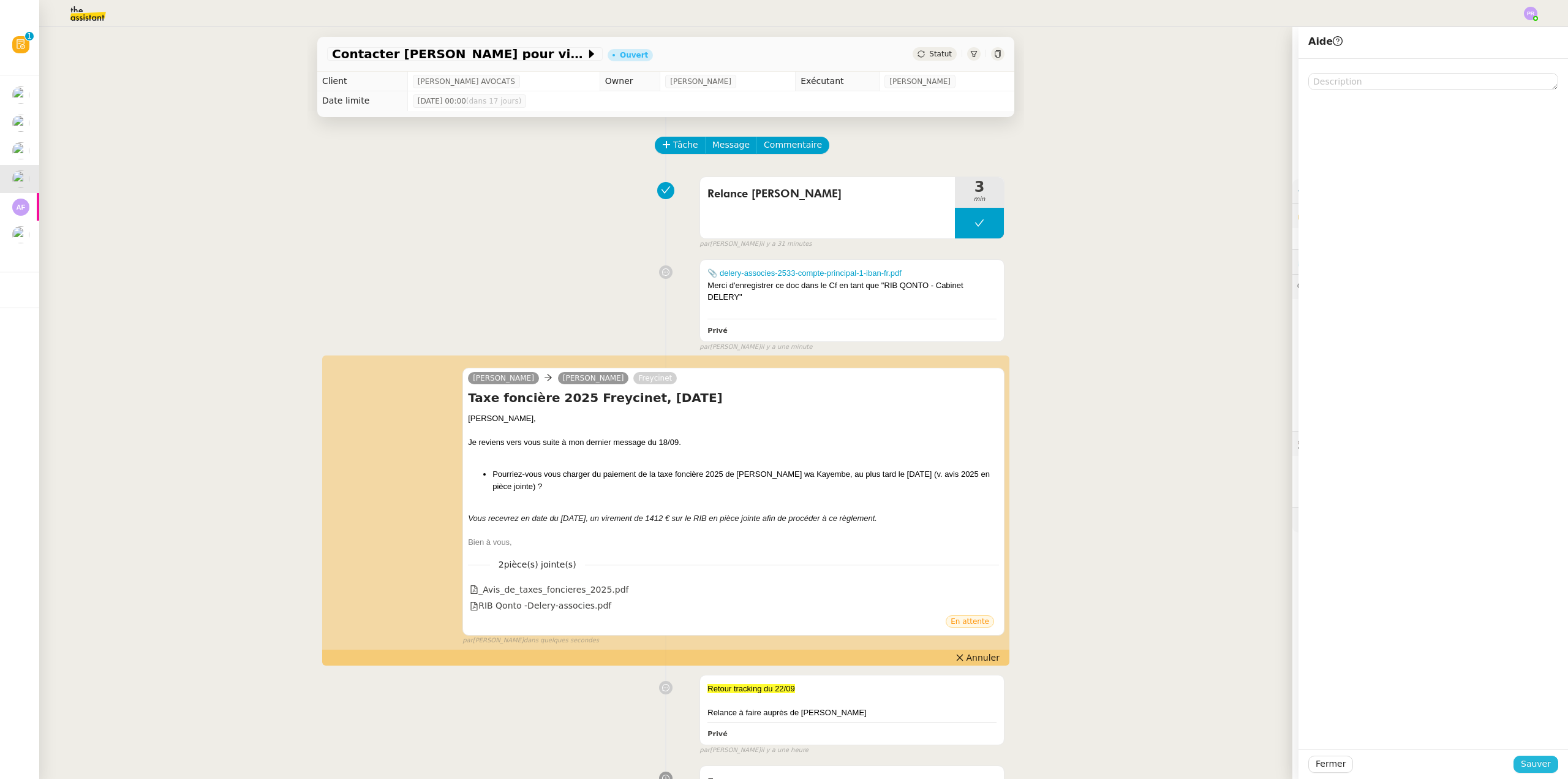
click at [1530, 763] on span "Sauver" at bounding box center [1536, 763] width 30 height 14
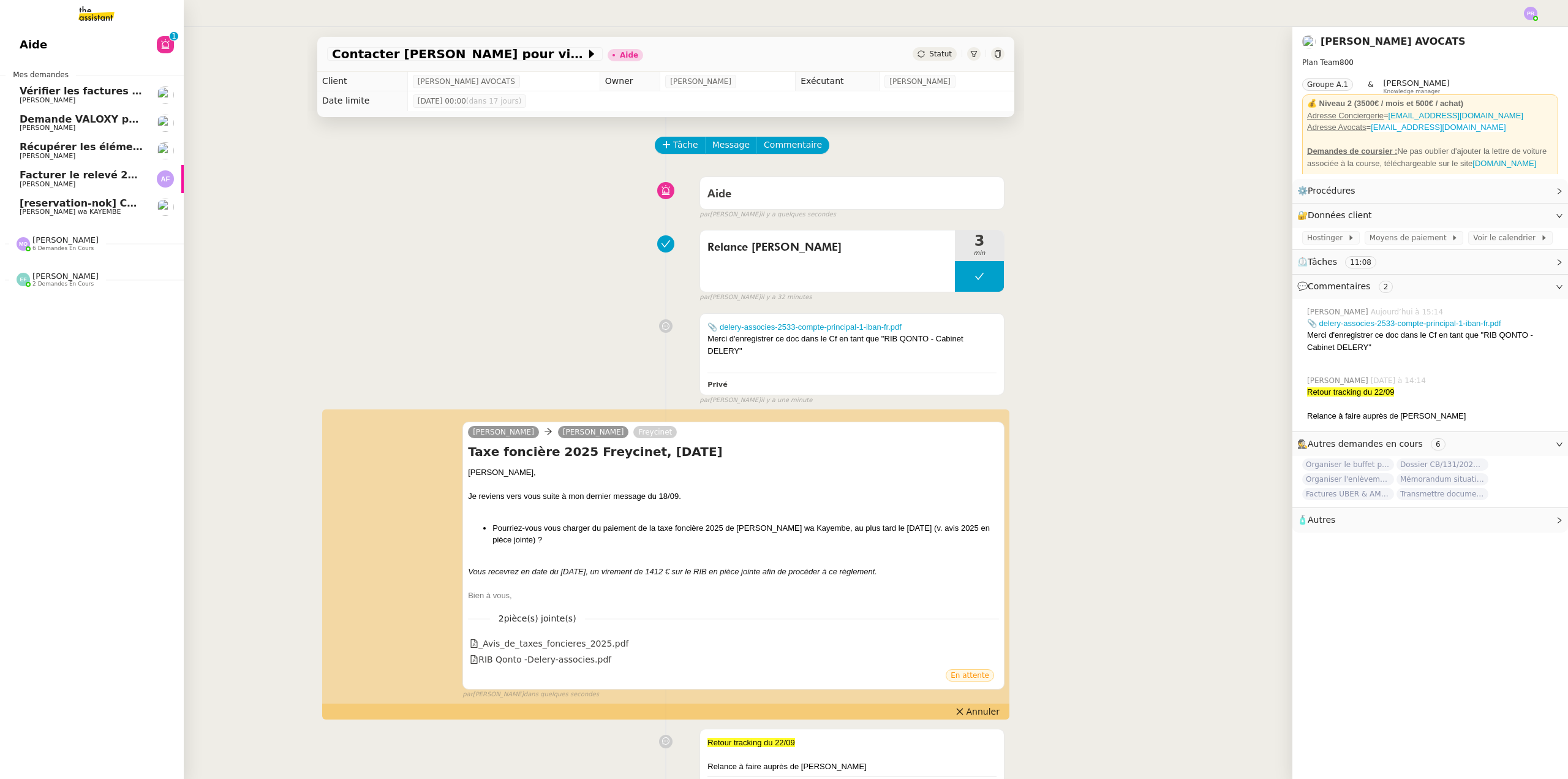
click at [78, 209] on span "Naomi OMEONGA wa KAYEMBE" at bounding box center [70, 212] width 101 height 8
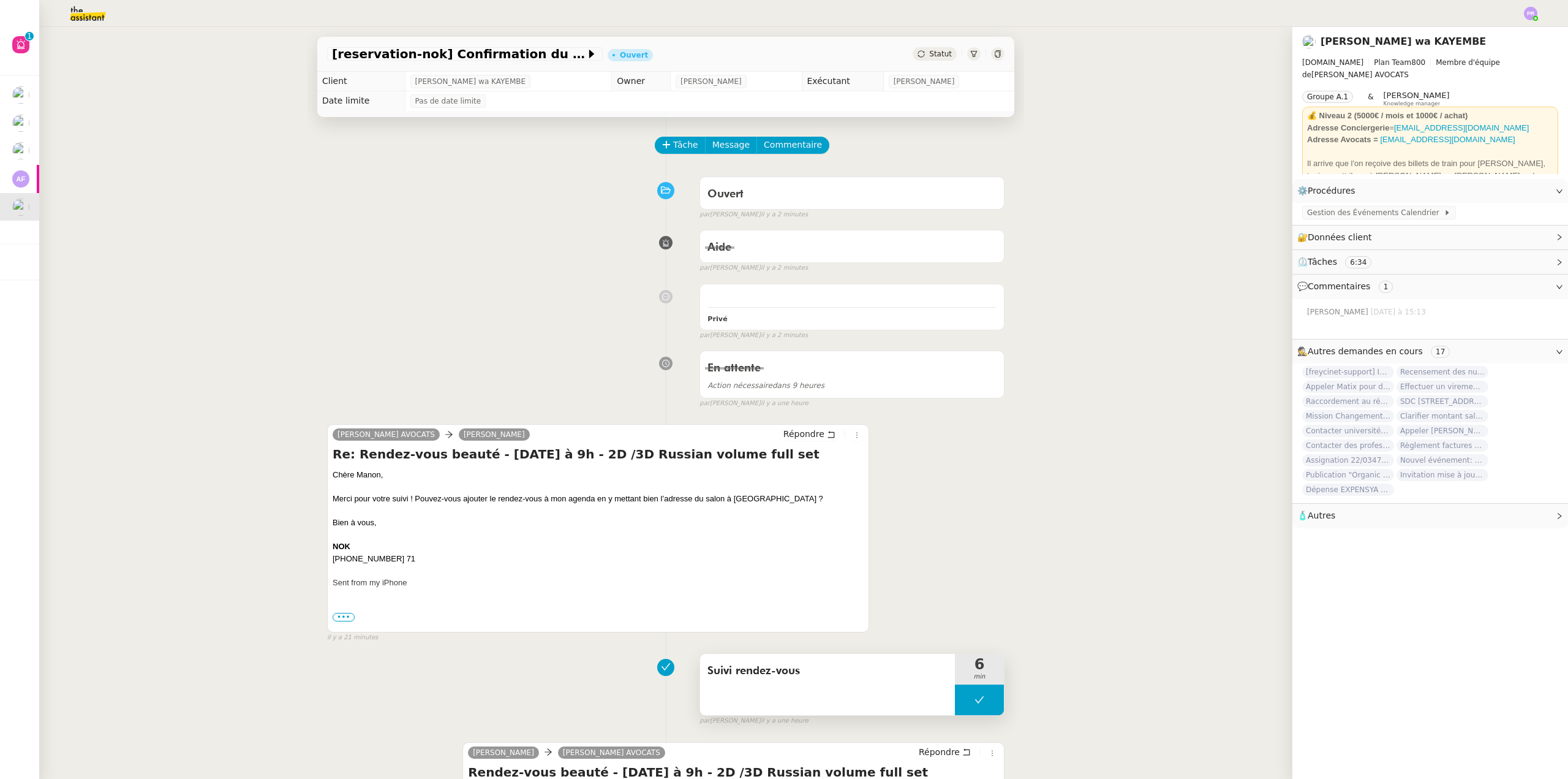
click at [964, 702] on button at bounding box center [979, 699] width 49 height 31
click at [964, 702] on icon at bounding box center [967, 699] width 10 height 10
click at [1356, 212] on span "Gestion des Événements Calendrier" at bounding box center [1375, 212] width 136 height 12
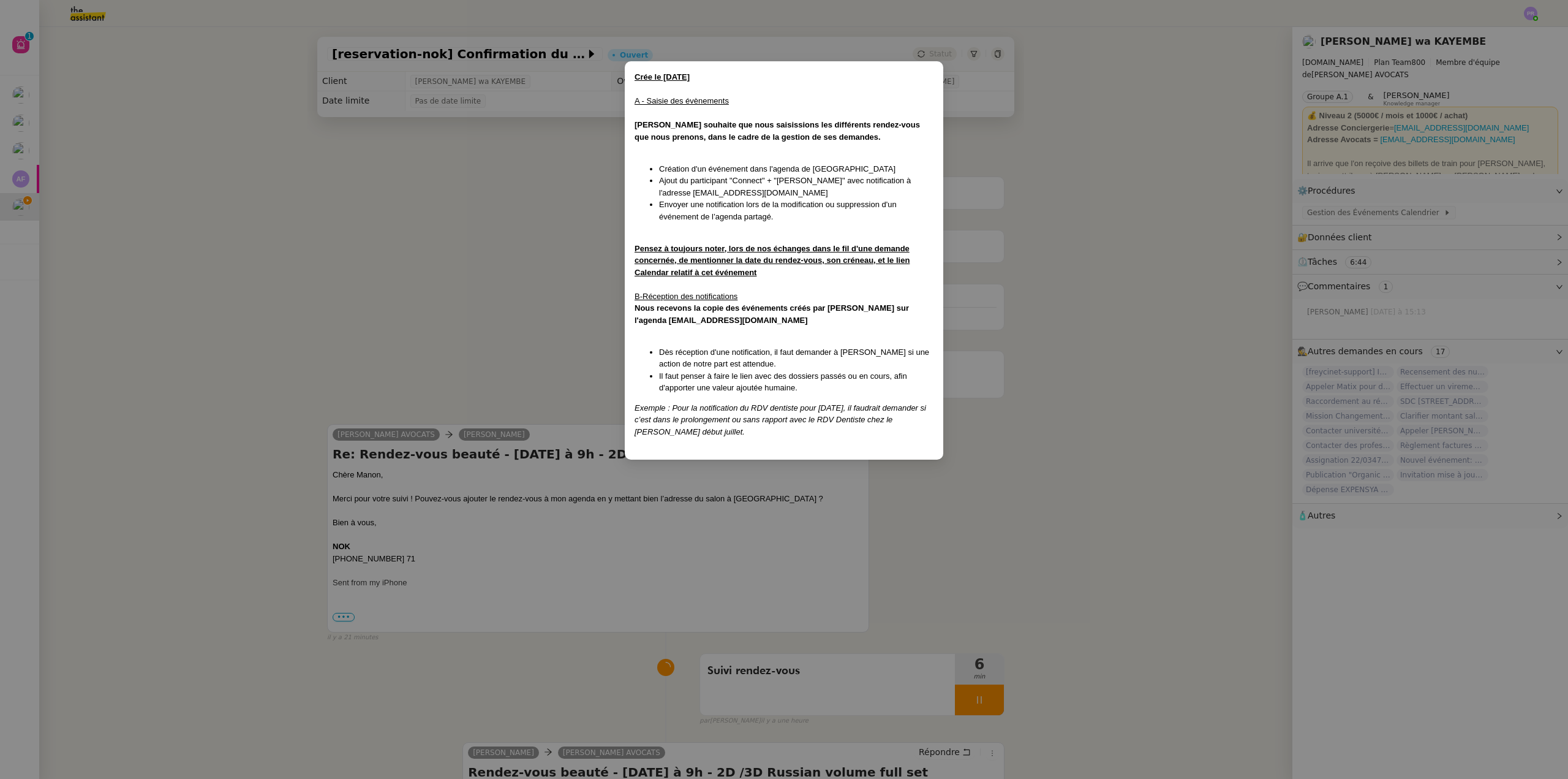
drag, startPoint x: 416, startPoint y: 332, endPoint x: 454, endPoint y: 344, distance: 39.8
click at [418, 333] on nz-modal-container "Crée le [DATE] A - Saisie des évènements [PERSON_NAME] souhaite que nous saisis…" at bounding box center [784, 390] width 1568 height 779
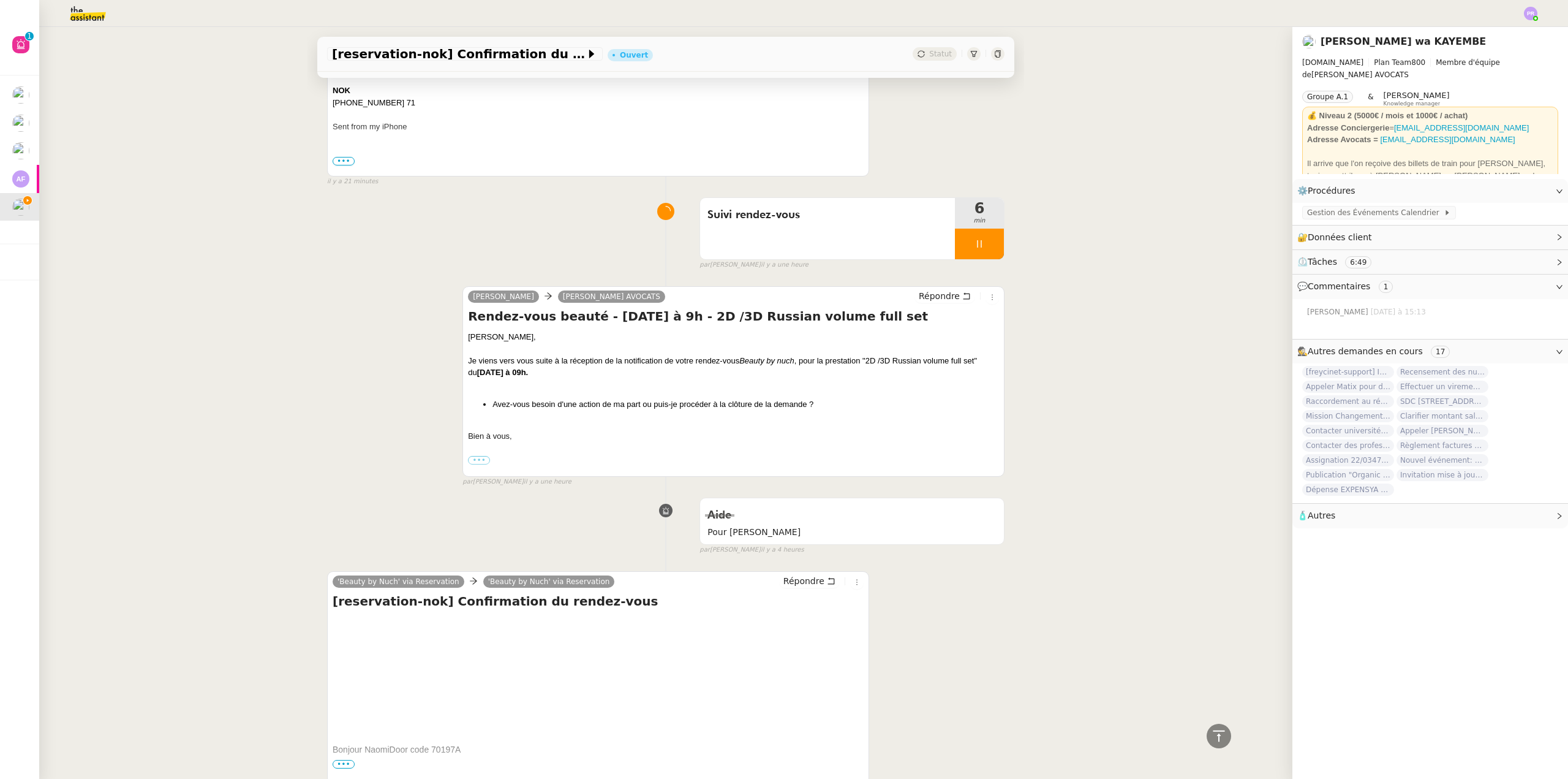
scroll to position [490, 0]
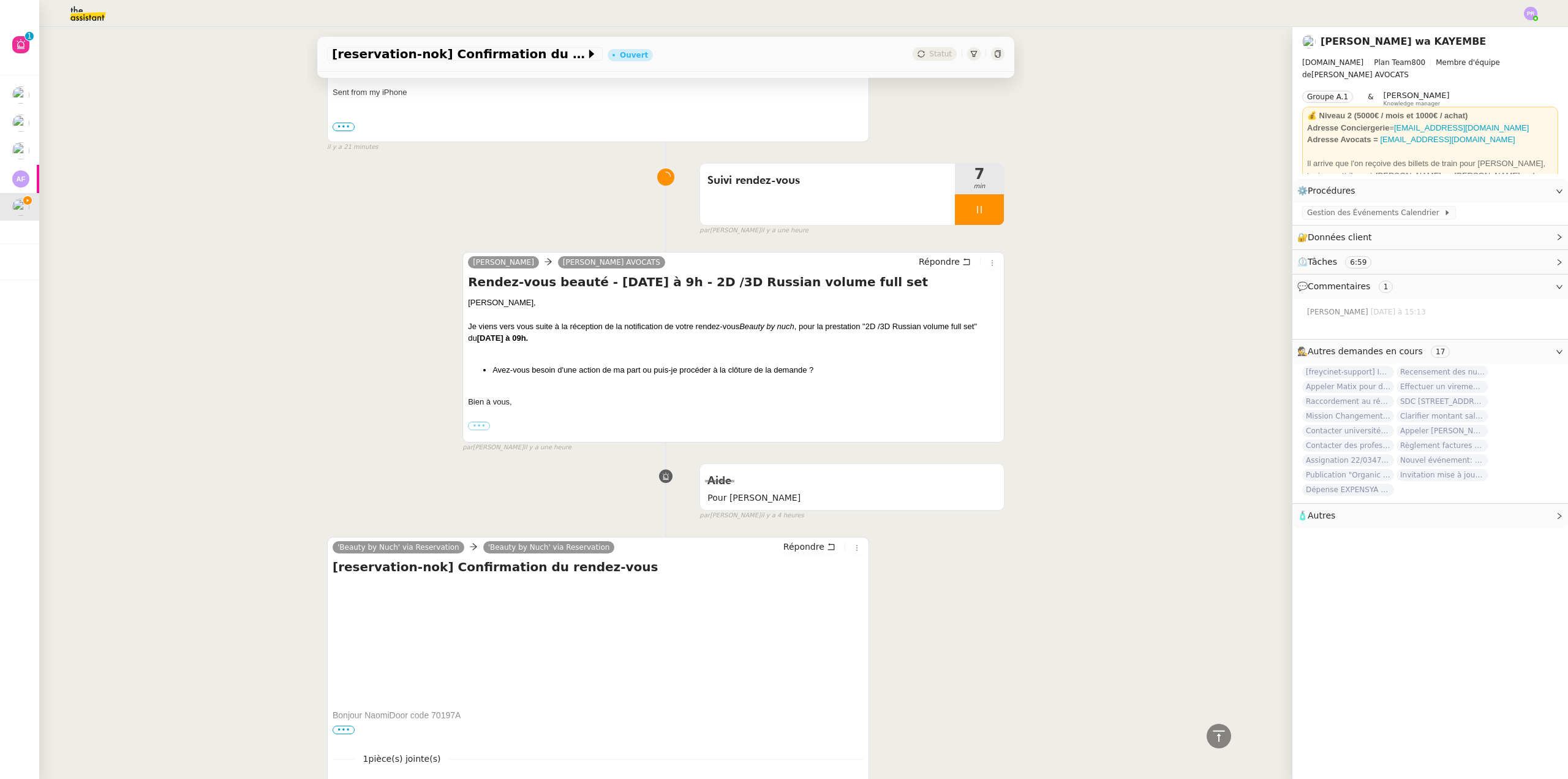
drag, startPoint x: 462, startPoint y: 284, endPoint x: 854, endPoint y: 290, distance: 392.0
click at [854, 290] on h4 "Rendez-vous beauté - 25.09.25 à 9h - 2D /3D Russian volume full set" at bounding box center [733, 282] width 531 height 17
copy h4 "Rendez-vous beauté - 25.09.25 à 9h - 2D /3D Russian volume full set"
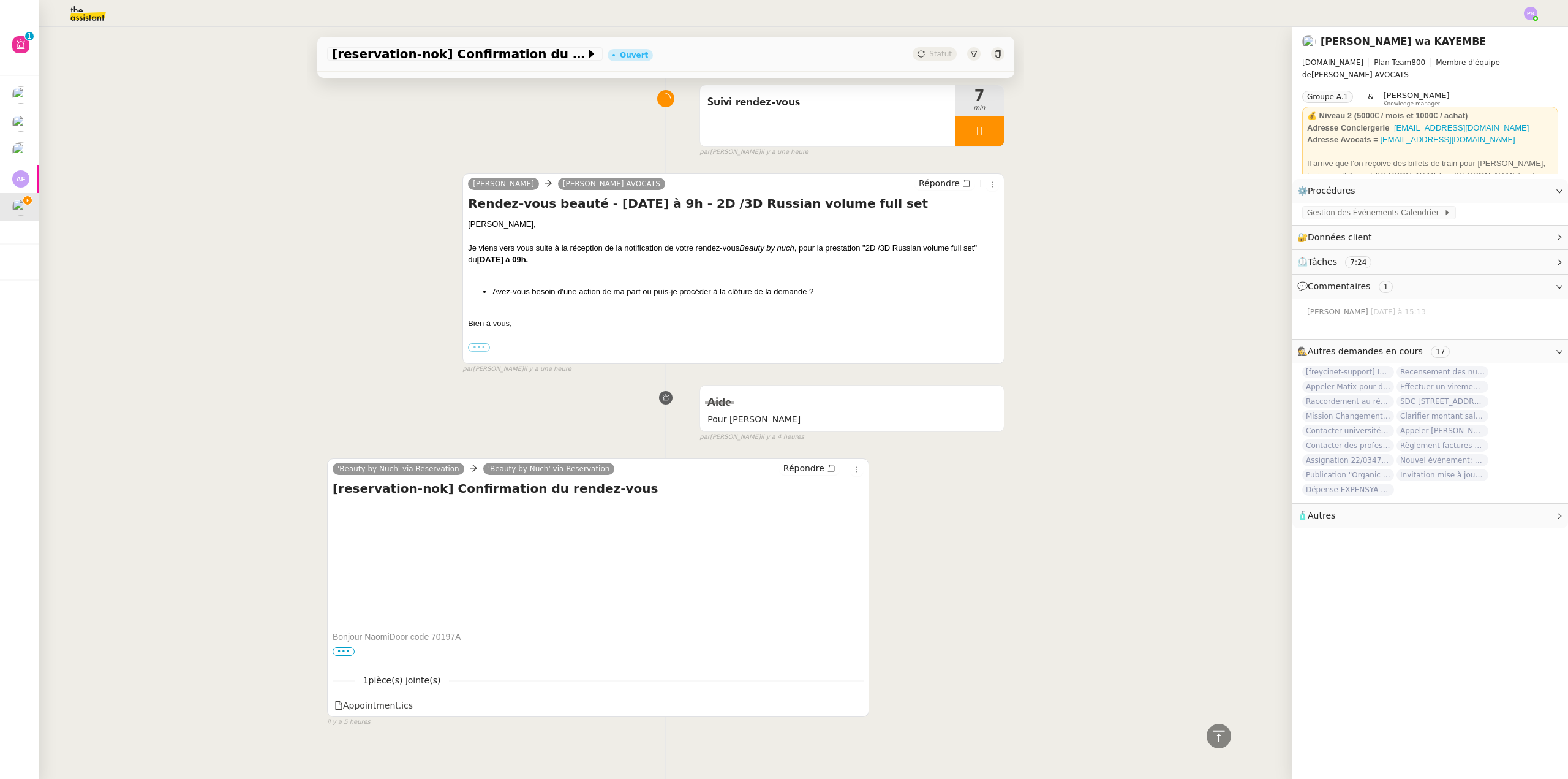
scroll to position [583, 0]
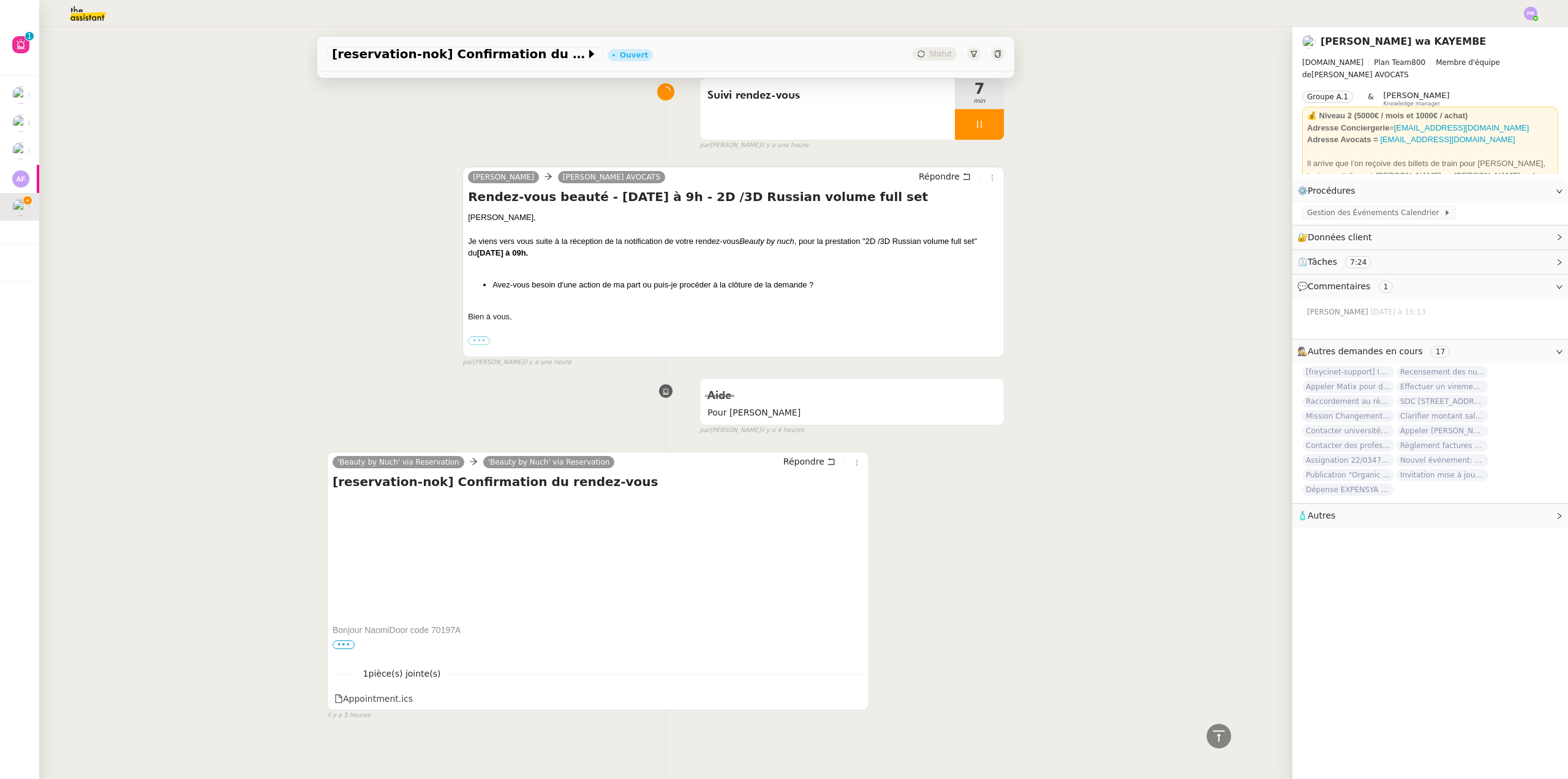
click at [337, 640] on span "•••" at bounding box center [343, 644] width 22 height 8
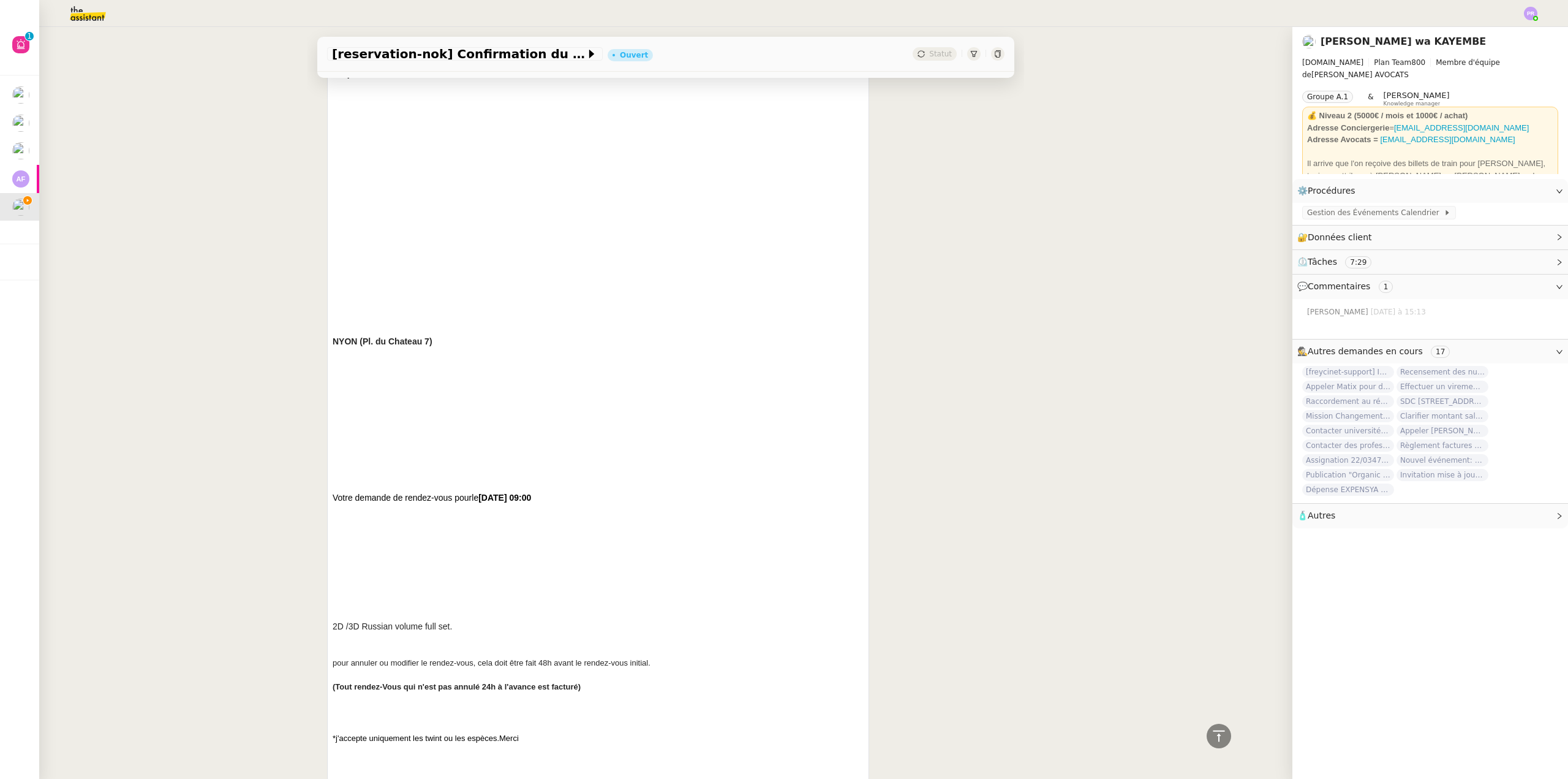
scroll to position [1196, 0]
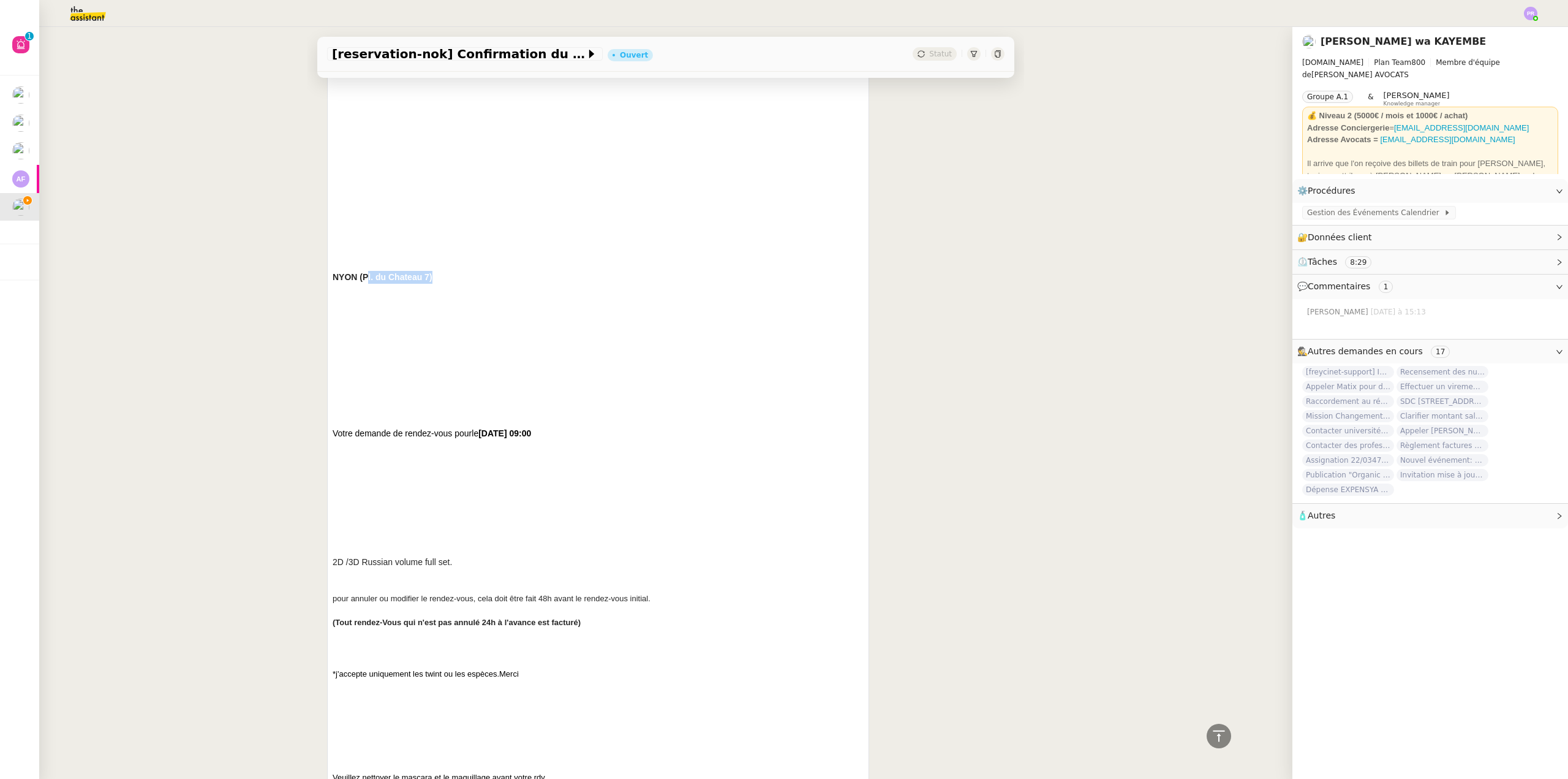
drag, startPoint x: 422, startPoint y: 278, endPoint x: 360, endPoint y: 280, distance: 62.0
click at [360, 280] on strong "NYON (Pl. du Chateau 7)" at bounding box center [383, 276] width 100 height 10
click at [1356, 213] on span "Gestion des Événements Calendrier" at bounding box center [1375, 212] width 136 height 12
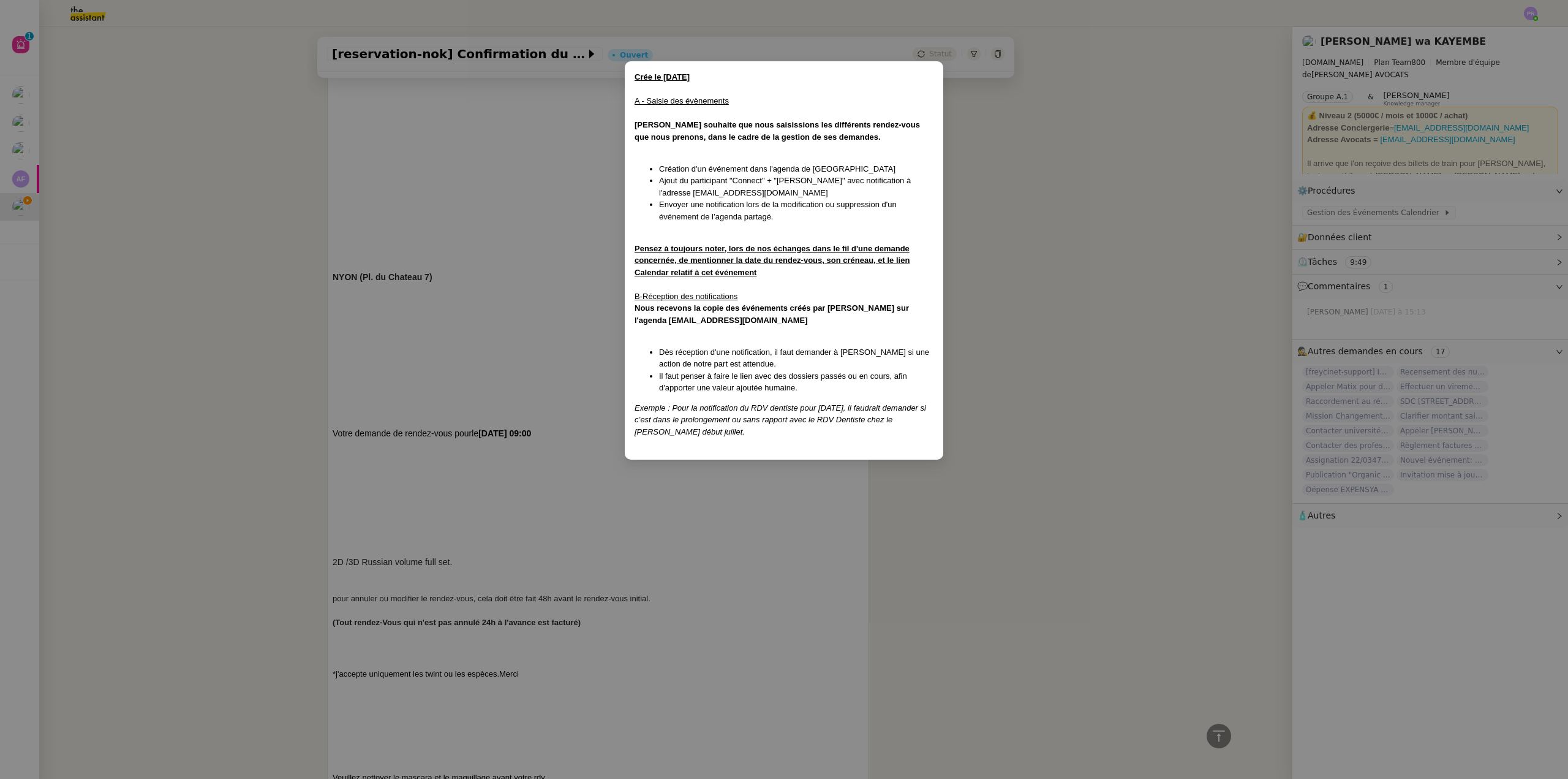
click at [282, 353] on nz-modal-container "Crée le 22/08/2025 A - Saisie des évènements Naomi souhaite que nous saisission…" at bounding box center [784, 390] width 1568 height 779
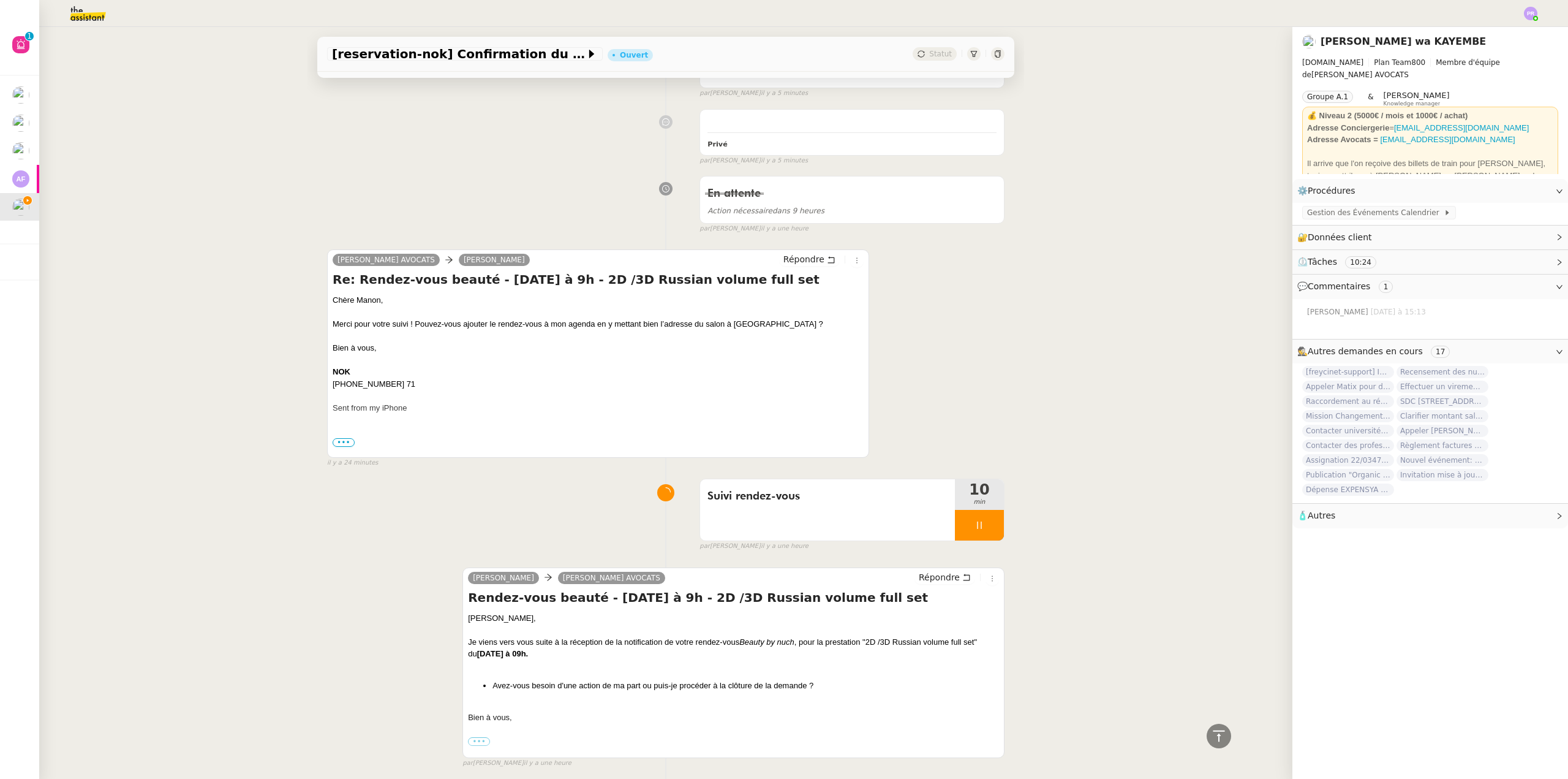
scroll to position [154, 0]
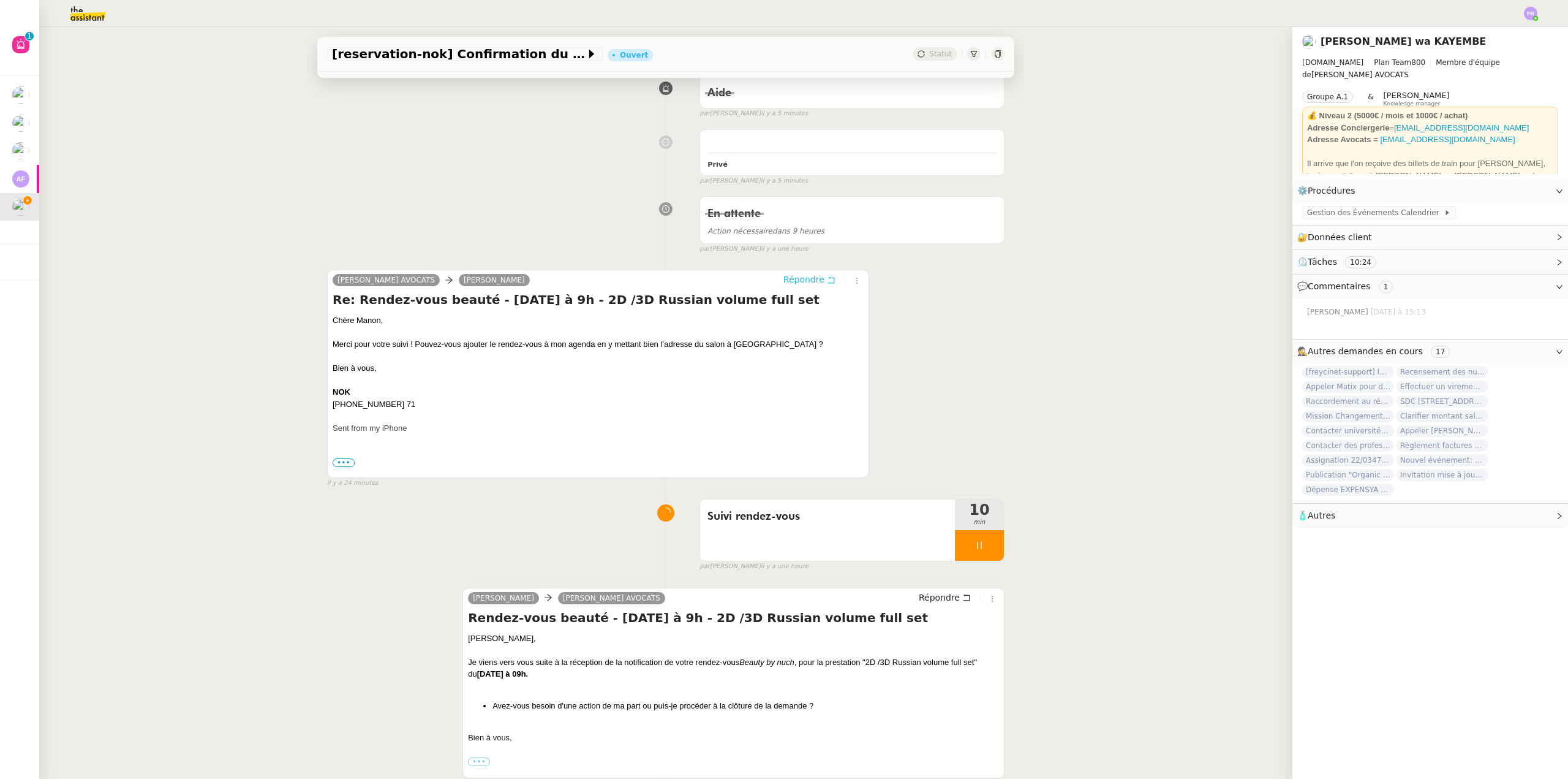
click at [794, 284] on span "Répondre" at bounding box center [804, 280] width 41 height 12
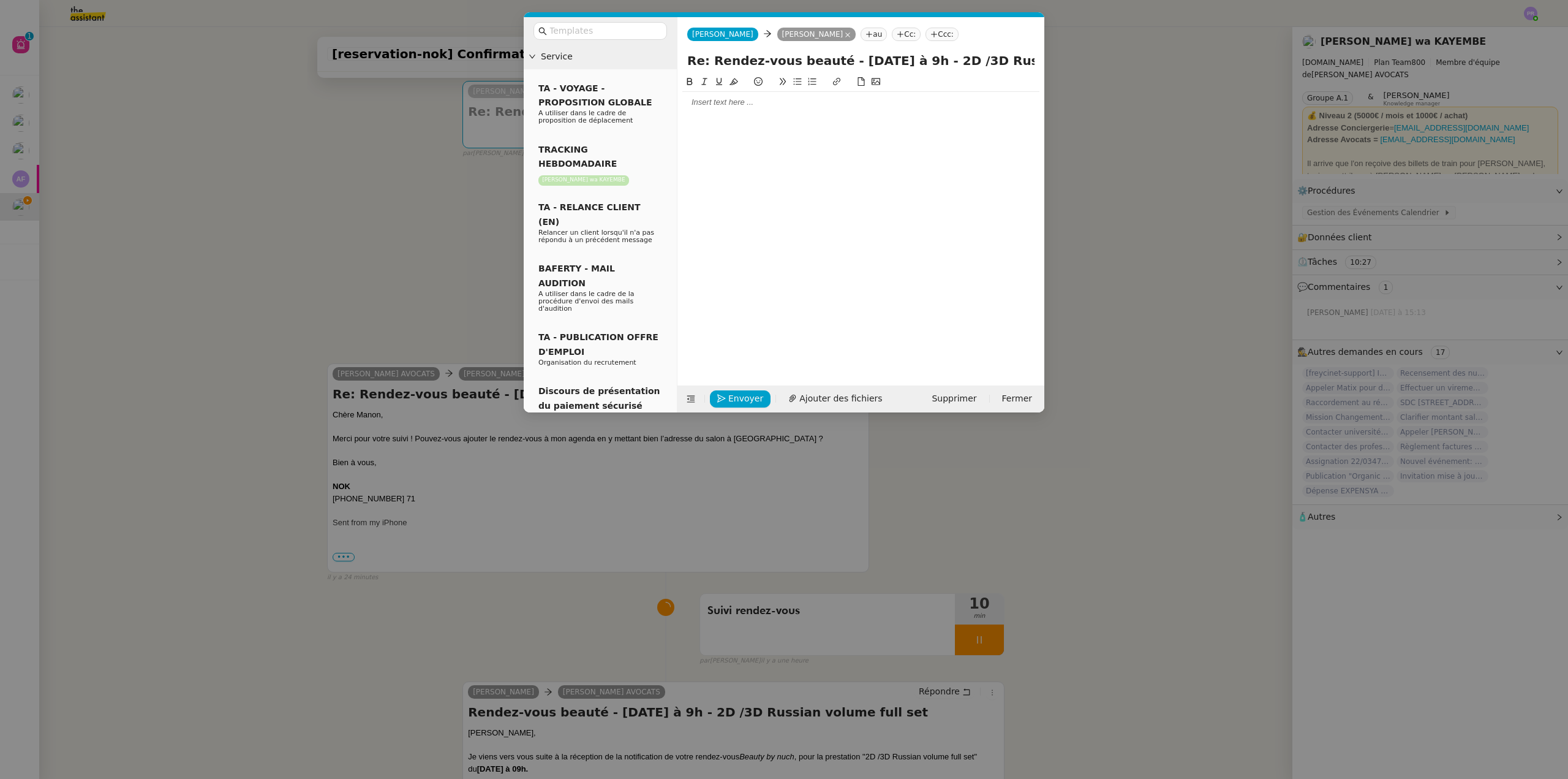
click at [731, 105] on div at bounding box center [861, 102] width 357 height 11
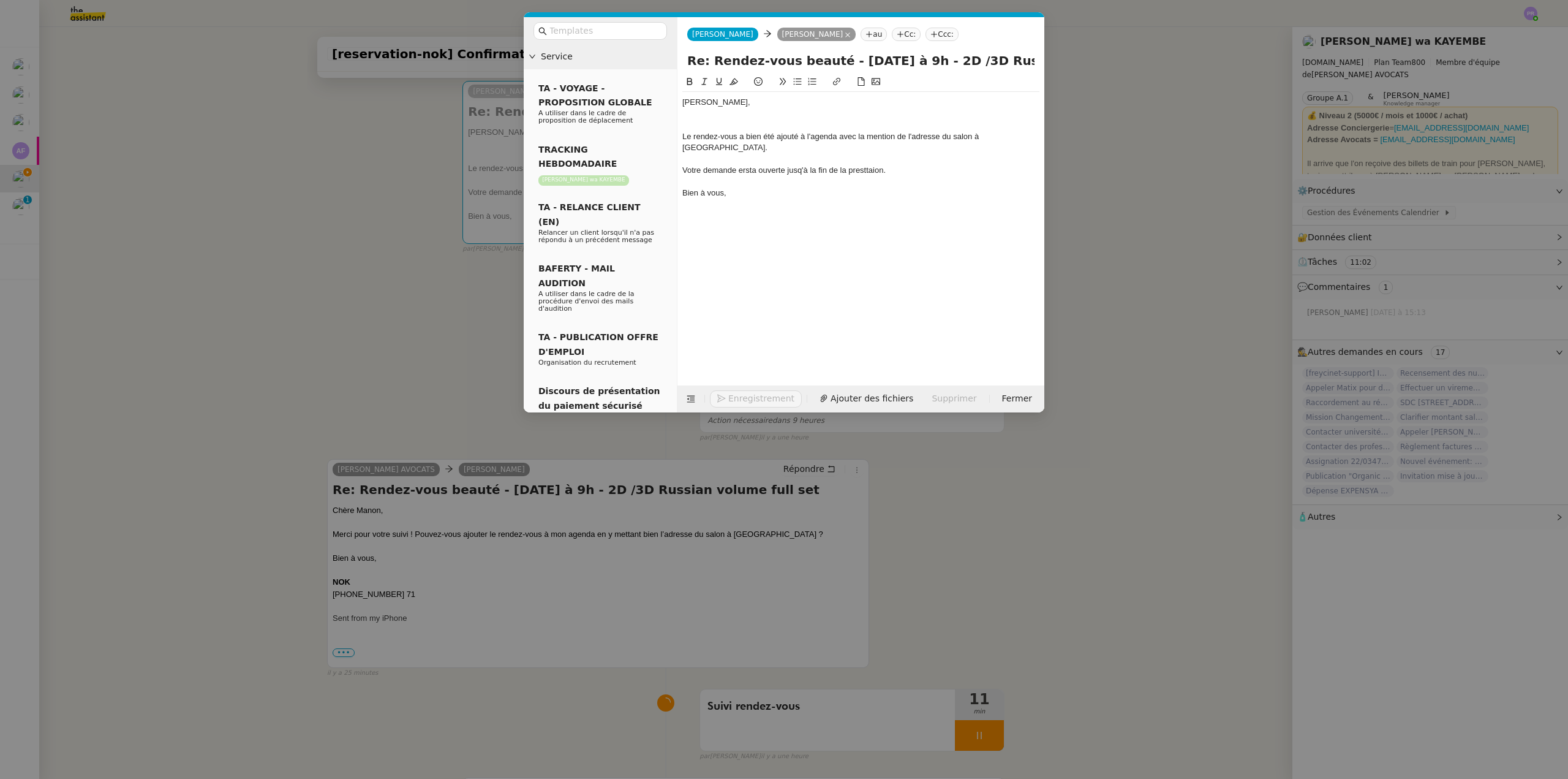
click at [718, 120] on div at bounding box center [861, 125] width 357 height 11
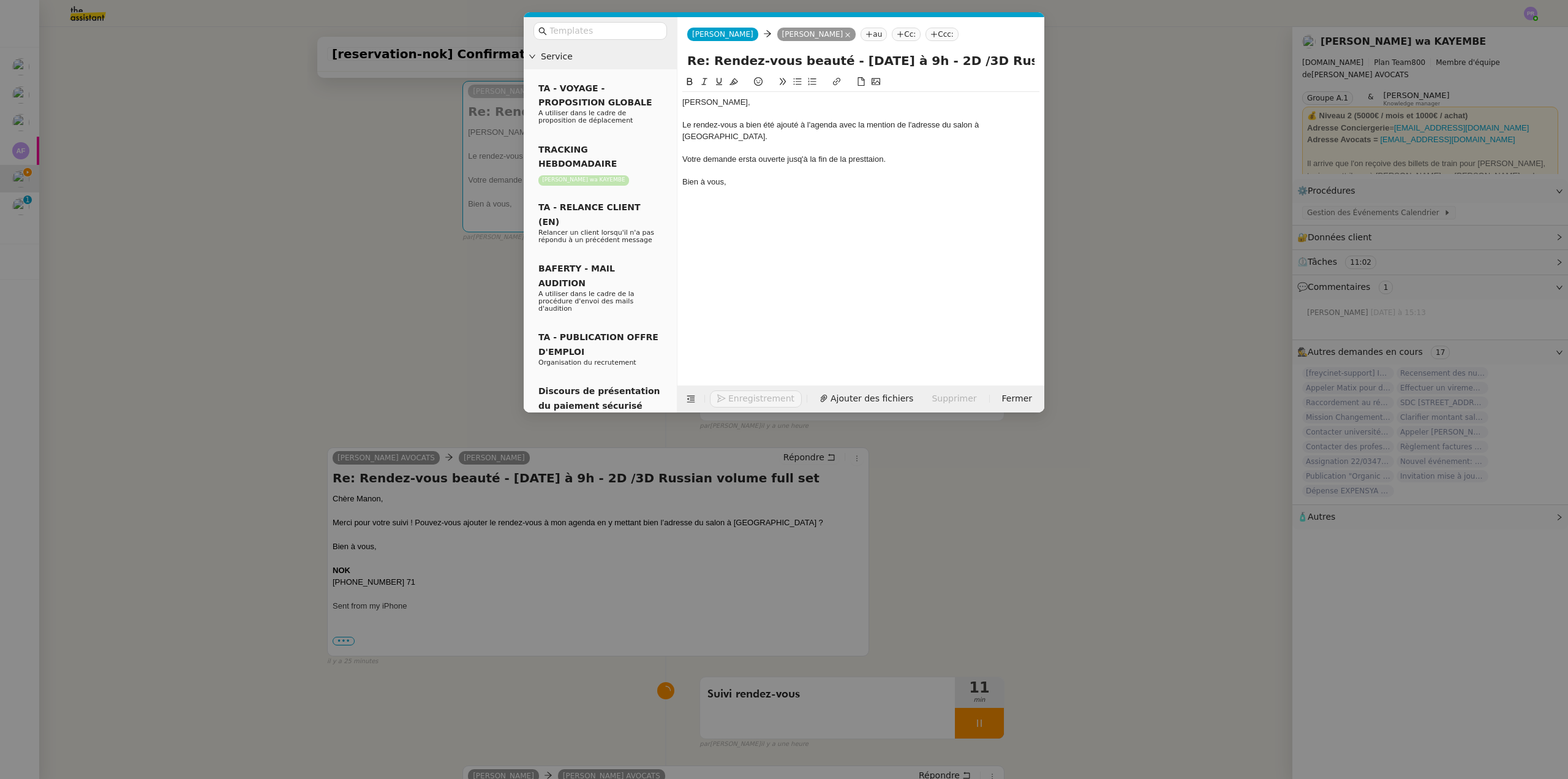
click at [748, 154] on div "Votre demande ersta ouverte jusq'à la fin de la presttaion." at bounding box center [861, 159] width 357 height 11
click at [758, 154] on div "Votre demande ersta ouverte jusq'à la fin de la presttaion." at bounding box center [861, 159] width 357 height 11
drag, startPoint x: 758, startPoint y: 148, endPoint x: 740, endPoint y: 147, distance: 18.0
click at [740, 154] on div "Votre demande ersta ouverte jusq'à la fin de la presttaion." at bounding box center [861, 159] width 357 height 11
click at [798, 154] on div "Votre demande restar ouverte jusq'à la fin de la presttaion." at bounding box center [861, 159] width 357 height 11
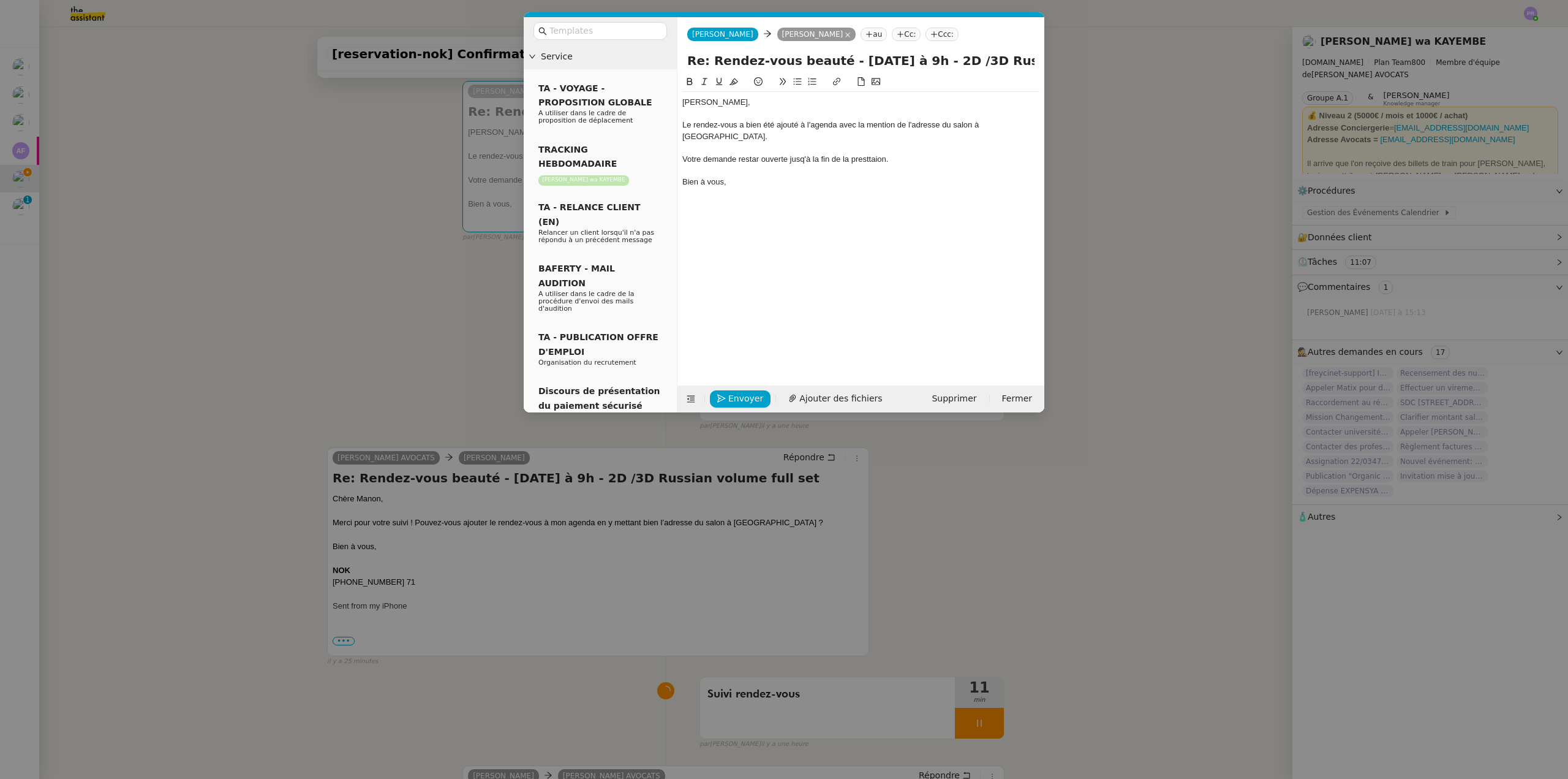
click at [0, 0] on lt-span "jusq u 'à" at bounding box center [0, 0] width 0 height 0
click at [874, 154] on div "Votre demande restar ouverte jusqu'à la fin de la presttaion." at bounding box center [861, 159] width 357 height 11
click at [0, 0] on lt-strong "at" at bounding box center [0, 0] width 0 height 0
click at [757, 142] on div at bounding box center [861, 148] width 357 height 11
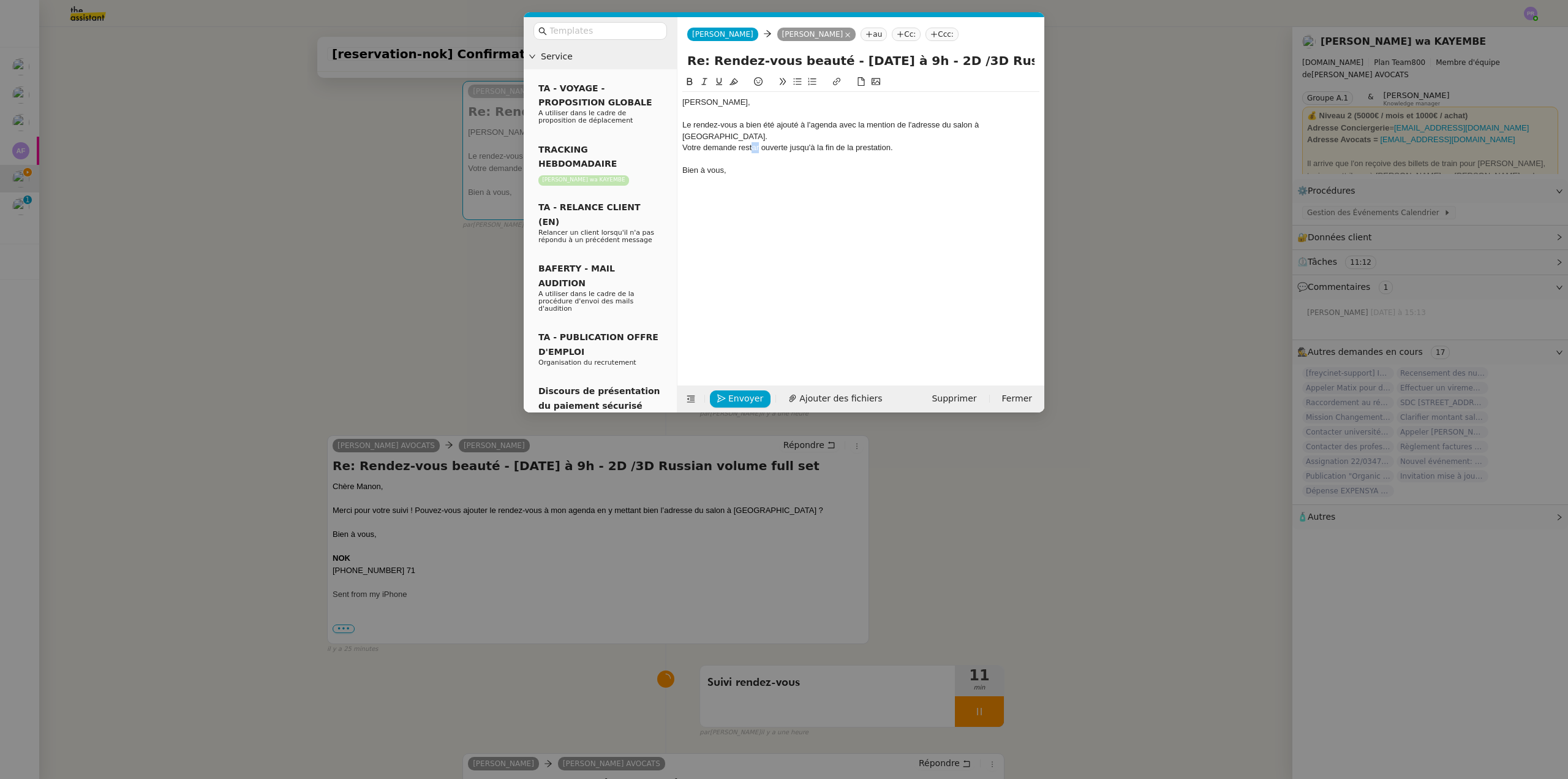
click at [753, 142] on div "Votre demande restar ouverte jusqu'à la fin de la prestation." at bounding box center [861, 148] width 357 height 11
click at [804, 125] on div "Le rendez-vous a bien été ajouté à l'agenda avec la mention de l'adresse du sal…" at bounding box center [861, 131] width 357 height 23
click at [749, 400] on span "Envoyer" at bounding box center [746, 399] width 35 height 14
click at [749, 389] on span "Confirmer l'envoi" at bounding box center [765, 381] width 74 height 14
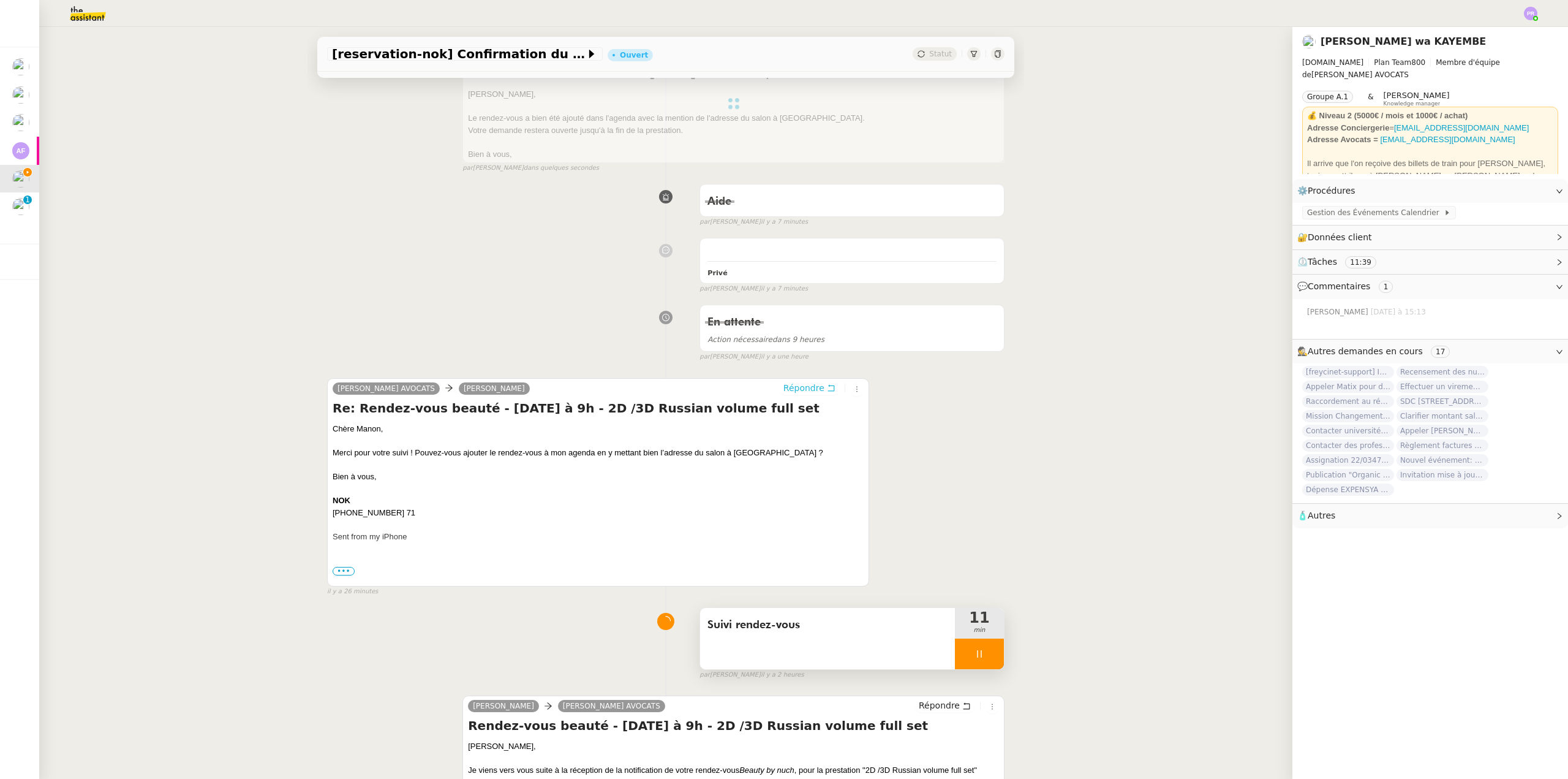
scroll to position [245, 0]
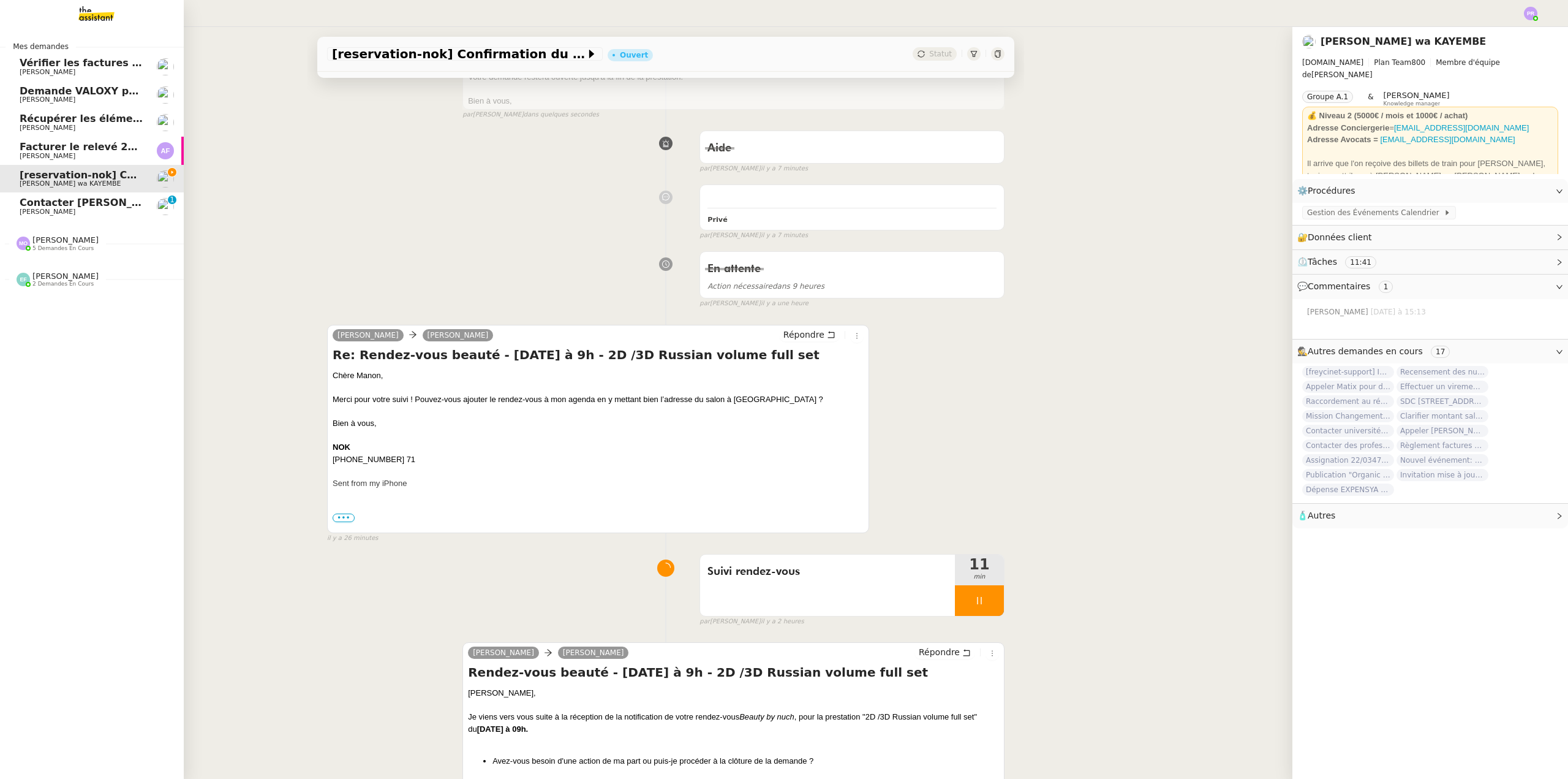
click at [78, 207] on span "Contacter Muriel pour virement taxe foncière" at bounding box center [173, 202] width 307 height 11
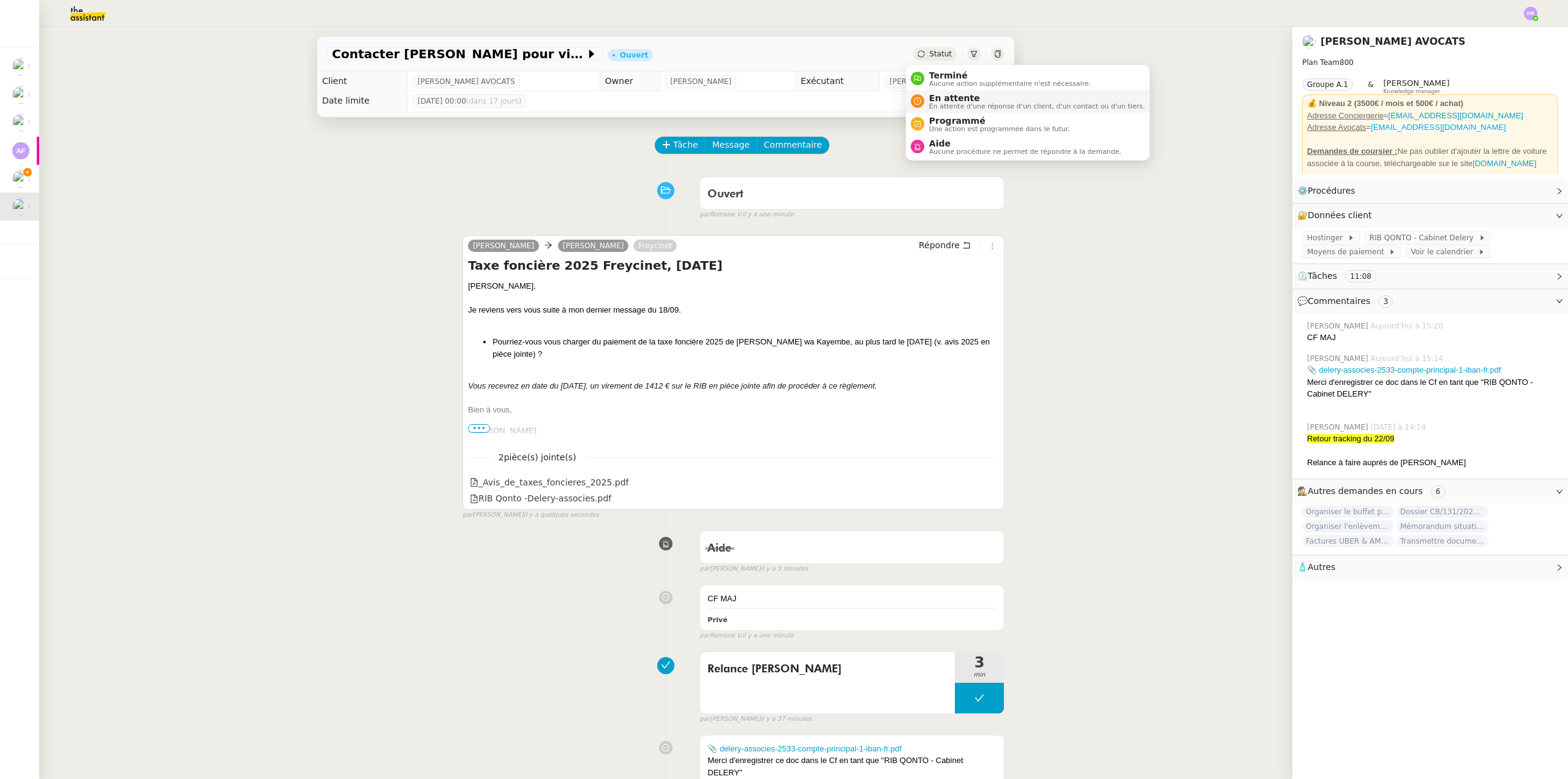
click at [953, 97] on span "En attente" at bounding box center [1037, 98] width 215 height 10
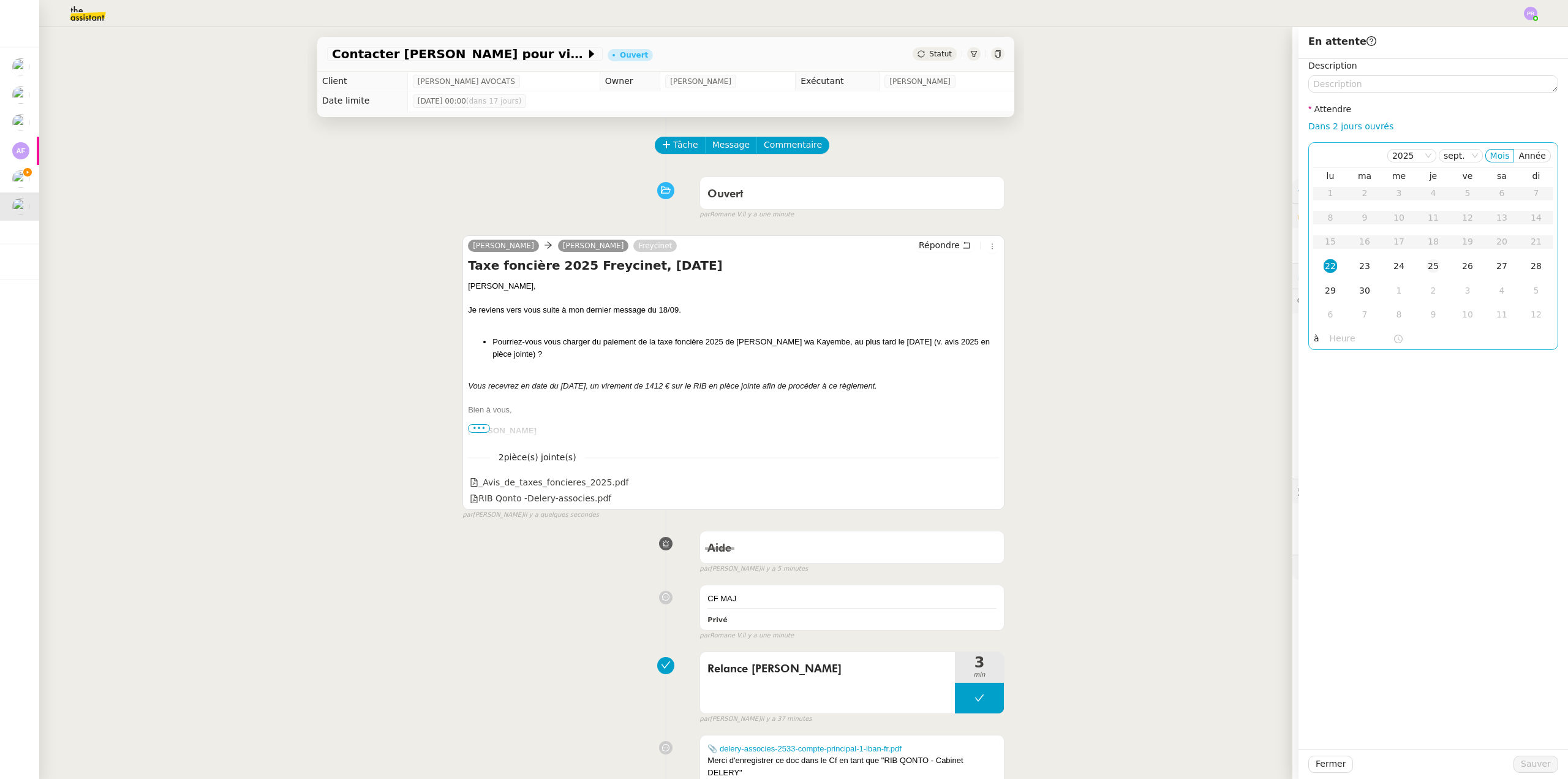
click at [1426, 266] on div "25" at bounding box center [1433, 266] width 14 height 14
click at [1521, 763] on span "Sauver" at bounding box center [1536, 763] width 30 height 14
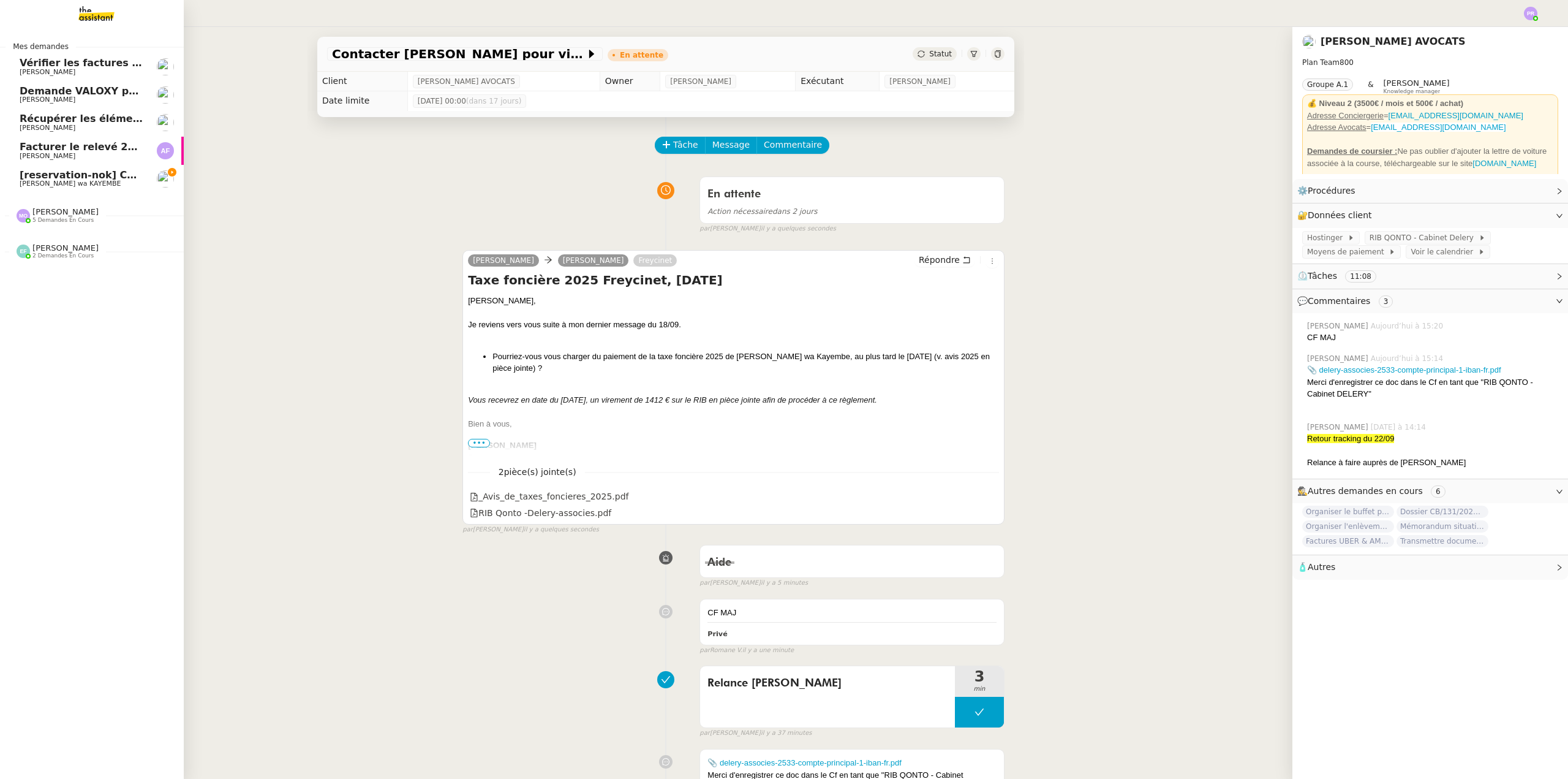
click at [81, 175] on span "[reservation-nok] Confirmation du rendez-vous" at bounding box center [150, 174] width 261 height 11
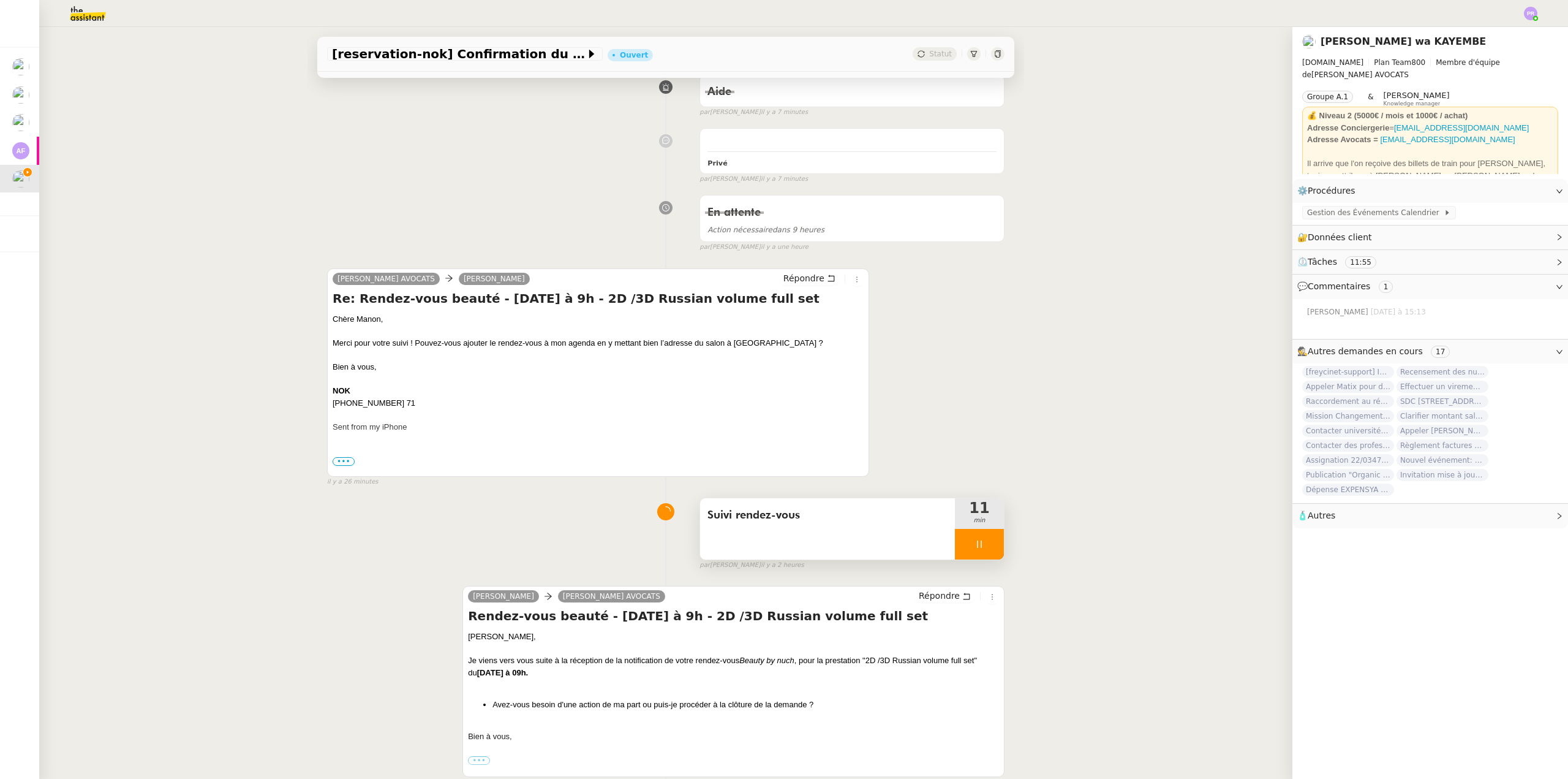
scroll to position [429, 0]
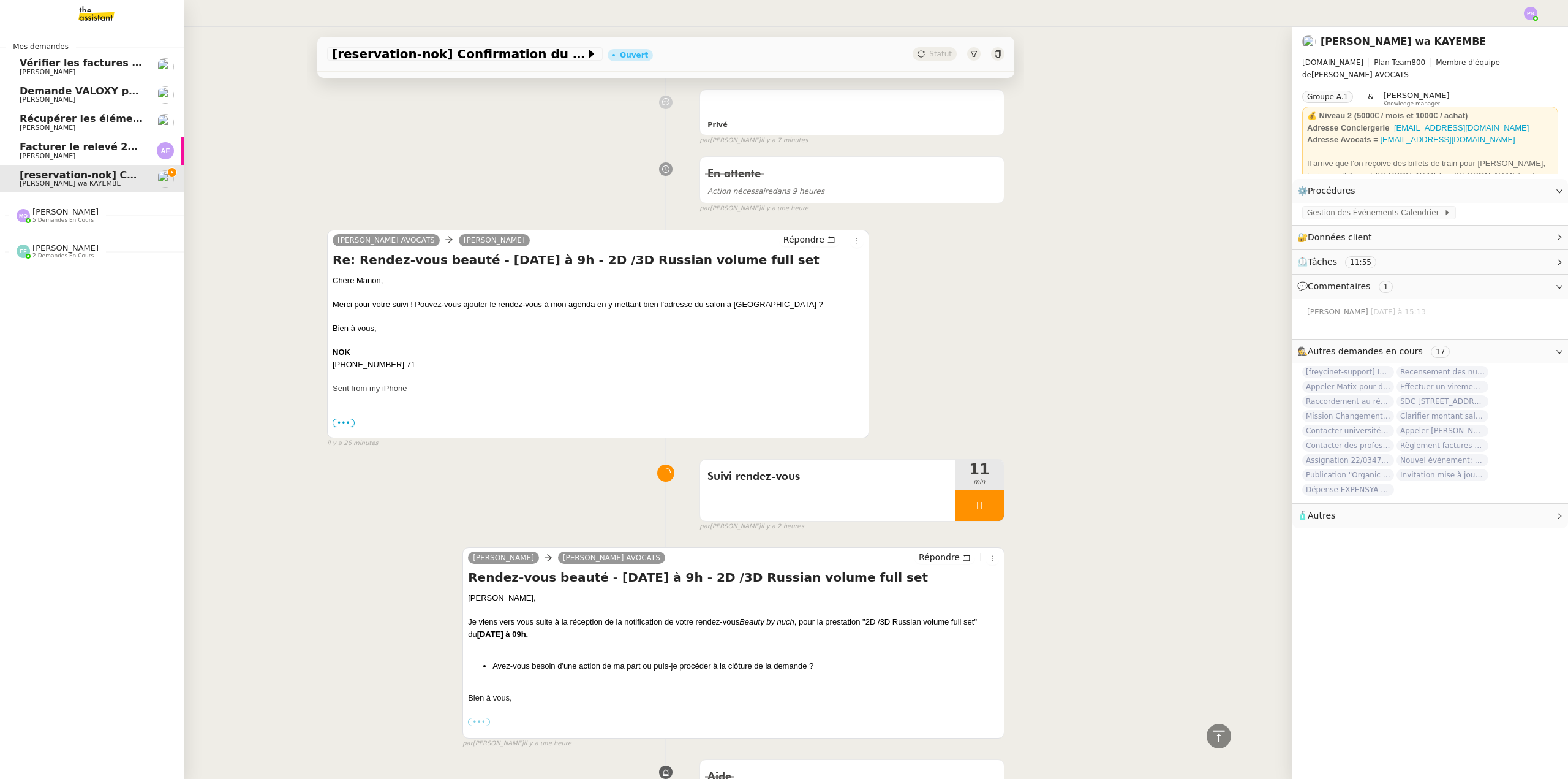
click at [67, 258] on span "2 demandes en cours" at bounding box center [63, 255] width 61 height 7
click at [75, 274] on span "Demander et télécharger les factures pour Qonto" at bounding box center [159, 273] width 279 height 11
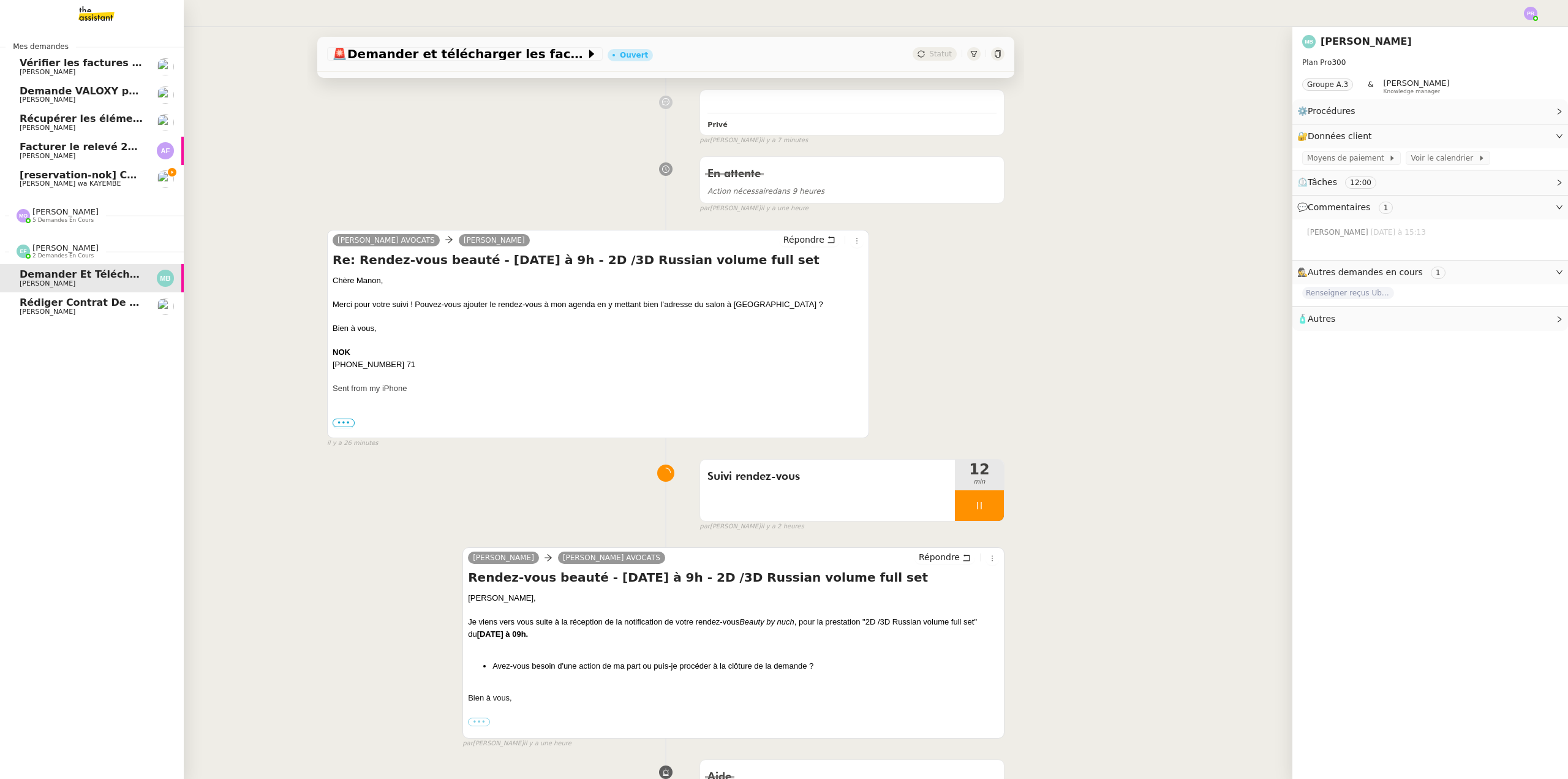
scroll to position [163, 0]
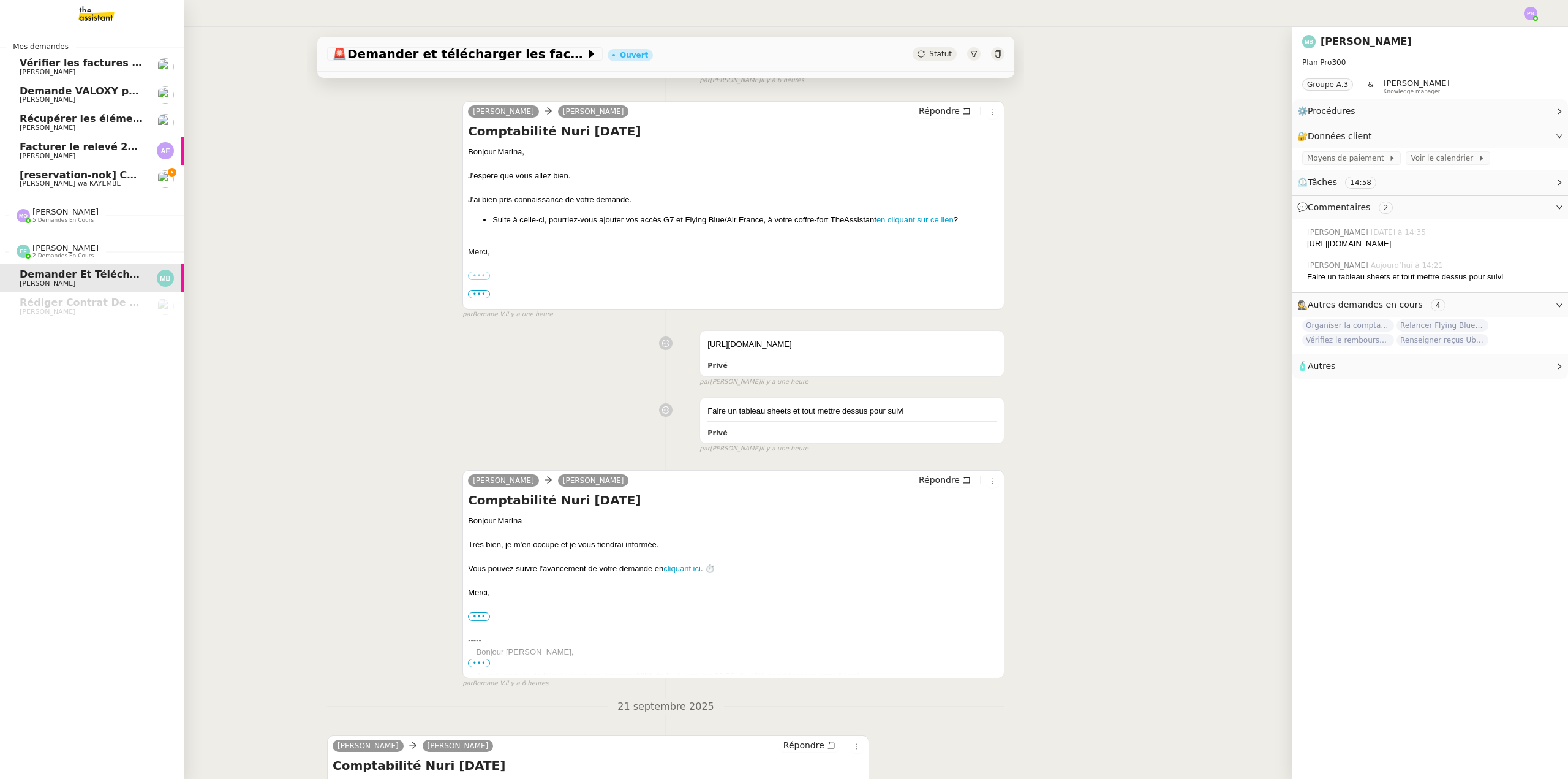
click at [74, 220] on span "5 demandes en cours" at bounding box center [63, 220] width 61 height 7
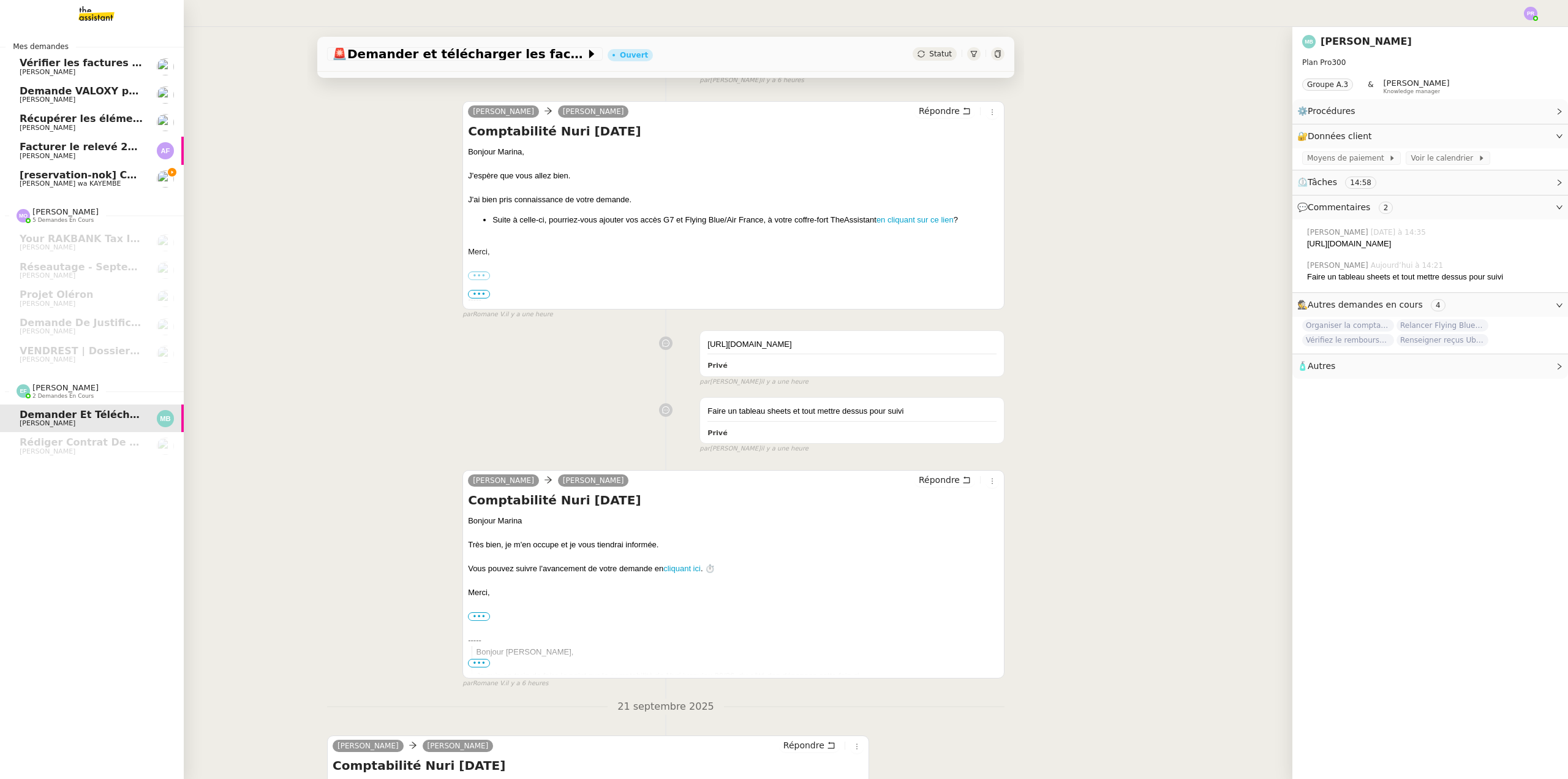
click at [99, 181] on span "Naomi OMEONGA wa KAYEMBE" at bounding box center [70, 183] width 101 height 8
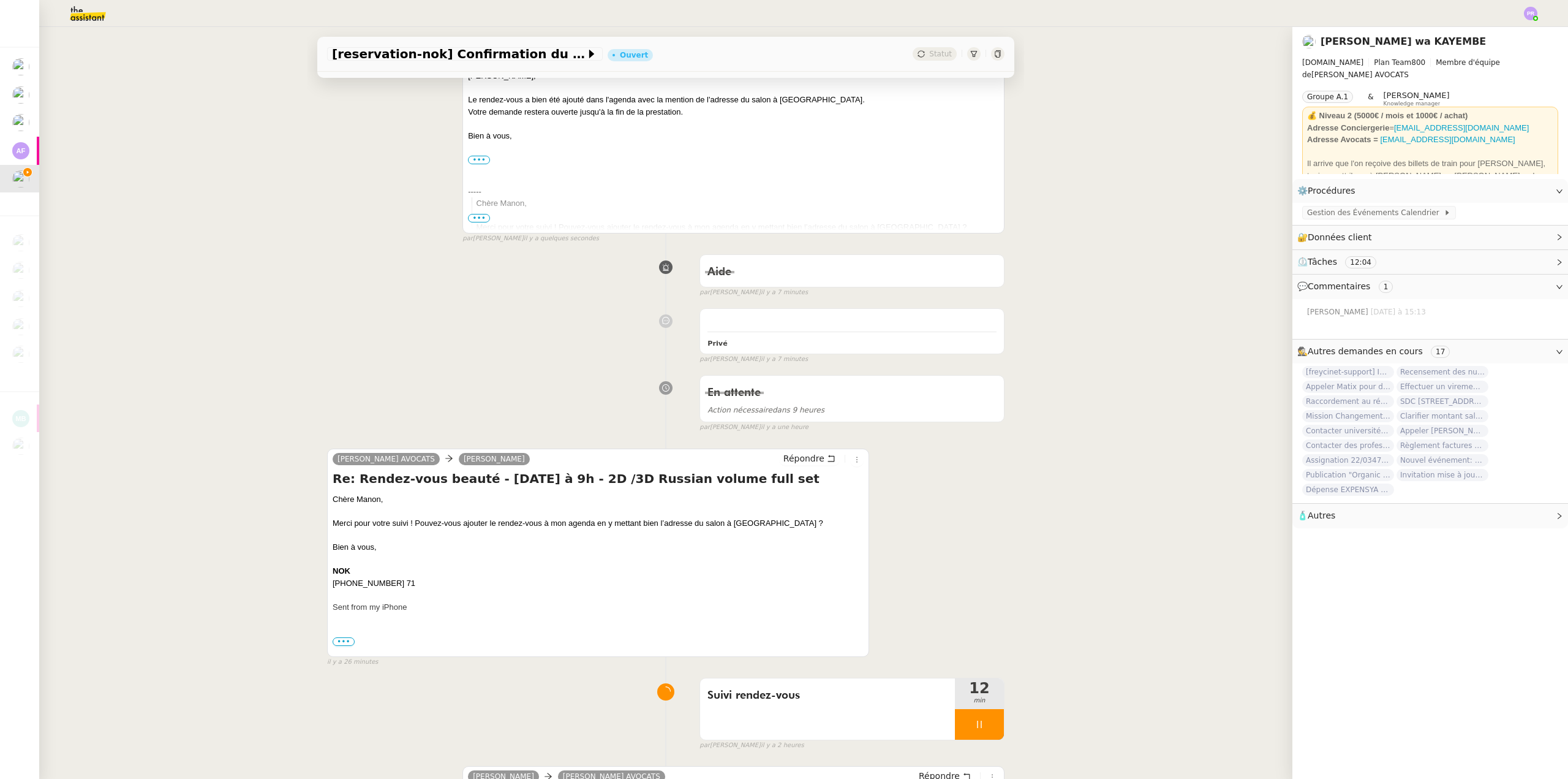
scroll to position [245, 0]
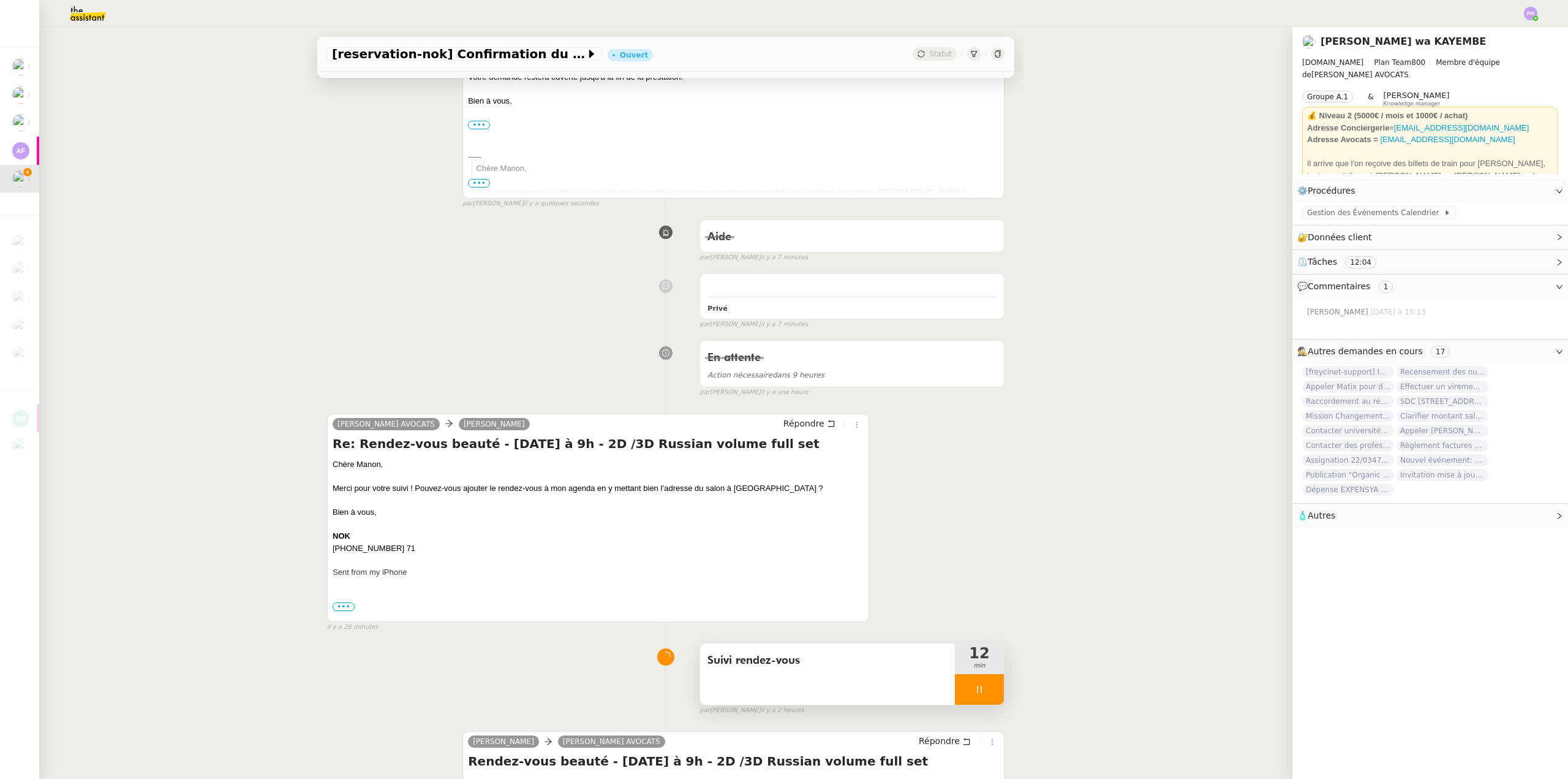
click at [983, 684] on div at bounding box center [979, 689] width 49 height 31
click at [984, 684] on button at bounding box center [991, 689] width 25 height 31
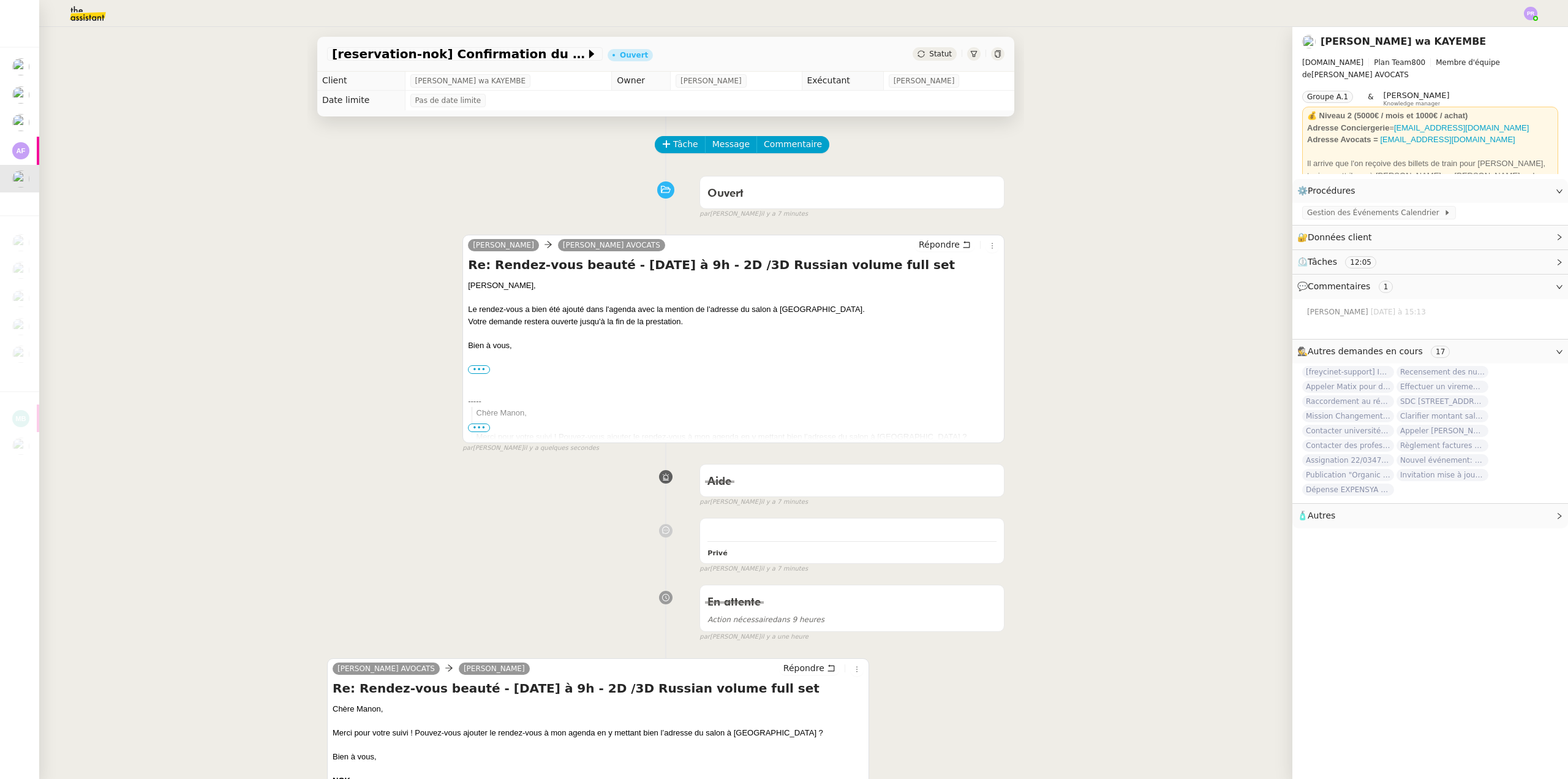
scroll to position [0, 0]
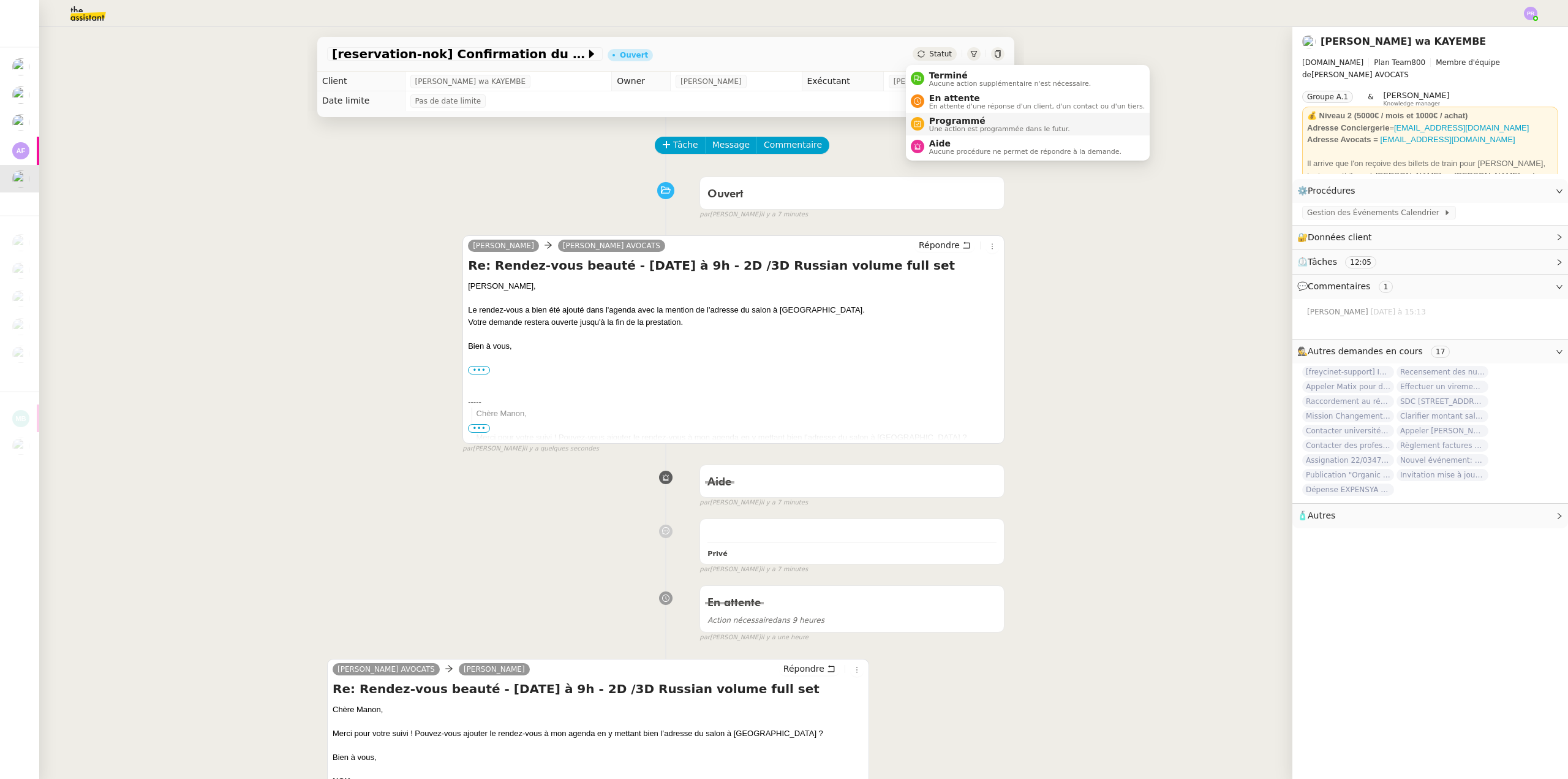
click at [970, 117] on span "Programmé" at bounding box center [999, 121] width 141 height 10
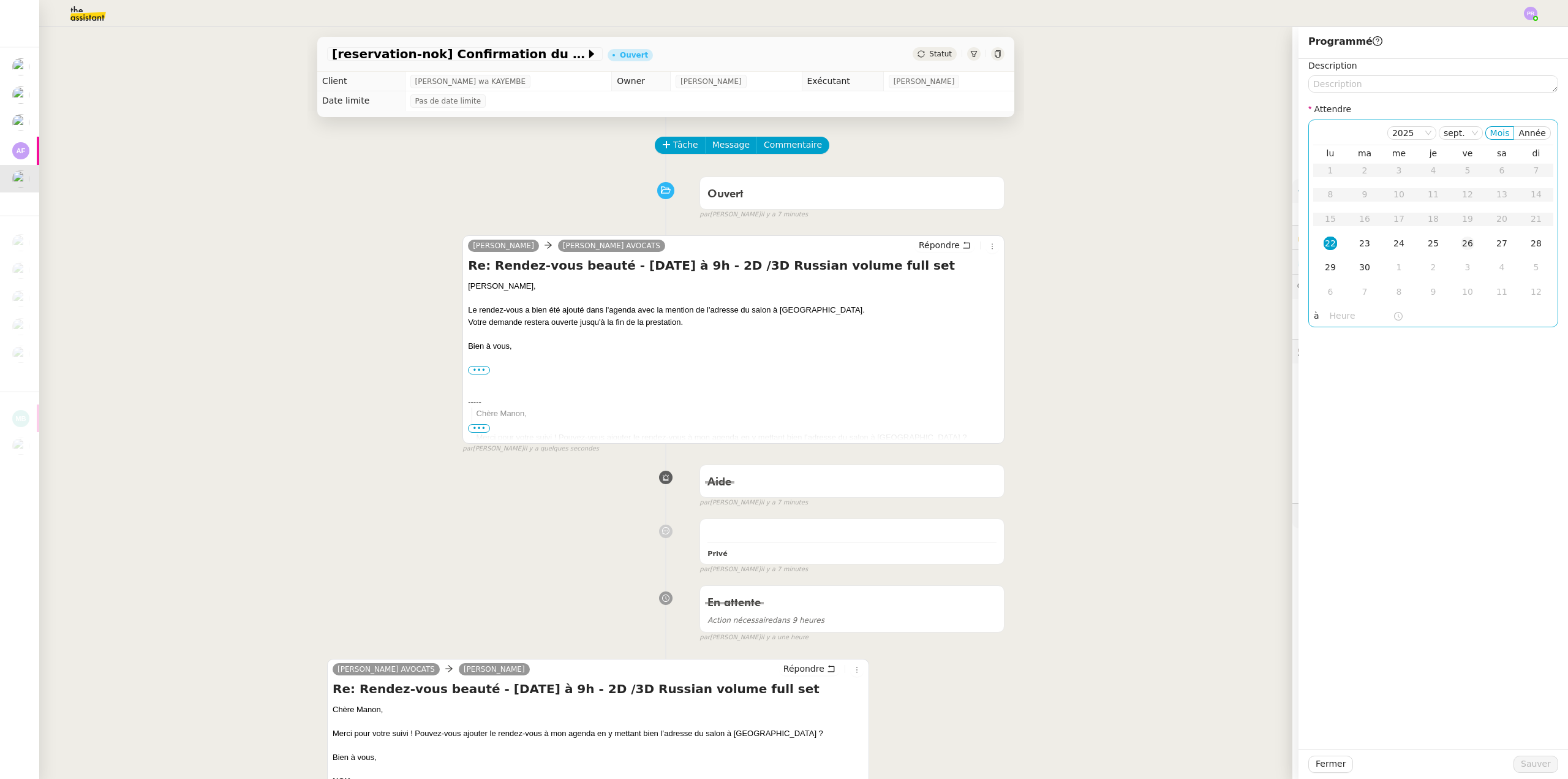
click at [1461, 243] on div "26" at bounding box center [1468, 243] width 14 height 14
click at [1534, 762] on span "Sauver" at bounding box center [1536, 763] width 30 height 14
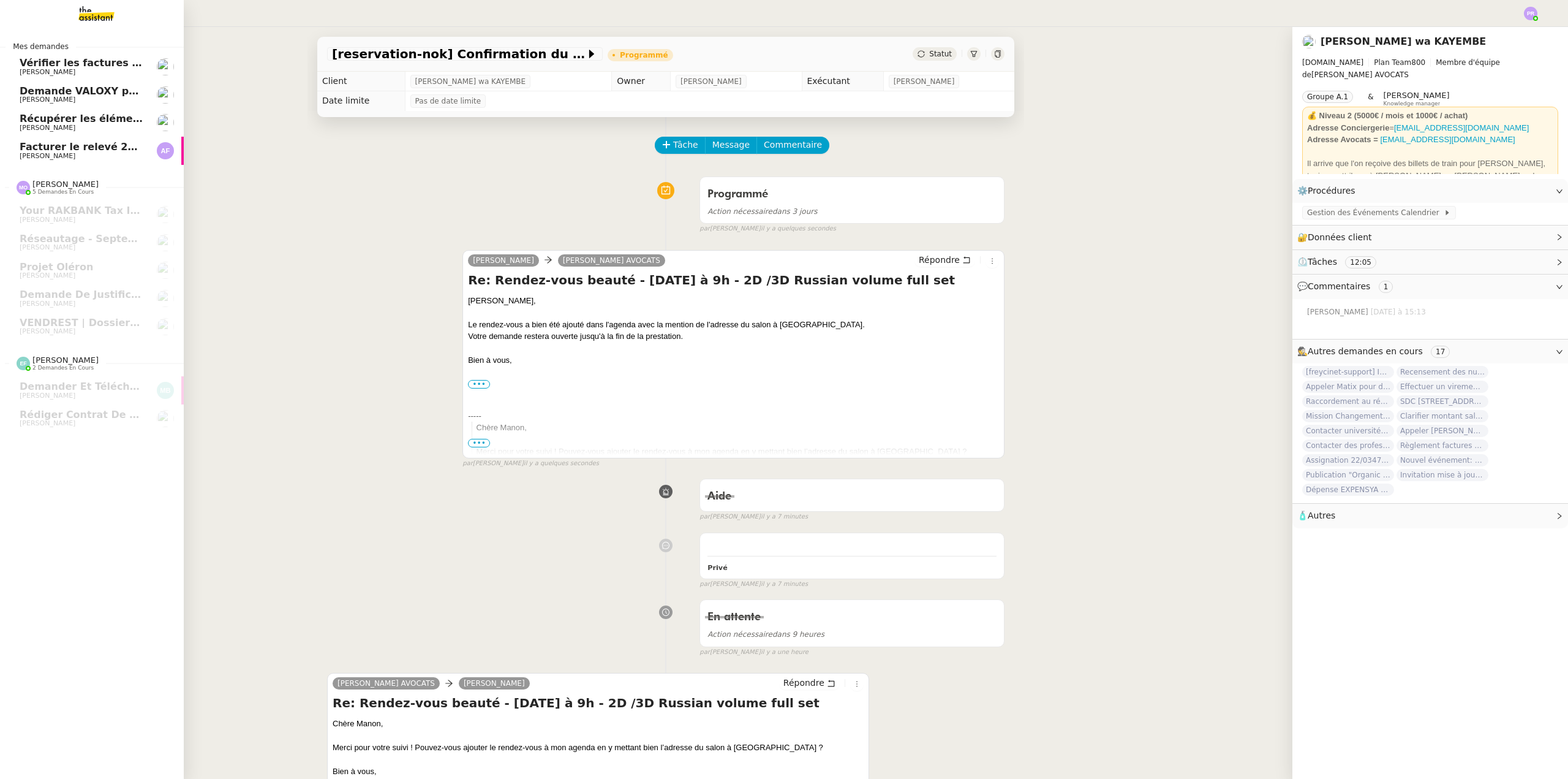
click at [85, 116] on span "Récupérer les éléments sociaux - Septembre 2025" at bounding box center [158, 118] width 278 height 11
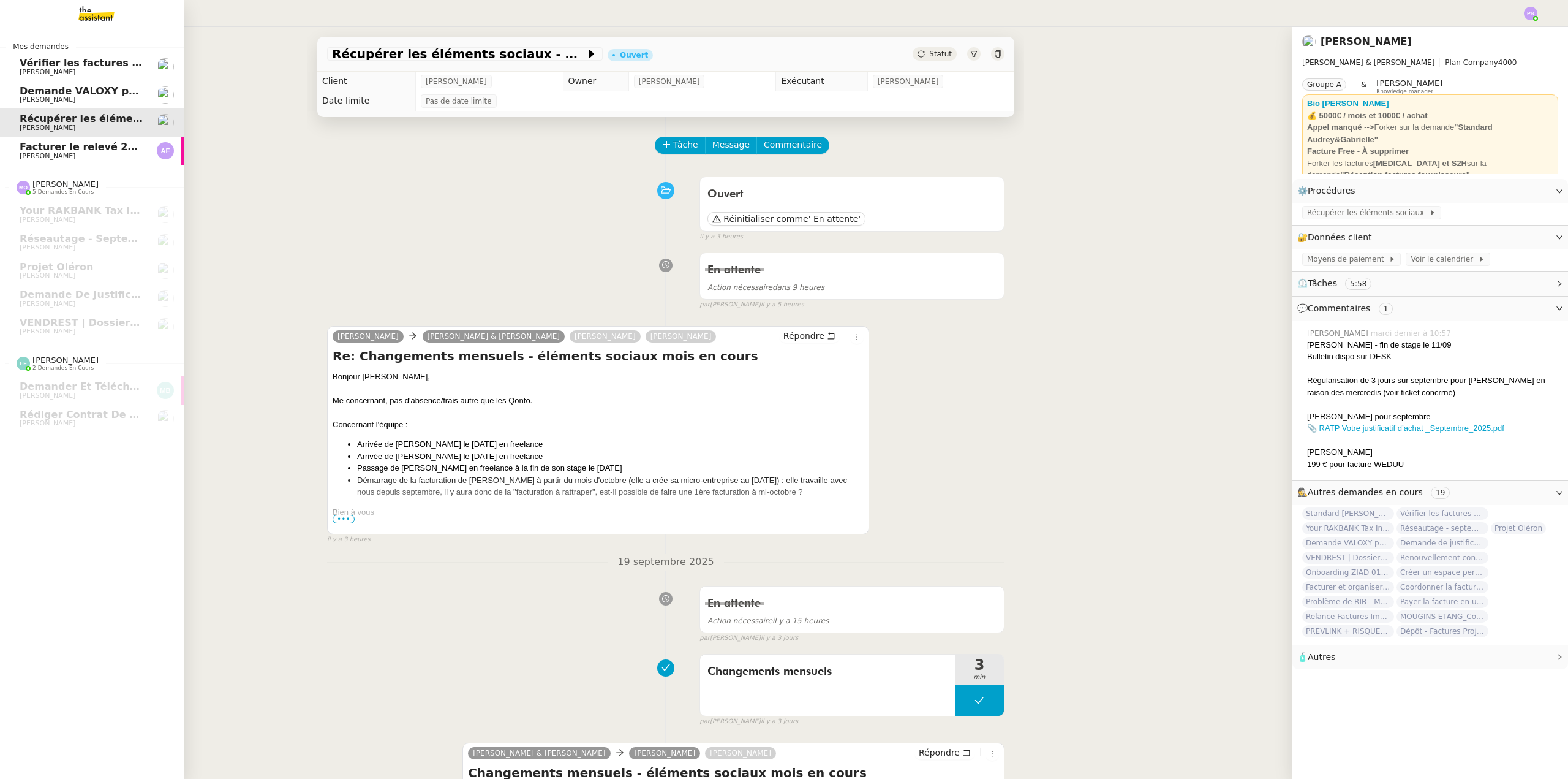
click at [82, 99] on span "[PERSON_NAME]" at bounding box center [81, 100] width 124 height 8
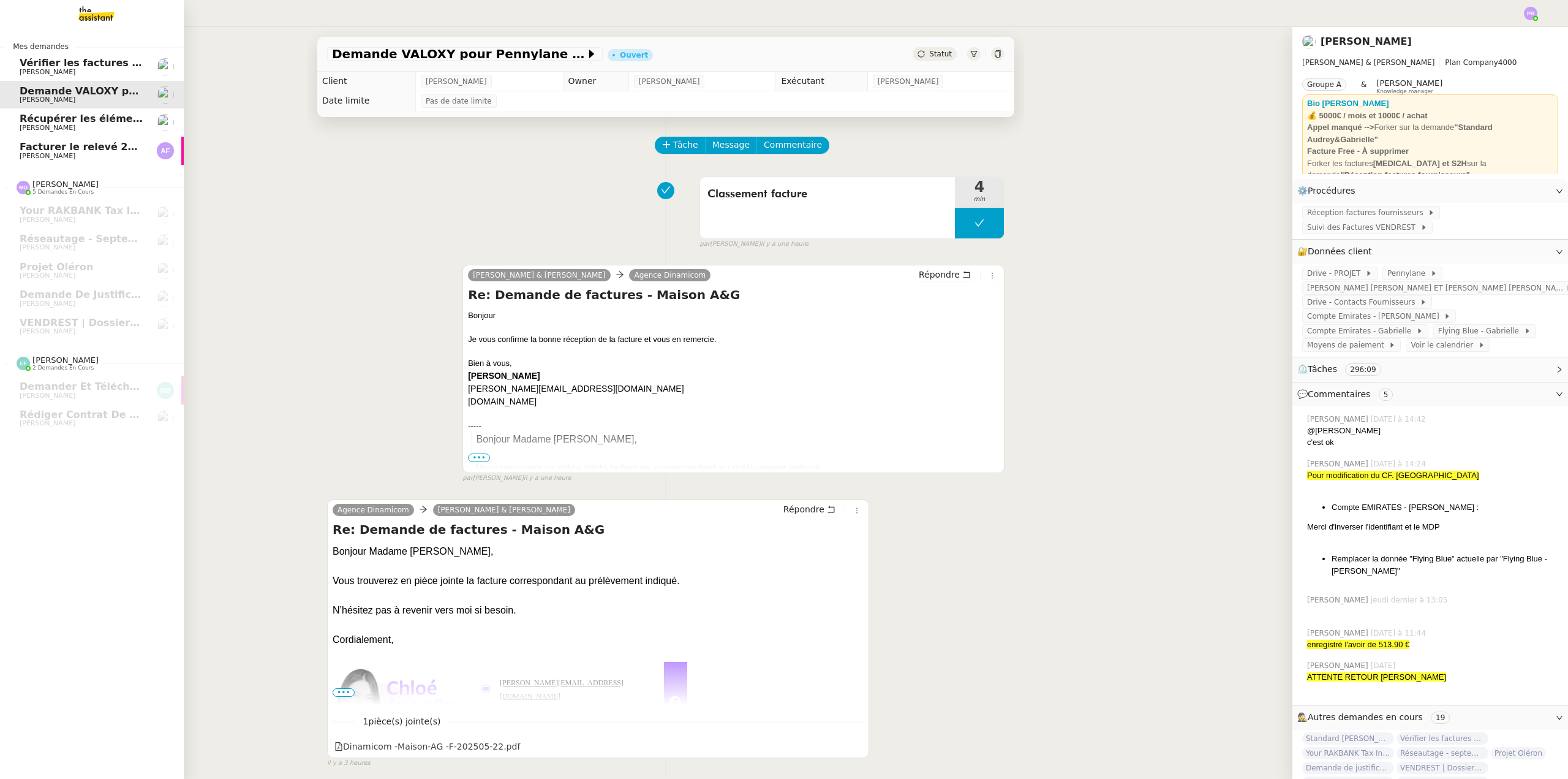
click at [87, 64] on span "Vérifier les factures Excel" at bounding box center [90, 63] width 142 height 11
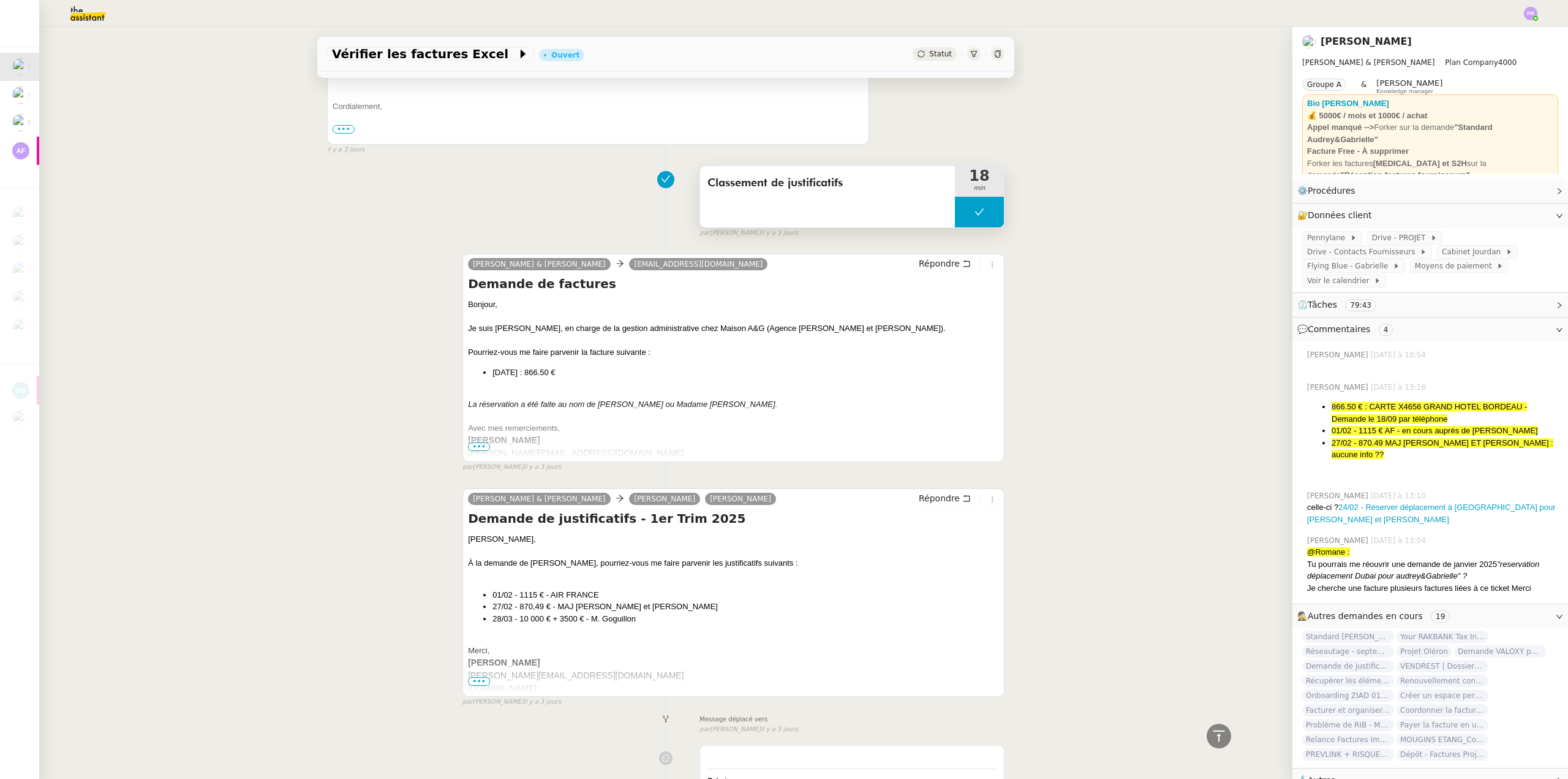
scroll to position [429, 0]
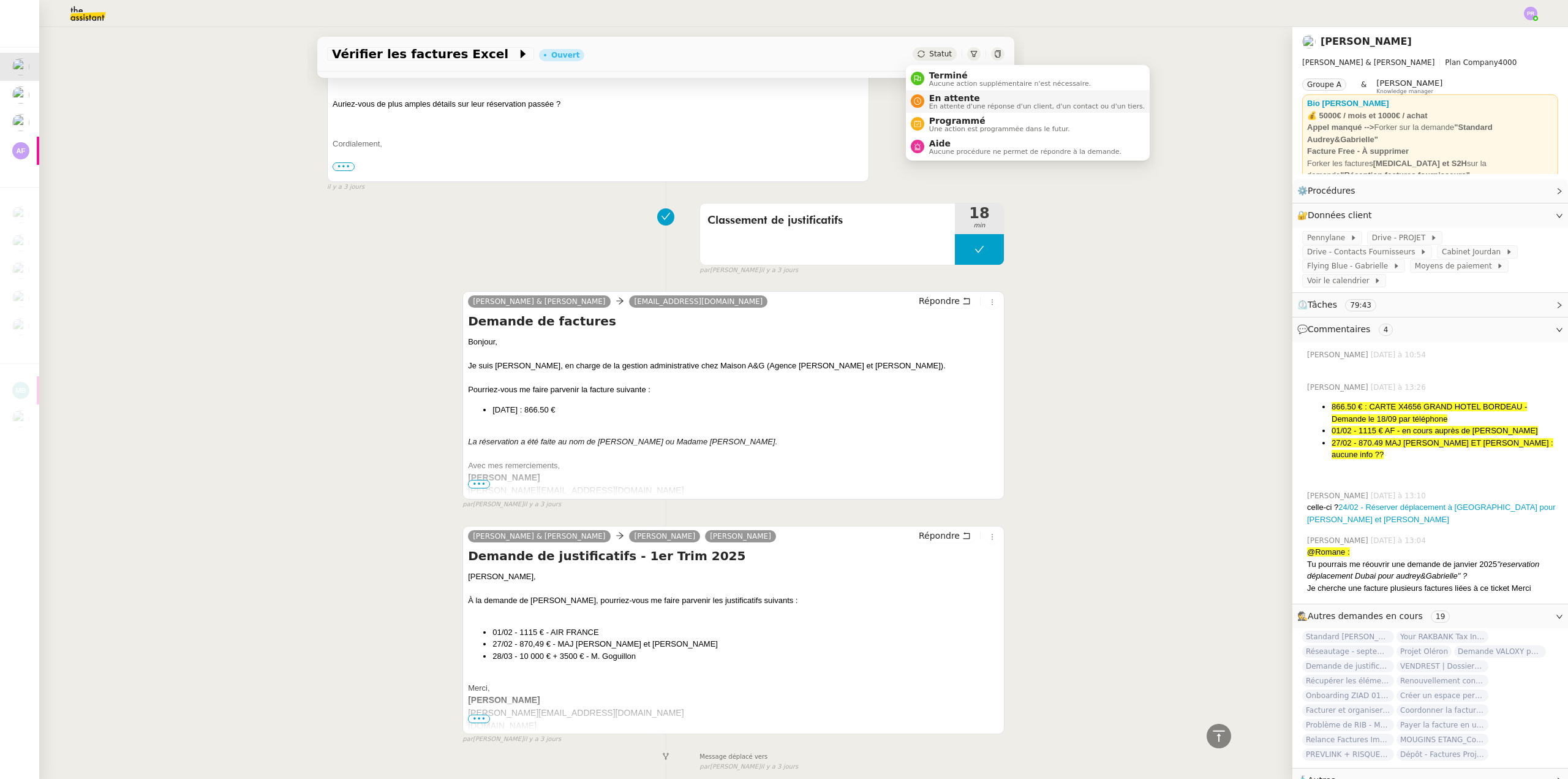
click at [986, 108] on span "En attente d'une réponse d'un client, d'un contact ou d'un tiers." at bounding box center [1037, 106] width 215 height 7
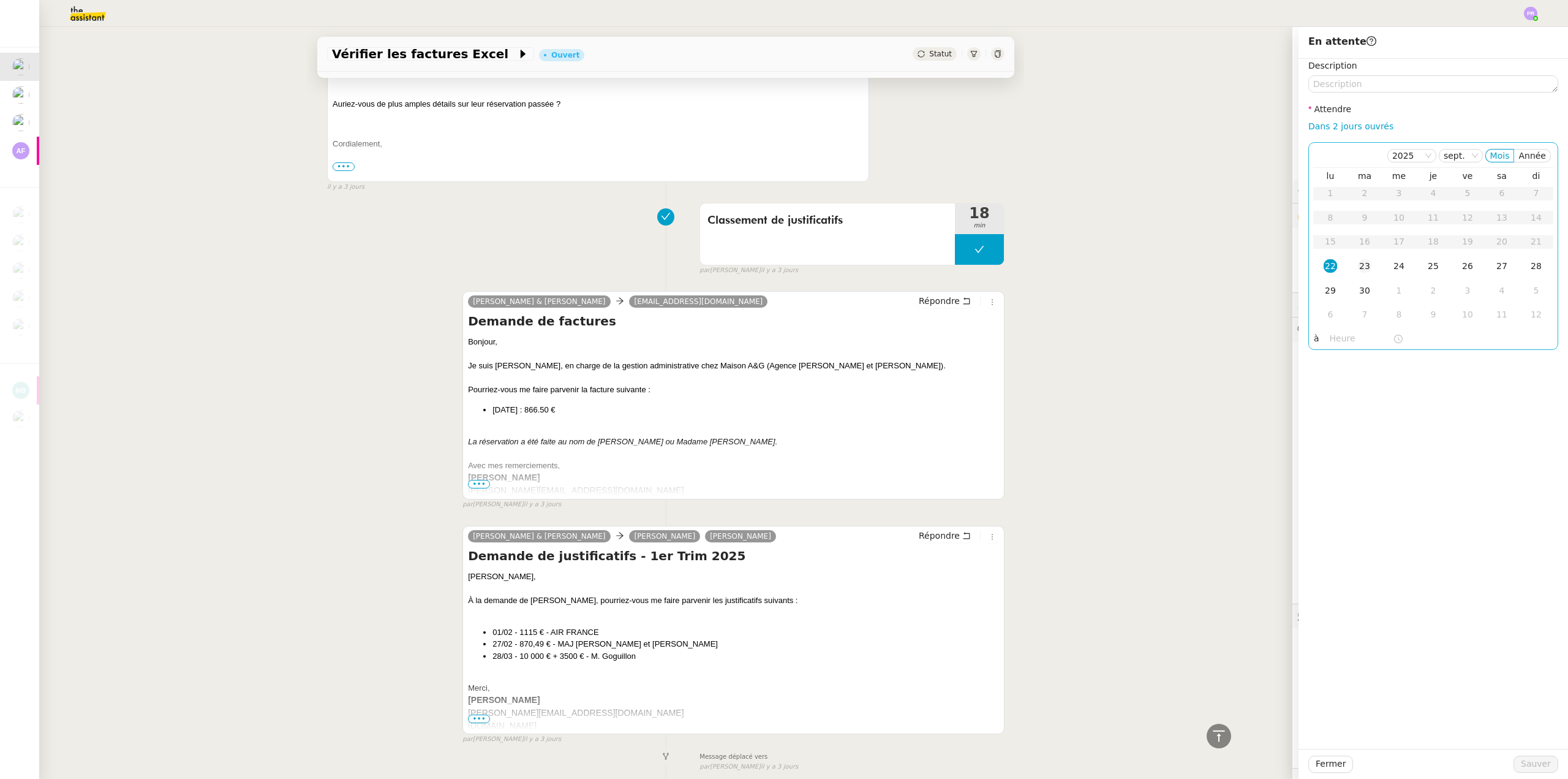
click at [1361, 268] on div "23" at bounding box center [1365, 266] width 14 height 14
click at [1536, 763] on span "Sauver" at bounding box center [1536, 763] width 30 height 14
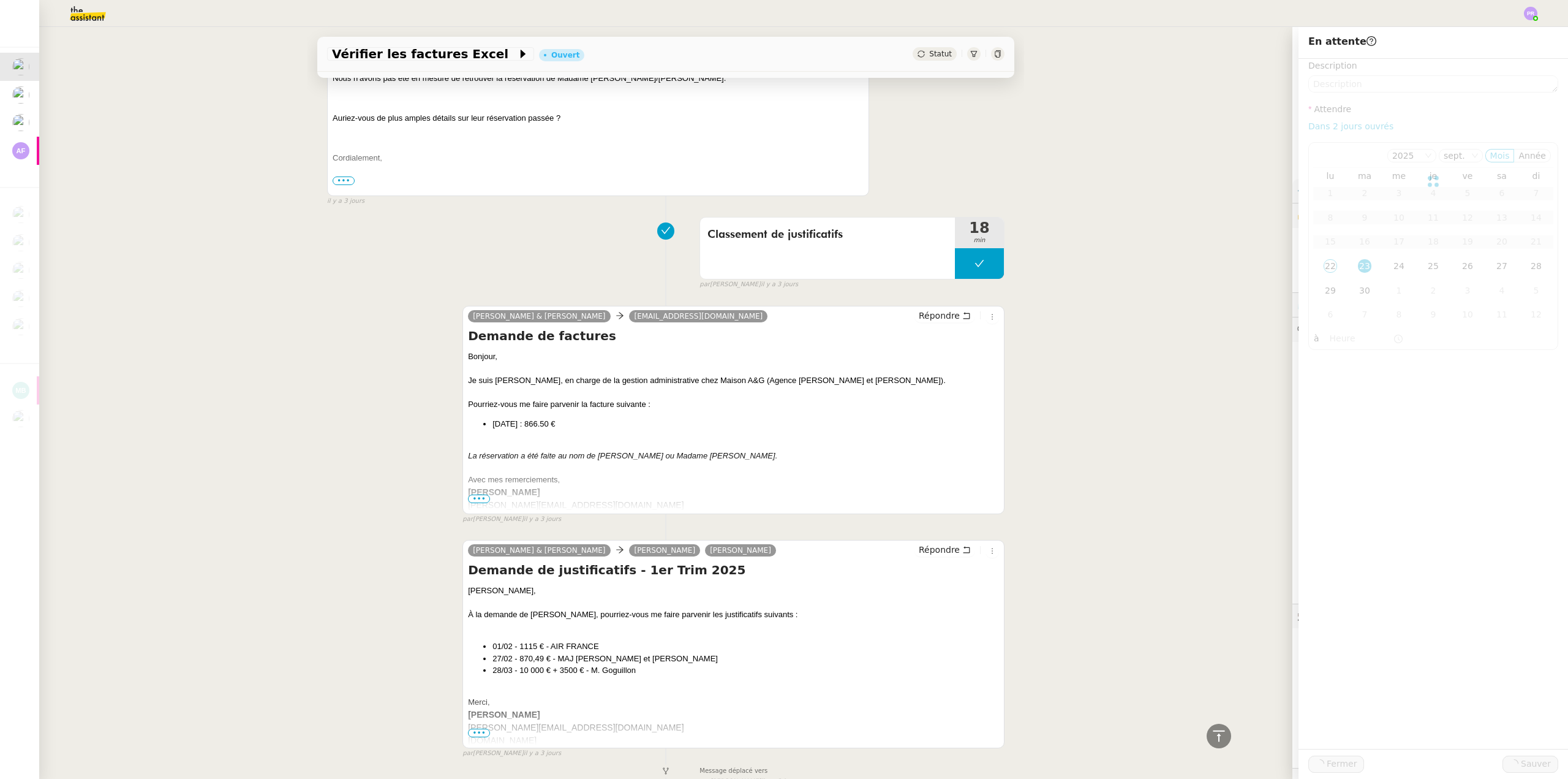
scroll to position [444, 0]
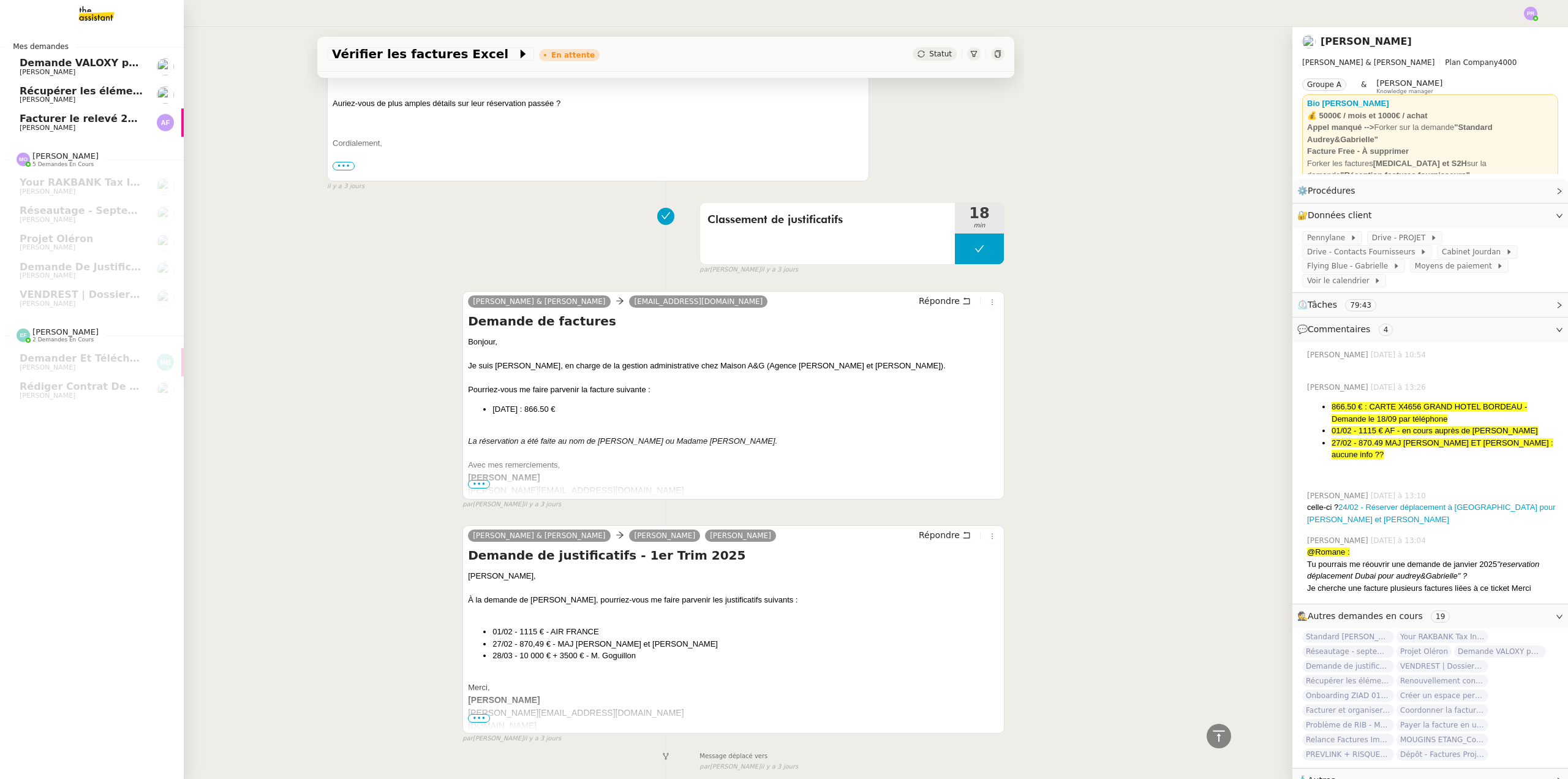
click at [87, 121] on span "Facturer le relevé 250922-VTF-01-62693" at bounding box center [130, 118] width 222 height 11
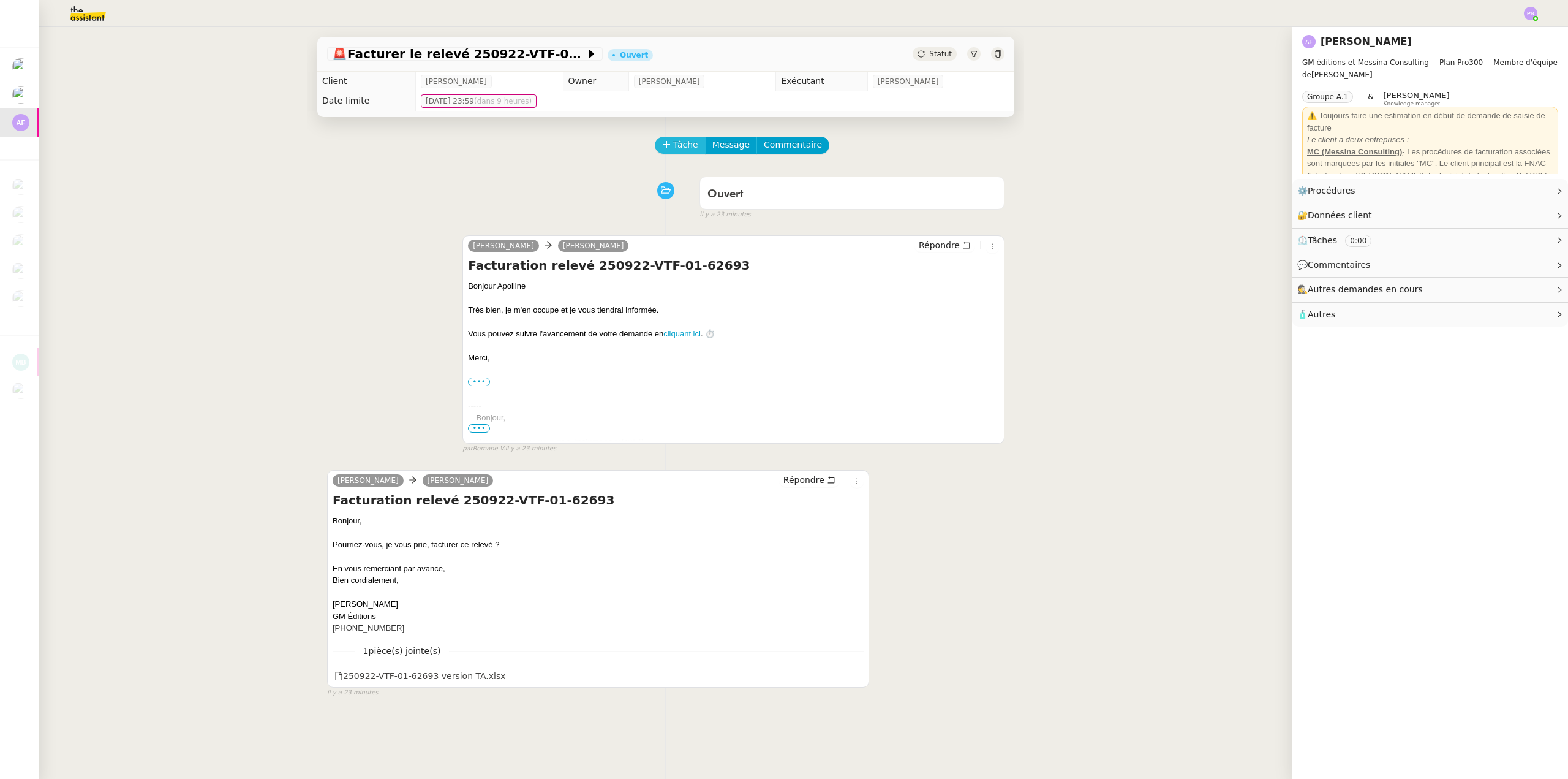
click at [673, 146] on span "Tâche" at bounding box center [685, 145] width 25 height 14
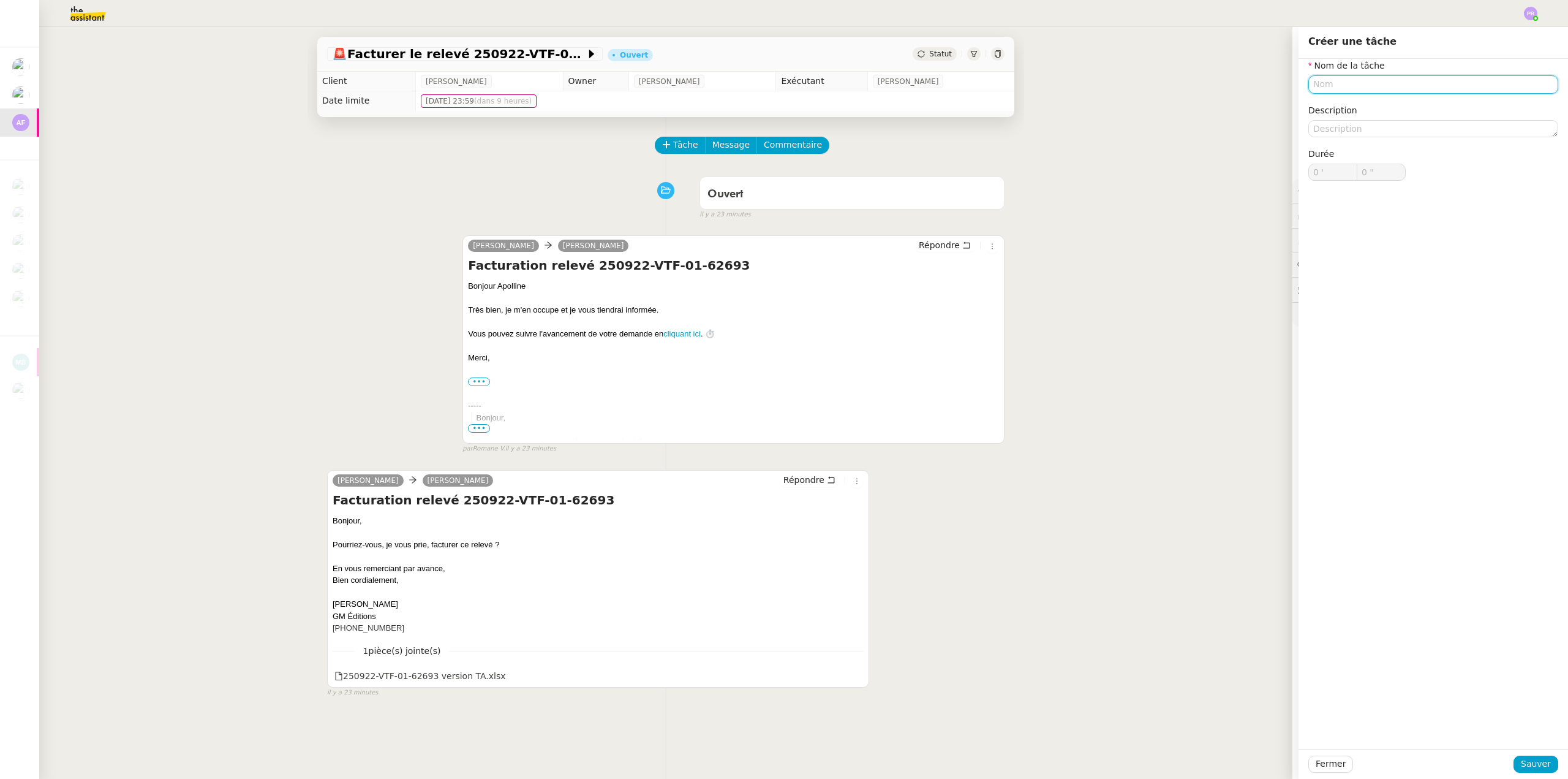
click at [1332, 82] on input "text" at bounding box center [1433, 84] width 250 height 18
click at [1342, 111] on div "Facturation relevé" at bounding box center [1423, 107] width 240 height 11
type input "Facturation relevé"
click at [1530, 765] on span "Sauver" at bounding box center [1536, 763] width 30 height 14
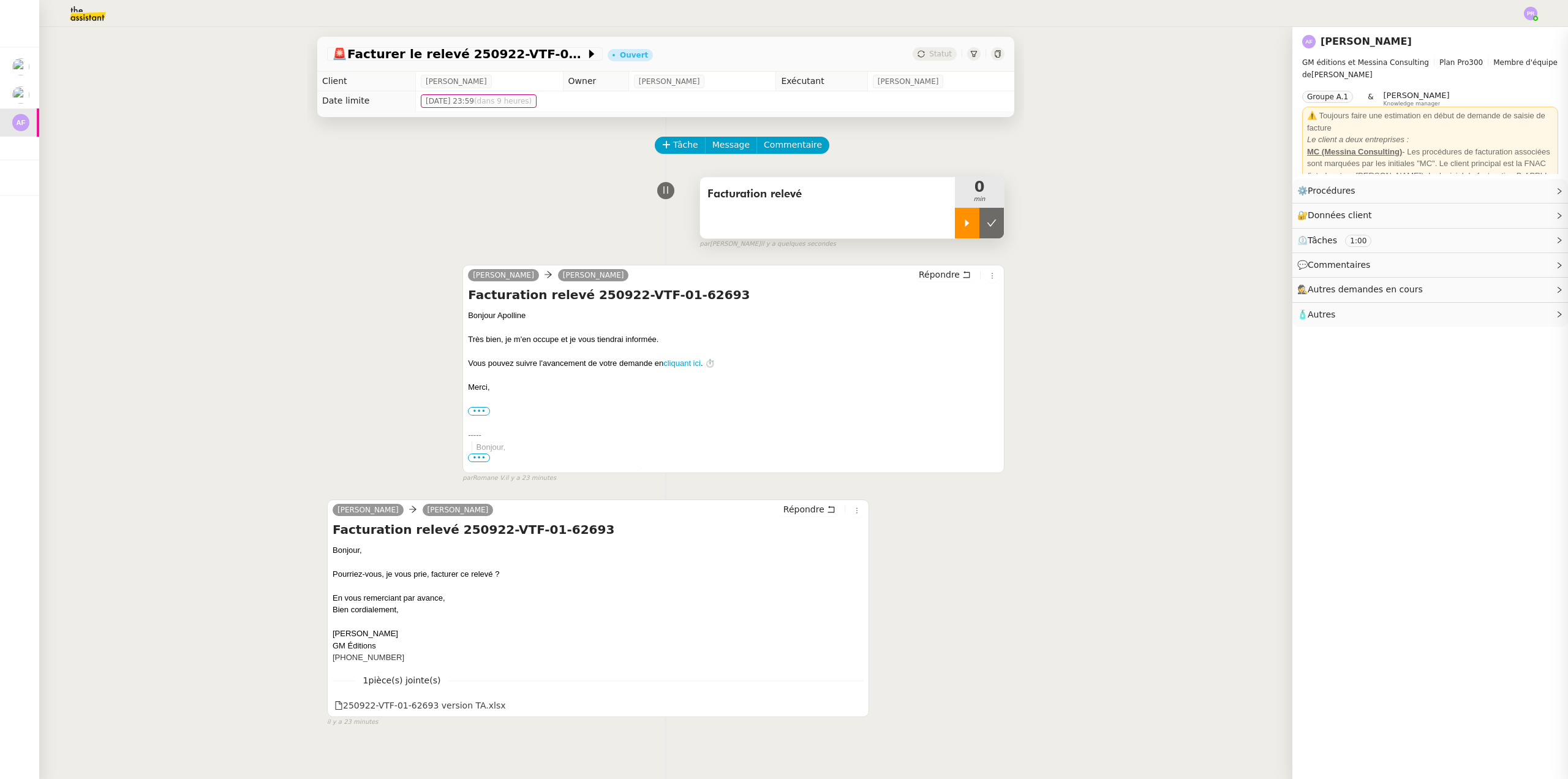
click at [962, 225] on icon at bounding box center [967, 223] width 10 height 10
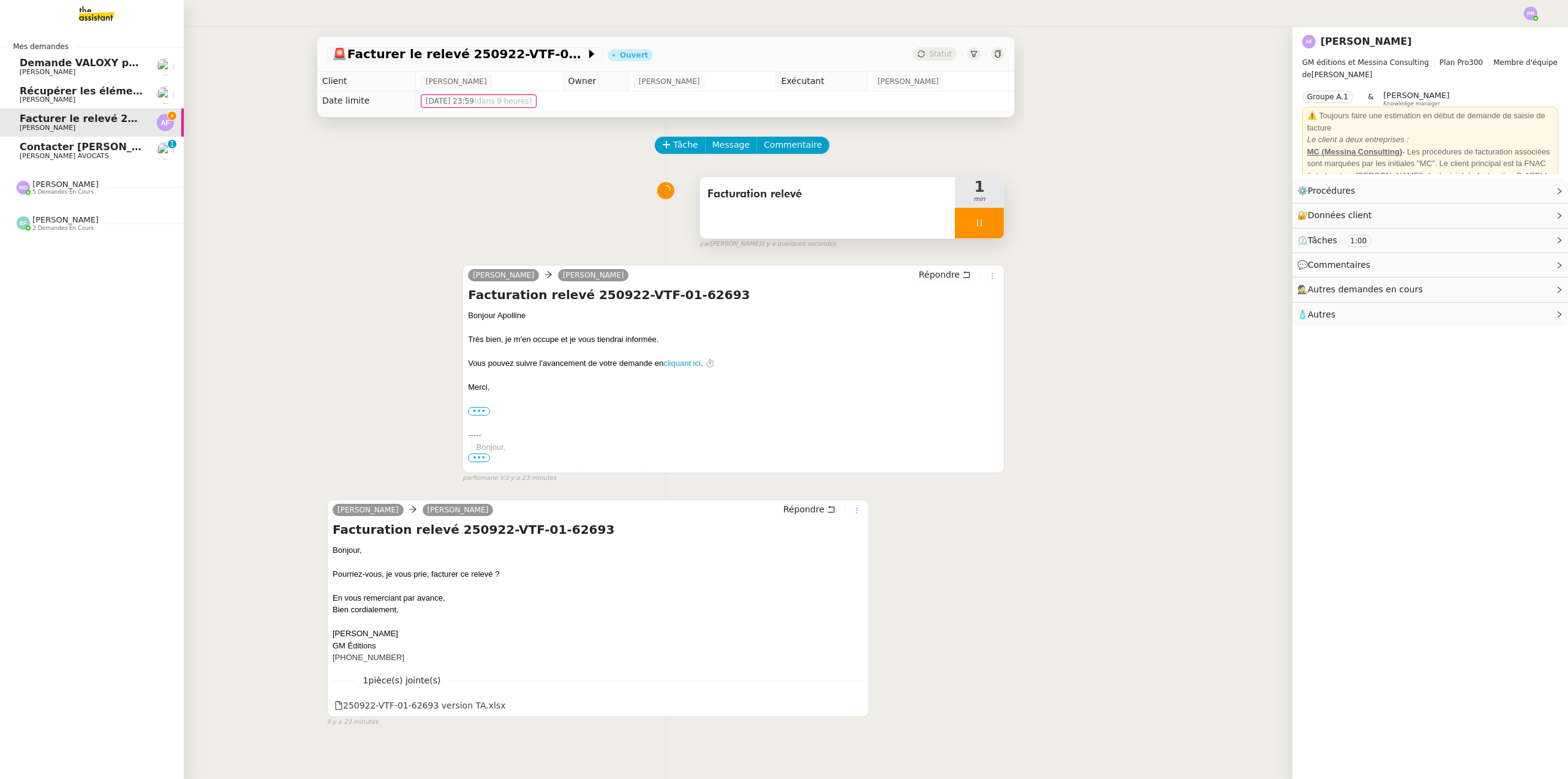
click at [71, 150] on span "Contacter Muriel pour virement taxe foncière" at bounding box center [173, 146] width 307 height 11
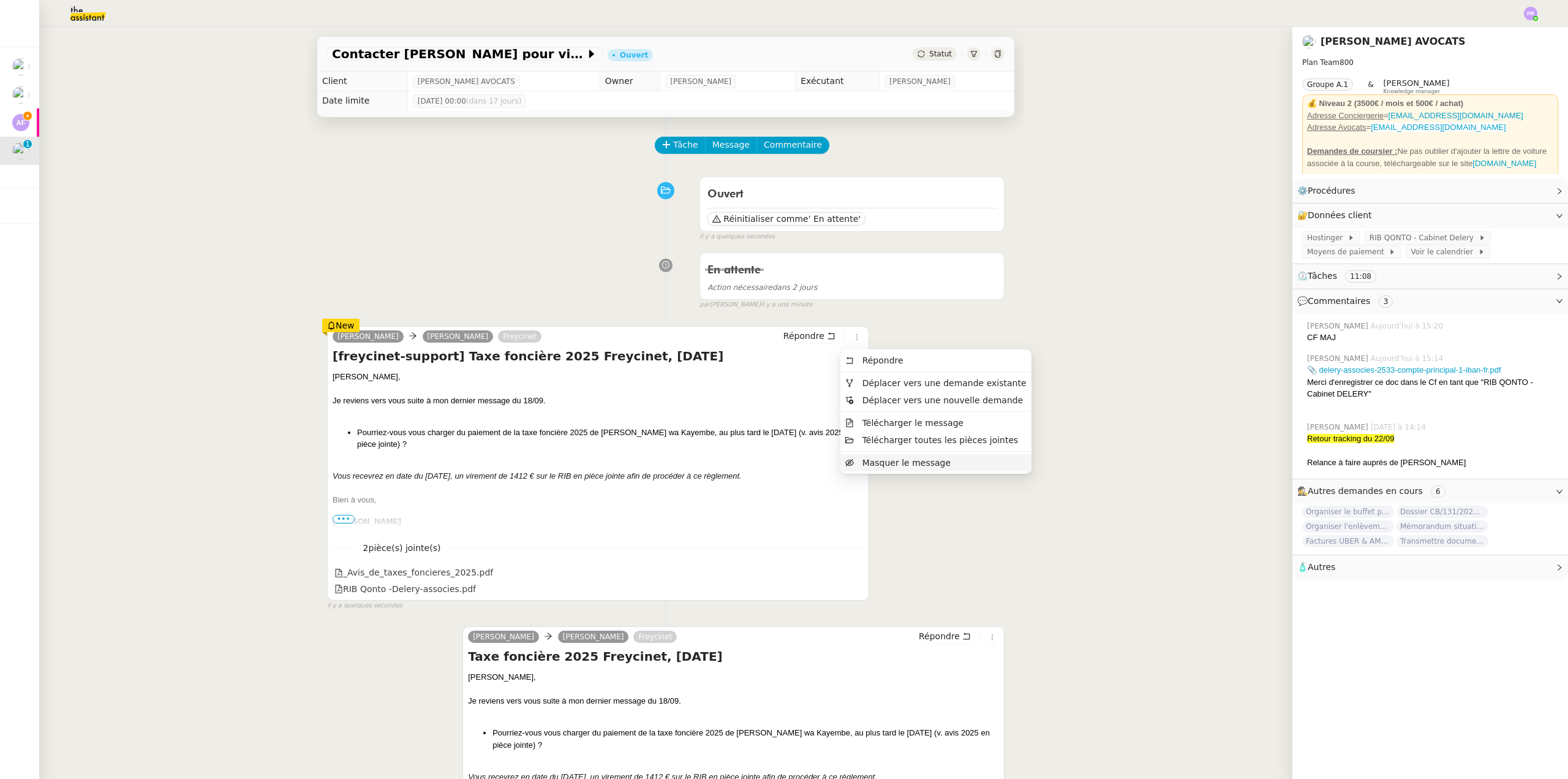
click at [871, 463] on span "Masquer le message" at bounding box center [906, 463] width 88 height 10
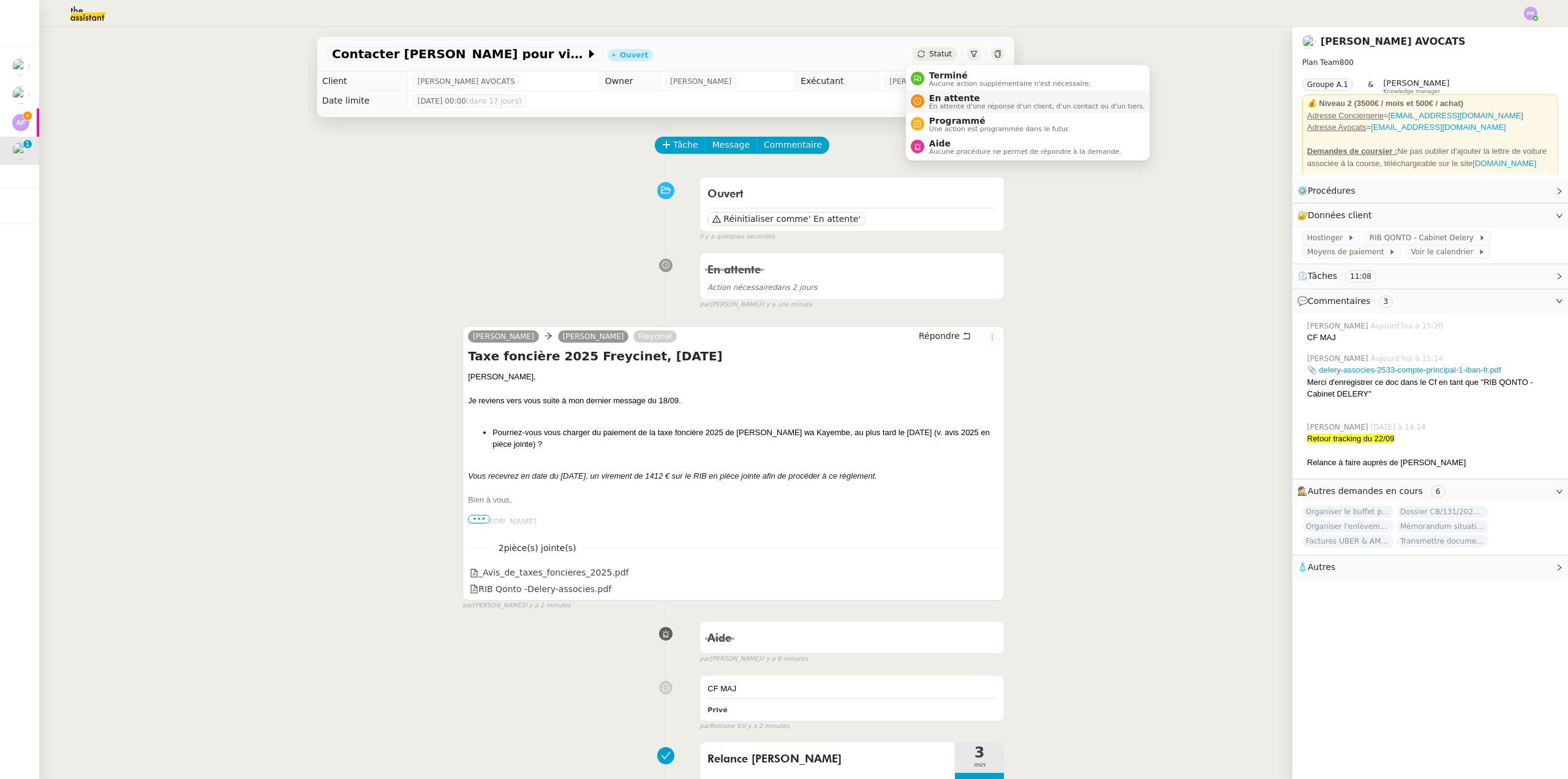
click at [960, 96] on span "En attente" at bounding box center [1037, 98] width 215 height 10
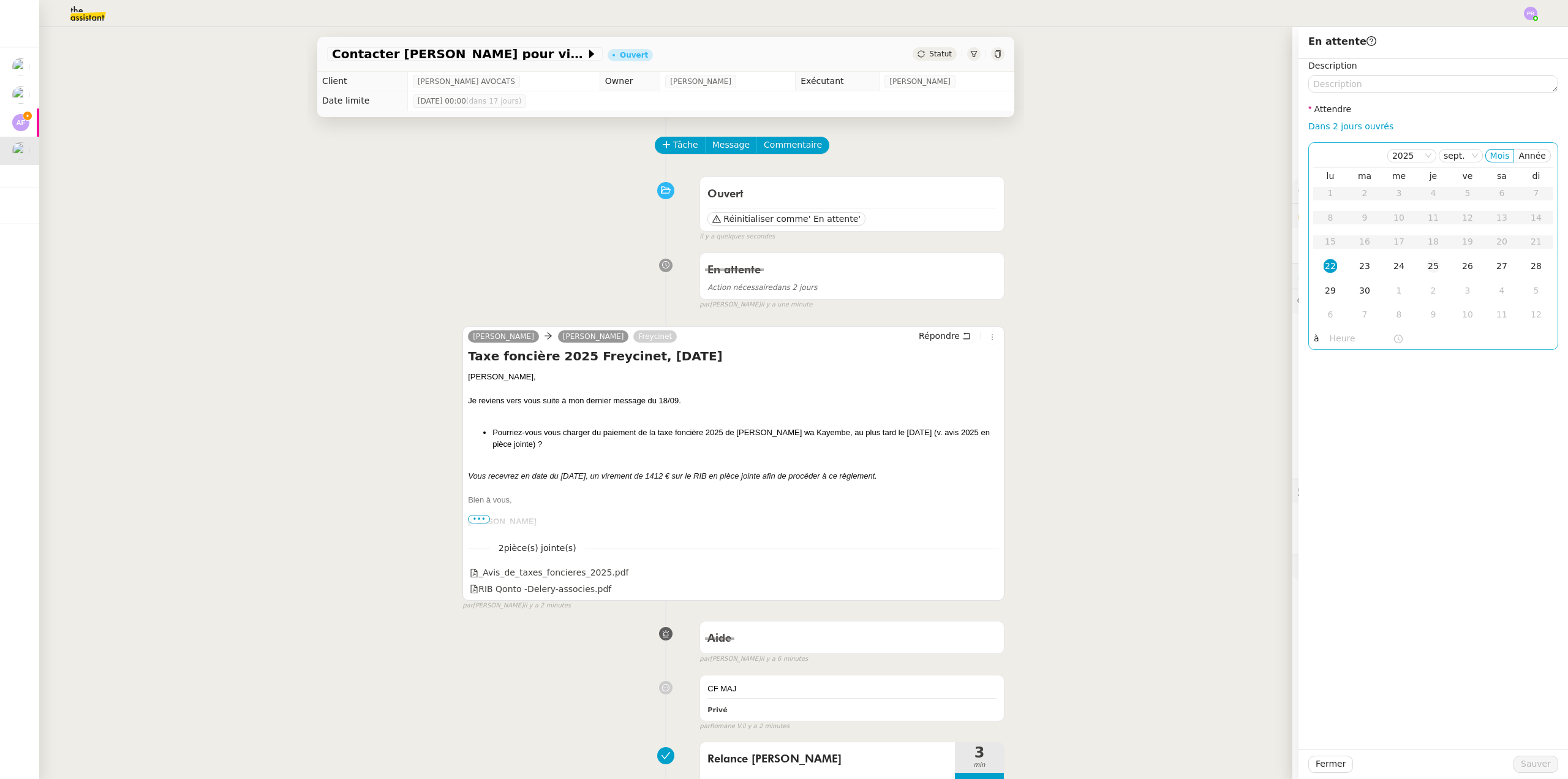
click at [1426, 267] on div "25" at bounding box center [1433, 266] width 14 height 14
drag, startPoint x: 1527, startPoint y: 769, endPoint x: 1495, endPoint y: 766, distance: 32.1
click at [1527, 769] on span "Sauver" at bounding box center [1536, 763] width 30 height 14
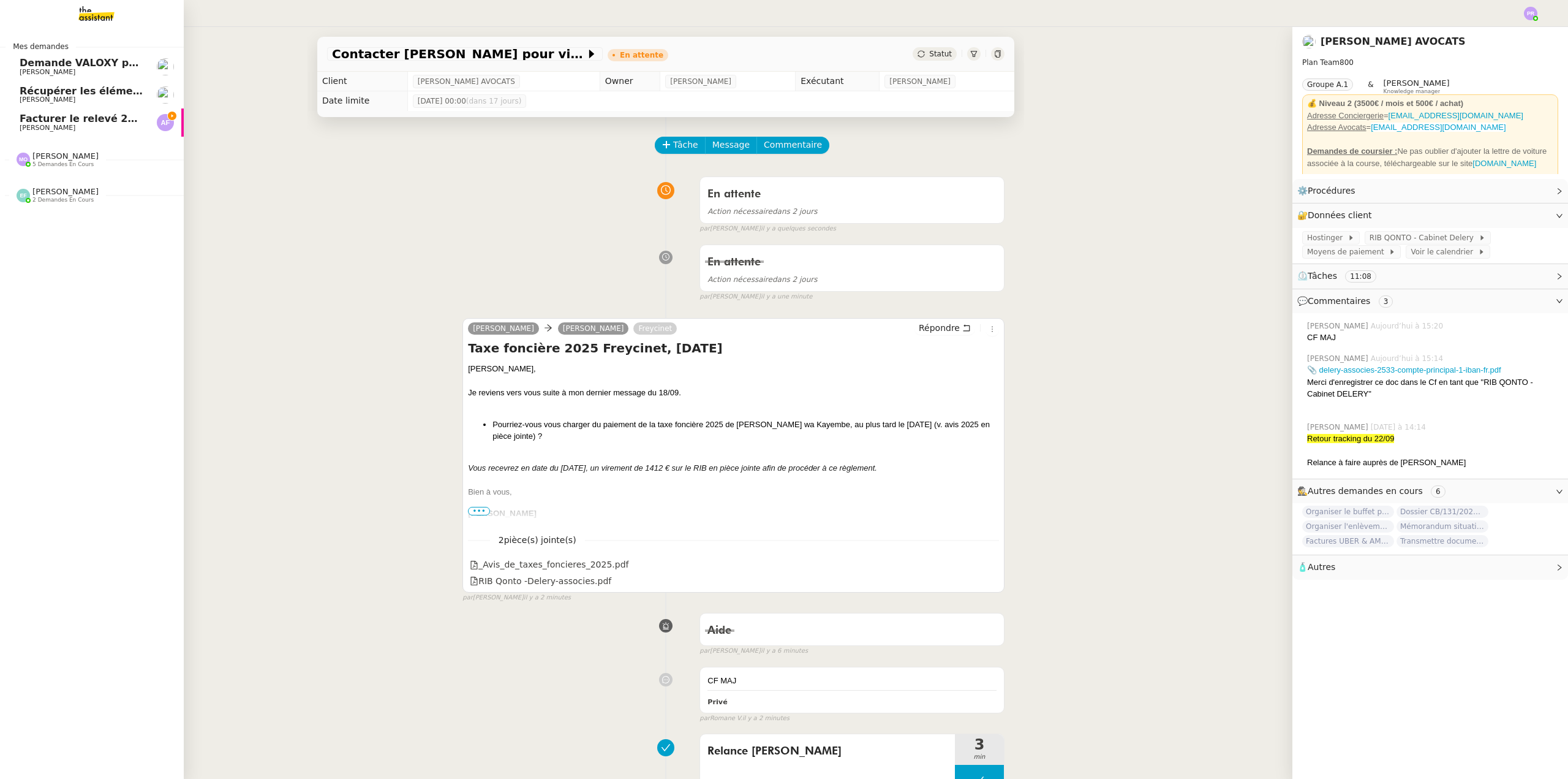
click at [83, 124] on span "Apolline FILLEY" at bounding box center [81, 128] width 124 height 8
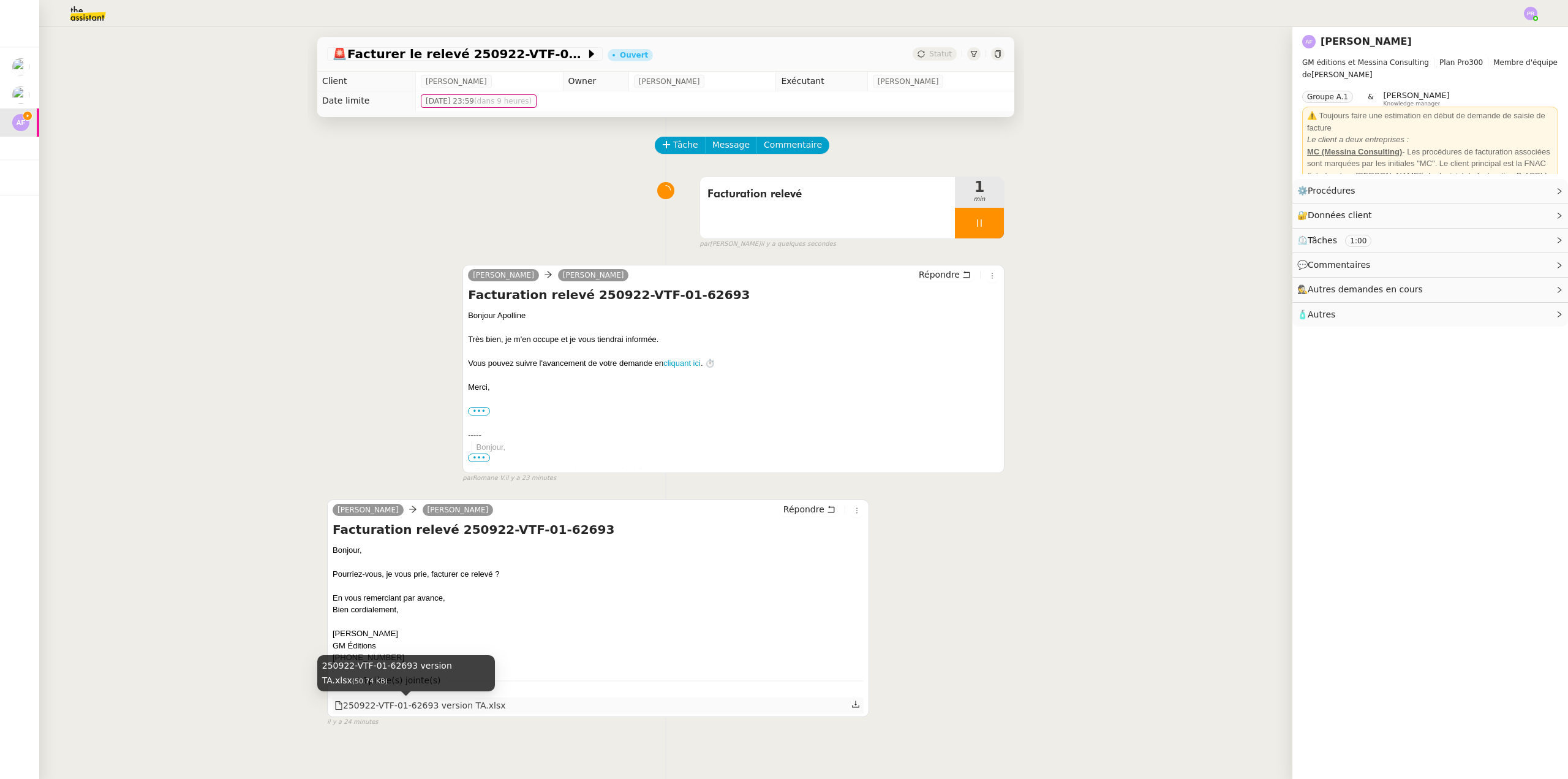
click at [453, 709] on div "250922-VTF-01-62693 version TA.xlsx" at bounding box center [420, 705] width 172 height 14
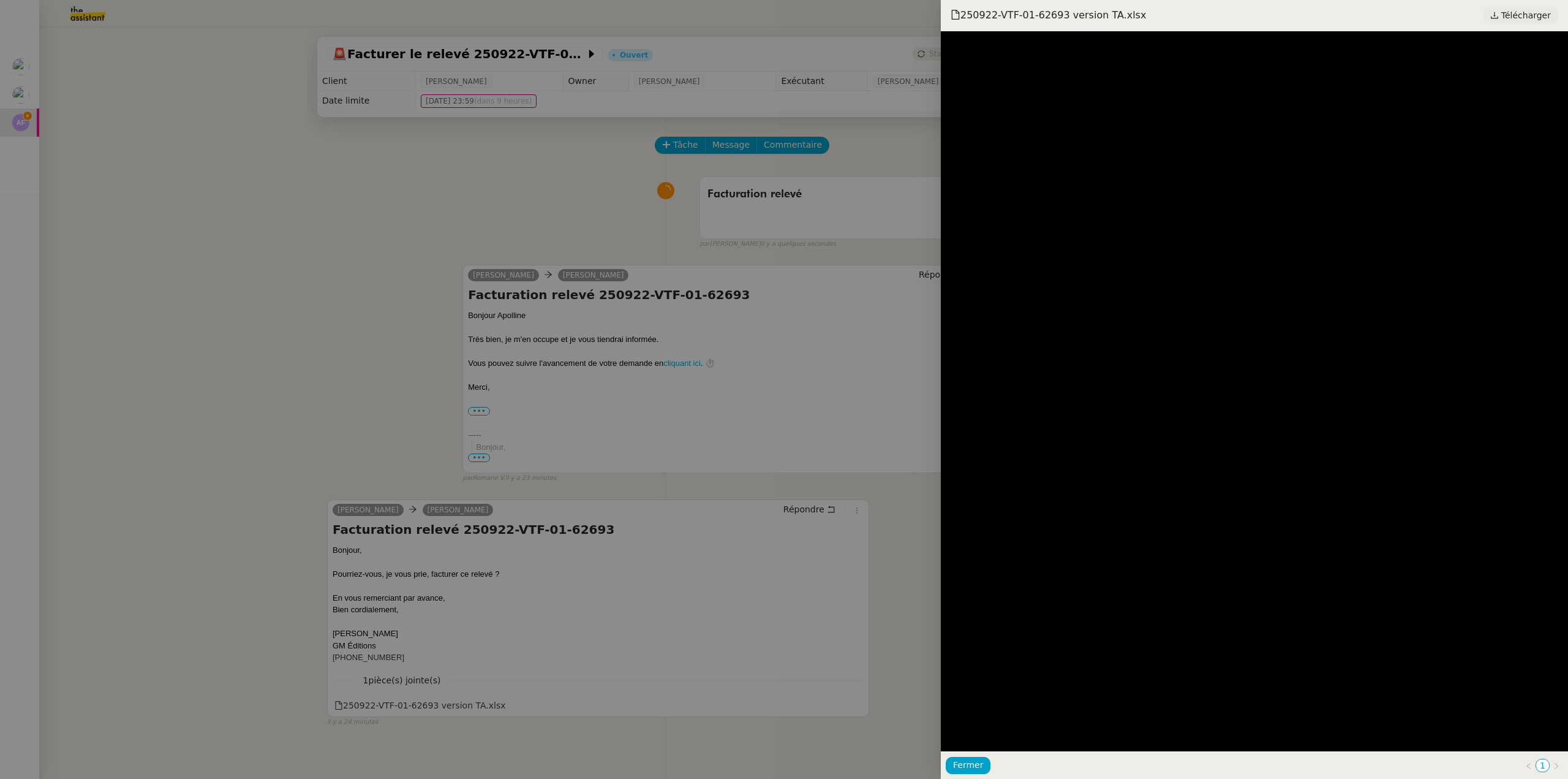
click at [1528, 11] on span "Télécharger" at bounding box center [1526, 15] width 50 height 16
click at [345, 228] on div at bounding box center [784, 390] width 1568 height 779
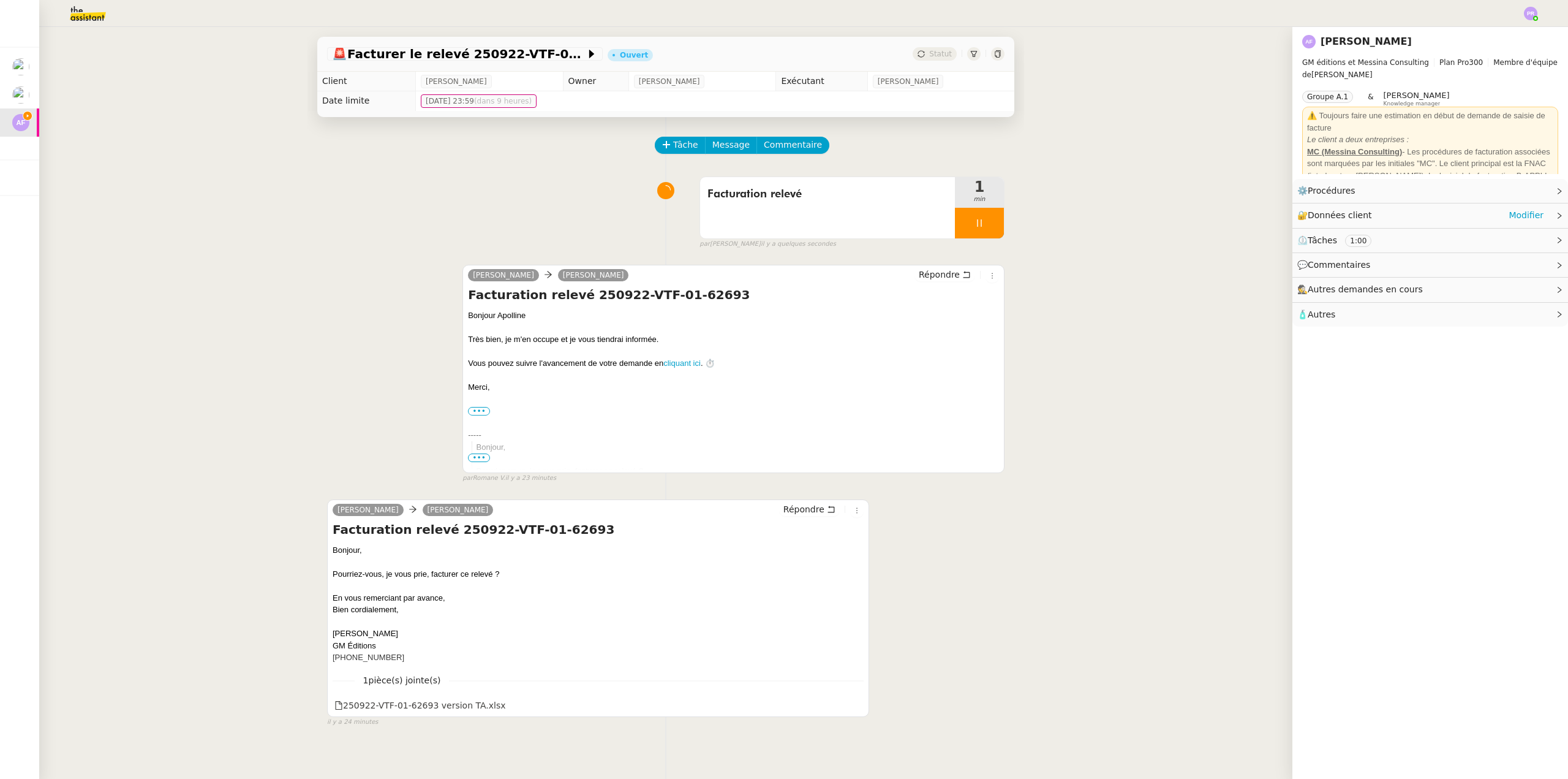
click at [1390, 214] on div "🔐 Données client Modifier" at bounding box center [1420, 215] width 246 height 14
click at [1516, 217] on link "Modifier" at bounding box center [1526, 215] width 35 height 14
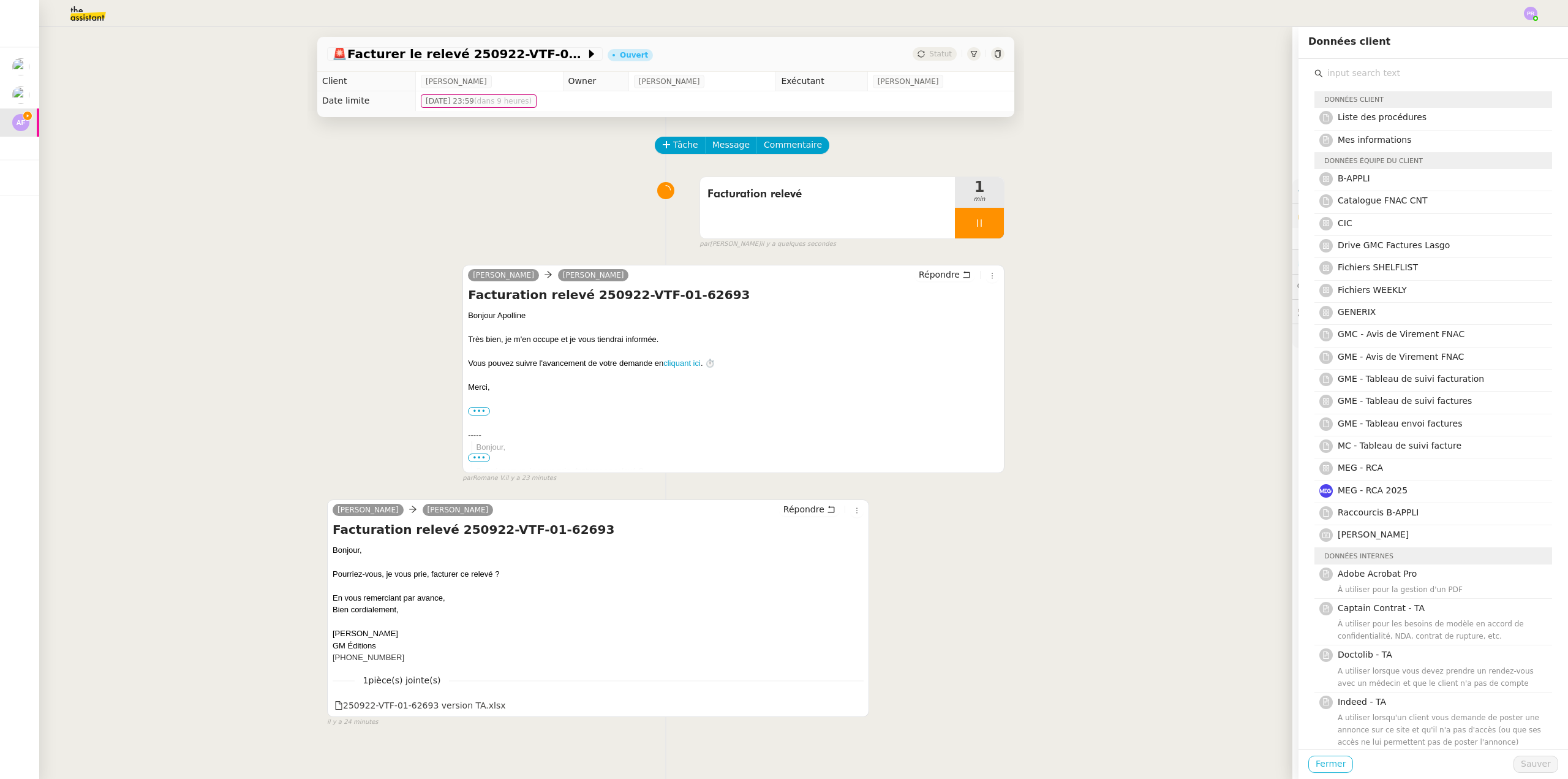
click at [1324, 762] on span "Fermer" at bounding box center [1331, 763] width 30 height 14
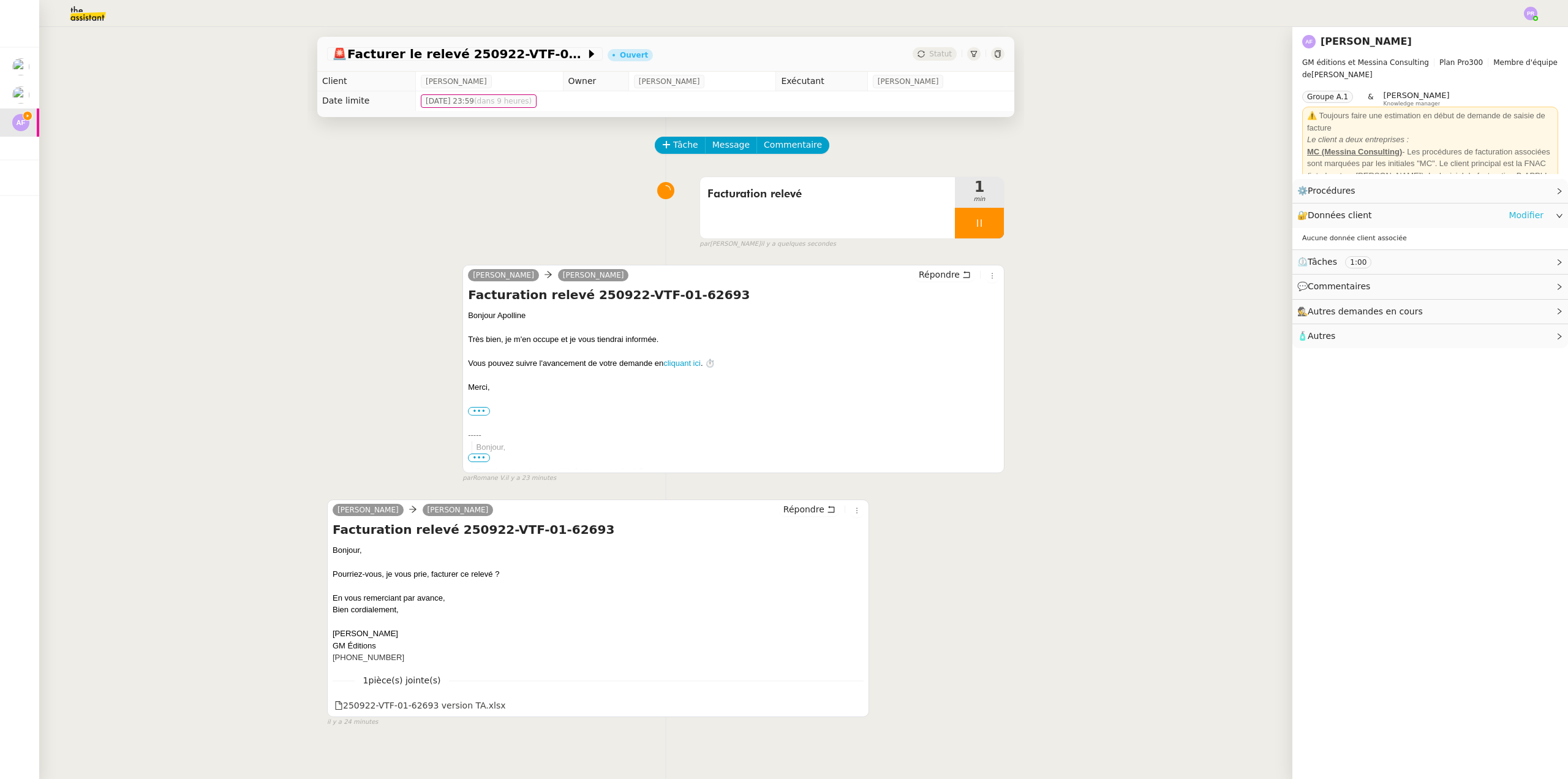
click at [1522, 216] on link "Modifier" at bounding box center [1526, 215] width 35 height 14
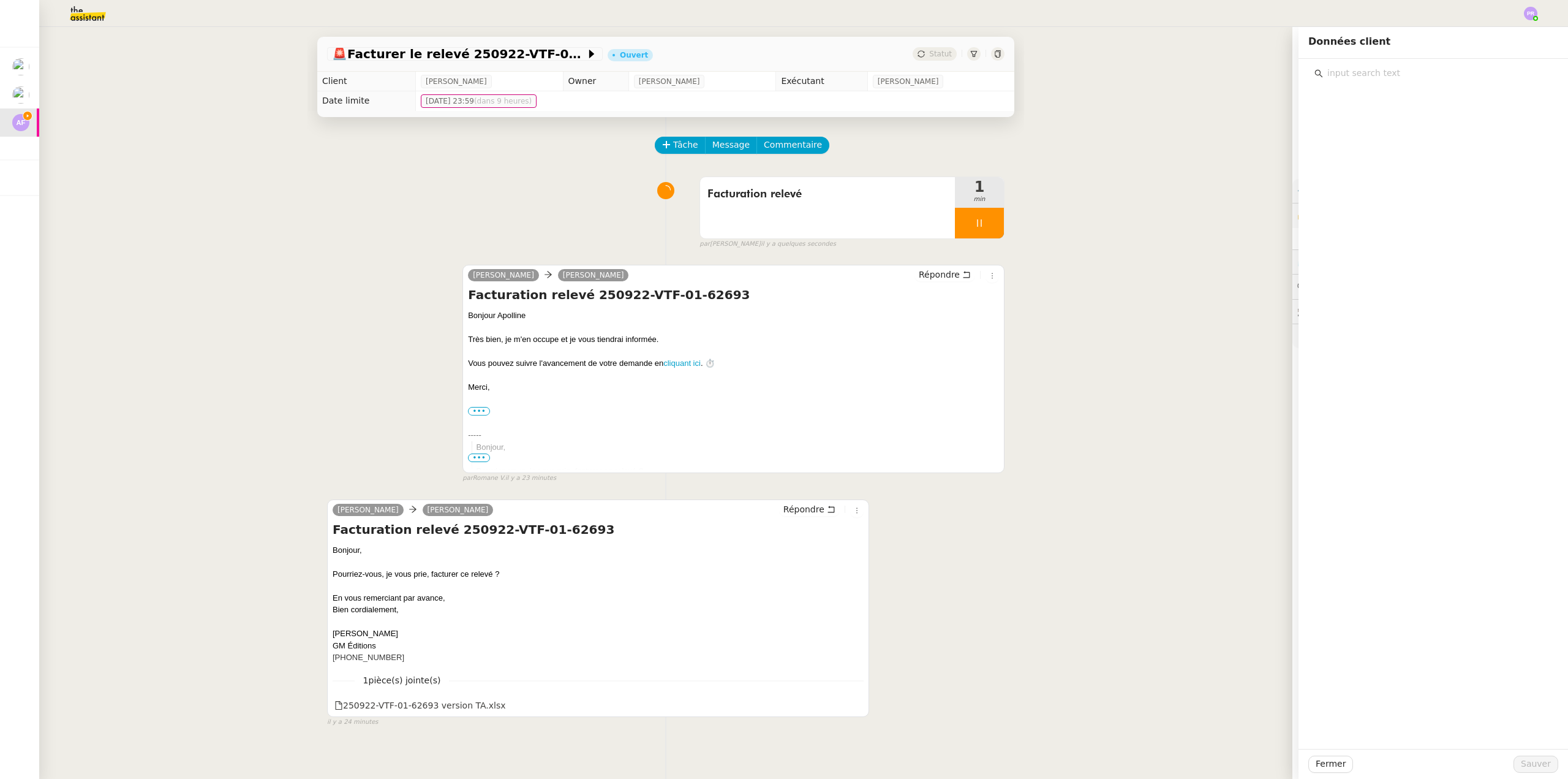
click at [1363, 82] on div at bounding box center [1433, 404] width 270 height 690
type input "meg"
click at [1379, 138] on span "MEG - RCA 2025" at bounding box center [1372, 139] width 70 height 10
click at [1521, 762] on span "Sauver" at bounding box center [1536, 763] width 30 height 14
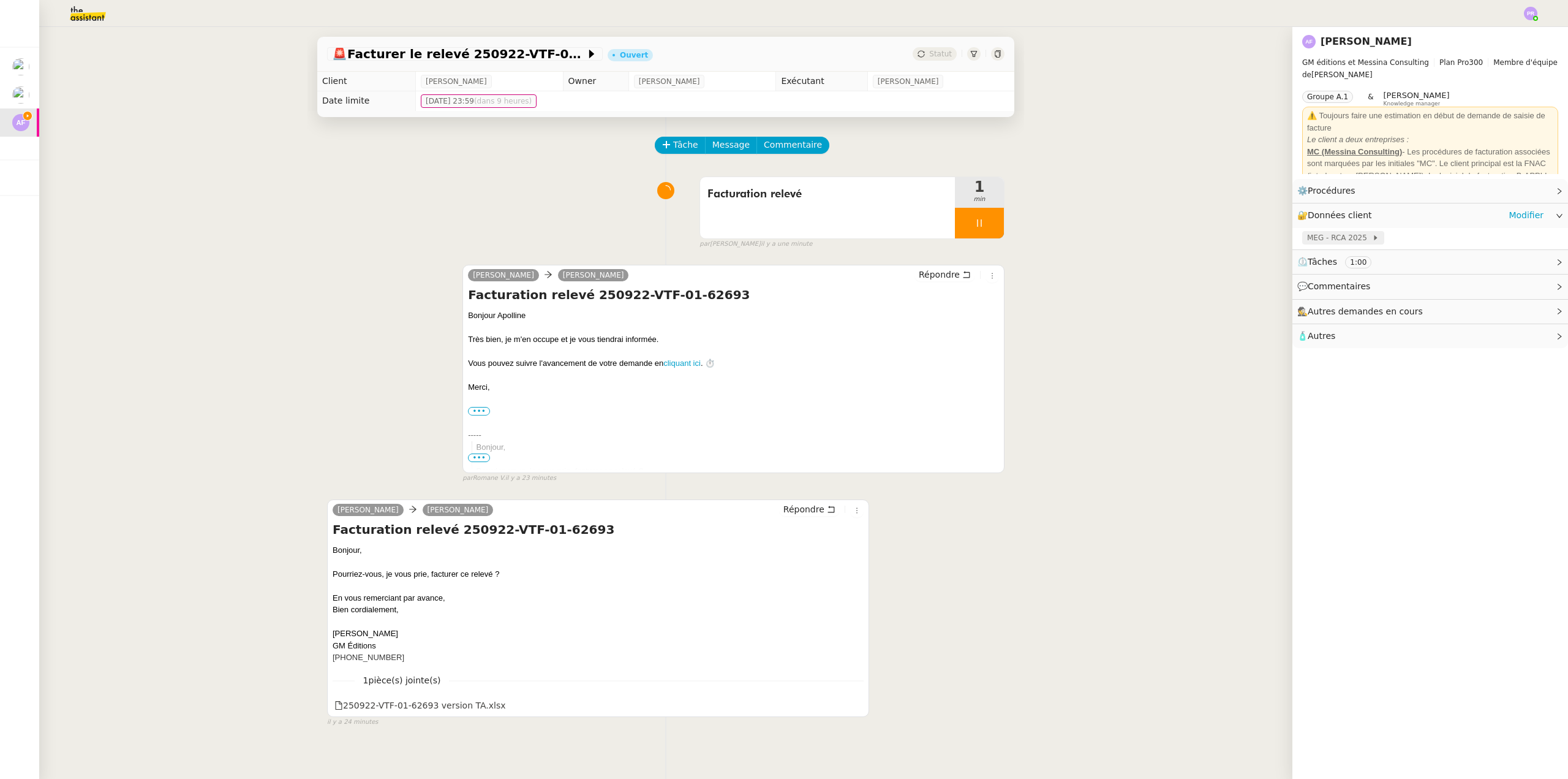
click at [1347, 239] on span "MEG - RCA 2025" at bounding box center [1340, 237] width 65 height 12
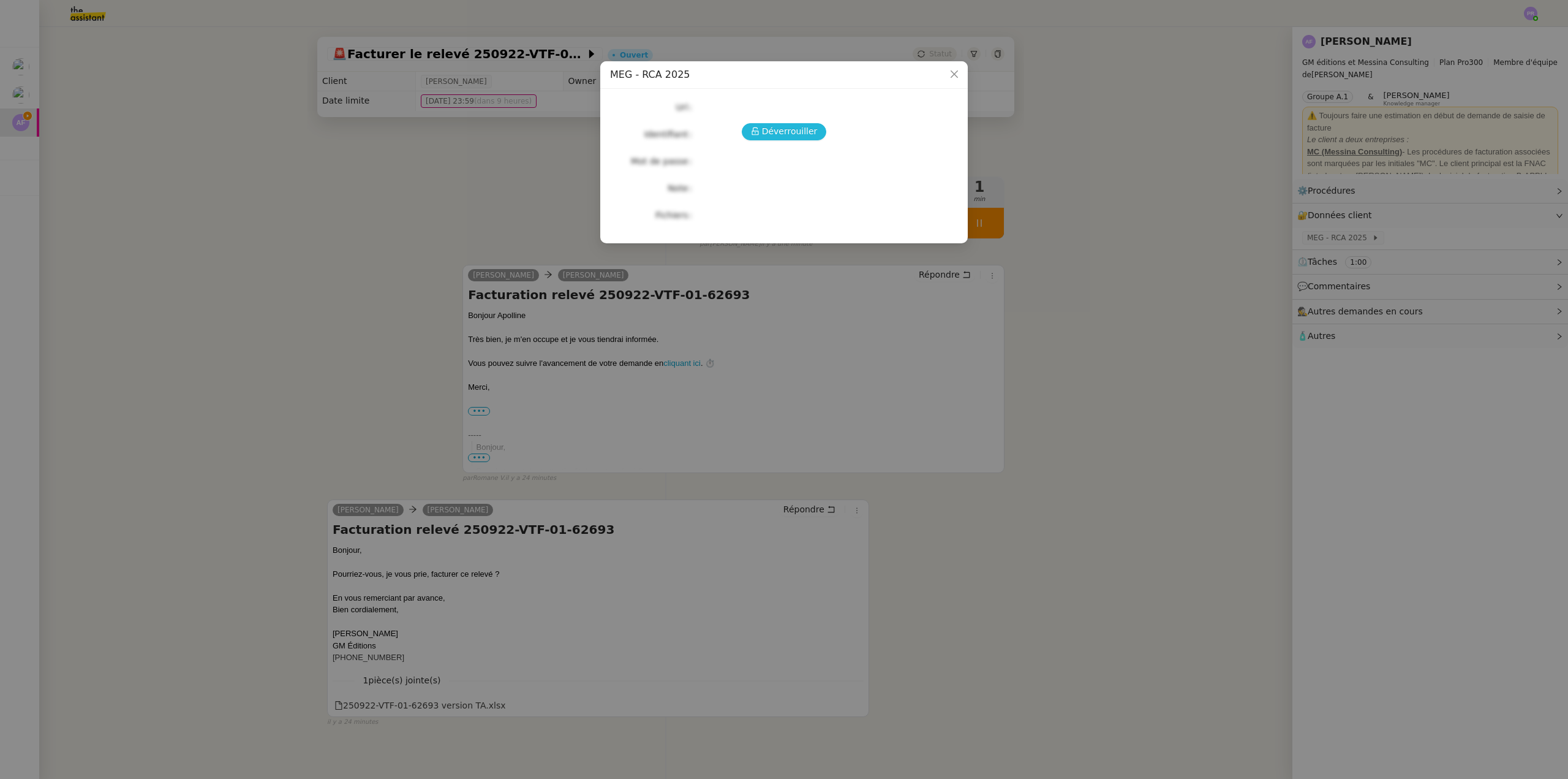
click at [769, 130] on span "Déverrouiller" at bounding box center [790, 131] width 56 height 14
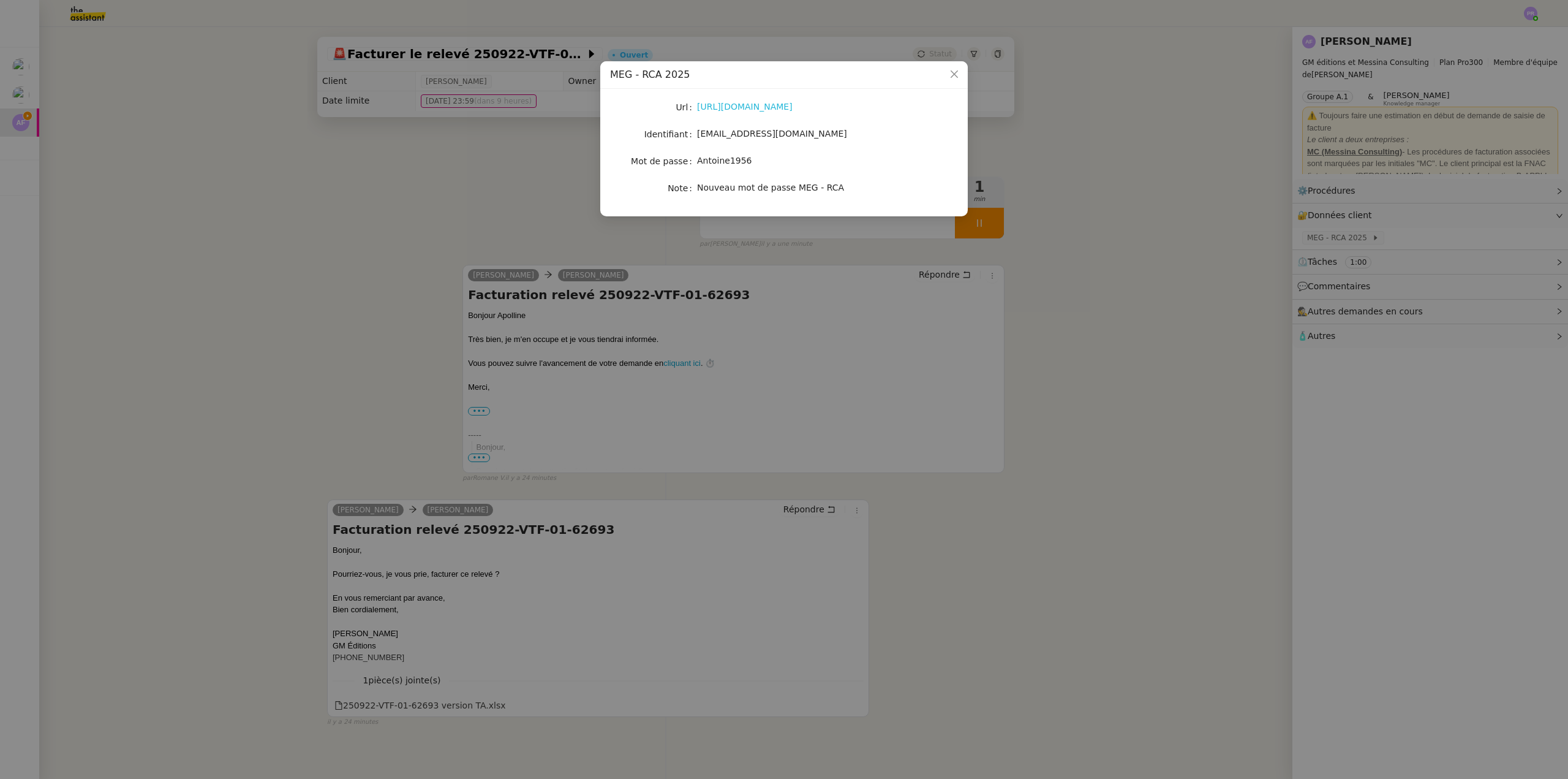
click at [738, 108] on link "https://mon-expert-en-gestion.fr/" at bounding box center [744, 106] width 96 height 10
drag, startPoint x: 815, startPoint y: 133, endPoint x: 698, endPoint y: 132, distance: 117.0
click at [698, 132] on div "apolline.filley@editionsgm.com" at bounding box center [798, 133] width 203 height 14
copy span "apolline.filley@editionsgm.com"
copy nz-form-item "Antoine1956"
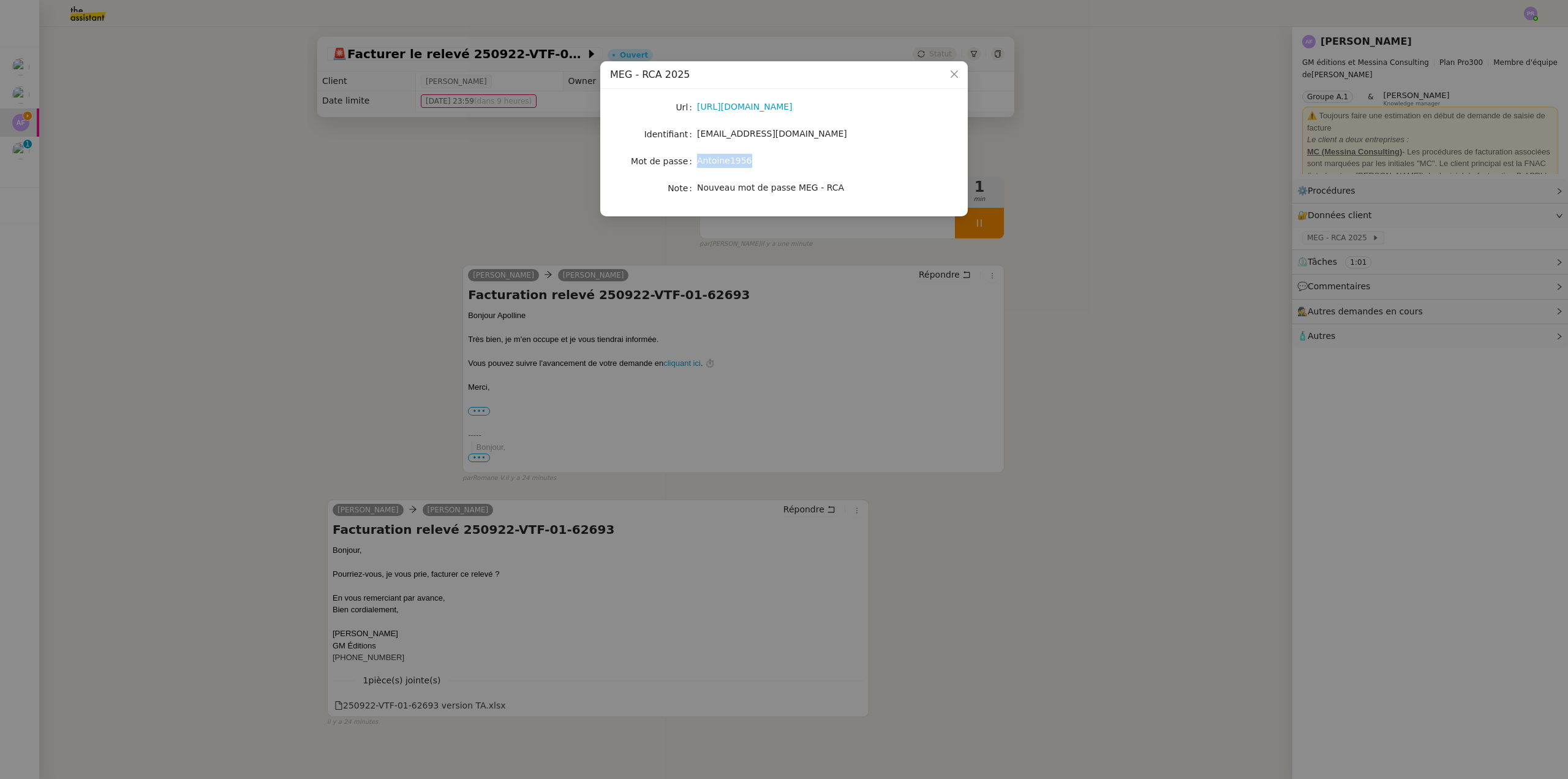
drag, startPoint x: 746, startPoint y: 160, endPoint x: 697, endPoint y: 159, distance: 49.0
click at [697, 159] on nz-form-item "Mot de passe Antoine1956" at bounding box center [784, 161] width 348 height 17
click at [740, 162] on span "Antoine1956" at bounding box center [724, 160] width 55 height 10
copy span "Antoine1956"
drag, startPoint x: 744, startPoint y: 160, endPoint x: 700, endPoint y: 157, distance: 44.1
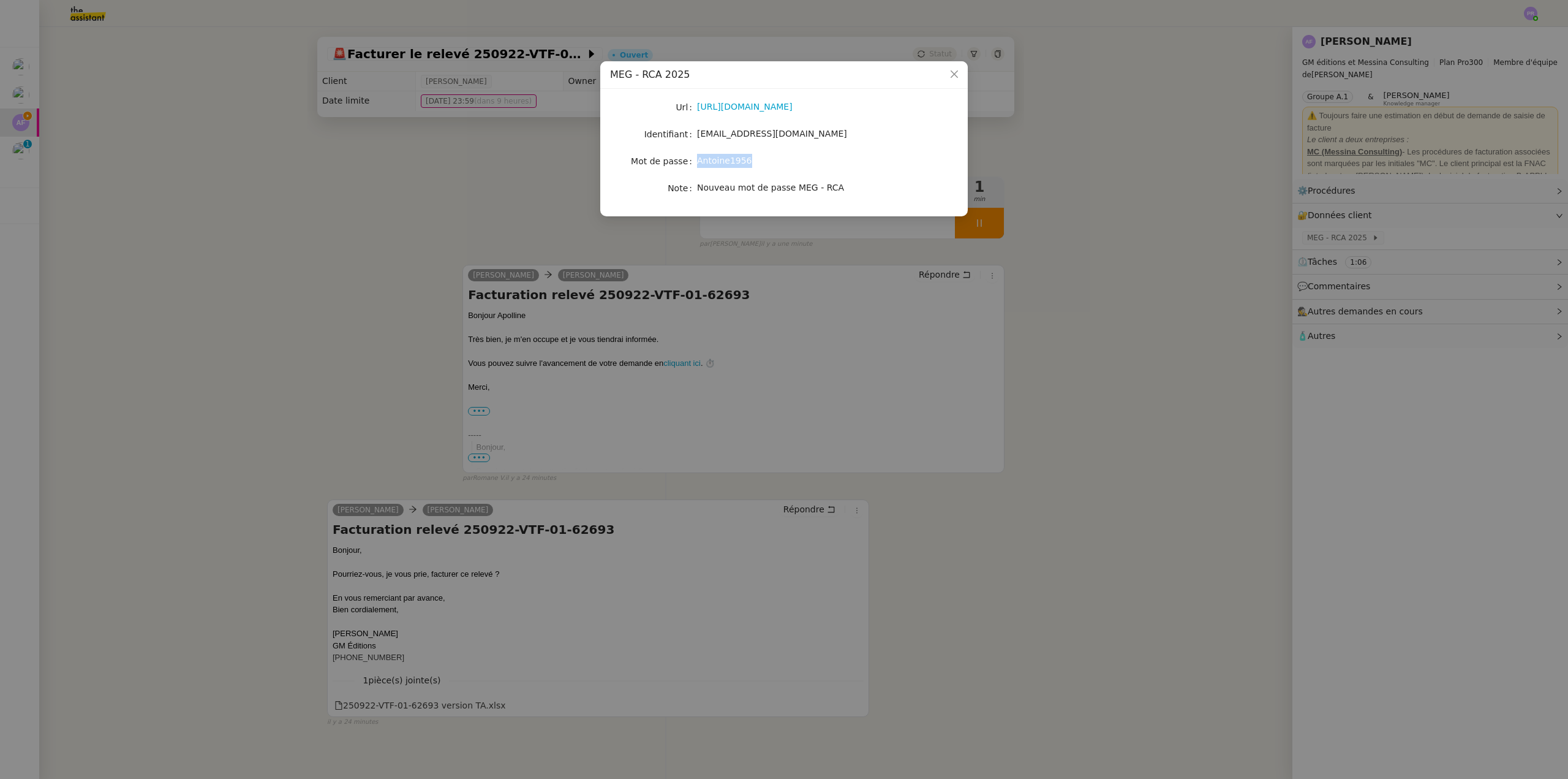
click at [700, 157] on span "Antoine1956" at bounding box center [724, 160] width 55 height 10
click at [147, 198] on nz-modal-container "MEG - RCA 2025 Url https://mon-expert-en-gestion.fr/ Identifiant apolline.fille…" at bounding box center [784, 390] width 1568 height 779
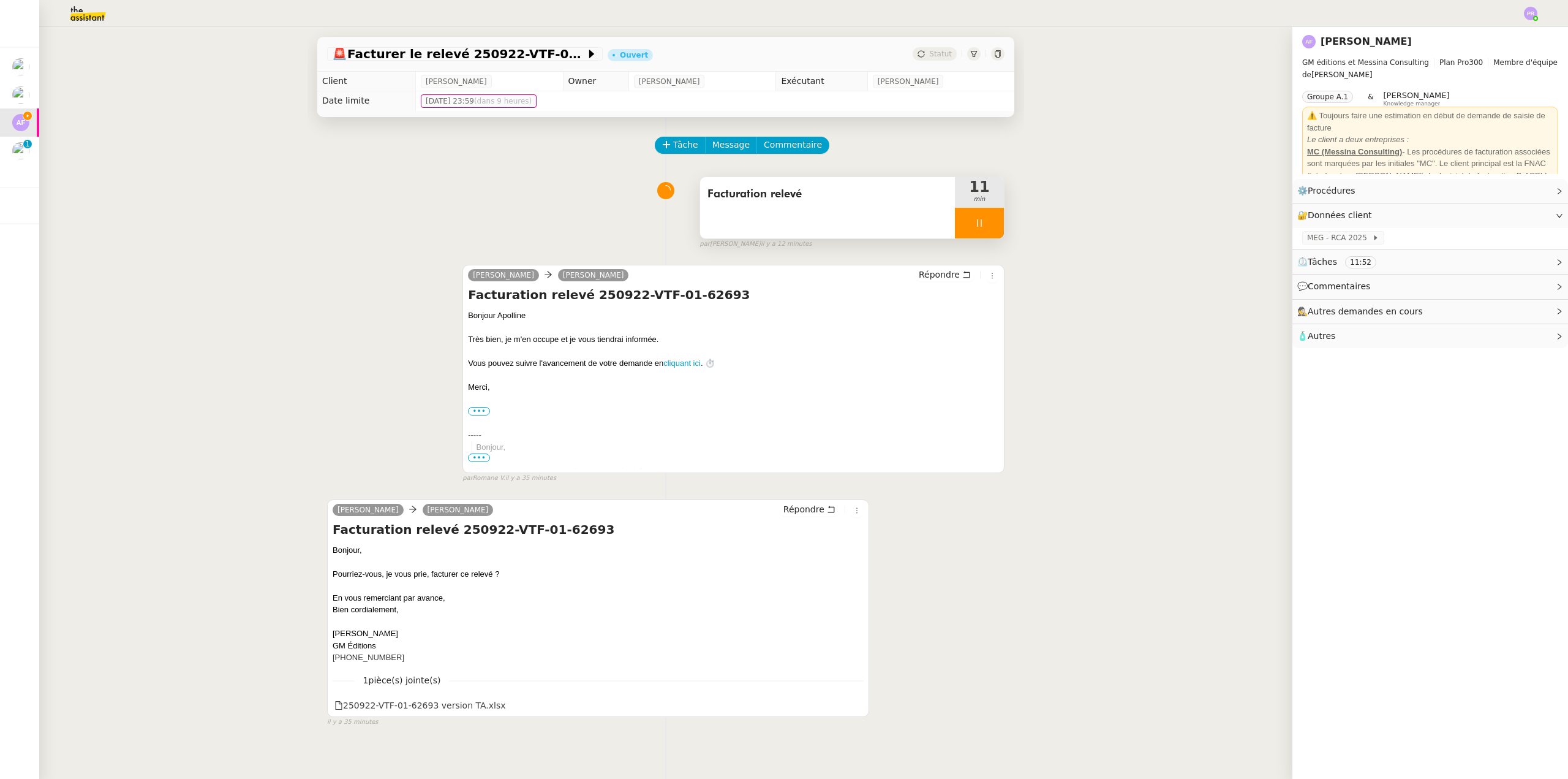
click at [975, 228] on icon at bounding box center [979, 223] width 10 height 10
click at [979, 228] on button at bounding box center [991, 223] width 25 height 31
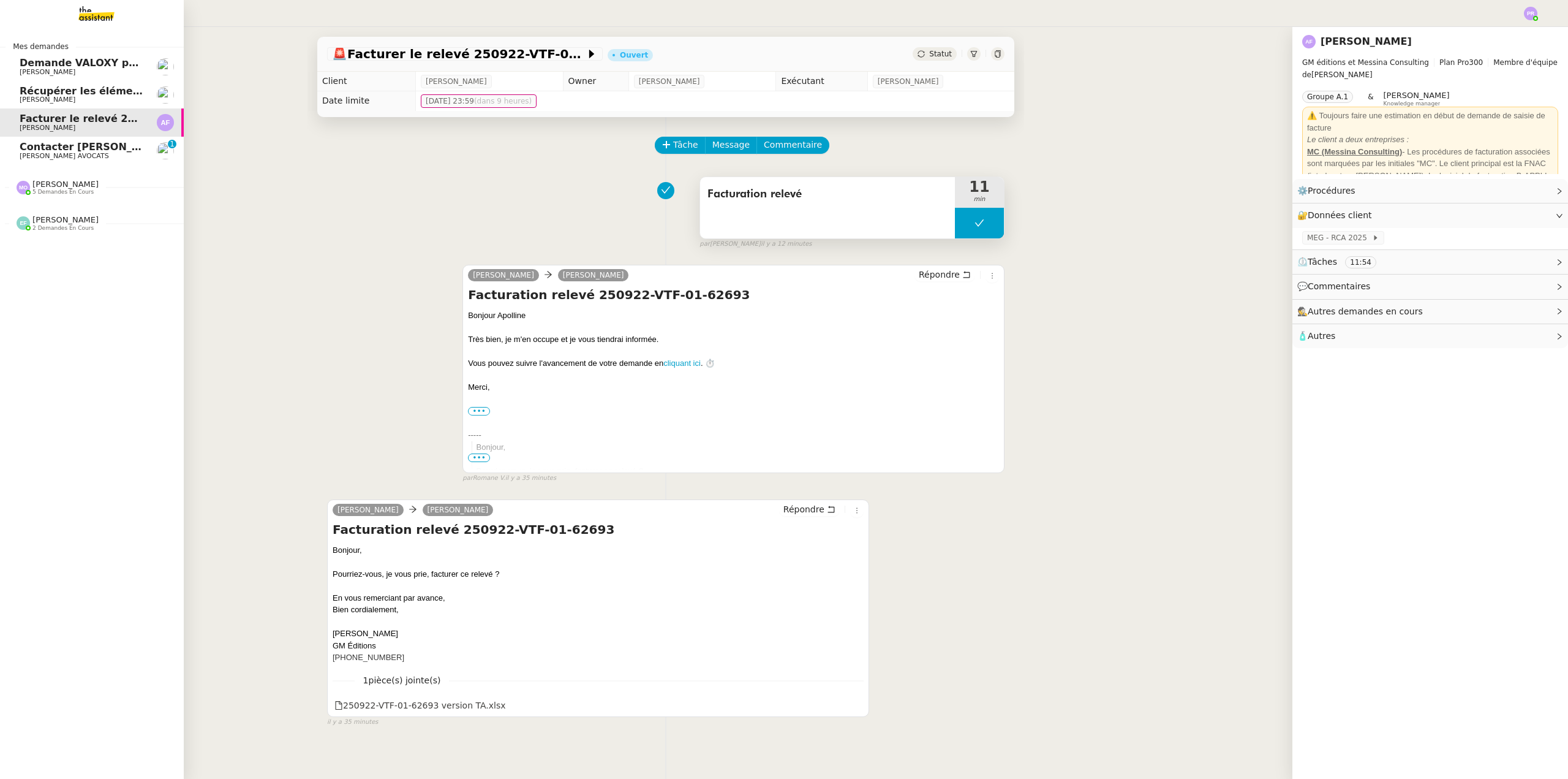
click at [102, 146] on span "Contacter Muriel pour virement taxe foncière" at bounding box center [173, 146] width 307 height 11
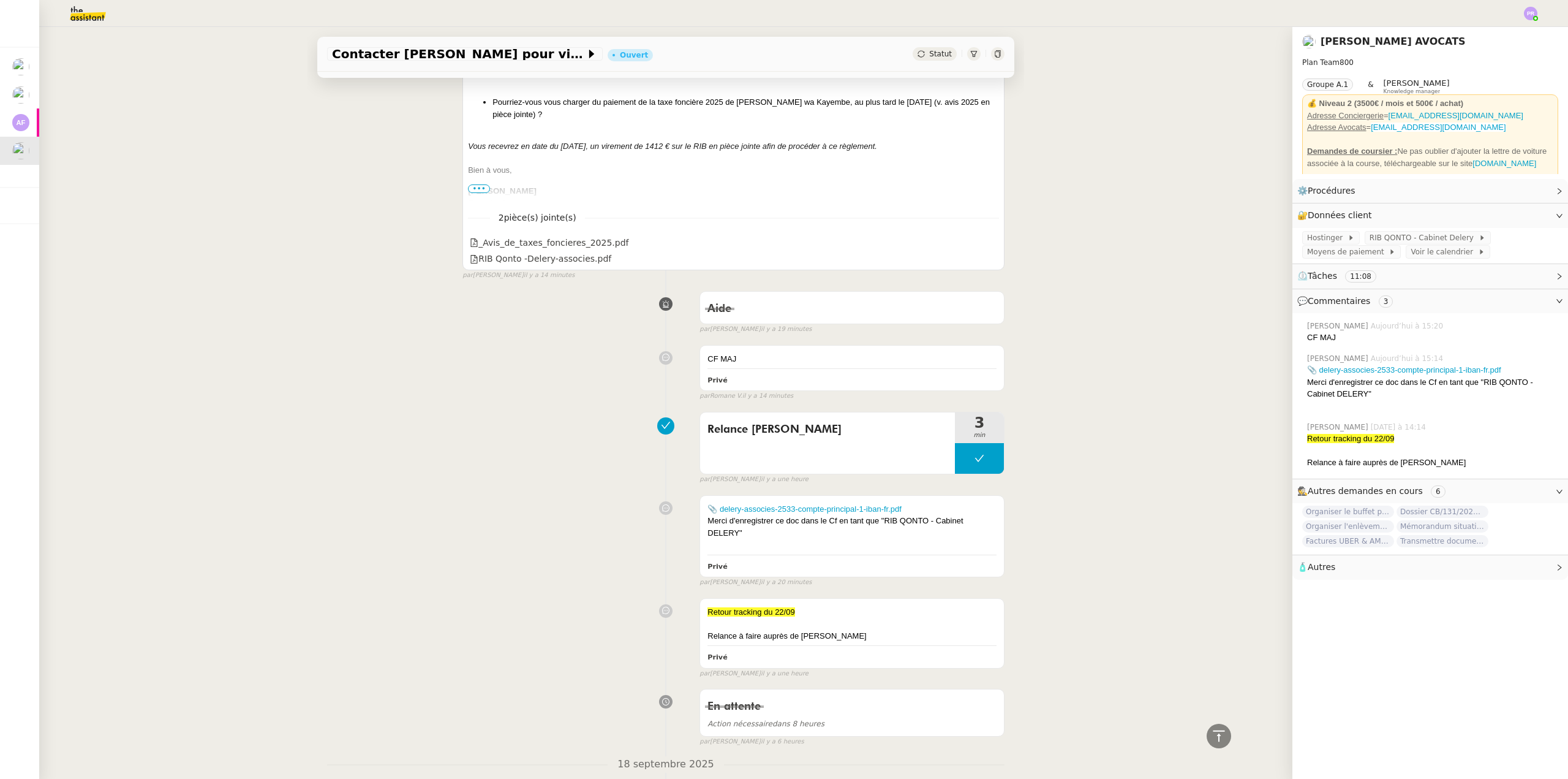
scroll to position [674, 0]
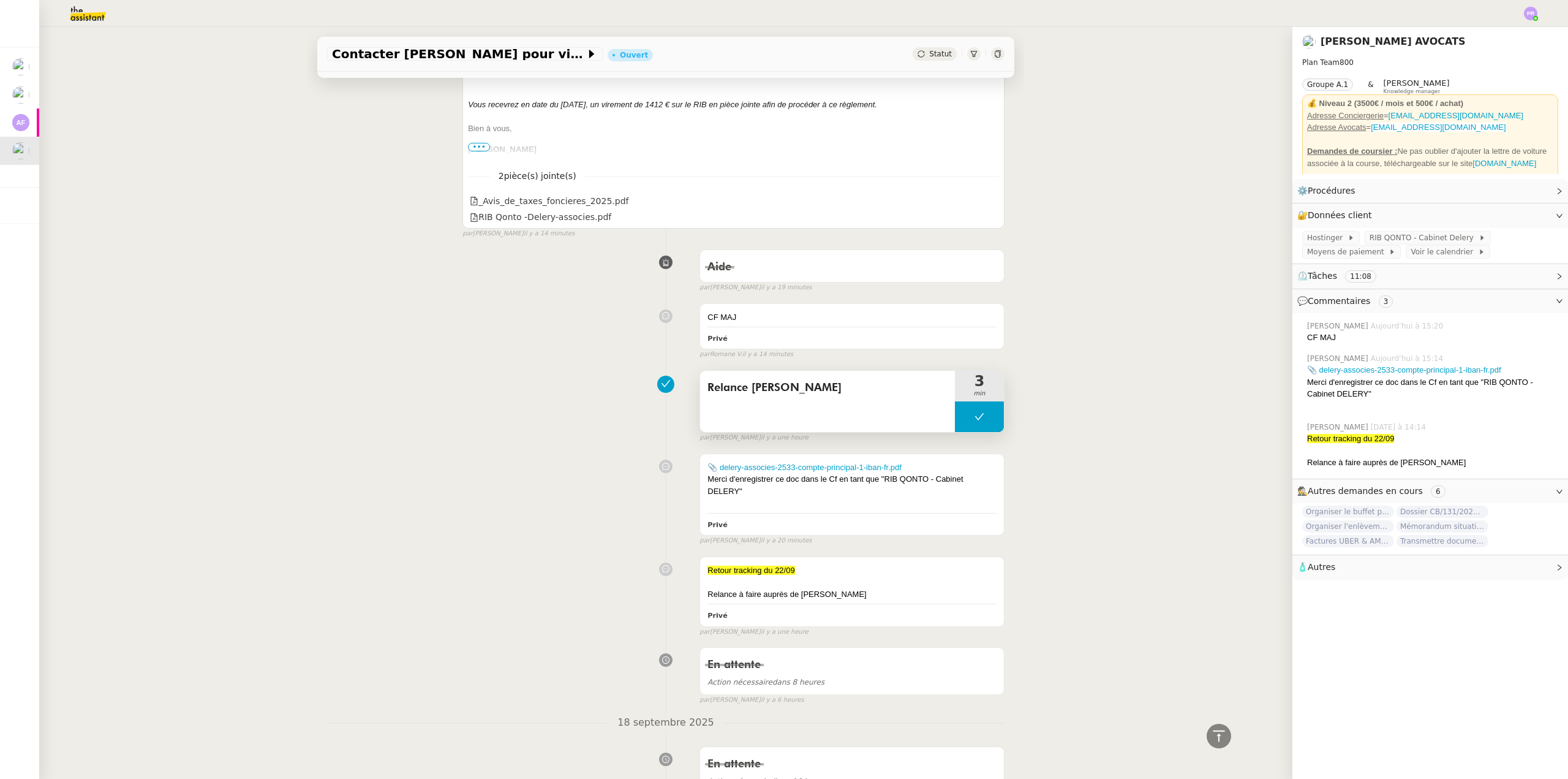
click at [957, 422] on button at bounding box center [979, 417] width 49 height 31
click at [962, 422] on icon at bounding box center [967, 417] width 10 height 10
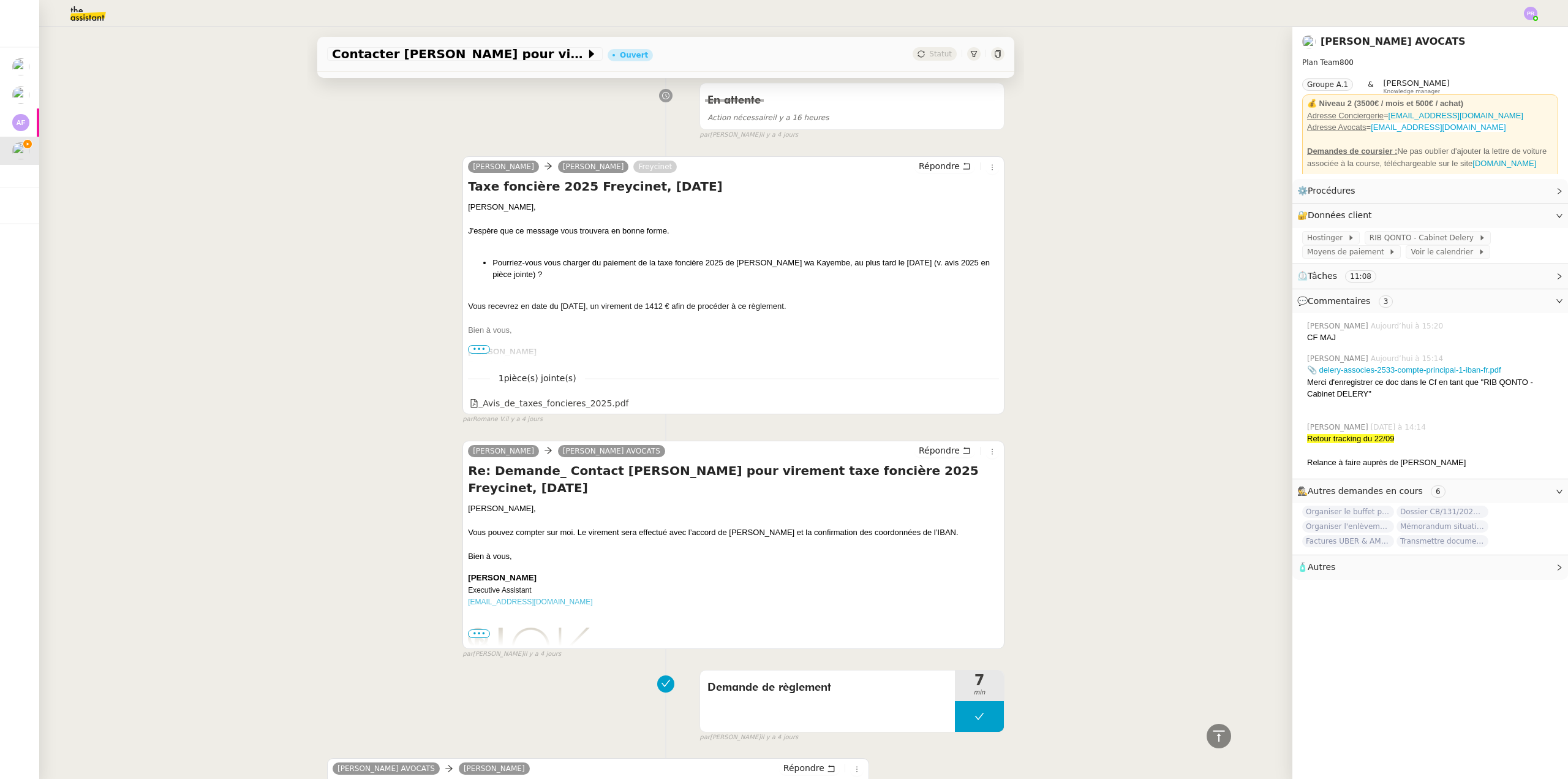
scroll to position [1410, 0]
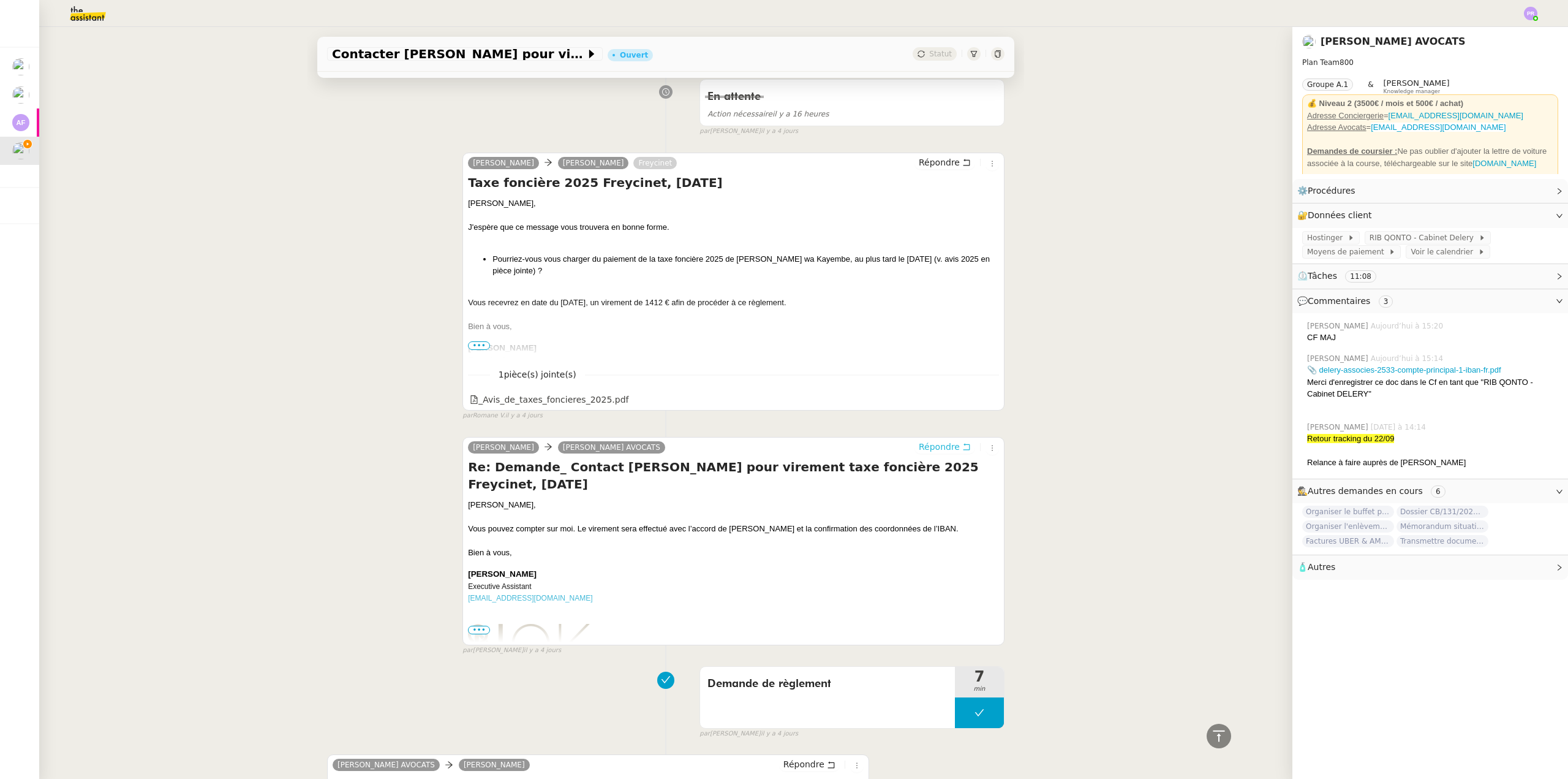
click at [937, 448] on span "Répondre" at bounding box center [939, 447] width 41 height 12
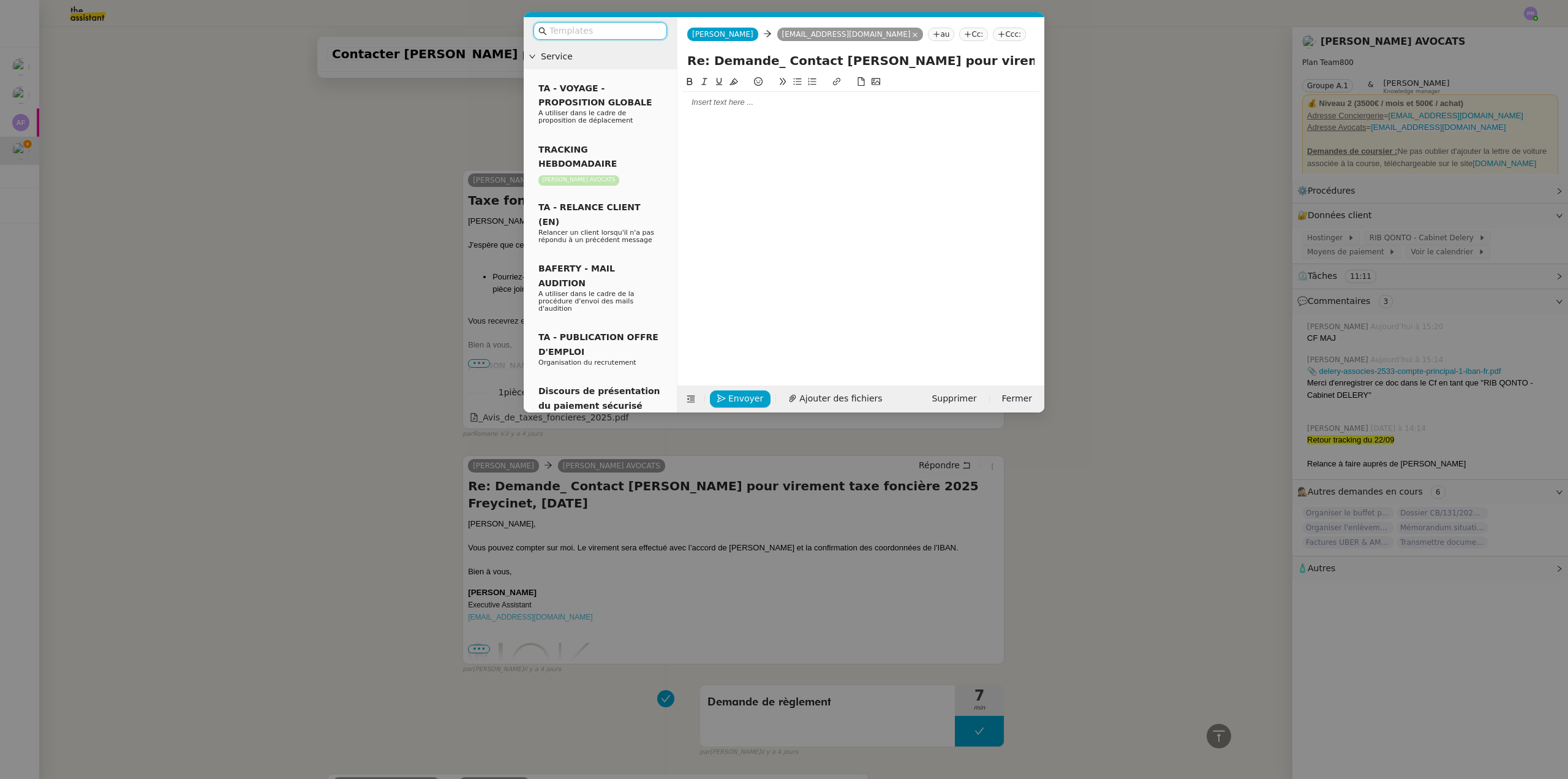
scroll to position [1505, 0]
click at [724, 99] on div at bounding box center [861, 102] width 357 height 11
drag, startPoint x: 721, startPoint y: 126, endPoint x: 887, endPoint y: 130, distance: 166.0
click at [887, 130] on div "Muriel m'a confirmé que tout était correct concernant le" at bounding box center [861, 125] width 357 height 11
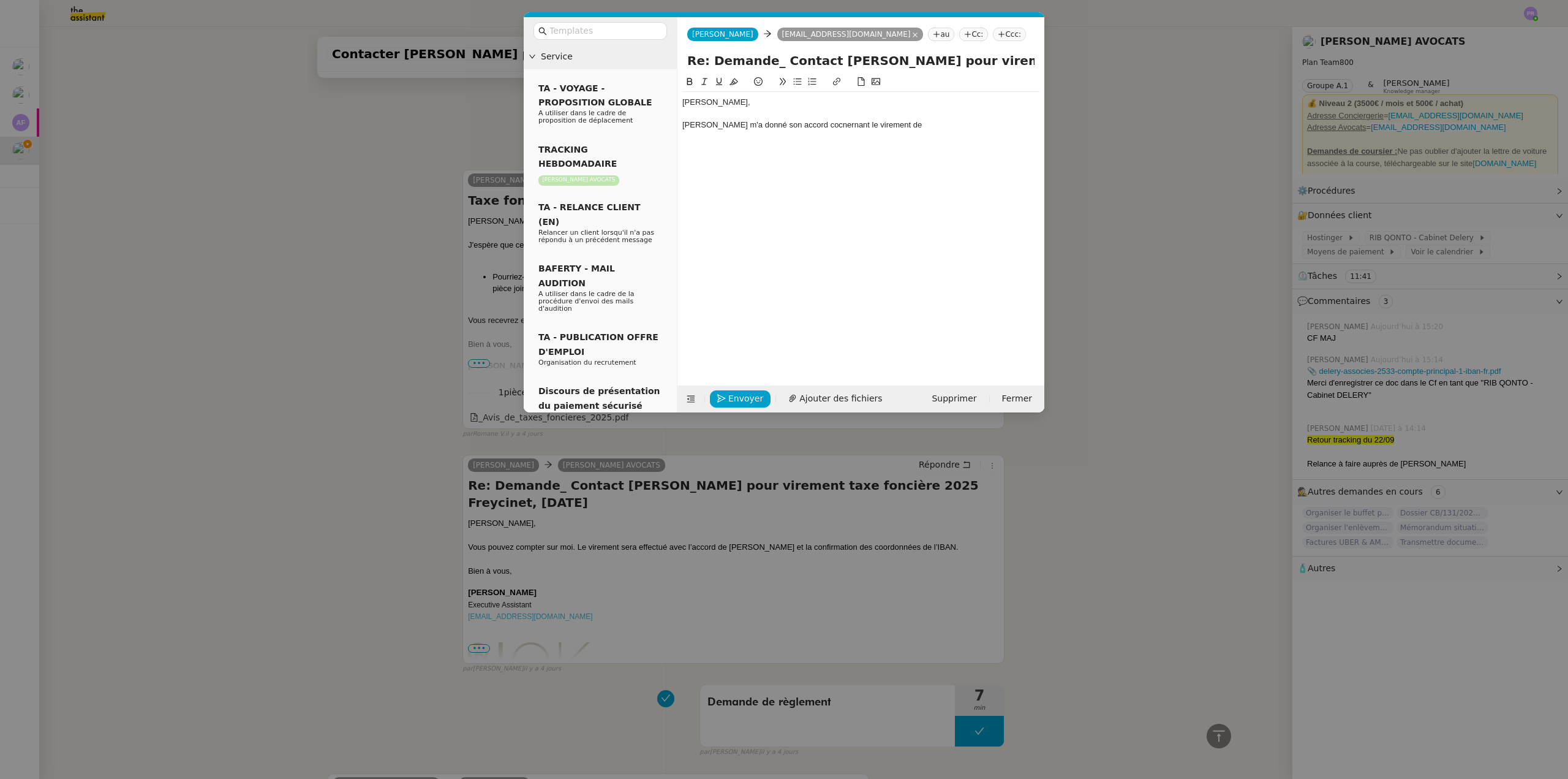
click at [782, 472] on nz-modal-container "Service TA - VOYAGE - PROPOSITION GLOBALE A utiliser dans le cadre de propositi…" at bounding box center [784, 390] width 1568 height 779
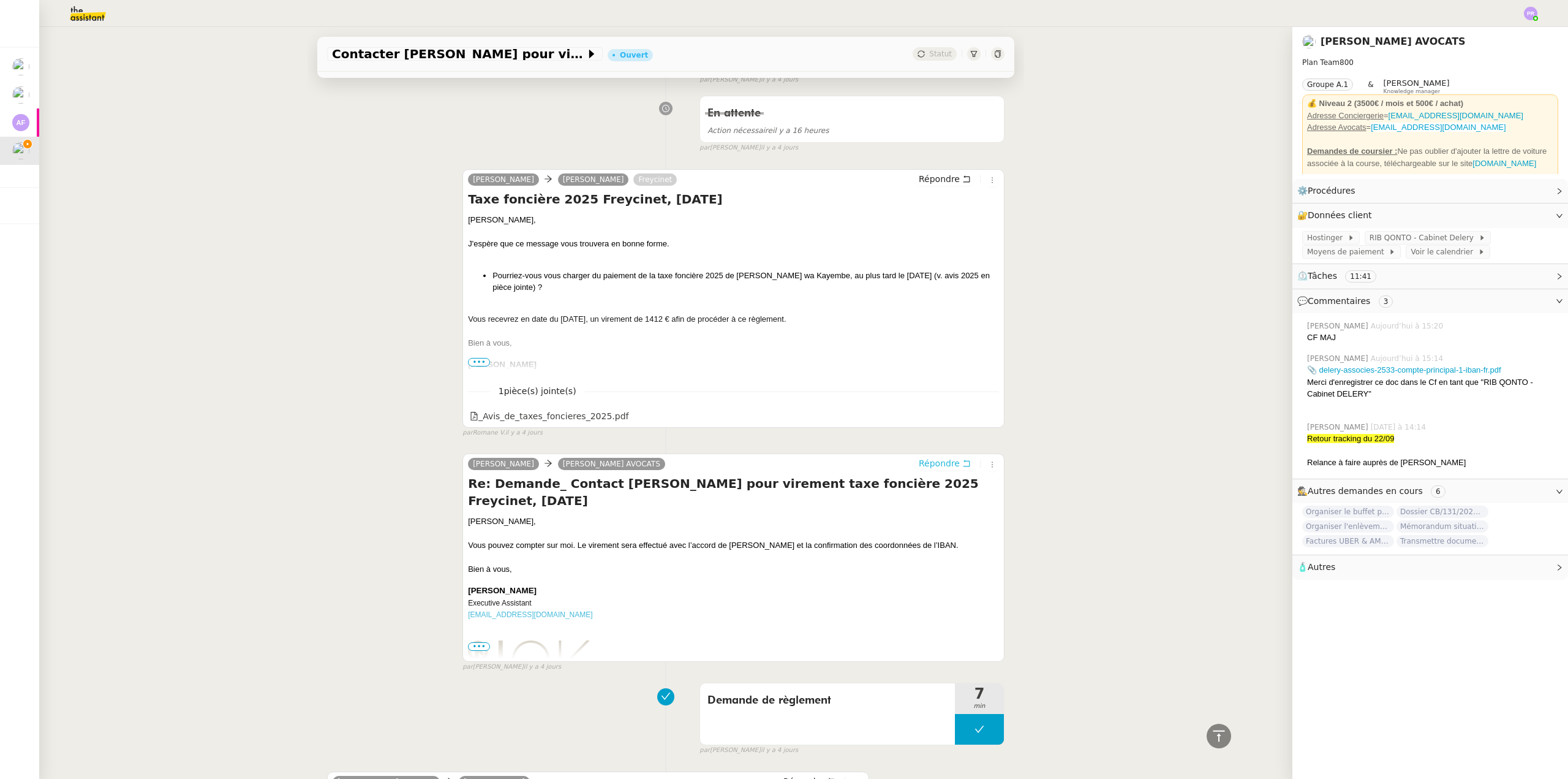
scroll to position [1537, 0]
click at [645, 313] on div "Vous recevrez en date du 10/10/2025, un virement de 1412 € afin de procéder à c…" at bounding box center [733, 319] width 531 height 12
drag, startPoint x: 680, startPoint y: 303, endPoint x: 657, endPoint y: 304, distance: 23.0
click at [657, 313] on div "Vous recevrez en date du 10/10/2025, un virement de 1412 € afin de procéder à c…" at bounding box center [733, 319] width 531 height 12
copy div "1412 €"
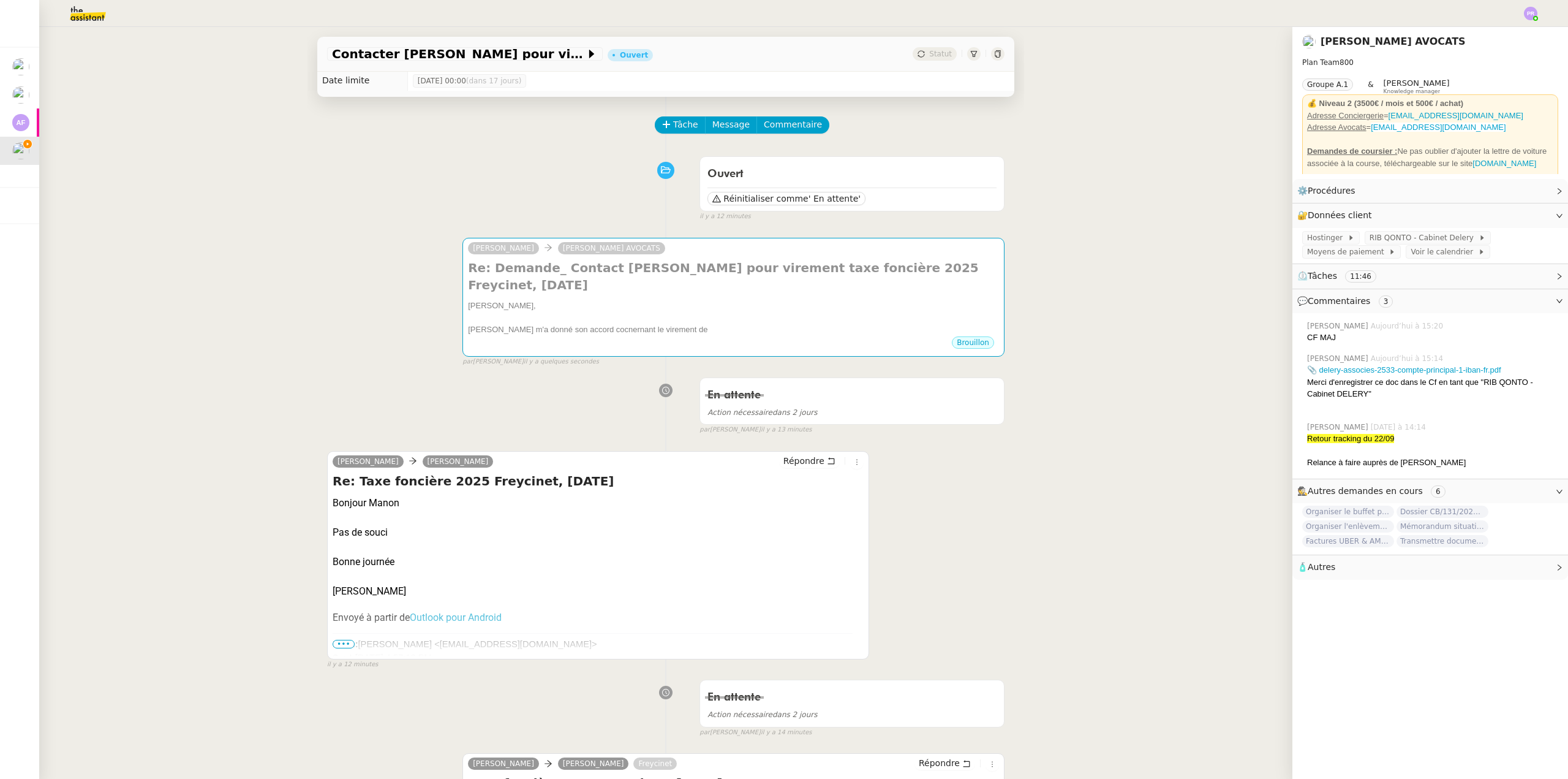
scroll to position [0, 0]
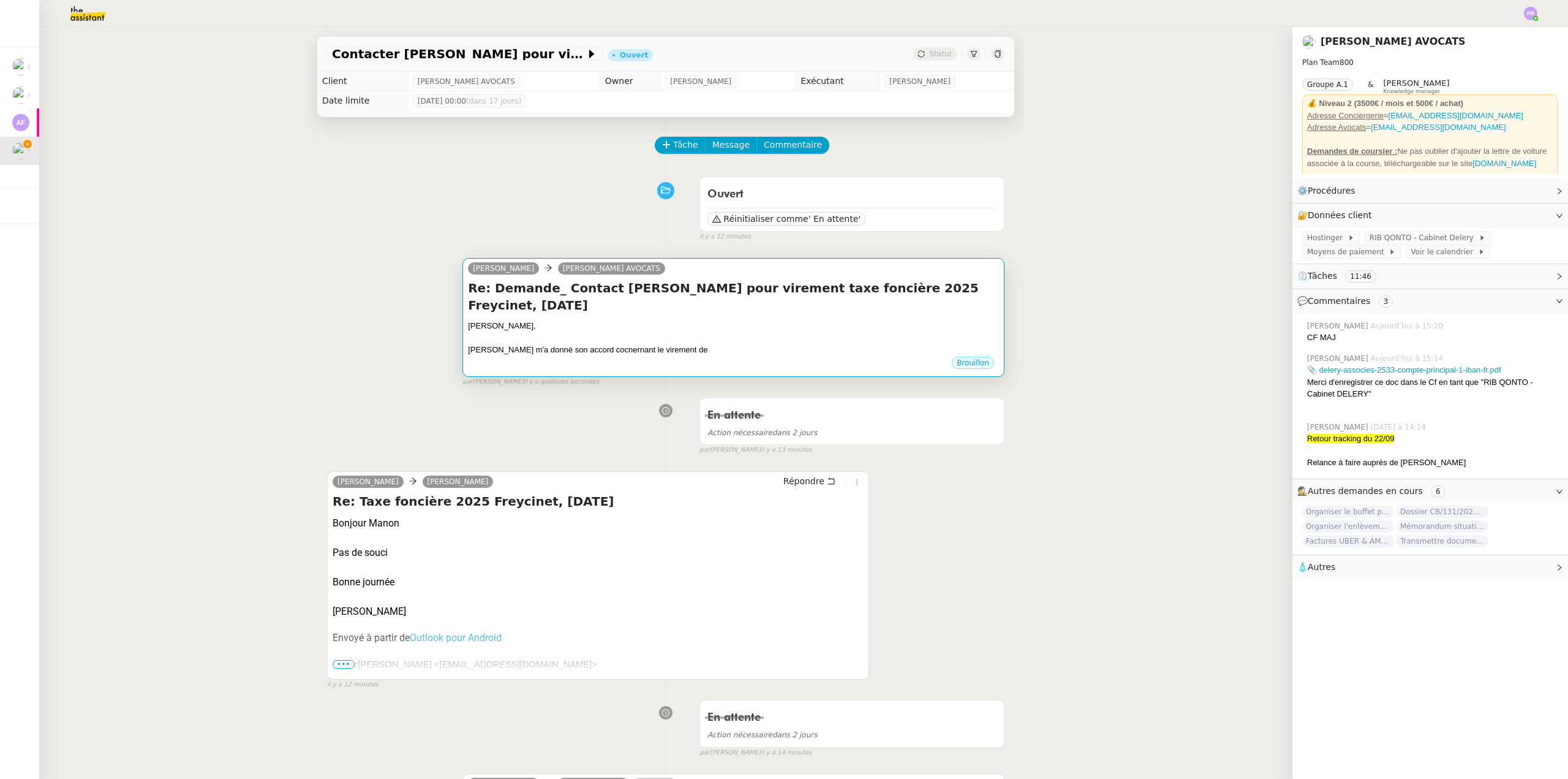
click at [768, 297] on h4 "Re: Demande_ Contact Muriel pour virement taxe foncière 2025 Freycinet, octobre…" at bounding box center [733, 297] width 531 height 35
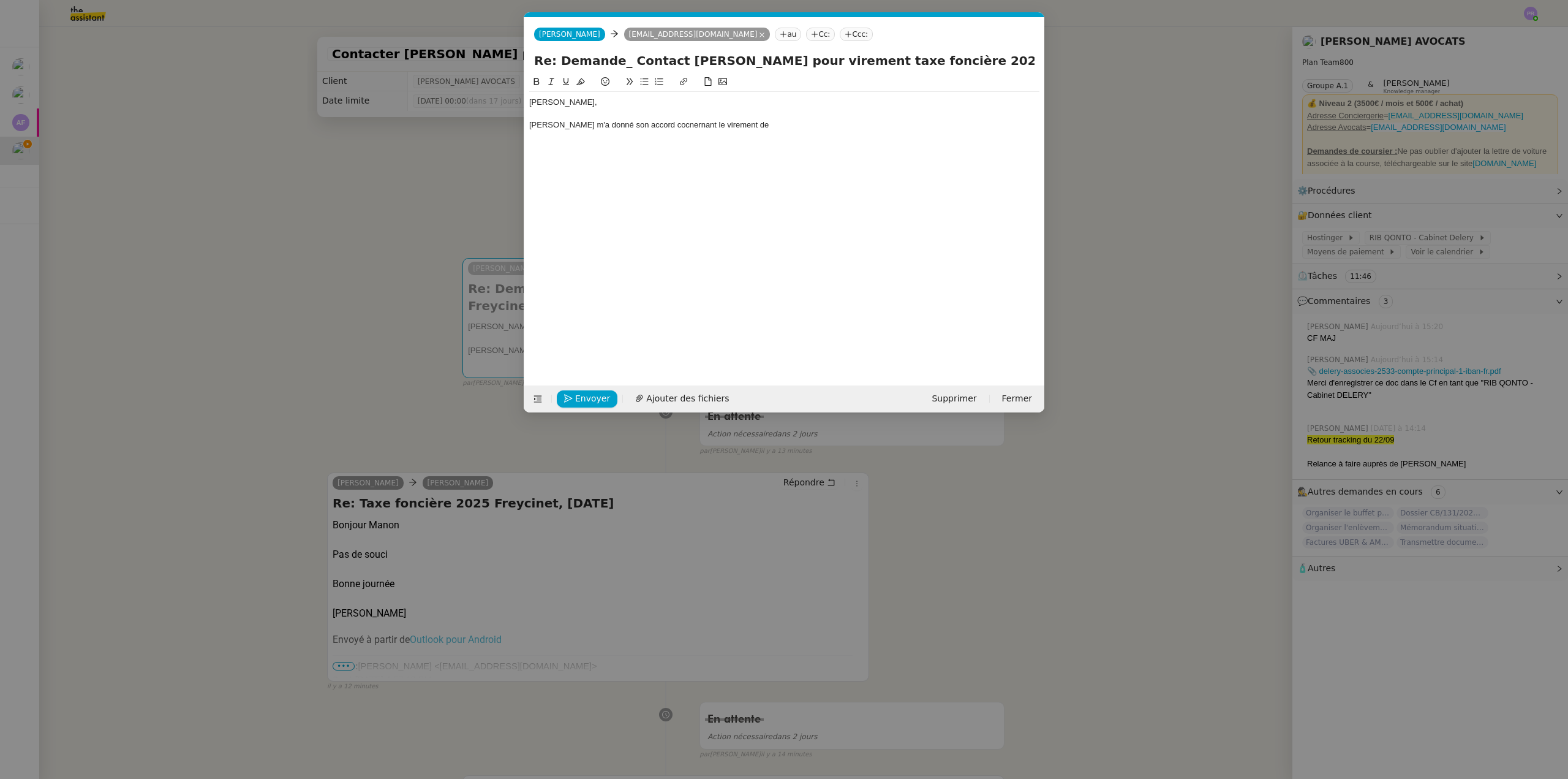
scroll to position [0, 26]
click at [740, 124] on div "Muriel m'a donné son accord cocnernant le virement de" at bounding box center [784, 125] width 510 height 11
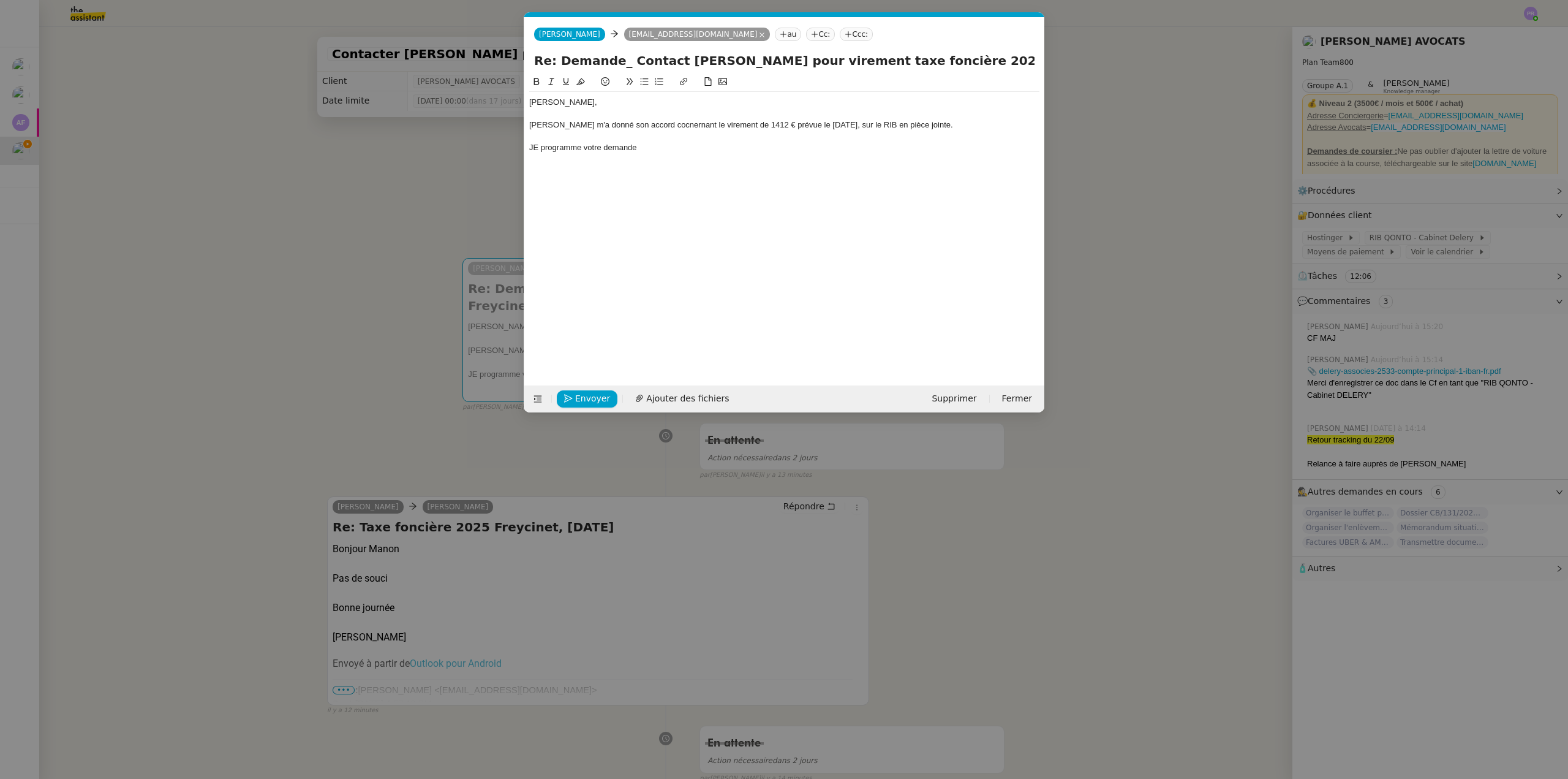
click at [654, 127] on div "Muriel m'a donné son accord cocnernant le virement de 1412 € prévue le 10/10/20…" at bounding box center [784, 125] width 510 height 11
click at [0, 0] on lt-span "co nc ernant" at bounding box center [0, 0] width 0 height 0
click at [540, 148] on div "JE programme votre demande" at bounding box center [784, 148] width 510 height 11
click at [653, 150] on div "Je programme votre demande" at bounding box center [784, 148] width 510 height 11
click at [645, 146] on div "Je programme votre demande" at bounding box center [784, 148] width 510 height 11
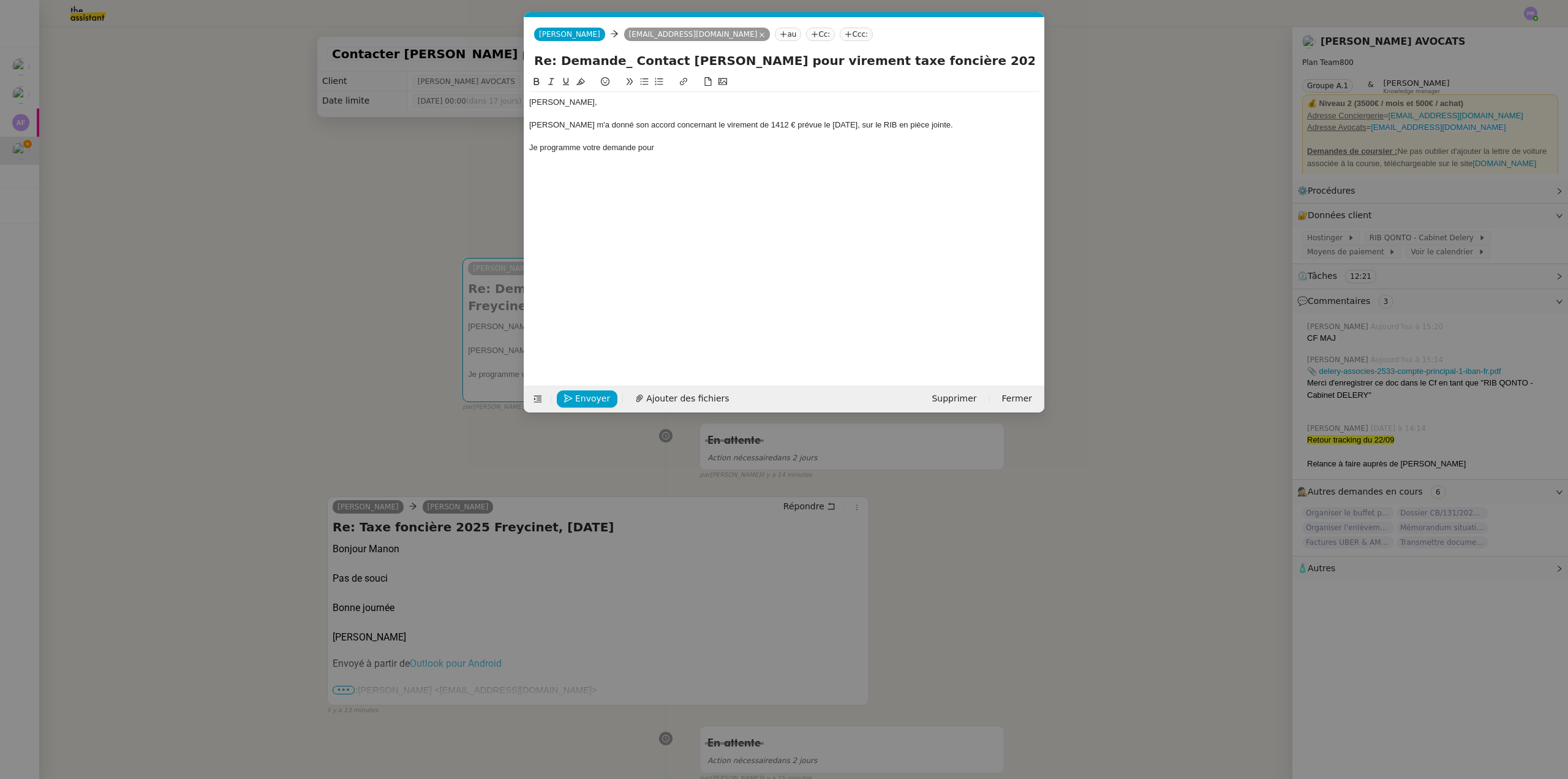
drag, startPoint x: 585, startPoint y: 148, endPoint x: 666, endPoint y: 151, distance: 81.1
click at [666, 151] on div "Je programme votre demande pour" at bounding box center [784, 148] width 510 height 11
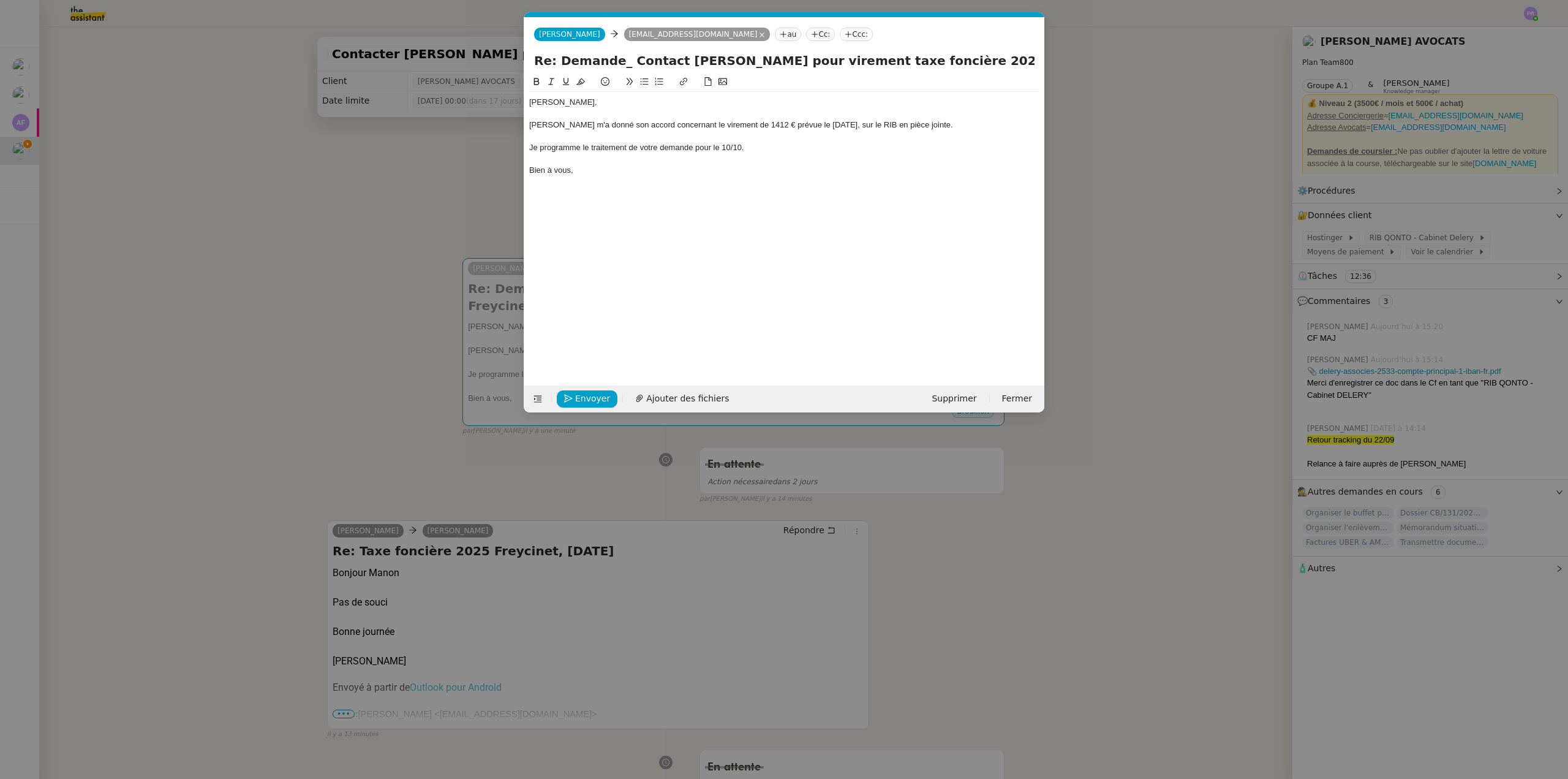
click at [615, 139] on div at bounding box center [784, 136] width 510 height 11
click at [670, 397] on span "Ajouter des fichiers" at bounding box center [688, 399] width 83 height 14
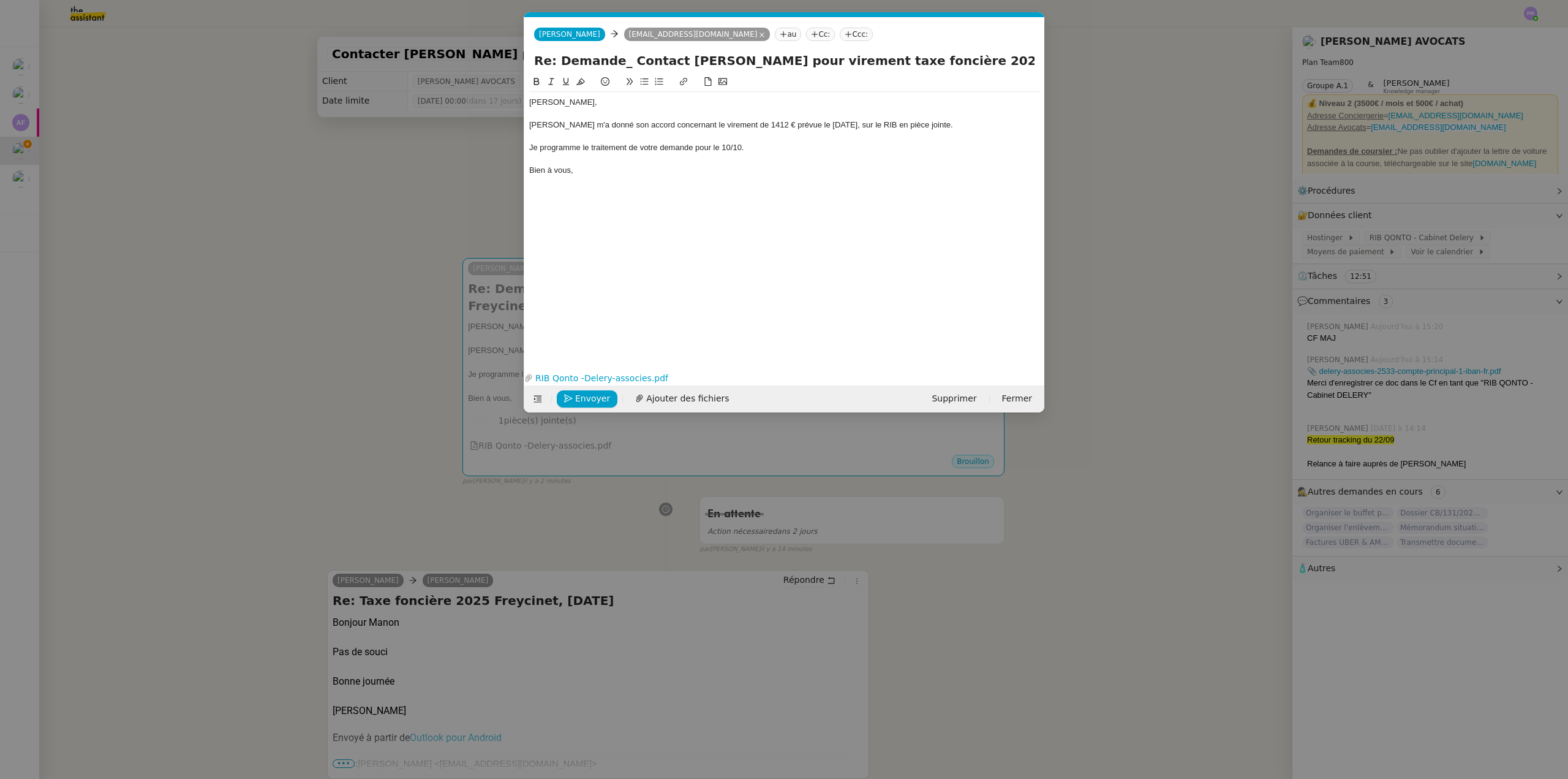
click at [742, 143] on div "Je programme le traitement de votre demande pour le 10/10." at bounding box center [784, 148] width 510 height 11
drag, startPoint x: 828, startPoint y: 124, endPoint x: 753, endPoint y: 130, distance: 75.2
click at [753, 130] on div "Muriel m'a donné son accord concernant le virement de 1412 € prévue le 10/10/20…" at bounding box center [784, 125] width 510 height 11
click at [844, 124] on div "Muriel m'a donné son accord concernant le virement de 1412 €, sur le RIB en piè…" at bounding box center [784, 125] width 510 height 11
click at [861, 122] on div "Muriel m'a donné son accord concernant le virement de 1412 €, sur le RIB en piè…" at bounding box center [784, 125] width 510 height 11
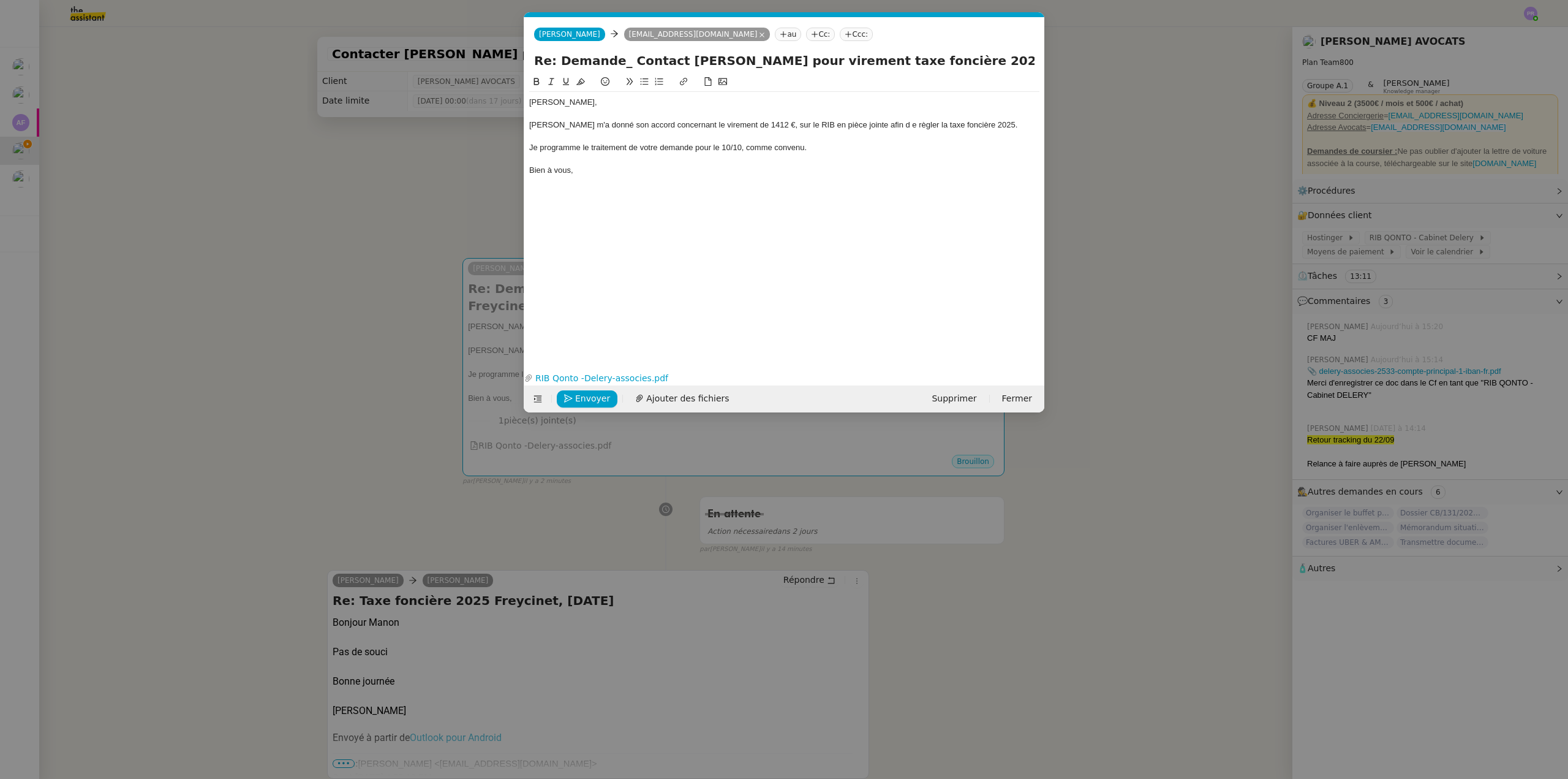
click at [869, 124] on div "Muriel m'a donné son accord concernant le virement de 1412 €, sur le RIB en piè…" at bounding box center [784, 125] width 510 height 11
click at [982, 127] on div "Muriel m'a donné son accord concernant le virement de 1412 €, sur le RIB en piè…" at bounding box center [784, 125] width 510 height 11
click at [880, 127] on div "Muriel m'a donné son accord concernant le virement de 1412 €, sur le RIB en piè…" at bounding box center [784, 125] width 510 height 11
click at [0, 0] on lt-span "régler" at bounding box center [0, 0] width 0 height 0
drag, startPoint x: 631, startPoint y: 123, endPoint x: 597, endPoint y: 123, distance: 34.0
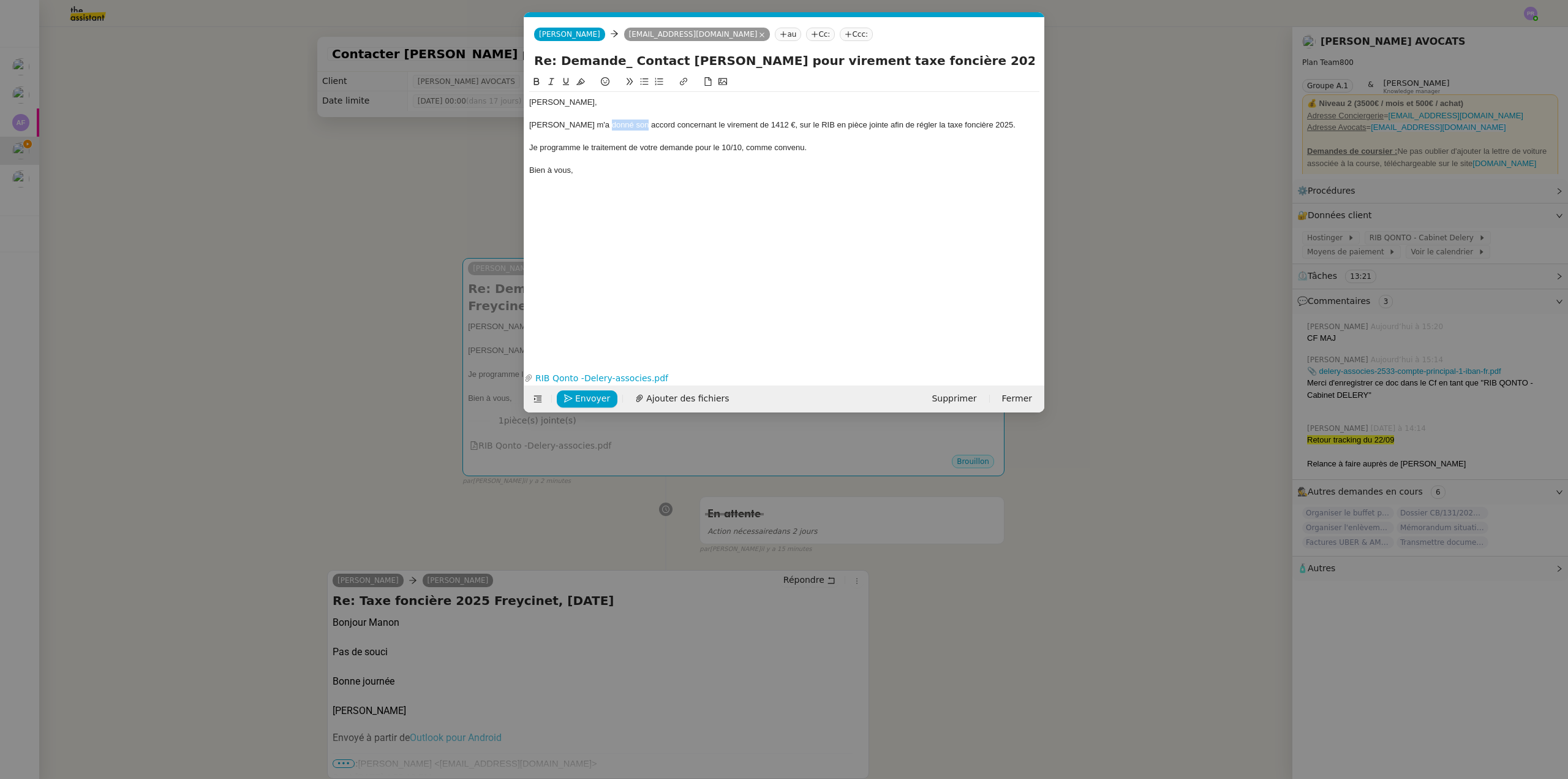
click at [597, 123] on div "Muriel m'a donné son accord concernant le virement de 1412 €, sur le RIB en piè…" at bounding box center [784, 125] width 510 height 11
click at [750, 127] on div "Muriel m'a donné son accord concernant le virement de 1412 €, sur le RIB en piè…" at bounding box center [784, 125] width 510 height 11
click at [579, 142] on div at bounding box center [784, 148] width 510 height 11
click at [349, 220] on nz-modal-container "Service TA - VOYAGE - PROPOSITION GLOBALE A utiliser dans le cadre de propositi…" at bounding box center [784, 390] width 1568 height 779
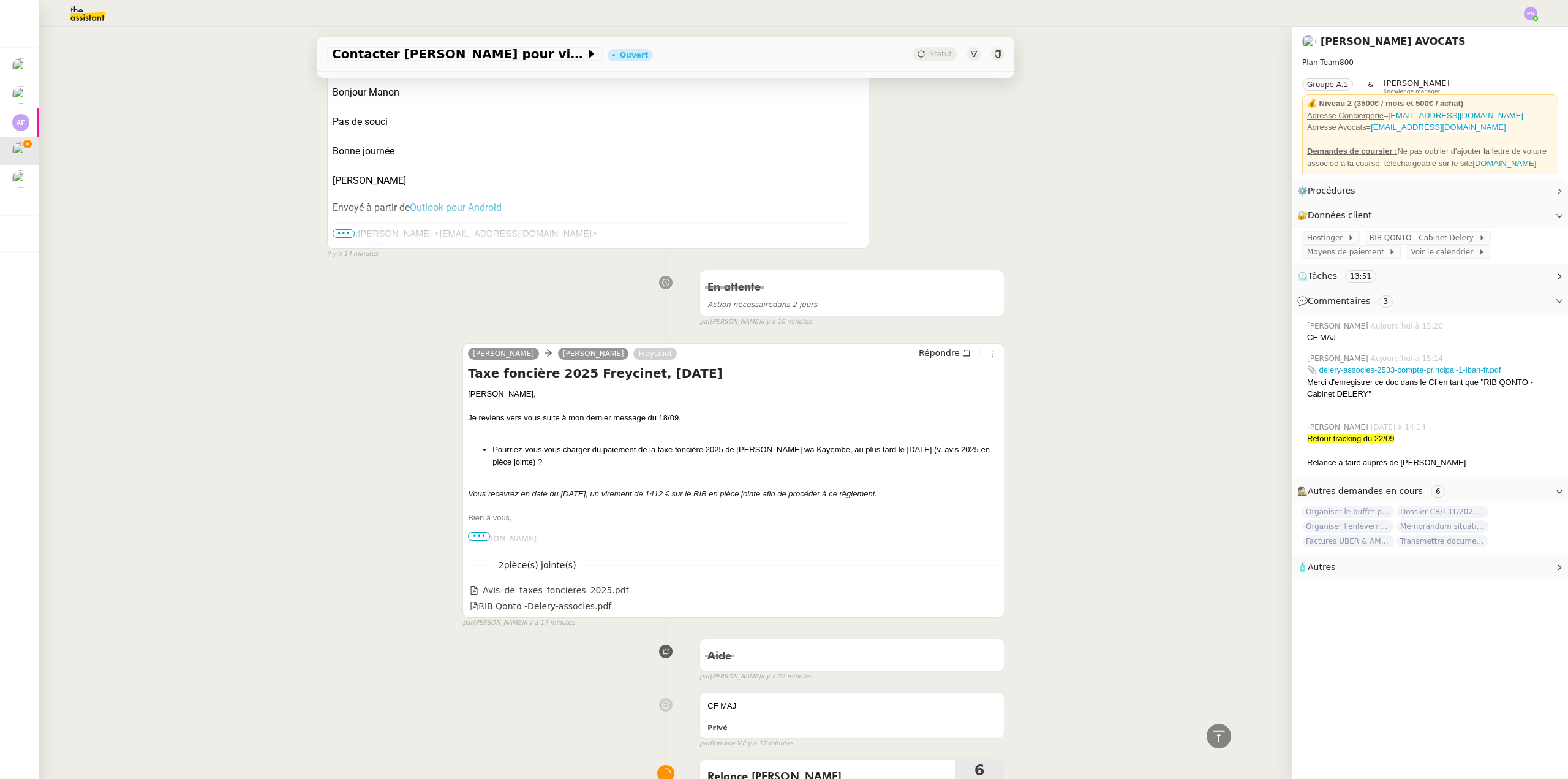
scroll to position [613, 0]
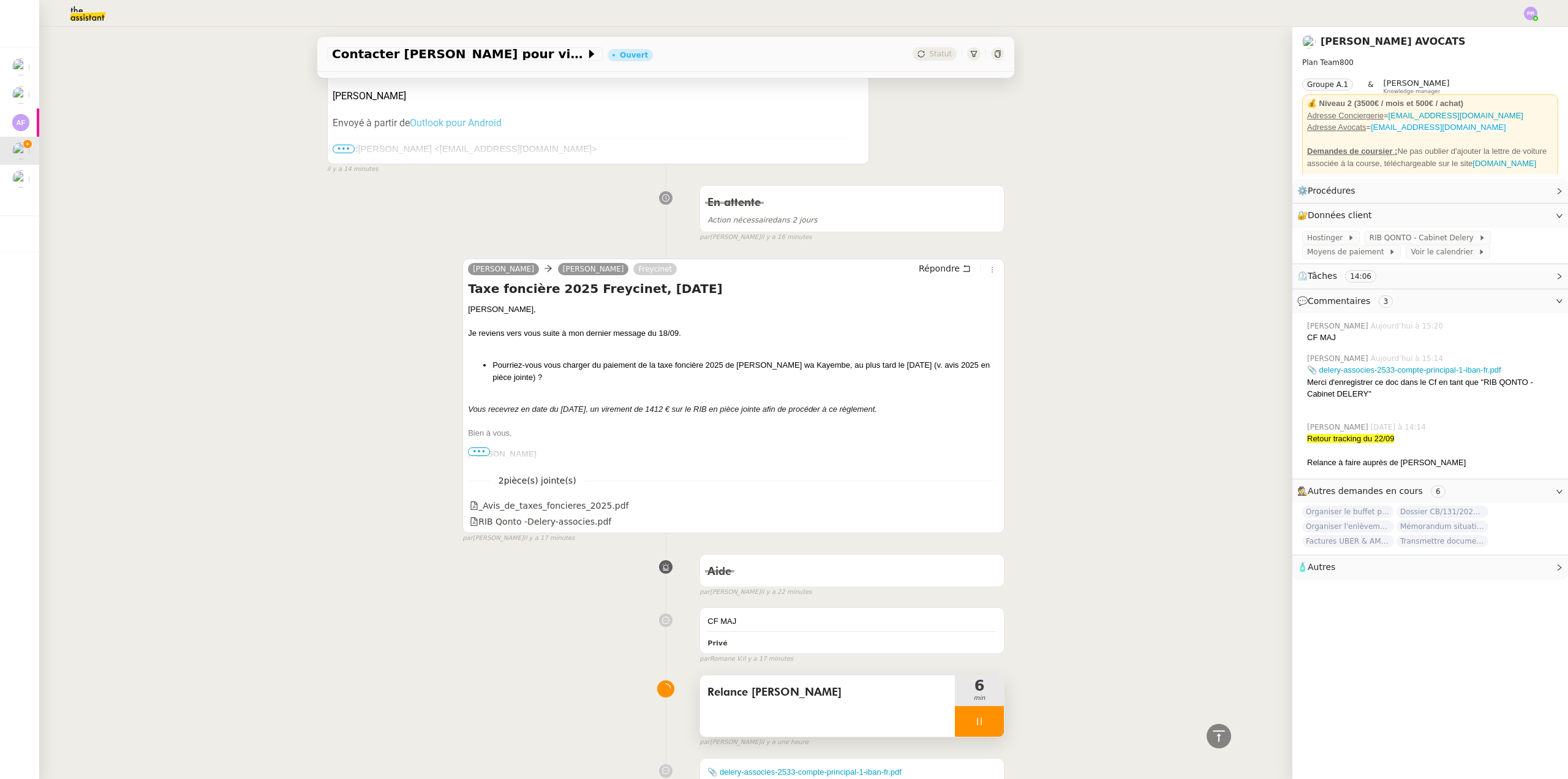
click at [983, 706] on div at bounding box center [979, 721] width 49 height 31
click at [987, 716] on icon at bounding box center [991, 721] width 10 height 10
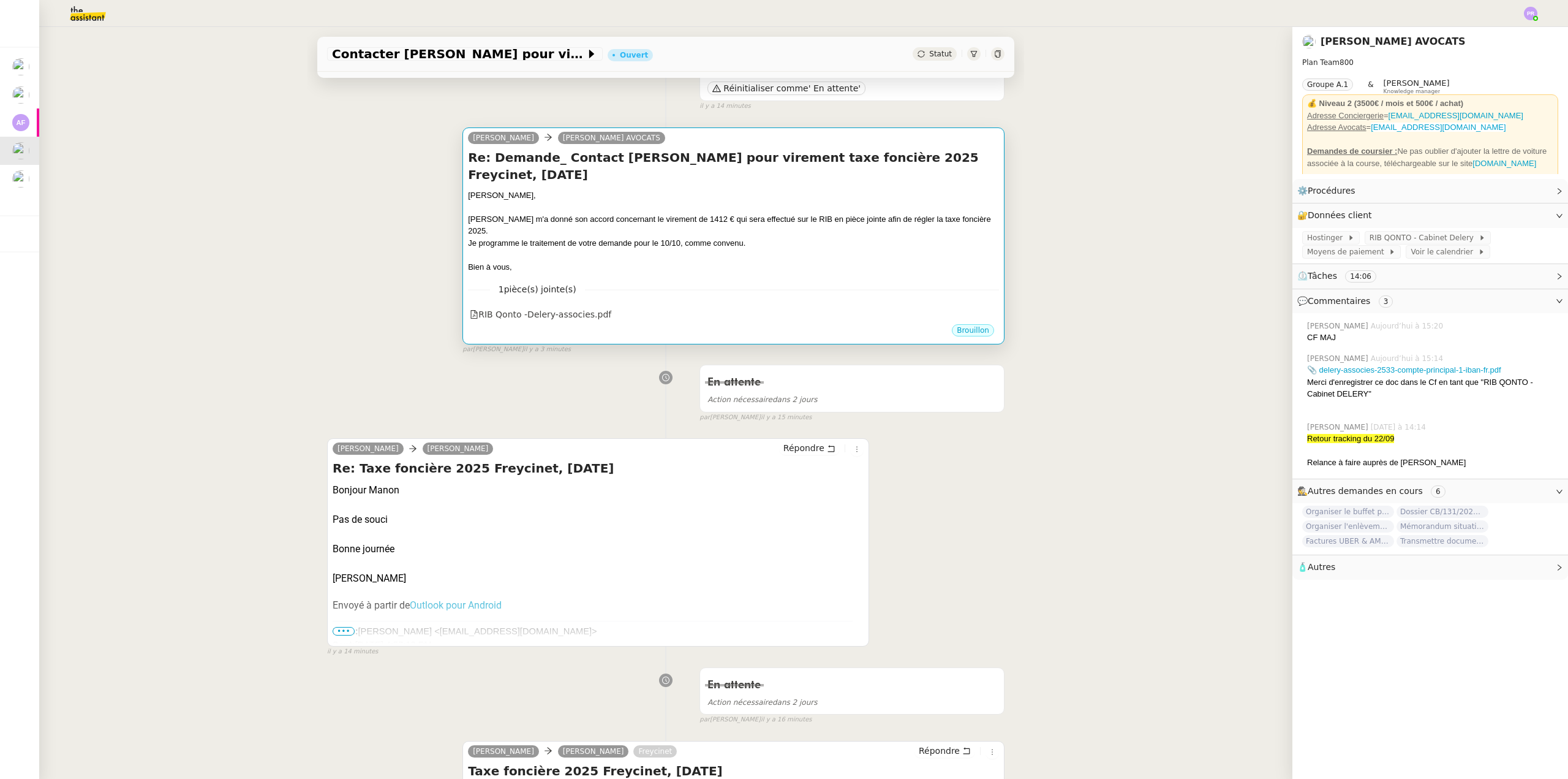
scroll to position [0, 0]
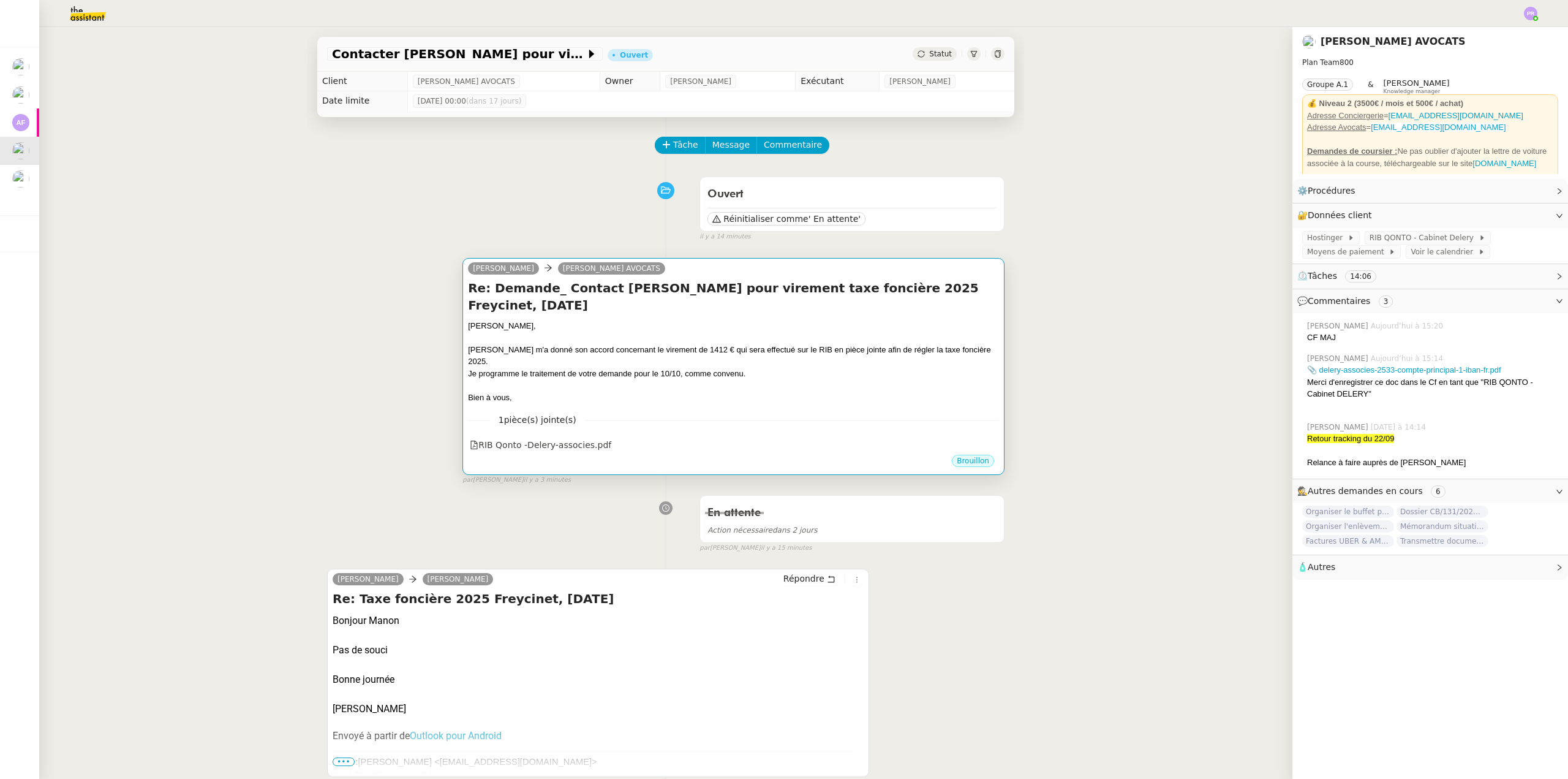
click at [831, 331] on div at bounding box center [733, 338] width 531 height 12
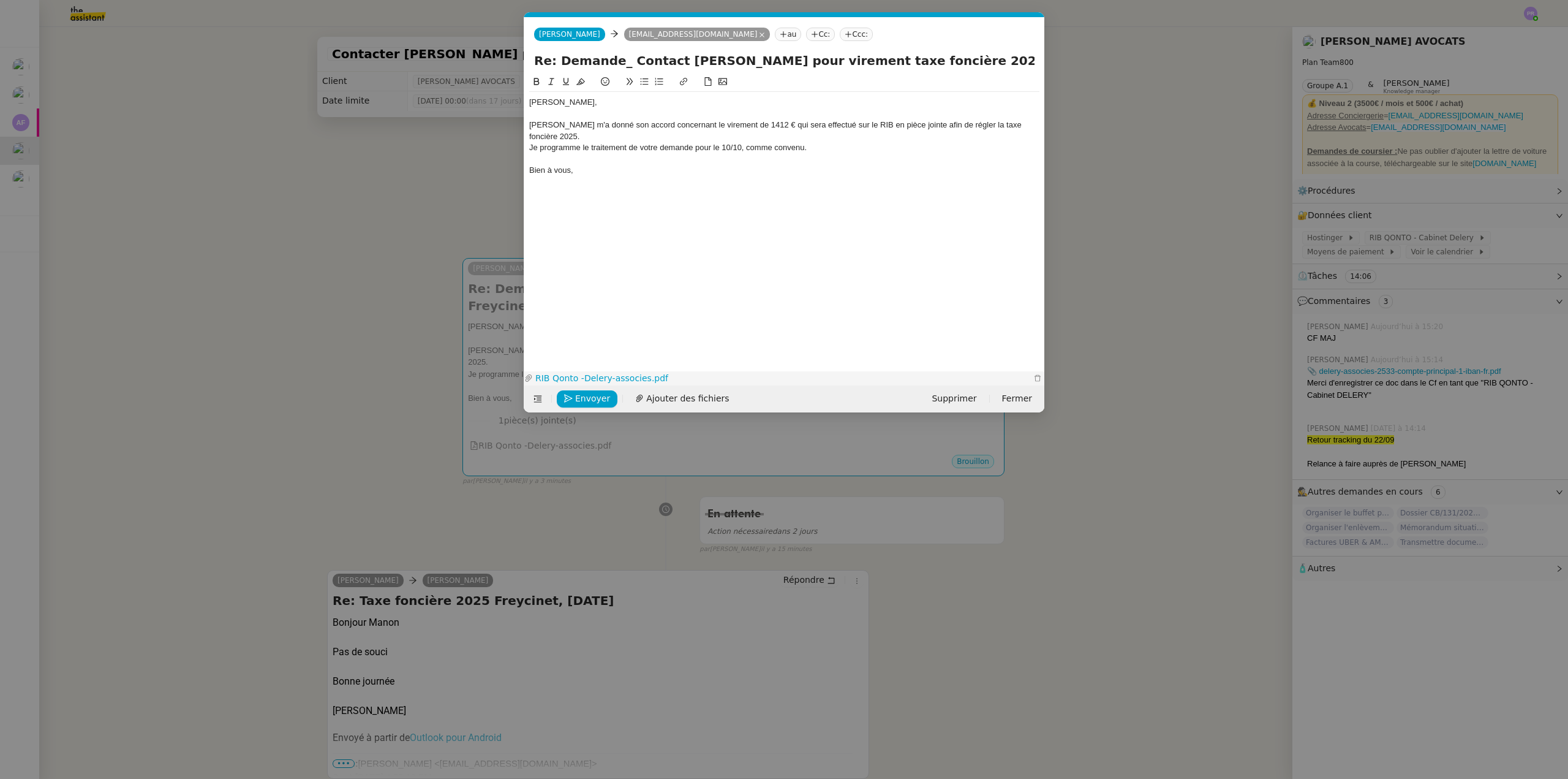
scroll to position [0, 26]
click at [592, 401] on span "Envoyer" at bounding box center [593, 399] width 35 height 14
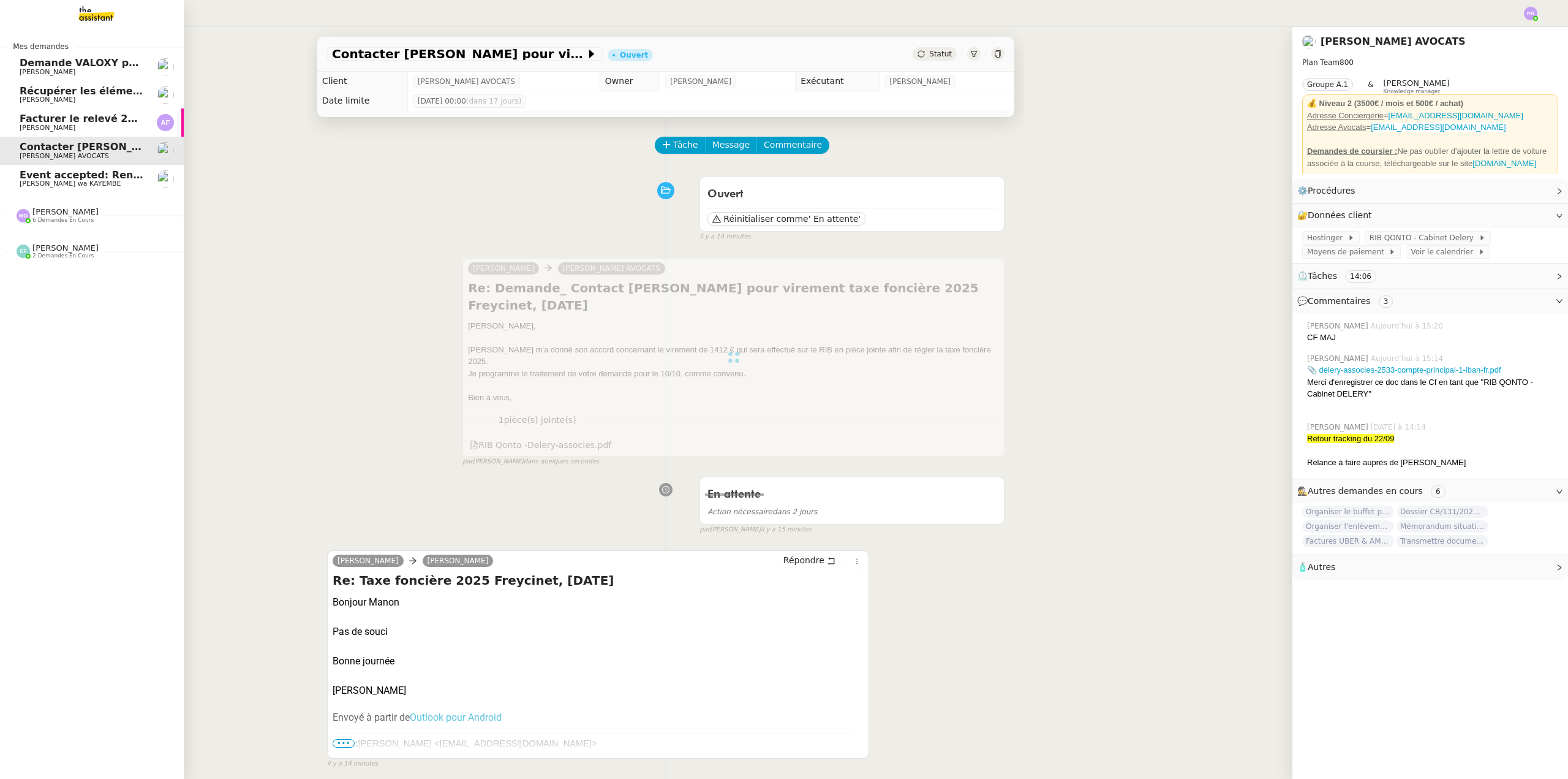
click at [64, 180] on span "Naomi OMEONGA wa KAYEMBE" at bounding box center [70, 183] width 101 height 8
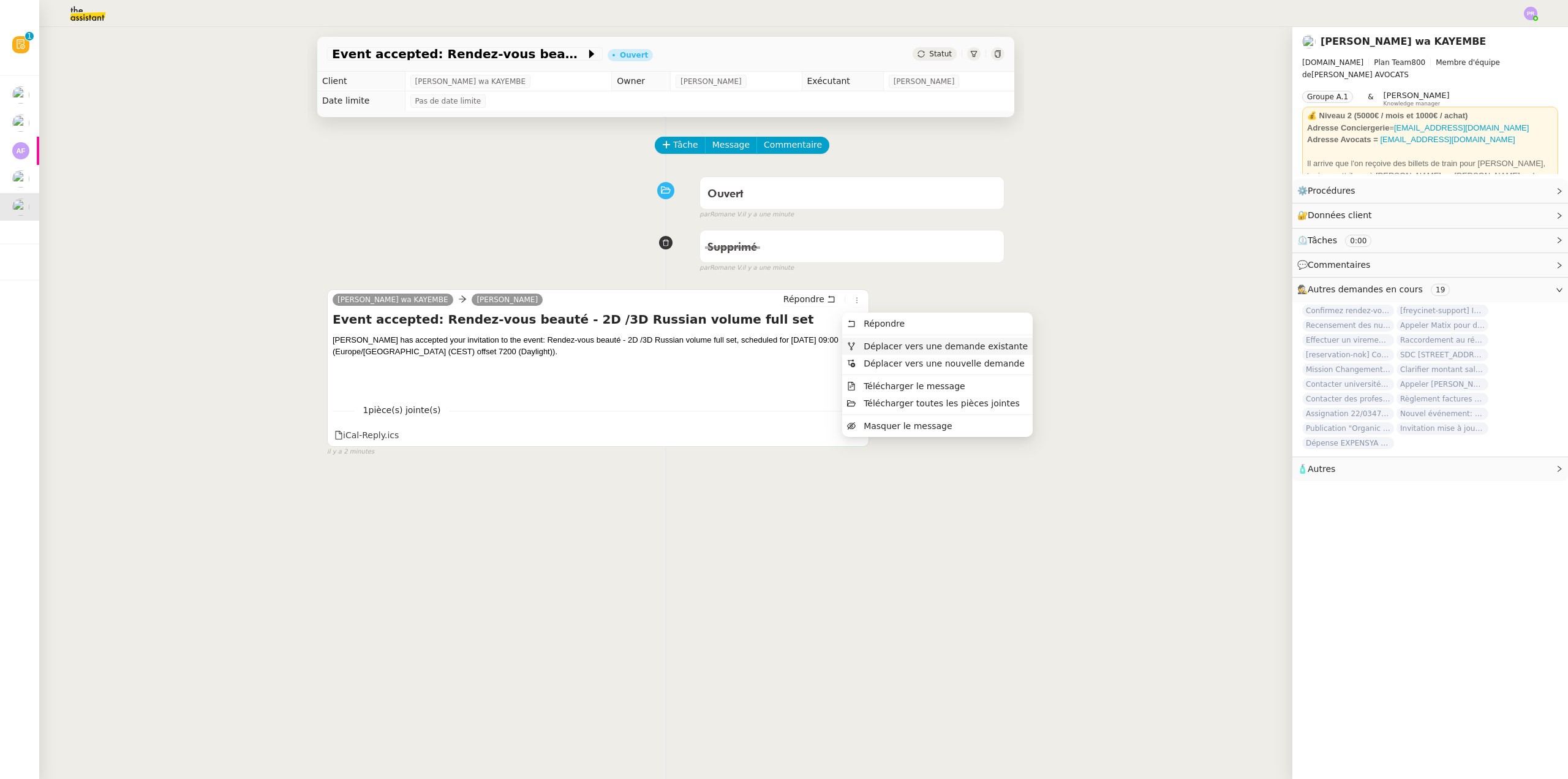
click at [874, 343] on span "Déplacer vers une demande existante" at bounding box center [946, 346] width 164 height 10
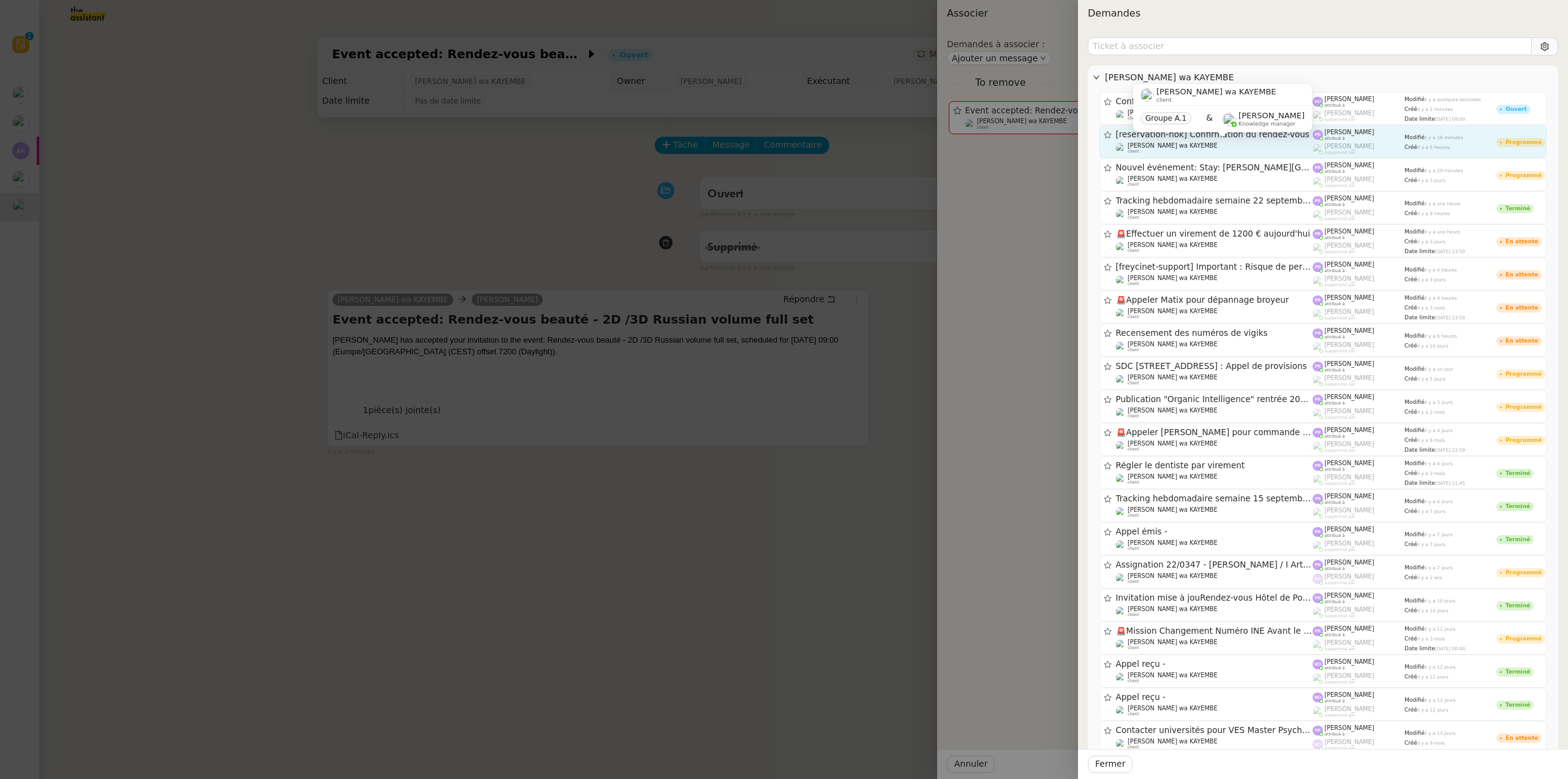
click at [1231, 142] on div "Naomi OMEONGA wa KAYEMBE client" at bounding box center [1215, 148] width 197 height 12
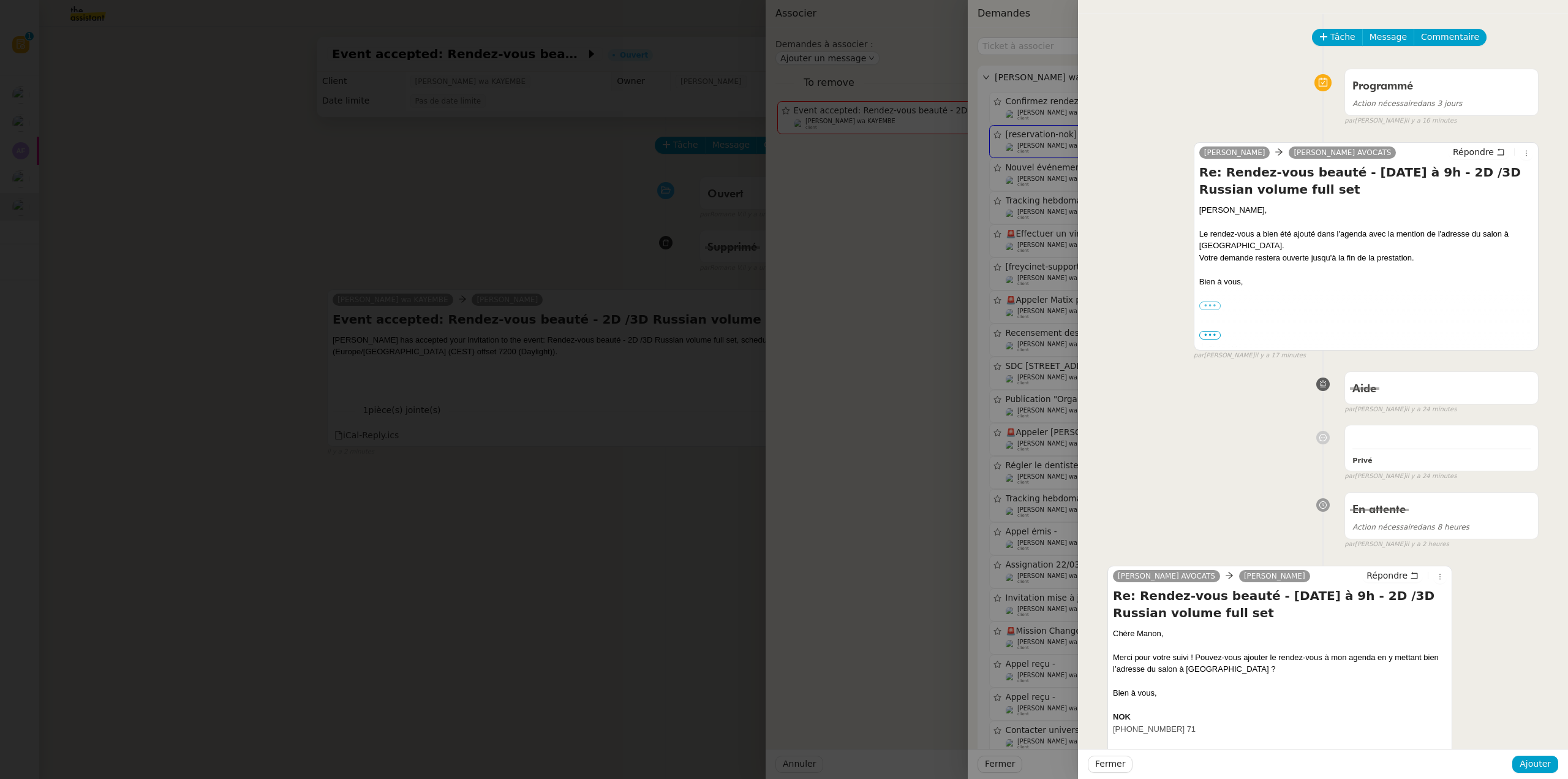
click at [1551, 755] on div "Fermer Ajouter" at bounding box center [1322, 764] width 490 height 30
click at [1547, 765] on span "Ajouter" at bounding box center [1535, 763] width 31 height 14
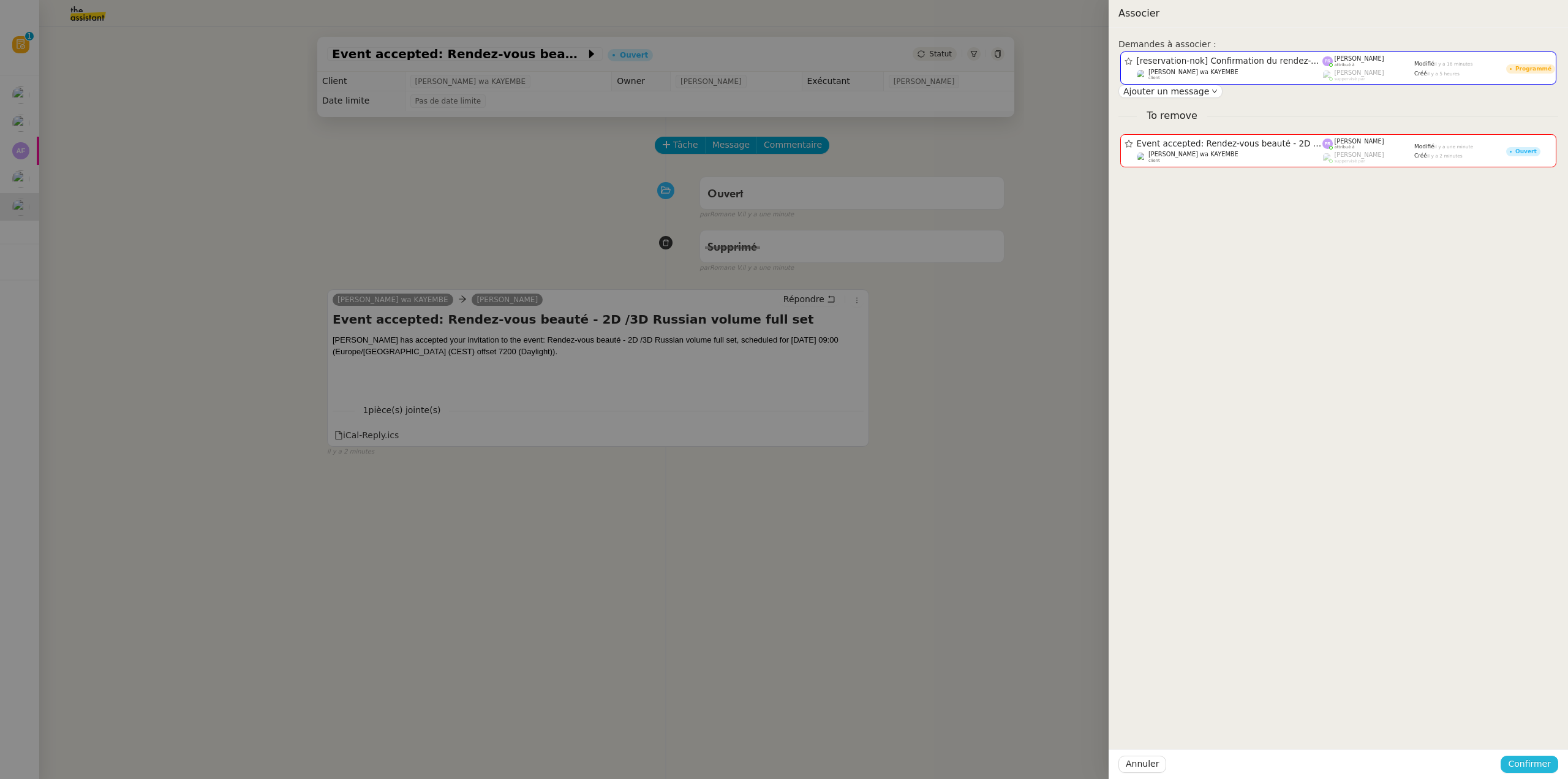
click at [1547, 765] on span "Confirmer" at bounding box center [1529, 763] width 43 height 14
click at [1536, 735] on span "Ajouter" at bounding box center [1530, 731] width 31 height 12
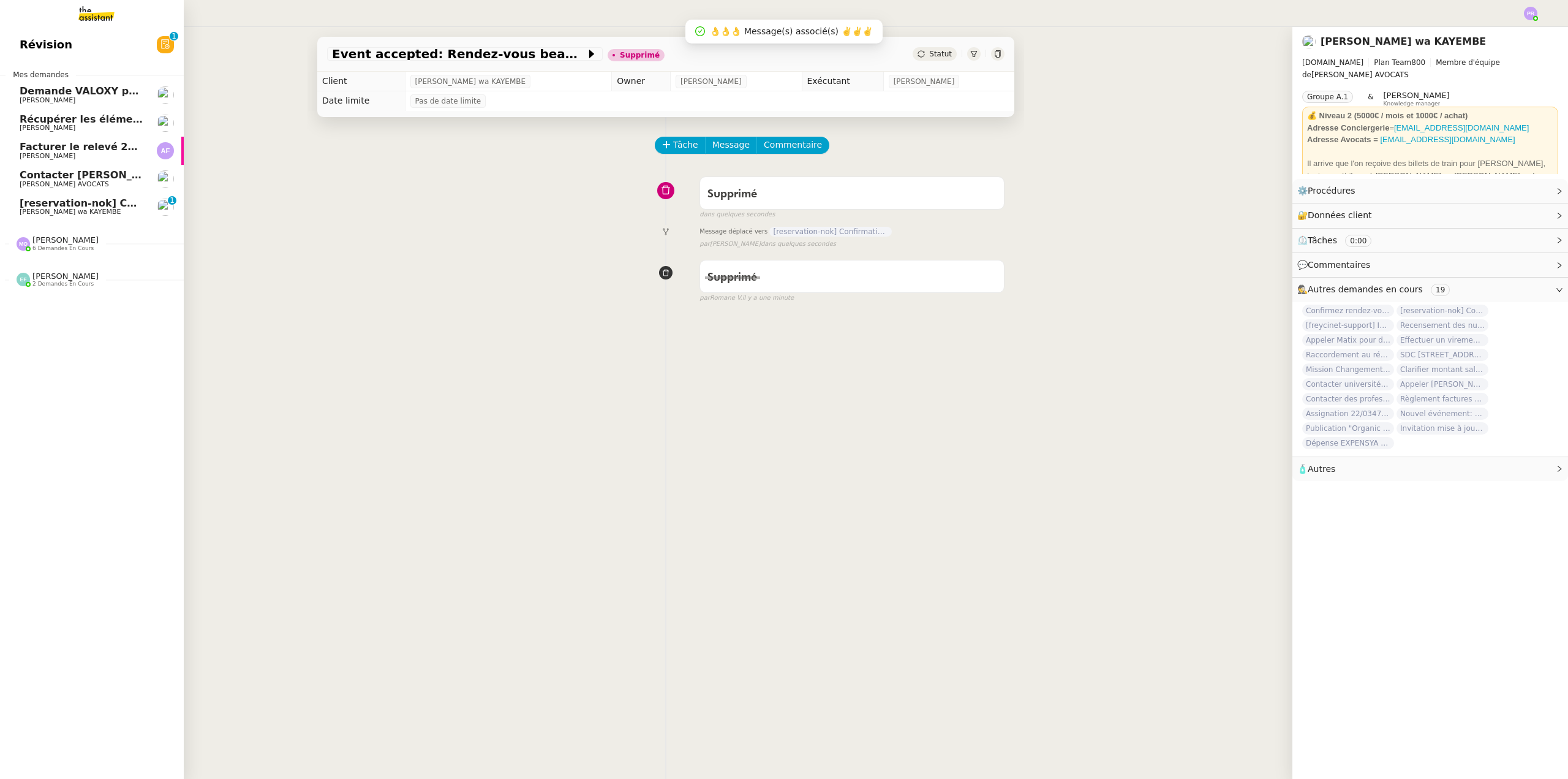
click at [76, 201] on span "[reservation-nok] Confirmation du rendez-vous" at bounding box center [150, 203] width 261 height 11
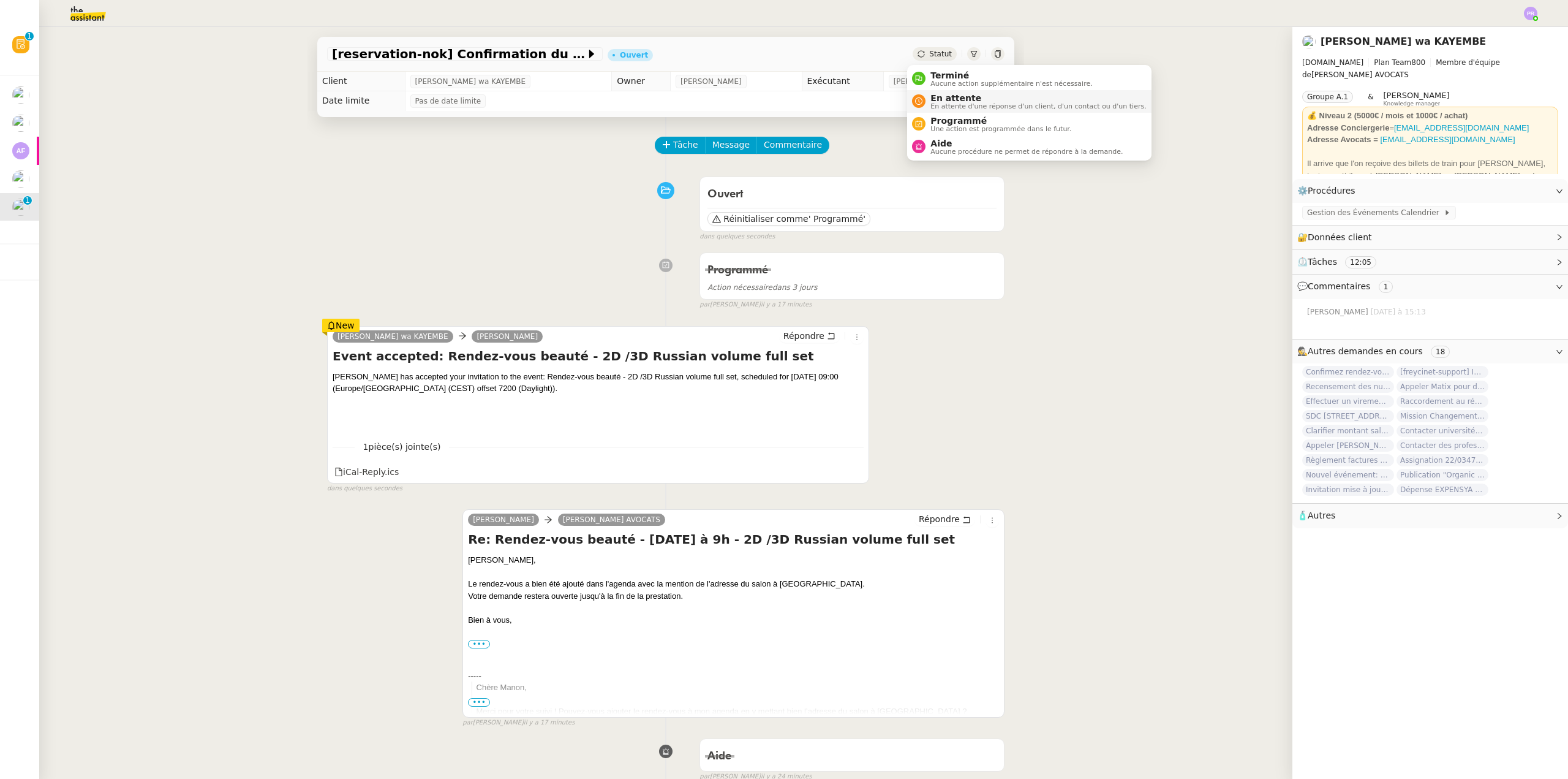
click at [955, 103] on span "En attente d'une réponse d'un client, d'un contact ou d'un tiers." at bounding box center [1038, 106] width 215 height 7
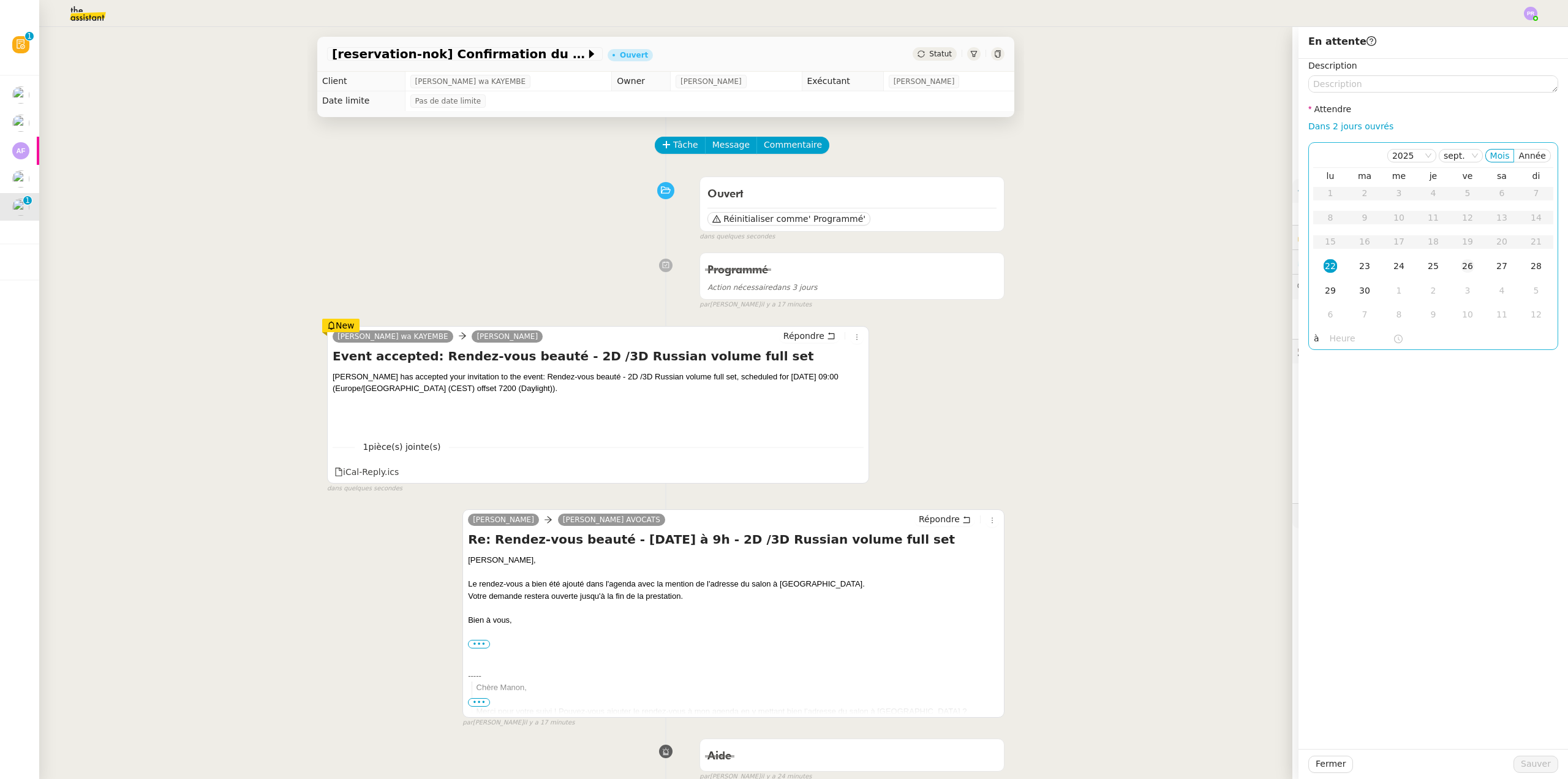
click at [1463, 267] on div "26" at bounding box center [1468, 266] width 14 height 14
click at [1540, 760] on span "Sauver" at bounding box center [1536, 763] width 30 height 14
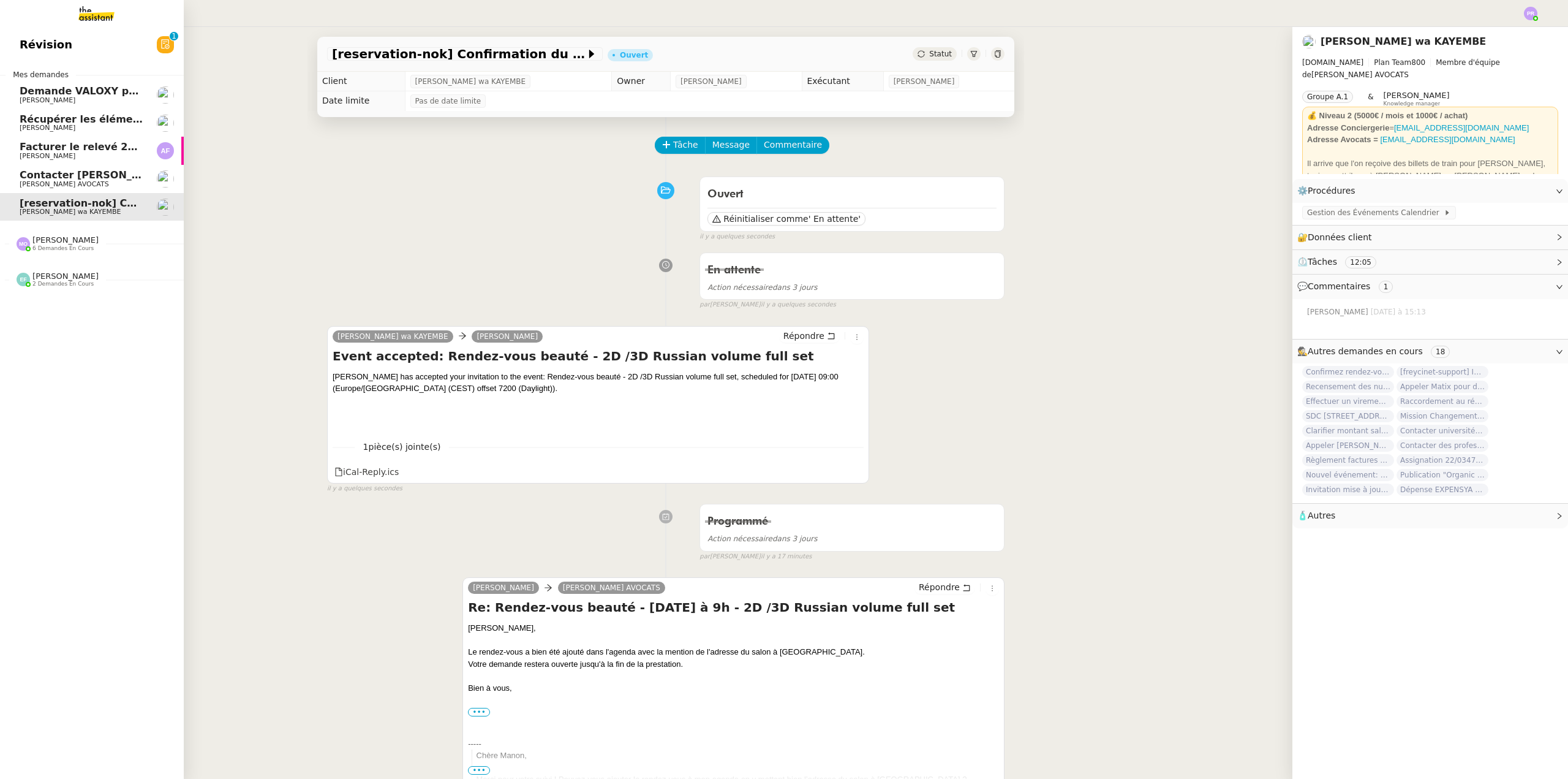
click at [90, 148] on span "Facturer le relevé 250922-VTF-01-62693" at bounding box center [130, 146] width 222 height 11
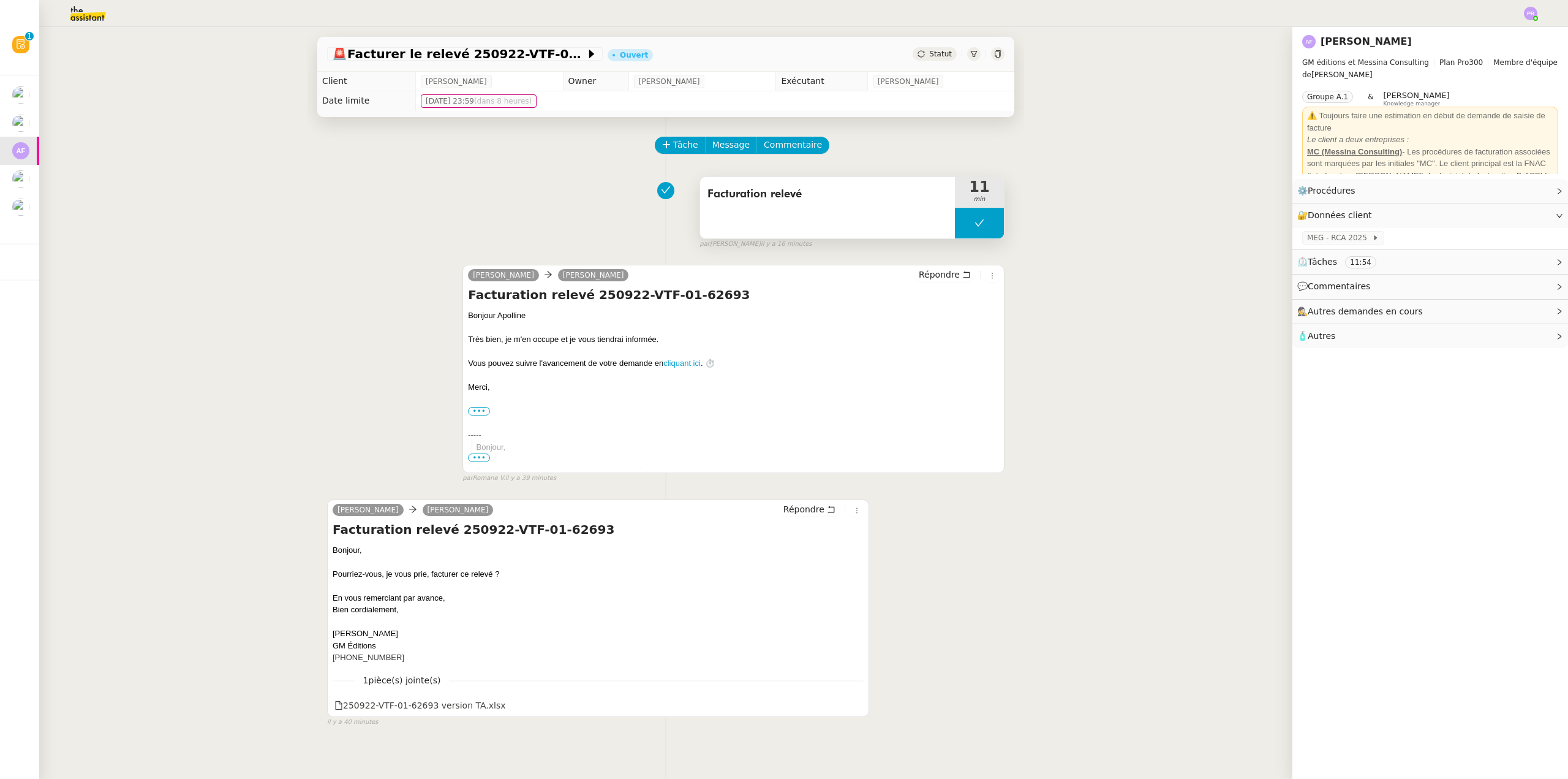
click at [957, 231] on button at bounding box center [979, 223] width 49 height 31
click at [957, 231] on div at bounding box center [967, 223] width 25 height 31
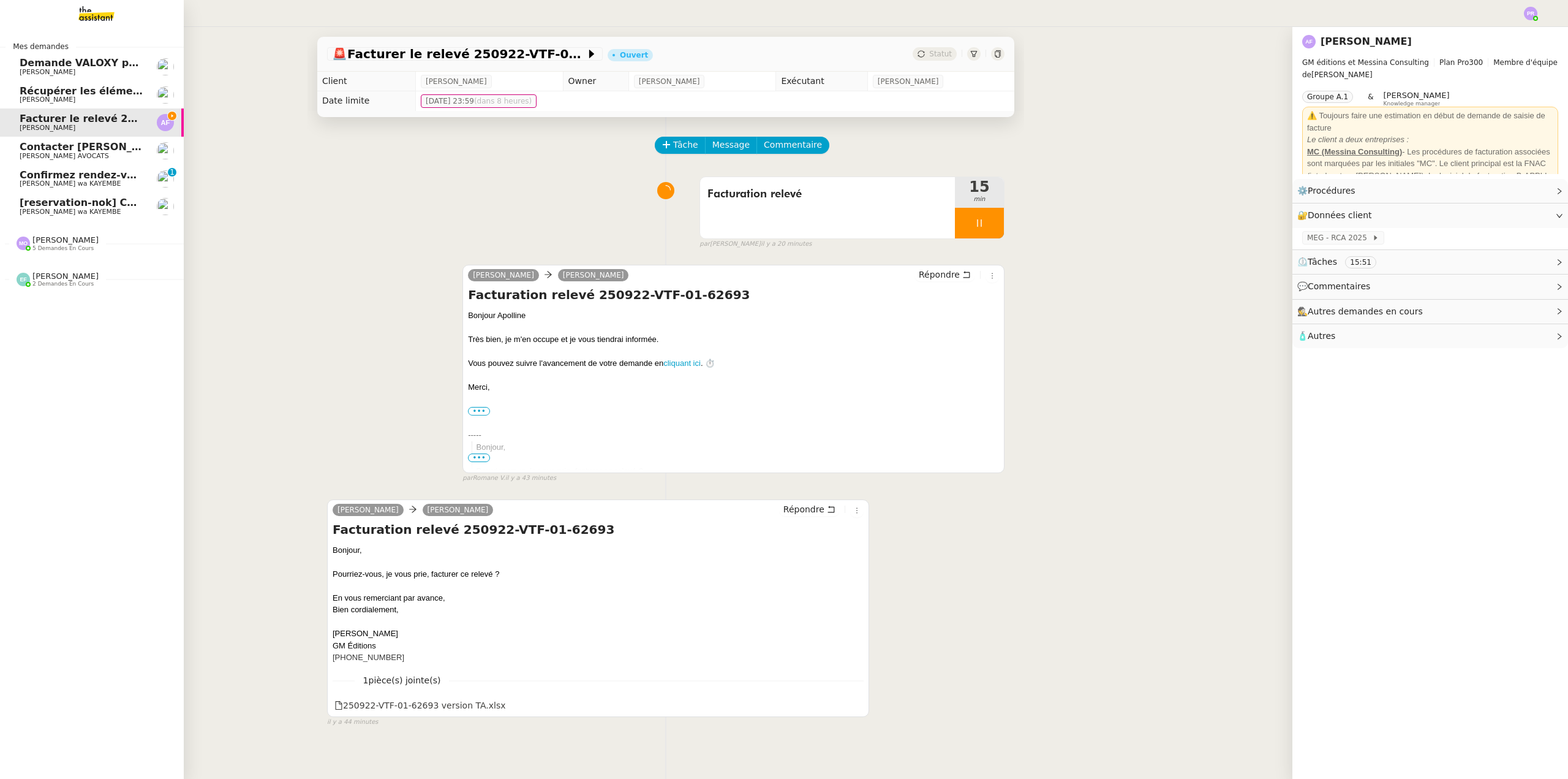
click at [80, 179] on span "Confirmez rendez-vous beauté" at bounding box center [104, 174] width 169 height 11
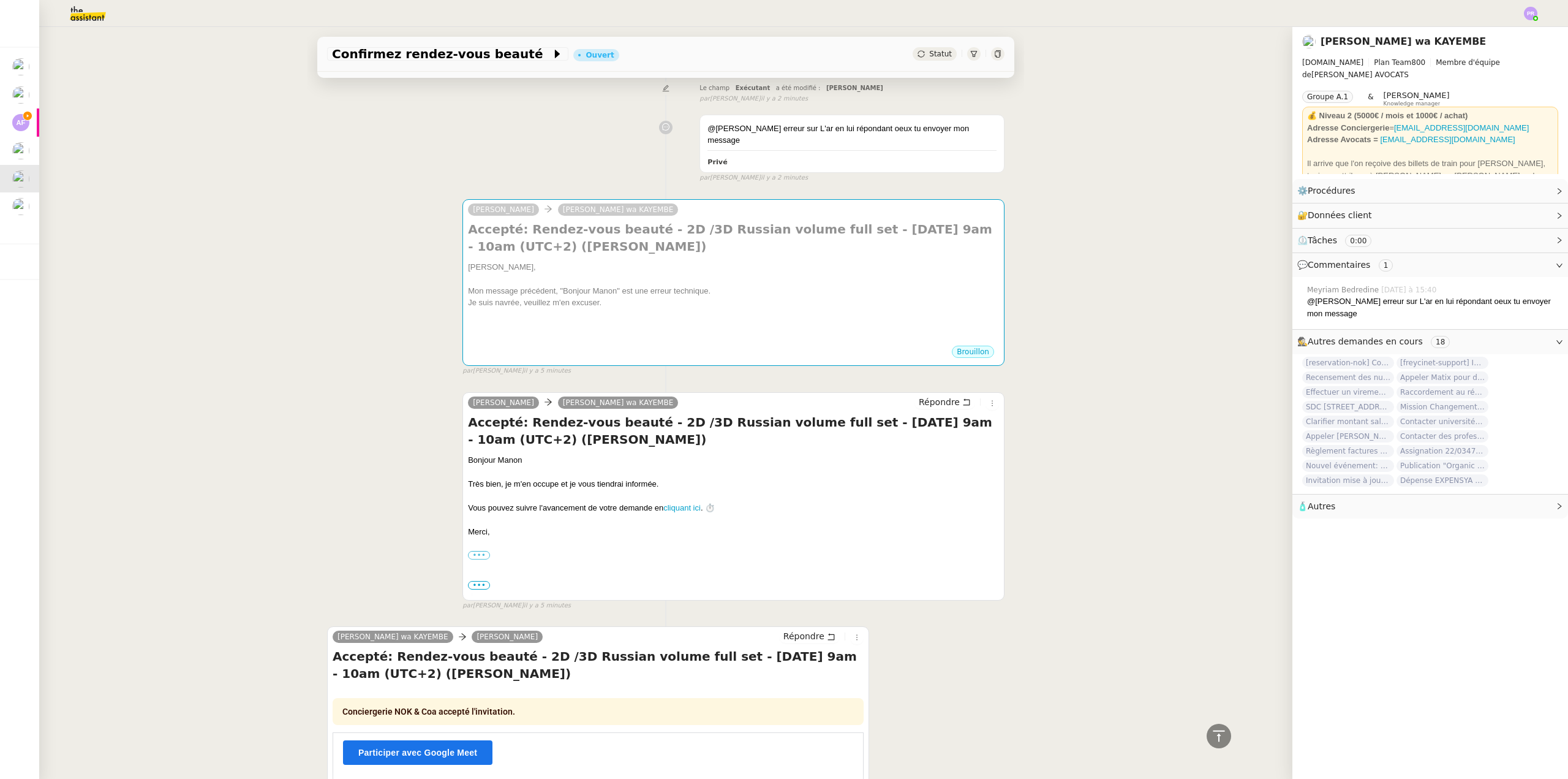
scroll to position [85, 0]
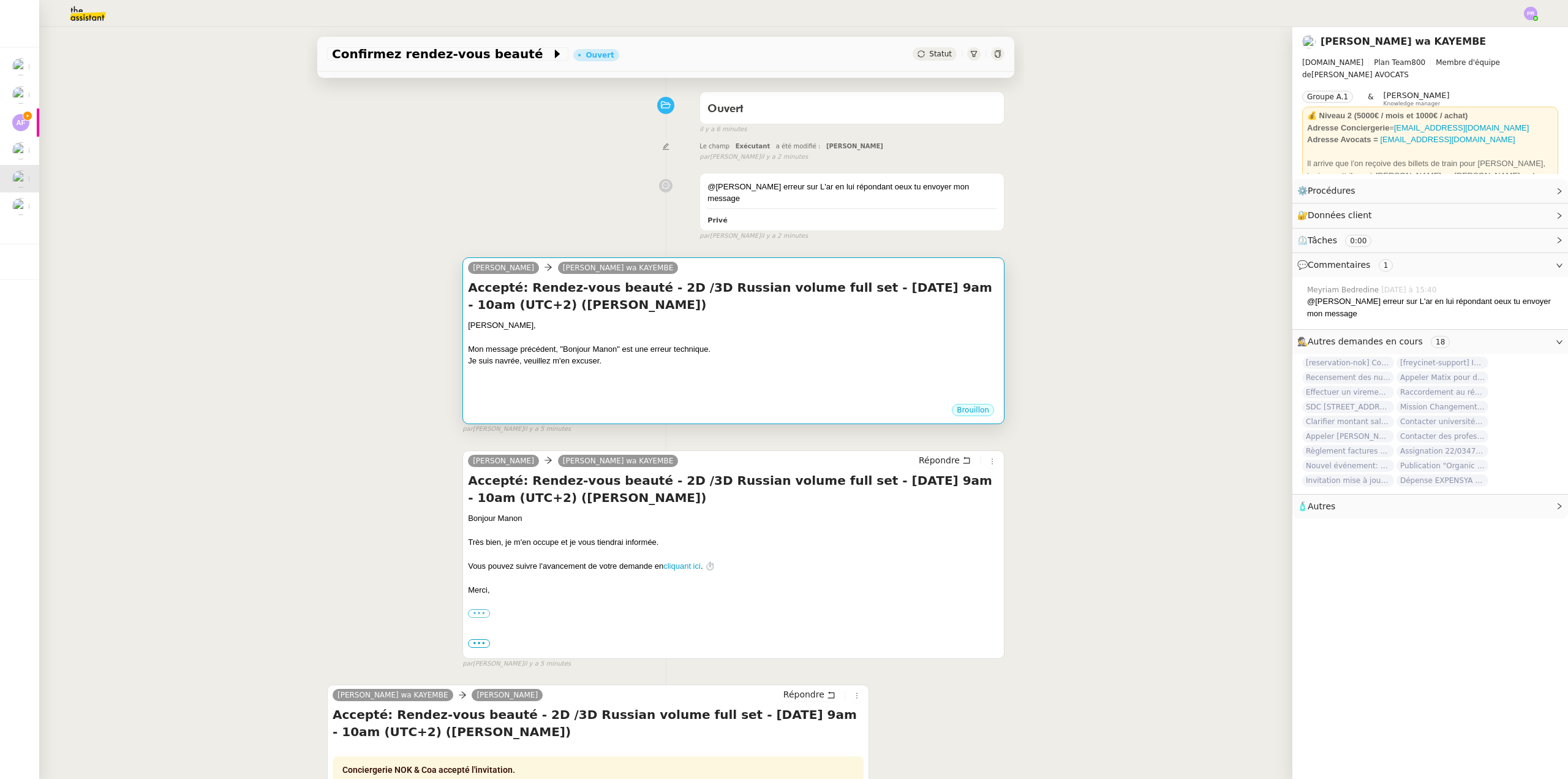
click at [526, 355] on div "Je suis navrée, veuillez m'en excuser." at bounding box center [733, 361] width 531 height 12
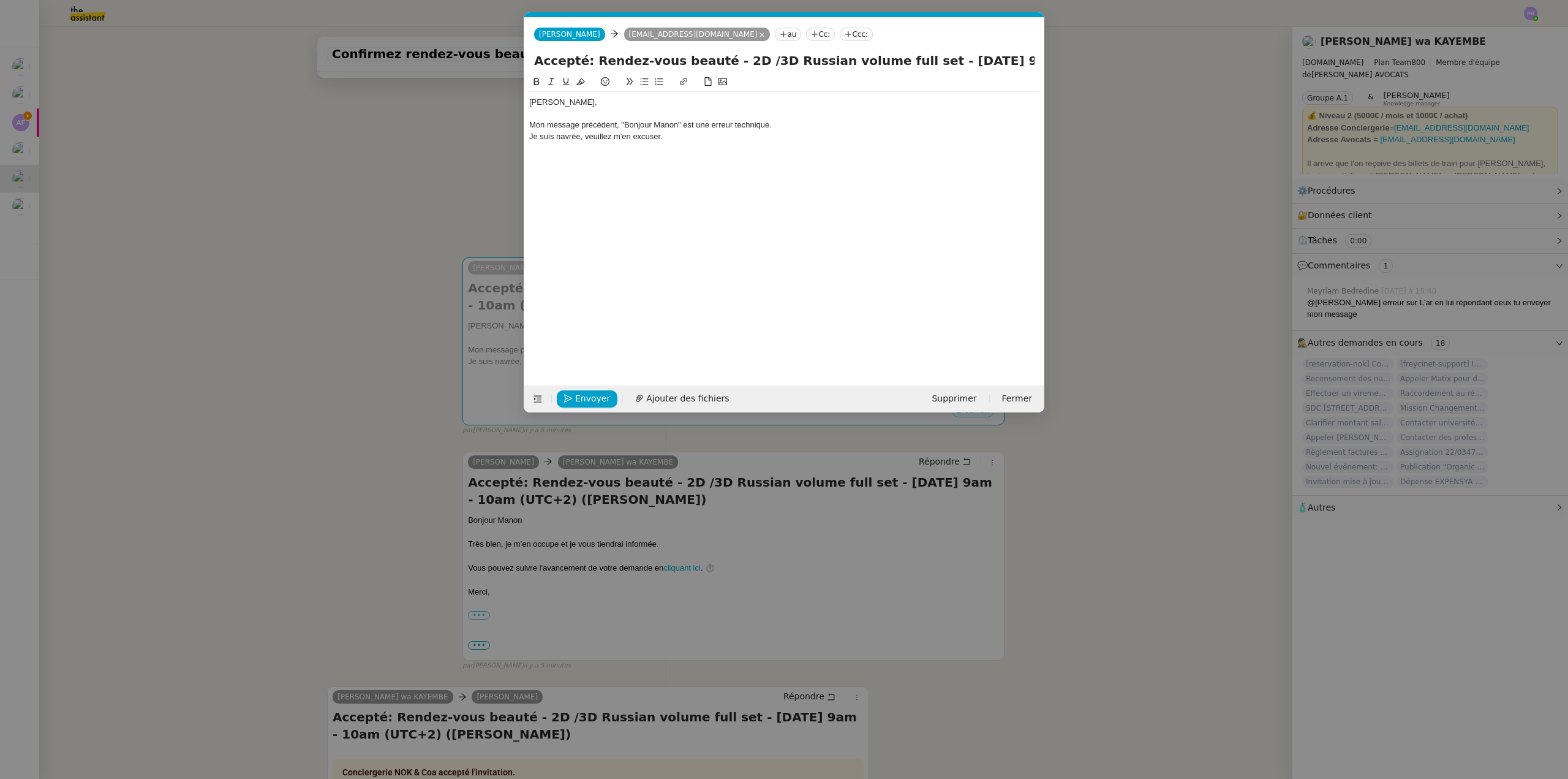
scroll to position [0, 26]
click at [694, 138] on div "Je suis navrée, veuillez m'en excuser." at bounding box center [784, 136] width 510 height 11
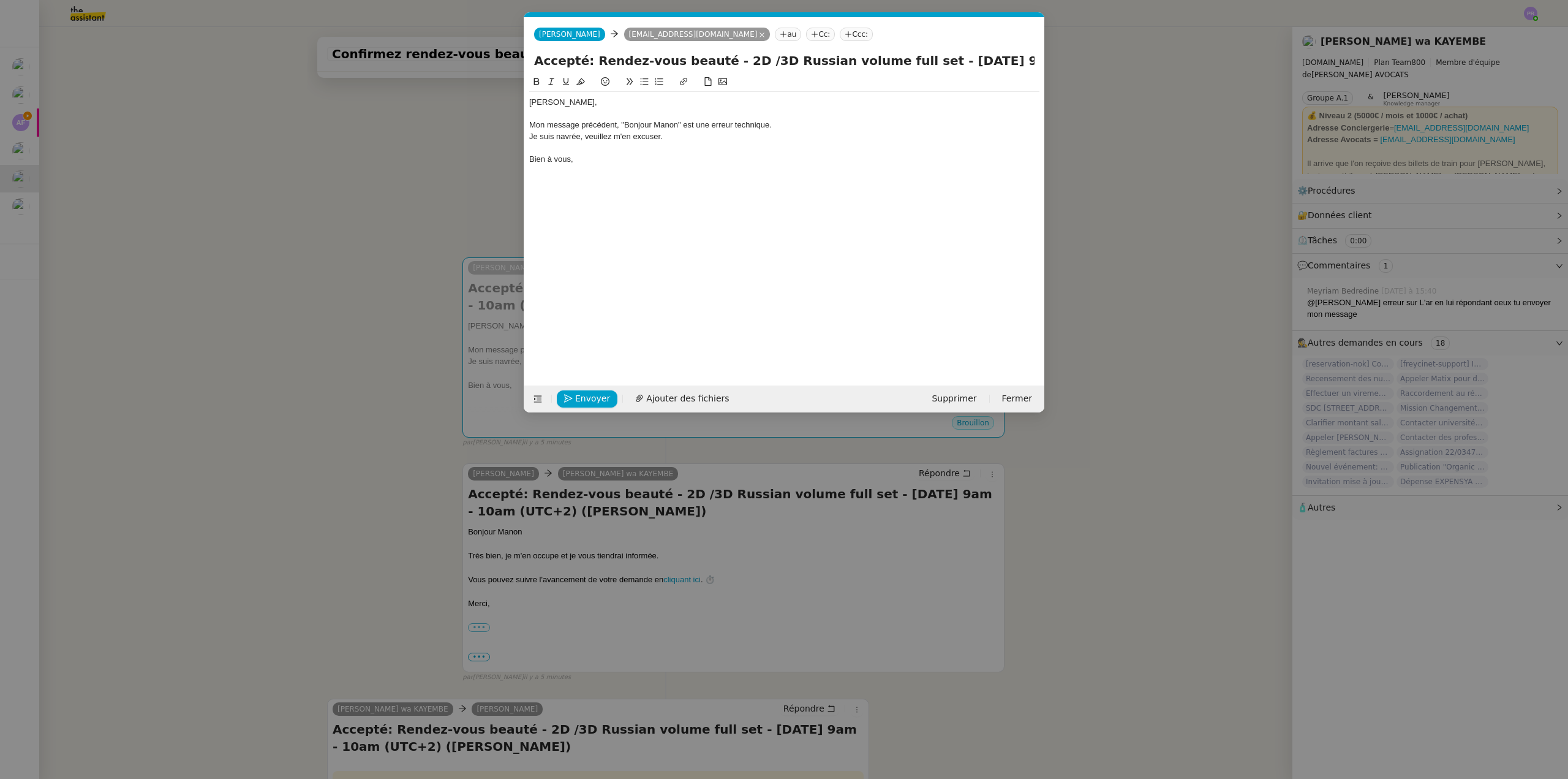
click at [480, 158] on nz-modal-container "Service TA - VOYAGE - PROPOSITION GLOBALE A utiliser dans le cadre de propositi…" at bounding box center [784, 390] width 1568 height 779
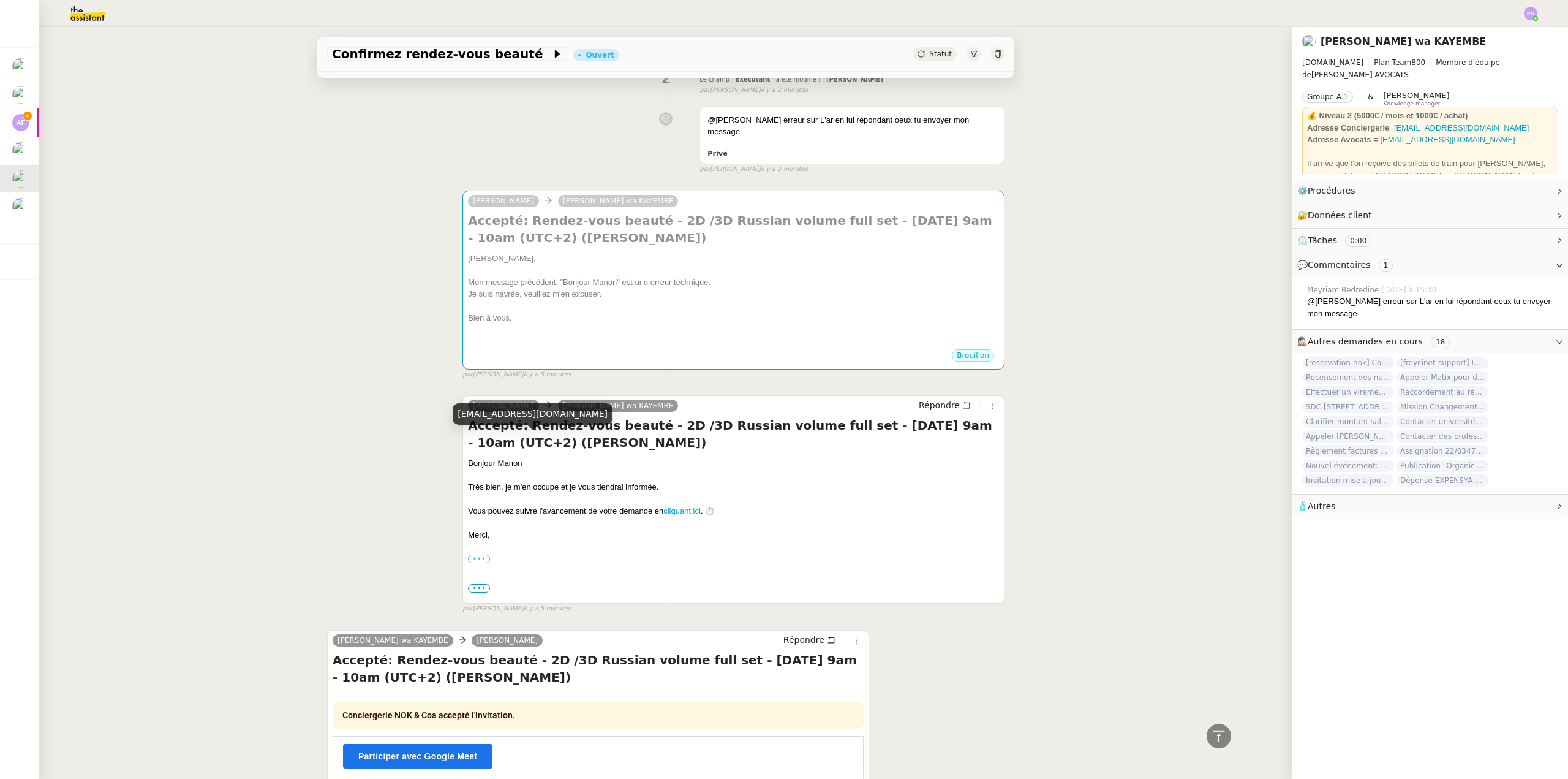
scroll to position [96, 0]
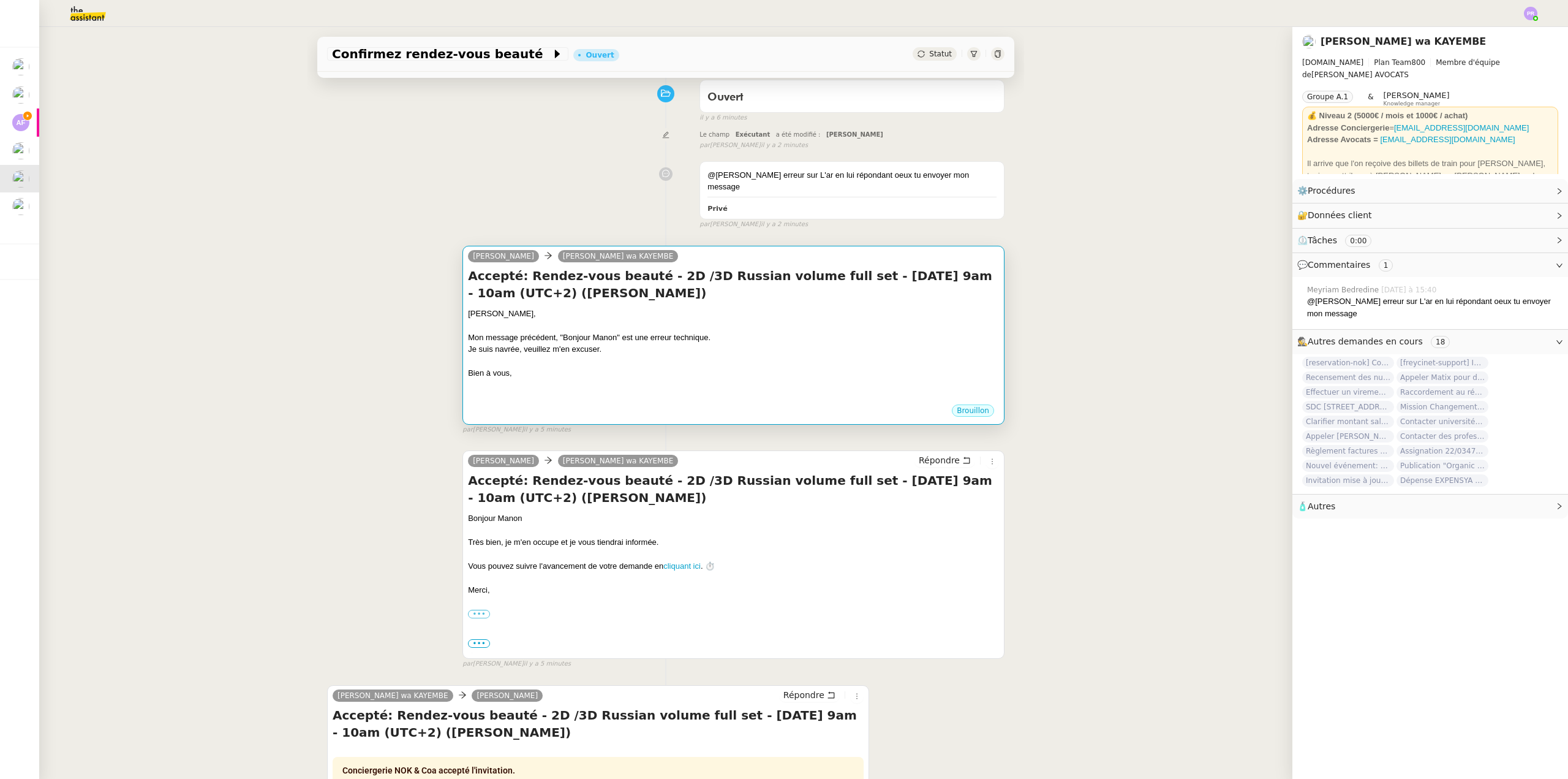
click at [590, 307] on div "Chère Naomi," at bounding box center [733, 313] width 531 height 12
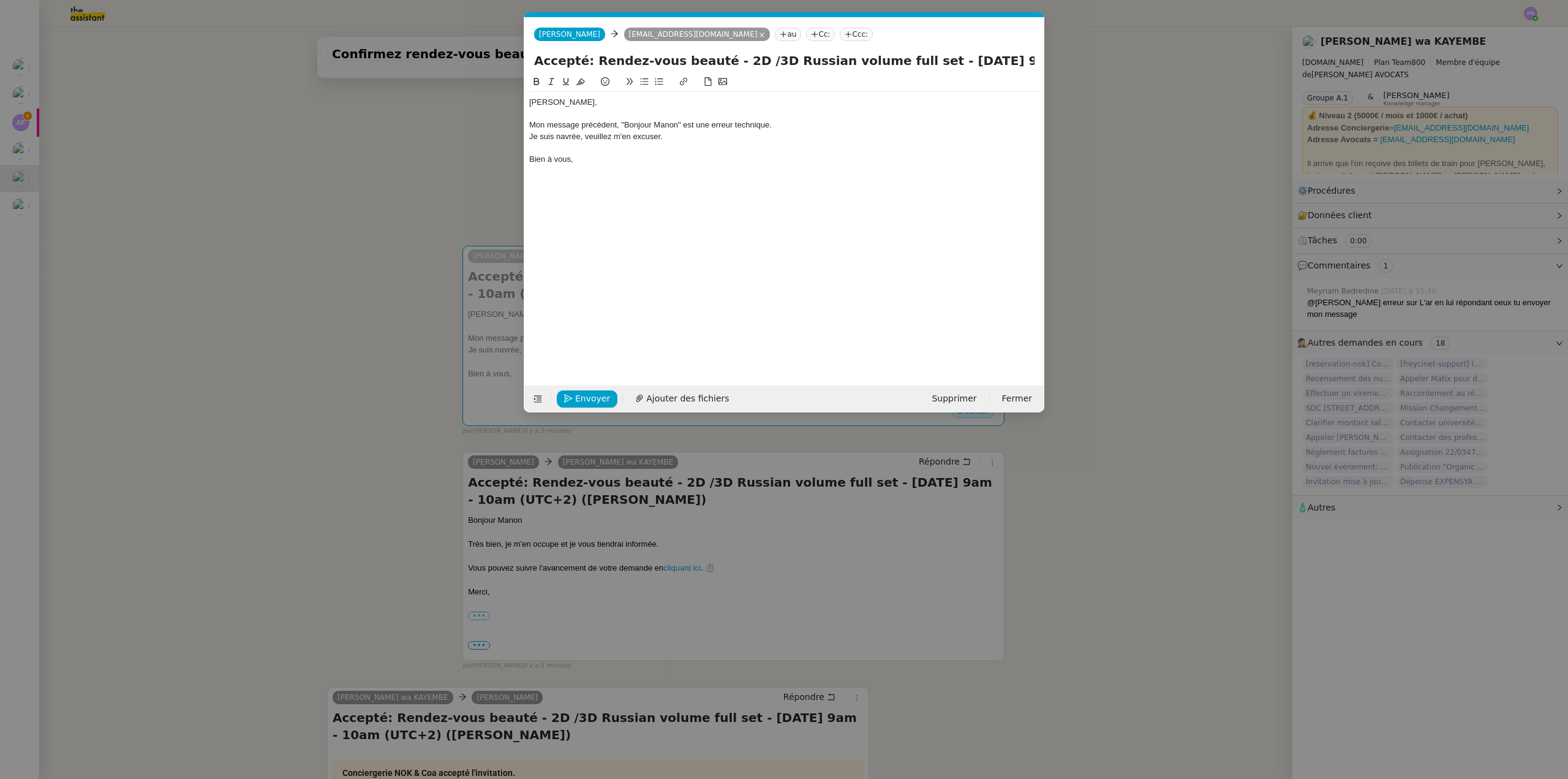
scroll to position [0, 26]
click at [589, 399] on span "Envoyer" at bounding box center [593, 399] width 35 height 14
click at [589, 399] on span "Confirmer l'envoi" at bounding box center [612, 399] width 74 height 14
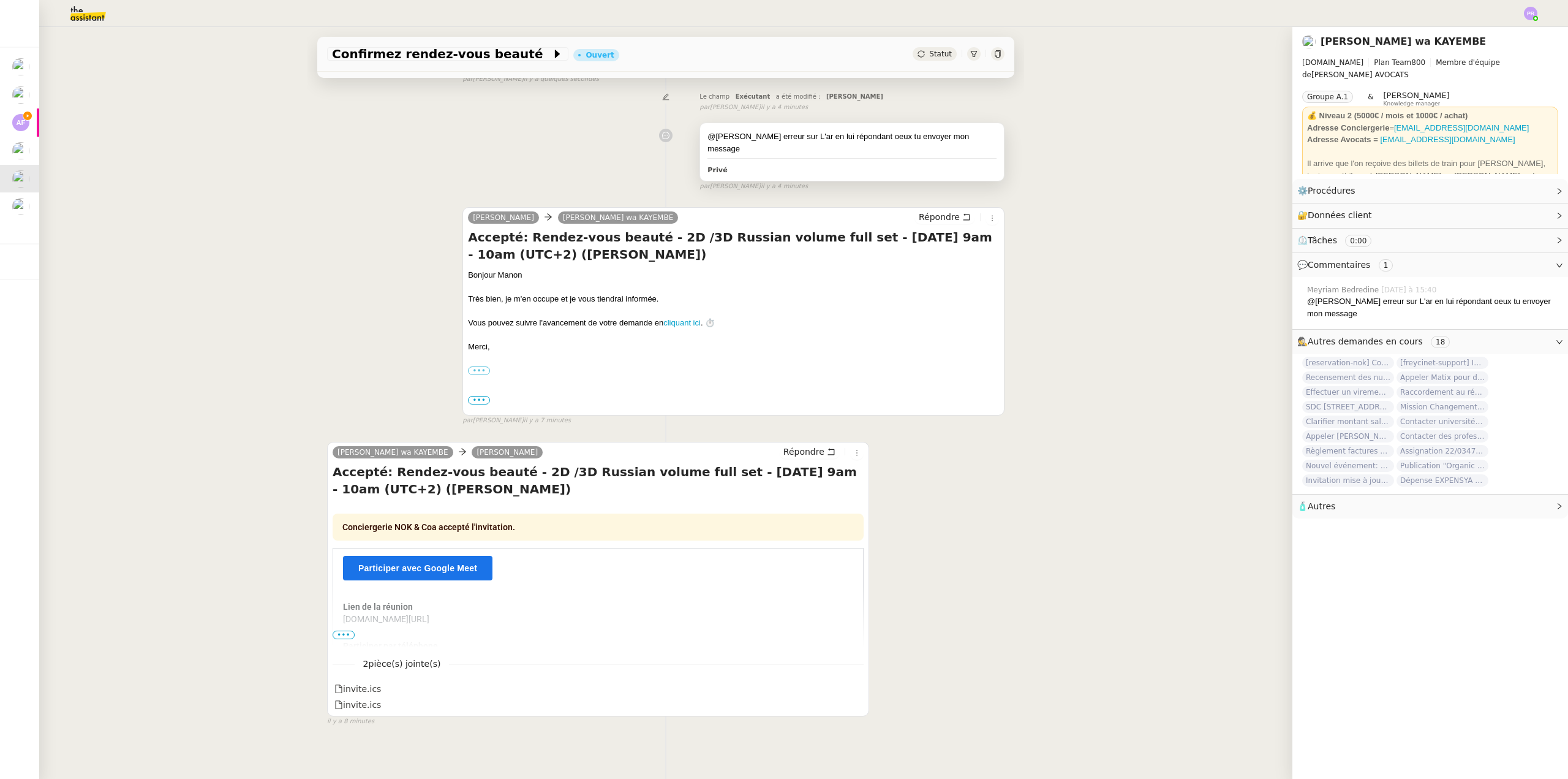
scroll to position [371, 0]
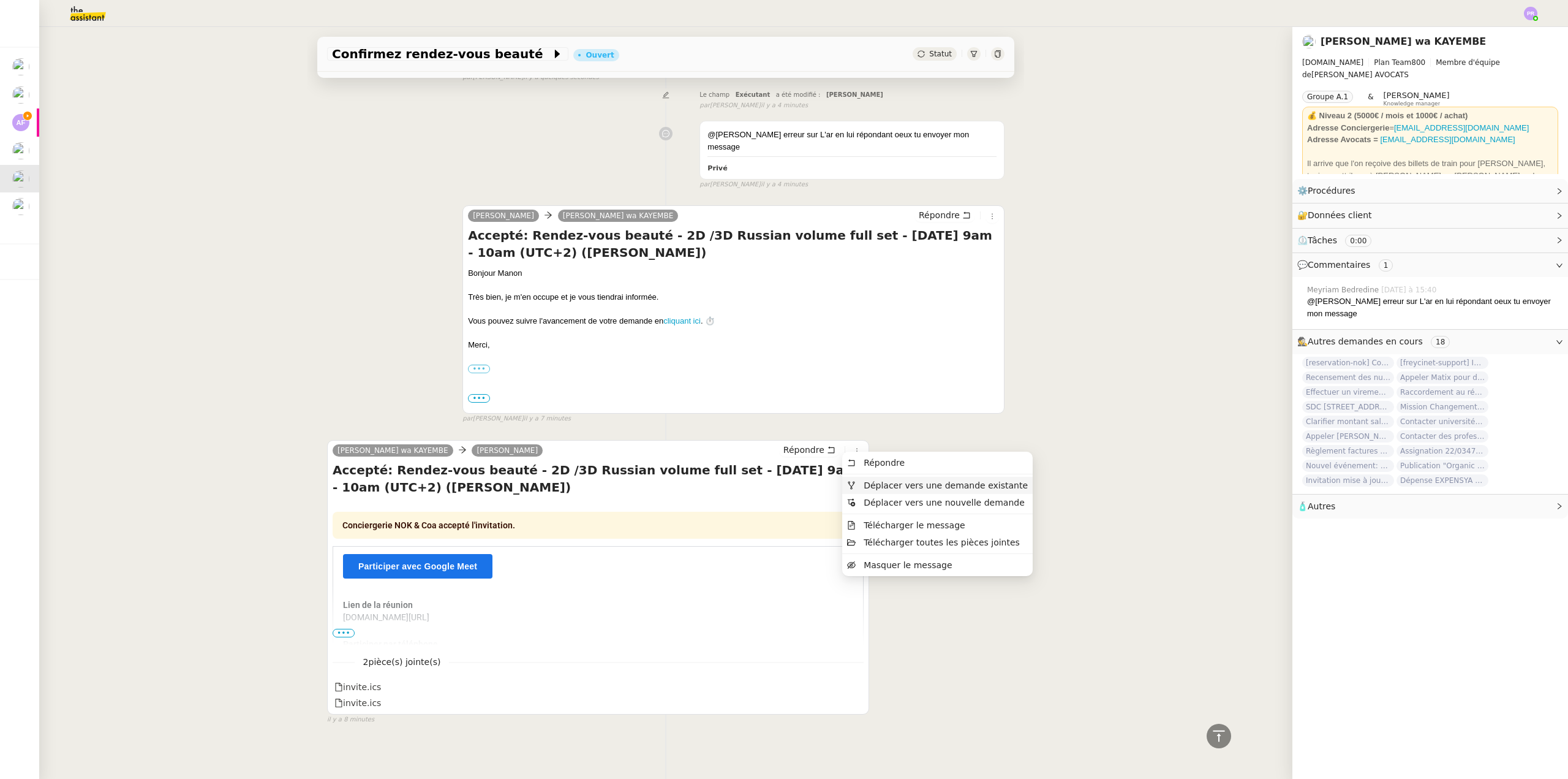
click at [890, 478] on li "Déplacer vers une demande existante" at bounding box center [937, 485] width 191 height 17
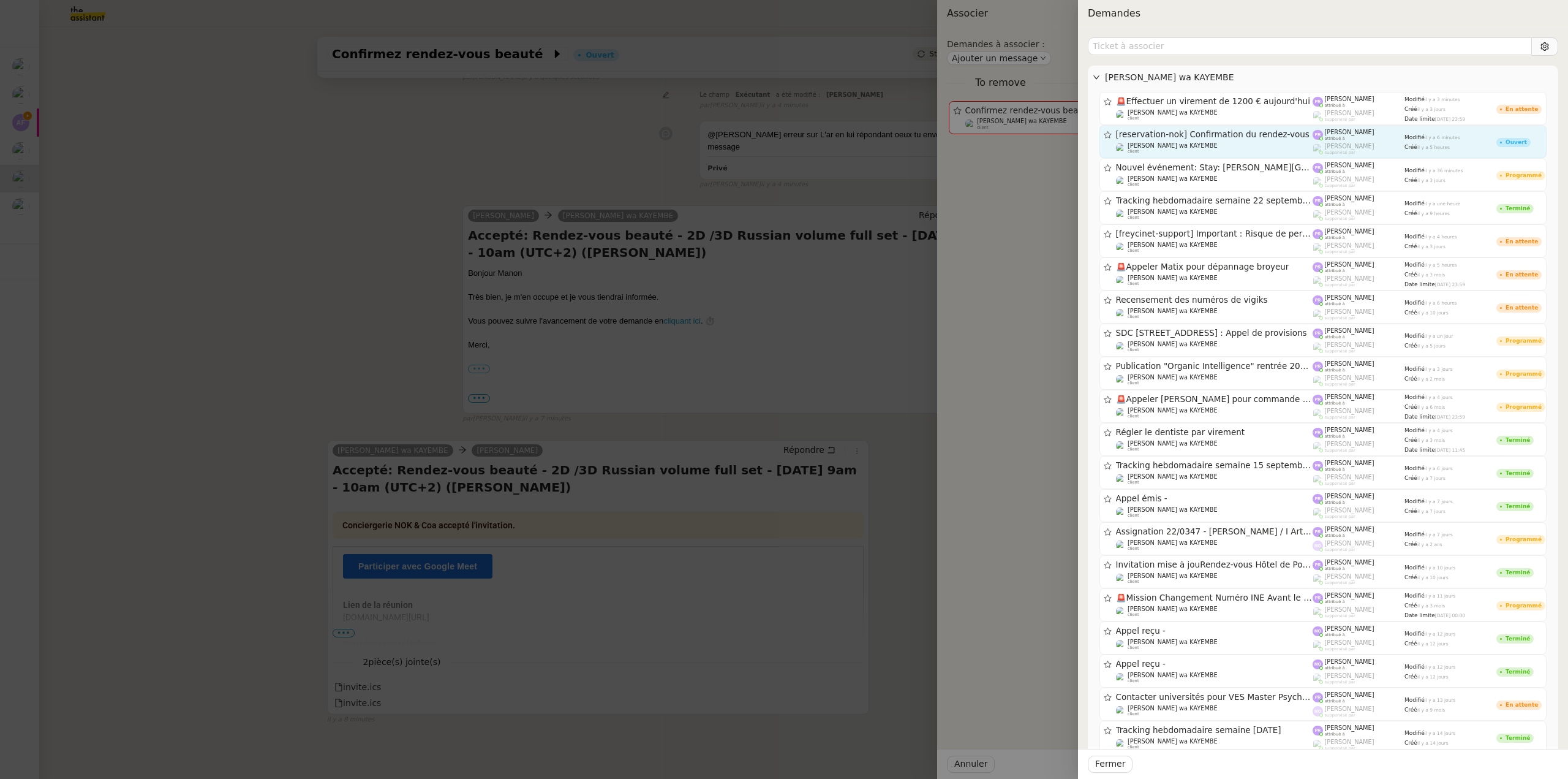
click at [1227, 140] on div "[reservation-nok] Confirmation du rendez-vous Naomi OMEONGA wa KAYEMBE client" at bounding box center [1215, 142] width 197 height 25
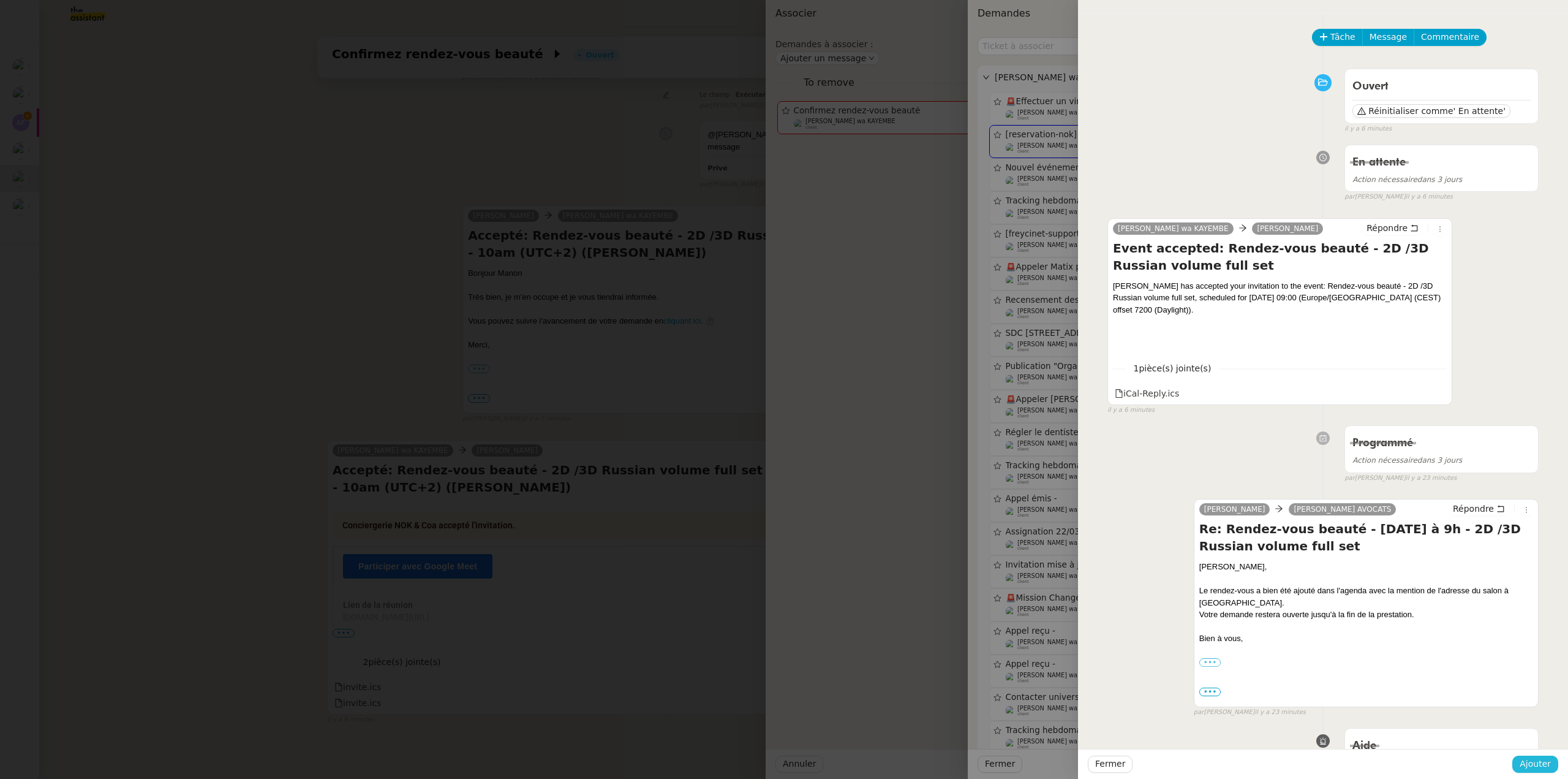
click at [1538, 759] on span "Ajouter" at bounding box center [1535, 763] width 31 height 14
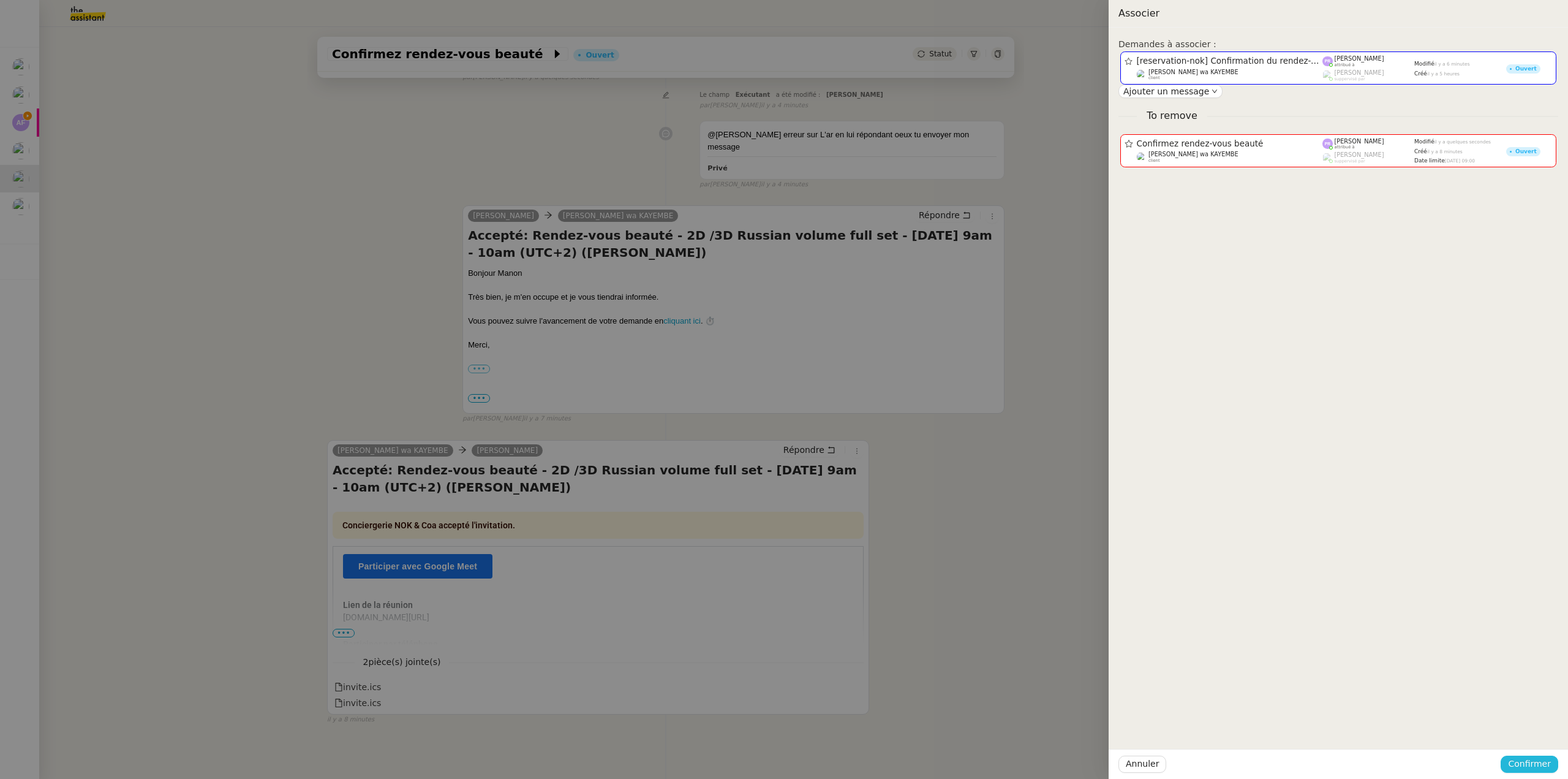
click at [1538, 759] on span "Confirmer" at bounding box center [1529, 763] width 43 height 14
click at [1539, 730] on span "Ajouter" at bounding box center [1530, 731] width 31 height 12
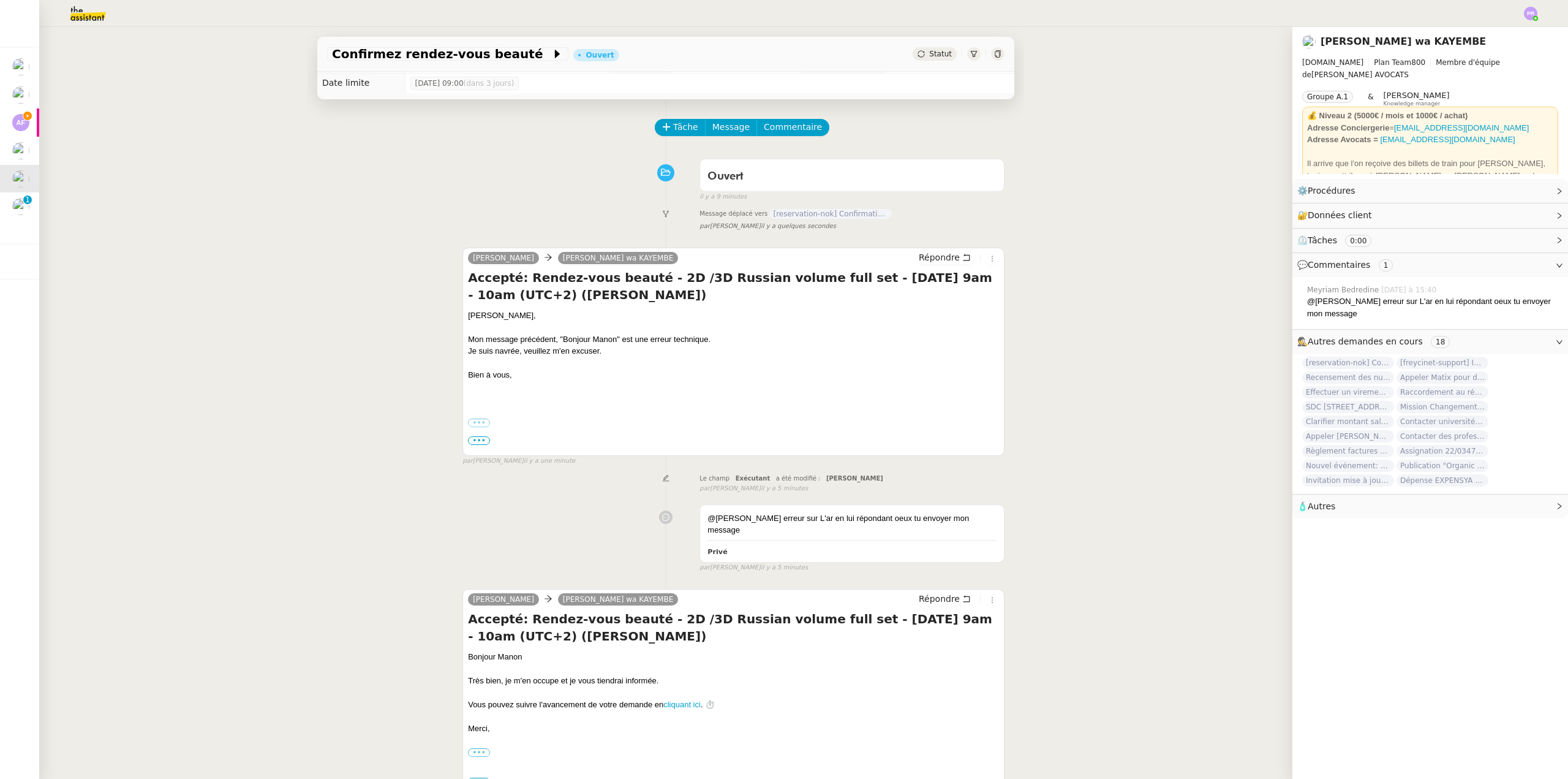
scroll to position [0, 0]
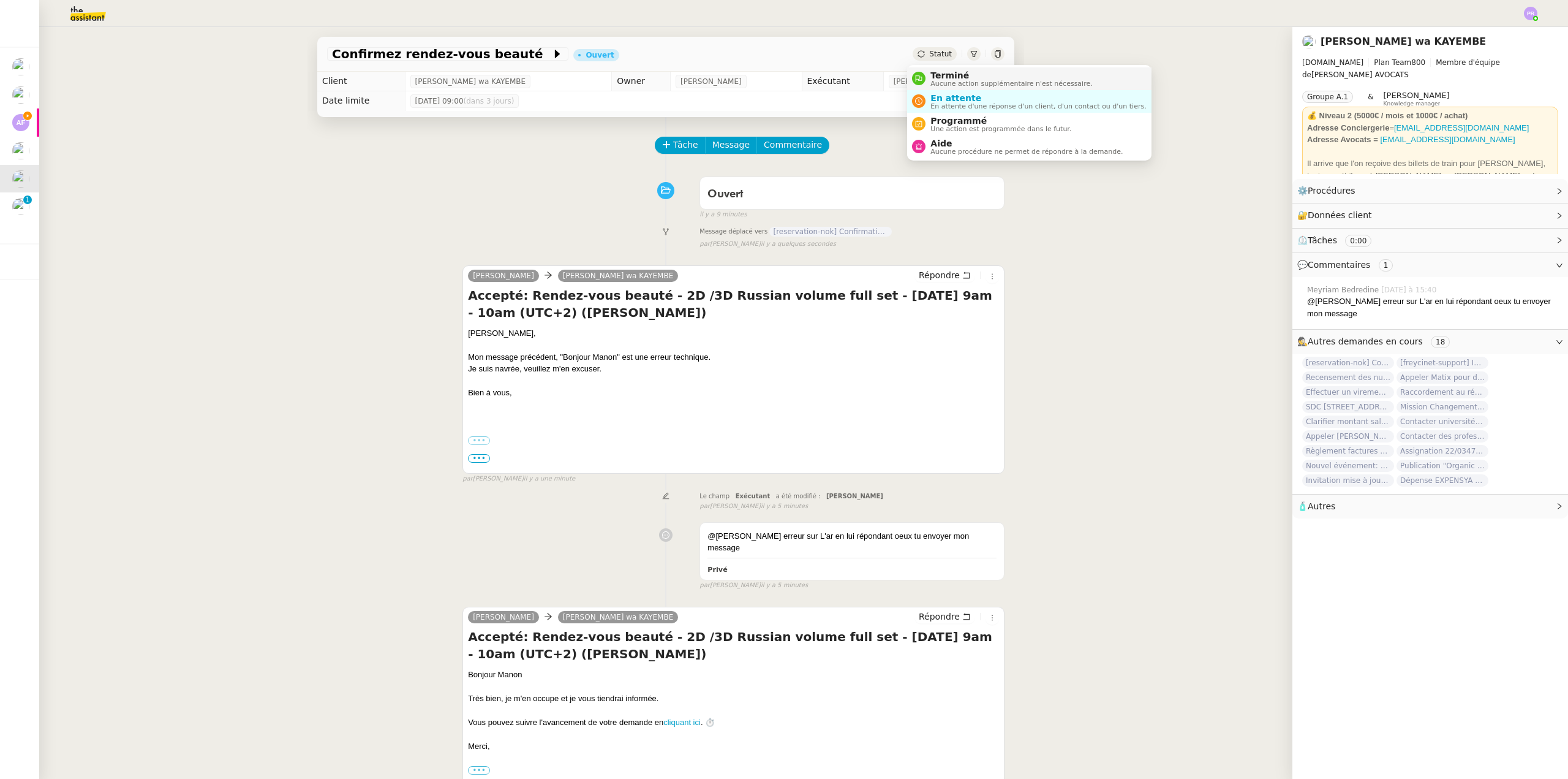
click at [944, 74] on span "Terminé" at bounding box center [1011, 75] width 162 height 10
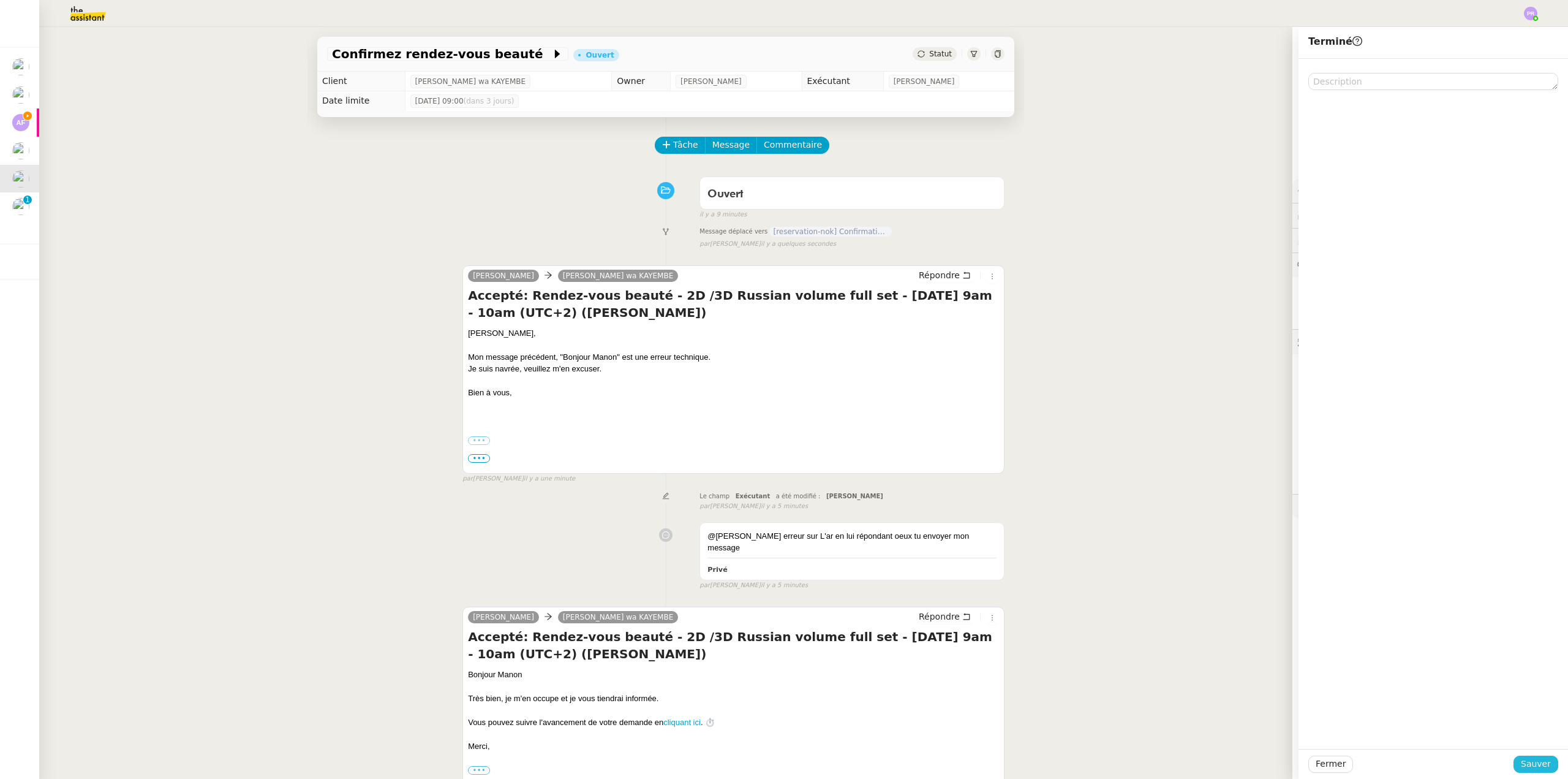
click at [1522, 759] on span "Sauver" at bounding box center [1536, 763] width 30 height 14
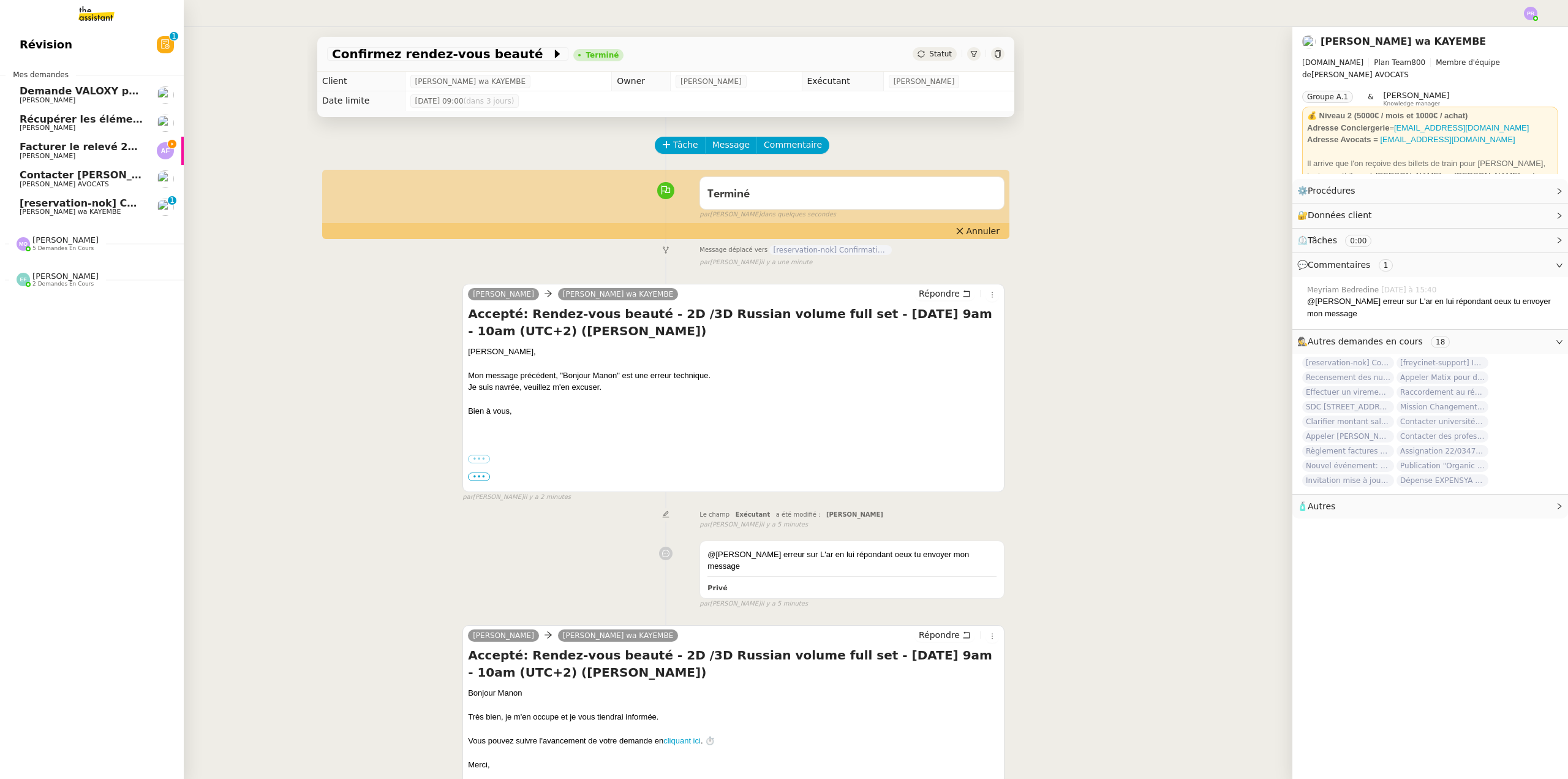
click at [113, 209] on span "Naomi OMEONGA wa KAYEMBE" at bounding box center [81, 212] width 124 height 8
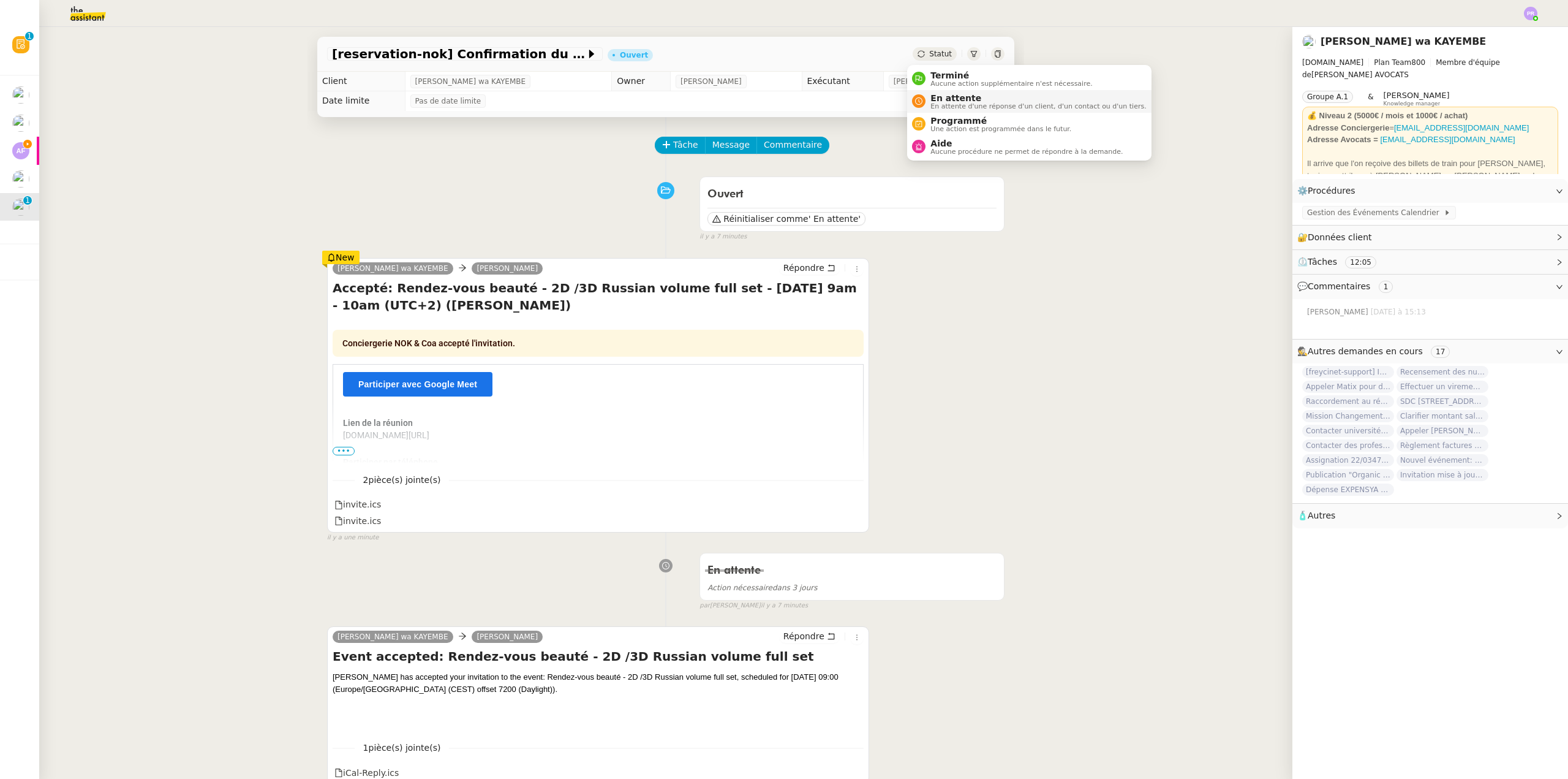
click at [968, 99] on span "En attente" at bounding box center [1038, 98] width 215 height 10
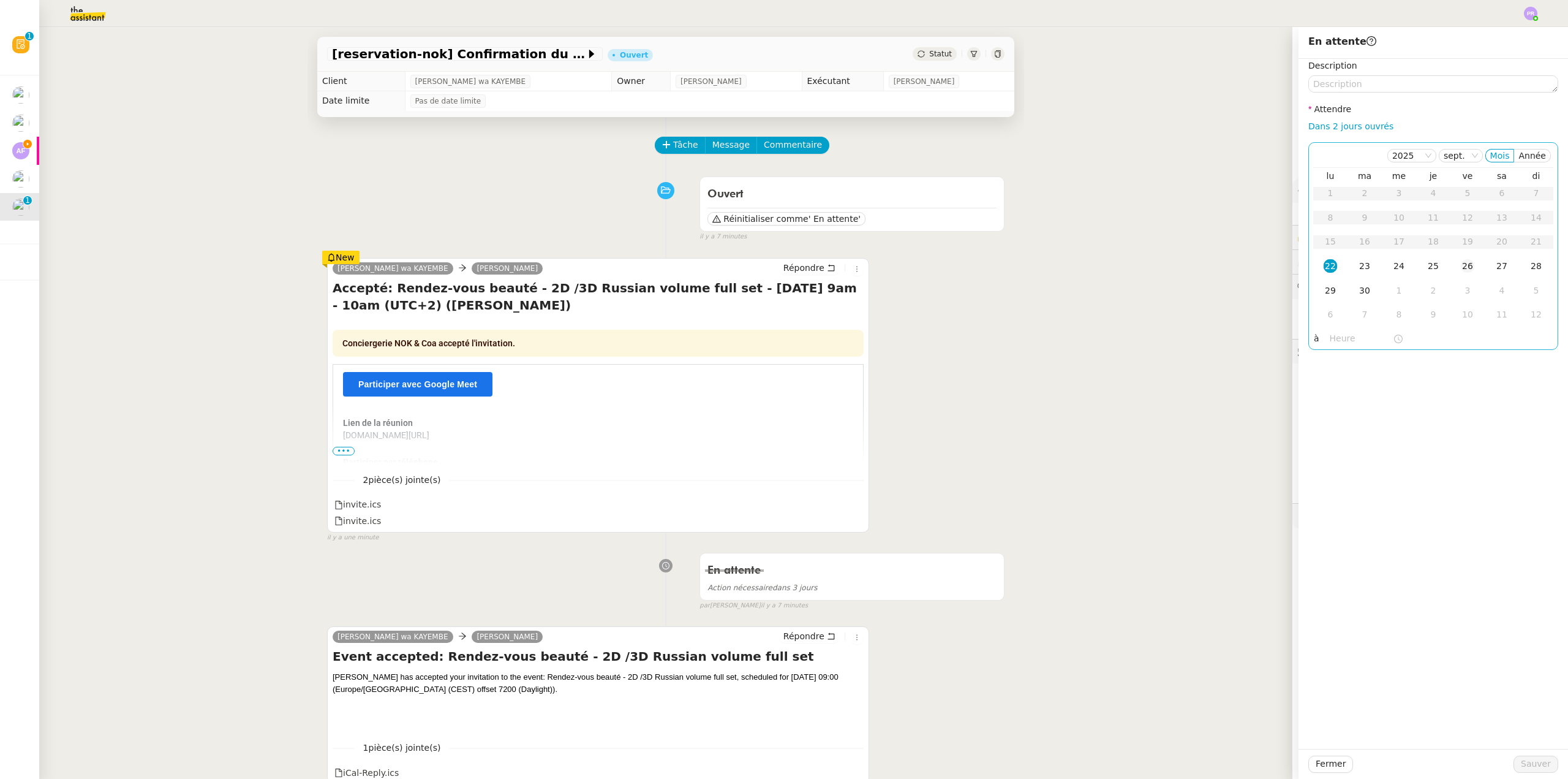
click at [1464, 264] on div "26" at bounding box center [1468, 266] width 14 height 14
click at [1521, 766] on span "Sauver" at bounding box center [1536, 763] width 30 height 14
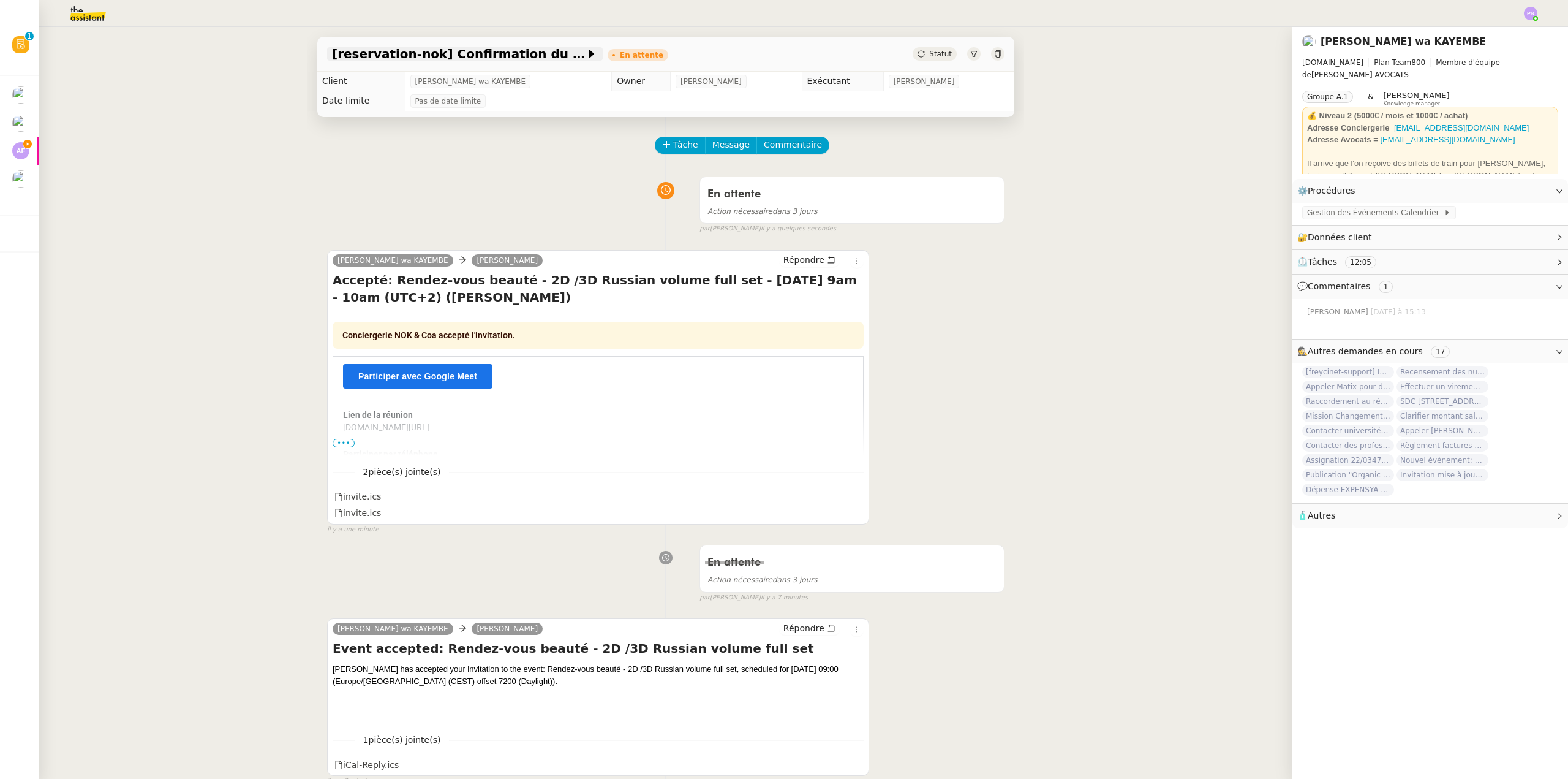
click at [515, 51] on span "[reservation-nok] Confirmation du rendez-vous" at bounding box center [459, 53] width 254 height 12
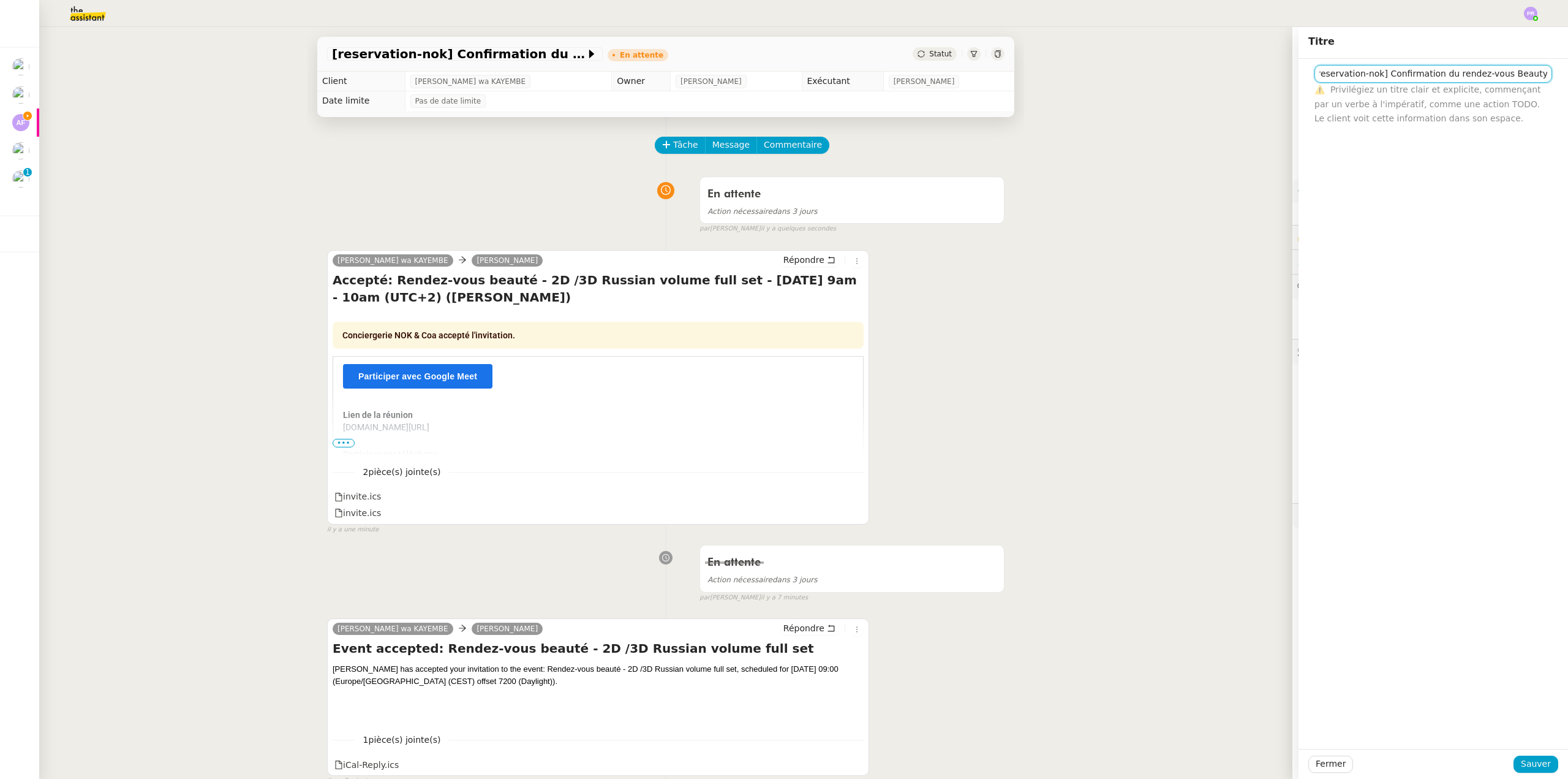
scroll to position [0, 11]
type input "[reservation-nok] Confirmation du rendez-vous Beauty by nuch"
click at [1532, 761] on span "Sauver" at bounding box center [1536, 763] width 30 height 14
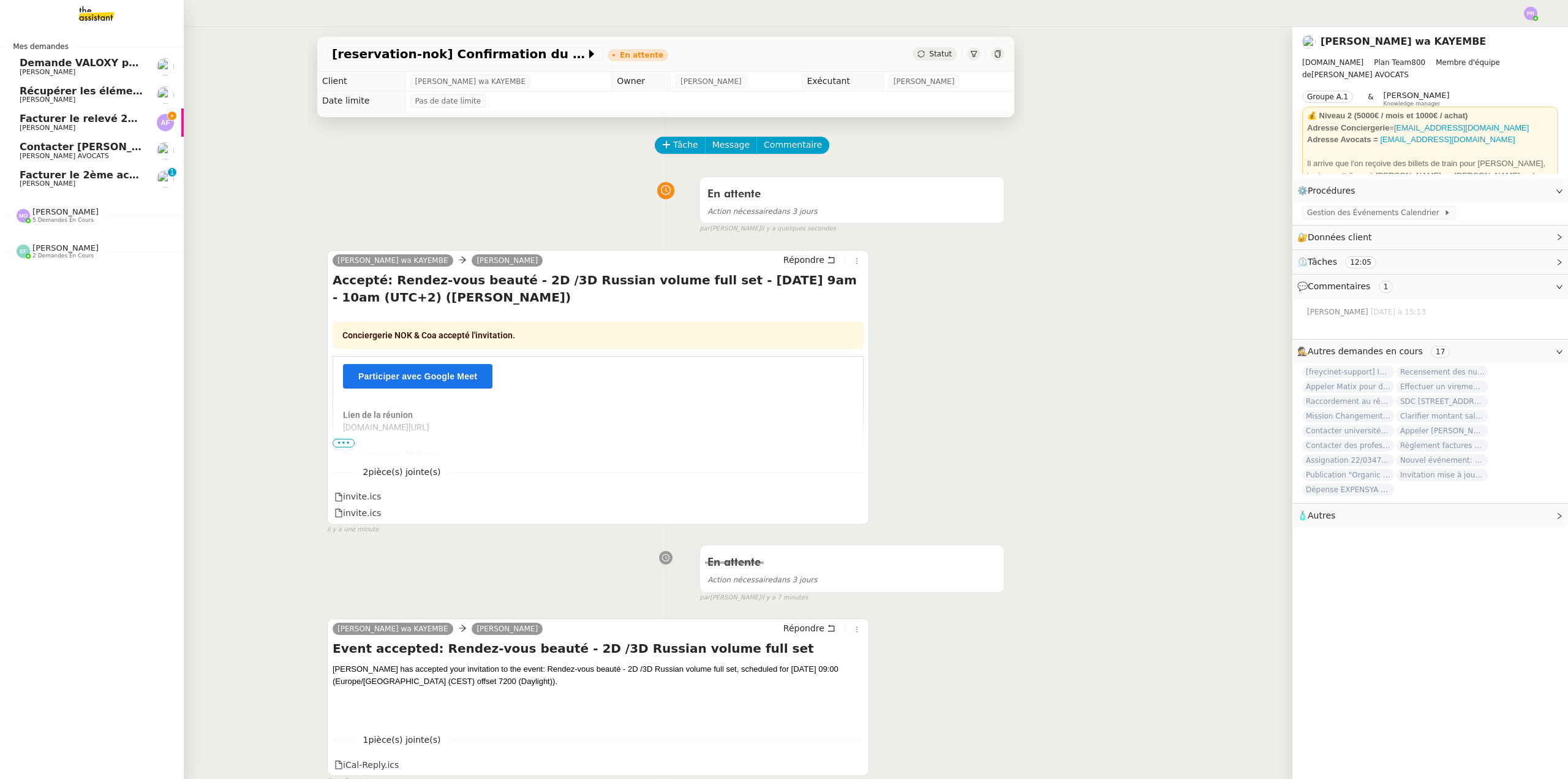
click at [84, 173] on span "Facturer le 2ème acompte" at bounding box center [92, 174] width 145 height 11
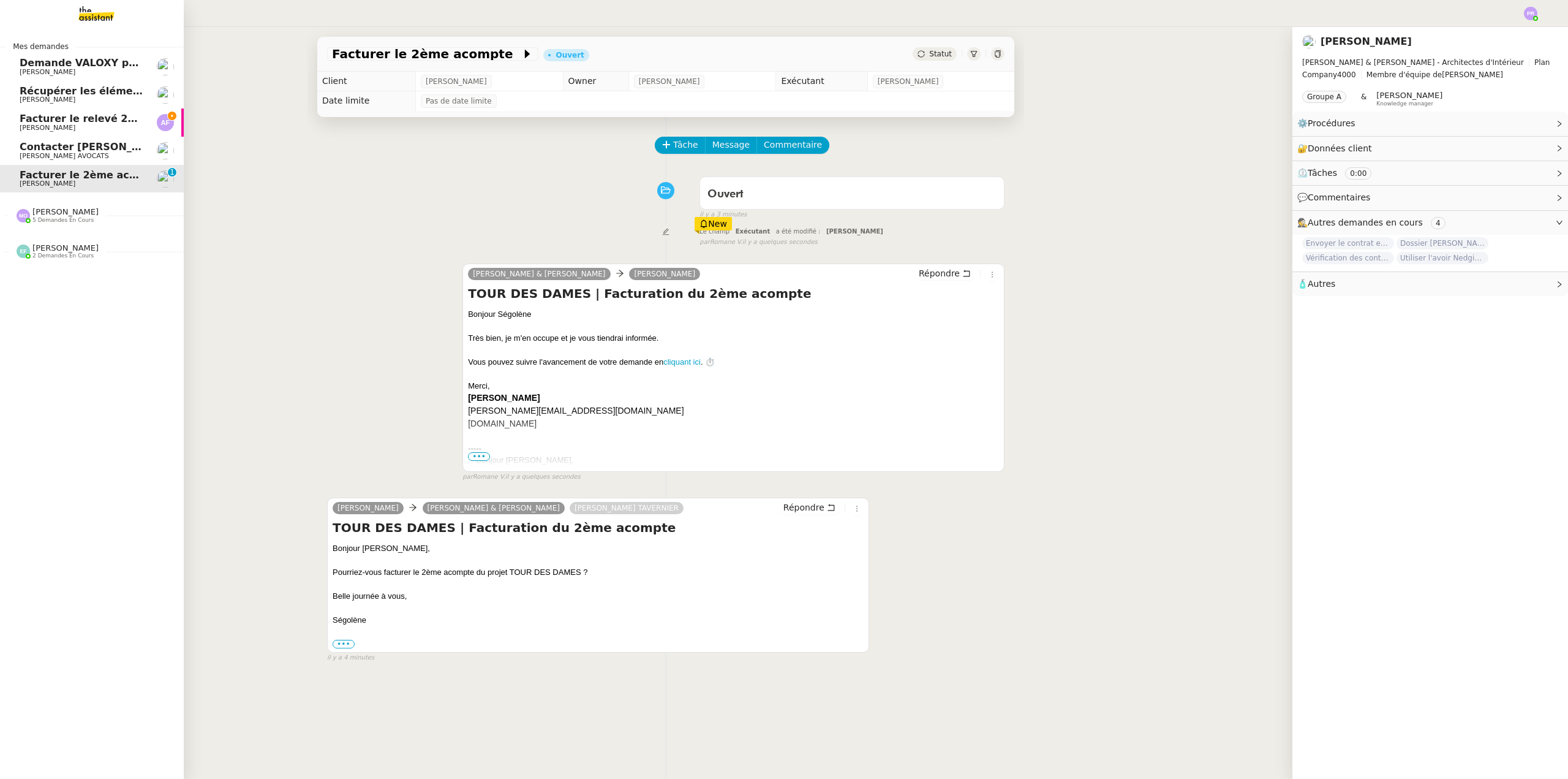
click at [93, 148] on span "Contacter Muriel pour virement taxe foncière" at bounding box center [173, 146] width 307 height 11
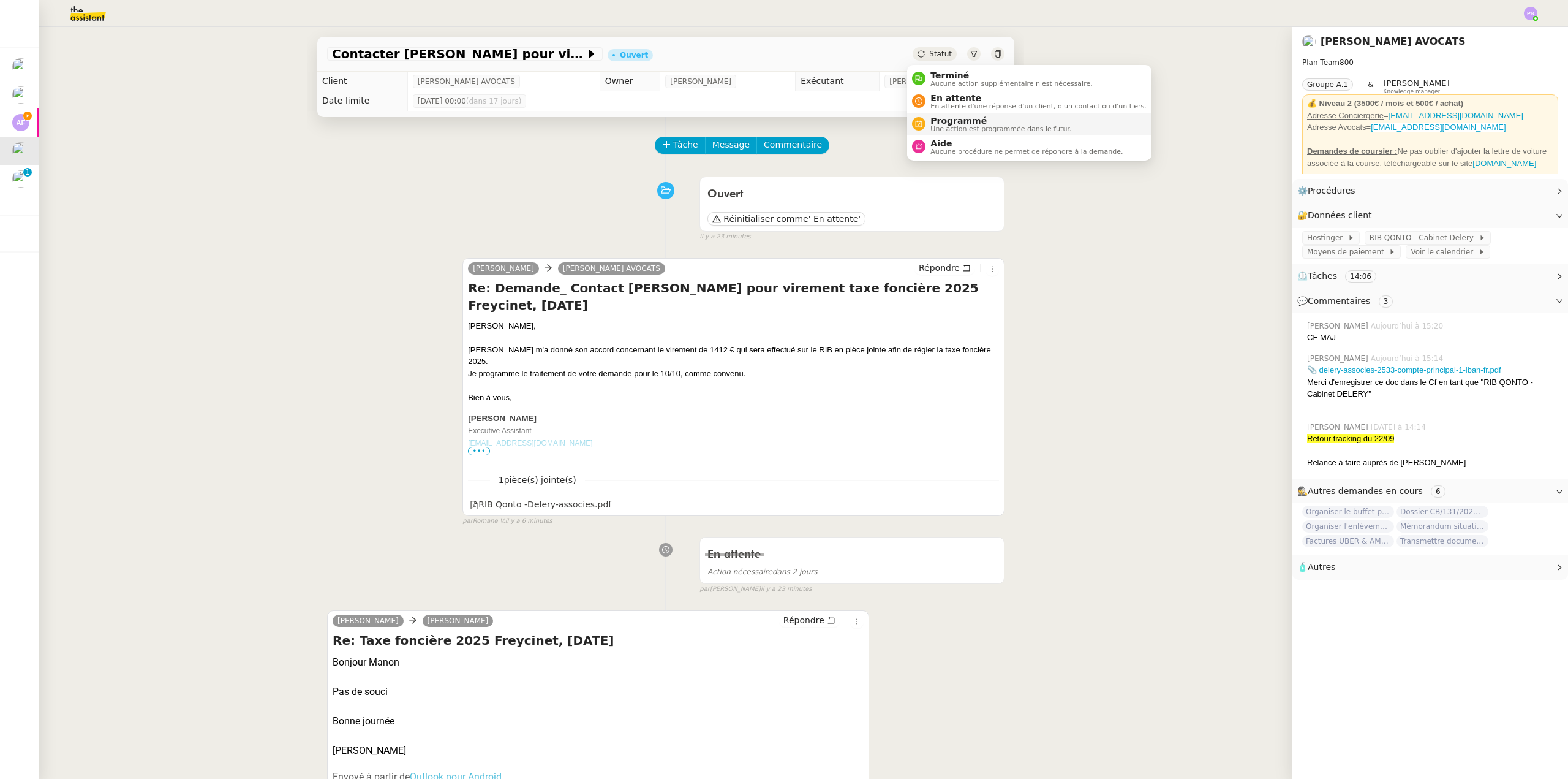
click at [972, 123] on span "Programmé" at bounding box center [1000, 121] width 141 height 10
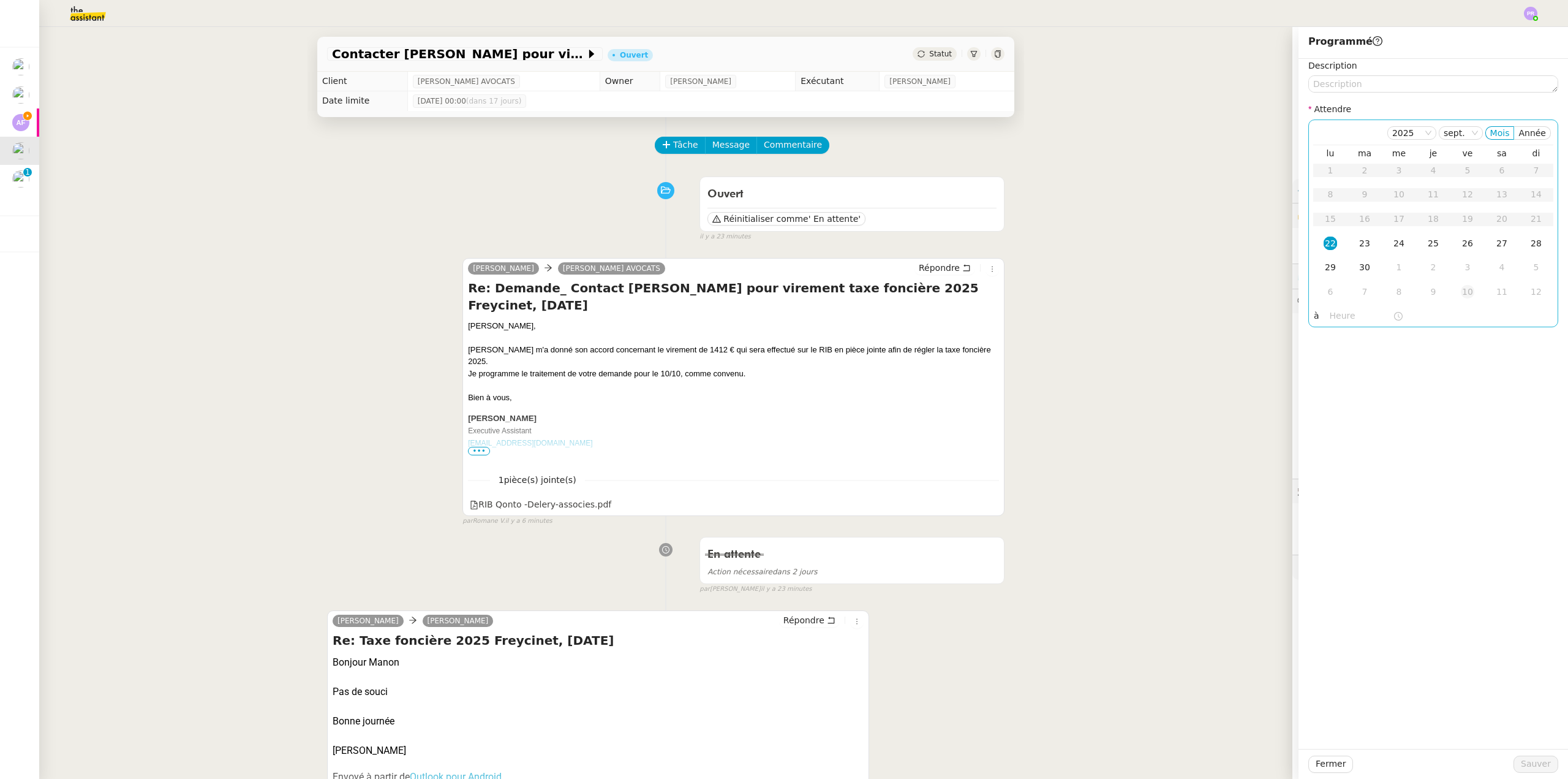
click at [1463, 295] on div "10" at bounding box center [1468, 292] width 14 height 14
click at [1538, 762] on span "Sauver" at bounding box center [1536, 763] width 30 height 14
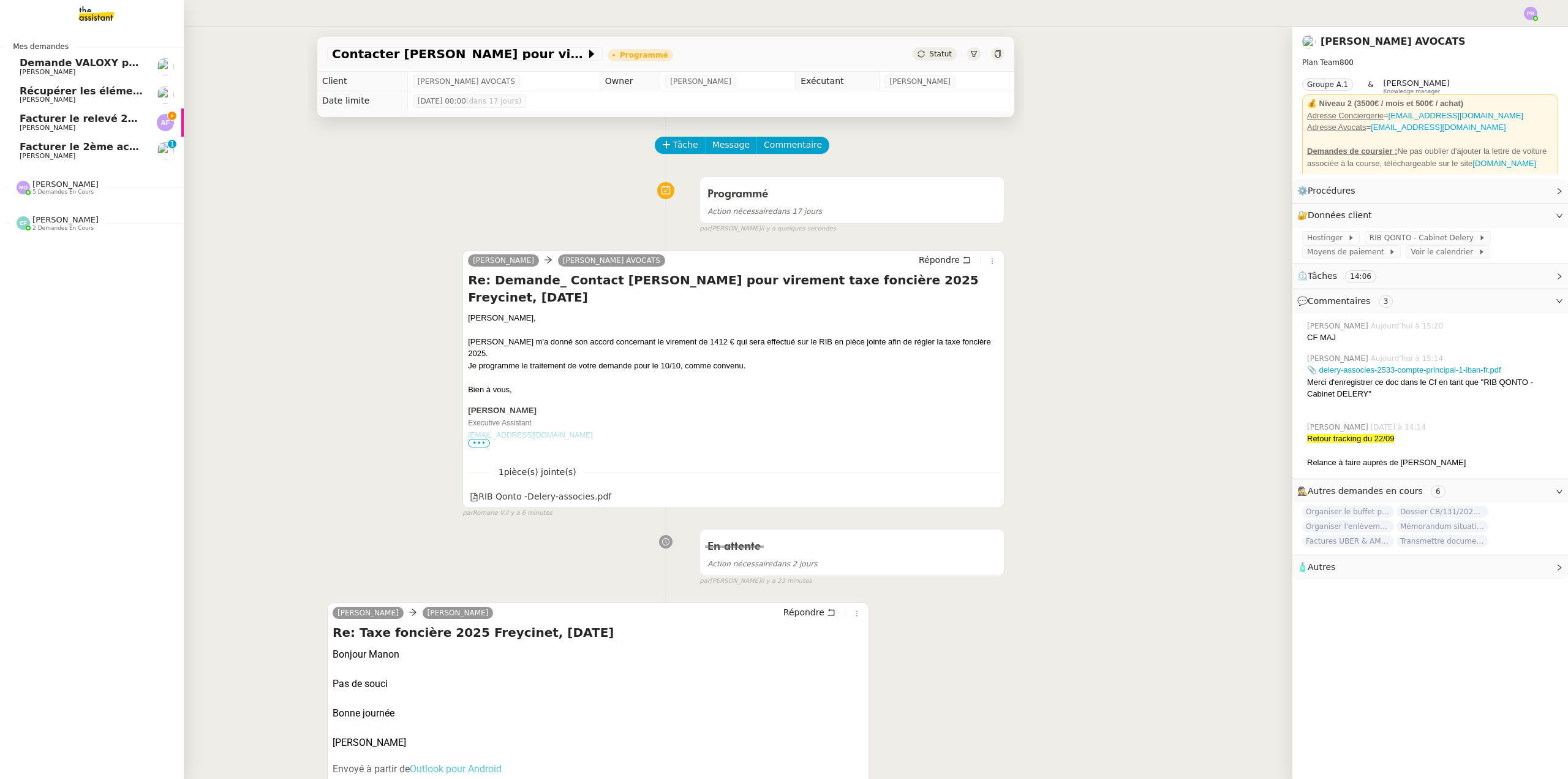
click at [100, 123] on span "Facturer le relevé 250922-VTF-01-62693" at bounding box center [130, 118] width 222 height 11
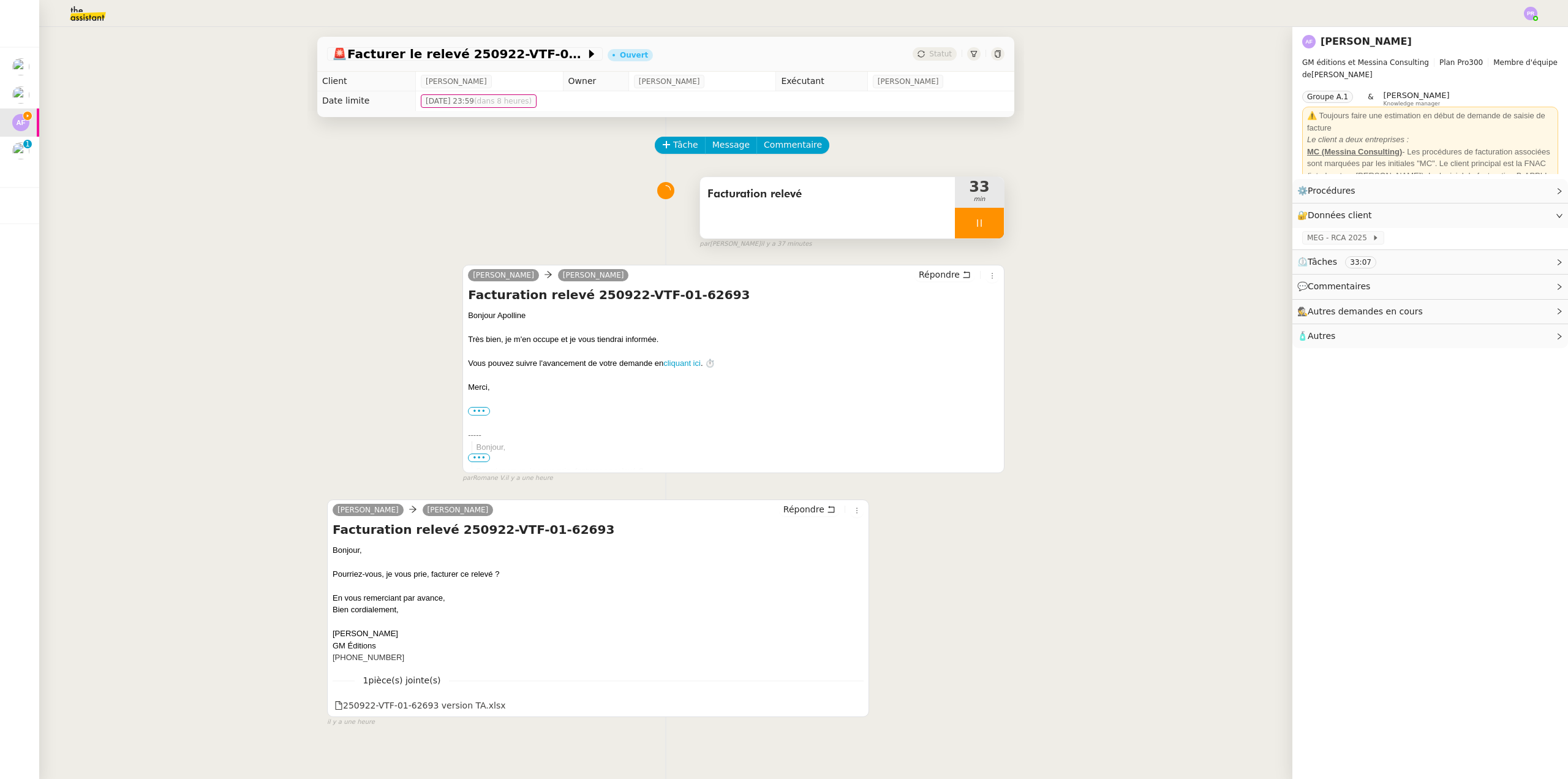
click at [989, 226] on div at bounding box center [979, 223] width 49 height 31
click at [989, 226] on button at bounding box center [991, 223] width 25 height 31
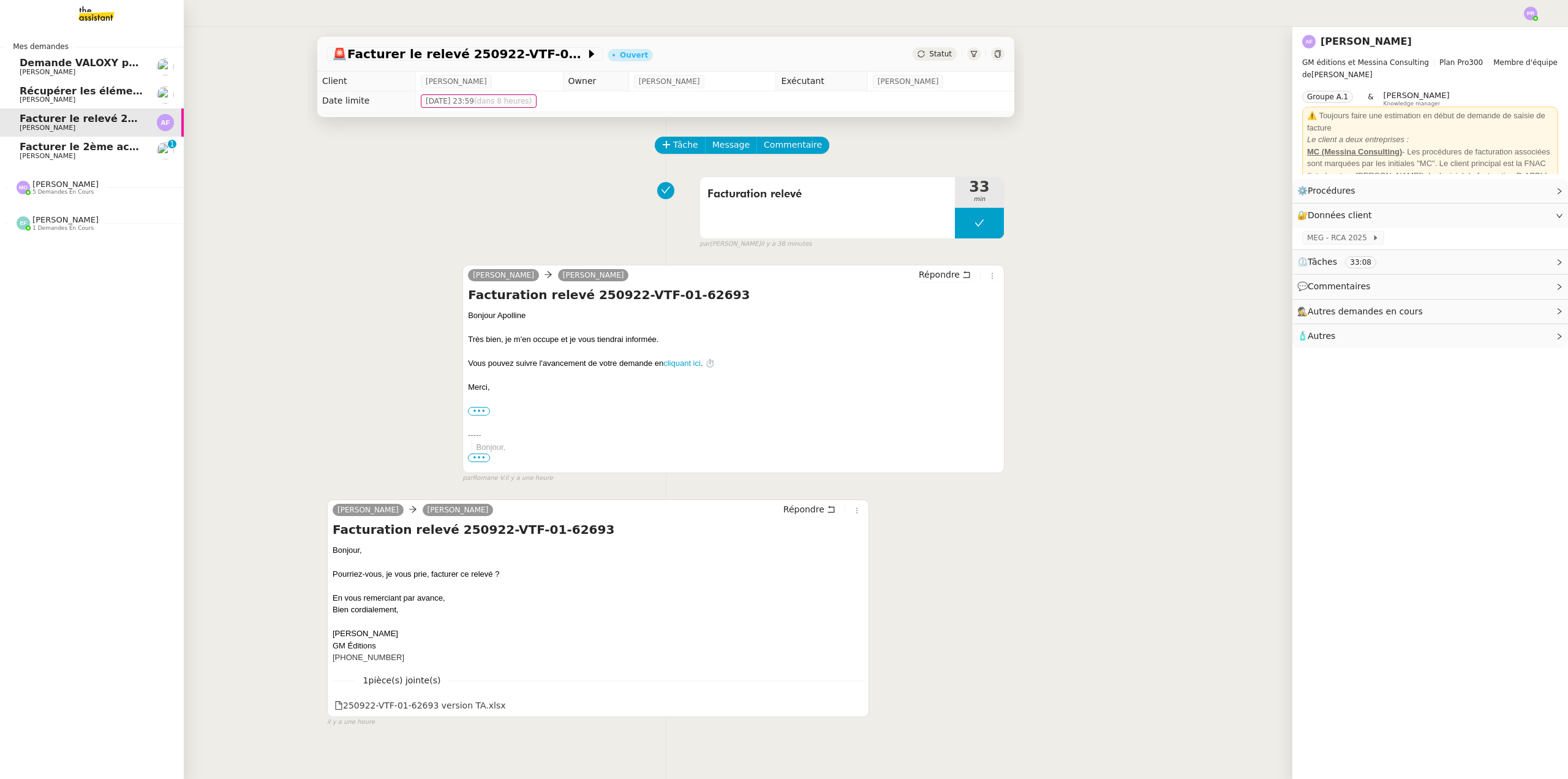
click at [93, 157] on span "[PERSON_NAME]" at bounding box center [81, 157] width 124 height 8
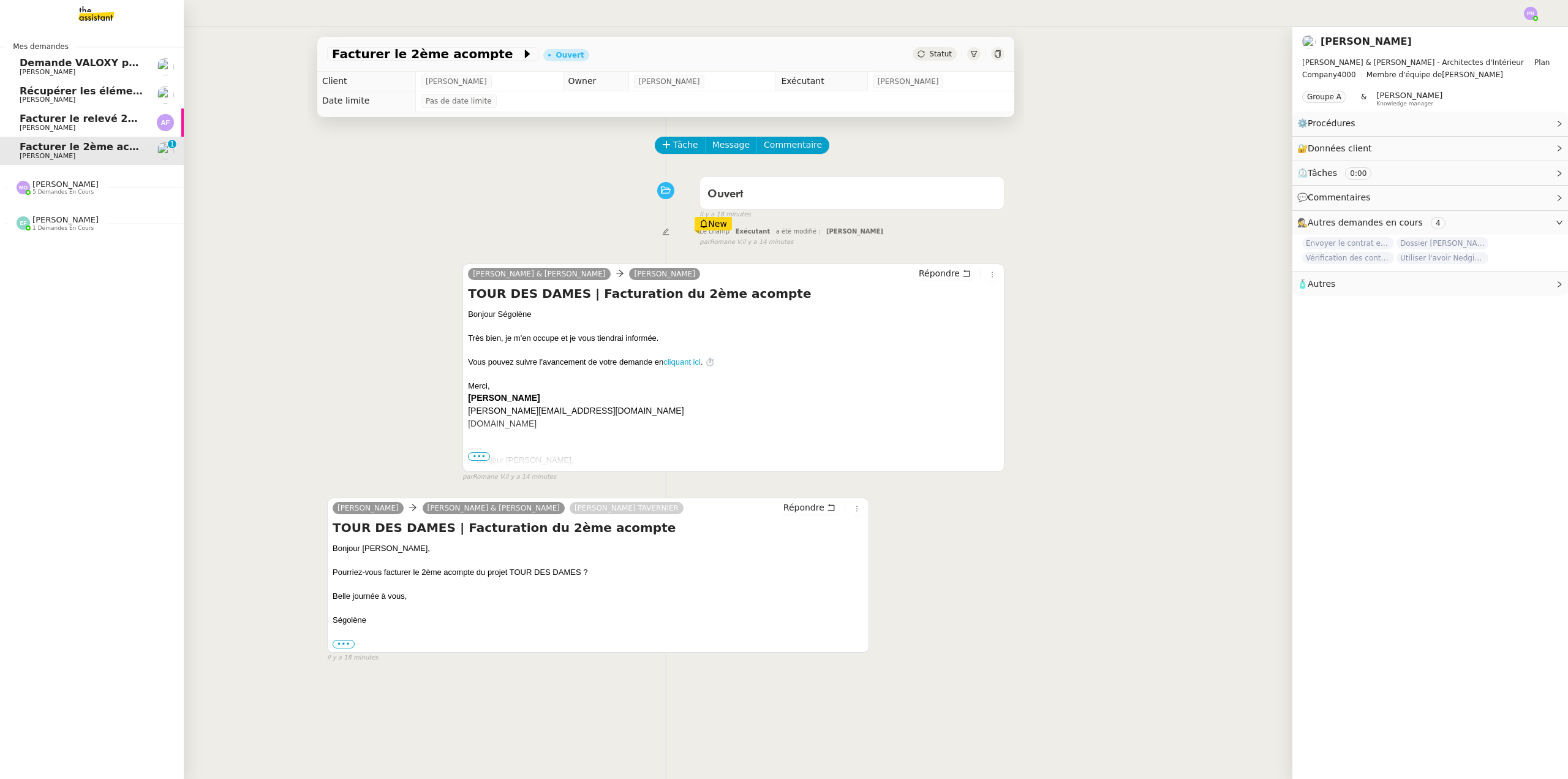
click at [108, 122] on span "Facturer le relevé 250922-VTF-01-62693" at bounding box center [130, 118] width 222 height 11
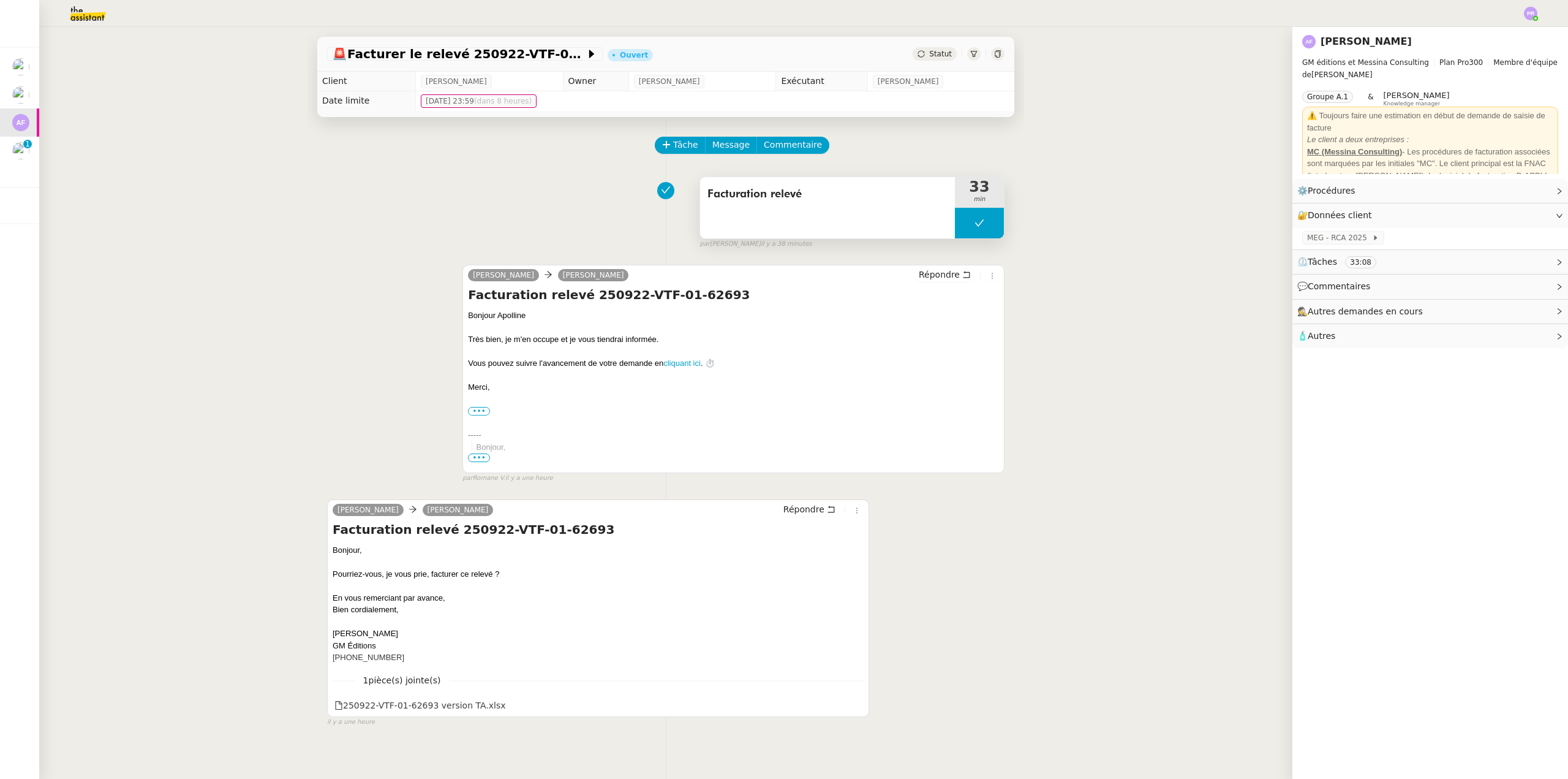
click at [961, 229] on button at bounding box center [979, 223] width 49 height 31
click at [962, 228] on icon at bounding box center [967, 223] width 10 height 10
click at [929, 275] on span "Répondre" at bounding box center [939, 274] width 41 height 12
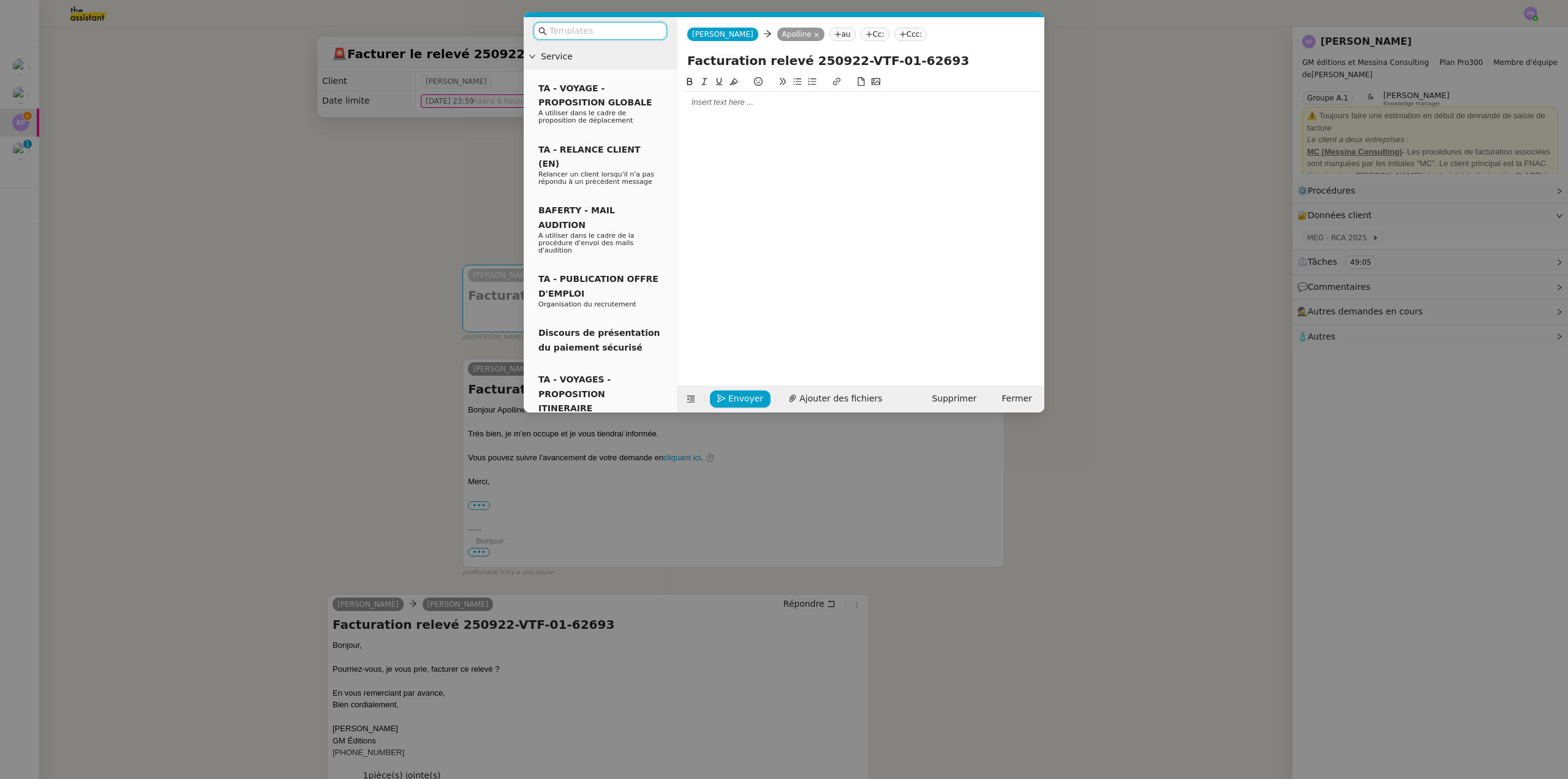
click at [599, 35] on input "text" at bounding box center [604, 31] width 110 height 14
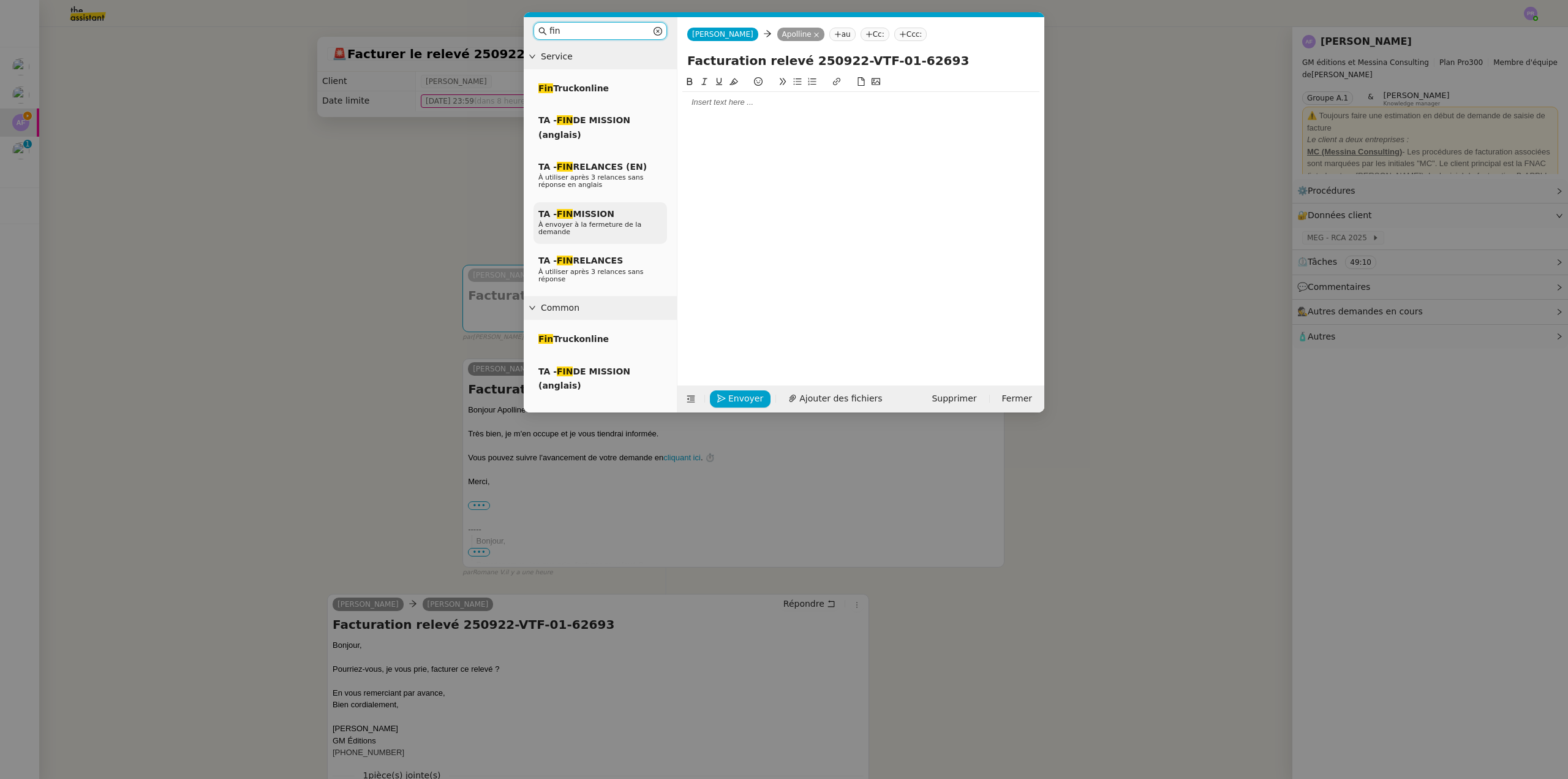
type input "fin"
click at [599, 213] on span "TA - FIN MISSION" at bounding box center [576, 213] width 76 height 10
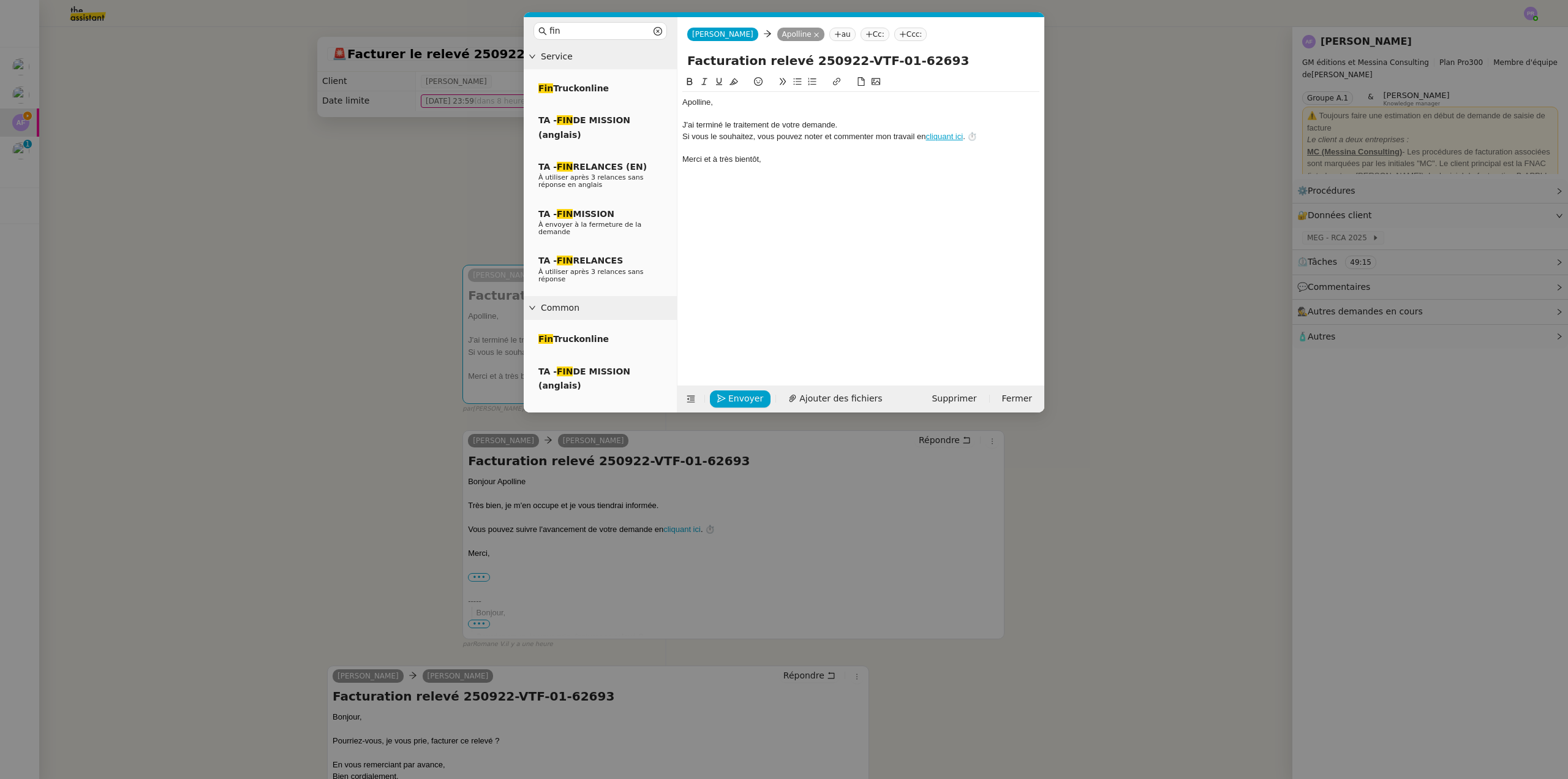
click at [682, 102] on div "﻿Apolline﻿," at bounding box center [861, 102] width 357 height 11
click at [685, 102] on div "bonjour ﻿Apolline﻿," at bounding box center [861, 102] width 357 height 11
click at [768, 105] on div "Bonjour ﻿Apolline﻿," at bounding box center [861, 102] width 357 height 11
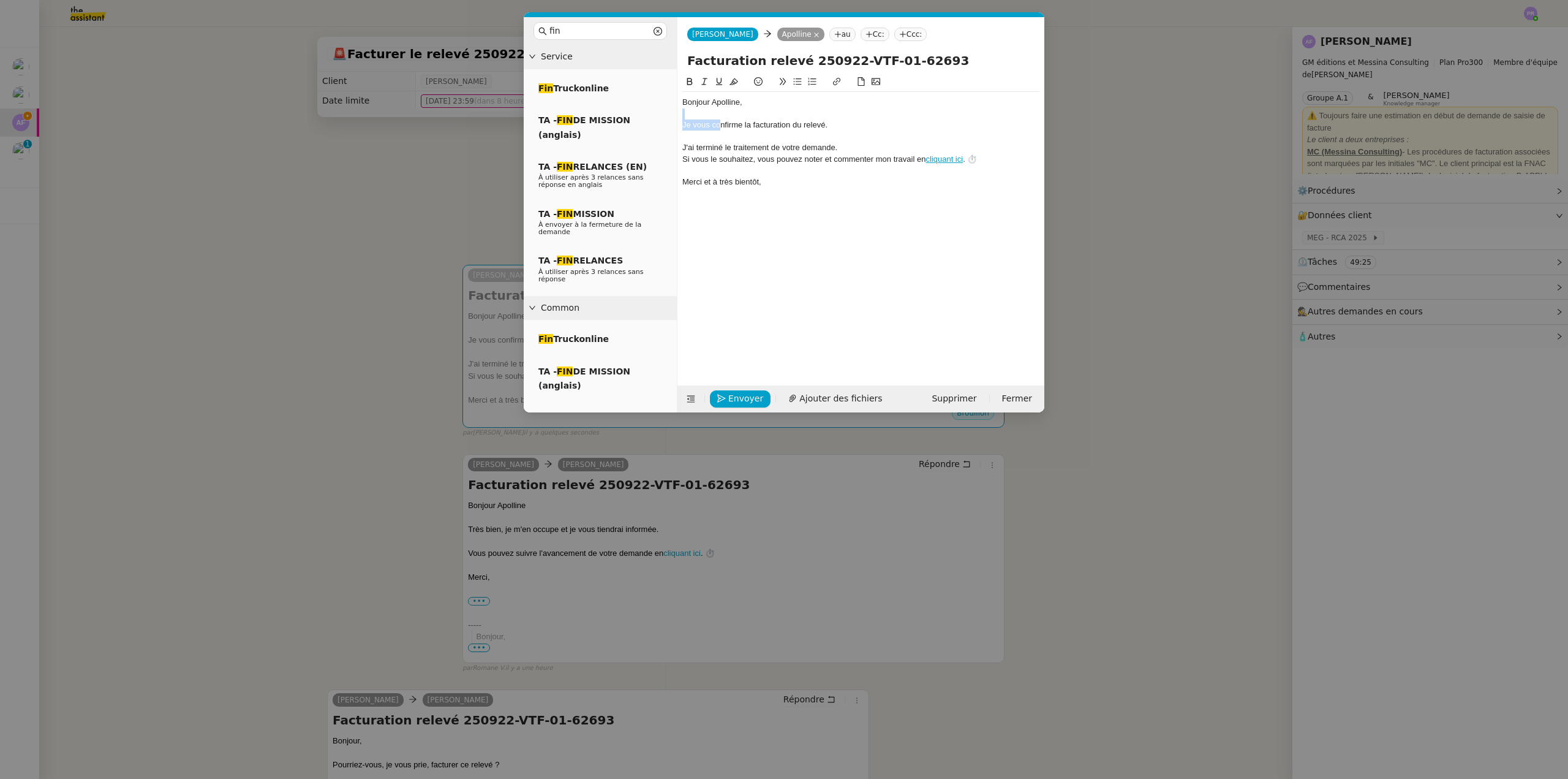
drag, startPoint x: 857, startPoint y: 119, endPoint x: 799, endPoint y: 133, distance: 59.7
click at [734, 126] on div "Bonjour ﻿Apolline﻿, Je vous confirme la facturation du relevé. J'ai terminé le …" at bounding box center [861, 142] width 357 height 100
click at [871, 133] on div at bounding box center [861, 136] width 357 height 11
drag, startPoint x: 848, startPoint y: 125, endPoint x: 654, endPoint y: 124, distance: 194.0
click at [654, 124] on nz-layout "fin Service Fin Truckonline TA - FIN DE MISSION (anglais) TA - FIN RELANCES (EN…" at bounding box center [783, 215] width 520 height 396
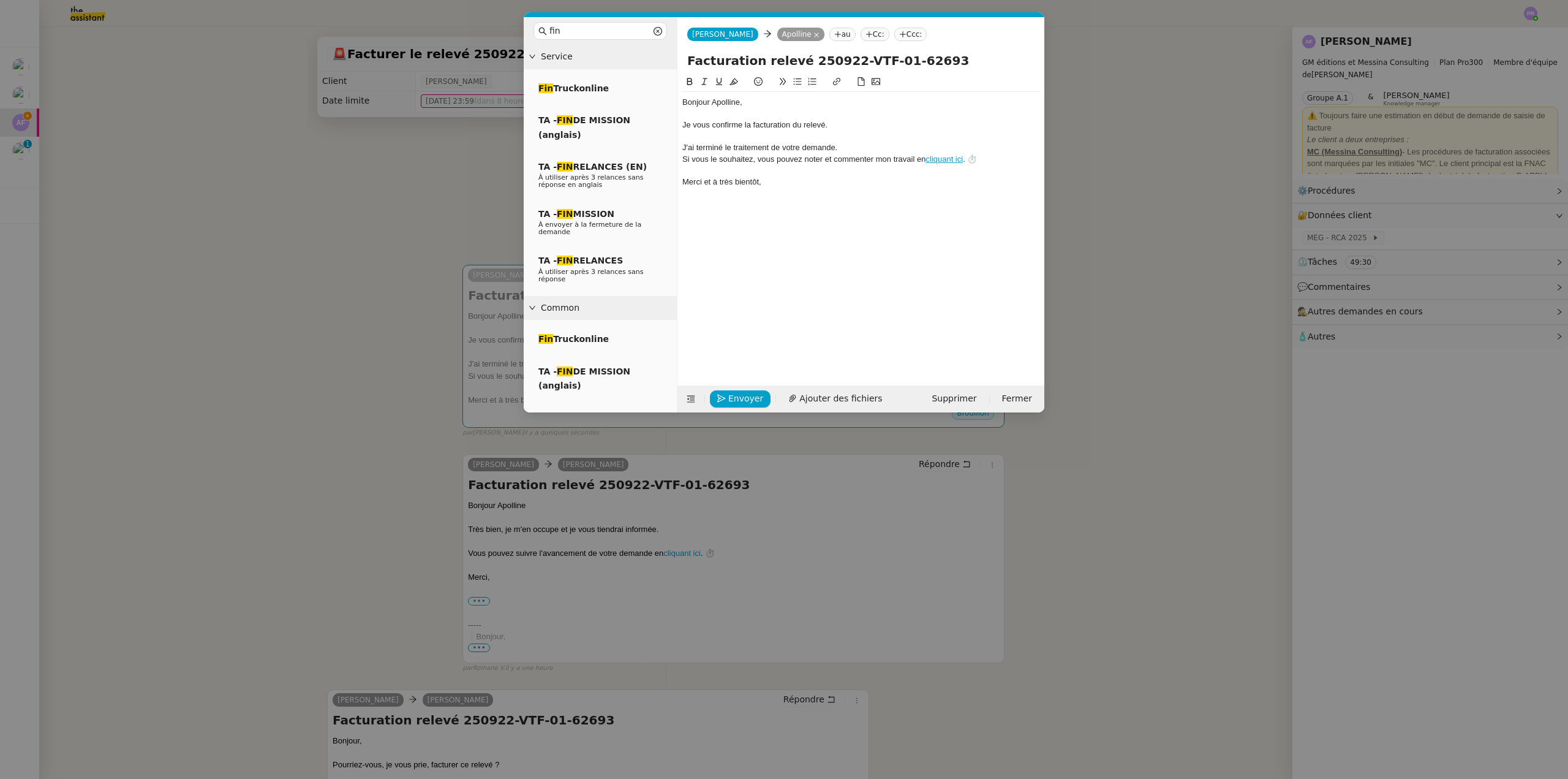
click at [703, 81] on icon at bounding box center [704, 81] width 8 height 8
click at [838, 136] on div at bounding box center [861, 136] width 357 height 11
drag, startPoint x: 849, startPoint y: 149, endPoint x: 721, endPoint y: 151, distance: 128.0
click at [721, 151] on div "J'ai terminé le traitement de votre demande." at bounding box center [861, 148] width 357 height 11
click at [816, 203] on div "Bonjour ﻿Apolline﻿, Je vous confirme la facturation du relevé. J'ai terminé le …" at bounding box center [861, 220] width 357 height 292
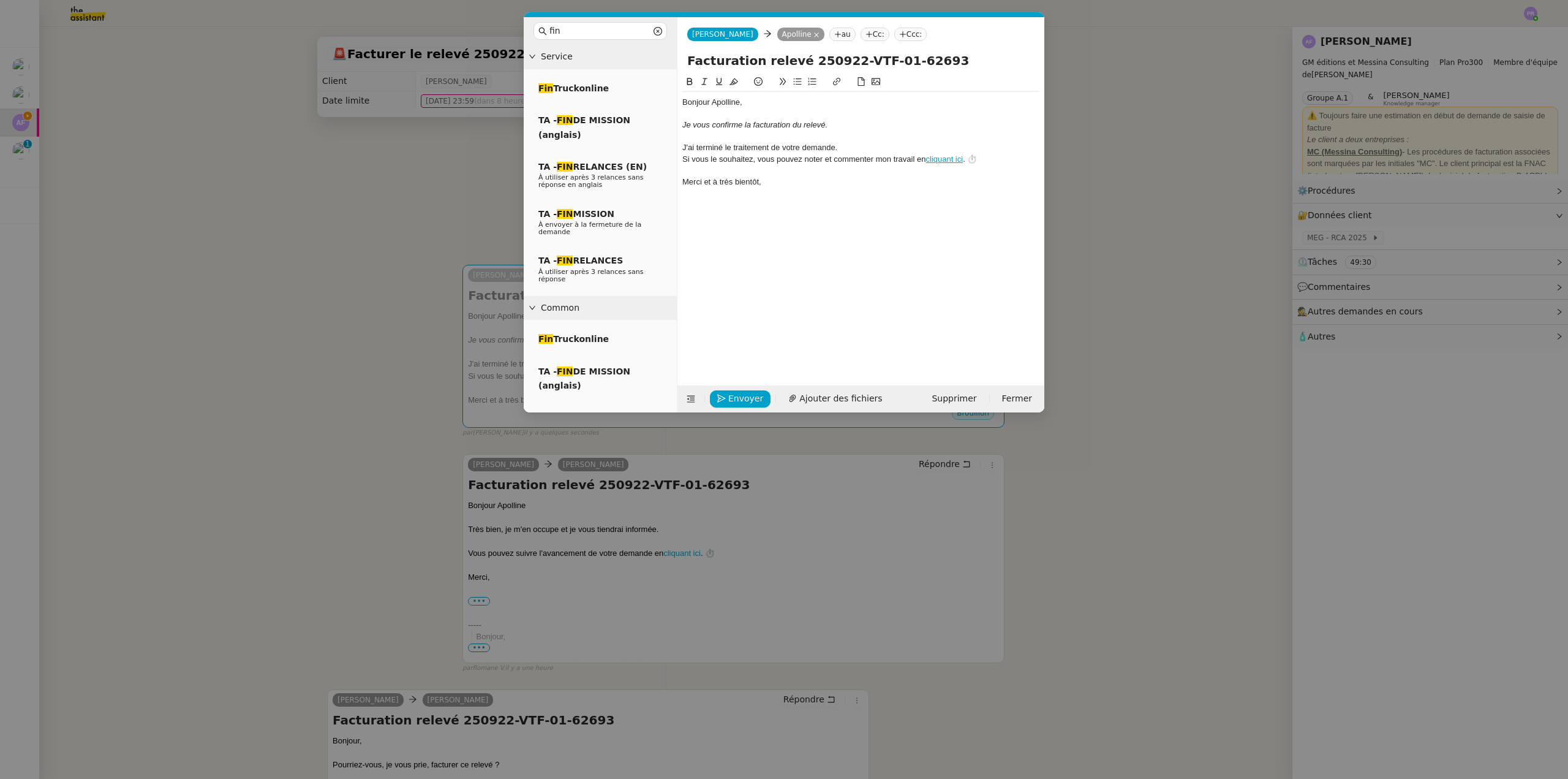
click at [368, 200] on nz-modal-container "fin Service Fin Truckonline TA - FIN DE MISSION (anglais) TA - FIN RELANCES (EN…" at bounding box center [784, 390] width 1568 height 779
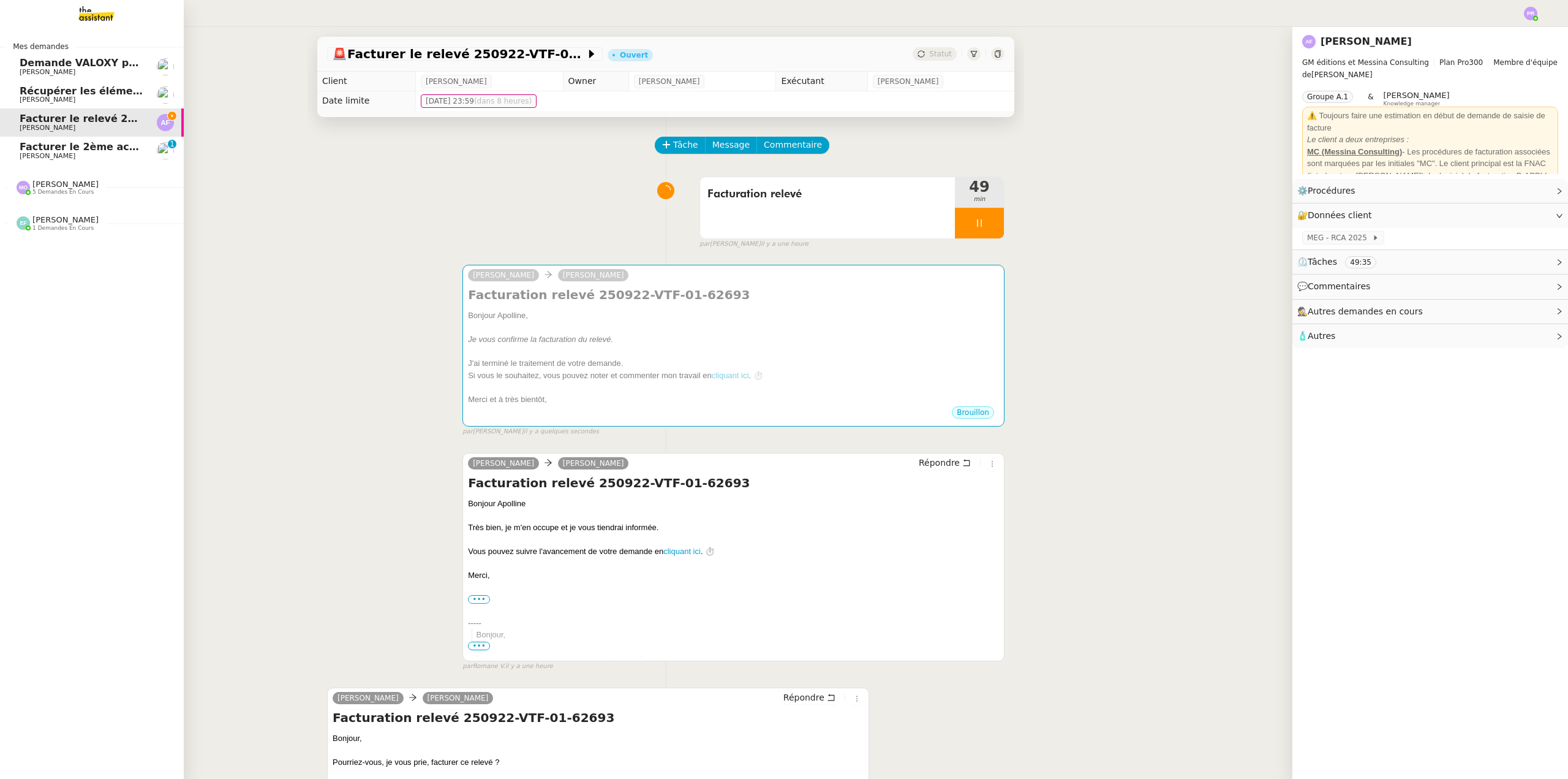
click at [79, 149] on span "Facturer le 2ème acompte" at bounding box center [92, 146] width 145 height 11
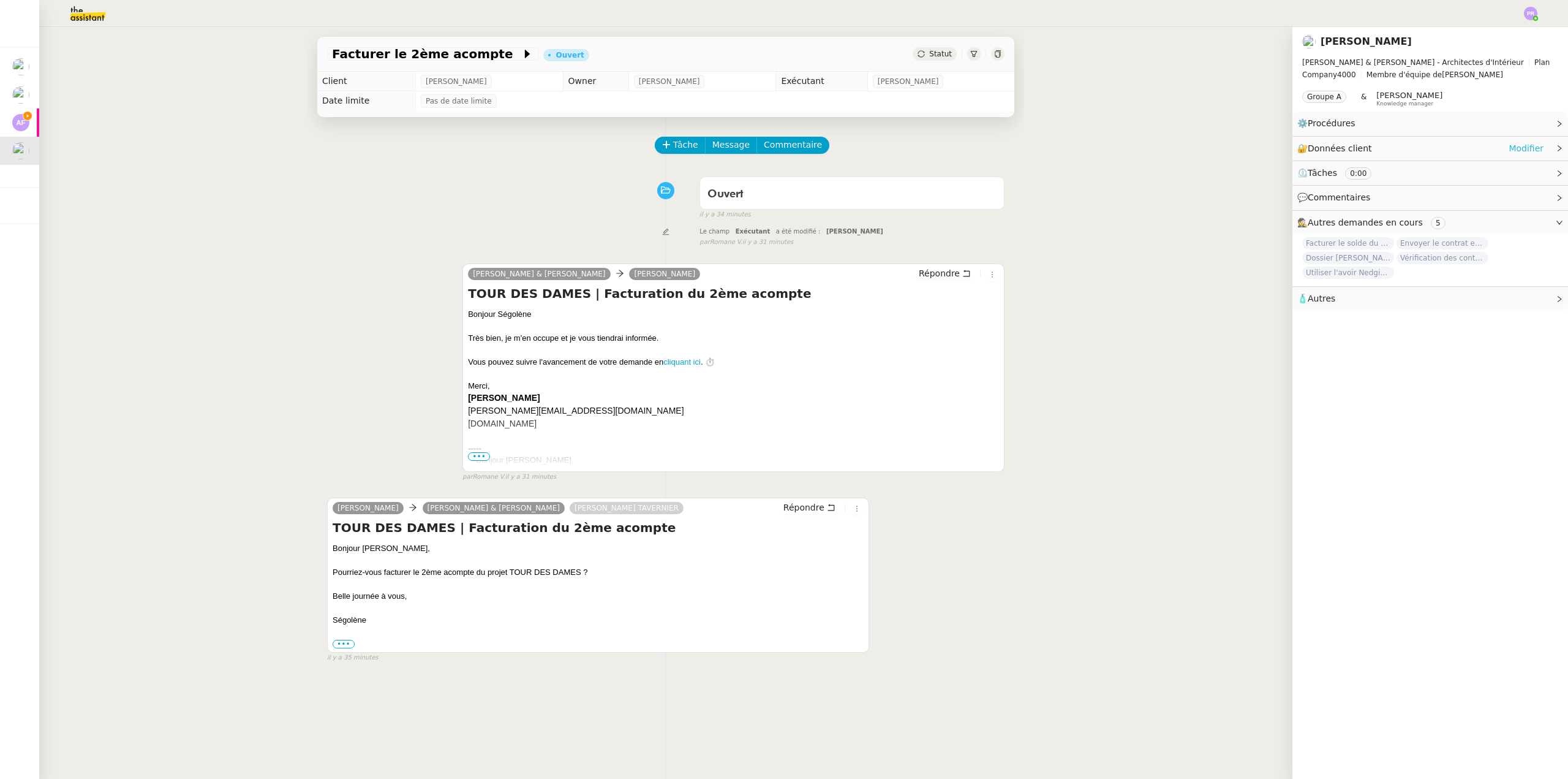
click at [1521, 148] on link "Modifier" at bounding box center [1526, 148] width 35 height 14
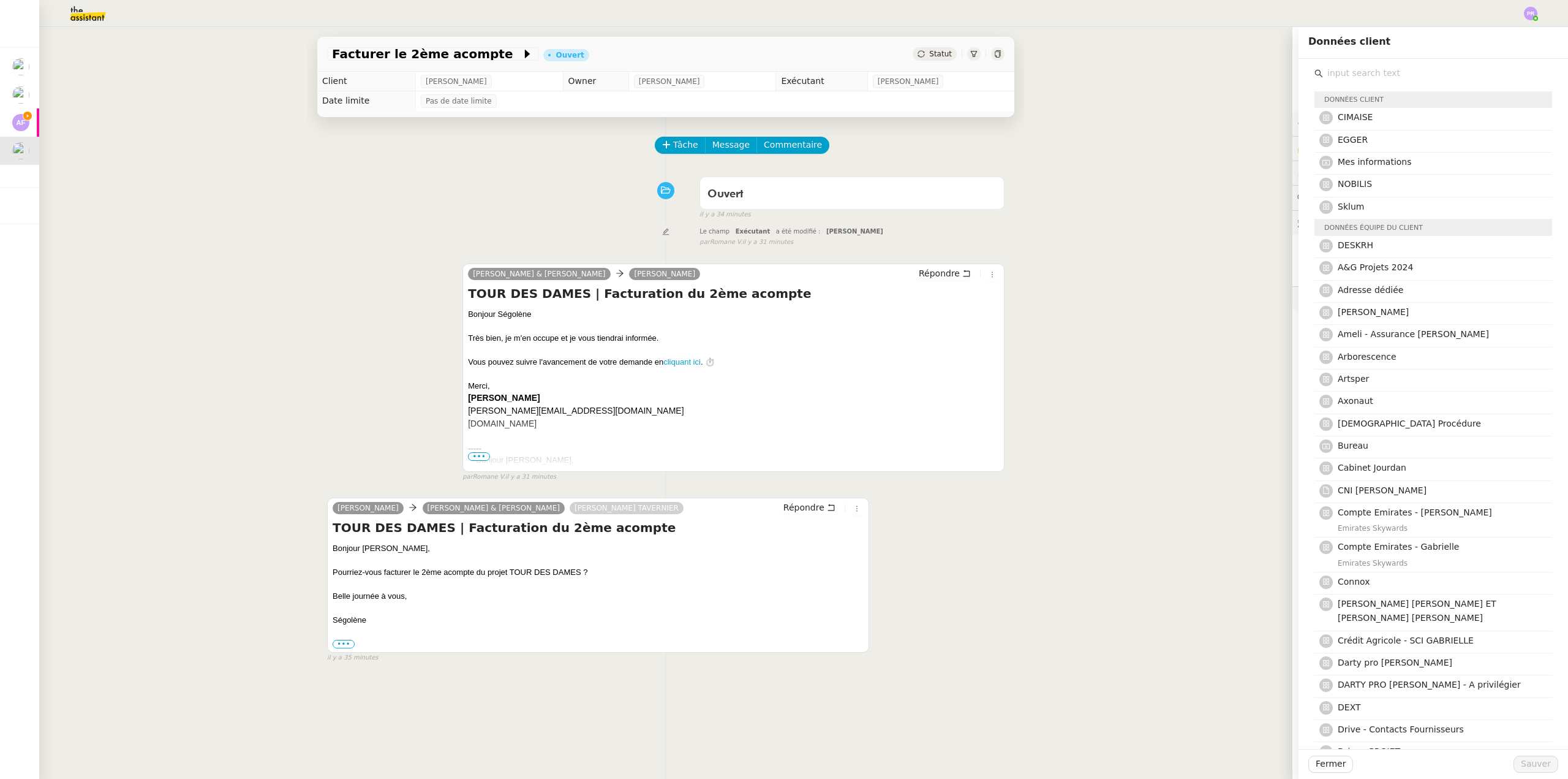
click at [1344, 71] on input "text" at bounding box center [1438, 73] width 229 height 17
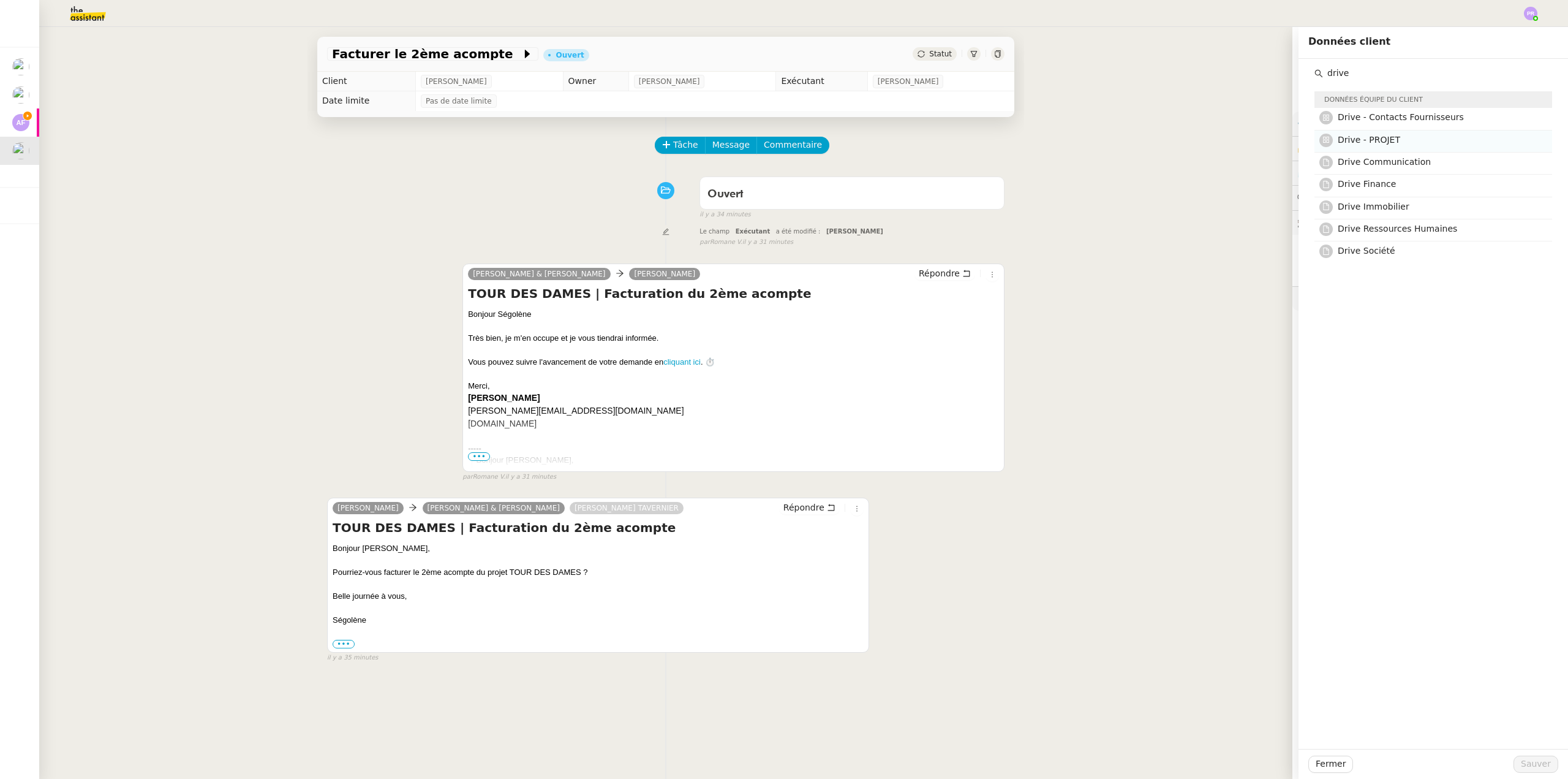
type input "drive"
click at [1405, 142] on h4 "Drive - PROJET" at bounding box center [1441, 139] width 207 height 14
click at [1527, 766] on span "Sauver" at bounding box center [1536, 763] width 30 height 14
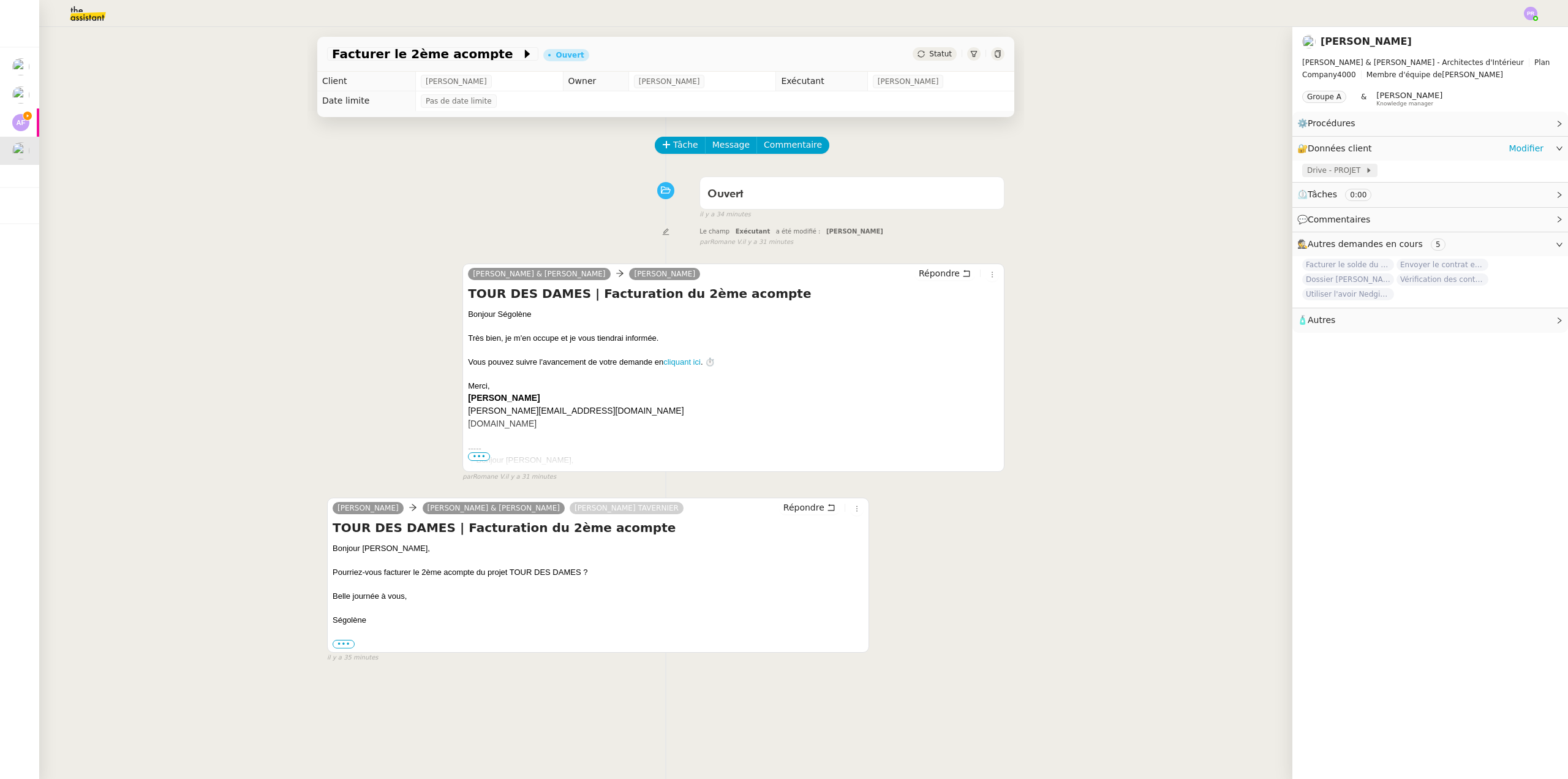
click at [1318, 170] on span "Drive - PROJET" at bounding box center [1336, 170] width 58 height 12
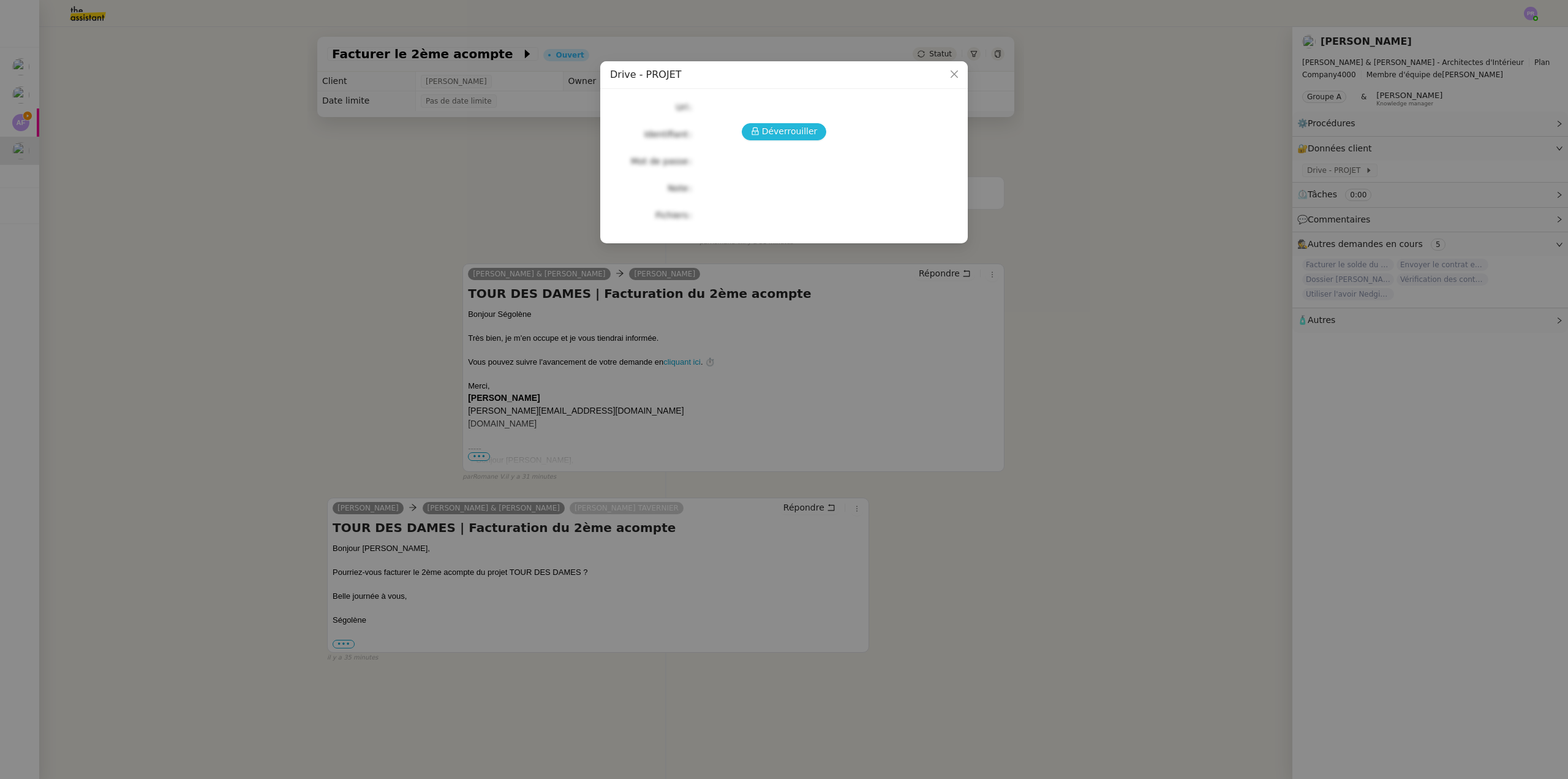
click at [776, 129] on span "Déverrouiller" at bounding box center [790, 131] width 56 height 14
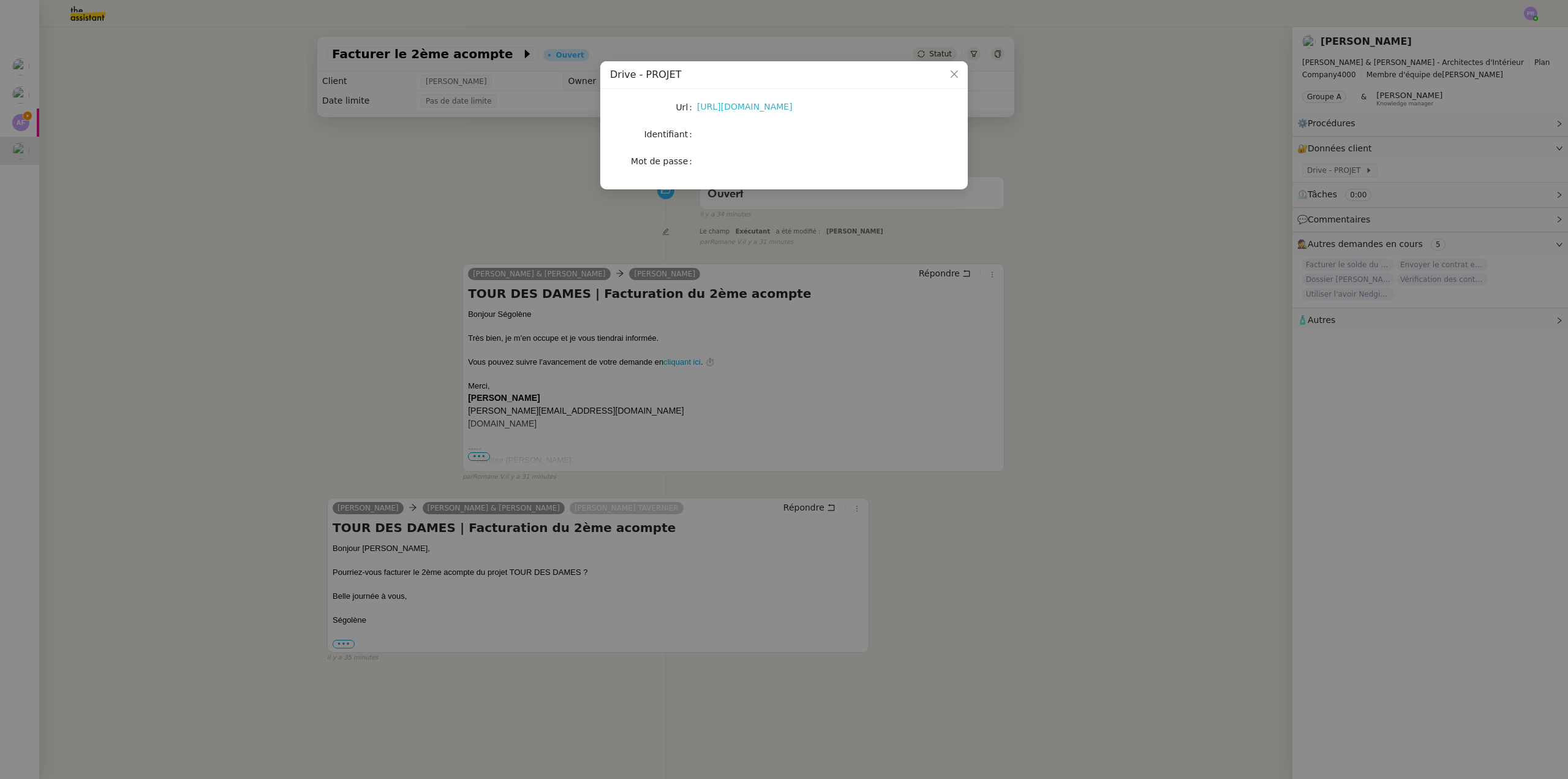
click at [759, 107] on link "https://drive.google.com/drive/u/1/folders/1fg2zHfQuy_qAE12eT2Bk62D1QQjSO5V1" at bounding box center [744, 106] width 96 height 10
click at [332, 316] on nz-modal-container "Drive - PROJET Url https://drive.google.com/drive/u/1/folders/1fg2zHfQuy_qAE12e…" at bounding box center [784, 390] width 1568 height 779
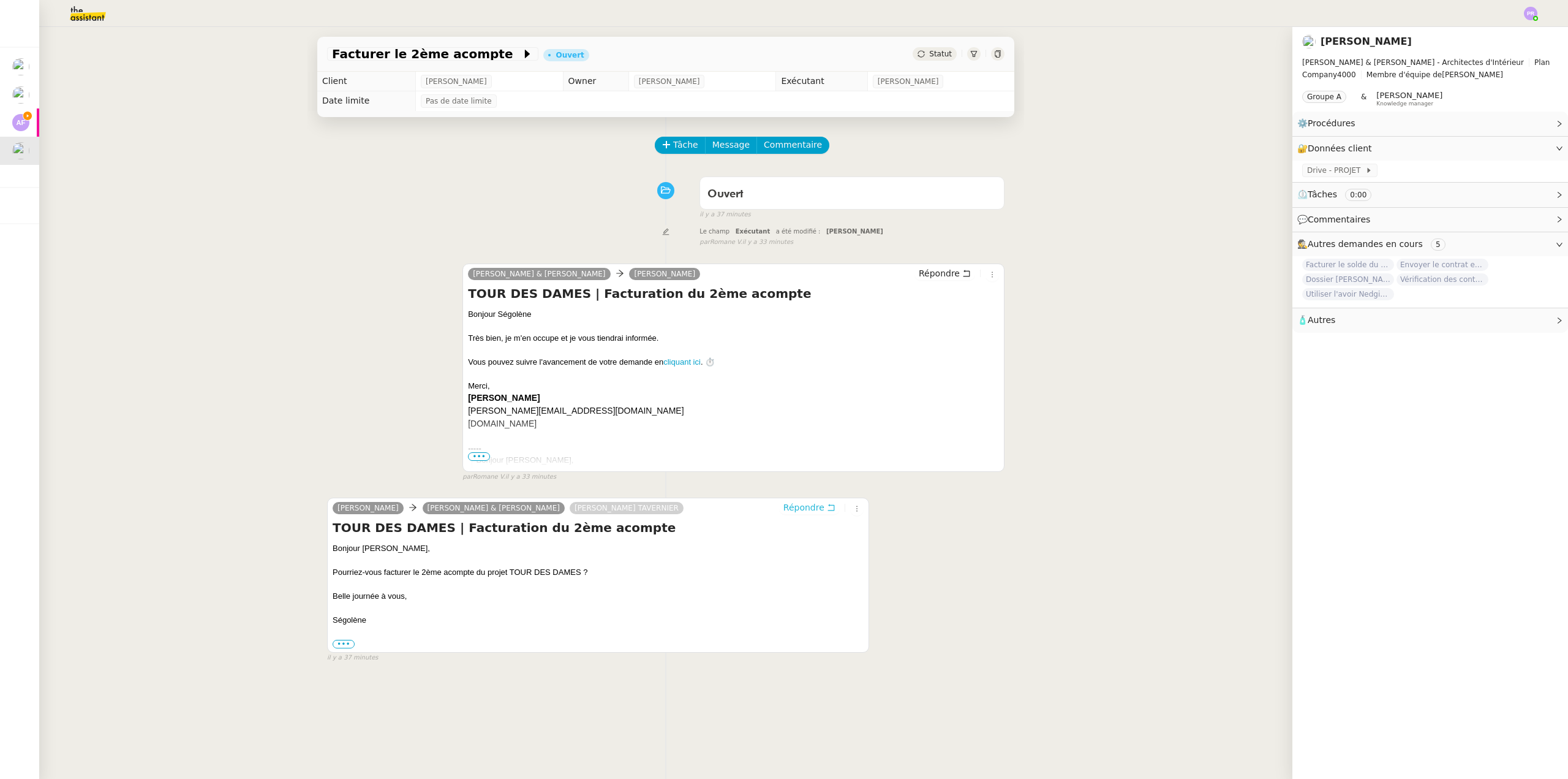
click at [812, 512] on span "Répondre" at bounding box center [804, 507] width 41 height 12
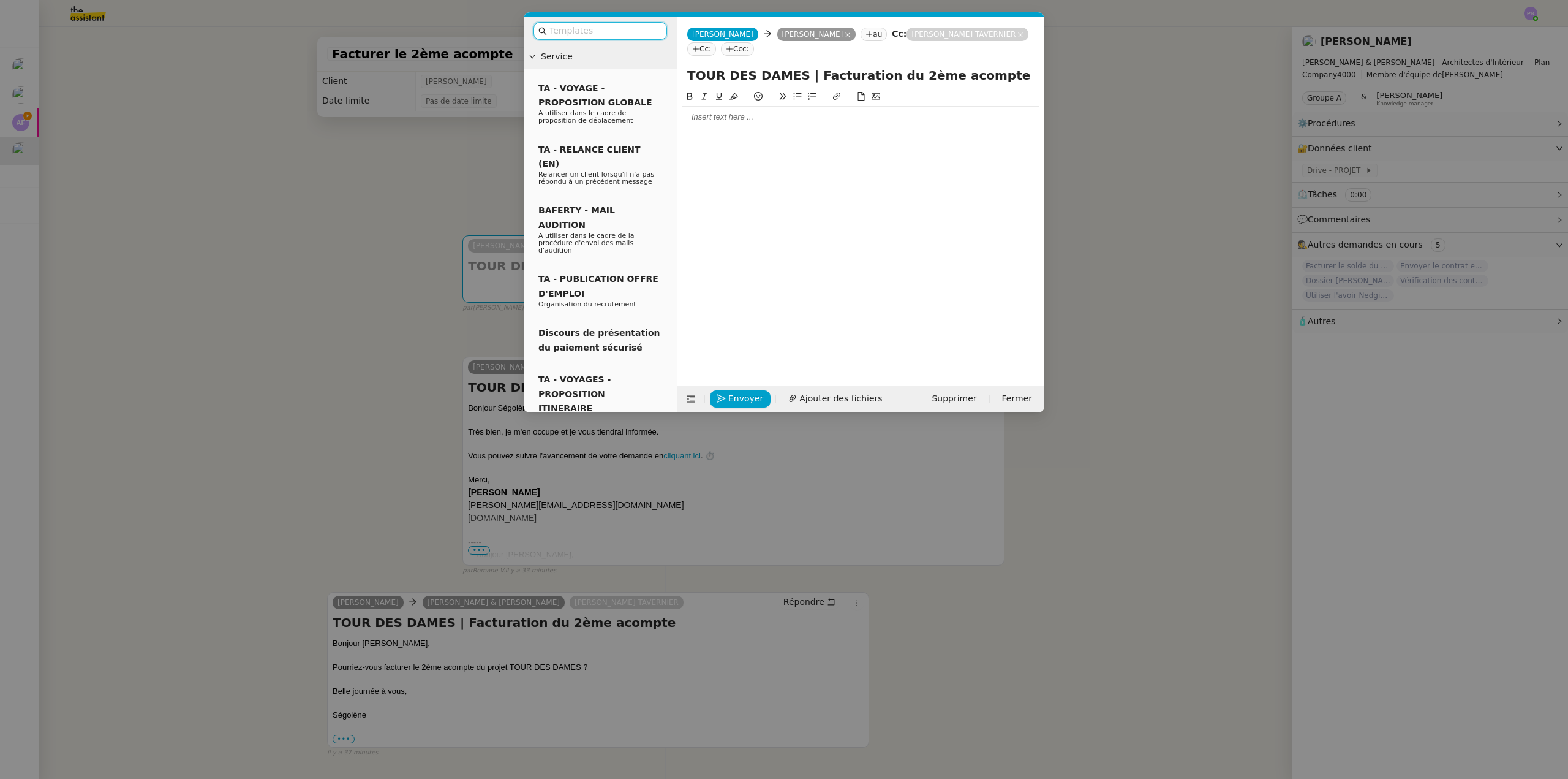
click at [707, 120] on div at bounding box center [861, 117] width 357 height 11
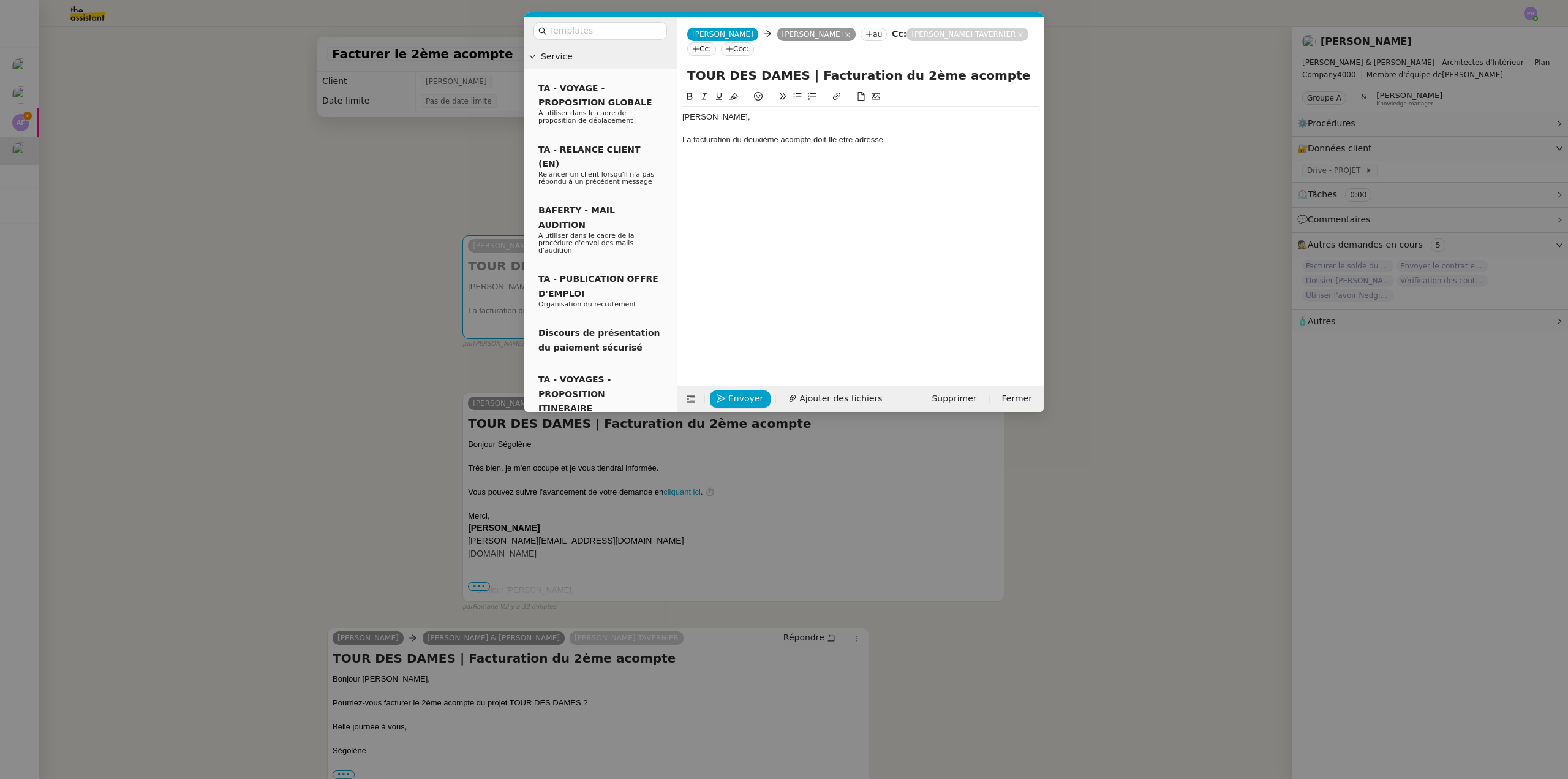
click at [829, 137] on div "La facturation du deuxième acompte doit-lle etre adressé" at bounding box center [861, 139] width 357 height 11
click at [897, 138] on div "La facturation du deuxième acompte doit-elle etre adressé" at bounding box center [861, 139] width 357 height 11
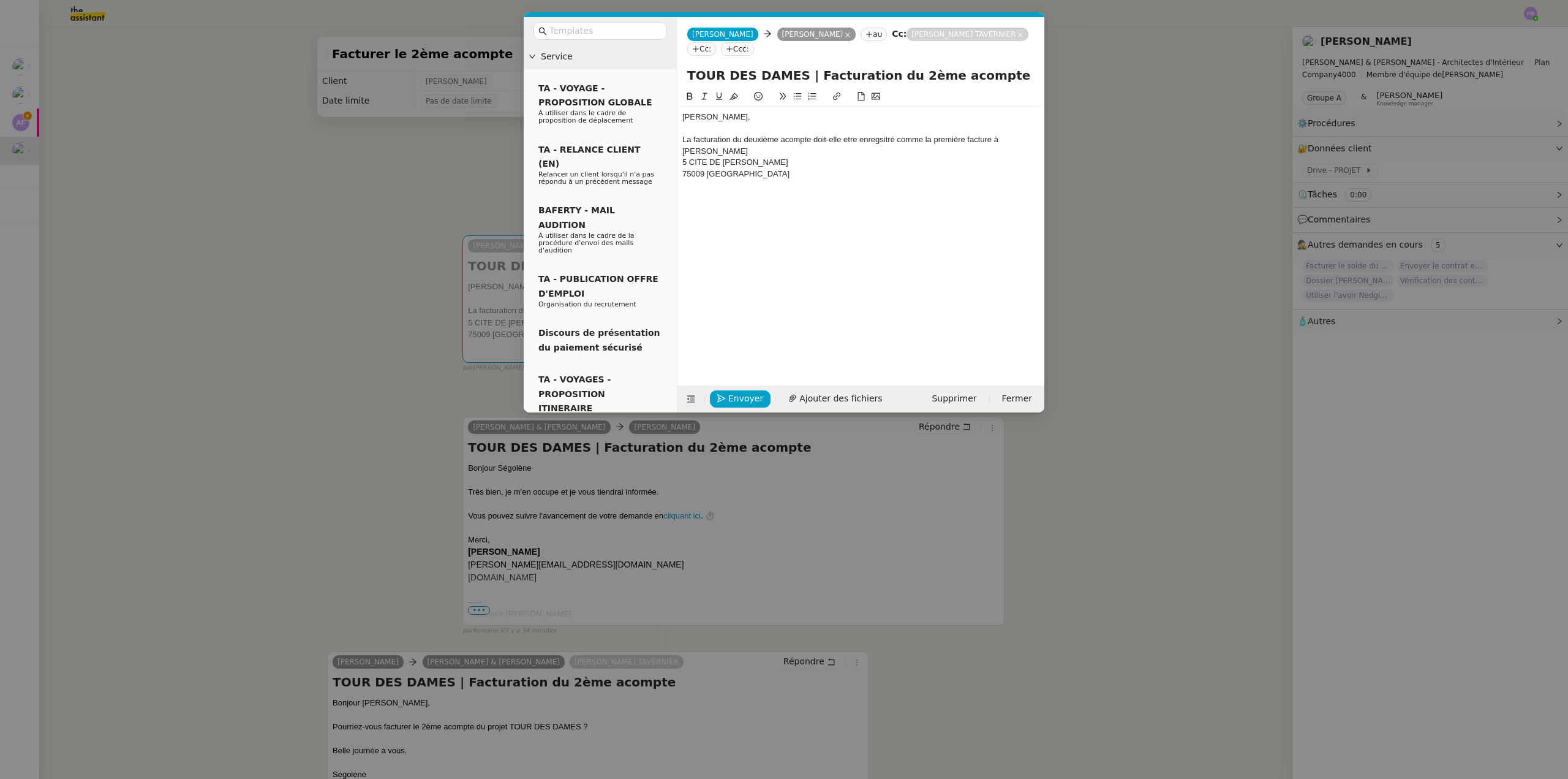
click at [1012, 136] on div "La facturation du deuxième acompte doit-elle etre enregsitré comme la première …" at bounding box center [861, 145] width 357 height 23
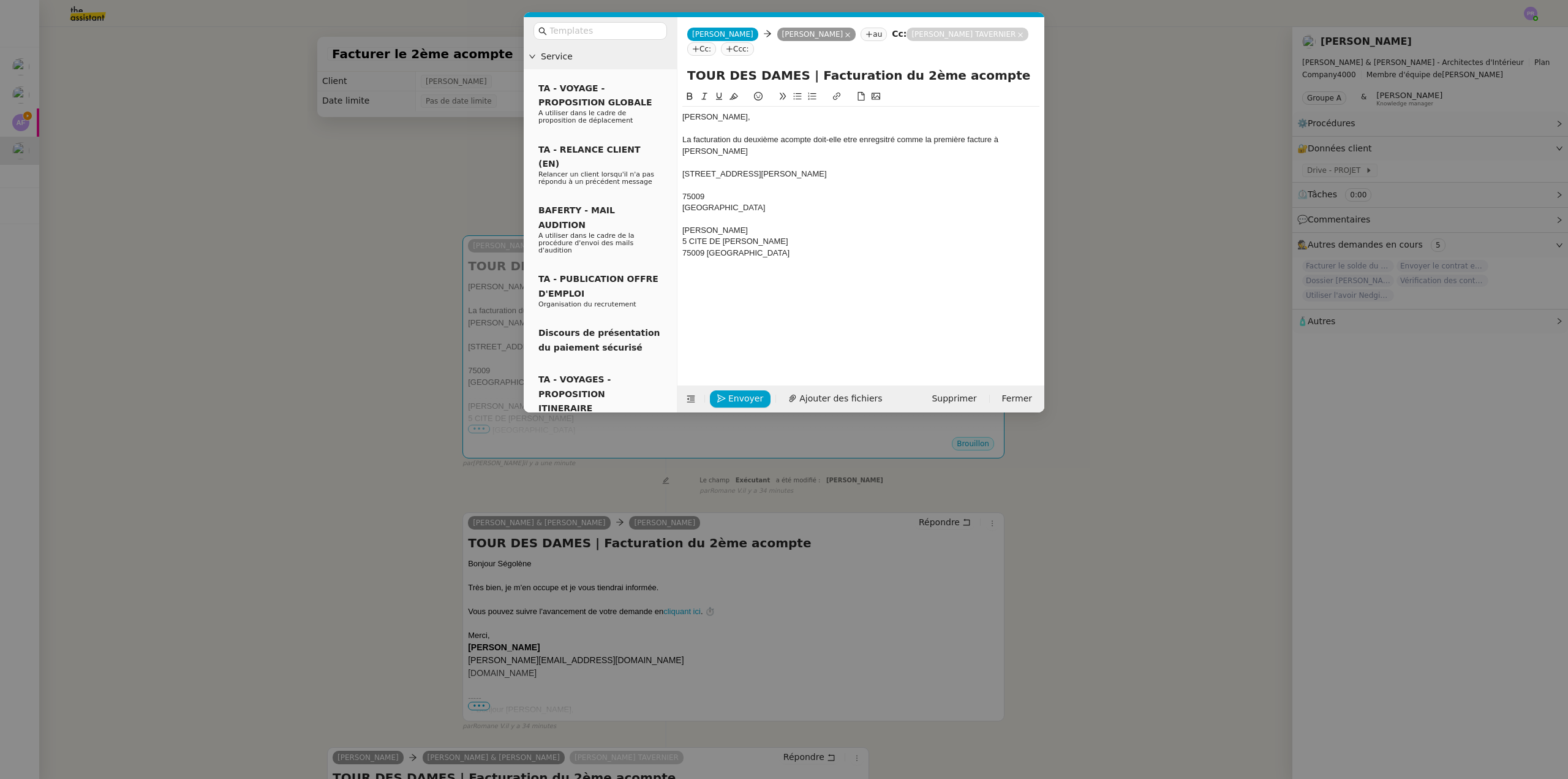
click at [741, 166] on div at bounding box center [861, 162] width 357 height 11
click at [715, 175] on div at bounding box center [861, 174] width 357 height 11
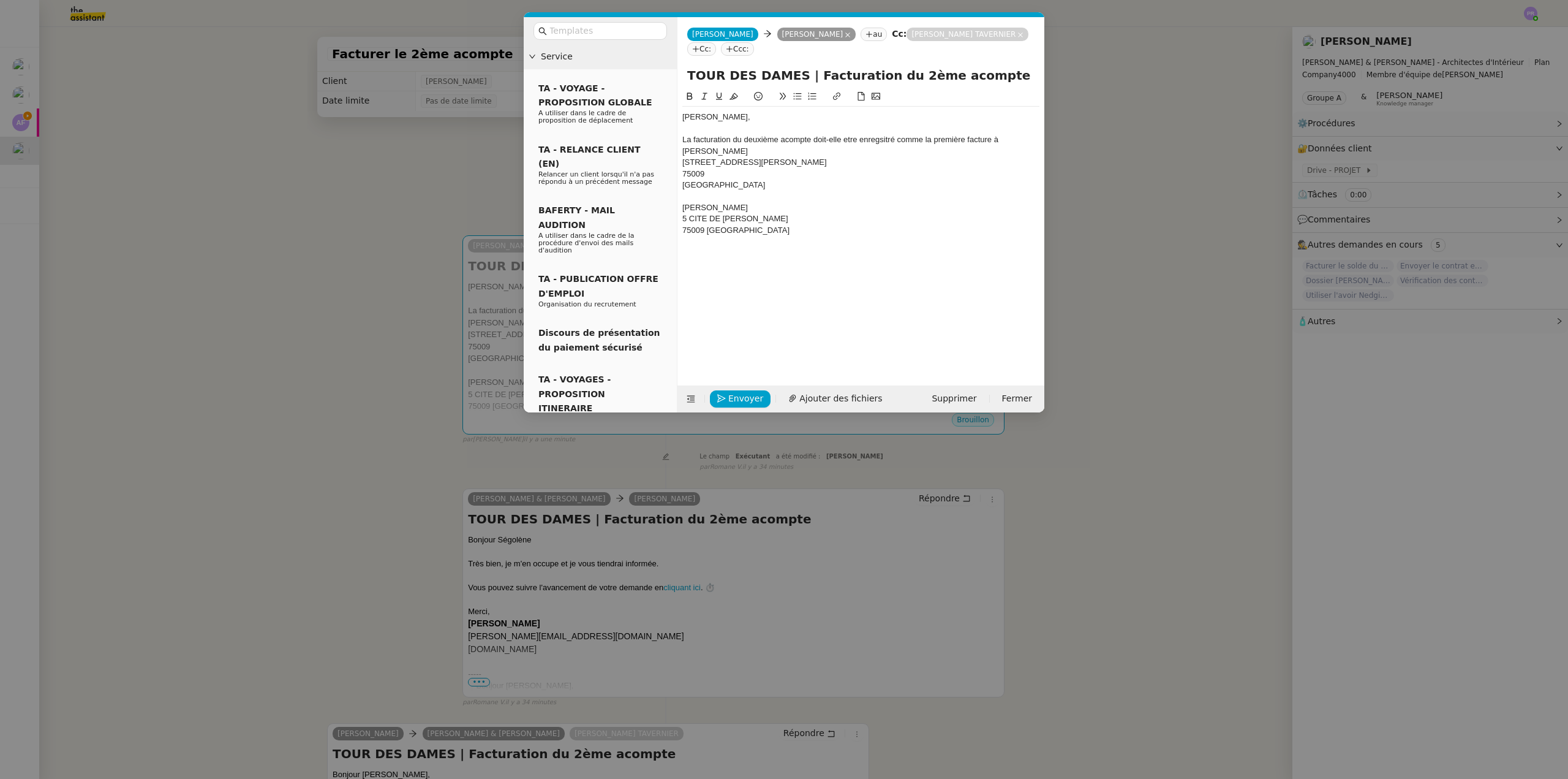
click at [718, 175] on div "75009" at bounding box center [861, 174] width 357 height 11
click at [743, 120] on div "[PERSON_NAME]," at bounding box center [861, 117] width 357 height 11
click at [877, 141] on div "La facturation du deuxième acompte doit-elle etre enregsitré comme la première …" at bounding box center [861, 139] width 357 height 11
click at [0, 0] on lt-strong "is" at bounding box center [0, 0] width 0 height 0
click at [848, 138] on div "La facturation du deuxième acompte doit-elle etre enregistré comme la première …" at bounding box center [861, 139] width 357 height 11
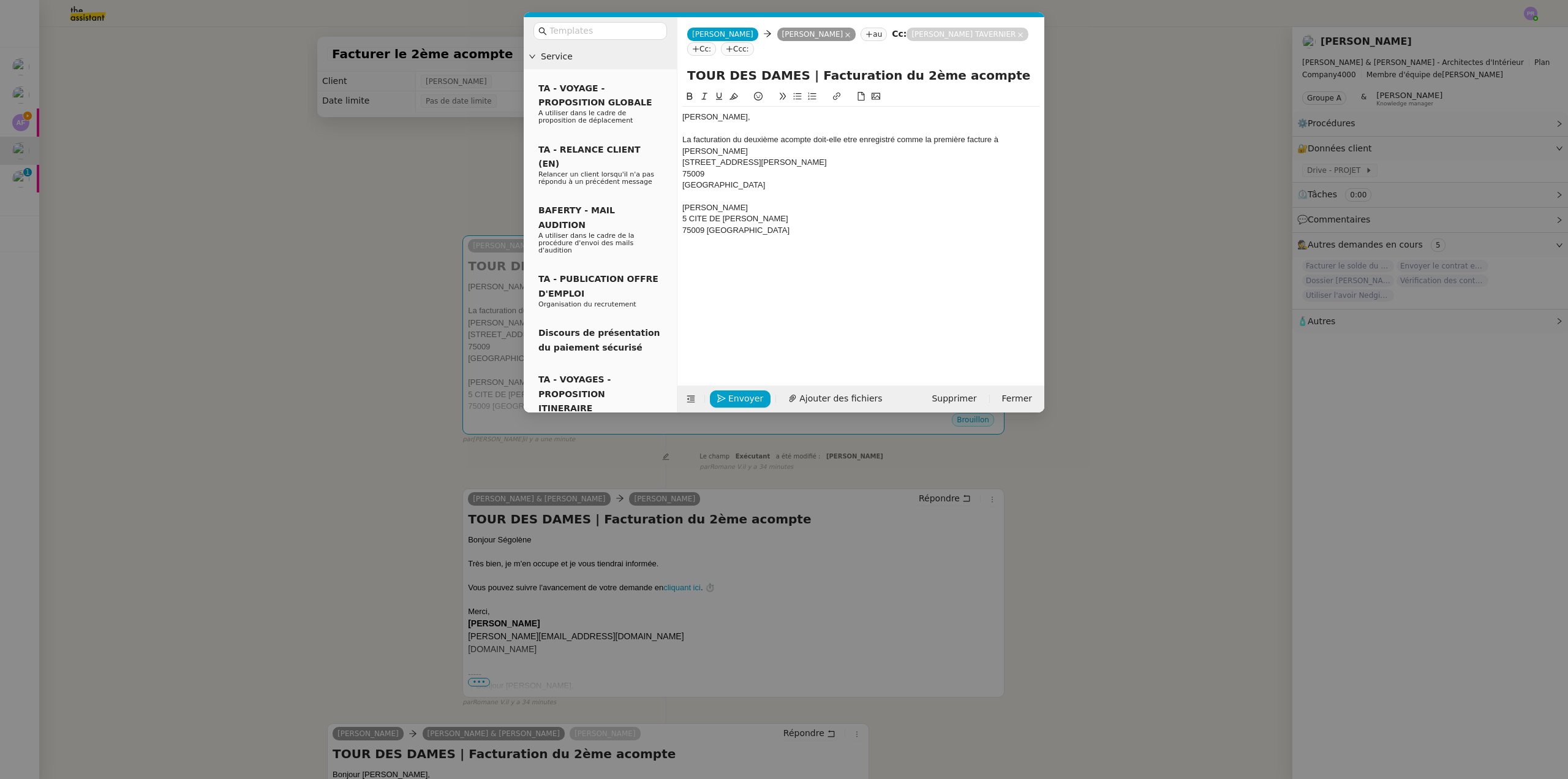
click at [0, 0] on lt-span "être" at bounding box center [0, 0] width 0 height 0
click at [798, 152] on div "Yoann BOUBACIR" at bounding box center [861, 151] width 357 height 11
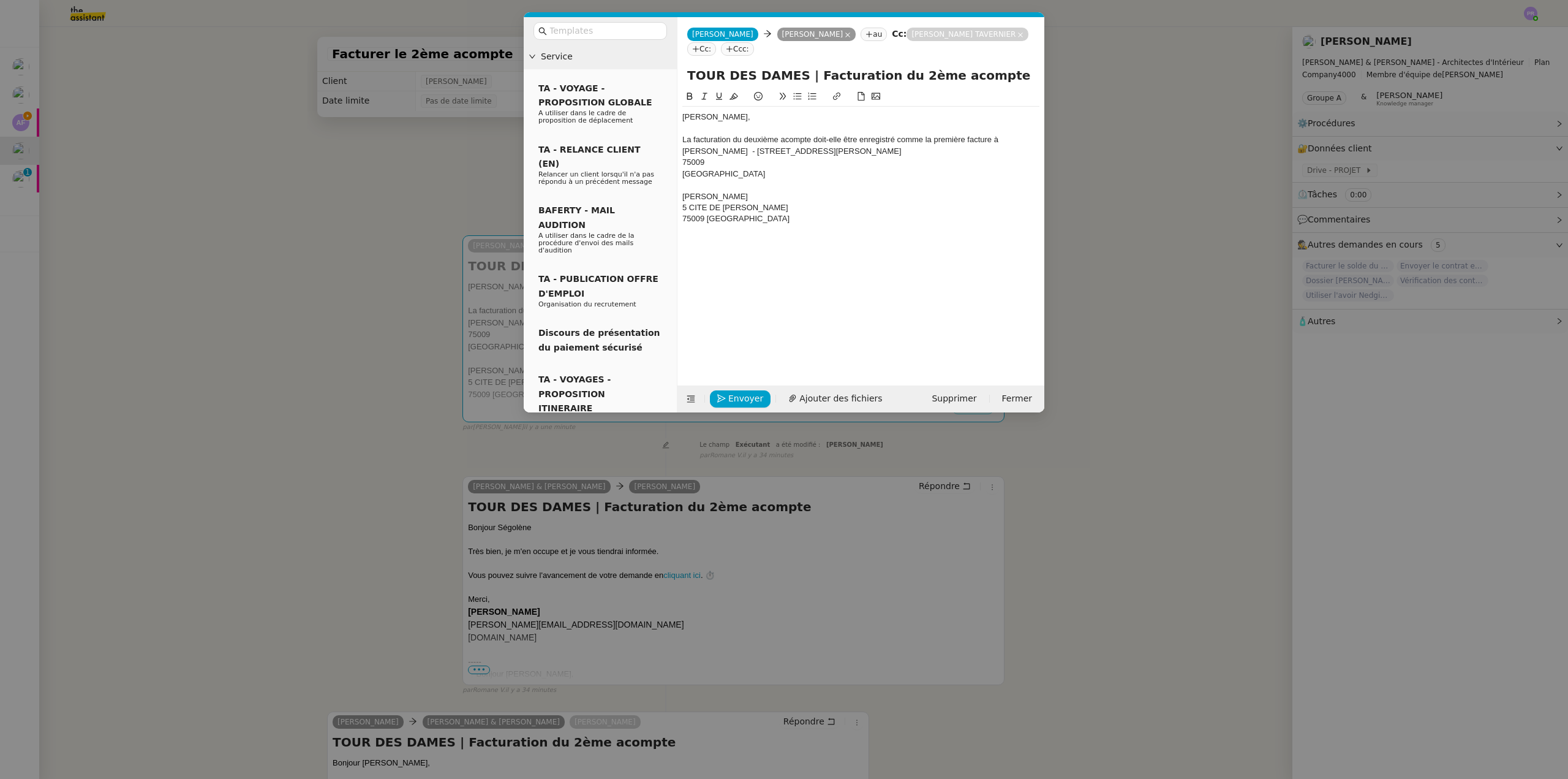
click at [770, 154] on div "Yoann BOUBACIR - 25 RUE JEAN-BAPTISTE PIGALLE" at bounding box center [861, 151] width 357 height 11
drag, startPoint x: 715, startPoint y: 189, endPoint x: 677, endPoint y: 163, distance: 46.0
click at [677, 163] on form "Camille Aldo Camille Aldo Ségolène Labinsky au Cc: Gabrielle JOINAU TAVERNIER C…" at bounding box center [861, 215] width 368 height 396
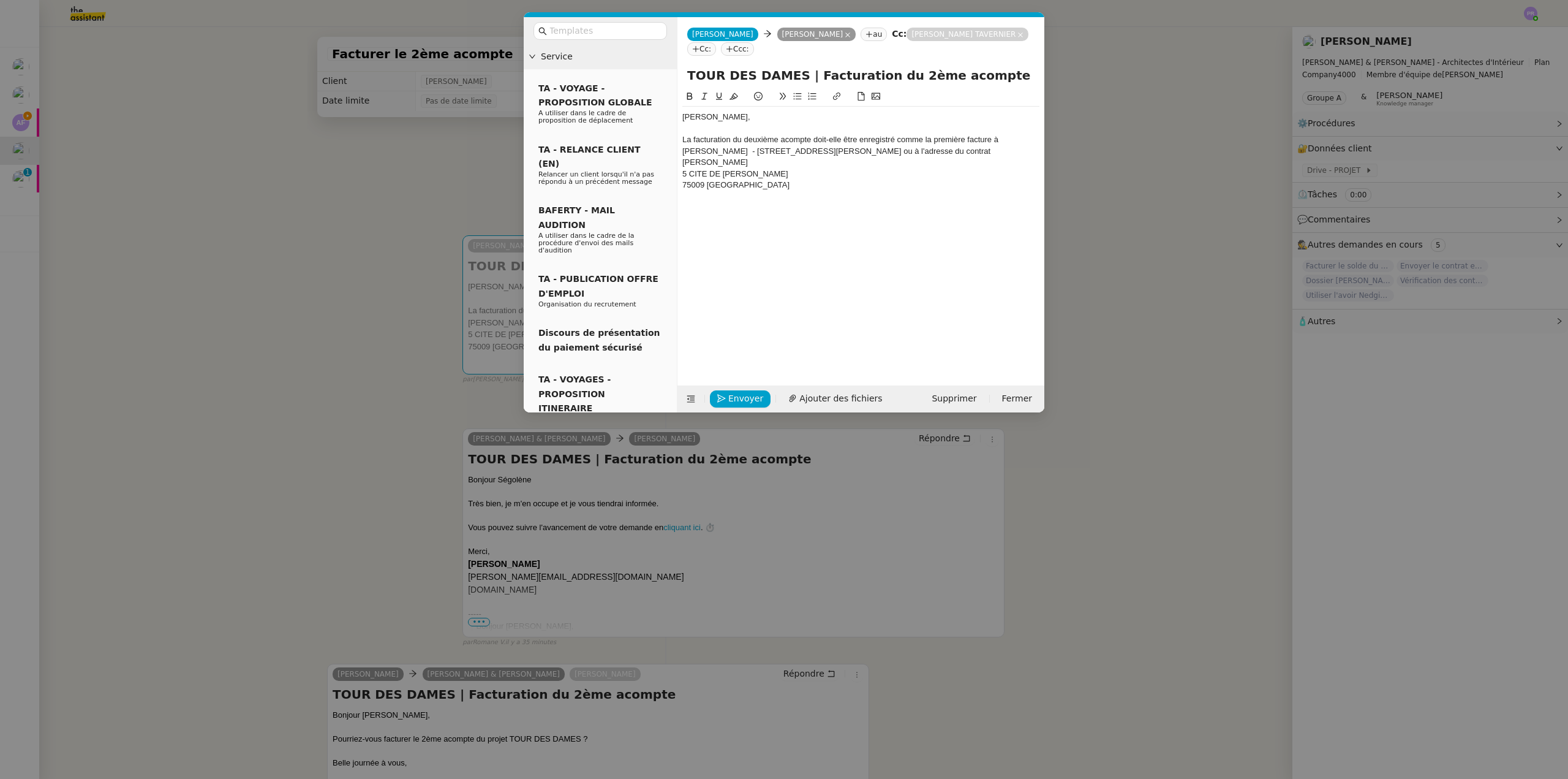
click at [718, 163] on div "Yoann BOUBACIR - 25 rue Jean Baptiste Pigalle PARIS ou à l'adresse du contrat B…" at bounding box center [861, 157] width 357 height 23
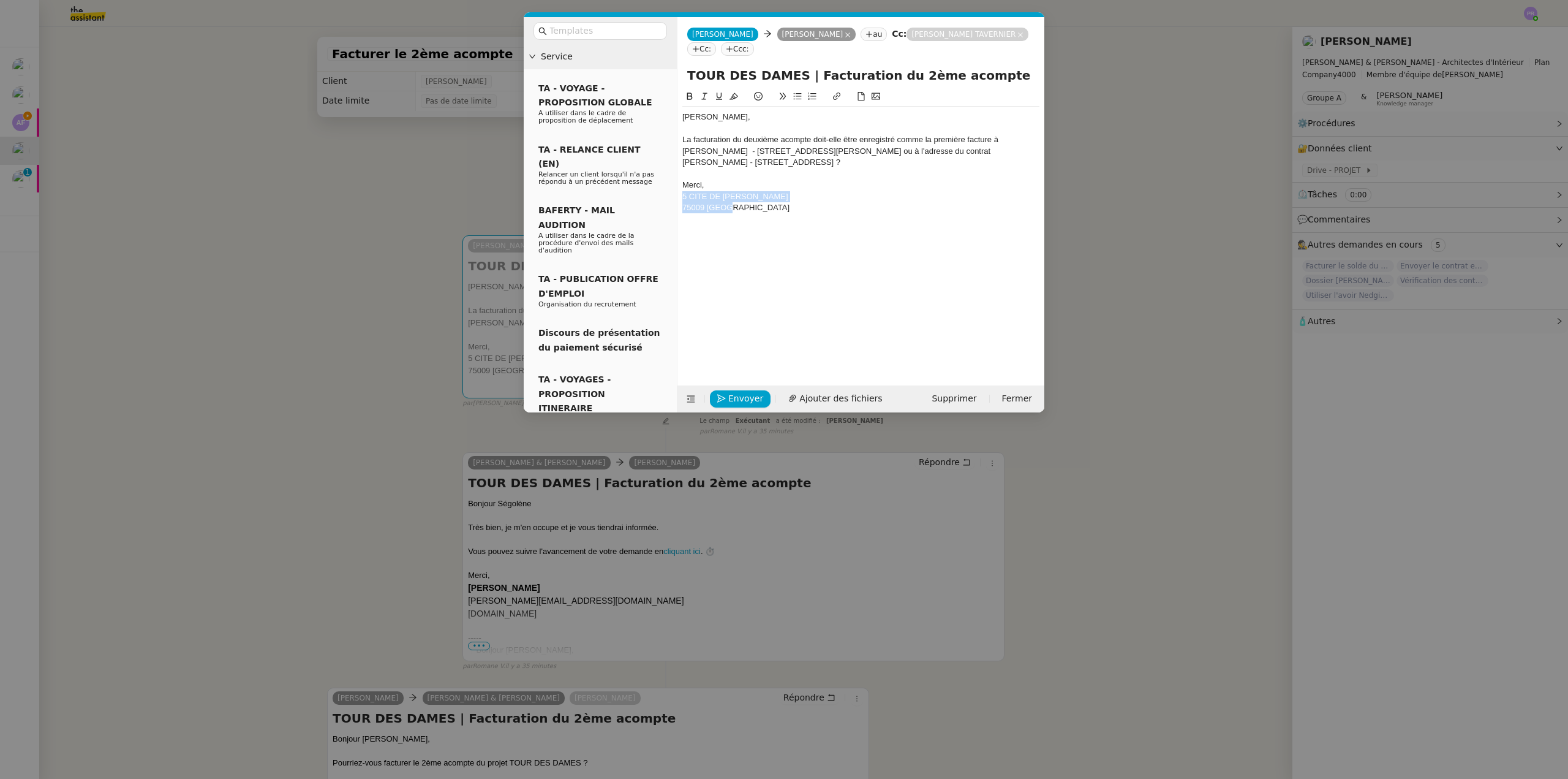
drag, startPoint x: 721, startPoint y: 218, endPoint x: 671, endPoint y: 197, distance: 54.2
click at [671, 197] on nz-layout "Service TA - VOYAGE - PROPOSITION GLOBALE A utiliser dans le cadre de propositi…" at bounding box center [783, 215] width 520 height 396
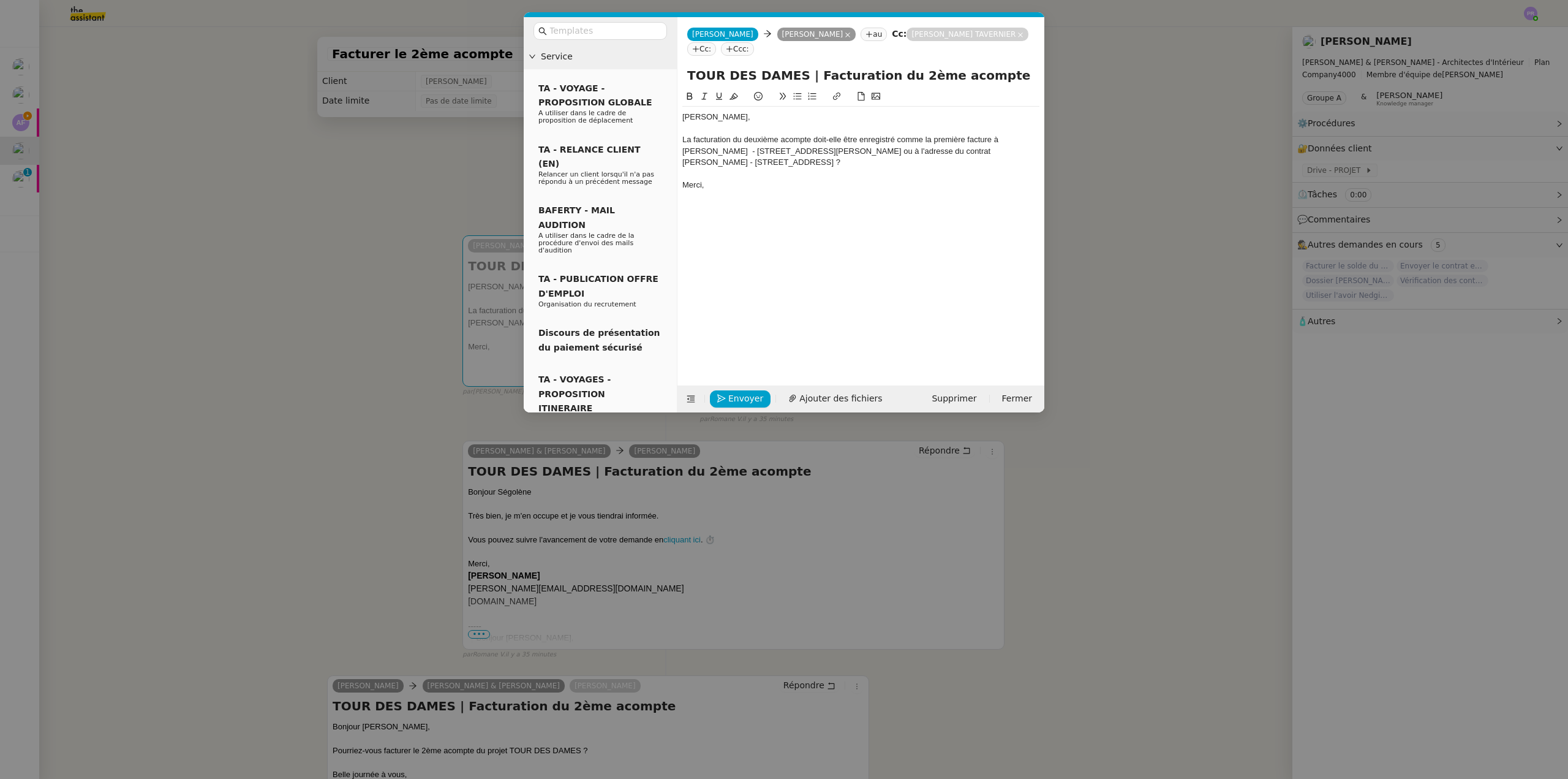
click at [731, 118] on div "[PERSON_NAME]," at bounding box center [861, 117] width 357 height 11
click at [904, 142] on div "Je viens vers vous suite à la facturation du deuxième acompte doit-elle être en…" at bounding box center [861, 145] width 357 height 23
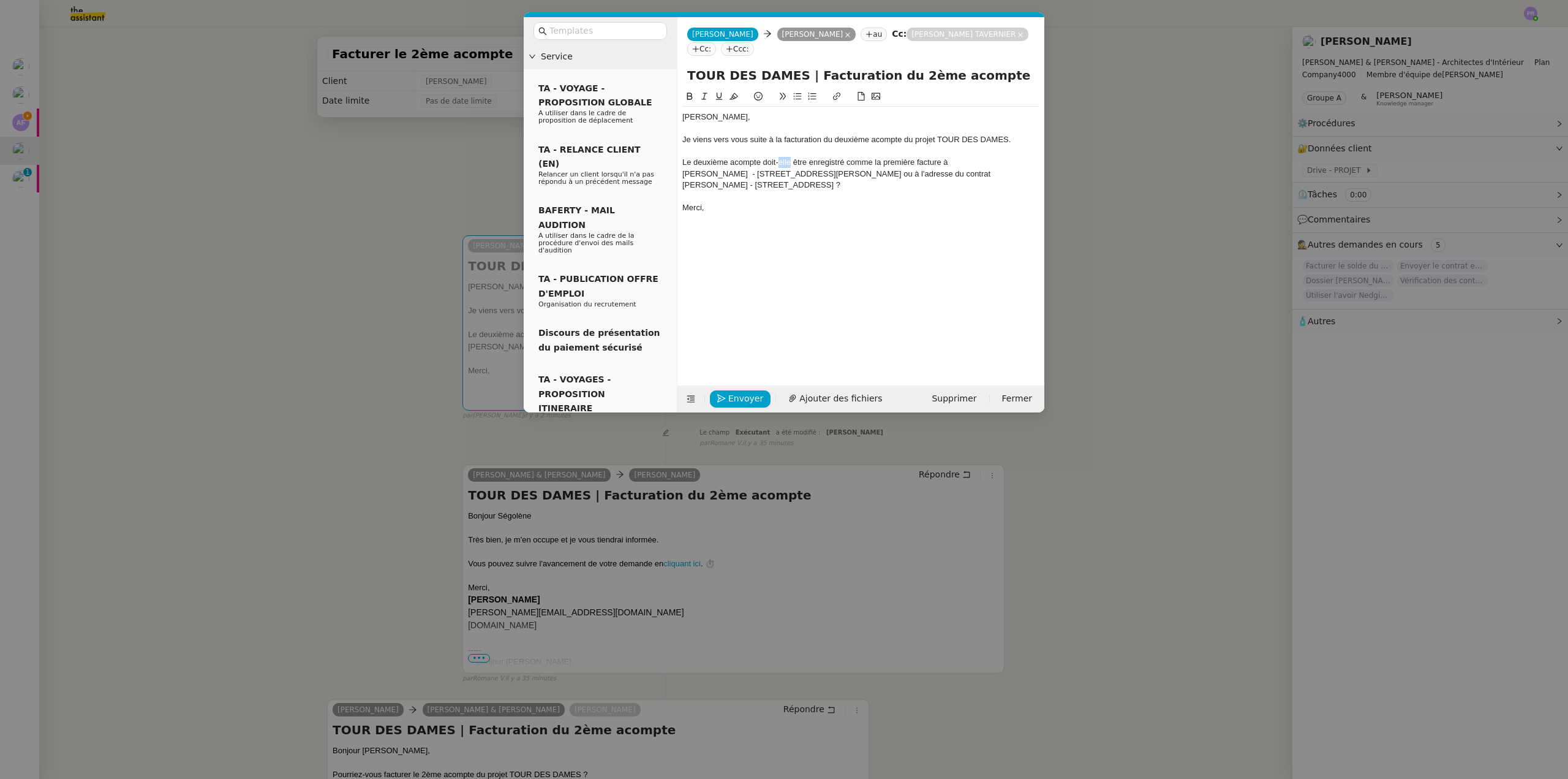
drag, startPoint x: 792, startPoint y: 161, endPoint x: 779, endPoint y: 163, distance: 13.2
click at [779, 163] on div "Le deuxième acompte doit-elle être enregistré comme la première facture à" at bounding box center [861, 162] width 357 height 11
click at [749, 162] on div "Le deuxième acompte doit-il être enregistré comme la première facture à" at bounding box center [861, 162] width 357 height 11
click at [795, 93] on icon at bounding box center [797, 96] width 8 height 8
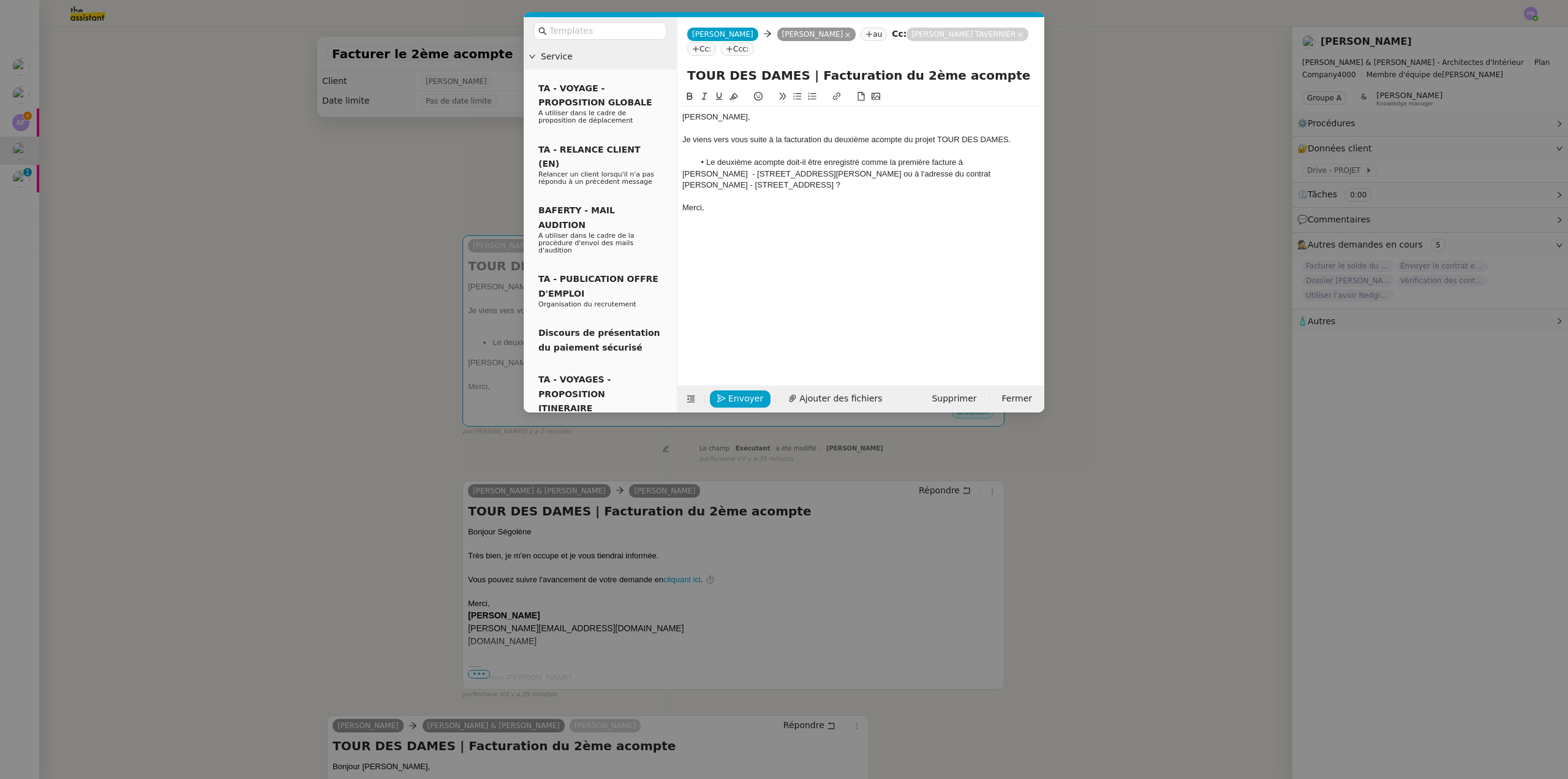
click at [982, 162] on li "Le deuxième acompte doit-il être enregistré comme la première facture à" at bounding box center [867, 162] width 346 height 11
drag, startPoint x: 1004, startPoint y: 160, endPoint x: 881, endPoint y: 173, distance: 123.7
click at [881, 173] on li "Le deuxième acompte doit-il être enregistré comme la première facture à l'adres…" at bounding box center [867, 173] width 346 height 34
drag, startPoint x: 704, startPoint y: 96, endPoint x: 917, endPoint y: 164, distance: 223.6
click at [708, 96] on icon at bounding box center [704, 96] width 8 height 8
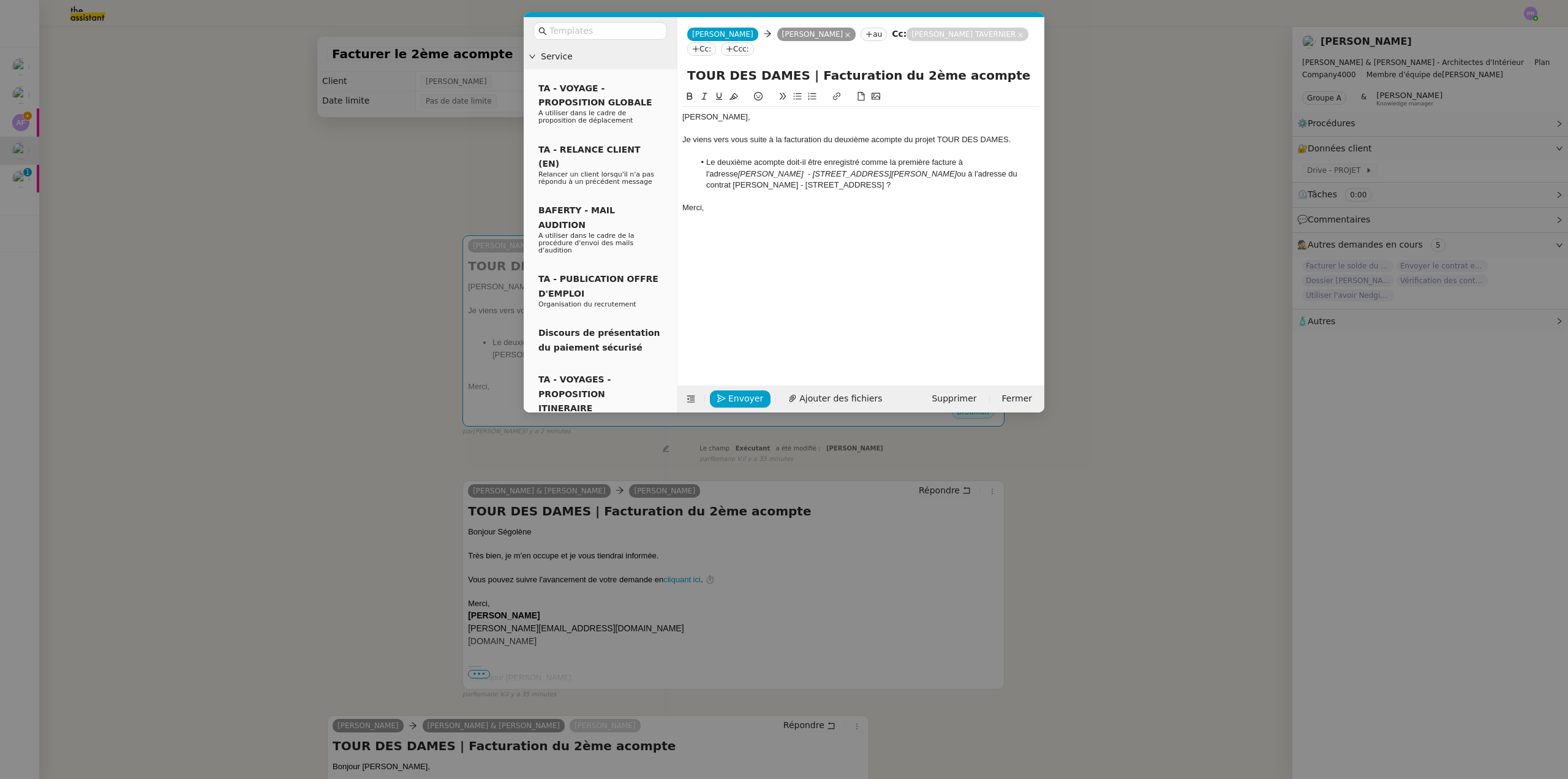
click at [936, 187] on li "Le deuxième acompte doit-il être enregistré comme la première facture à l'adres…" at bounding box center [867, 173] width 346 height 34
click at [895, 173] on li "Le deuxième acompte doit-il être enregistré comme la première facture à l'adres…" at bounding box center [867, 173] width 346 height 34
drag, startPoint x: 990, startPoint y: 173, endPoint x: 822, endPoint y: 186, distance: 168.5
click at [822, 186] on li "Le deuxième acompte doit-il être enregistré comme la première facture à l'adres…" at bounding box center [867, 173] width 346 height 34
click at [704, 100] on icon at bounding box center [703, 96] width 5 height 7
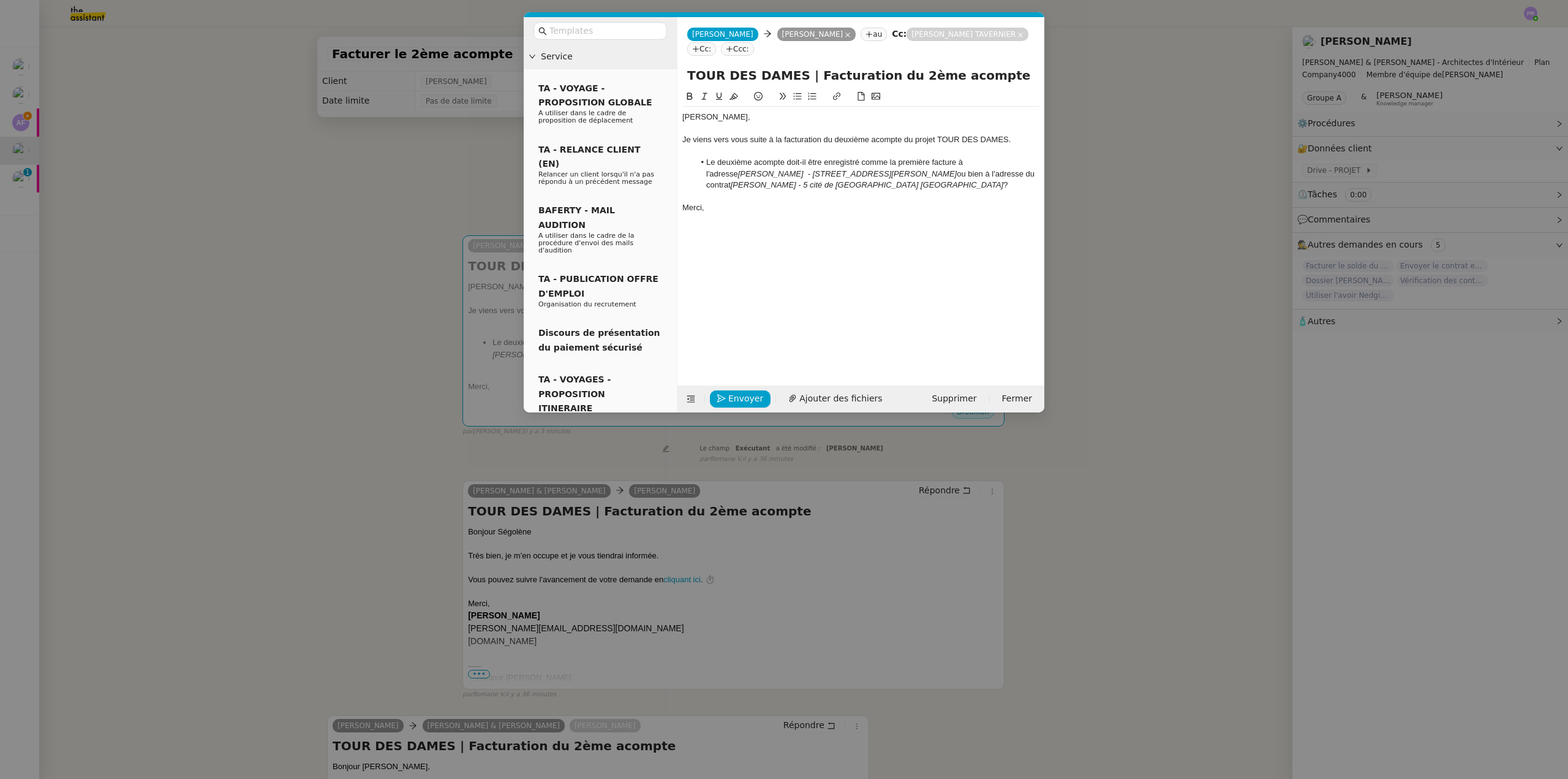
click at [761, 202] on div "Merci," at bounding box center [861, 207] width 357 height 11
drag, startPoint x: 889, startPoint y: 161, endPoint x: 899, endPoint y: 154, distance: 12.2
click at [889, 161] on li "Le deuxième acompte doit-il être enregistré comme la première facture à l'adres…" at bounding box center [867, 173] width 346 height 34
drag, startPoint x: 86, startPoint y: 152, endPoint x: 78, endPoint y: 156, distance: 8.9
click at [86, 153] on nz-modal-container "Service TA - VOYAGE - PROPOSITION GLOBALE A utiliser dans le cadre de propositi…" at bounding box center [784, 390] width 1568 height 779
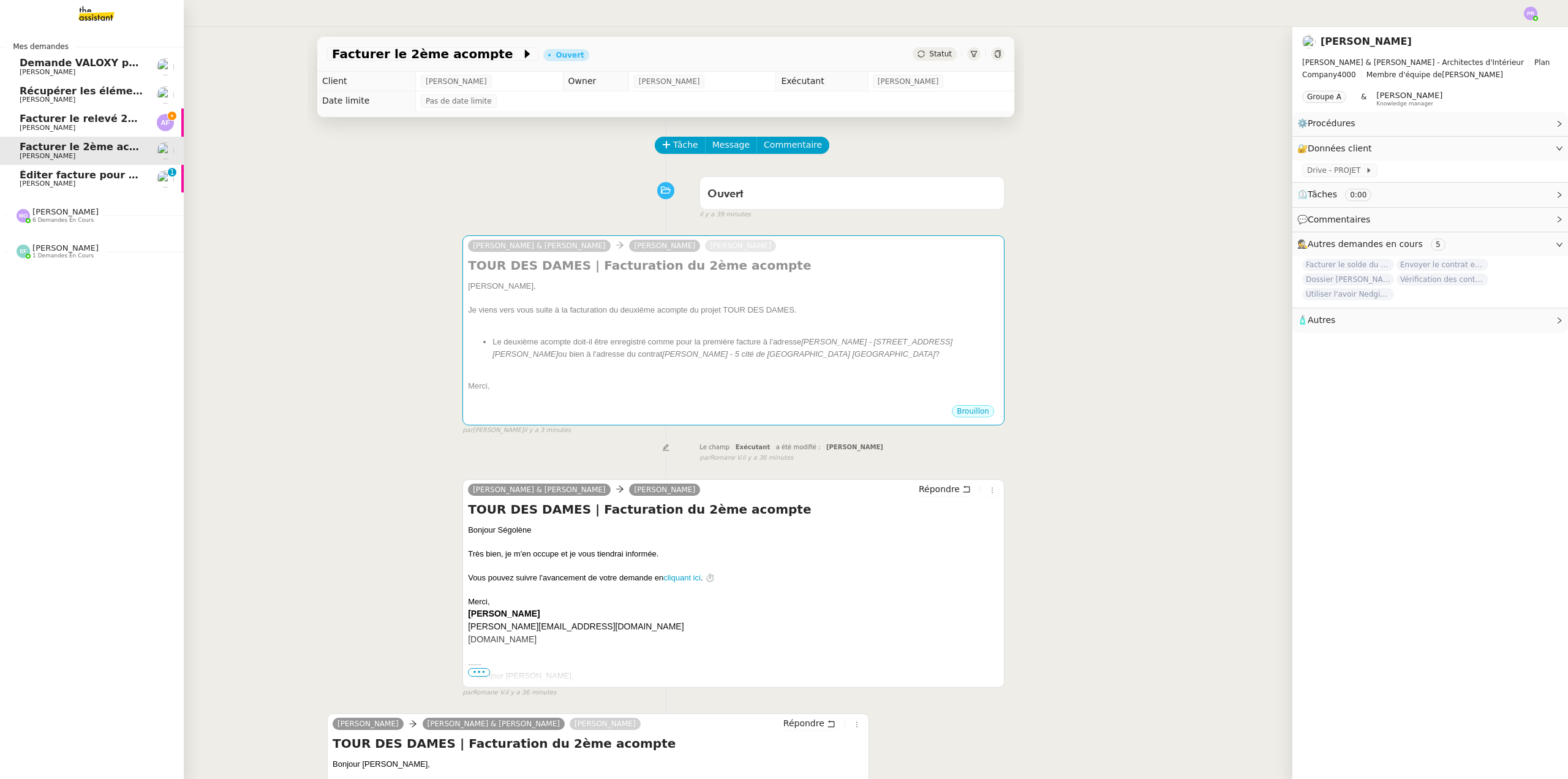
click at [45, 175] on span "Éditer facture pour projet Mirabeau" at bounding box center [118, 174] width 197 height 11
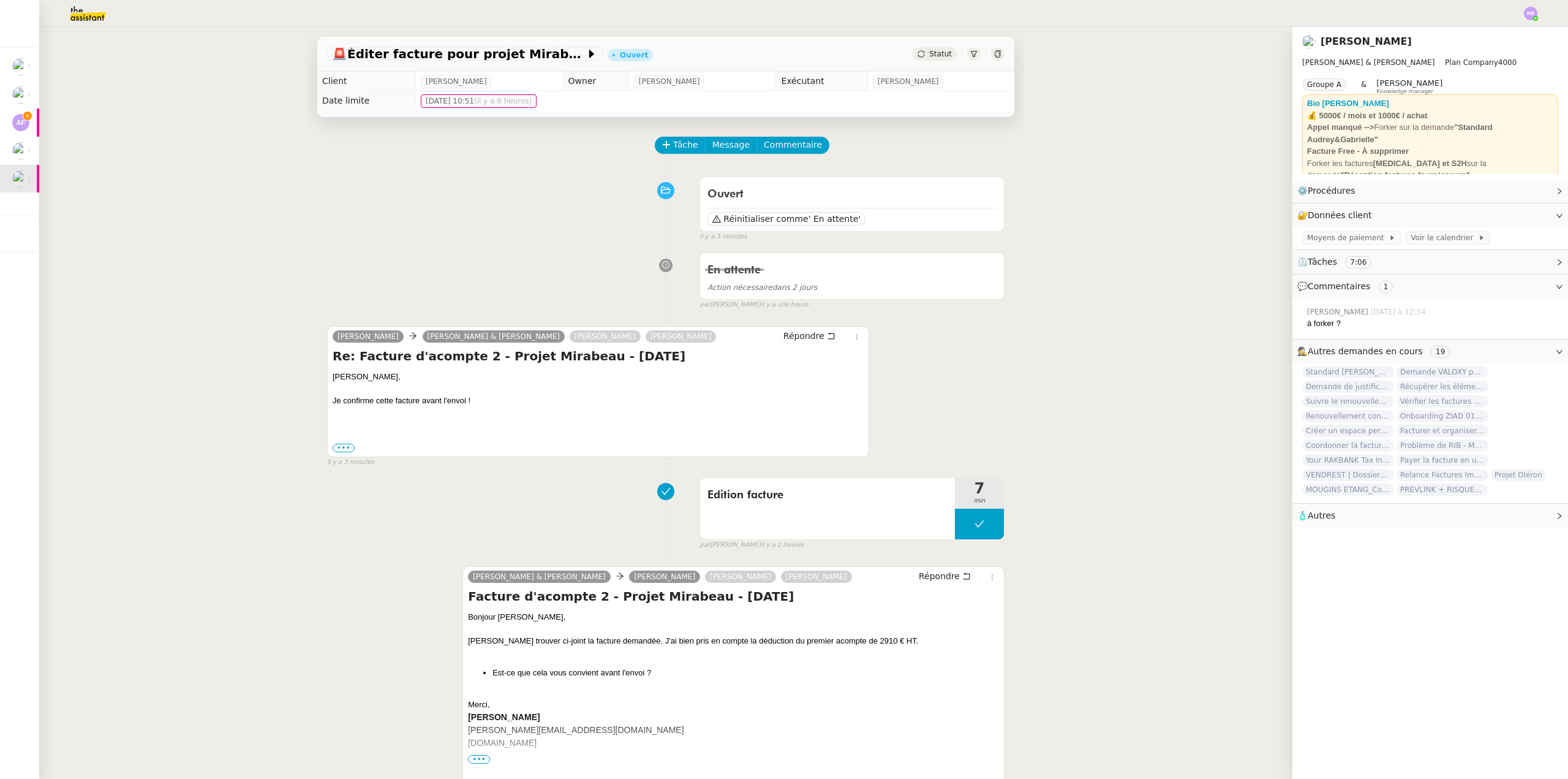
drag, startPoint x: 161, startPoint y: 168, endPoint x: 29, endPoint y: 140, distance: 134.9
click at [157, 167] on div "🚨 Éditer facture pour projet Mirabeau Ouvert Statut Client Gabrielle Tavernier …" at bounding box center [666, 403] width 1253 height 752
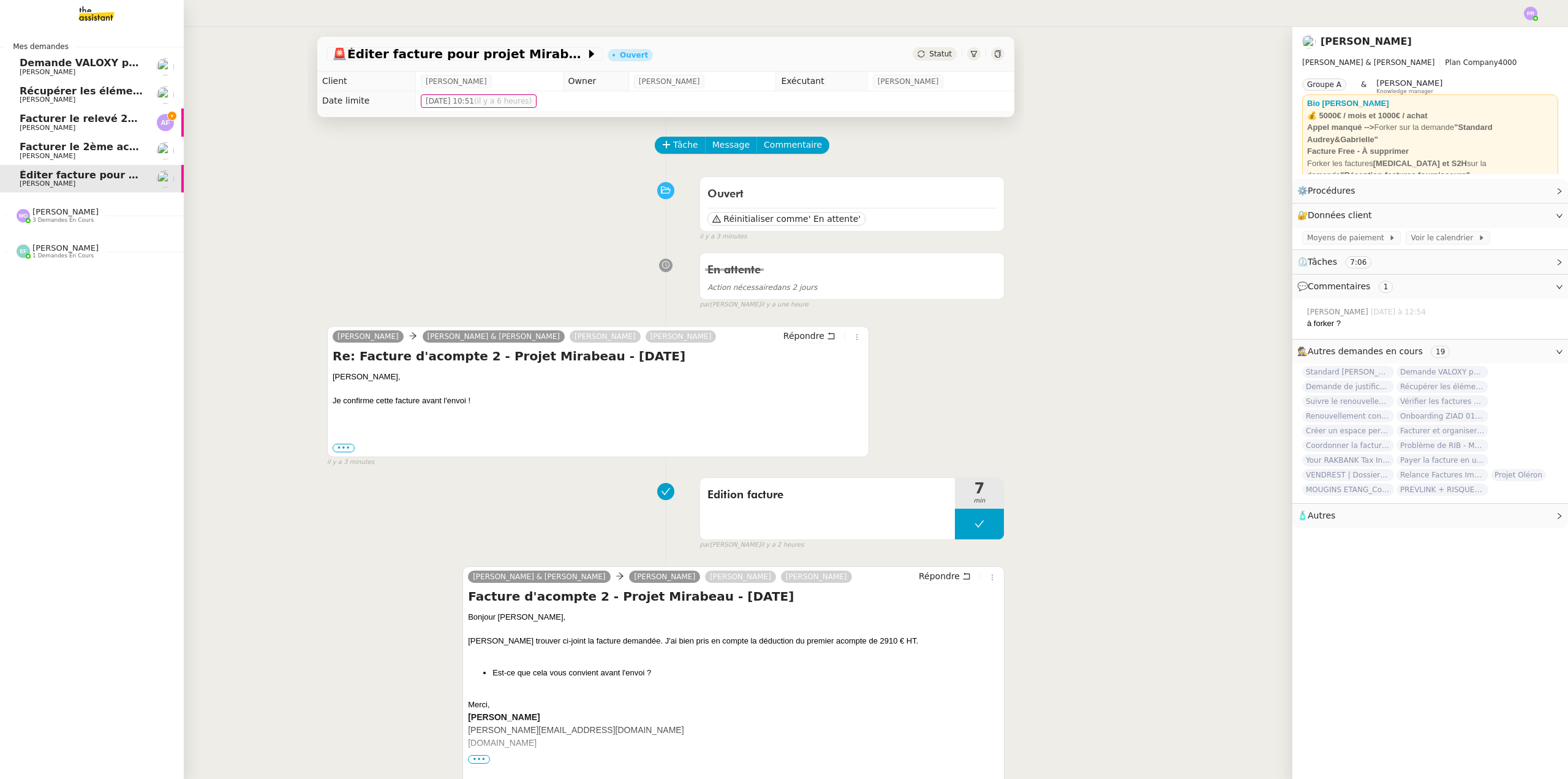
click at [78, 124] on span "Apolline FILLEY" at bounding box center [81, 128] width 124 height 8
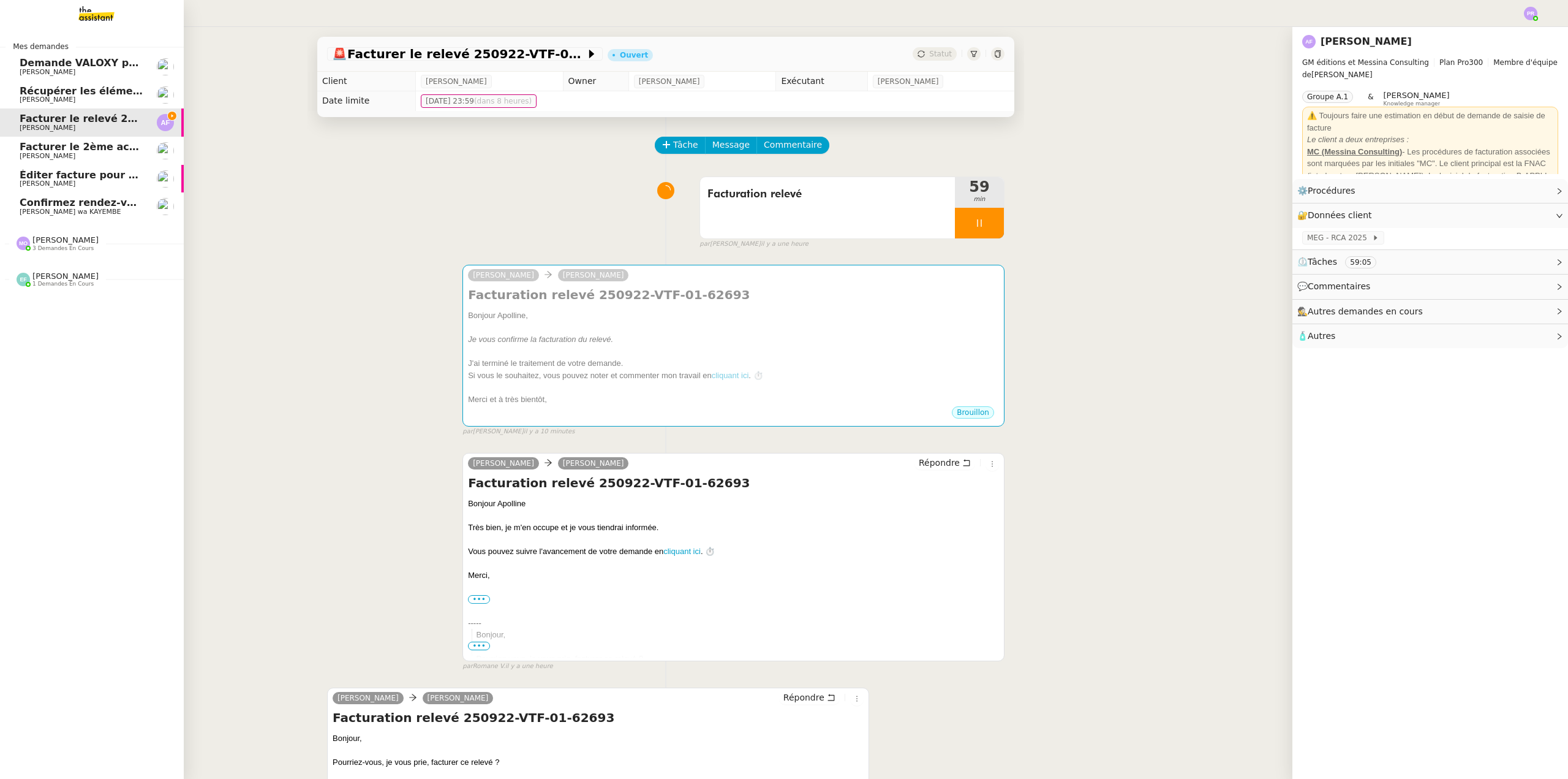
click at [81, 154] on span "[PERSON_NAME]" at bounding box center [81, 157] width 124 height 8
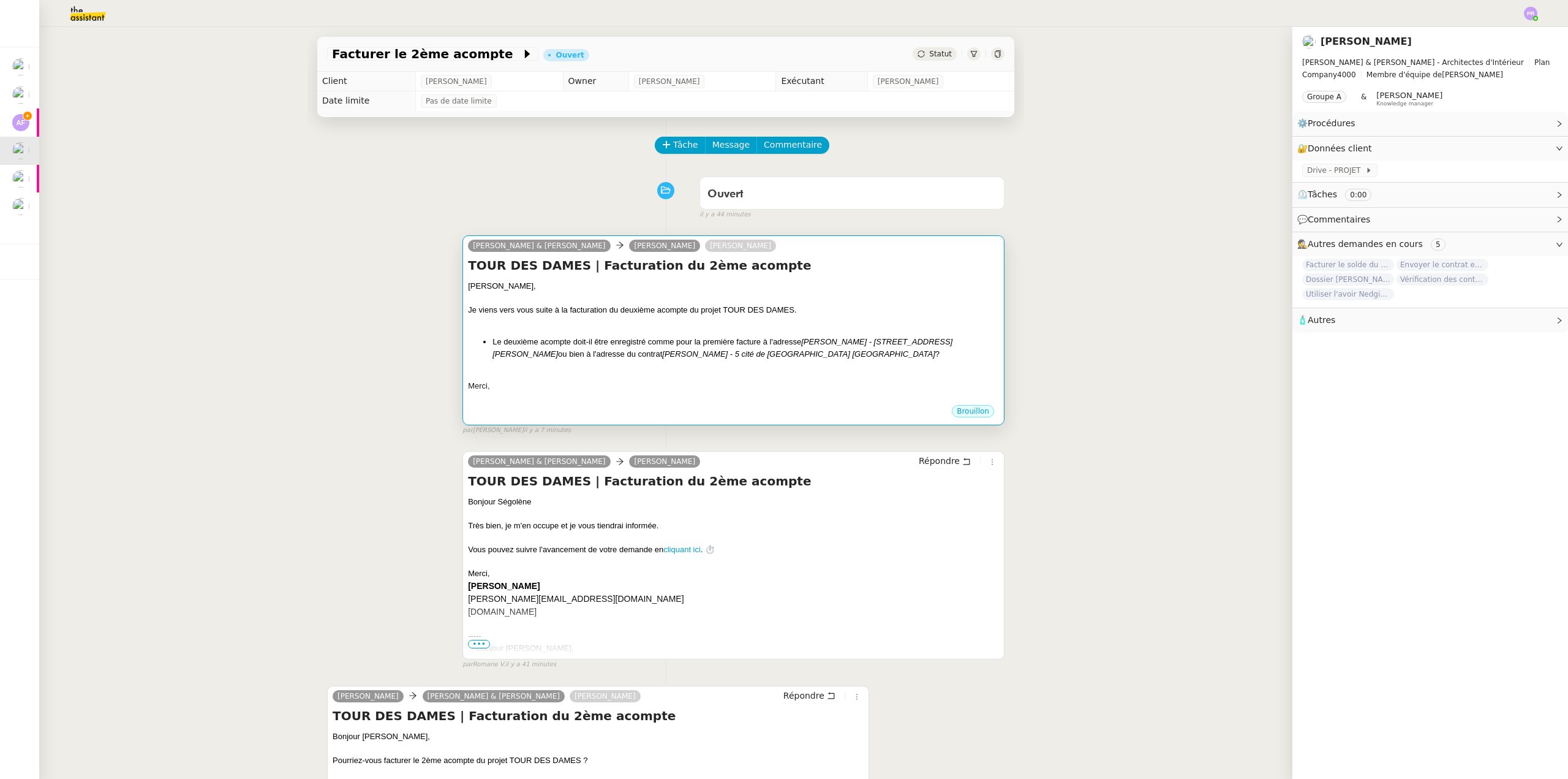
click at [802, 404] on div at bounding box center [733, 398] width 531 height 12
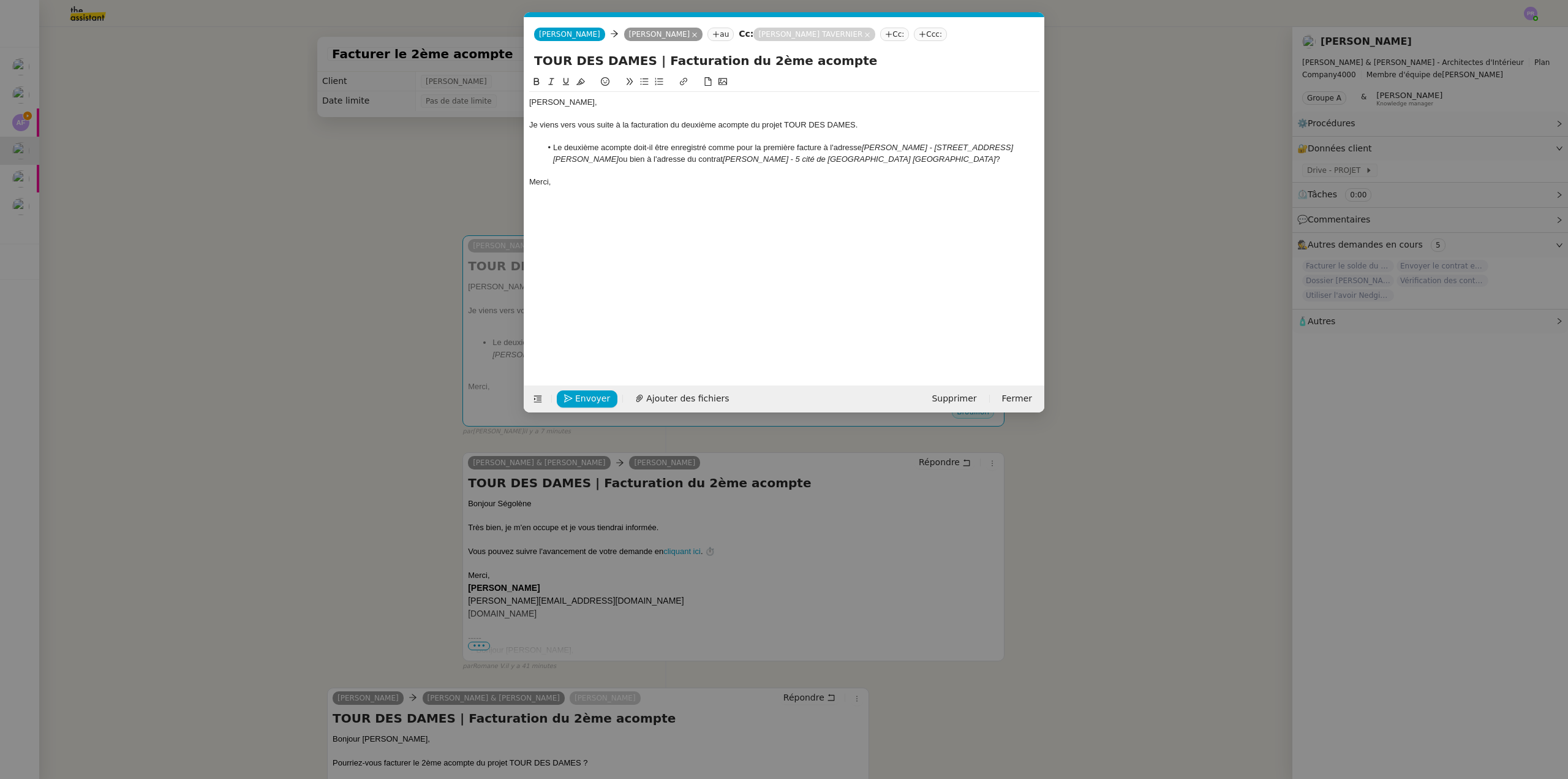
scroll to position [0, 26]
click at [969, 395] on span "Supprimer" at bounding box center [953, 399] width 44 height 14
click at [1069, 367] on span "OK" at bounding box center [1075, 365] width 12 height 12
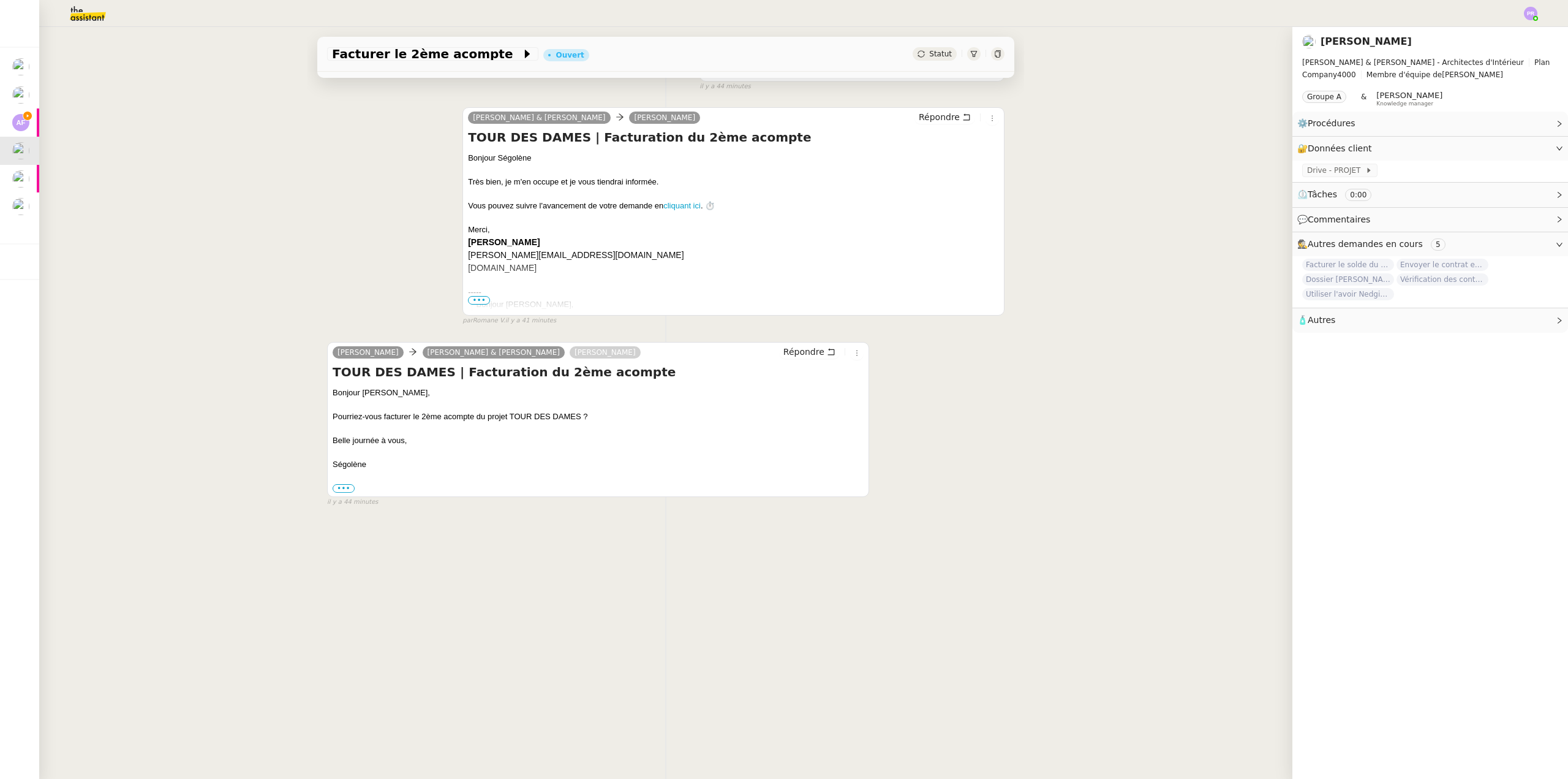
scroll to position [163, 0]
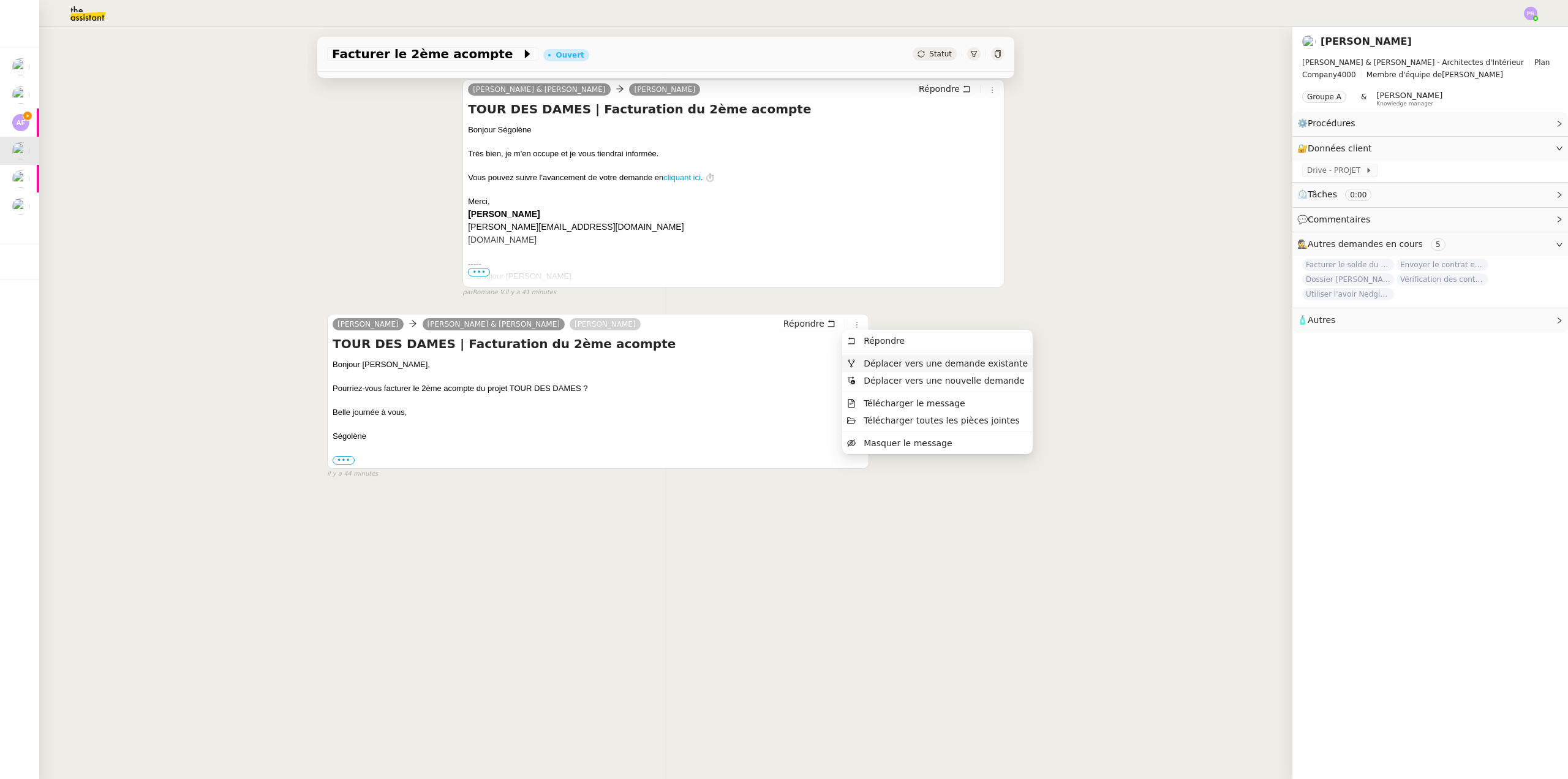
click at [887, 362] on span "Déplacer vers une demande existante" at bounding box center [946, 363] width 164 height 10
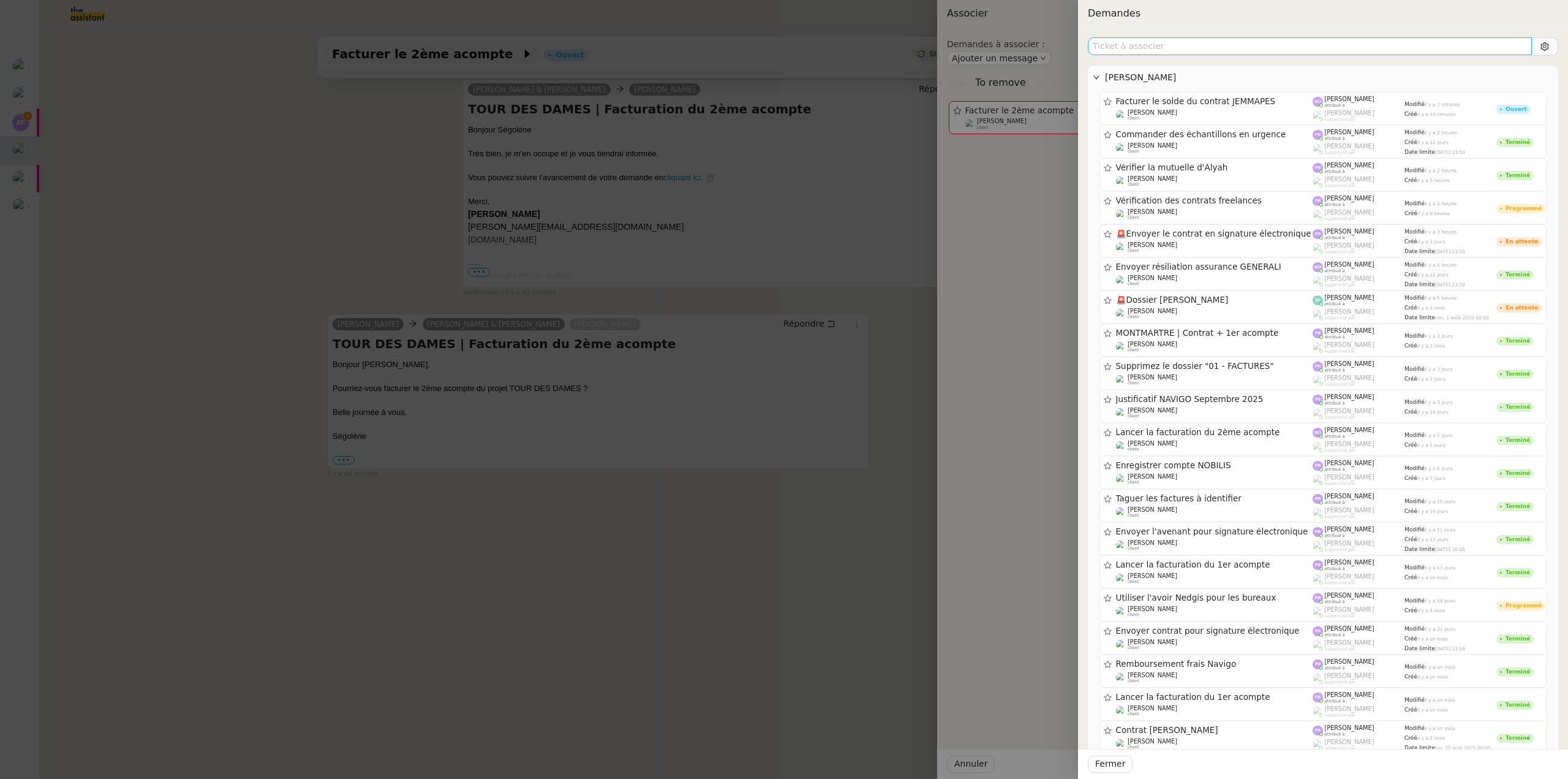
click at [1121, 47] on input "text" at bounding box center [1310, 47] width 444 height 18
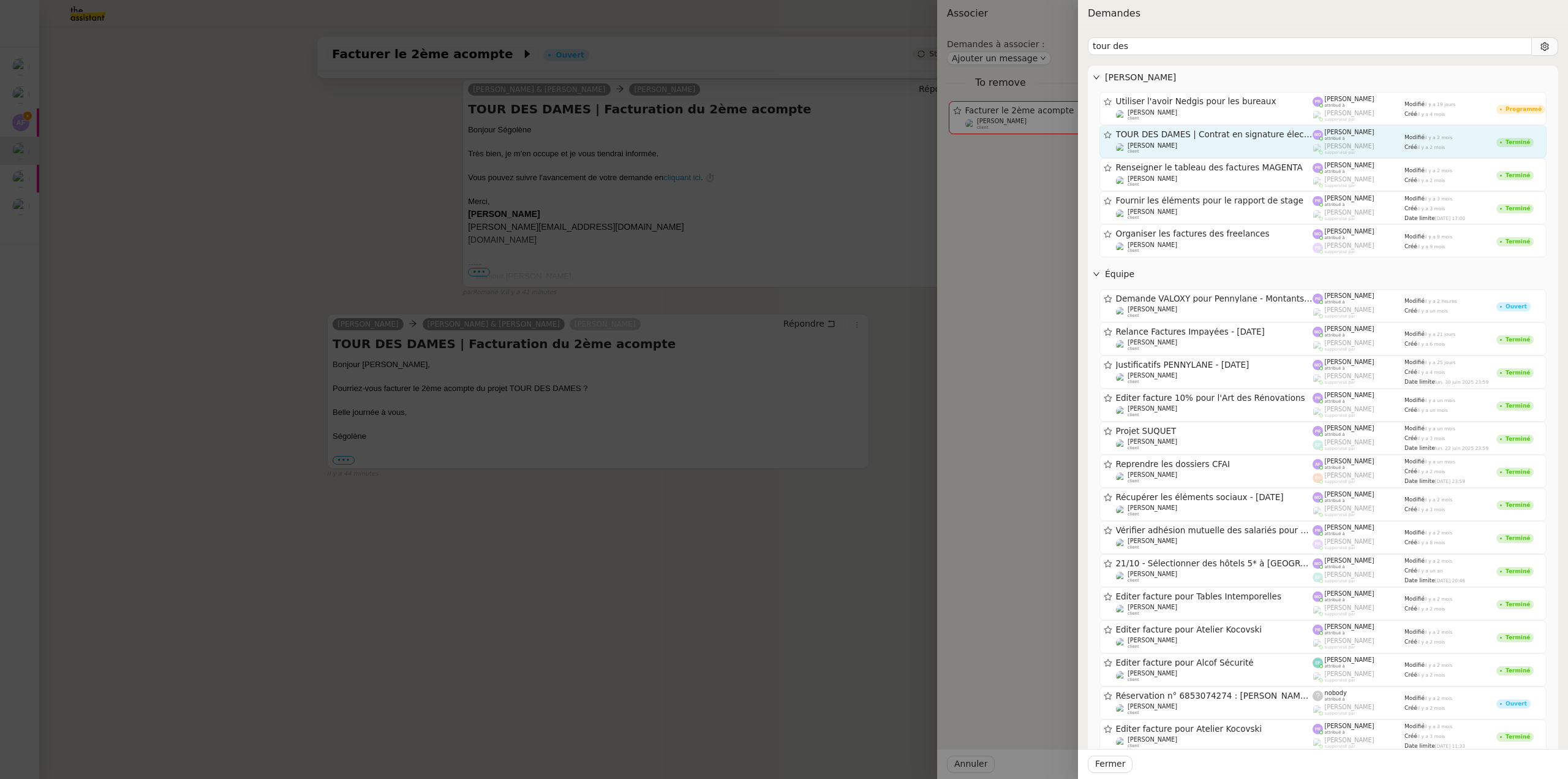
type input "tour des"
click at [1201, 139] on div "TOUR DES DAMES | Contrat en signature électronique" at bounding box center [1215, 135] width 197 height 11
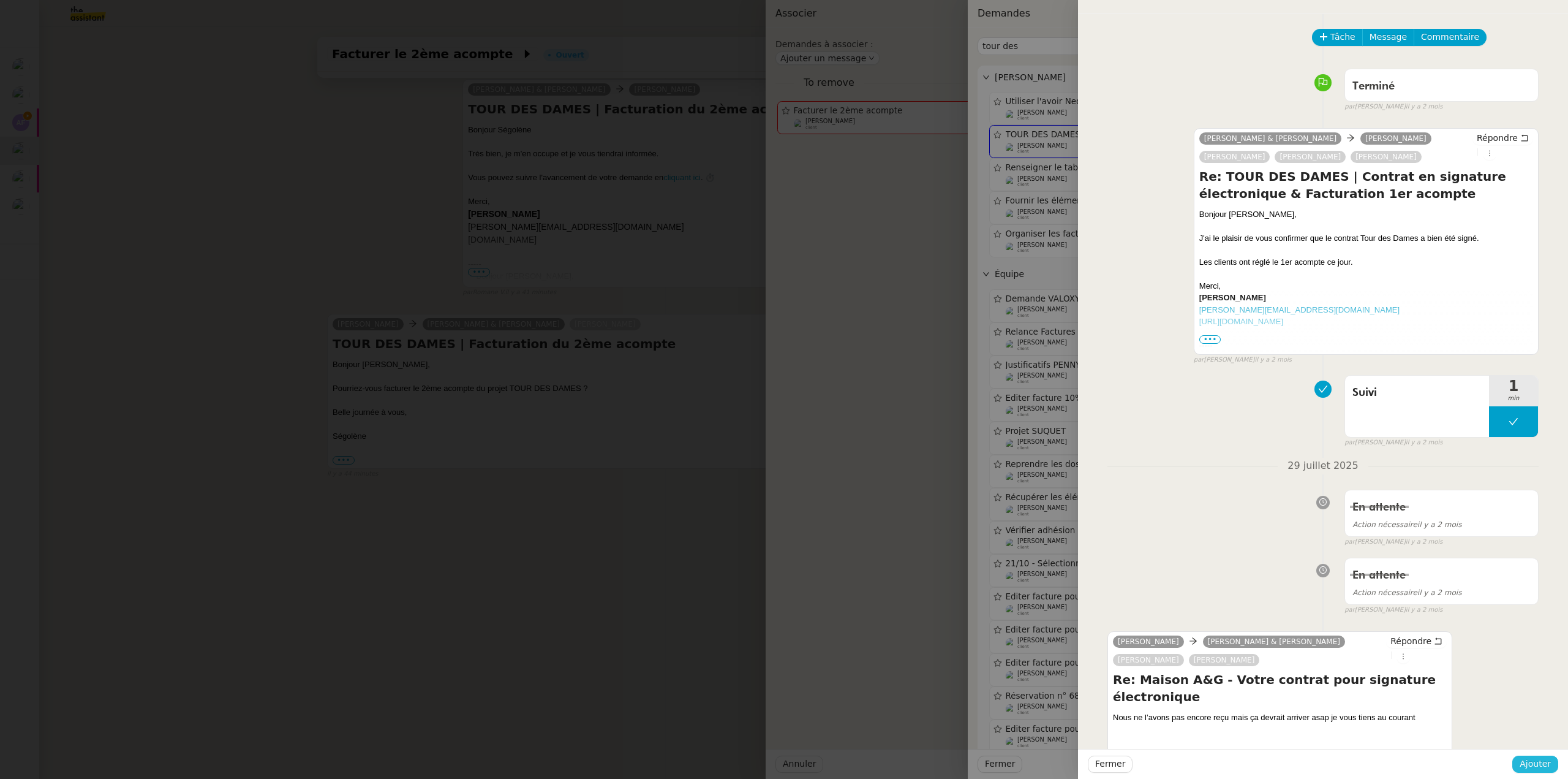
click at [1533, 758] on span "Ajouter" at bounding box center [1535, 763] width 31 height 14
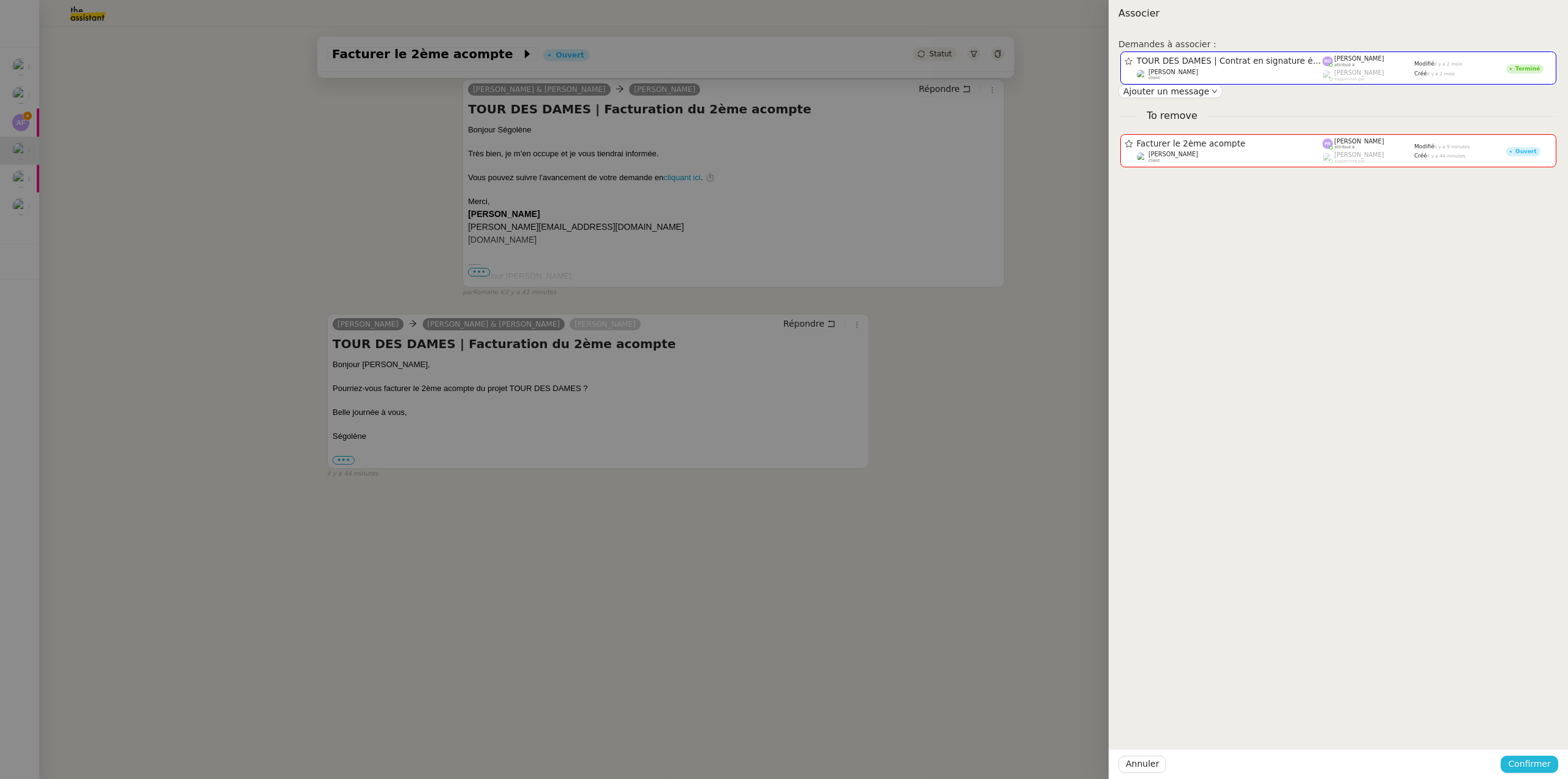
click at [1534, 759] on span "Confirmer" at bounding box center [1529, 763] width 43 height 14
click at [1536, 736] on span "Ajouter" at bounding box center [1530, 731] width 31 height 12
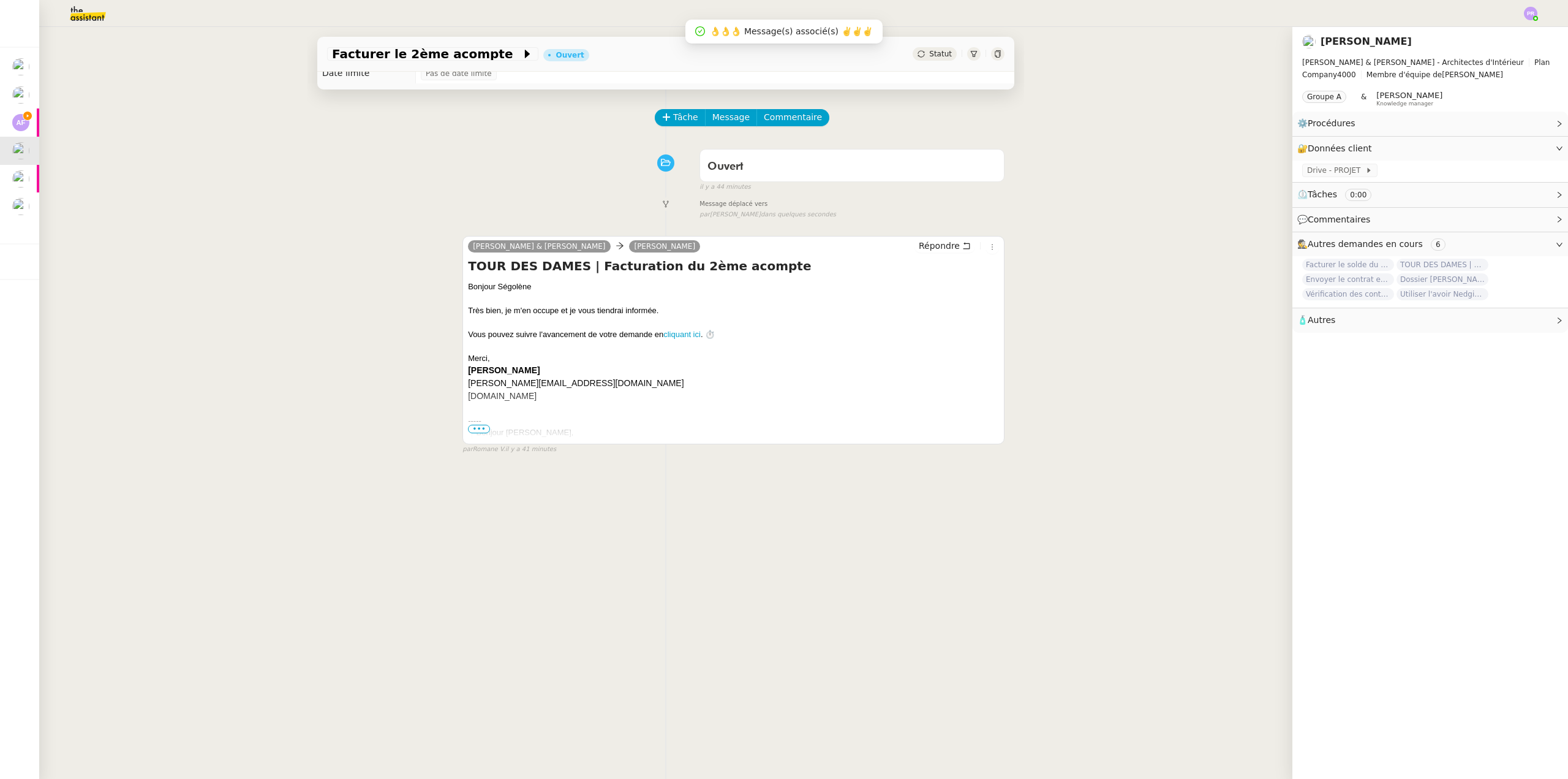
scroll to position [0, 0]
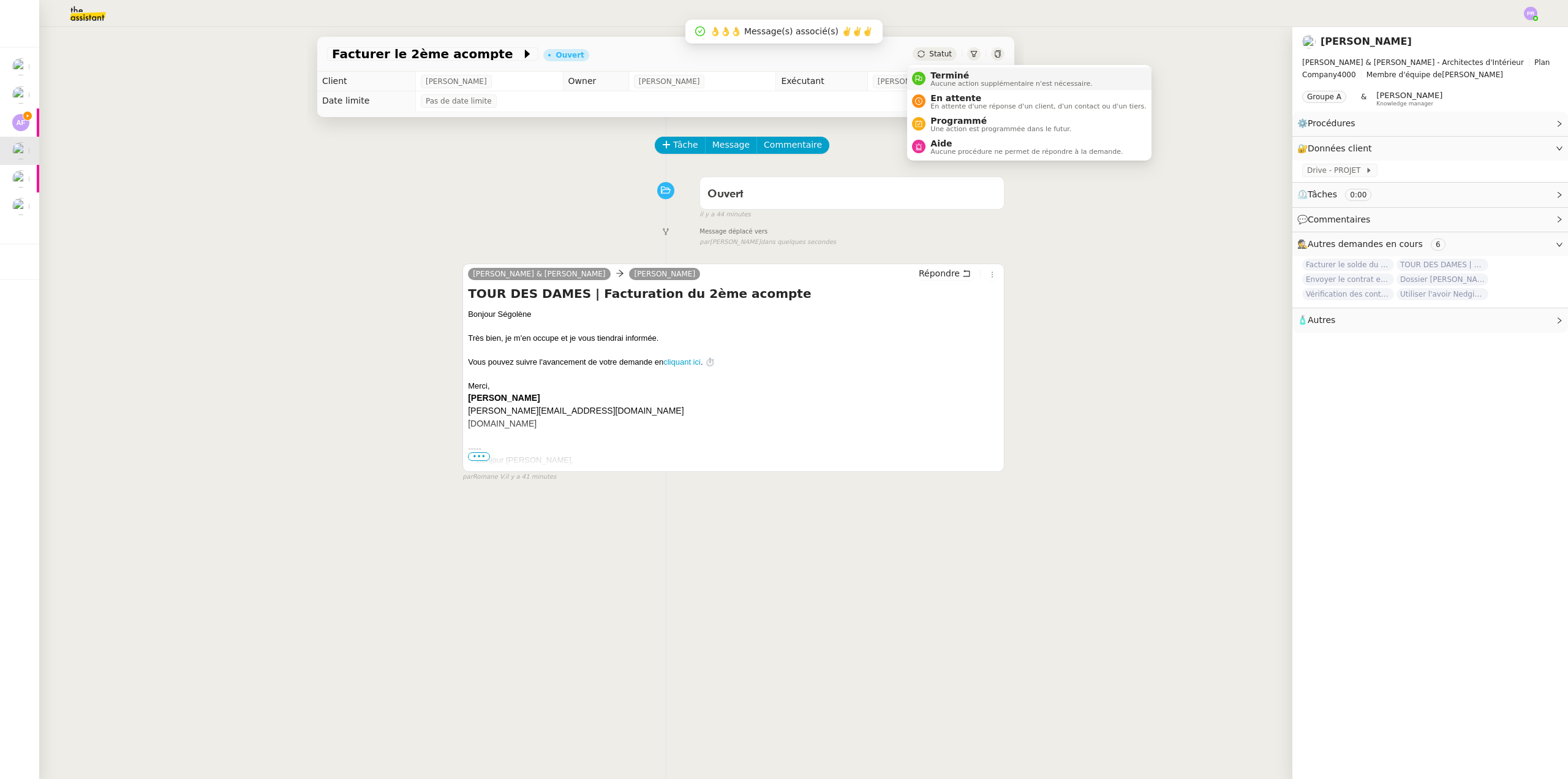
click at [949, 78] on span "Terminé" at bounding box center [1011, 75] width 162 height 10
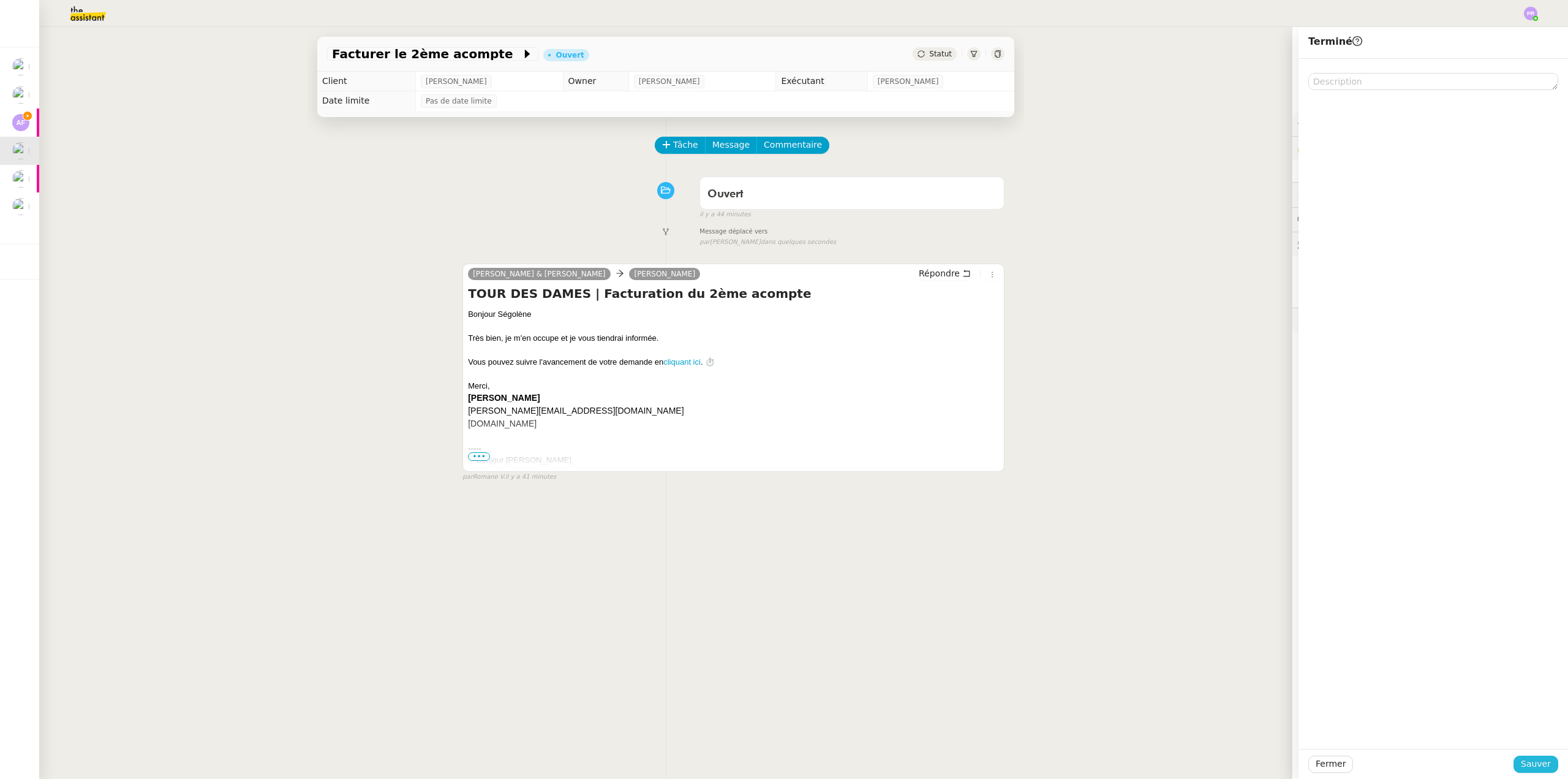
click at [1530, 756] on span "Sauver" at bounding box center [1536, 763] width 30 height 14
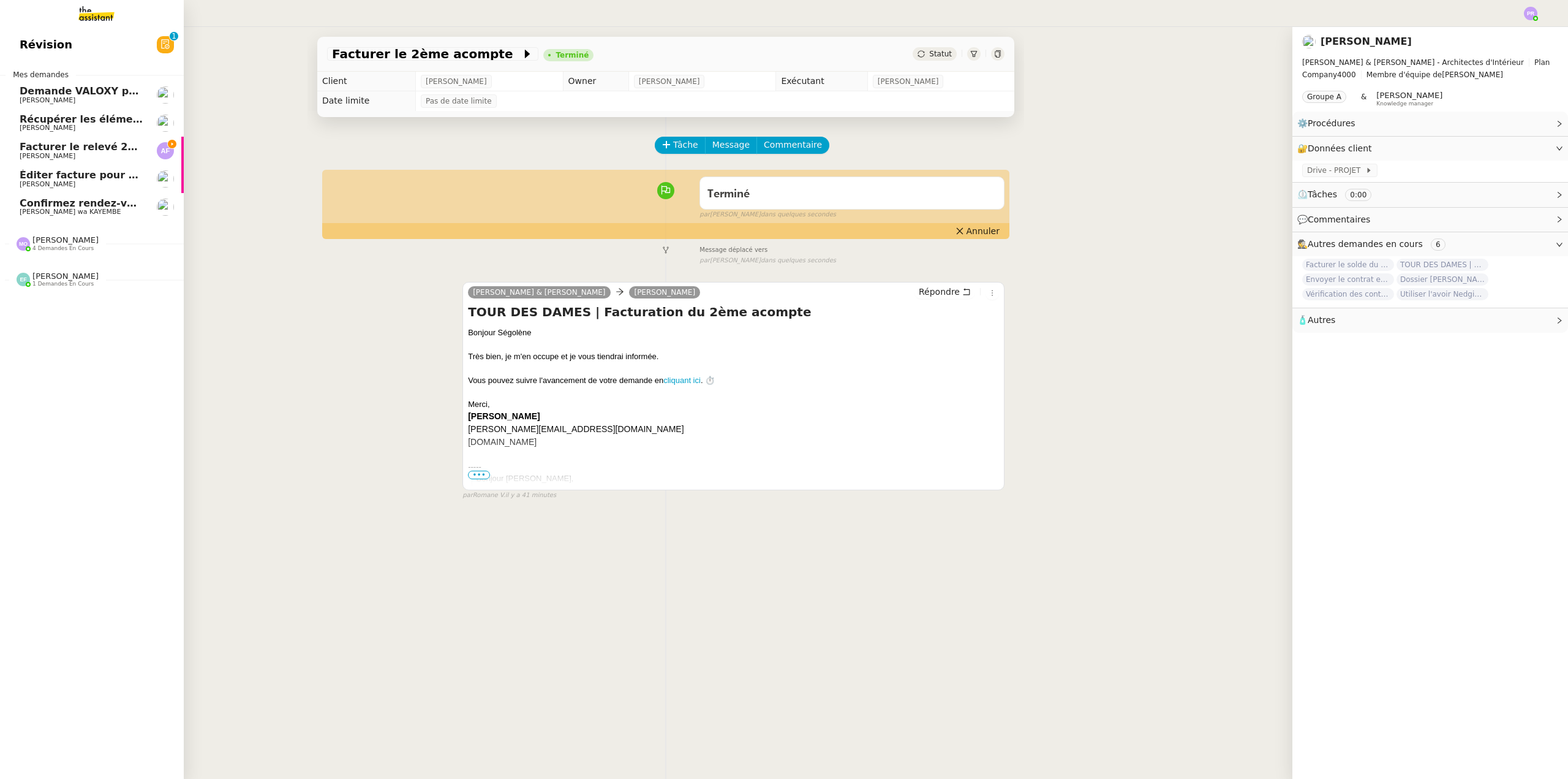
click at [70, 179] on span "Éditer facture pour projet Mirabeau" at bounding box center [118, 174] width 197 height 11
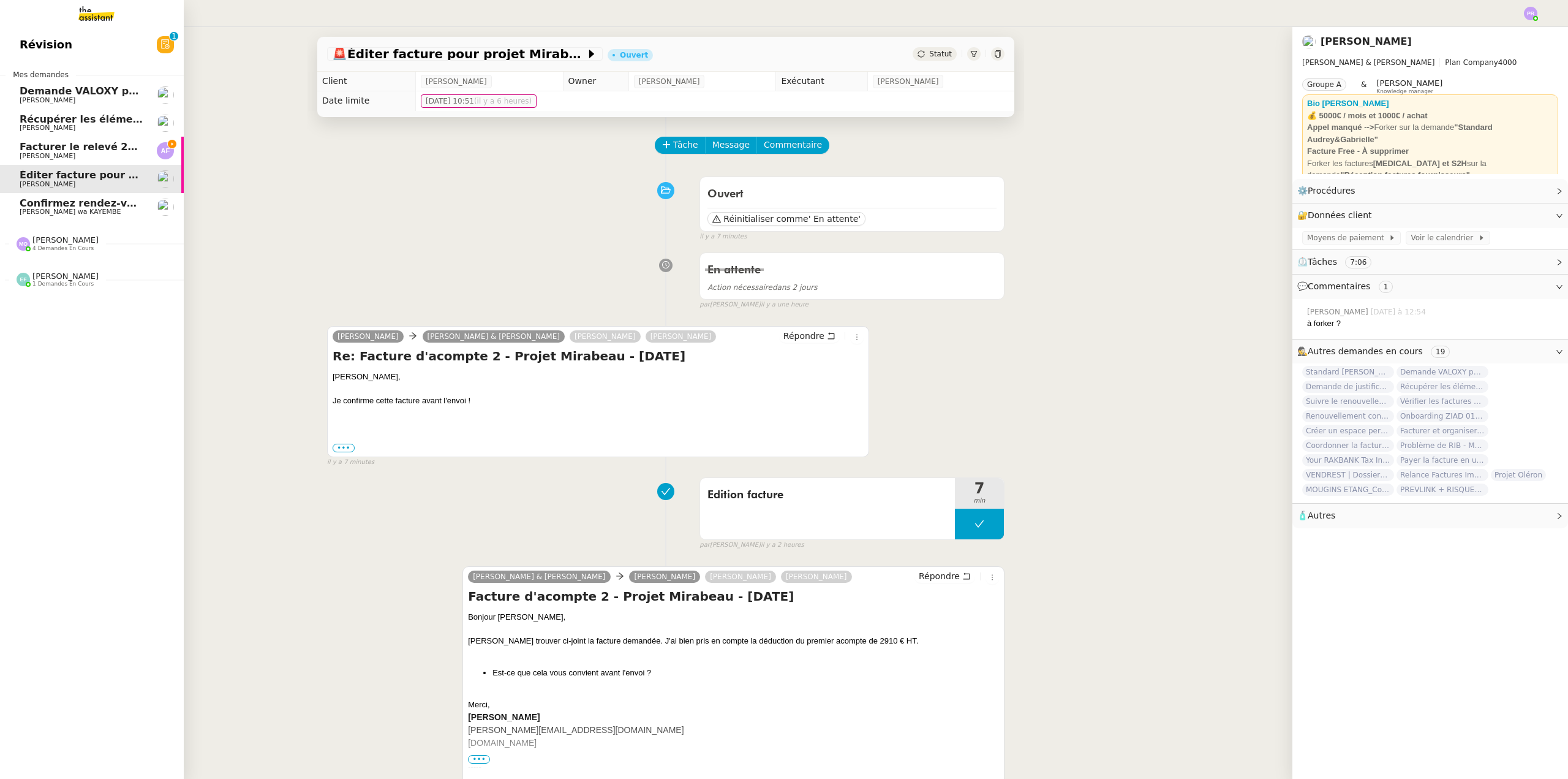
click at [74, 243] on div "Marie Orsoni 4 demandes en cours" at bounding box center [66, 243] width 66 height 16
click at [87, 343] on link "TOUR DES DAMES | Contrat en signature électronique Segolène Labinsky" at bounding box center [92, 354] width 184 height 28
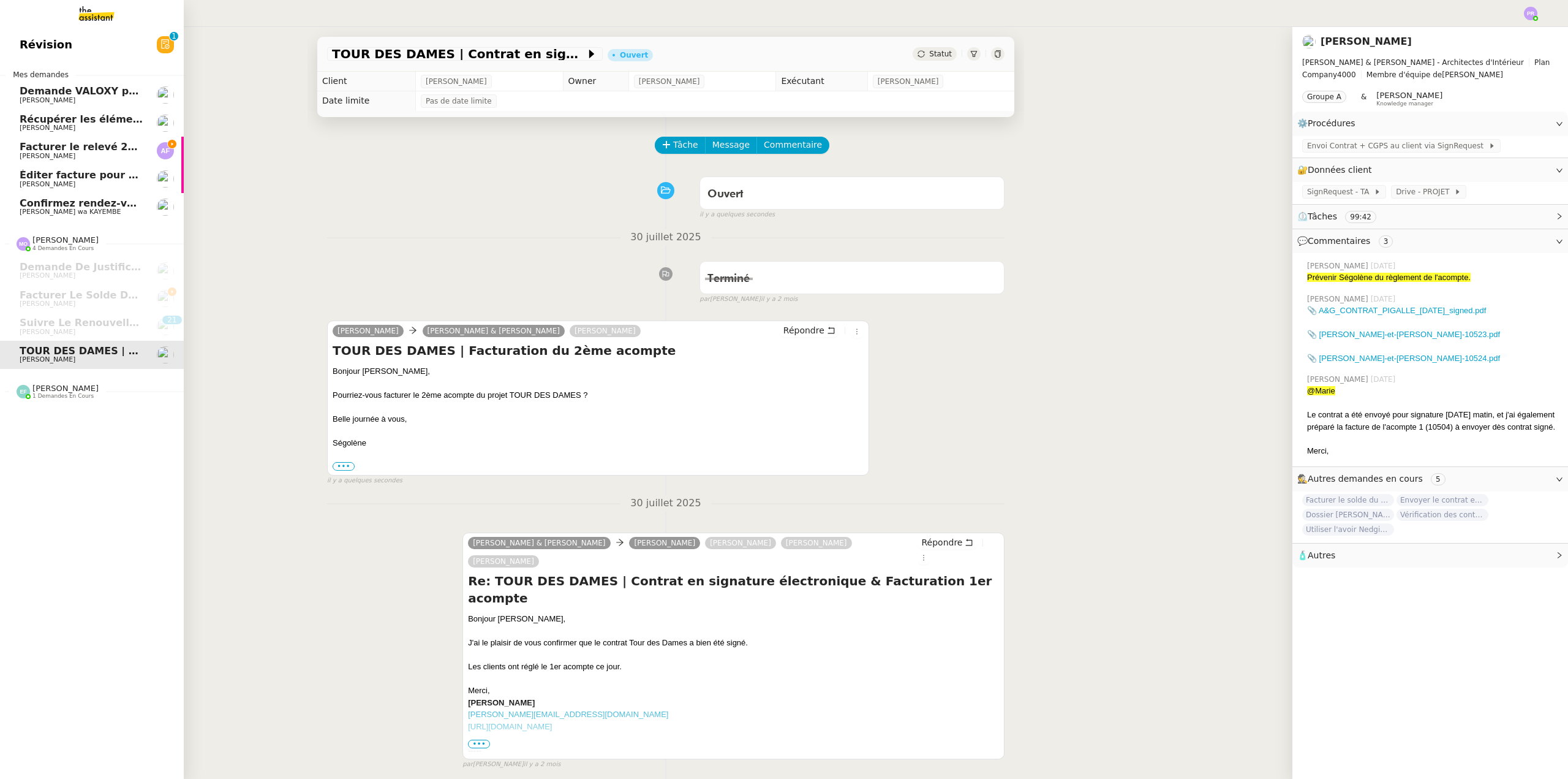
click at [84, 145] on span "Facturer le relevé 250922-VTF-01-62693" at bounding box center [130, 146] width 222 height 11
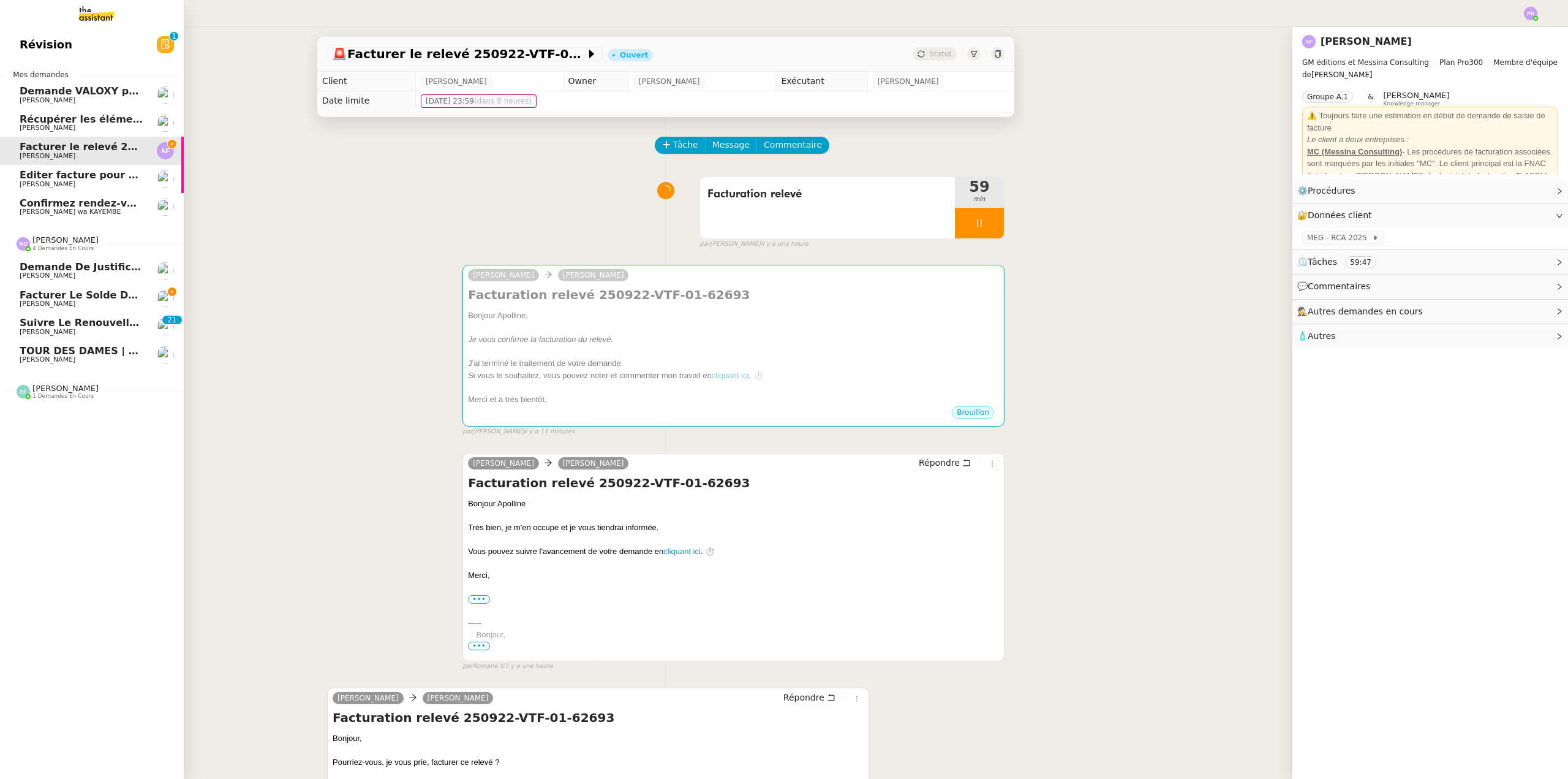
click at [91, 345] on span "TOUR DES DAMES | Contrat en signature électronique" at bounding box center [169, 350] width 298 height 11
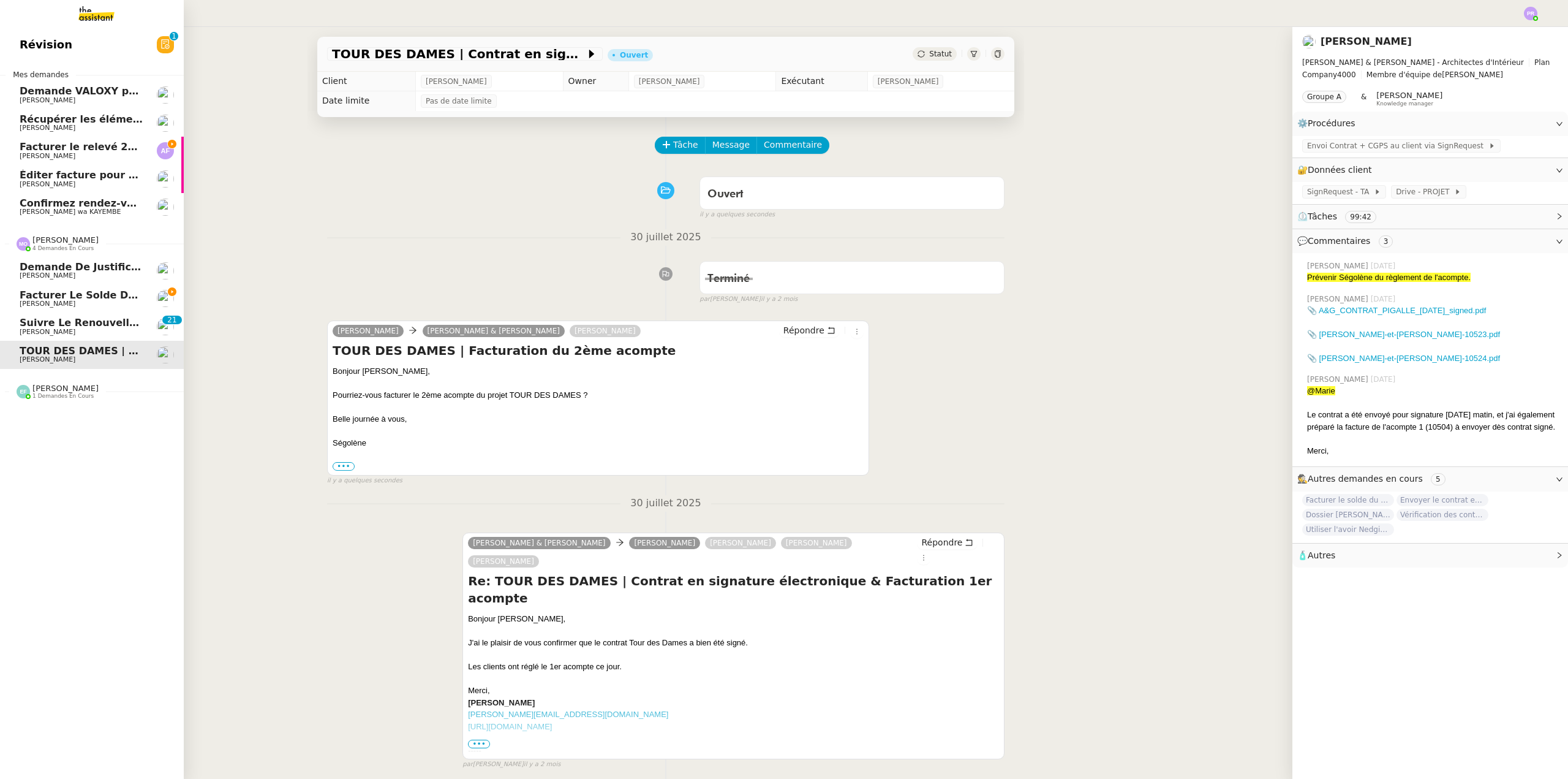
click at [107, 300] on span "[PERSON_NAME]" at bounding box center [81, 304] width 124 height 8
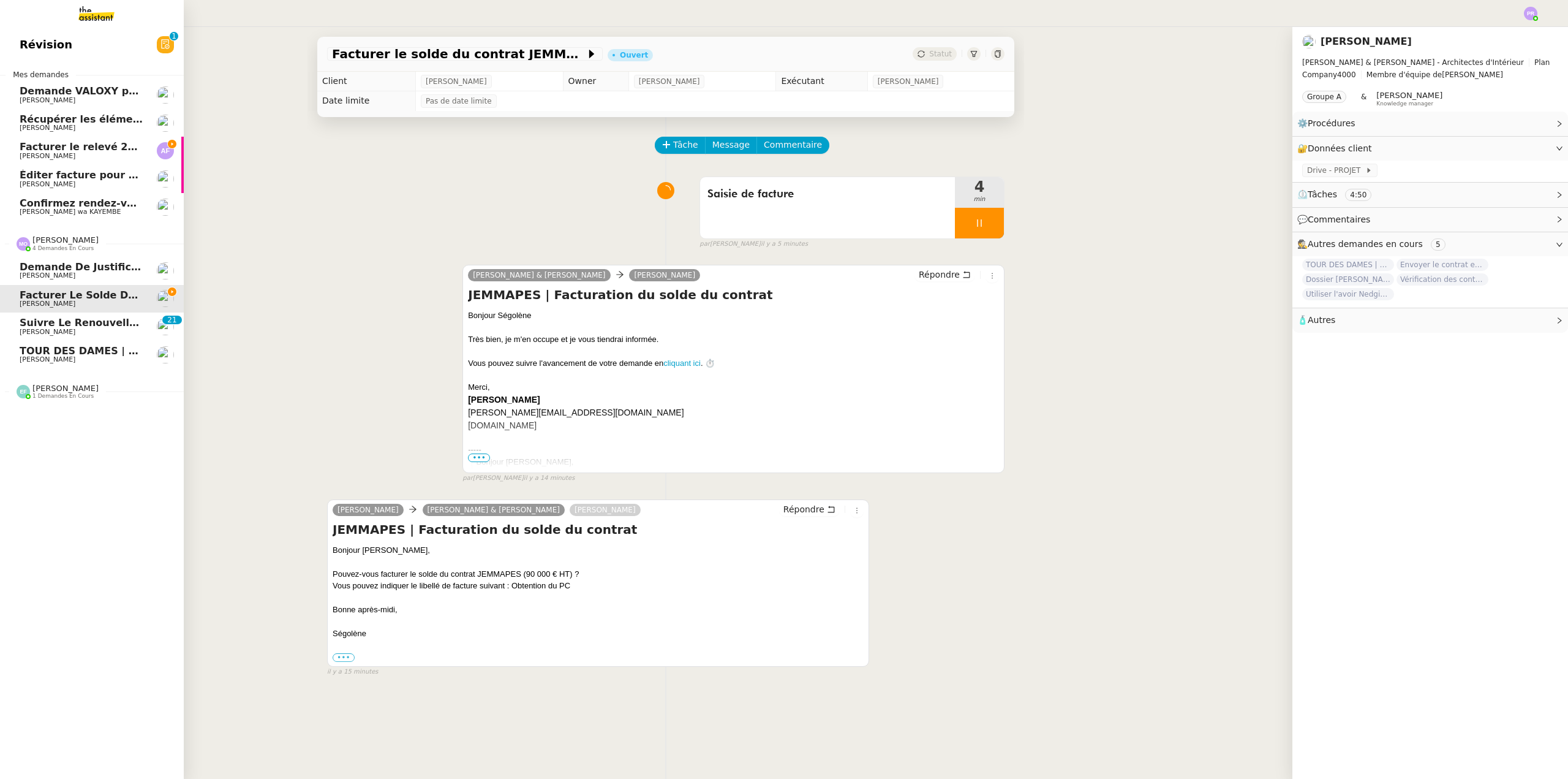
click at [109, 353] on span "TOUR DES DAMES | Contrat en signature électronique" at bounding box center [169, 350] width 298 height 11
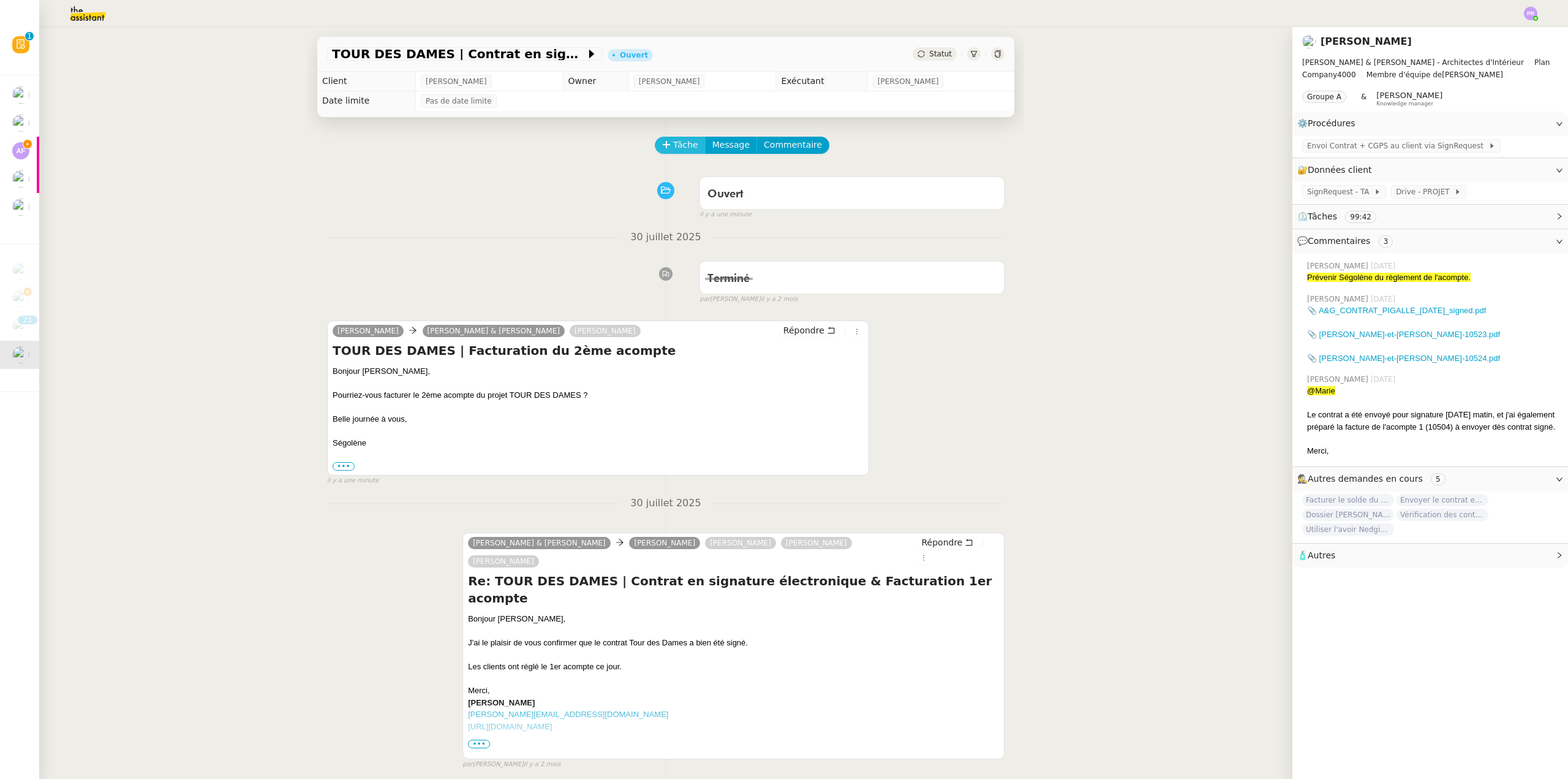
click at [682, 142] on span "Tâche" at bounding box center [685, 145] width 25 height 14
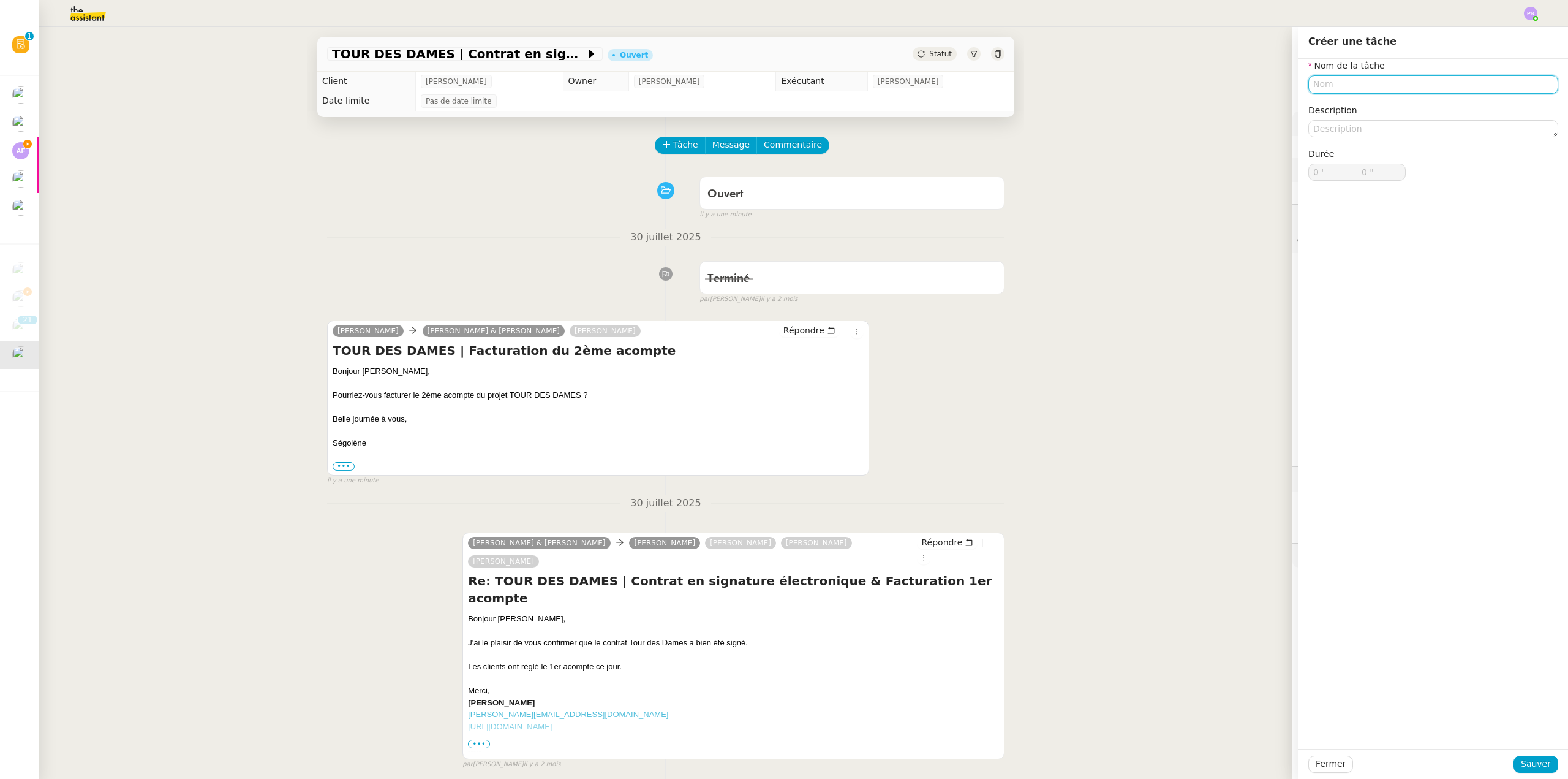
click at [1346, 87] on input "text" at bounding box center [1433, 84] width 250 height 18
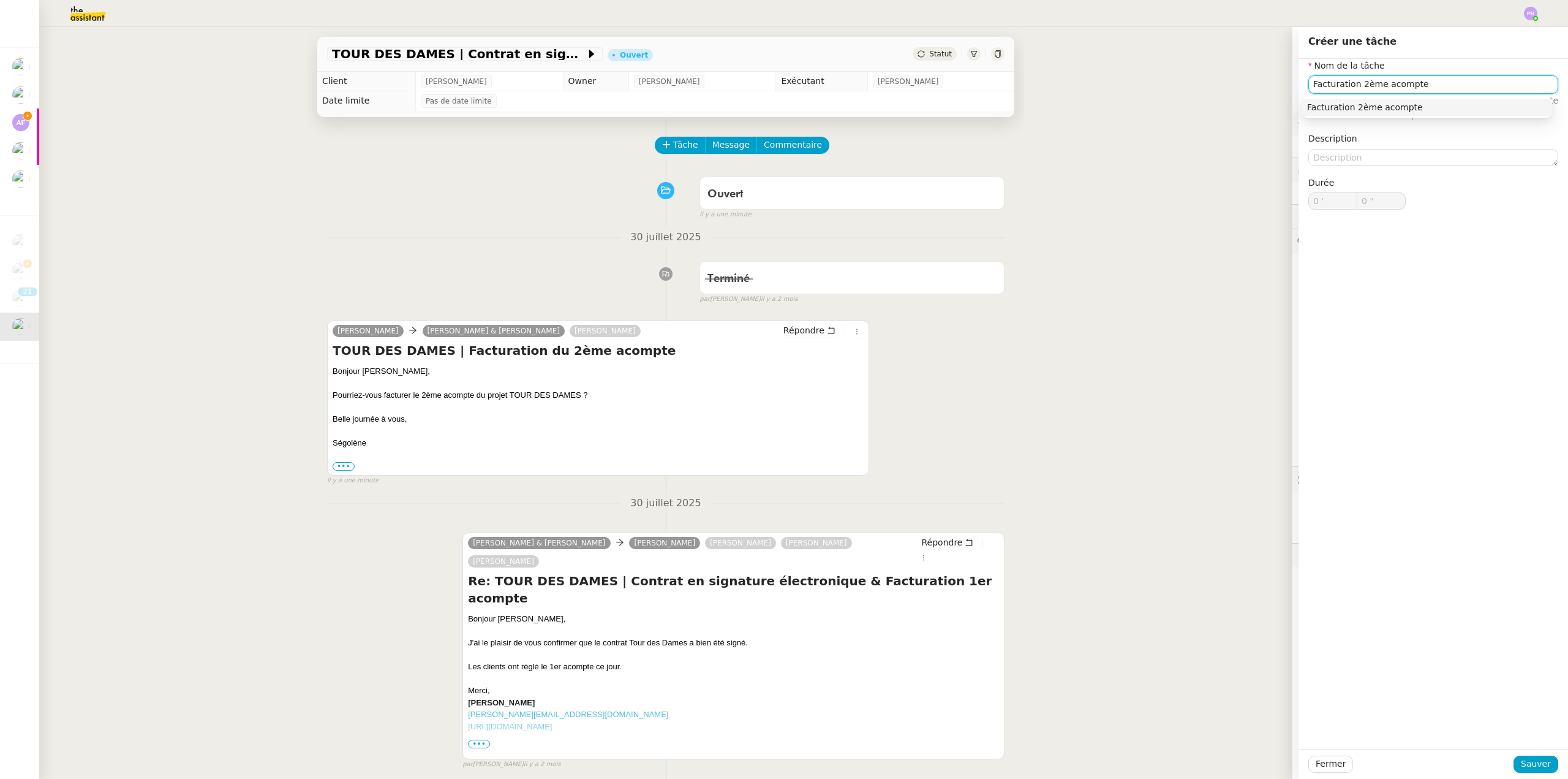
click at [1379, 108] on div "Facturation 2ème acompte" at bounding box center [1427, 107] width 240 height 11
type input "Facturation 2ème acompte"
click at [1531, 763] on span "Sauver" at bounding box center [1536, 763] width 30 height 14
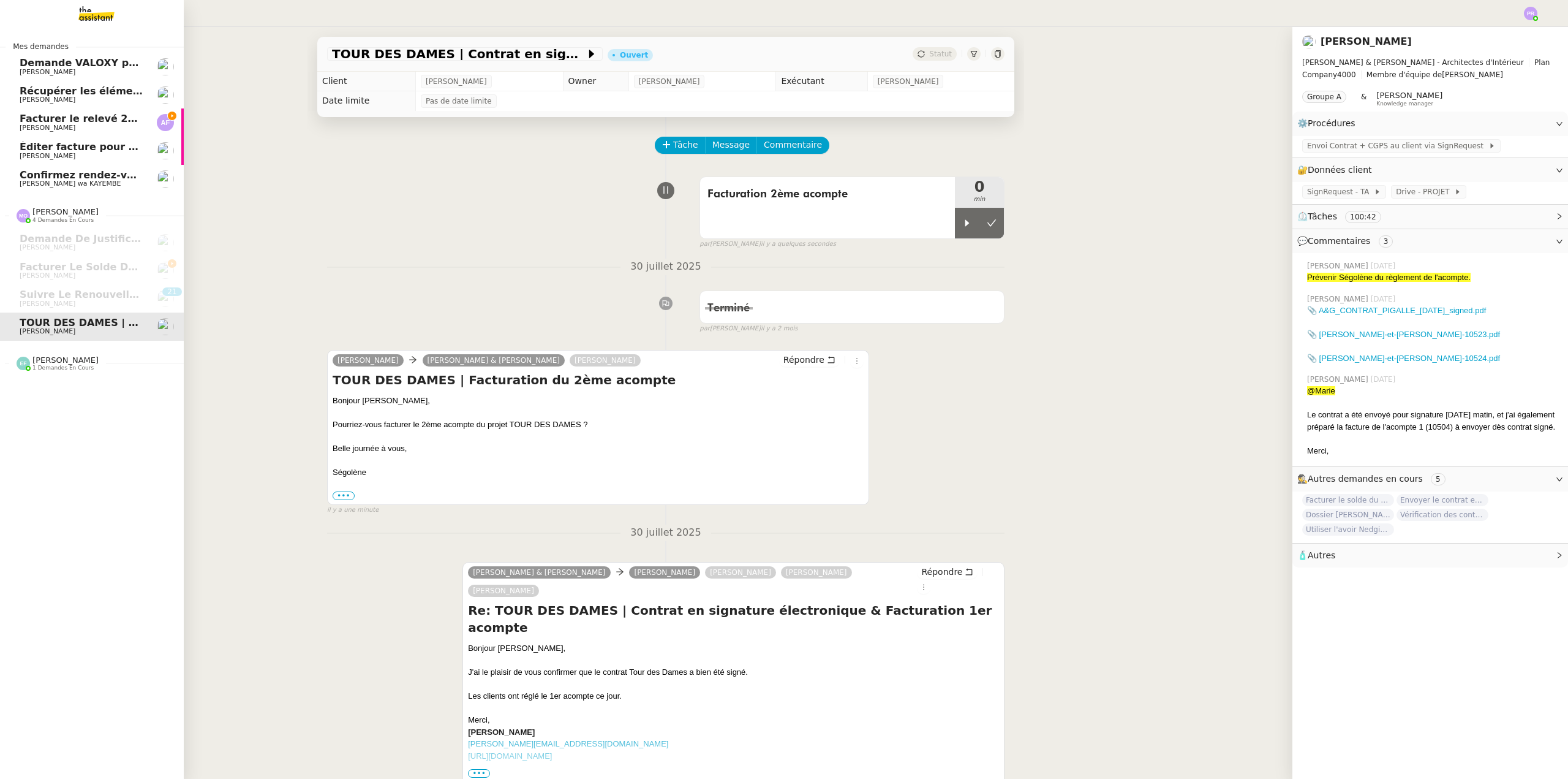
click at [110, 120] on span "Facturer le relevé 250922-VTF-01-62693" at bounding box center [130, 118] width 222 height 11
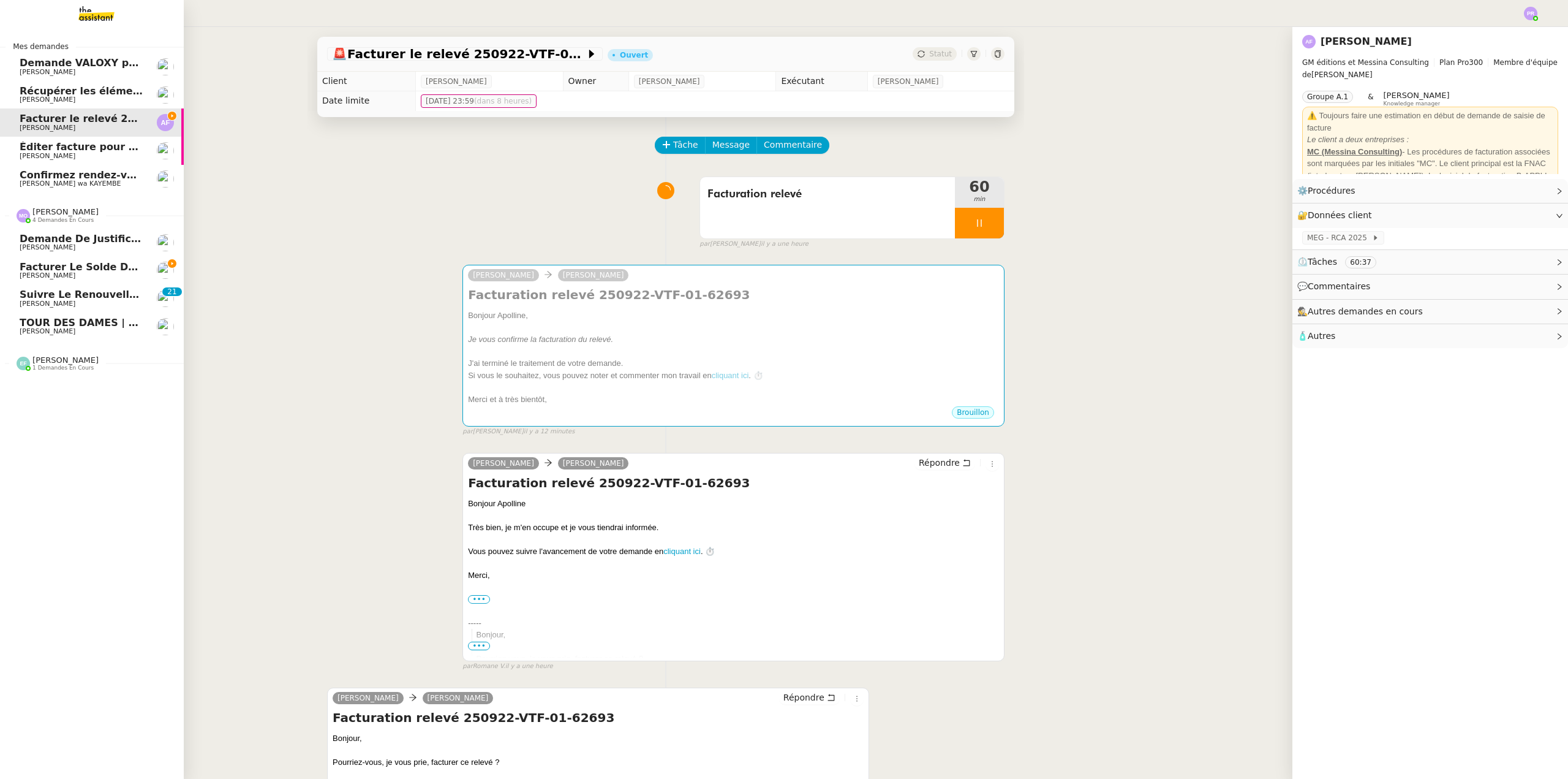
click at [93, 266] on span "Facturer le solde du contrat JEMMAPES" at bounding box center [130, 266] width 222 height 11
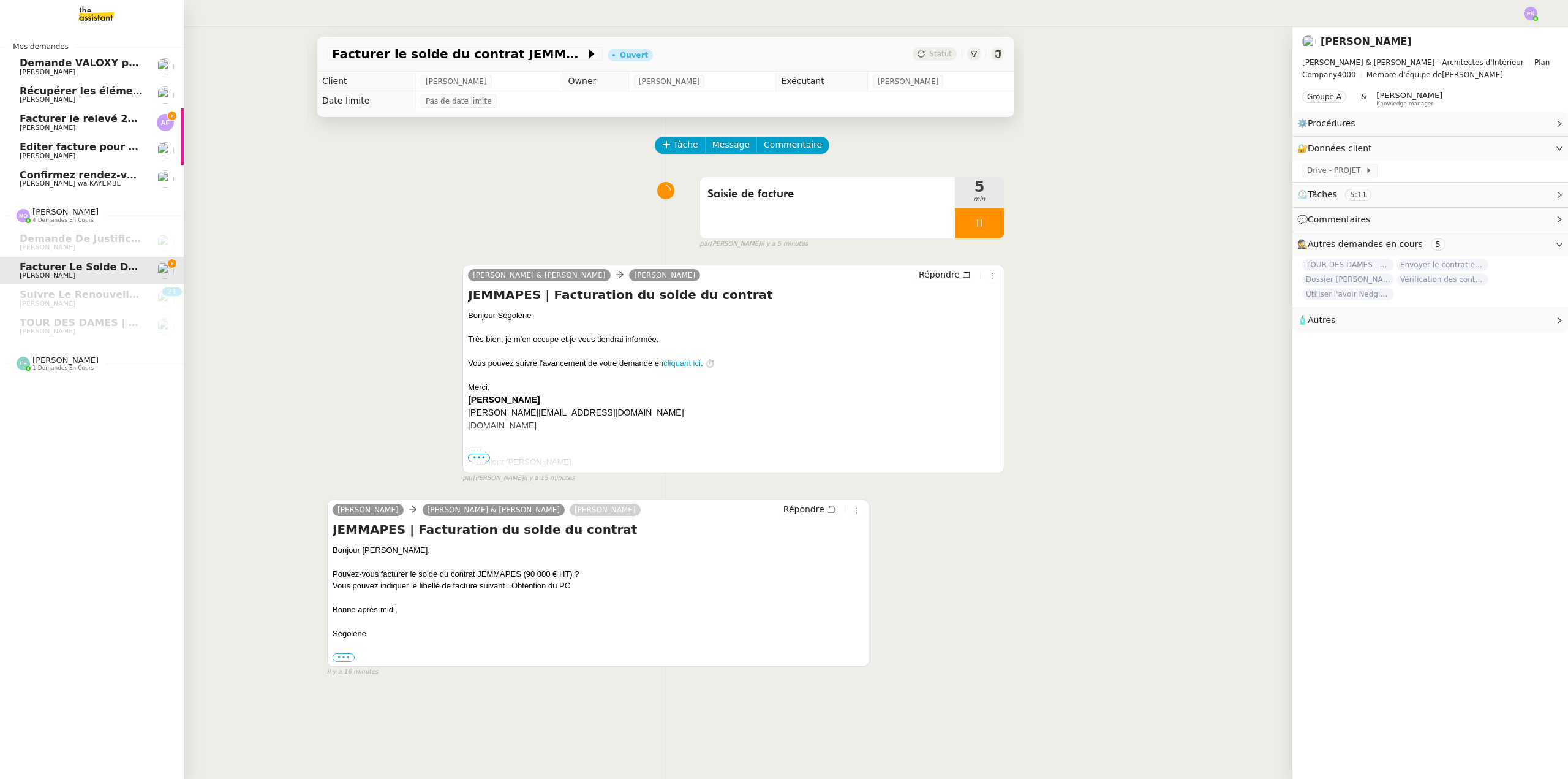
click at [84, 362] on span "[PERSON_NAME]" at bounding box center [66, 360] width 66 height 9
click at [93, 393] on span "[PERSON_NAME]" at bounding box center [81, 396] width 124 height 8
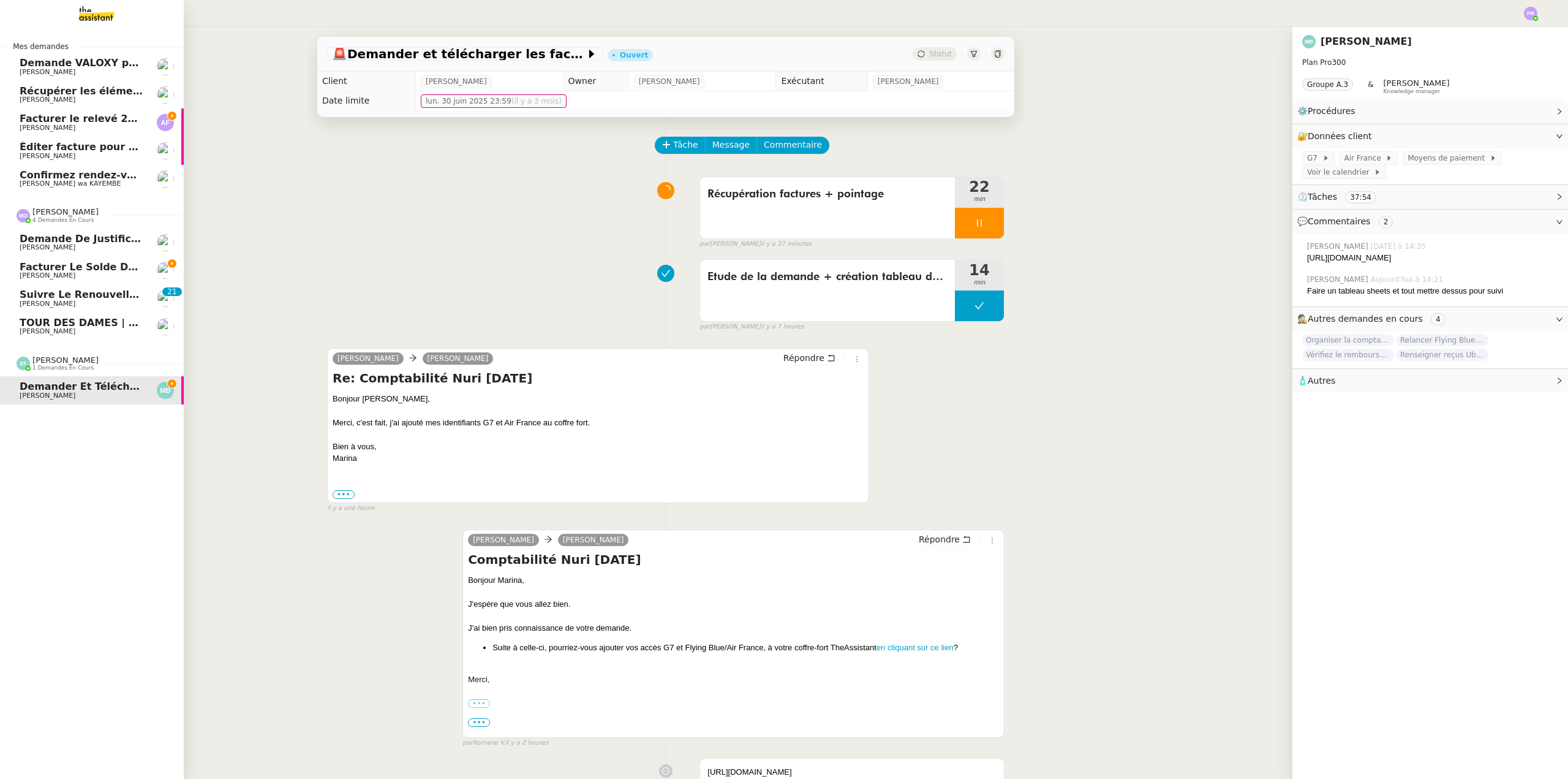
click at [84, 325] on span "TOUR DES DAMES | Contrat en signature électronique" at bounding box center [169, 322] width 298 height 11
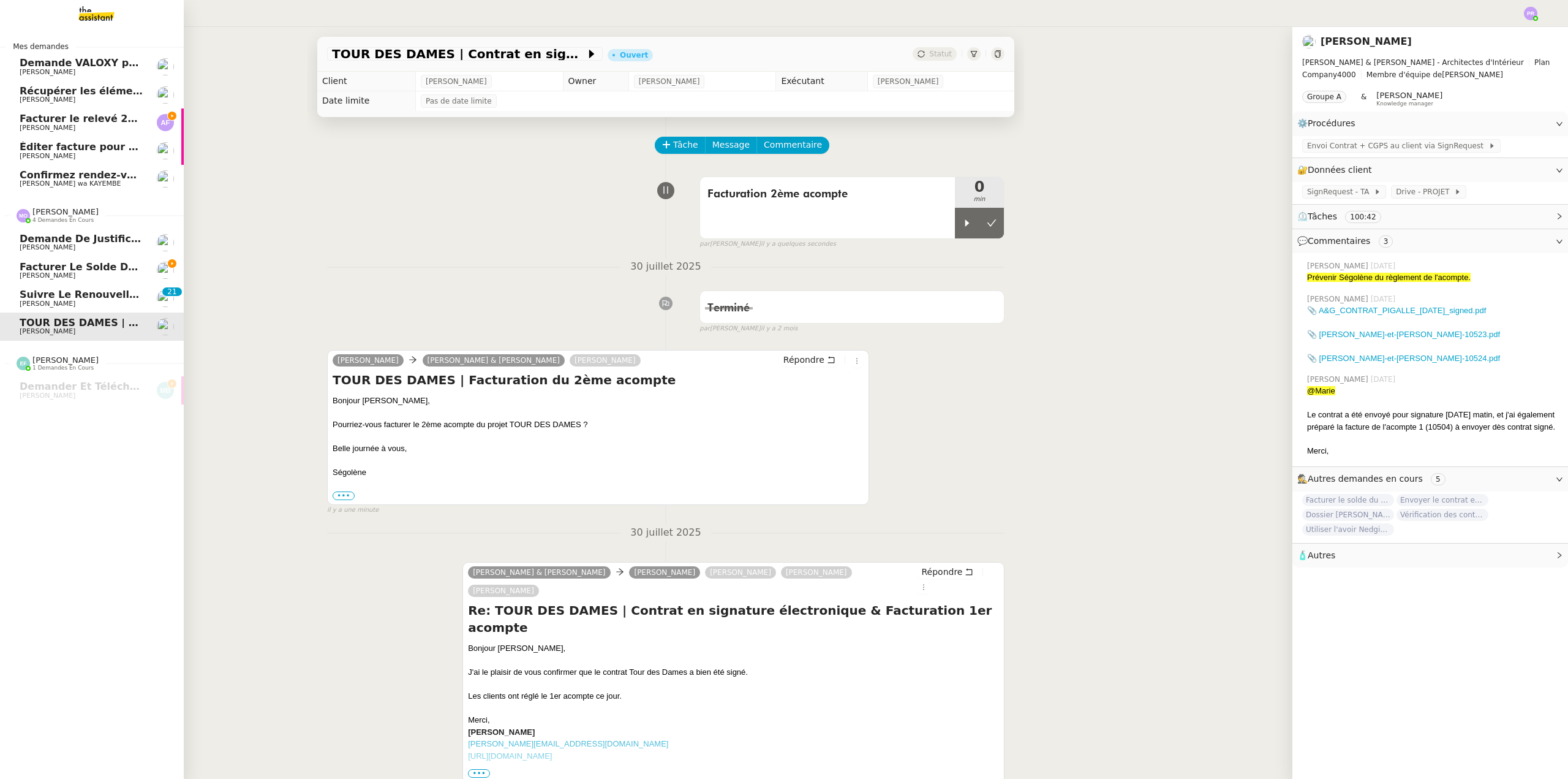
click at [99, 275] on span "[PERSON_NAME]" at bounding box center [81, 276] width 124 height 8
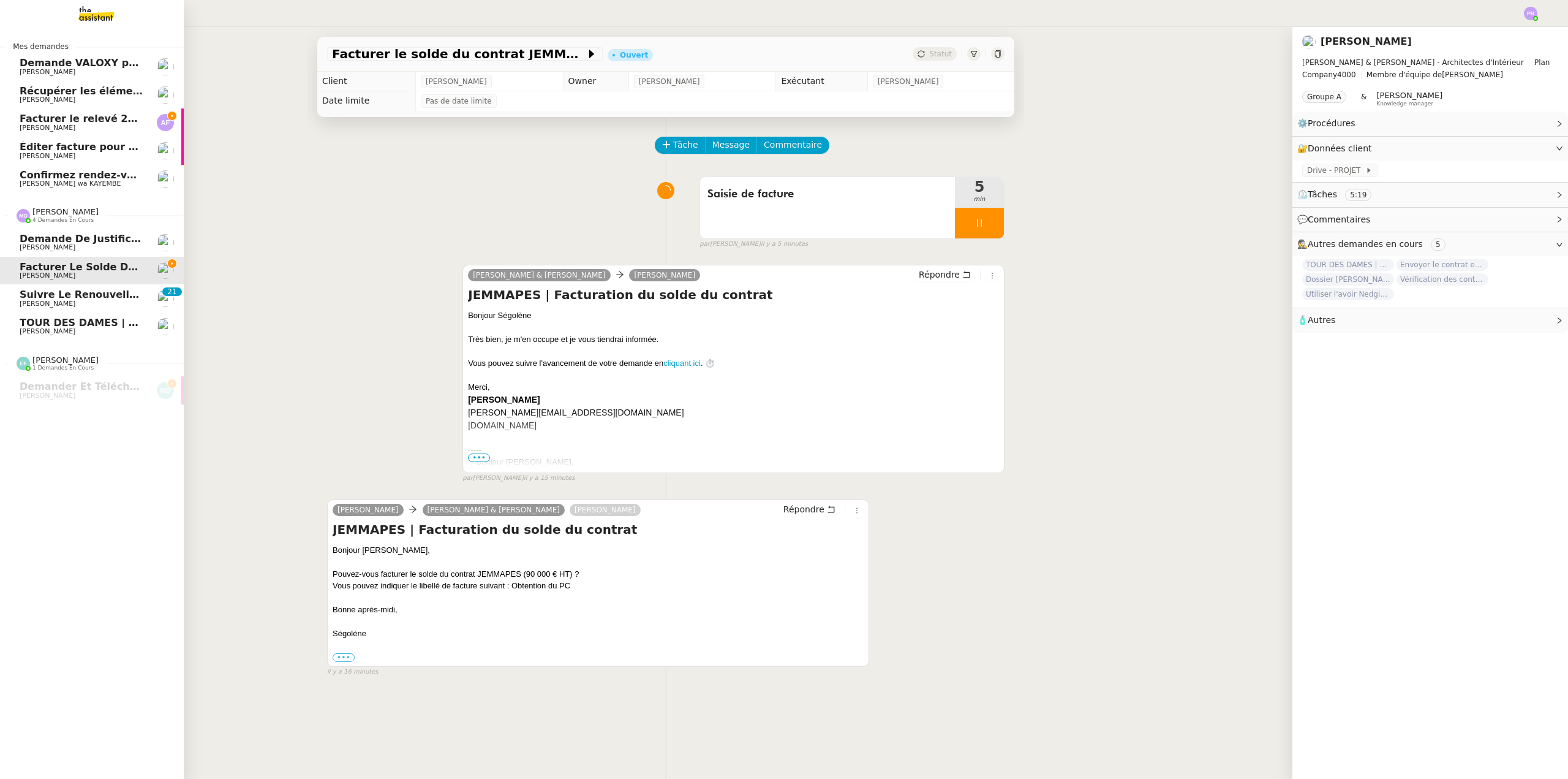
click at [103, 241] on span "Demande de justificatifs Pennylane - septembre 2025" at bounding box center [169, 238] width 300 height 11
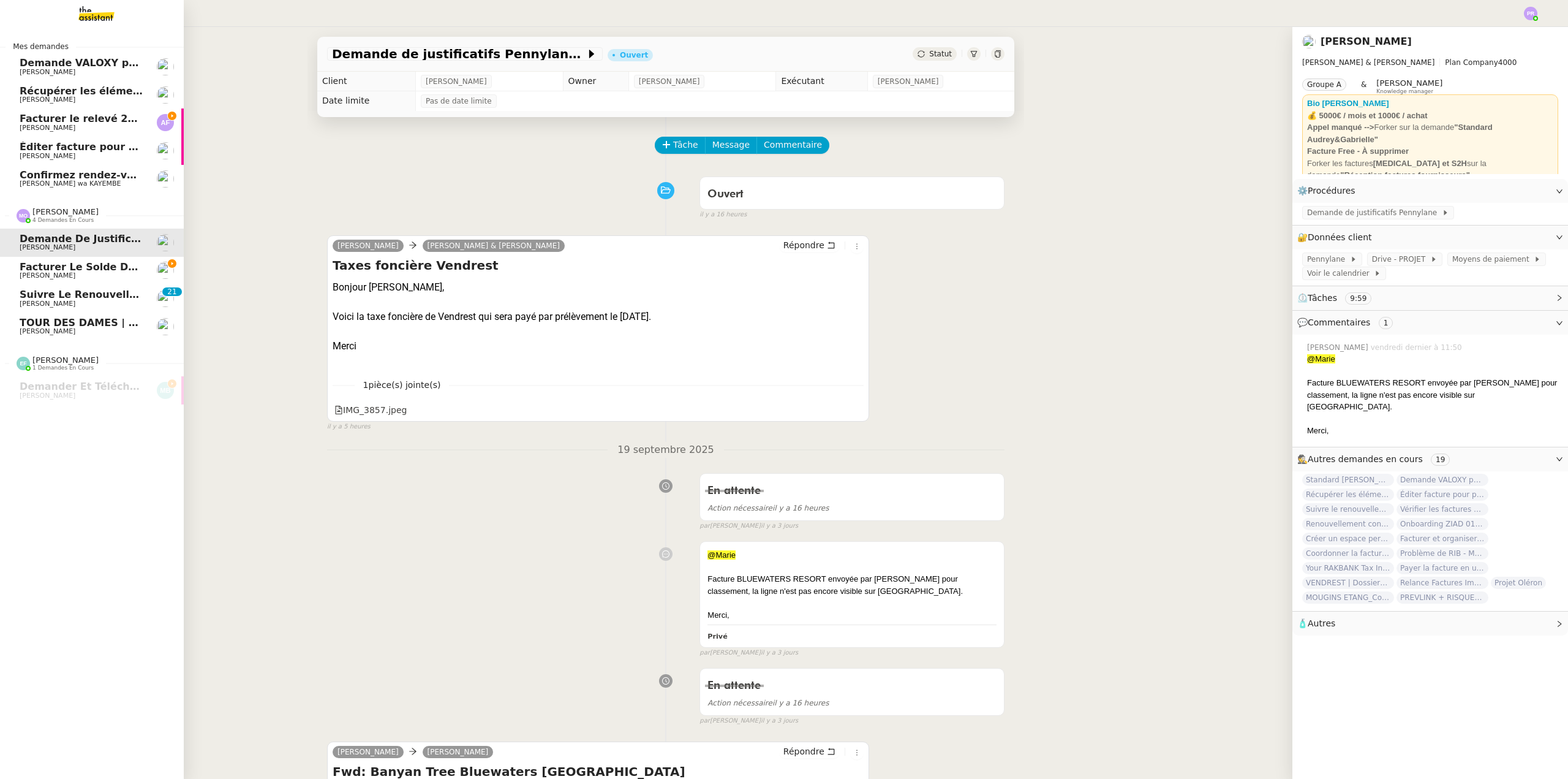
click at [106, 274] on span "[PERSON_NAME]" at bounding box center [81, 276] width 124 height 8
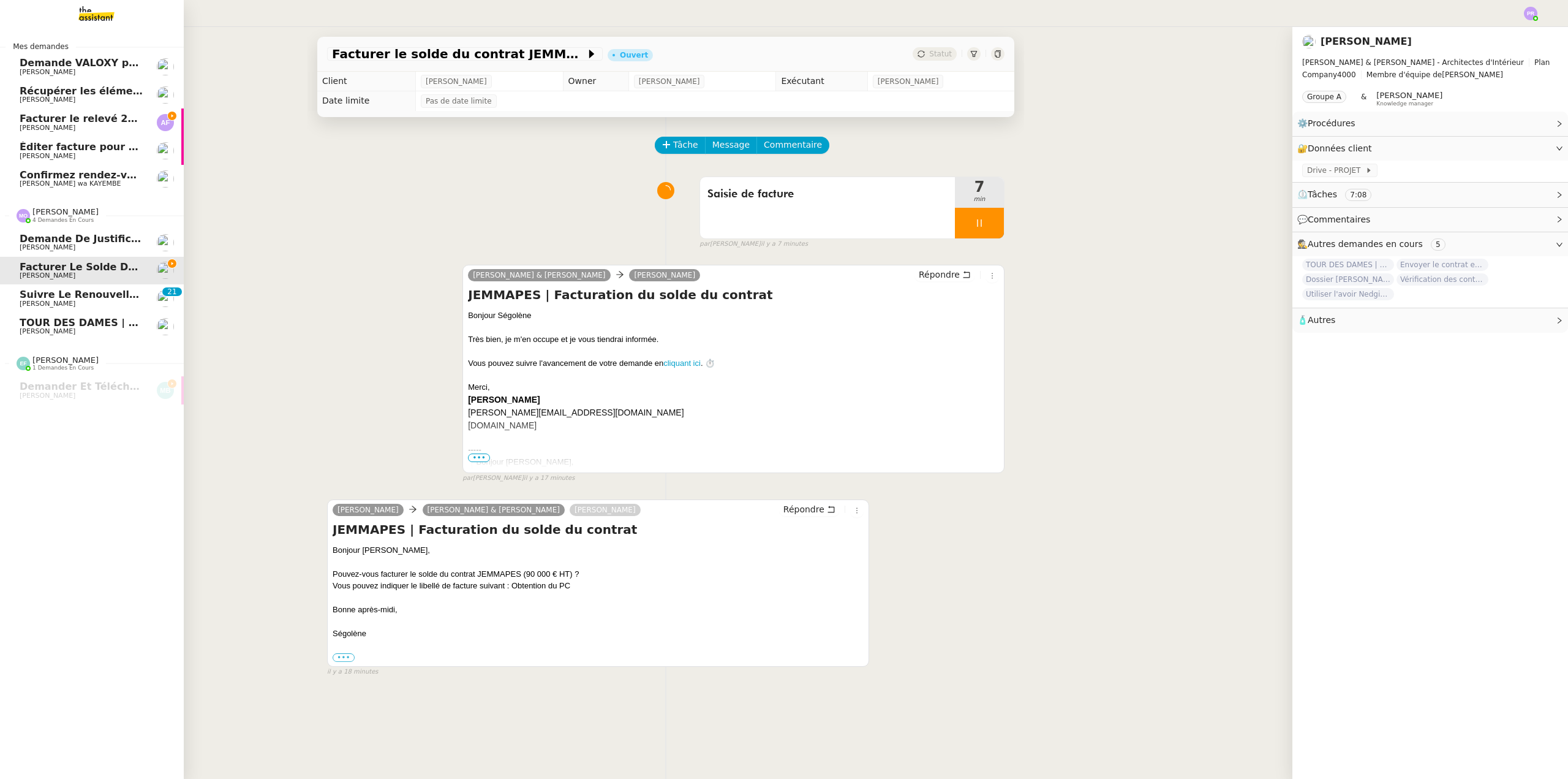
click at [111, 323] on span "TOUR DES DAMES | Contrat en signature électronique" at bounding box center [169, 322] width 298 height 11
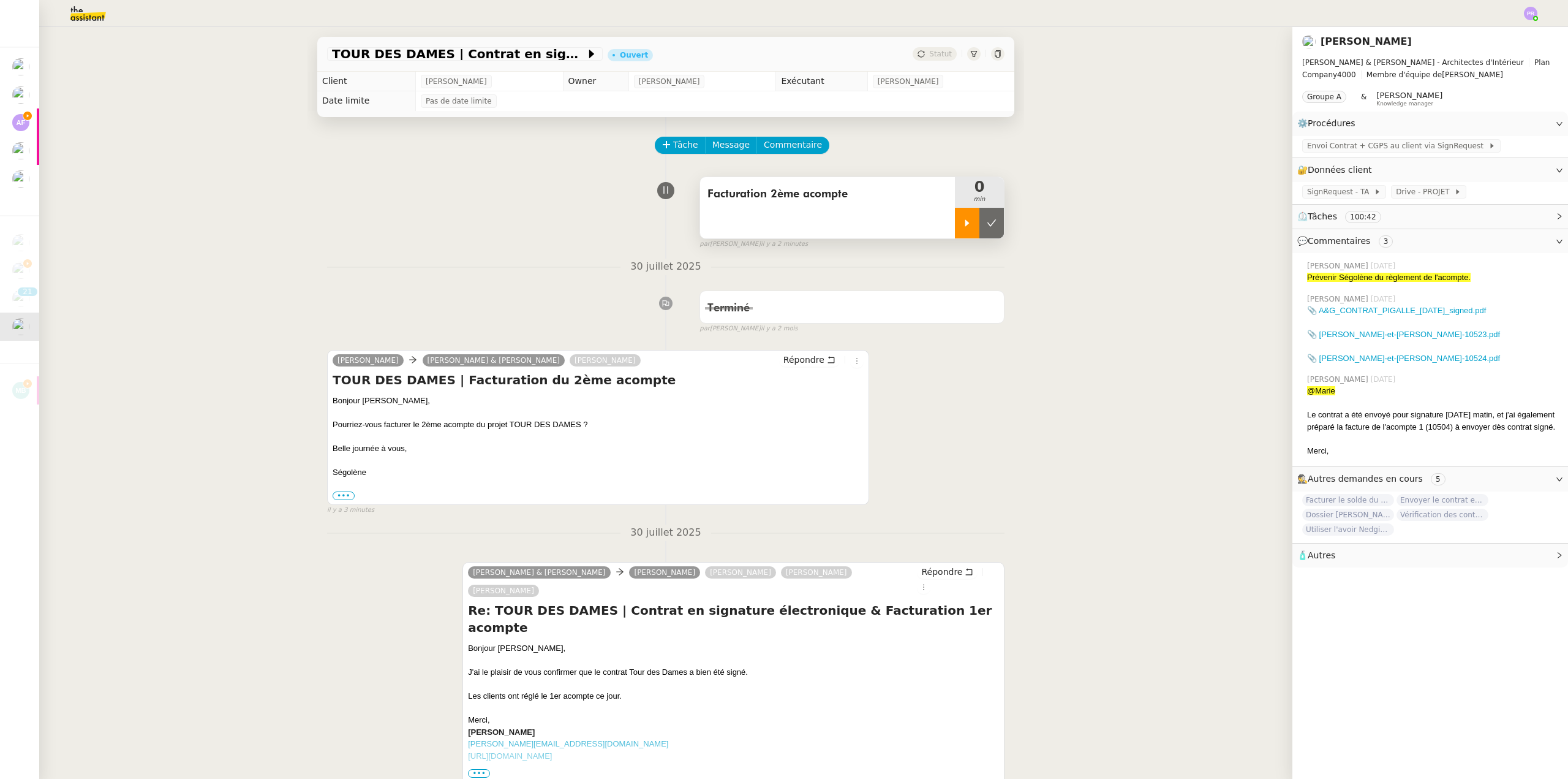
click at [956, 232] on div at bounding box center [967, 223] width 25 height 31
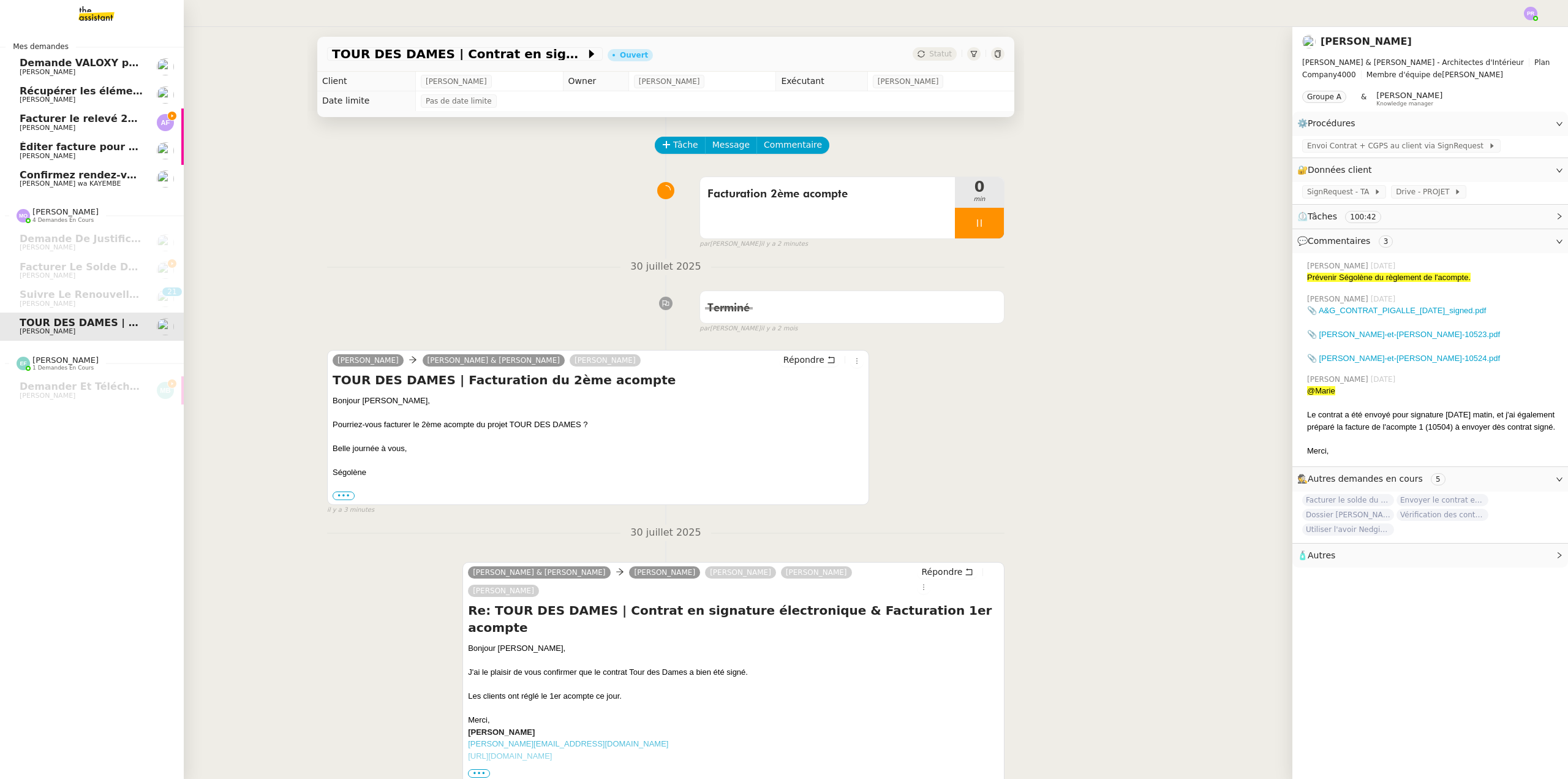
click at [81, 123] on span "Facturer le relevé 250922-VTF-01-62693" at bounding box center [130, 118] width 222 height 11
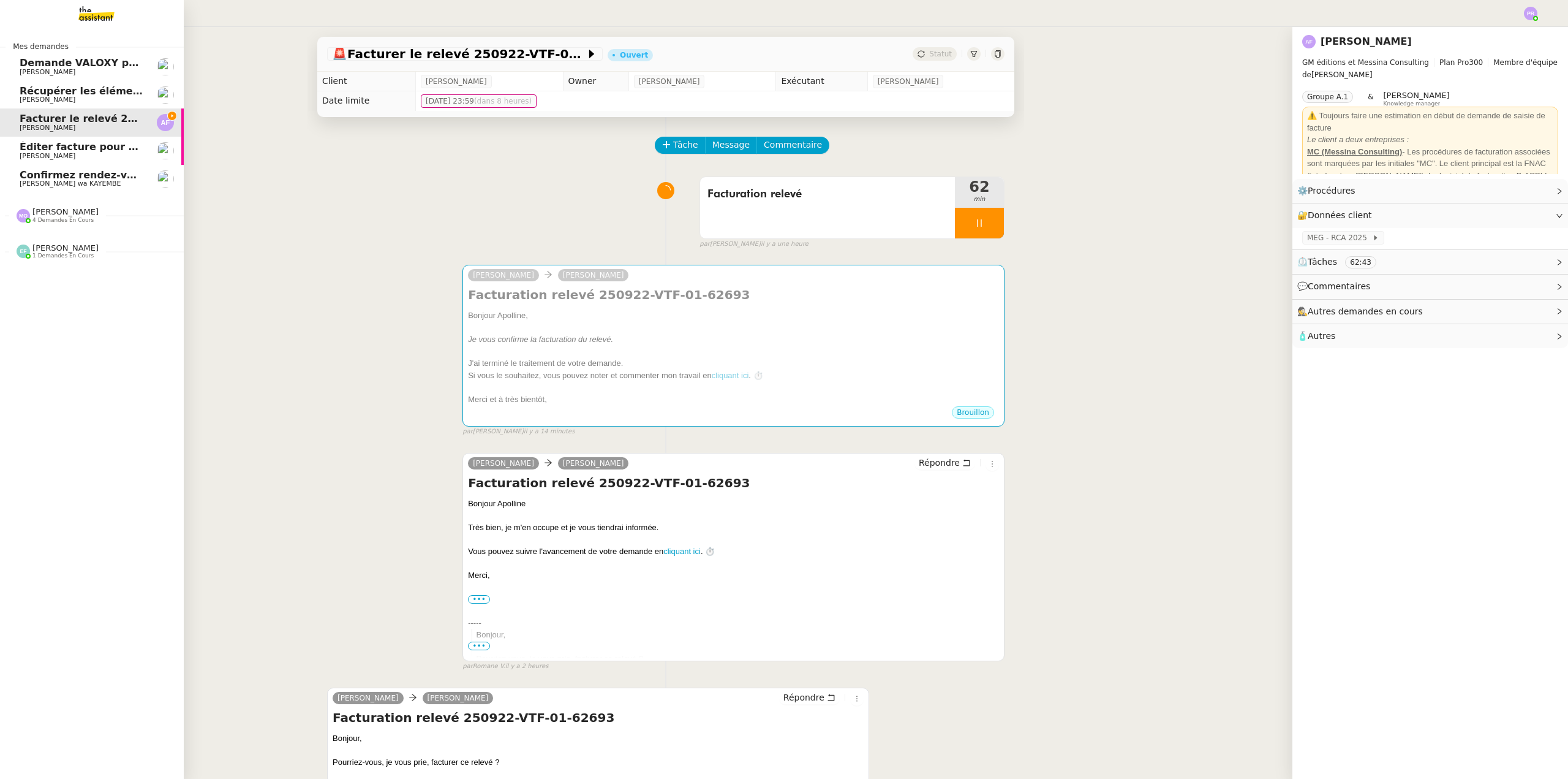
click at [81, 149] on span "Éditer facture pour projet Mirabeau" at bounding box center [118, 146] width 197 height 11
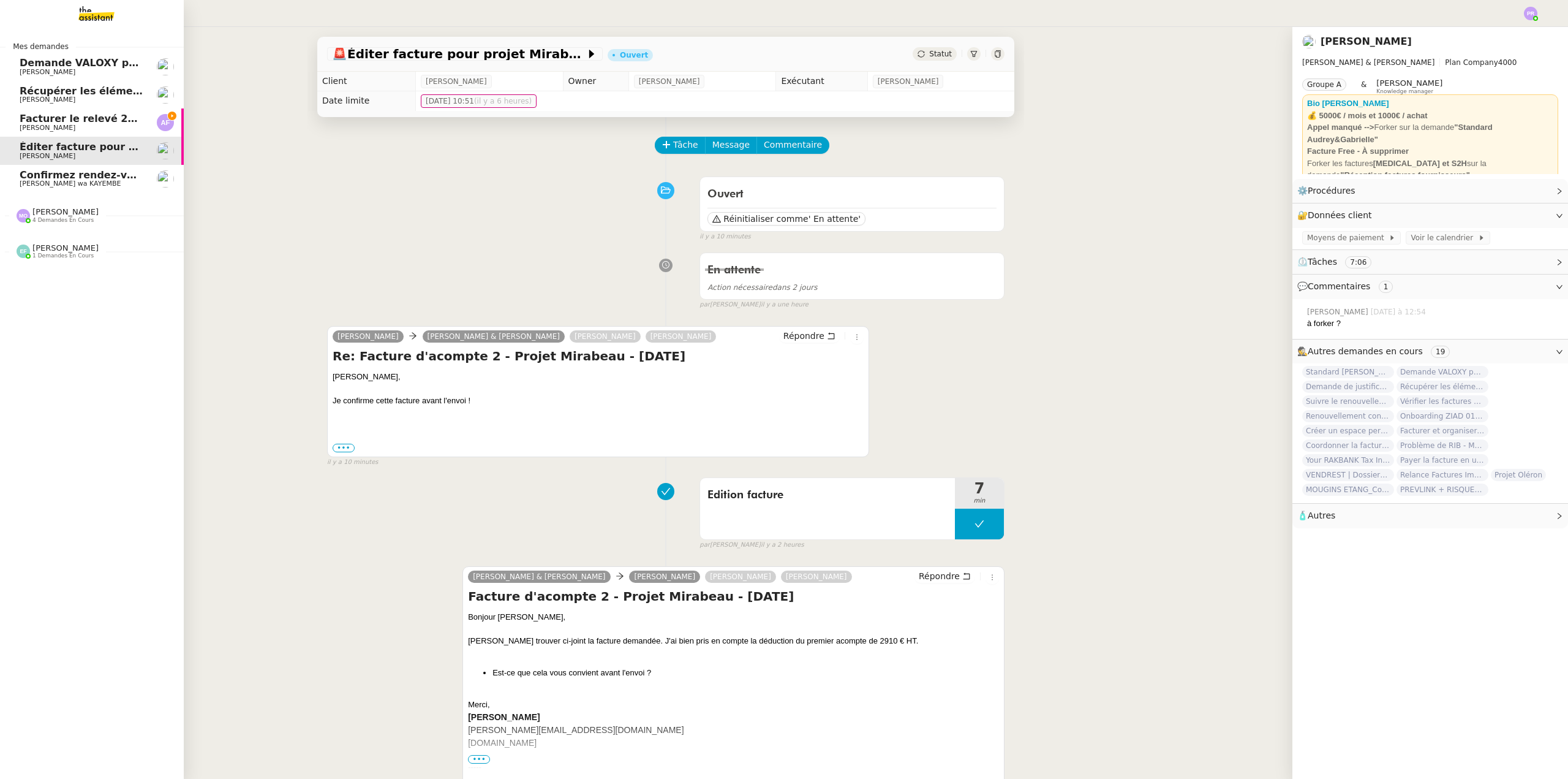
click at [90, 128] on span "Apolline FILLEY" at bounding box center [81, 128] width 124 height 8
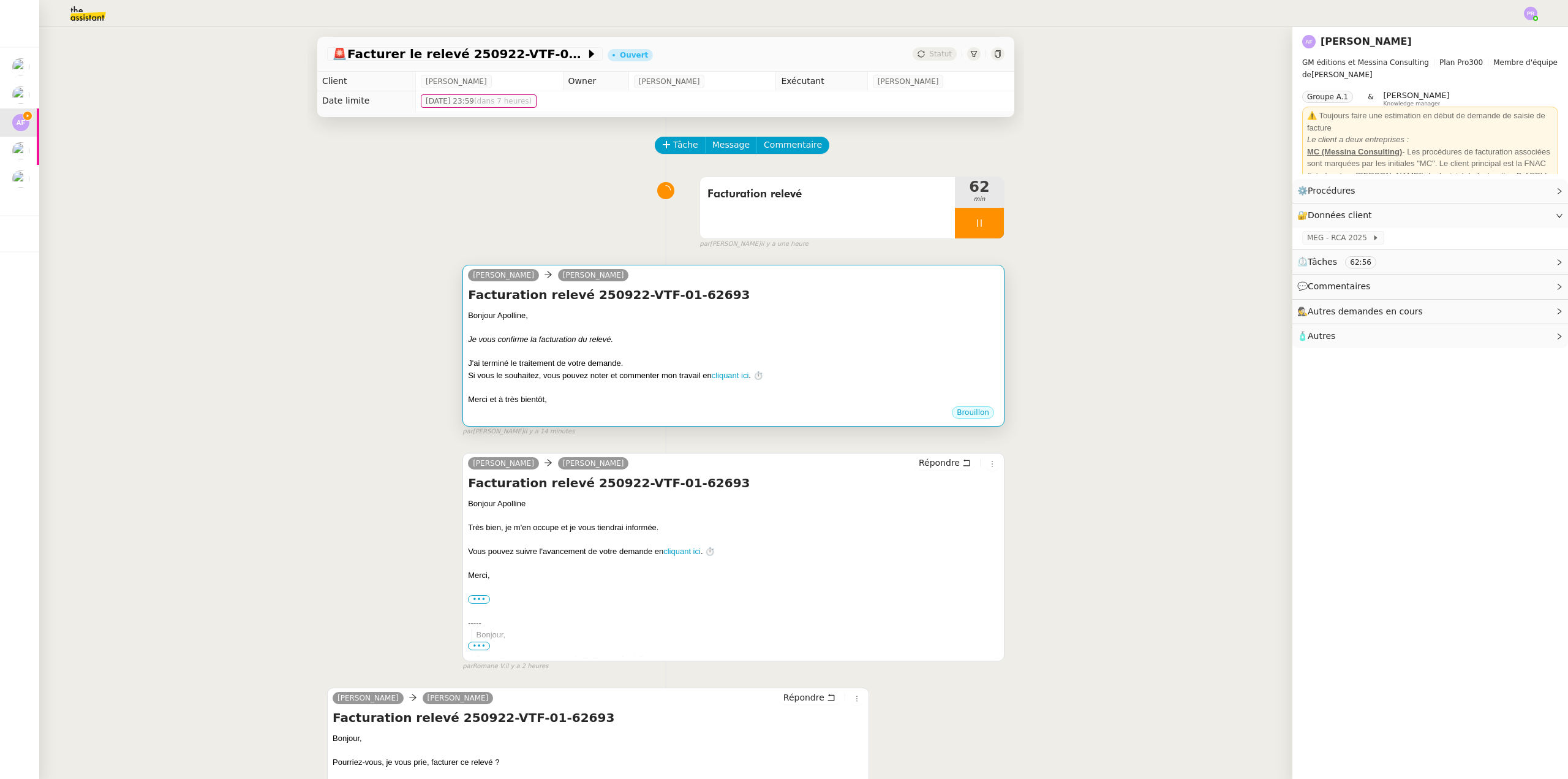
click at [710, 338] on div "Je vous confirme la facturation du relevé." at bounding box center [733, 339] width 531 height 12
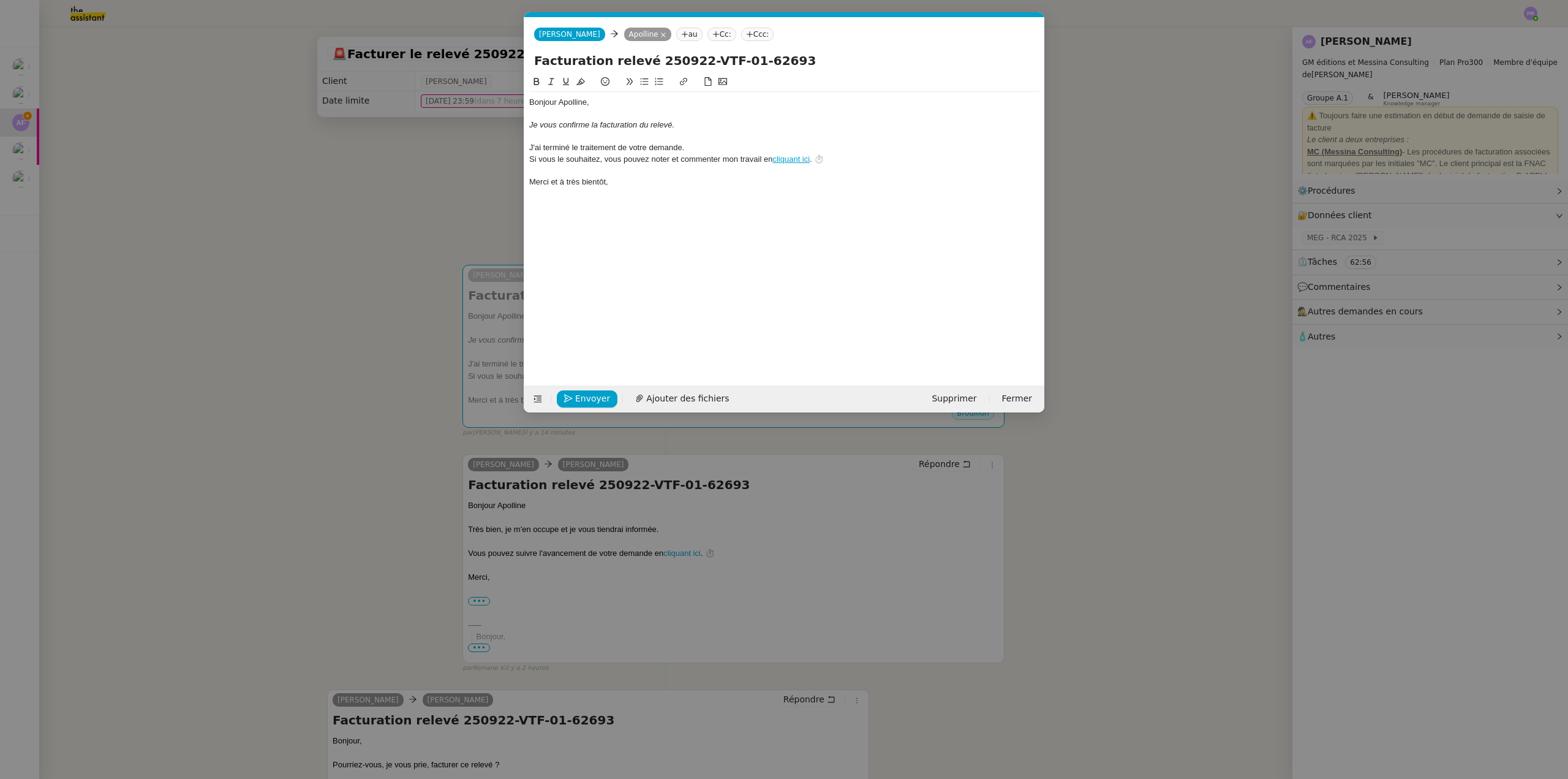
scroll to position [0, 26]
click at [593, 395] on span "Envoyer" at bounding box center [593, 399] width 35 height 14
click at [593, 395] on span "Confirmer l'envoi" at bounding box center [612, 399] width 74 height 14
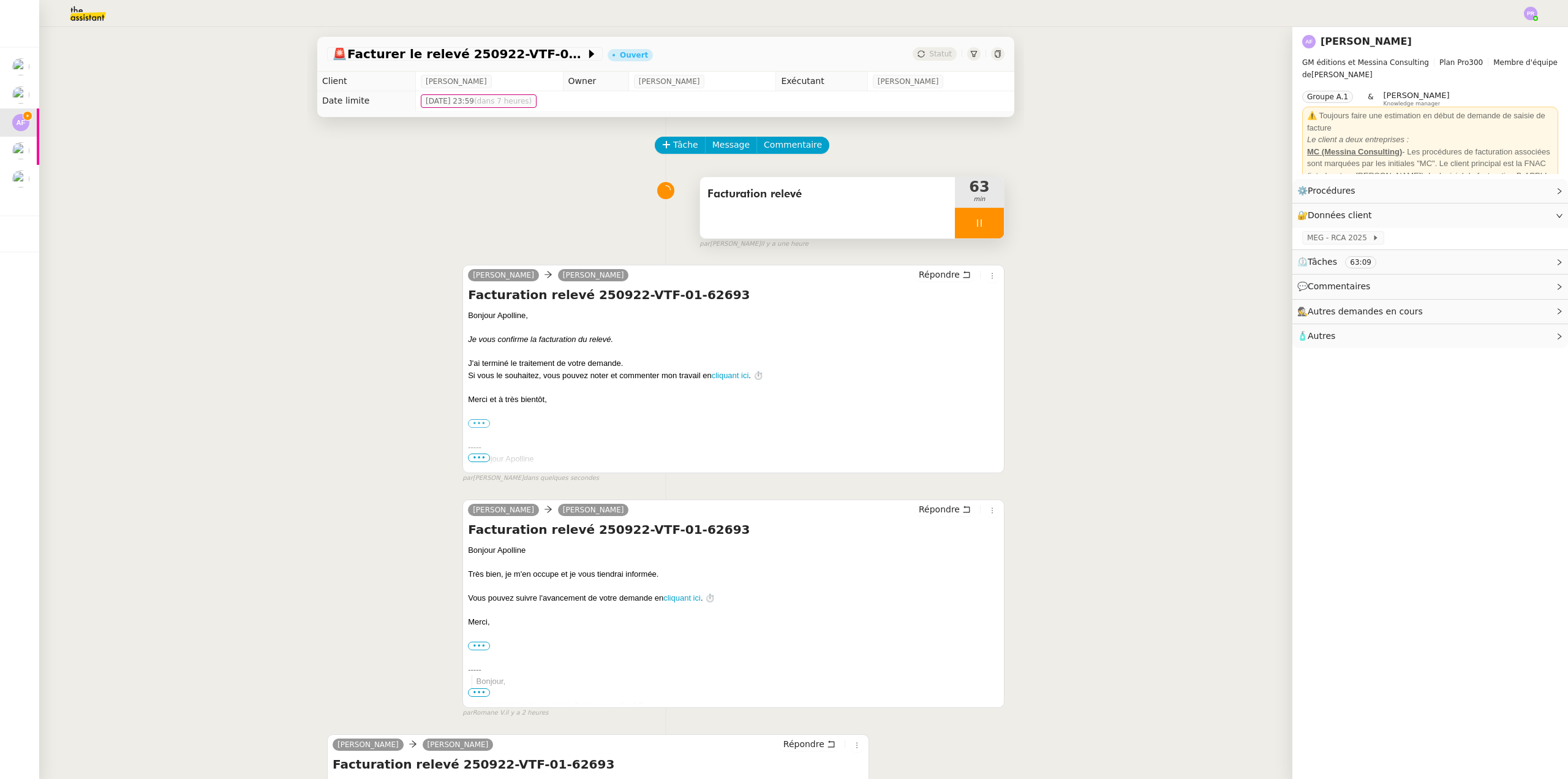
click at [987, 225] on div at bounding box center [979, 223] width 49 height 31
click at [987, 225] on button at bounding box center [991, 223] width 25 height 31
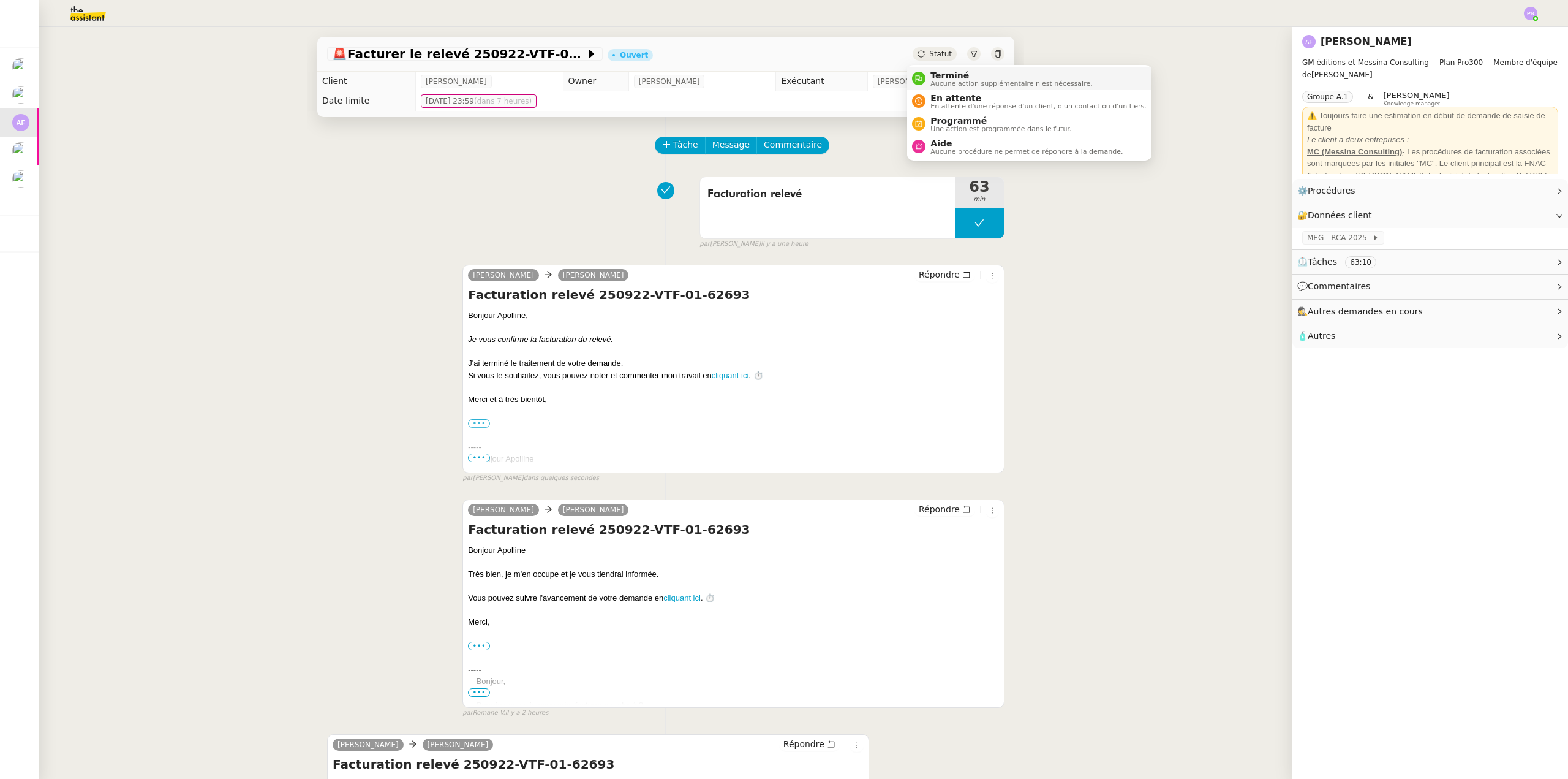
click at [953, 71] on span "Terminé" at bounding box center [1011, 75] width 162 height 10
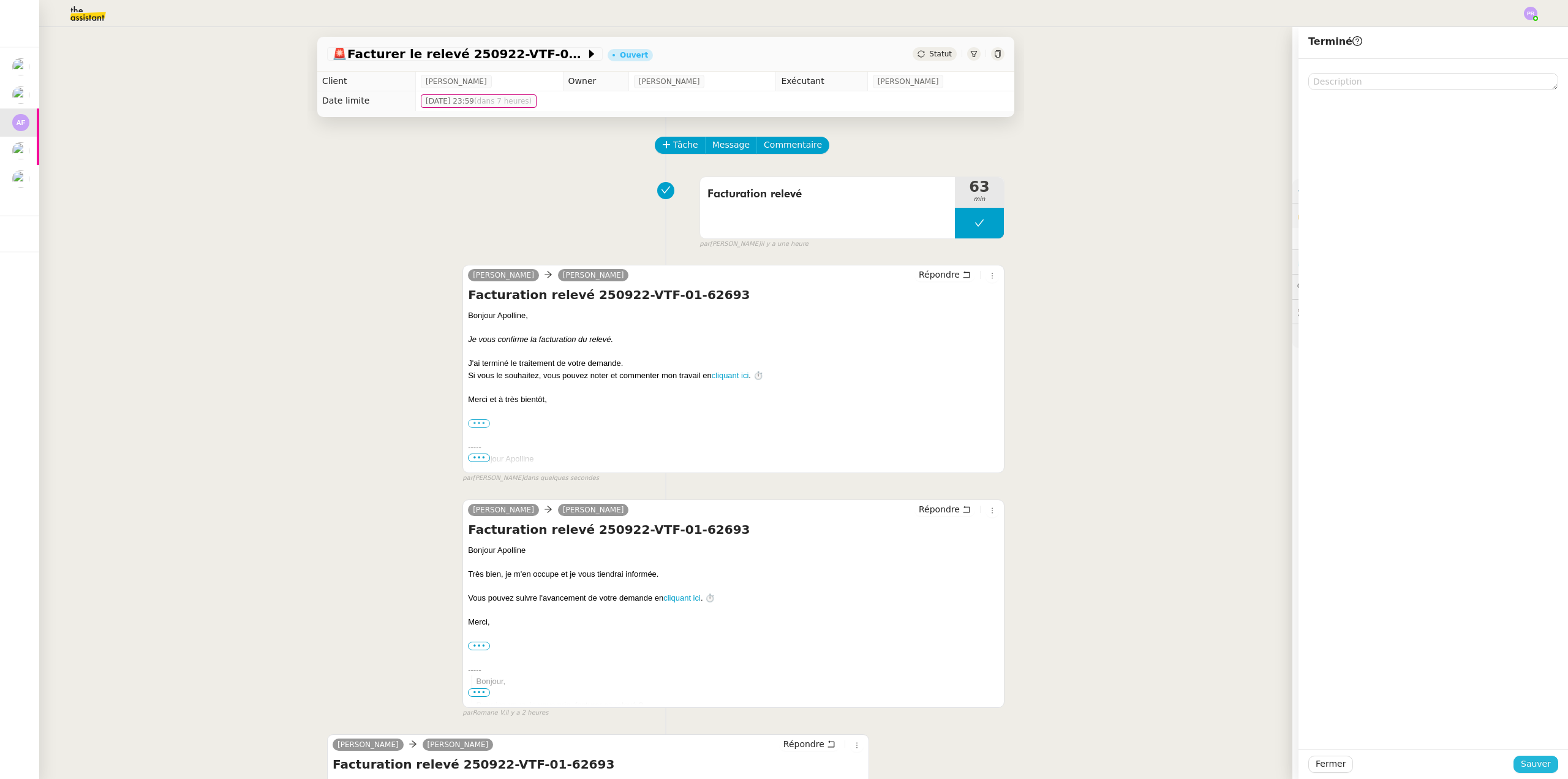
click at [1526, 759] on span "Sauver" at bounding box center [1536, 763] width 30 height 14
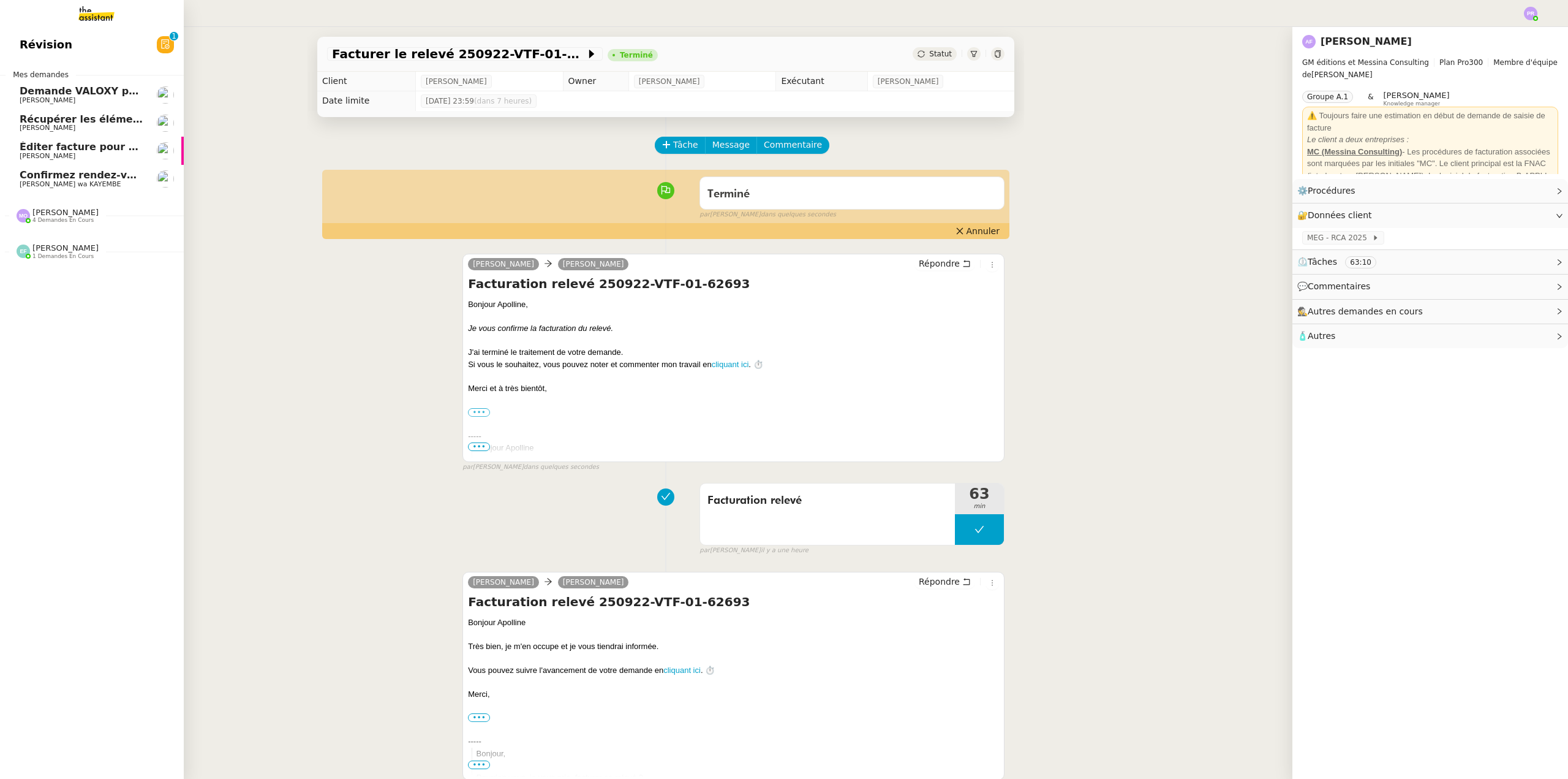
click at [75, 212] on div "Marie Orsoni 4 demandes en cours" at bounding box center [66, 215] width 66 height 16
click at [93, 323] on span "TOUR DES DAMES | Contrat en signature électronique" at bounding box center [169, 322] width 298 height 11
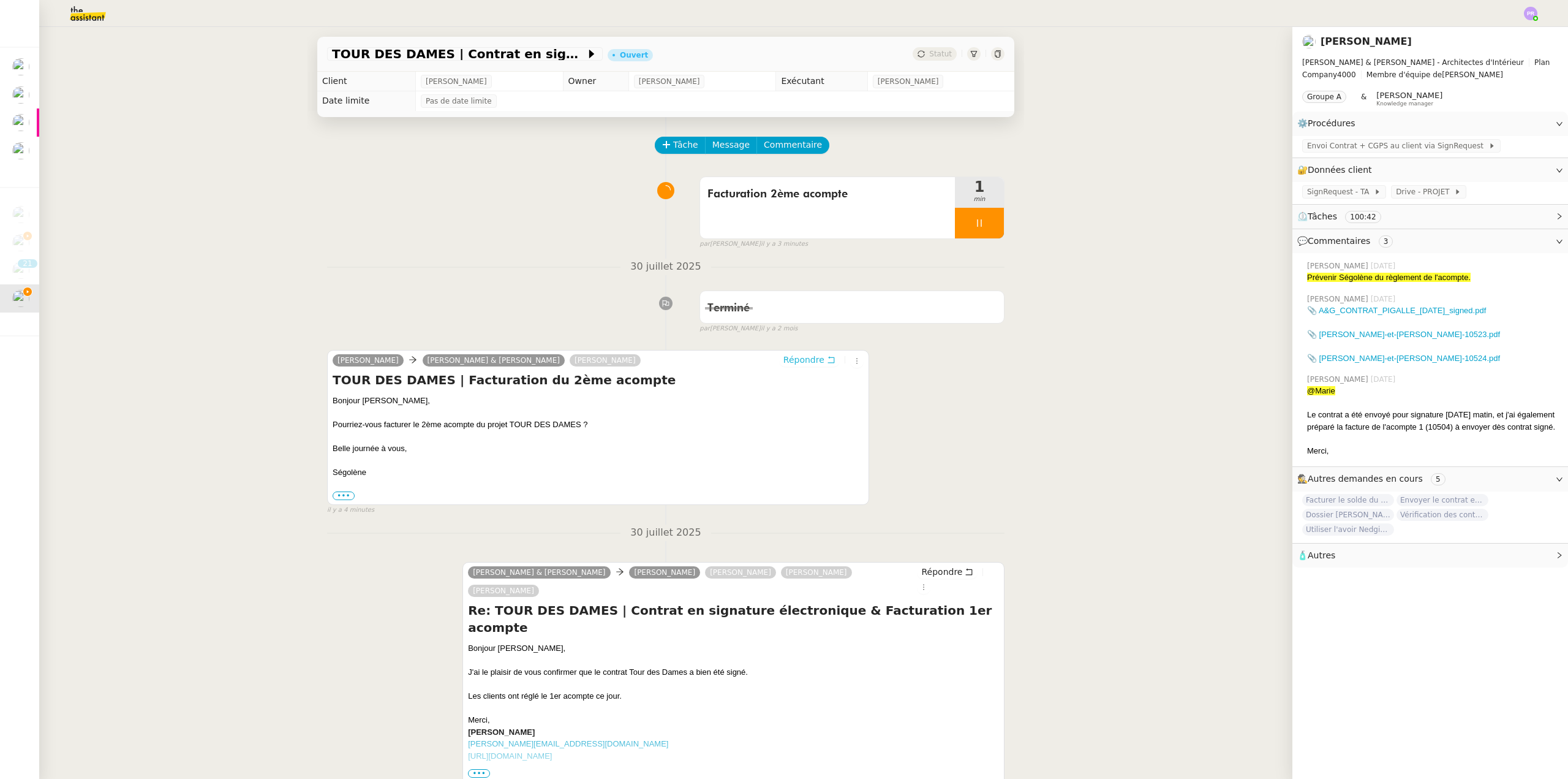
click at [795, 362] on span "Répondre" at bounding box center [804, 359] width 41 height 12
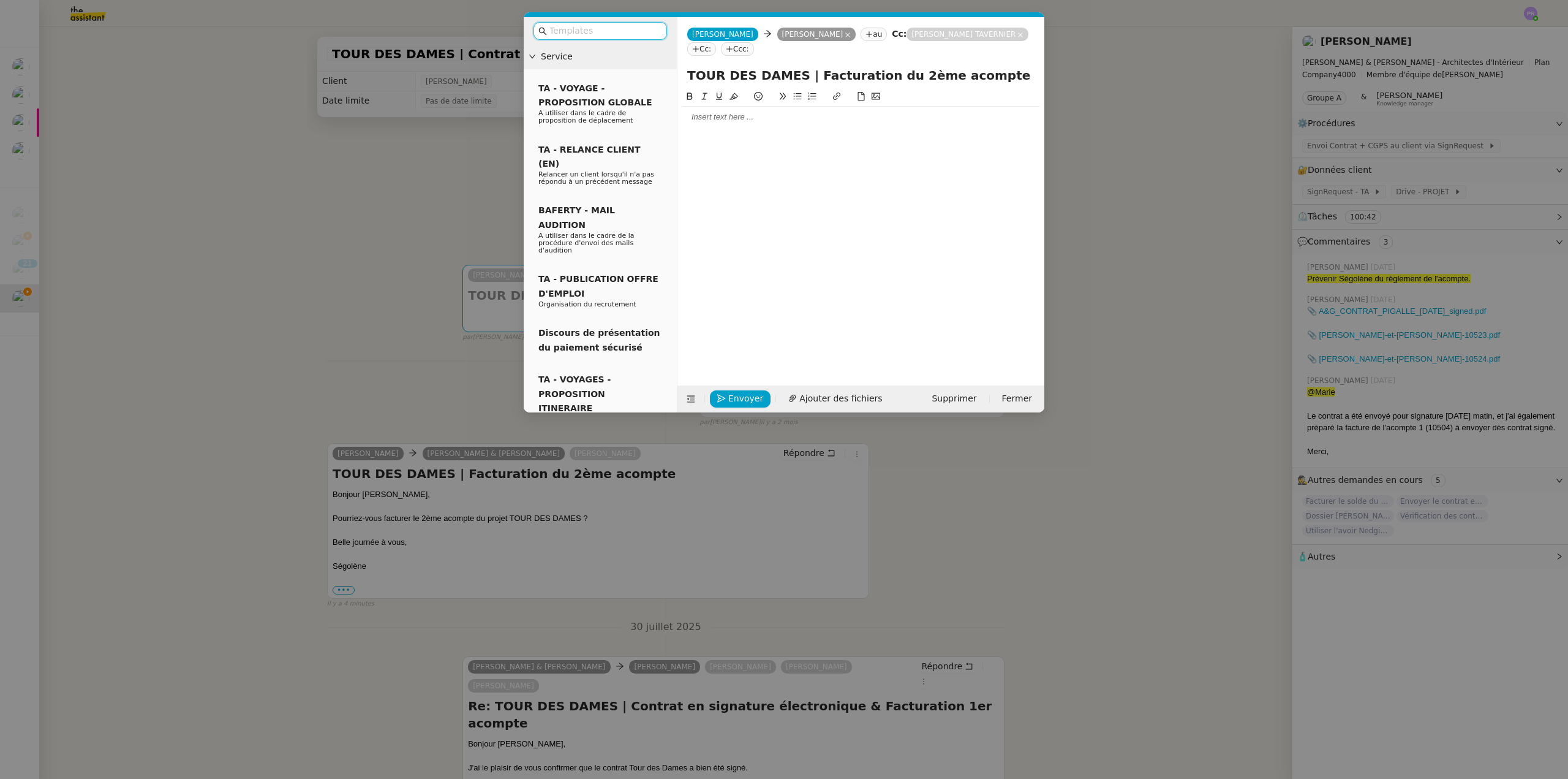
click at [700, 120] on div at bounding box center [861, 117] width 357 height 11
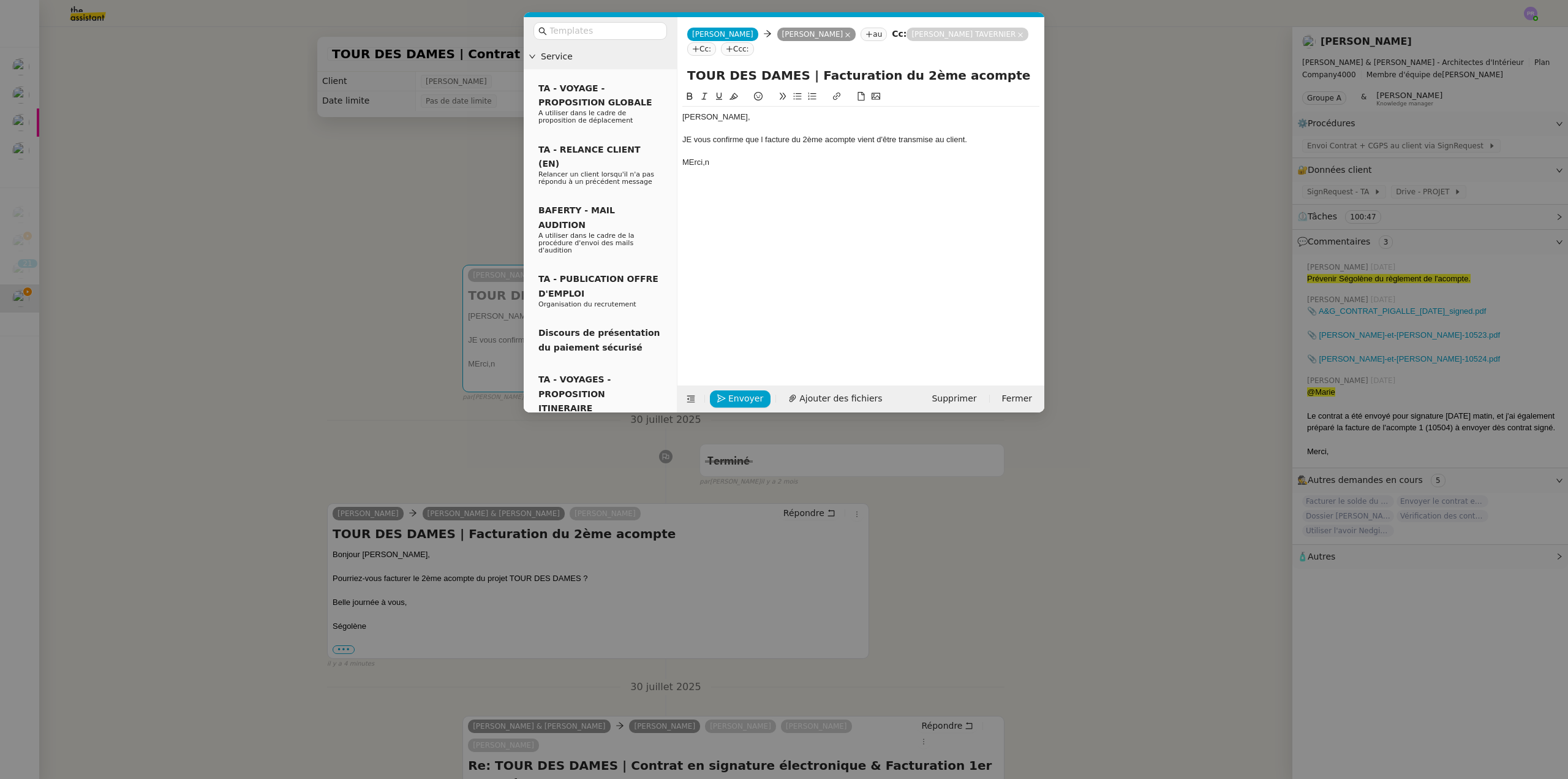
click at [694, 137] on div "JE vous confirme que l facture du 2ème acompte vient d'être transmise au client." at bounding box center [861, 139] width 357 height 11
click at [817, 141] on div "Je vous confirme que l facture du 2ème acompte vient d'être transmise au client." at bounding box center [861, 139] width 357 height 11
click at [0, 0] on lt-em "2ᵉ" at bounding box center [0, 0] width 0 height 0
drag, startPoint x: 712, startPoint y: 163, endPoint x: 691, endPoint y: 160, distance: 21.2
click at [691, 160] on div "MErci,n" at bounding box center [861, 162] width 357 height 11
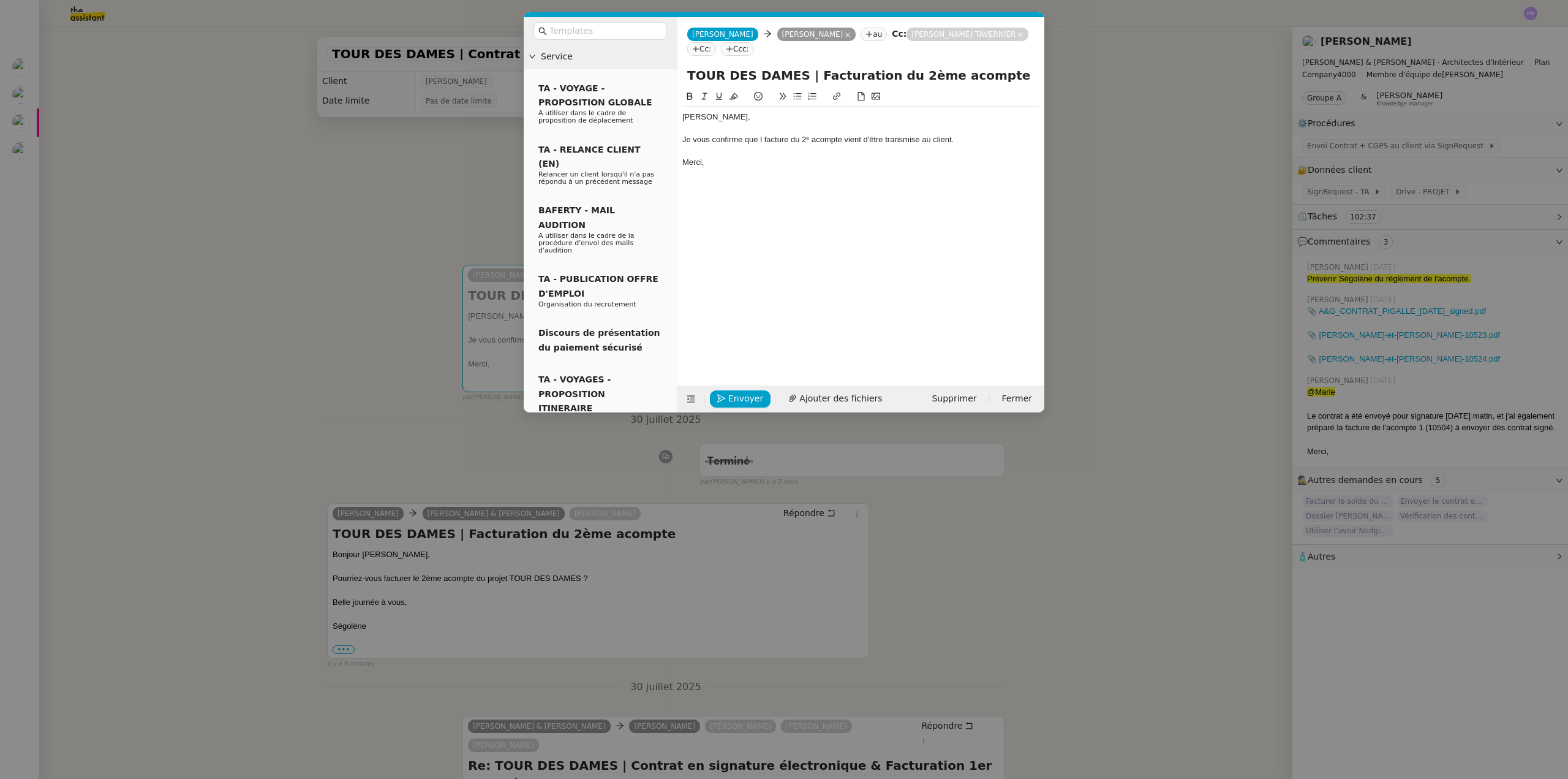
drag, startPoint x: 93, startPoint y: 167, endPoint x: 185, endPoint y: 195, distance: 96.2
click at [94, 168] on nz-modal-container "Service TA - VOYAGE - PROPOSITION GLOBALE A utiliser dans le cadre de propositi…" at bounding box center [784, 390] width 1568 height 779
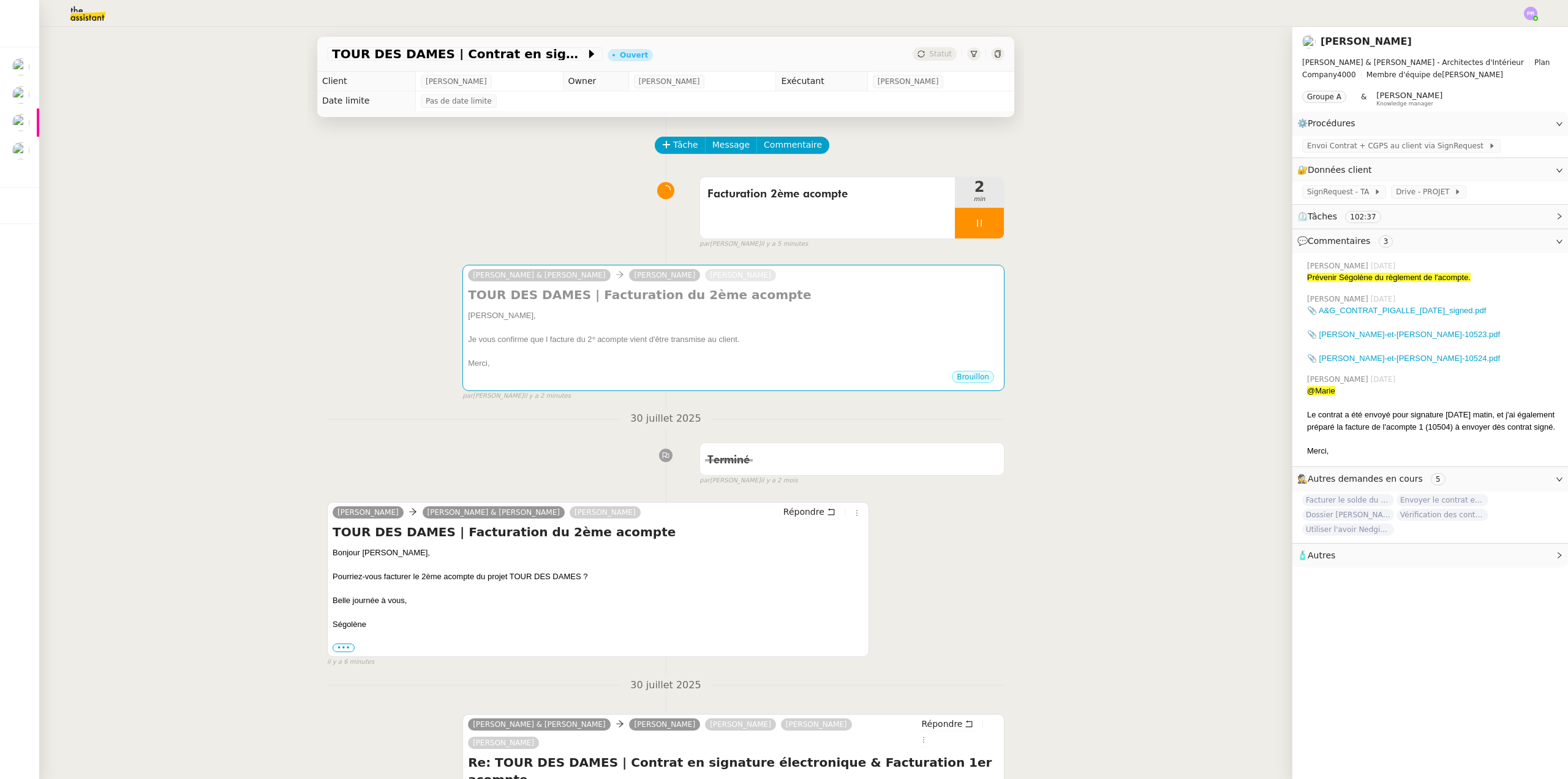
click at [457, 309] on div "Camille Audrey & Gabrielle Segolène Labinsky Gabrielle Joinau Tavernier TOUR DE…" at bounding box center [665, 327] width 677 height 147
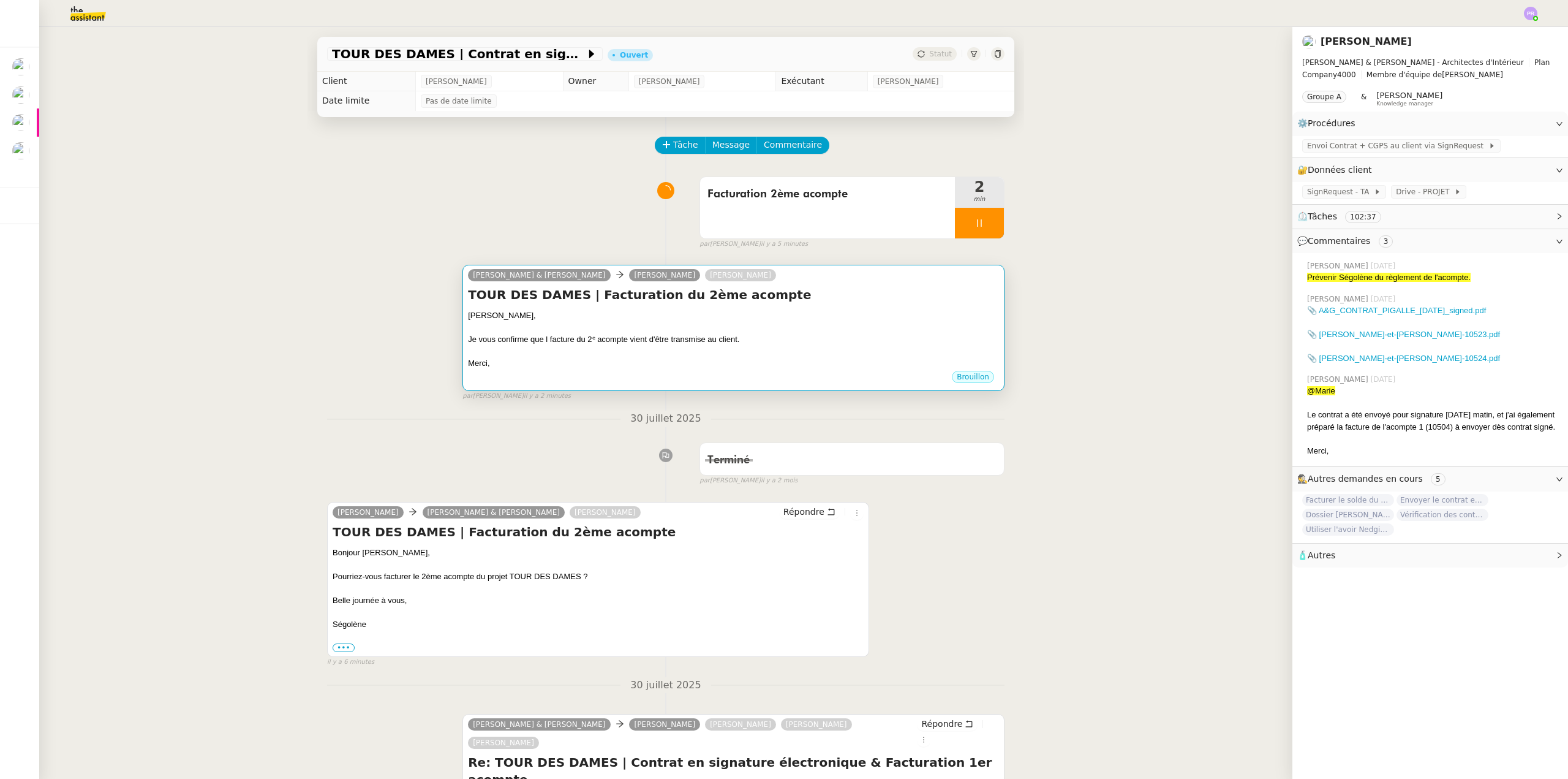
click at [577, 322] on div "[PERSON_NAME]," at bounding box center [733, 316] width 531 height 12
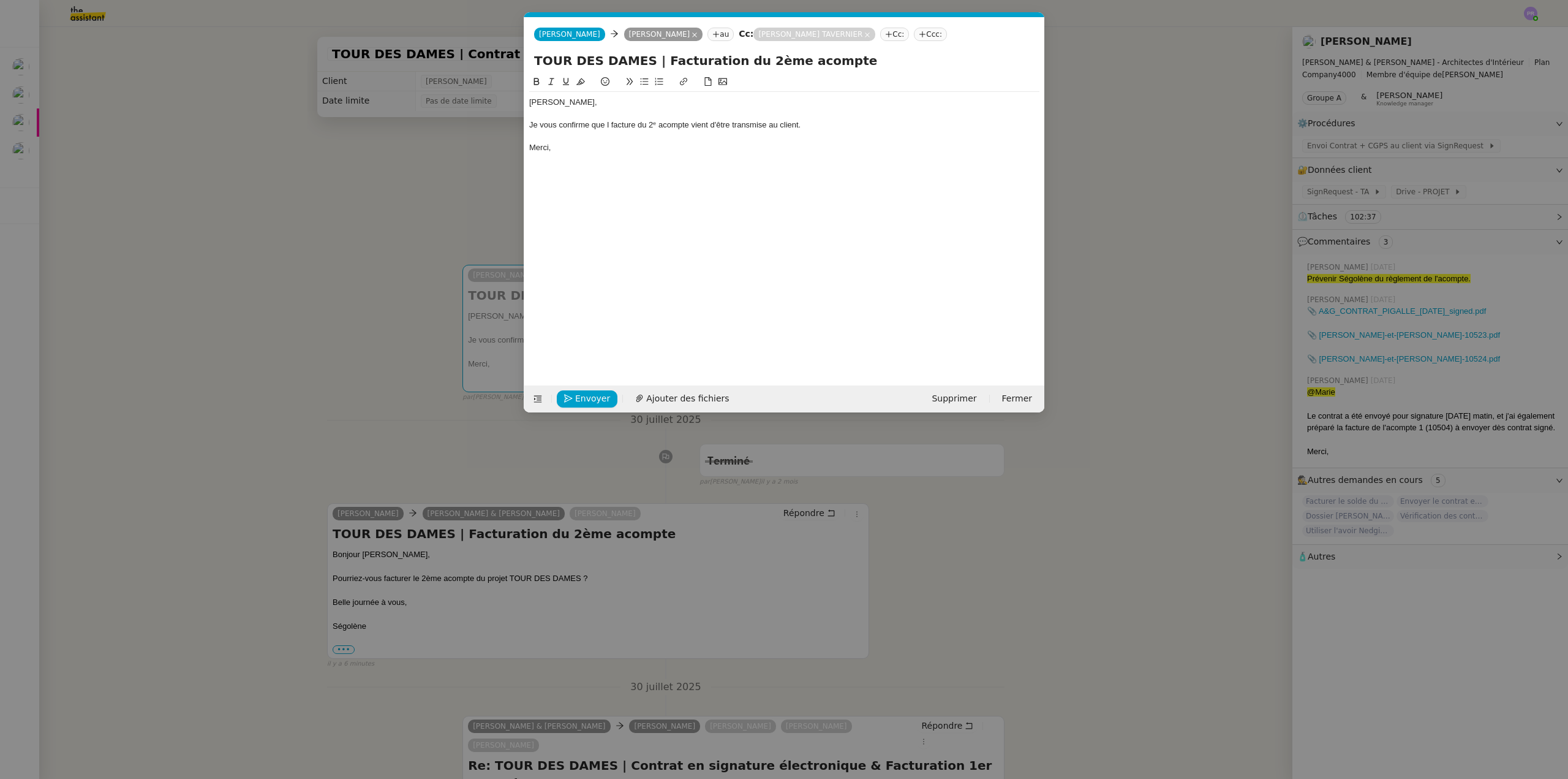
scroll to position [0, 26]
click at [609, 121] on div "Je vous confirme que l facture du 2ᵉ acompte vient d'être transmise au client." at bounding box center [784, 125] width 510 height 11
drag, startPoint x: 255, startPoint y: 115, endPoint x: 270, endPoint y: 125, distance: 18.0
click at [255, 116] on nz-modal-container "Service TA - VOYAGE - PROPOSITION GLOBALE A utiliser dans le cadre de propositi…" at bounding box center [784, 390] width 1568 height 779
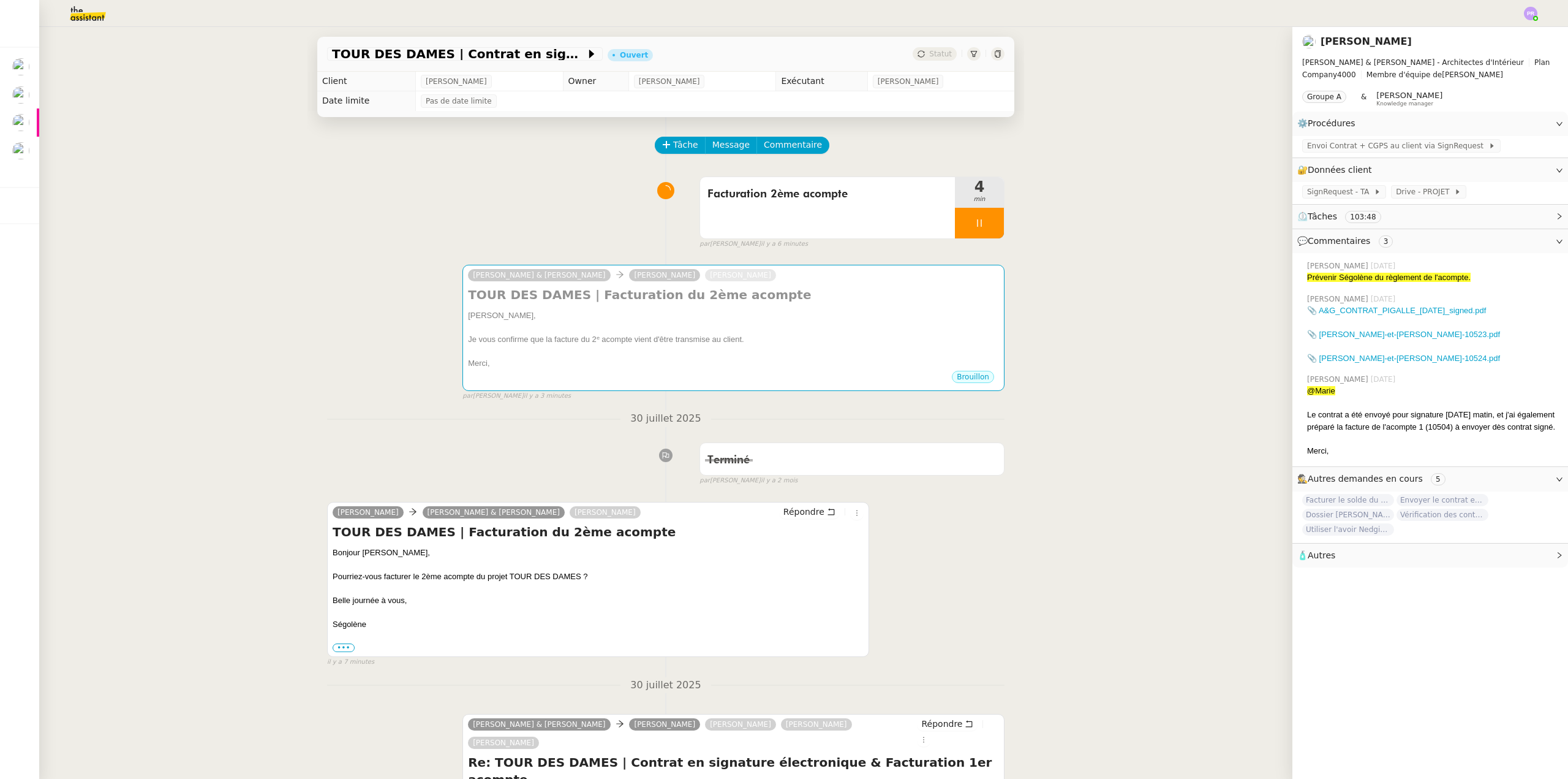
click at [178, 169] on div "TOUR DES DAMES | Contrat en signature électronique Ouvert Statut Client Segolèn…" at bounding box center [666, 403] width 1253 height 752
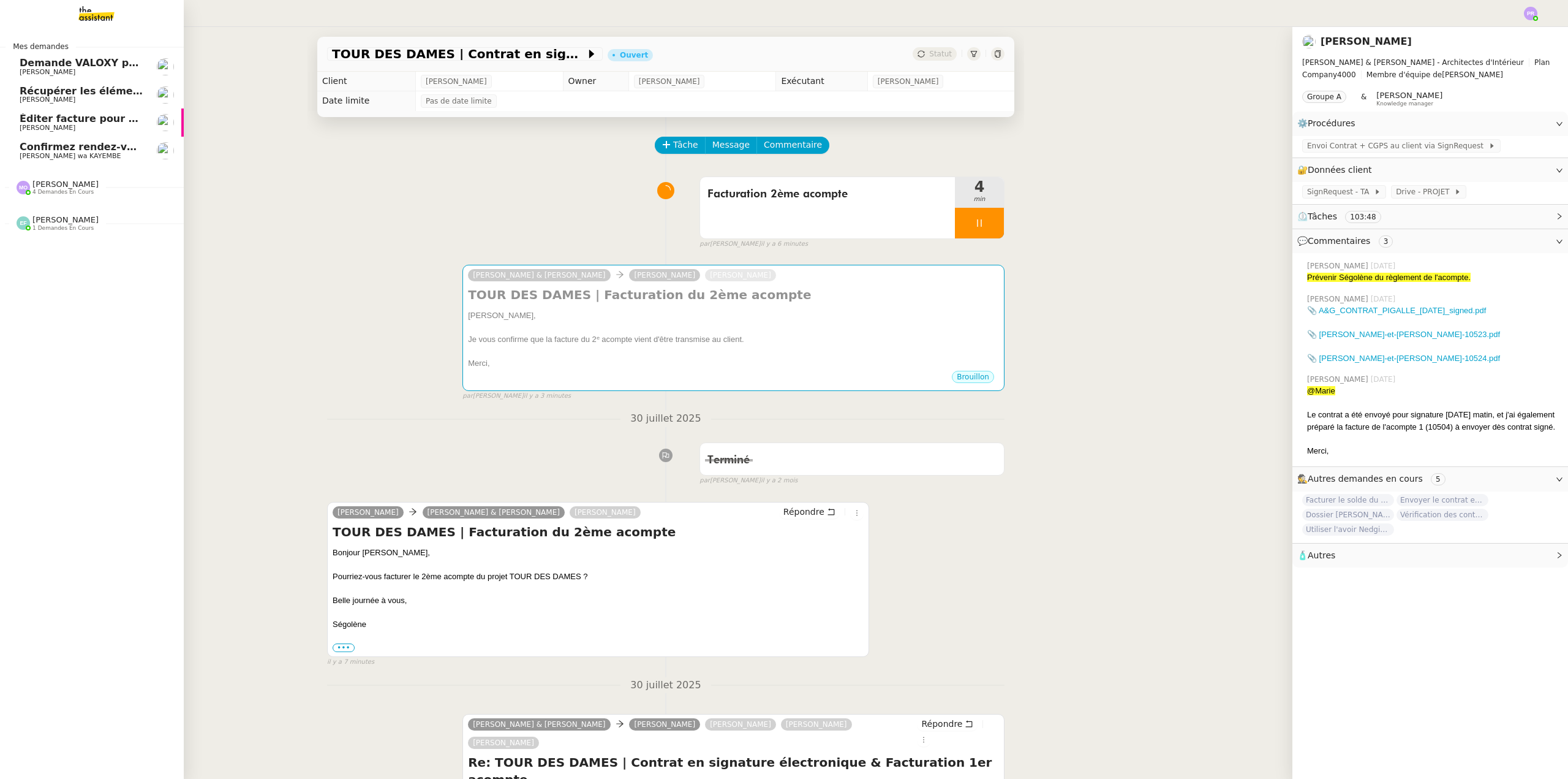
click at [81, 146] on span "Confirmez rendez-vous beauté" at bounding box center [104, 146] width 169 height 11
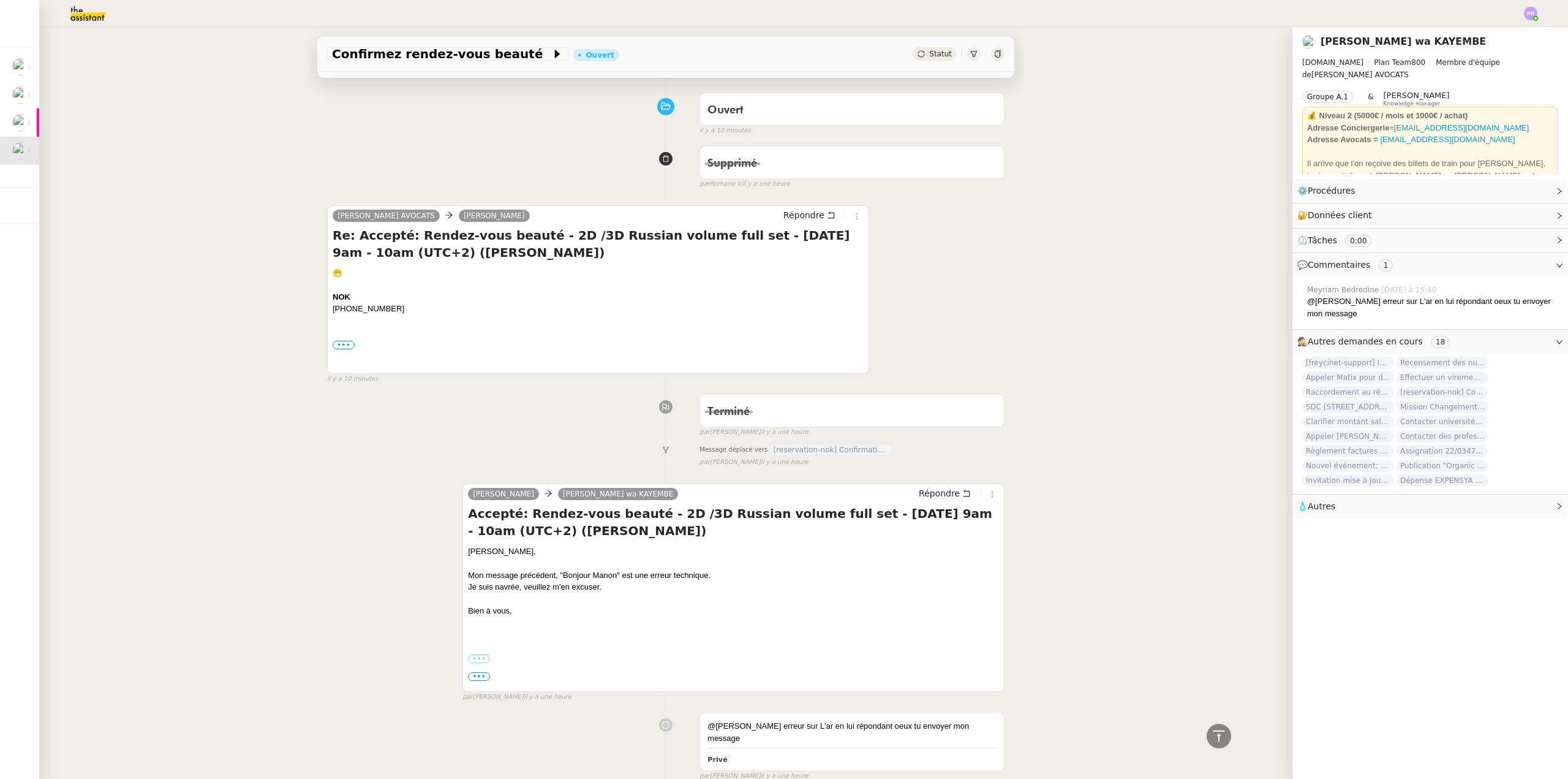
scroll to position [8, 0]
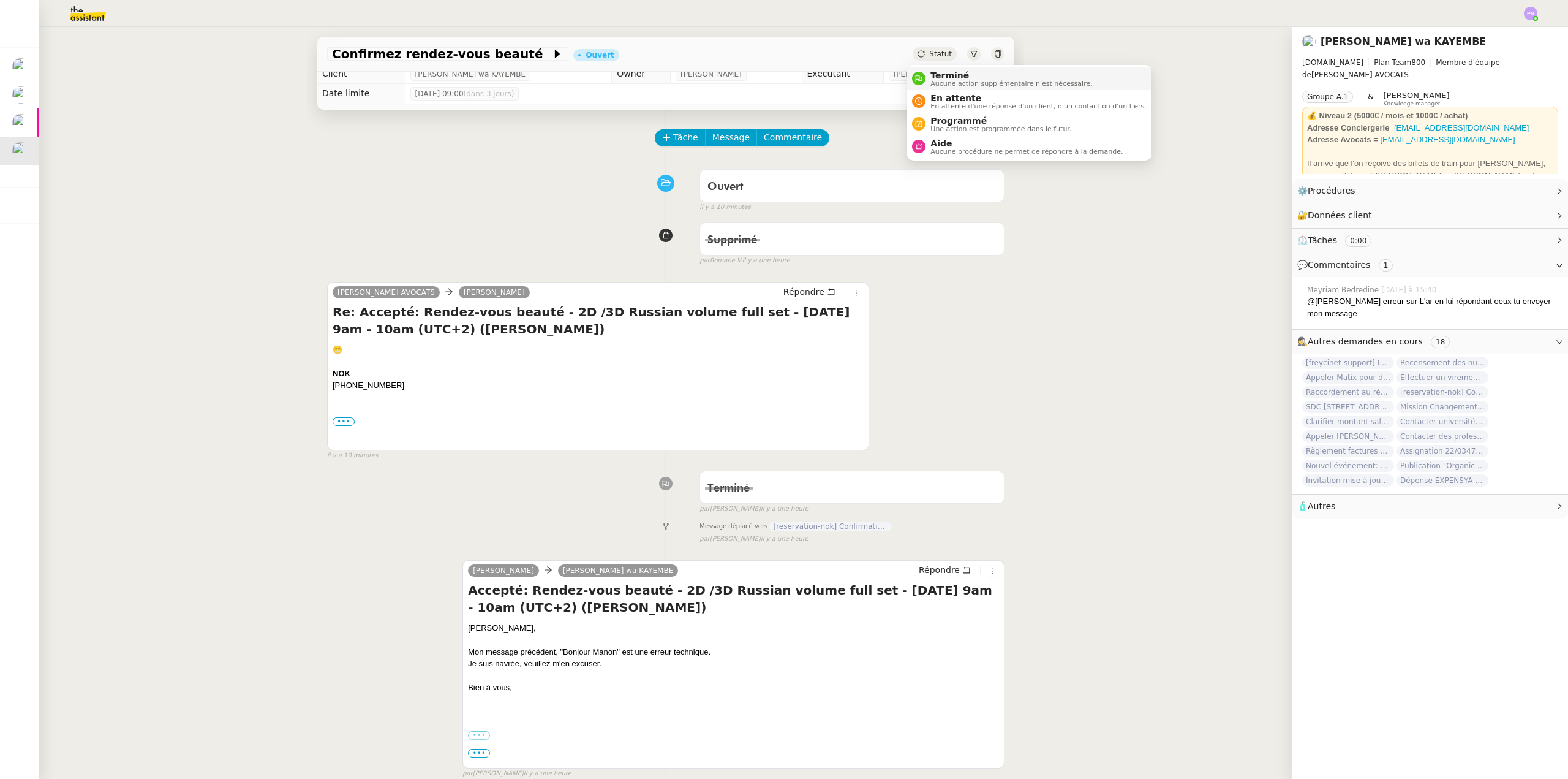
click at [948, 72] on span "Terminé" at bounding box center [1011, 75] width 162 height 10
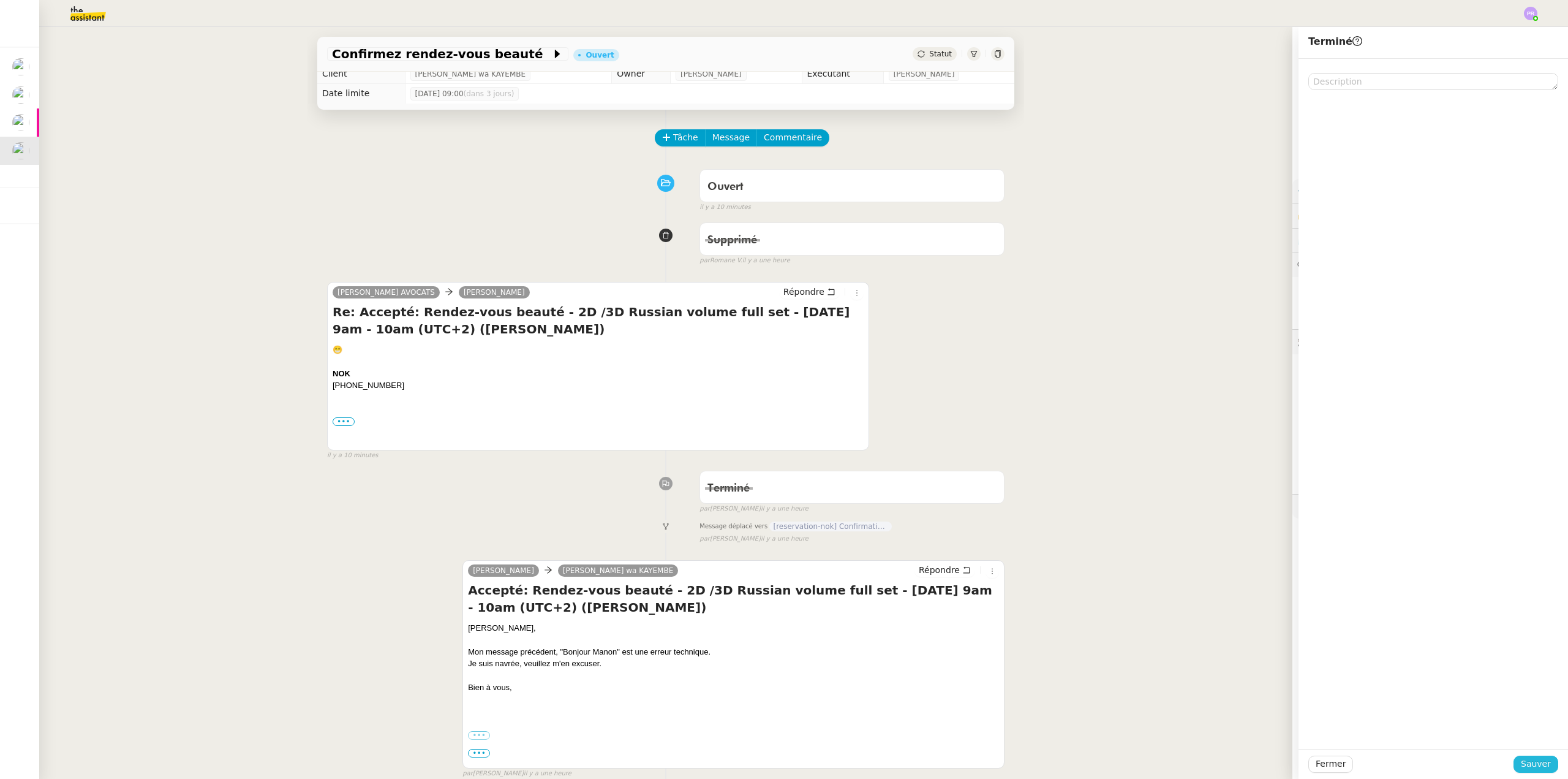
click at [1530, 762] on span "Sauver" at bounding box center [1536, 763] width 30 height 14
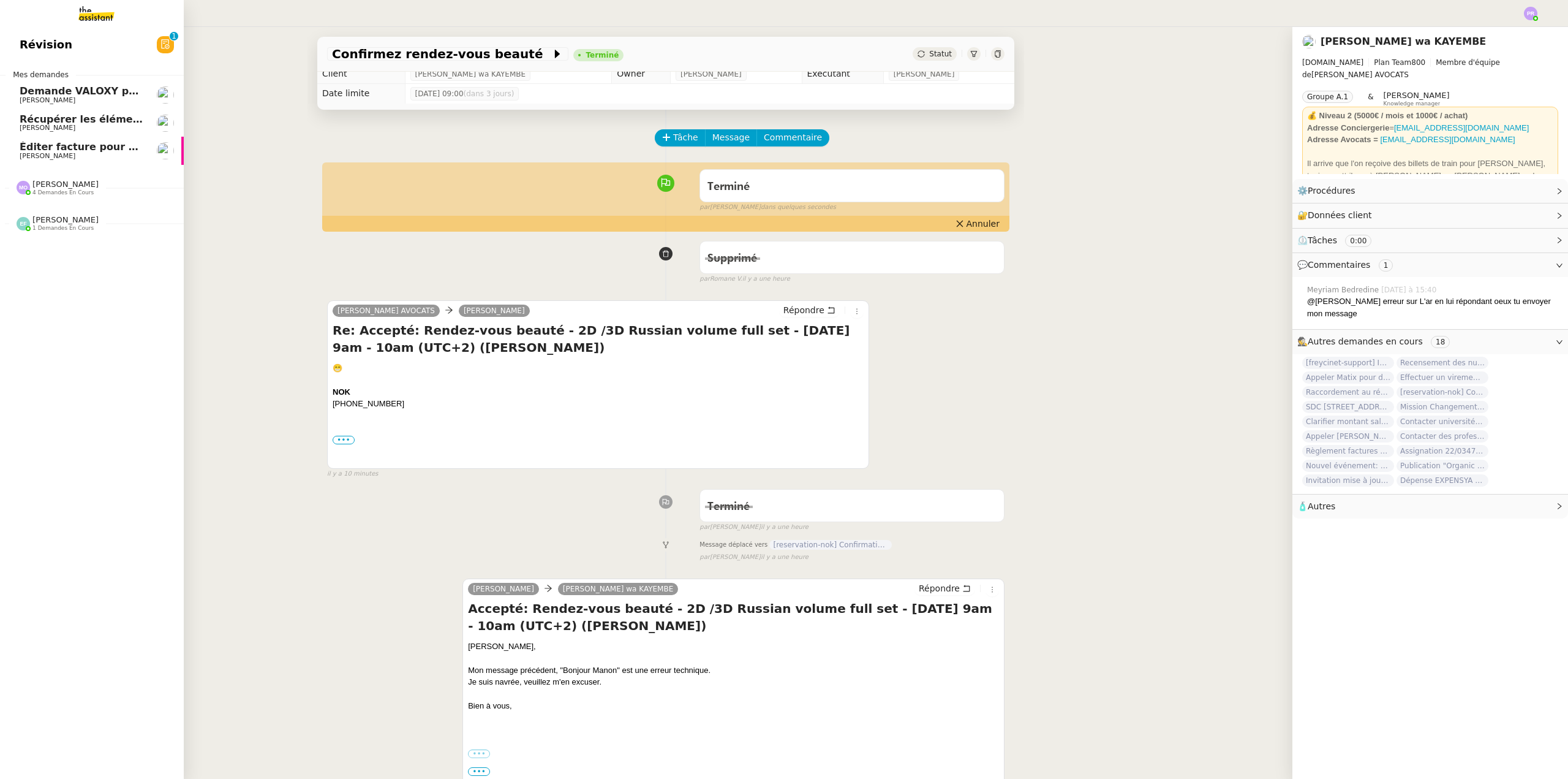
click at [94, 154] on span "[PERSON_NAME]" at bounding box center [81, 157] width 124 height 8
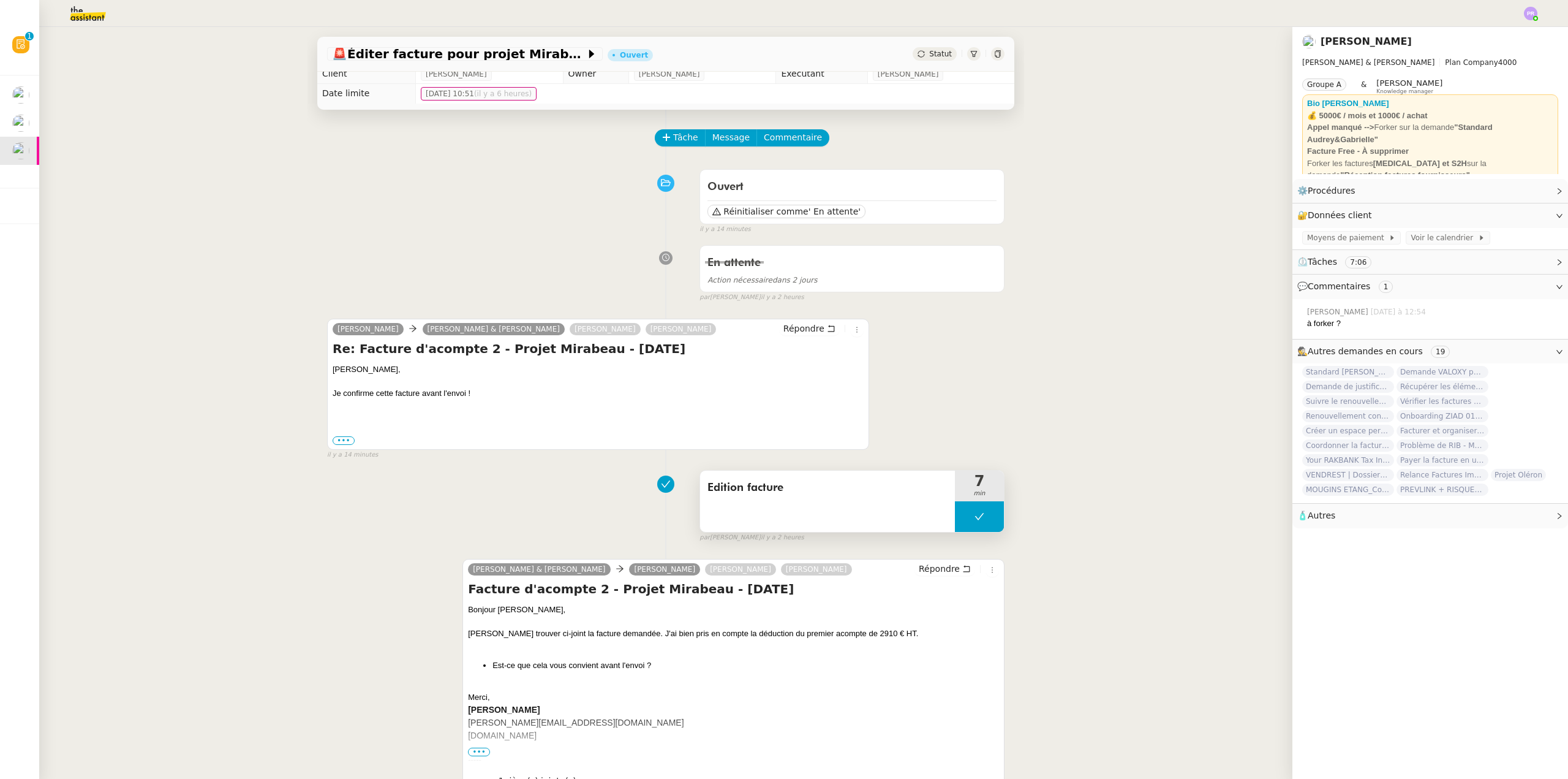
click at [904, 503] on div "Edition facture" at bounding box center [828, 501] width 255 height 61
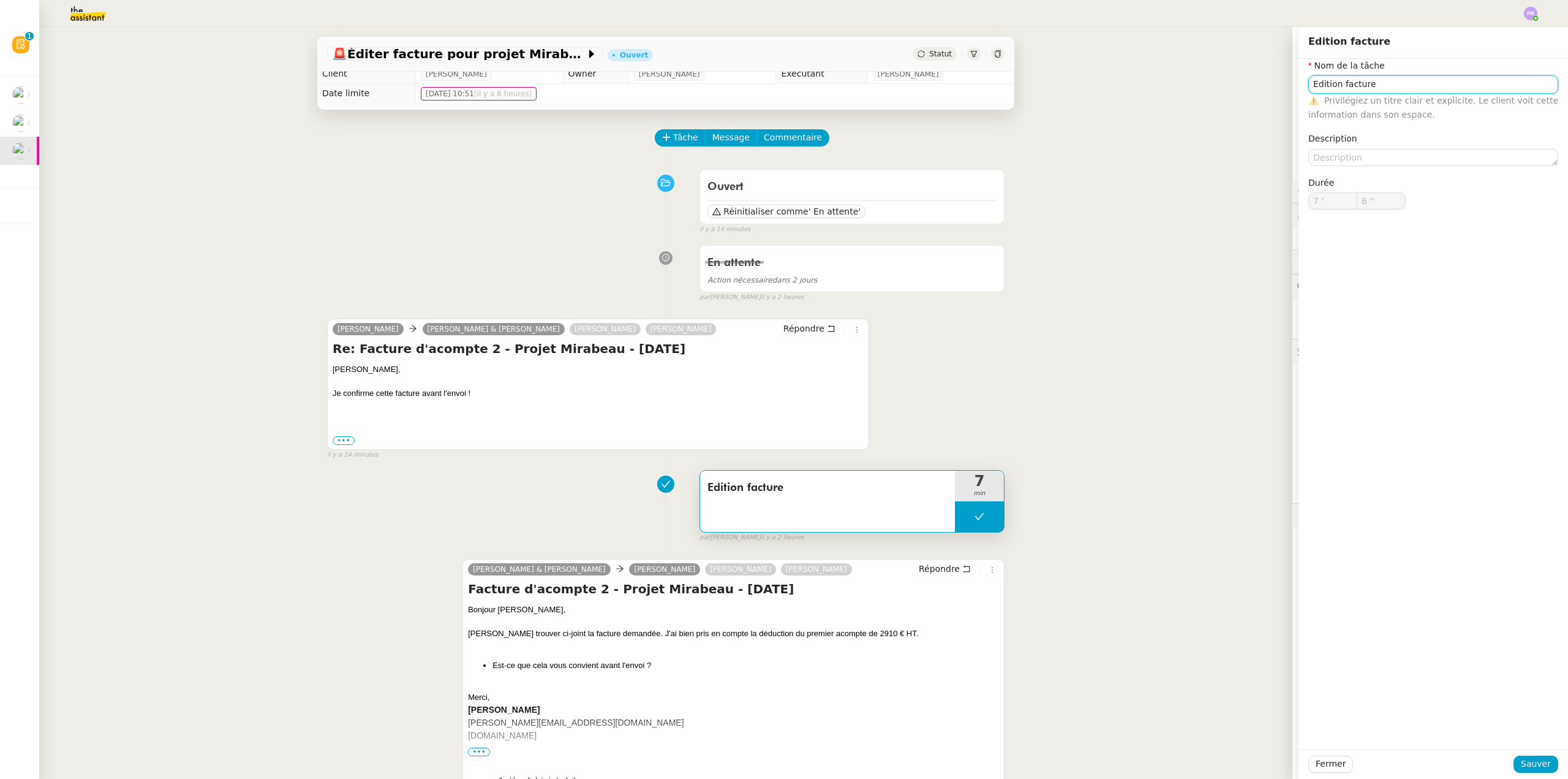
click at [1335, 81] on input "Edition facture" at bounding box center [1433, 84] width 250 height 18
click at [1350, 103] on div "Edition et envoi facture" at bounding box center [1427, 107] width 240 height 11
type input "Edition et envoi facture"
click at [1525, 765] on span "Sauver" at bounding box center [1536, 763] width 30 height 14
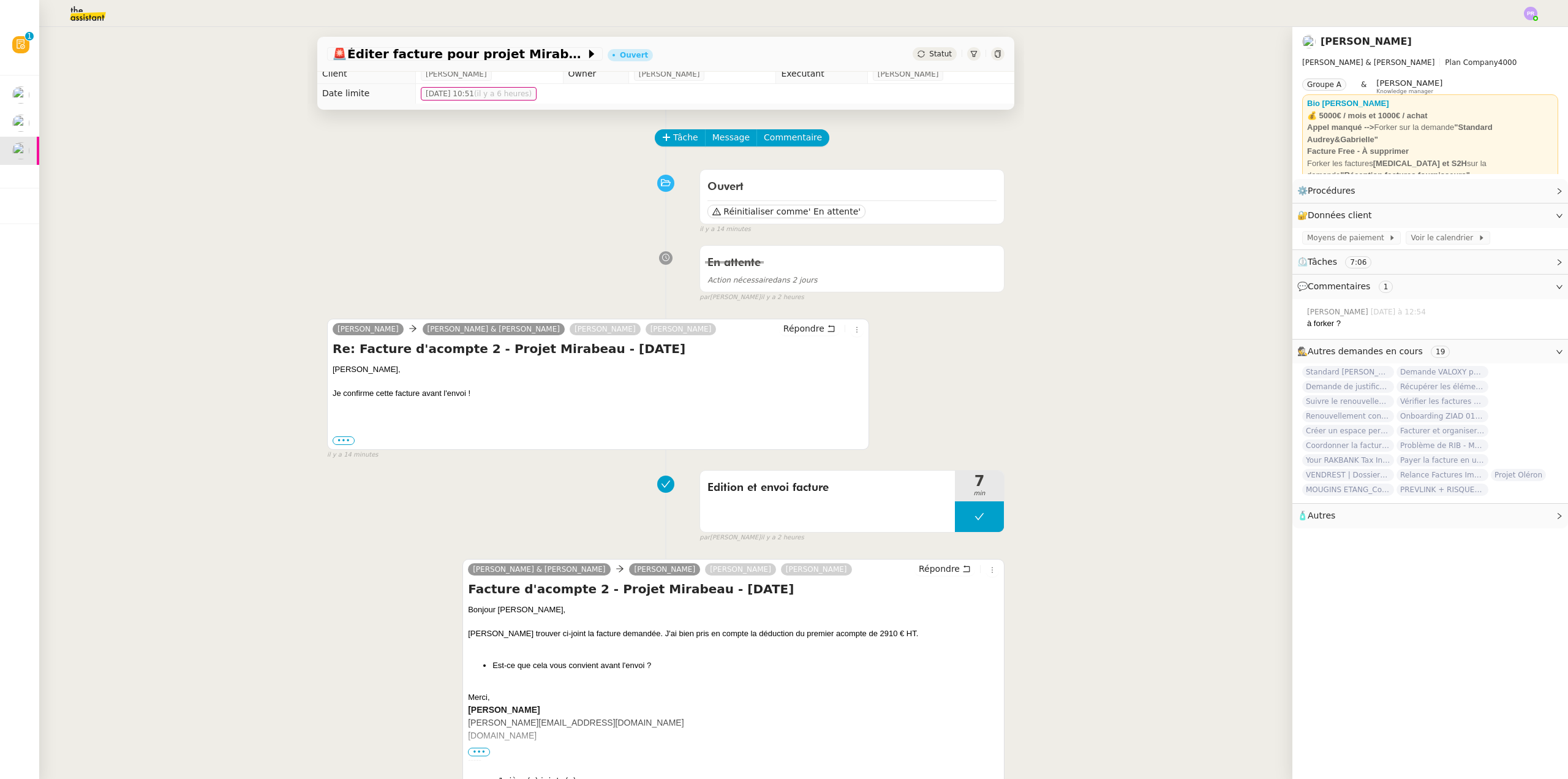
click at [192, 301] on div "🚨 Éditer facture pour projet Mirabeau Ouvert Statut Client Gabrielle Tavernier …" at bounding box center [666, 403] width 1253 height 752
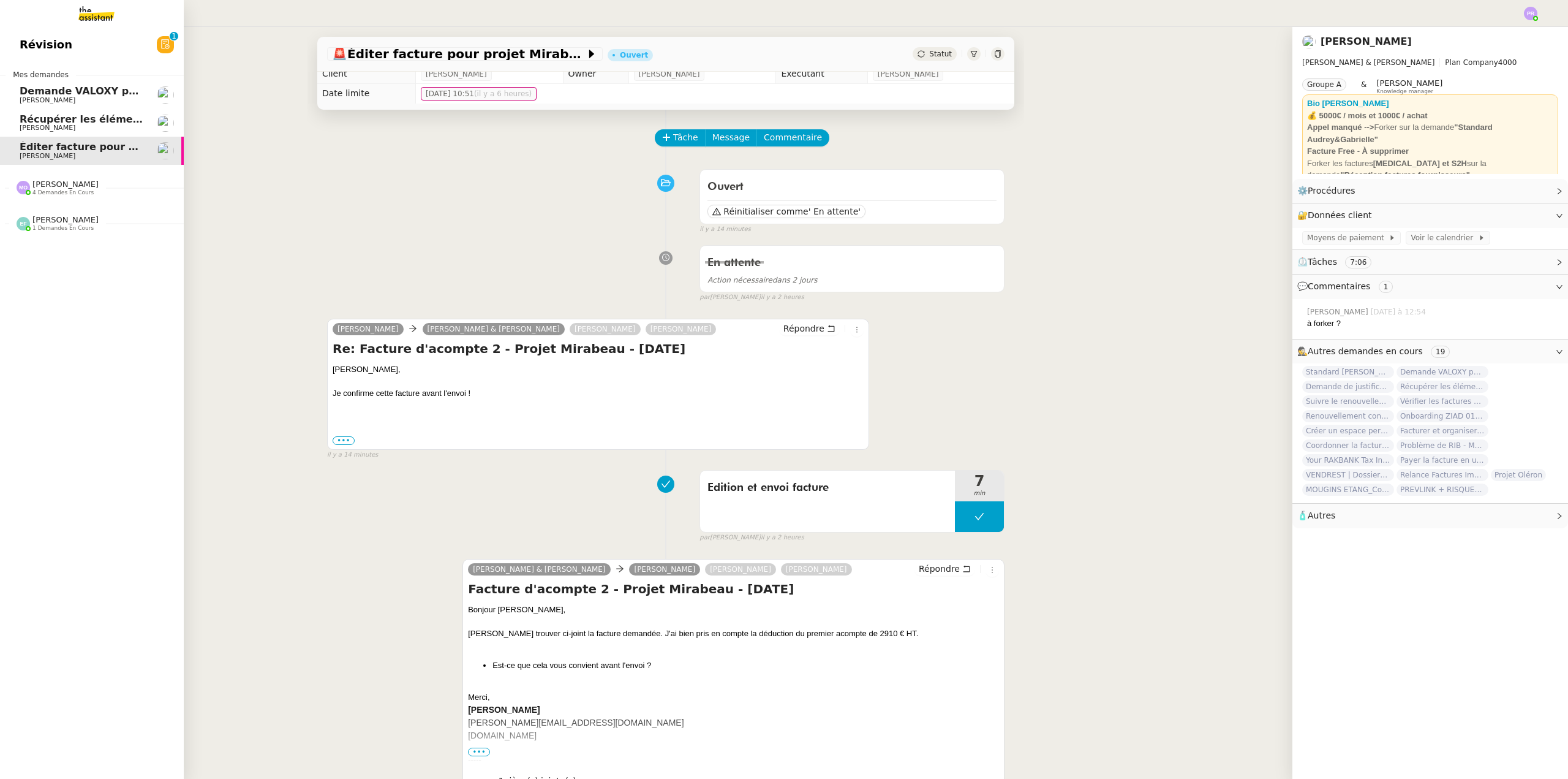
click at [66, 189] on span "4 demandes en cours" at bounding box center [63, 192] width 61 height 7
click at [87, 295] on span "TOUR DES DAMES | Contrat en signature électronique" at bounding box center [169, 295] width 298 height 11
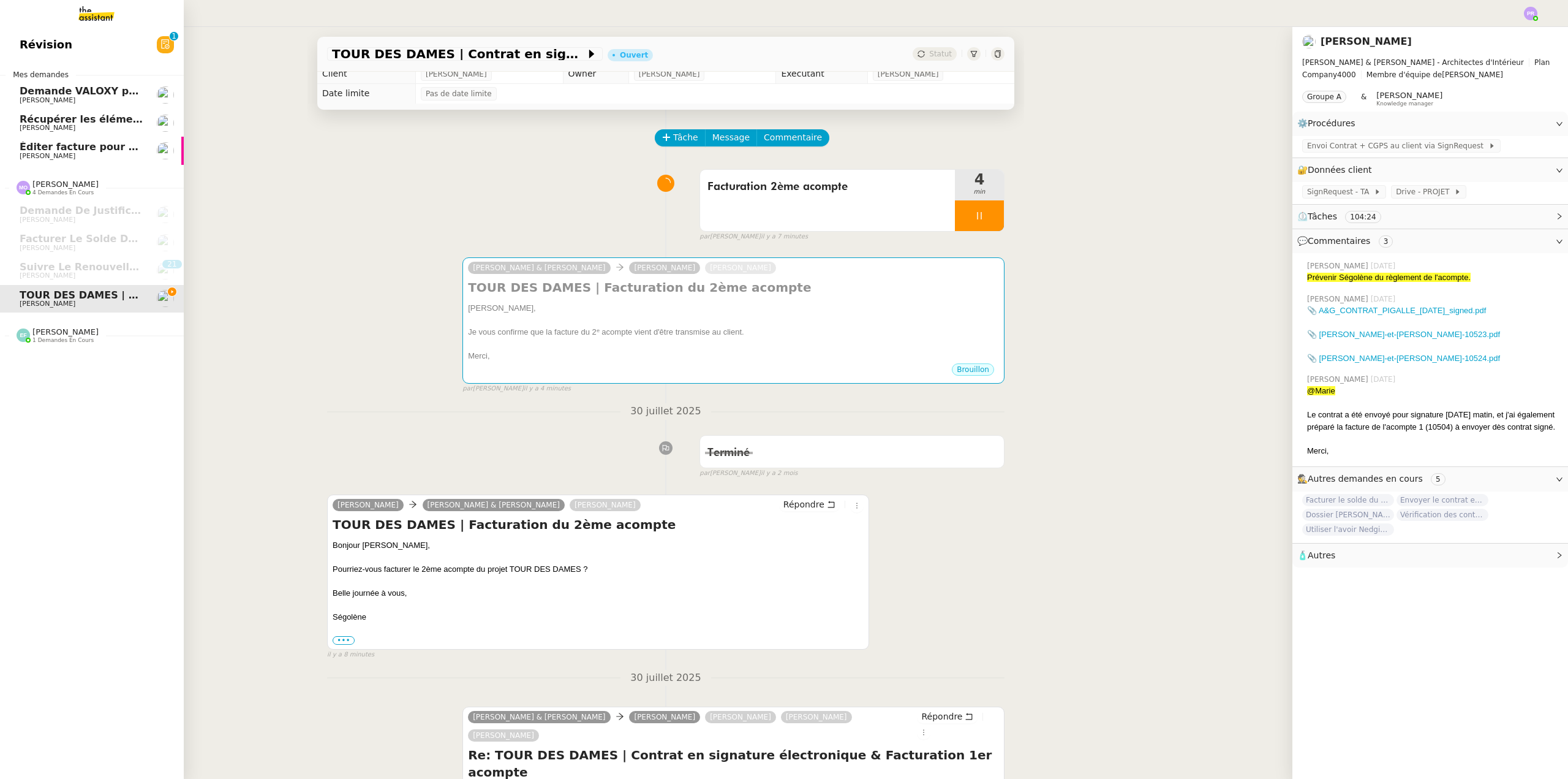
click at [50, 341] on span "1 demandes en cours" at bounding box center [63, 340] width 61 height 7
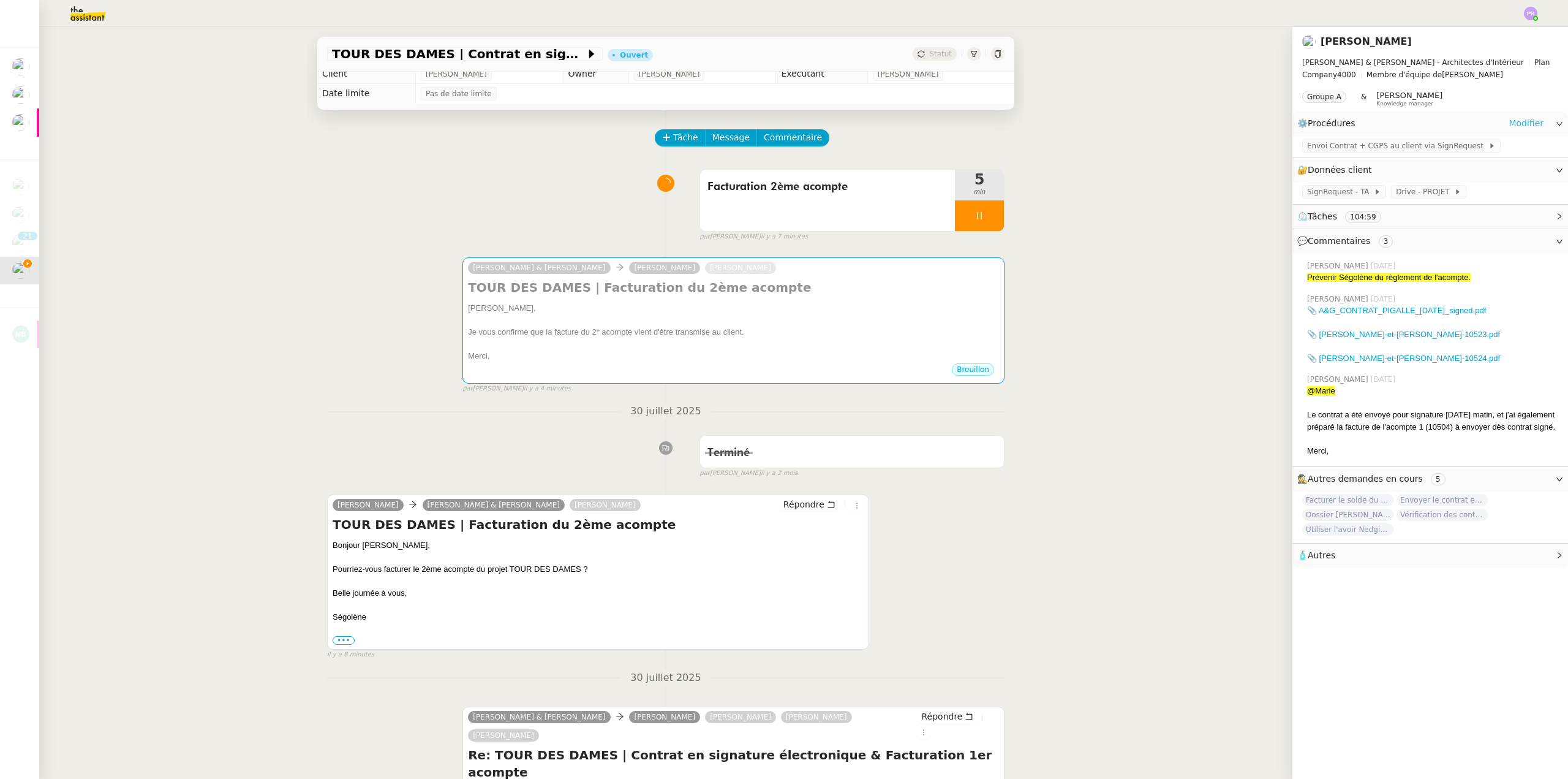
click at [1514, 124] on link "Modifier" at bounding box center [1526, 124] width 35 height 14
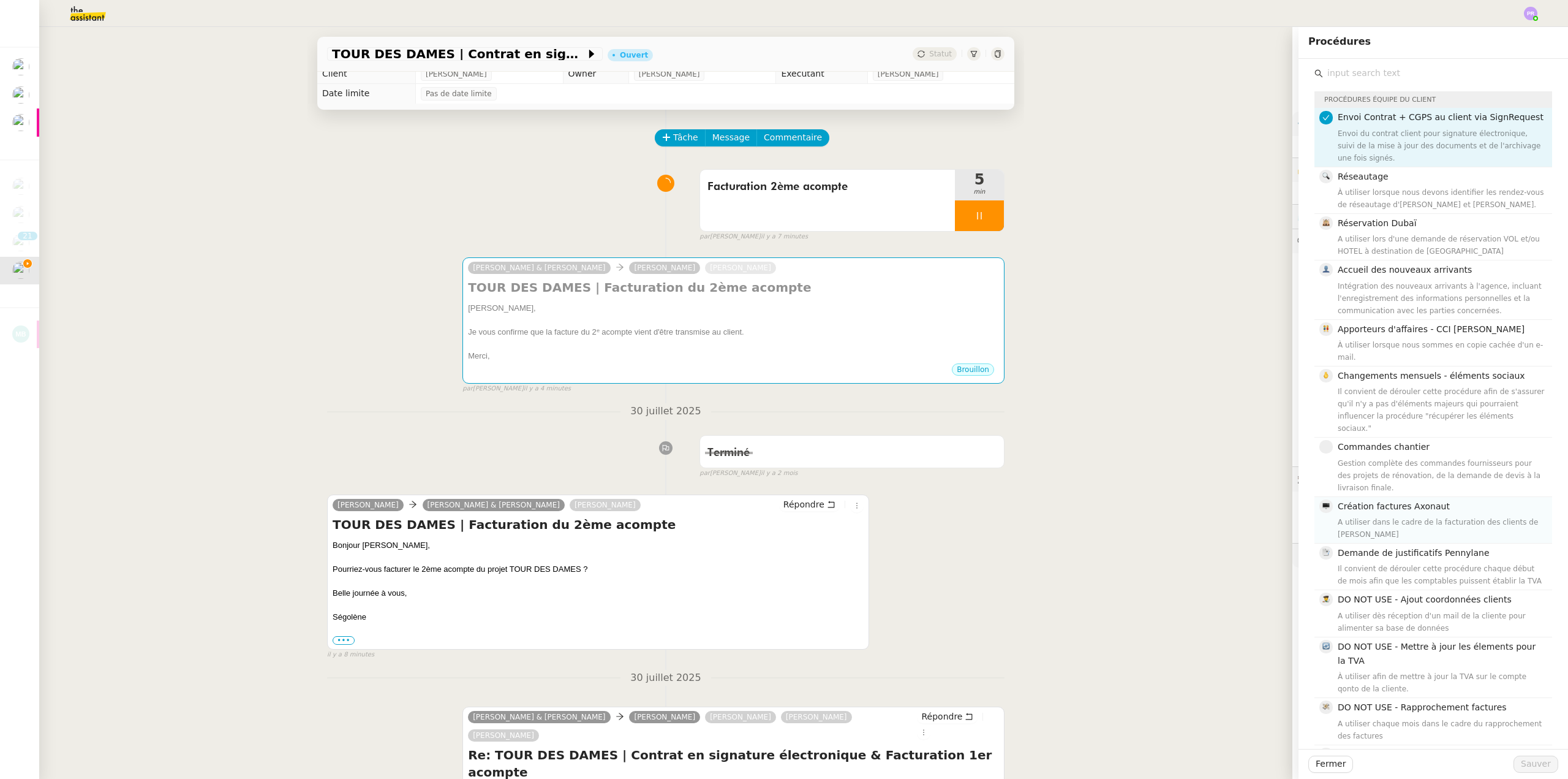
click at [1438, 499] on h4 "Création factures Axonaut" at bounding box center [1441, 506] width 207 height 14
click at [1533, 765] on span "Sauver" at bounding box center [1536, 763] width 30 height 14
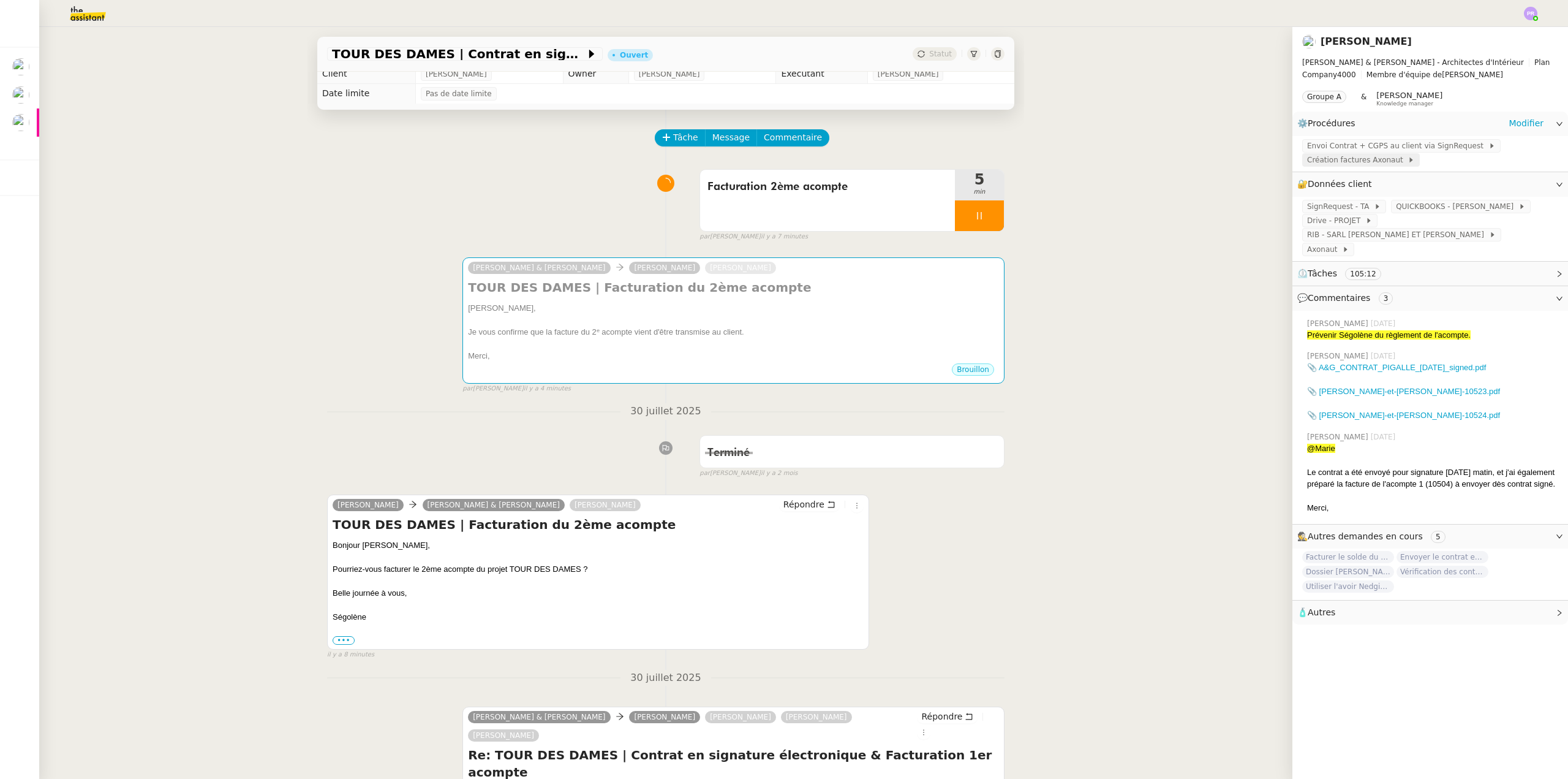
click at [1356, 162] on span "Création factures Axonaut" at bounding box center [1357, 160] width 100 height 12
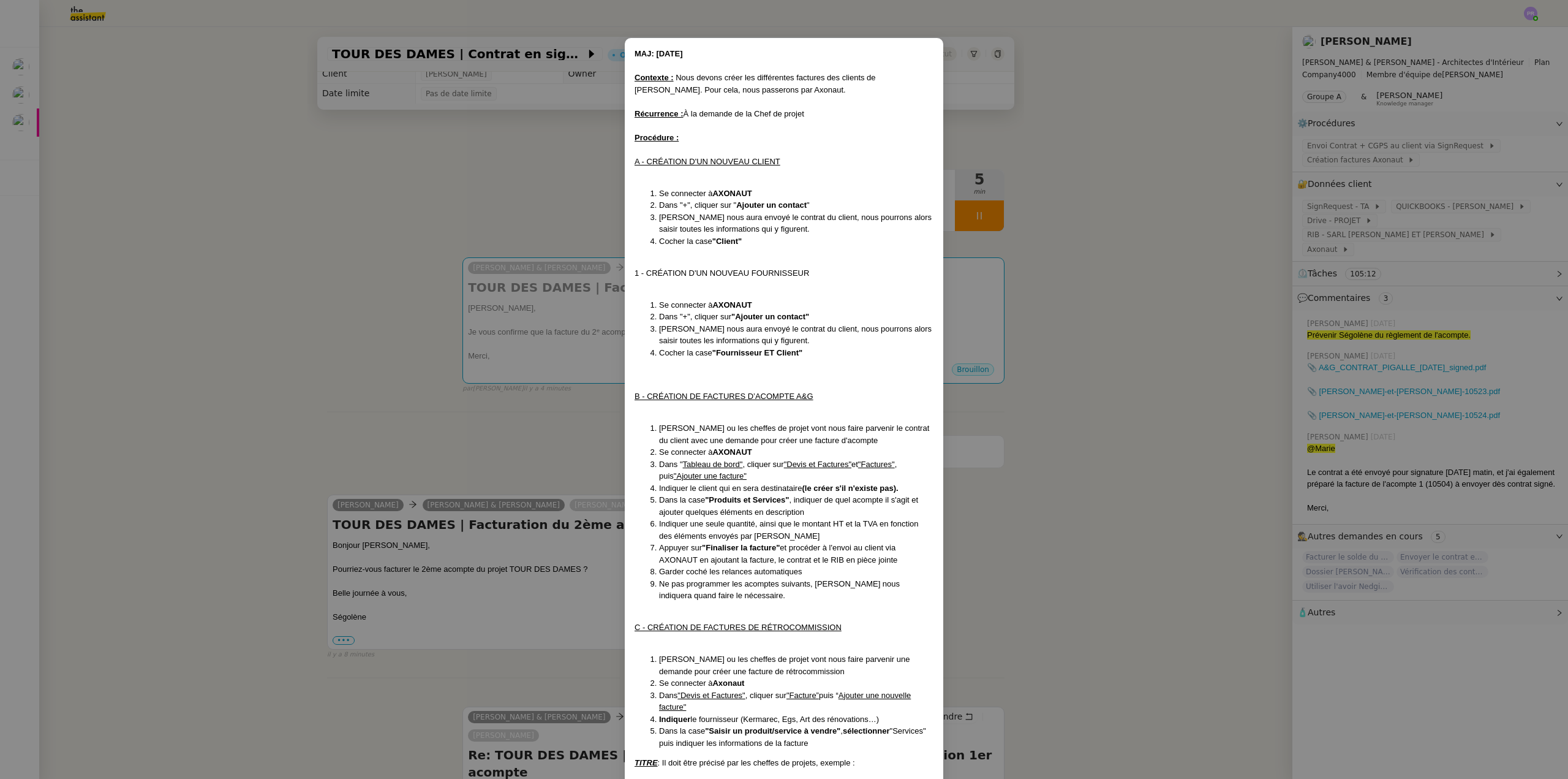
scroll to position [184, 0]
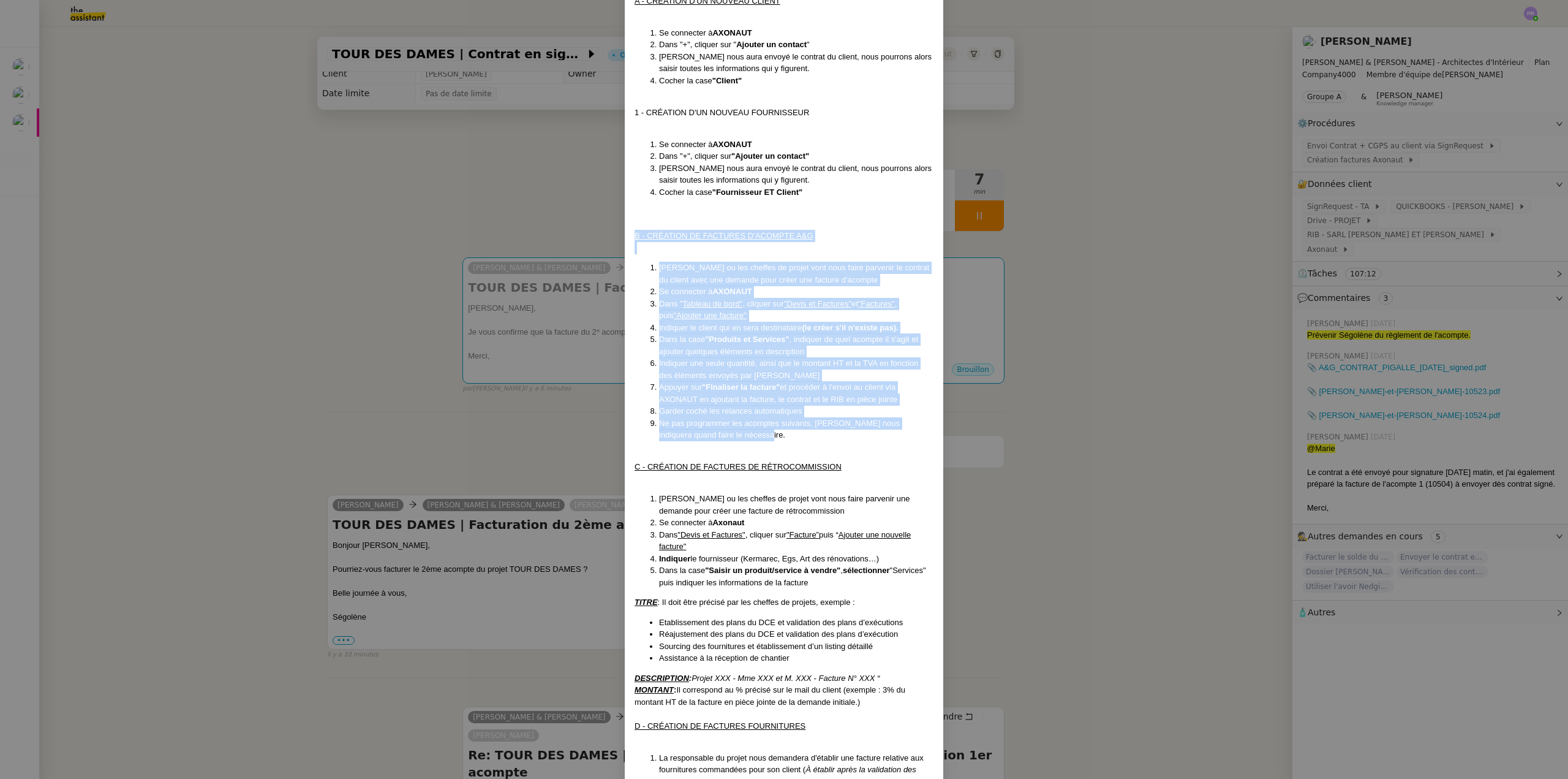
drag, startPoint x: 731, startPoint y: 436, endPoint x: 627, endPoint y: 237, distance: 224.5
click at [627, 237] on div "MAJ: 24/01/2025 Contexte : Nous devons créer les différentes factures des clien…" at bounding box center [784, 526] width 319 height 1298
copy div "B - CRÉATION DE FACTURES D’ACOMPTE A&G Gabrielle ou les cheffes de projet vont …"
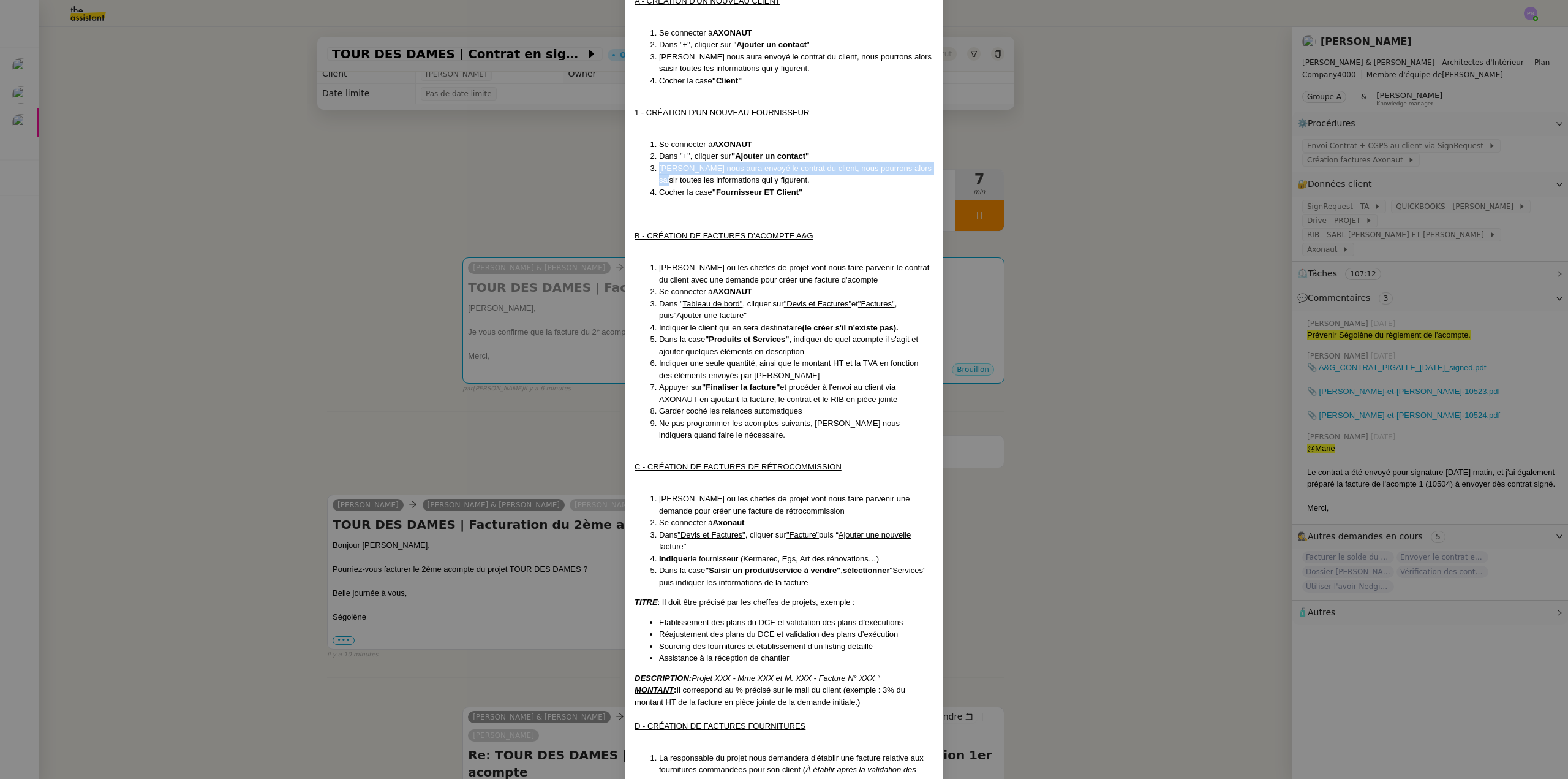
drag, startPoint x: 524, startPoint y: 176, endPoint x: 721, endPoint y: 167, distance: 197.2
click at [526, 176] on nz-modal-container "MAJ: 24/01/2025 Contexte : Nous devons créer les différentes factures des clien…" at bounding box center [784, 390] width 1568 height 779
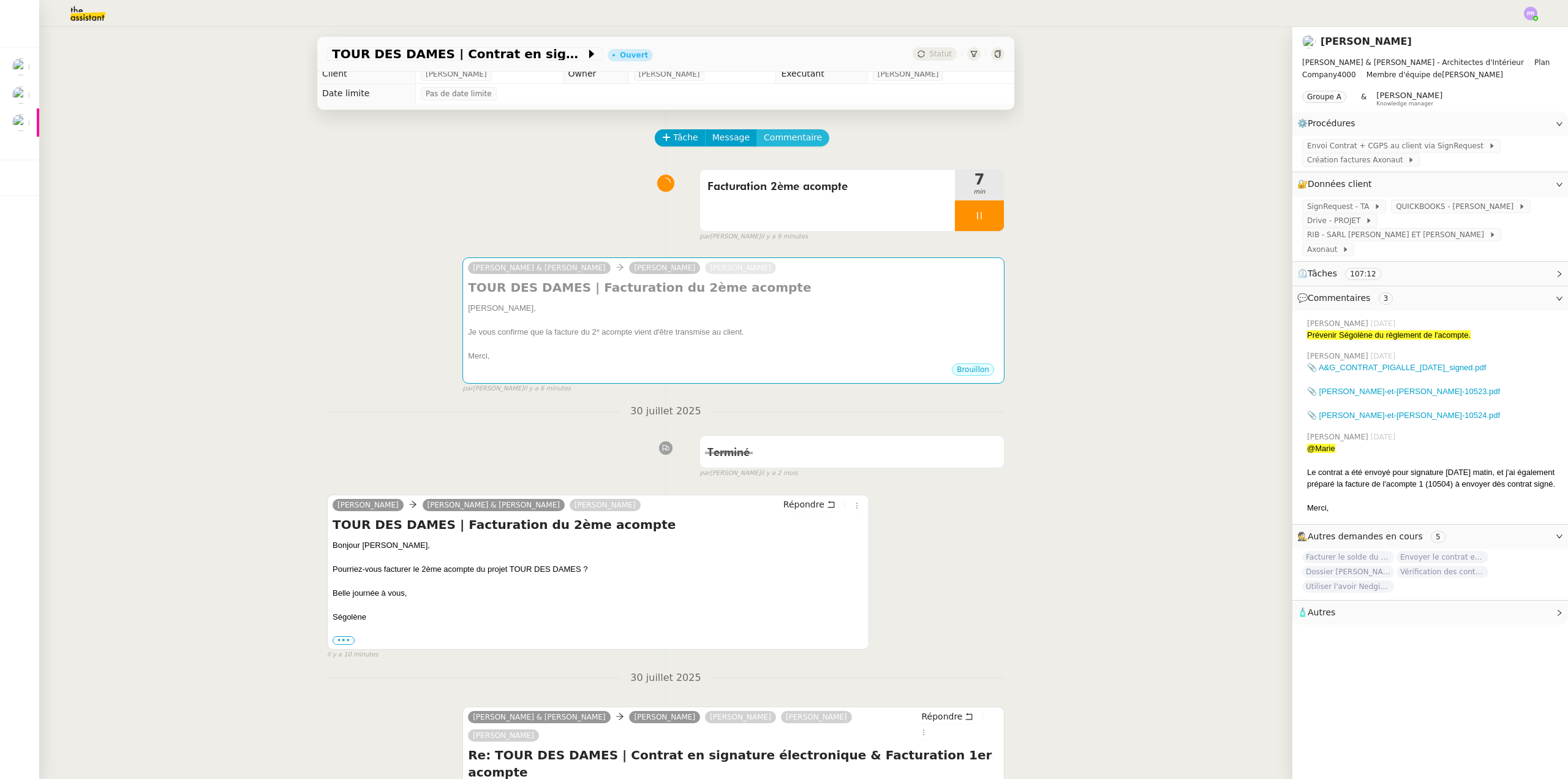
click at [776, 139] on span "Commentaire" at bounding box center [792, 137] width 58 height 14
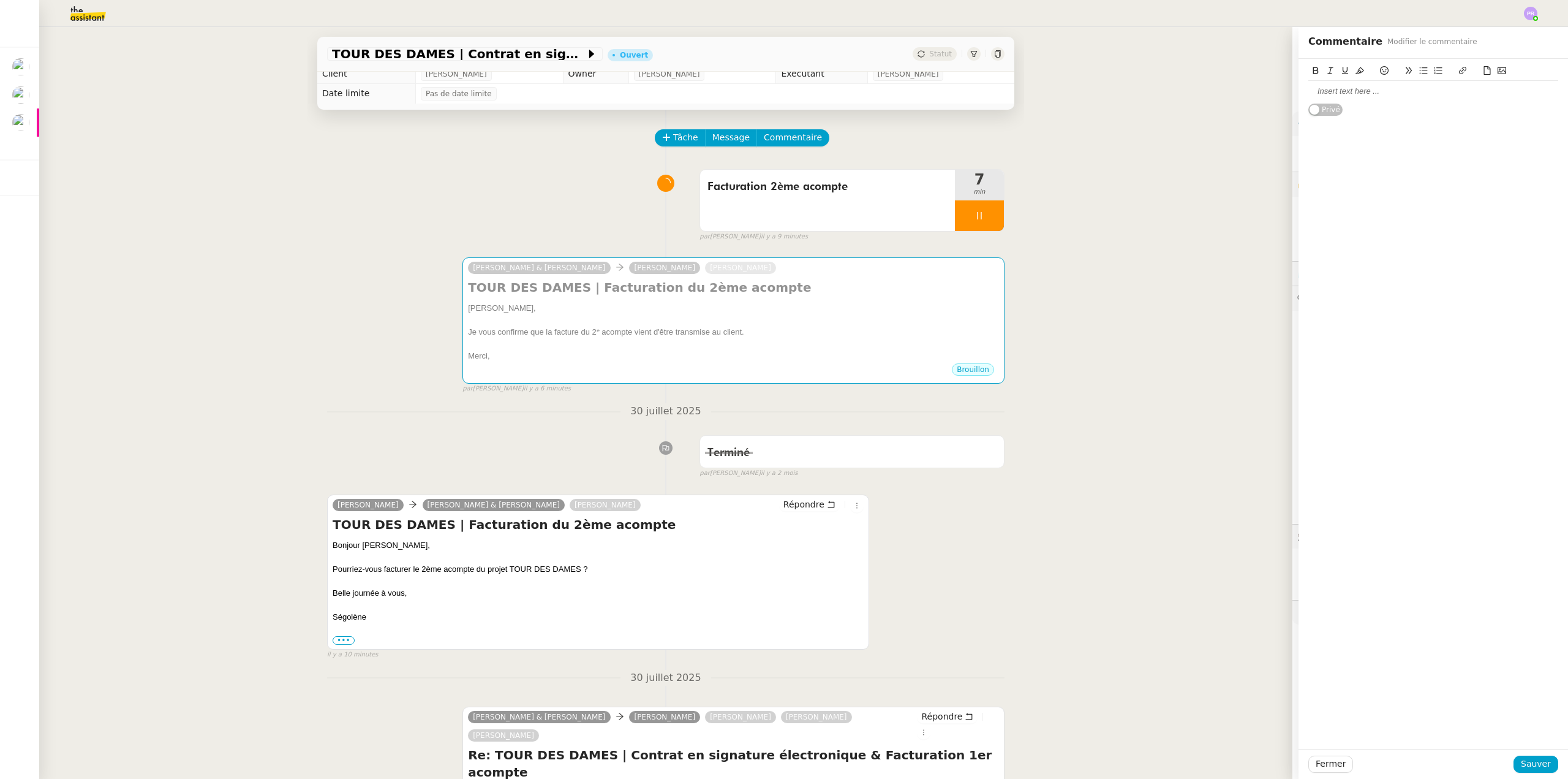
click at [1352, 88] on div at bounding box center [1433, 91] width 250 height 11
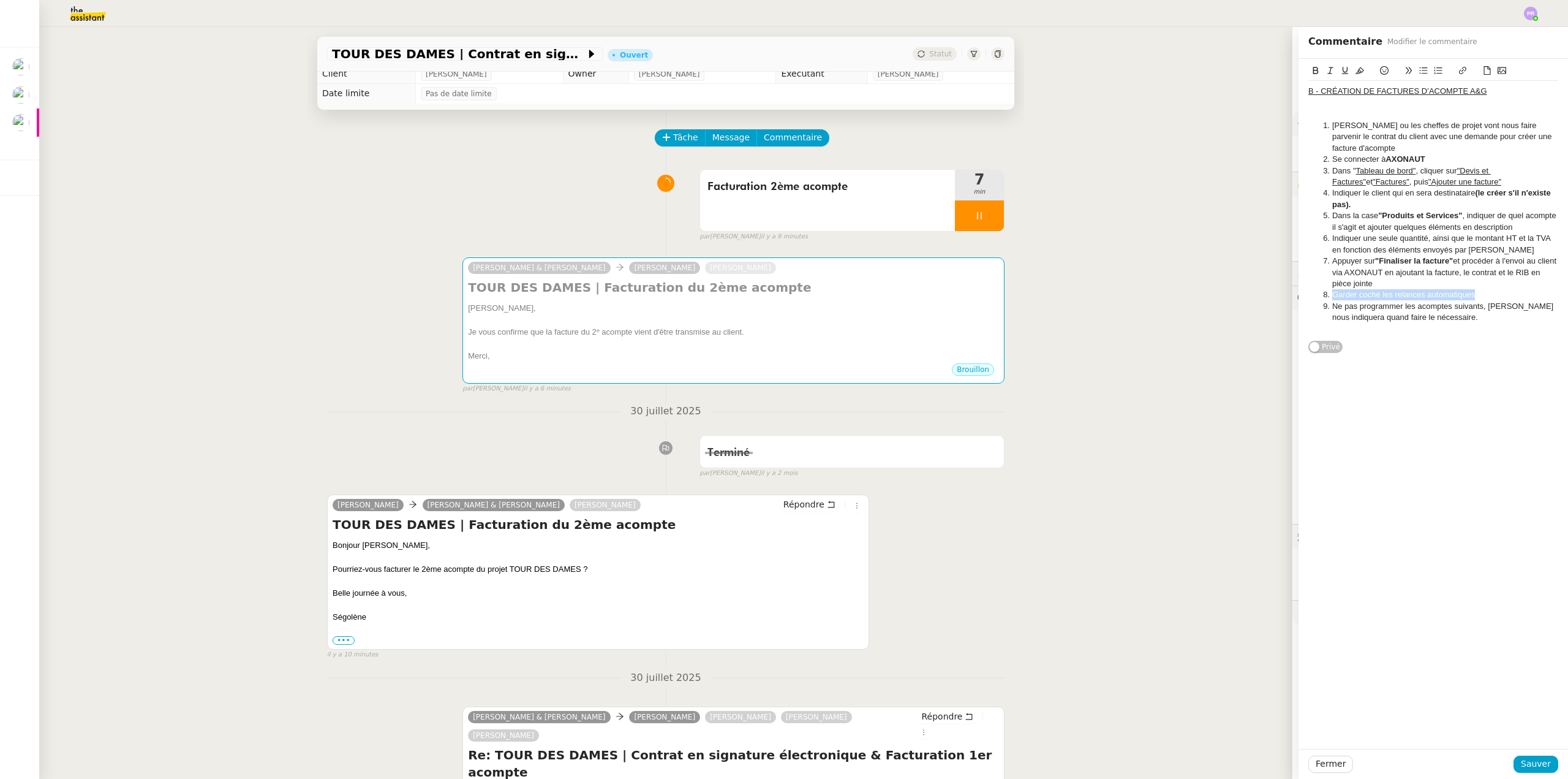
drag, startPoint x: 1486, startPoint y: 296, endPoint x: 1305, endPoint y: 297, distance: 181.0
click at [1308, 297] on ol "Gabrielle ou les cheffes de projet vont nous faire parvenir le contrat du clien…" at bounding box center [1433, 221] width 250 height 203
click at [1311, 71] on icon at bounding box center [1315, 70] width 8 height 8
click at [1492, 301] on li "Ne pas programmer les acomptes suivants, Gabrielle nous indiquera quand faire l…" at bounding box center [1439, 312] width 238 height 23
drag, startPoint x: 1490, startPoint y: 297, endPoint x: 1303, endPoint y: 291, distance: 187.1
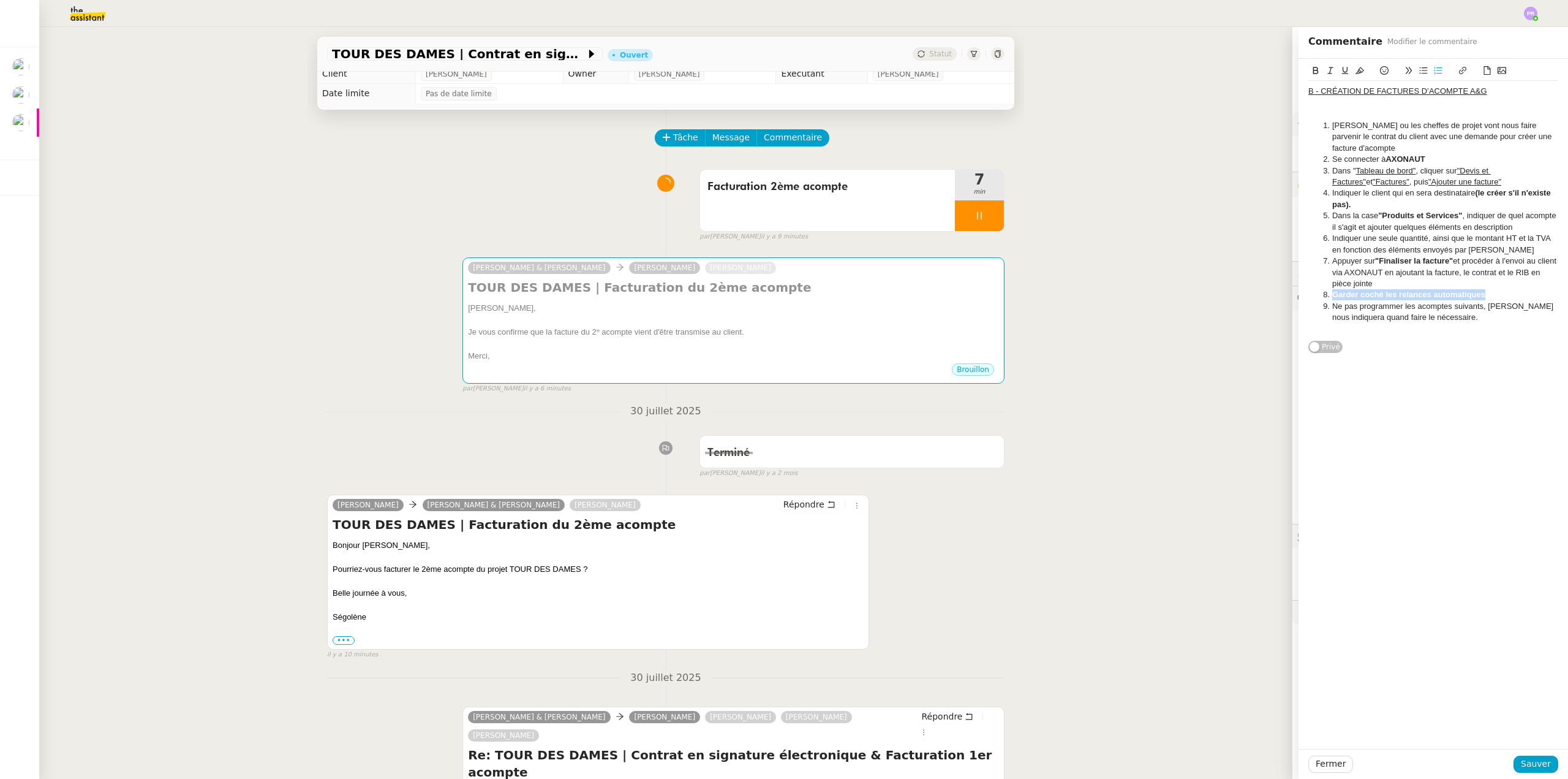
click at [1308, 291] on ol "Gabrielle ou les cheffes de projet vont nous faire parvenir le contrat du clien…" at bounding box center [1433, 221] width 250 height 203
click at [1313, 71] on icon at bounding box center [1316, 71] width 5 height 8
click at [1356, 71] on icon at bounding box center [1359, 70] width 8 height 8
click at [1488, 294] on li "Garder coché les relances automatiques" at bounding box center [1439, 295] width 238 height 11
click at [1480, 297] on li "Garder coché les relances automatiques" at bounding box center [1439, 295] width 238 height 11
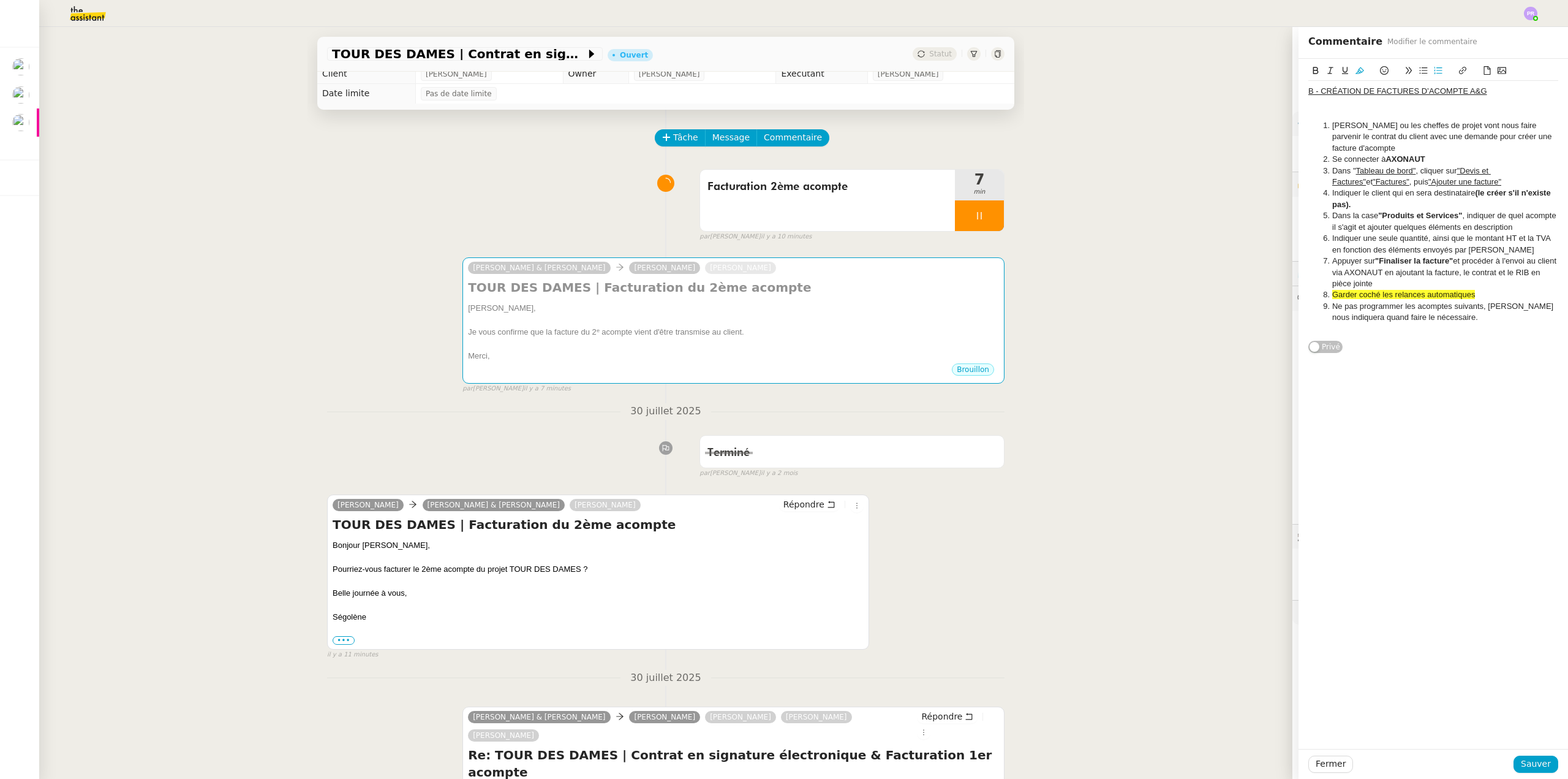
click at [1458, 320] on li "Ne pas programmer les acomptes suivants, Gabrielle nous indiquera quand faire l…" at bounding box center [1439, 312] width 238 height 23
click at [1391, 288] on li "Appuyer sur "Finaliser la facture" et procéder à l'envoi au client via AXONAUT …" at bounding box center [1439, 272] width 238 height 34
click at [1469, 331] on li "Ne pas programmer les acomptes suivants, Gabrielle nous indiquera quand faire l…" at bounding box center [1439, 323] width 238 height 23
click at [1533, 767] on span "Sauver" at bounding box center [1536, 763] width 30 height 14
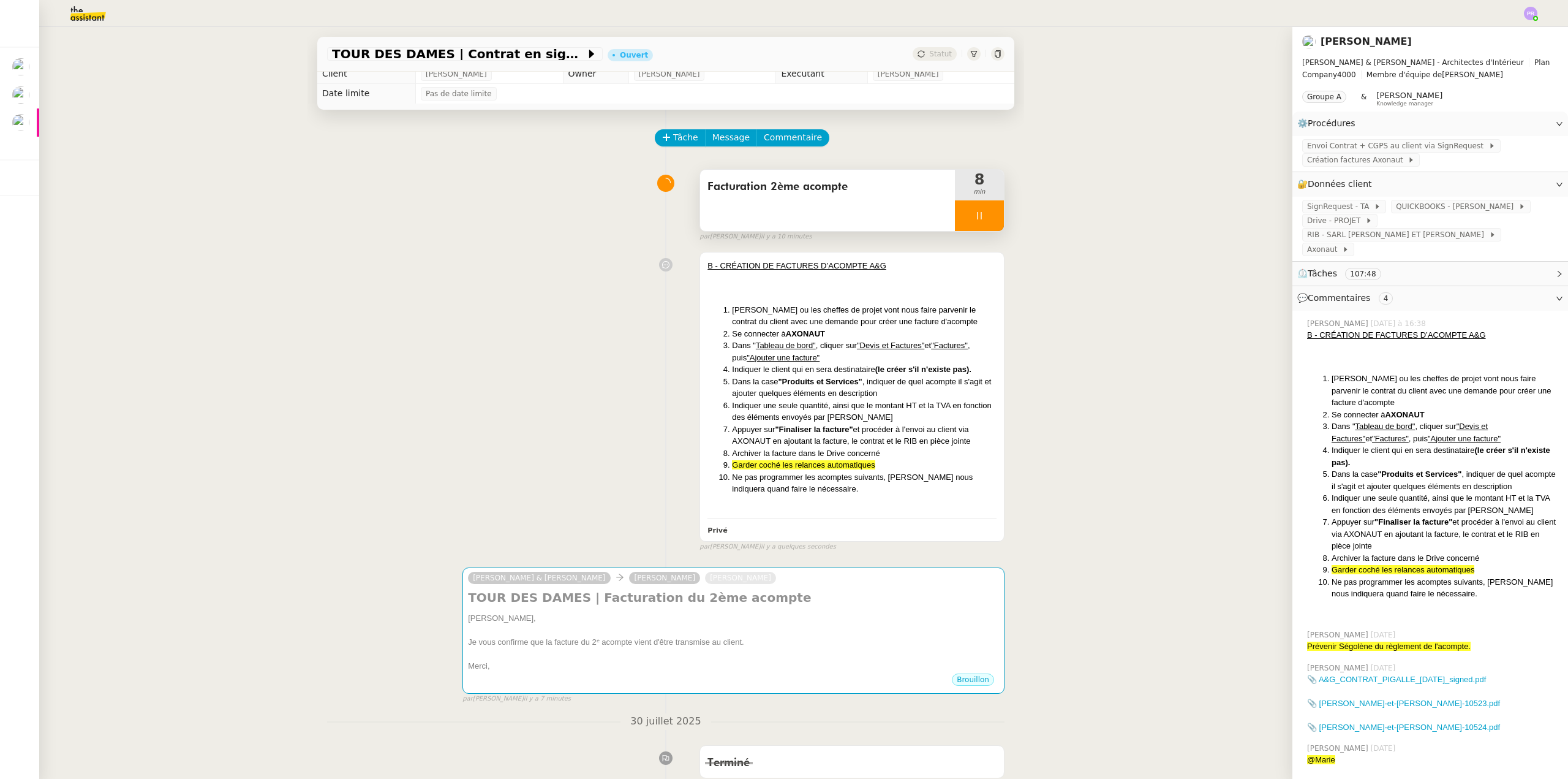
click at [975, 219] on icon at bounding box center [979, 215] width 10 height 10
click at [964, 220] on div at bounding box center [967, 215] width 25 height 31
click at [962, 212] on div at bounding box center [979, 215] width 49 height 31
click at [987, 221] on icon at bounding box center [991, 215] width 10 height 10
click at [677, 140] on span "Tâche" at bounding box center [685, 137] width 25 height 14
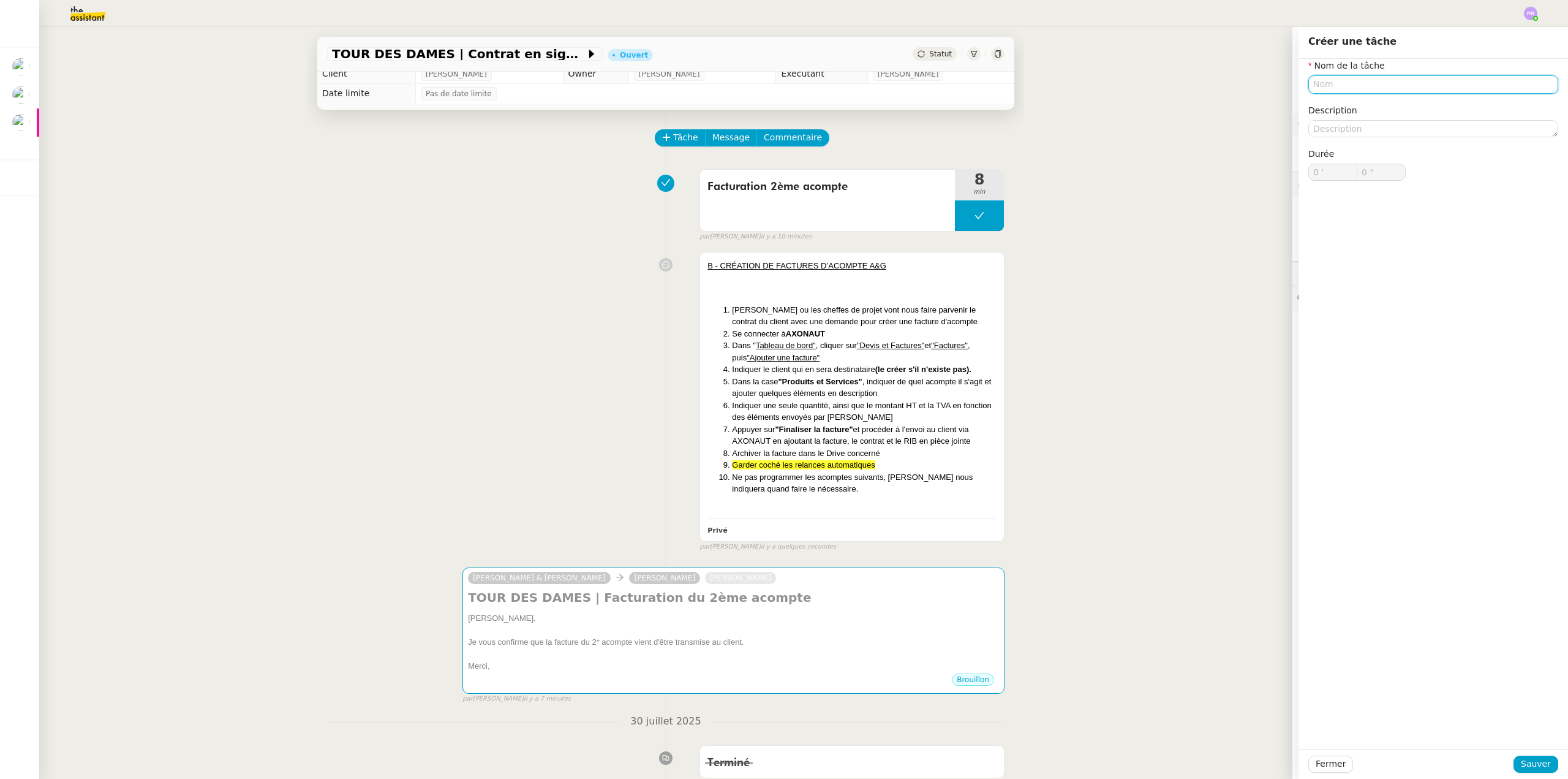
click at [1332, 81] on input "text" at bounding box center [1433, 84] width 250 height 18
click at [1374, 107] on div "Modification de procédure" at bounding box center [1427, 107] width 240 height 11
type input "Modification de procédure"
click at [1527, 768] on span "Sauver" at bounding box center [1536, 763] width 30 height 14
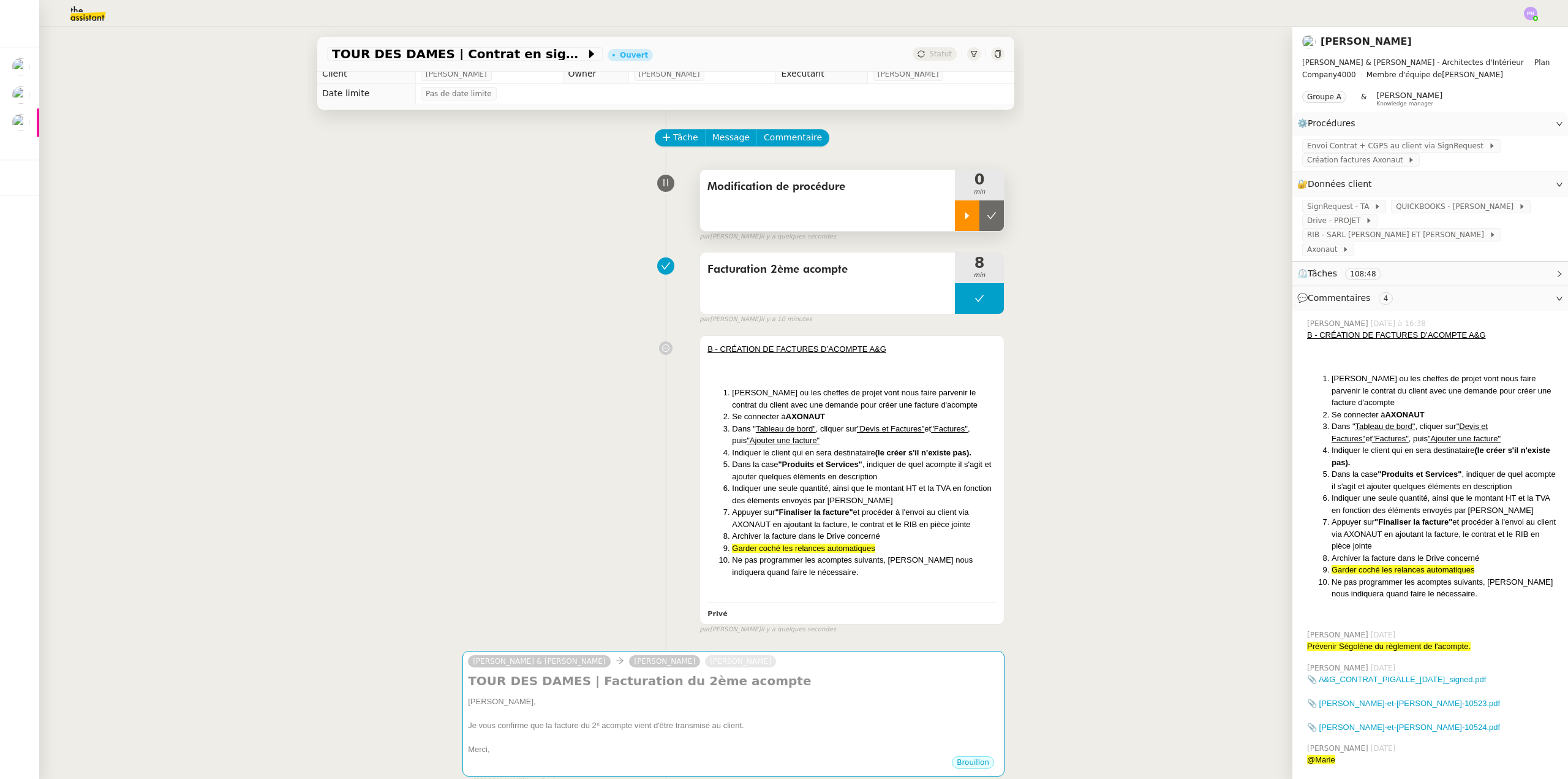
click at [955, 217] on div at bounding box center [967, 215] width 25 height 31
click at [900, 448] on li "Indiquer le client qui en sera destinataire (le créer s'il n'existe pas)." at bounding box center [864, 453] width 264 height 12
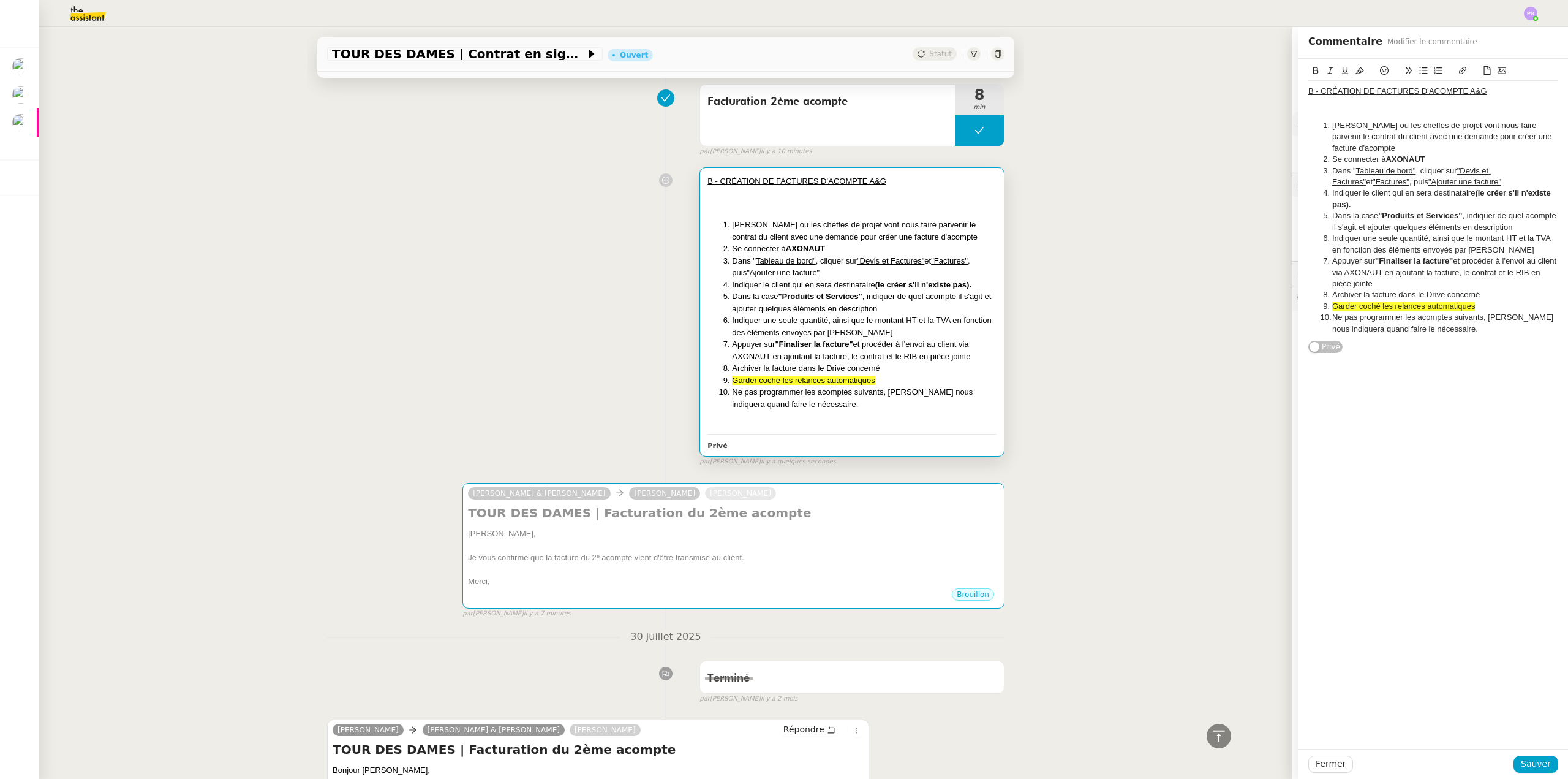
scroll to position [108, 0]
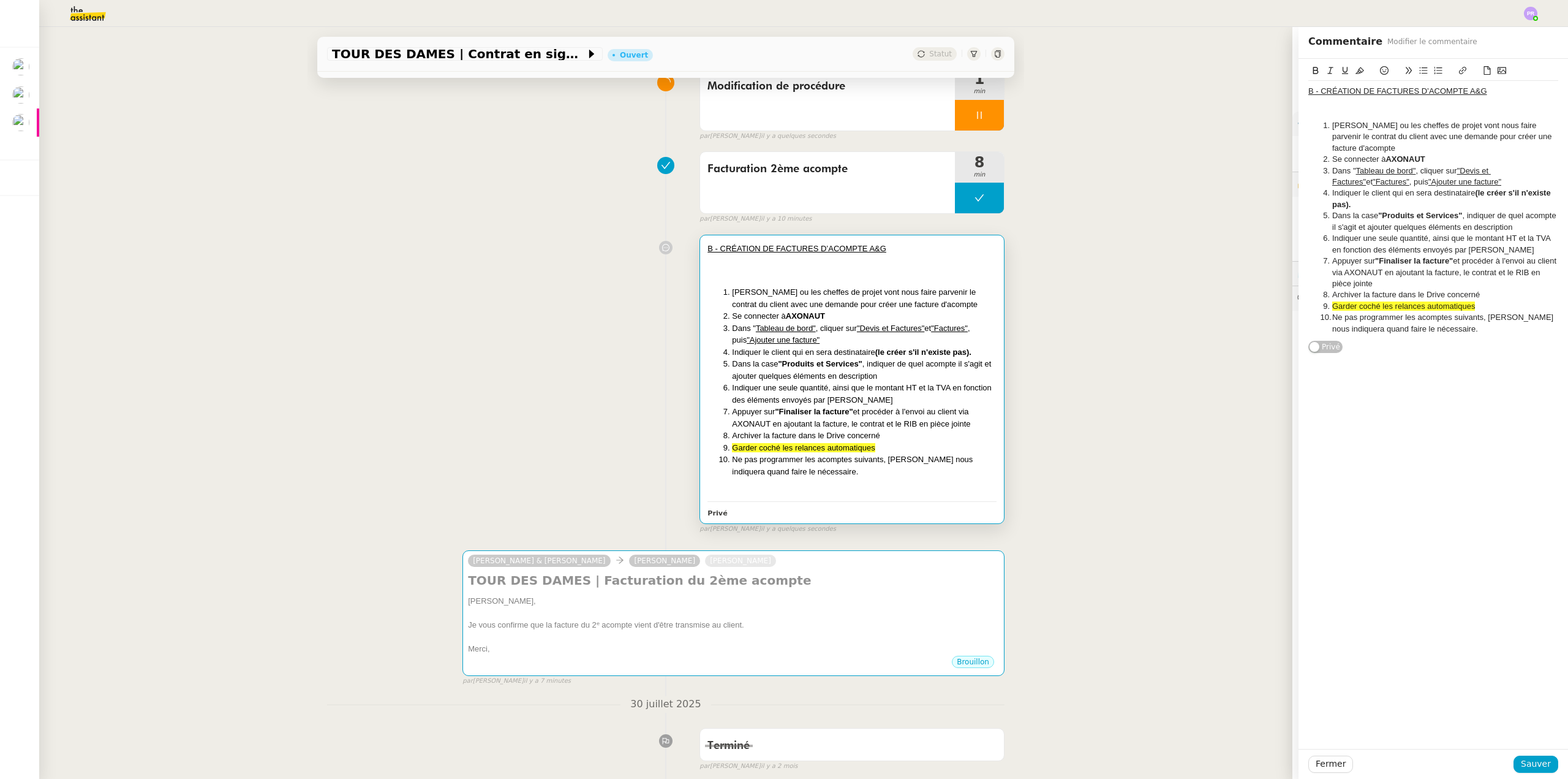
click at [1483, 293] on li "Archiver la facture dans le Drive concerné" at bounding box center [1439, 295] width 238 height 11
click at [1353, 302] on li "Archiver la facture dans le Drive concerné dans la partie "Adminsitratif" / "Co…" at bounding box center [1439, 301] width 238 height 23
click at [0, 0] on lt-span "Admin is tratif" at bounding box center [0, 0] width 0 height 0
drag, startPoint x: 1428, startPoint y: 307, endPoint x: 1307, endPoint y: 294, distance: 121.7
click at [1308, 294] on ol "Gabrielle ou les cheffes de projet vont nous faire parvenir le contrat du clien…" at bounding box center [1433, 233] width 250 height 226
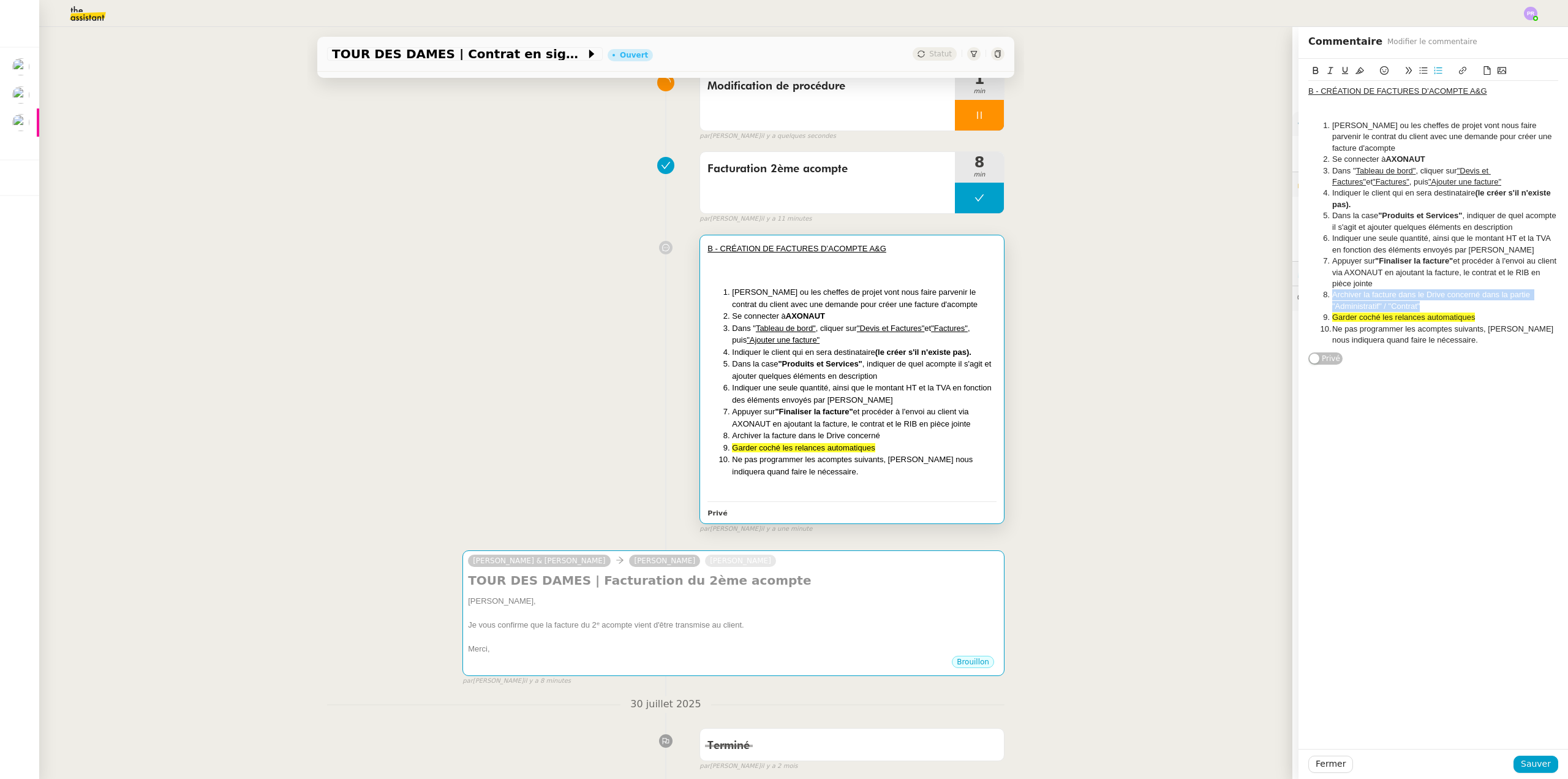
click at [1353, 70] on button at bounding box center [1360, 71] width 15 height 14
drag, startPoint x: 1466, startPoint y: 316, endPoint x: 1487, endPoint y: 317, distance: 21.0
click at [1467, 316] on span "Garder coché les relances automatiques" at bounding box center [1403, 317] width 142 height 9
click at [1487, 317] on li "Garder coché les relances automatiques" at bounding box center [1439, 317] width 238 height 11
click at [1530, 759] on span "Sauver" at bounding box center [1536, 763] width 30 height 14
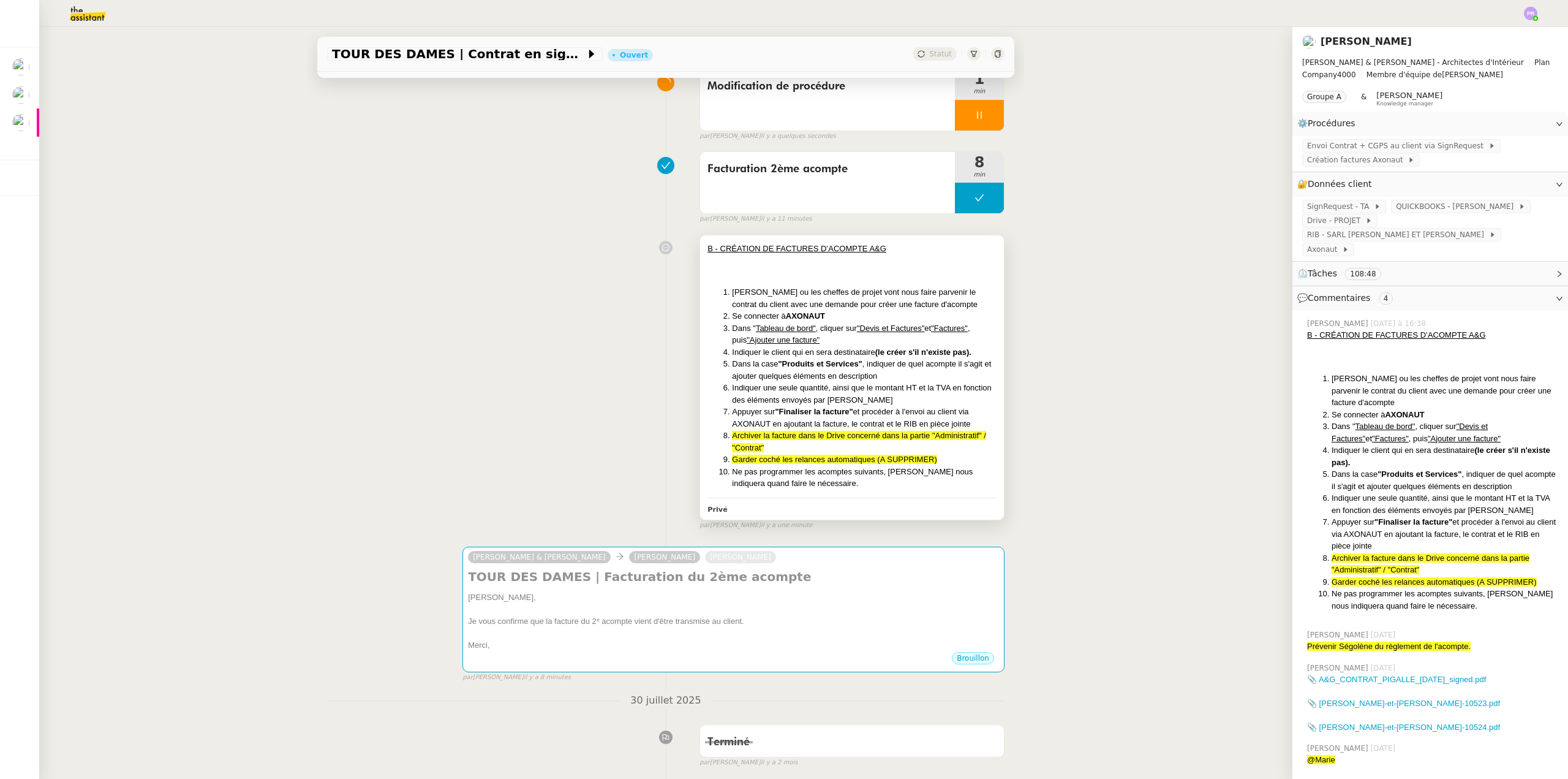
click at [789, 380] on li "Dans la case "Produits et Services" , indiquer de quel acompte il s'agit et ajo…" at bounding box center [864, 370] width 264 height 24
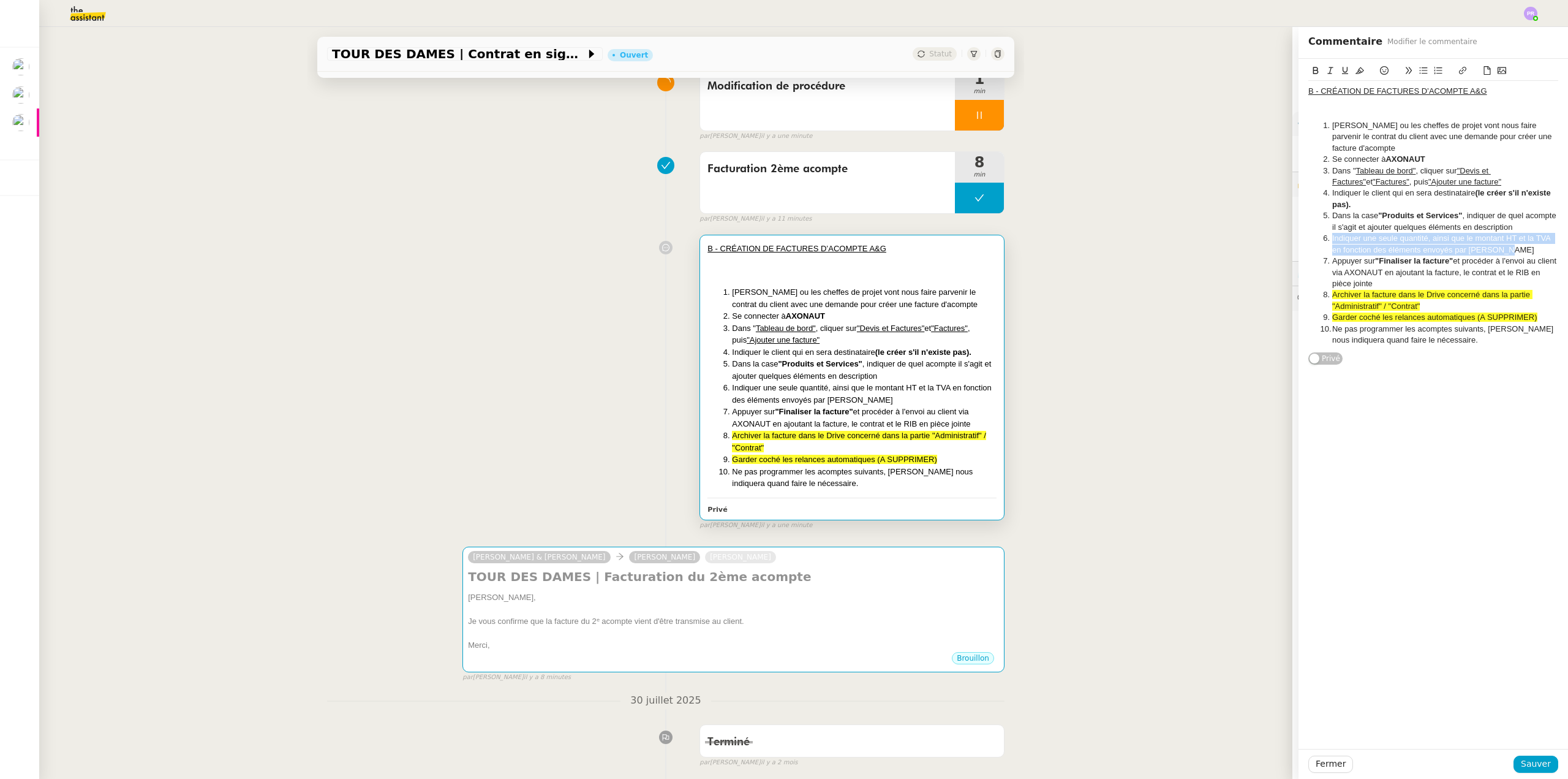
drag, startPoint x: 1515, startPoint y: 247, endPoint x: 1307, endPoint y: 238, distance: 208.2
click at [1308, 238] on ol "Gabrielle ou les cheffes de projet vont nous faire parvenir le contrat du clien…" at bounding box center [1433, 233] width 250 height 226
drag, startPoint x: 1410, startPoint y: 248, endPoint x: 1304, endPoint y: 236, distance: 106.7
click at [1308, 236] on ol "Gabrielle ou les cheffes de projet vont nous faire parvenir le contrat du clien…" at bounding box center [1433, 233] width 250 height 226
click at [1356, 72] on icon at bounding box center [1359, 70] width 8 height 7
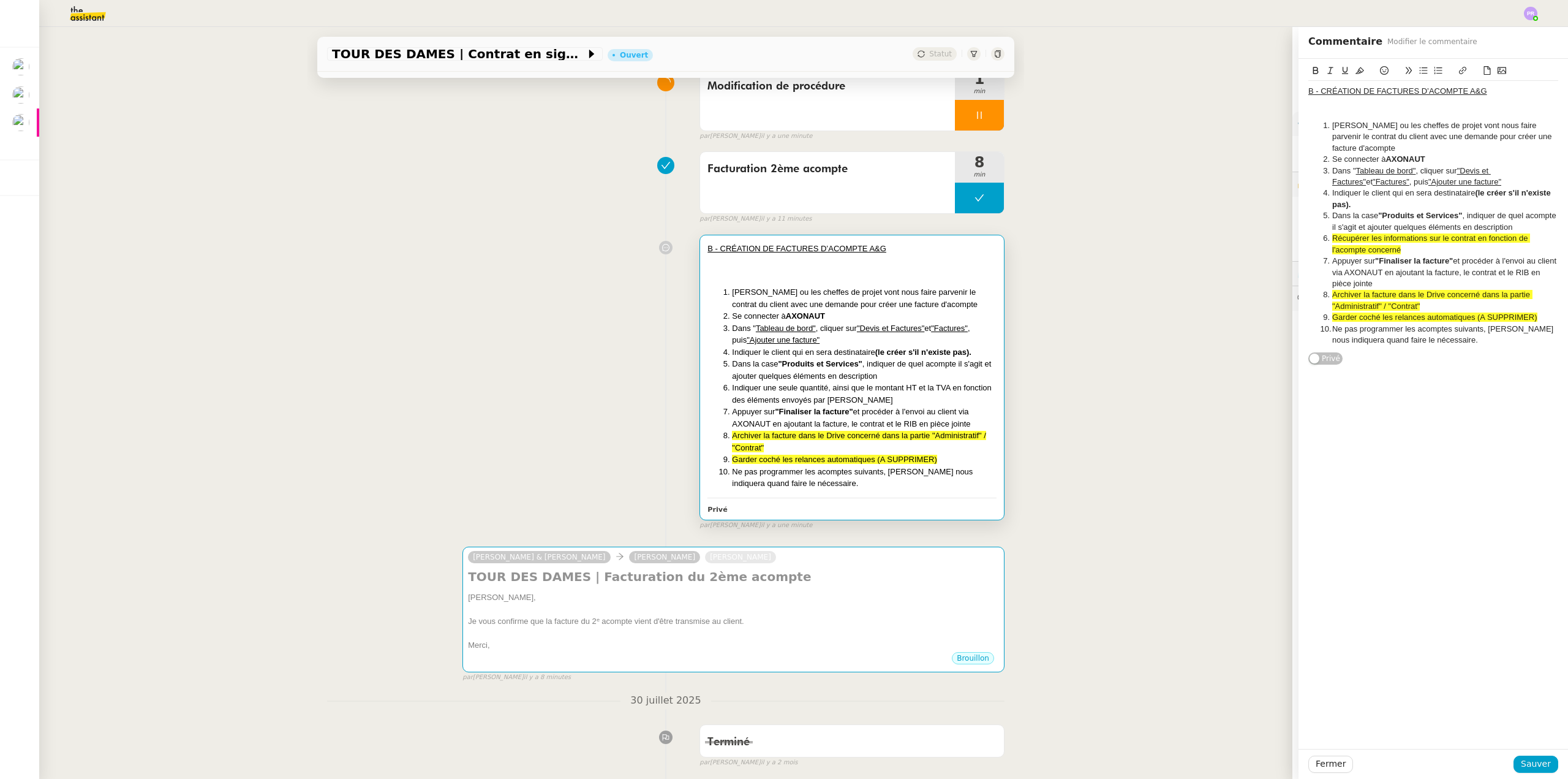
click at [1429, 237] on span "Récupérer les informations sur le contrat en fonction de l'acompte concerné" at bounding box center [1431, 243] width 198 height 20
click at [1541, 761] on span "Sauver" at bounding box center [1536, 763] width 30 height 14
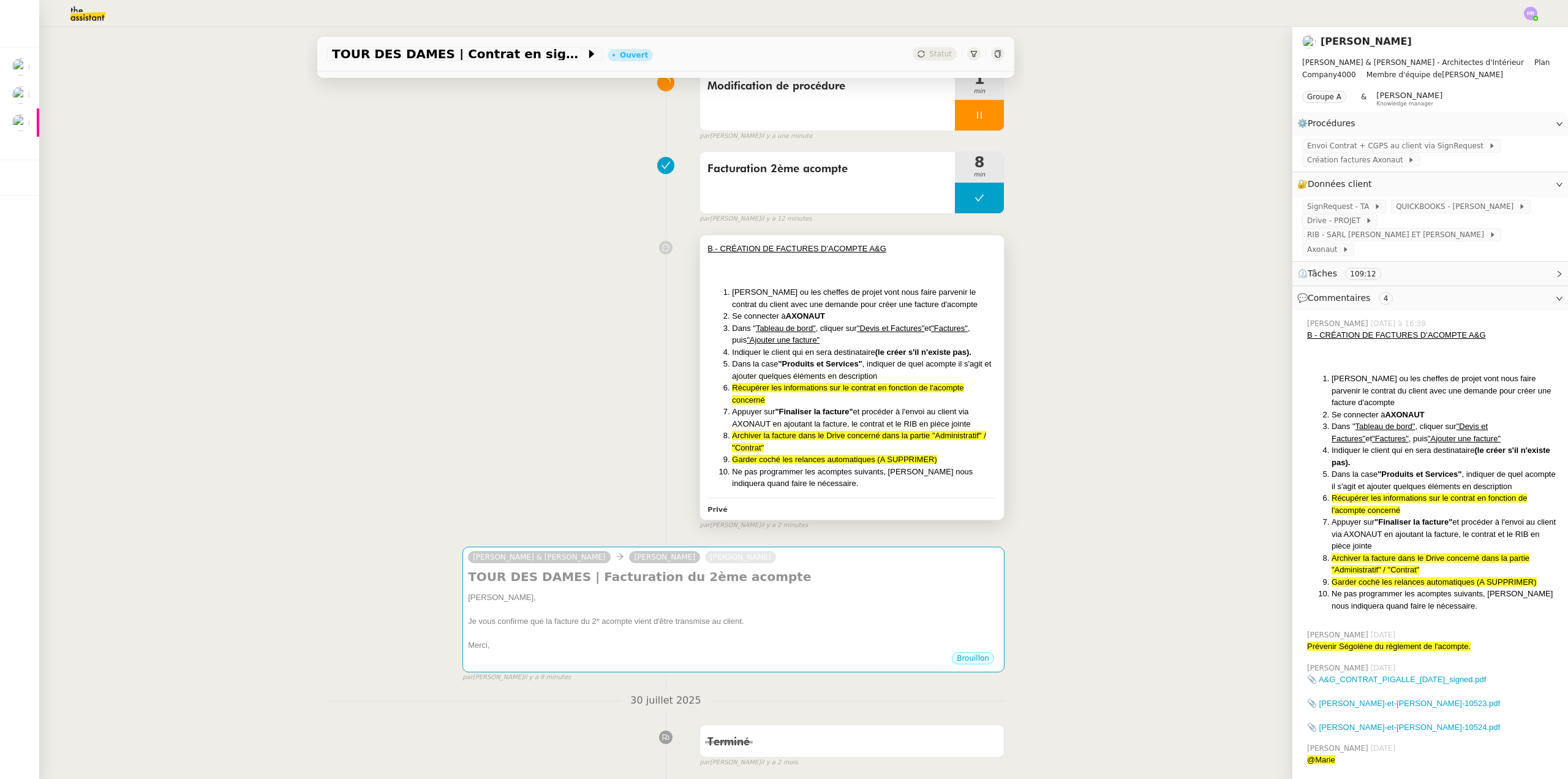
click at [902, 377] on li "Dans la case "Produits et Services" , indiquer de quel acompte il s'agit et ajo…" at bounding box center [864, 370] width 264 height 24
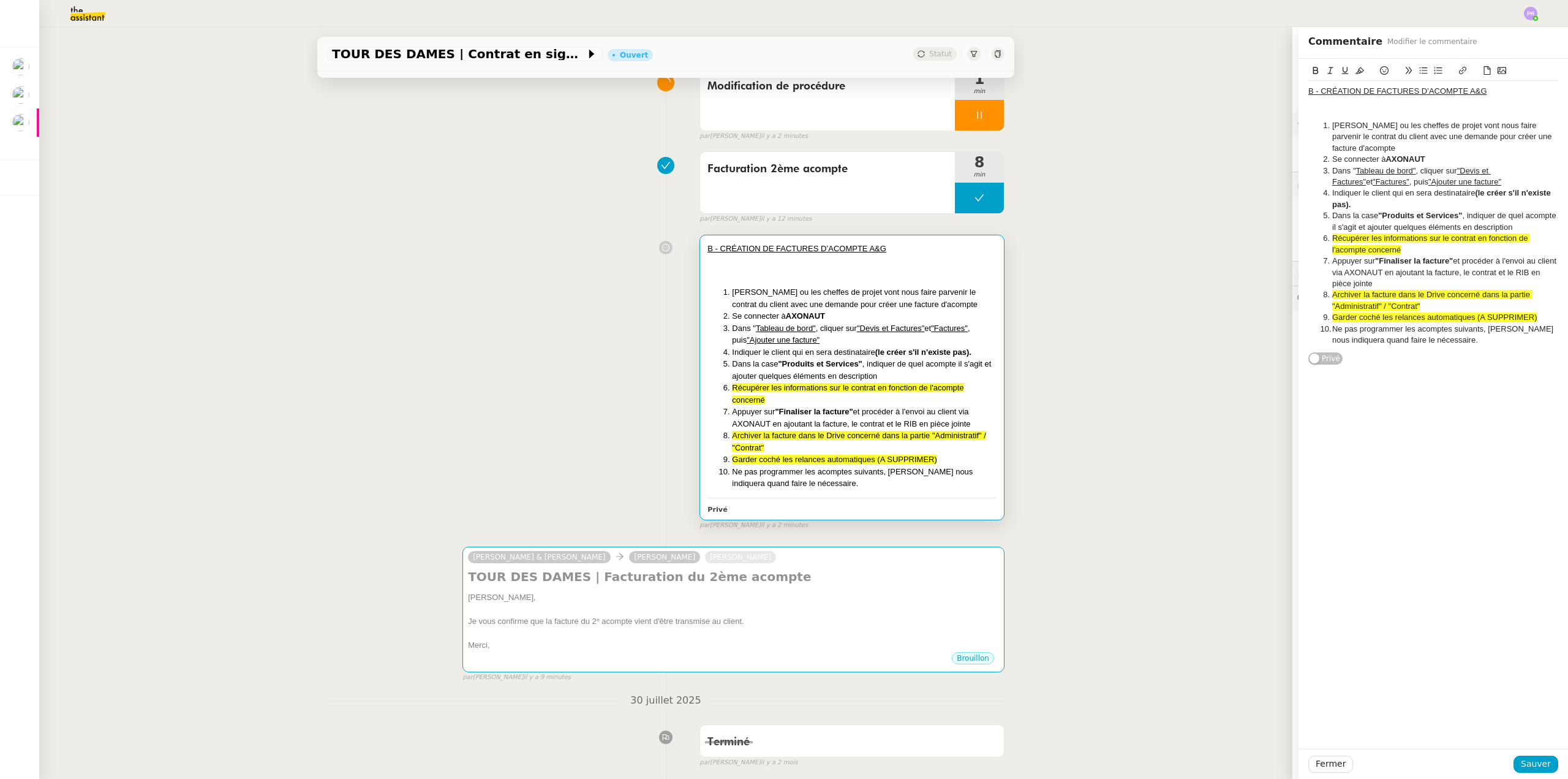
click at [1419, 226] on li "Dans la case "Produits et Services" , indiquer de quel acompte il s'agit et ajo…" at bounding box center [1439, 221] width 238 height 23
click at [1423, 225] on li "Dans la case "Produits et Services" , indiquer de quel acompte il s'agit et ajo…" at bounding box center [1439, 221] width 238 height 23
click at [1422, 227] on li "Dans la case "Produits et Services" , indiquer de quel acompte il s'agit et ajo…" at bounding box center [1439, 221] width 238 height 23
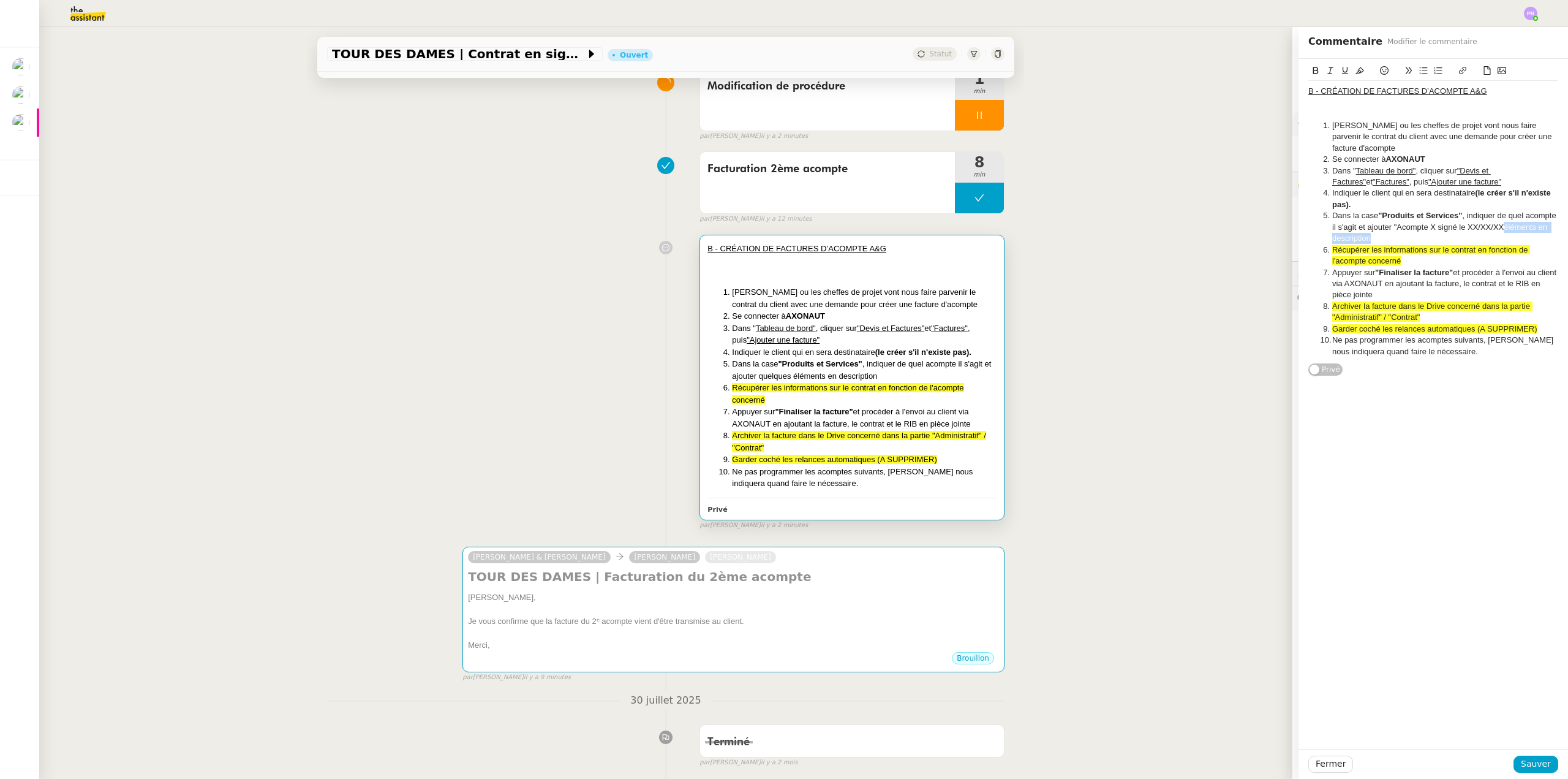
drag, startPoint x: 1448, startPoint y: 241, endPoint x: 1363, endPoint y: 240, distance: 85.0
click at [1363, 240] on li "Dans la case "Produits et Services" , indiquer de quel acompte il s'agit et ajo…" at bounding box center [1439, 227] width 238 height 34
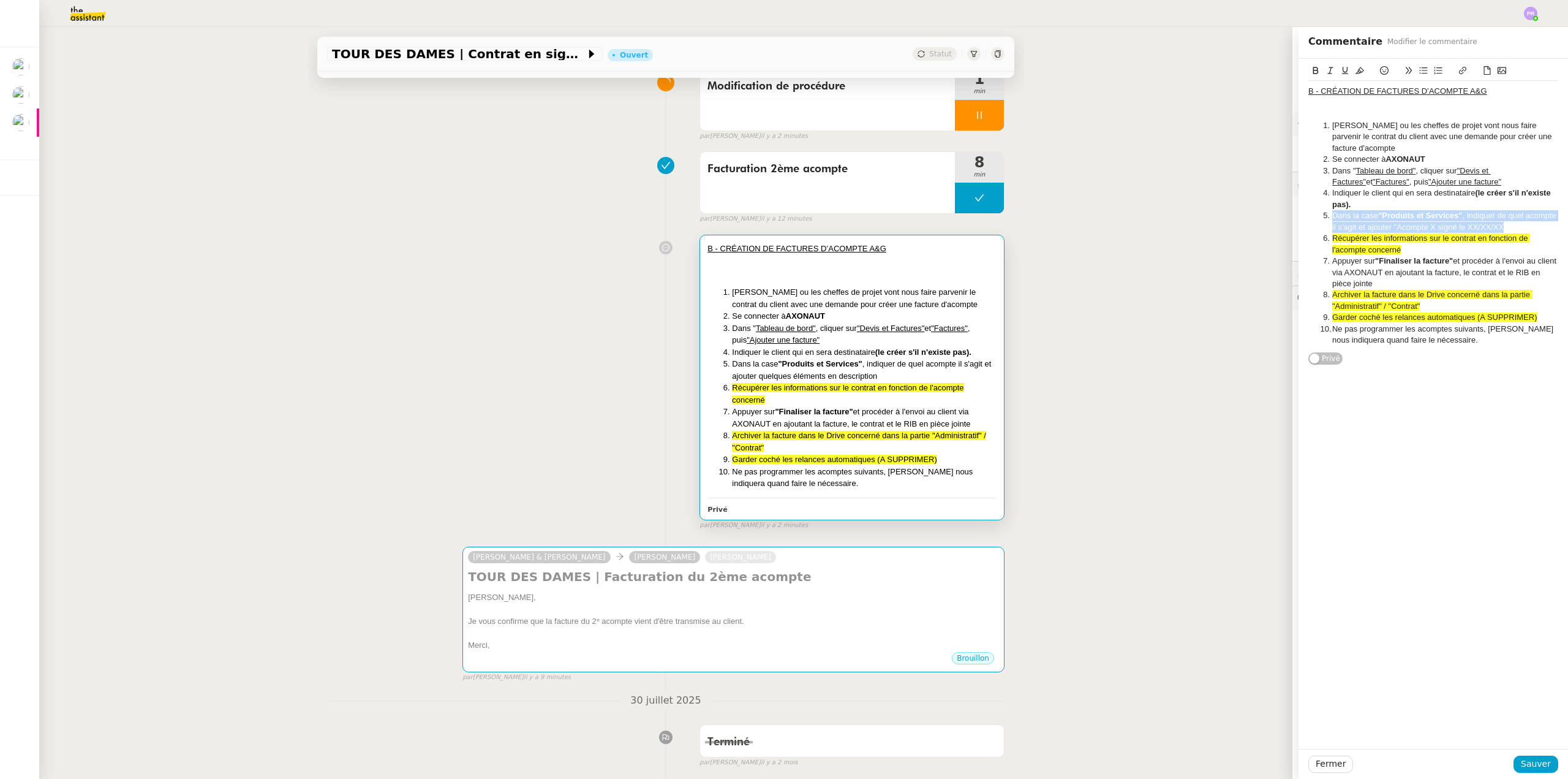
drag, startPoint x: 1484, startPoint y: 225, endPoint x: 1299, endPoint y: 219, distance: 185.1
click at [1299, 219] on div "B - CRÉATION DE FACTURES D’ACOMPTE A&G Gabrielle ou les cheffes de projet vont …" at bounding box center [1433, 212] width 270 height 307
click at [1356, 71] on icon at bounding box center [1359, 70] width 8 height 7
click at [1523, 768] on span "Sauver" at bounding box center [1536, 763] width 30 height 14
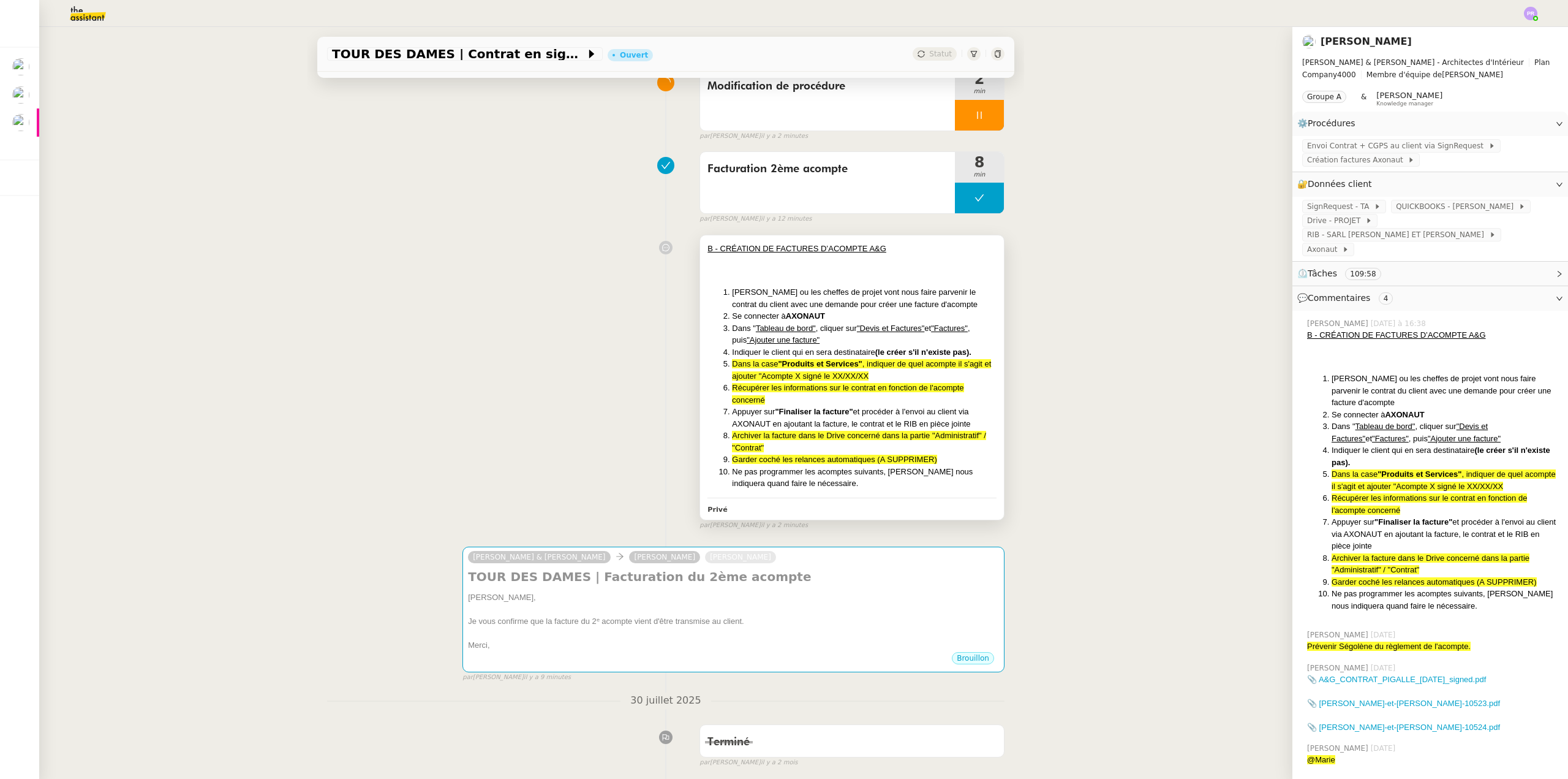
click at [886, 373] on li "Dans la case "Produits et Services" , indiquer de quel acompte il s'agit et ajo…" at bounding box center [864, 370] width 264 height 24
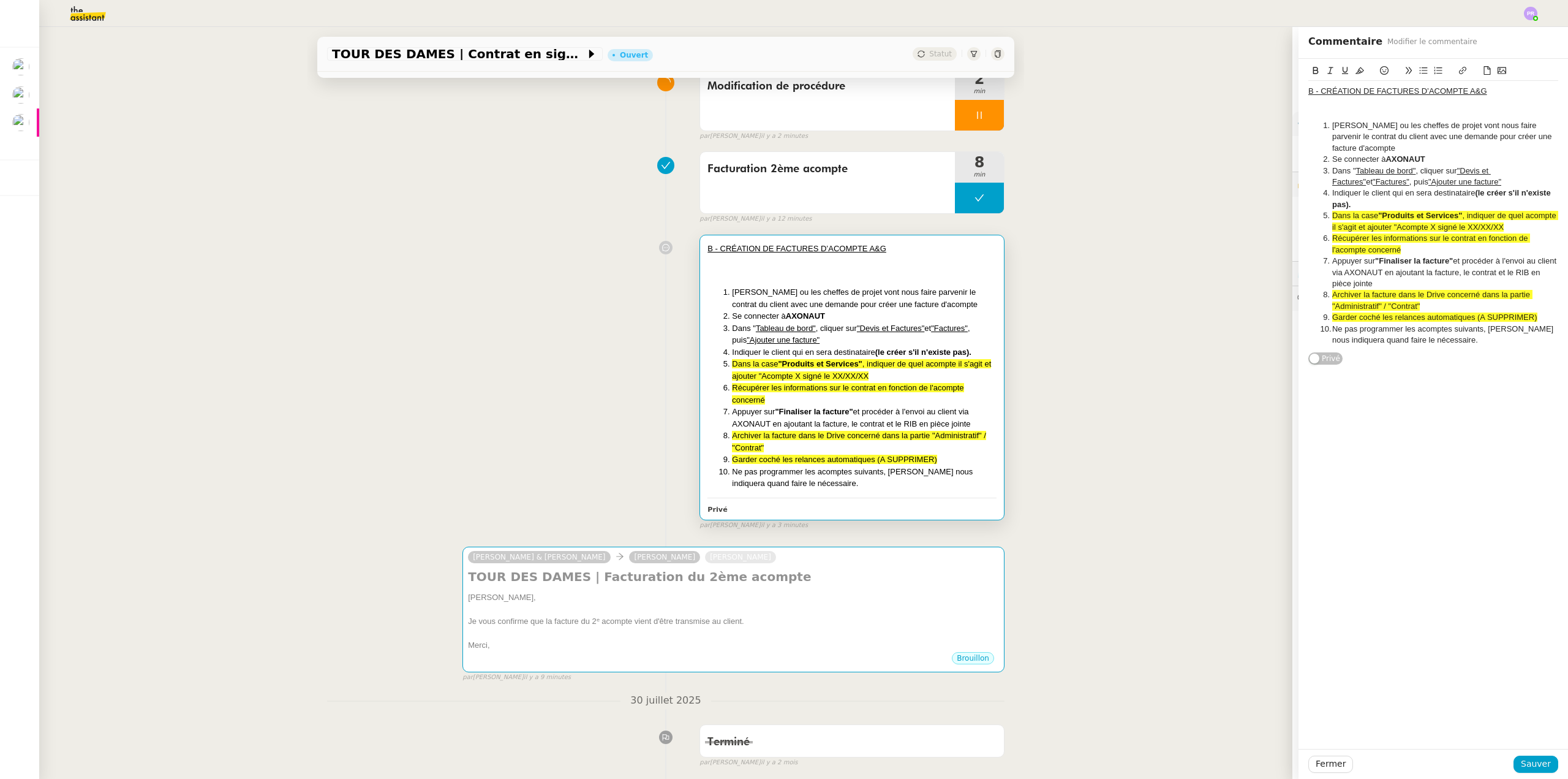
click at [1533, 228] on li "Dans la case "Produits et Services" , indiquer de quel acompte il s'agit et ajo…" at bounding box center [1439, 221] width 238 height 23
click at [1412, 249] on li "Récupérer les informations sur le contrat en fonction de l'acompte concerné" at bounding box center [1439, 244] width 238 height 23
drag, startPoint x: 1363, startPoint y: 238, endPoint x: 1325, endPoint y: 238, distance: 38.0
click at [1325, 238] on li "Récupérer les informations sur le contrat en fonction de l'acompte concerné" at bounding box center [1439, 244] width 238 height 23
click at [1311, 74] on icon at bounding box center [1315, 70] width 8 height 8
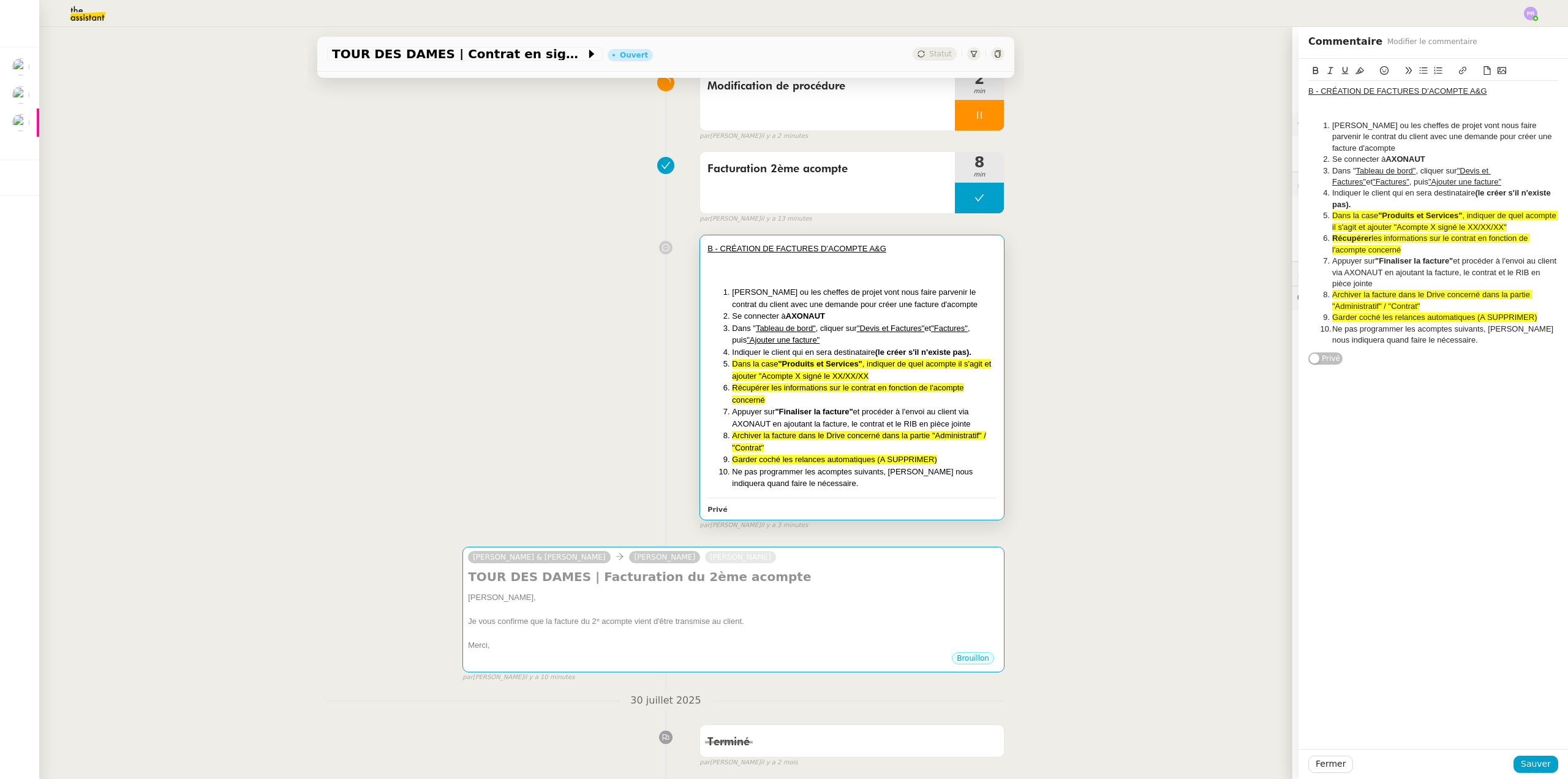
drag, startPoint x: 1394, startPoint y: 250, endPoint x: 1331, endPoint y: 251, distance: 63.0
click at [1331, 251] on li "Récupérer les informations sur le contrat en fonction de l'acompte concerné" at bounding box center [1439, 244] width 238 height 23
click at [1341, 71] on icon at bounding box center [1344, 70] width 8 height 8
click at [1424, 252] on li "Récupérer les informations sur le contrat en fonction de l' acompte concerné" at bounding box center [1439, 244] width 238 height 23
click at [1539, 769] on span "Sauver" at bounding box center [1536, 763] width 30 height 14
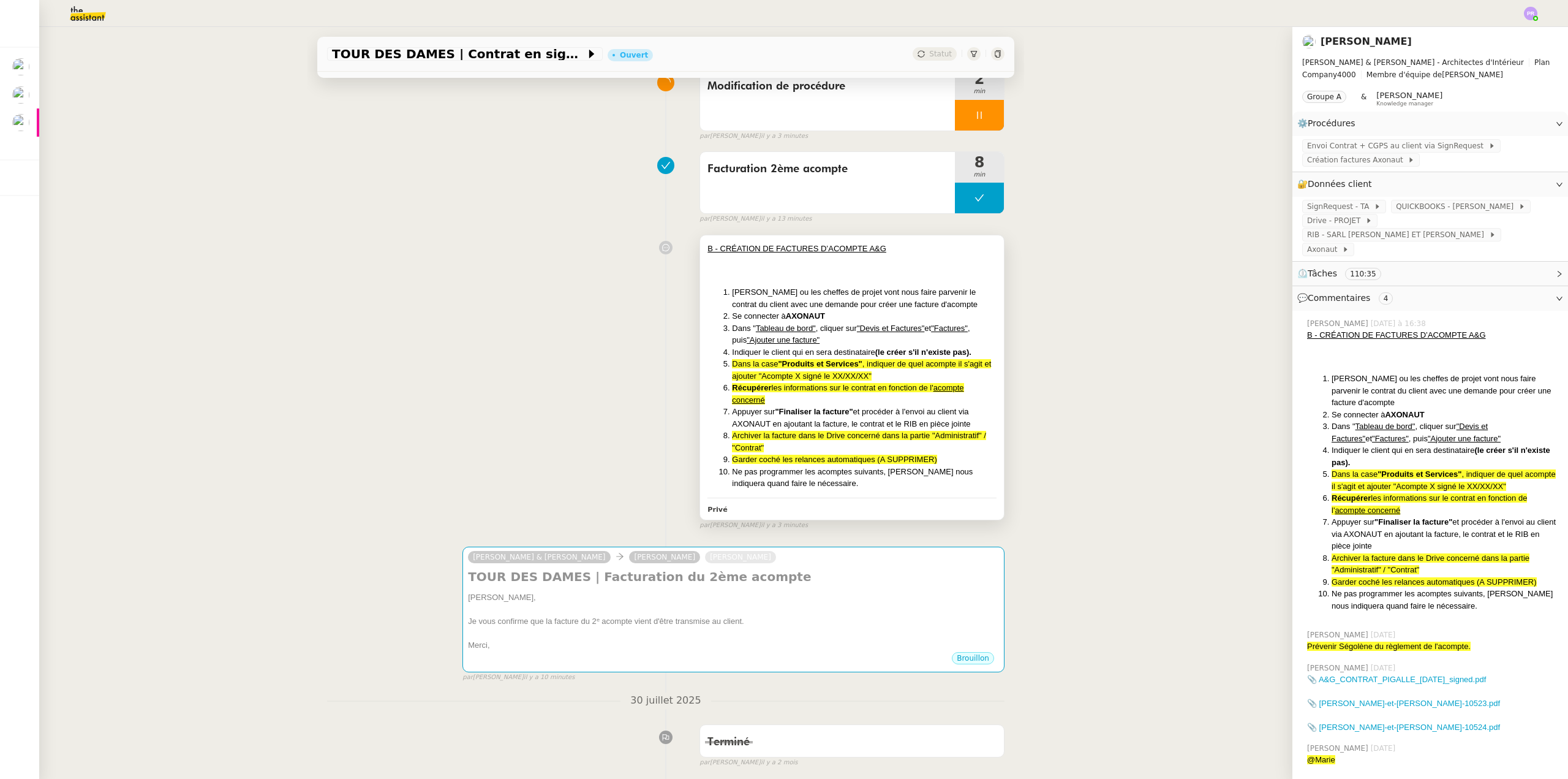
click at [792, 397] on li "Récupérer les informations sur le contrat en fonction de l' acompte concerné" at bounding box center [864, 394] width 264 height 24
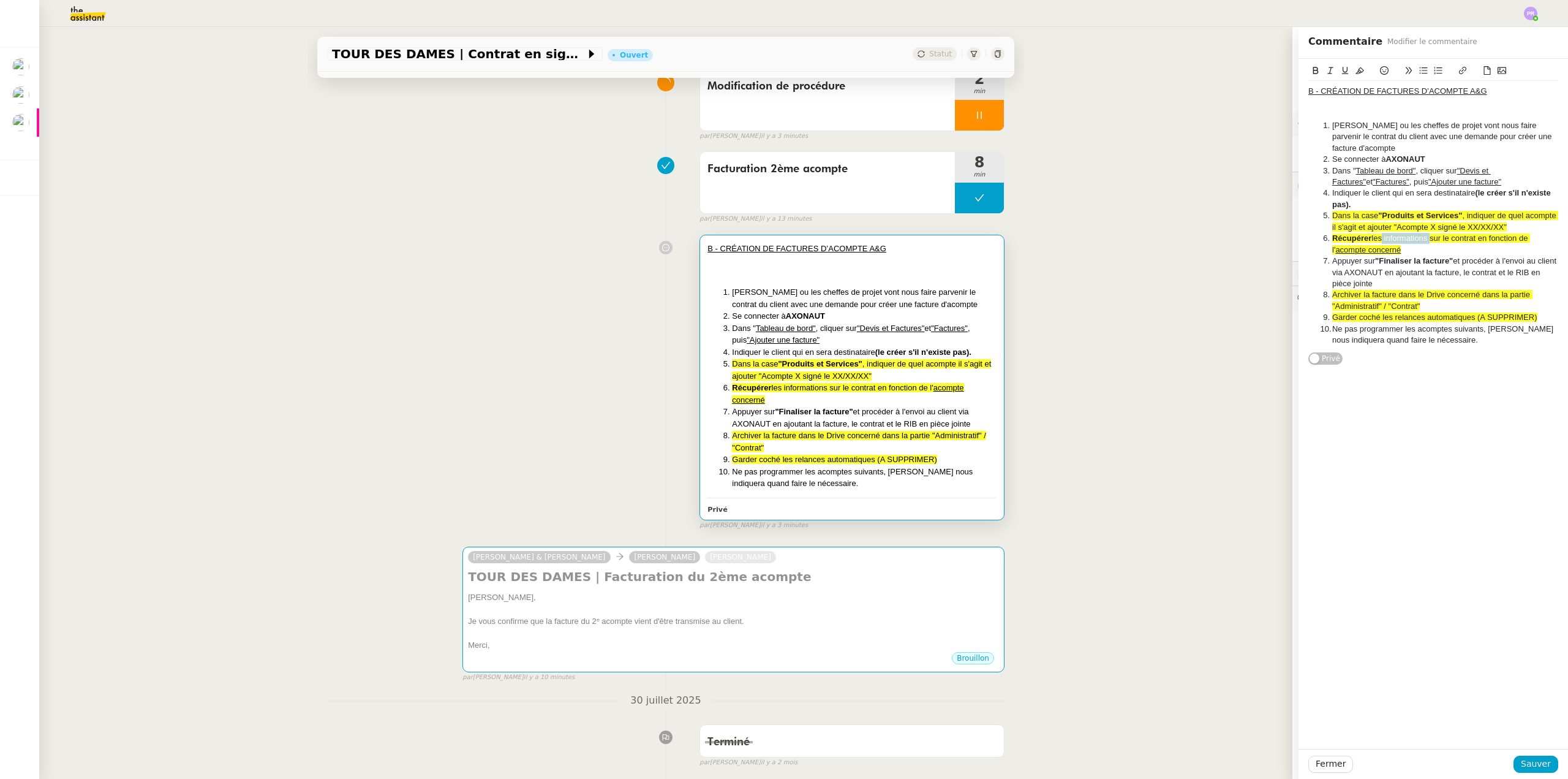
drag, startPoint x: 1403, startPoint y: 238, endPoint x: 1374, endPoint y: 239, distance: 29.0
click at [1374, 239] on span "les informations sur le contrat en fonction de l'" at bounding box center [1431, 243] width 198 height 20
click at [1421, 251] on li "Récupérer le montant sur le contrat en fonction de l' acompte concerné" at bounding box center [1439, 244] width 238 height 23
click at [1536, 758] on span "Sauver" at bounding box center [1536, 763] width 30 height 14
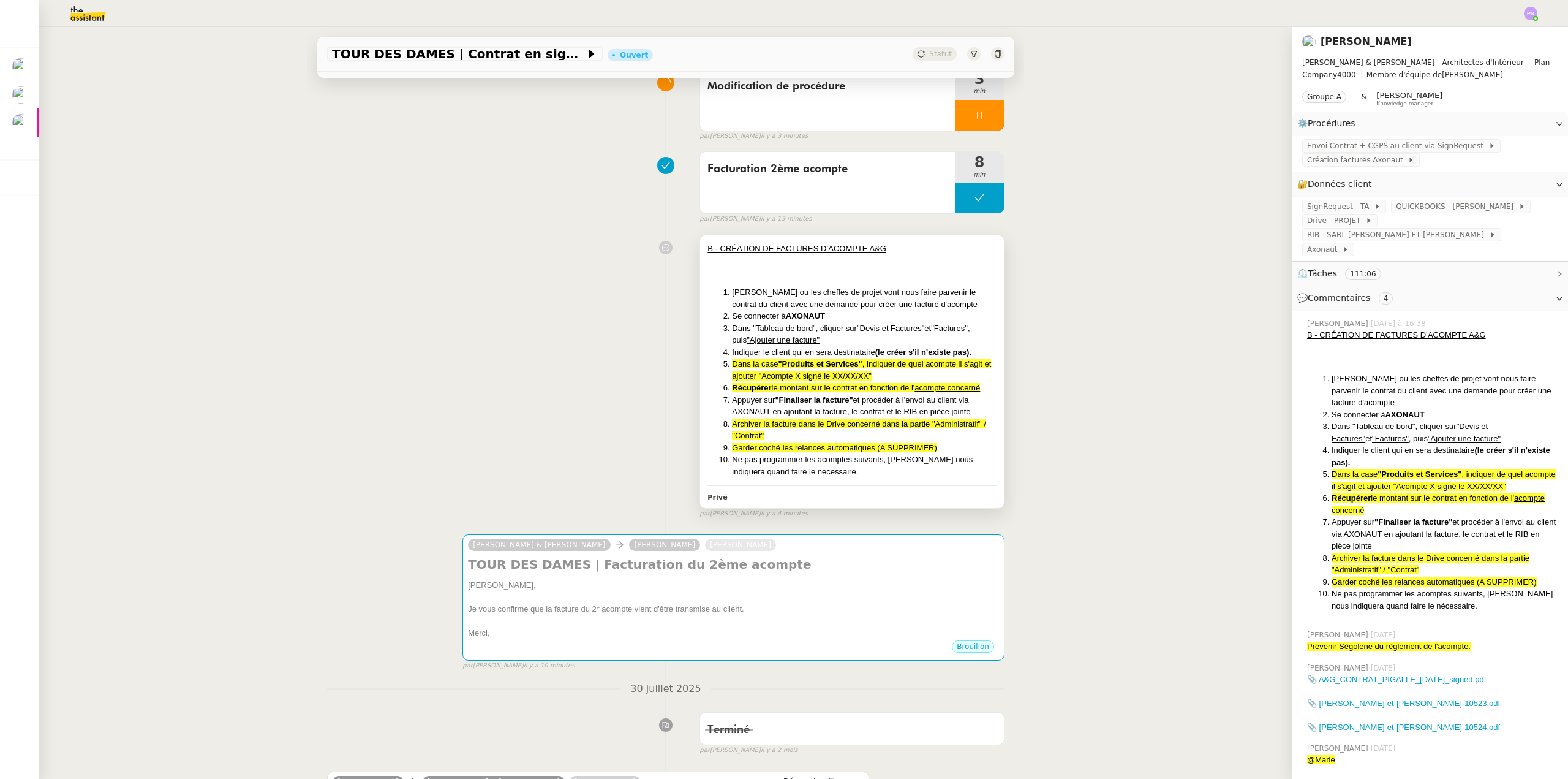
click at [890, 375] on li "Dans la case "Produits et Services" , indiquer de quel acompte il s'agit et ajo…" at bounding box center [864, 370] width 264 height 24
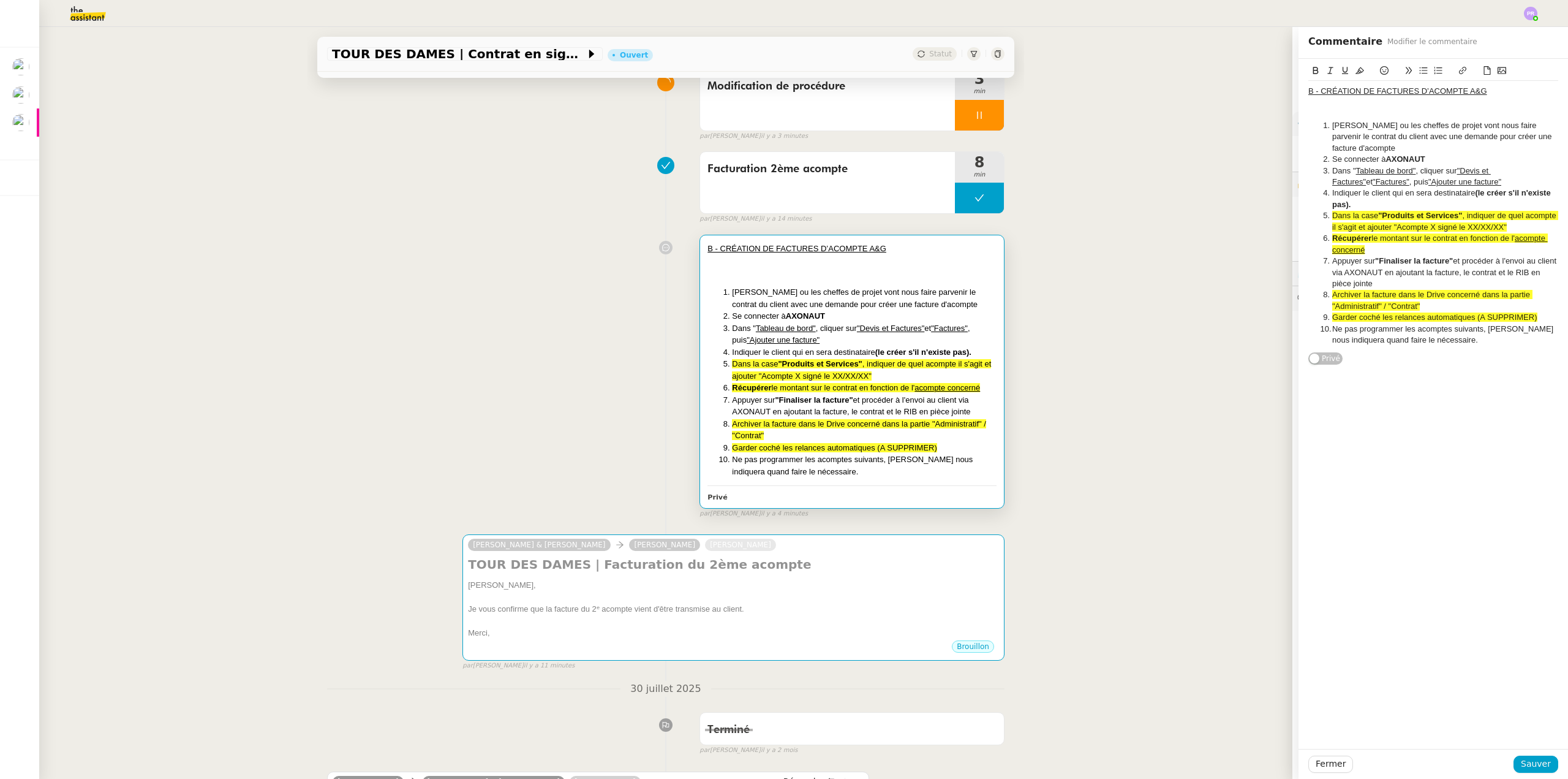
click at [1380, 252] on li "Récupérer le montant sur le contrat en fonction de l' acompte concerné" at bounding box center [1439, 244] width 238 height 23
click at [1425, 239] on span "le montant sur le contrat en fonction de l'" at bounding box center [1443, 238] width 143 height 9
click at [1389, 251] on li "Récupérer le montant sur le contrat en fonction de l' acompte concerné" at bounding box center [1439, 244] width 238 height 23
click at [1380, 246] on li "Récupérer le montant sur le contrat en fonction de l' acompte concerné" at bounding box center [1439, 244] width 238 height 23
click at [1333, 238] on strong "Récupérer" at bounding box center [1352, 238] width 39 height 9
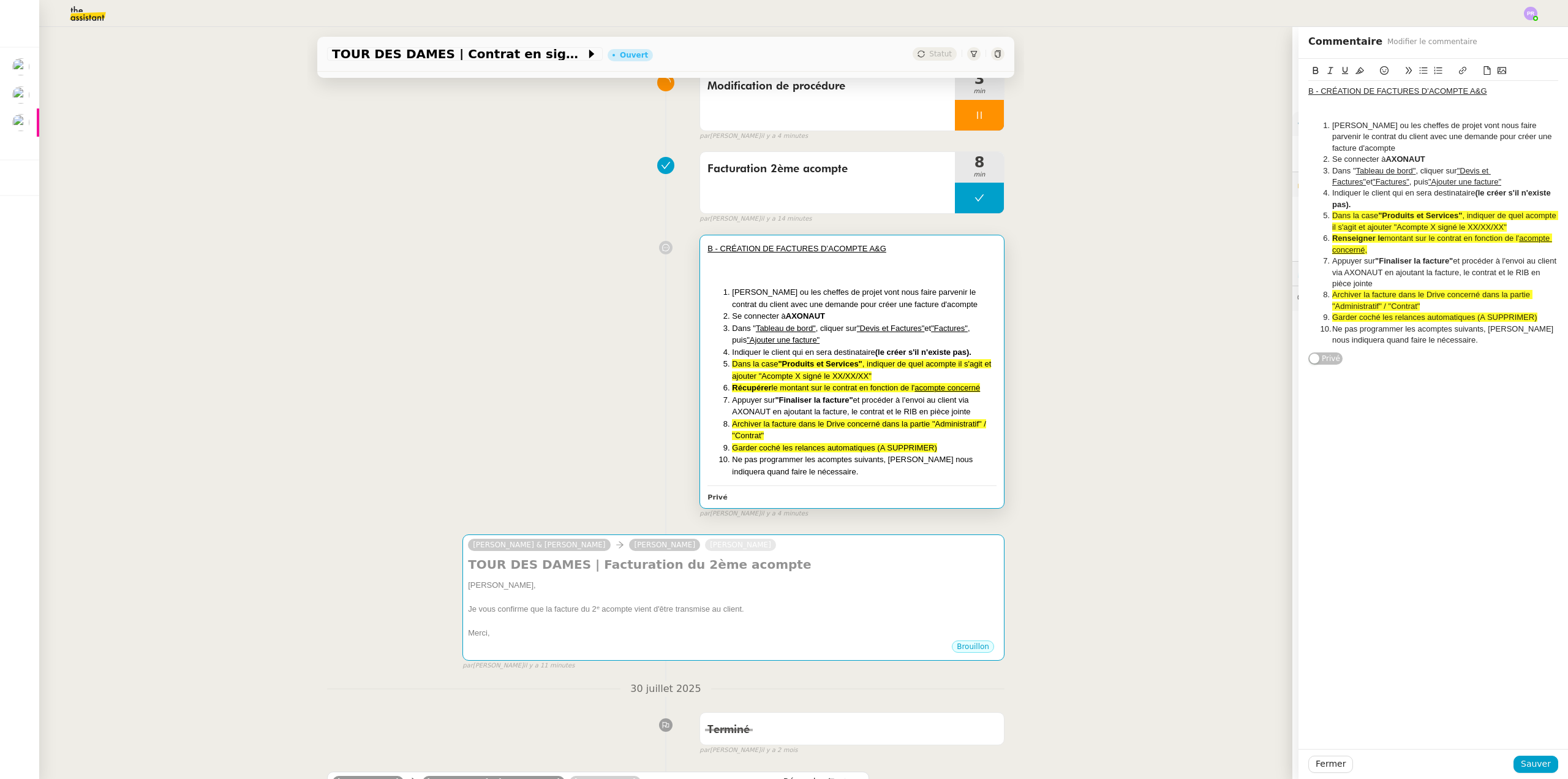
click at [1413, 238] on span "montant sur le contrat en fonction de l'" at bounding box center [1451, 238] width 135 height 9
drag, startPoint x: 1378, startPoint y: 238, endPoint x: 1372, endPoint y: 238, distance: 6.0
click at [1372, 238] on strong "Renseigner le" at bounding box center [1358, 238] width 52 height 9
click at [1311, 71] on icon at bounding box center [1315, 70] width 8 height 8
click at [1412, 236] on span "montant sur le contrat en fonction de l'" at bounding box center [1451, 238] width 135 height 9
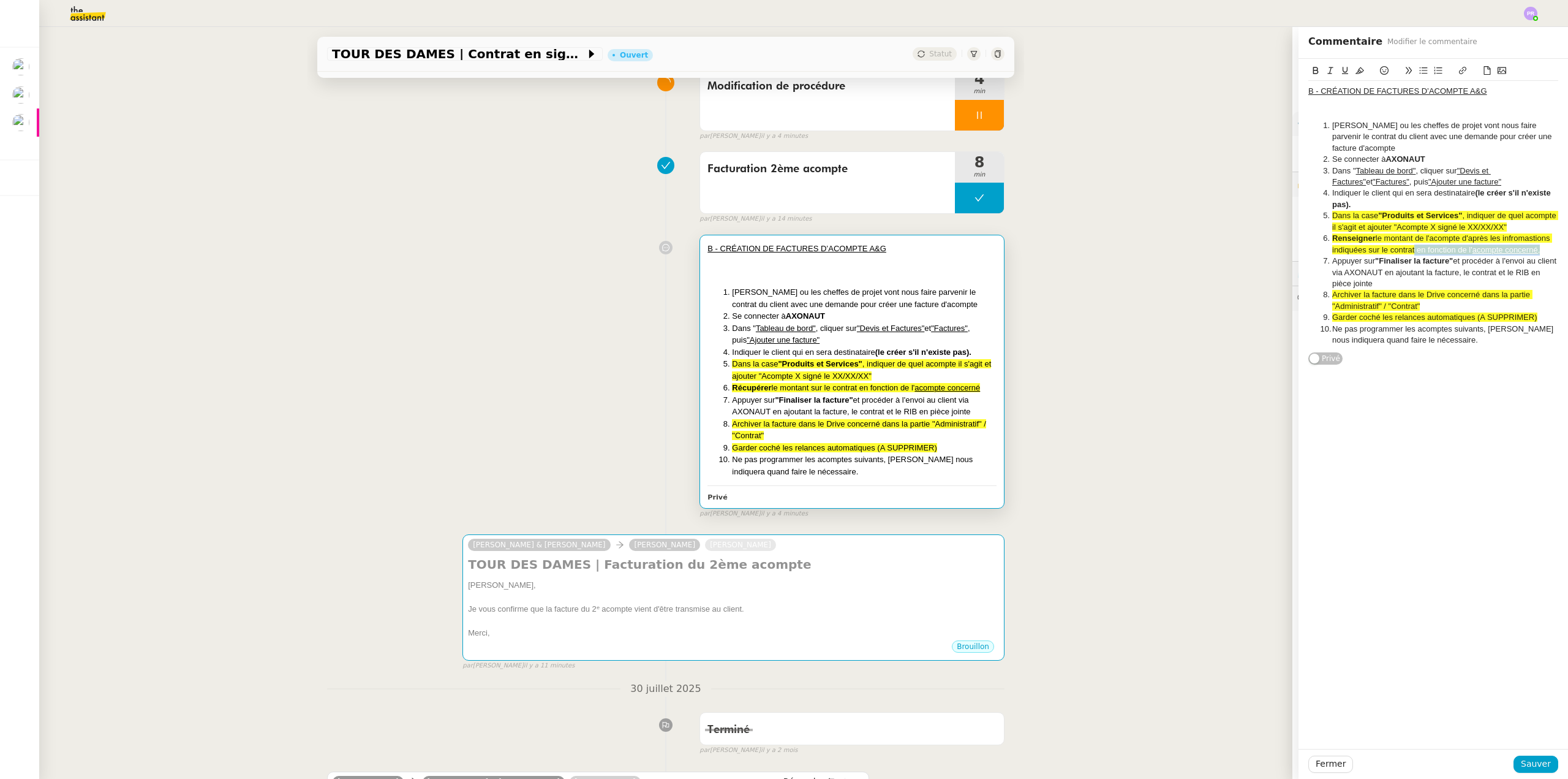
drag, startPoint x: 1543, startPoint y: 249, endPoint x: 1409, endPoint y: 249, distance: 134.0
click at [1409, 249] on li "Renseigner le montant de l'acompte d'après les infromastions indiquées sur le c…" at bounding box center [1439, 244] width 238 height 23
click at [1515, 240] on span "montant de l'acompte d'après les infromastions indiquées sur le contrat." at bounding box center [1442, 243] width 220 height 20
click at [0, 0] on lt-strong "ormations" at bounding box center [0, 0] width 0 height 0
click at [1534, 765] on span "Sauver" at bounding box center [1536, 763] width 30 height 14
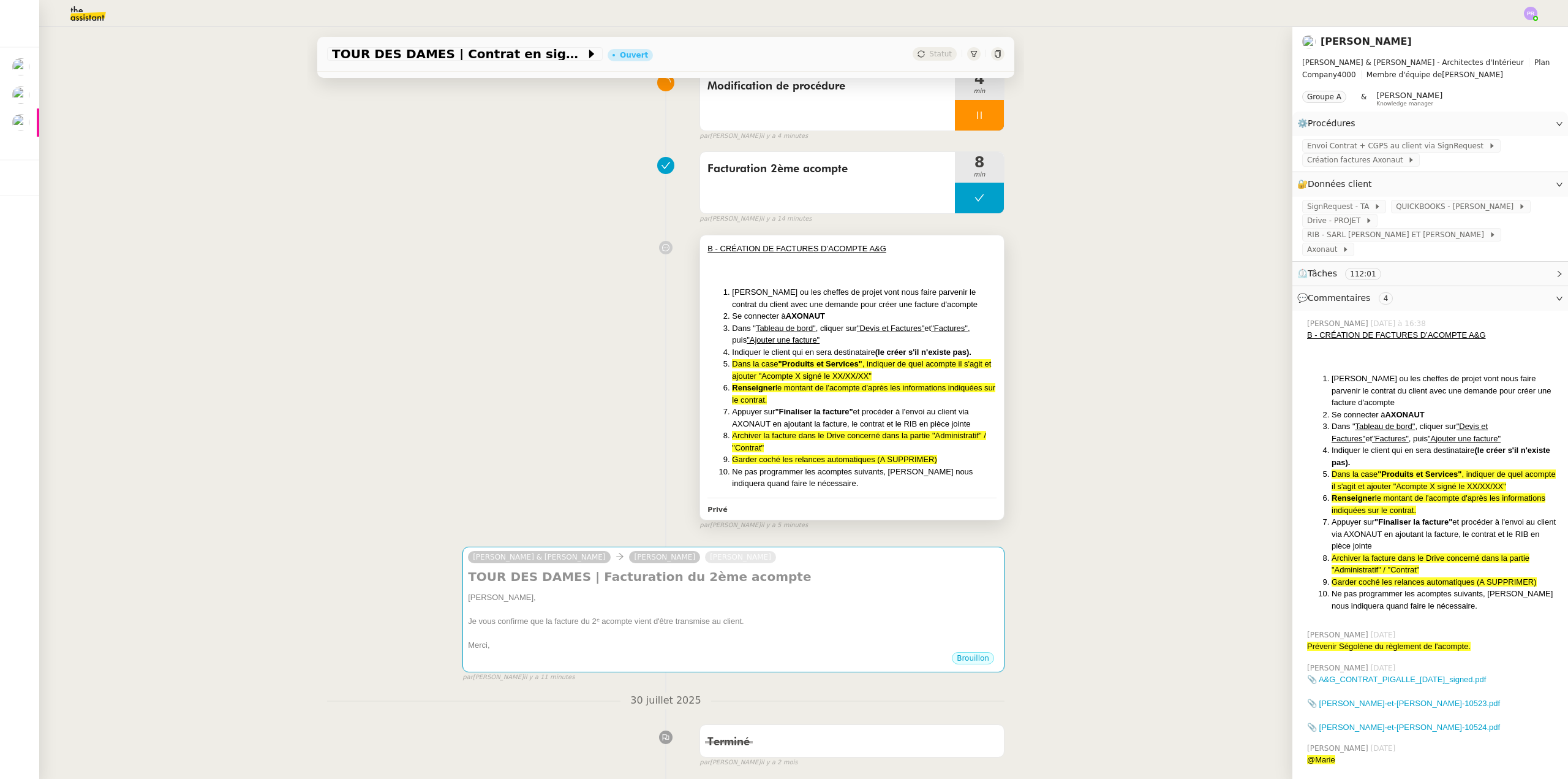
click at [821, 413] on strong ""Finaliser la facture"" at bounding box center [813, 411] width 78 height 9
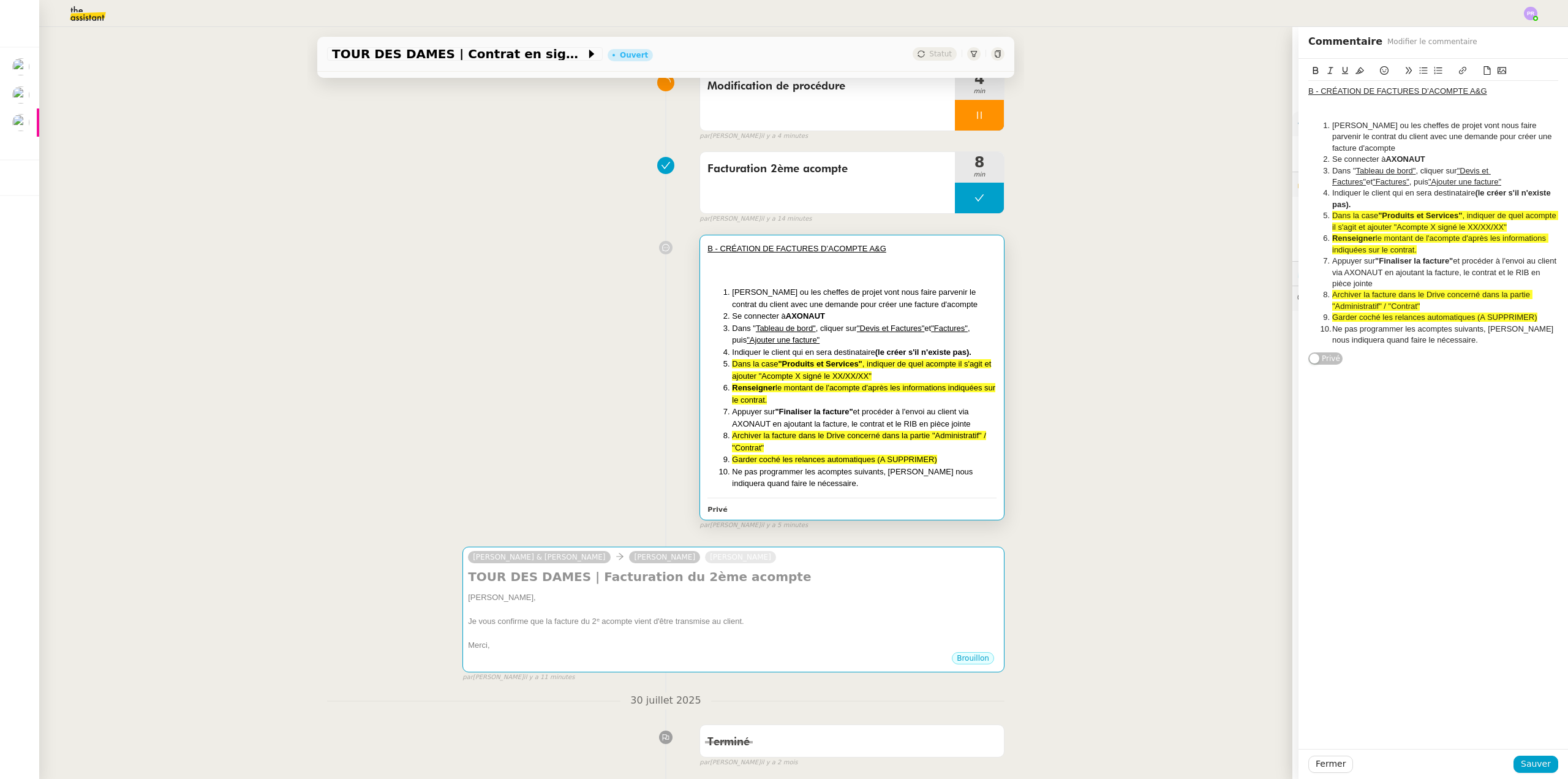
drag, startPoint x: 1408, startPoint y: 249, endPoint x: 1423, endPoint y: 234, distance: 21.2
click at [1408, 249] on span "montant de l'acompte d'après les informations indiquées sur le contrat." at bounding box center [1440, 243] width 216 height 20
click at [1467, 250] on li "Renseigner le montant de l'acompte d'après les informations indiquées sur le co…" at bounding box center [1439, 244] width 238 height 23
click at [1414, 252] on span "montant de l'acompte d'après les informations indiquées sur le contrat (page 1)." at bounding box center [1440, 243] width 216 height 20
click at [1414, 251] on span "montant de l'acompte d'après les informations indiquées sur le contrat (bas de …" at bounding box center [1440, 243] width 216 height 20
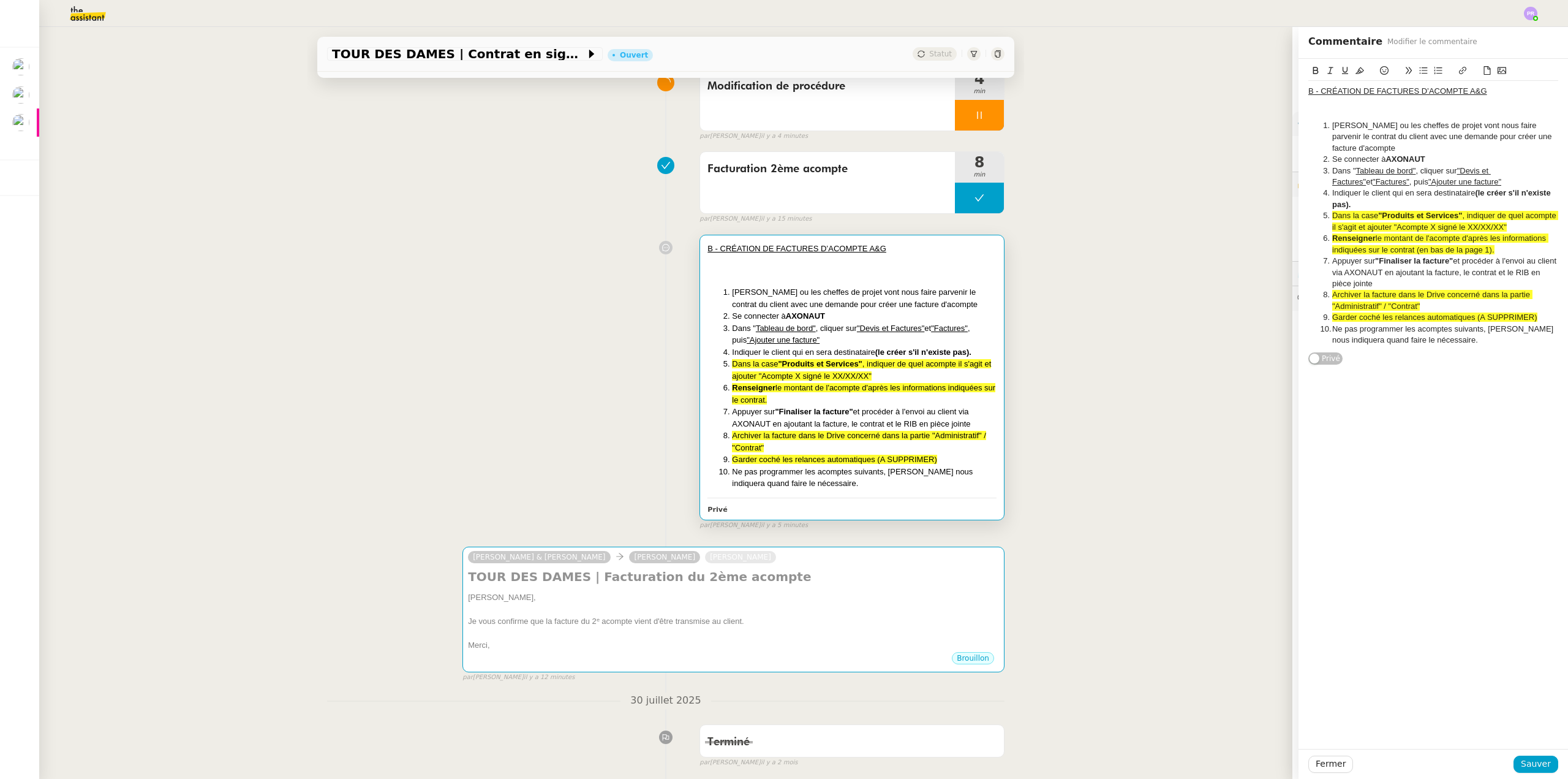
click at [1504, 249] on li "Renseigner le montant de l'acompte d'après les informations indiquées sur le co…" at bounding box center [1439, 244] width 238 height 23
click at [1531, 763] on span "Sauver" at bounding box center [1536, 763] width 30 height 14
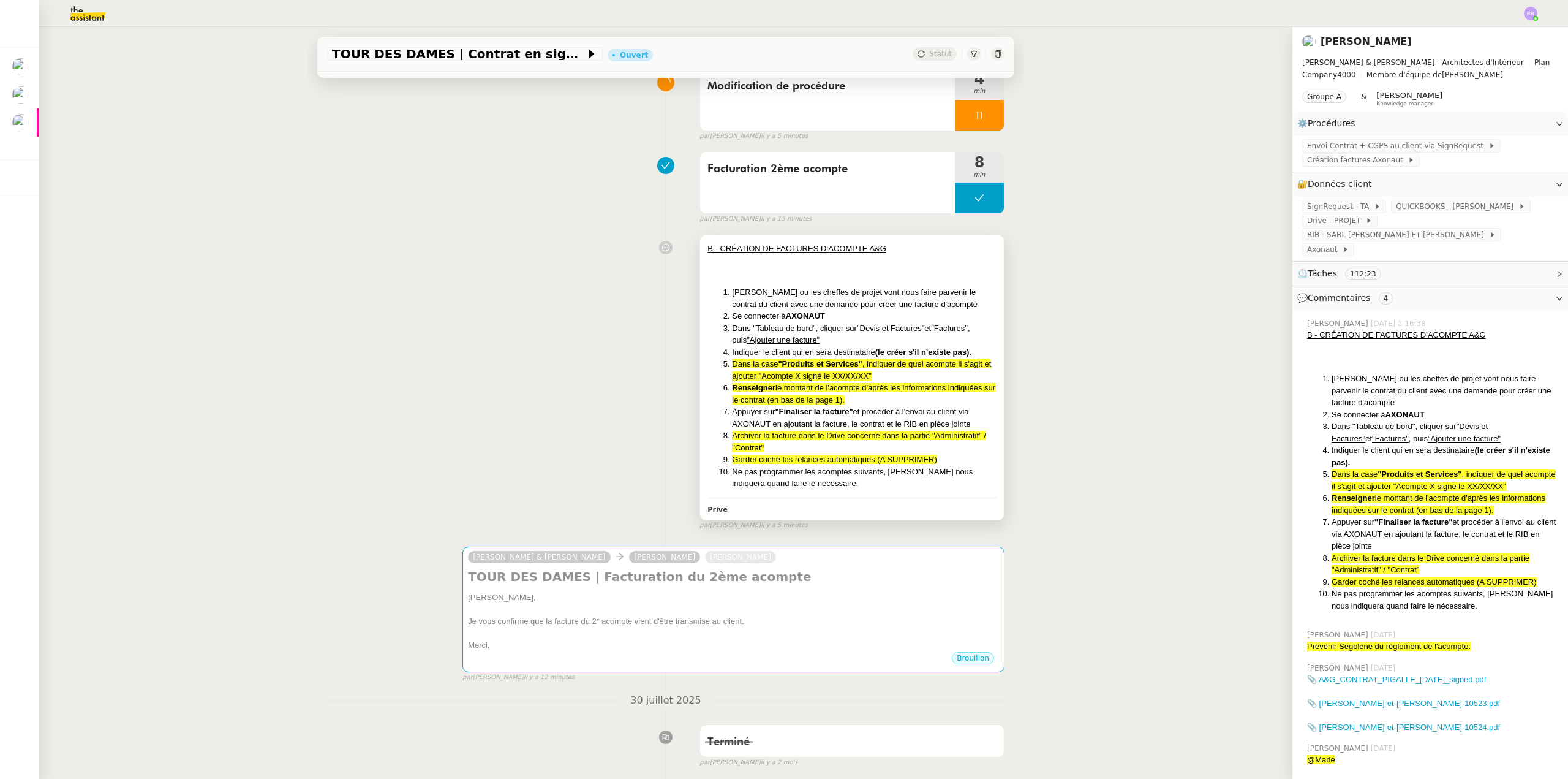
click at [786, 435] on span "Archiver la facture dans le Drive concerné dans la partie "Administratif" / "Co…" at bounding box center [859, 441] width 255 height 21
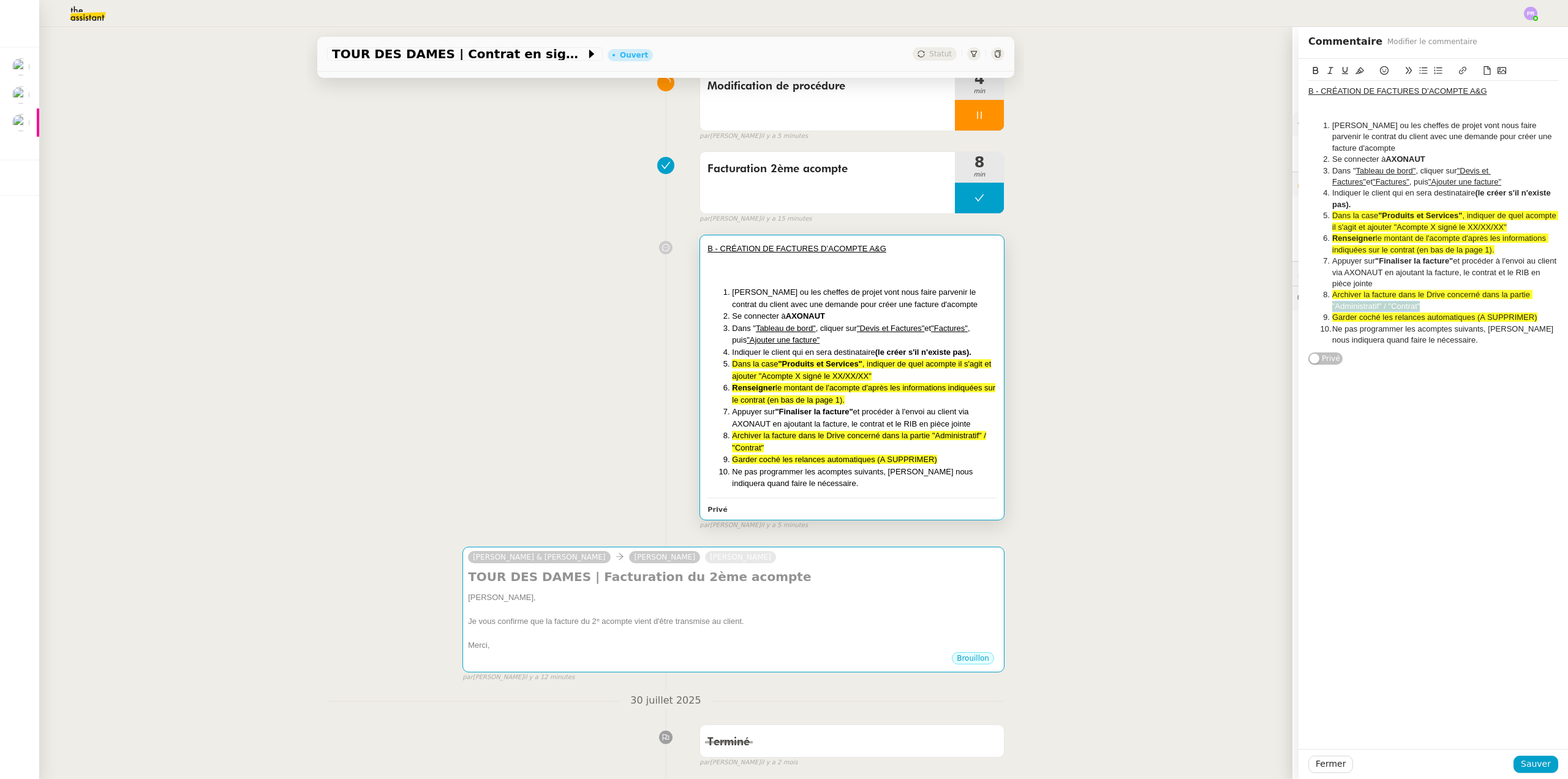
drag, startPoint x: 1399, startPoint y: 307, endPoint x: 1310, endPoint y: 307, distance: 89.0
click at [1310, 307] on ol "Gabrielle ou les cheffes de projet vont nous faire parvenir le contrat du clien…" at bounding box center [1433, 233] width 250 height 226
click at [1326, 71] on icon at bounding box center [1330, 70] width 8 height 8
drag, startPoint x: 1389, startPoint y: 295, endPoint x: 1320, endPoint y: 295, distance: 69.0
click at [1320, 295] on li "Archiver la facture dans le Drive concerné dans la partie "Administratif" / "Co…" at bounding box center [1439, 301] width 238 height 23
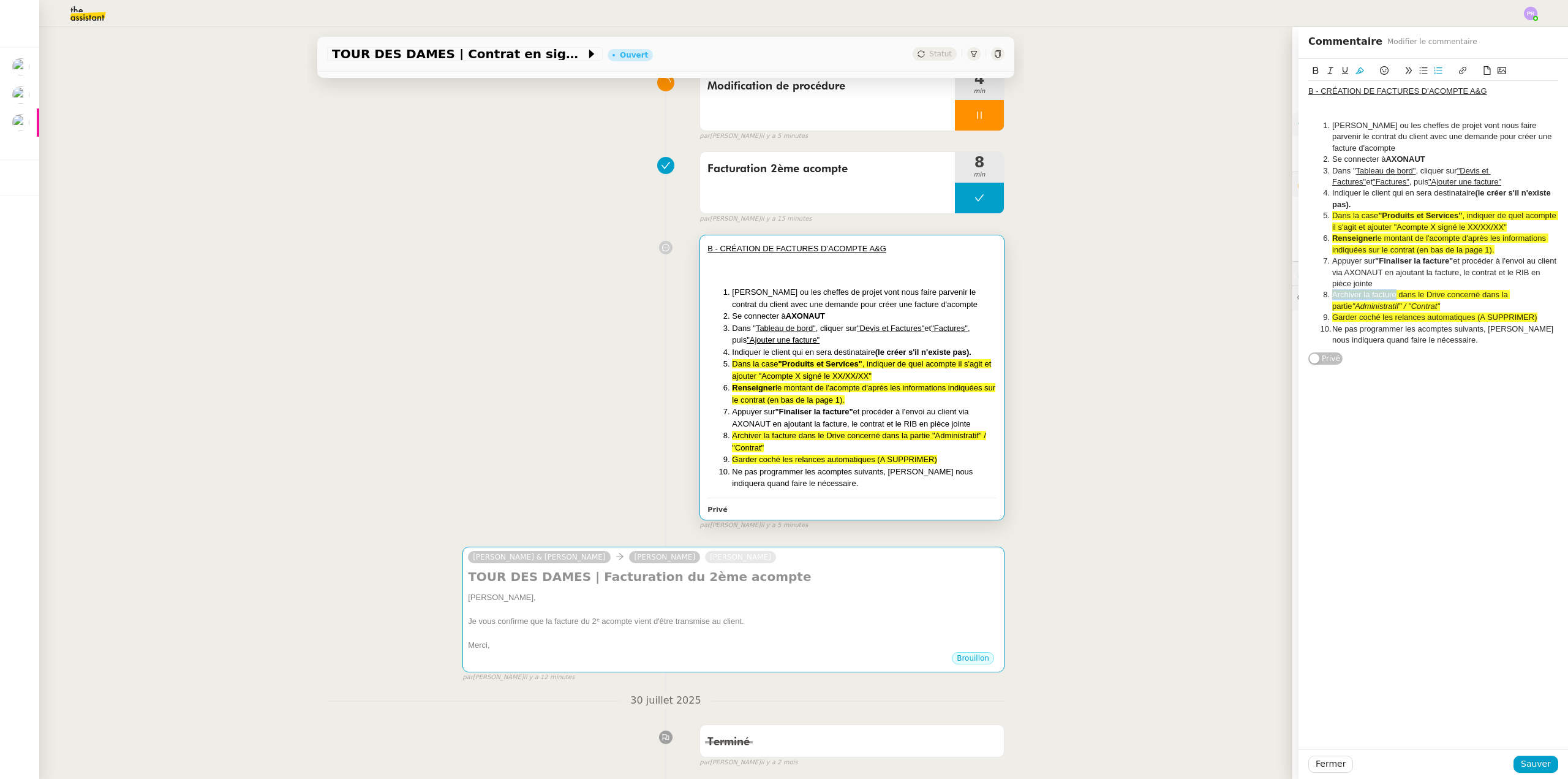
click at [1311, 67] on icon at bounding box center [1315, 70] width 8 height 8
click at [1446, 298] on span "dans le Drive concerné dans la partie" at bounding box center [1423, 300] width 182 height 20
click at [1466, 336] on li "Ne pas programmer les acomptes suivants, Gabrielle nous indiquera quand faire l…" at bounding box center [1439, 335] width 238 height 23
click at [1461, 341] on li "Ne pas programmer les acomptes suivants, Gabrielle nous indiquera quand faire l…" at bounding box center [1439, 335] width 238 height 23
click at [1417, 356] on li "Cloturer la demande" at bounding box center [1439, 351] width 238 height 11
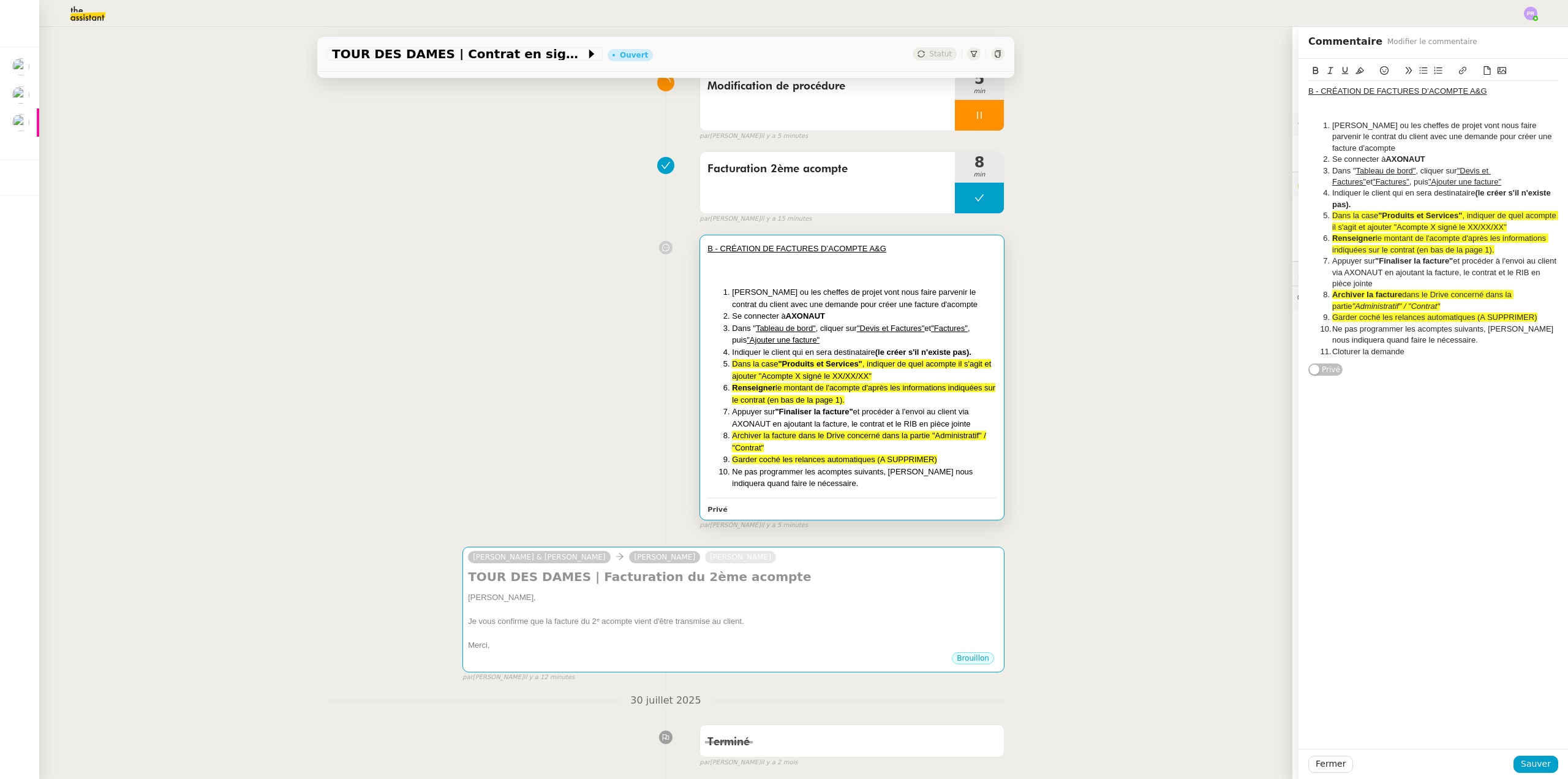
click at [1341, 352] on li "Cloturer la demande" at bounding box center [1439, 351] width 238 height 11
click at [0, 0] on lt-span "Clôturer" at bounding box center [0, 0] width 0 height 0
drag, startPoint x: 1414, startPoint y: 350, endPoint x: 1299, endPoint y: 350, distance: 115.0
click at [1299, 350] on div "B - CRÉATION DE FACTURES D’ACOMPTE A&G Gabrielle ou les cheffes de projet vont …" at bounding box center [1433, 218] width 270 height 318
click at [1356, 69] on icon at bounding box center [1359, 70] width 8 height 8
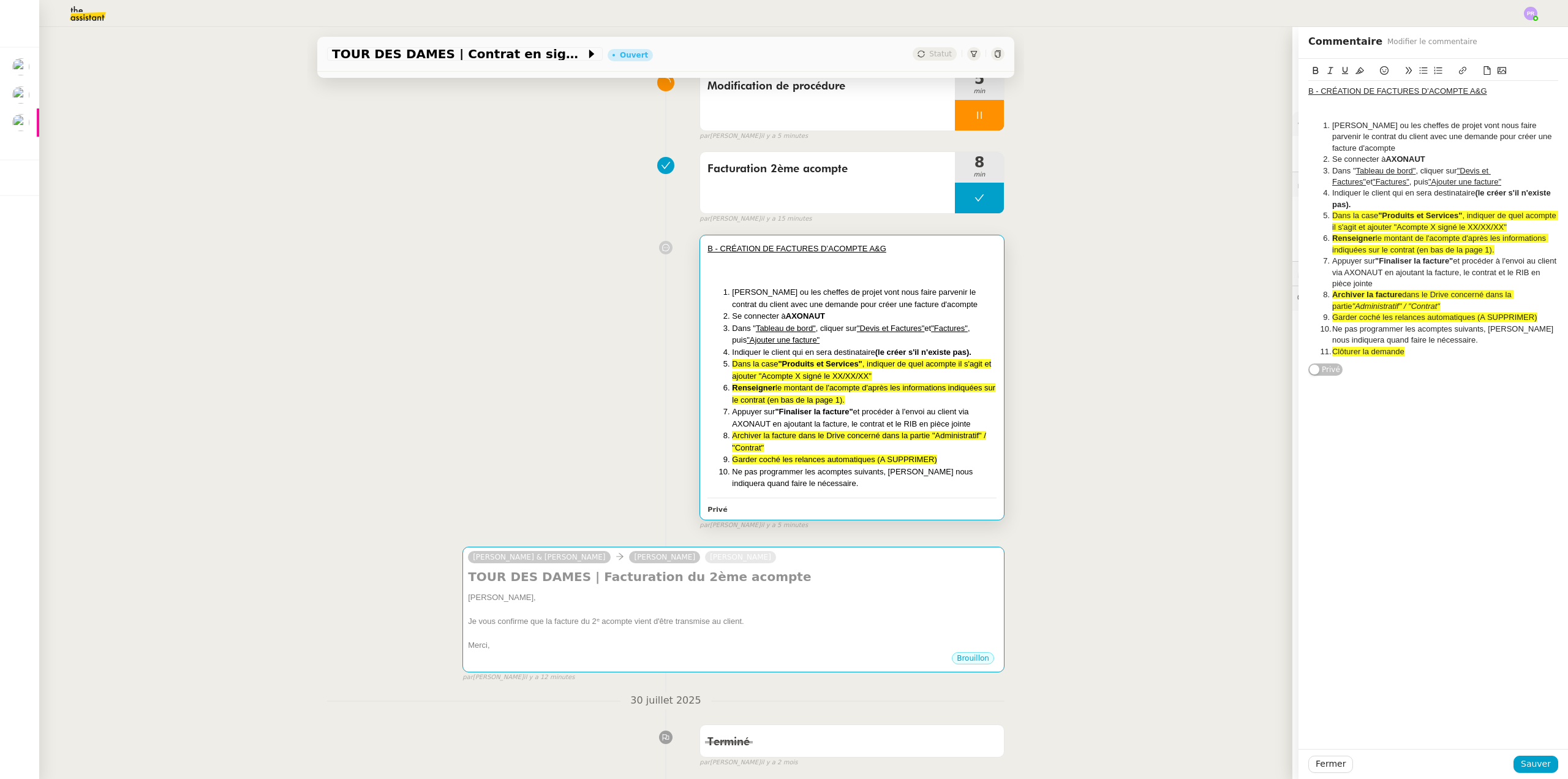
click at [1420, 350] on li "Clôturer la demande" at bounding box center [1439, 351] width 238 height 11
click at [1537, 763] on span "Sauver" at bounding box center [1536, 763] width 30 height 14
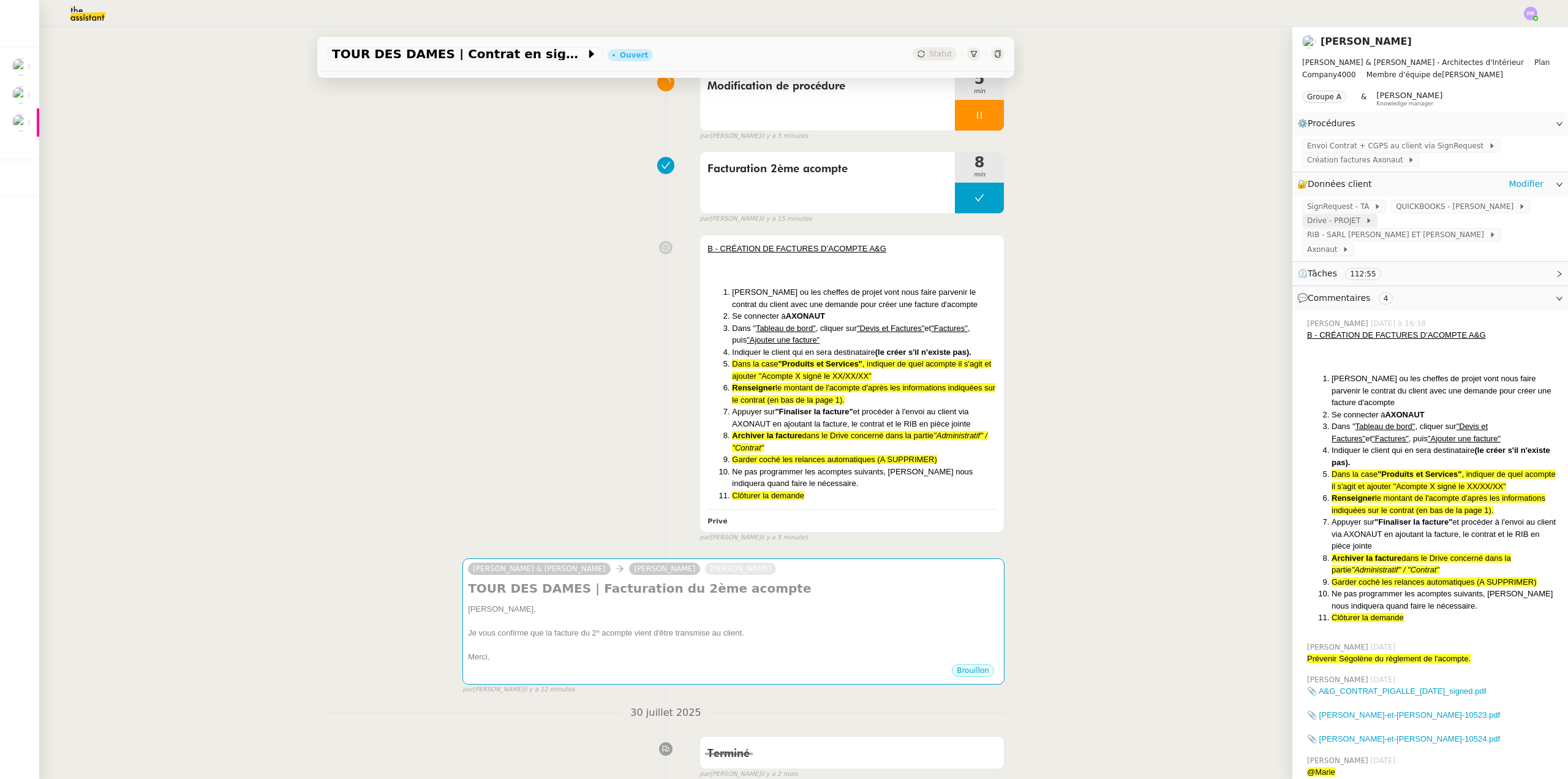
click at [1330, 227] on span "Drive - PROJET" at bounding box center [1336, 221] width 58 height 12
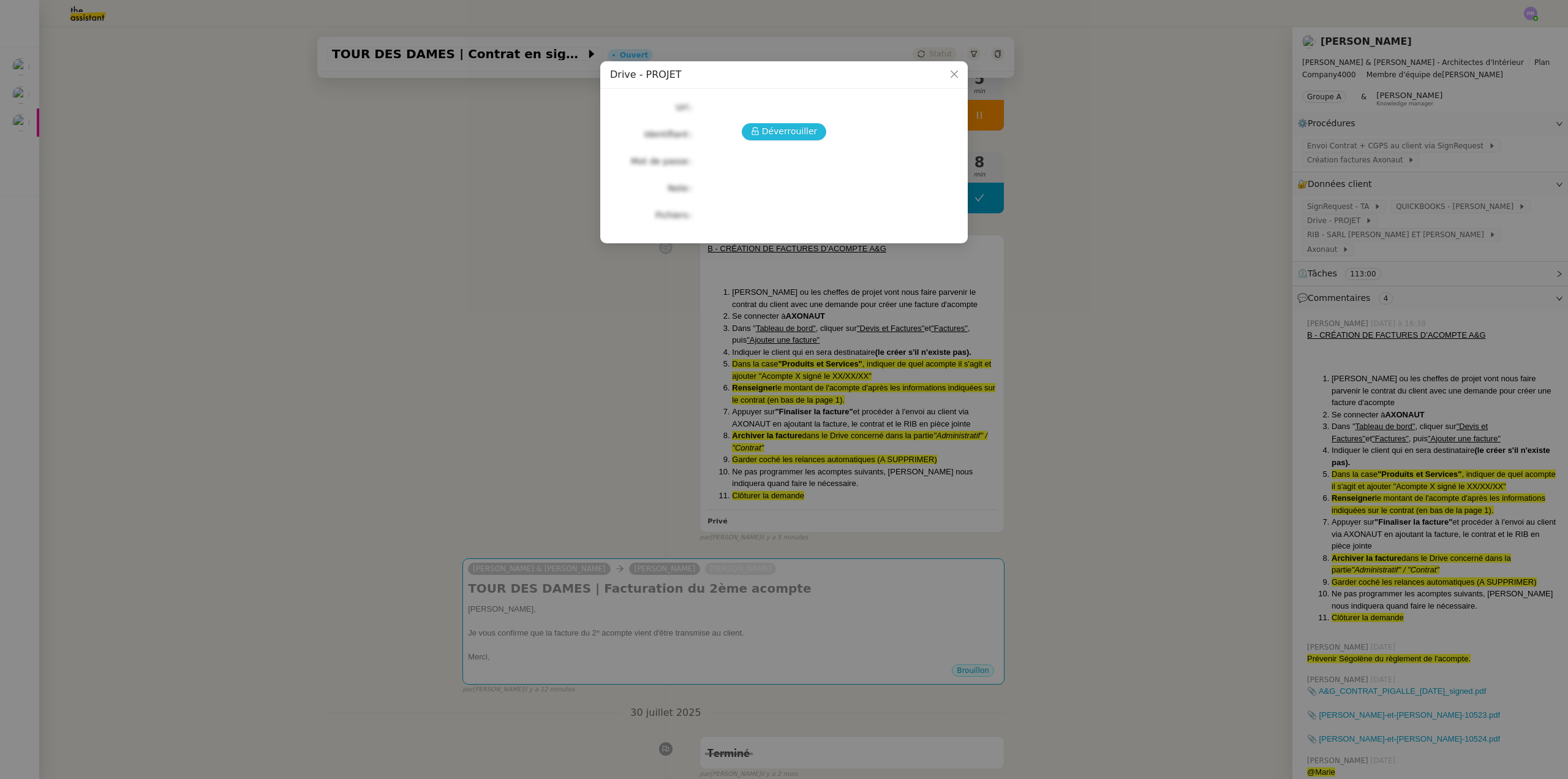
click at [786, 133] on span "Déverrouiller" at bounding box center [790, 131] width 56 height 14
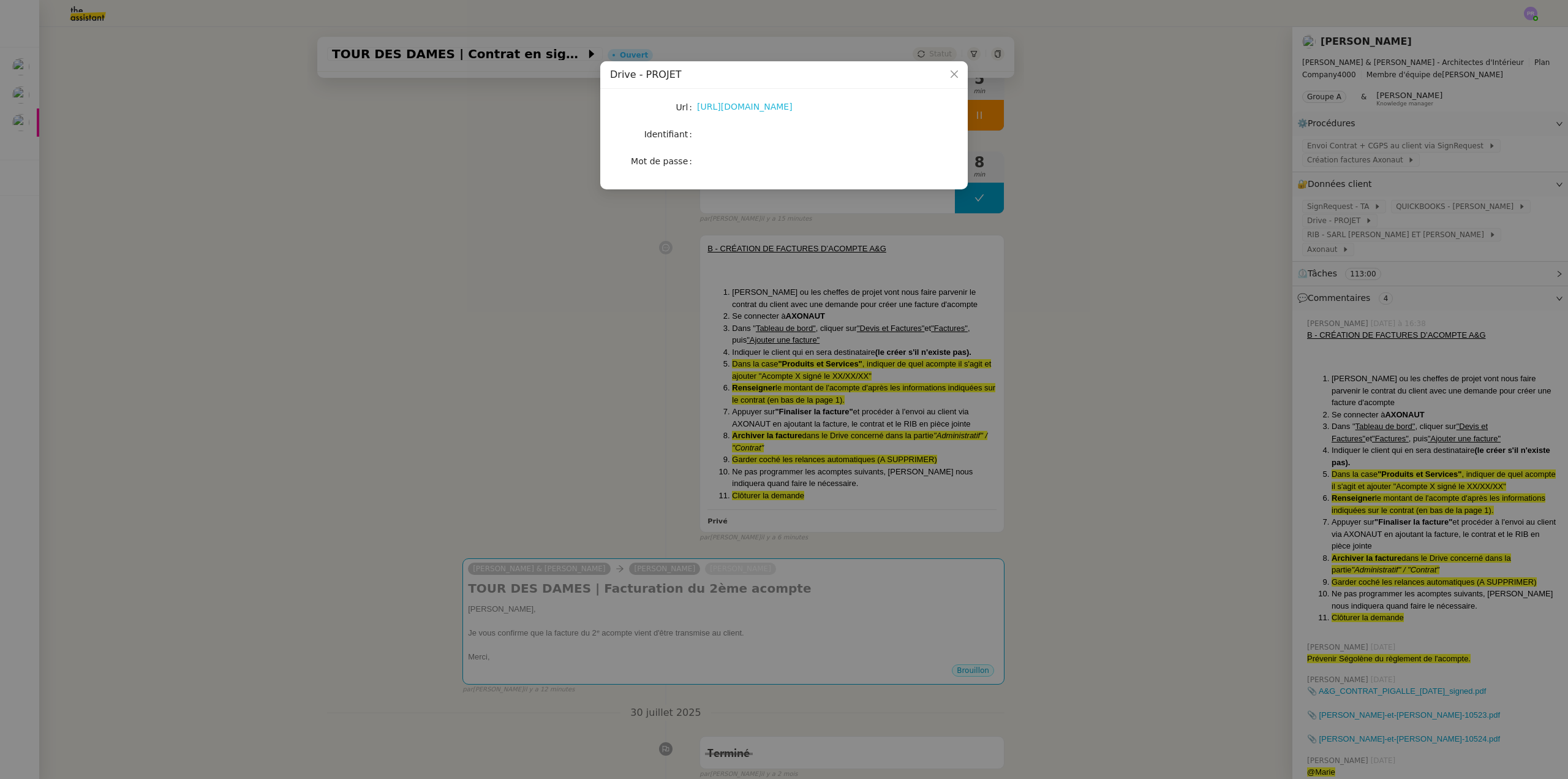
click at [734, 105] on link "https://drive.google.com/drive/u/1/folders/1fg2zHfQuy_qAE12eT2Bk62D1QQjSO5V1" at bounding box center [744, 106] width 96 height 10
click at [264, 120] on nz-modal-container "Drive - PROJET Url https://drive.google.com/drive/u/1/folders/1fg2zHfQuy_qAE12e…" at bounding box center [784, 390] width 1568 height 779
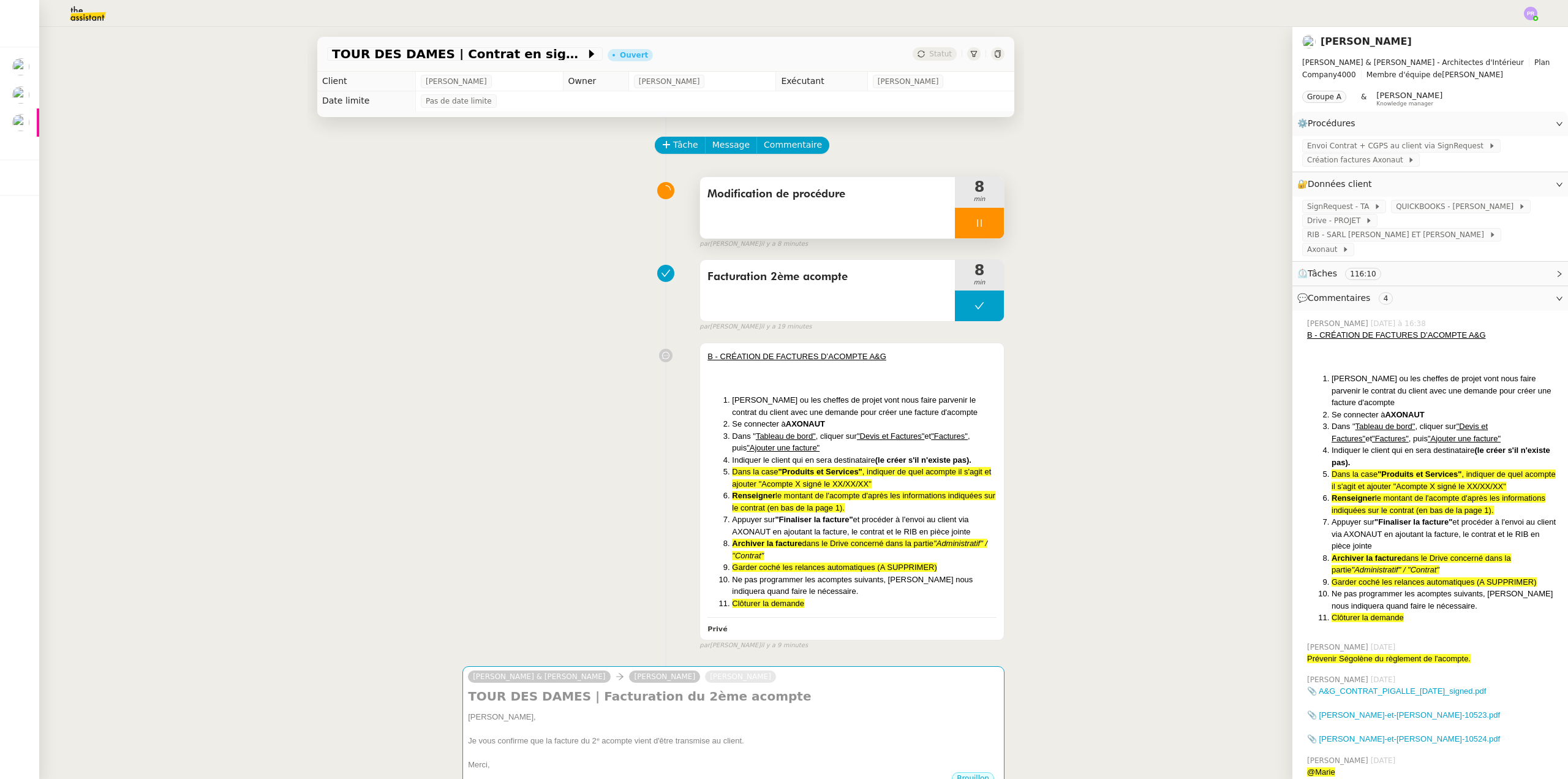
click at [988, 225] on div at bounding box center [979, 223] width 49 height 31
click at [988, 225] on button at bounding box center [991, 223] width 25 height 31
click at [956, 305] on button at bounding box center [979, 305] width 49 height 31
click at [966, 307] on icon at bounding box center [968, 306] width 5 height 7
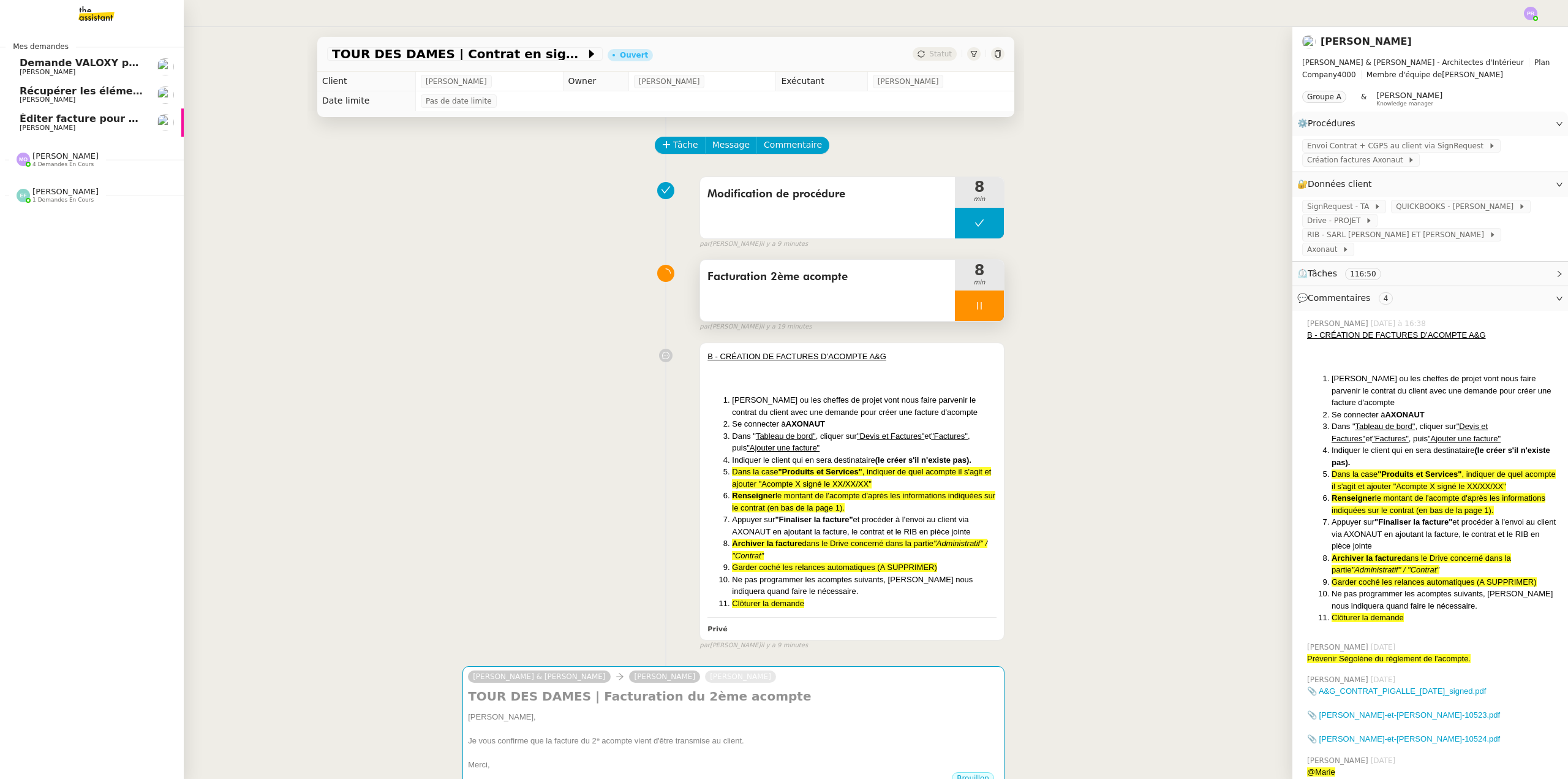
click at [75, 157] on div "Marie Orsoni 4 demandes en cours" at bounding box center [66, 159] width 66 height 16
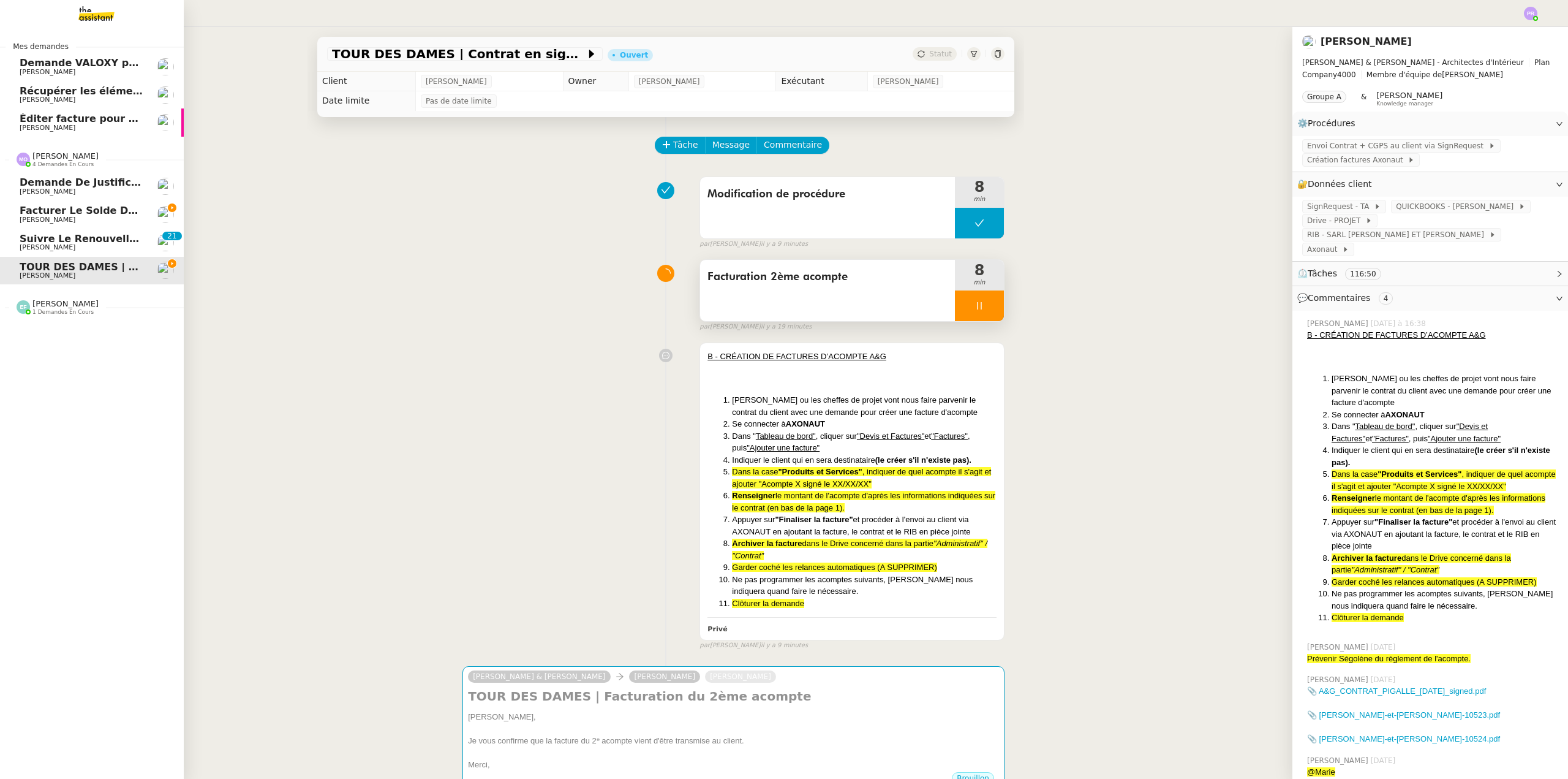
click at [96, 215] on span "Facturer le solde du contrat JEMMAPES" at bounding box center [130, 210] width 222 height 11
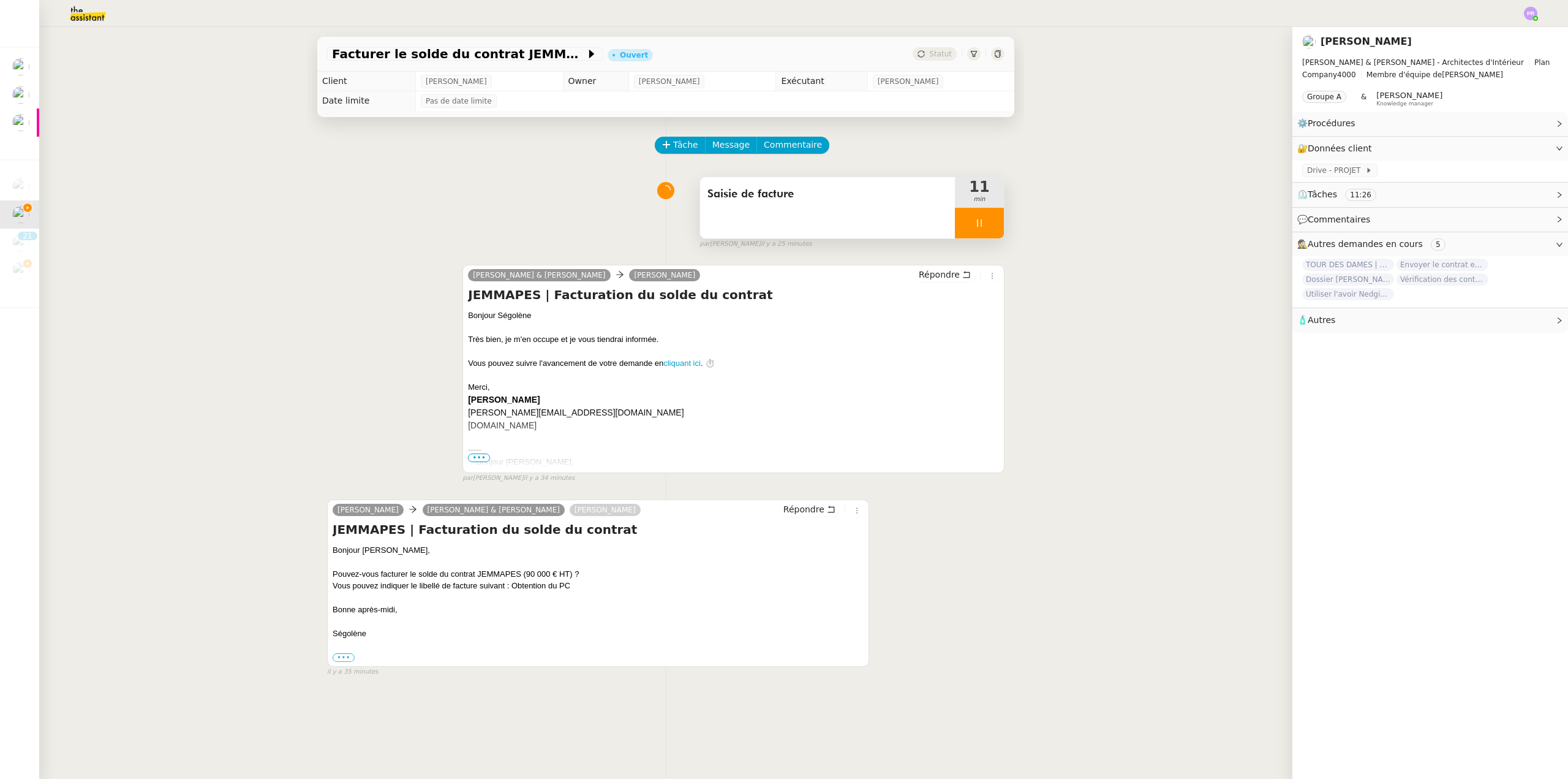
click at [982, 226] on div at bounding box center [979, 223] width 49 height 31
click at [987, 226] on icon at bounding box center [992, 222] width 9 height 7
click at [975, 225] on icon at bounding box center [979, 223] width 10 height 10
click at [962, 228] on icon at bounding box center [967, 223] width 10 height 10
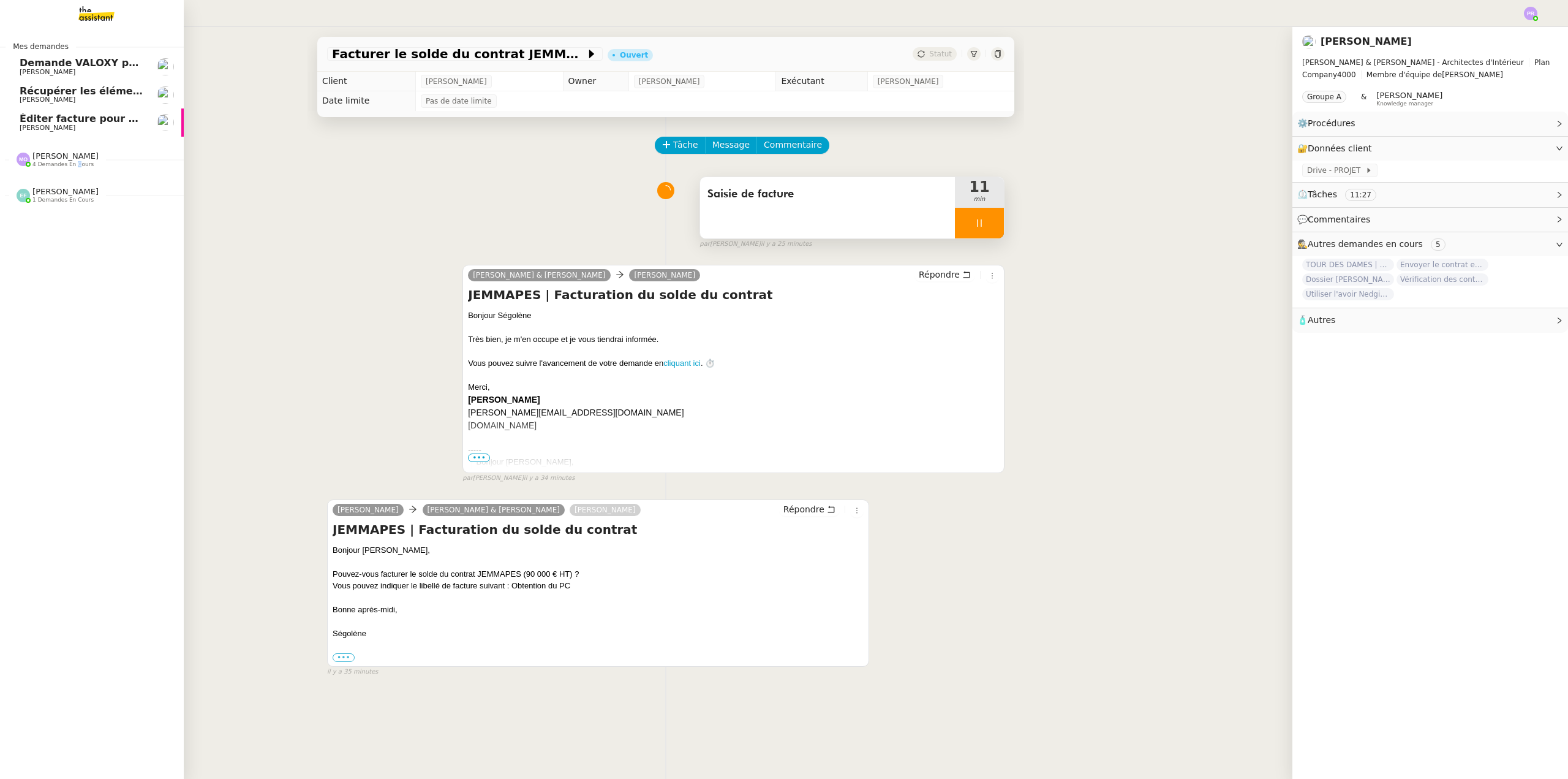
click at [69, 166] on span "4 demandes en cours" at bounding box center [63, 164] width 61 height 7
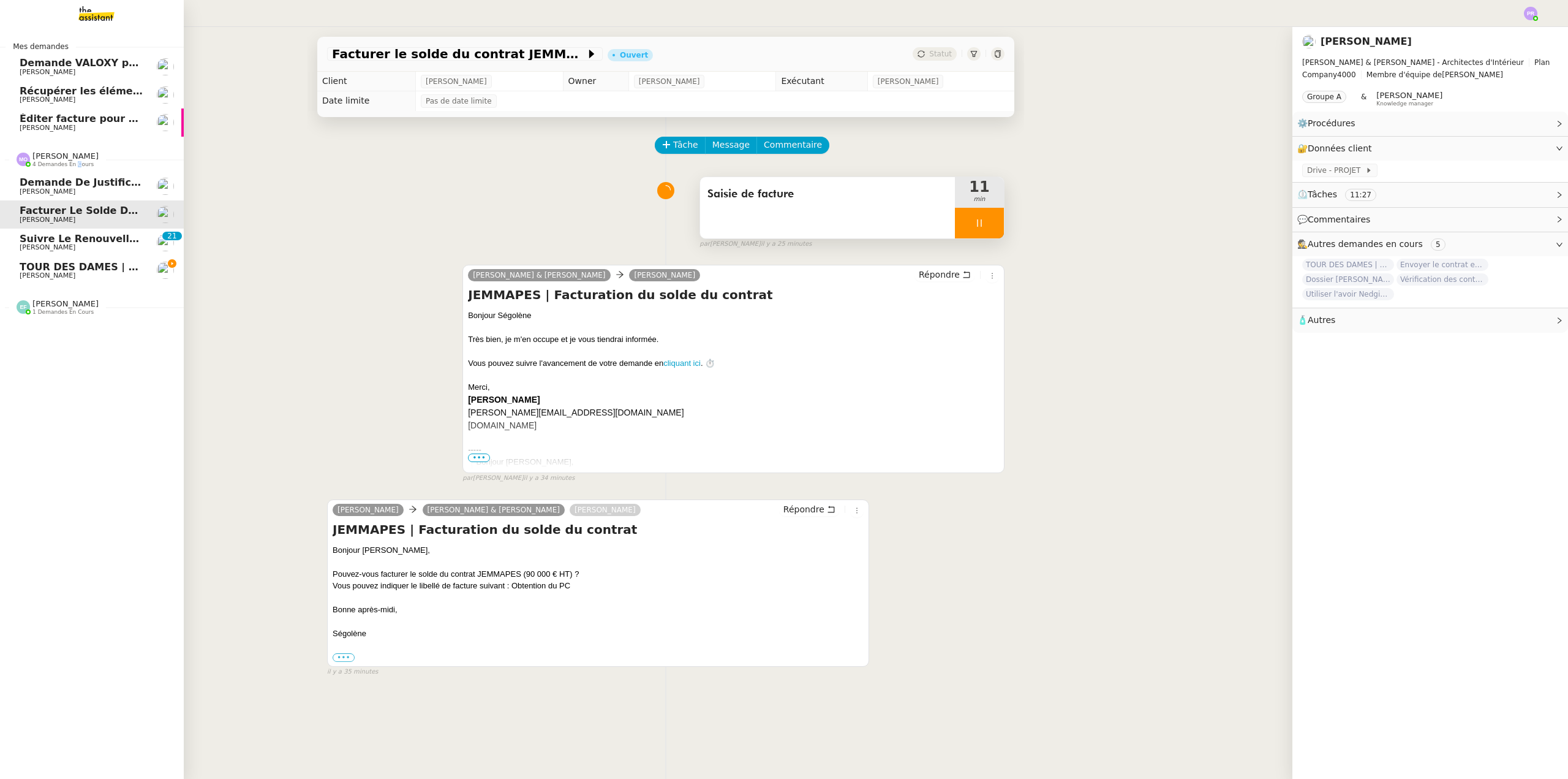
click at [88, 261] on link "TOUR DES DAMES | Contrat en signature électronique Segolène Labinsky" at bounding box center [92, 270] width 184 height 28
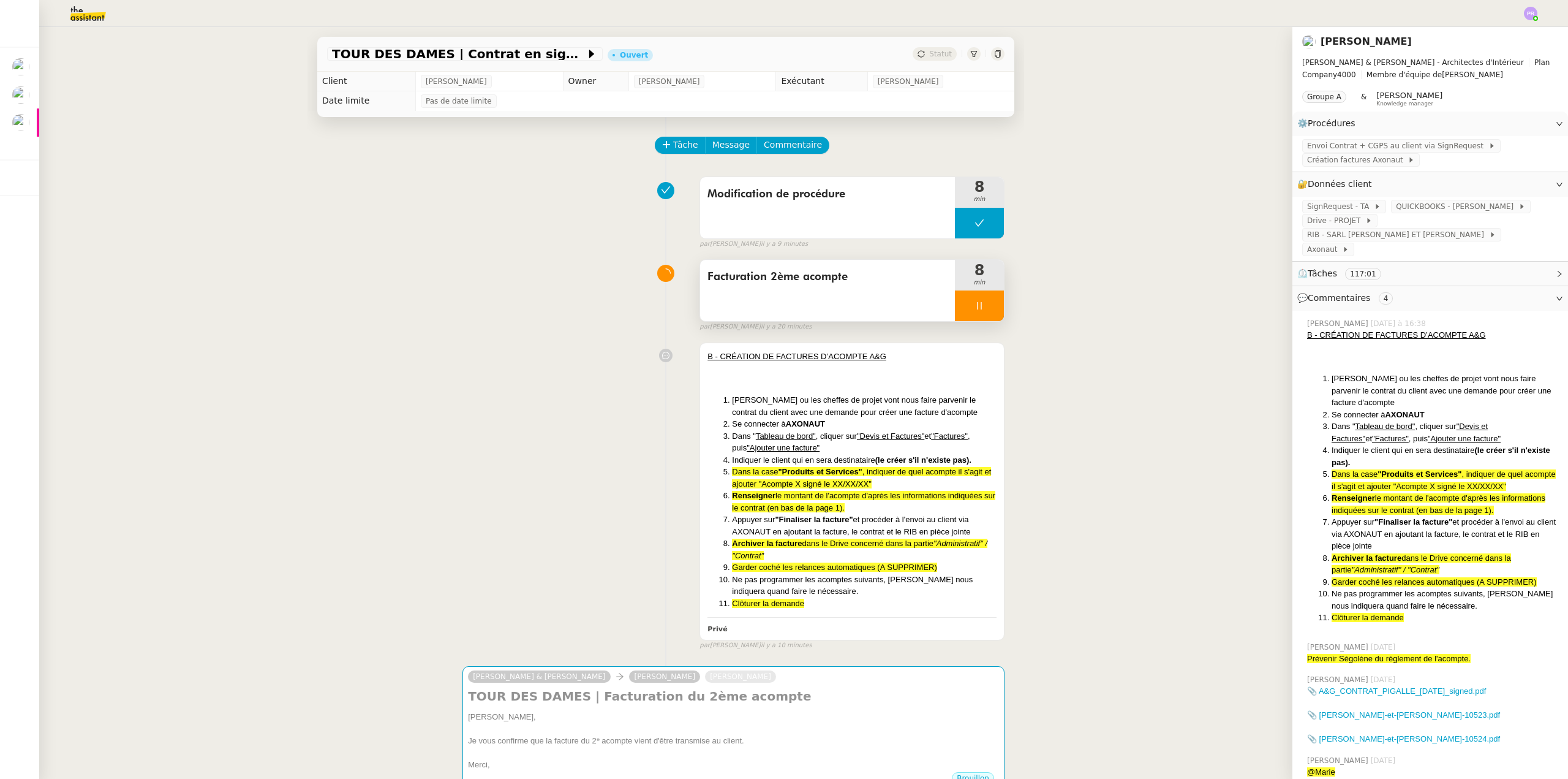
click at [981, 307] on div at bounding box center [979, 305] width 49 height 31
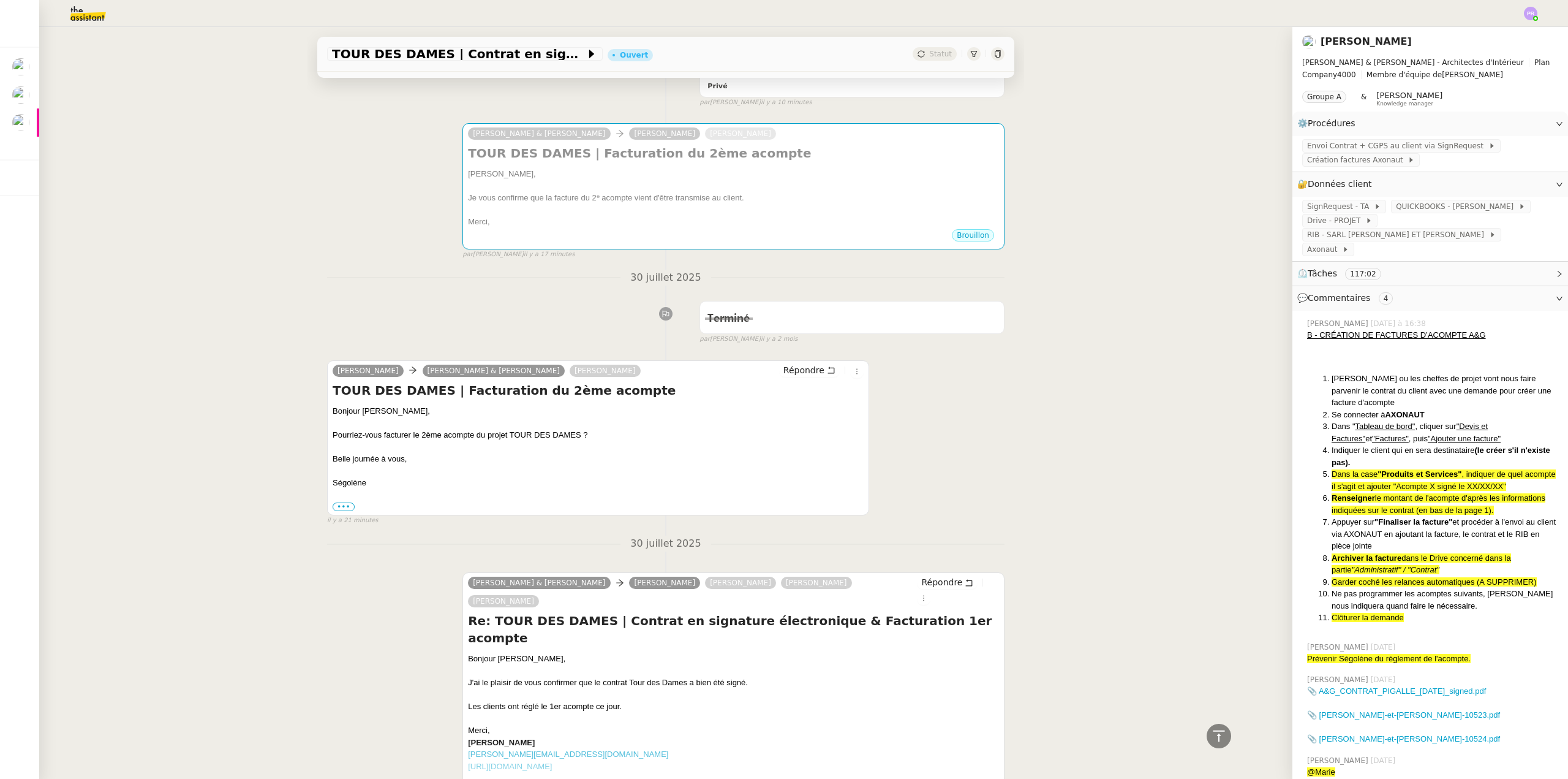
scroll to position [551, 0]
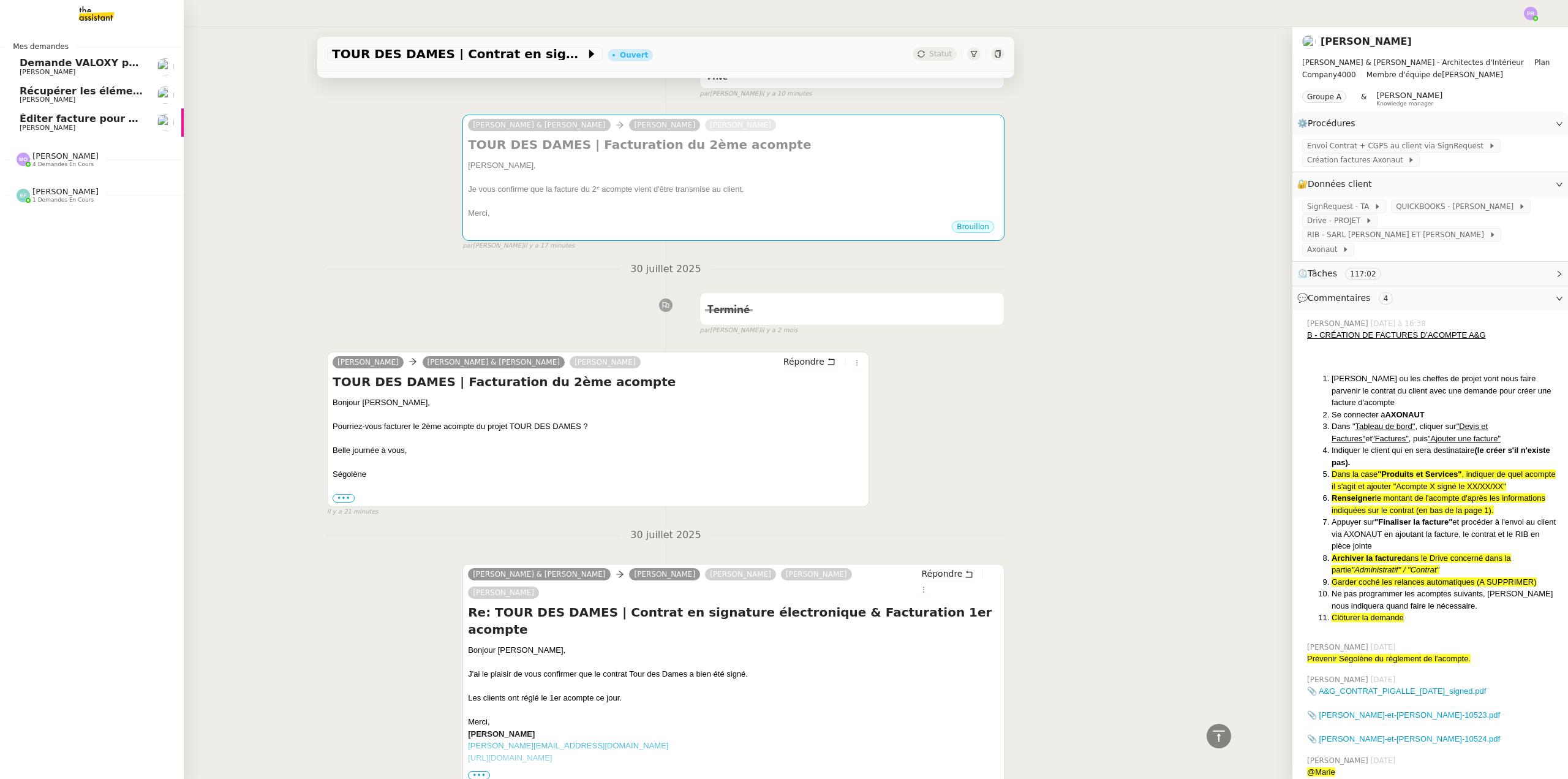
click at [111, 159] on nz-divider "Marie Orsoni 4 demandes en cours" at bounding box center [97, 159] width 184 height 16
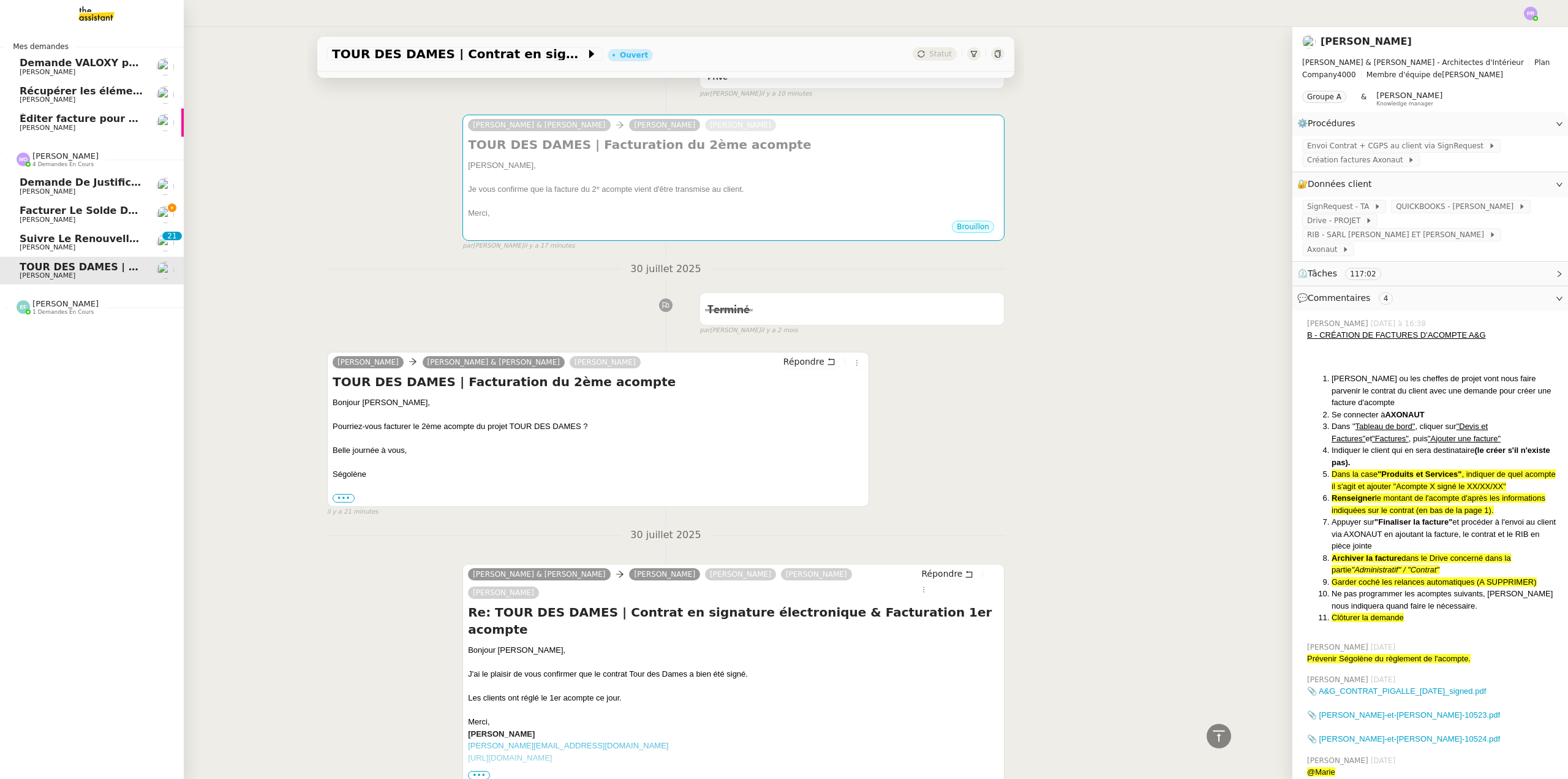
click at [128, 212] on span "Facturer le solde du contrat JEMMAPES" at bounding box center [130, 210] width 222 height 11
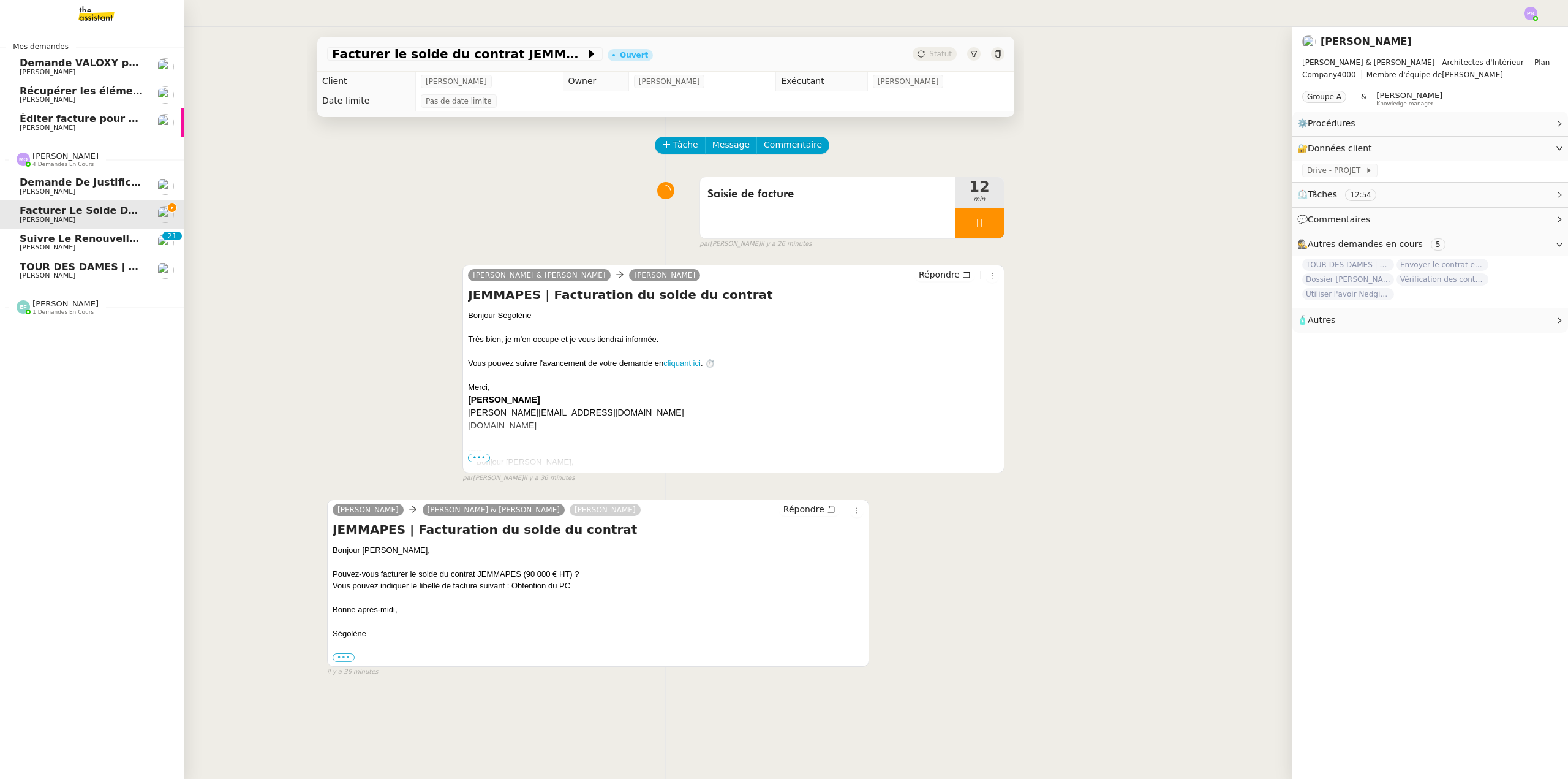
click at [100, 267] on span "TOUR DES DAMES | Contrat en signature électronique" at bounding box center [169, 266] width 298 height 11
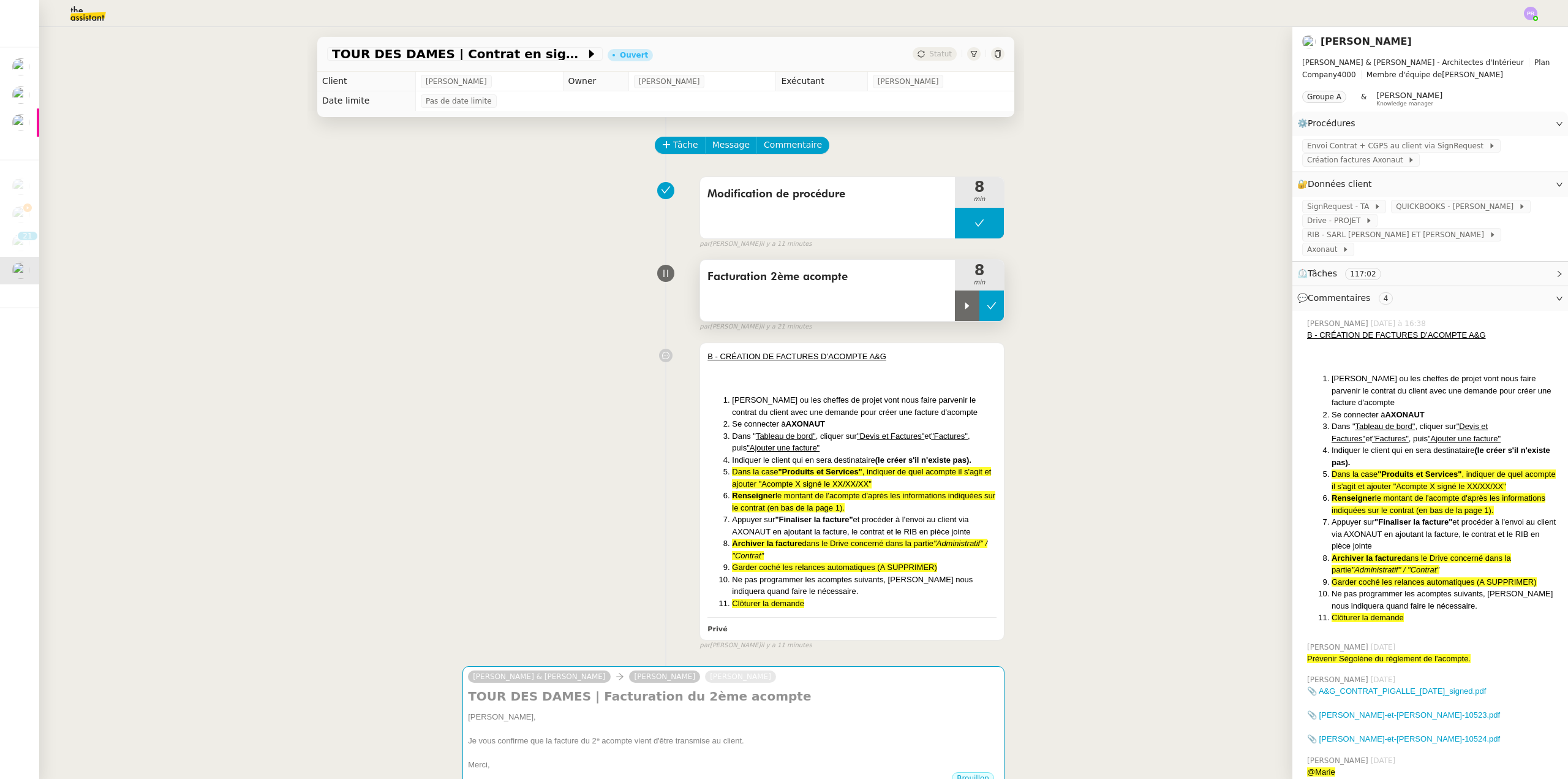
click at [987, 310] on icon at bounding box center [991, 305] width 10 height 10
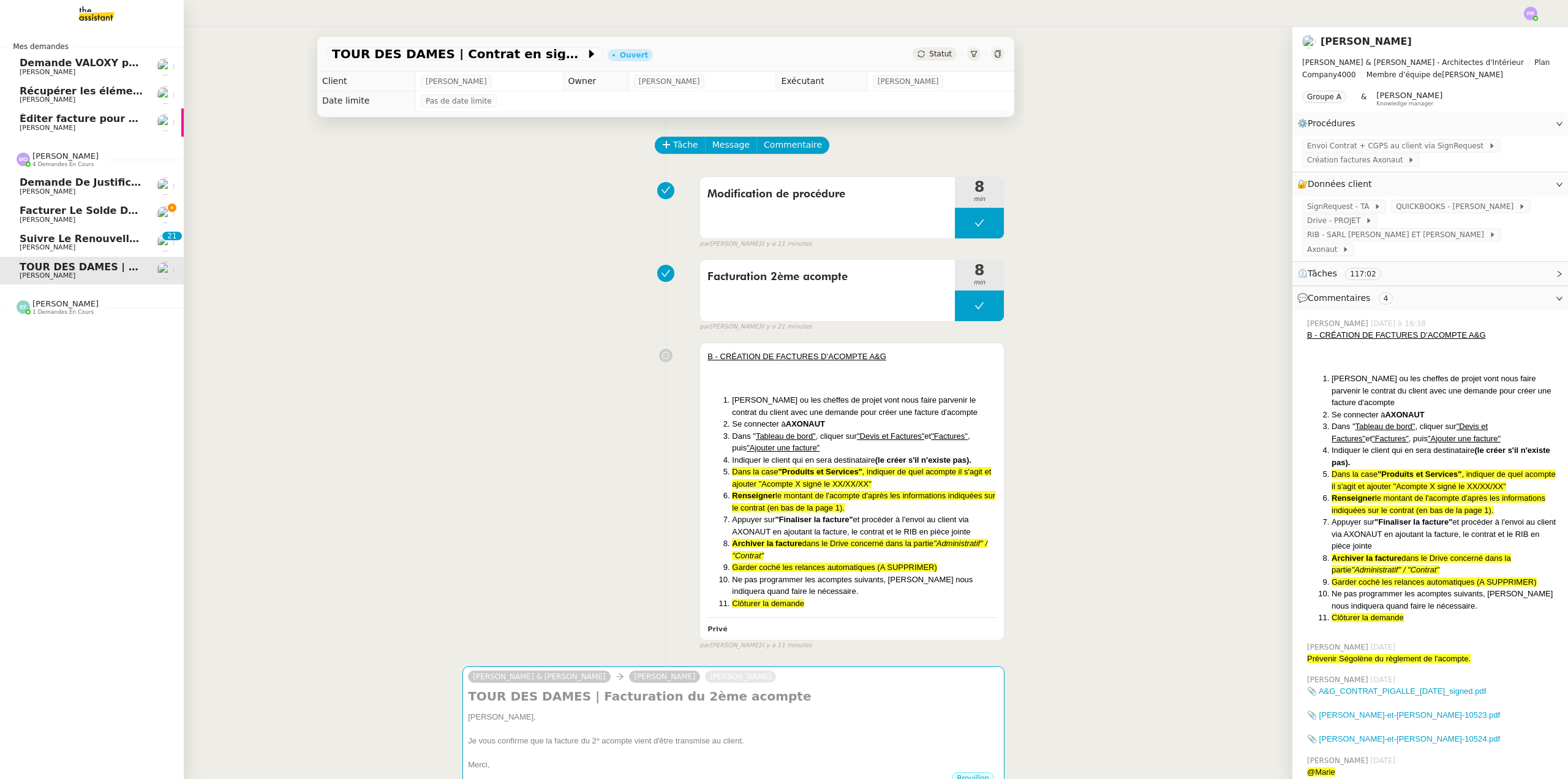
click at [77, 208] on span "Facturer le solde du contrat JEMMAPES" at bounding box center [130, 210] width 222 height 11
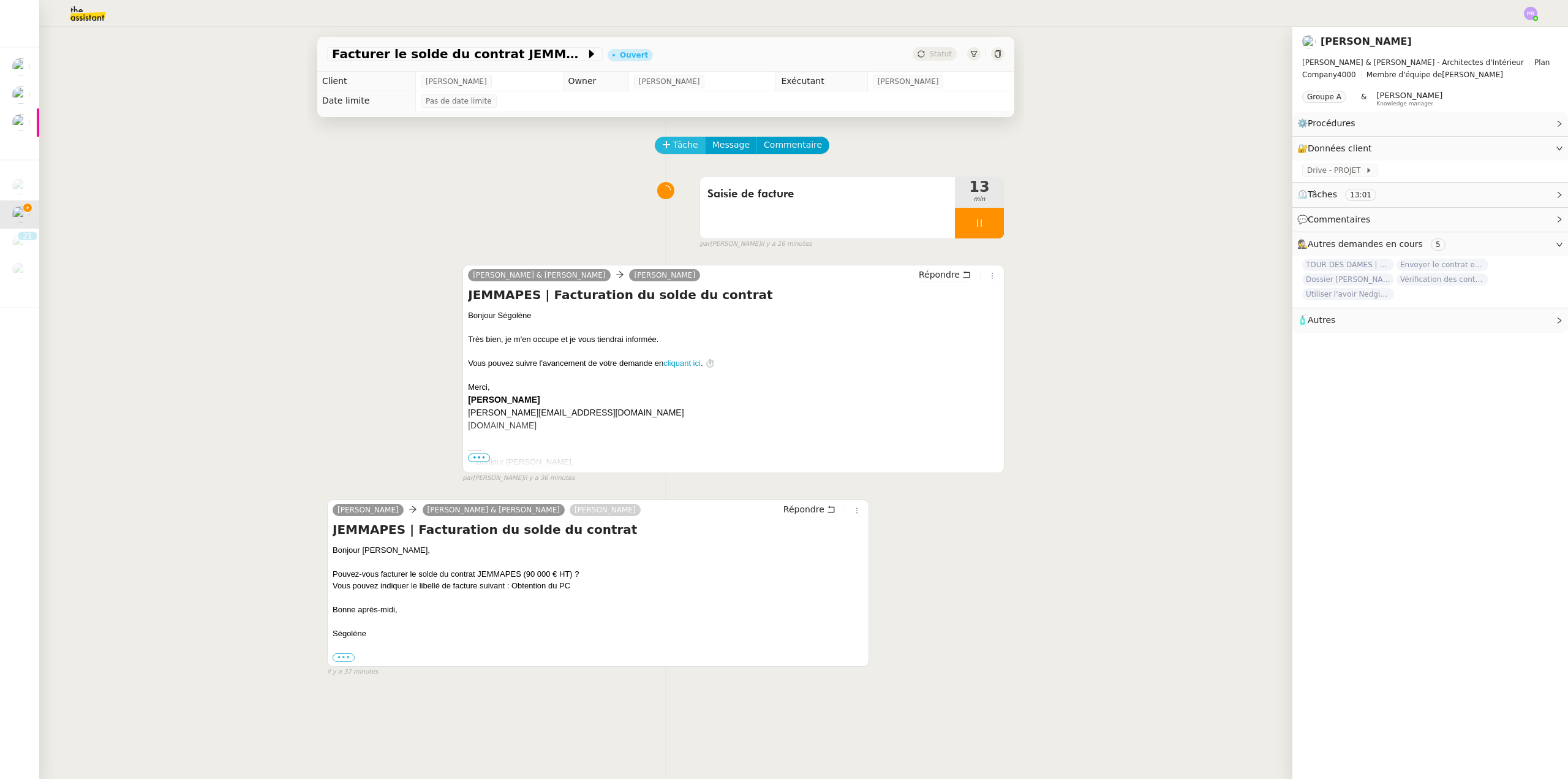
click at [673, 145] on span "Tâche" at bounding box center [685, 145] width 25 height 14
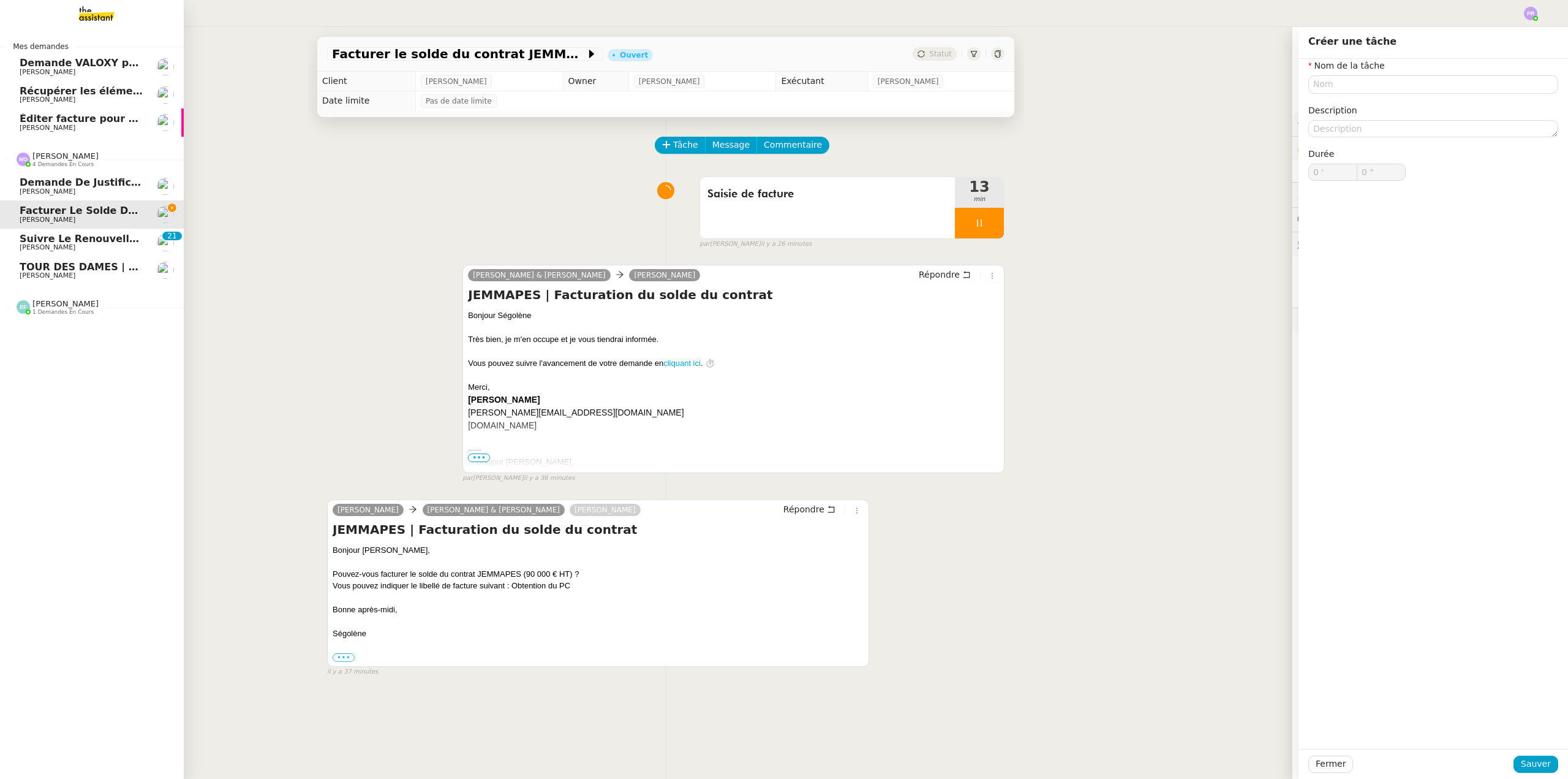
click at [83, 269] on span "TOUR DES DAMES | Contrat en signature électronique" at bounding box center [169, 266] width 298 height 11
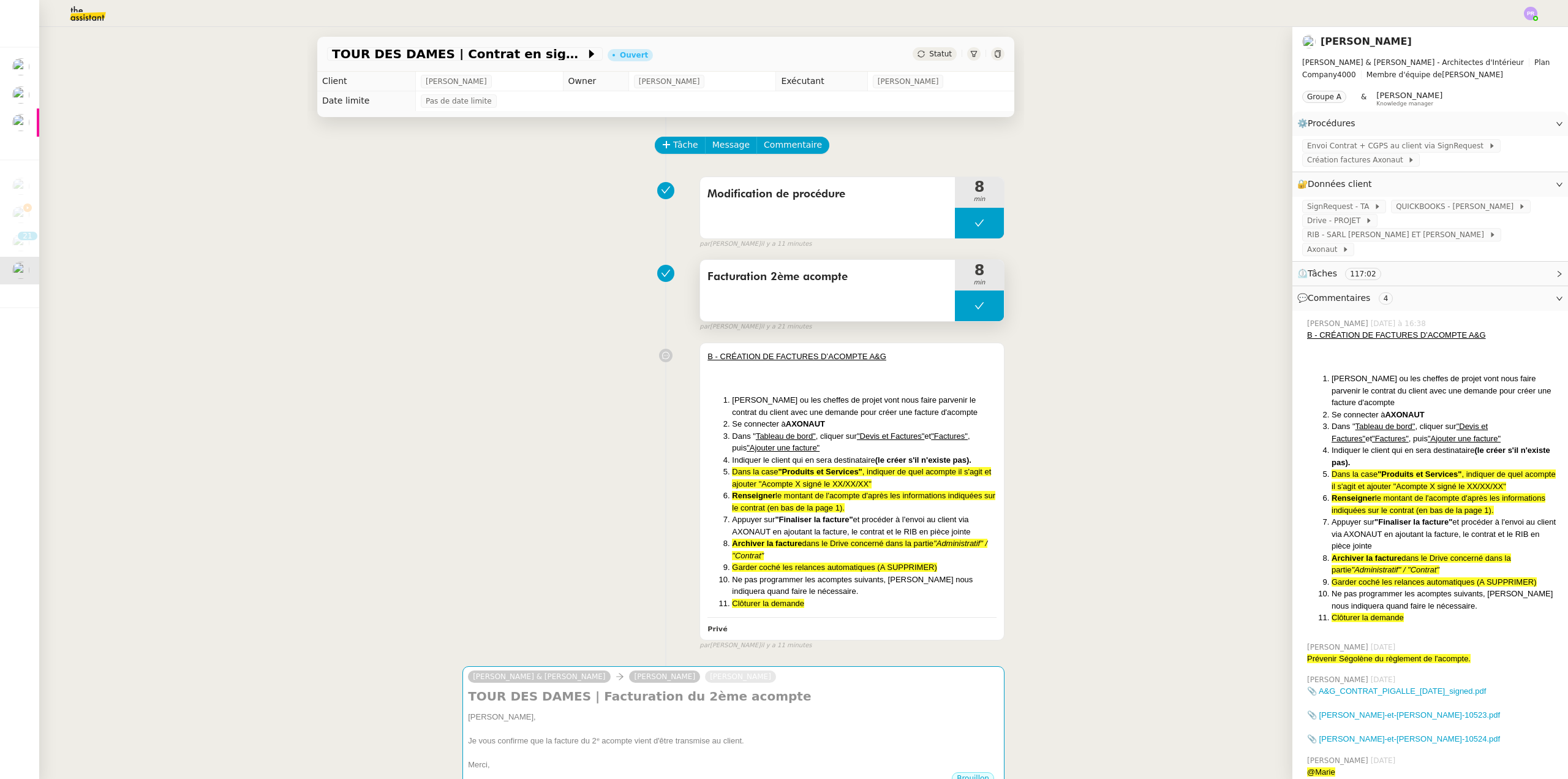
click at [956, 316] on button at bounding box center [979, 305] width 49 height 31
click at [956, 316] on div at bounding box center [967, 305] width 25 height 31
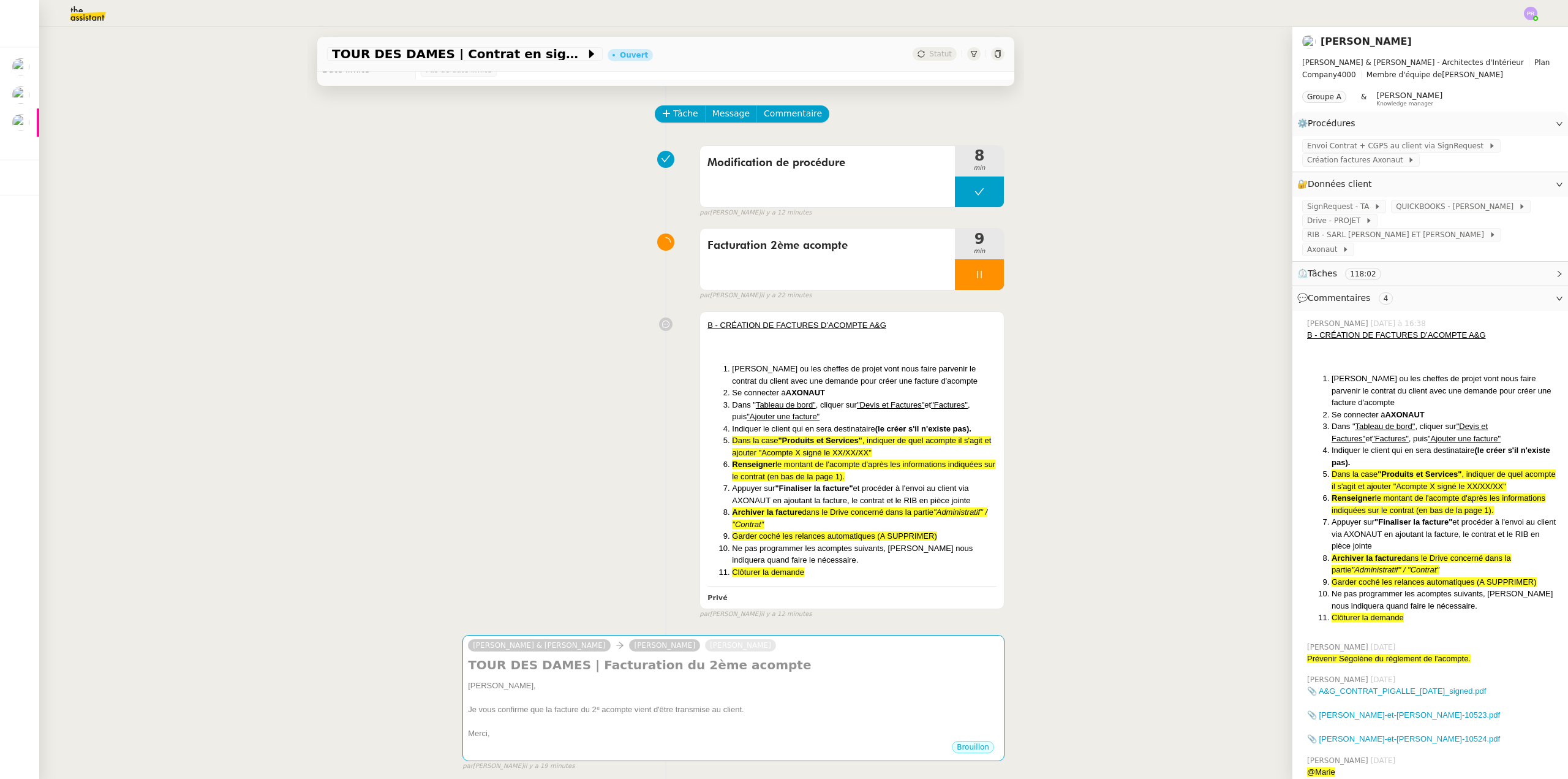
scroll to position [123, 0]
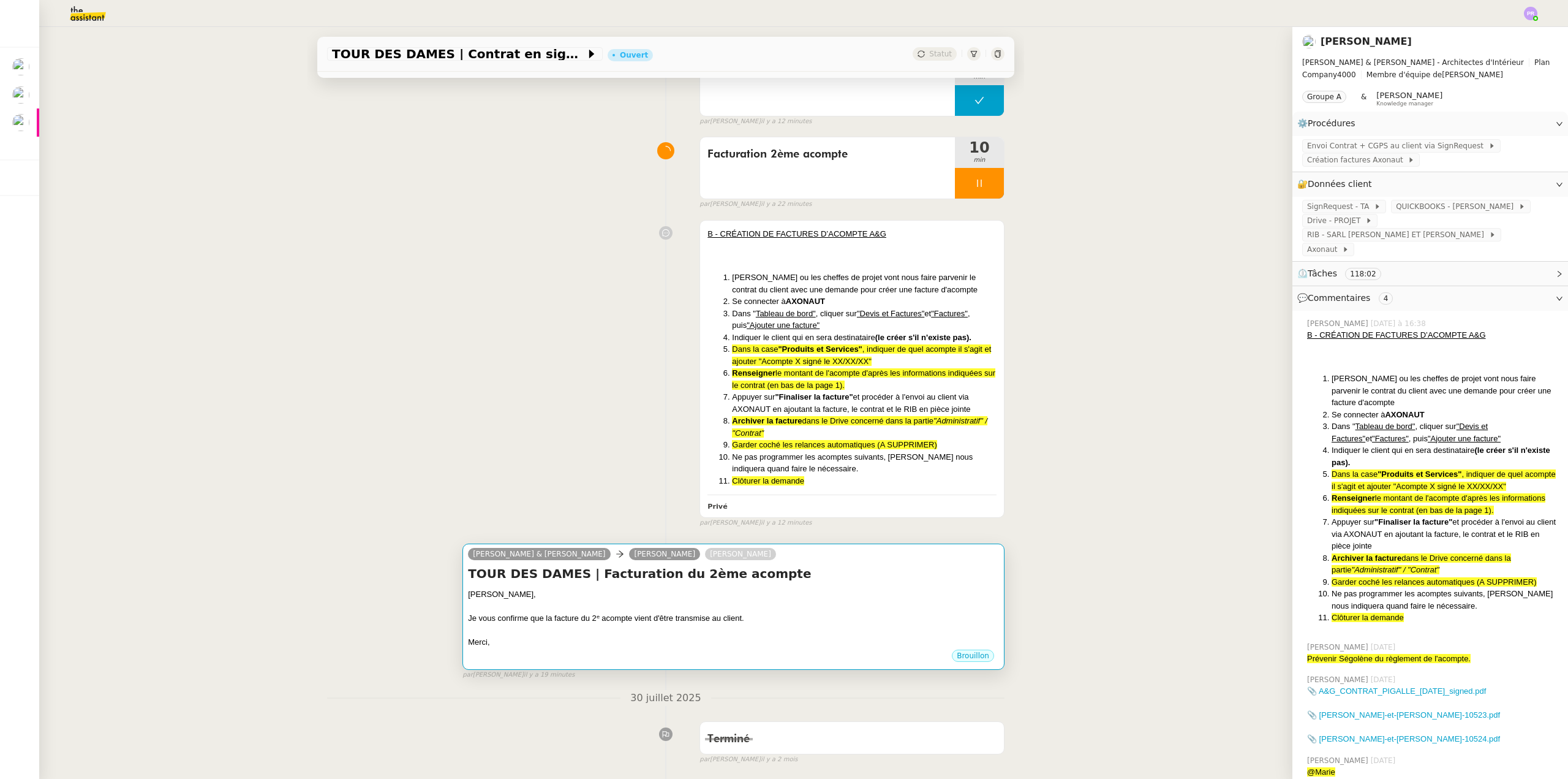
click at [797, 618] on div "Je vous confirme que la facture du 2ᵉ acompte vient d'être transmise au client." at bounding box center [733, 618] width 531 height 12
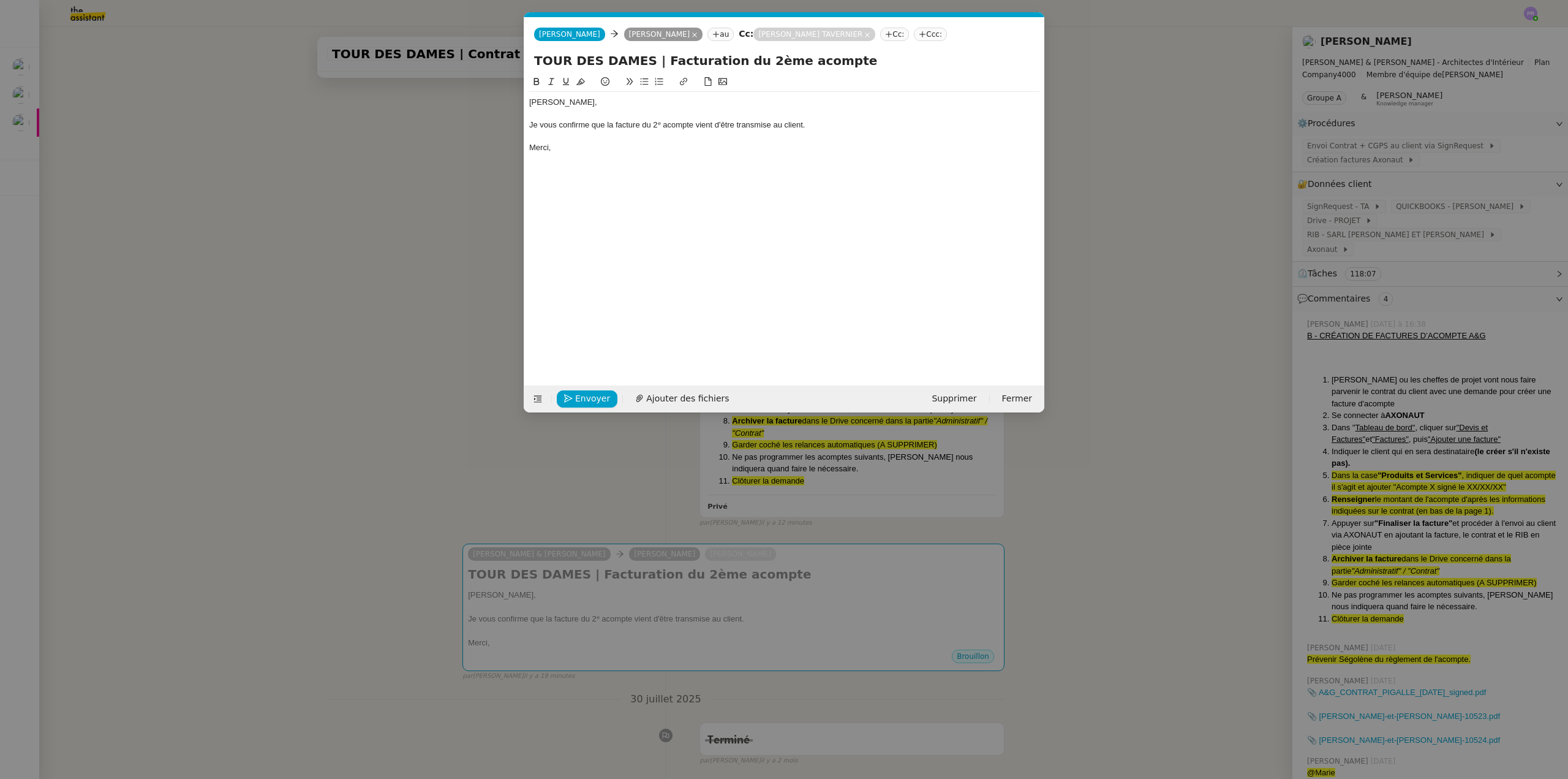
scroll to position [0, 26]
click at [585, 392] on span "Envoyer" at bounding box center [593, 399] width 35 height 14
click at [585, 392] on span "Confirmer l'envoi" at bounding box center [612, 399] width 74 height 14
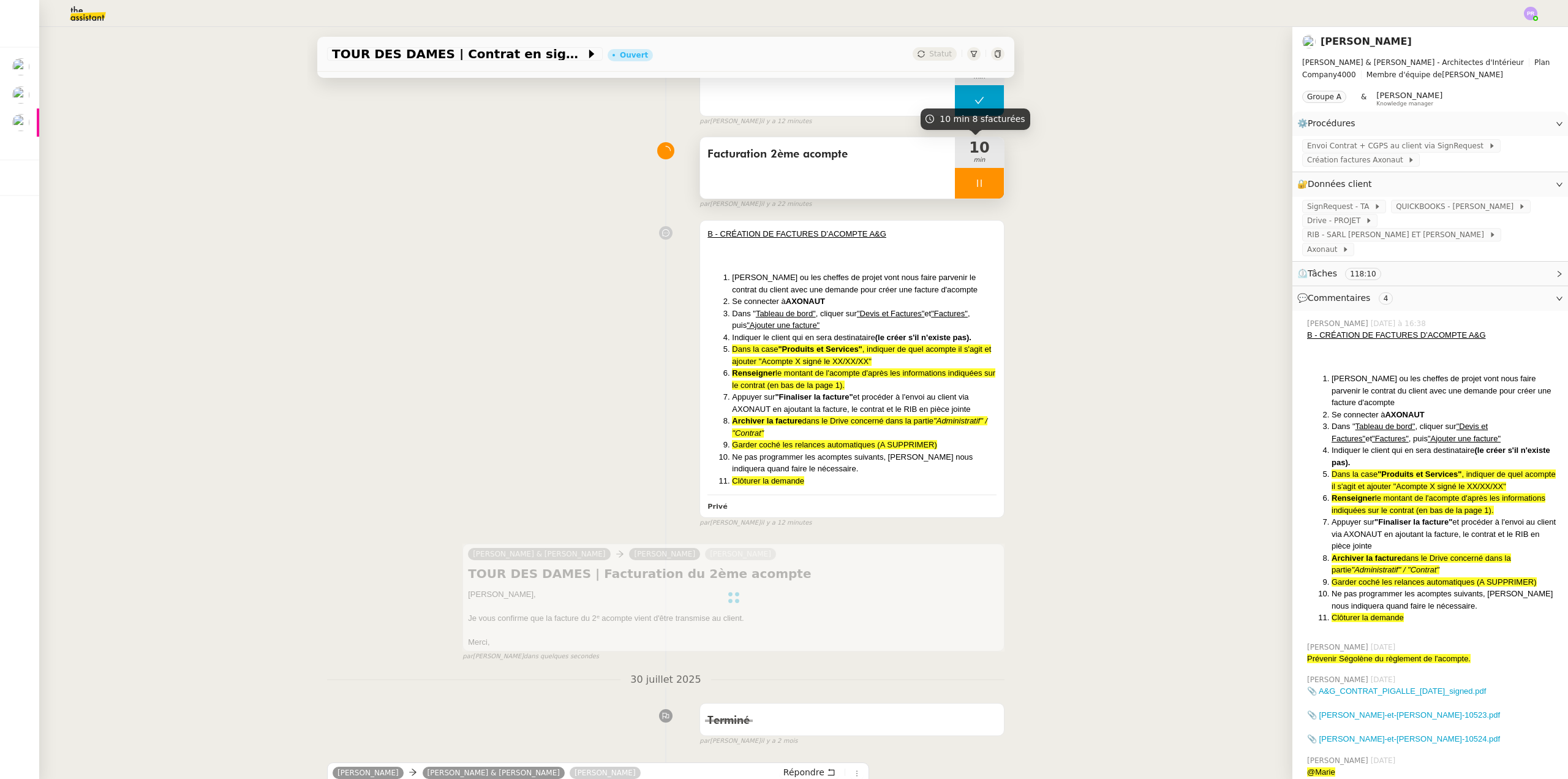
click at [979, 183] on div at bounding box center [979, 183] width 49 height 31
click at [987, 187] on icon at bounding box center [992, 183] width 9 height 7
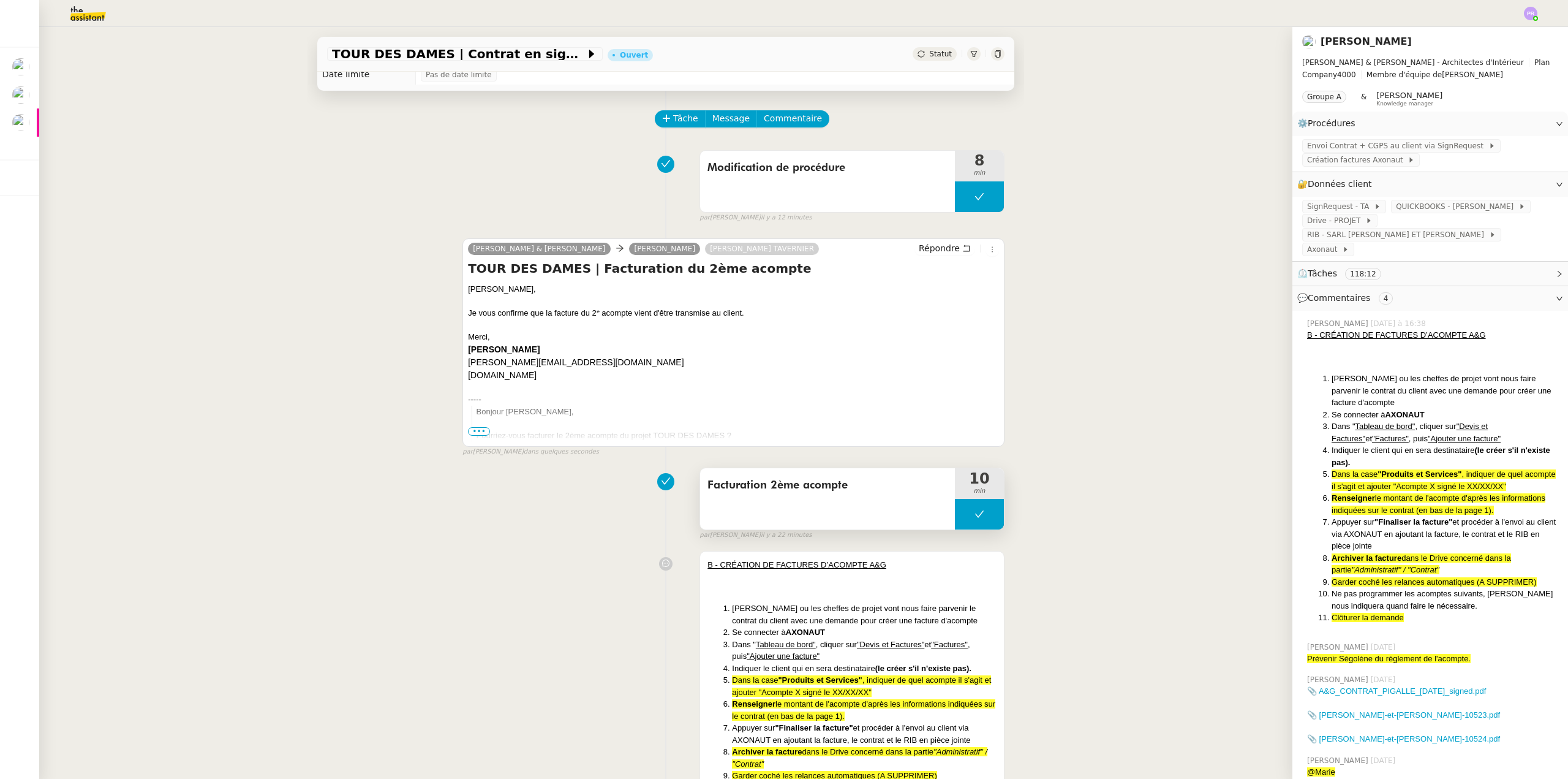
scroll to position [123, 0]
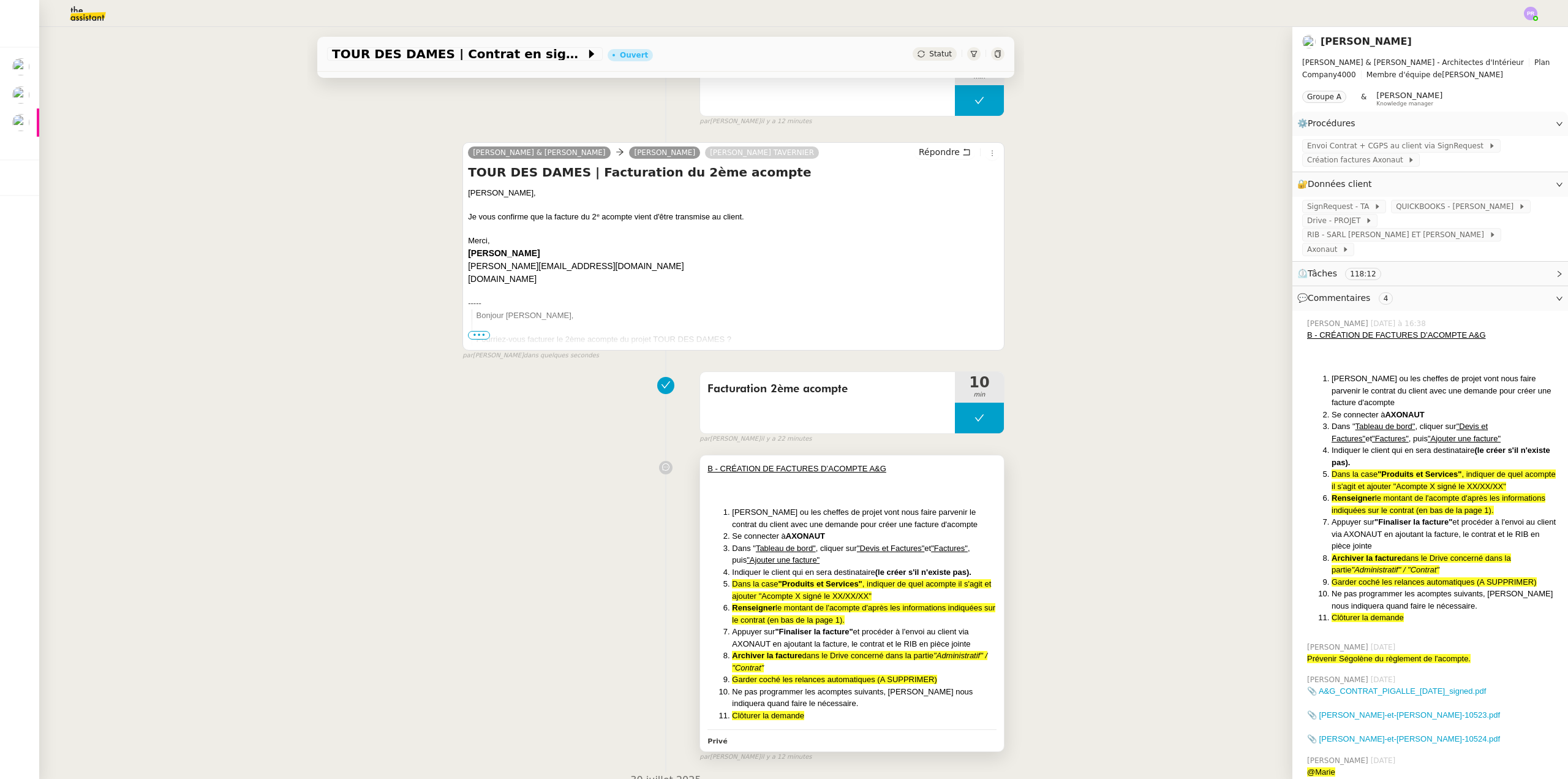
click at [795, 490] on div at bounding box center [852, 493] width 289 height 12
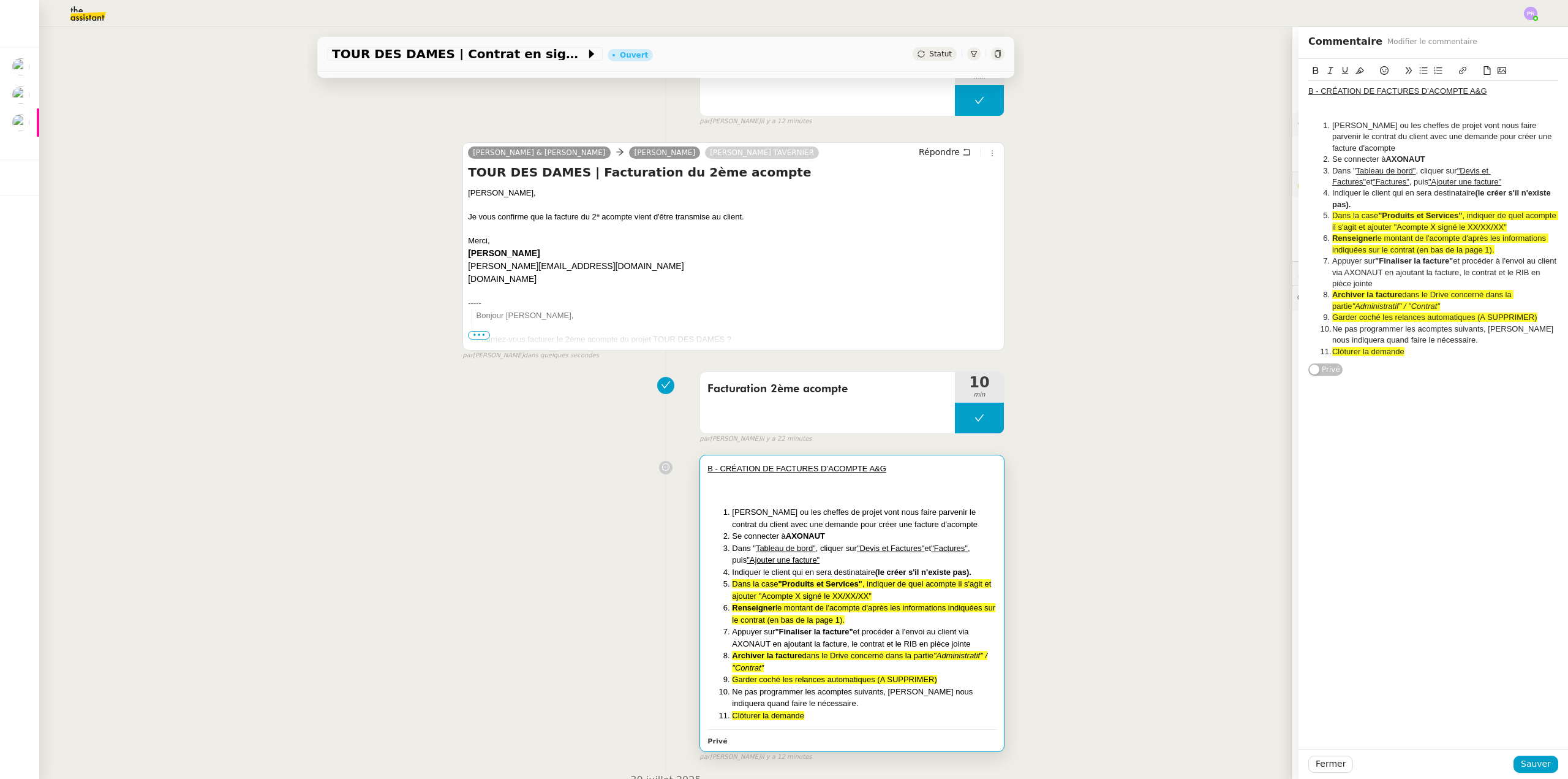
click at [1308, 88] on u "B - CRÉATION DE FACTURES D’ACOMPTE A&G" at bounding box center [1397, 91] width 178 height 9
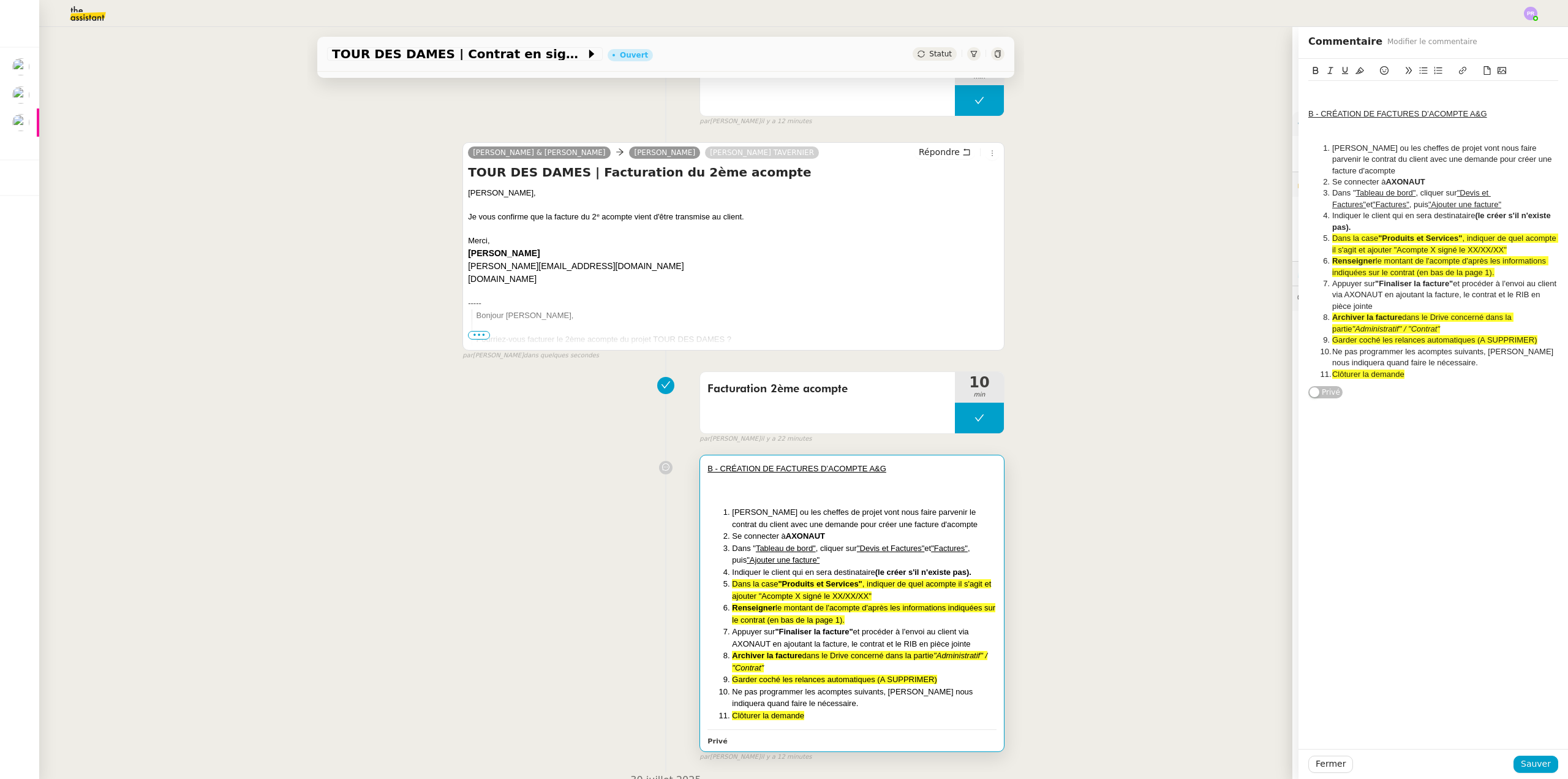
click at [1317, 84] on div "﻿ B - CRÉATION DE FACTURES D’ACOMPTE A&G Gabrielle ou les cheffes de projet von…" at bounding box center [1433, 232] width 250 height 304
click at [1401, 91] on div "Pour modification de la procdure" at bounding box center [1433, 91] width 250 height 11
click at [0, 0] on lt-span "proc é dure" at bounding box center [0, 0] width 0 height 0
drag, startPoint x: 1524, startPoint y: 763, endPoint x: 1391, endPoint y: 680, distance: 156.8
click at [1524, 763] on span "Sauver" at bounding box center [1536, 763] width 30 height 14
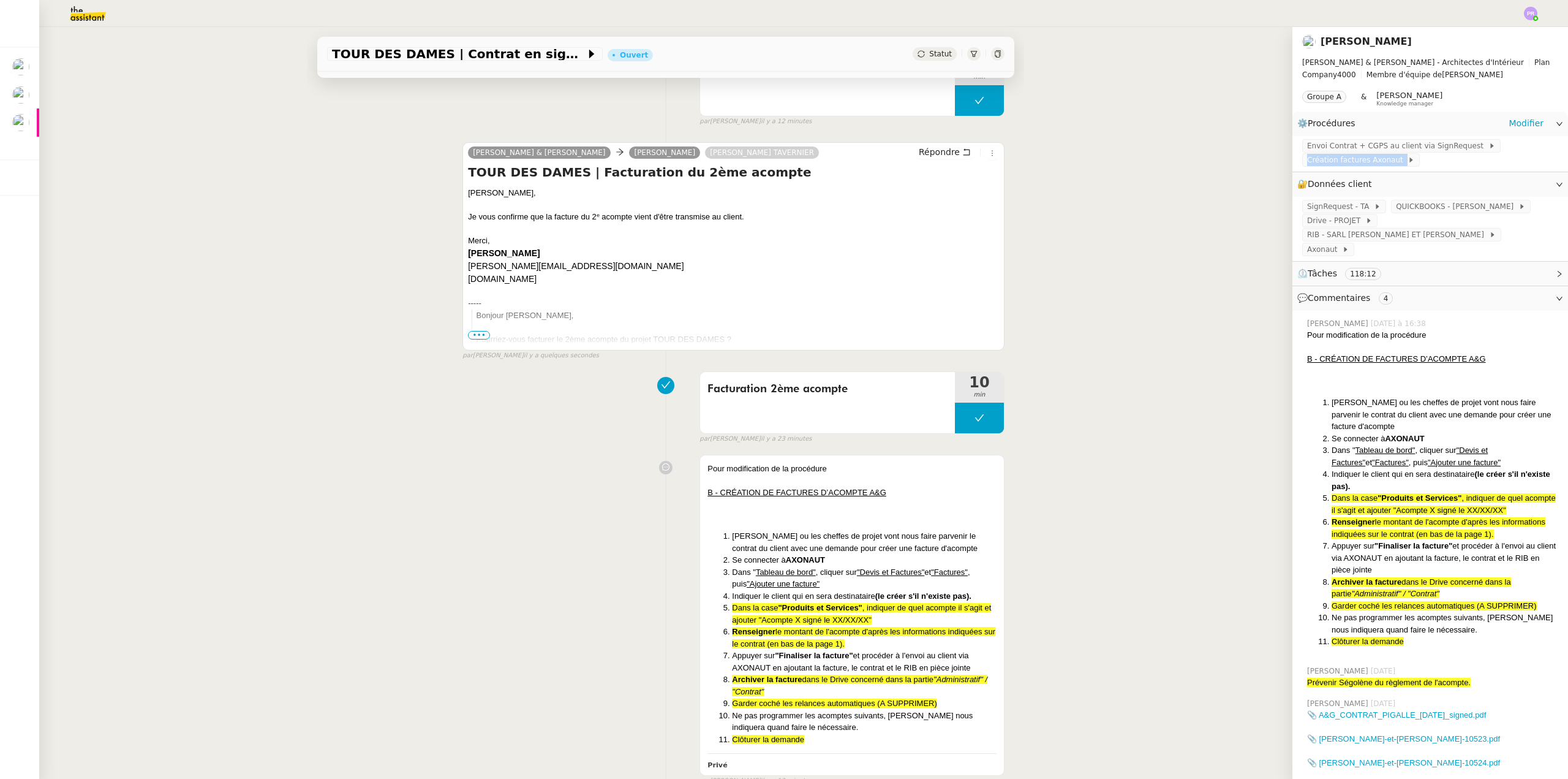
drag, startPoint x: 1301, startPoint y: 163, endPoint x: 1376, endPoint y: 171, distance: 75.4
click at [1376, 171] on div "Envoi Contrat + CGPS au client via SignRequest Création factures Axonaut" at bounding box center [1430, 154] width 276 height 36
copy div "Création factures Axonaut"
click at [1376, 171] on div "Envoi Contrat + CGPS au client via SignRequest Création factures Axonaut" at bounding box center [1430, 154] width 276 height 36
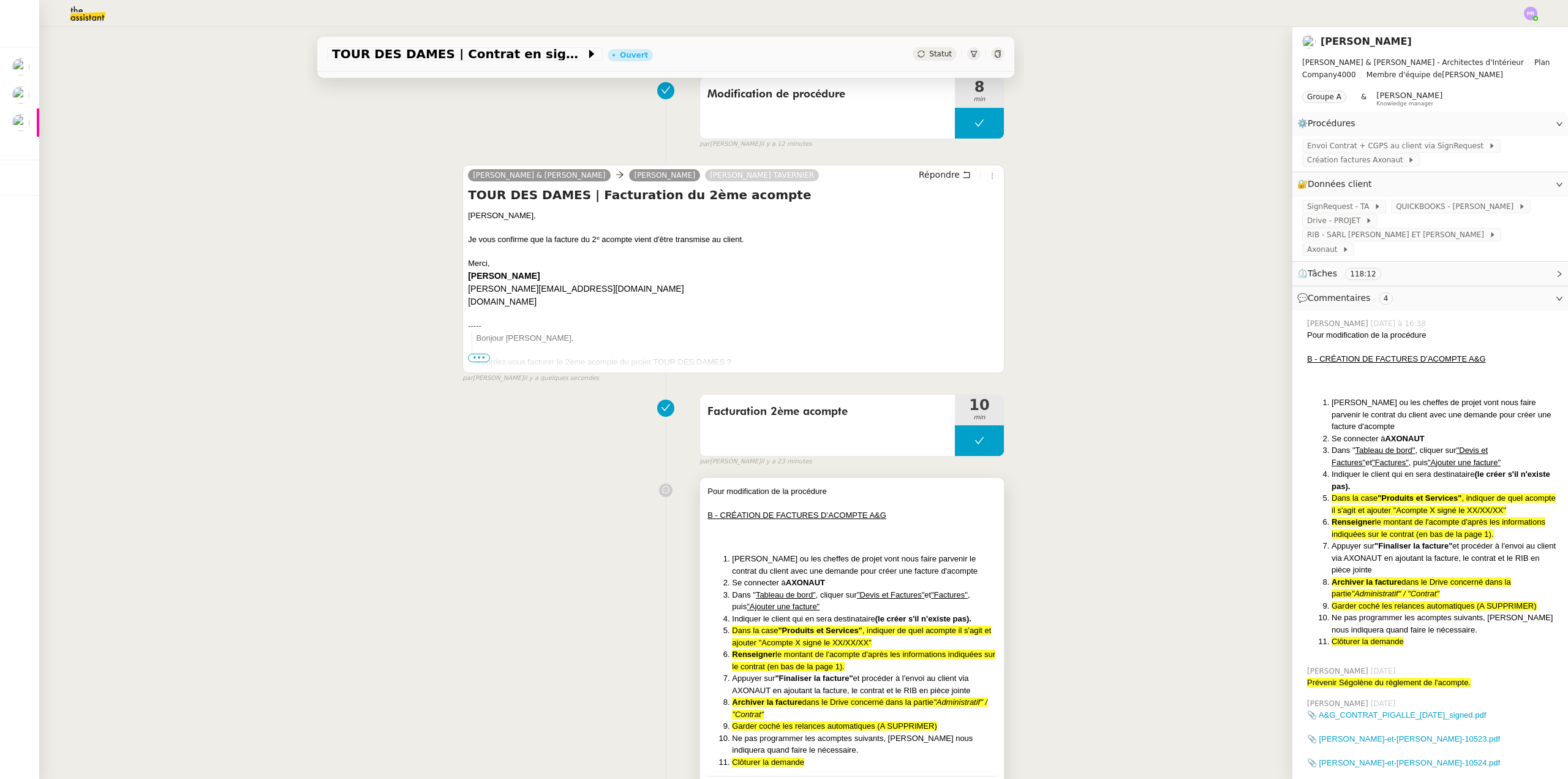
scroll to position [123, 0]
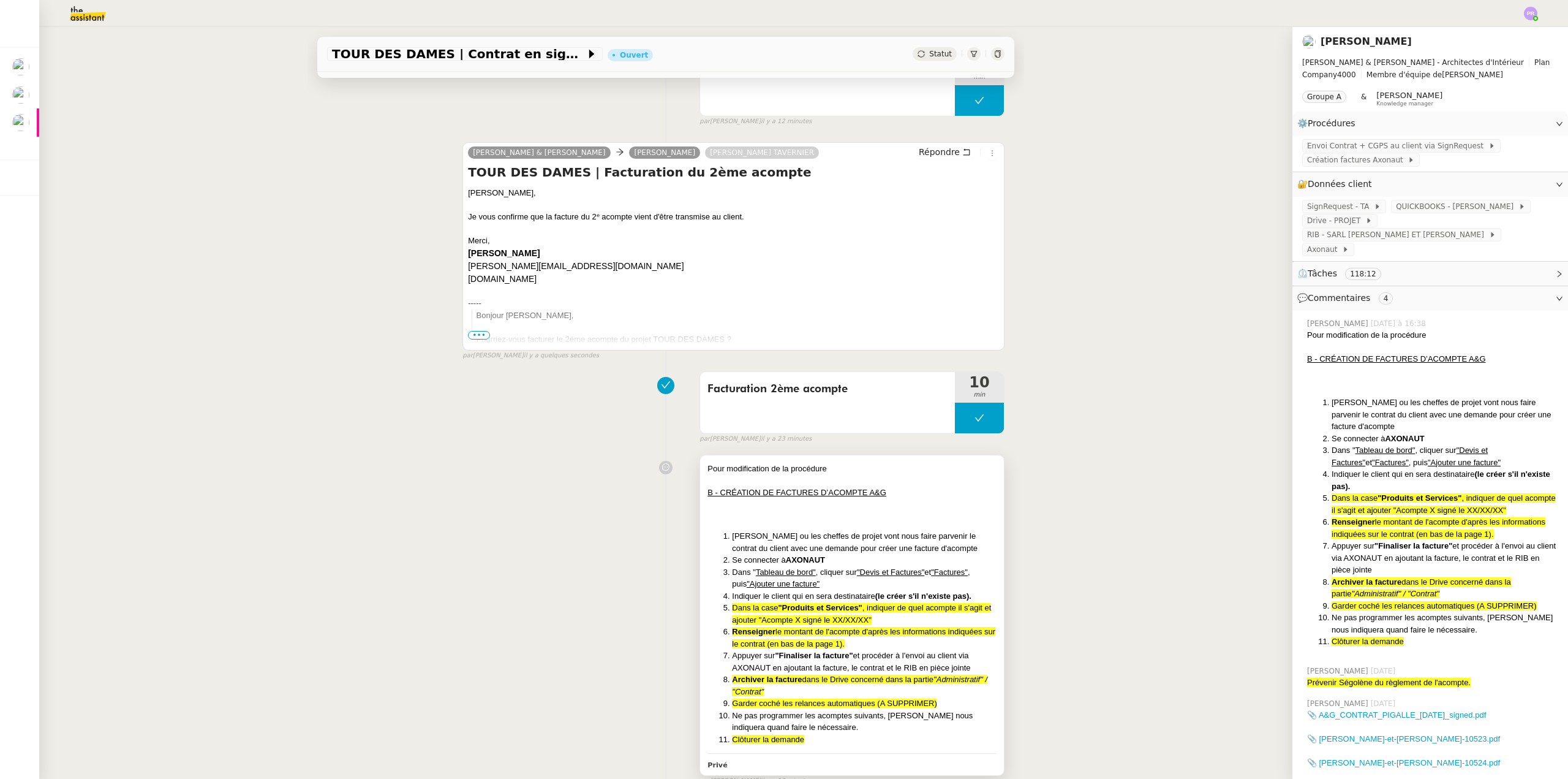
click at [846, 521] on div at bounding box center [852, 516] width 289 height 12
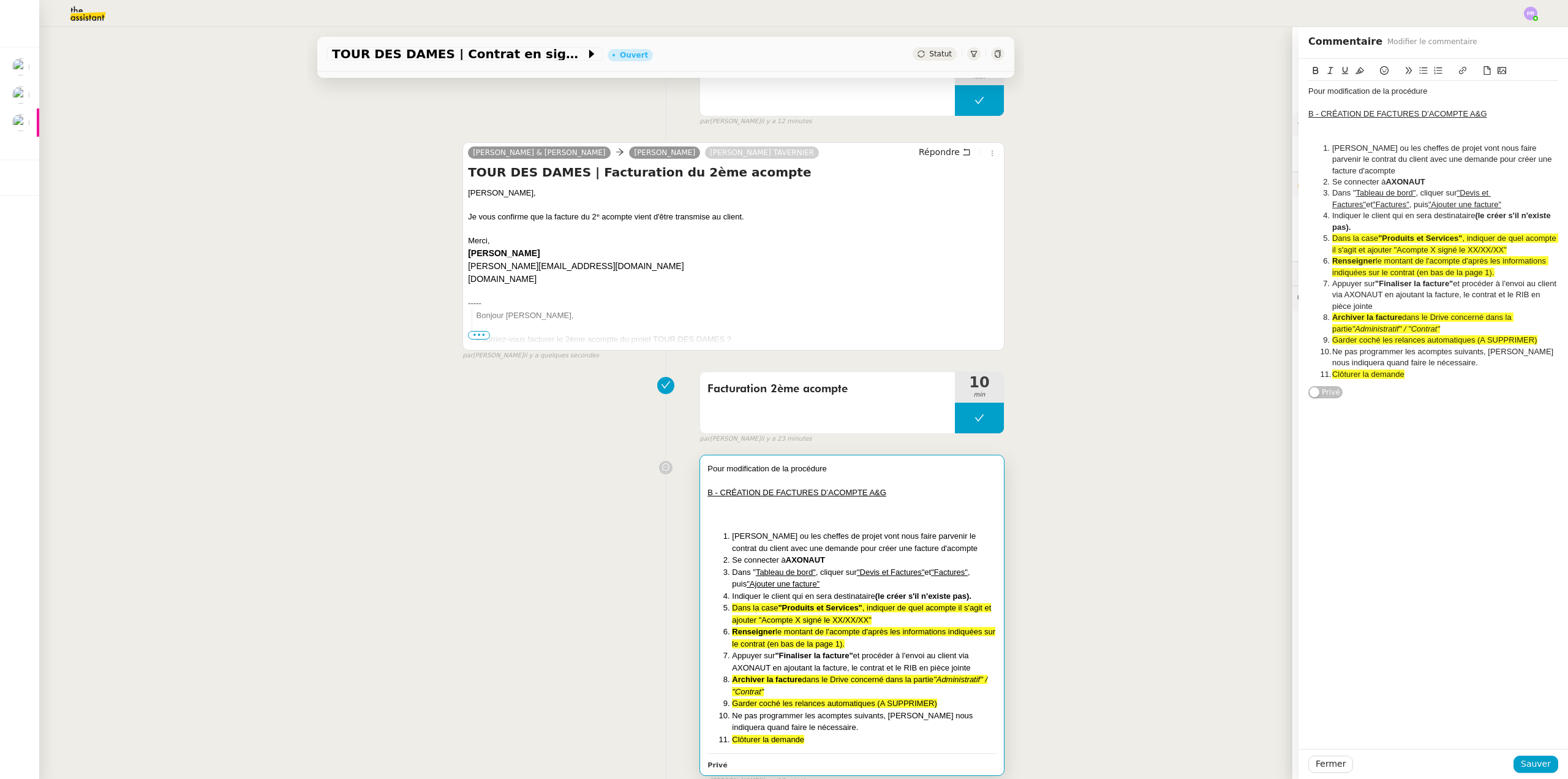
click at [1453, 95] on div "Pour modification de la procédure" at bounding box center [1433, 91] width 250 height 11
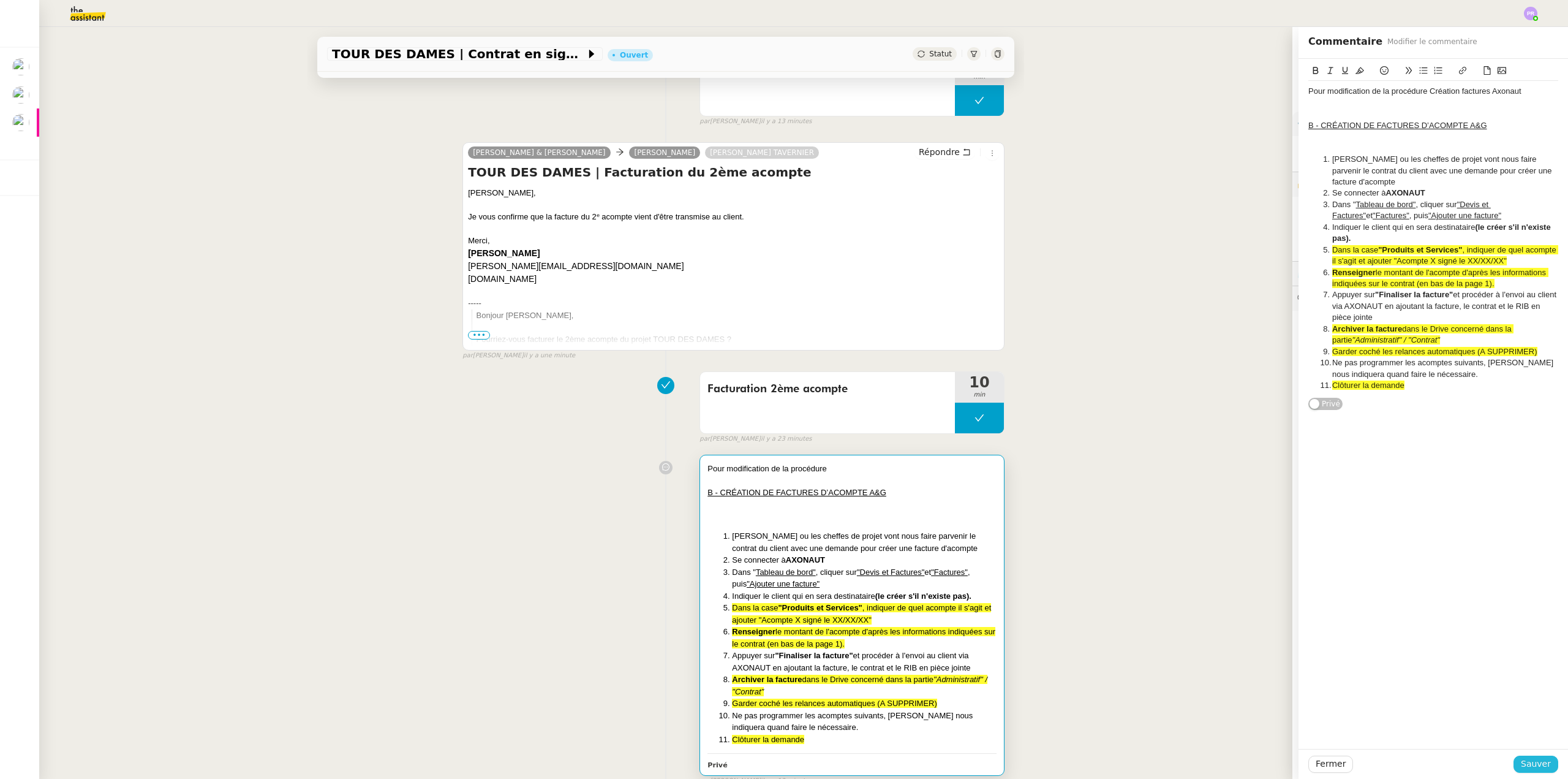
click at [1530, 763] on span "Sauver" at bounding box center [1536, 763] width 30 height 14
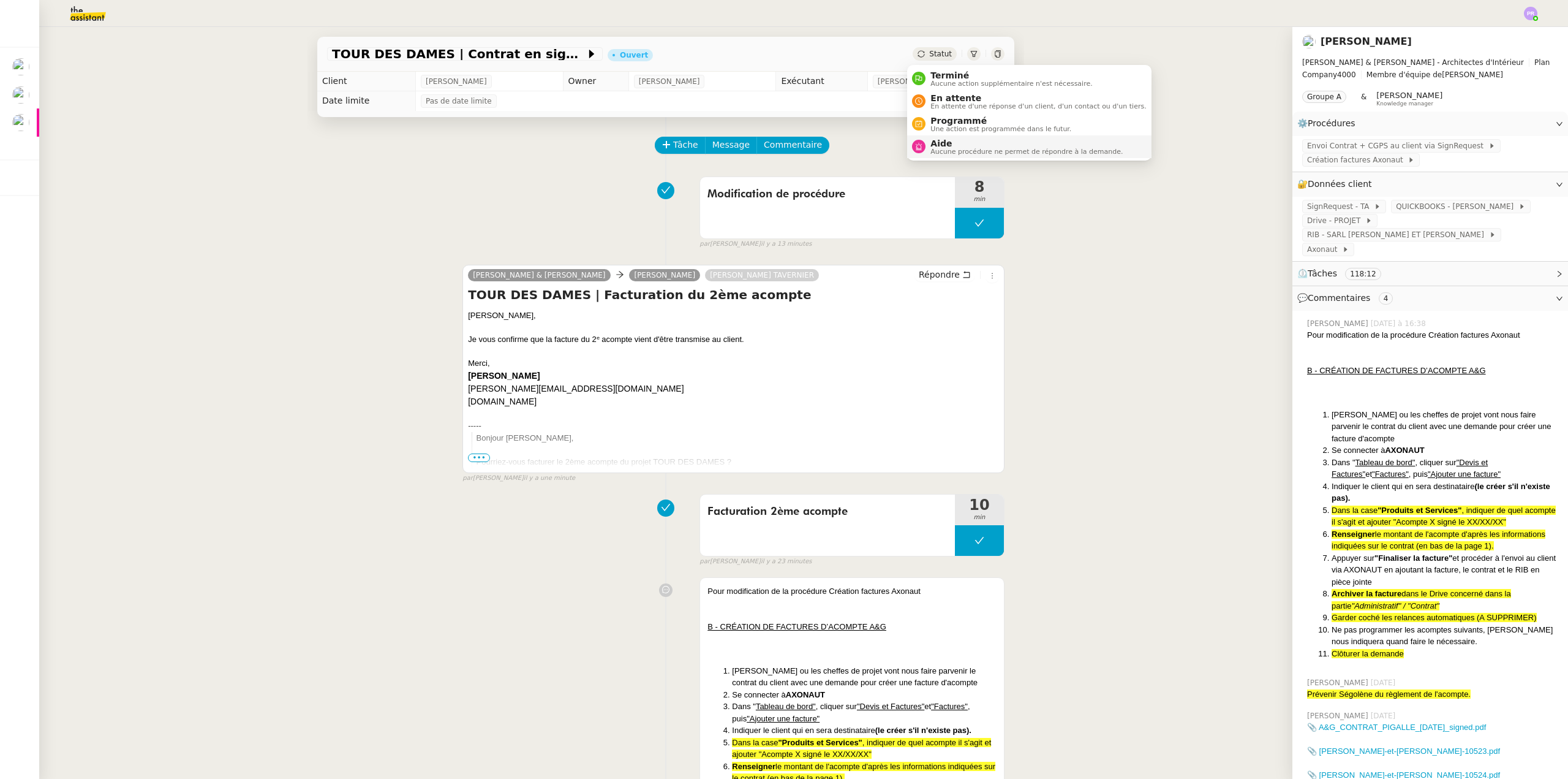
click at [959, 150] on span "Aucune procédure ne permet de répondre à la demande." at bounding box center [1026, 151] width 192 height 7
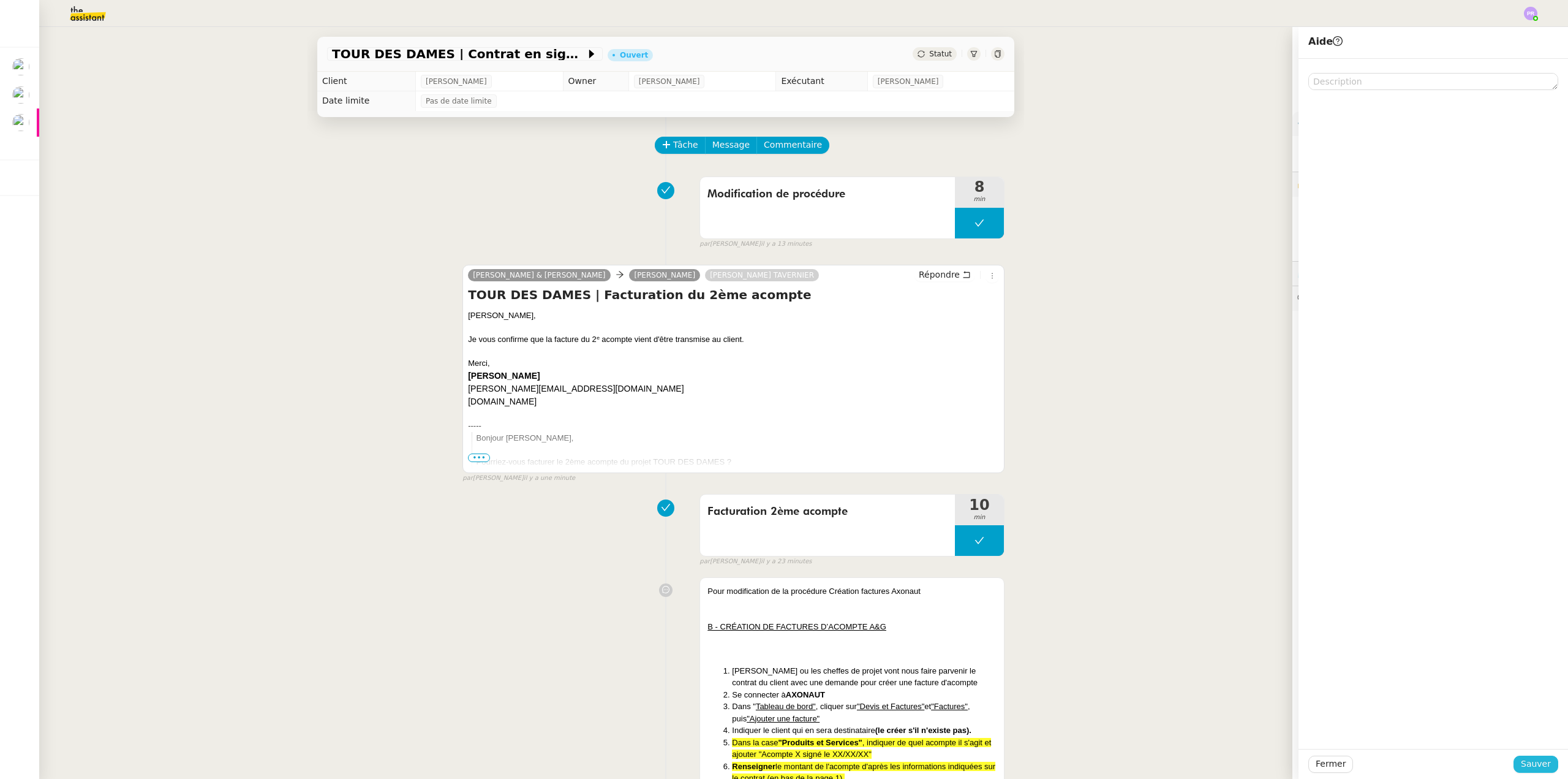
click at [1524, 762] on span "Sauver" at bounding box center [1536, 763] width 30 height 14
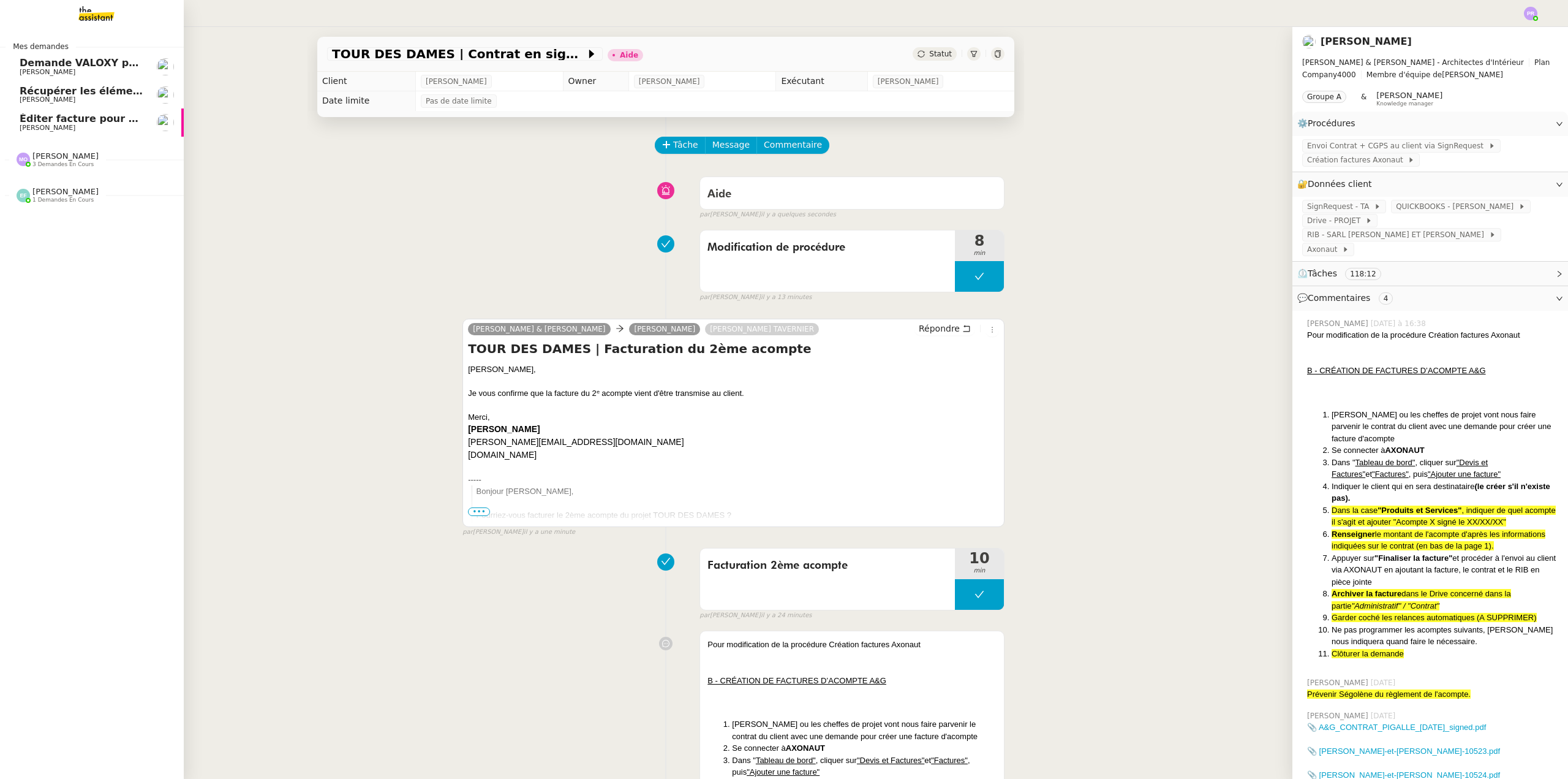
click at [80, 160] on div "Marie Orsoni 3 demandes en cours" at bounding box center [66, 159] width 66 height 16
click at [100, 208] on span "Facturer le solde du contrat JEMMAPES" at bounding box center [130, 210] width 222 height 11
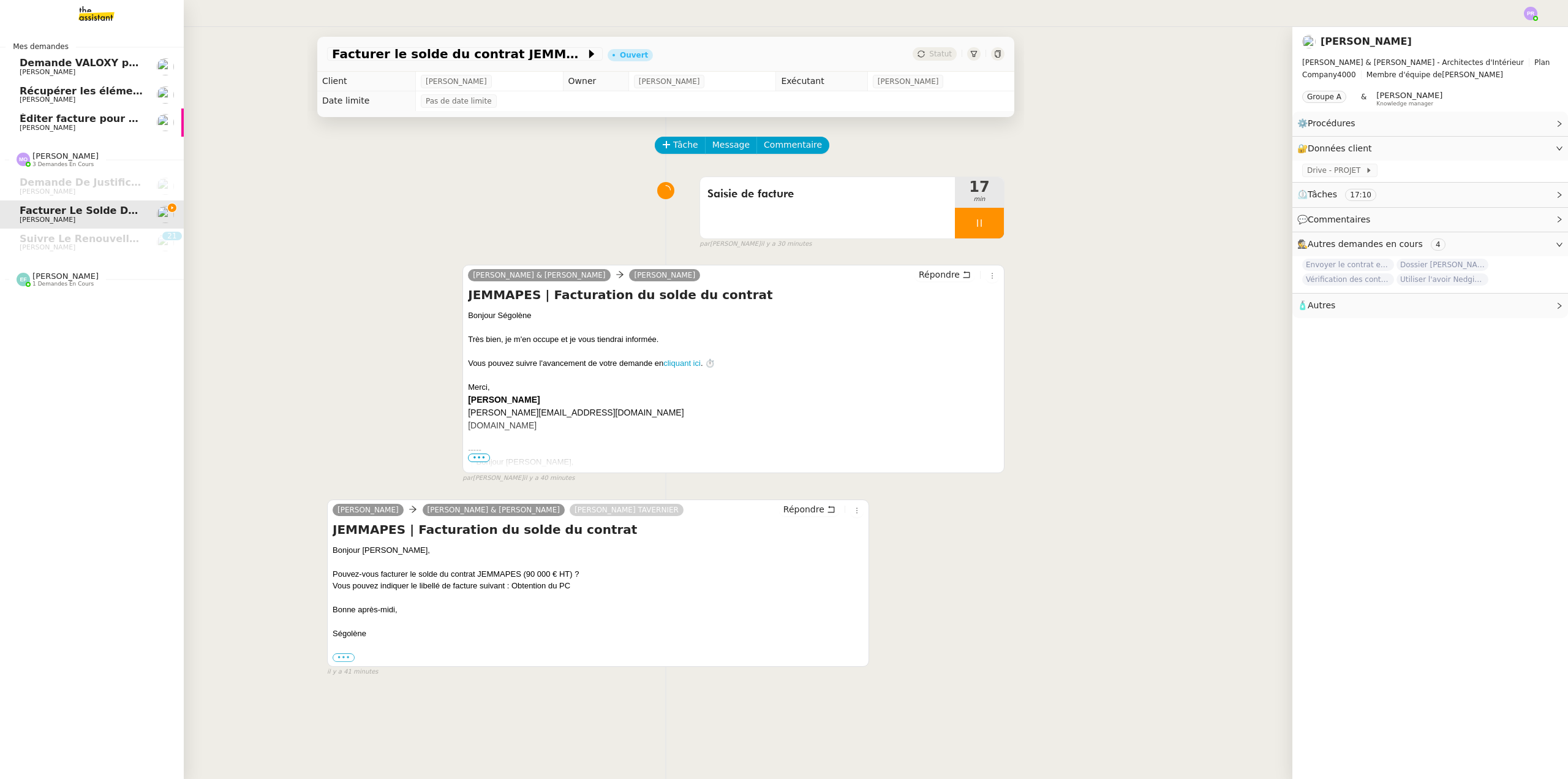
click at [92, 99] on span "[PERSON_NAME]" at bounding box center [81, 100] width 124 height 8
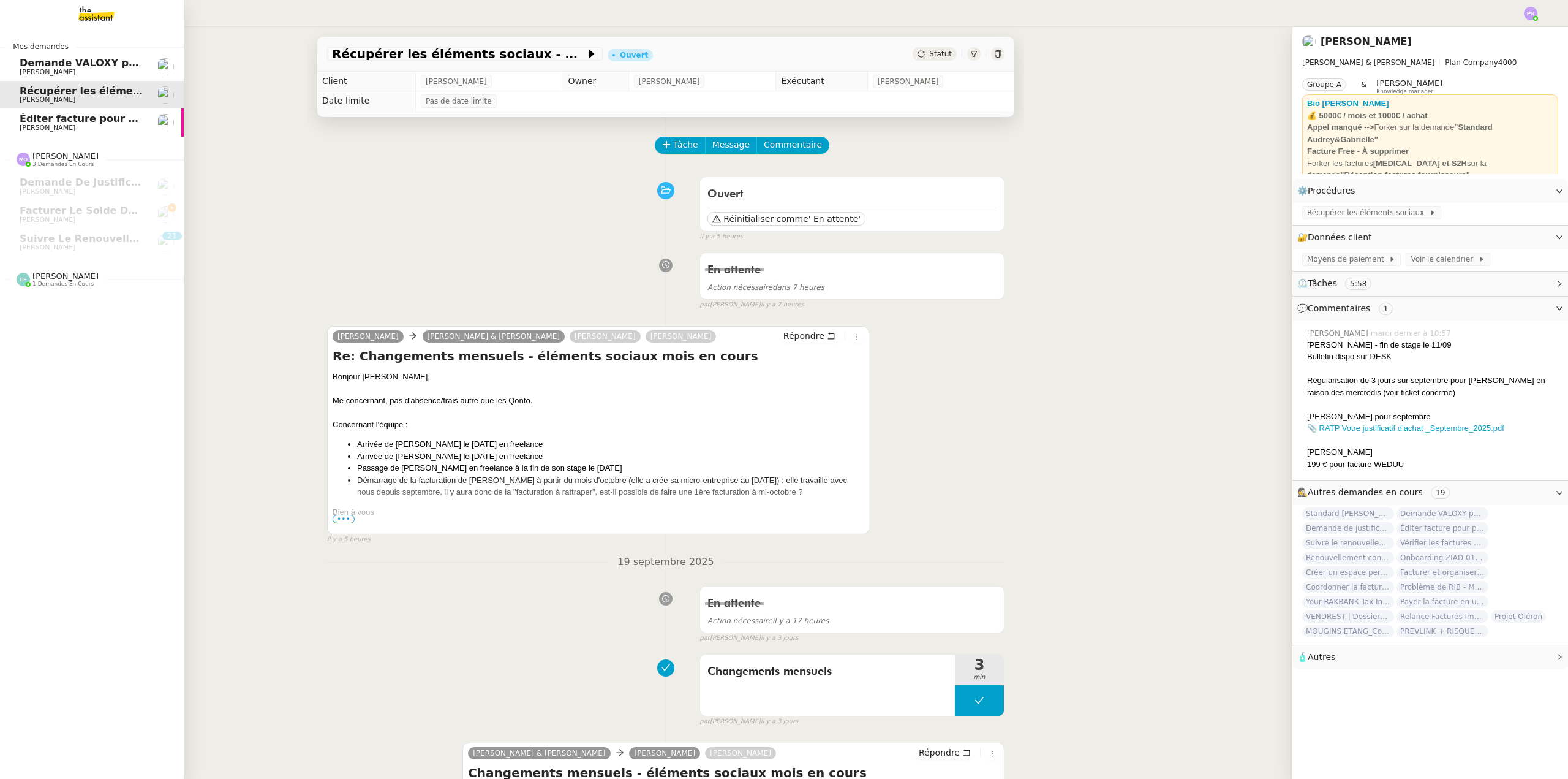
click at [119, 130] on span "[PERSON_NAME]" at bounding box center [81, 128] width 124 height 8
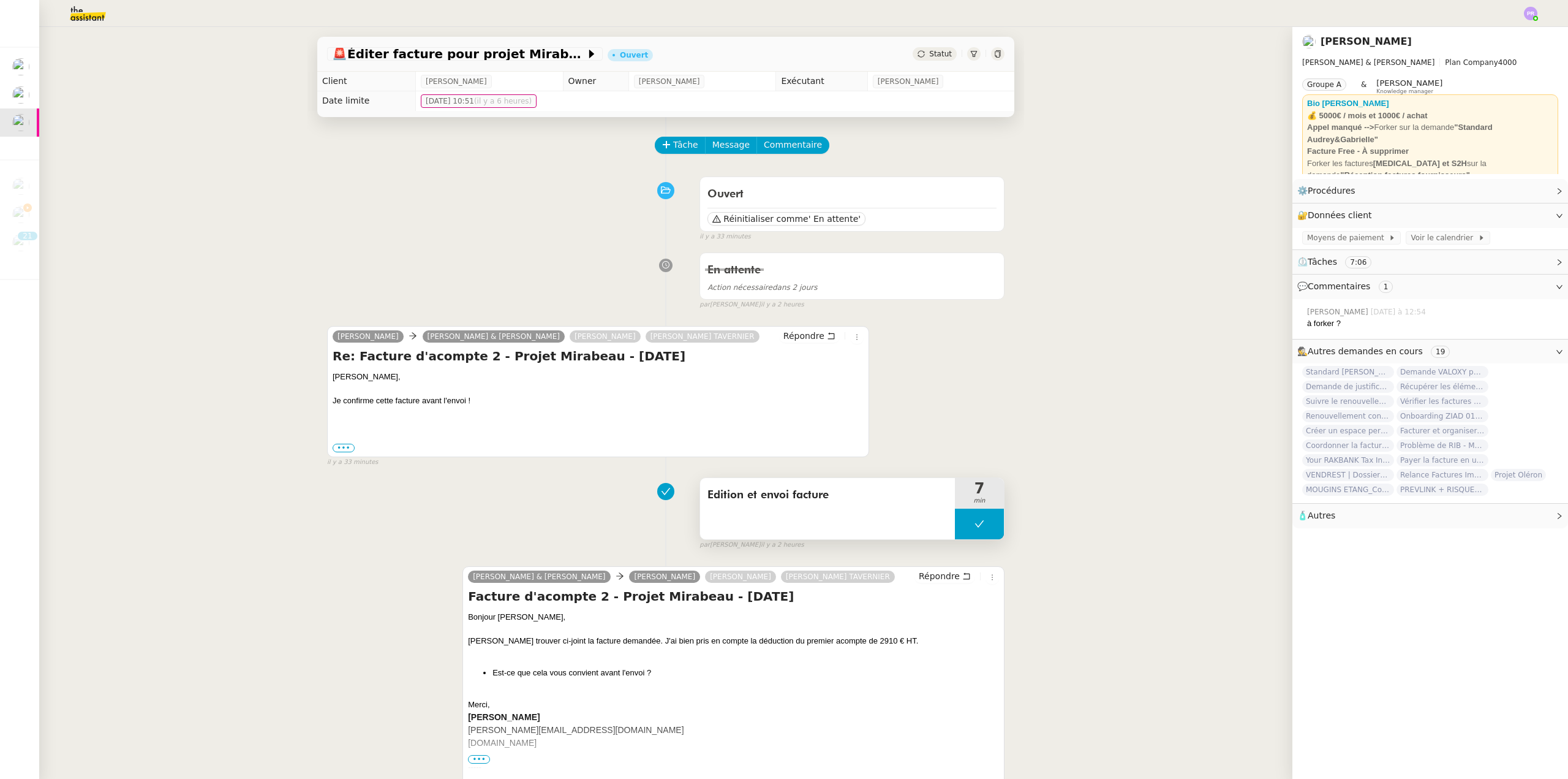
click at [959, 533] on button at bounding box center [979, 524] width 49 height 31
click at [959, 533] on div at bounding box center [967, 524] width 25 height 31
click at [801, 333] on span "Répondre" at bounding box center [804, 336] width 41 height 12
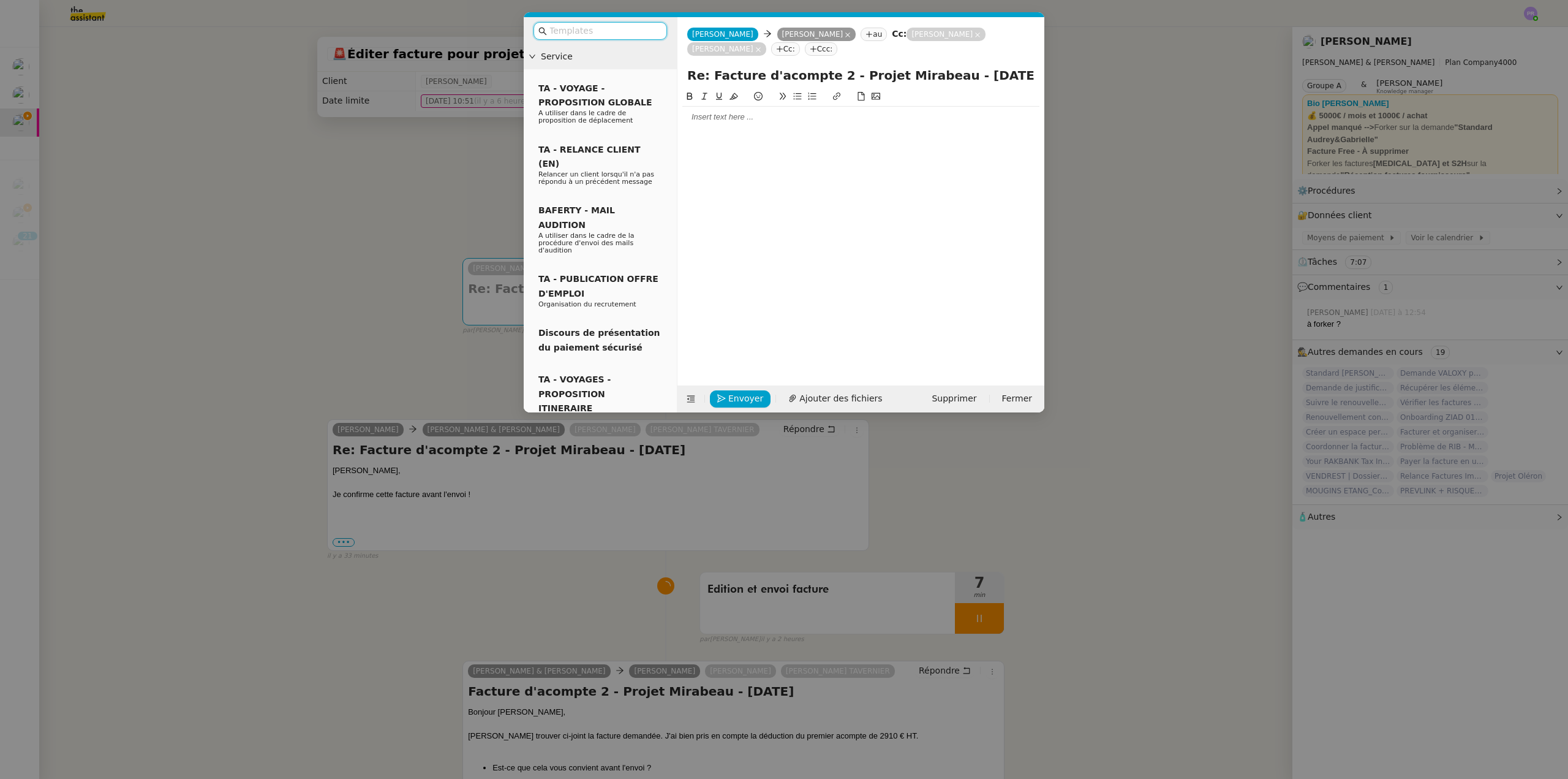
click at [572, 30] on input "text" at bounding box center [604, 31] width 110 height 14
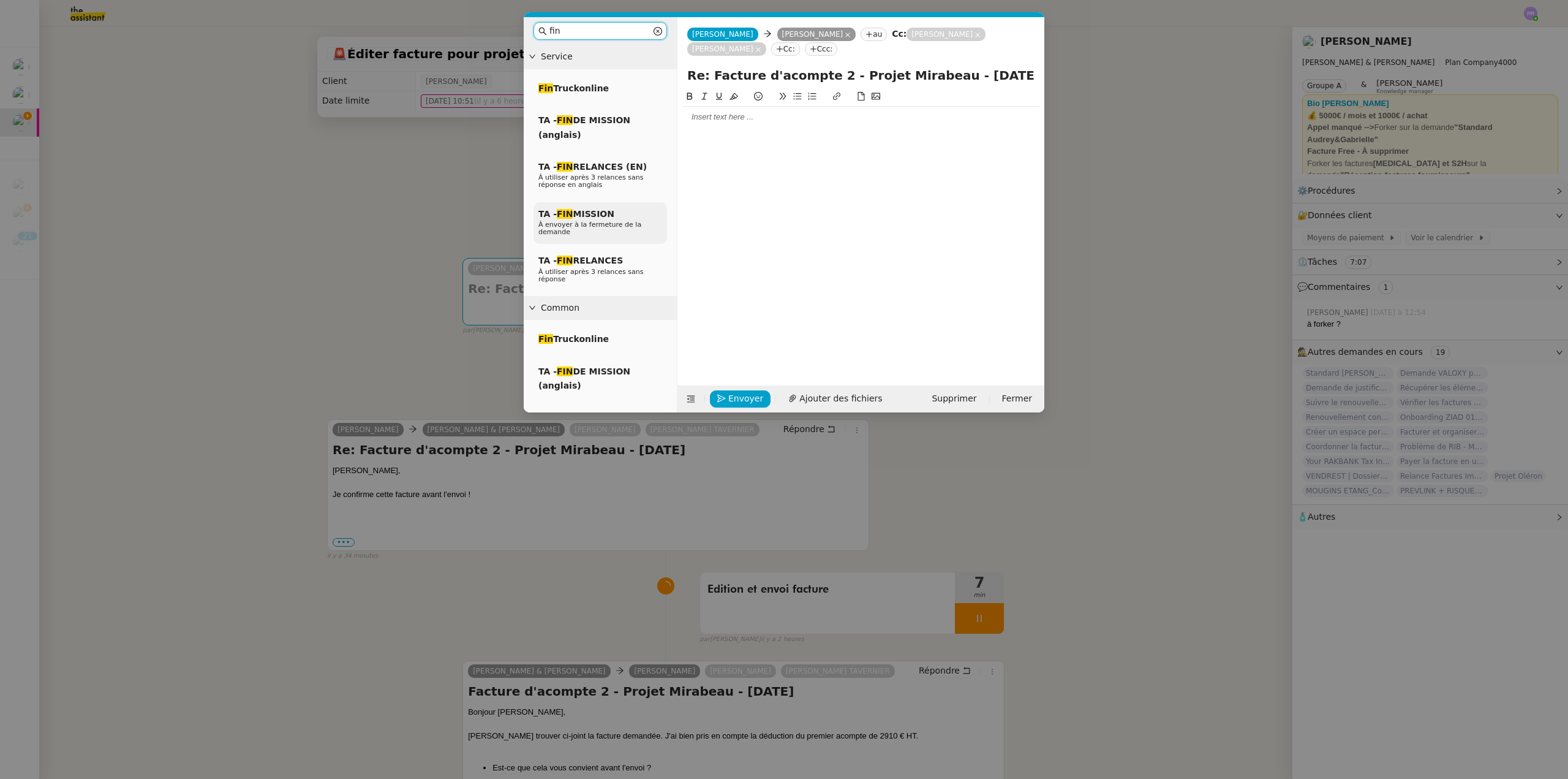
type input "fin"
click at [603, 214] on span "TA - FIN MISSION" at bounding box center [576, 213] width 76 height 10
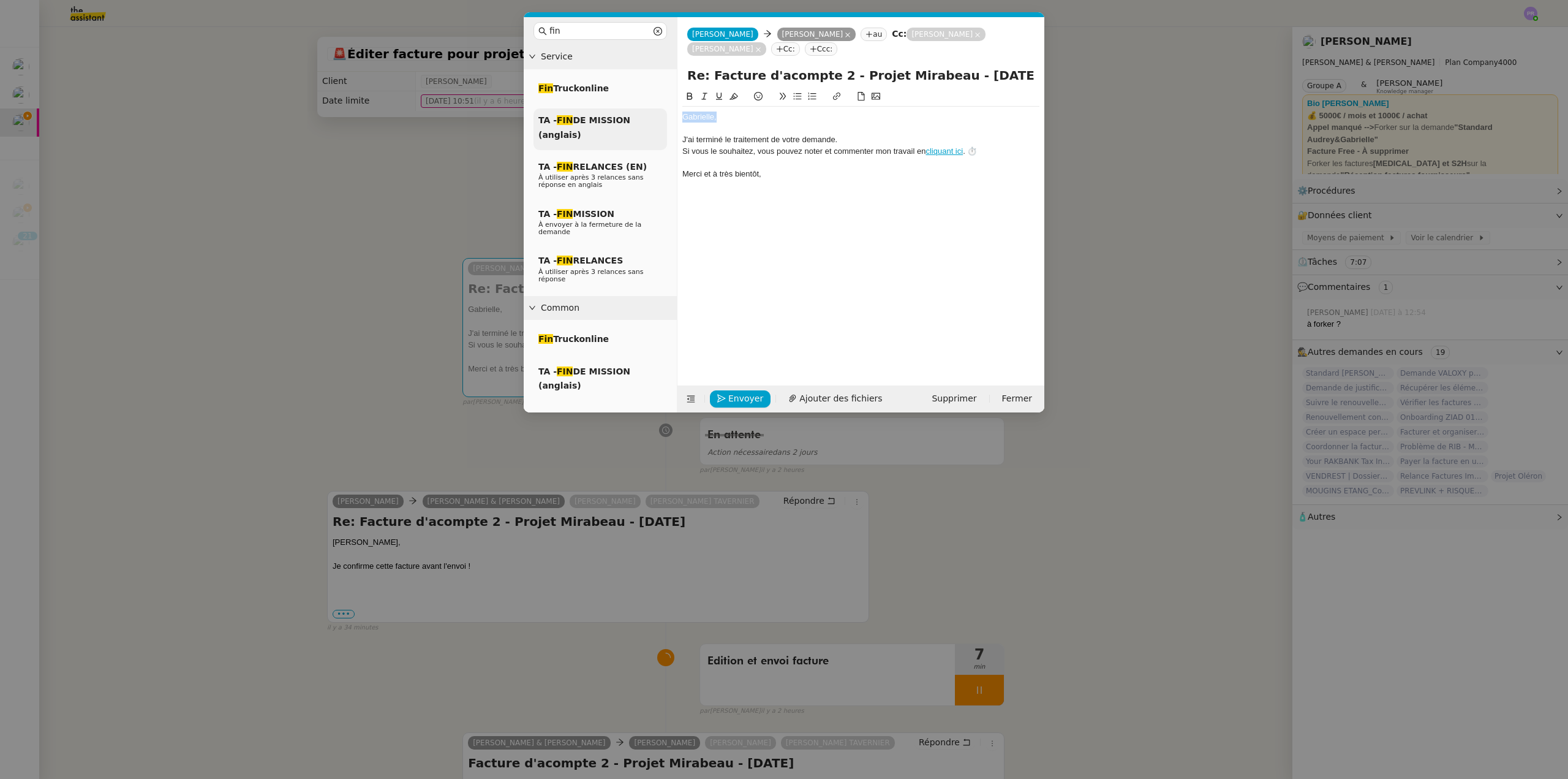
drag, startPoint x: 715, startPoint y: 115, endPoint x: 639, endPoint y: 120, distance: 76.2
click at [651, 121] on nz-layout "fin Service Fin Truckonline TA - FIN DE MISSION (anglais) TA - FIN RELANCES (EN…" at bounding box center [783, 215] width 520 height 396
drag, startPoint x: 713, startPoint y: 117, endPoint x: 691, endPoint y: 117, distance: 22.0
click at [691, 117] on div "Anias," at bounding box center [861, 117] width 357 height 11
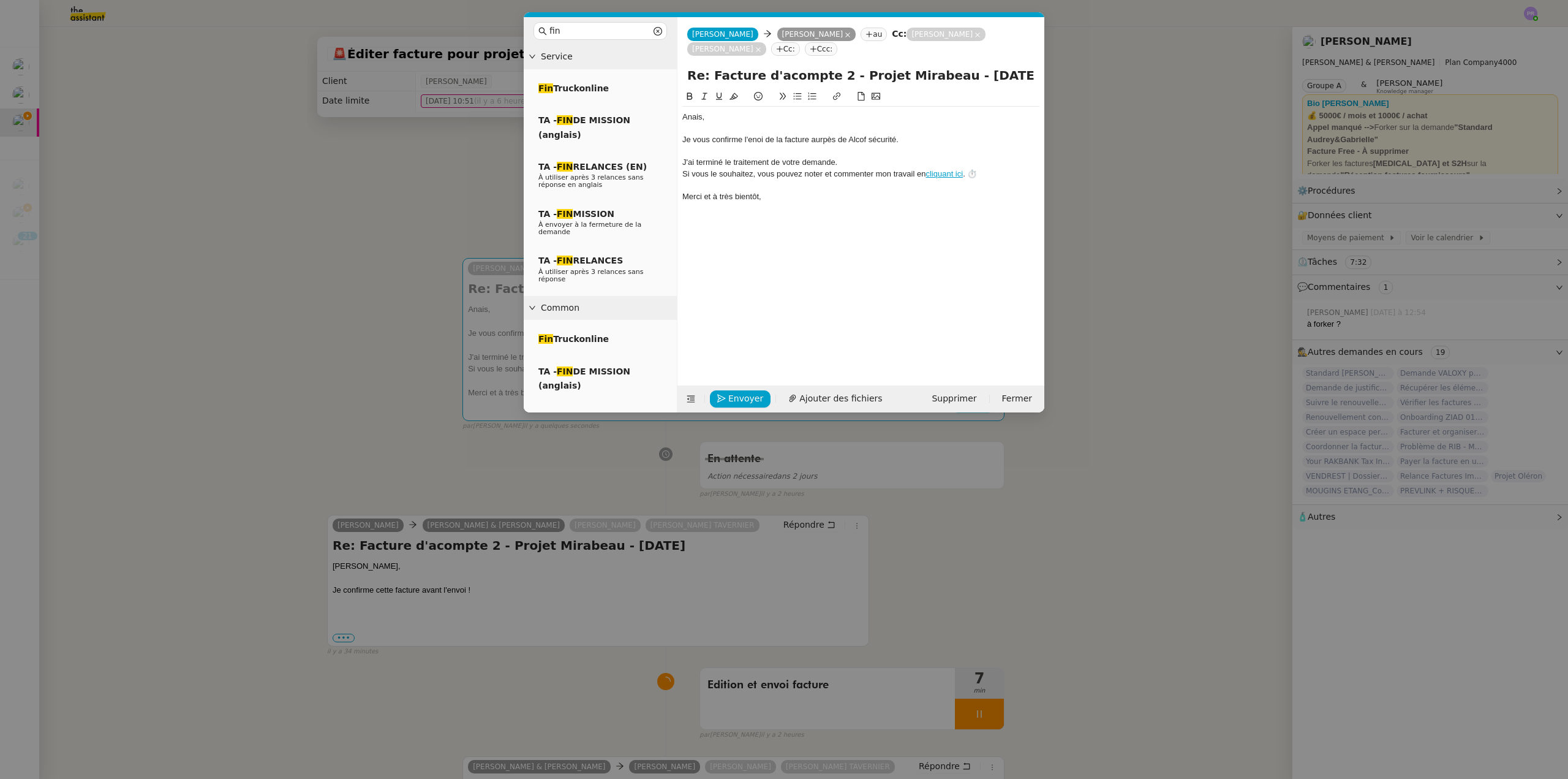
click at [756, 139] on div "Je vous confirme l'enoi de la facture aurpès de Alcof sécurité." at bounding box center [861, 139] width 357 height 11
click at [831, 136] on div "Je vous confirme l'envoi de la facture aurpès de Alcof sécurité." at bounding box center [861, 139] width 357 height 11
click at [0, 0] on lt-span "auprès" at bounding box center [0, 0] width 0 height 0
drag, startPoint x: 900, startPoint y: 140, endPoint x: 645, endPoint y: 146, distance: 255.1
click at [645, 146] on nz-layout "fin Service Fin Truckonline TA - FIN DE MISSION (anglais) TA - FIN RELANCES (EN…" at bounding box center [783, 215] width 520 height 396
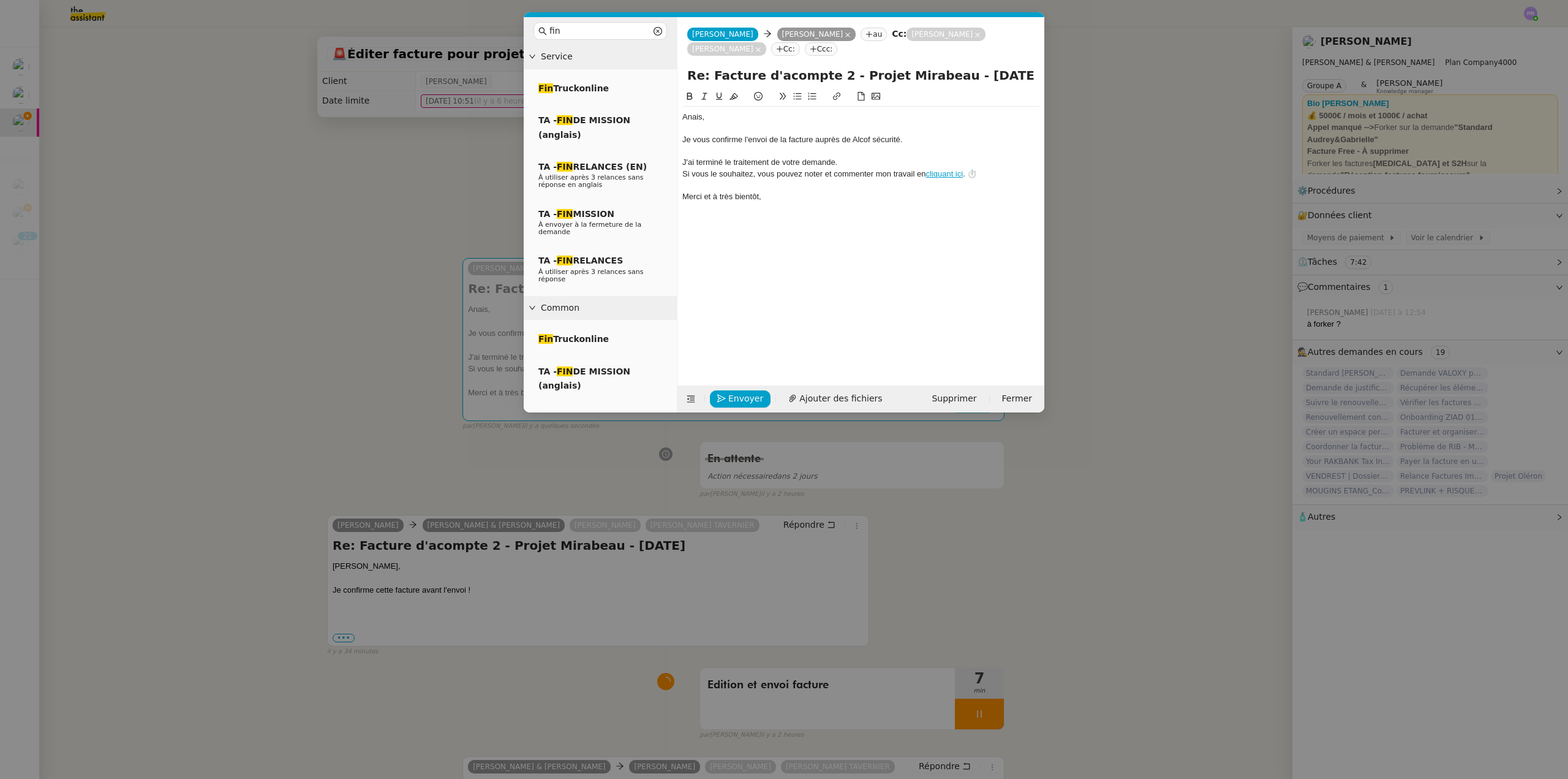
drag, startPoint x: 684, startPoint y: 139, endPoint x: 928, endPoint y: 142, distance: 244.0
click at [928, 142] on div "Je vous confirme l'envoi de la facture auprès de Alcof sécurité." at bounding box center [861, 139] width 357 height 11
click at [703, 92] on button at bounding box center [704, 96] width 15 height 14
click at [738, 121] on div "Anais," at bounding box center [861, 117] width 357 height 11
click at [854, 139] on em "Je vous confirme l'envoi de la facture auprès de Alcof sécurité." at bounding box center [792, 139] width 221 height 9
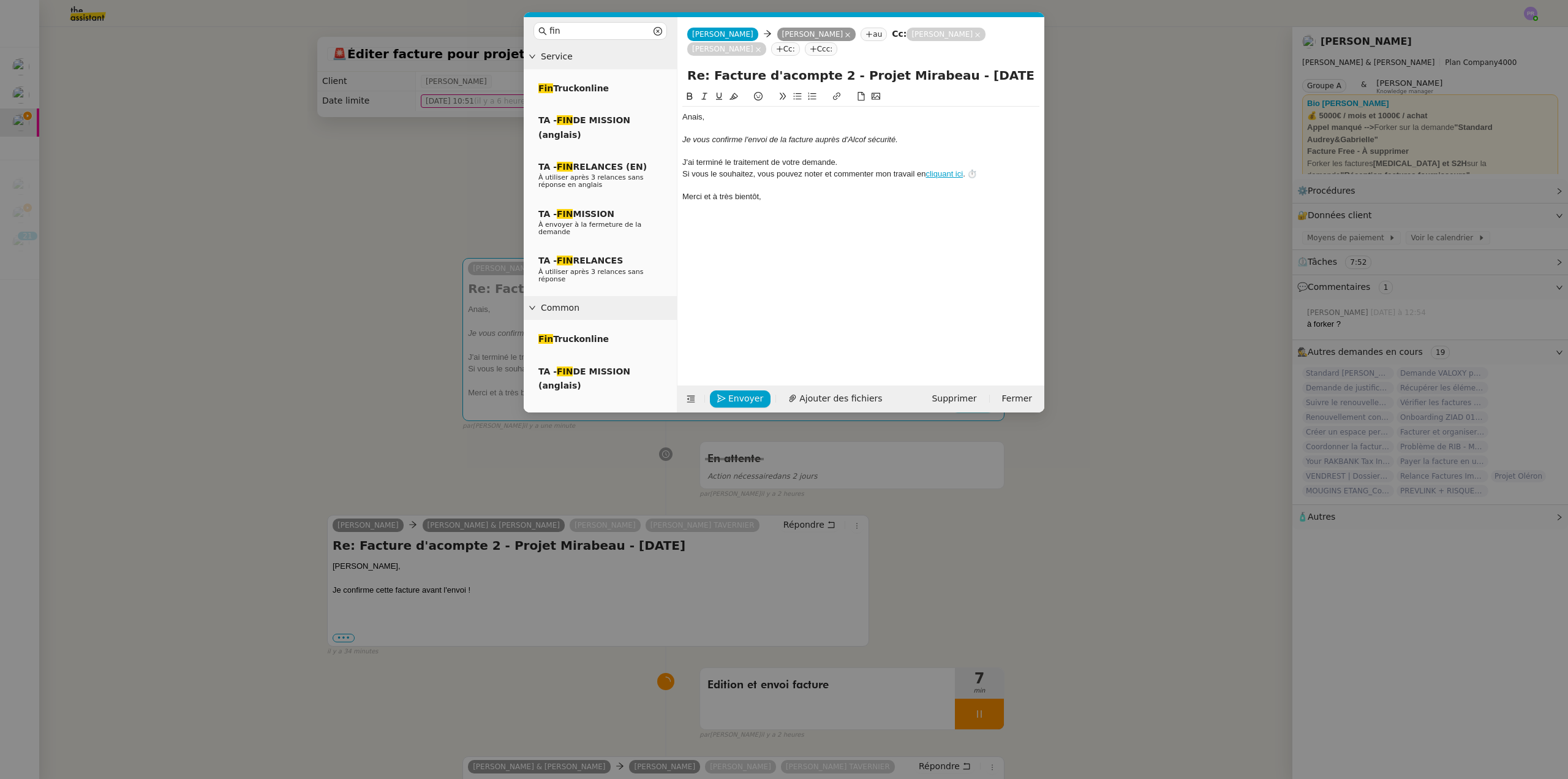
drag, startPoint x: 871, startPoint y: 139, endPoint x: 871, endPoint y: 133, distance: 6.0
click at [871, 139] on em "Je vous confirme l'envoi de la facture auprès d'Alcof sécurité." at bounding box center [790, 139] width 215 height 9
click at [414, 218] on nz-modal-container "fin Service Fin Truckonline TA - FIN DE MISSION (anglais) TA - FIN RELANCES (EN…" at bounding box center [784, 390] width 1568 height 779
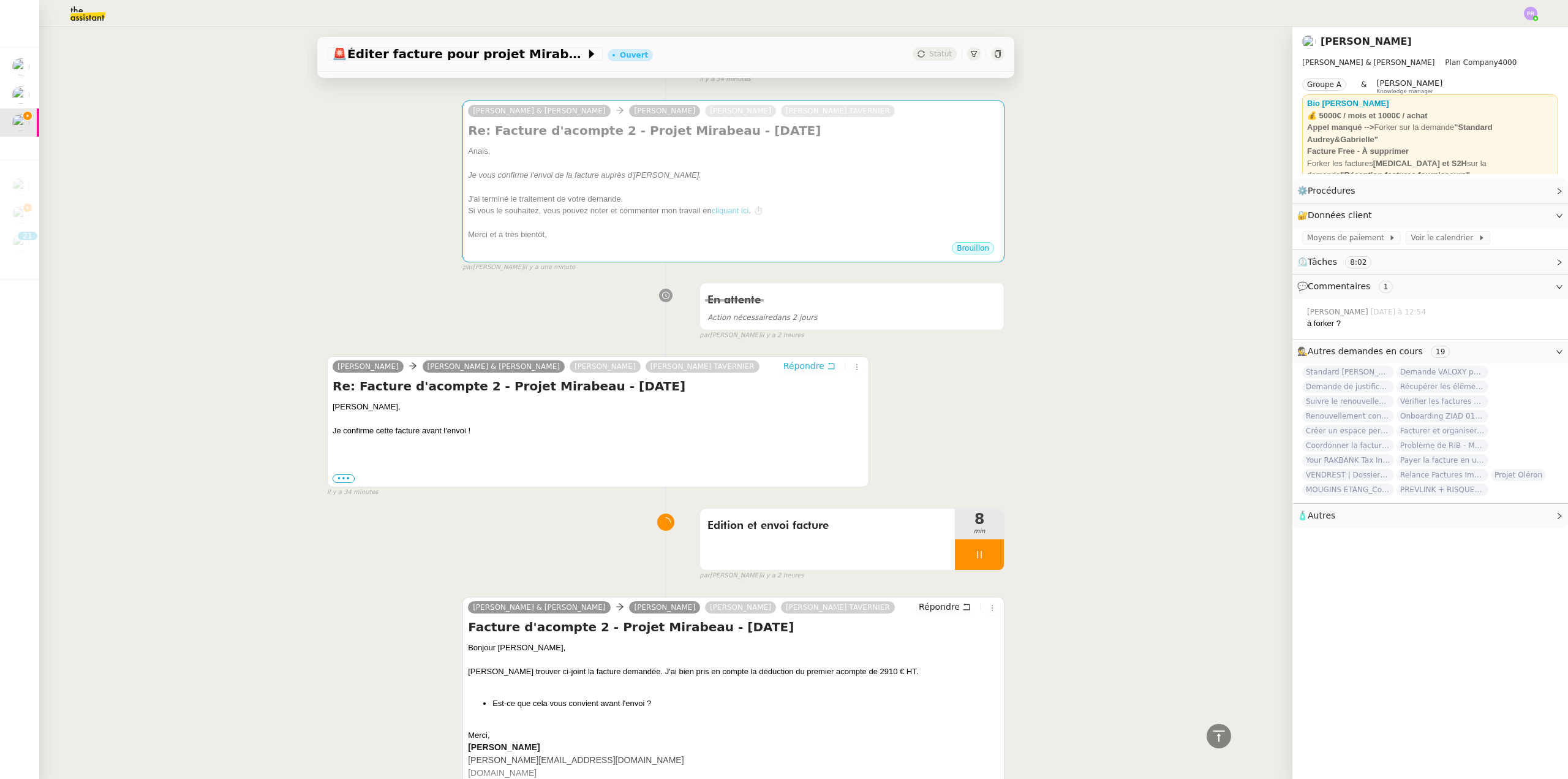
scroll to position [49, 0]
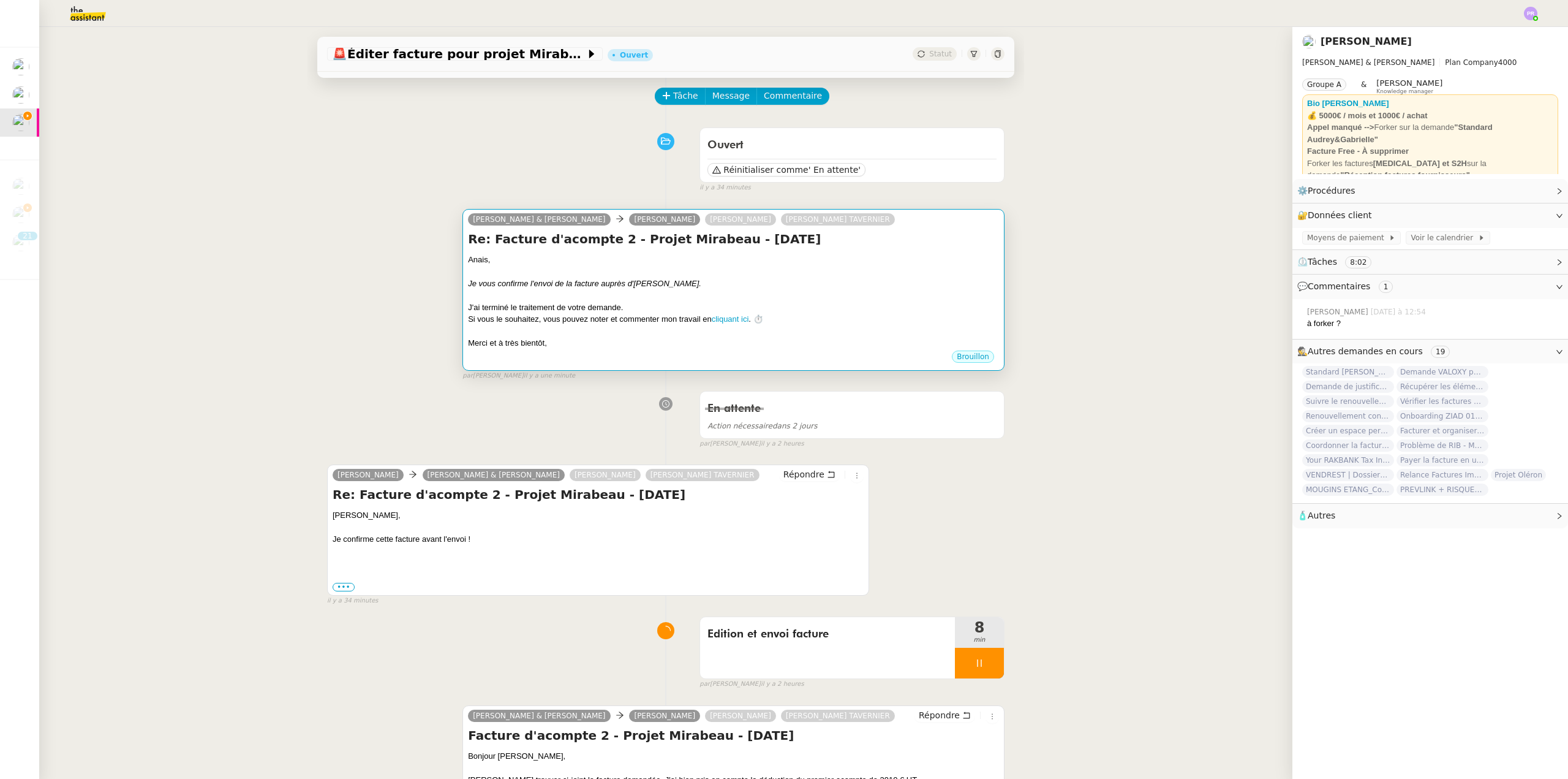
click at [757, 287] on div "Je vous confirme l'envoi de la facture auprès d'Alcof Sécurité." at bounding box center [733, 283] width 531 height 12
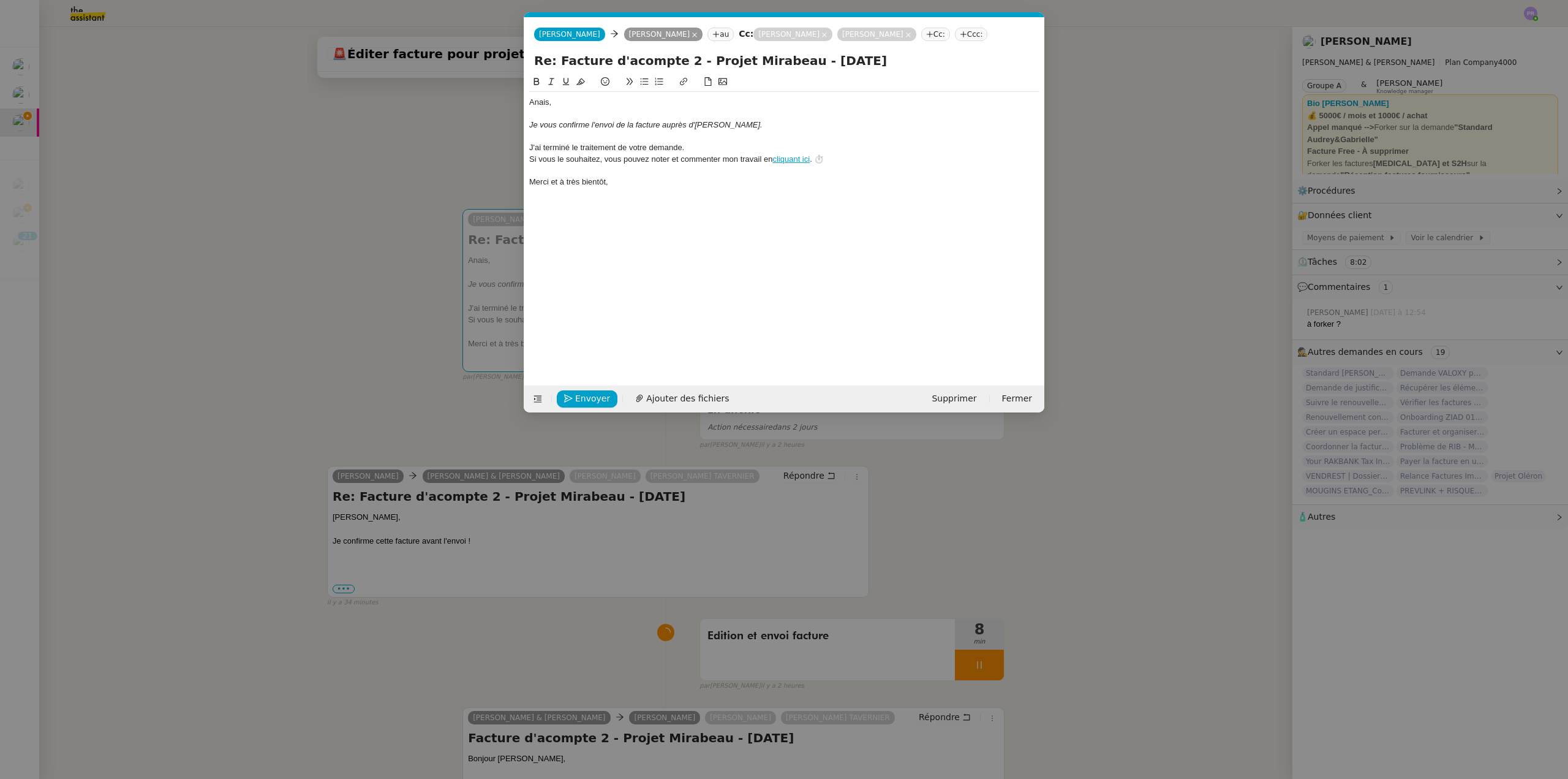
scroll to position [0, 35]
click at [599, 392] on span "Envoyer" at bounding box center [593, 399] width 35 height 14
click at [599, 392] on span "Confirmer l'envoi" at bounding box center [612, 399] width 74 height 14
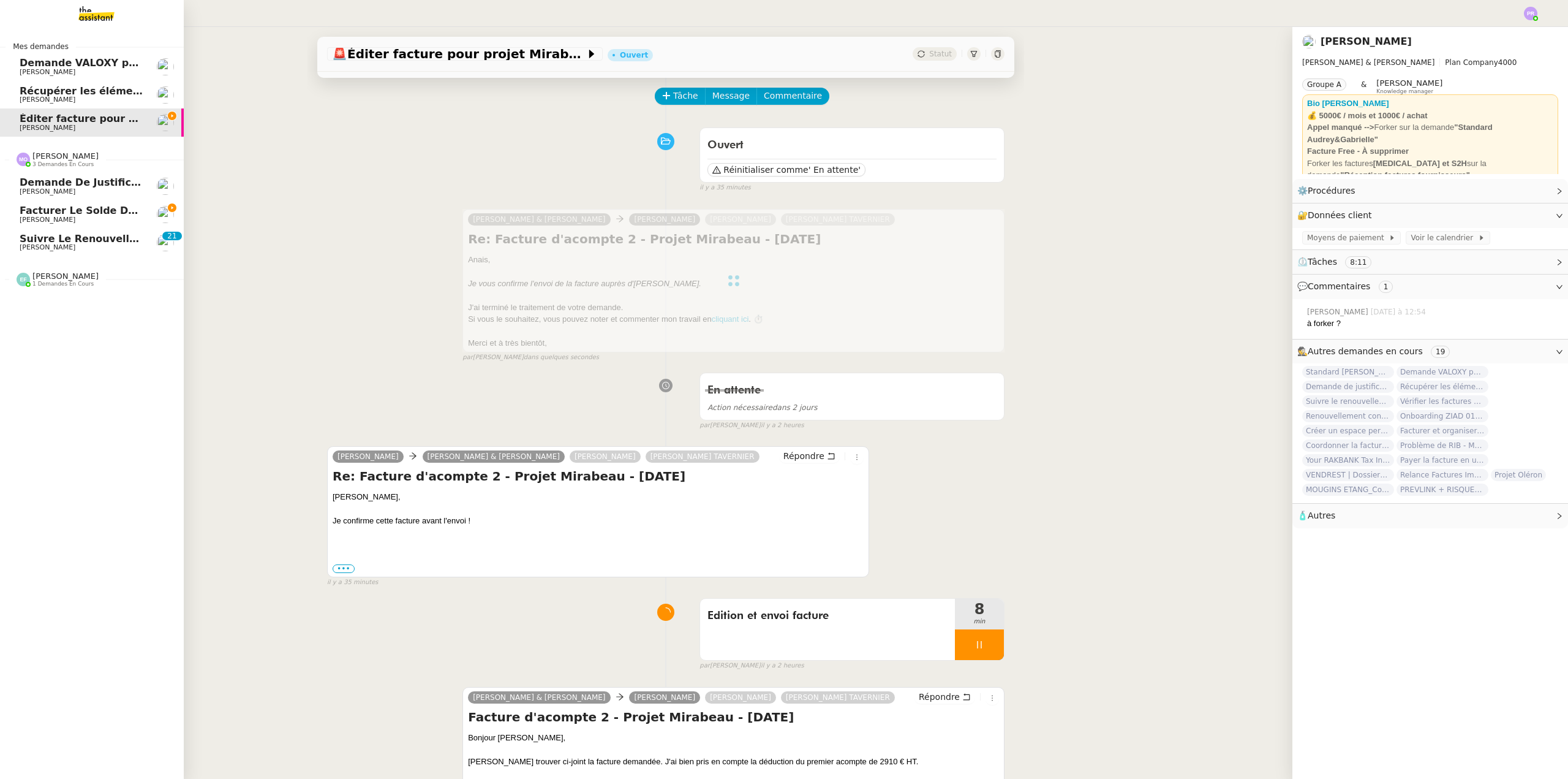
click at [72, 212] on span "Facturer le solde du contrat JEMMAPES" at bounding box center [130, 210] width 222 height 11
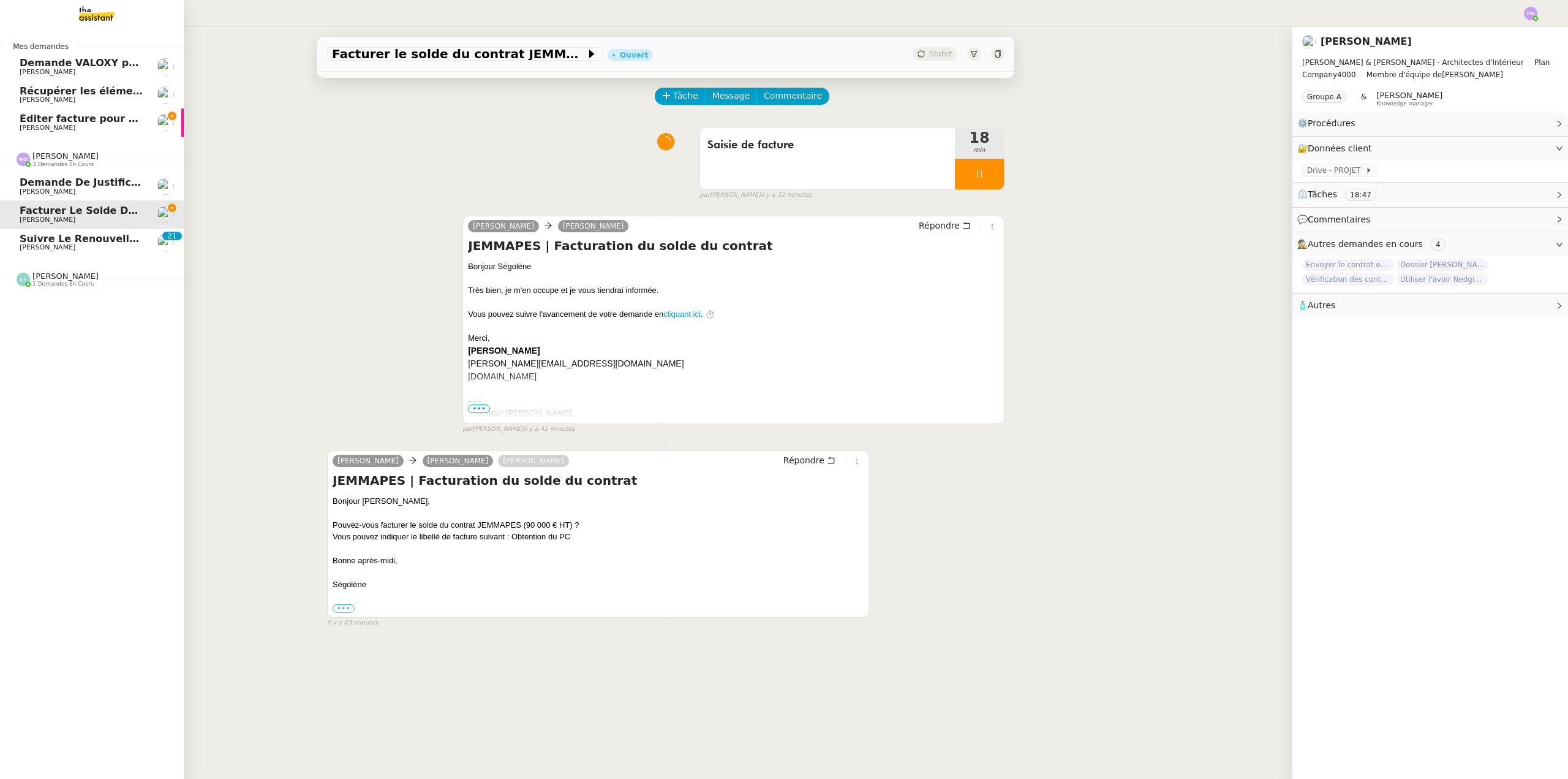
click at [96, 238] on span "Suivre le renouvellement produit Trimble" at bounding box center [136, 238] width 233 height 11
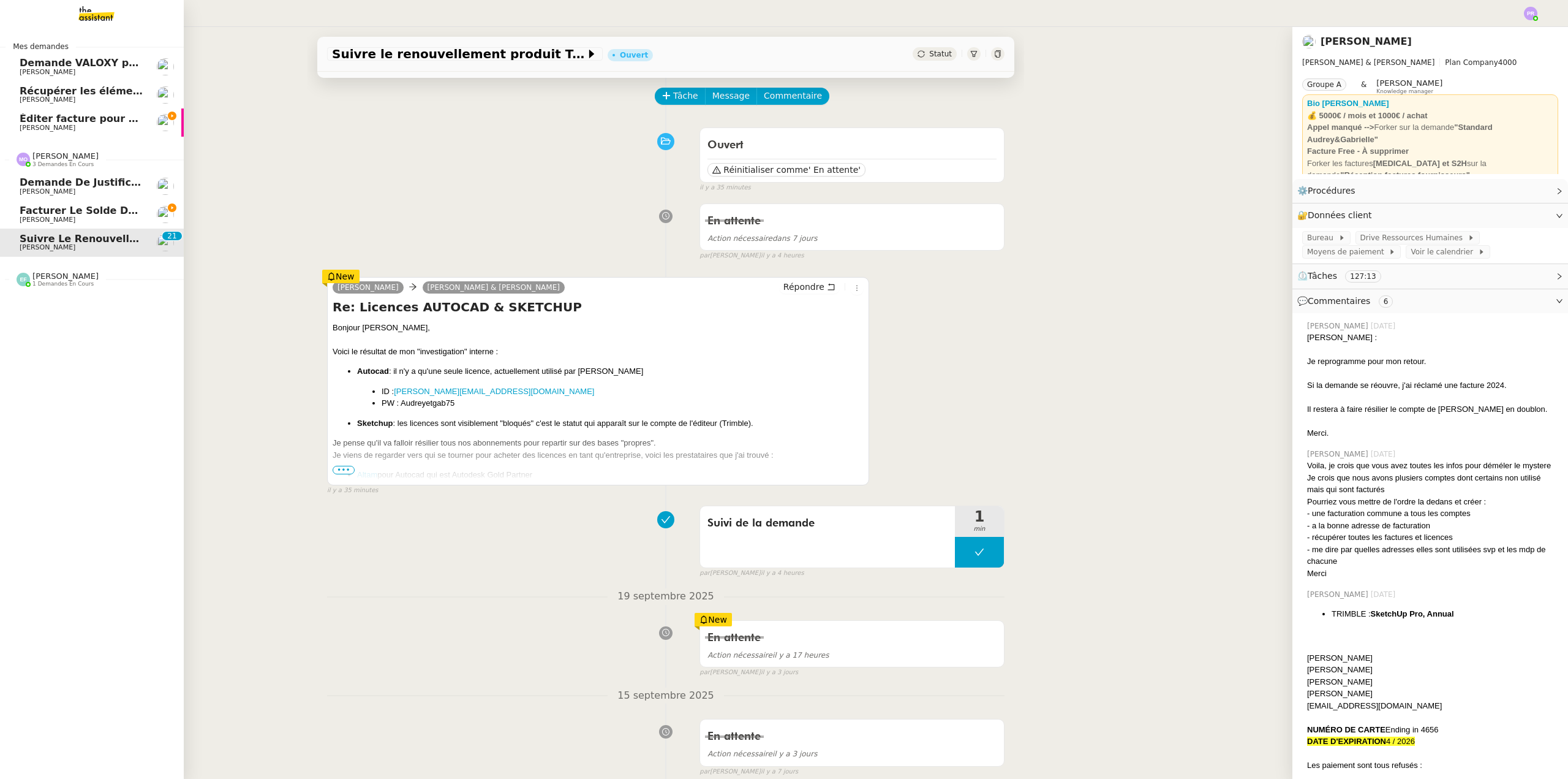
click at [99, 215] on span "Facturer le solde du contrat JEMMAPES" at bounding box center [130, 210] width 222 height 11
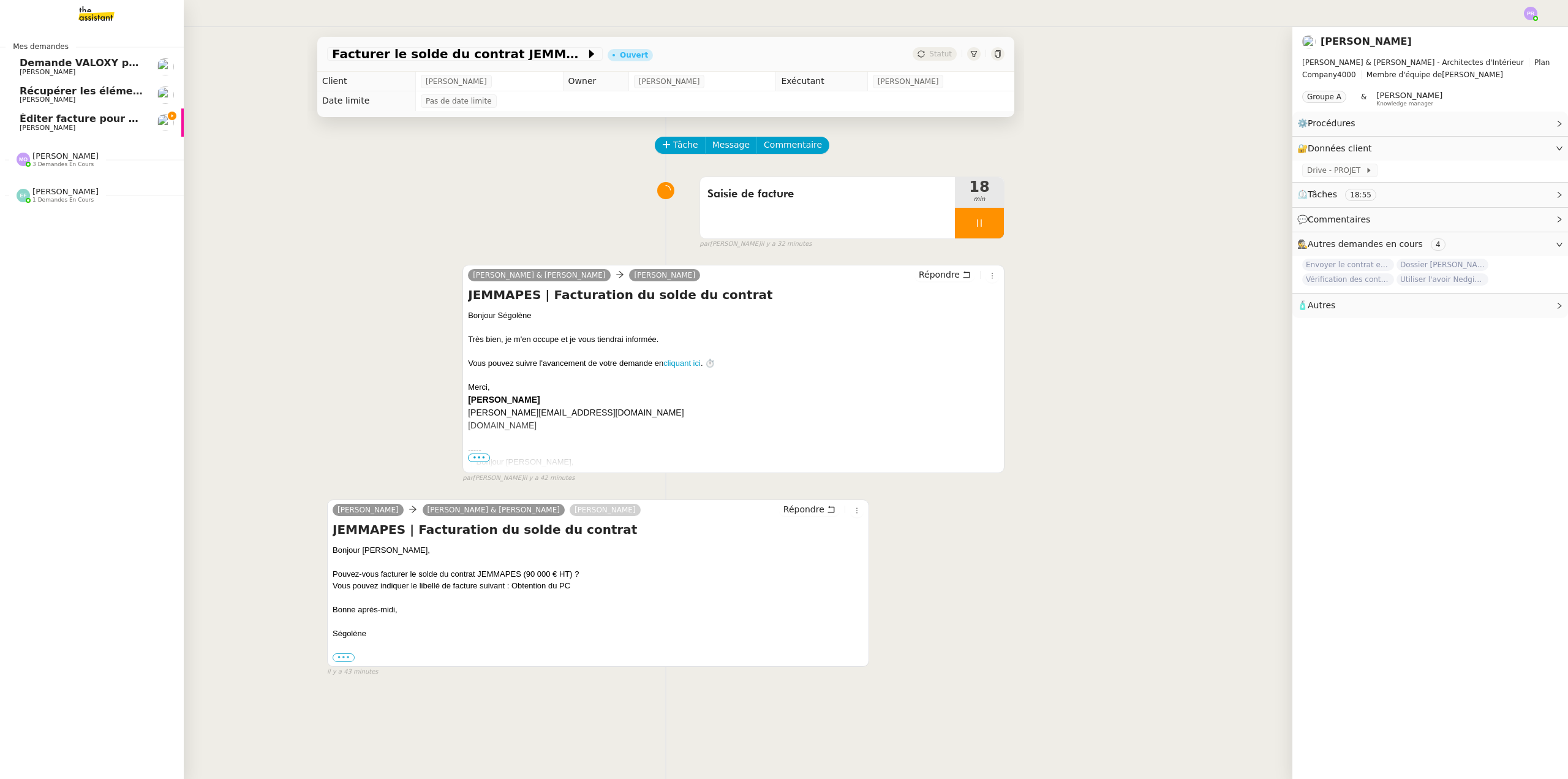
click at [78, 112] on link "Éditer facture pour projet Mirabeau Gabrielle Tavernier" at bounding box center [92, 122] width 184 height 28
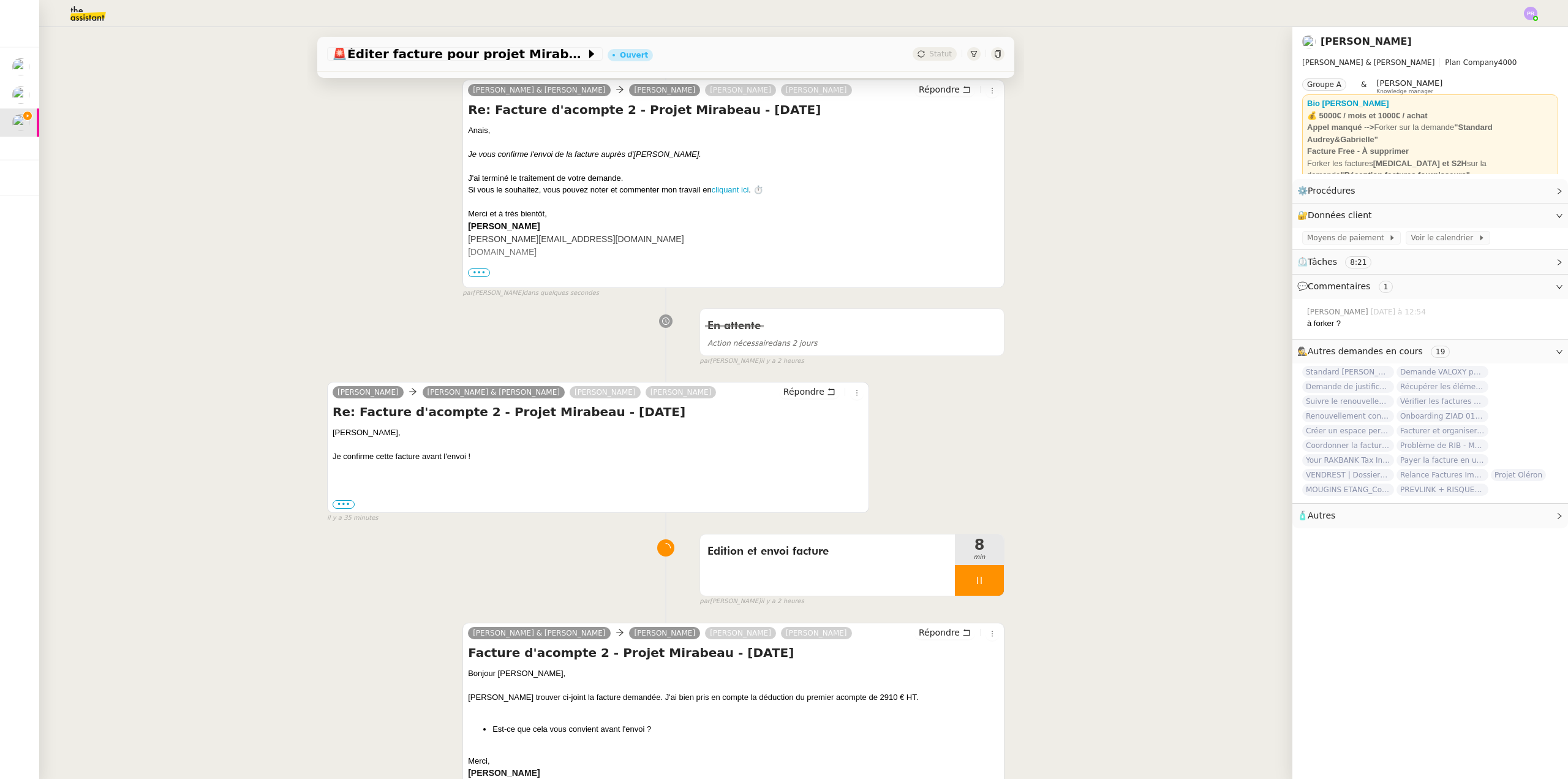
scroll to position [184, 0]
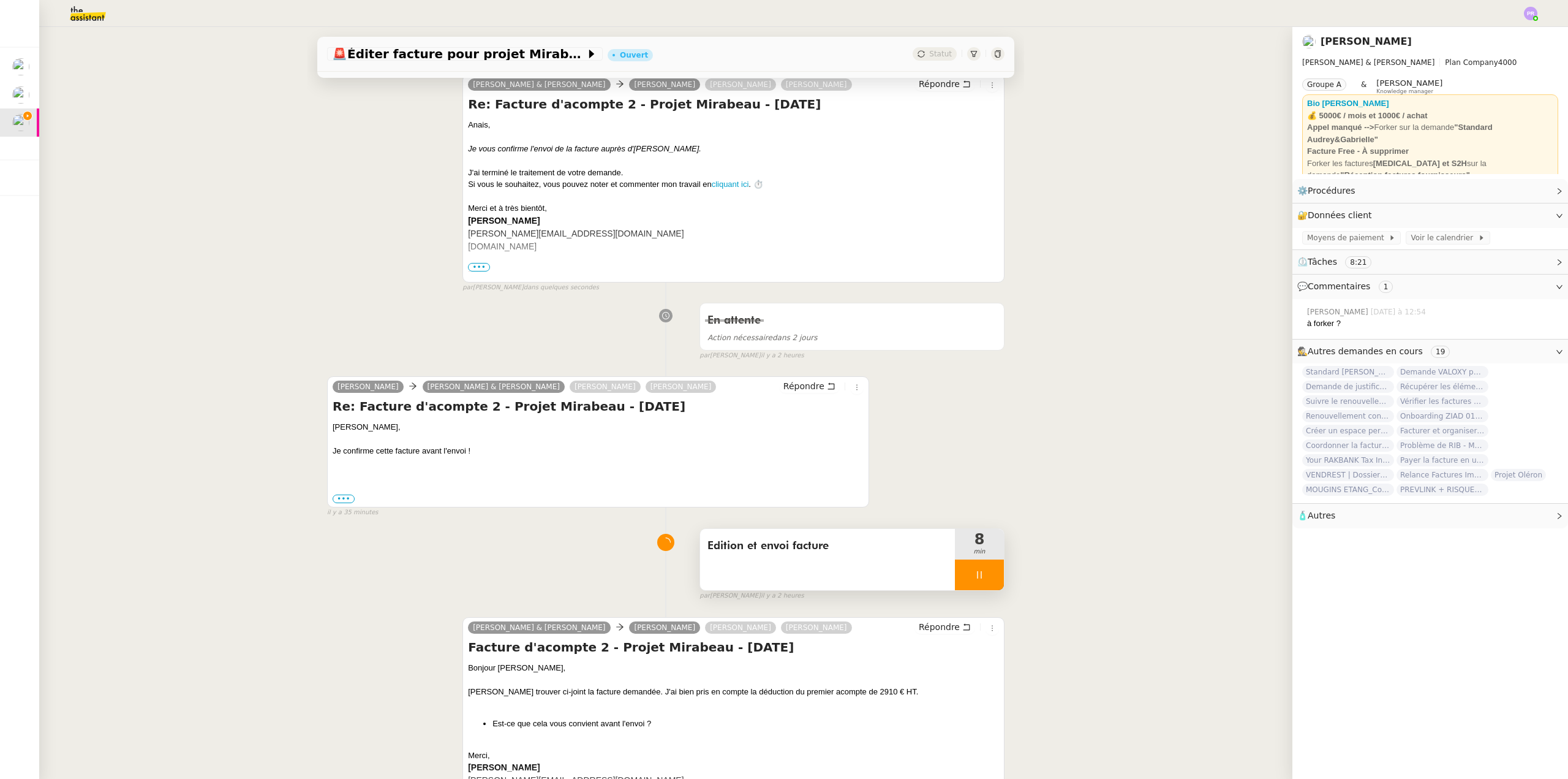
click at [986, 580] on div at bounding box center [979, 575] width 49 height 31
click at [987, 579] on icon at bounding box center [991, 574] width 10 height 10
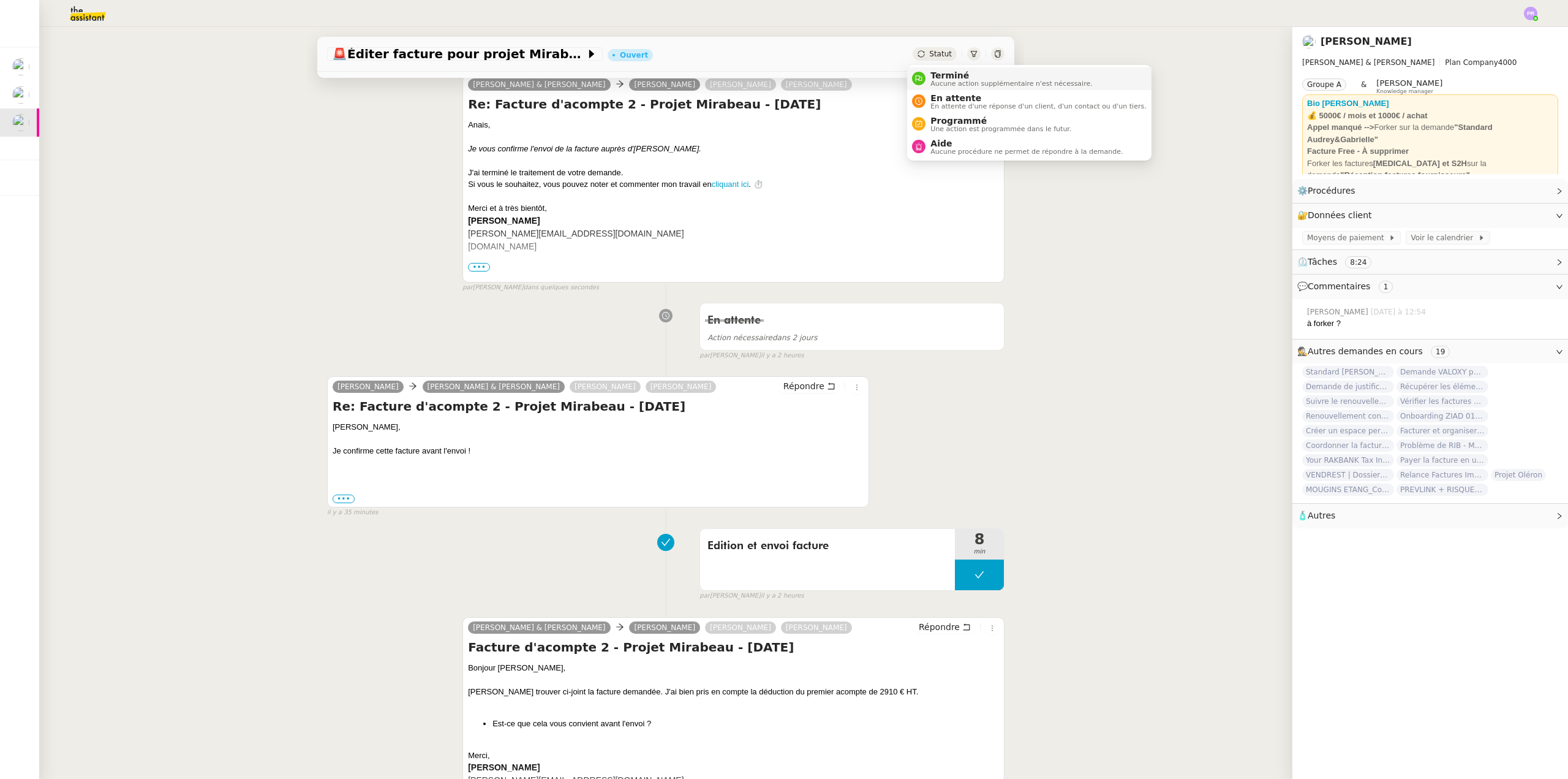
click at [946, 71] on span "Terminé" at bounding box center [1011, 75] width 162 height 10
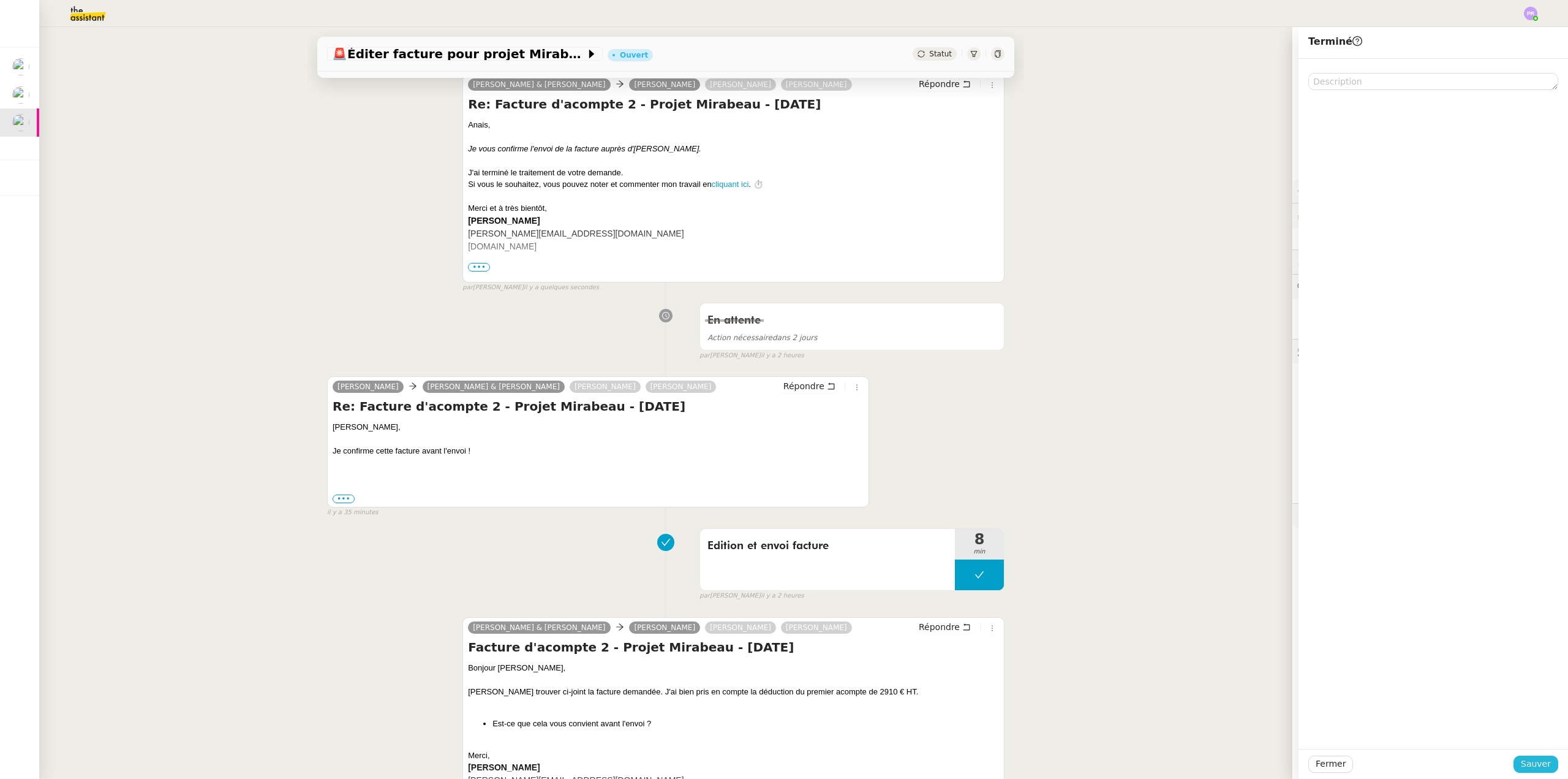
click at [1536, 763] on span "Sauver" at bounding box center [1536, 763] width 30 height 14
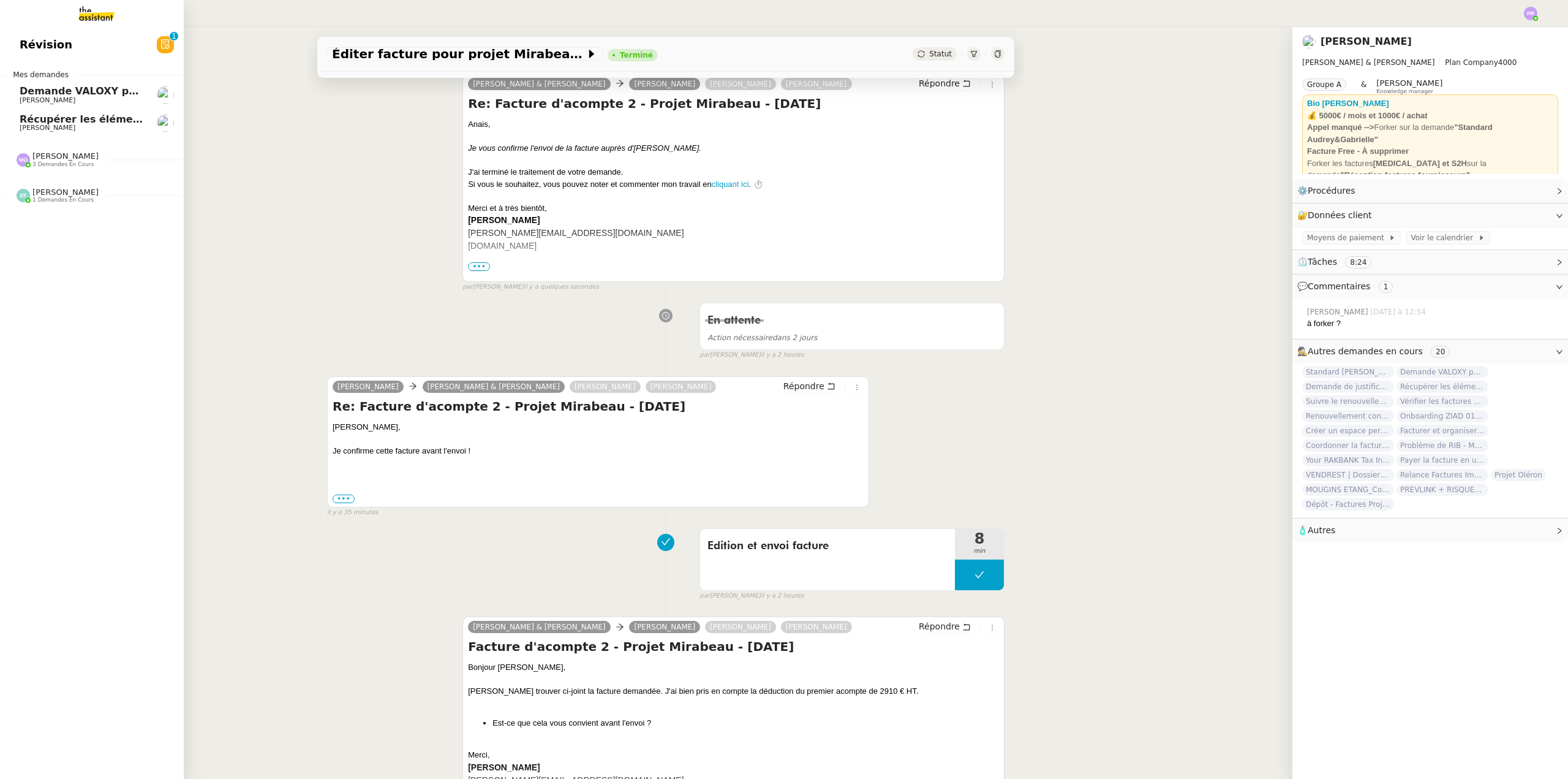
click at [57, 93] on span "Demande VALOXY pour Pennylane - Montants importants sans justificatifs" at bounding box center [224, 90] width 410 height 11
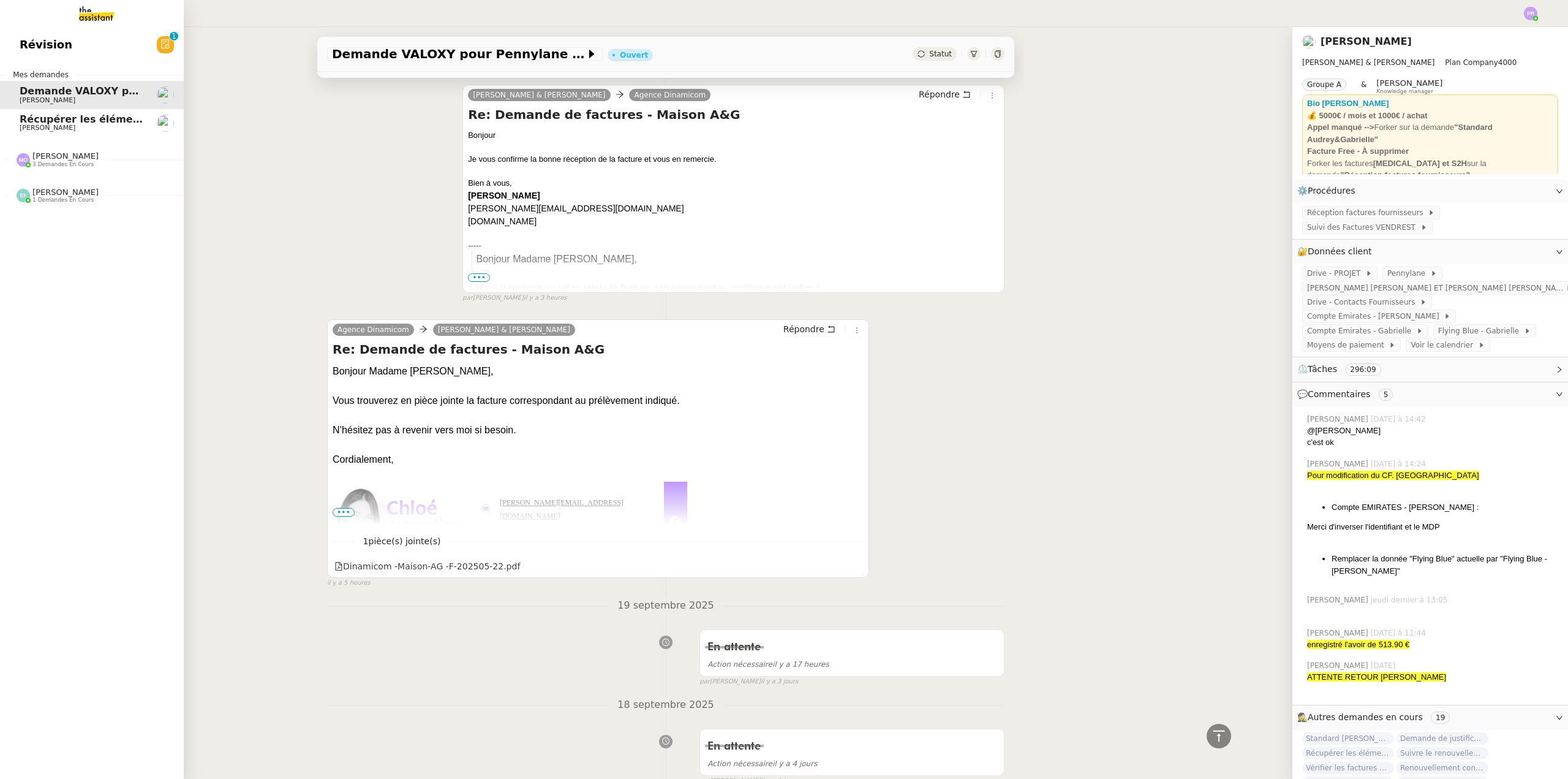
scroll to position [16899, 0]
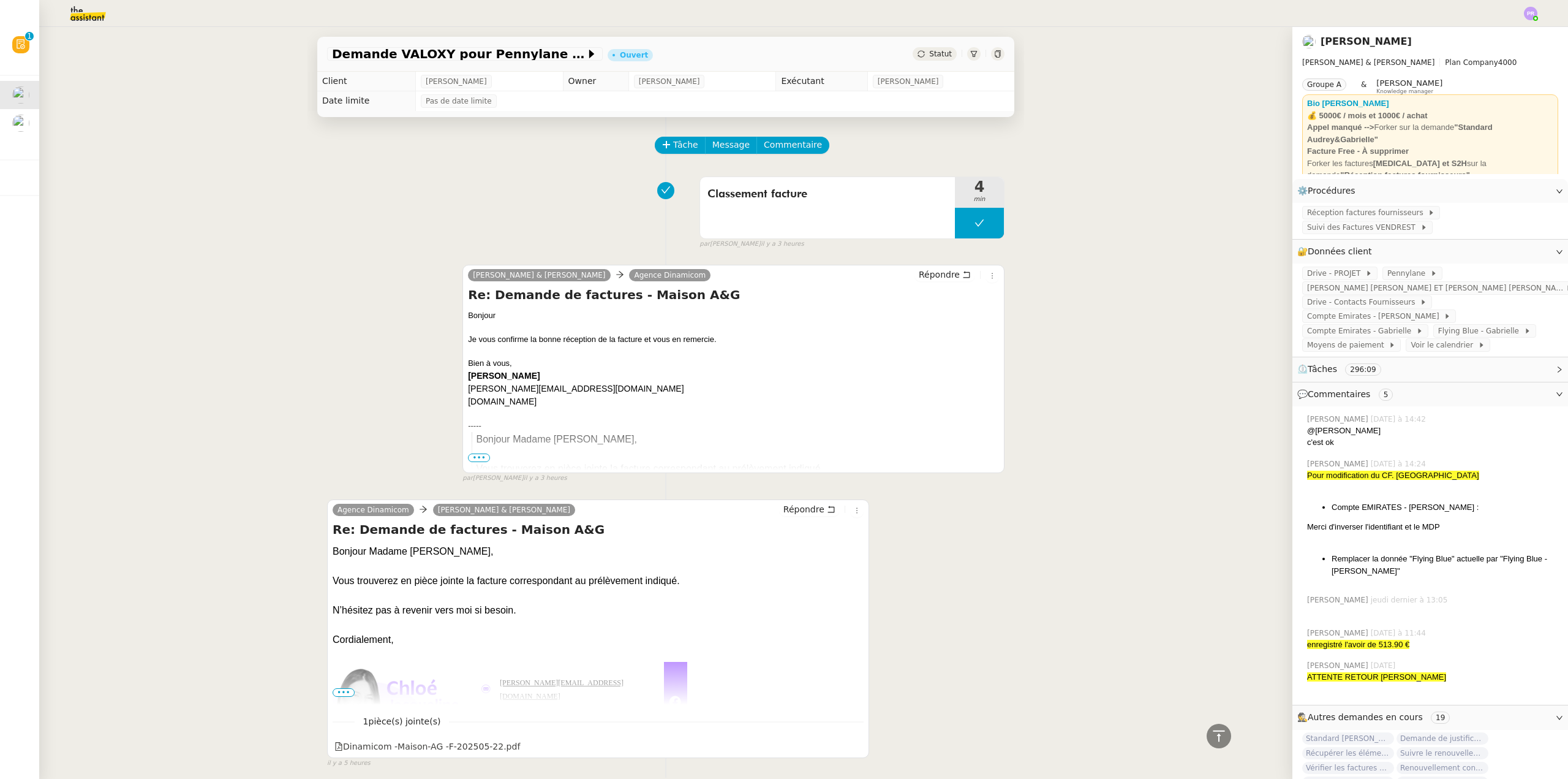
scroll to position [16899, 0]
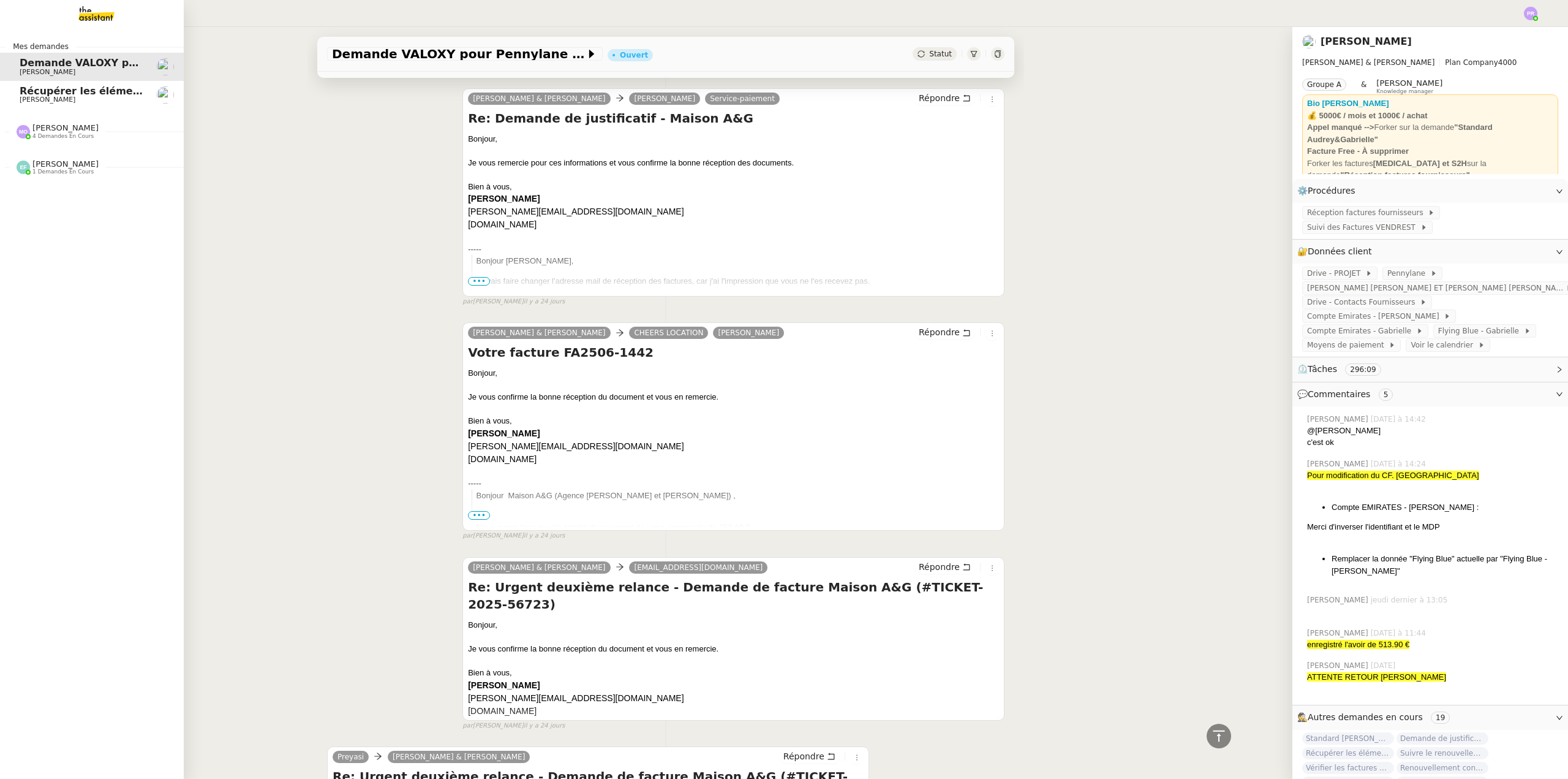
click at [139, 92] on link "Récupérer les éléments sociaux - [DATE] [PERSON_NAME]" at bounding box center [92, 94] width 184 height 28
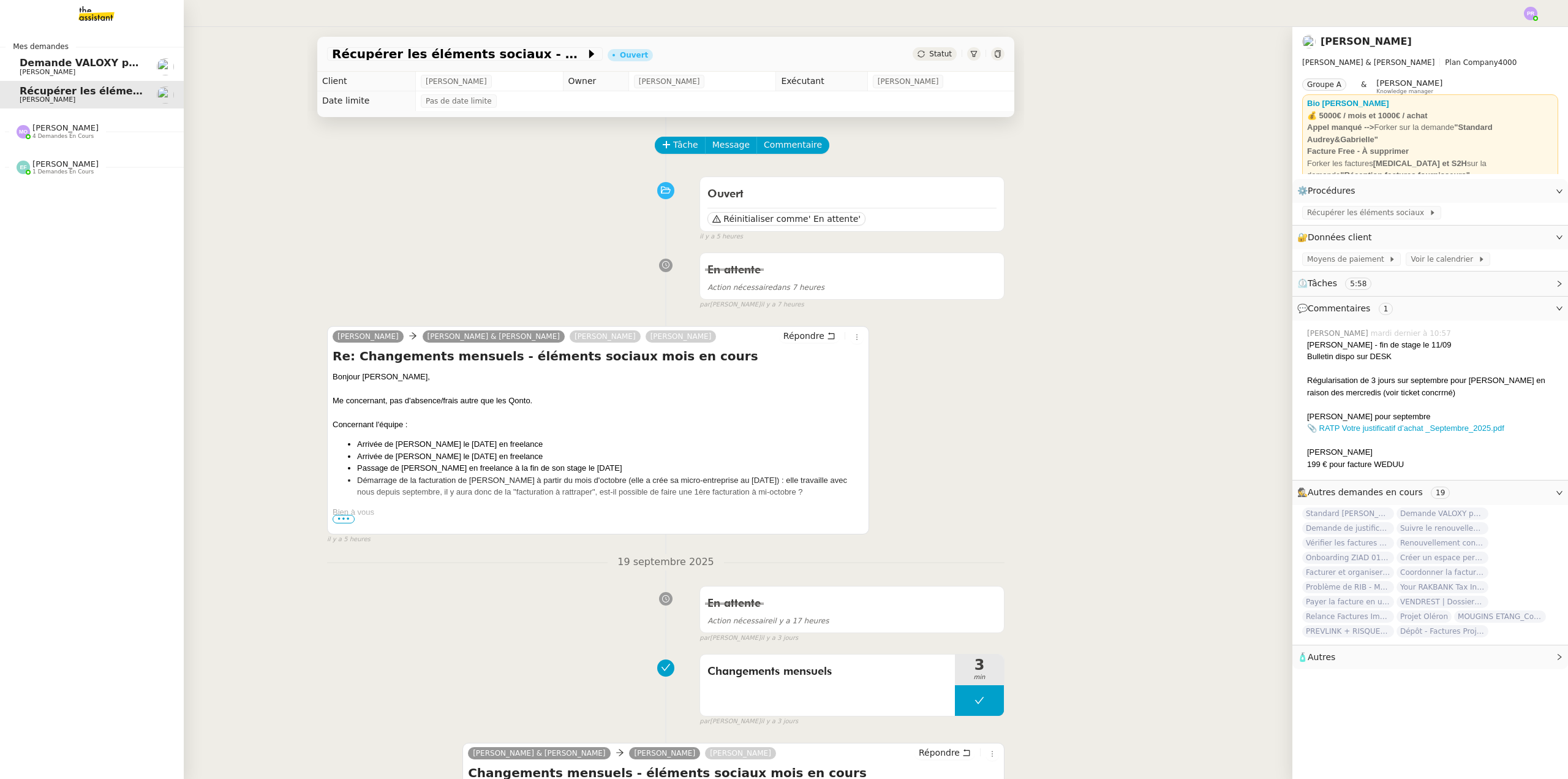
click at [84, 72] on span "[PERSON_NAME]" at bounding box center [81, 72] width 124 height 8
